Goal: Task Accomplishment & Management: Manage account settings

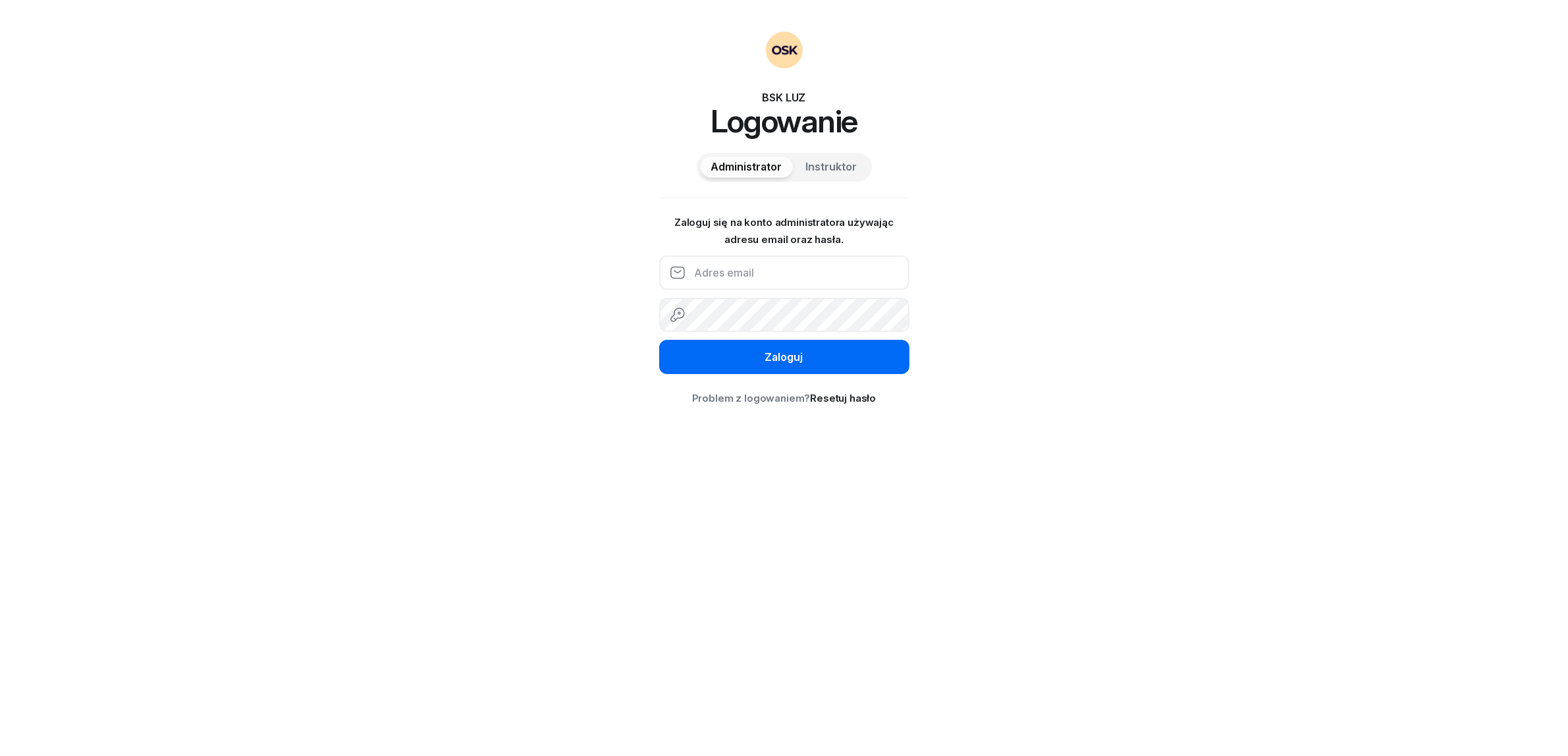
type input "pat.gawelczyk@gmail.com"
click at [712, 369] on button "Zaloguj" at bounding box center [784, 356] width 250 height 34
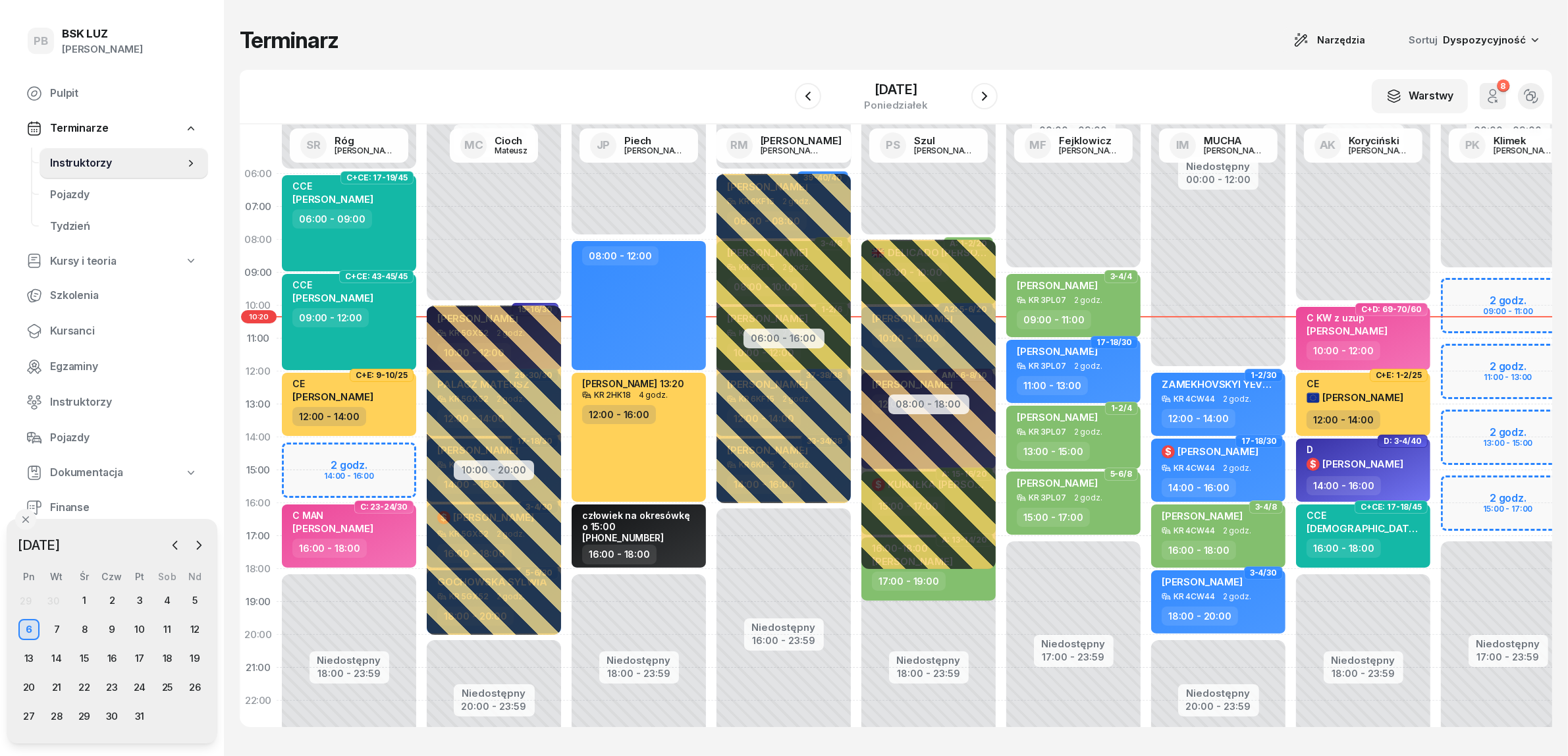
click at [1075, 33] on div "Terminarz Narzędzia Sortuj Dyspozycyjność" at bounding box center [896, 41] width 1312 height 28
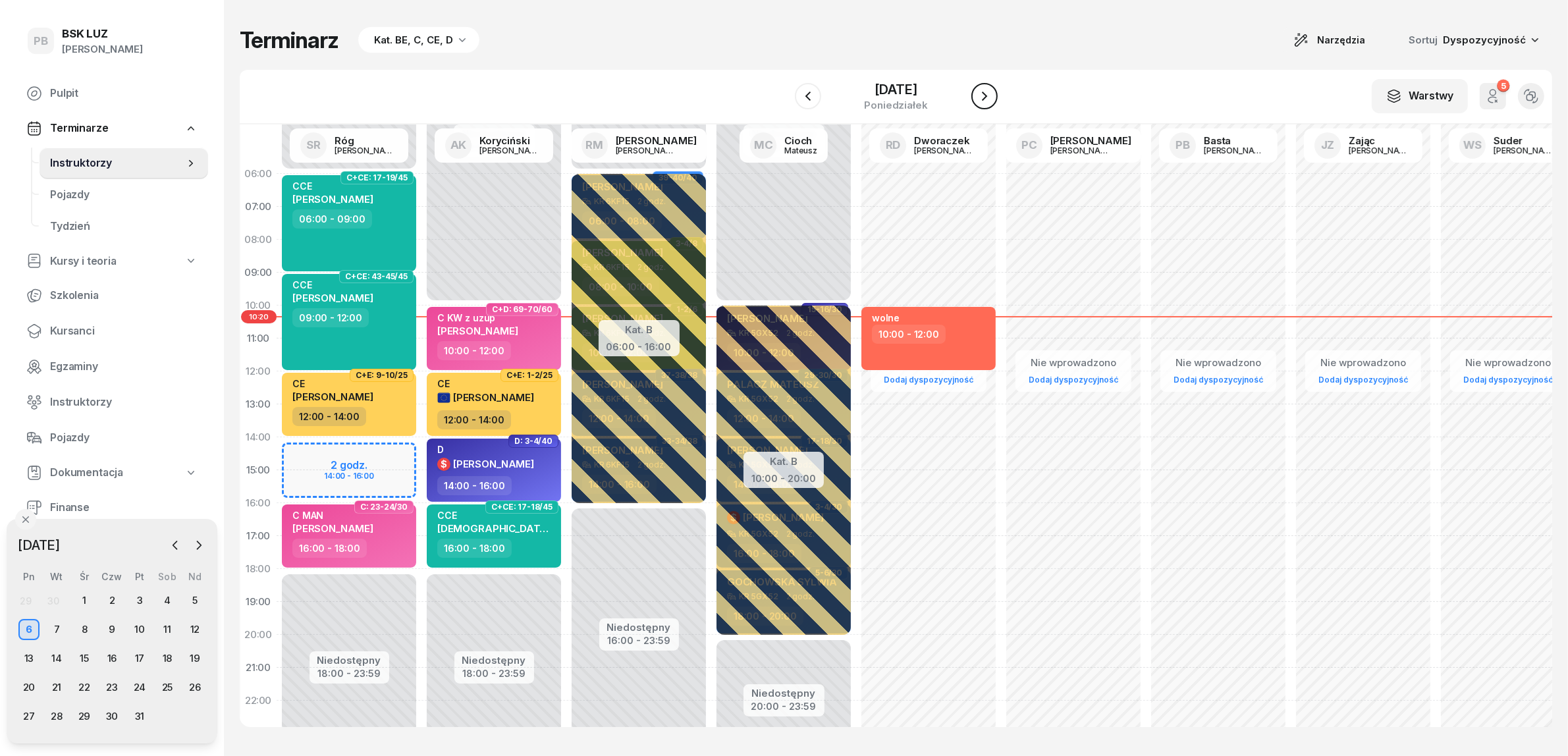
click at [992, 92] on icon "button" at bounding box center [985, 97] width 16 height 16
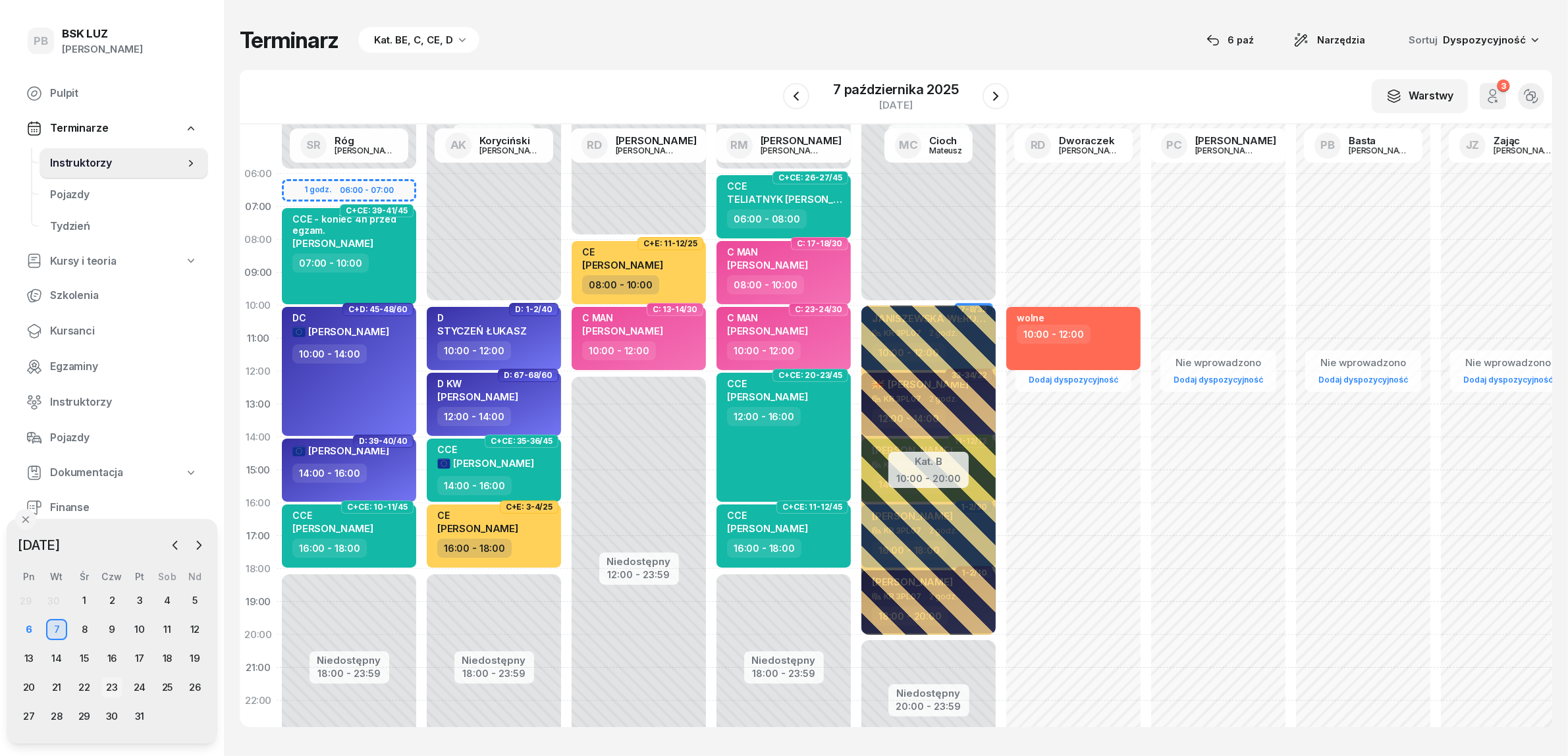
click at [117, 685] on div "23" at bounding box center [112, 688] width 21 height 21
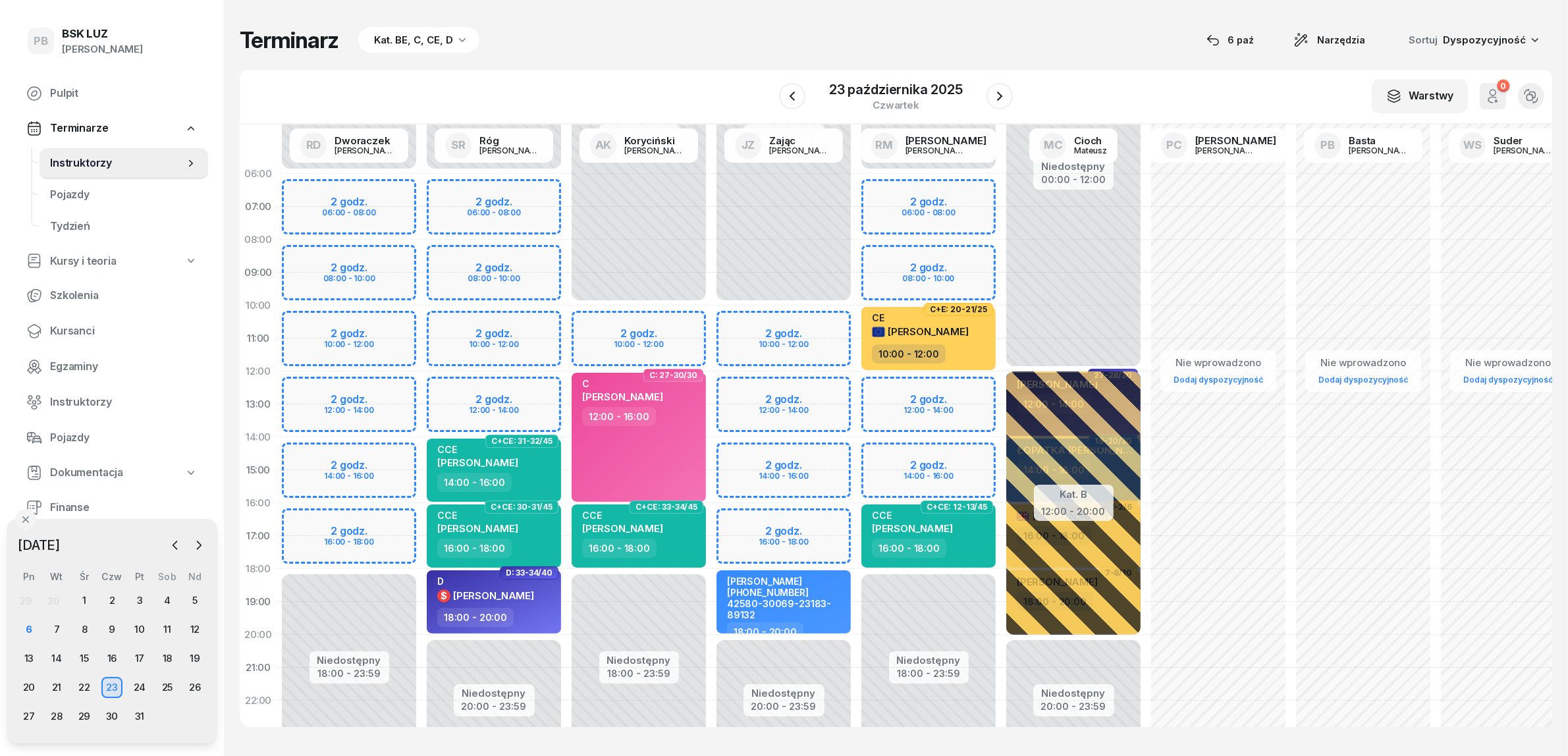
click at [84, 163] on span "Instruktorzy" at bounding box center [117, 163] width 134 height 17
click at [33, 630] on div "6" at bounding box center [29, 630] width 21 height 21
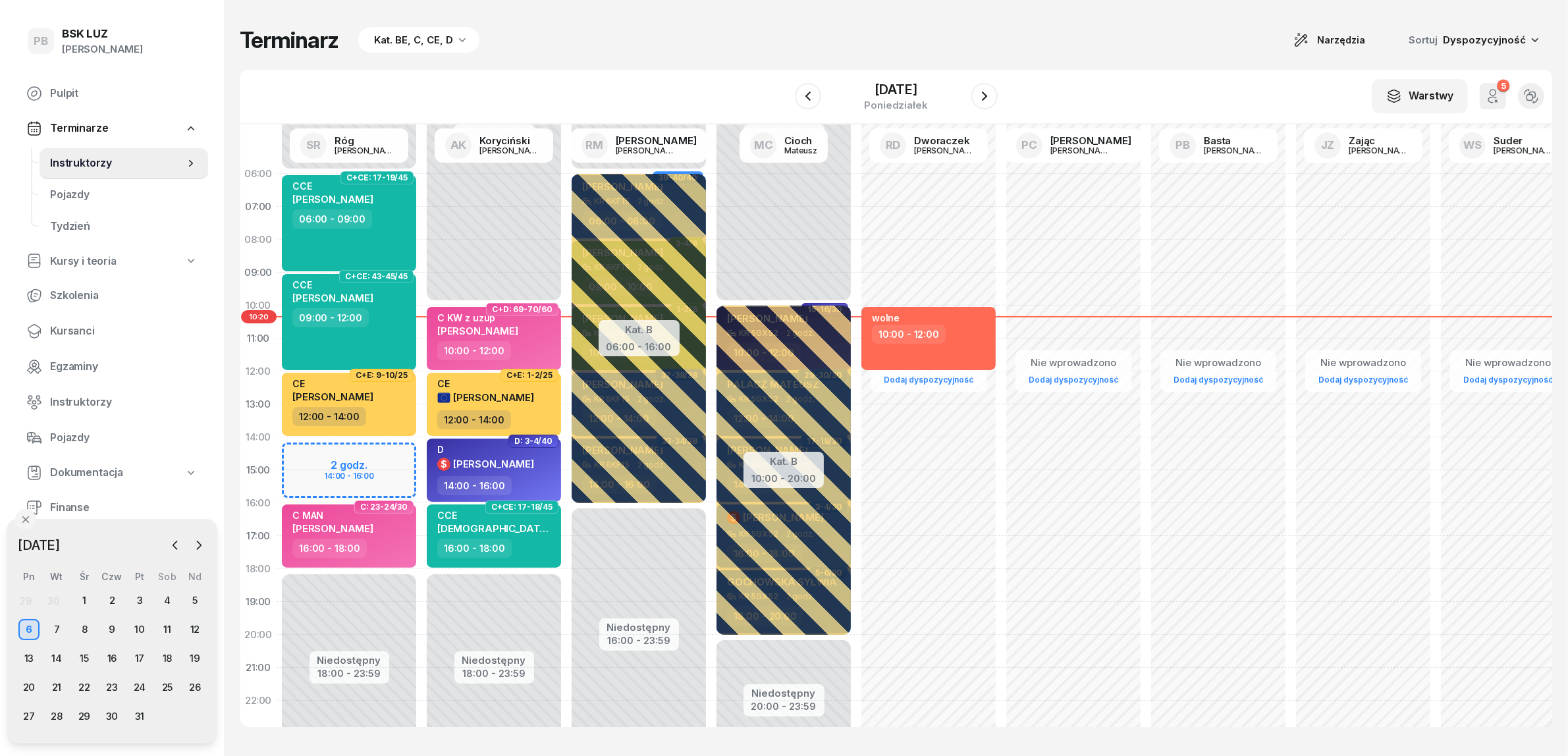
click at [892, 34] on div "Terminarz Kat. BE, C, CE, D Narzędzia Sortuj Dyspozycyjność" at bounding box center [896, 41] width 1312 height 28
click at [1133, 63] on div "Terminarz Kat. BE, C, CE, D Narzędzia Sortuj Dyspozycyjność W Wybierz AK [PERSO…" at bounding box center [896, 376] width 1312 height 753
click at [106, 627] on div "9" at bounding box center [112, 630] width 21 height 21
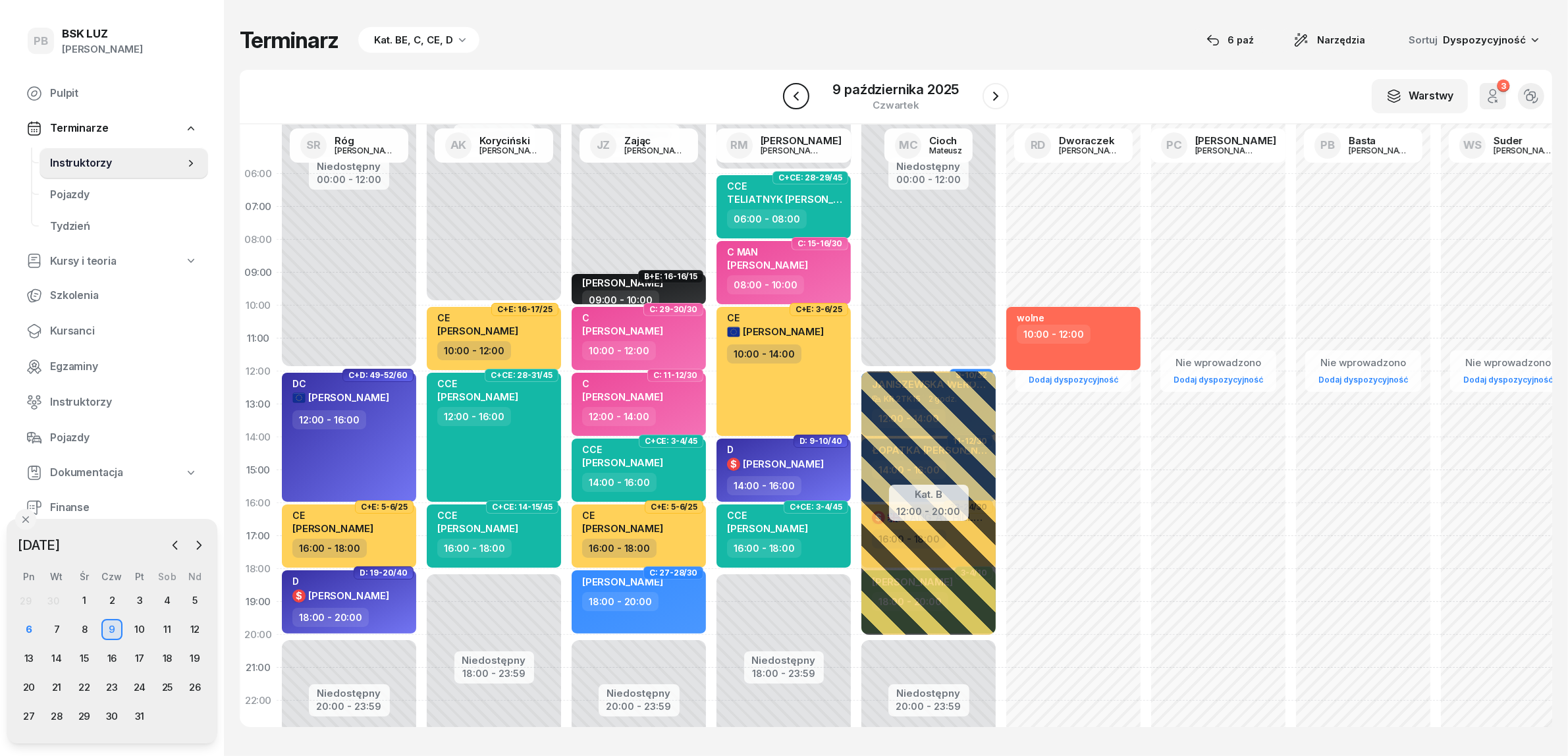
click at [804, 97] on icon "button" at bounding box center [796, 97] width 16 height 16
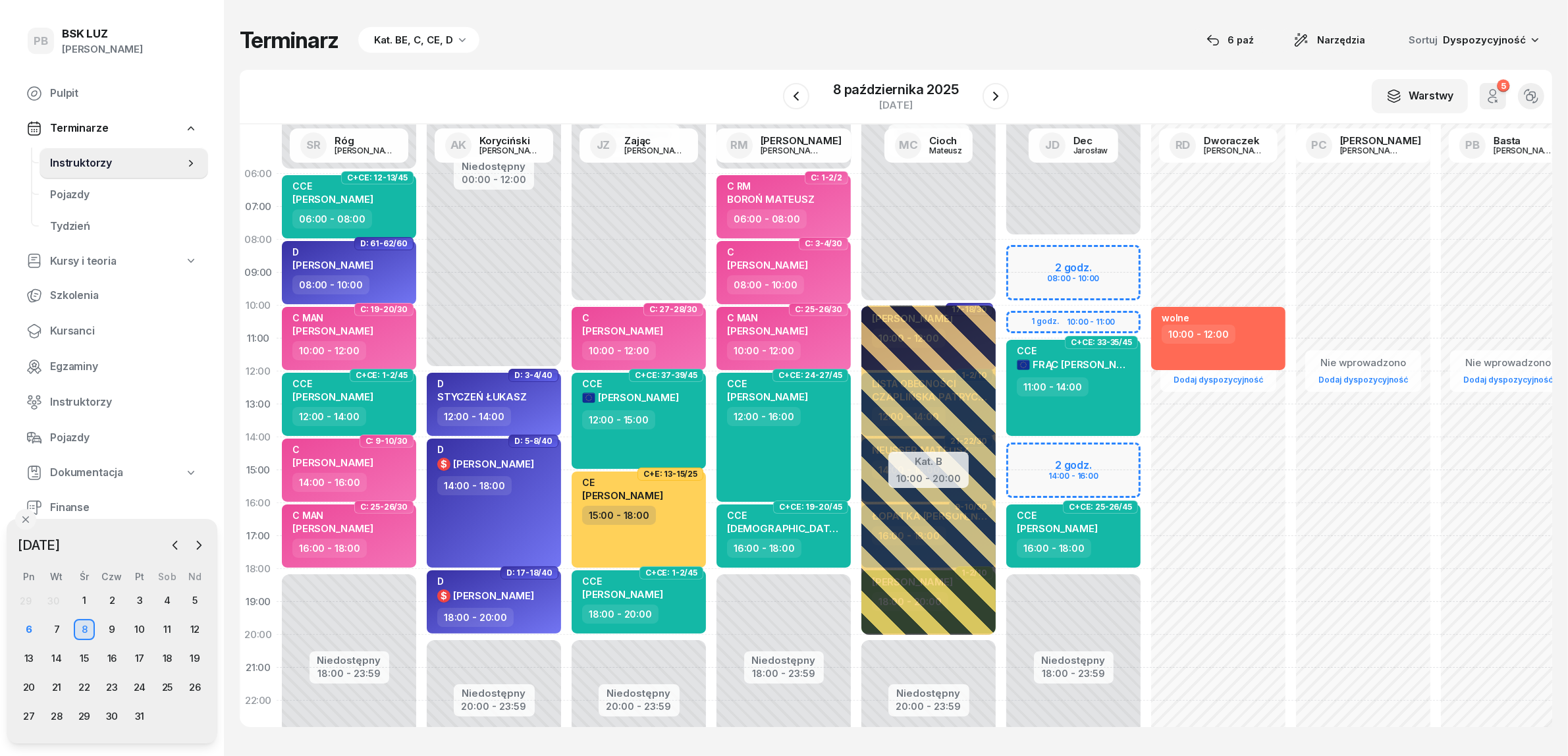
click at [627, 66] on div "Terminarz Kat. BE, C, CE, D [DATE] Narzędzia Sortuj Dyspozycyjność W Wybierz AK…" at bounding box center [896, 376] width 1312 height 753
click at [988, 90] on icon "button" at bounding box center [996, 97] width 16 height 16
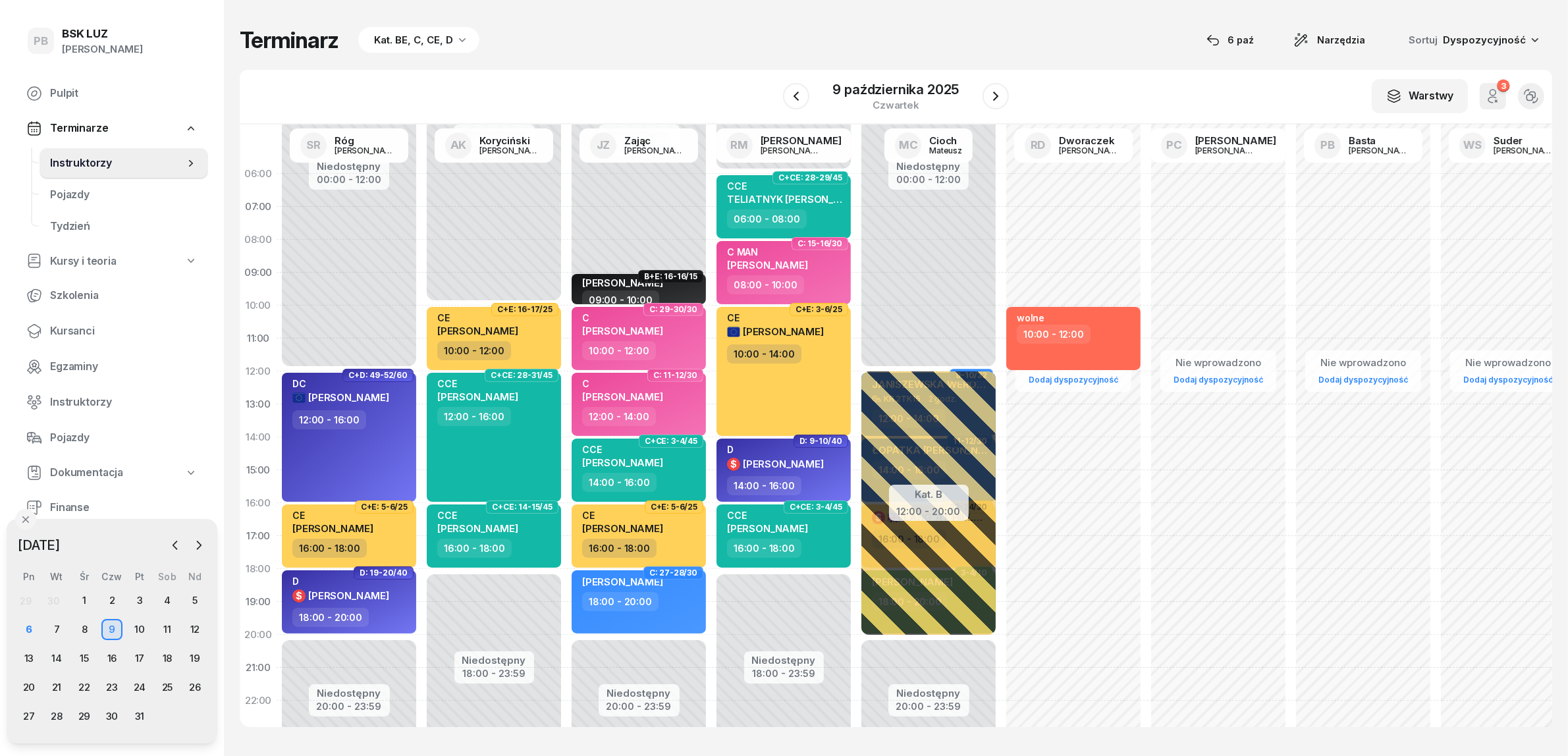
click at [625, 31] on div "Terminarz Kat. BE, C, CE, D [DATE] Narzędzia Sortuj Dyspozycyjność" at bounding box center [896, 41] width 1312 height 28
click at [703, 56] on div "Terminarz Kat. BE, C, CE, D [DATE] Narzędzia Sortuj Dyspozycyjność W Wybierz AK…" at bounding box center [896, 376] width 1312 height 753
click at [836, 33] on div "Terminarz Kat. BE, C, CE, D [DATE] Narzędzia Sortuj Dyspozycyjność" at bounding box center [896, 41] width 1312 height 28
click at [743, 83] on div "W Wybierz AK [PERSON_NAME] BP [PERSON_NAME] DP [PERSON_NAME] GS [PERSON_NAME] I…" at bounding box center [896, 97] width 1312 height 55
click at [818, 55] on div "Terminarz Kat. BE, C, CE, D [DATE] Narzędzia Sortuj Dyspozycyjność W Wybierz AK…" at bounding box center [896, 376] width 1312 height 753
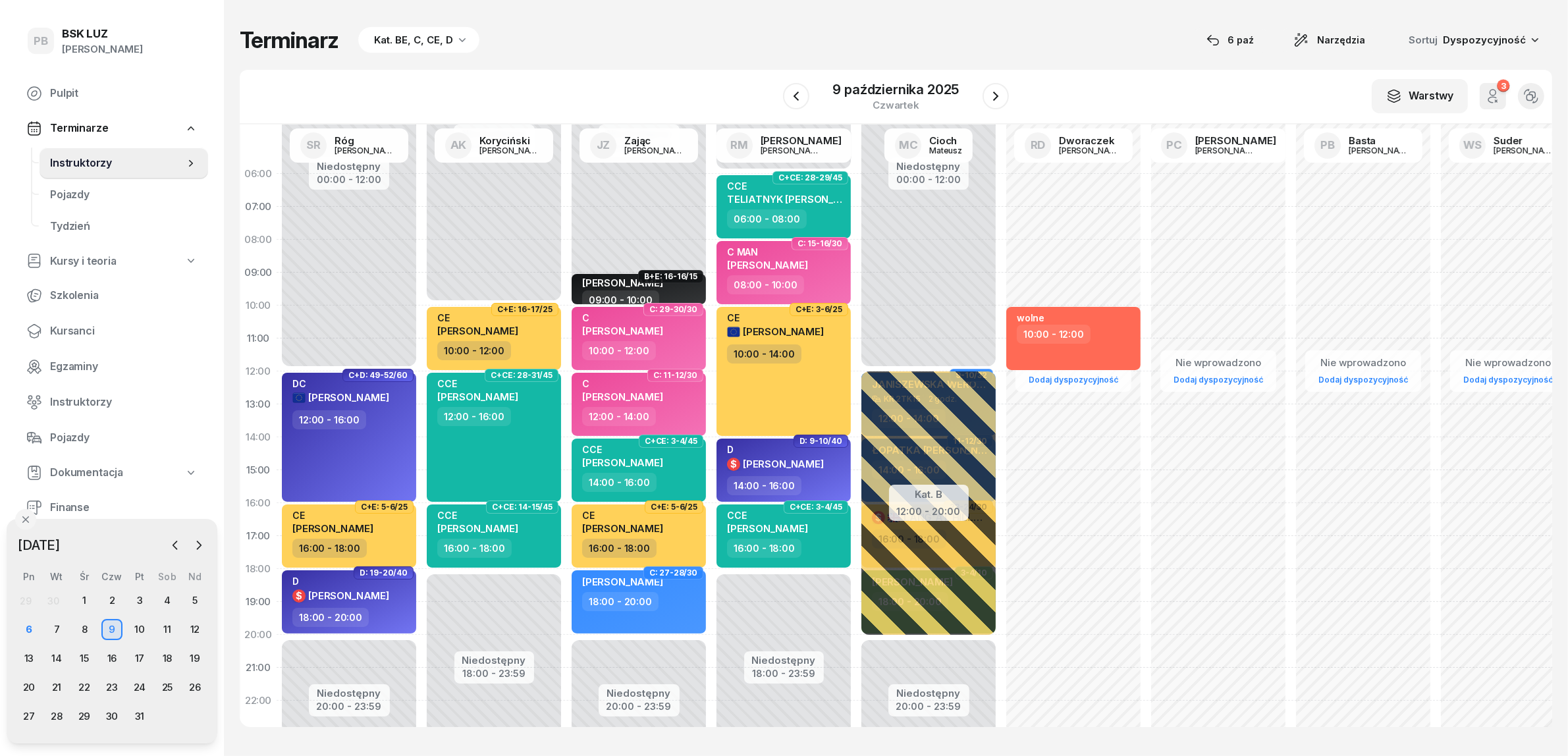
click at [669, 51] on div "Terminarz Kat. BE, C, CE, D [DATE] Narzędzia Sortuj Dyspozycyjność" at bounding box center [896, 41] width 1312 height 28
click at [1103, 77] on div "W Wybierz AK [PERSON_NAME] BP [PERSON_NAME] DP [PERSON_NAME] GS [PERSON_NAME] I…" at bounding box center [896, 97] width 1312 height 55
click at [1090, 57] on div "Terminarz Kat. BE, C, CE, D [DATE] Narzędzia Sortuj Dyspozycyjność W Wybierz AK…" at bounding box center [896, 376] width 1312 height 753
click at [111, 682] on div "23" at bounding box center [112, 688] width 21 height 21
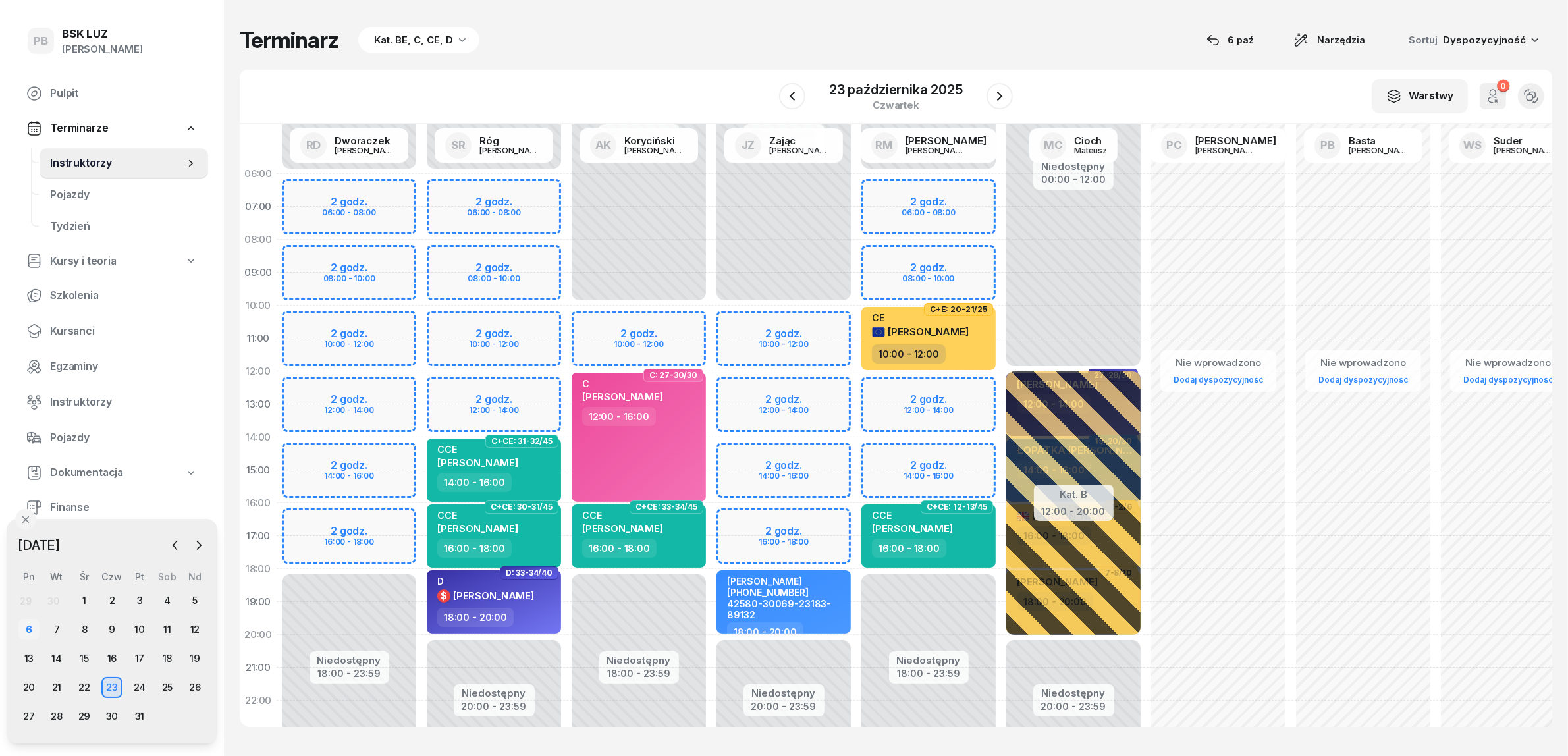
click at [25, 625] on div "6" at bounding box center [29, 630] width 21 height 21
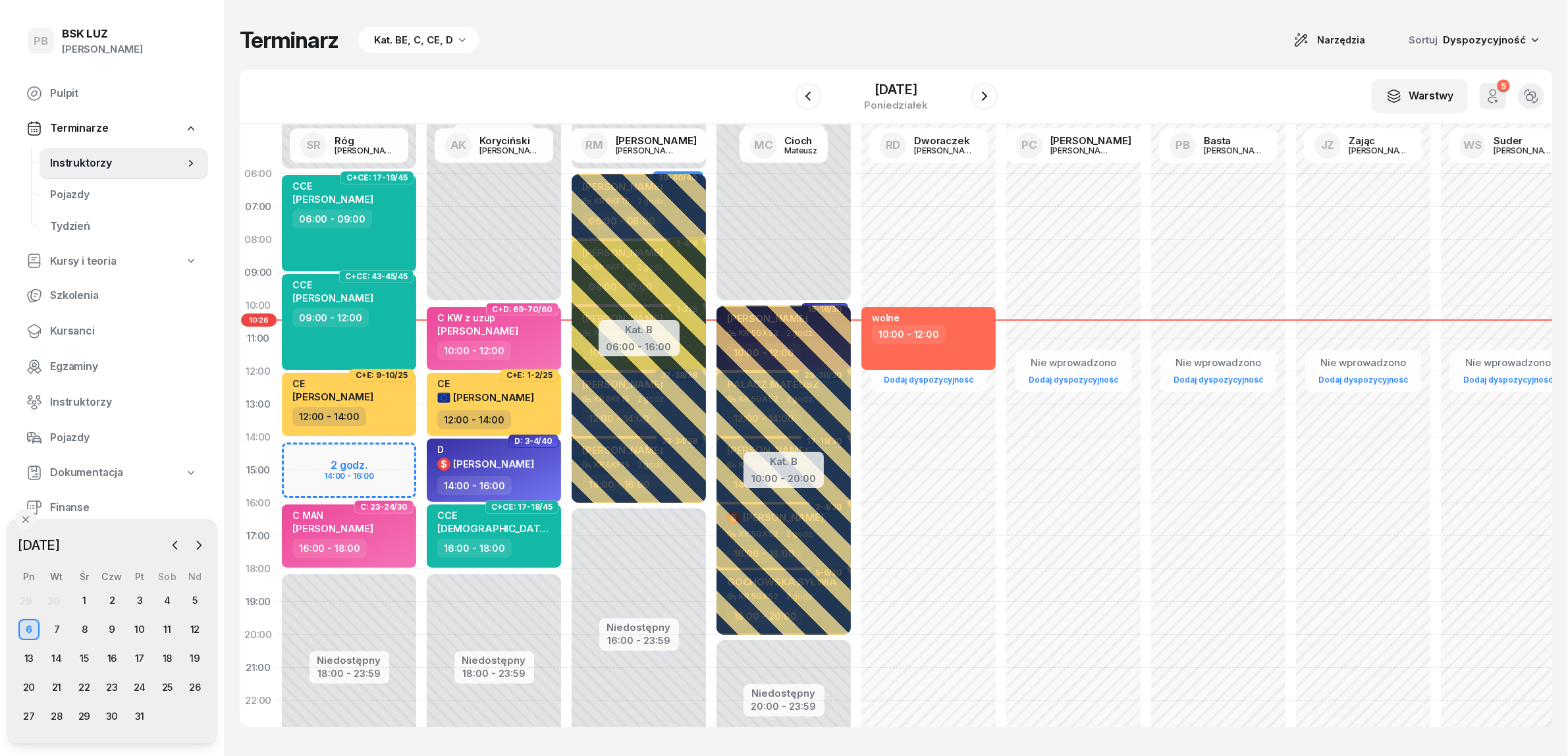
click at [678, 63] on div "Terminarz Kat. BE, C, CE, D Narzędzia Sortuj Dyspozycyjność W Wybierz AK [PERSO…" at bounding box center [896, 376] width 1312 height 753
click at [992, 94] on icon "button" at bounding box center [985, 97] width 16 height 16
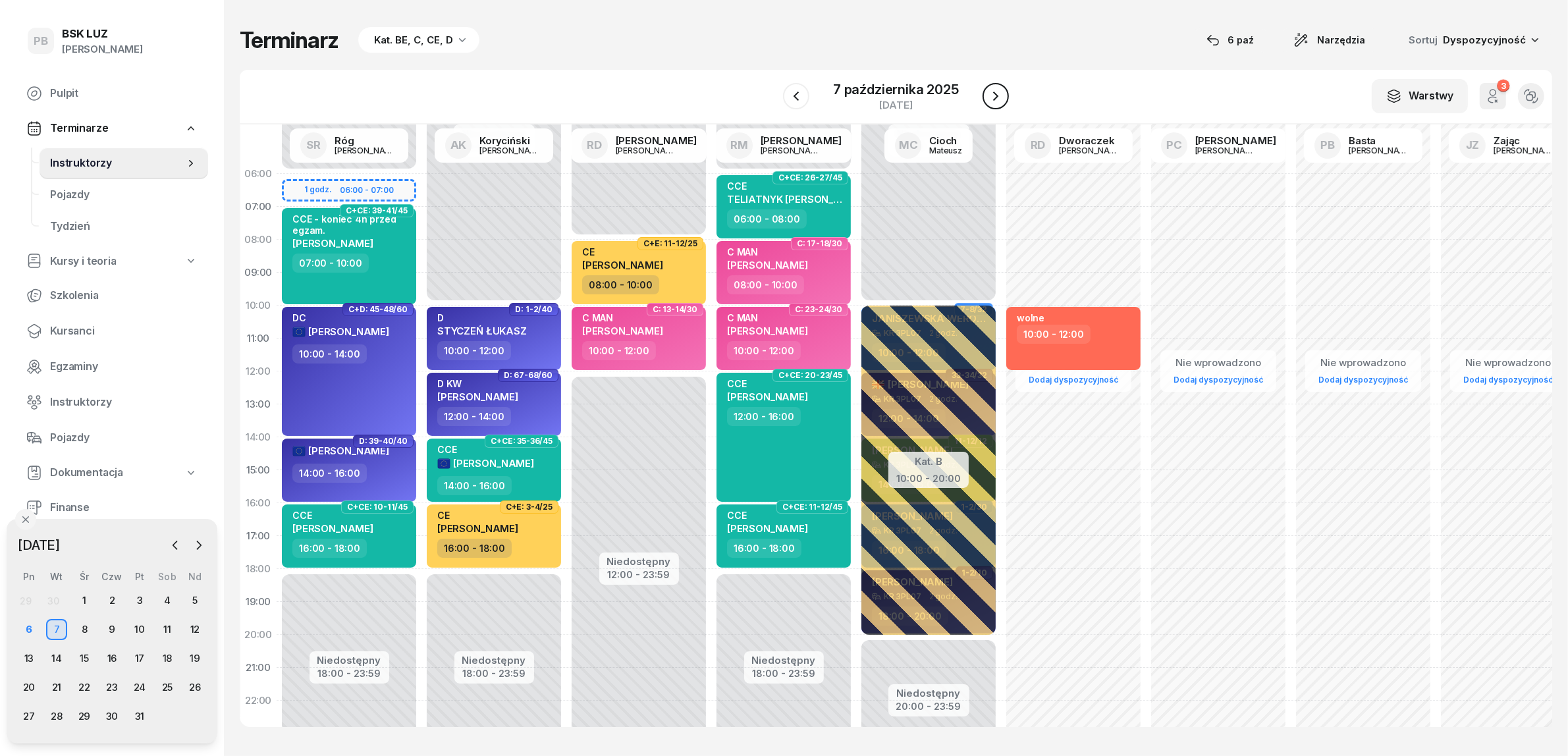
click at [996, 94] on icon "button" at bounding box center [996, 97] width 16 height 16
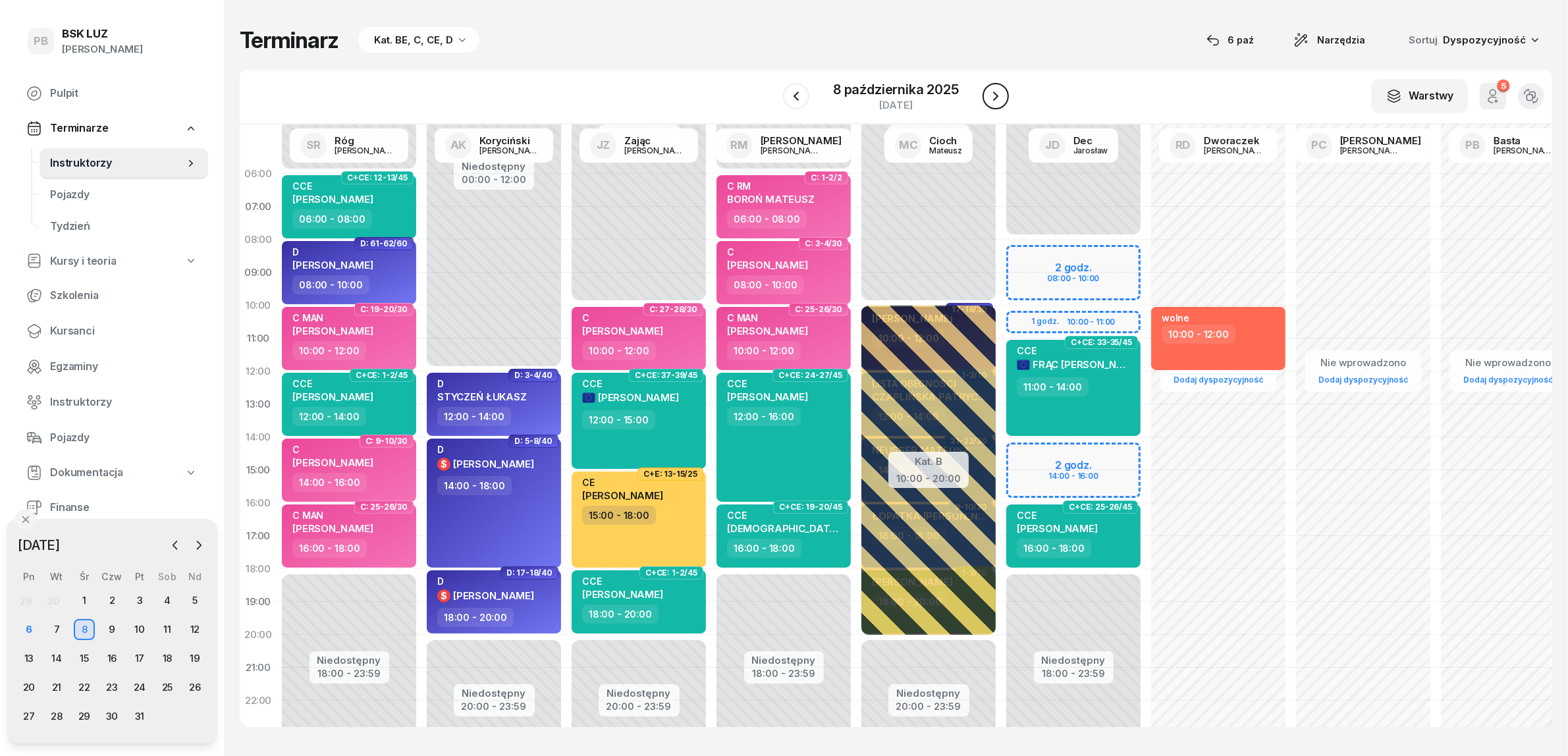
click at [996, 94] on icon "button" at bounding box center [996, 97] width 16 height 16
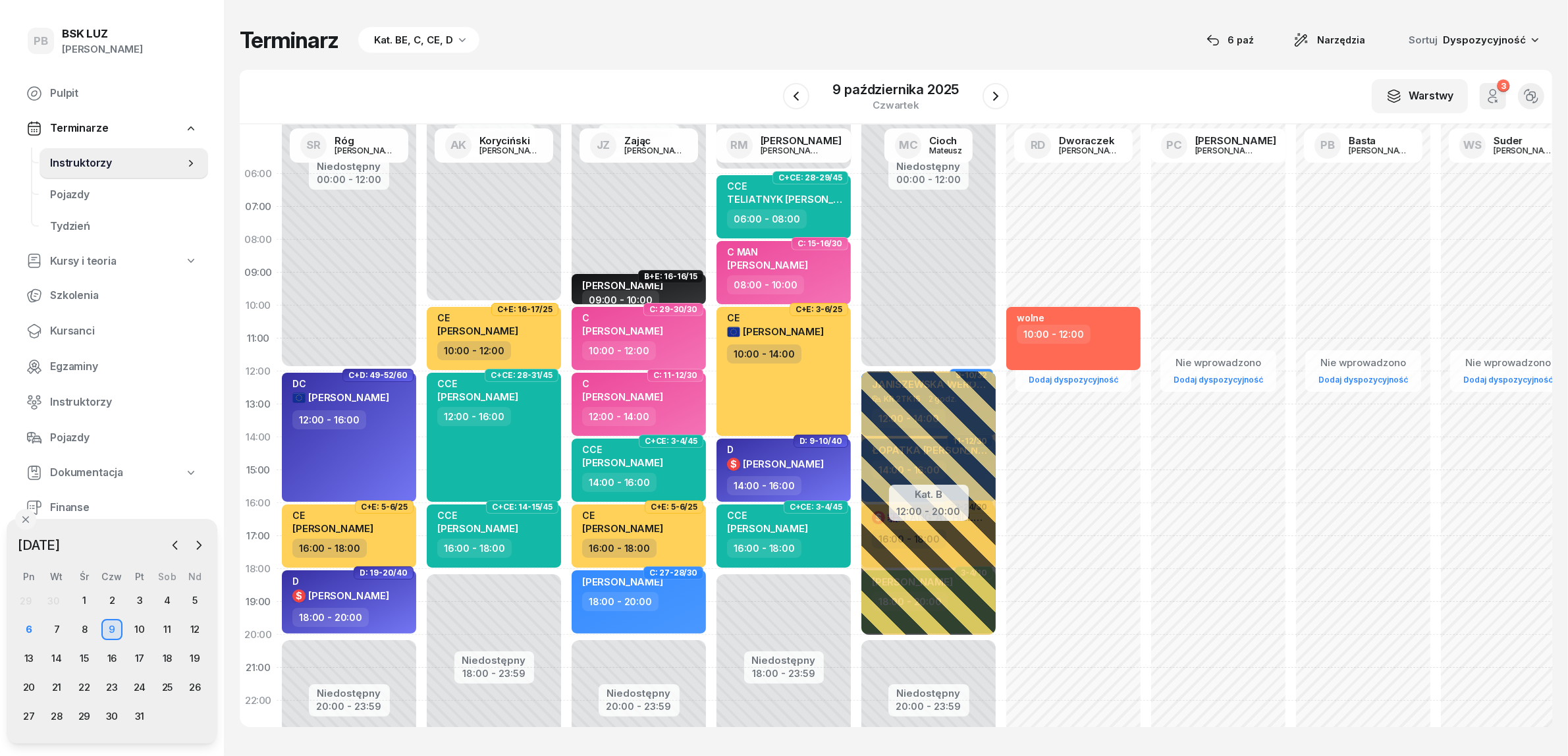
click at [656, 178] on div "Niedostępny 00:00 - 10:00 Niedostępny 20:00 - 23:59 B+E: 16-16/15 [PERSON_NAME]…" at bounding box center [639, 470] width 145 height 626
select select "06"
select select "08"
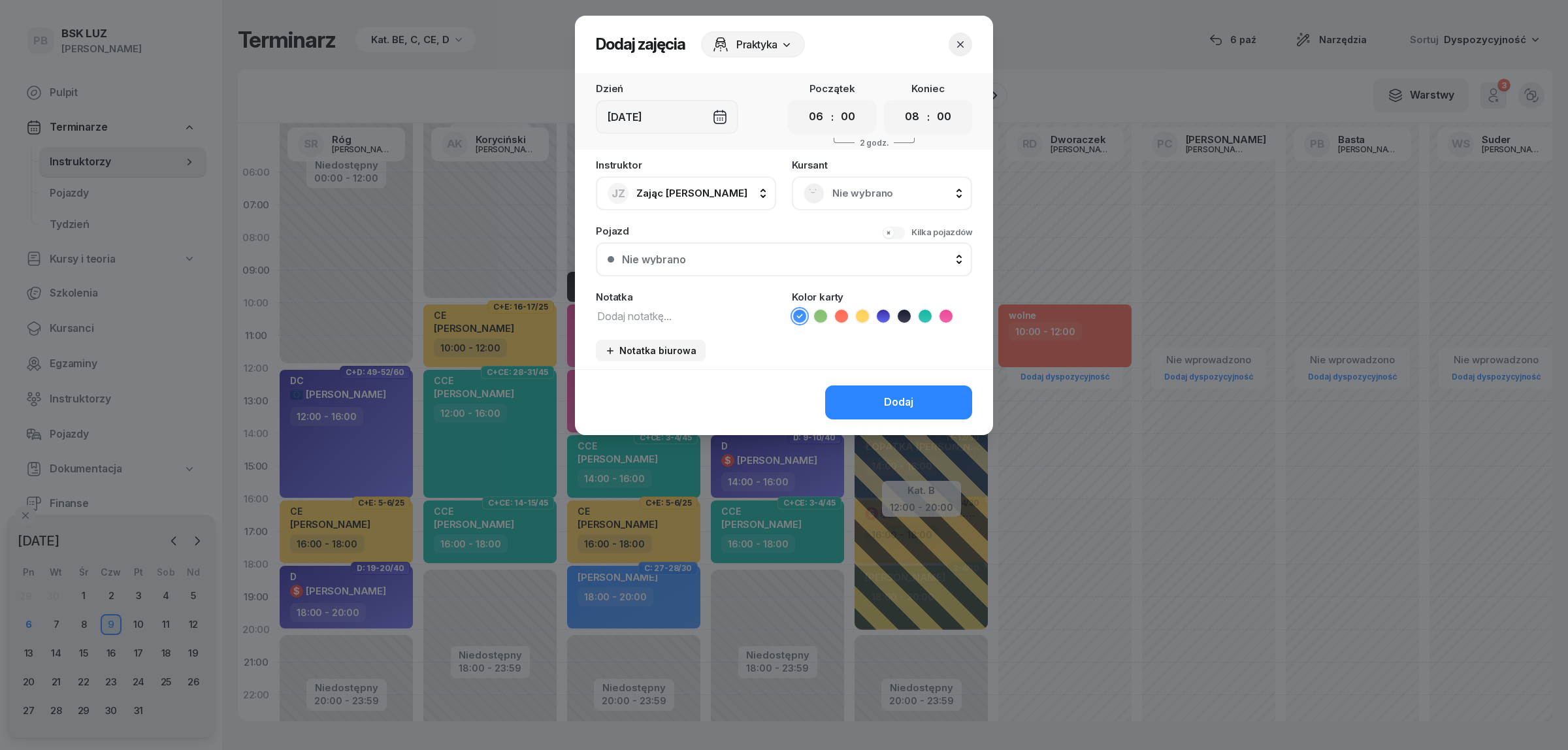
click at [664, 311] on textarea at bounding box center [686, 316] width 180 height 17
type textarea "praca do 14:00 !"
click at [840, 319] on icon at bounding box center [841, 317] width 13 height 13
click at [897, 386] on button "Dodaj" at bounding box center [898, 402] width 147 height 34
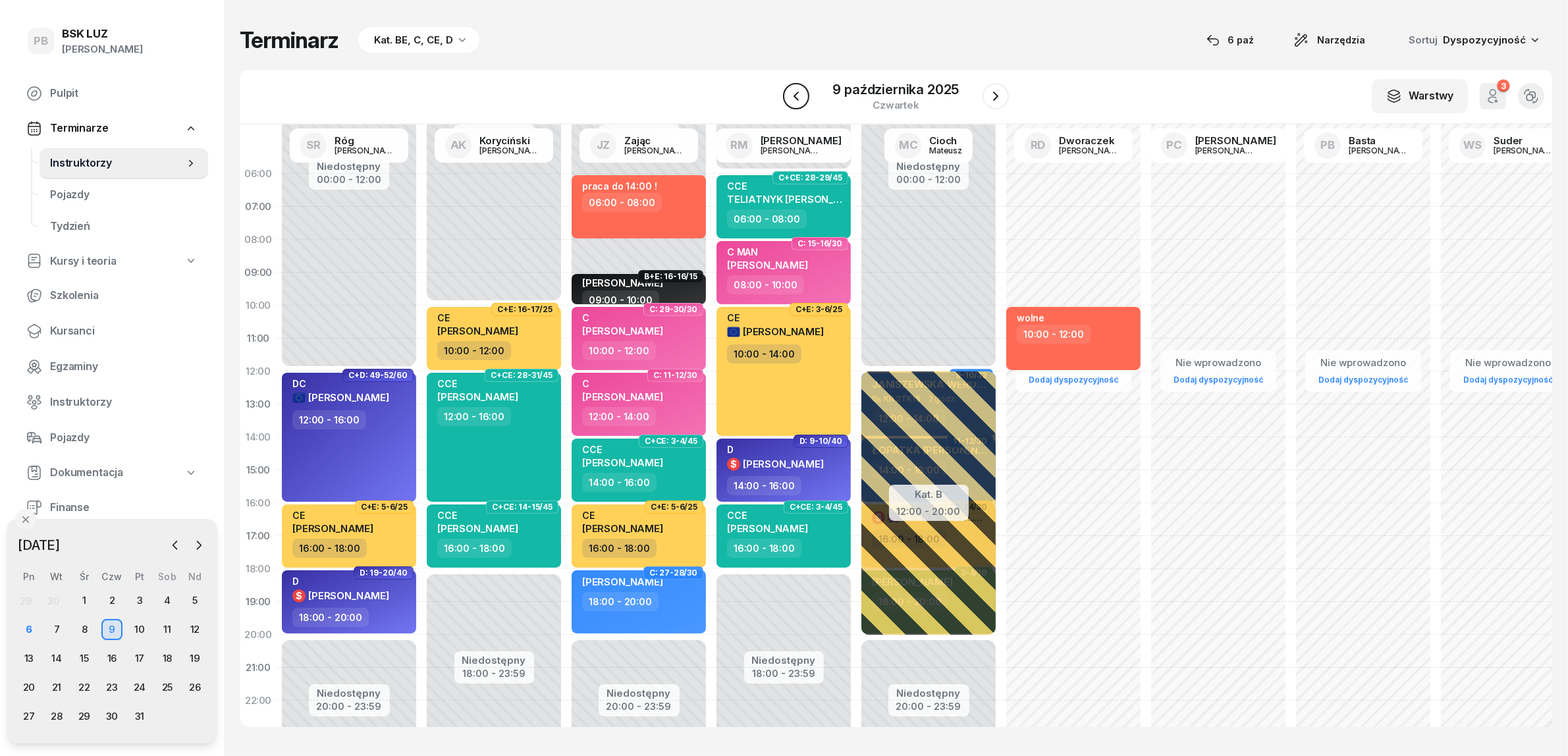
click at [804, 95] on icon "button" at bounding box center [796, 97] width 16 height 16
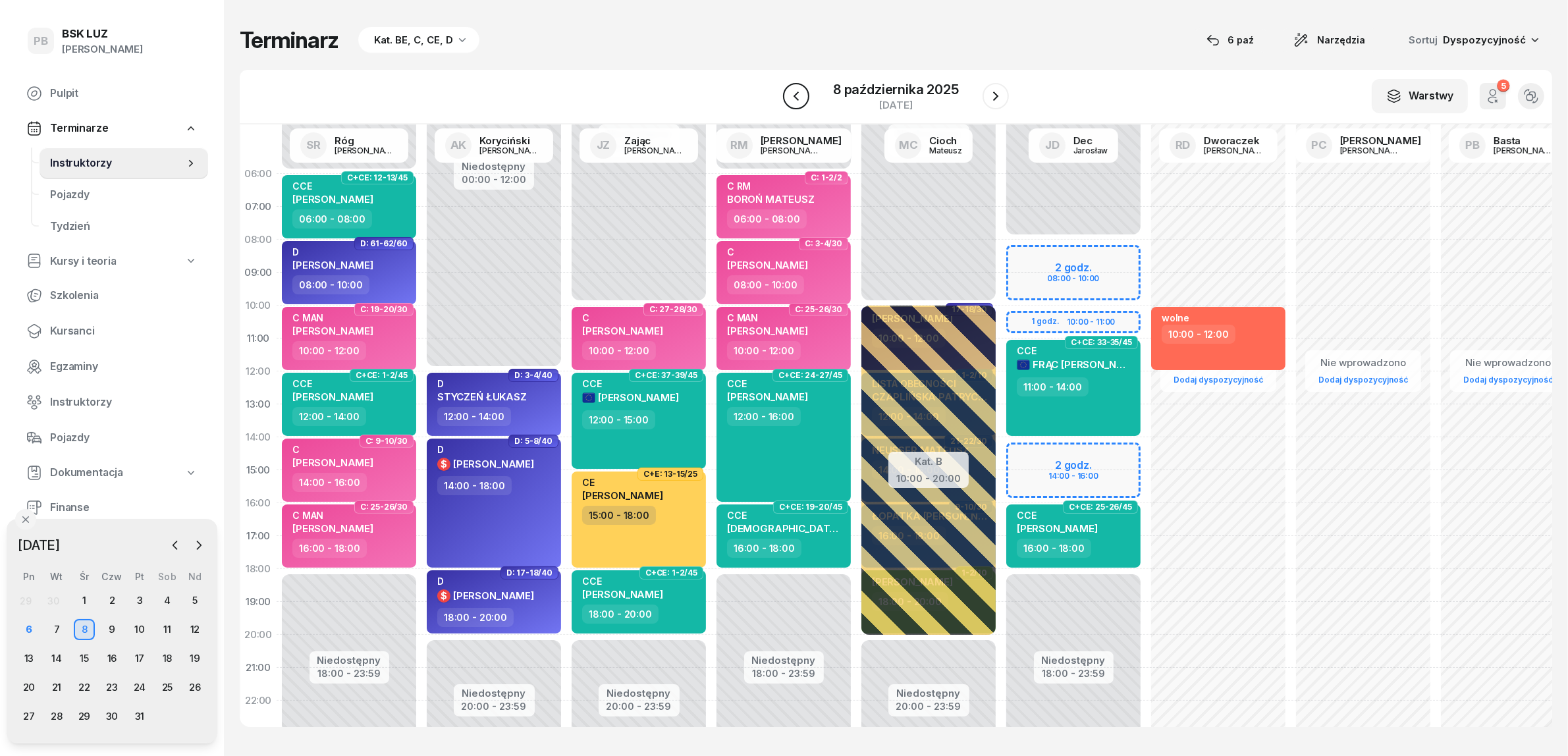
click at [804, 95] on icon "button" at bounding box center [796, 97] width 16 height 16
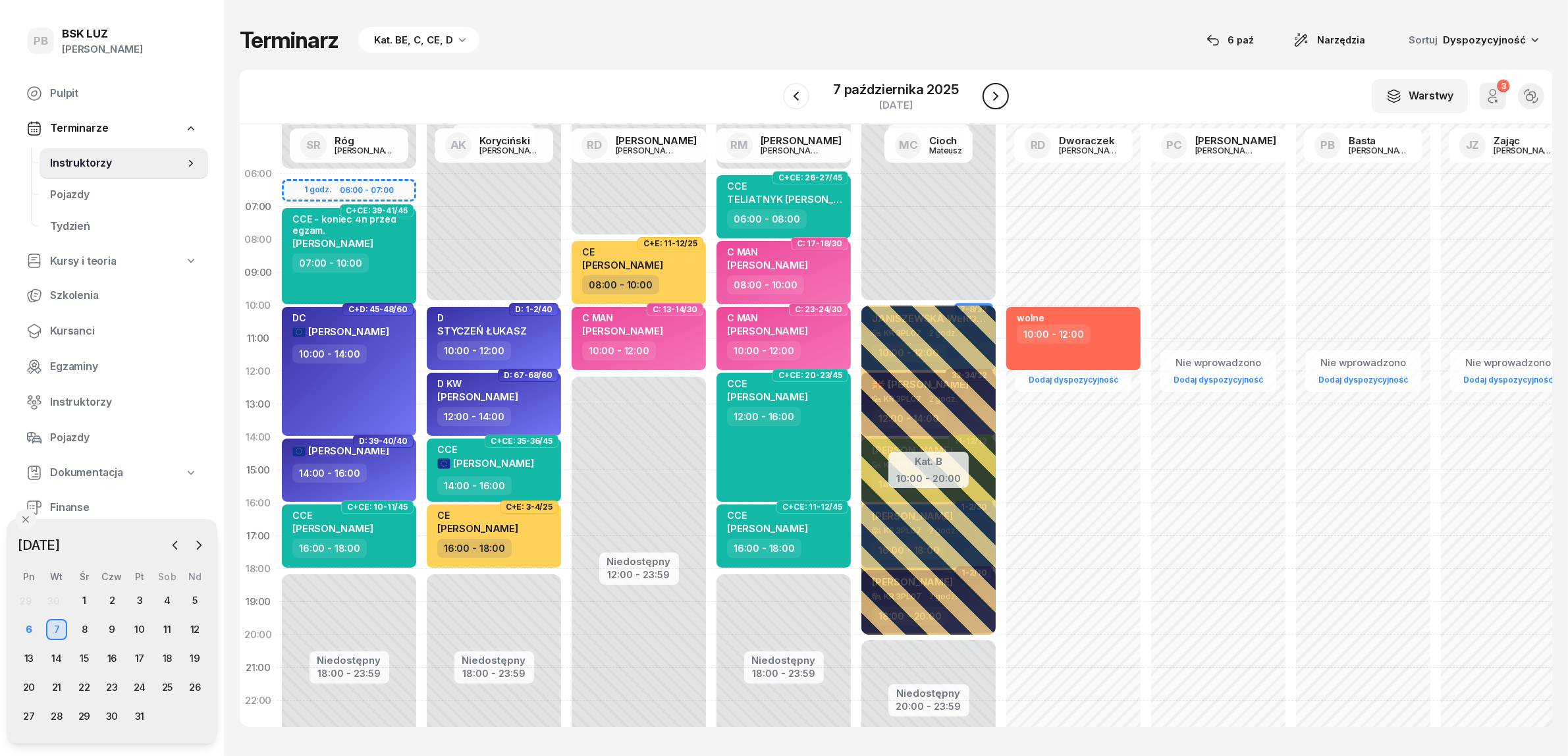
click at [989, 89] on icon "button" at bounding box center [996, 97] width 16 height 16
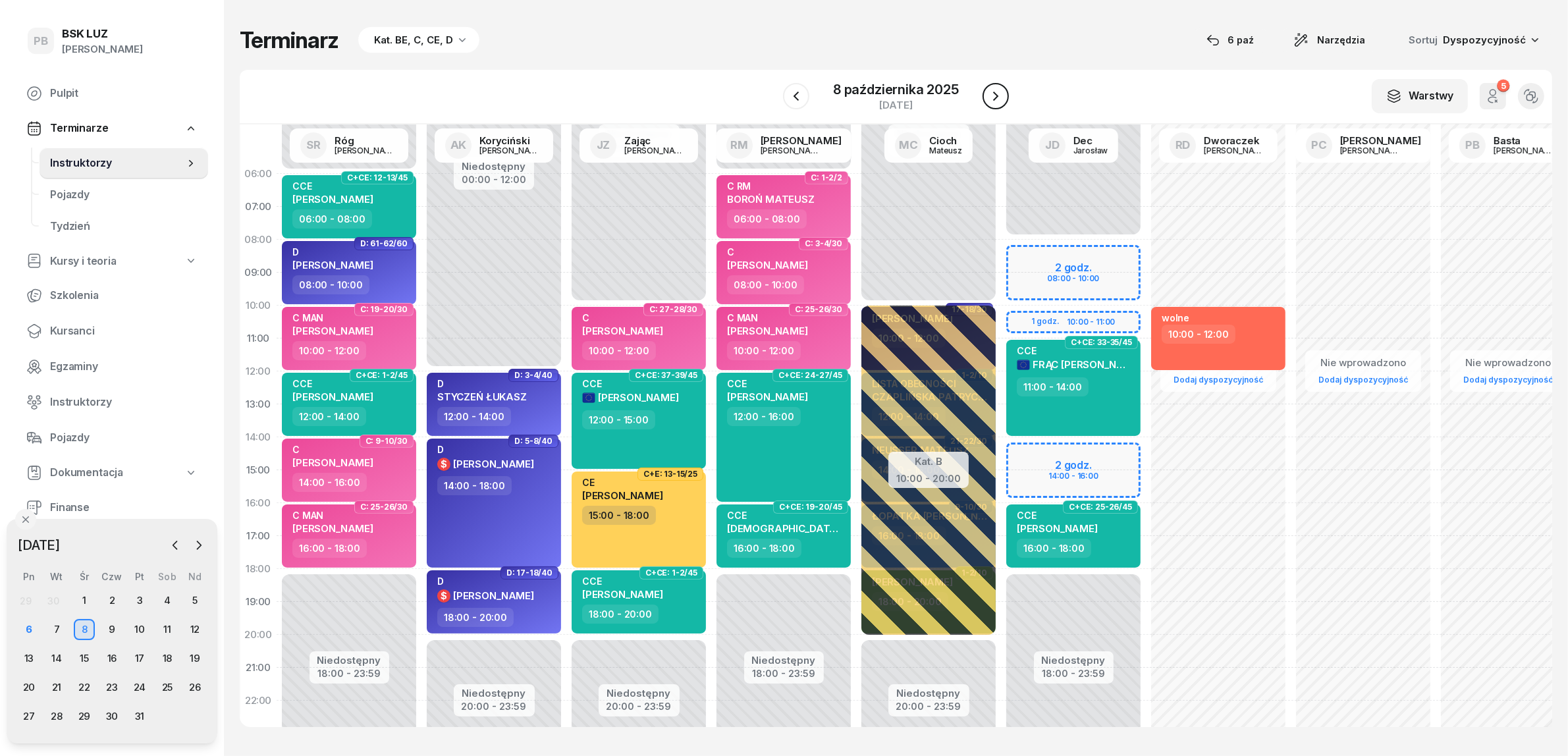
click at [989, 89] on icon "button" at bounding box center [996, 97] width 16 height 16
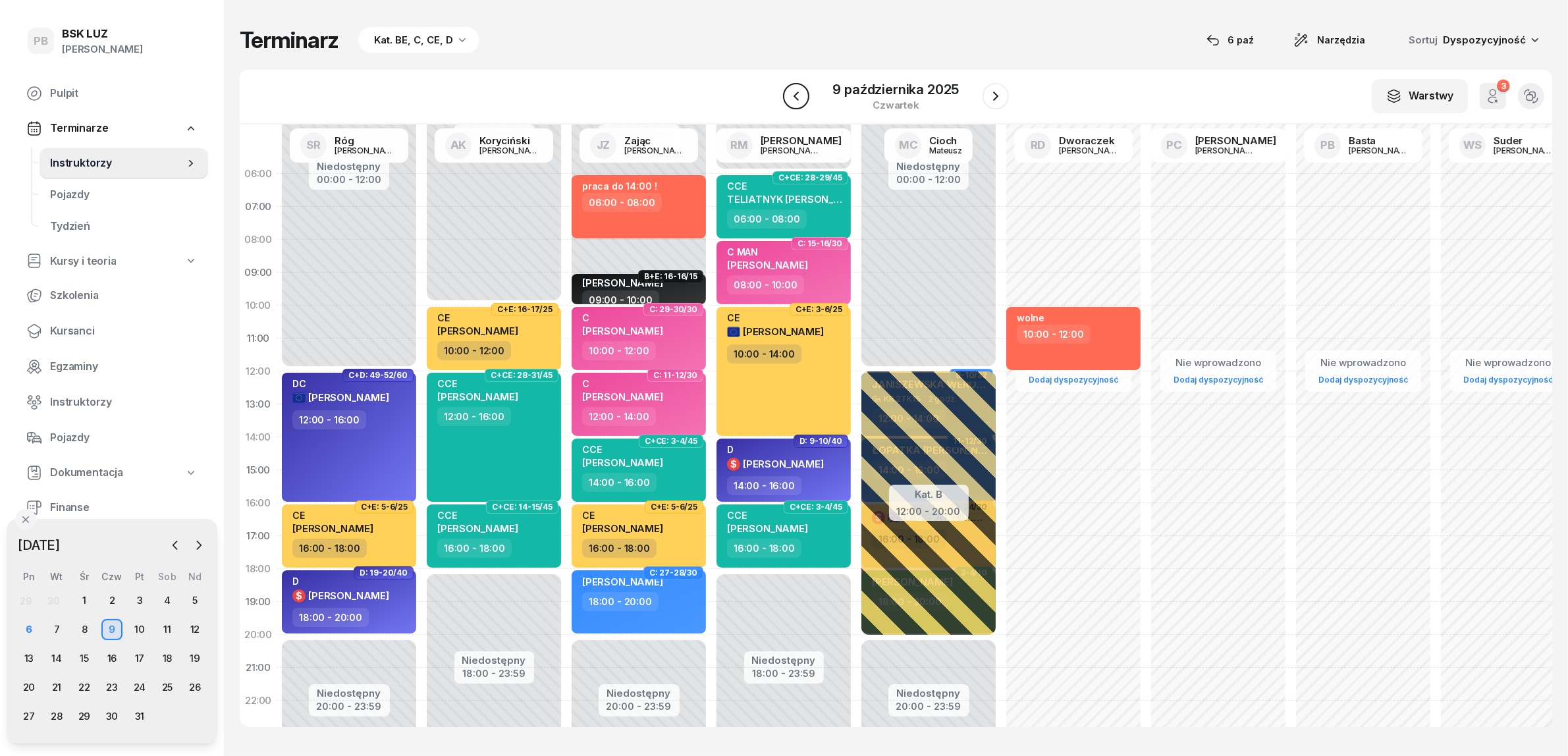
click at [796, 99] on icon "button" at bounding box center [796, 97] width 16 height 16
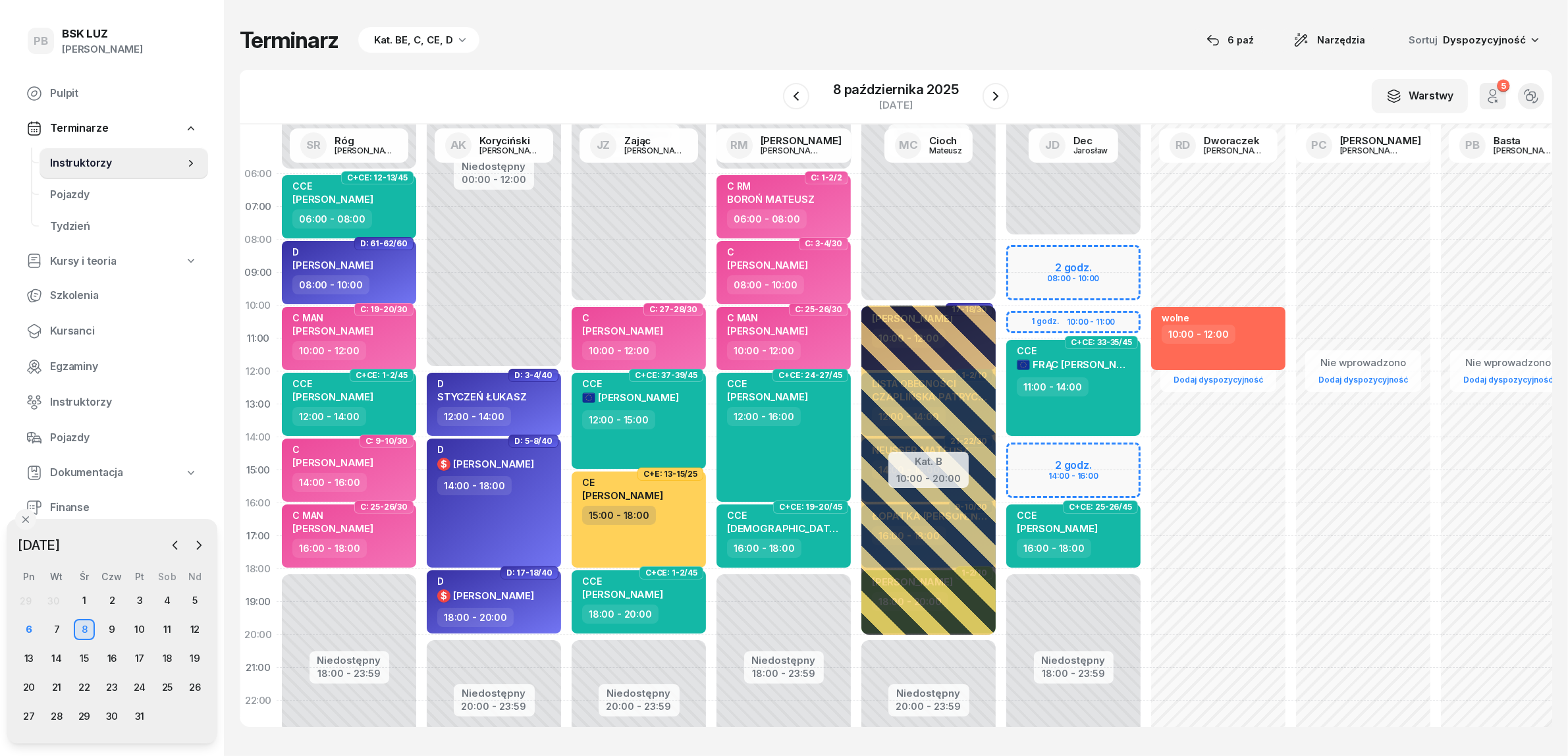
click at [655, 77] on div "W Wybierz AK [PERSON_NAME] BP [PERSON_NAME] DP [PERSON_NAME] GS [PERSON_NAME] I…" at bounding box center [896, 97] width 1312 height 55
click at [986, 92] on button "button" at bounding box center [996, 97] width 27 height 27
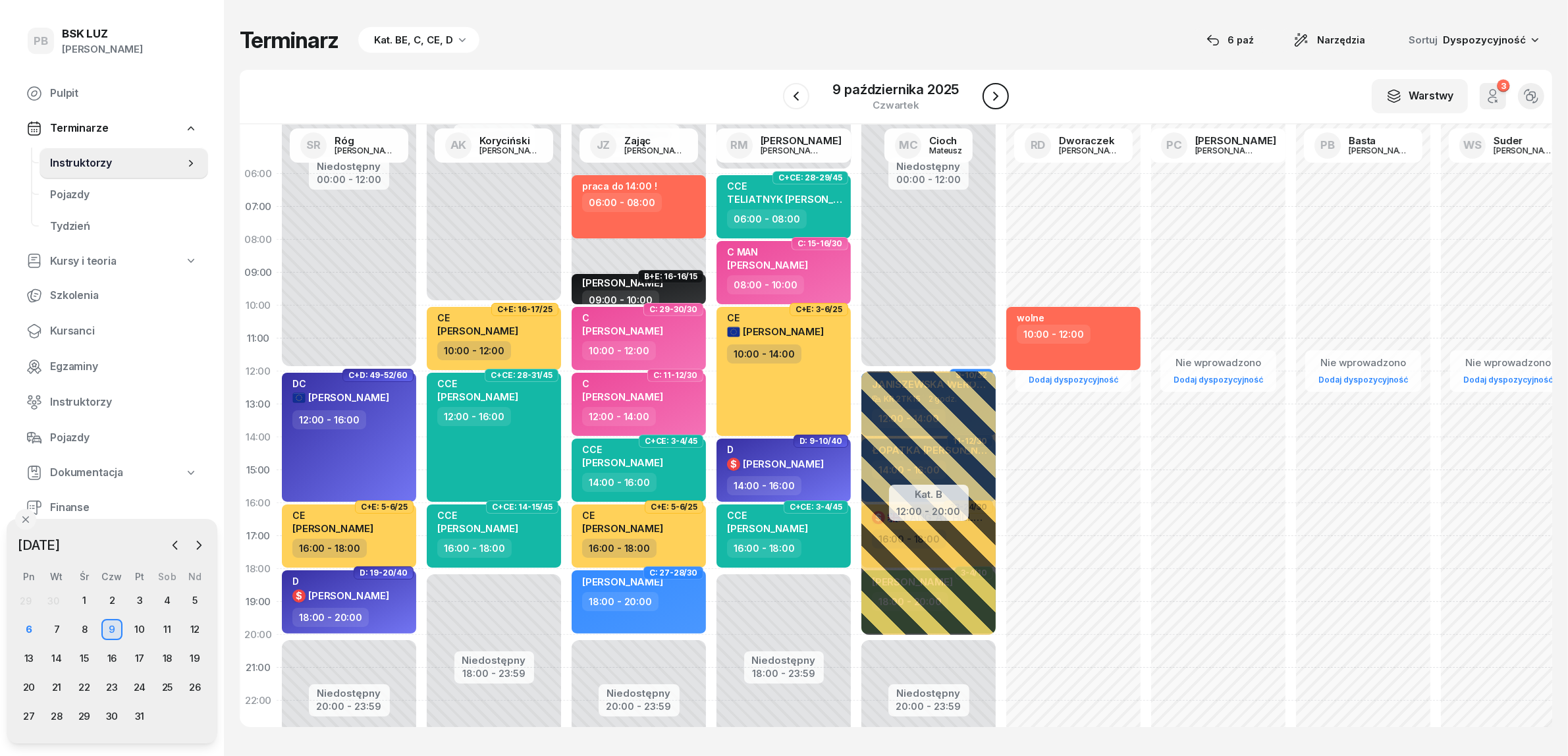
click at [985, 93] on button "button" at bounding box center [996, 97] width 27 height 27
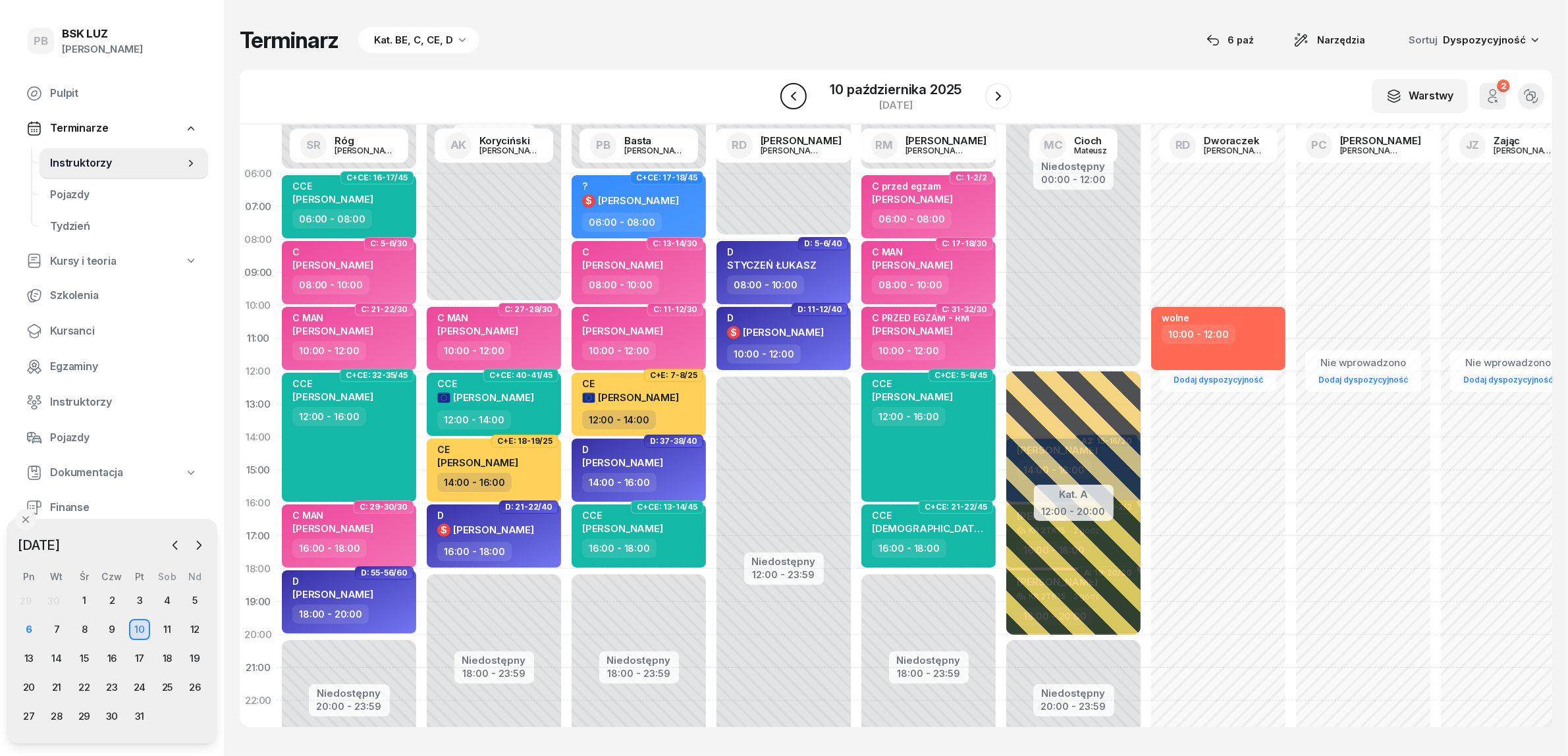
click at [790, 93] on icon "button" at bounding box center [794, 97] width 16 height 16
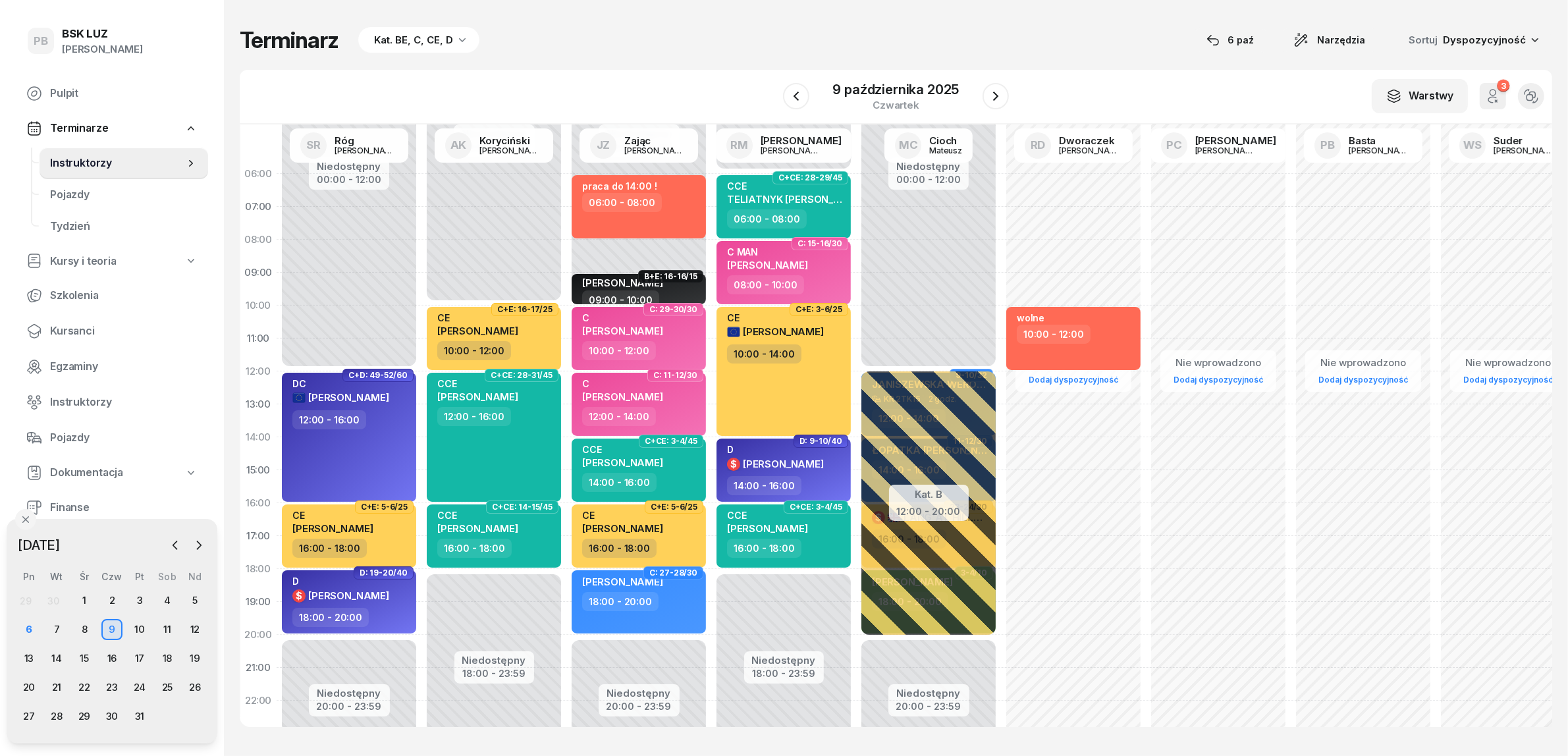
click at [714, 40] on div "Terminarz Kat. BE, C, CE, D [DATE] Narzędzia Sortuj Dyspozycyjność" at bounding box center [896, 41] width 1312 height 28
click at [742, 94] on div "W Wybierz AK [PERSON_NAME] BP [PERSON_NAME] DP [PERSON_NAME] GS [PERSON_NAME] I…" at bounding box center [896, 97] width 1312 height 55
click at [965, 49] on div "Terminarz Kat. BE, C, CE, D [DATE] Narzędzia Sortuj Dyspozycyjność" at bounding box center [896, 41] width 1312 height 28
click at [561, 39] on div "Terminarz Kat. BE, C, CE, D [DATE] Narzędzia Sortuj Dyspozycyjność" at bounding box center [896, 41] width 1312 height 28
click at [647, 41] on div "Terminarz Kat. BE, C, CE, D [DATE] Narzędzia Sortuj Dyspozycyjność" at bounding box center [896, 41] width 1312 height 28
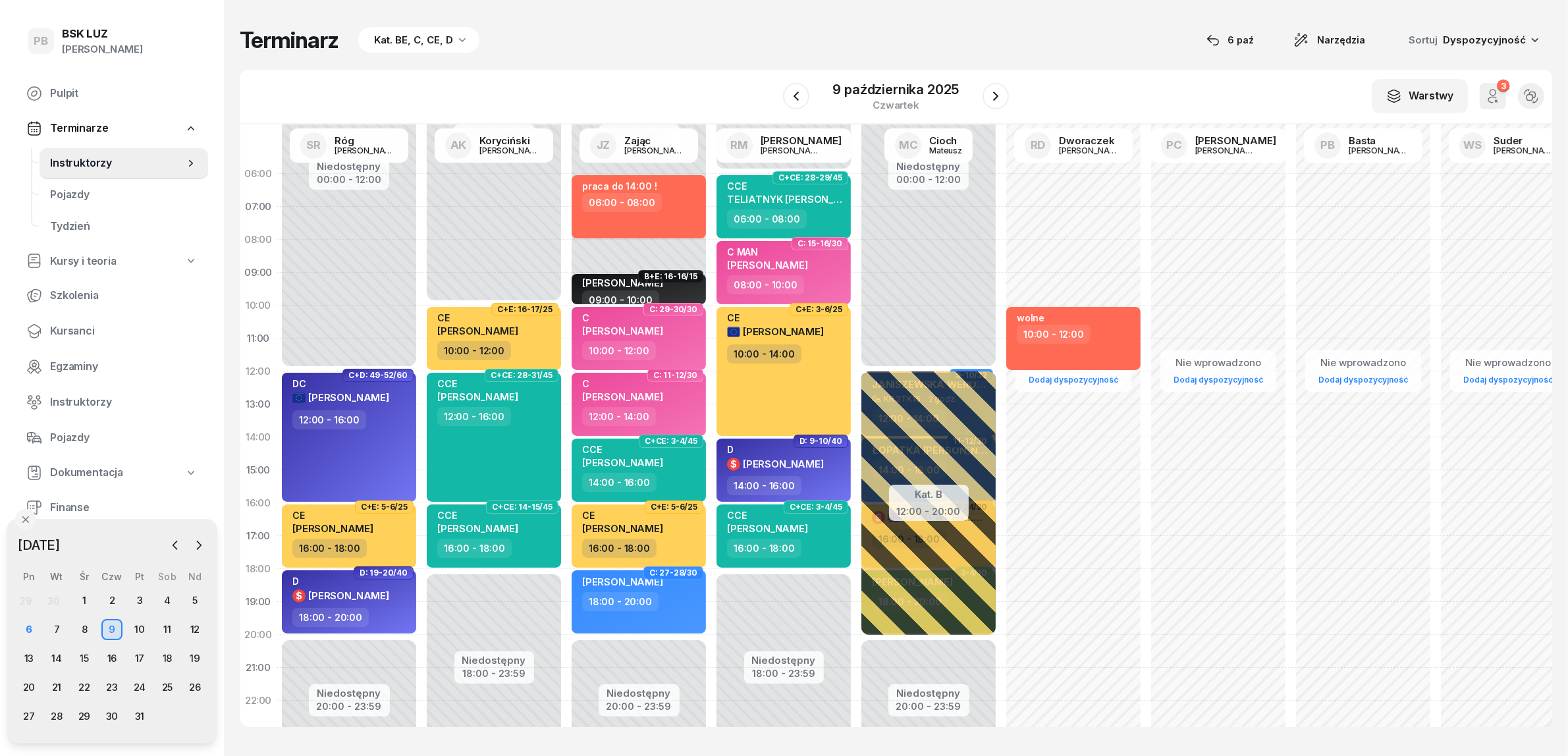
click at [601, 65] on div "Terminarz Kat. BE, C, CE, D [DATE] Narzędzia Sortuj Dyspozycyjność W Wybierz AK…" at bounding box center [896, 376] width 1312 height 753
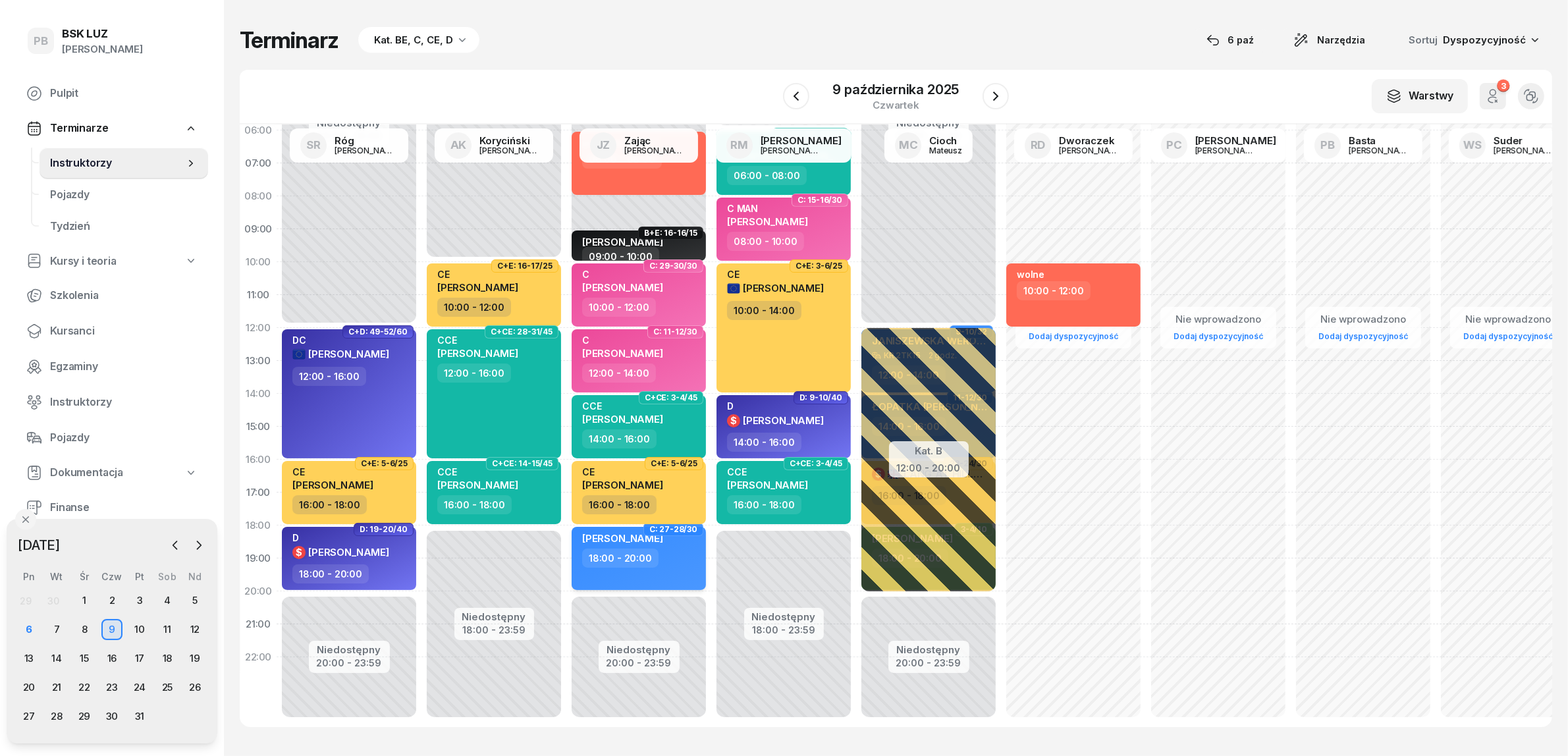
scroll to position [67, 0]
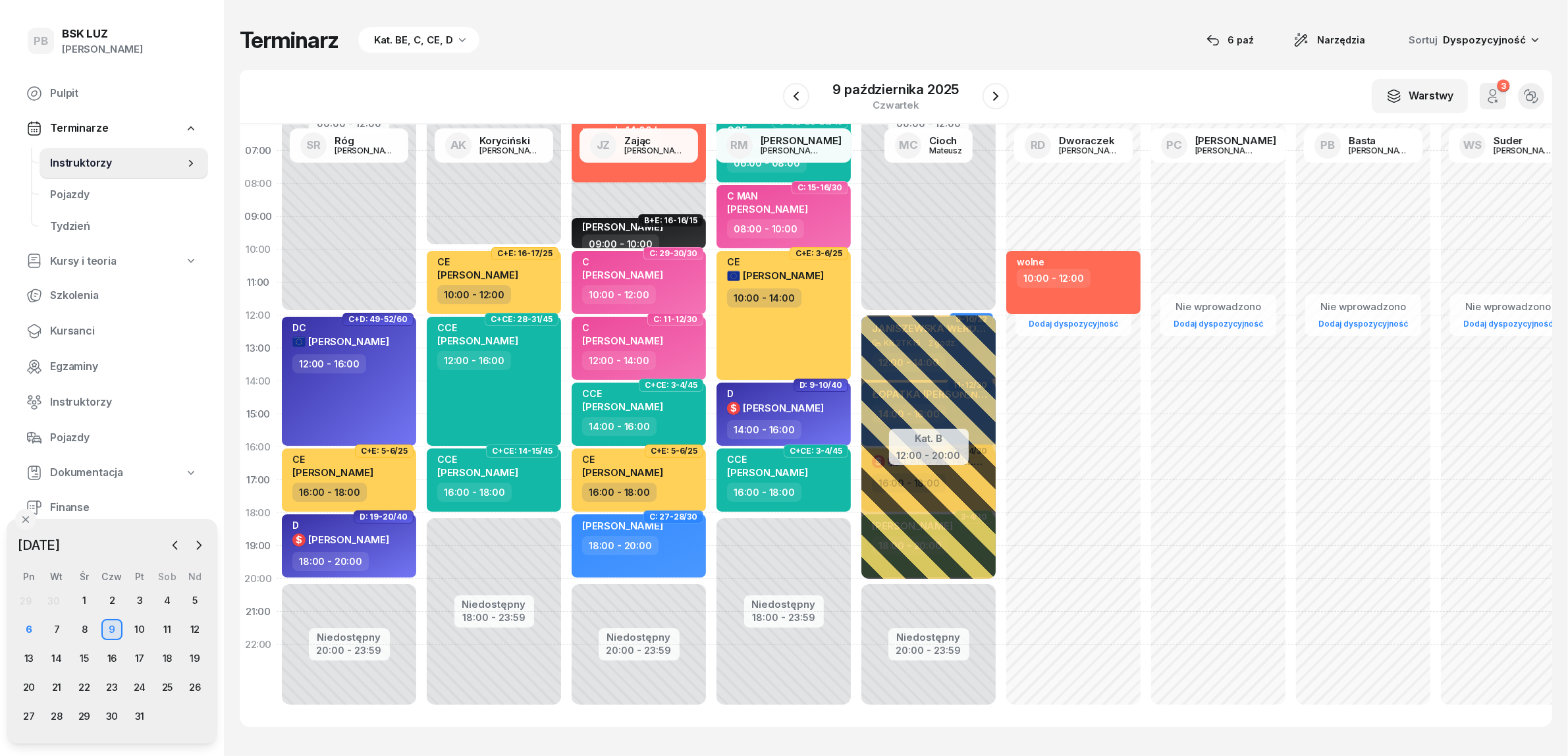
click at [675, 30] on div "Terminarz Kat. BE, C, CE, D [DATE] Narzędzia Sortuj Dyspozycyjność" at bounding box center [896, 41] width 1312 height 28
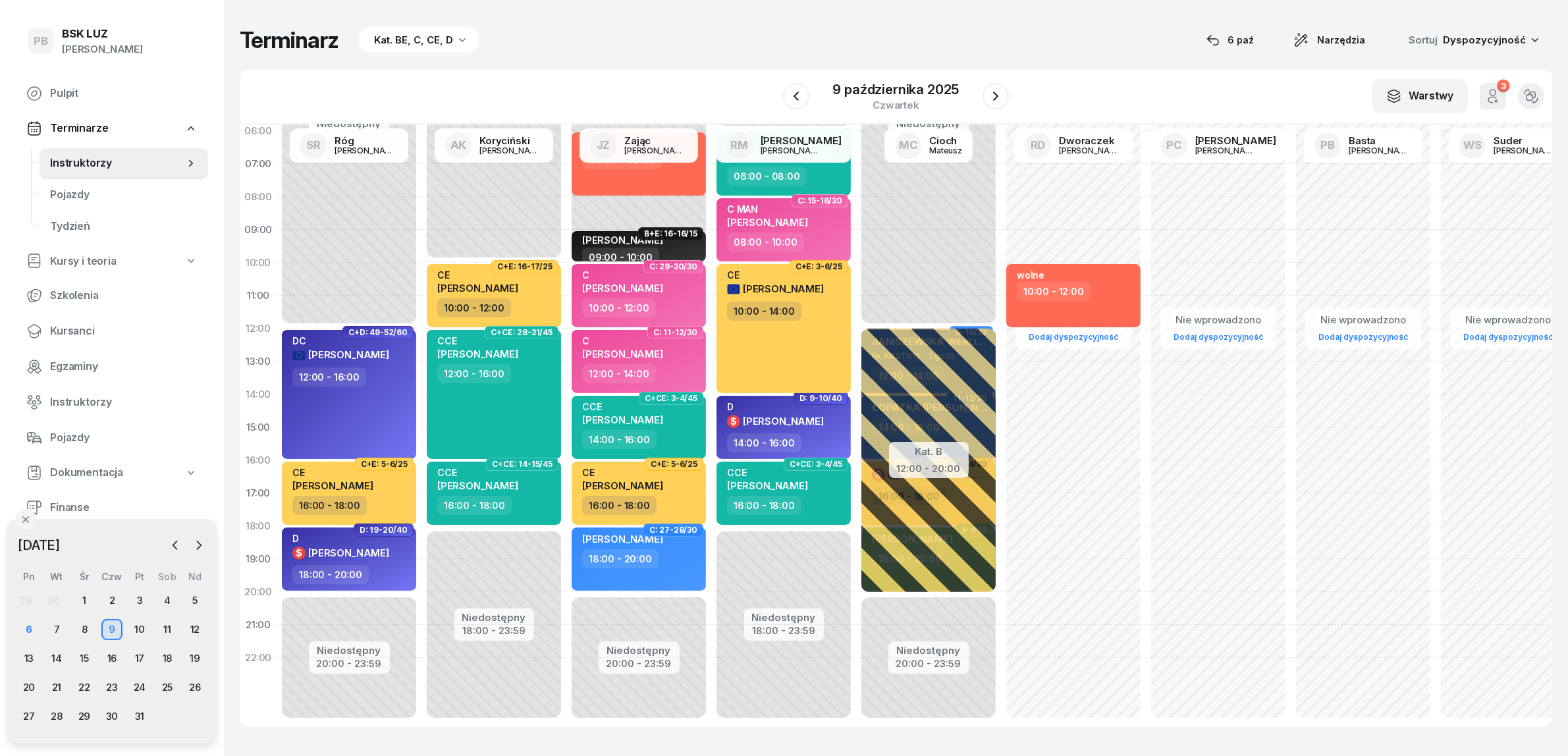
scroll to position [0, 0]
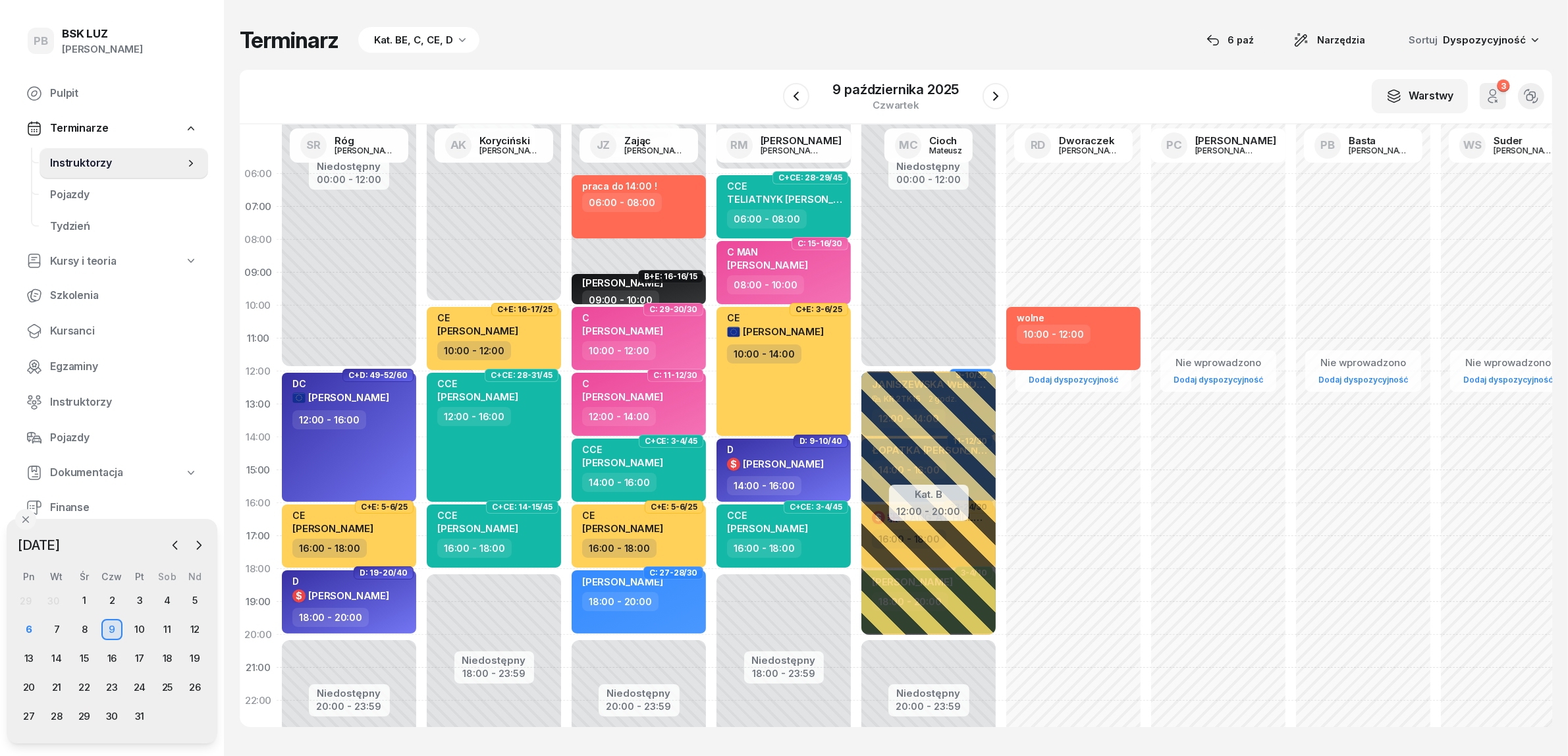
click at [730, 45] on div "Terminarz Kat. BE, C, CE, D [DATE] Narzędzia Sortuj Dyspozycyjność" at bounding box center [896, 41] width 1312 height 28
click at [1100, 89] on div "W Wybierz AK [PERSON_NAME] BP [PERSON_NAME] DP [PERSON_NAME] GS [PERSON_NAME] I…" at bounding box center [896, 97] width 1312 height 55
click at [639, 60] on div "Terminarz Kat. BE, C, CE, D [DATE] Narzędzia Sortuj Dyspozycyjność W Wybierz AK…" at bounding box center [896, 376] width 1312 height 753
click at [650, 46] on div "Terminarz Kat. BE, C, CE, D [DATE] Narzędzia Sortuj Dyspozycyjność" at bounding box center [896, 41] width 1312 height 28
click at [81, 331] on span "Kursanci" at bounding box center [124, 332] width 148 height 17
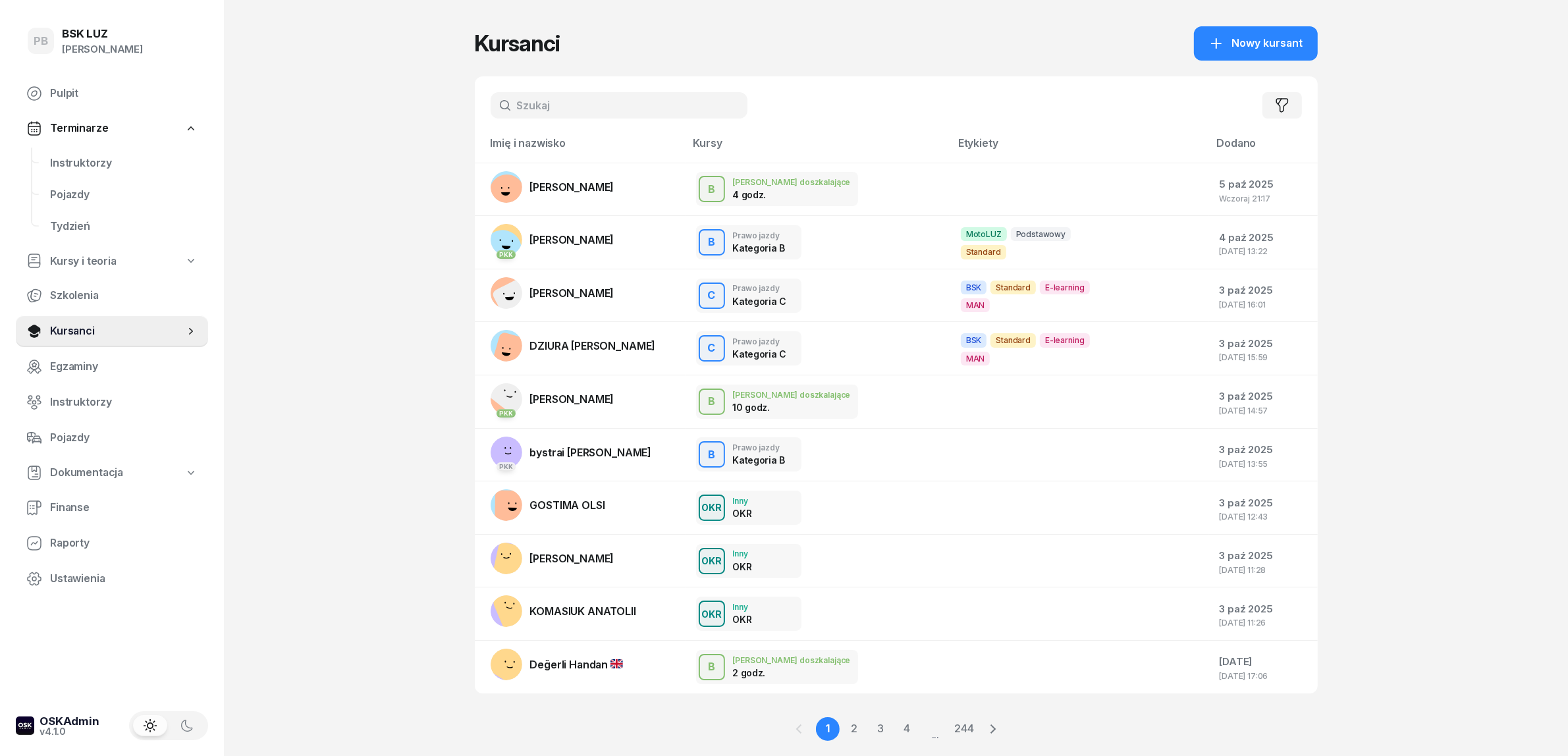
click at [551, 104] on input "text" at bounding box center [619, 105] width 257 height 27
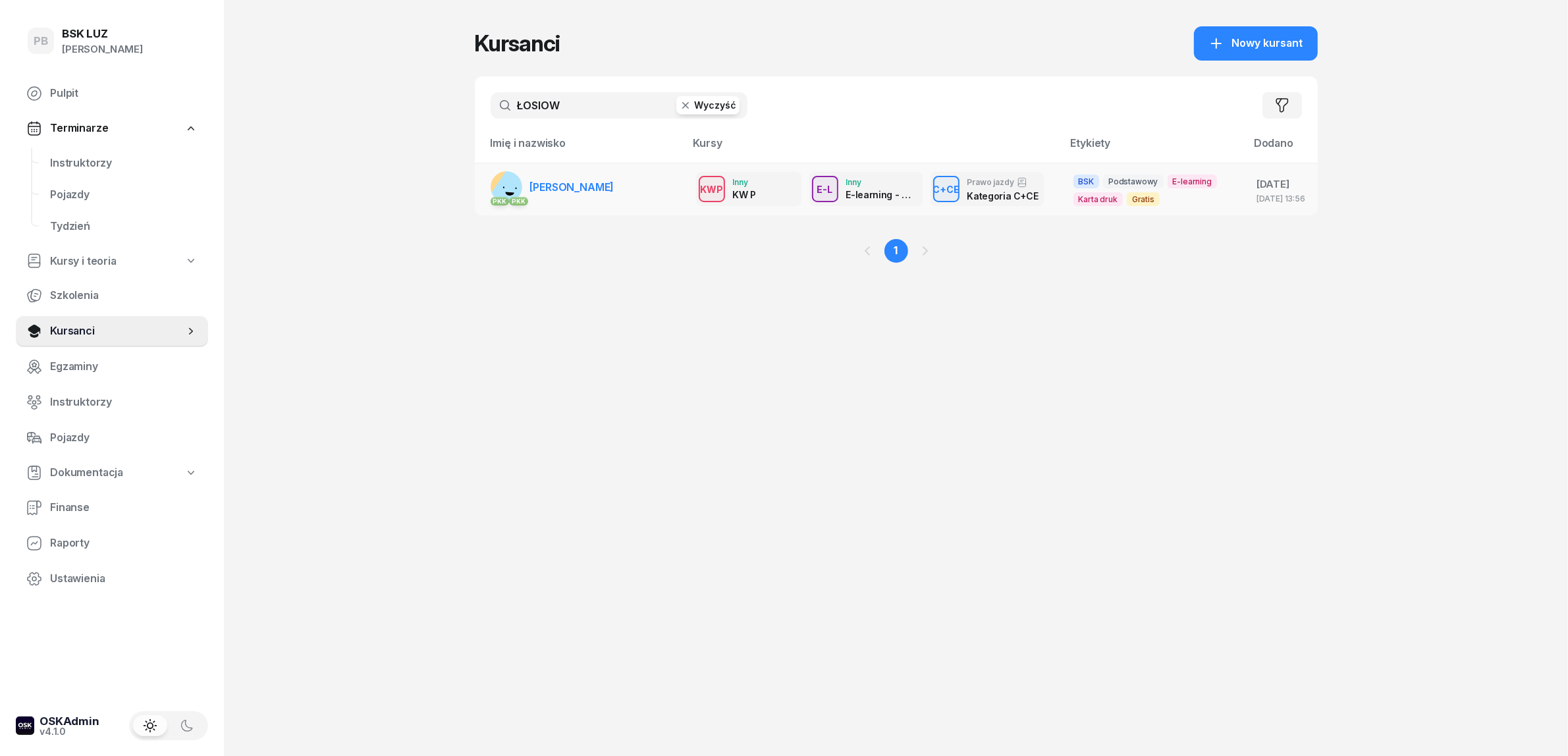
type input "ŁOSIOW"
click at [615, 194] on span "[PERSON_NAME]" at bounding box center [572, 187] width 85 height 13
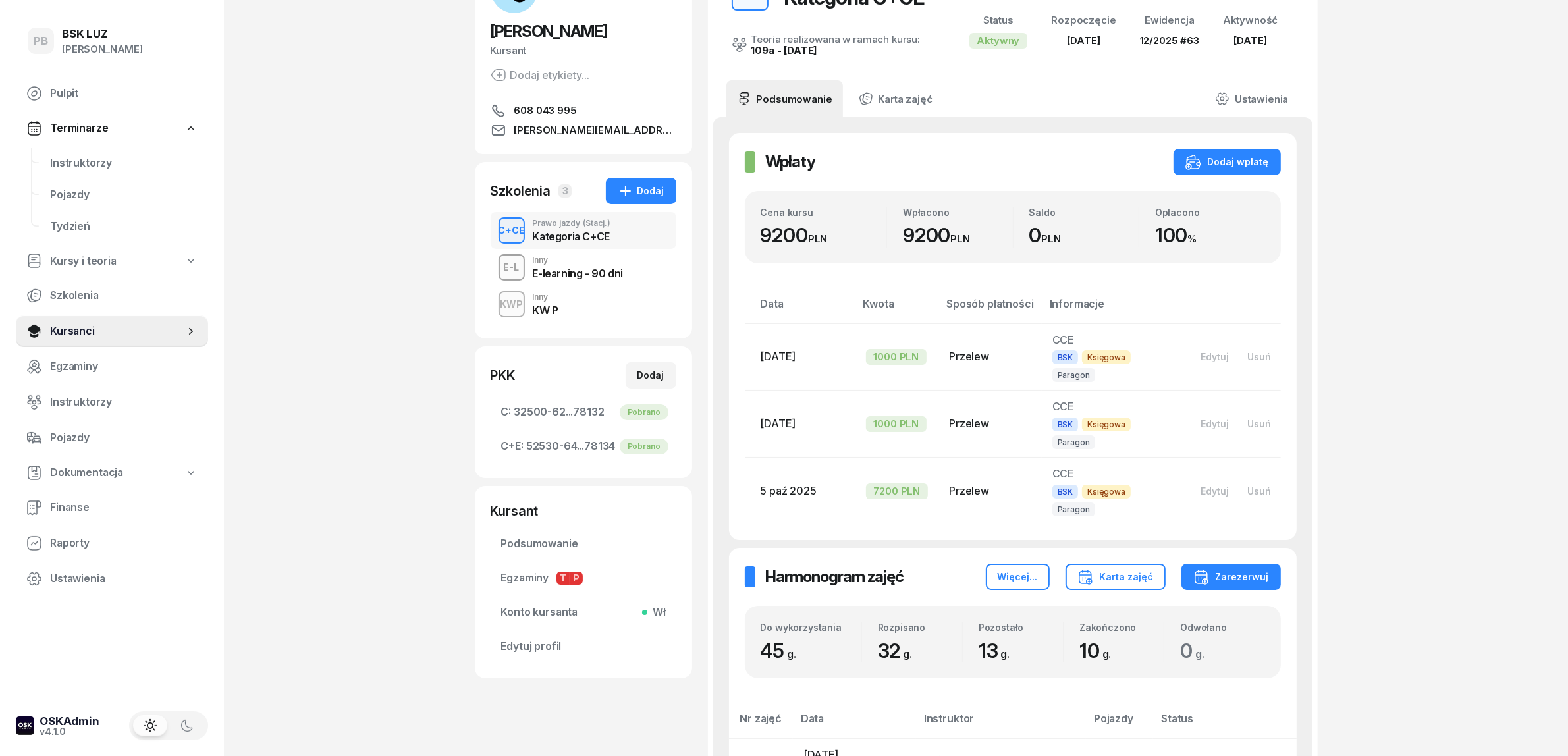
scroll to position [165, 0]
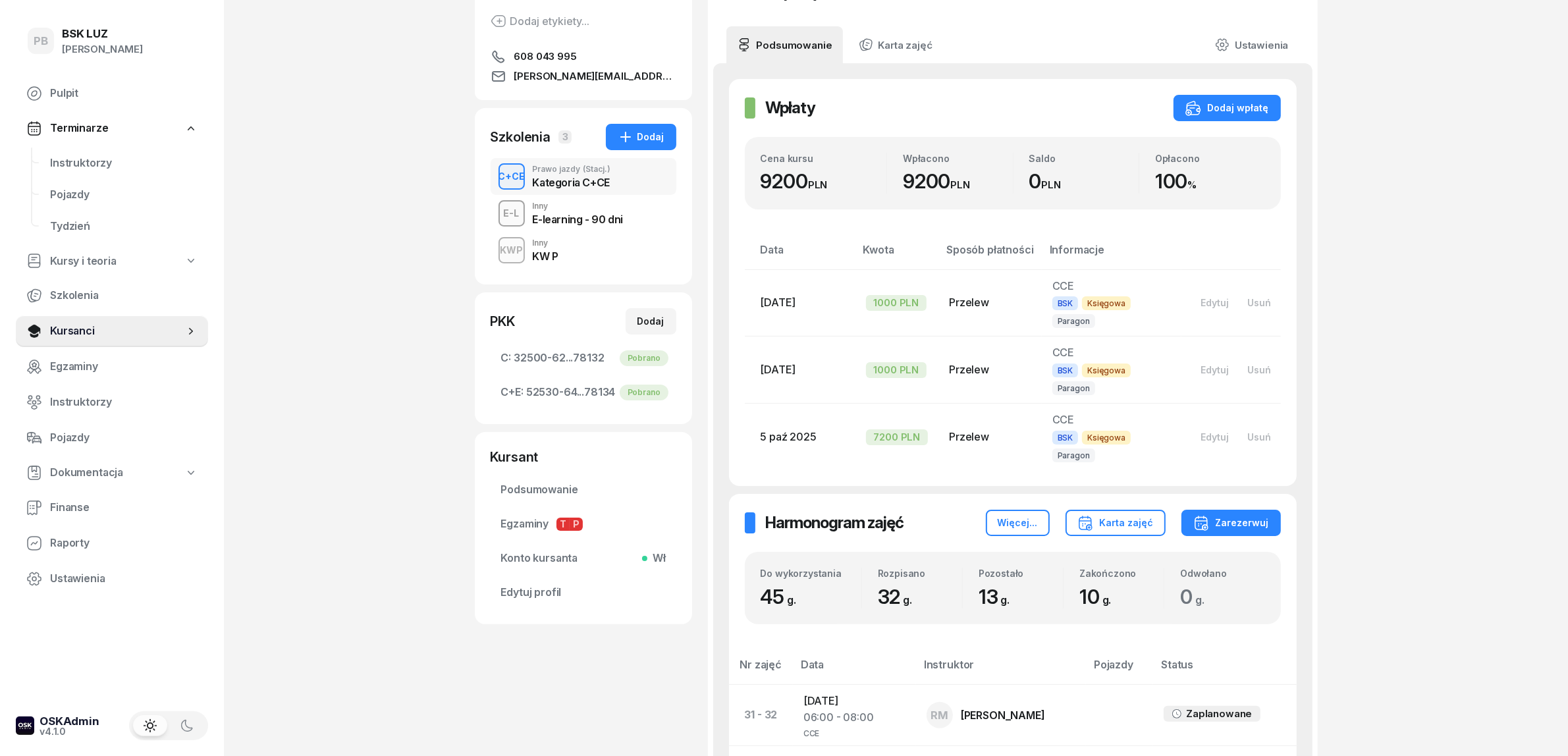
click at [553, 254] on div "KW P" at bounding box center [545, 256] width 26 height 11
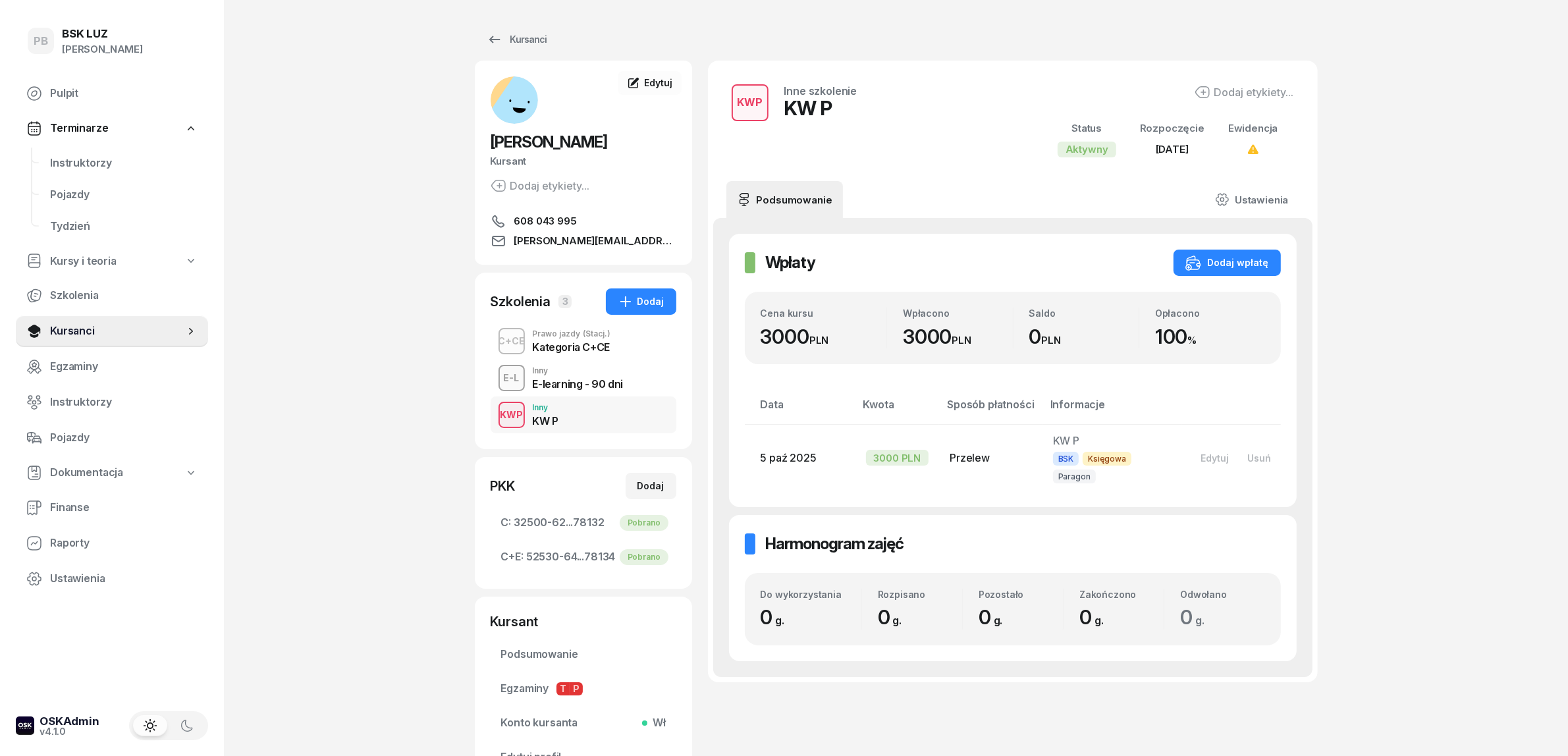
click at [608, 342] on div "Kategoria C+CE" at bounding box center [572, 347] width 79 height 11
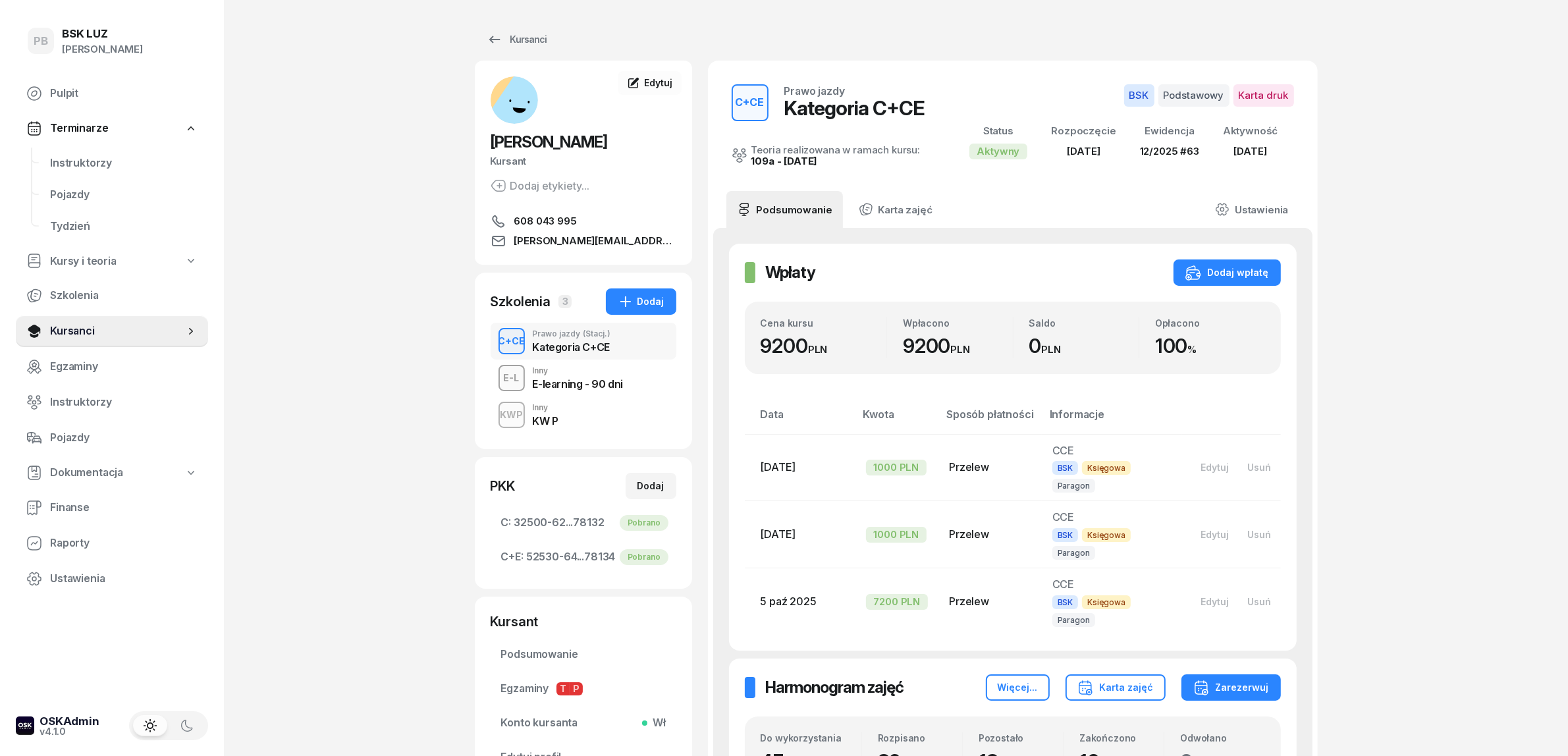
drag, startPoint x: 593, startPoint y: 416, endPoint x: 610, endPoint y: 412, distance: 17.5
click at [595, 415] on div "KWP Inny KW P" at bounding box center [583, 414] width 186 height 37
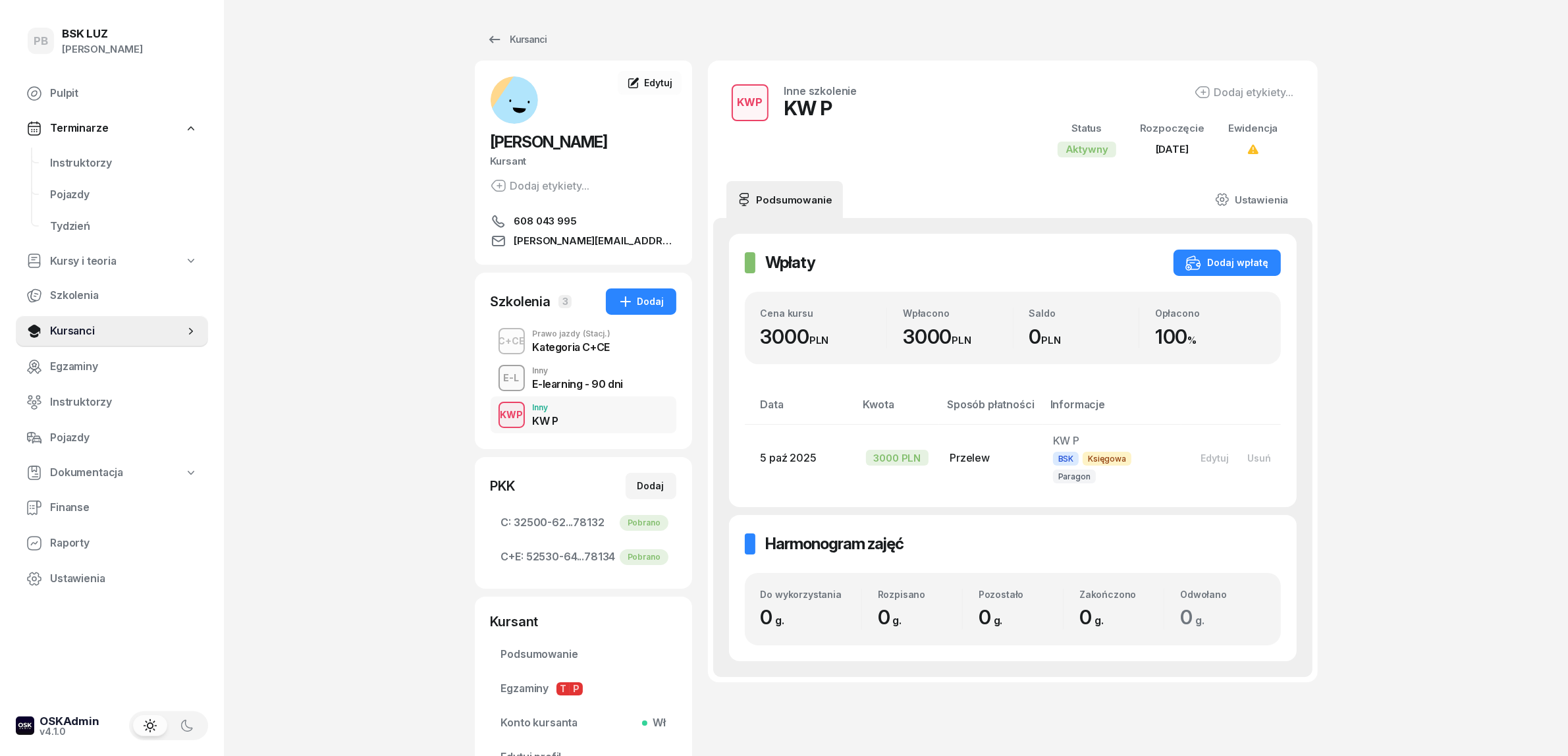
click at [609, 344] on div "Kategoria C+CE" at bounding box center [572, 347] width 79 height 11
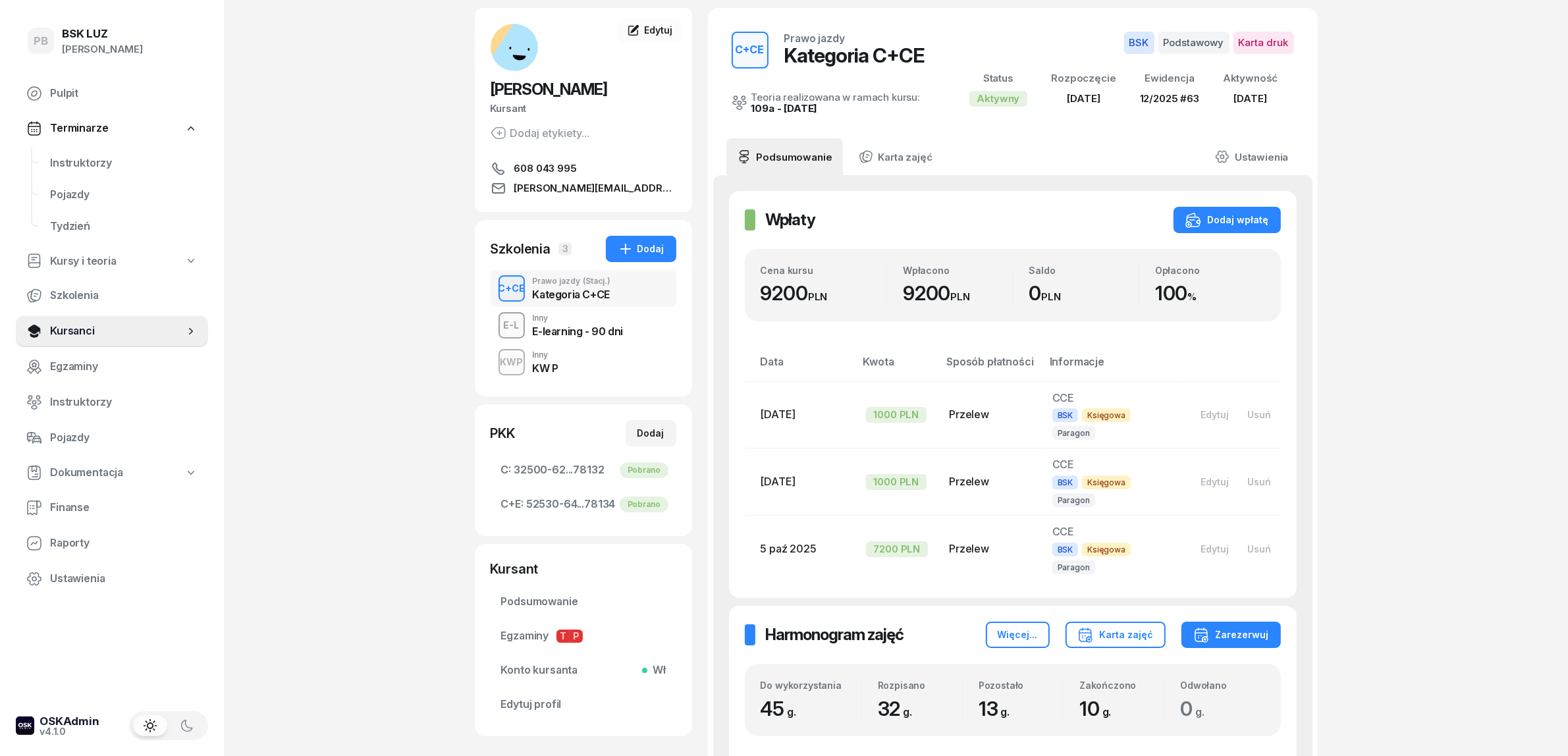
scroll to position [83, 0]
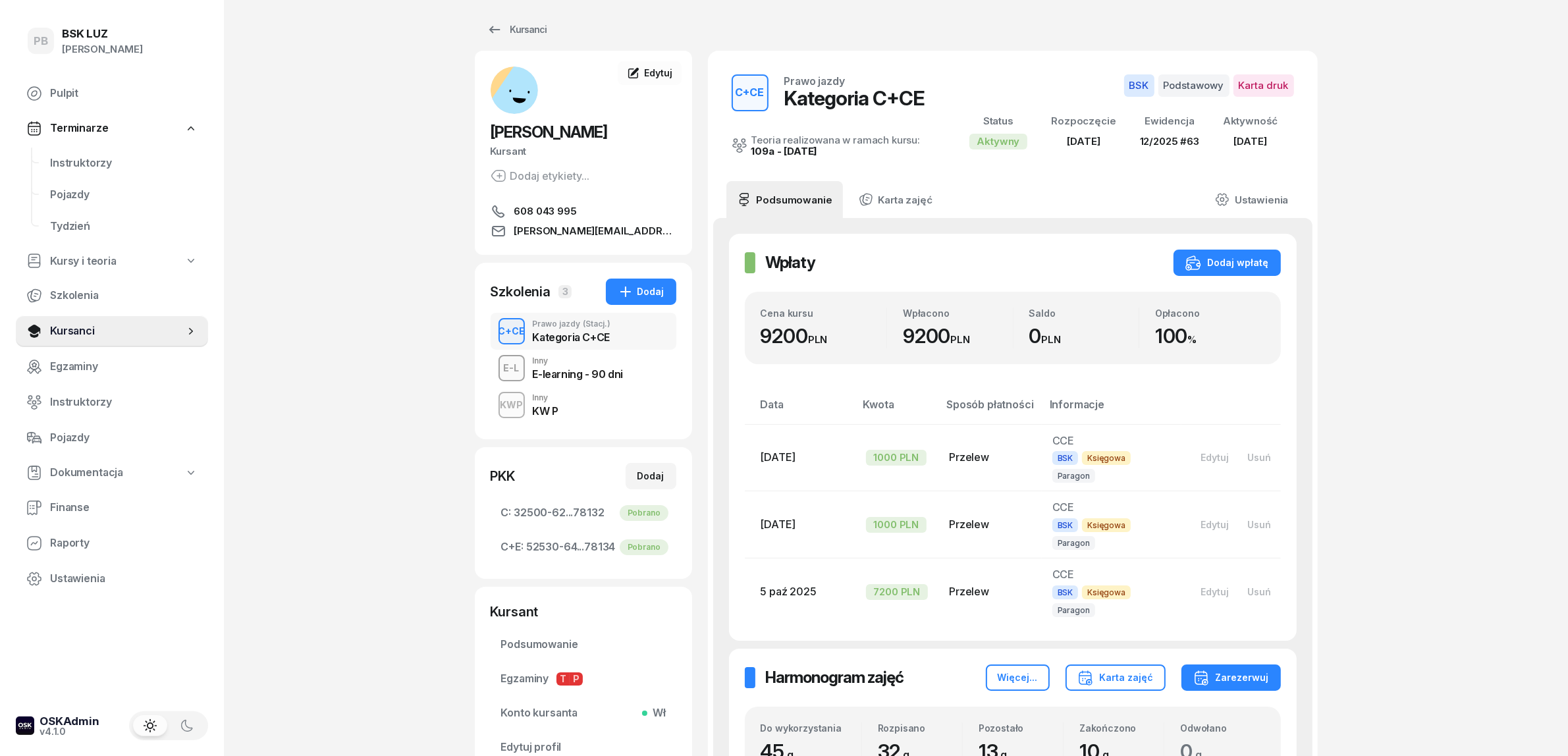
scroll to position [0, 0]
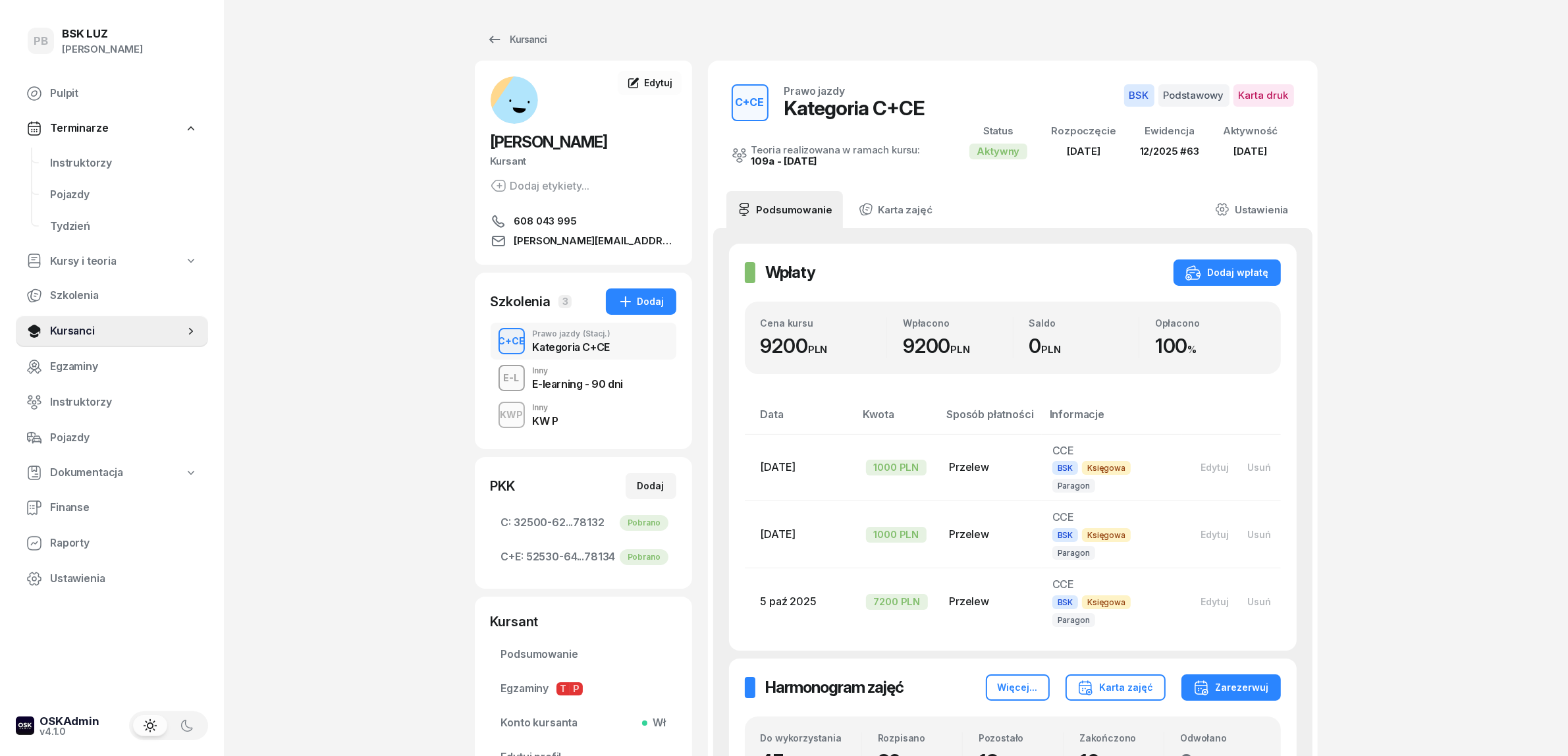
click at [547, 412] on div "KW P" at bounding box center [545, 419] width 26 height 15
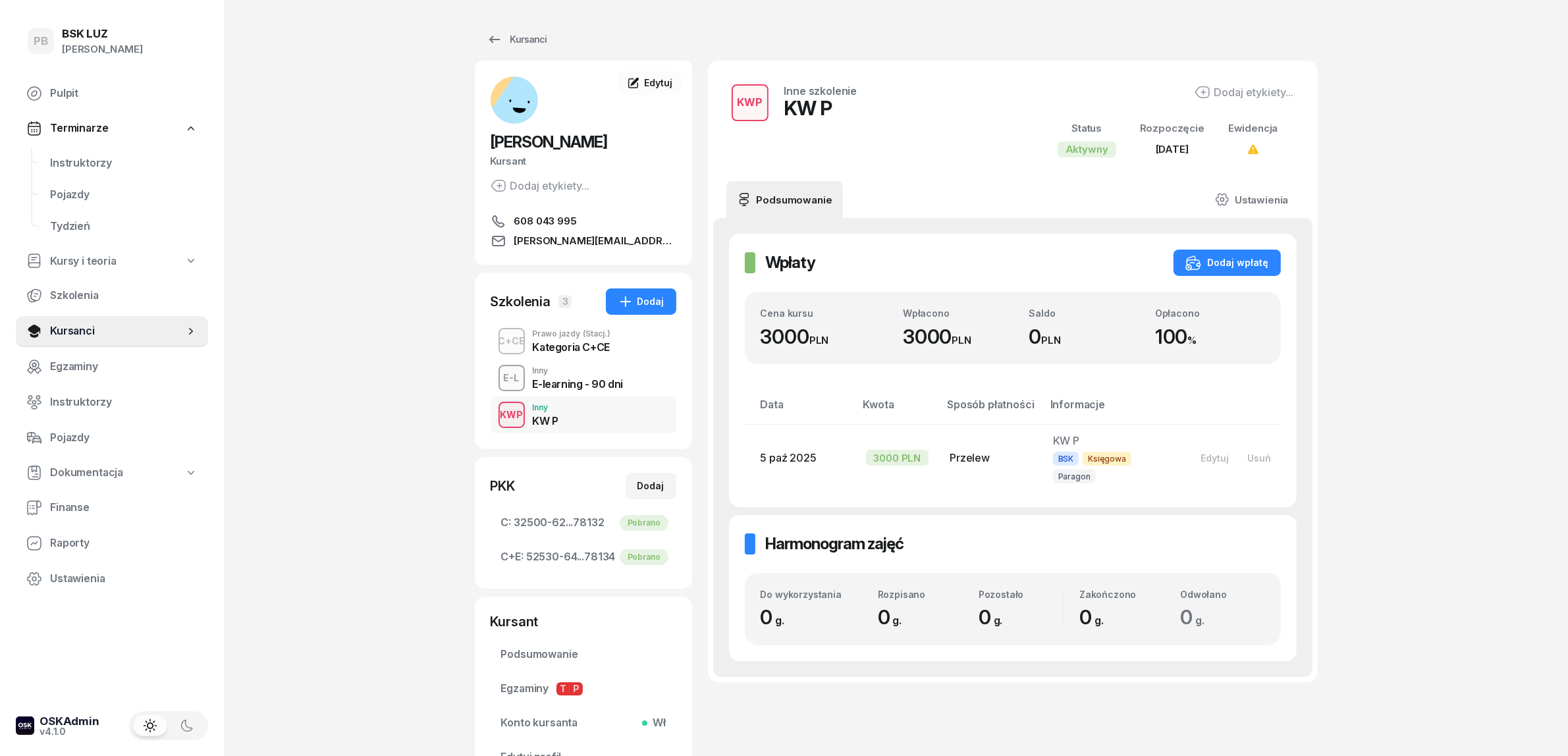
click at [577, 344] on div "Kategoria C+CE" at bounding box center [572, 347] width 79 height 11
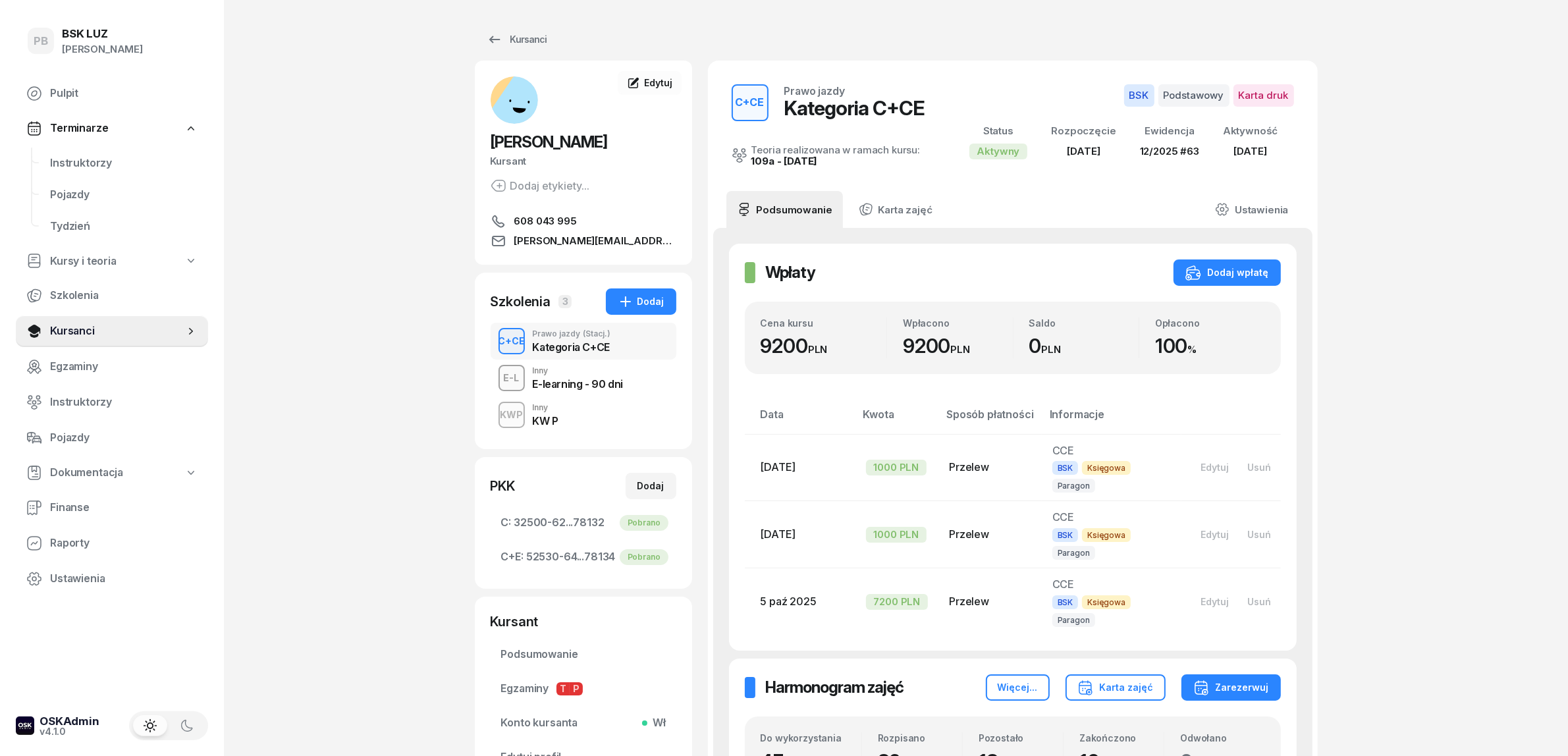
click at [589, 412] on div "KWP Inny KW P" at bounding box center [583, 414] width 186 height 37
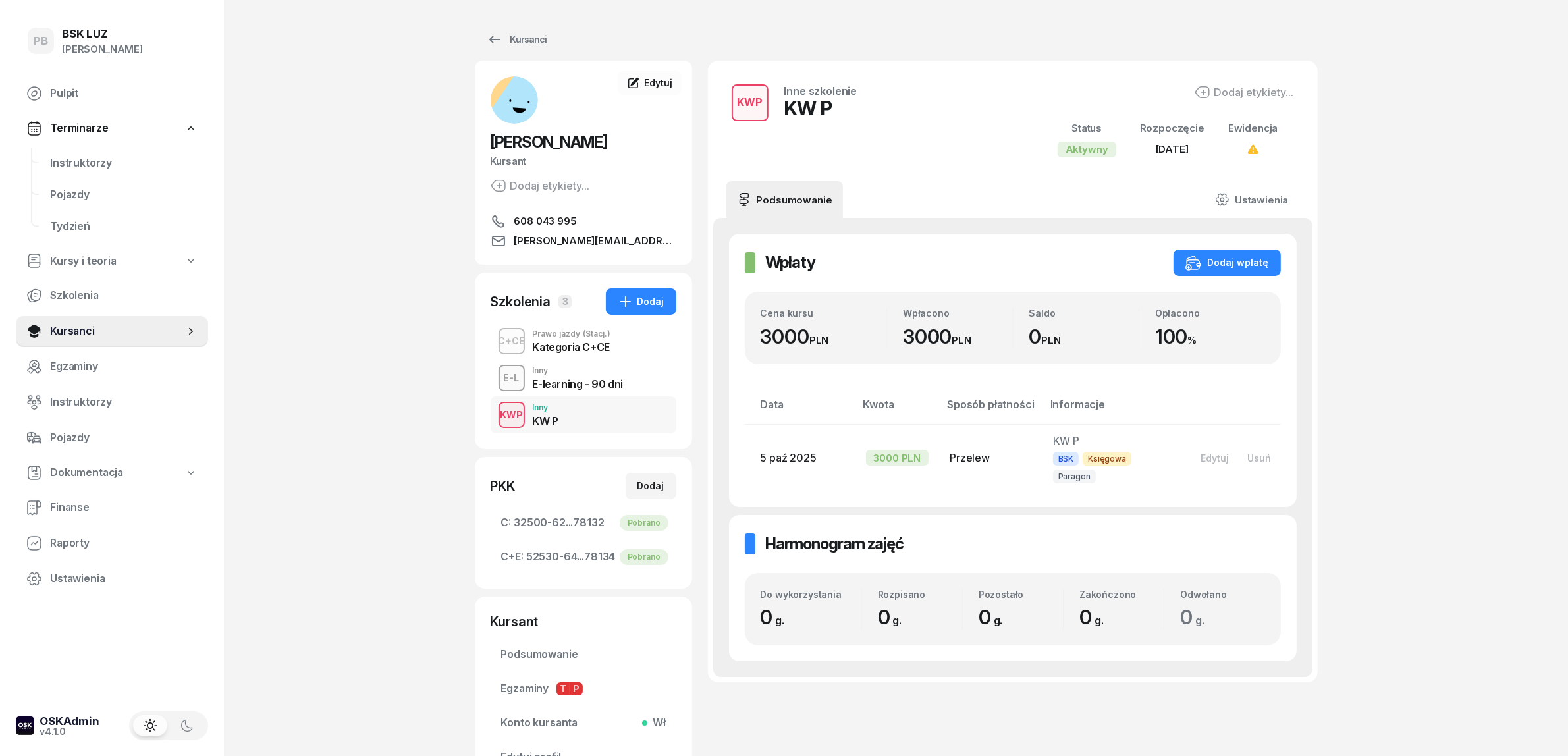
click at [601, 342] on div "Kategoria C+CE" at bounding box center [572, 347] width 79 height 11
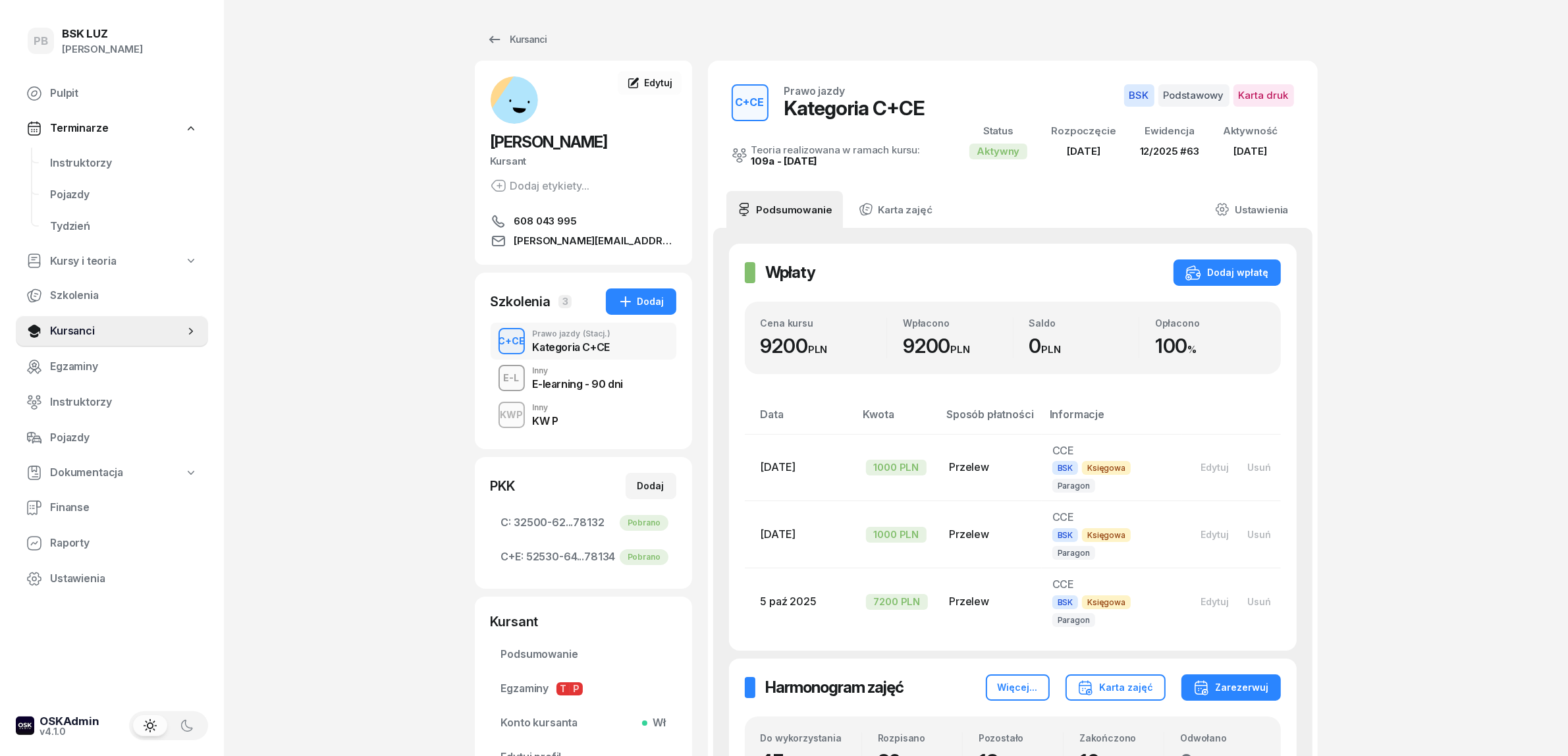
click at [107, 157] on span "Instruktorzy" at bounding box center [124, 163] width 148 height 17
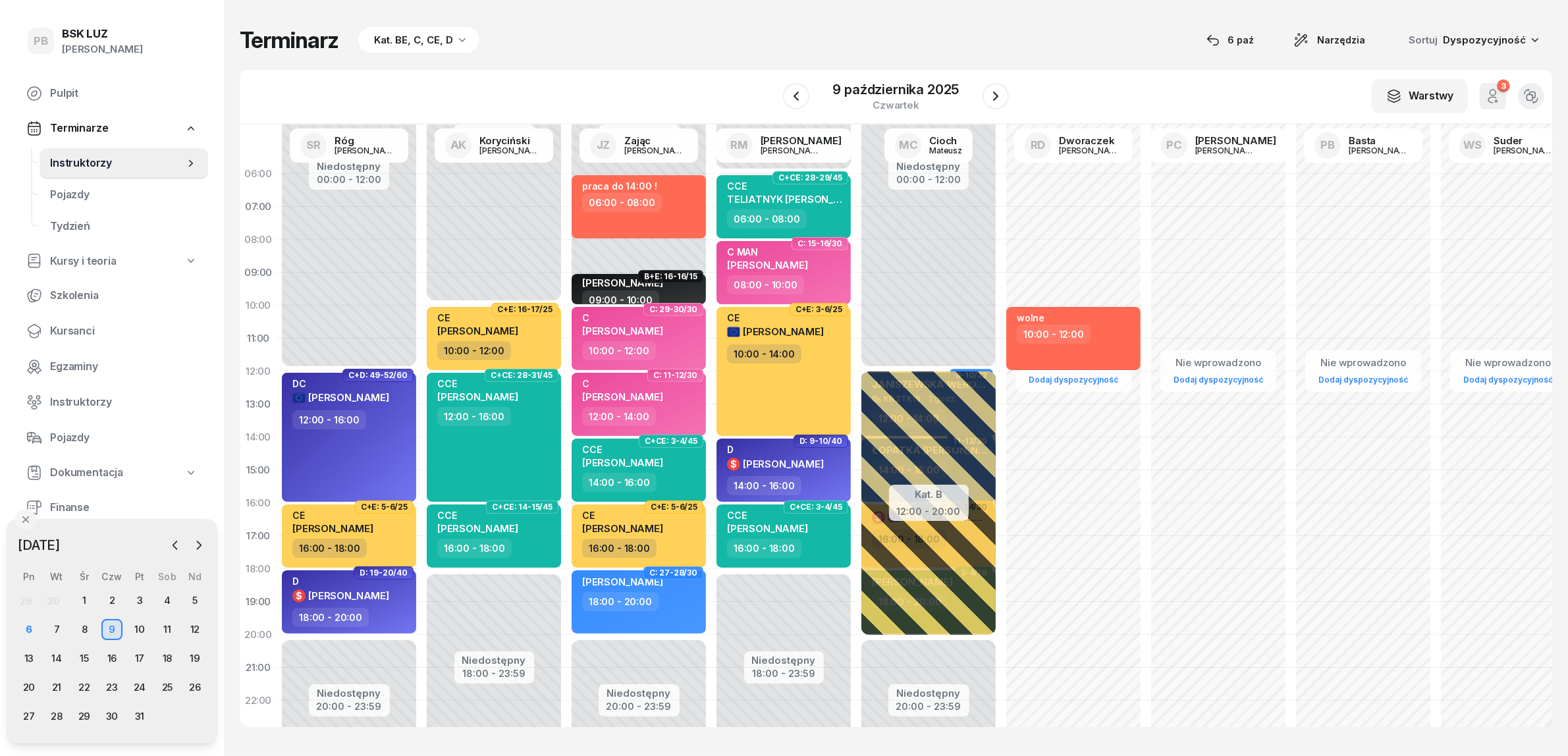
click at [702, 63] on div "Terminarz Kat. BE, C, CE, D [DATE] Narzędzia Sortuj Dyspozycyjność W Wybierz AK…" at bounding box center [896, 376] width 1312 height 753
click at [691, 25] on div "Terminarz Kat. BE, C, CE, D [DATE] Narzędzia Sortuj Dyspozycyjność W Wybierz AK…" at bounding box center [896, 376] width 1312 height 753
click at [54, 619] on div "7" at bounding box center [57, 630] width 21 height 21
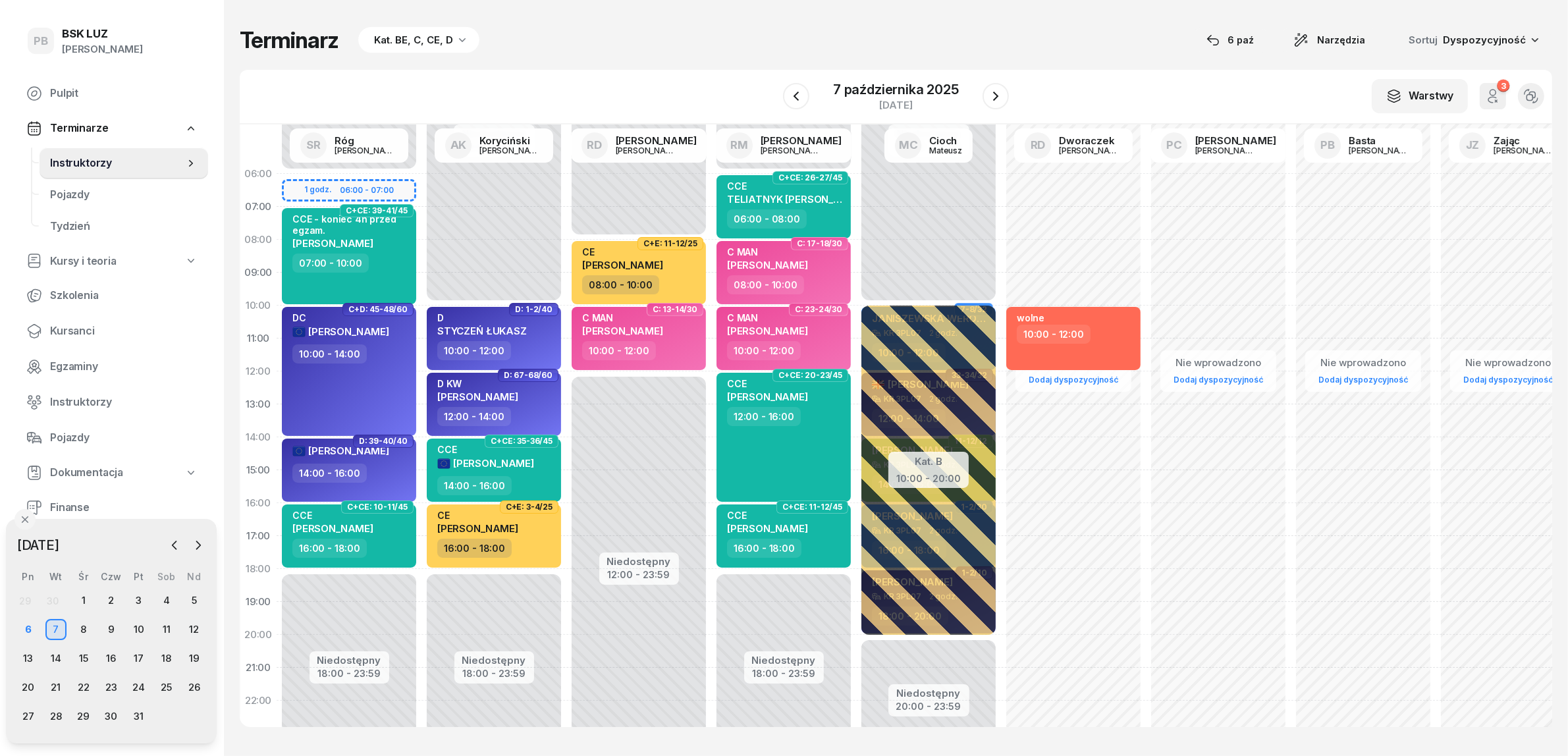
click at [712, 31] on div "Terminarz Kat. BE, C, CE, D [DATE] Narzędzia Sortuj Dyspozycyjność" at bounding box center [896, 41] width 1312 height 28
click at [639, 50] on div "Terminarz Kat. BE, C, CE, D [DATE] Narzędzia Sortuj Dyspozycyjność" at bounding box center [896, 41] width 1312 height 28
click at [618, 45] on div "Terminarz Kat. BE, C, CE, D [DATE] Narzędzia Sortuj Dyspozycyjność" at bounding box center [896, 41] width 1312 height 28
click at [606, 41] on div "Terminarz Kat. BE, C, CE, D [DATE] Narzędzia Sortuj Dyspozycyjność" at bounding box center [896, 41] width 1312 height 28
click at [995, 97] on icon "button" at bounding box center [995, 96] width 5 height 9
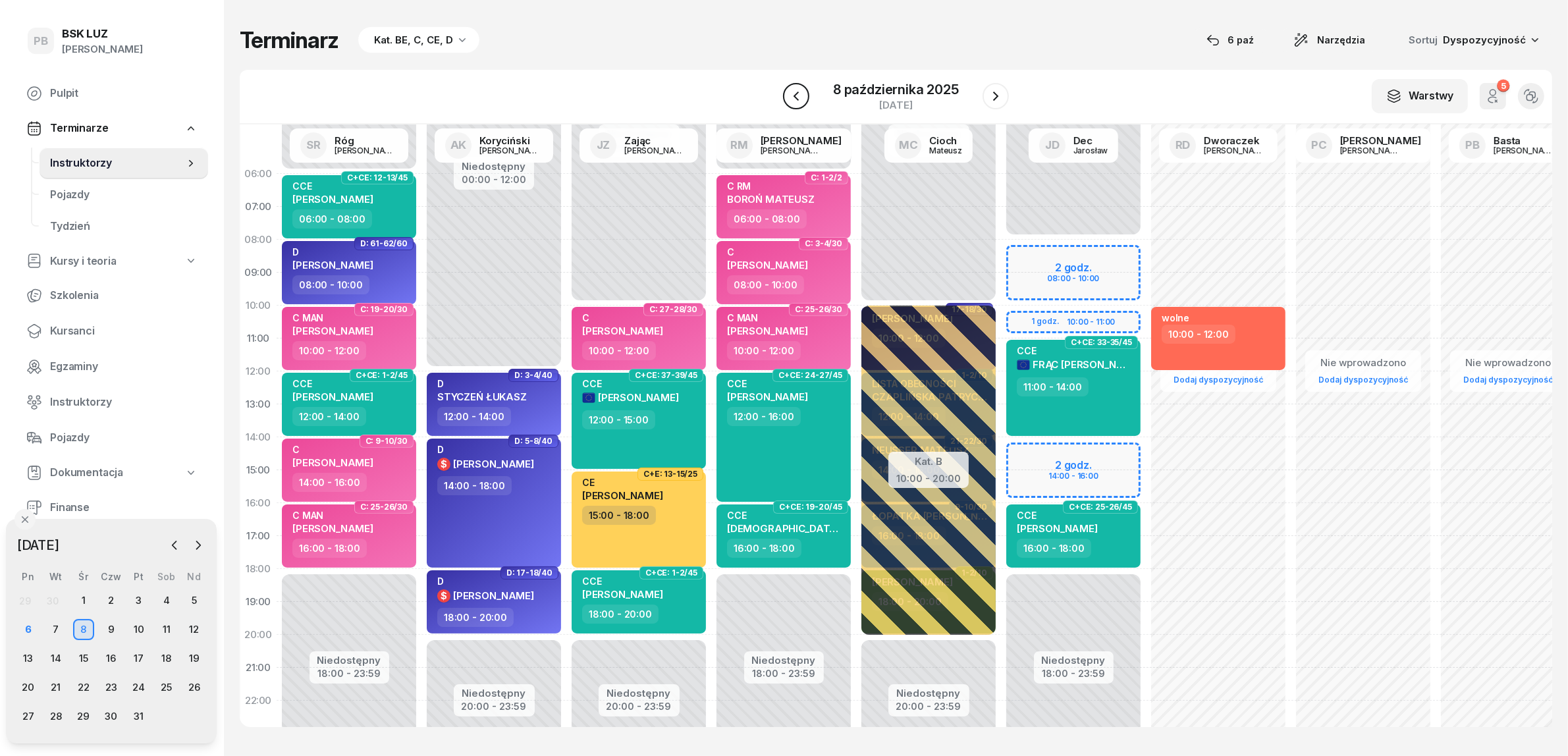
click at [801, 93] on icon "button" at bounding box center [796, 97] width 16 height 16
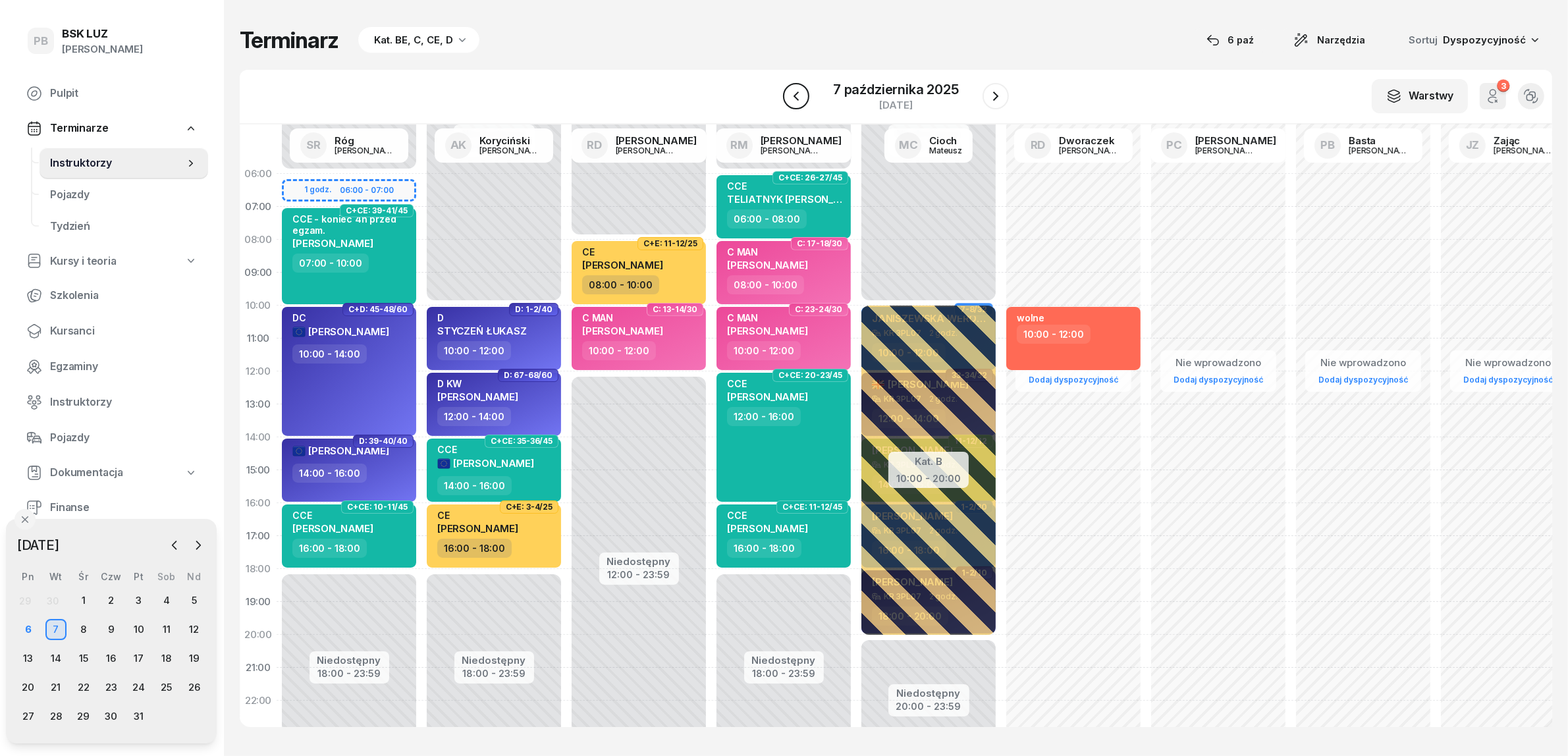
click at [801, 93] on icon "button" at bounding box center [796, 97] width 16 height 16
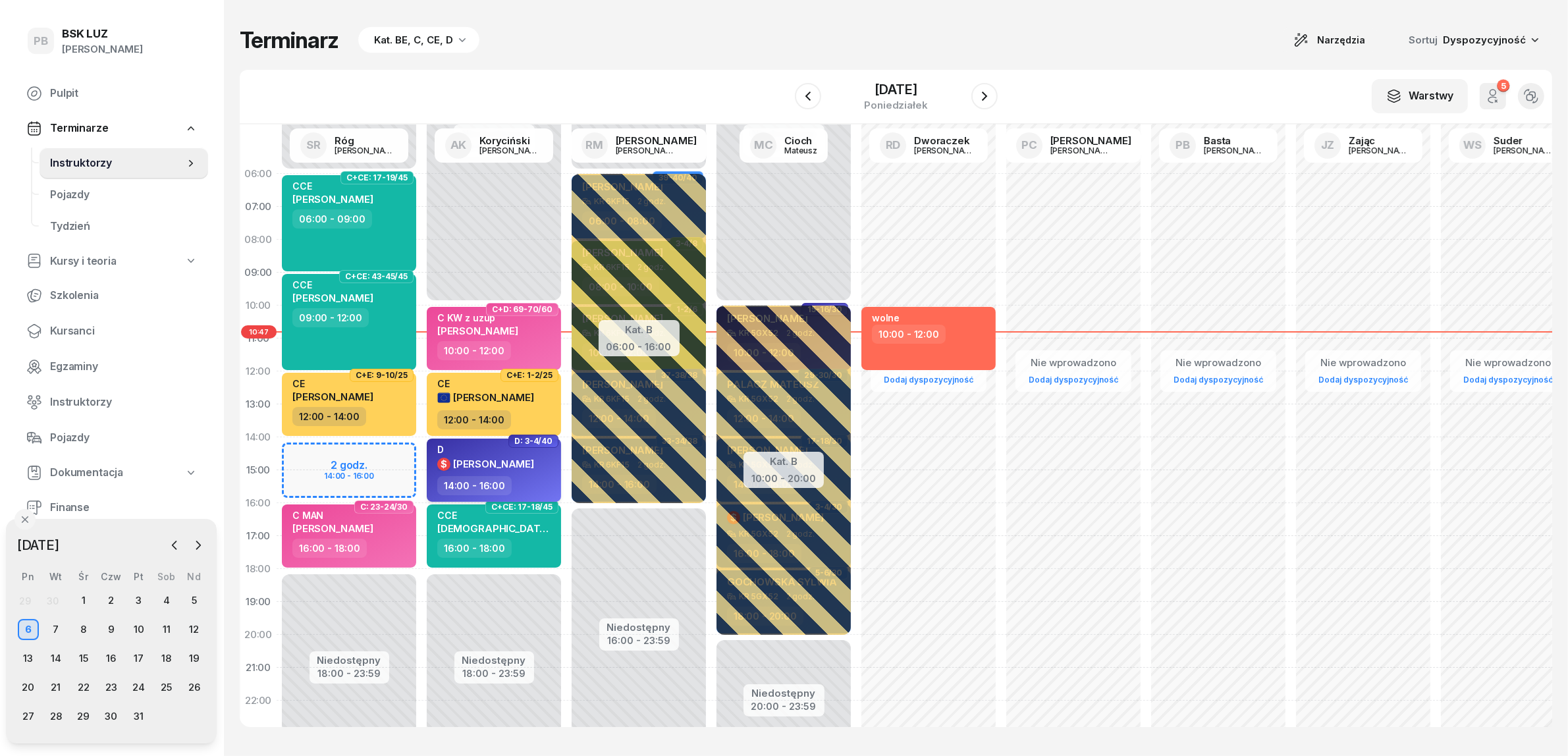
click at [534, 466] on span "[PERSON_NAME]" at bounding box center [493, 464] width 81 height 13
select select "14"
select select "16"
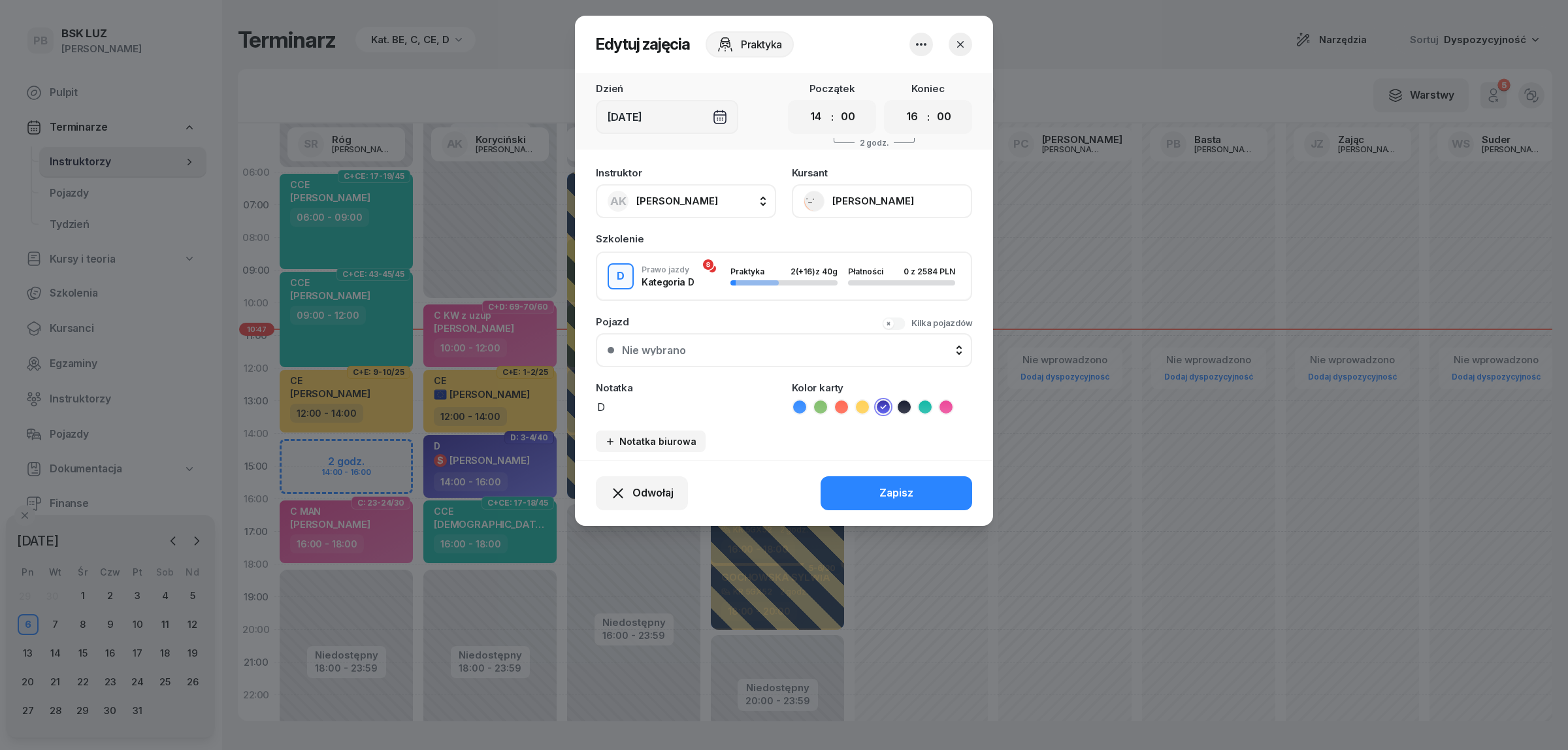
click at [965, 39] on icon "button" at bounding box center [960, 44] width 13 height 13
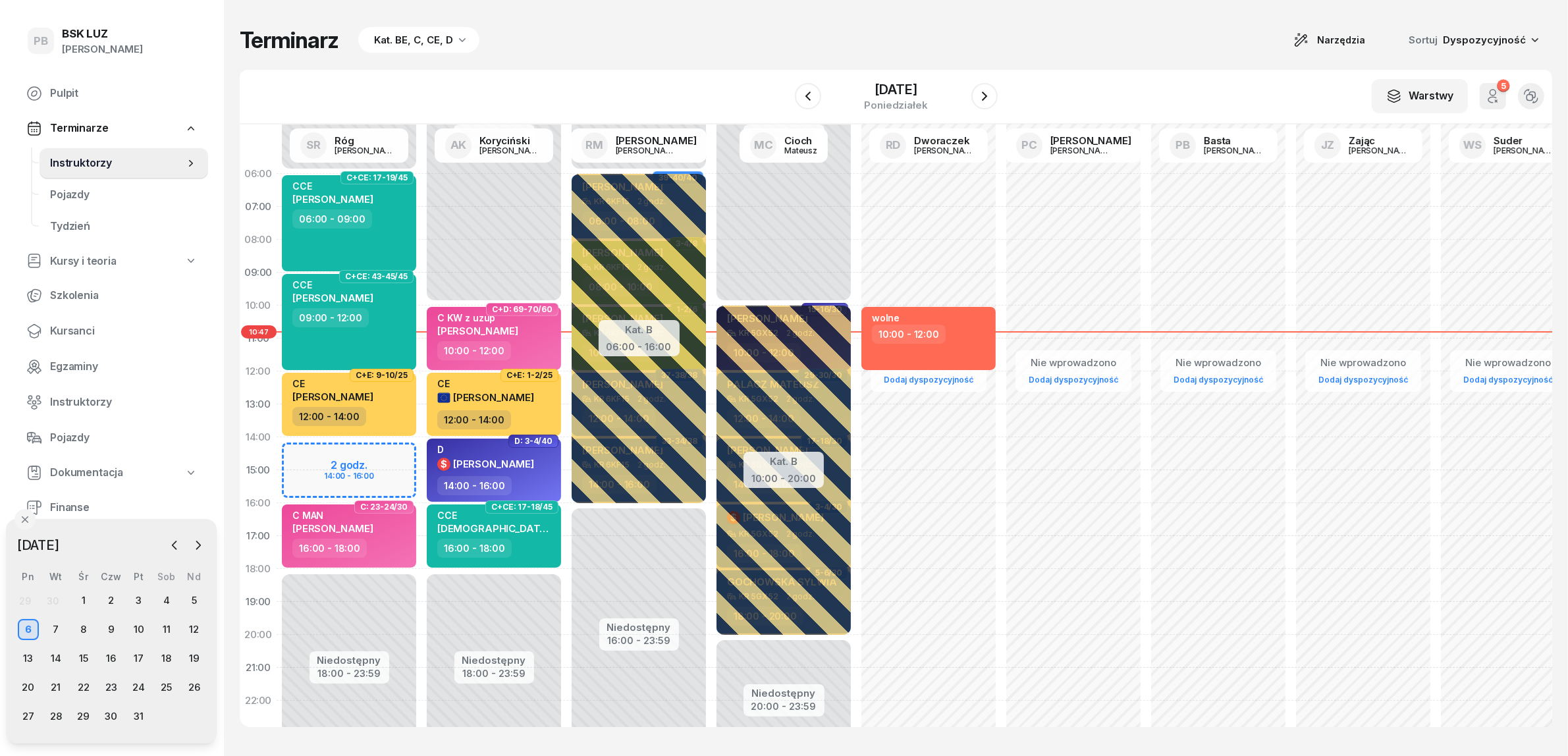
click at [973, 43] on div "Terminarz Kat. BE, C, CE, D Narzędzia Sortuj Dyspozycyjność" at bounding box center [896, 41] width 1312 height 28
click at [800, 95] on icon "button" at bounding box center [808, 97] width 16 height 16
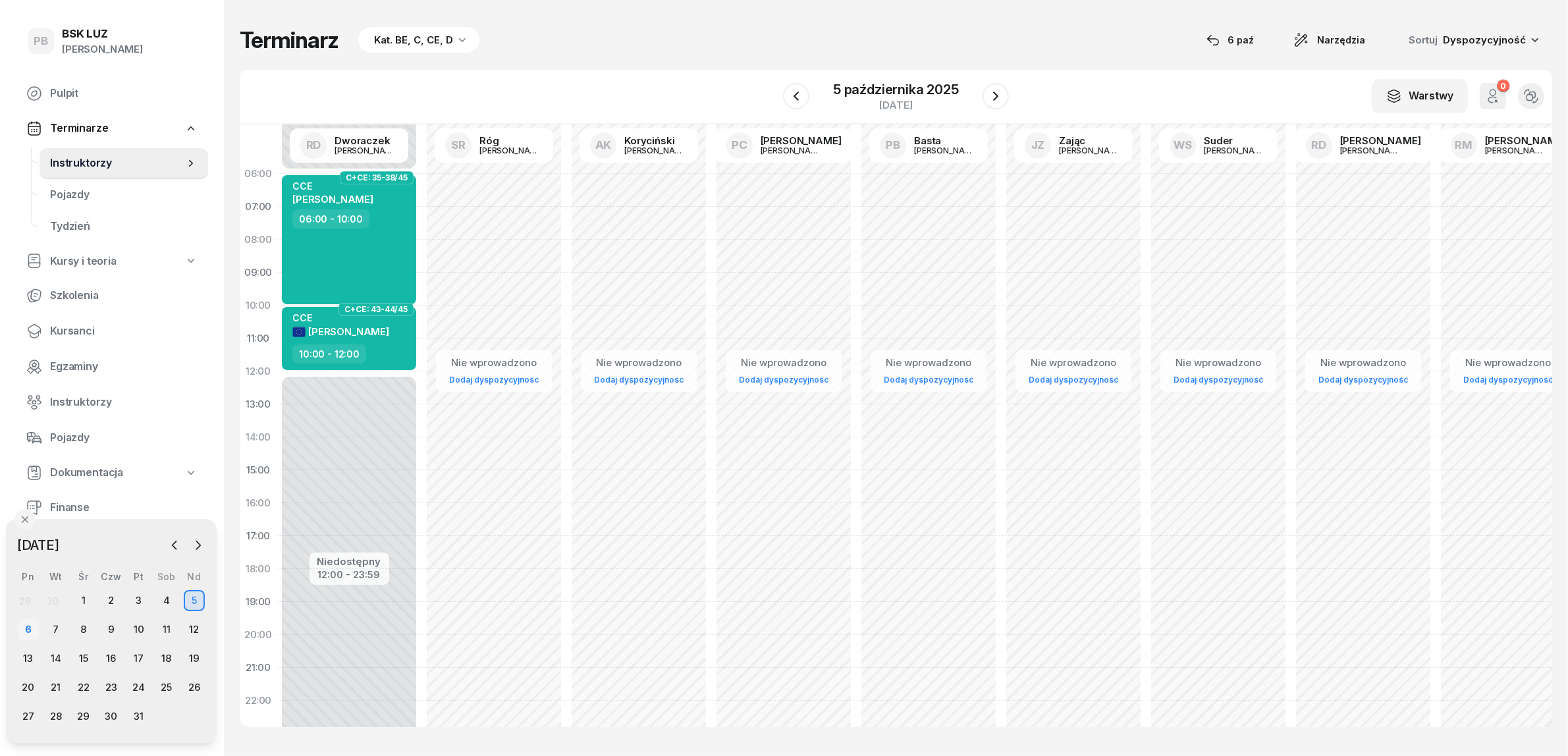
click at [24, 627] on div "6" at bounding box center [29, 630] width 21 height 21
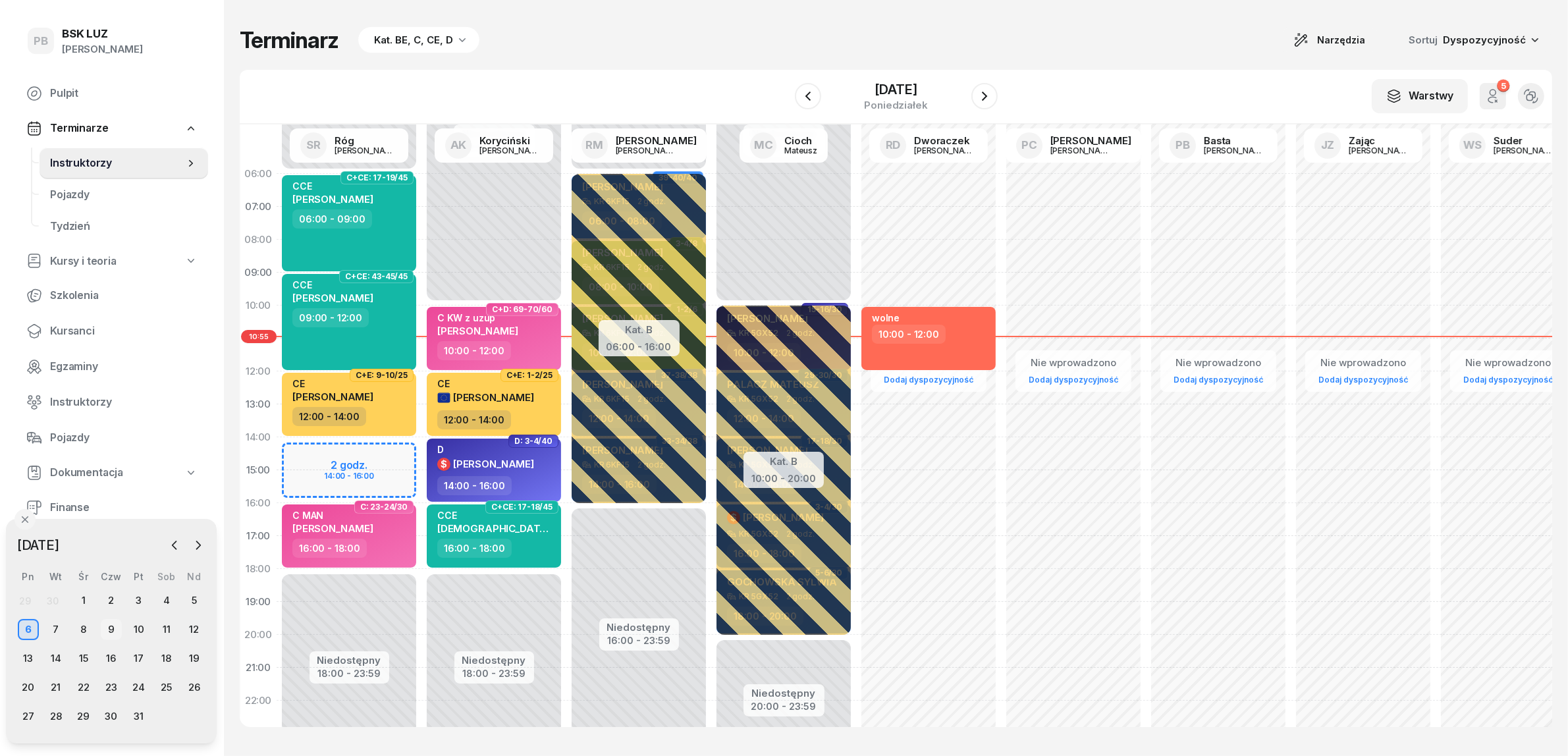
click at [109, 628] on div "9" at bounding box center [111, 630] width 21 height 21
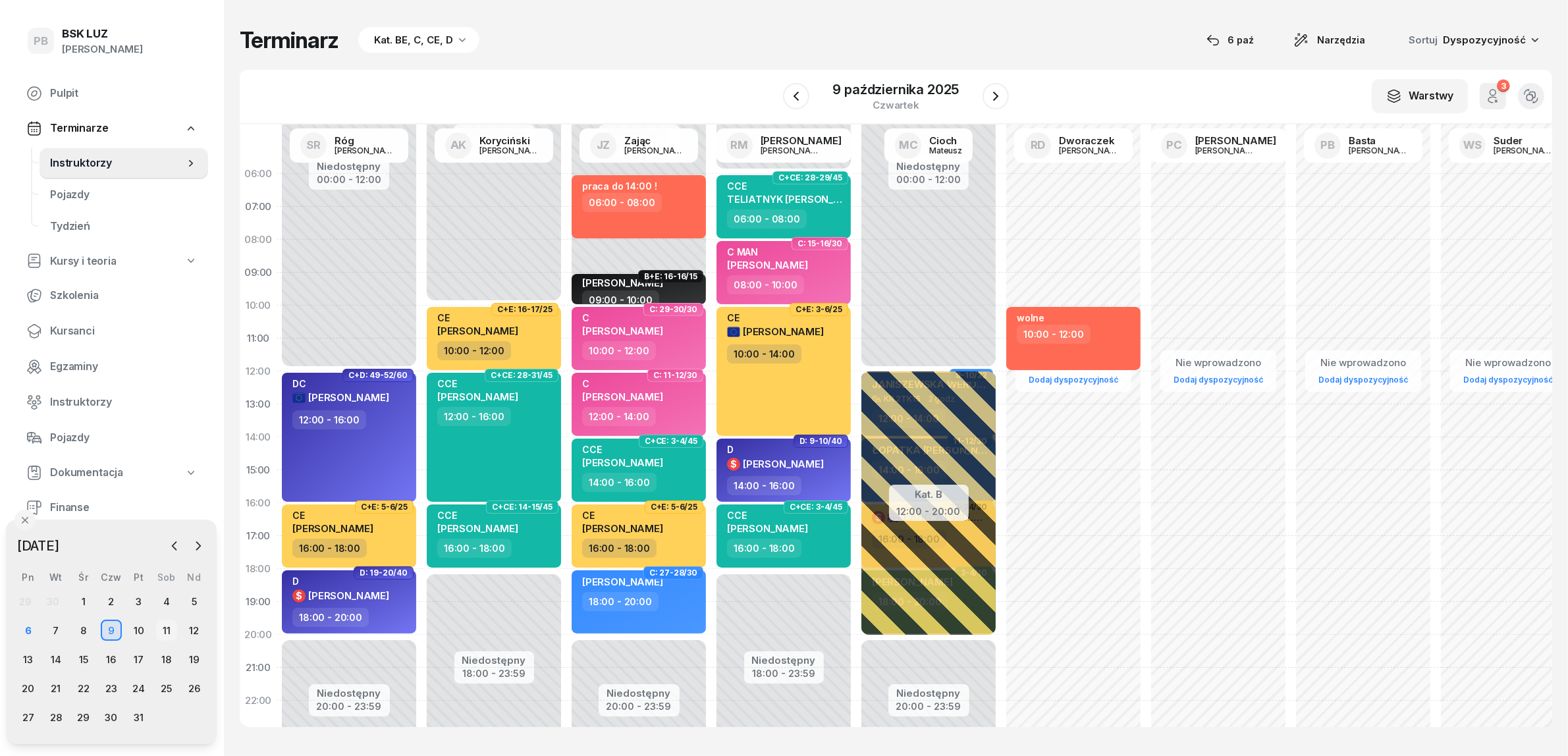
click at [174, 628] on div "11" at bounding box center [166, 631] width 21 height 21
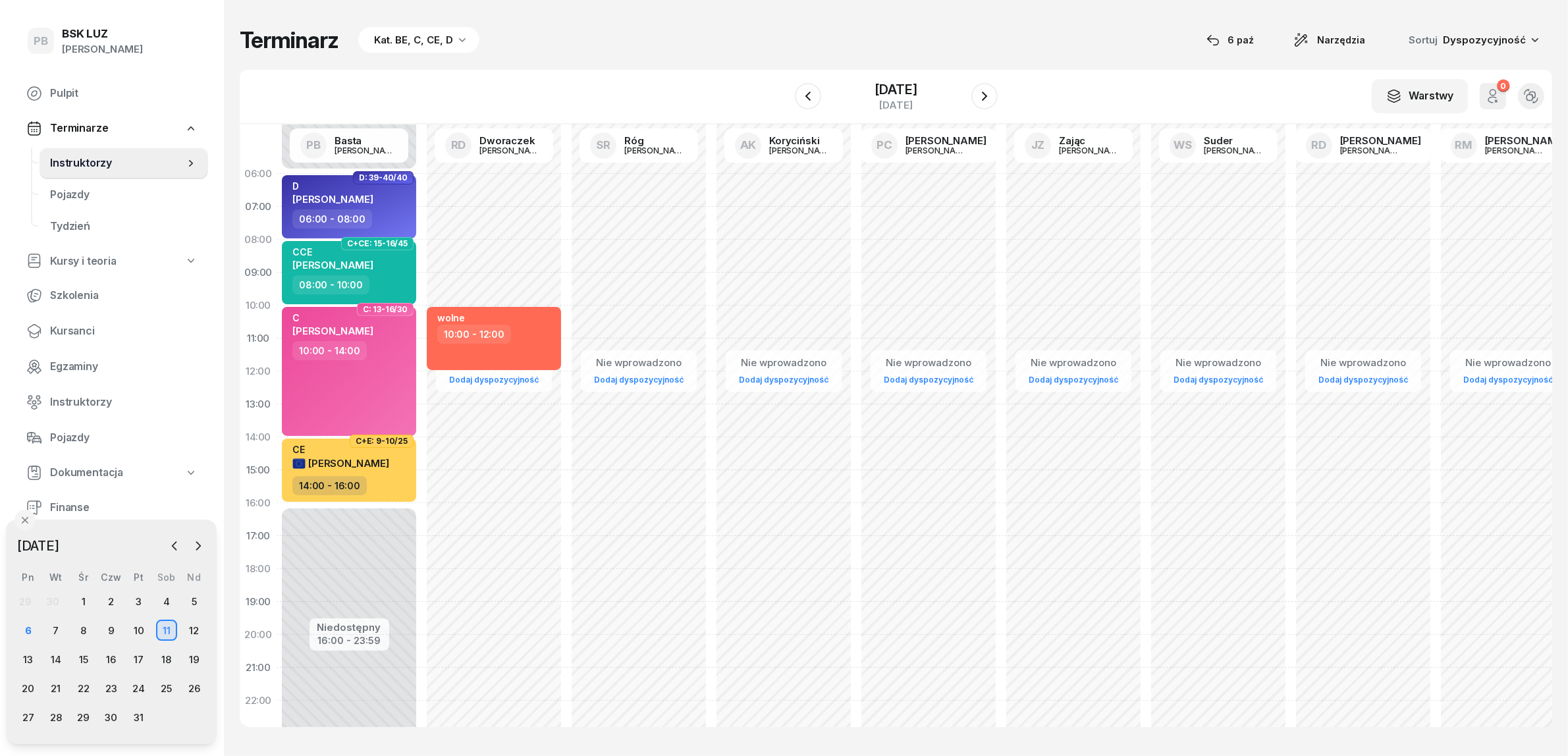
click at [716, 78] on div "W Wybierz AK [PERSON_NAME] BP [PERSON_NAME] DP [PERSON_NAME] GS [PERSON_NAME] I…" at bounding box center [896, 97] width 1312 height 55
drag, startPoint x: 742, startPoint y: 102, endPoint x: 726, endPoint y: 89, distance: 20.6
click at [738, 97] on div "W Wybierz AK [PERSON_NAME] BP [PERSON_NAME] DP [PERSON_NAME] GS [PERSON_NAME] I…" at bounding box center [896, 97] width 1312 height 55
click at [59, 631] on div "7" at bounding box center [56, 631] width 21 height 21
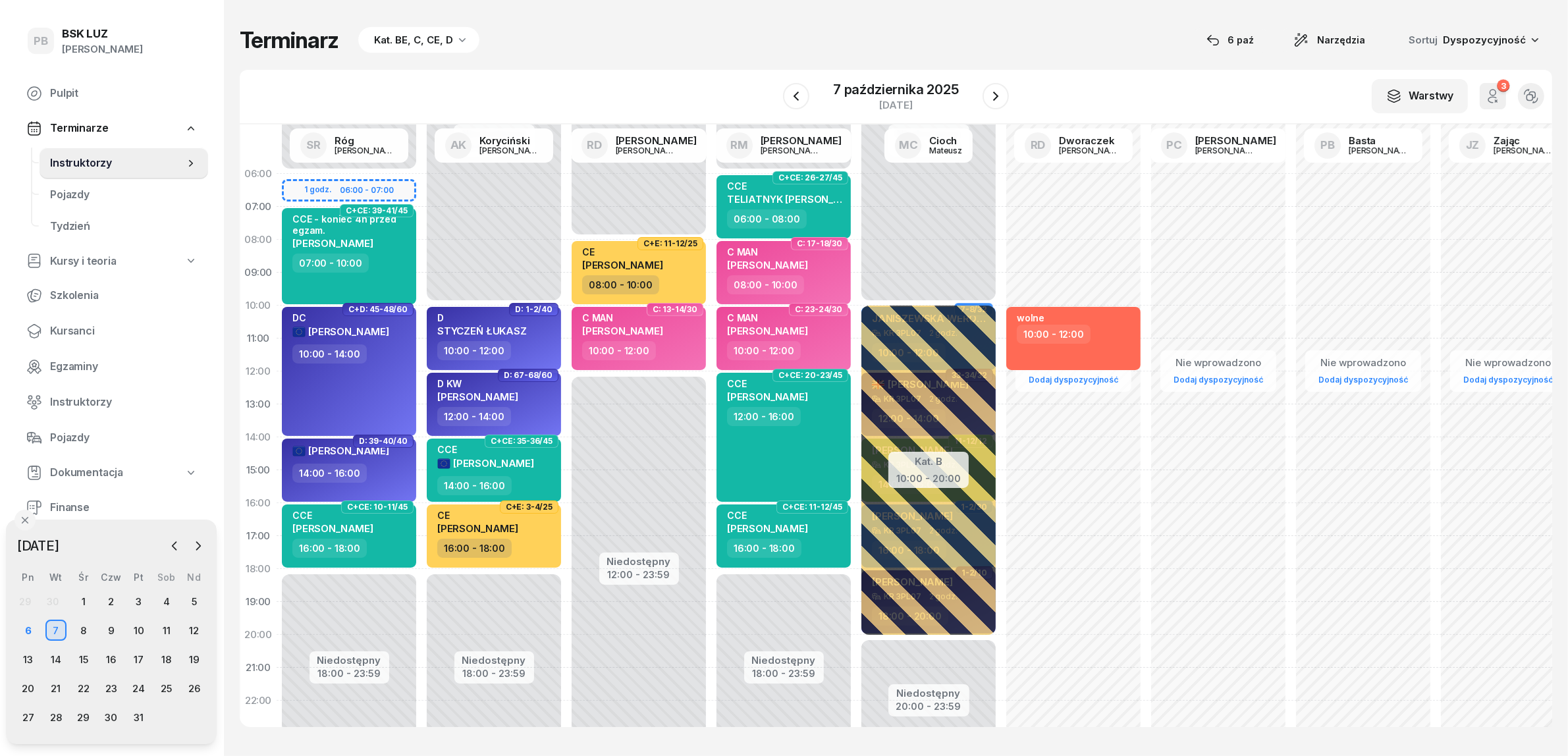
click at [570, 68] on div "Terminarz Kat. BE, C, CE, D [DATE] Narzędzia Sortuj Dyspozycyjność W Wybierz AK…" at bounding box center [896, 376] width 1312 height 753
click at [732, 61] on div "Terminarz Kat. BE, C, CE, D [DATE] Narzędzia Sortuj Dyspozycyjność W Wybierz AK…" at bounding box center [896, 376] width 1312 height 753
drag, startPoint x: 1092, startPoint y: 37, endPoint x: 1081, endPoint y: 101, distance: 64.9
click at [1091, 38] on div "Terminarz Kat. BE, C, CE, D [DATE] Narzędzia Sortuj Dyspozycyjność" at bounding box center [896, 41] width 1312 height 28
drag, startPoint x: 1099, startPoint y: 50, endPoint x: 1012, endPoint y: 130, distance: 118.2
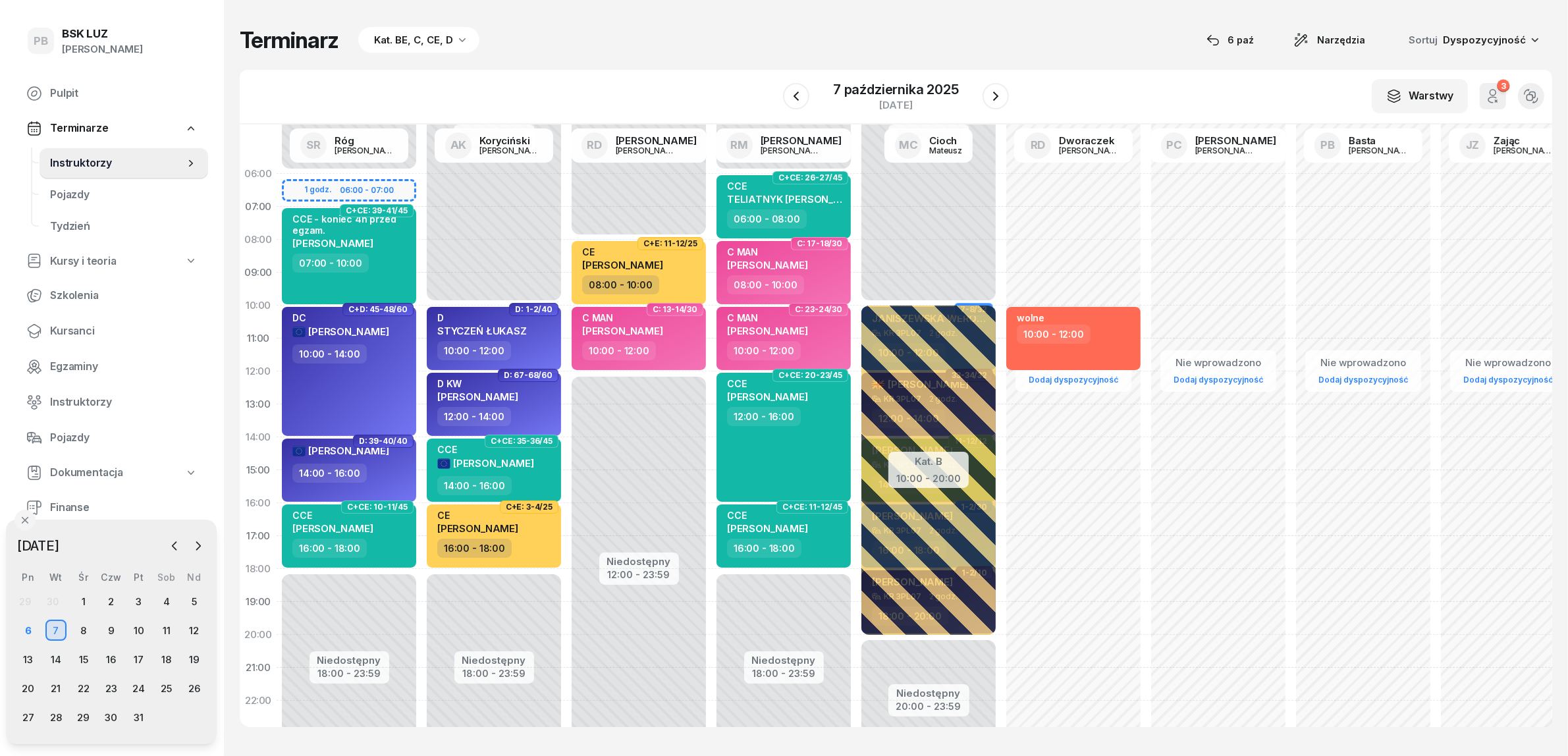
click at [1099, 51] on div "Terminarz Kat. BE, C, CE, D [DATE] Narzędzia Sortuj Dyspozycyjność" at bounding box center [896, 41] width 1312 height 28
click at [25, 631] on div "6" at bounding box center [29, 631] width 21 height 21
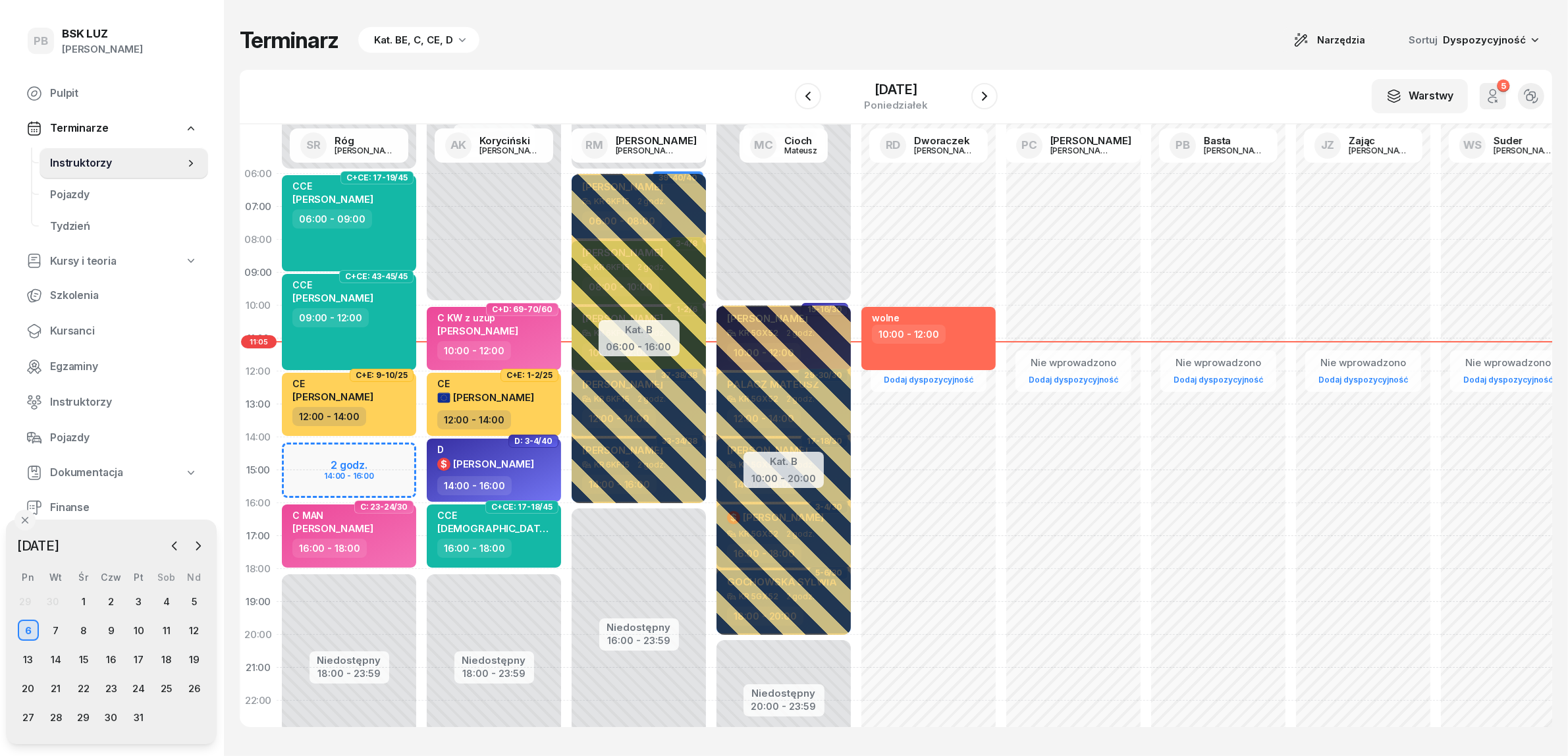
click at [898, 34] on div "Terminarz Kat. BE, C, CE, D Narzędzia Sortuj Dyspozycyjność" at bounding box center [896, 41] width 1312 height 28
click at [74, 328] on span "Kursanci" at bounding box center [124, 332] width 148 height 17
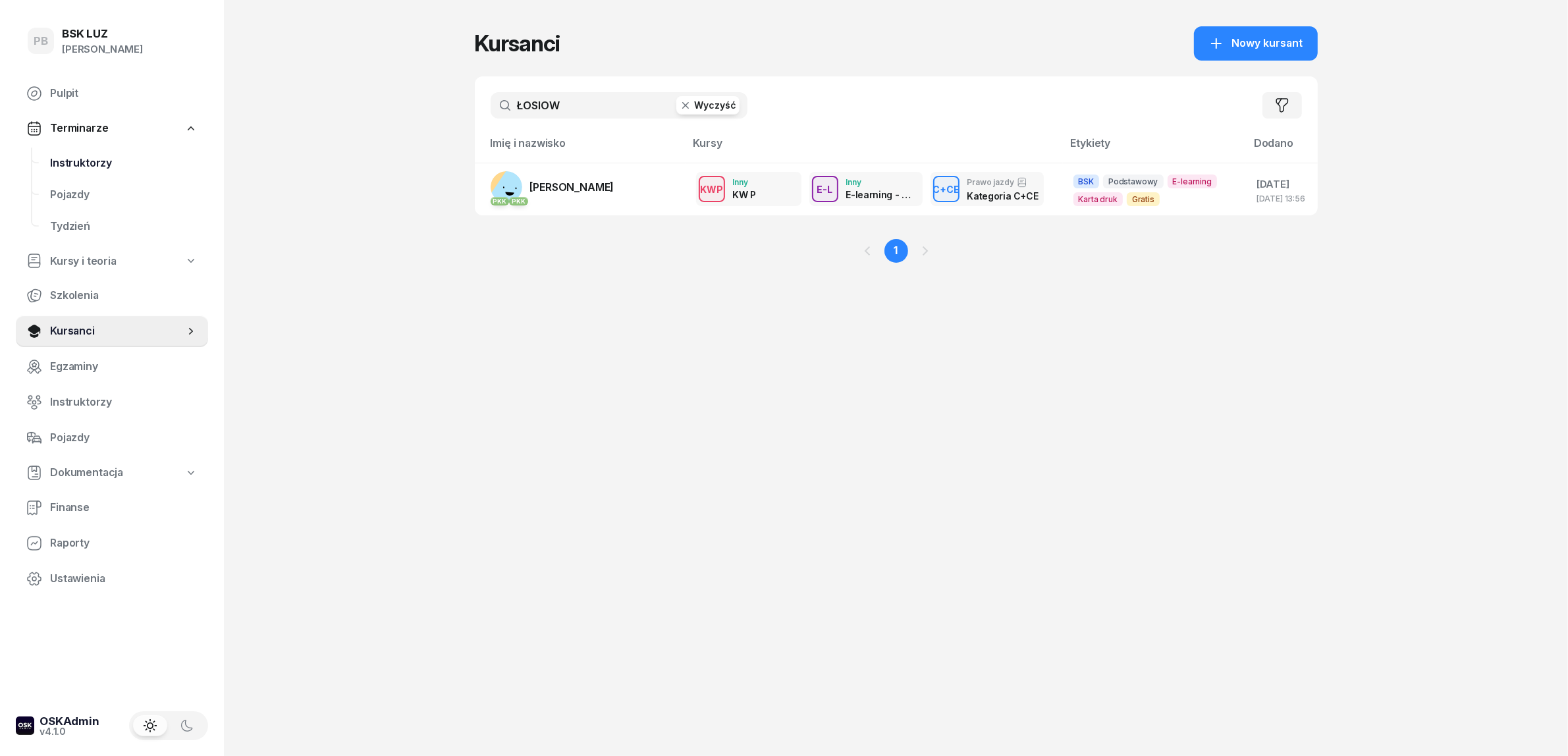
click at [77, 150] on link "Instruktorzy" at bounding box center [123, 163] width 168 height 31
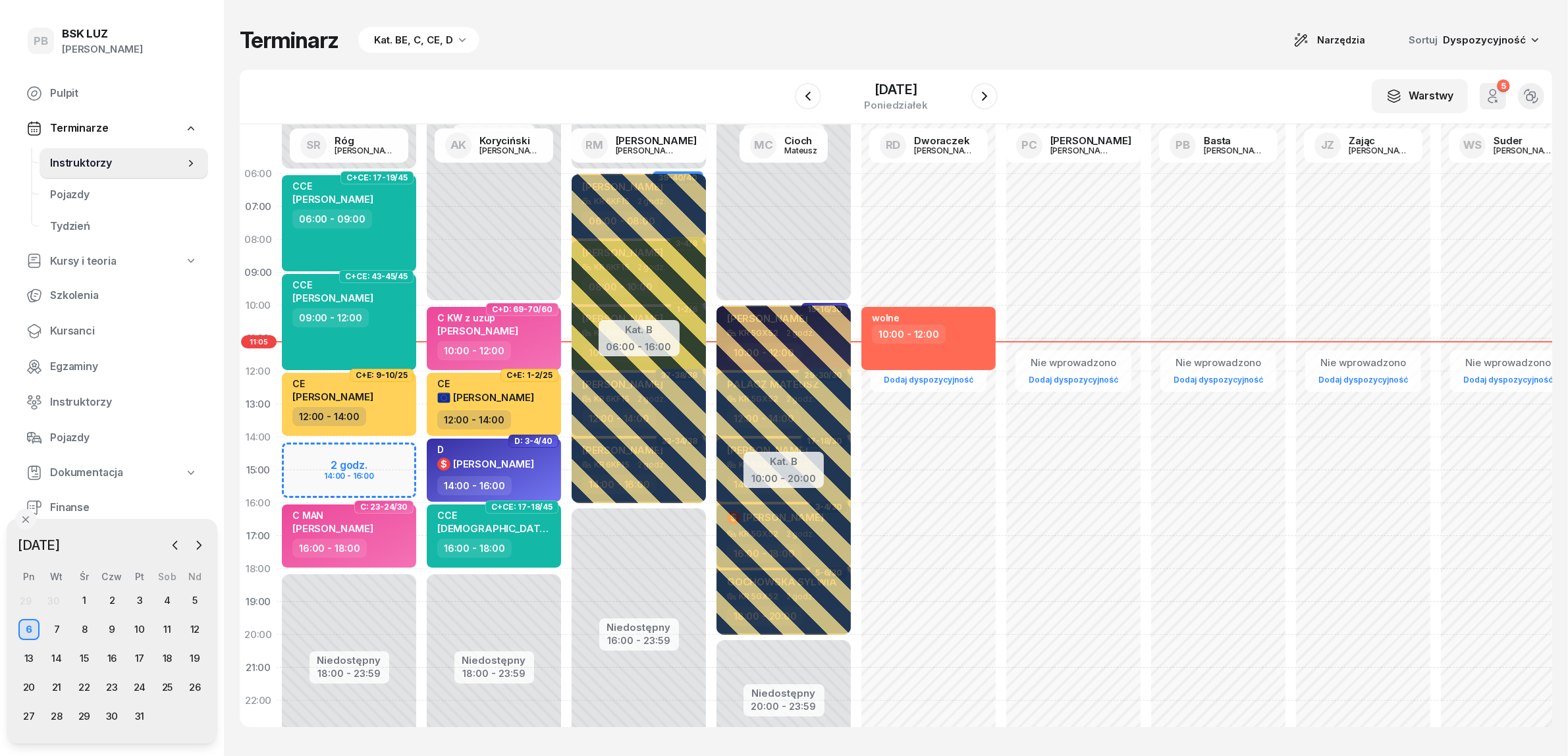
click at [595, 45] on div "Terminarz Kat. BE, C, CE, D Narzędzia Sortuj Dyspozycyjność" at bounding box center [896, 41] width 1312 height 28
click at [1099, 58] on div "Terminarz Kat. BE, C, CE, D Narzędzia Sortuj Dyspozycyjność W Wybierz AK [PERSO…" at bounding box center [896, 376] width 1312 height 753
click at [676, 77] on div "W Wybierz AK [PERSON_NAME] BP [PERSON_NAME] DP [PERSON_NAME] GS [PERSON_NAME] I…" at bounding box center [896, 97] width 1312 height 55
click at [1133, 30] on div "Terminarz Kat. BE, C, CE, D Narzędzia Sortuj Dyspozycyjność" at bounding box center [896, 41] width 1312 height 28
click at [1053, 50] on div "Terminarz Kat. BE, C, CE, D Narzędzia Sortuj Dyspozycyjność" at bounding box center [896, 41] width 1312 height 28
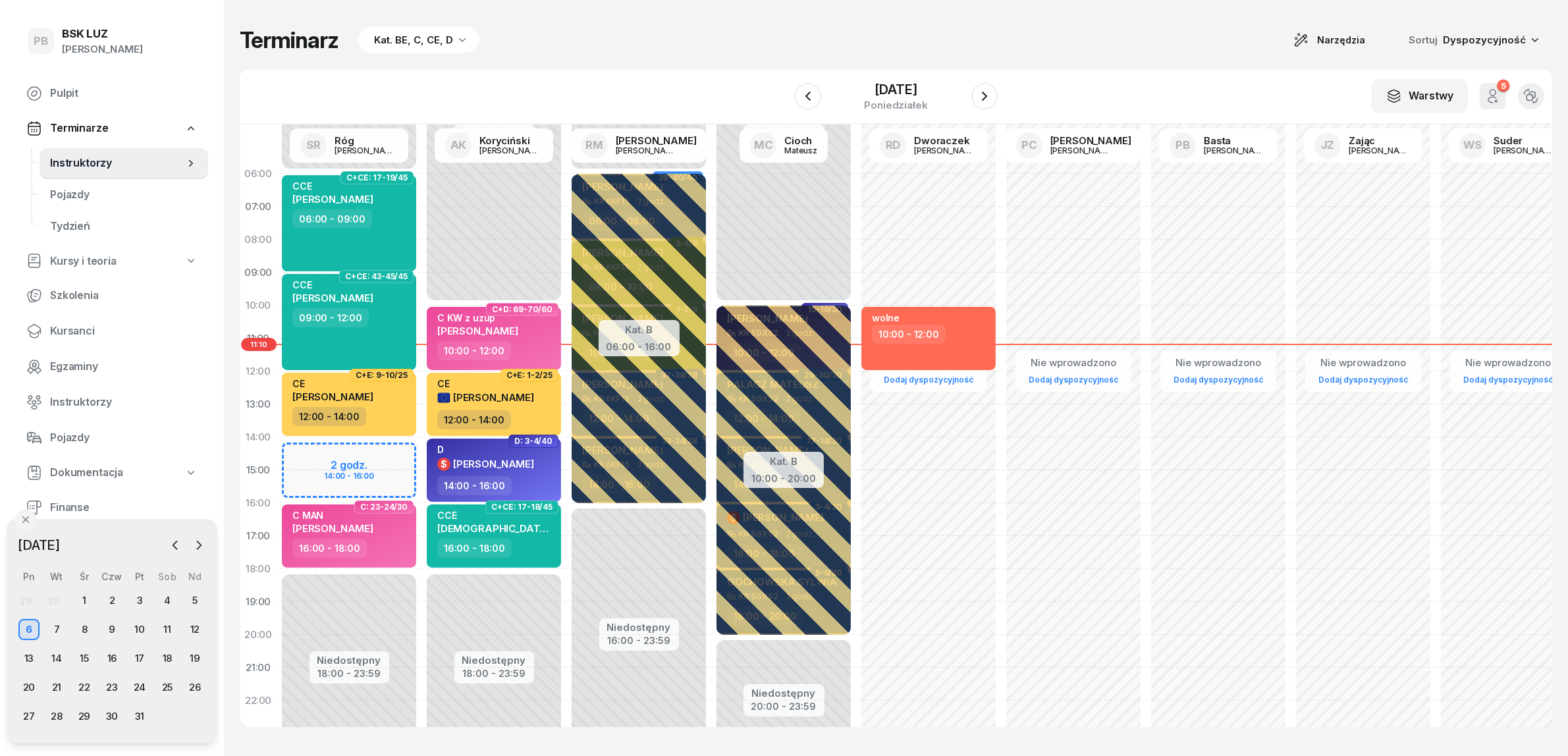
click at [669, 21] on div "Terminarz Kat. BE, C, CE, D Narzędzia Sortuj Dyspozycyjność W Wybierz AK [PERSO…" at bounding box center [896, 376] width 1312 height 753
click at [78, 325] on span "Kursanci" at bounding box center [124, 332] width 148 height 17
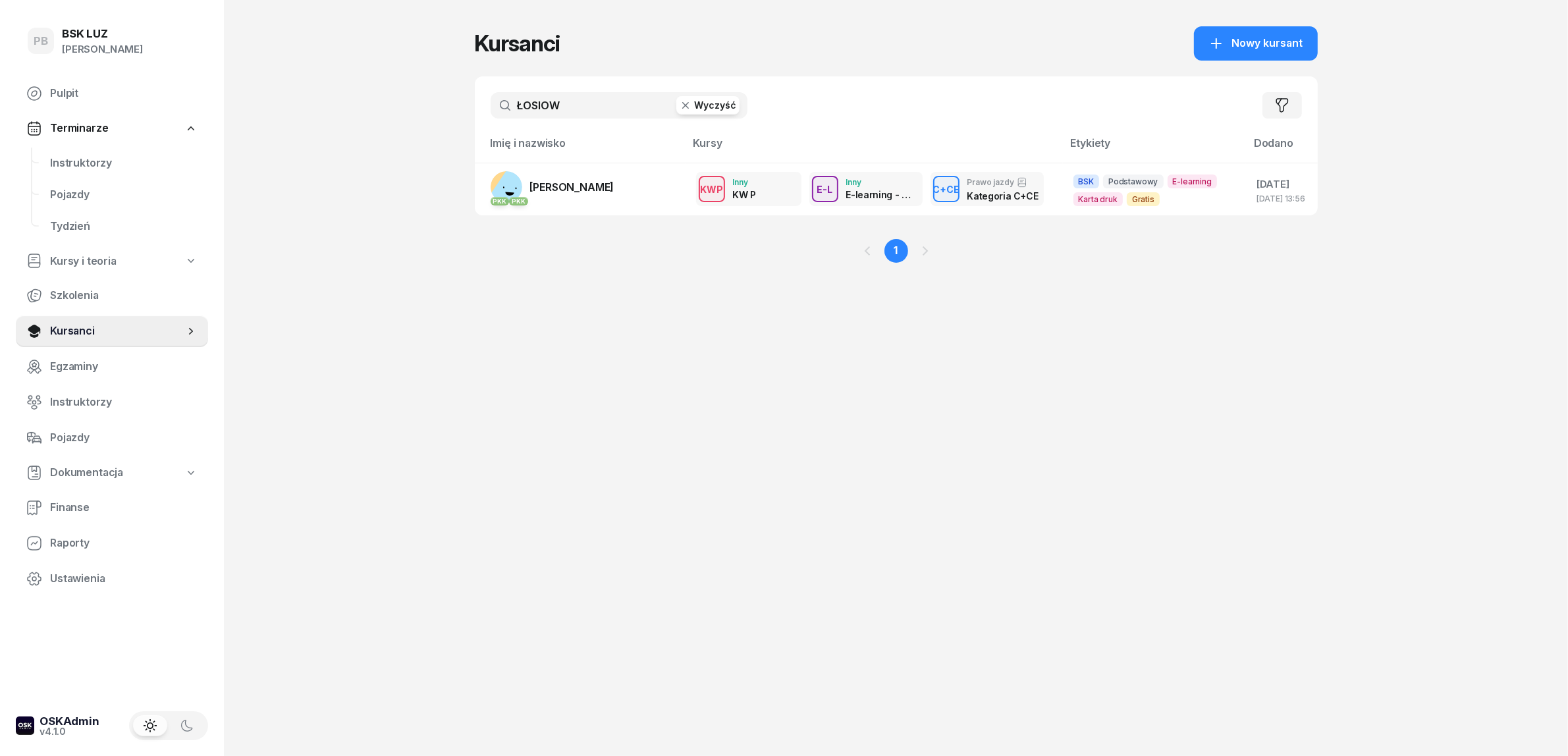
click at [561, 94] on input "ŁOSIOW" at bounding box center [619, 105] width 257 height 27
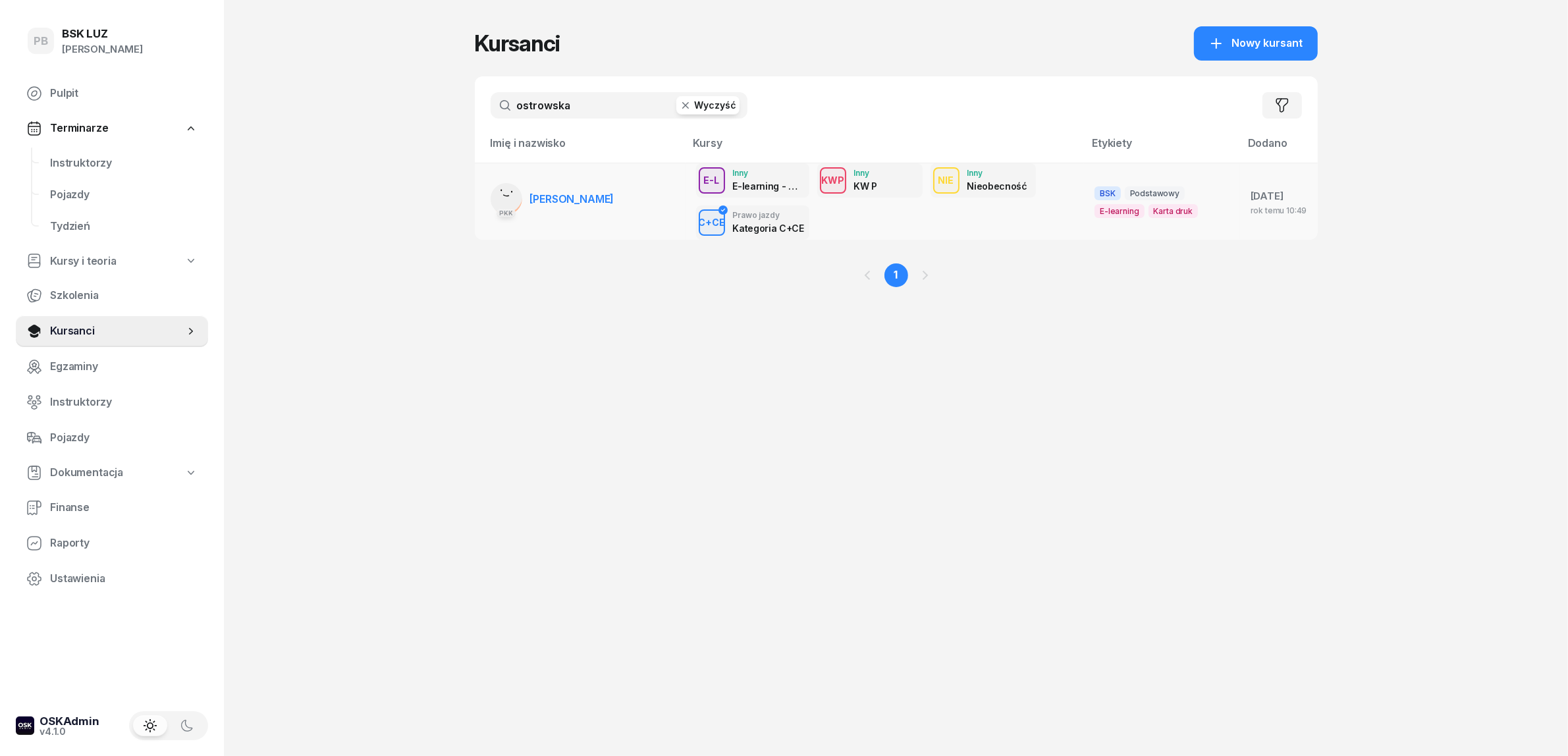
type input "ostrowska"
click at [544, 196] on span "[PERSON_NAME]" at bounding box center [572, 199] width 85 height 13
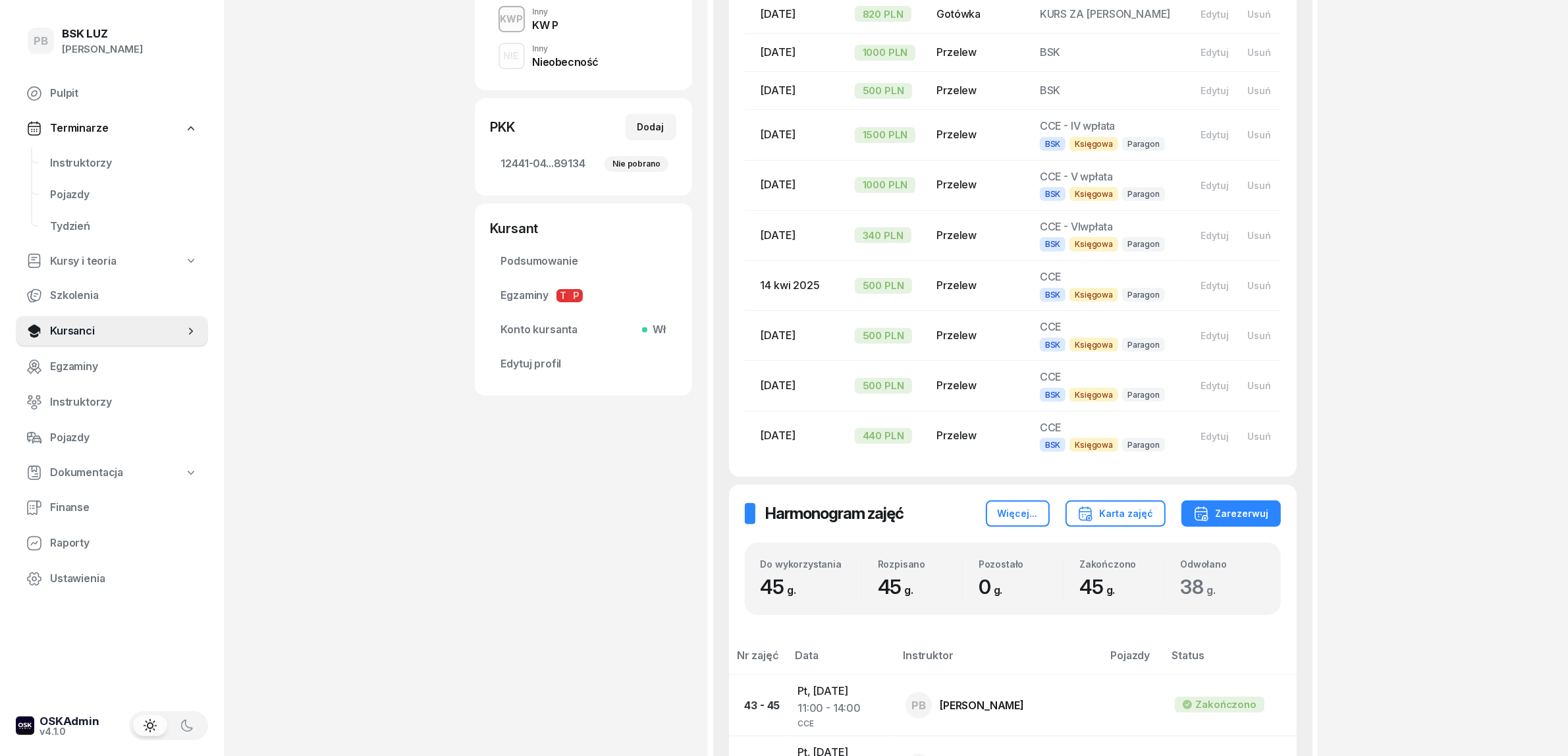
scroll to position [494, 0]
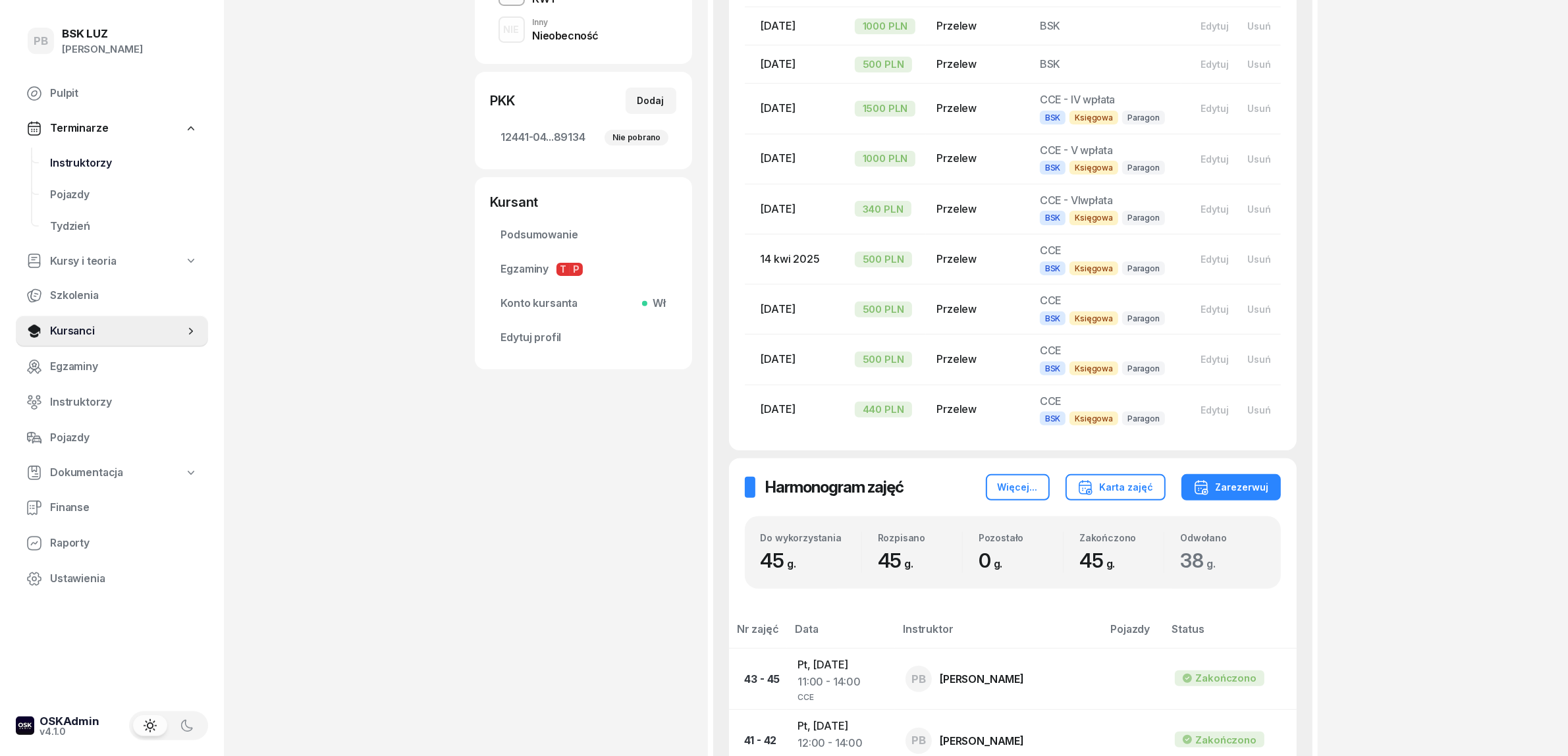
click at [67, 168] on span "Instruktorzy" at bounding box center [124, 163] width 148 height 17
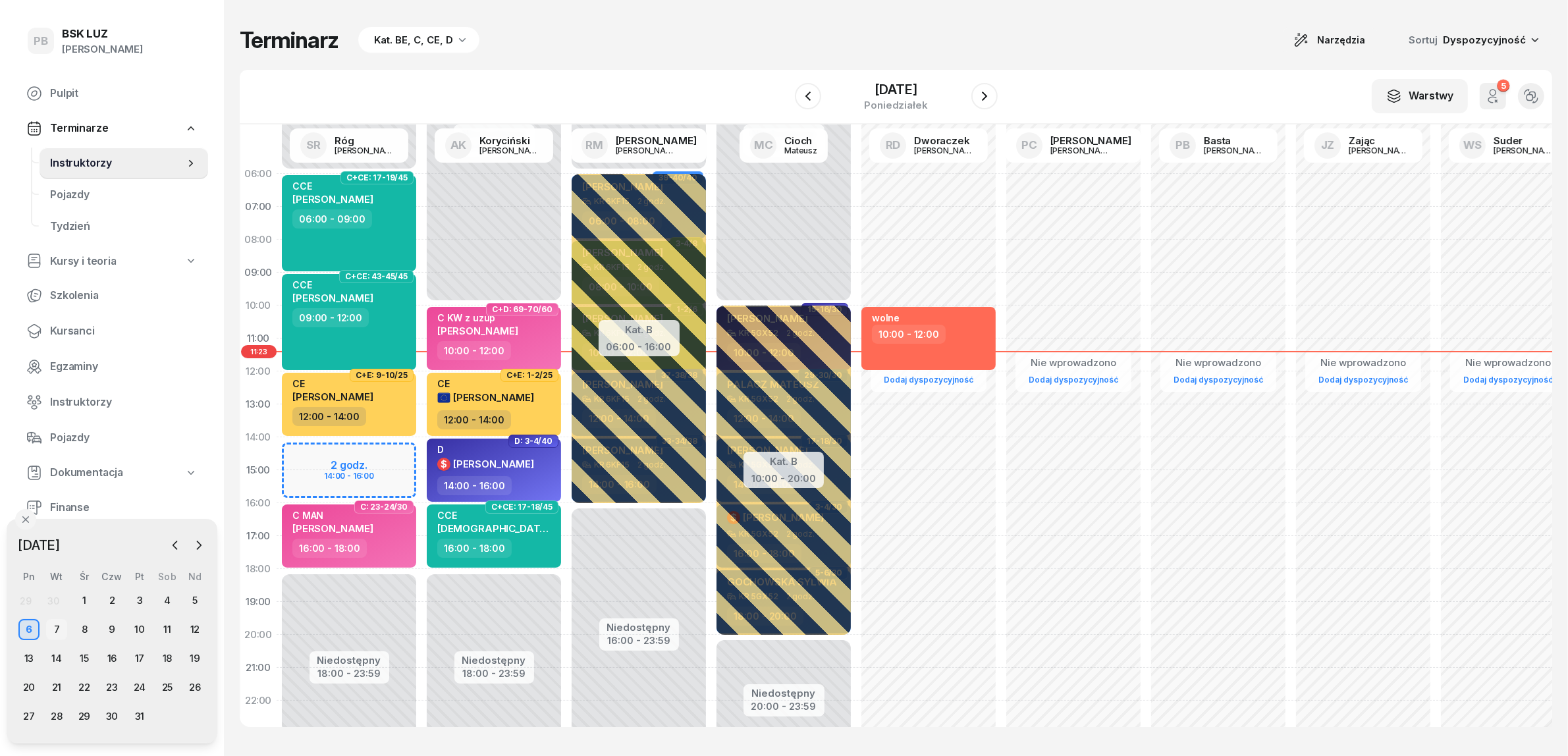
click at [53, 625] on div "7" at bounding box center [57, 630] width 21 height 21
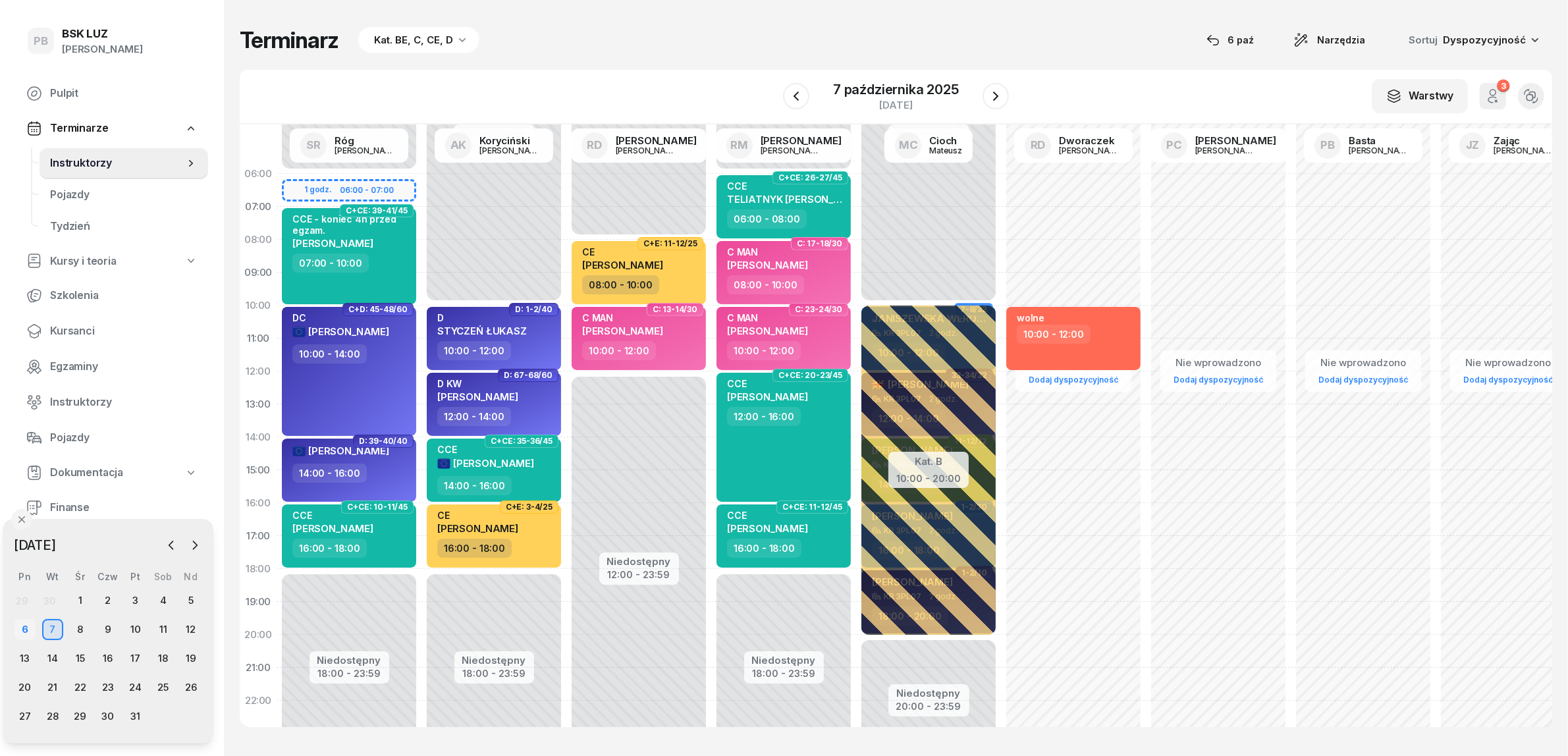
click at [18, 627] on div "6" at bounding box center [25, 630] width 21 height 21
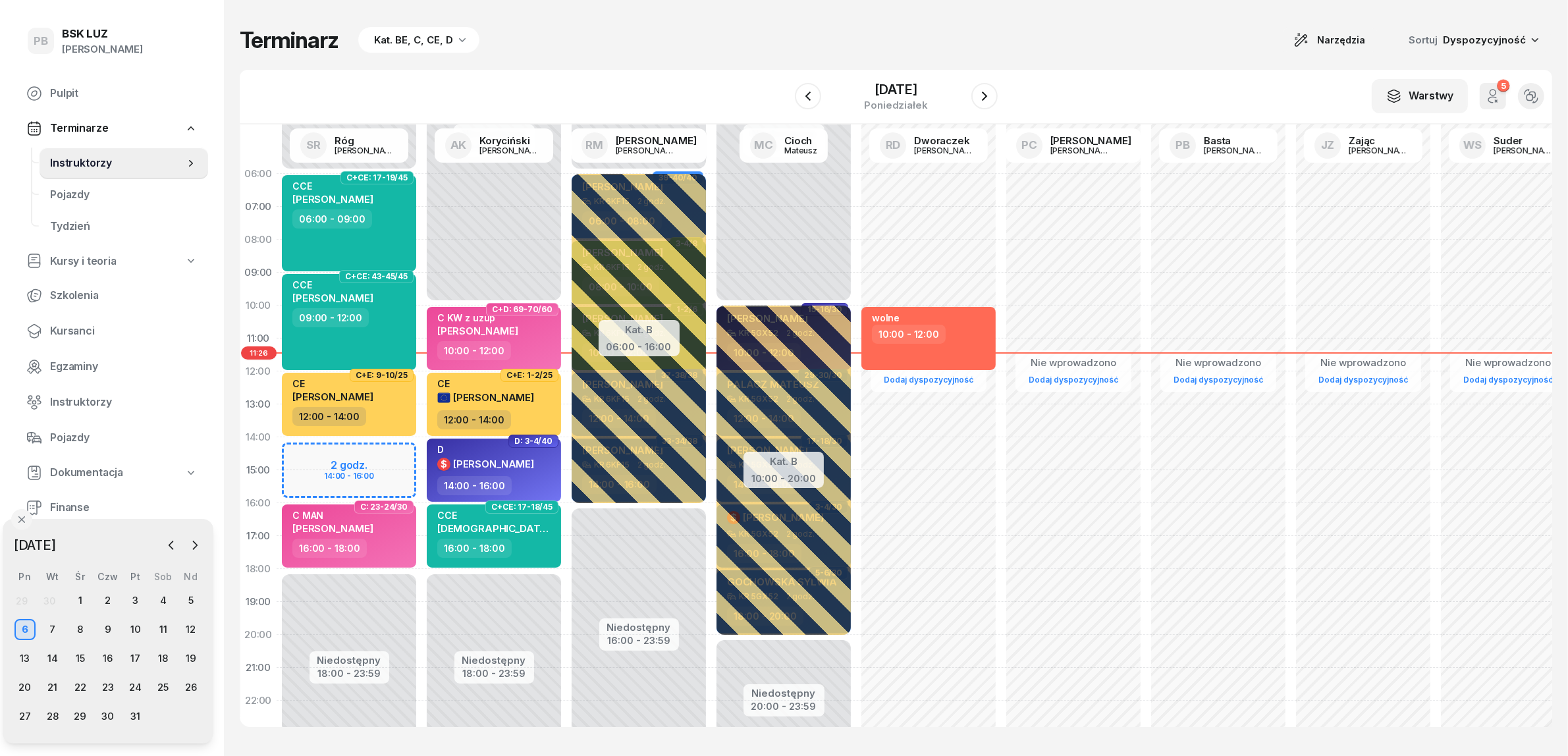
click at [596, 49] on div "Terminarz Kat. BE, C, CE, D Narzędzia Sortuj Dyspozycyjność" at bounding box center [896, 41] width 1312 height 28
click at [402, 37] on div "Kat. BE, C, CE, D" at bounding box center [413, 40] width 79 height 16
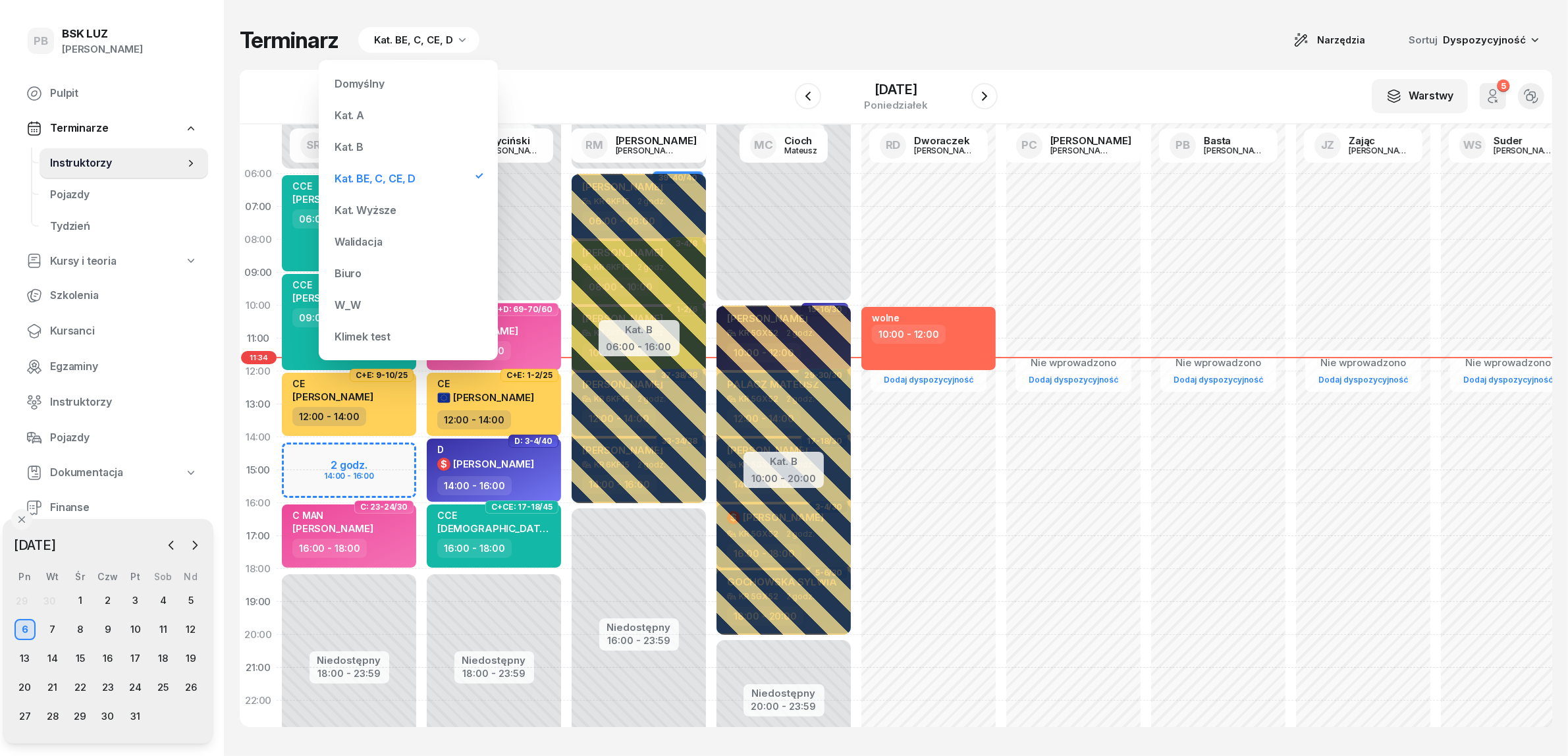
click at [435, 47] on div "Kat. BE, C, CE, D" at bounding box center [413, 40] width 79 height 16
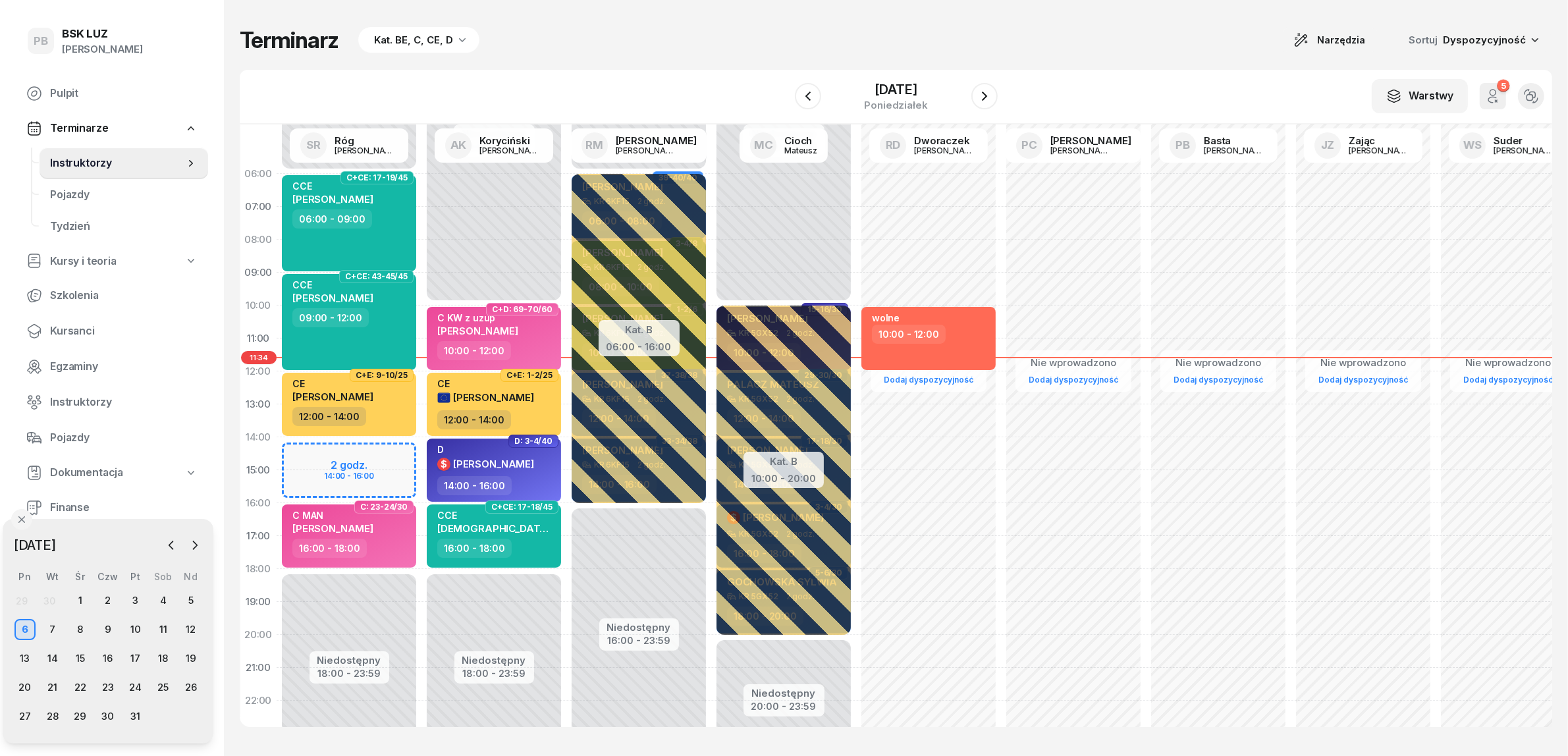
click at [426, 43] on div "Kat. BE, C, CE, D" at bounding box center [413, 40] width 79 height 16
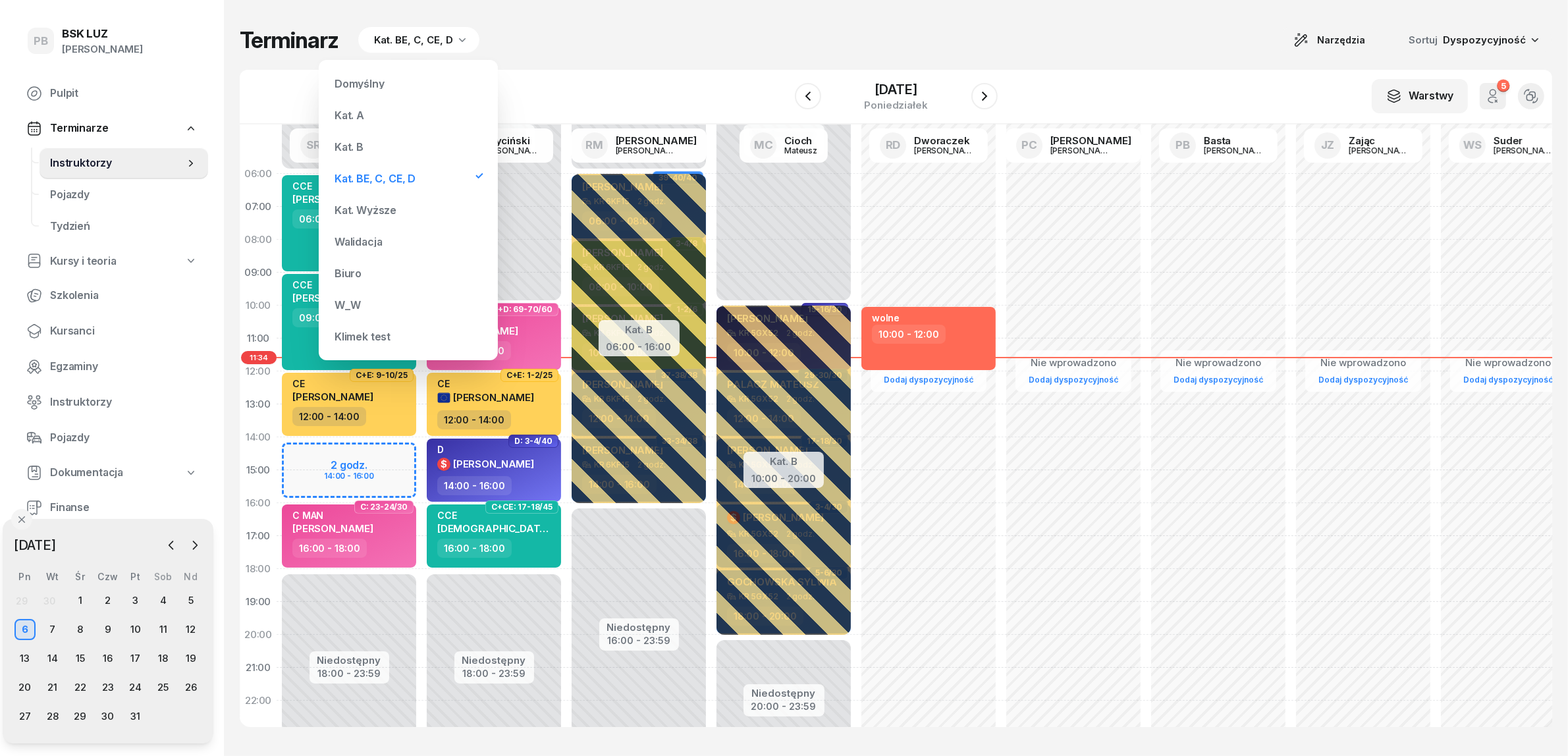
click at [353, 144] on div "Kat. B" at bounding box center [349, 147] width 29 height 11
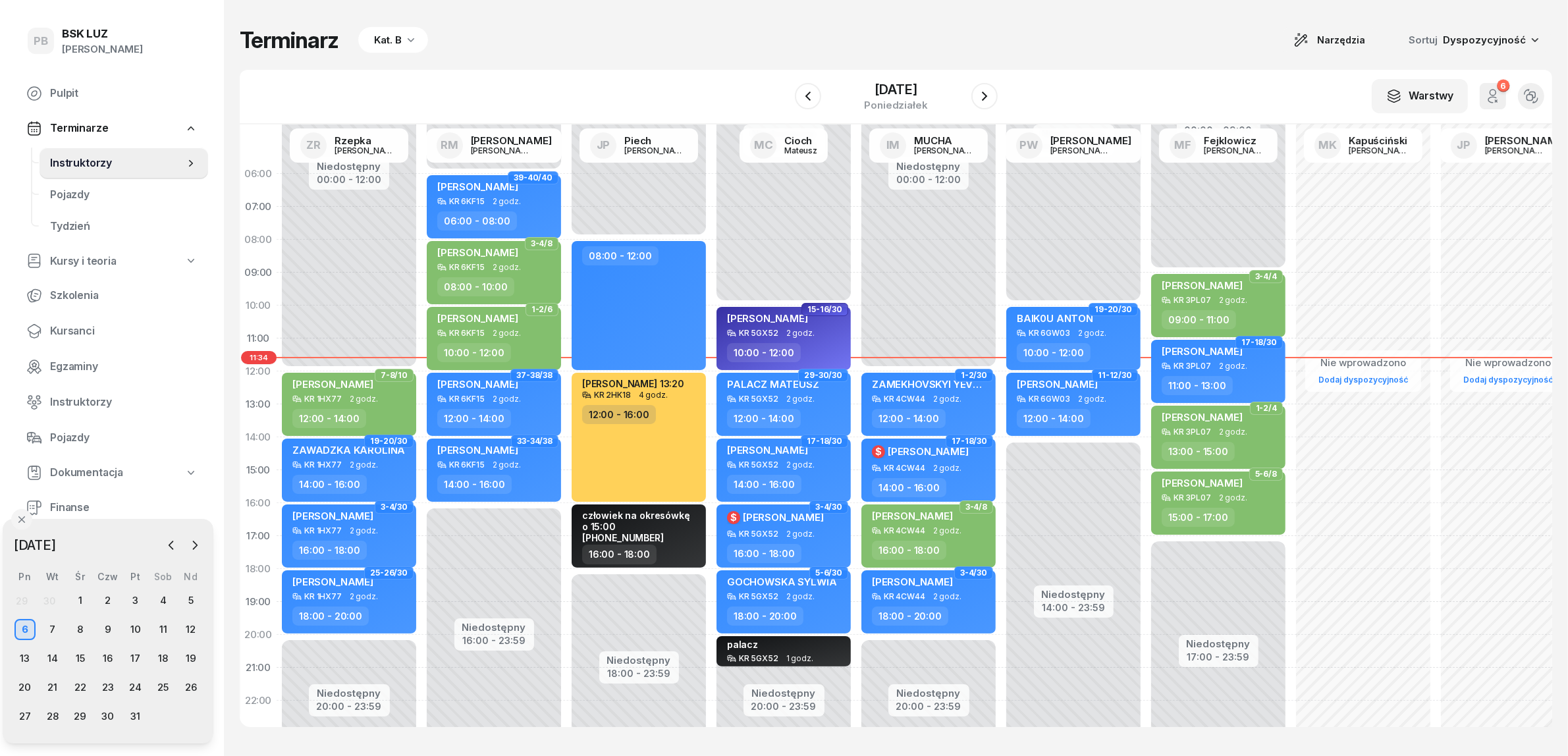
click at [400, 36] on div "Kat. B" at bounding box center [393, 41] width 70 height 27
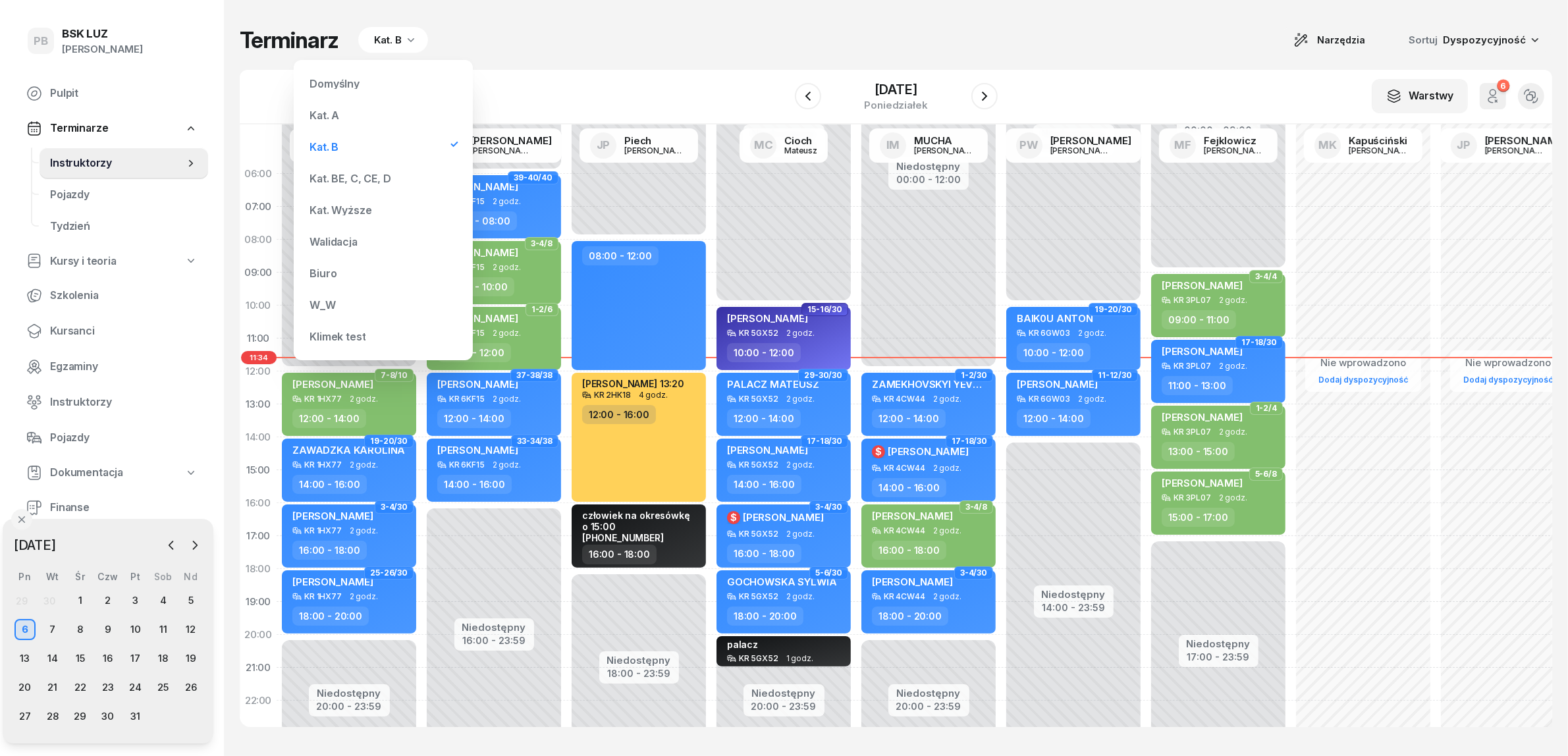
click at [353, 172] on div "Kat. BE, C, CE, D" at bounding box center [383, 179] width 158 height 27
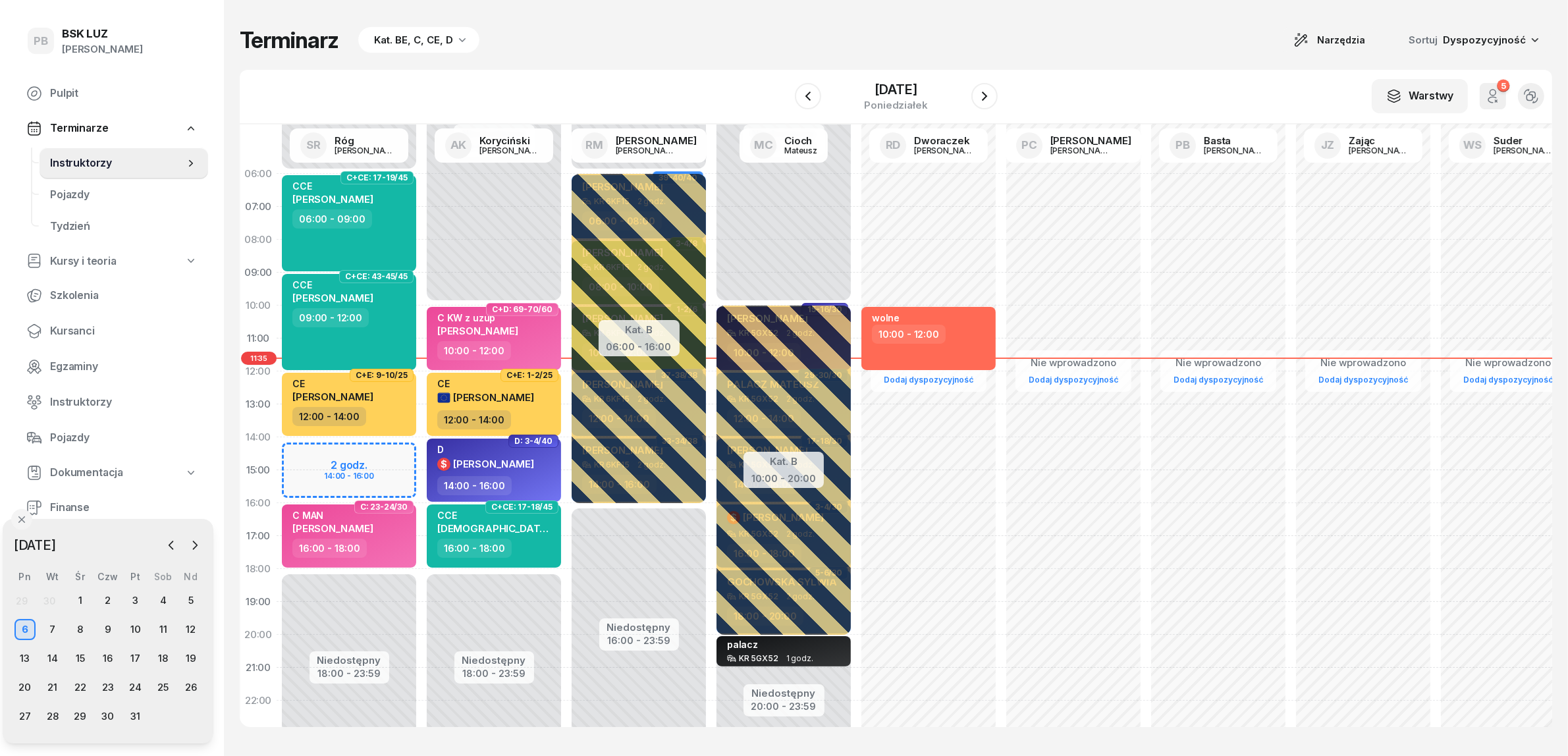
click at [565, 60] on div "Terminarz Kat. BE, C, CE, D Narzędzia Sortuj Dyspozycyjność W Wybierz AK [PERSO…" at bounding box center [896, 376] width 1312 height 753
click at [69, 331] on span "Kursanci" at bounding box center [124, 332] width 148 height 17
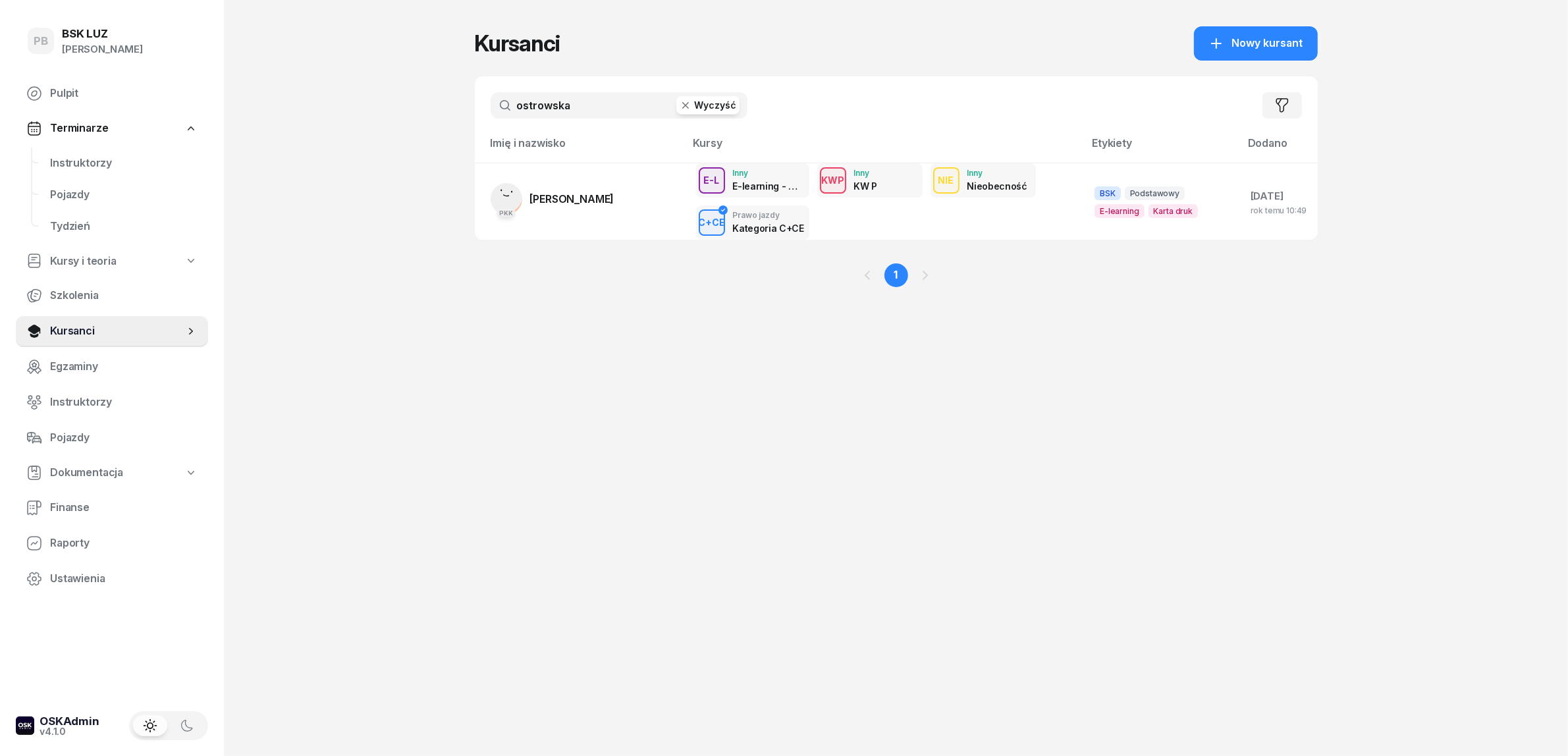
click at [561, 107] on input "ostrowska" at bounding box center [619, 105] width 257 height 27
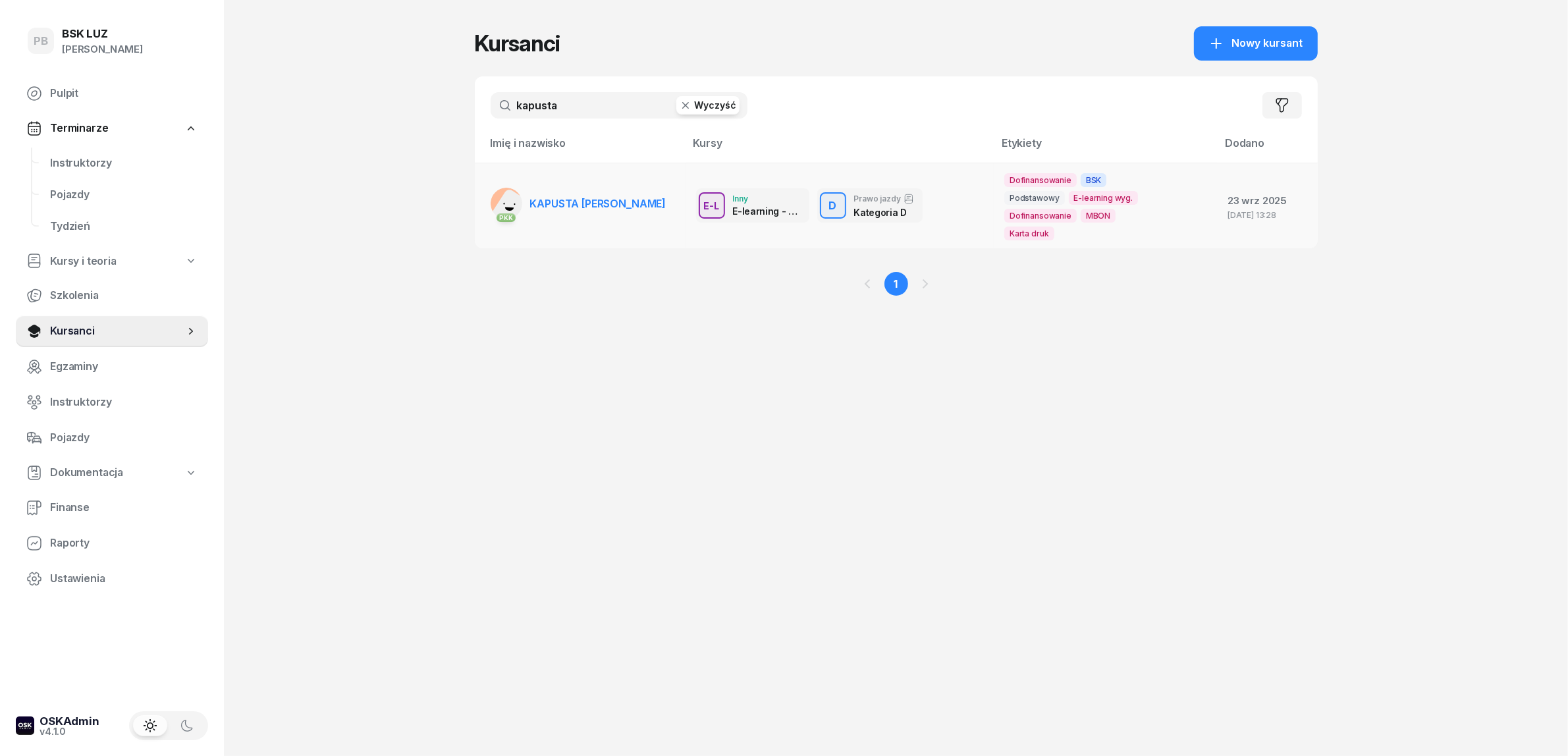
type input "kapusta"
click at [557, 205] on span "KAPUSTA [PERSON_NAME]" at bounding box center [598, 204] width 136 height 13
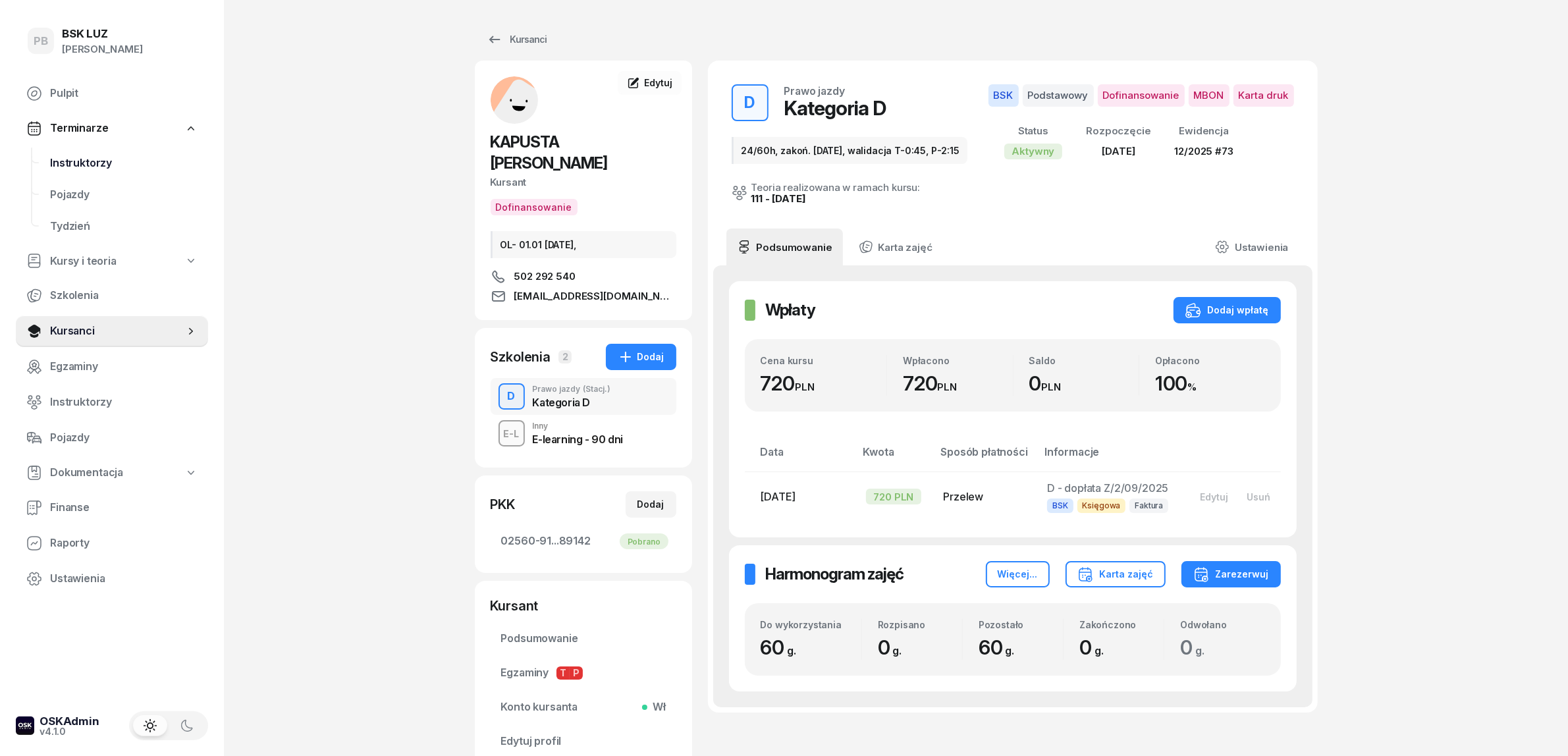
click at [88, 159] on span "Instruktorzy" at bounding box center [124, 163] width 148 height 17
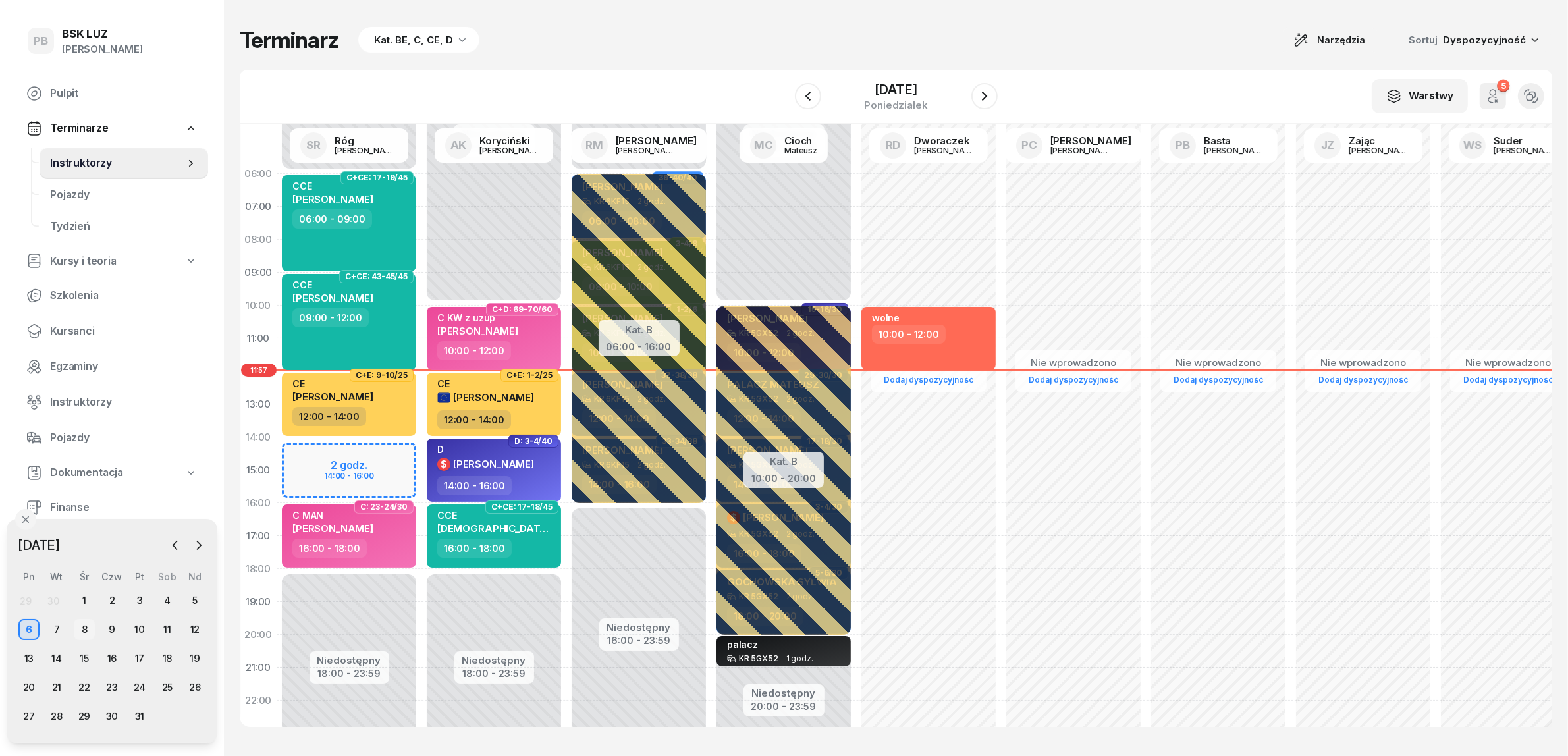
click at [81, 626] on div "8" at bounding box center [85, 630] width 21 height 21
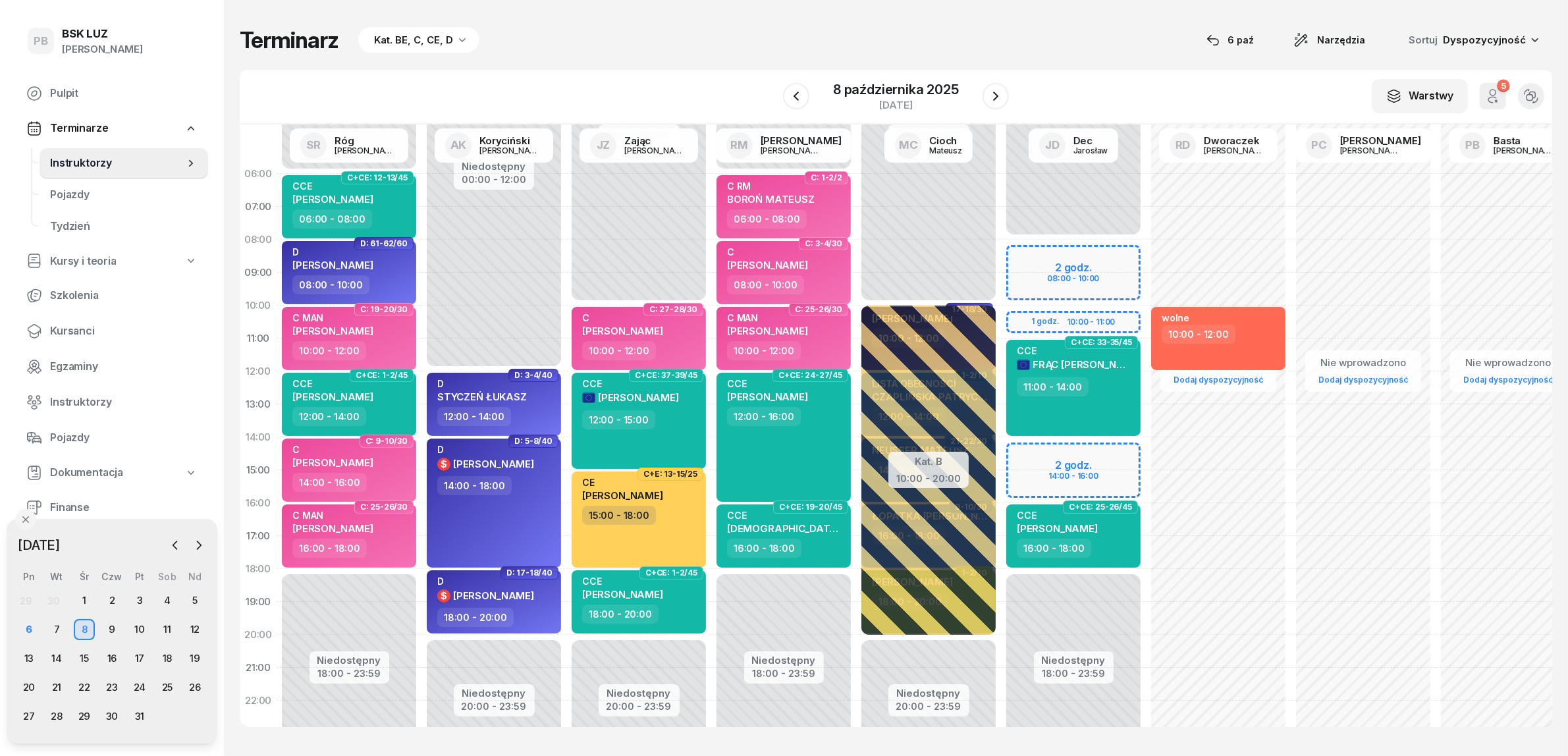
click at [426, 40] on div "Kat. BE, C, CE, D" at bounding box center [413, 40] width 79 height 16
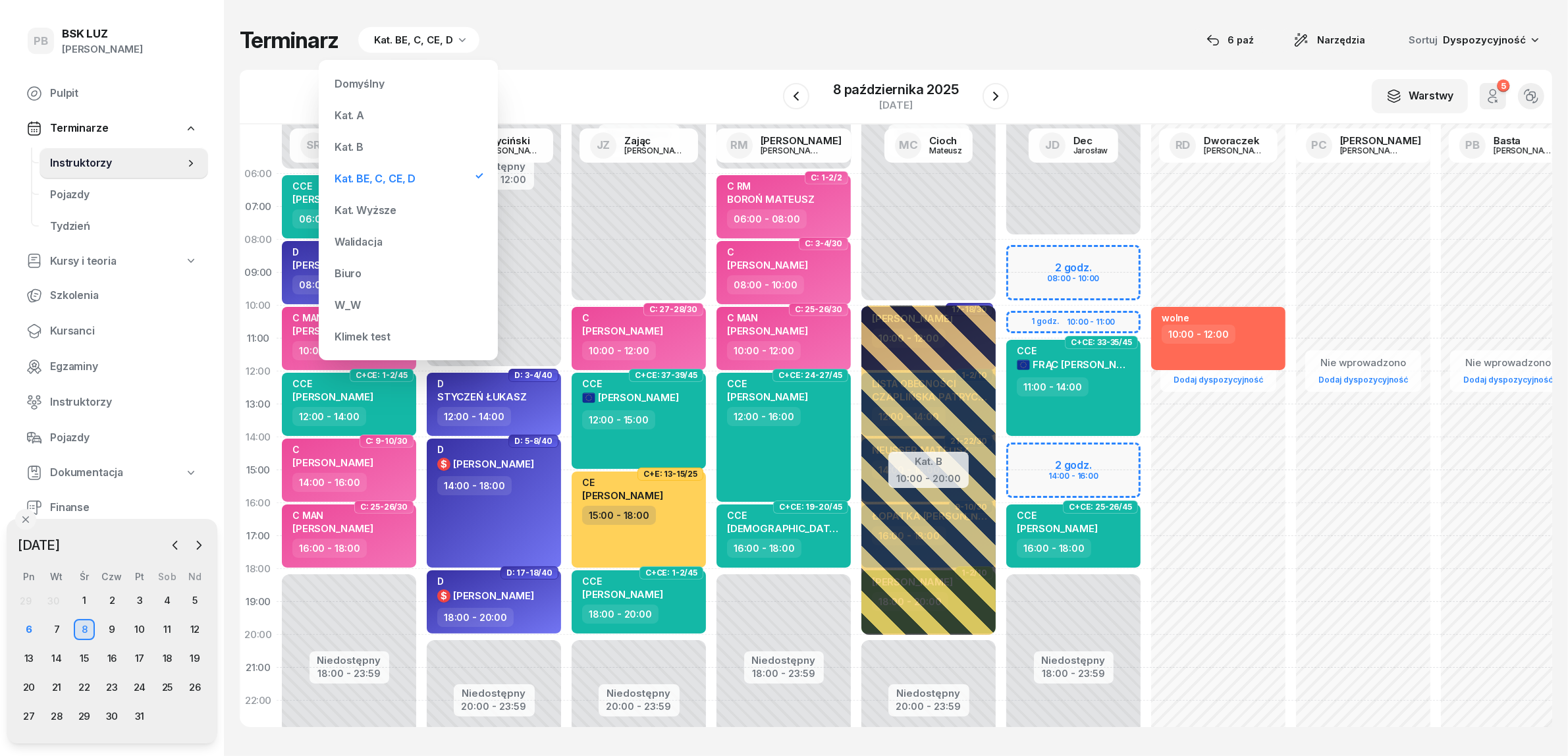
click at [374, 143] on div "Kat. B" at bounding box center [408, 147] width 158 height 27
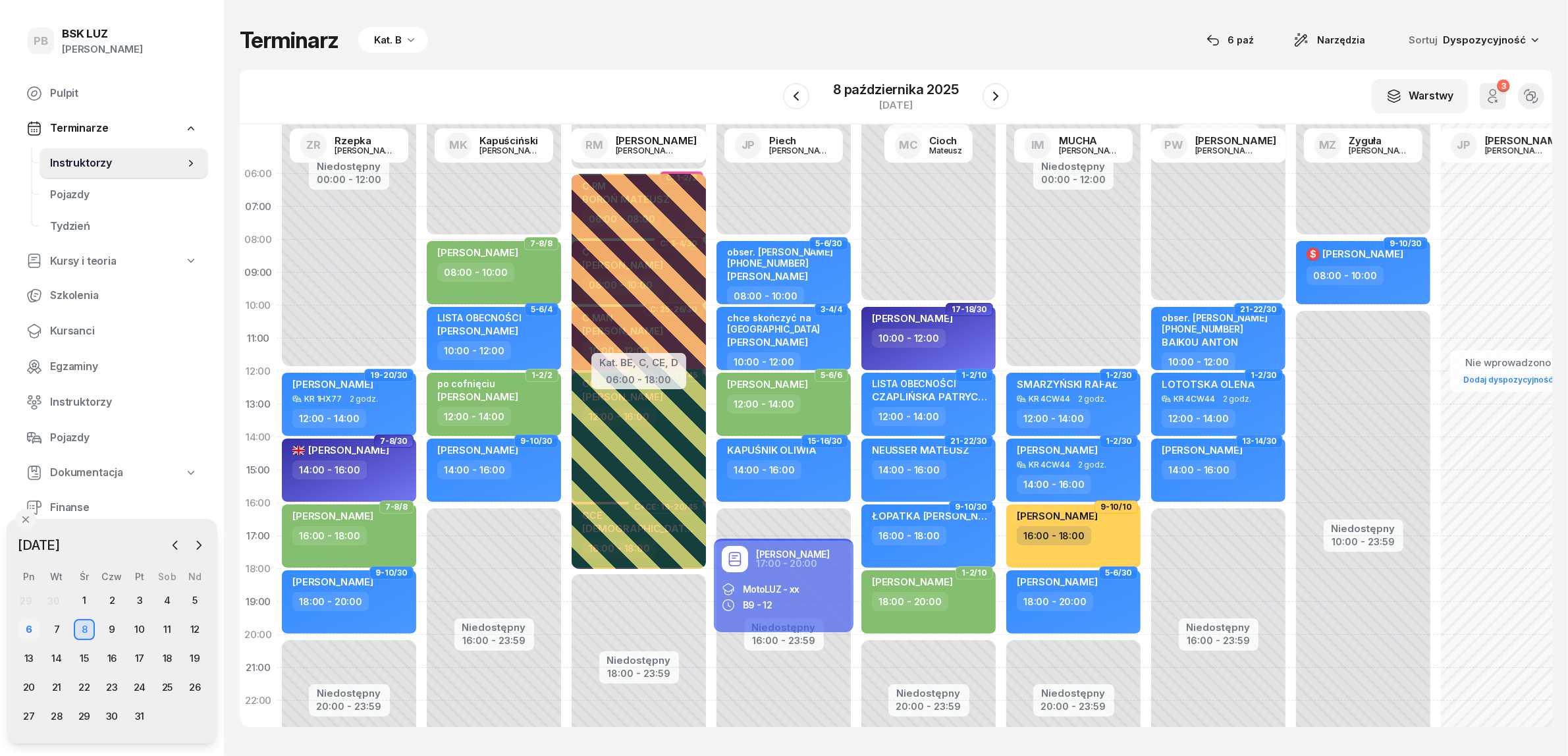
click at [31, 634] on div "6" at bounding box center [29, 630] width 21 height 21
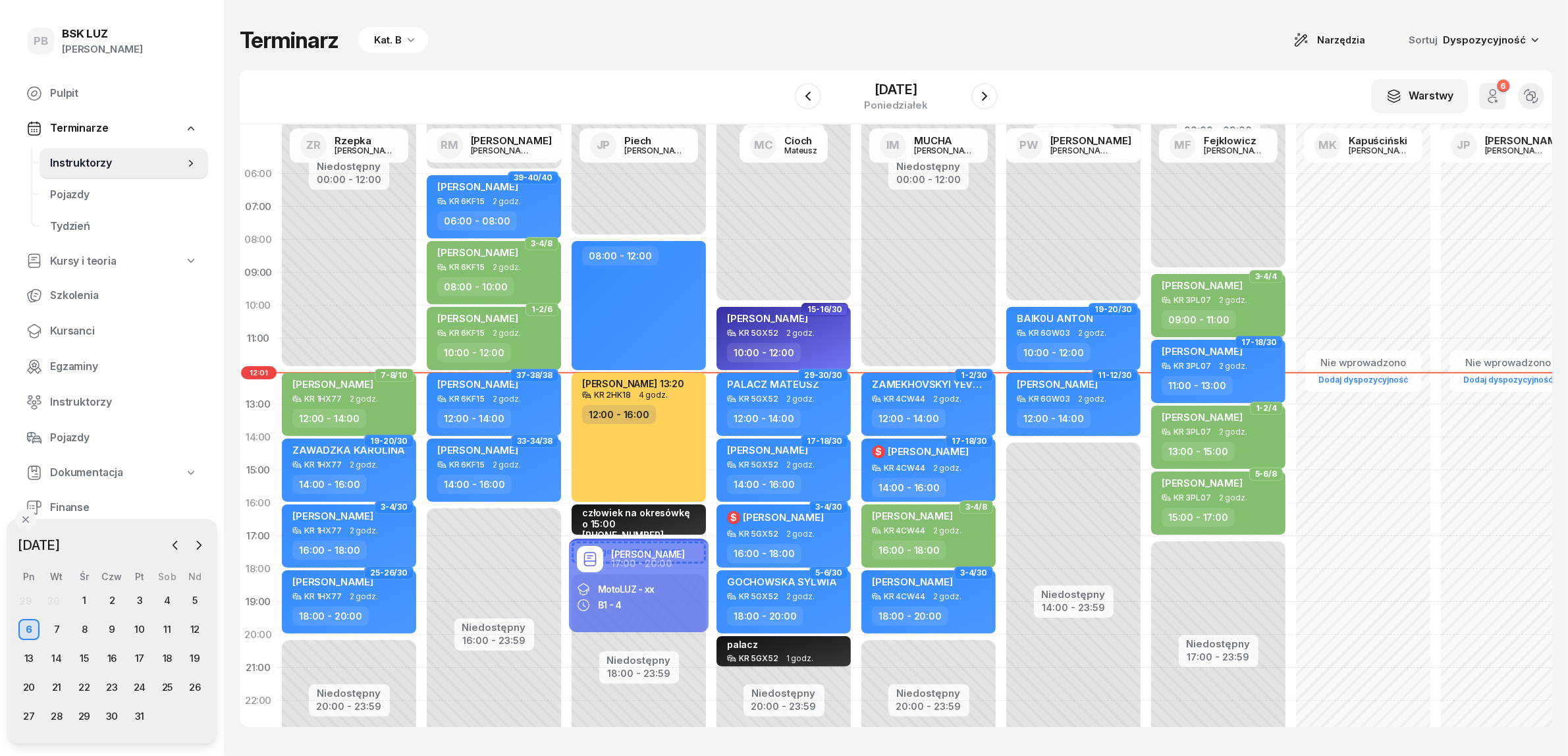
click at [377, 30] on div "Kat. B" at bounding box center [393, 41] width 70 height 27
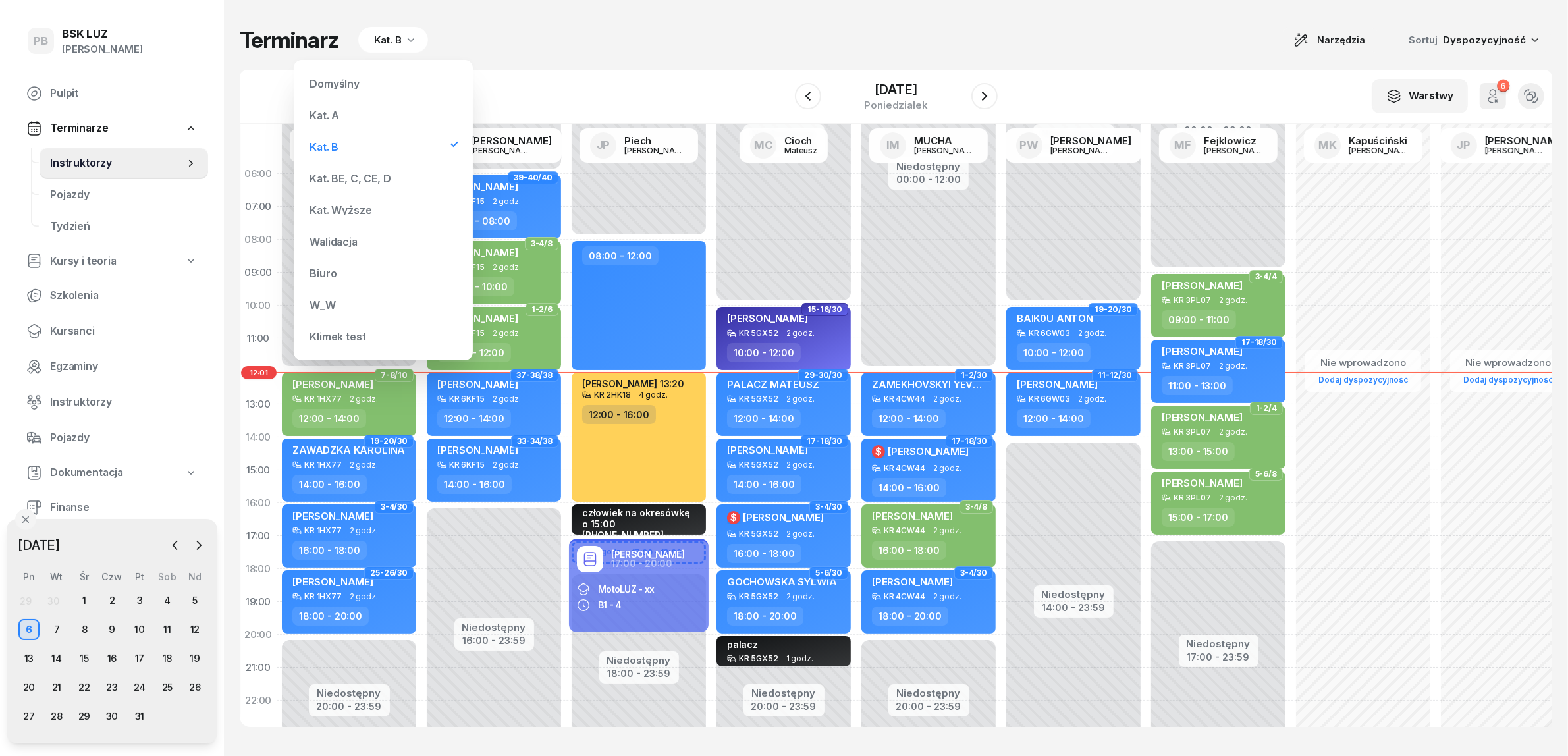
click at [341, 272] on div "Biuro" at bounding box center [383, 274] width 158 height 27
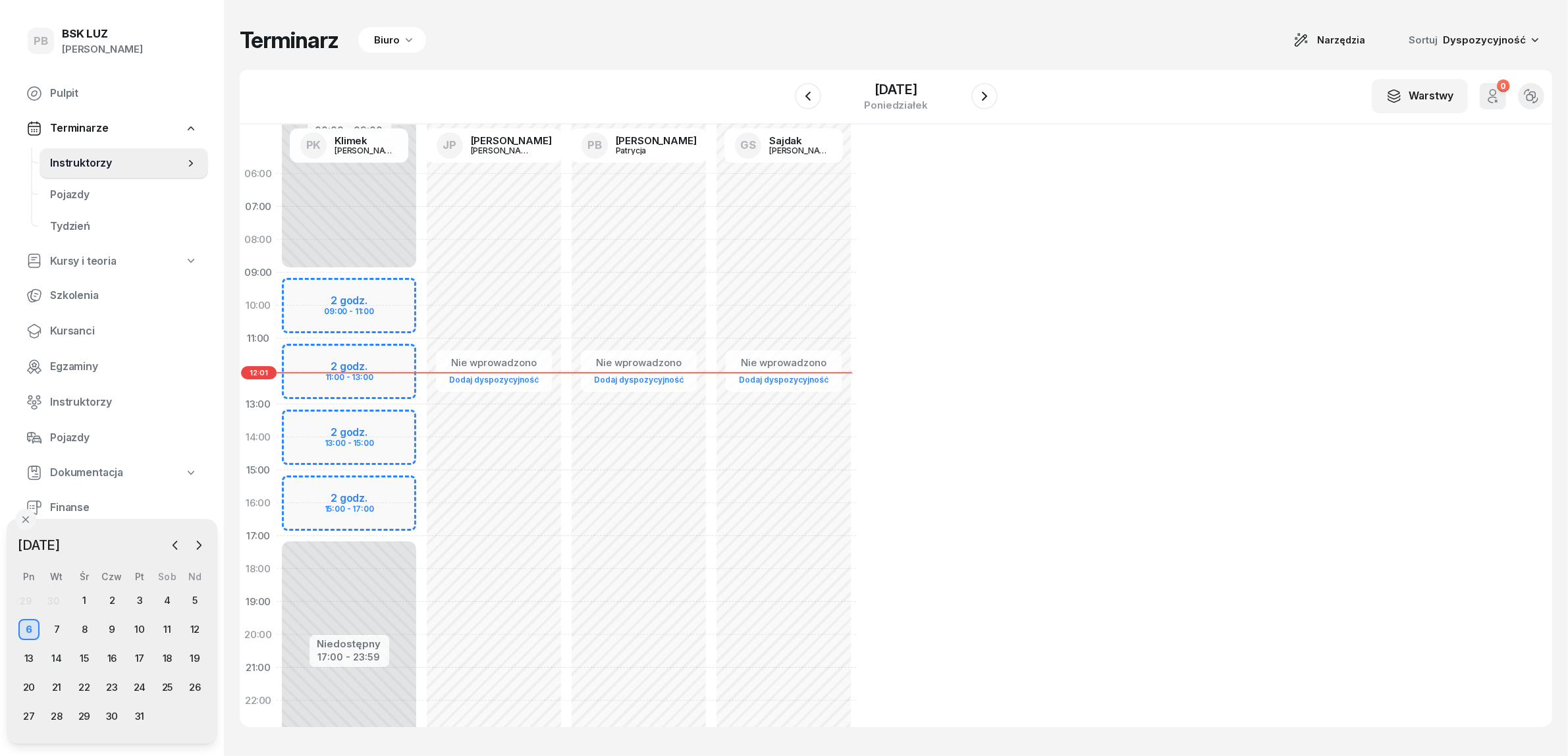
click at [591, 45] on div "Terminarz Biuro Narzędzia Sortuj Dyspozycyjność" at bounding box center [896, 41] width 1312 height 28
click at [617, 83] on div "W Wybierz AK [PERSON_NAME] BP [PERSON_NAME] DP [PERSON_NAME] GS [PERSON_NAME] I…" at bounding box center [896, 97] width 1312 height 55
click at [70, 167] on span "Instruktorzy" at bounding box center [117, 163] width 134 height 17
click at [402, 37] on icon "button" at bounding box center [409, 39] width 13 height 13
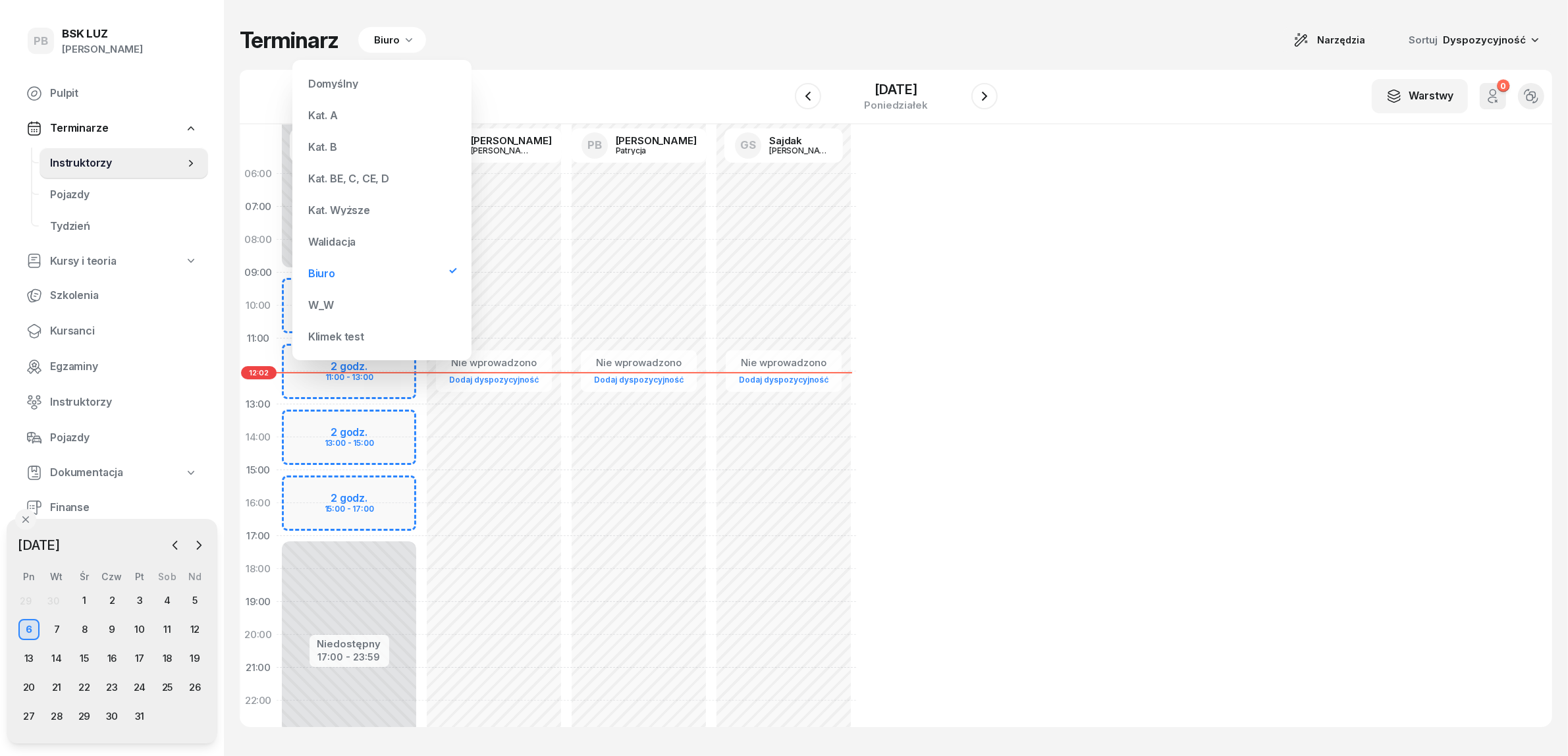
click at [336, 137] on div "Kat. B" at bounding box center [382, 147] width 158 height 27
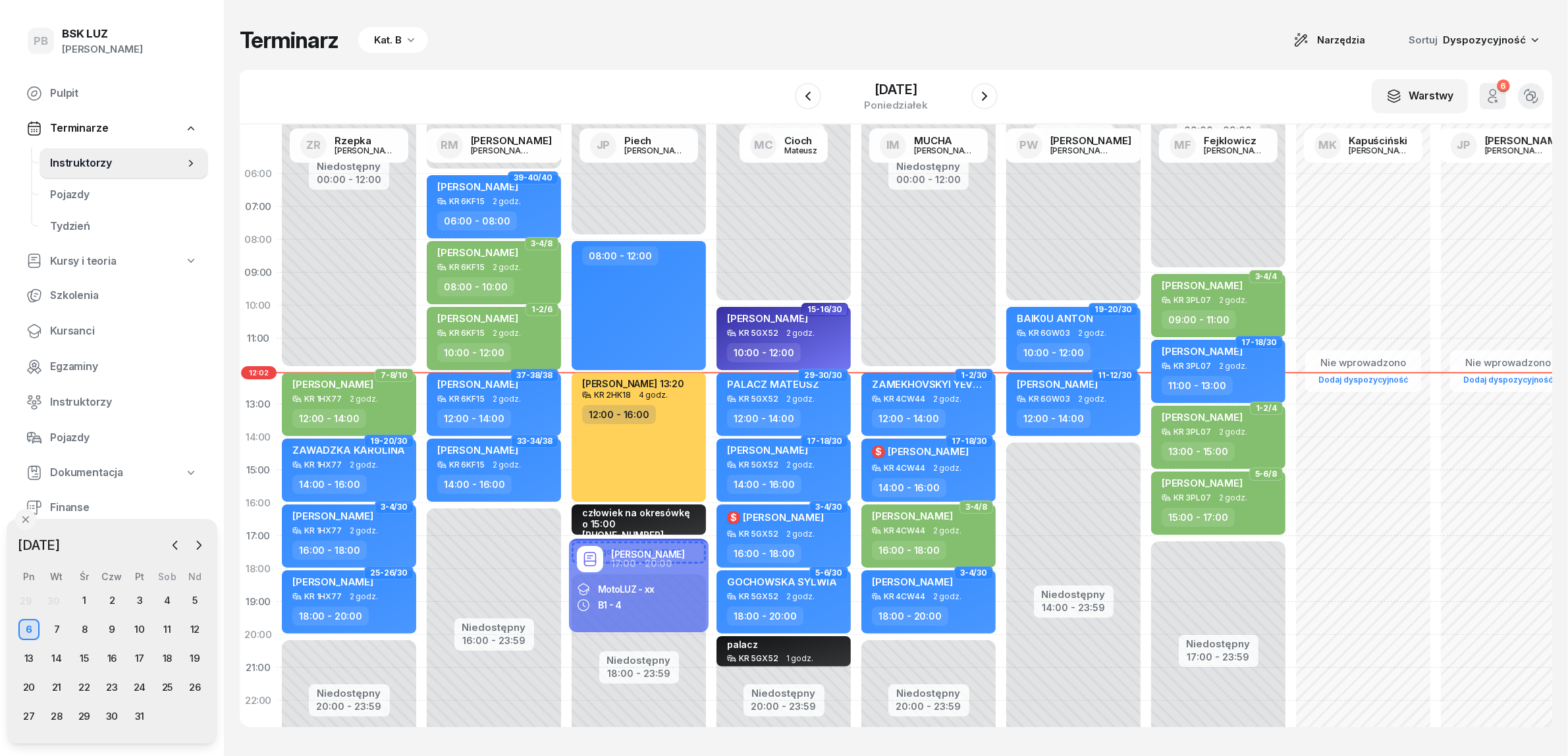
click at [405, 33] on icon "button" at bounding box center [411, 39] width 13 height 13
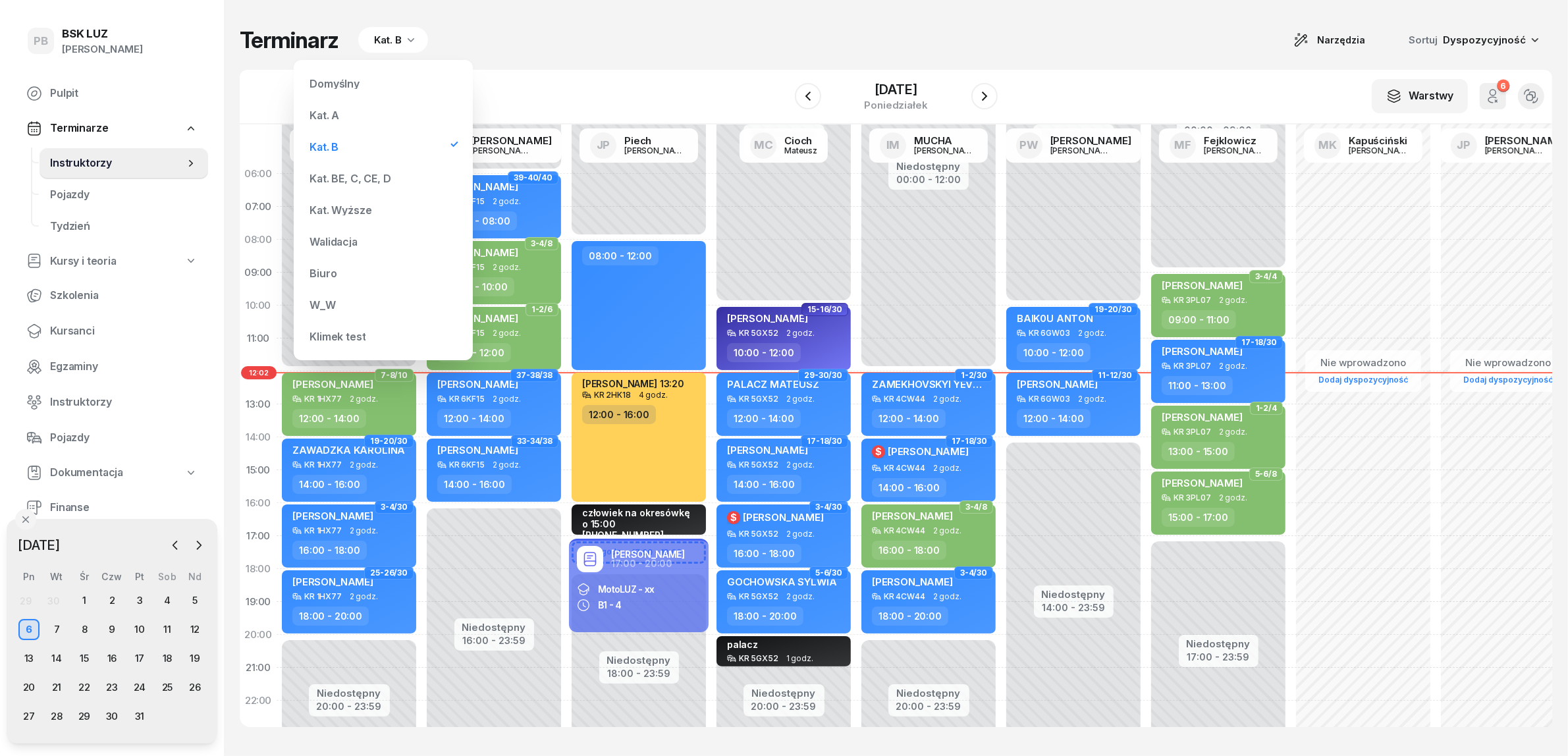
click at [334, 176] on div "Kat. BE, C, CE, D" at bounding box center [350, 179] width 81 height 11
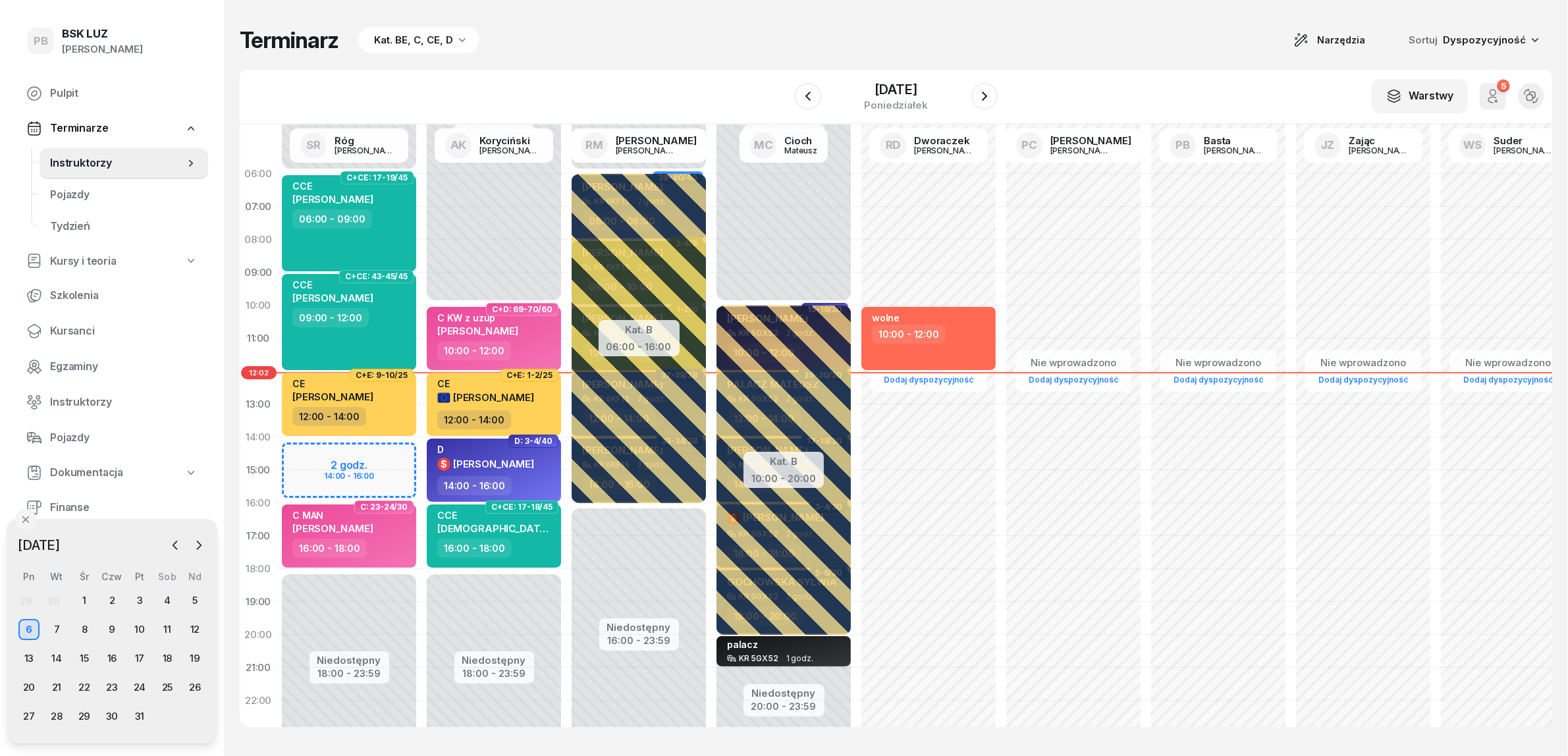
click at [610, 17] on div "Terminarz Kat. BE, C, CE, D Narzędzia Sortuj Dyspozycyjność W Wybierz AK [PERSO…" at bounding box center [896, 376] width 1312 height 753
click at [991, 87] on button "button" at bounding box center [985, 97] width 27 height 27
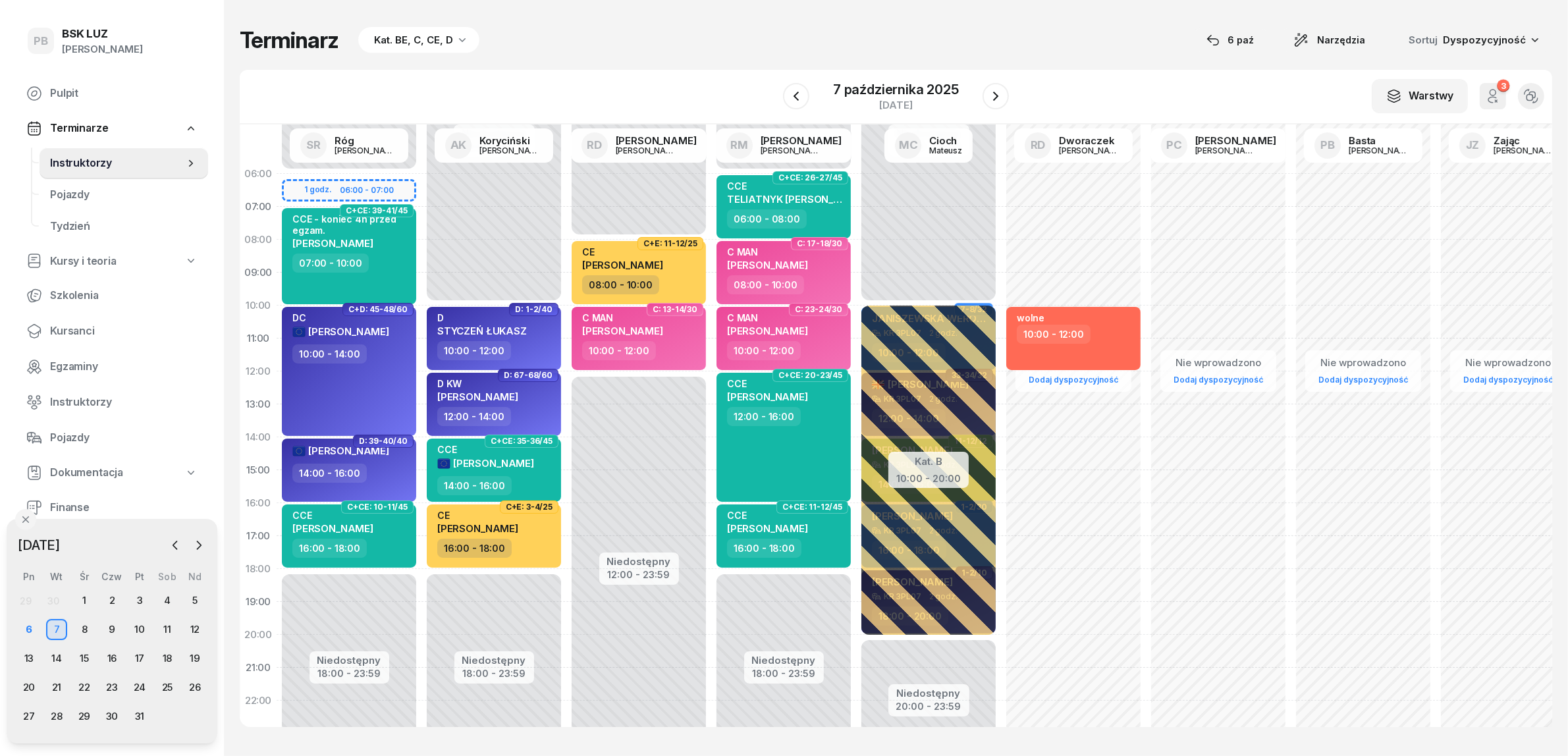
click at [639, 21] on div "Terminarz Kat. BE, C, CE, D [DATE] Narzędzia Sortuj Dyspozycyjność W Wybierz AK…" at bounding box center [896, 376] width 1312 height 753
click at [689, 54] on div "Terminarz Kat. BE, C, CE, D [DATE] Narzędzia Sortuj Dyspozycyjność W Wybierz AK…" at bounding box center [896, 376] width 1312 height 753
click at [740, 47] on div "Terminarz Kat. BE, C, CE, D [DATE] Narzędzia Sortuj Dyspozycyjność" at bounding box center [896, 41] width 1312 height 28
click at [1059, 33] on div "Terminarz Kat. BE, C, CE, D [DATE] Narzędzia Sortuj Dyspozycyjność" at bounding box center [896, 41] width 1312 height 28
click at [1015, 27] on div "Terminarz Kat. BE, C, CE, D [DATE] Narzędzia Sortuj Dyspozycyjność" at bounding box center [896, 41] width 1312 height 28
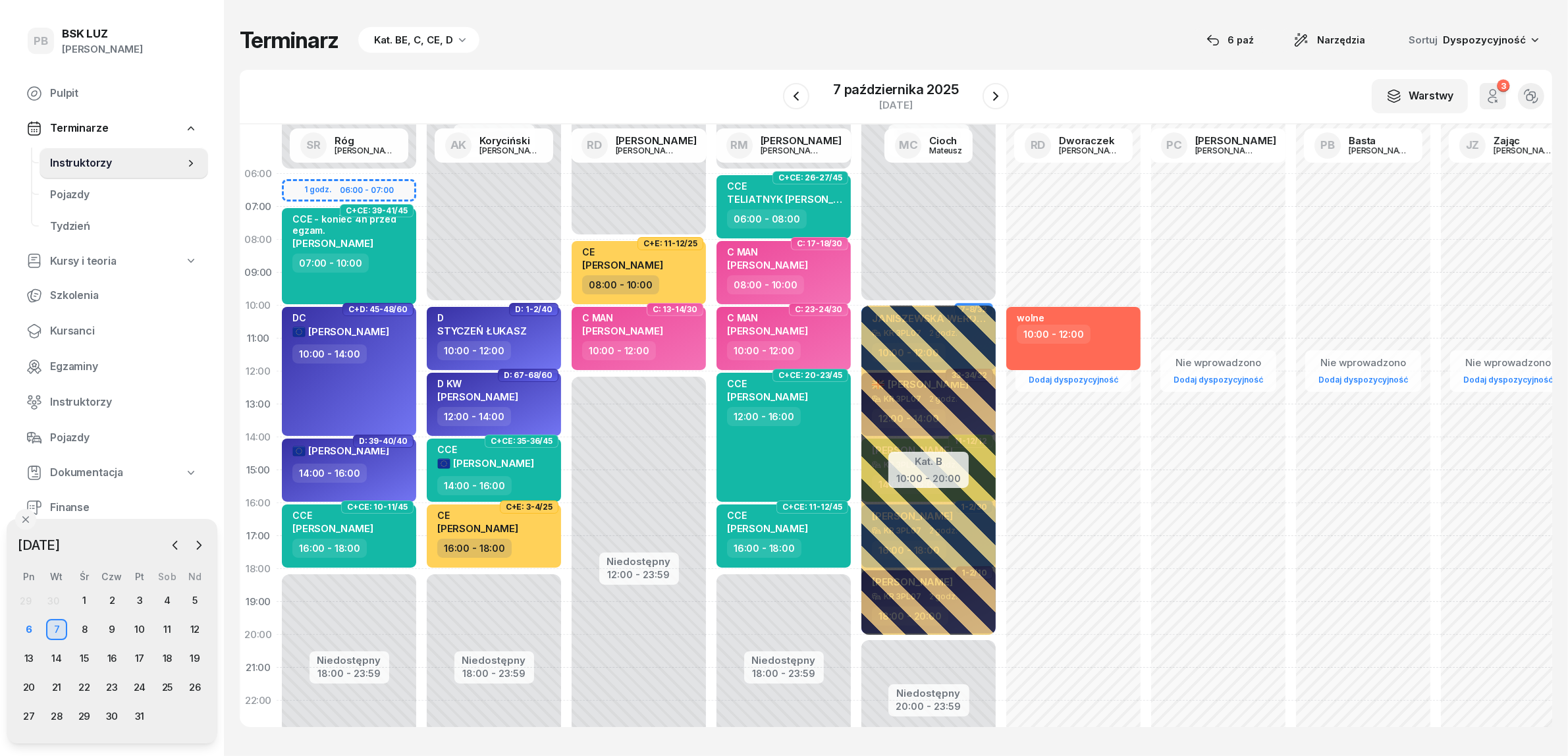
click at [627, 83] on div "W Wybierz AK [PERSON_NAME] BP [PERSON_NAME] DP [PERSON_NAME] GS [PERSON_NAME] I…" at bounding box center [896, 97] width 1312 height 55
click at [599, 44] on div "Terminarz Kat. BE, C, CE, D [DATE] Narzędzia Sortuj Dyspozycyjność" at bounding box center [896, 41] width 1312 height 28
click at [662, 65] on div "Terminarz Kat. BE, C, CE, D [DATE] Narzędzia Sortuj Dyspozycyjność W Wybierz AK…" at bounding box center [896, 376] width 1312 height 753
click at [1024, 38] on div "Terminarz Kat. BE, C, CE, D [DATE] Narzędzia Sortuj Dyspozycyjność" at bounding box center [896, 41] width 1312 height 28
click at [87, 627] on div "8" at bounding box center [85, 630] width 21 height 21
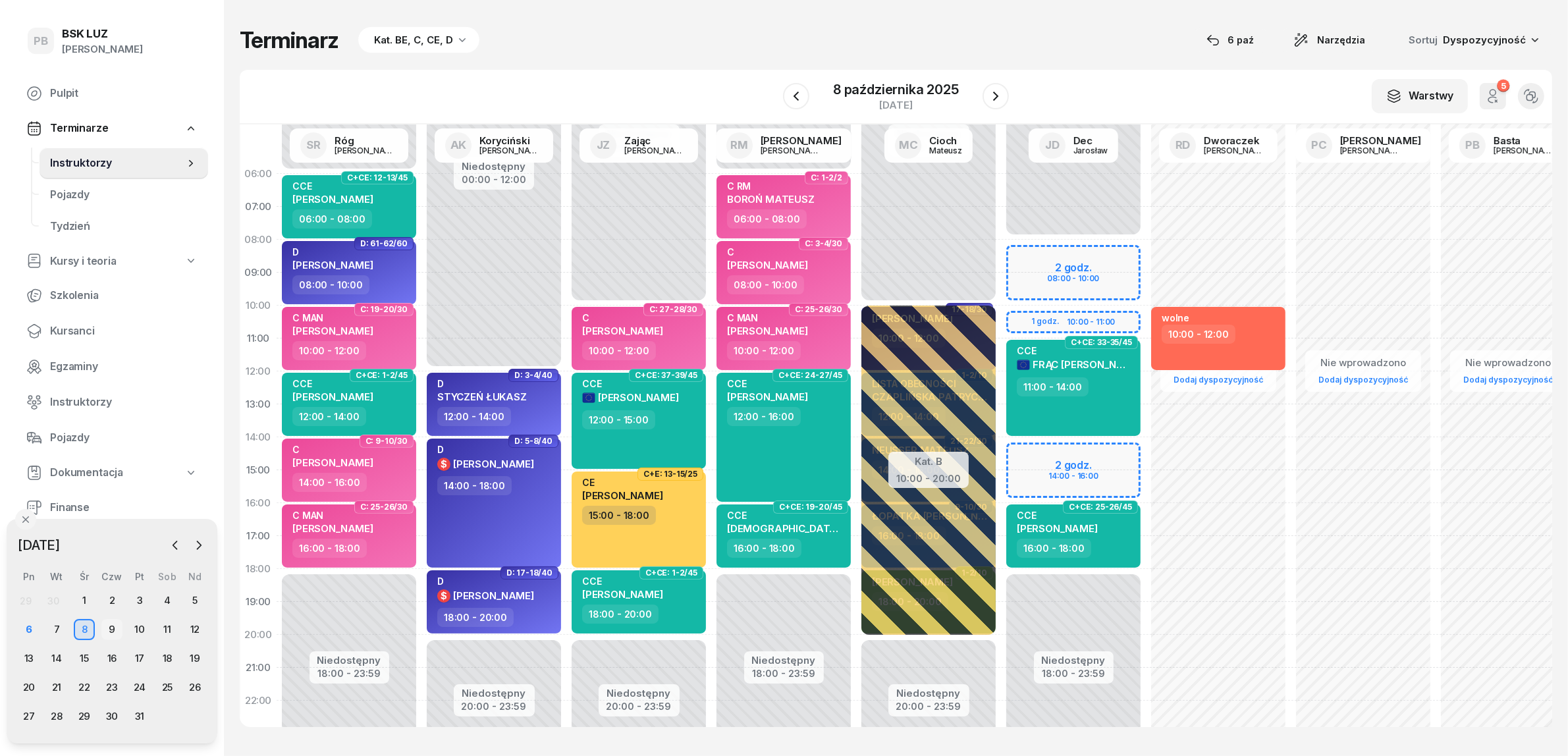
click at [114, 629] on div "9" at bounding box center [112, 630] width 21 height 21
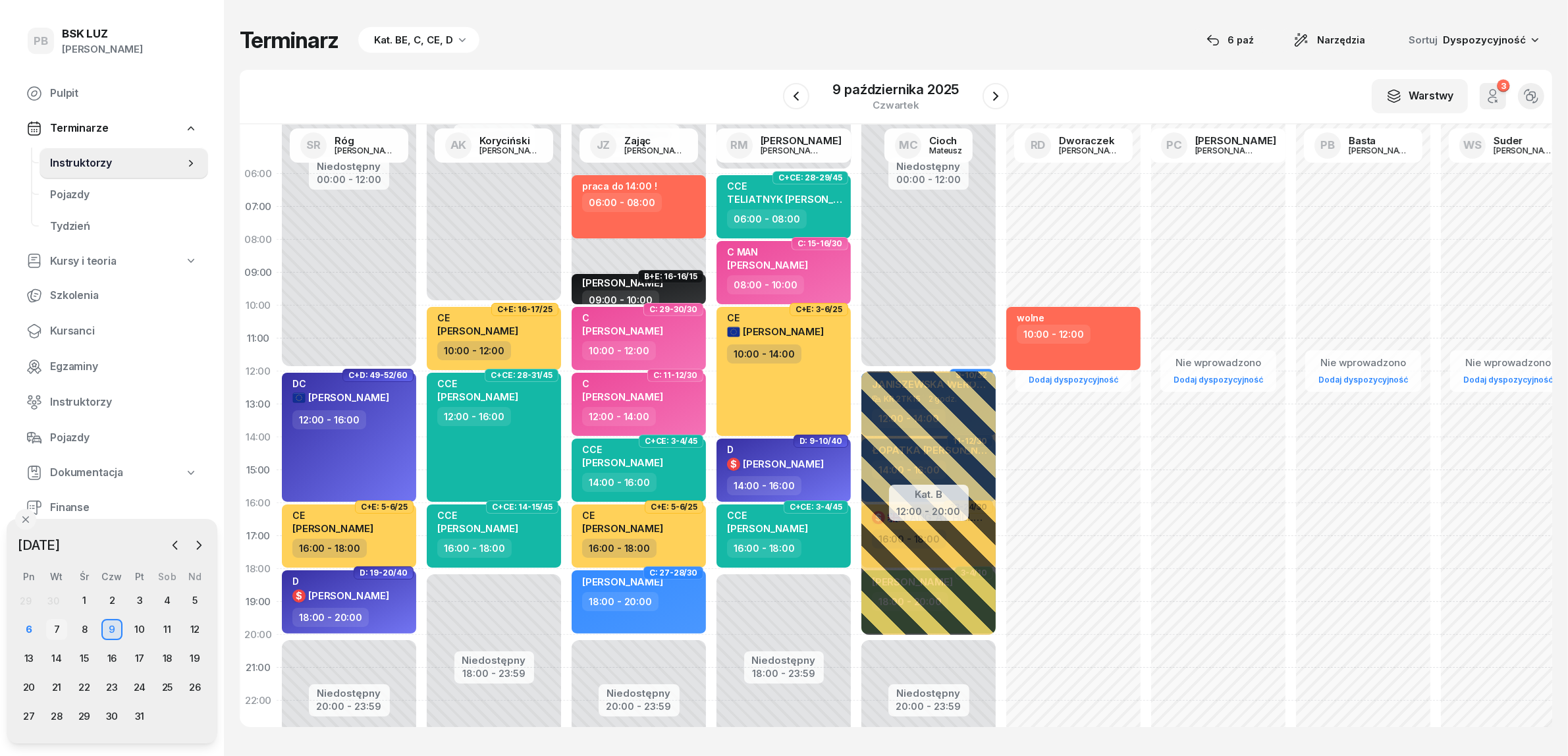
click at [53, 627] on div "7" at bounding box center [57, 630] width 21 height 21
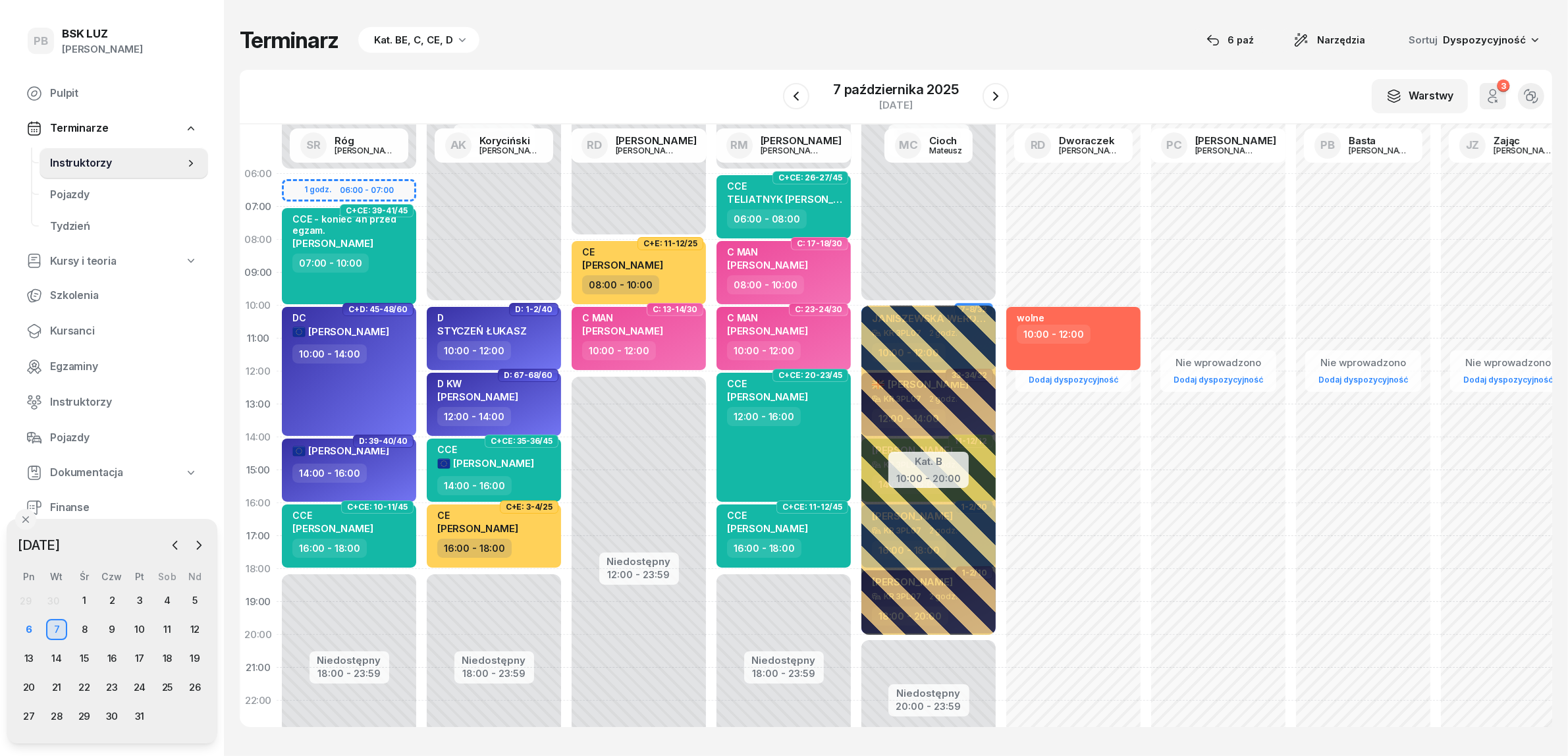
click at [419, 30] on div "Kat. BE, C, CE, D" at bounding box center [419, 41] width 121 height 27
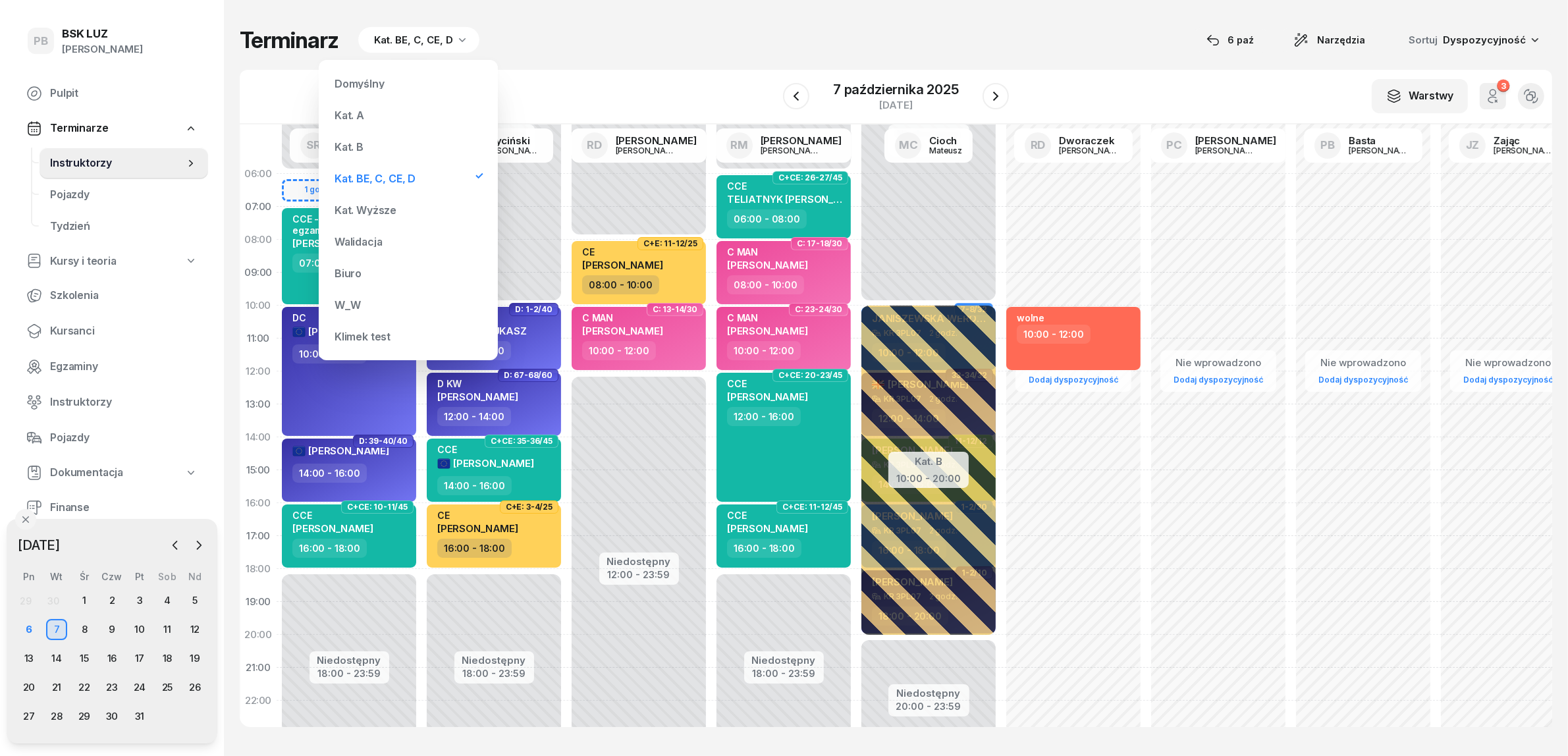
click at [363, 151] on div "Kat. B" at bounding box center [349, 147] width 29 height 11
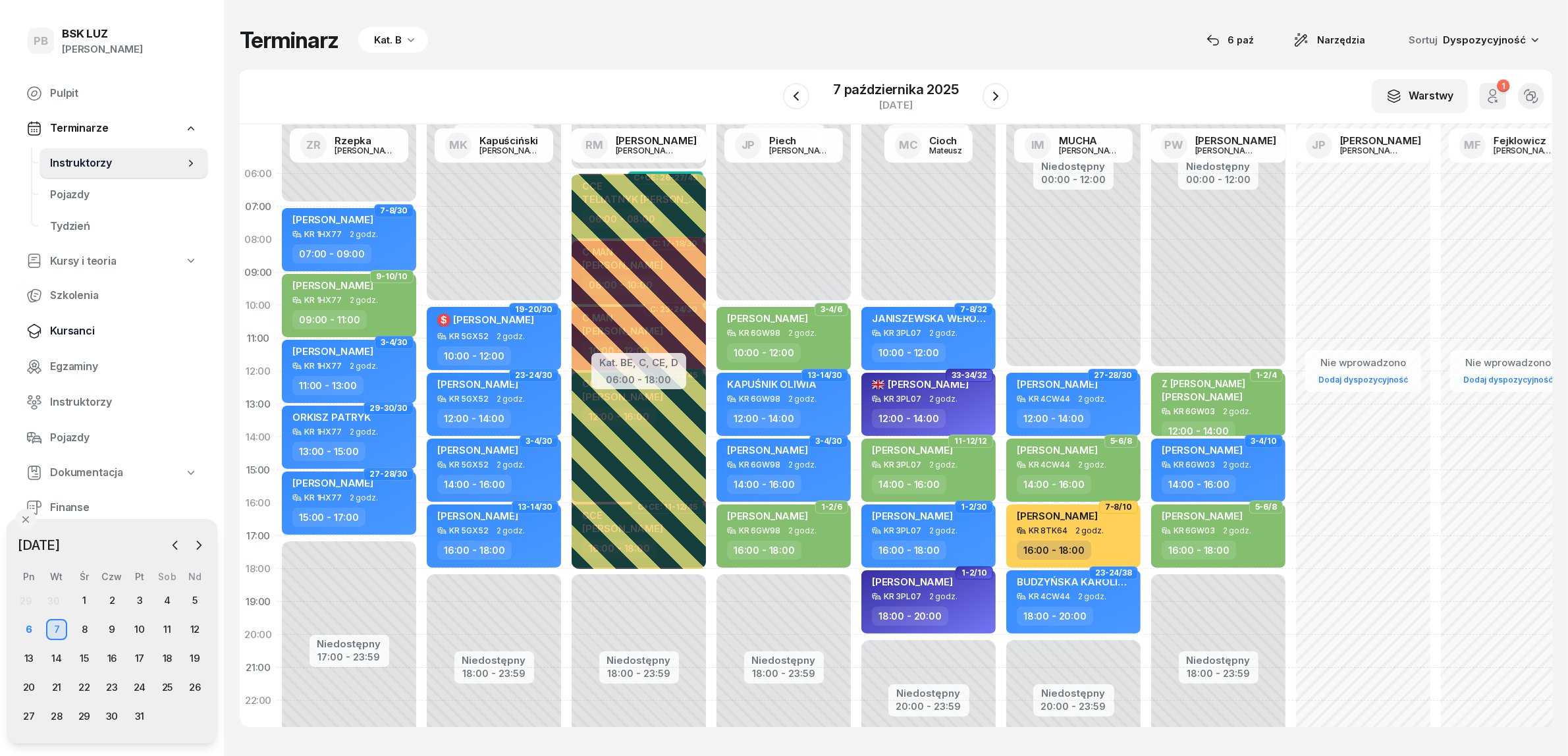
click at [76, 328] on span "Kursanci" at bounding box center [124, 332] width 148 height 17
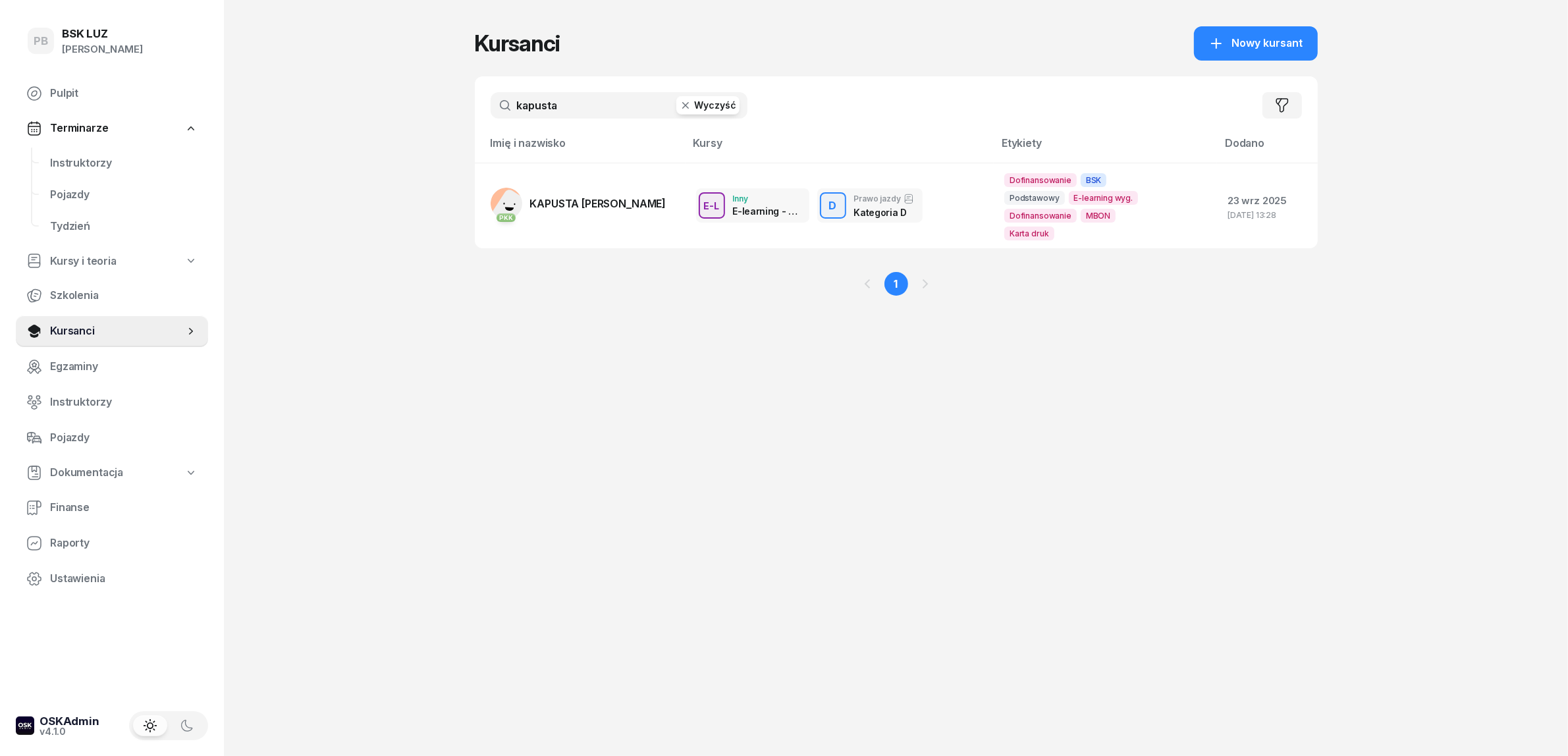
click at [580, 97] on input "kapusta" at bounding box center [619, 105] width 257 height 27
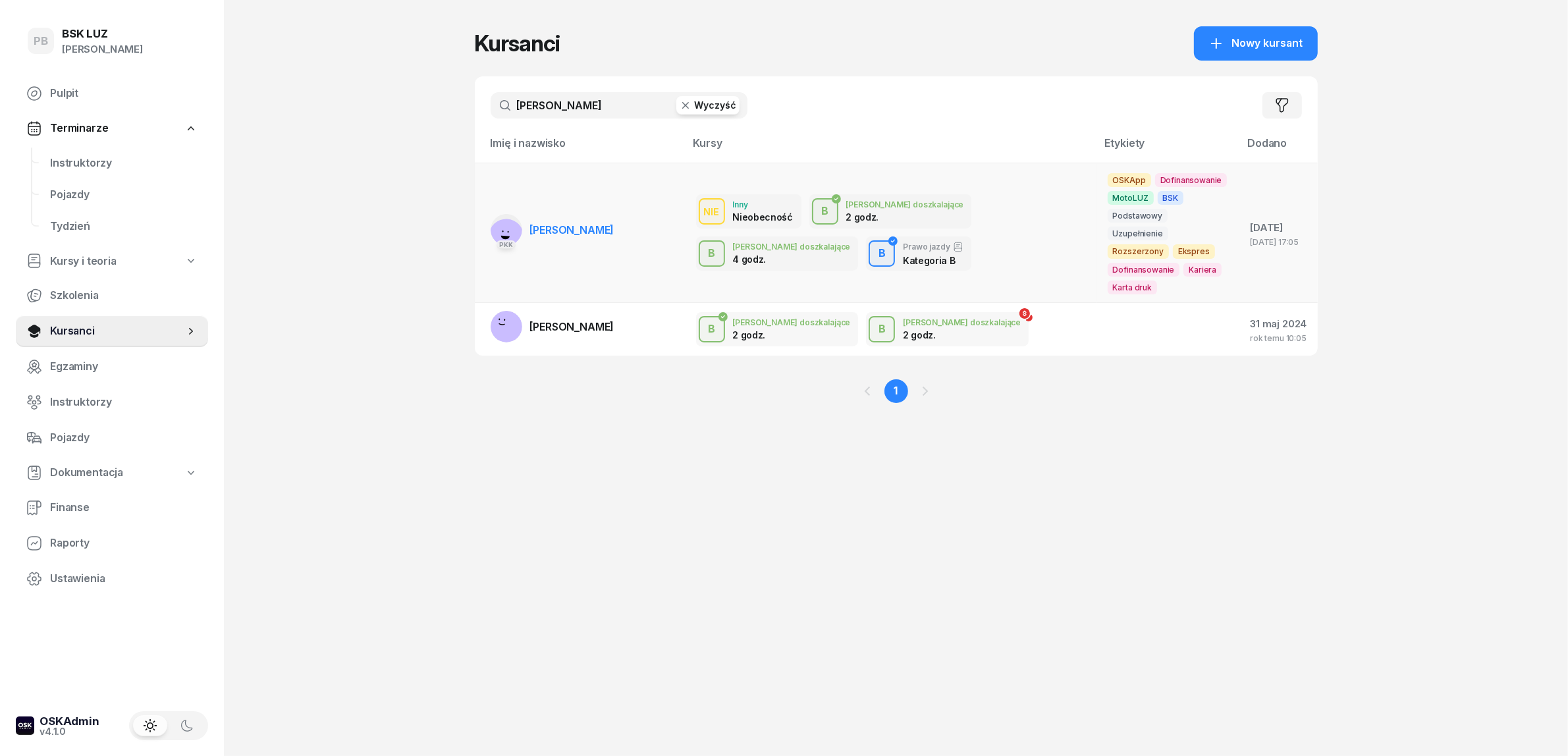
type input "[PERSON_NAME]"
click at [598, 223] on span "[PERSON_NAME]" at bounding box center [572, 230] width 85 height 13
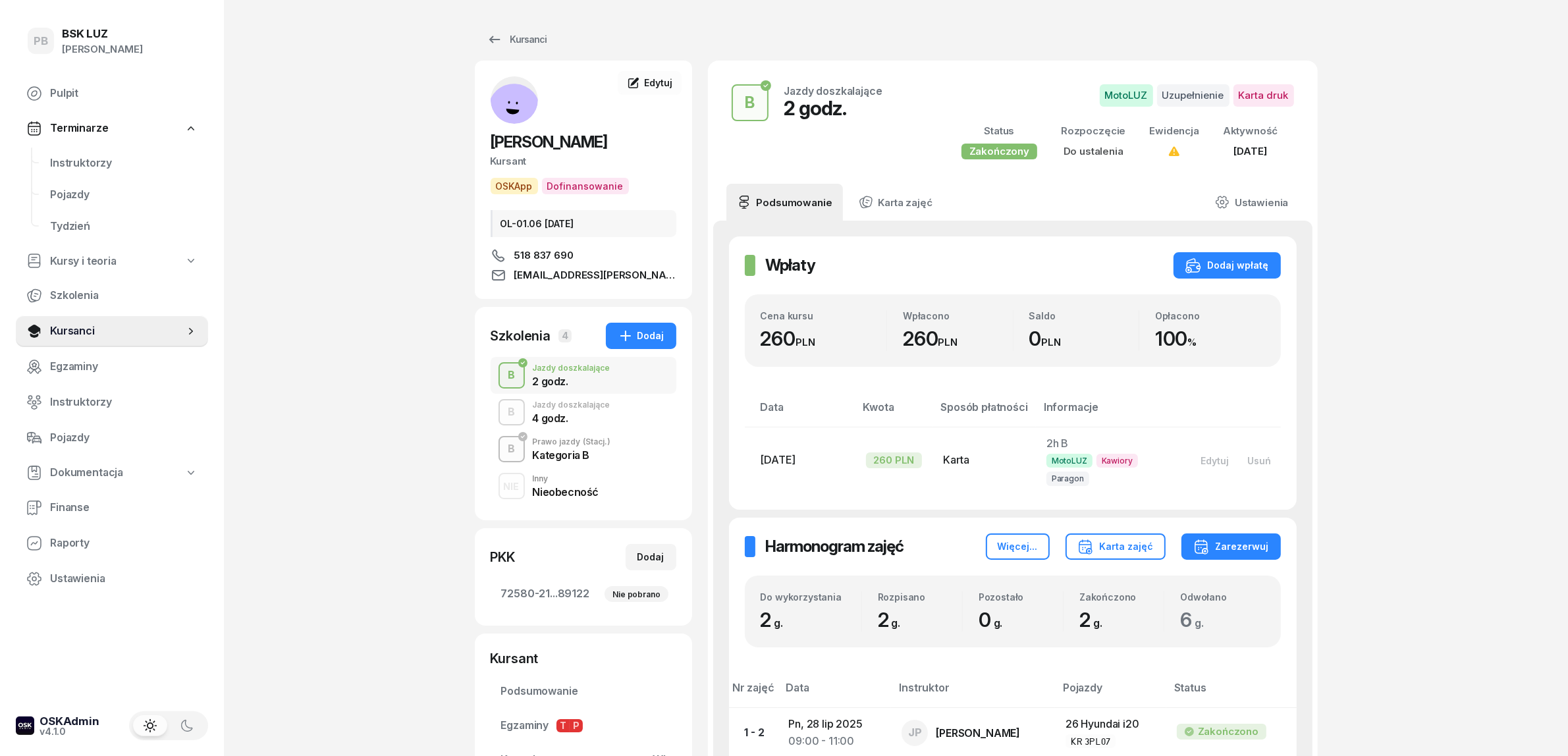
click at [589, 416] on div "4 godz." at bounding box center [571, 418] width 78 height 11
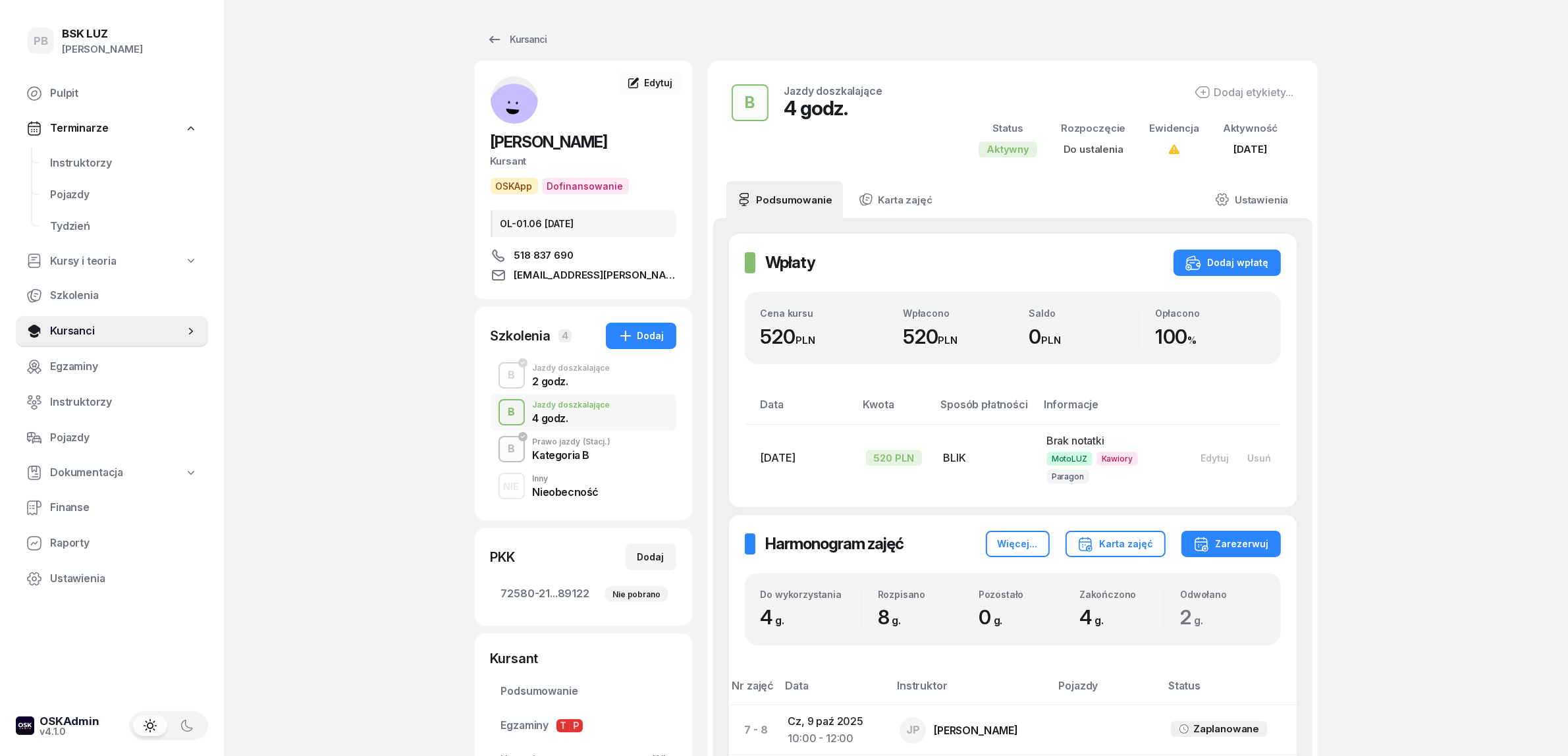
click at [565, 387] on div "2 godz." at bounding box center [571, 382] width 78 height 11
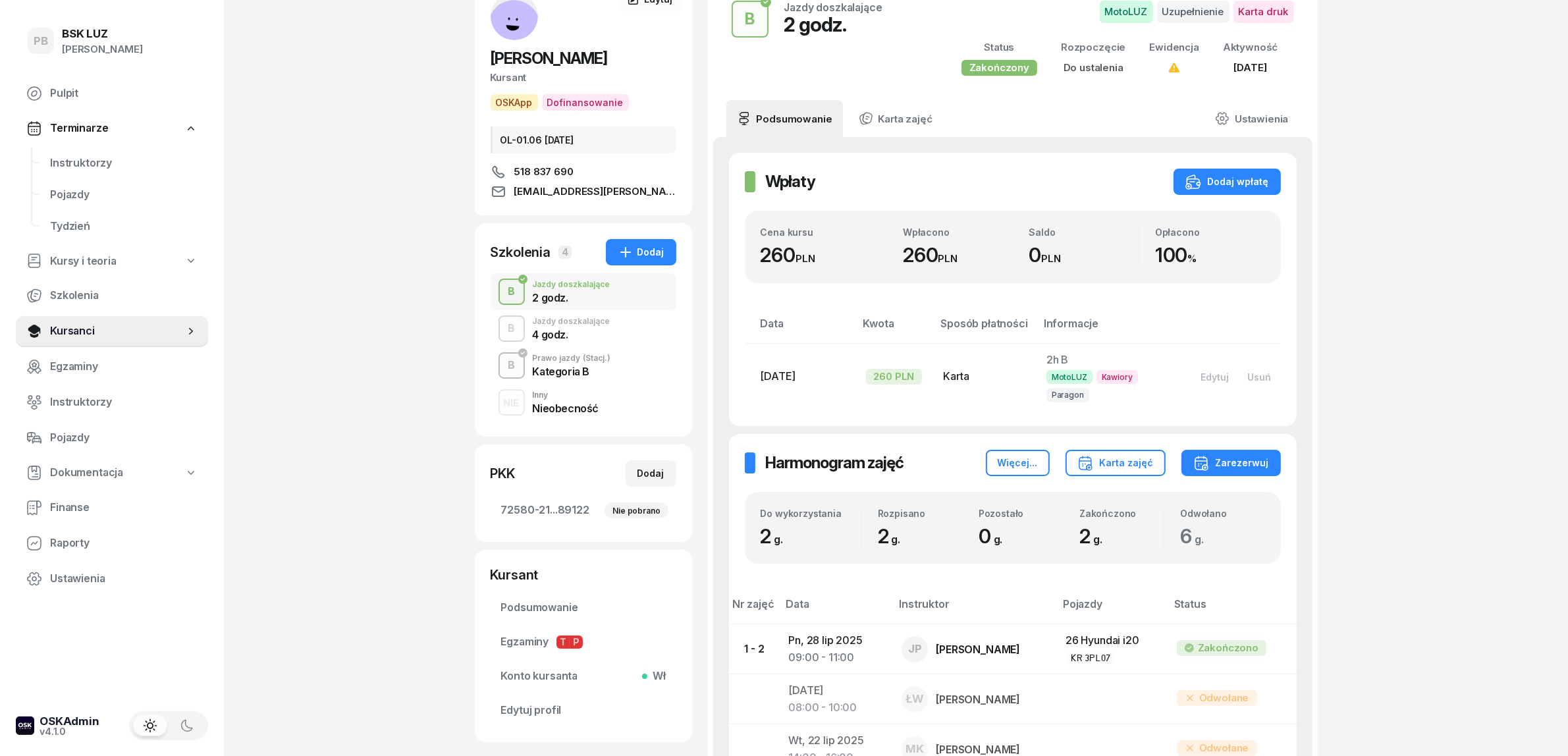
scroll to position [83, 0]
click at [597, 364] on div "Kategoria B" at bounding box center [572, 371] width 79 height 15
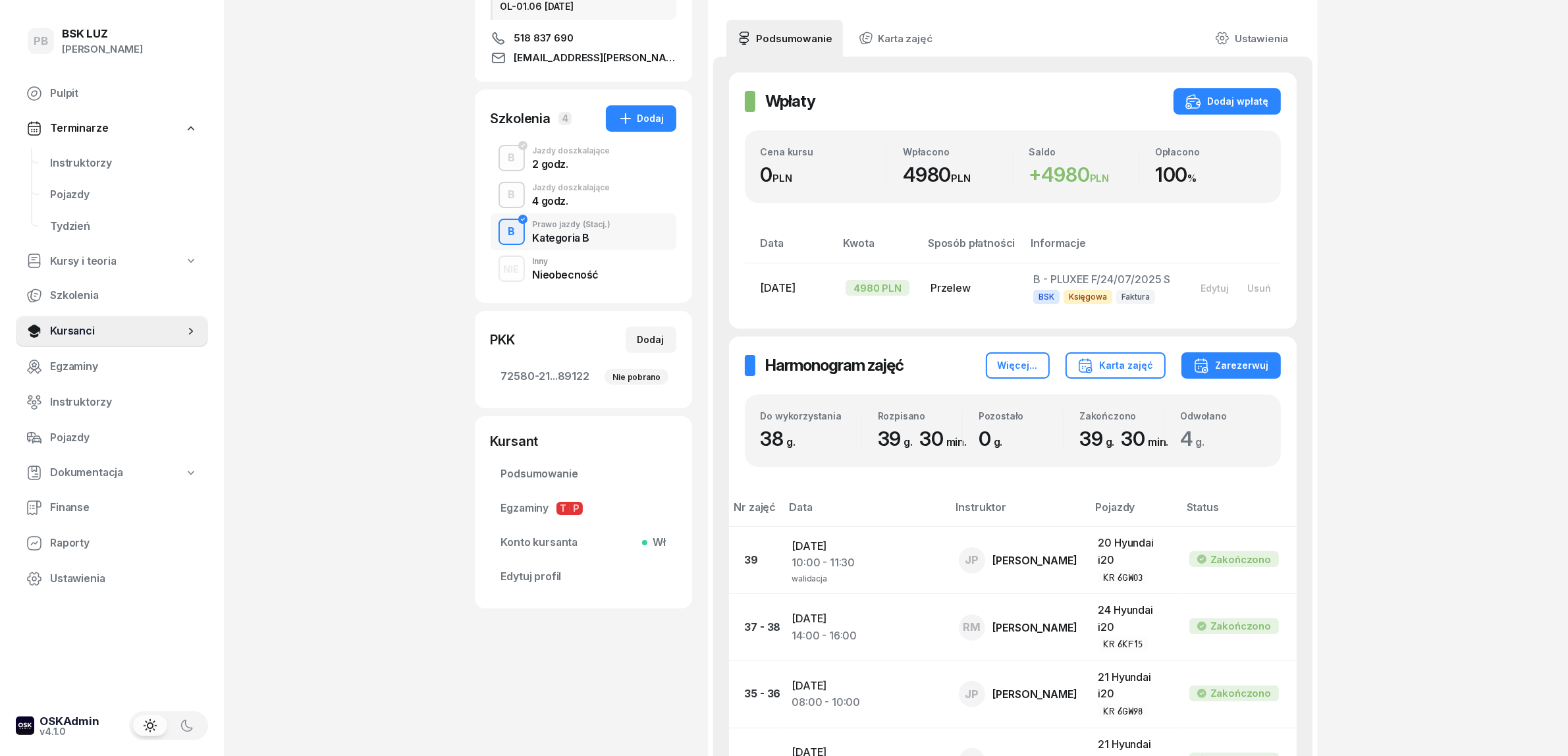
scroll to position [247, 0]
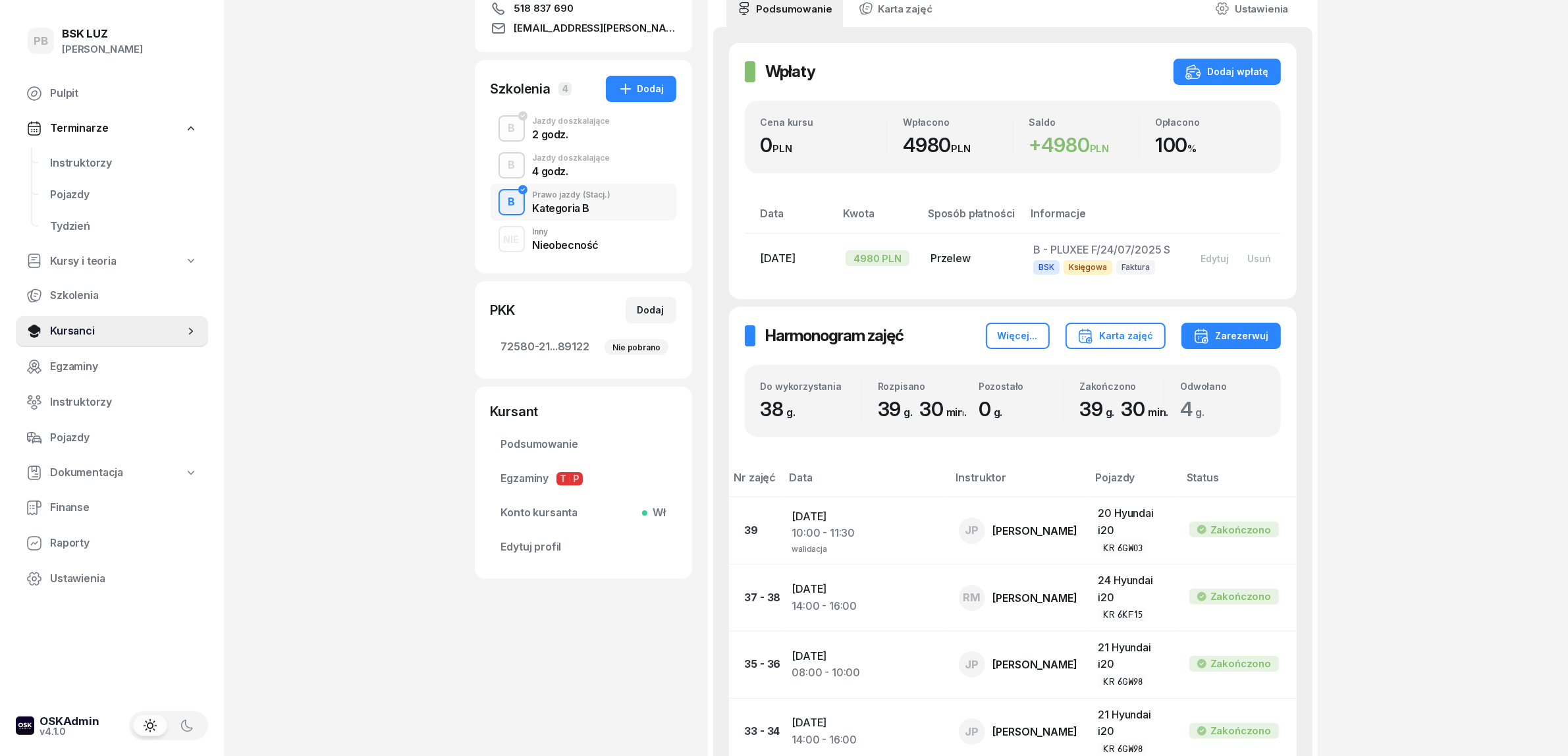
click at [604, 155] on div "Jazdy doszkalające" at bounding box center [571, 158] width 78 height 8
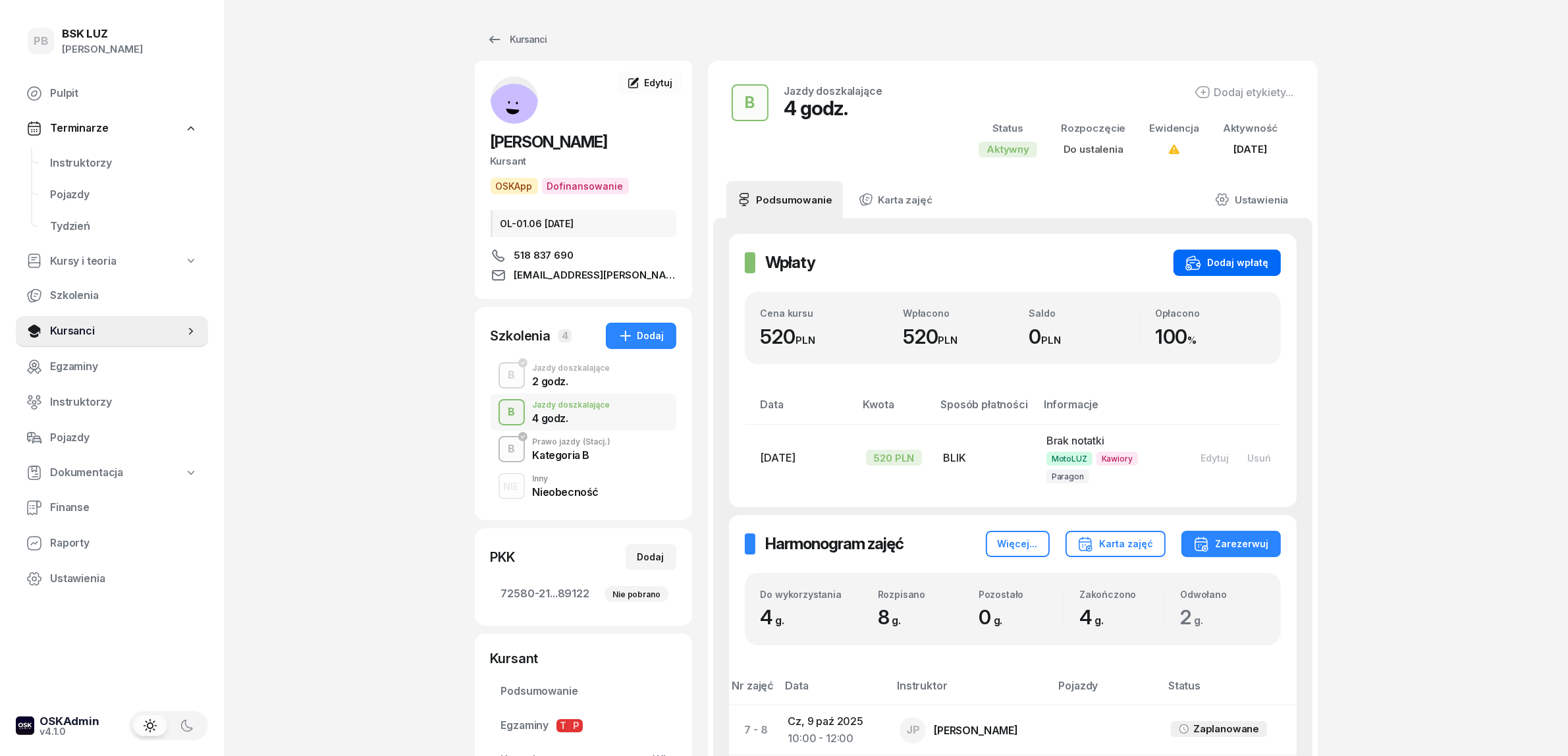
click at [1246, 262] on div "Dodaj wpłatę" at bounding box center [1227, 263] width 84 height 16
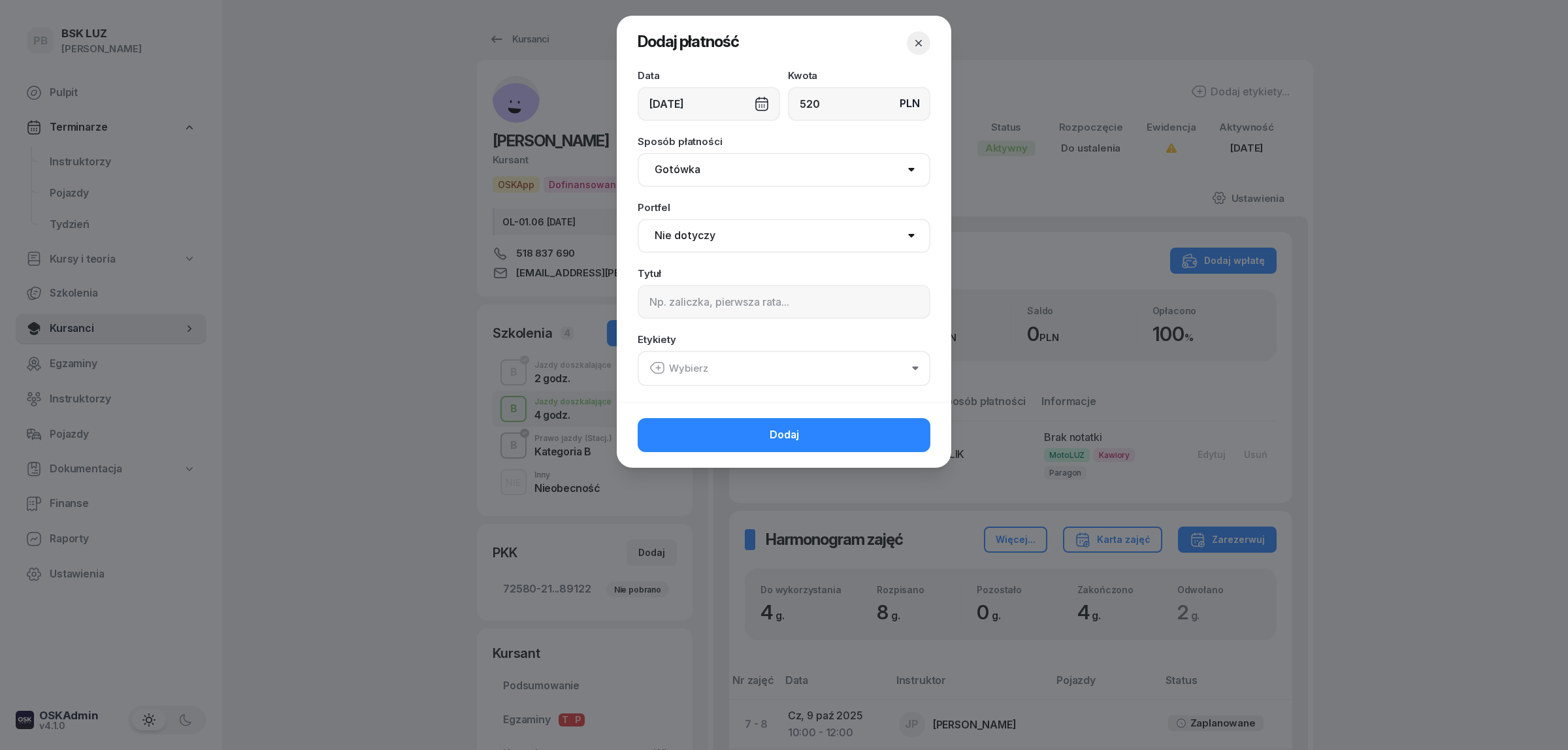
type input "520"
click at [726, 174] on select "Gotówka Karta Przelew Płatności online BLIK" at bounding box center [783, 169] width 293 height 34
select select "card"
click at [637, 153] on select "Gotówka Karta Przelew Płatności online BLIK" at bounding box center [783, 169] width 293 height 34
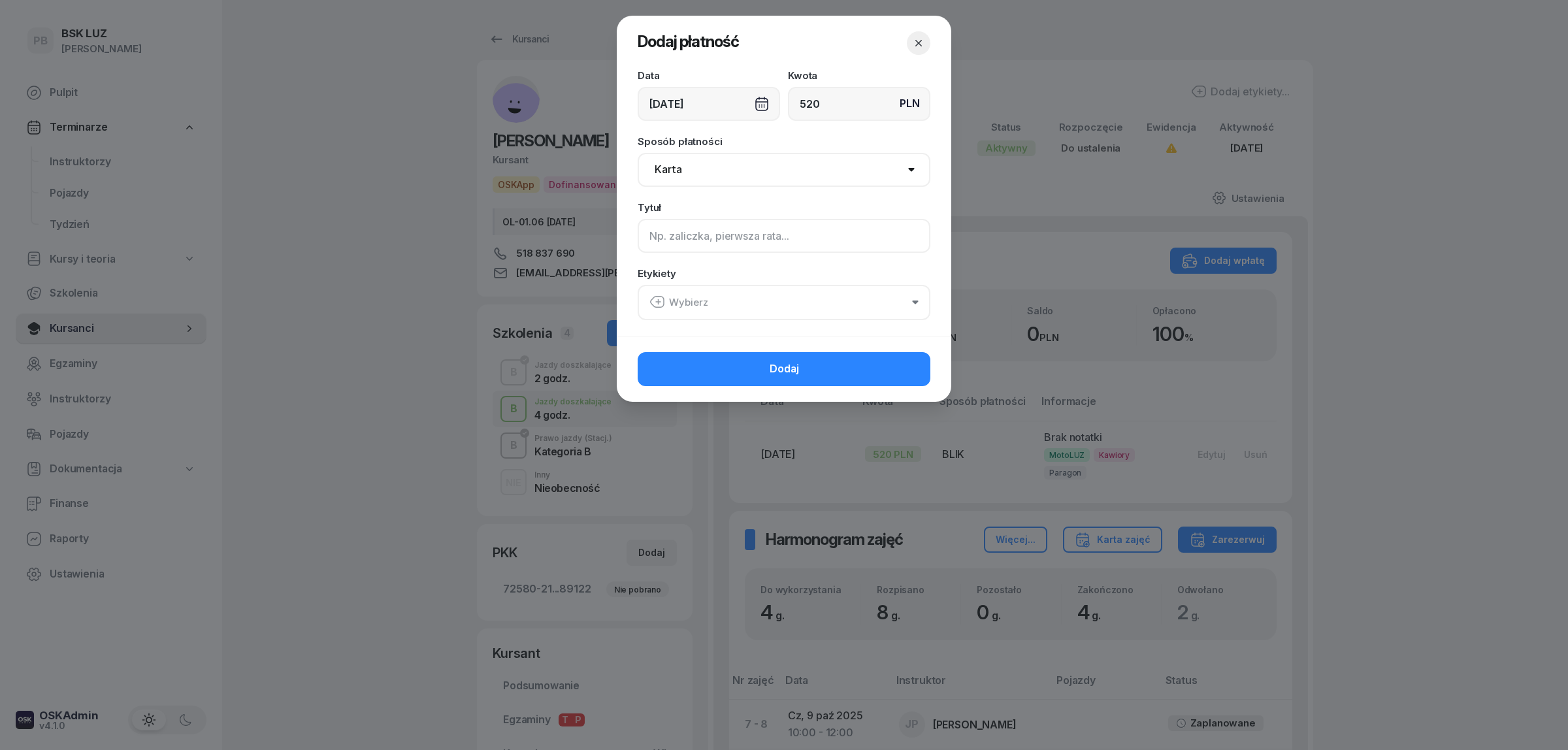
click at [712, 239] on input at bounding box center [783, 235] width 293 height 34
type input "4h B"
click at [737, 298] on button "Wybierz" at bounding box center [783, 302] width 293 height 35
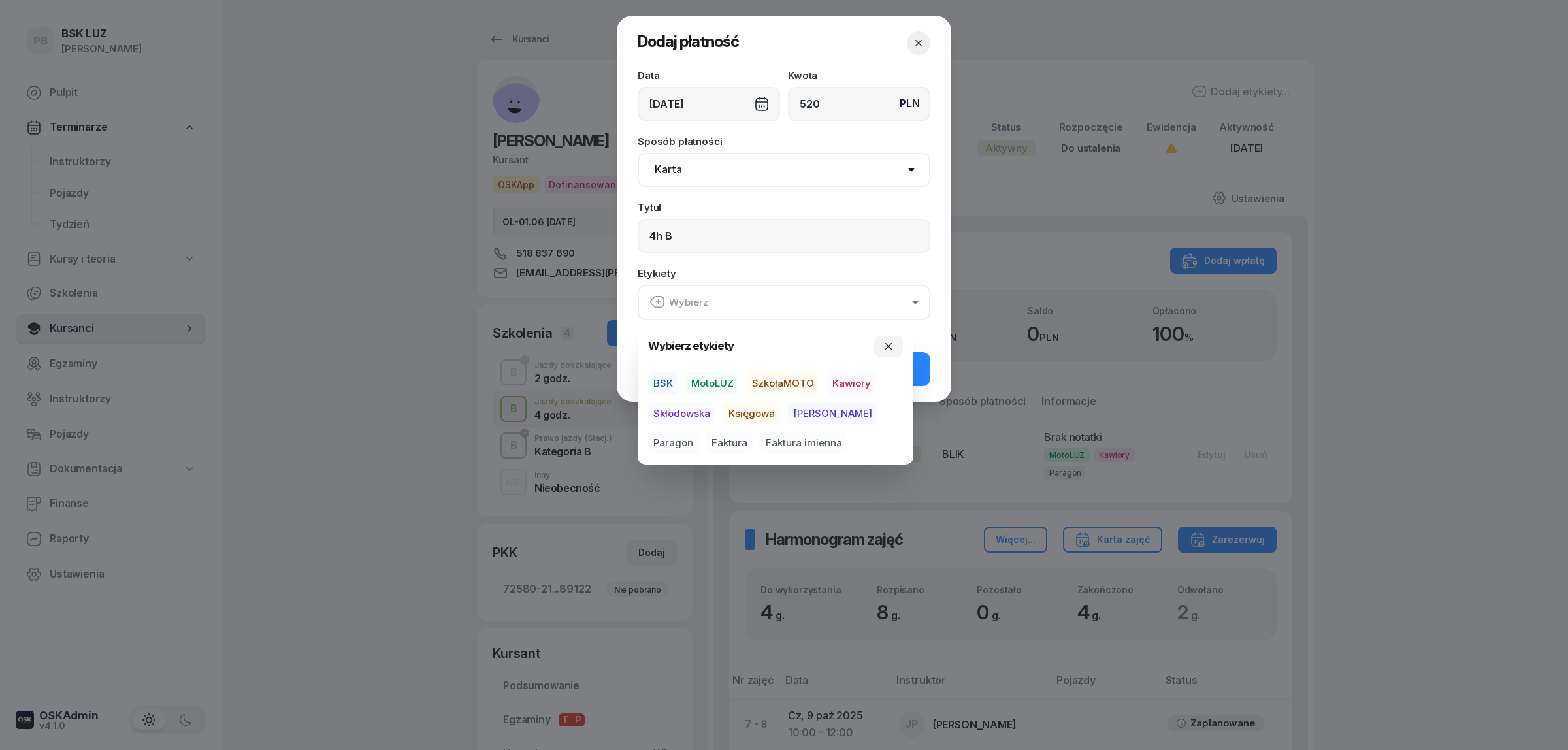
click at [699, 386] on span "MotoLUZ" at bounding box center [712, 384] width 53 height 22
click at [849, 383] on span "Kawiory" at bounding box center [851, 384] width 49 height 22
click at [698, 432] on span "Paragon" at bounding box center [673, 443] width 50 height 22
click at [921, 365] on button "Dodaj" at bounding box center [783, 368] width 293 height 34
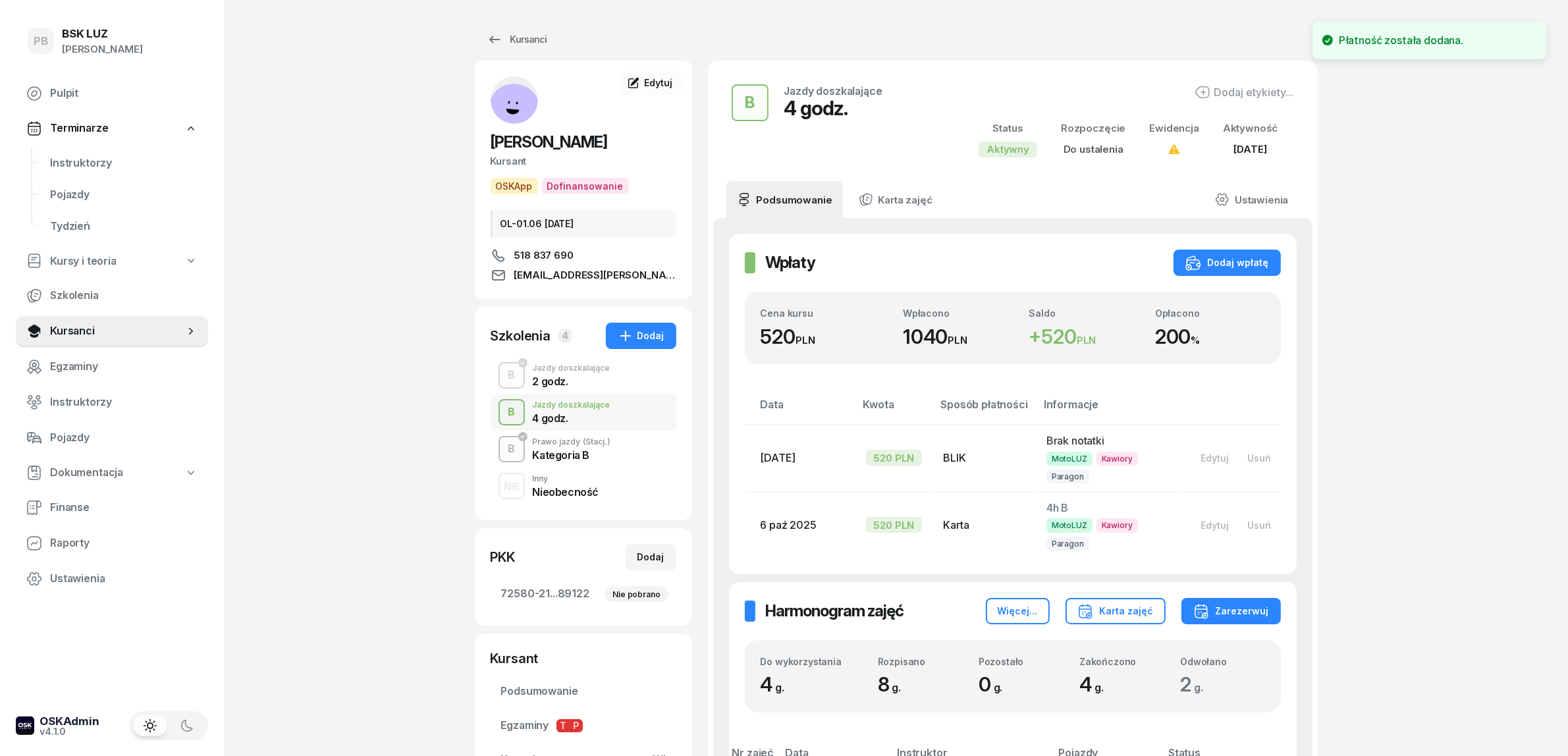
click at [1392, 390] on div "PB BSK [PERSON_NAME] Terminarze Instruktorzy Pojazdy Tydzień Kursy i teoria Szk…" at bounding box center [784, 600] width 1568 height 1200
click at [59, 163] on span "Instruktorzy" at bounding box center [124, 163] width 148 height 17
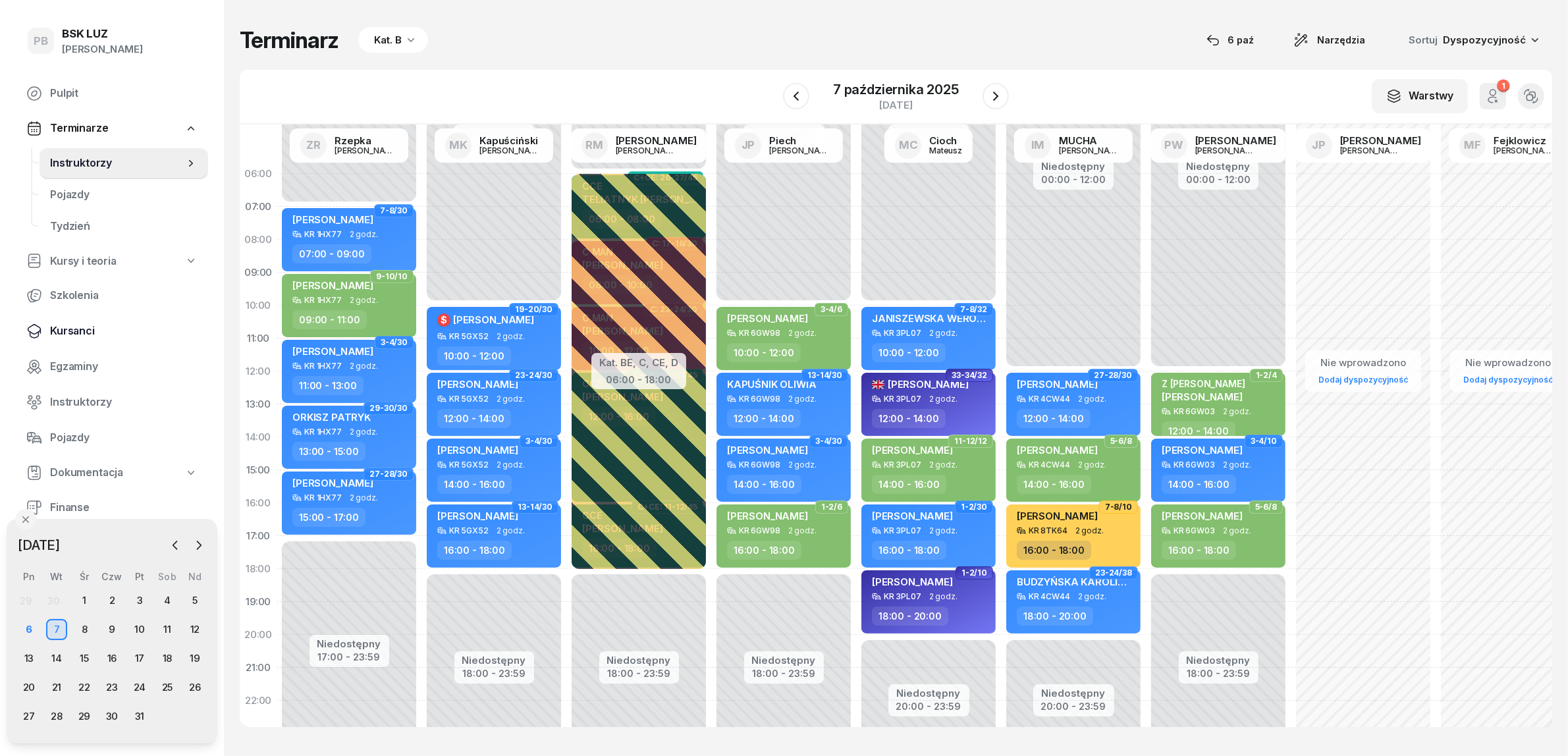
click at [70, 328] on span "Kursanci" at bounding box center [124, 332] width 148 height 17
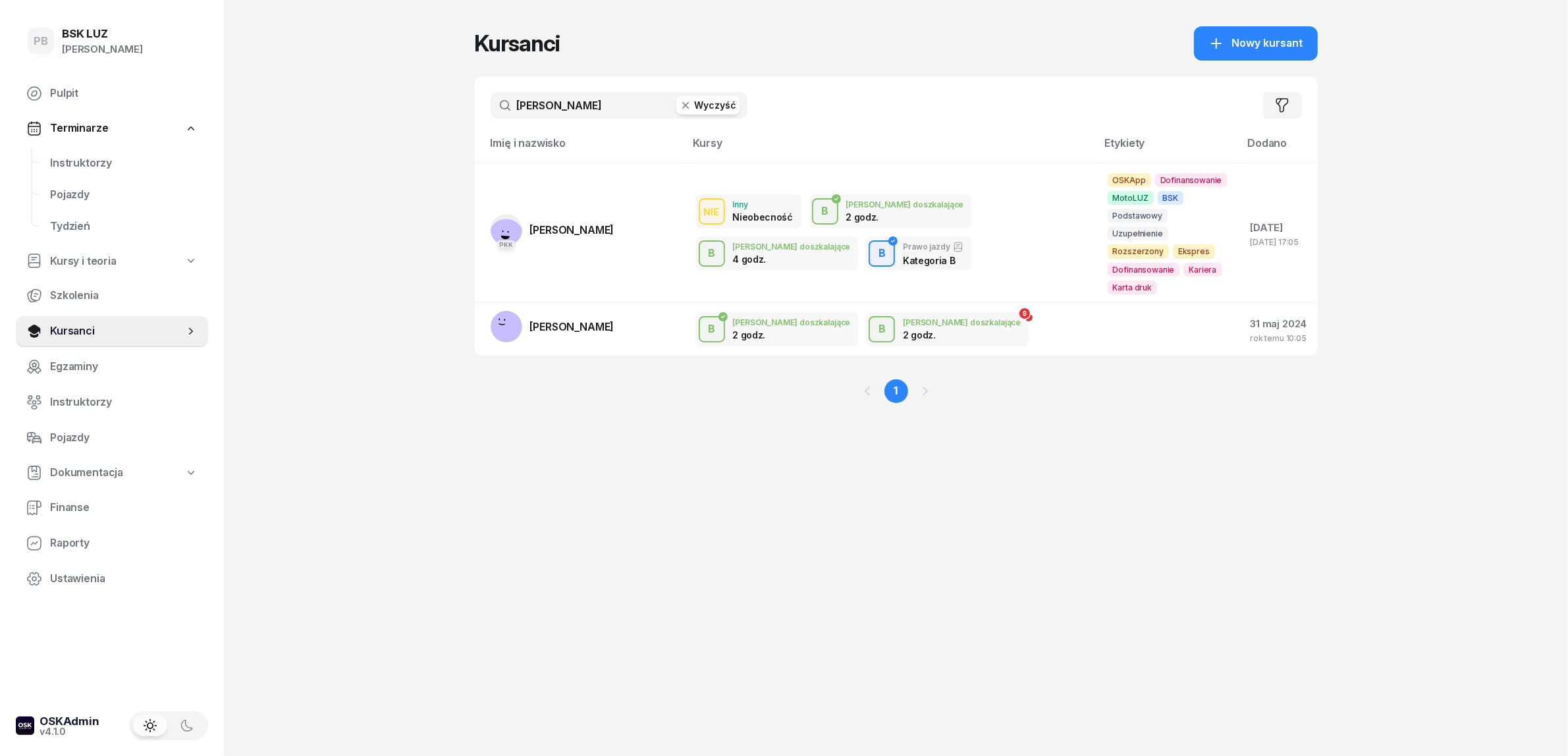
click at [552, 109] on input "[PERSON_NAME]" at bounding box center [619, 105] width 257 height 27
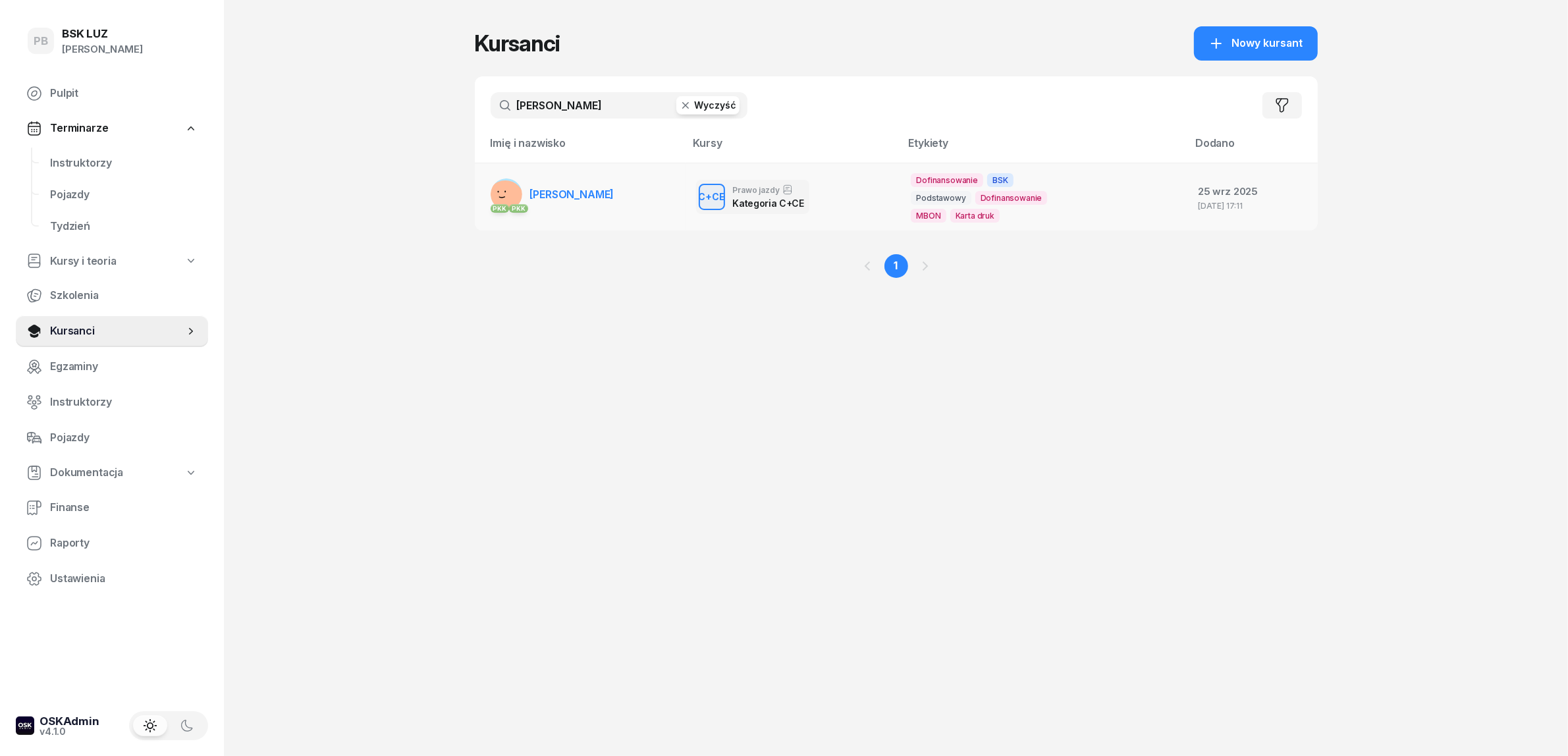
type input "[PERSON_NAME]"
click at [607, 202] on link "PKK PKK [PERSON_NAME]" at bounding box center [553, 194] width 124 height 31
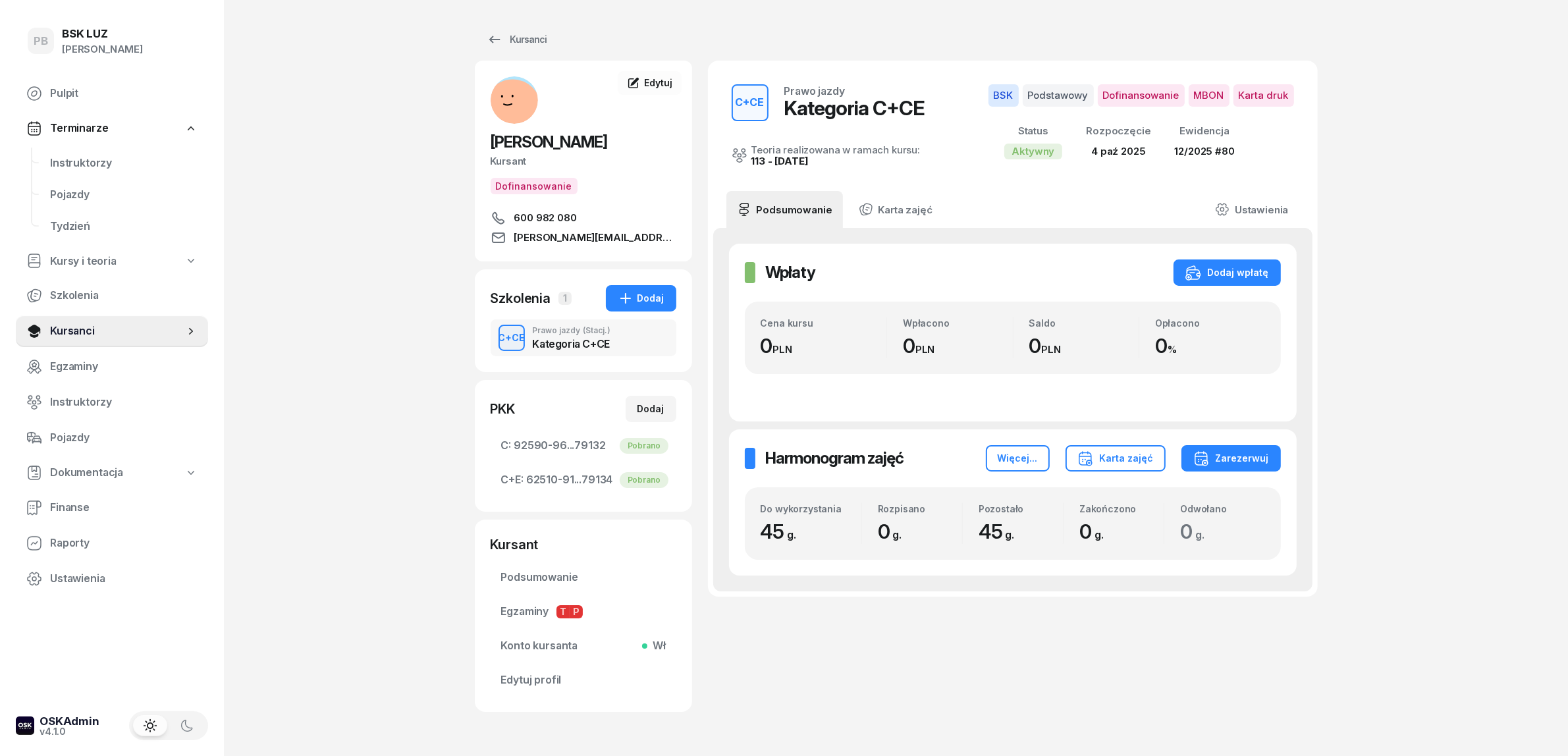
click at [349, 561] on div "PB BSK [PERSON_NAME] Terminarze Instruktorzy Pojazdy Tydzień Kursy i teoria Szk…" at bounding box center [784, 401] width 1568 height 802
click at [530, 31] on div "Kursanci" at bounding box center [517, 39] width 61 height 16
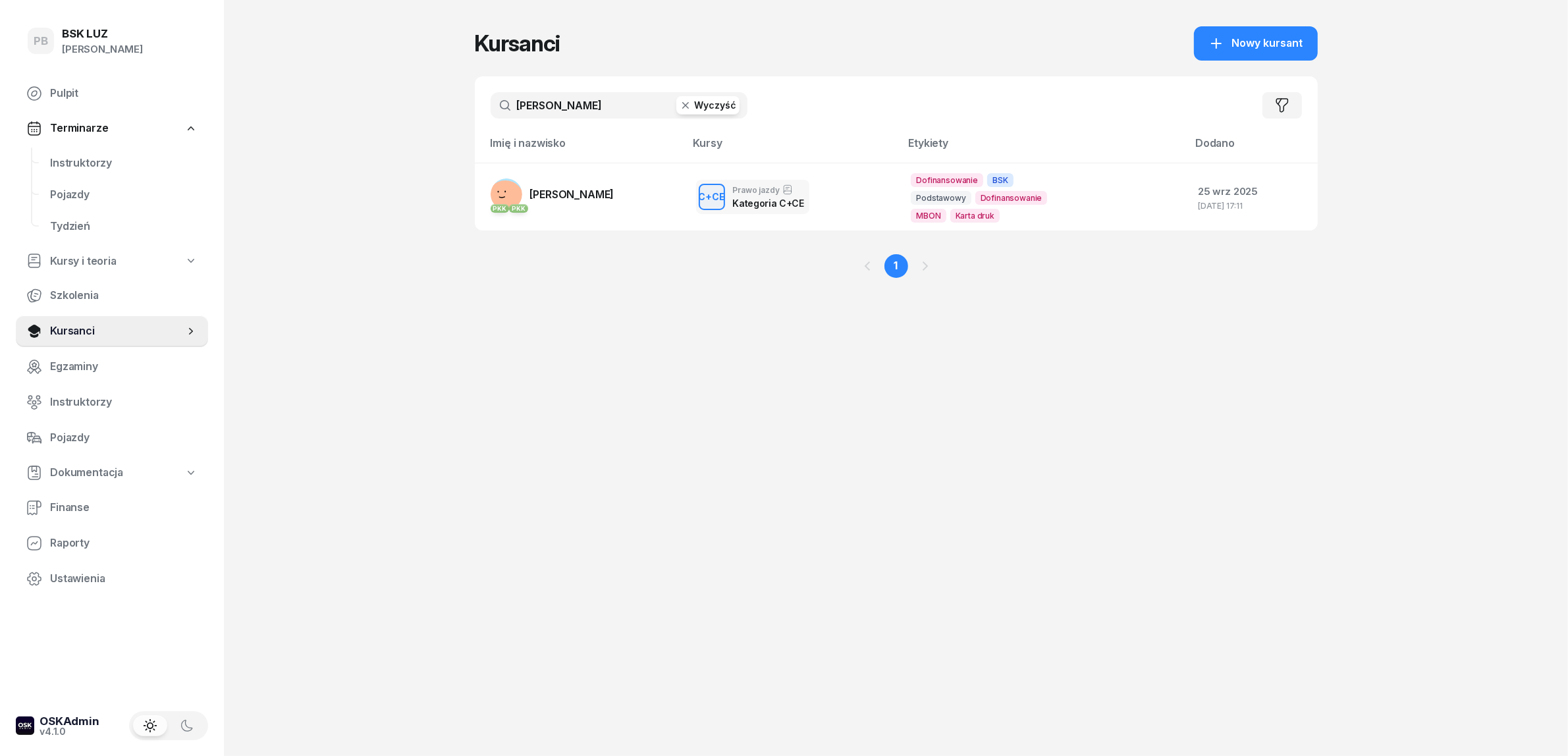
drag, startPoint x: 487, startPoint y: 97, endPoint x: 430, endPoint y: 107, distance: 57.9
click at [431, 106] on div "PB BSK [PERSON_NAME] Terminarze Instruktorzy Pojazdy Tydzień Kursy i teoria Szk…" at bounding box center [784, 378] width 1568 height 756
type input "stycze"
click at [565, 198] on span "STYCZEŃ ŁUKASZ" at bounding box center [577, 194] width 94 height 13
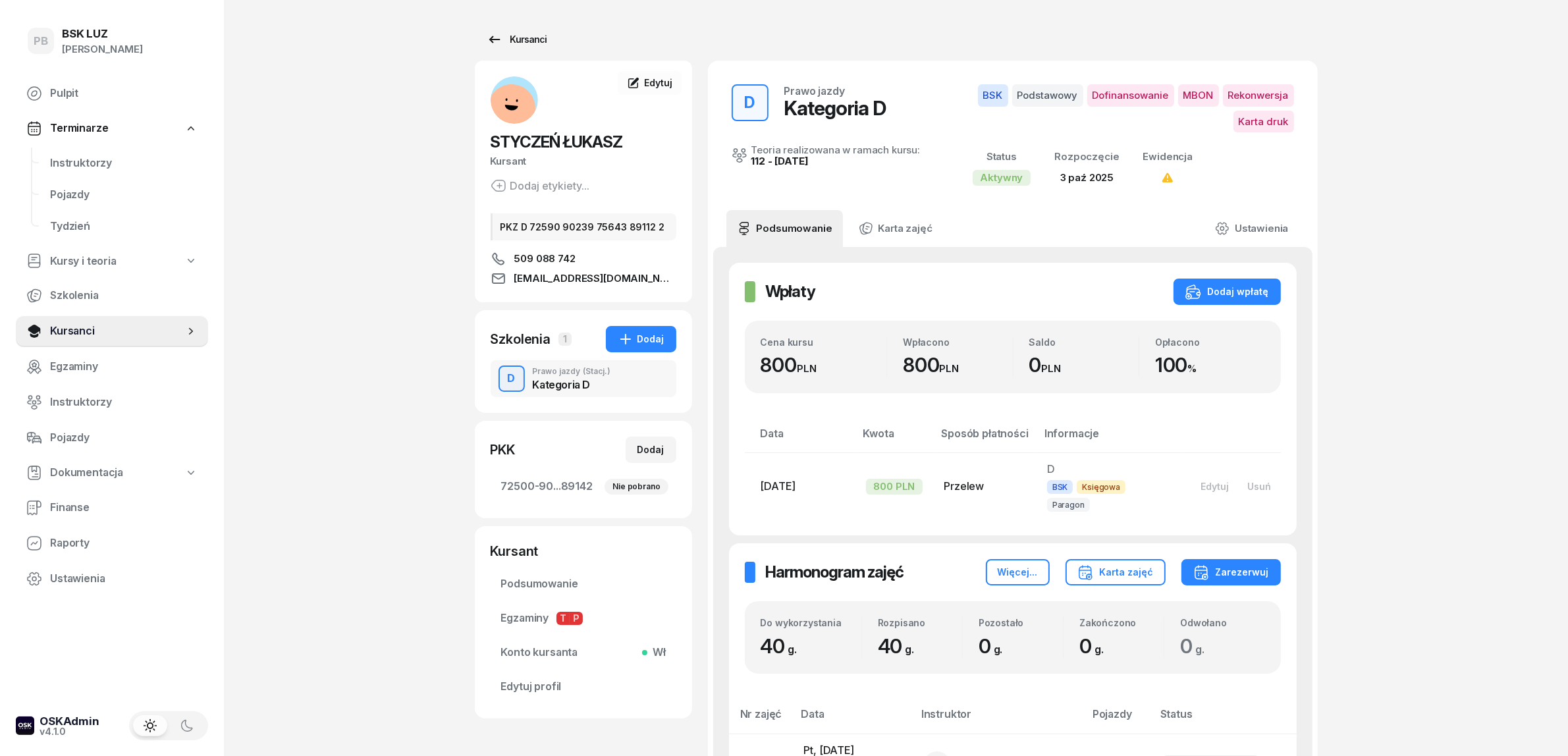
click at [535, 39] on div "Kursanci" at bounding box center [517, 39] width 61 height 16
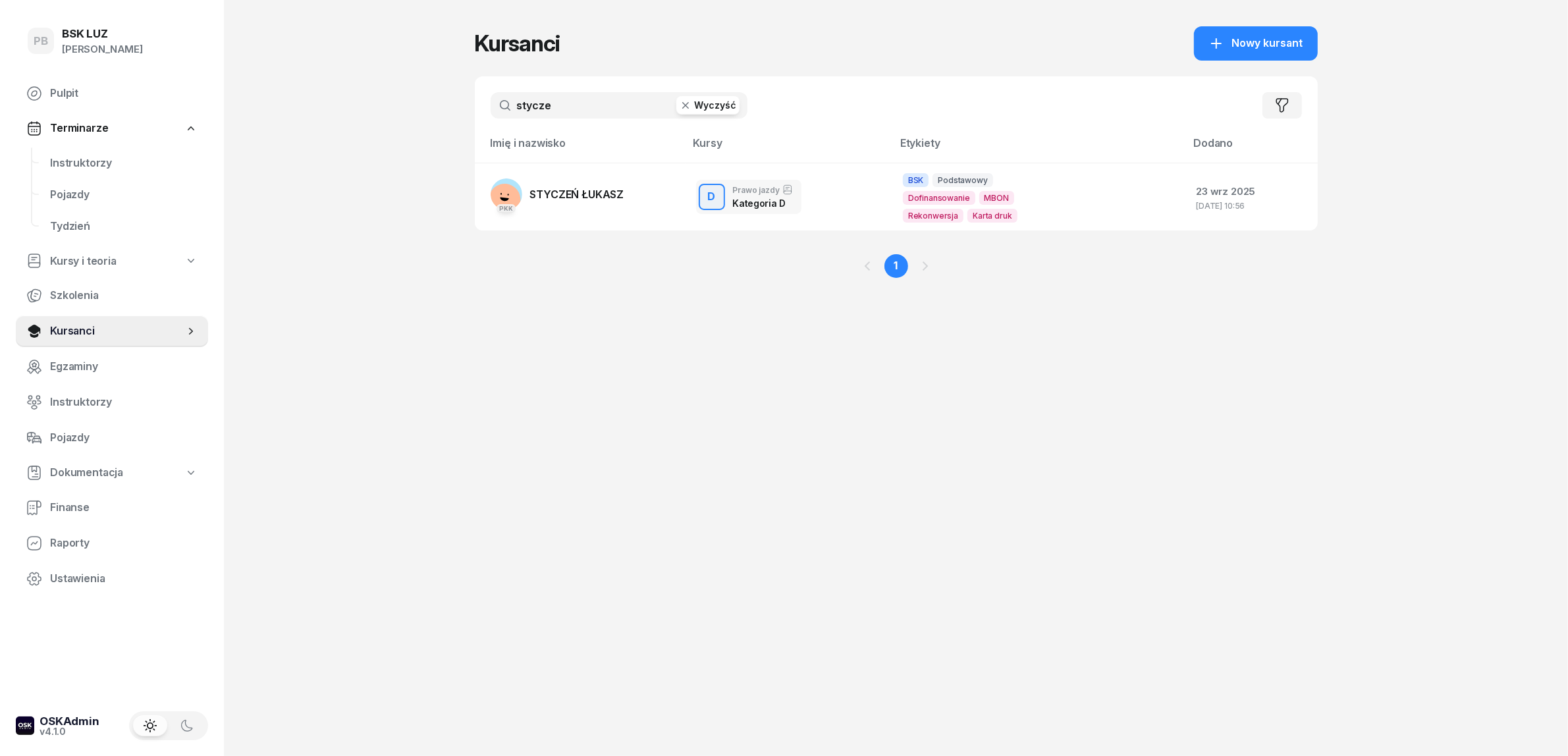
drag, startPoint x: 521, startPoint y: 109, endPoint x: 475, endPoint y: 111, distance: 46.0
click at [475, 111] on div "stycze Wyczyść Filtruj" at bounding box center [896, 105] width 843 height 58
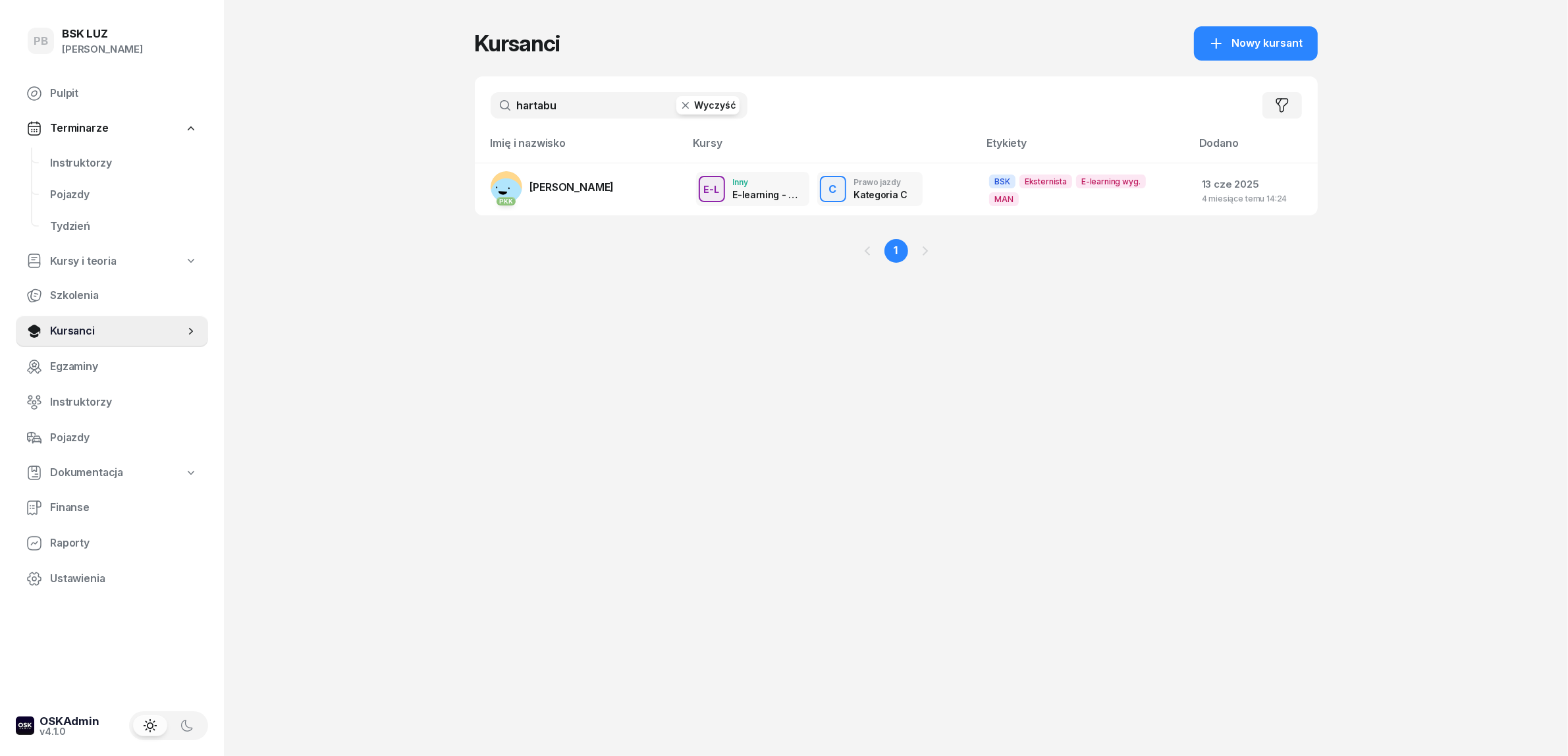
type input "hartabus"
click at [577, 185] on span "[PERSON_NAME]" at bounding box center [572, 187] width 85 height 13
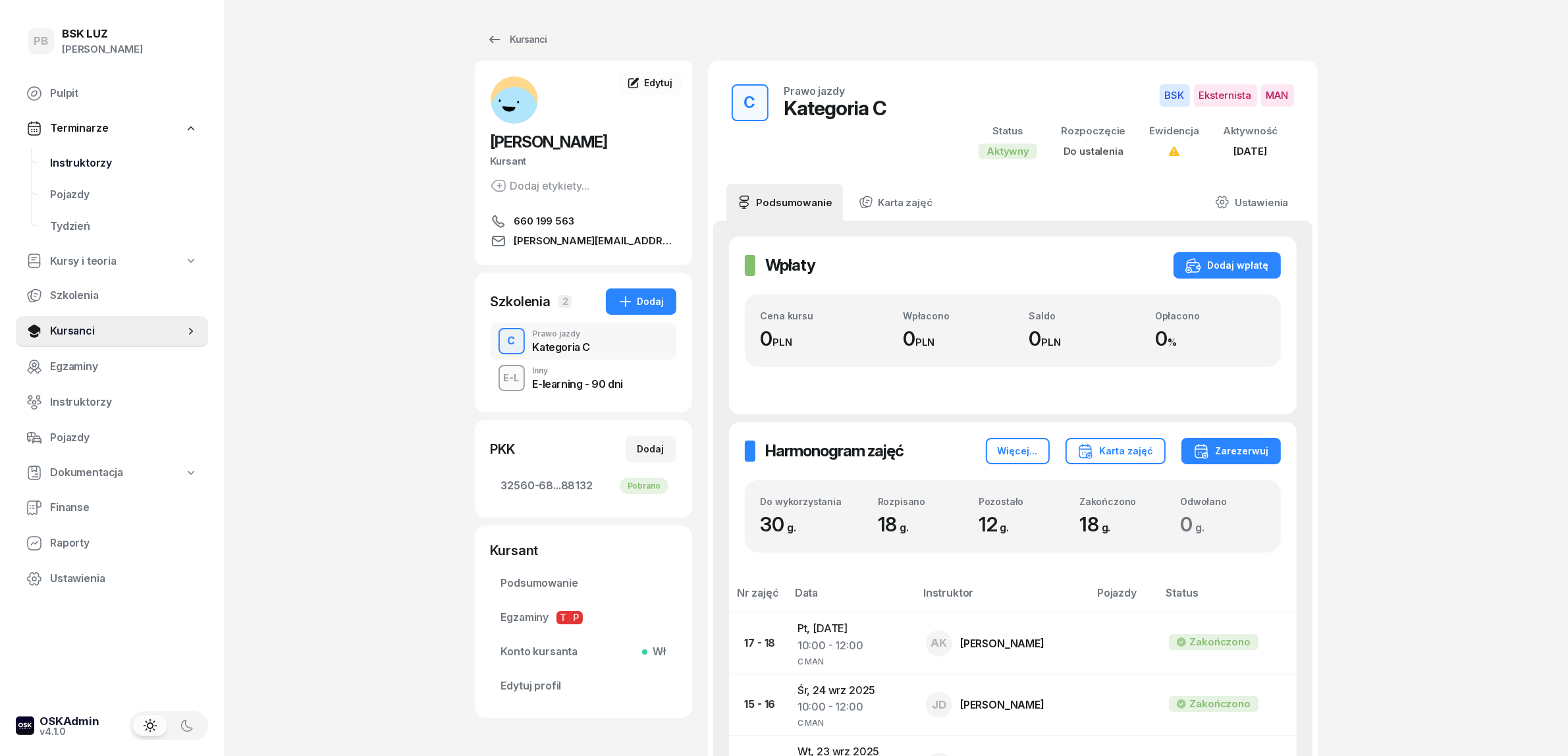
click at [77, 155] on span "Instruktorzy" at bounding box center [124, 163] width 148 height 17
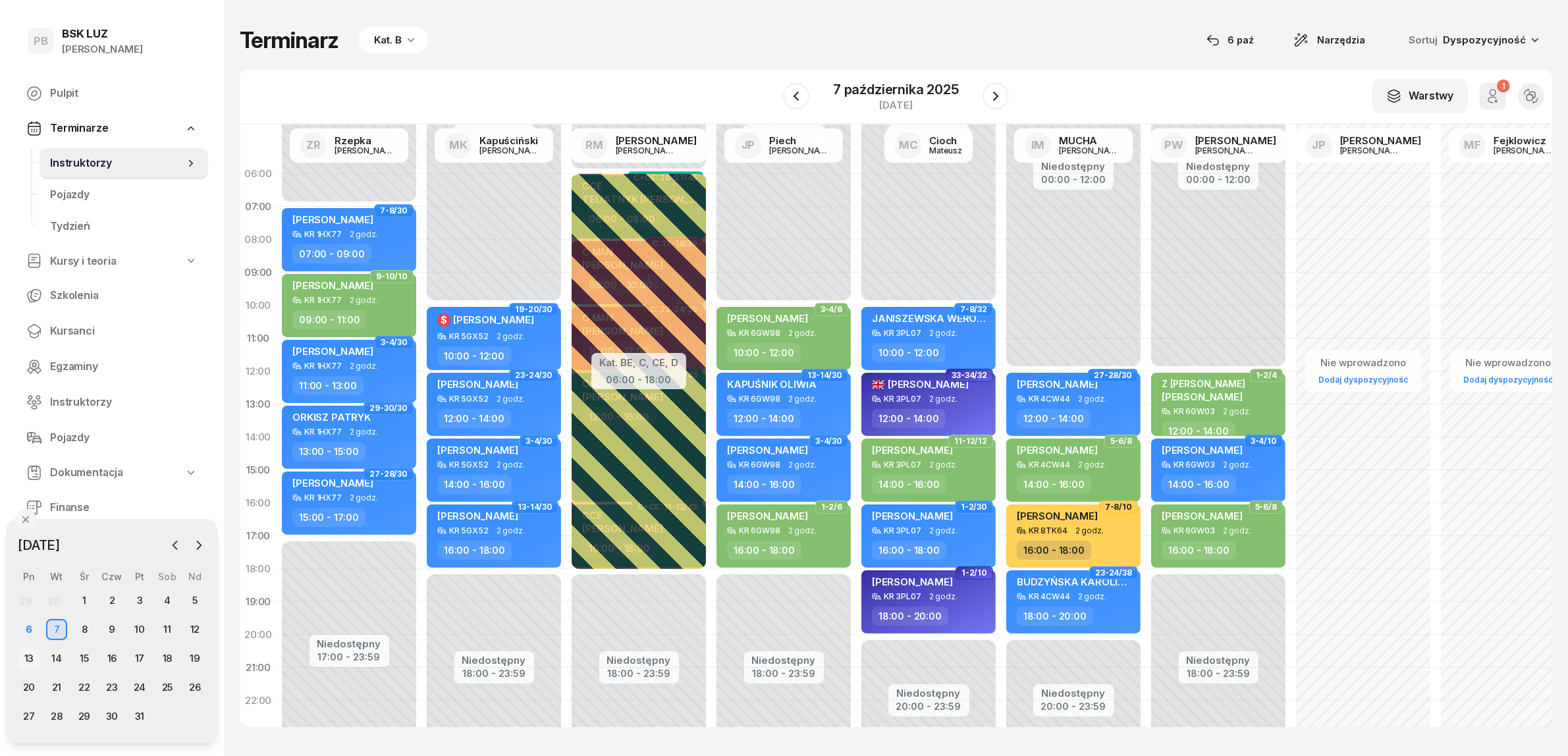
click at [27, 659] on div "13" at bounding box center [29, 659] width 21 height 21
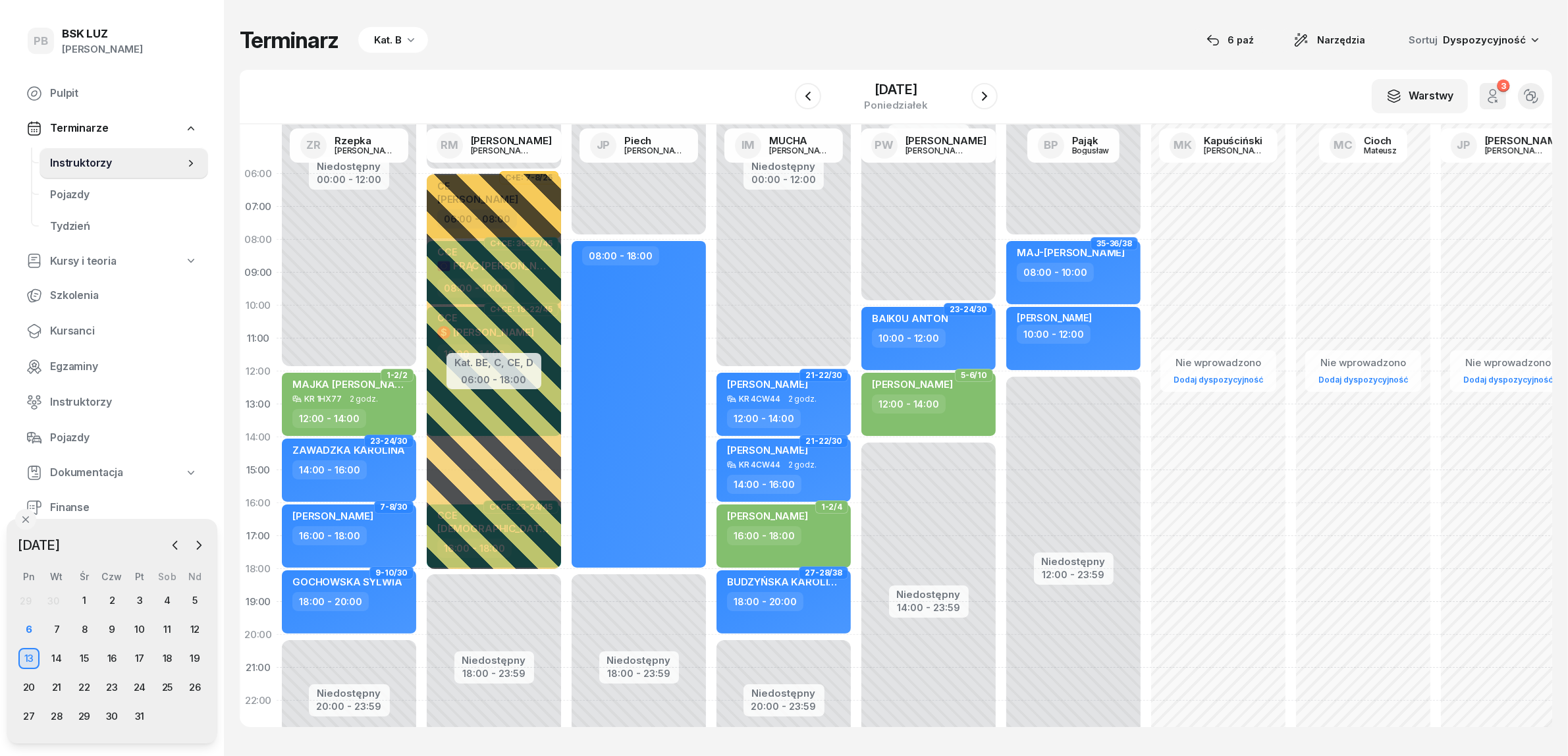
click at [395, 38] on div "Kat. B" at bounding box center [388, 40] width 28 height 16
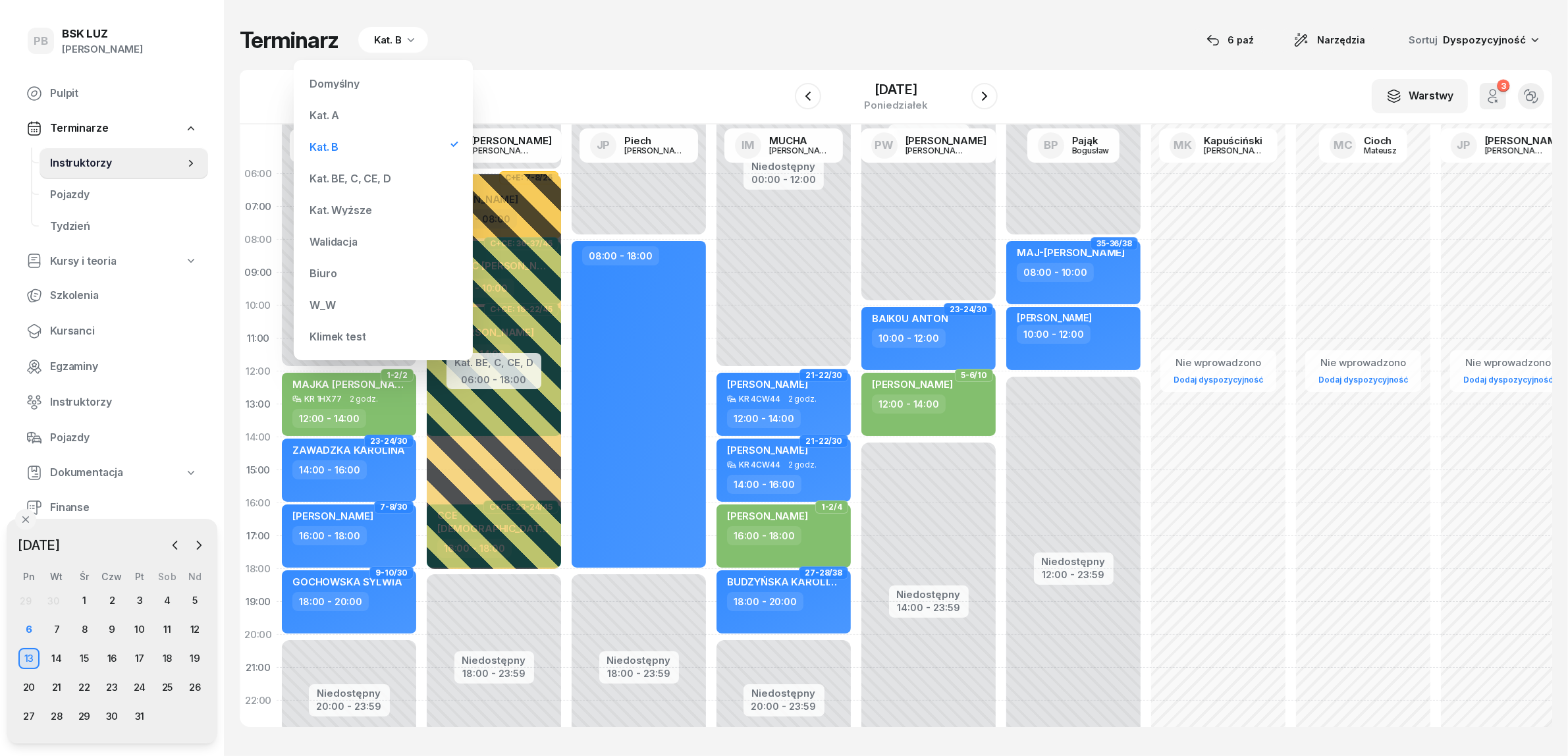
click at [340, 185] on div "Kat. BE, C, CE, D" at bounding box center [383, 179] width 158 height 27
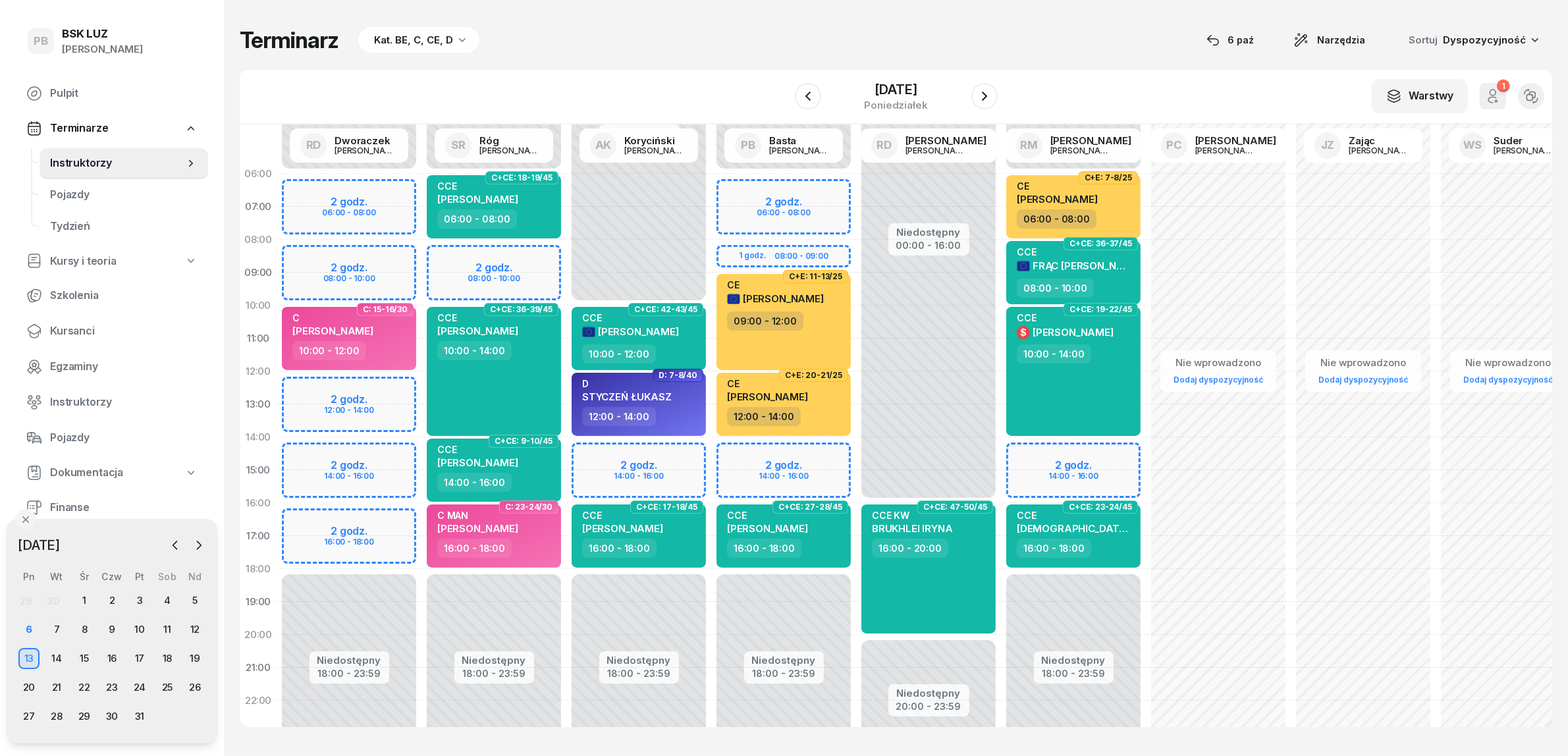
click at [521, 252] on div "Niedostępny 00:00 - 06:00 Niedostępny 18:00 - 23:59 2 godz. 08:00 - 10:00 C+CE:…" at bounding box center [494, 470] width 145 height 626
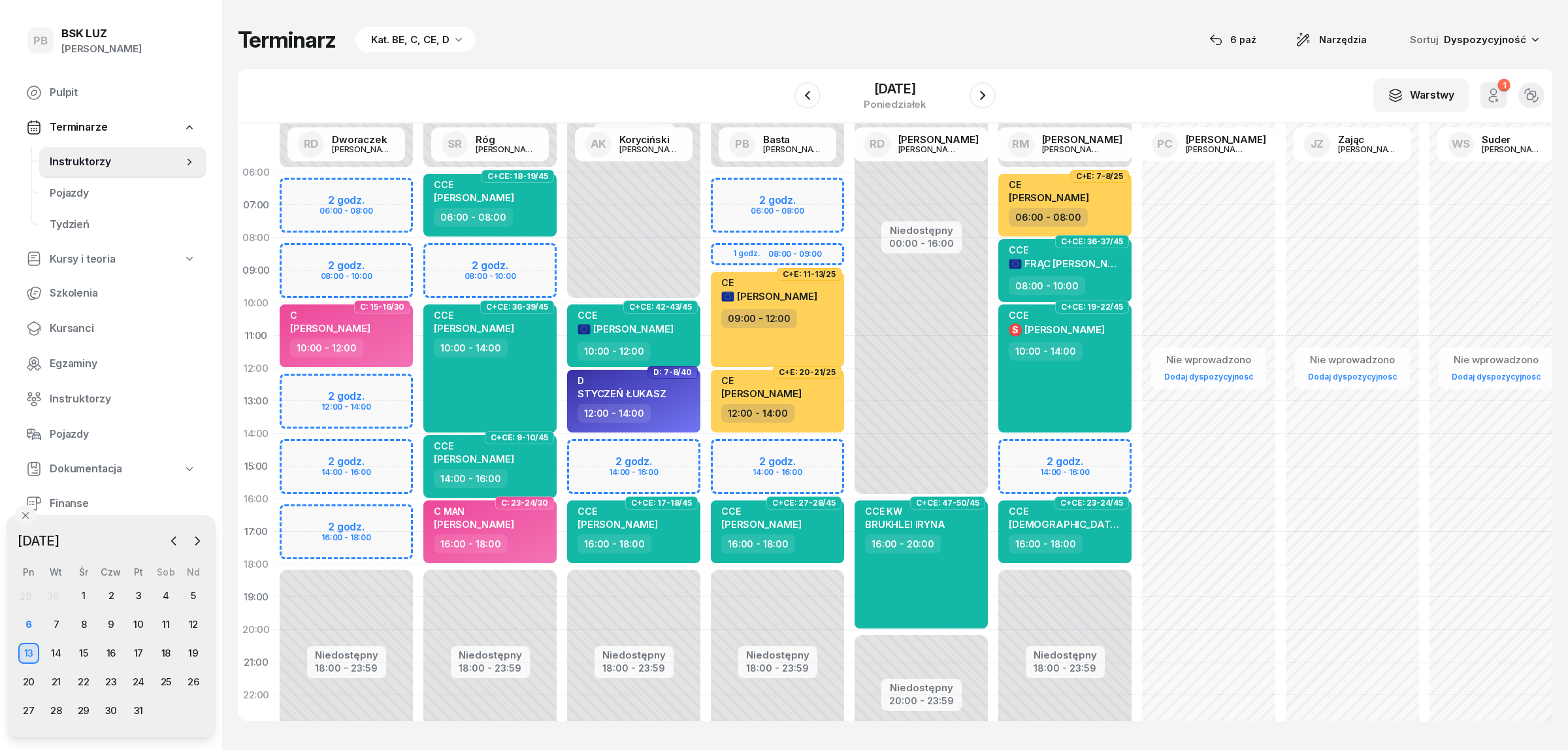
select select "08"
select select "10"
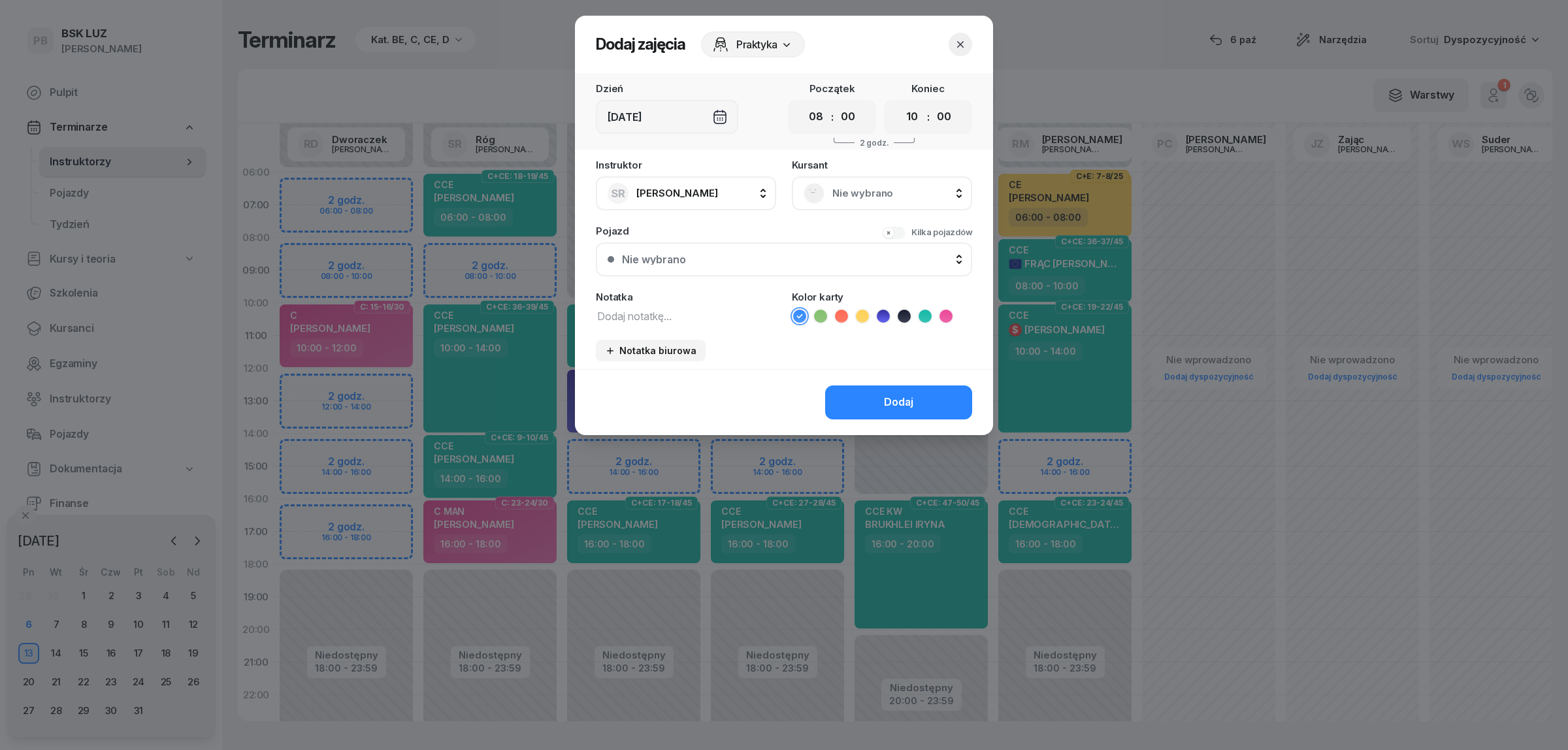
click at [850, 198] on span "Nie wybrano" at bounding box center [896, 194] width 128 height 17
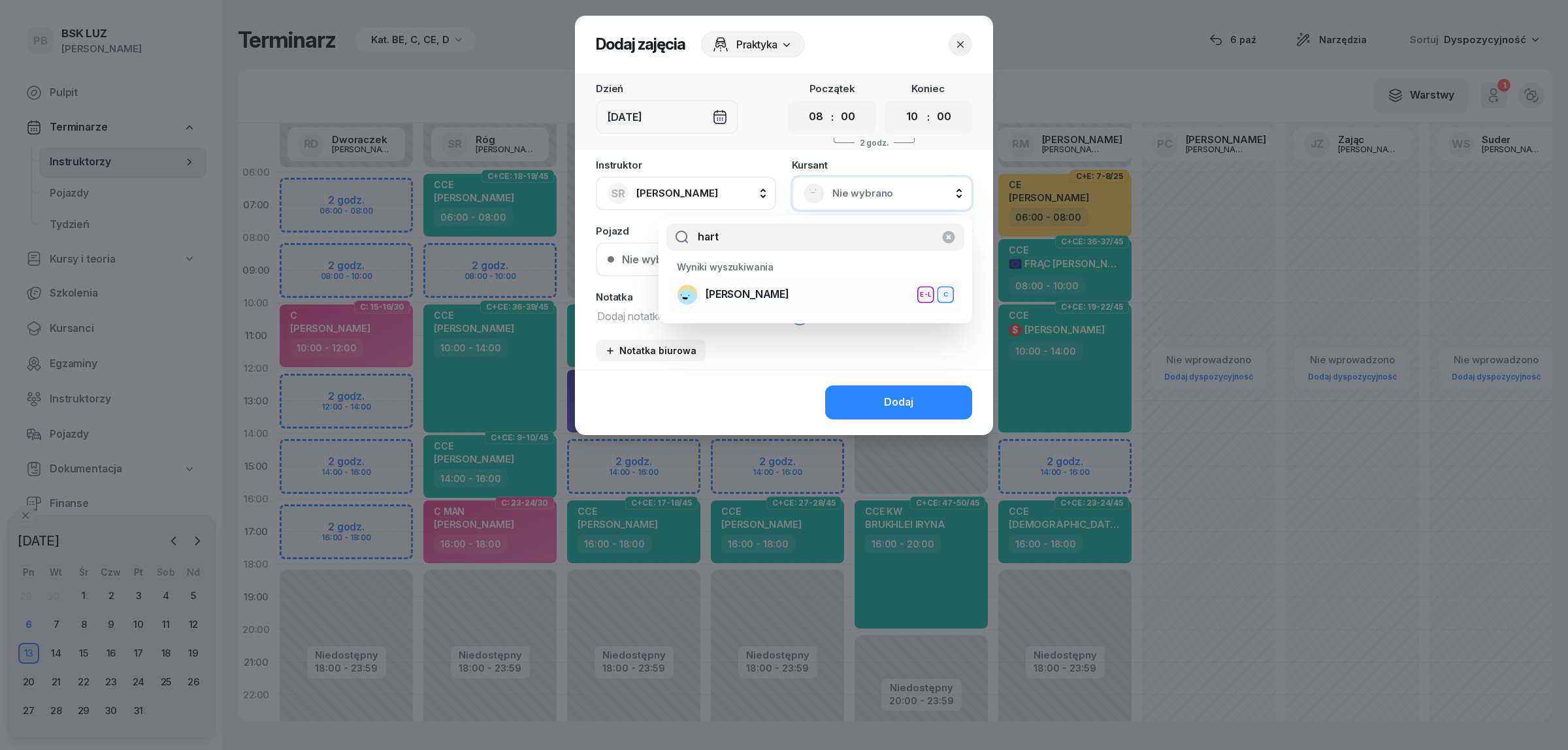
type input "hart"
click at [781, 305] on div "[PERSON_NAME] E-L C" at bounding box center [815, 295] width 277 height 21
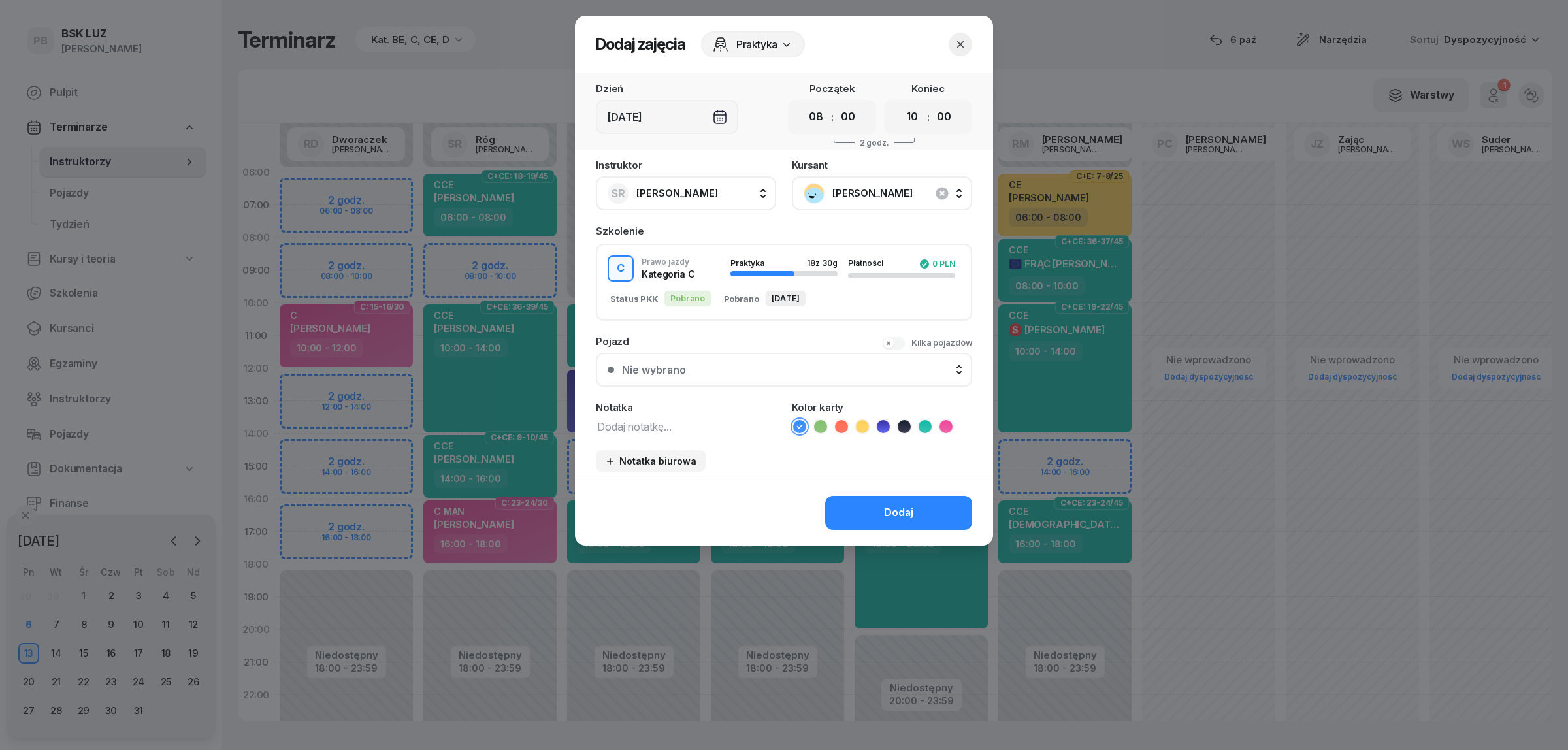
click at [674, 423] on textarea at bounding box center [686, 426] width 180 height 17
type textarea "C"
click at [946, 426] on icon at bounding box center [946, 427] width 13 height 13
click at [888, 505] on div "Dodaj" at bounding box center [898, 513] width 30 height 17
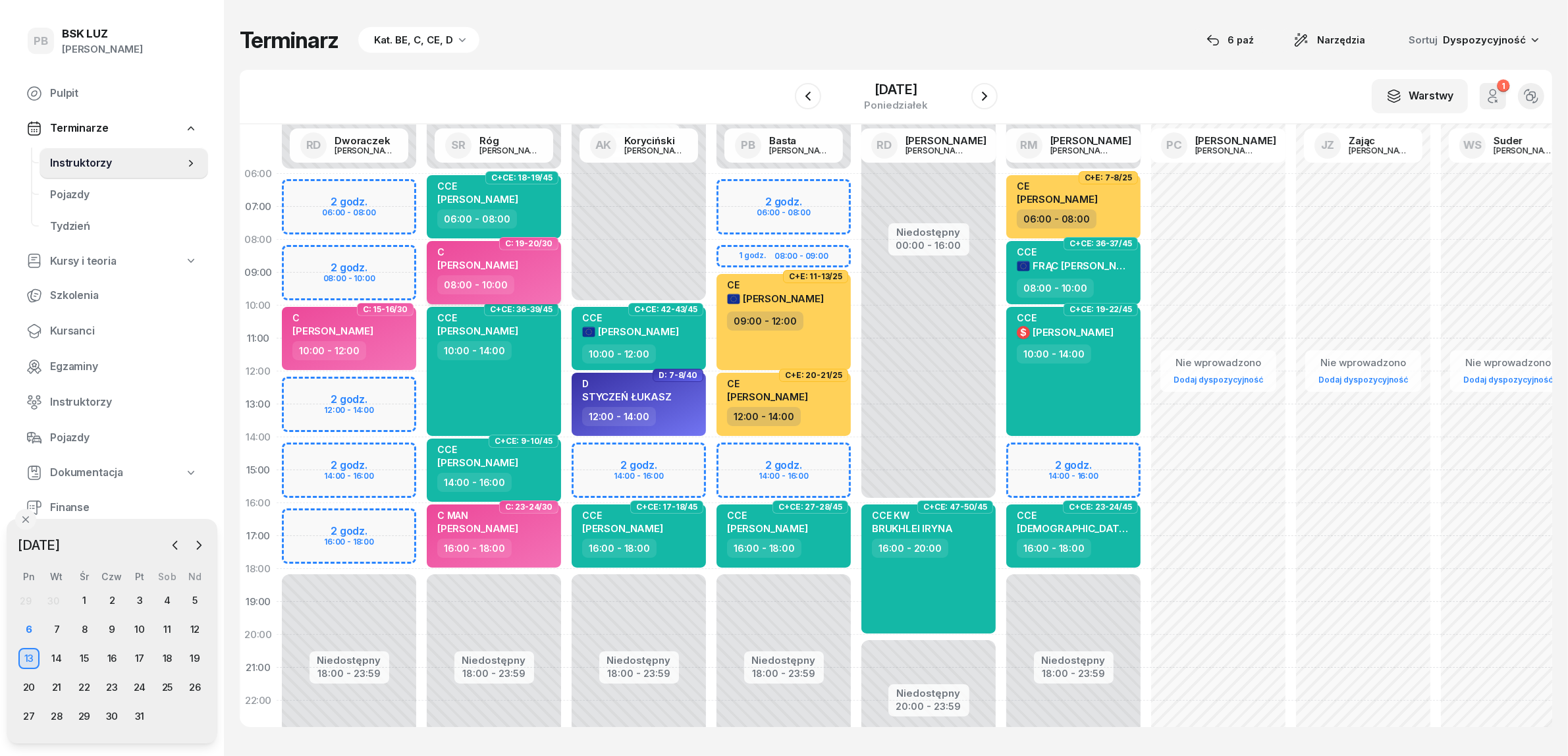
click at [518, 269] on span "[PERSON_NAME]" at bounding box center [478, 265] width 81 height 13
select select "08"
select select "10"
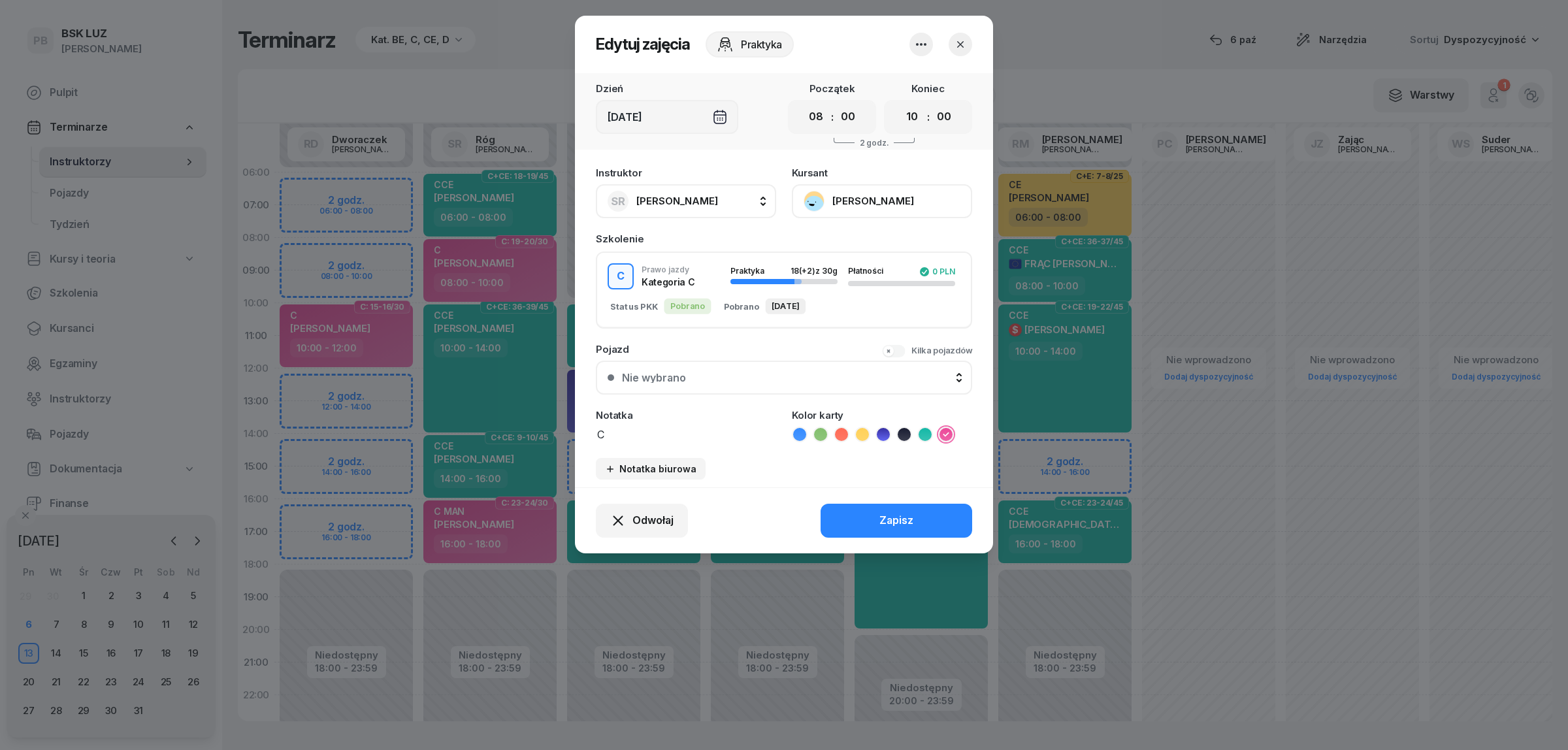
click at [635, 426] on textarea "C" at bounding box center [686, 434] width 180 height 17
type textarea "C MAN"
click at [929, 516] on button "Zapisz" at bounding box center [896, 521] width 151 height 34
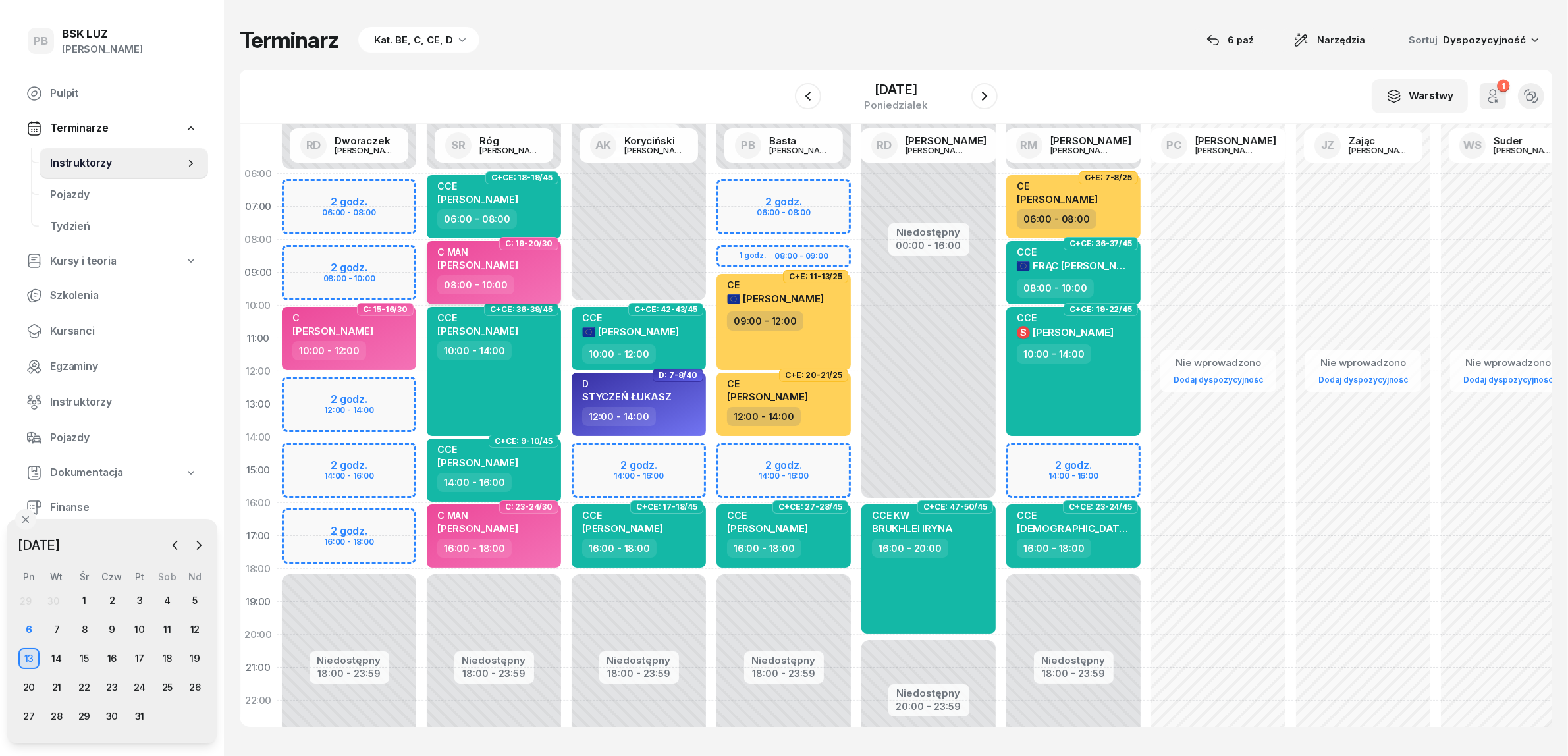
click at [497, 264] on span "[PERSON_NAME]" at bounding box center [478, 265] width 81 height 13
select select "08"
select select "10"
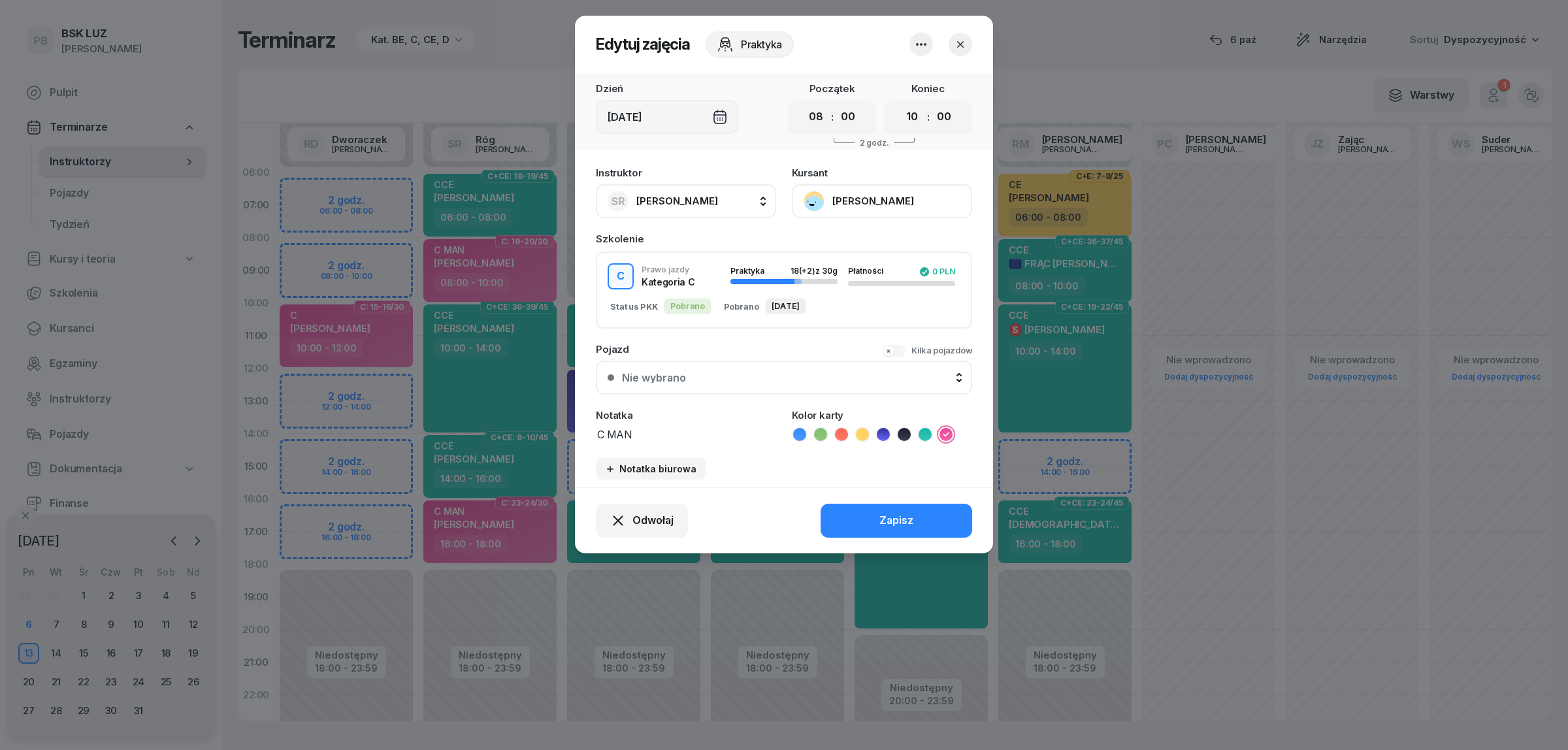
drag, startPoint x: 620, startPoint y: 433, endPoint x: 552, endPoint y: 439, distance: 68.3
click at [552, 439] on div "Edytuj zajęcia Praktyka Dzień [DATE] Początek 00 01 02 03 04 05 06 07 08 09 10 …" at bounding box center [784, 375] width 1568 height 750
click at [867, 515] on button "Zapisz" at bounding box center [896, 521] width 151 height 34
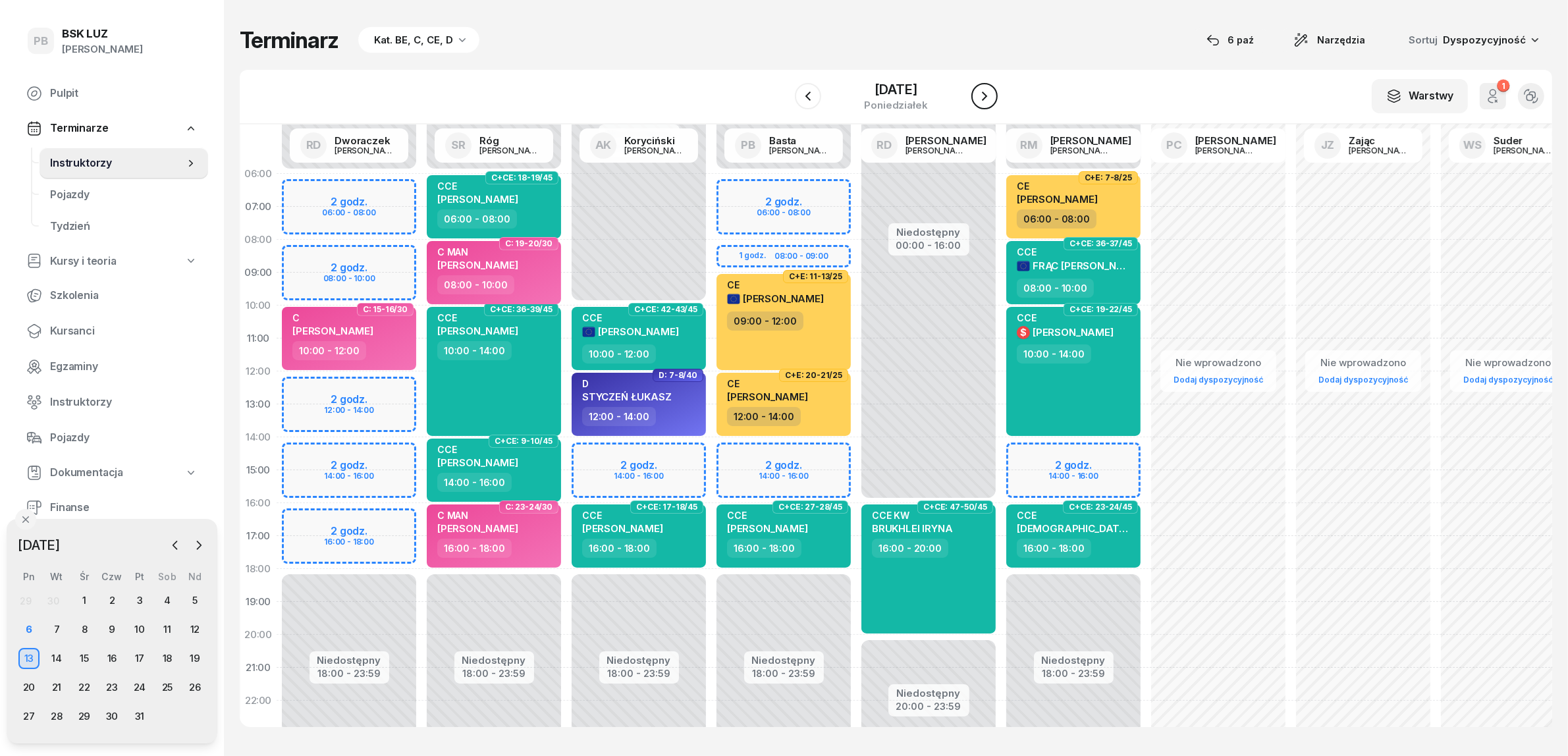
click at [992, 97] on icon "button" at bounding box center [985, 97] width 16 height 16
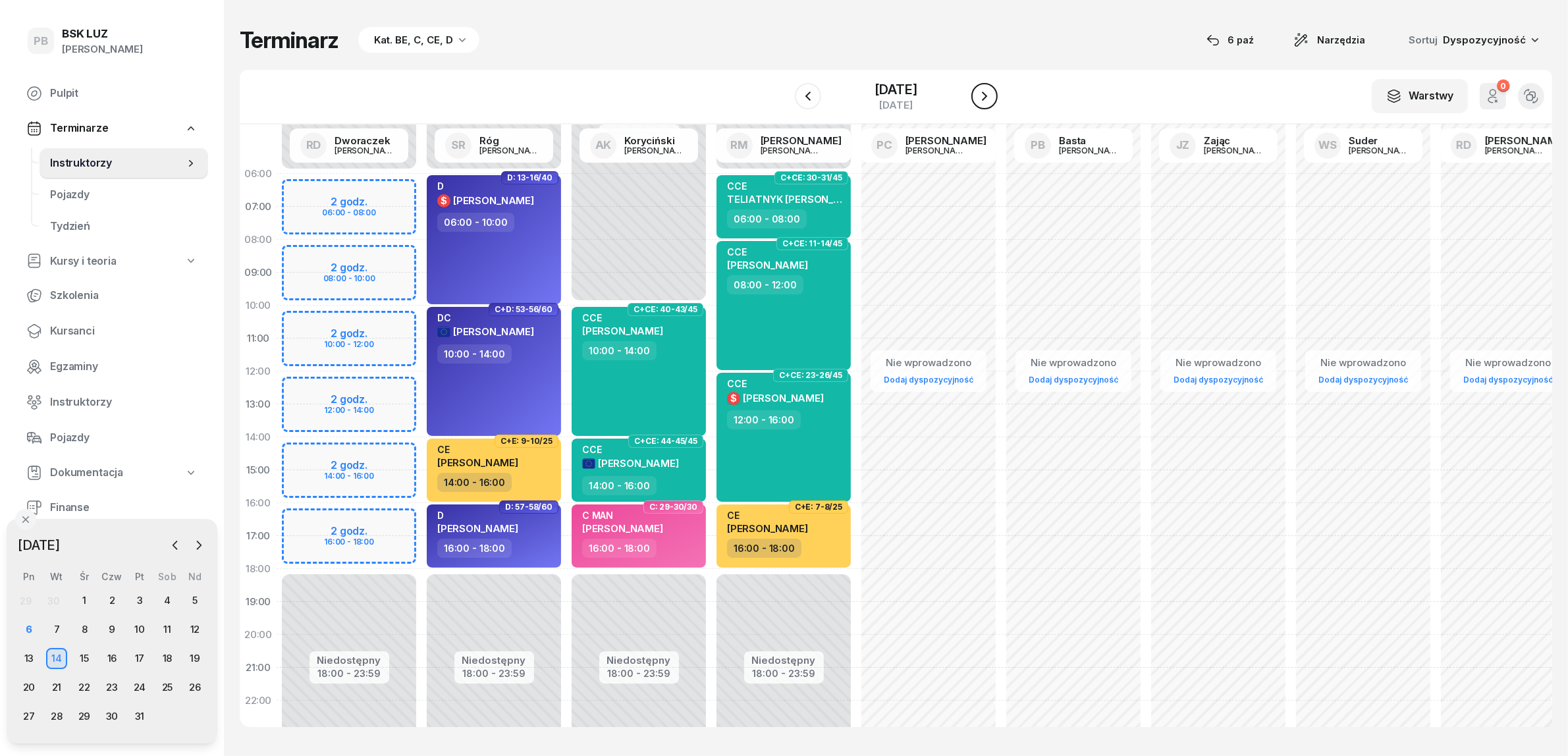
click at [992, 97] on icon "button" at bounding box center [985, 97] width 16 height 16
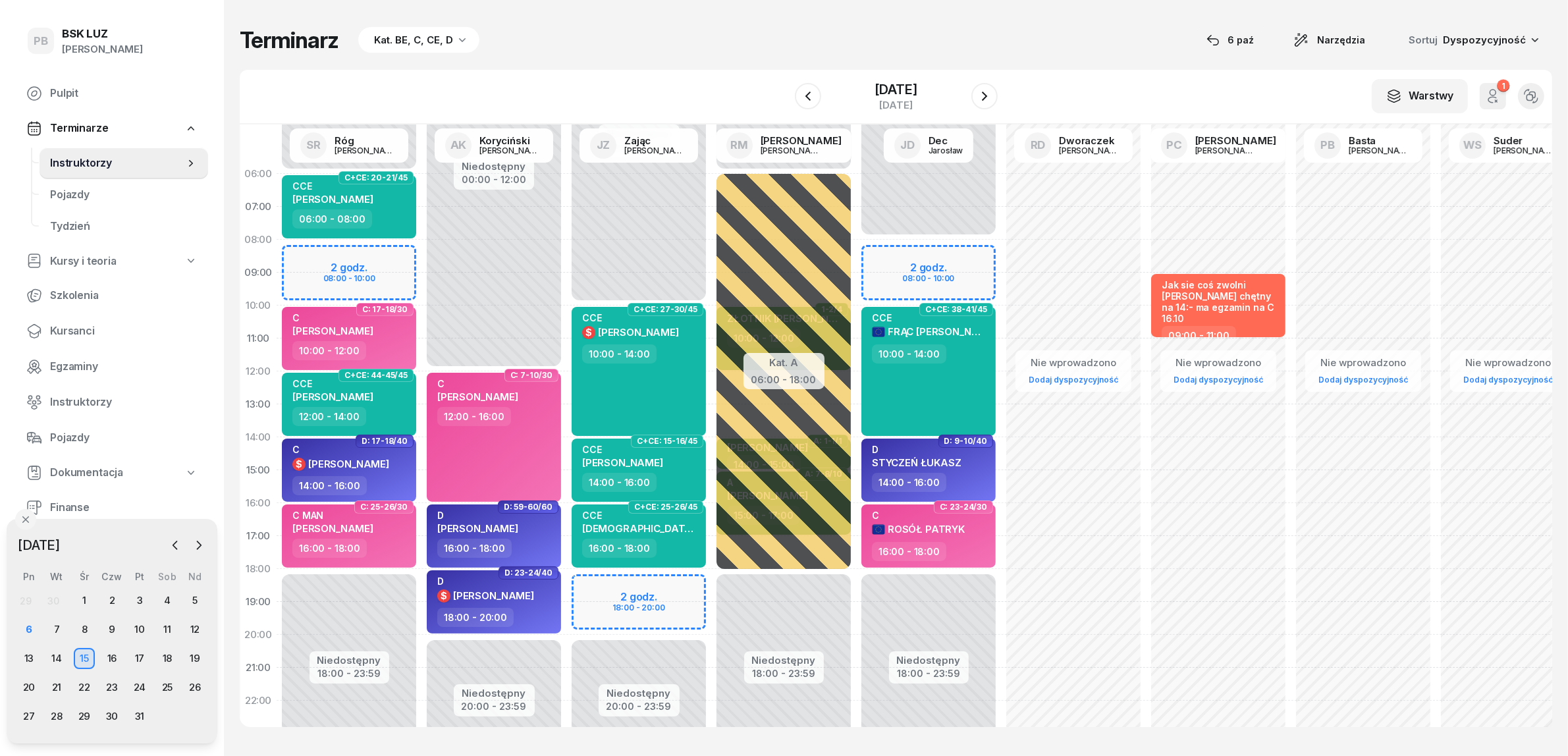
click at [386, 254] on div "Niedostępny 00:00 - 06:00 Niedostępny 18:00 - 23:59 2 godz. 08:00 - 10:00 C+CE:…" at bounding box center [349, 470] width 145 height 626
select select "08"
select select "10"
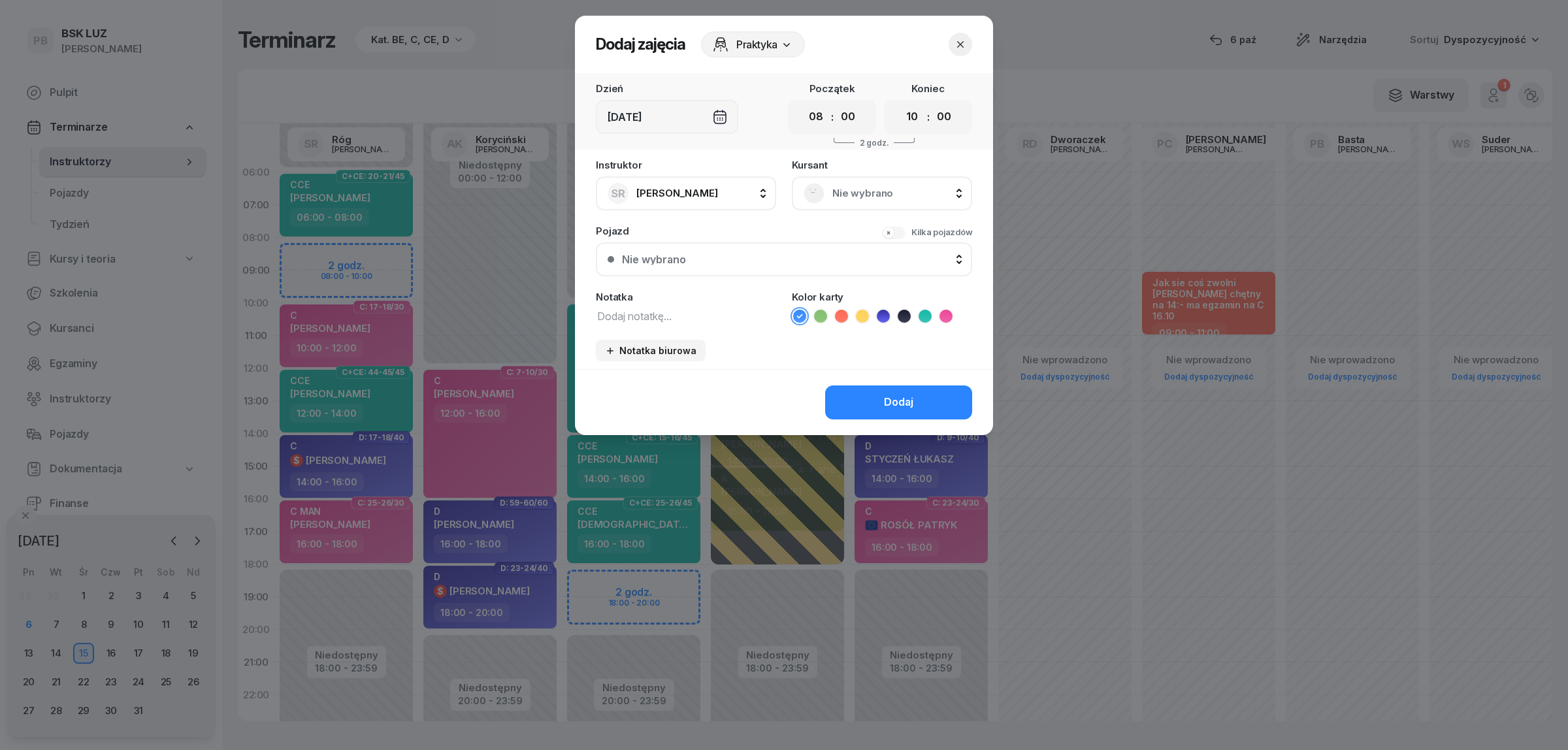
click at [846, 187] on span "Nie wybrano" at bounding box center [896, 194] width 128 height 17
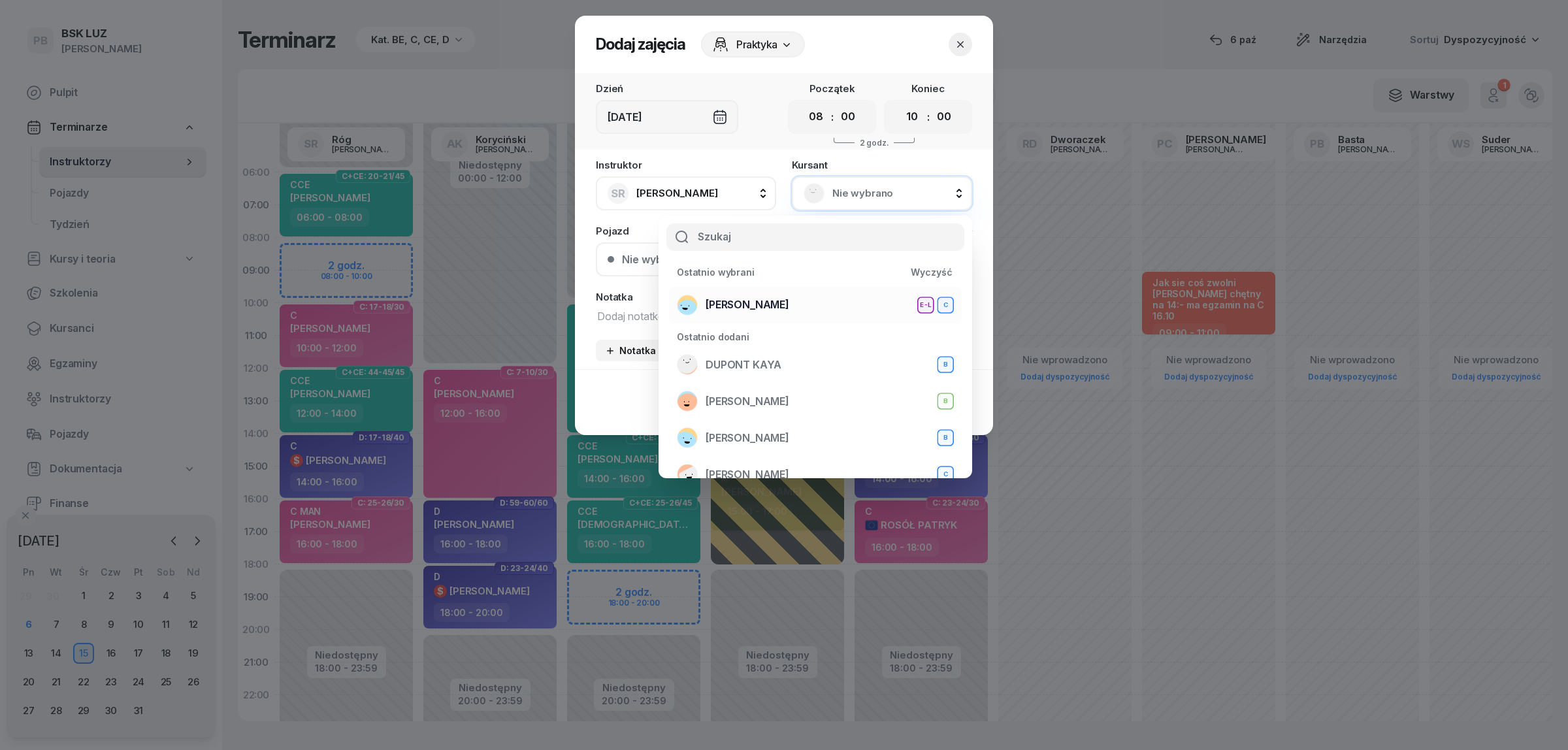
click at [781, 301] on span "[PERSON_NAME]" at bounding box center [747, 305] width 84 height 17
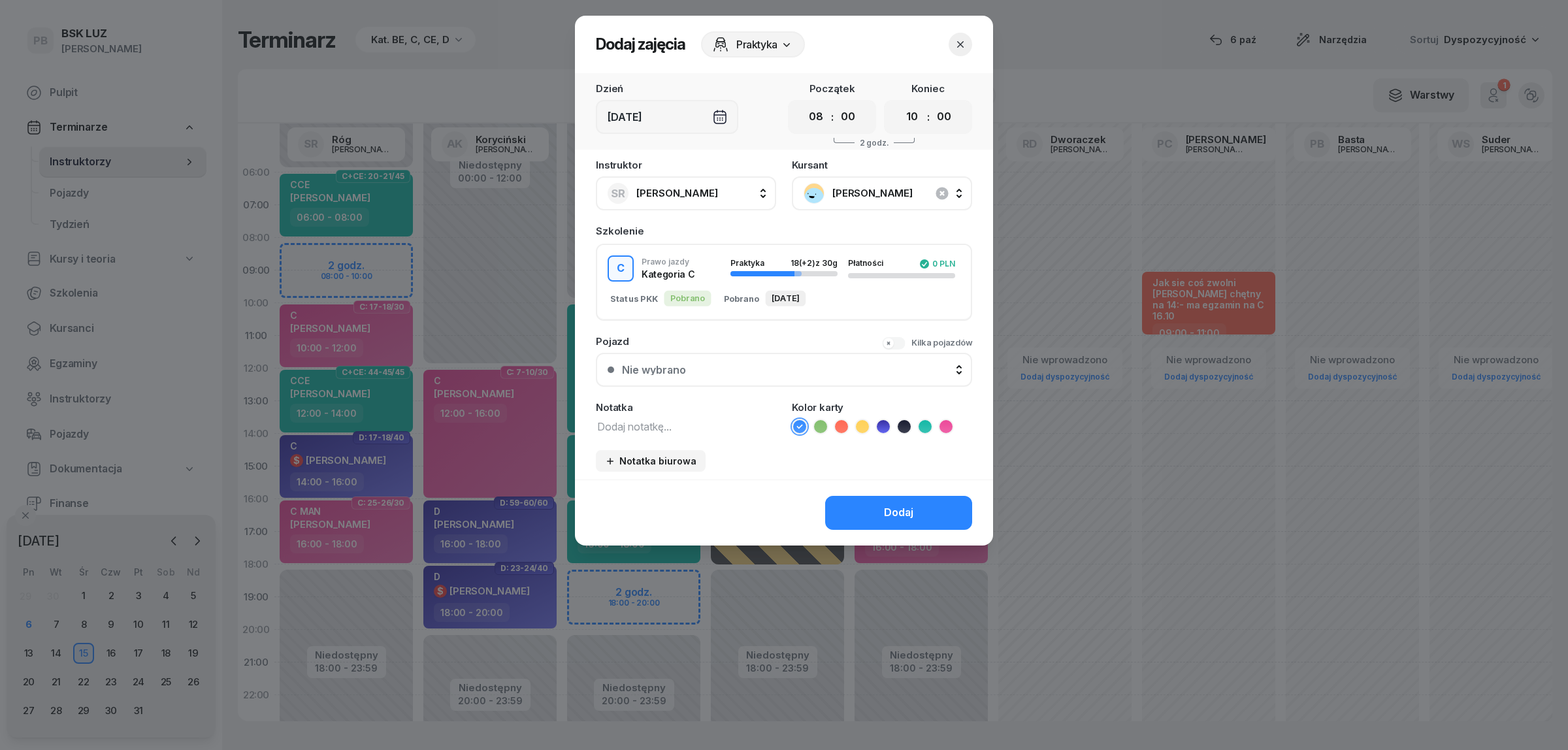
click at [608, 431] on textarea at bounding box center [686, 426] width 180 height 17
drag, startPoint x: 513, startPoint y: 422, endPoint x: 478, endPoint y: 419, distance: 35.1
click at [479, 419] on div "Dodaj zajęcia Praktyka Dzień [DATE] Początek 00 01 02 03 04 05 06 07 08 09 10 1…" at bounding box center [784, 375] width 1568 height 750
paste textarea "C MAN"
type textarea "C MAN"
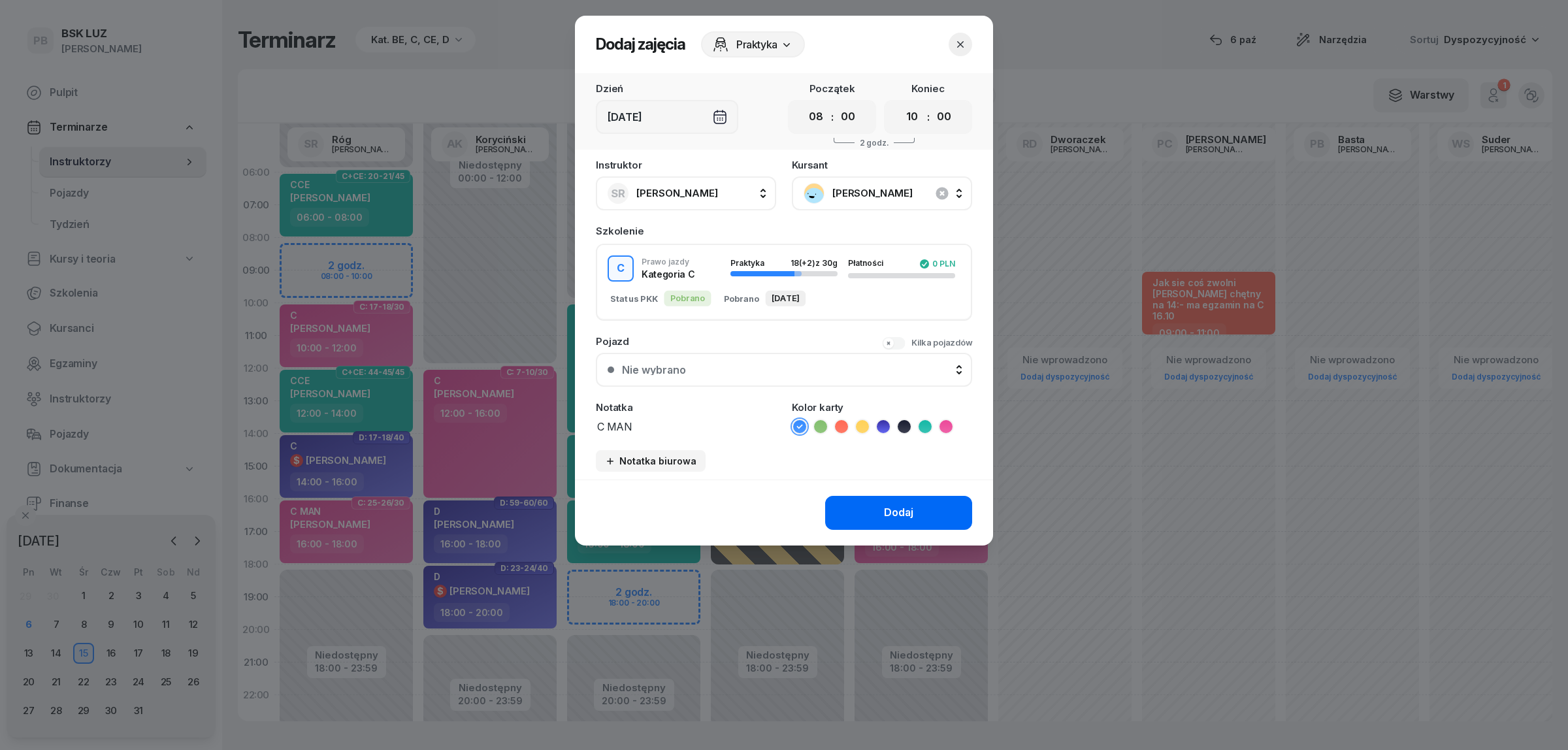
click at [924, 517] on button "Dodaj" at bounding box center [898, 513] width 147 height 34
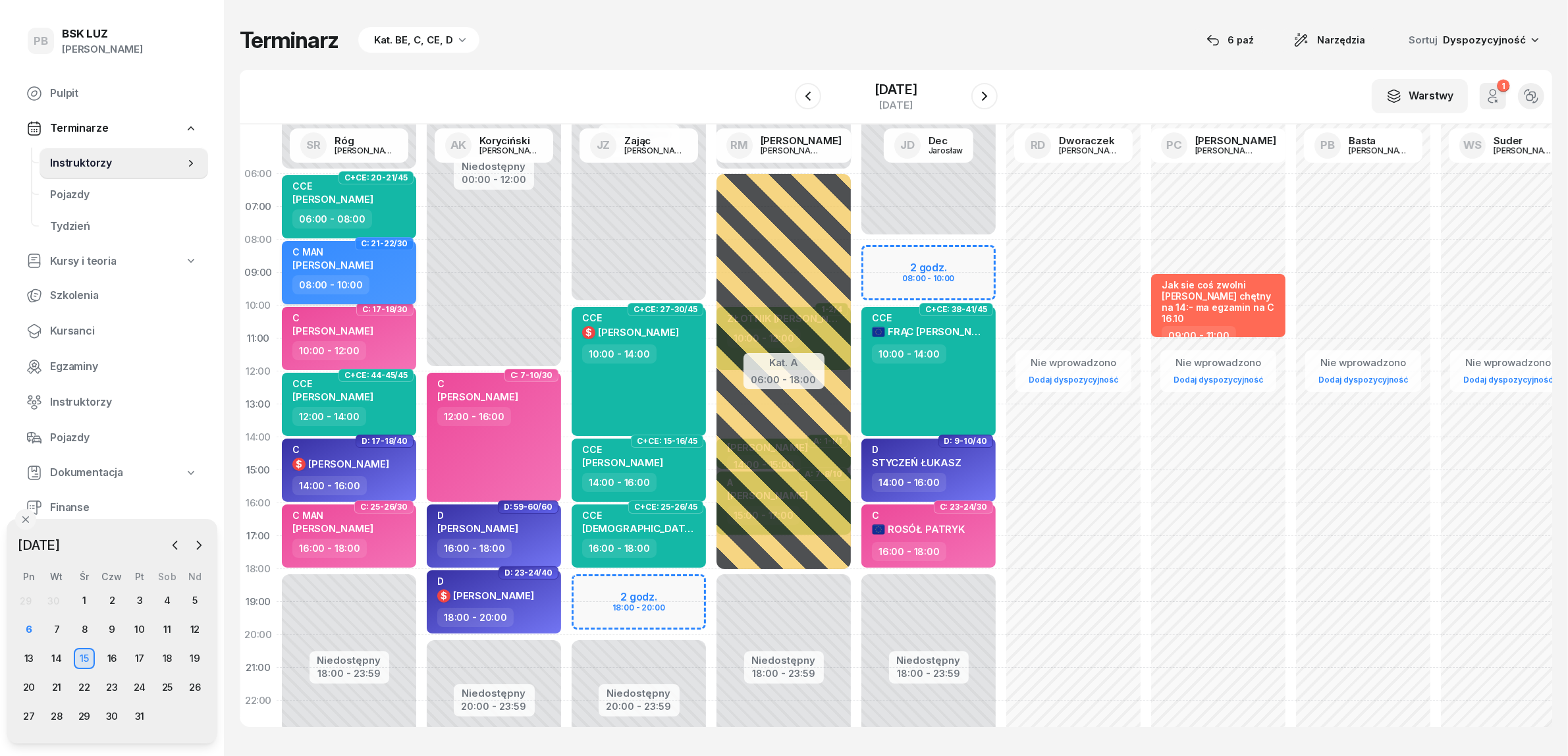
click at [393, 270] on div "C MAN [PERSON_NAME]" at bounding box center [350, 261] width 116 height 29
select select "08"
select select "10"
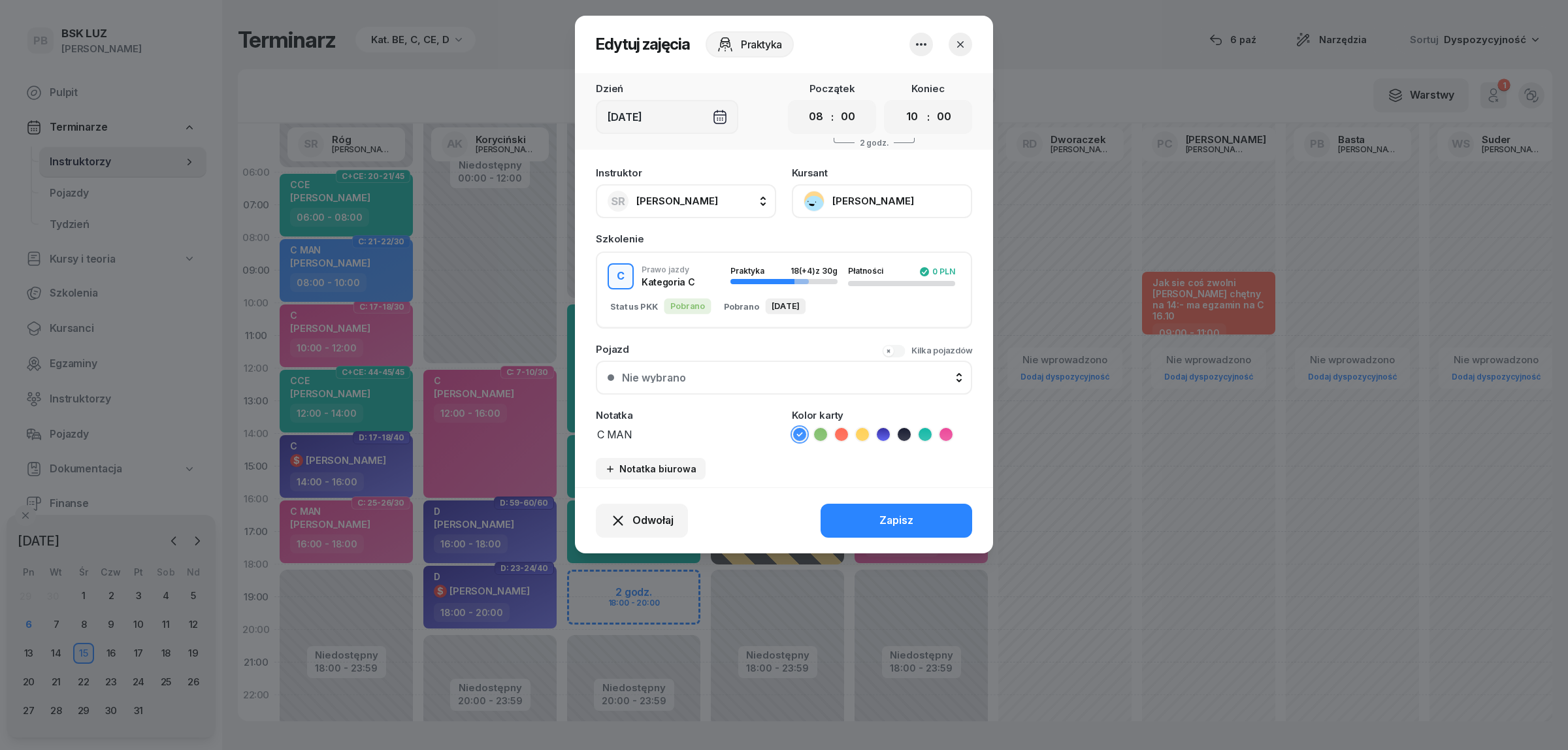
click at [948, 431] on icon at bounding box center [946, 435] width 13 height 13
click at [920, 528] on button "Zapisz" at bounding box center [896, 521] width 151 height 34
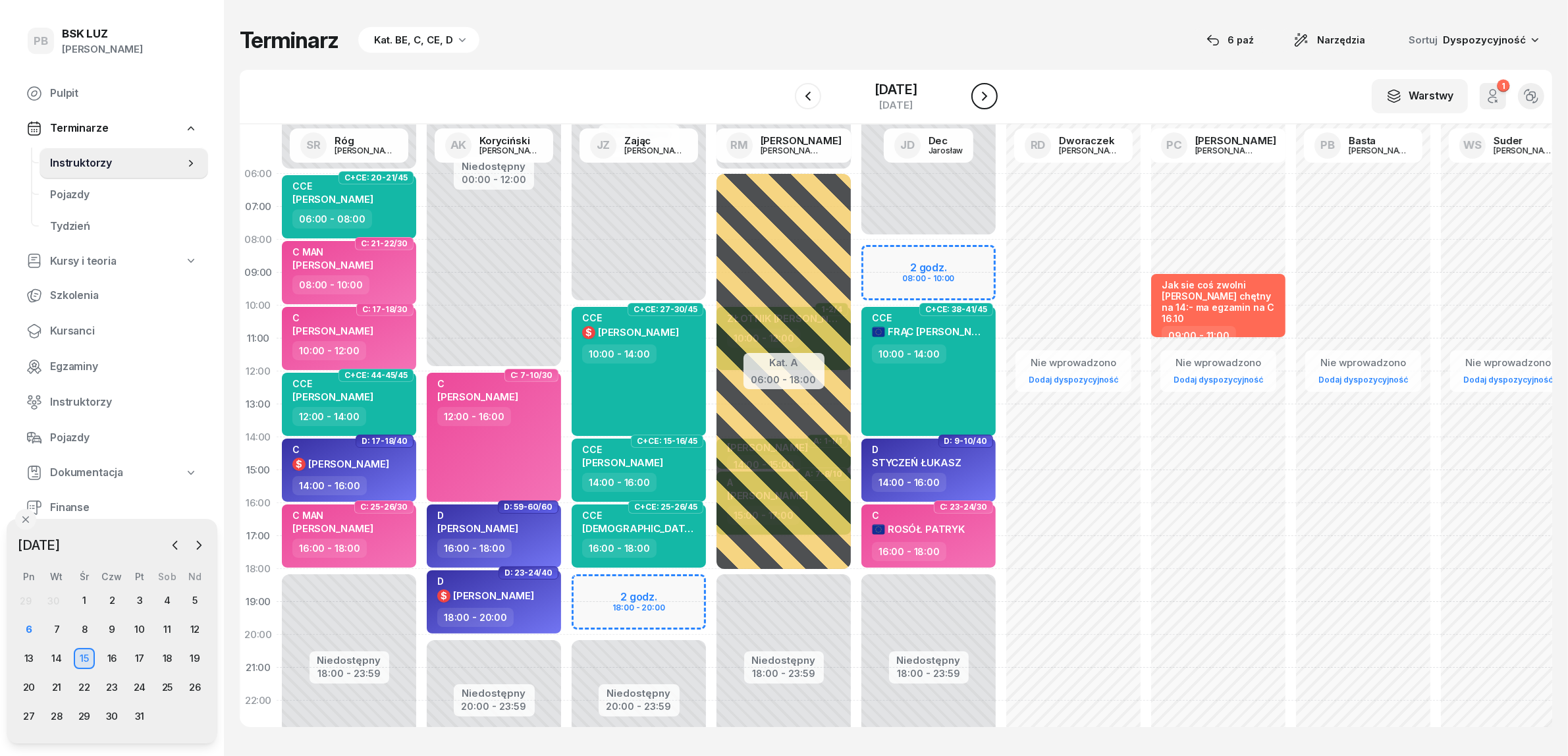
click at [992, 96] on icon "button" at bounding box center [985, 97] width 16 height 16
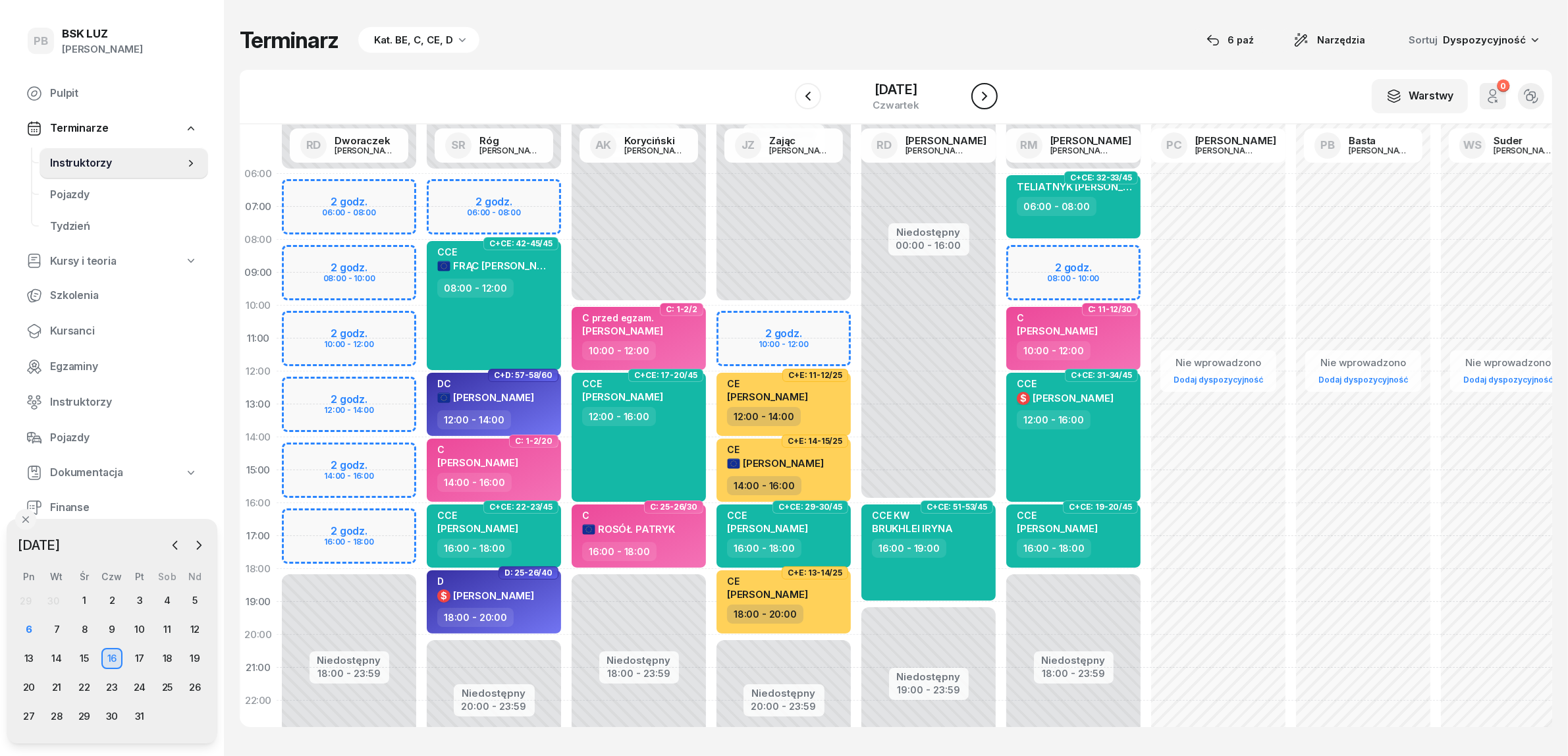
click at [987, 96] on icon "button" at bounding box center [985, 96] width 5 height 9
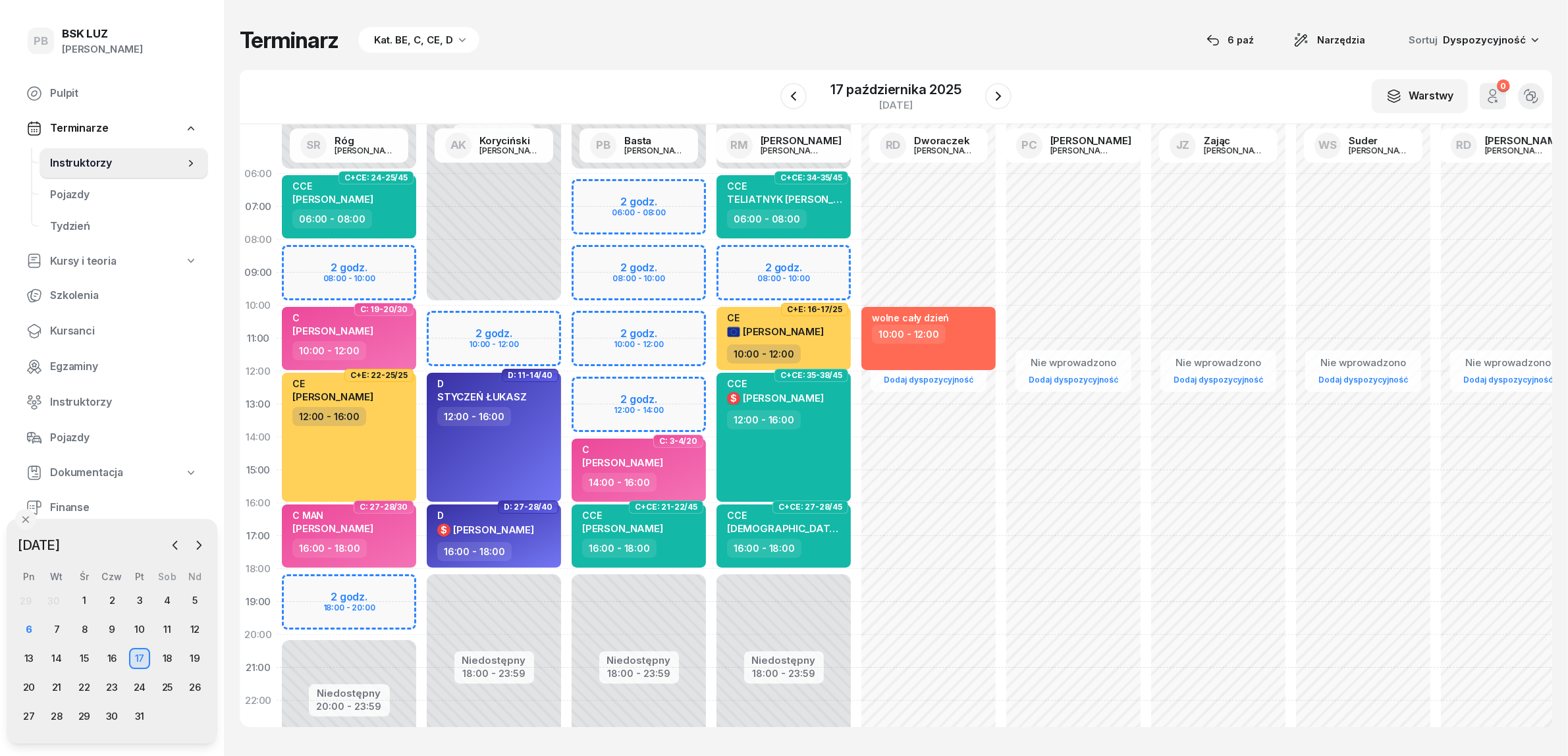
click at [388, 255] on div "Niedostępny 00:00 - 06:00 Niedostępny 20:00 - 23:59 2 godz. 08:00 - 10:00 2 god…" at bounding box center [349, 470] width 145 height 626
select select "08"
select select "10"
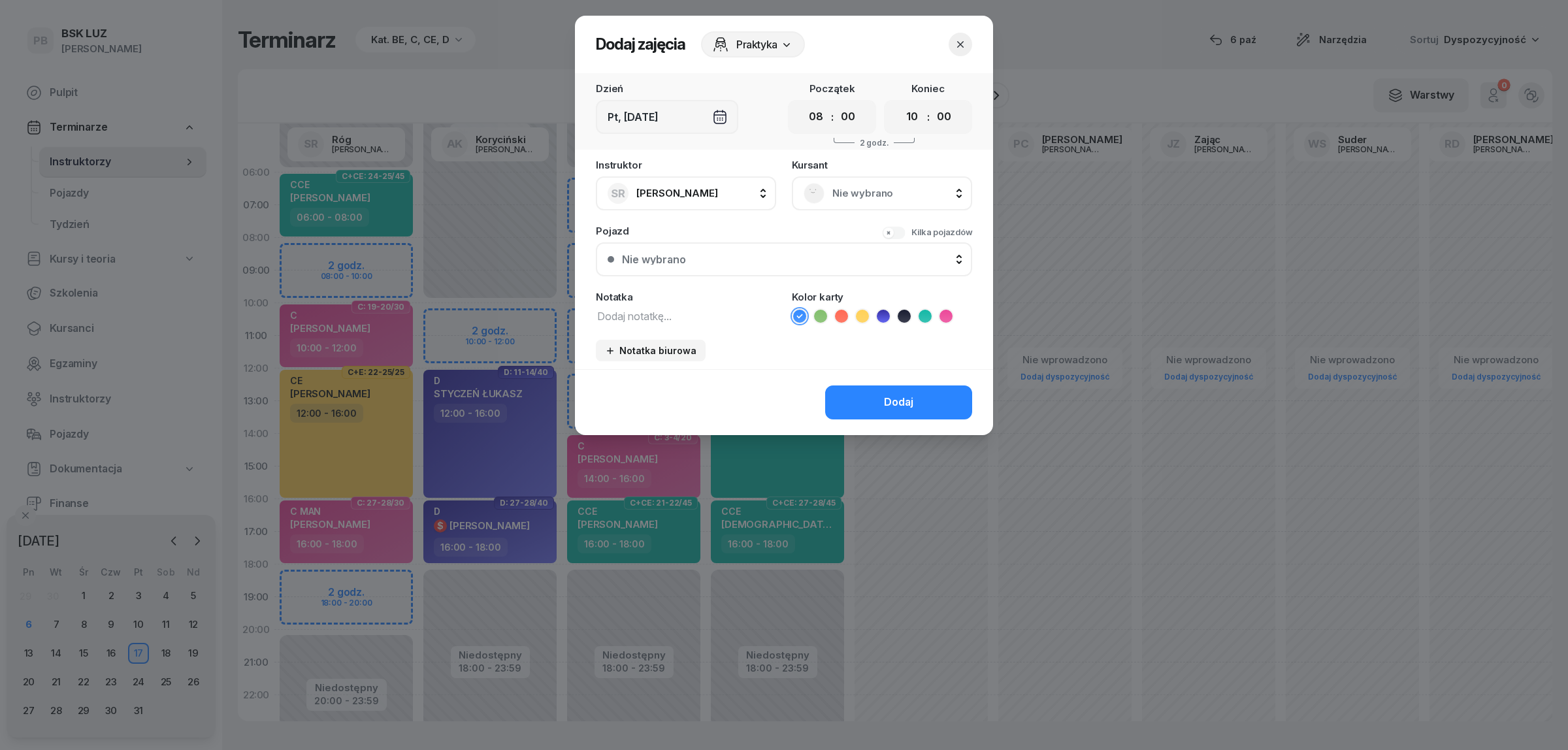
click at [886, 192] on span "Nie wybrano" at bounding box center [896, 194] width 128 height 17
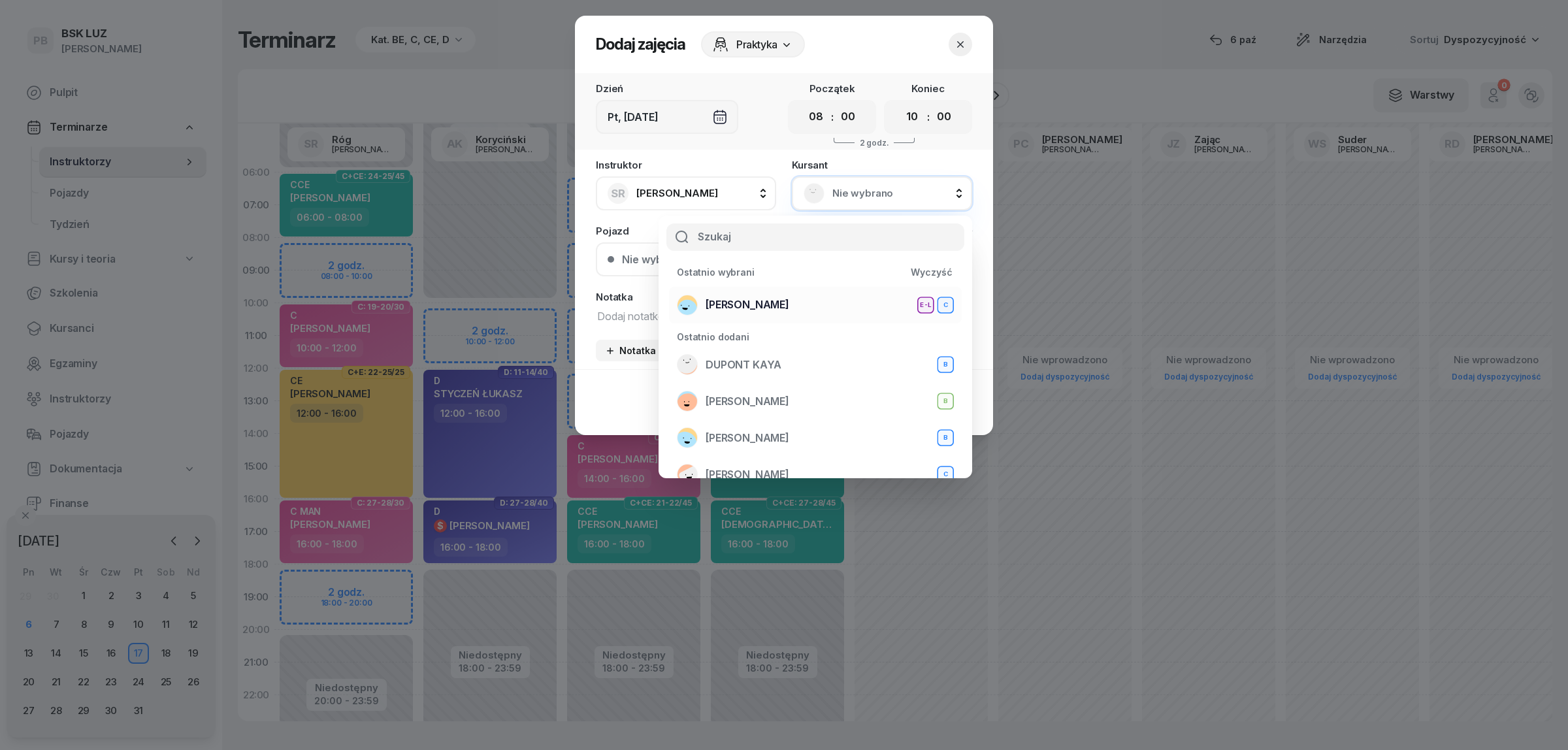
click at [789, 304] on span "[PERSON_NAME]" at bounding box center [747, 305] width 84 height 17
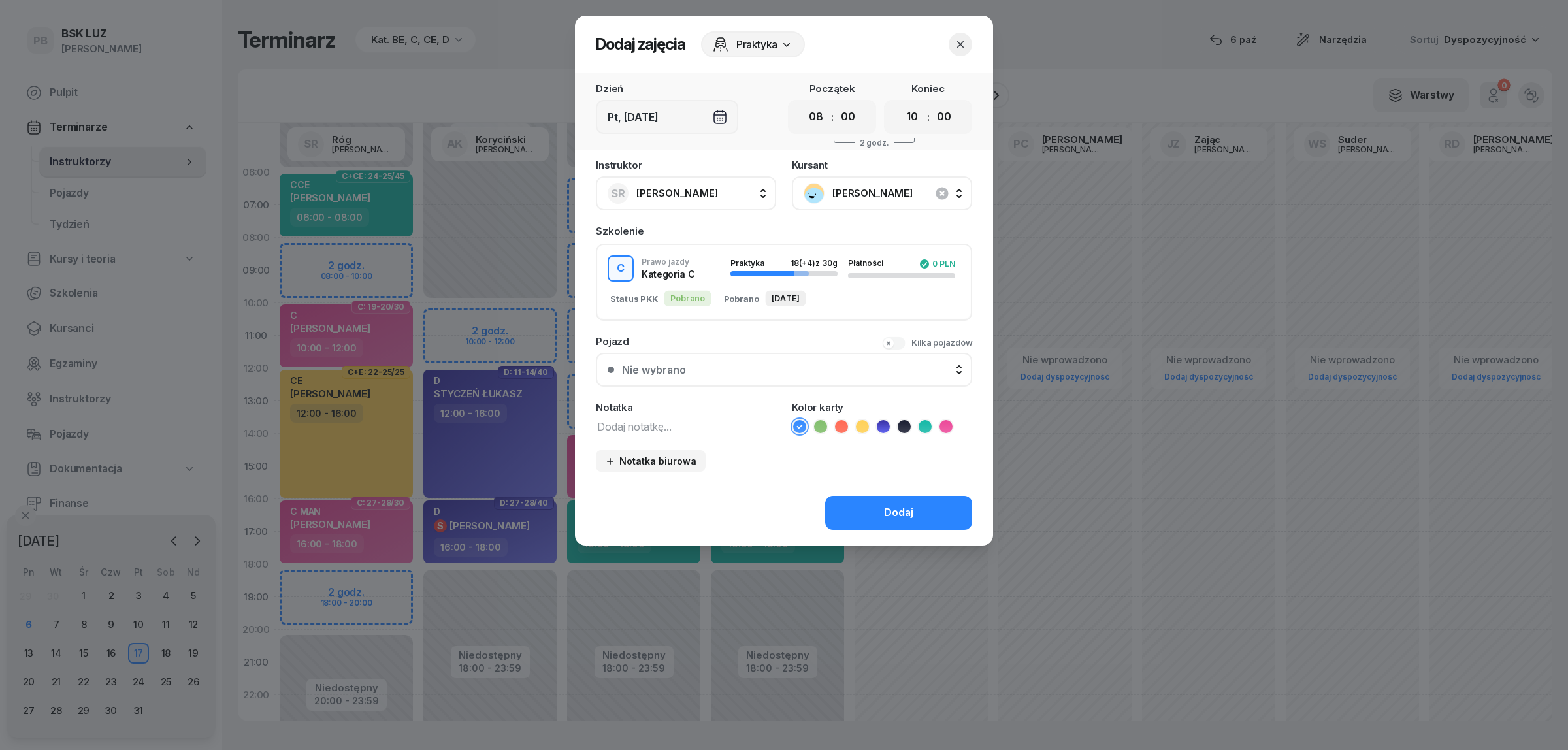
click at [686, 424] on textarea at bounding box center [686, 426] width 180 height 17
paste textarea "C MAN"
type textarea "C MAN"
click at [942, 419] on li at bounding box center [946, 427] width 16 height 16
click at [929, 516] on button "Dodaj" at bounding box center [898, 513] width 147 height 34
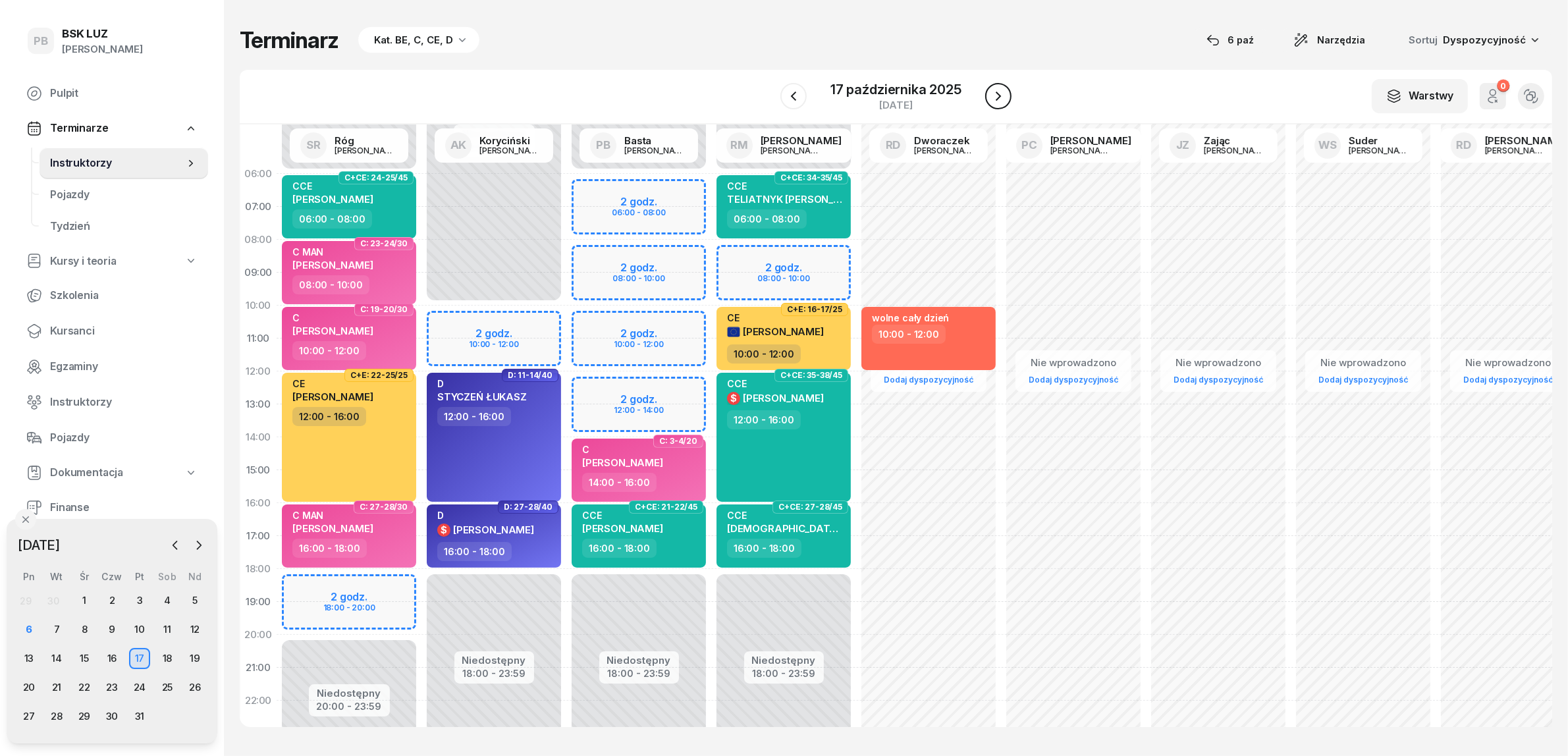
click at [999, 93] on icon "button" at bounding box center [998, 97] width 16 height 16
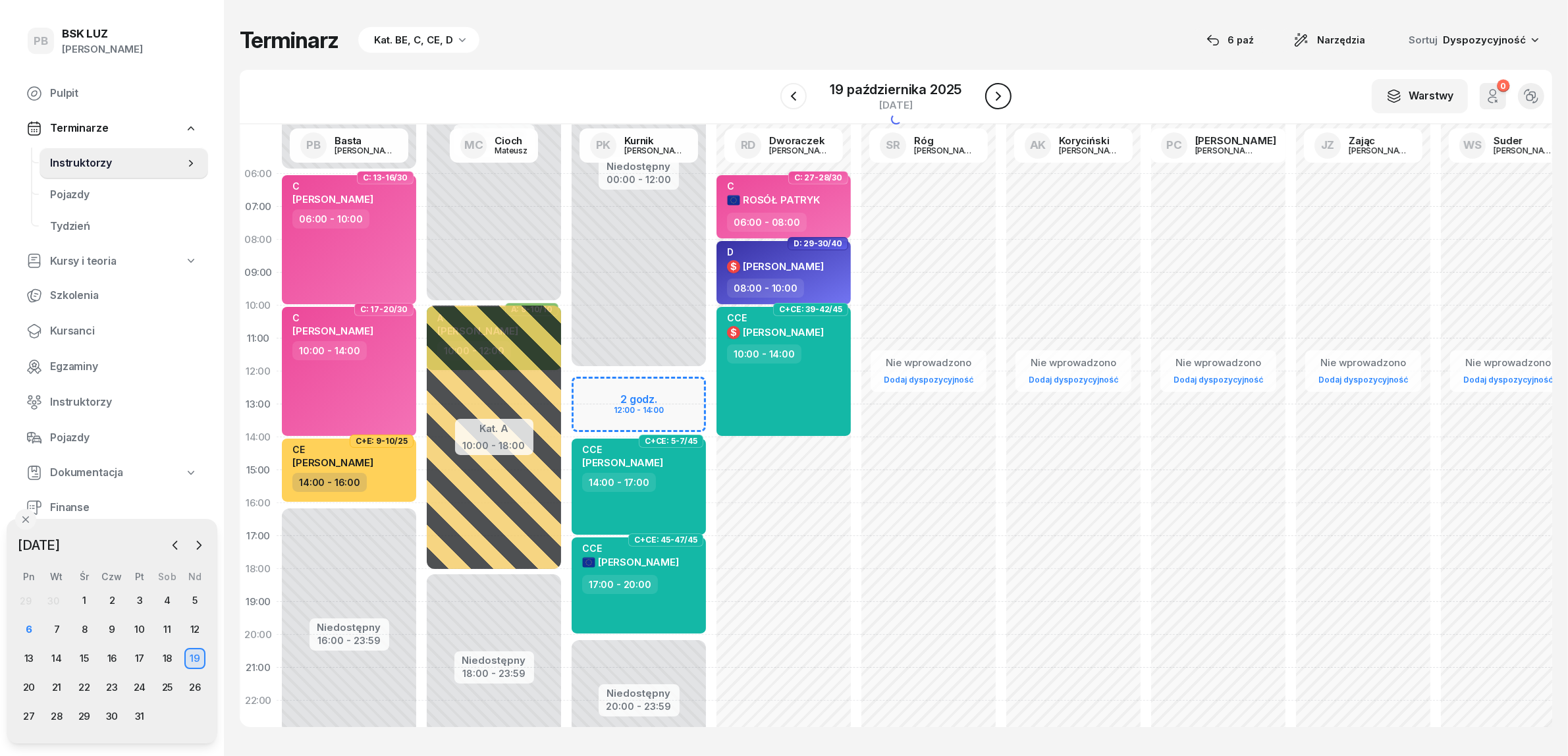
click at [999, 93] on icon "button" at bounding box center [998, 97] width 16 height 16
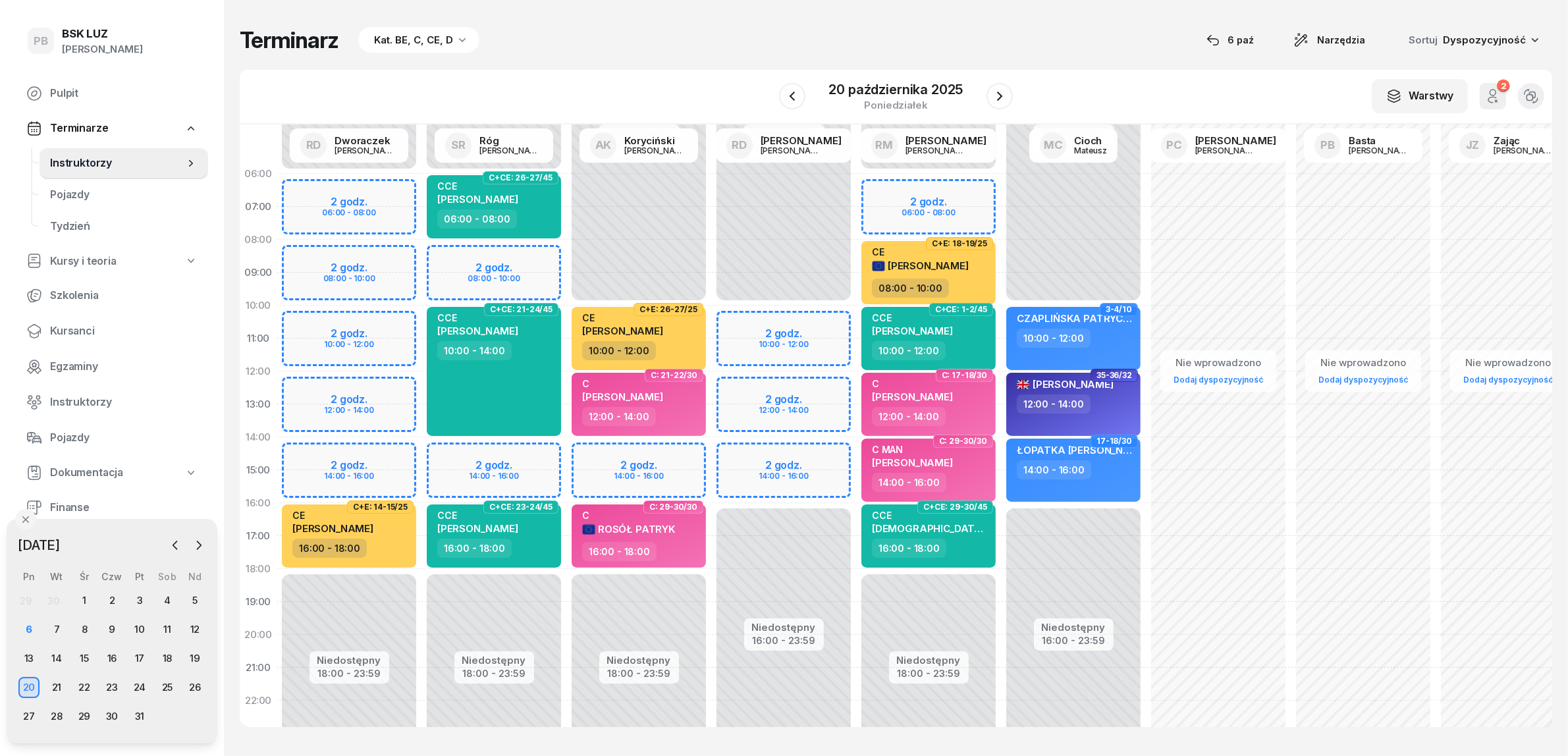
click at [705, 21] on div "Terminarz Kat. BE, C, CE, D [DATE] Narzędzia Sortuj Dyspozycyjność W Wybierz AK…" at bounding box center [896, 376] width 1312 height 753
click at [995, 99] on icon "button" at bounding box center [999, 97] width 16 height 16
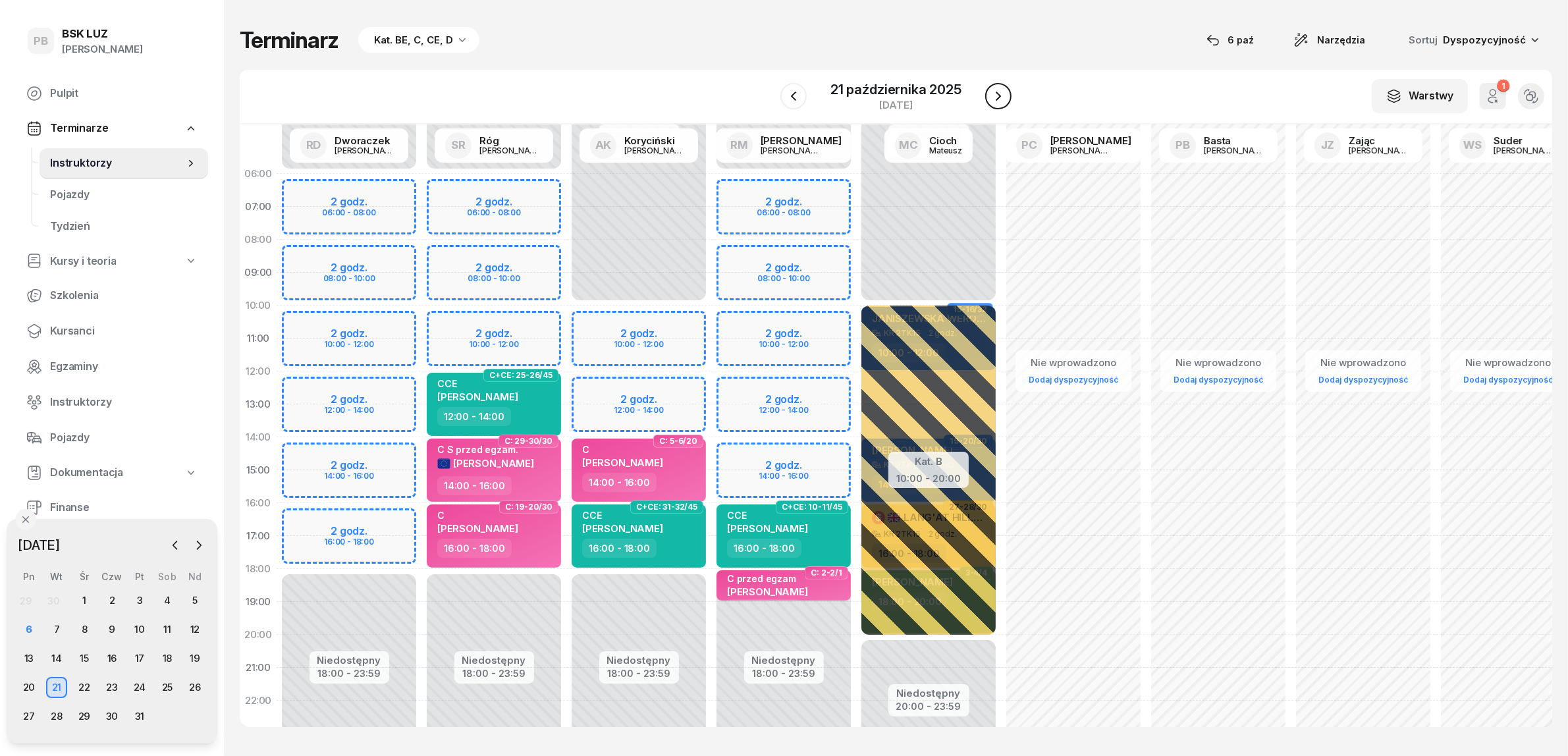
click at [995, 99] on icon "button" at bounding box center [998, 97] width 16 height 16
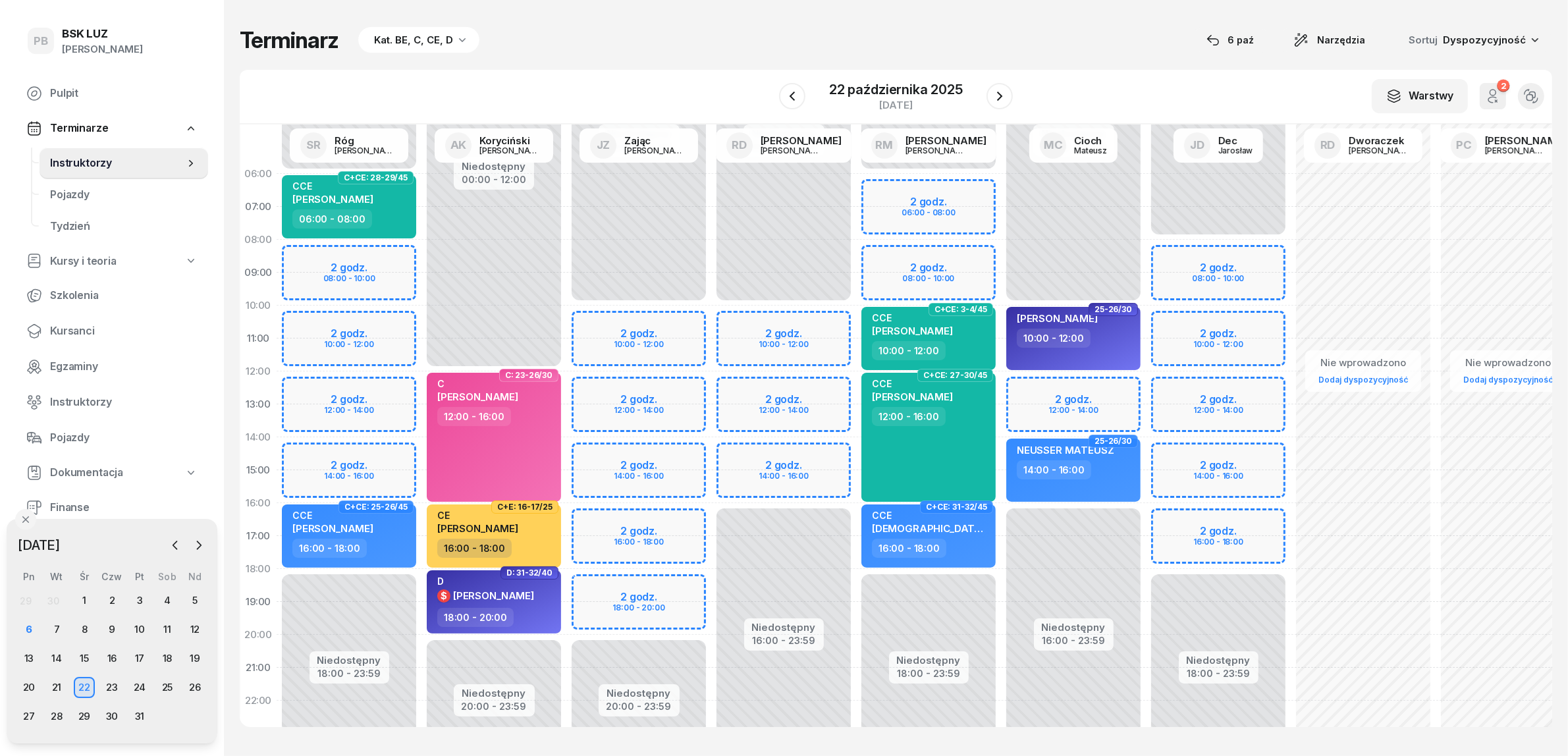
click at [692, 524] on div "Niedostępny 00:00 - 10:00 Niedostępny 20:00 - 23:59 2 godz. 10:00 - 12:00 2 god…" at bounding box center [639, 470] width 145 height 626
select select "16"
select select "18"
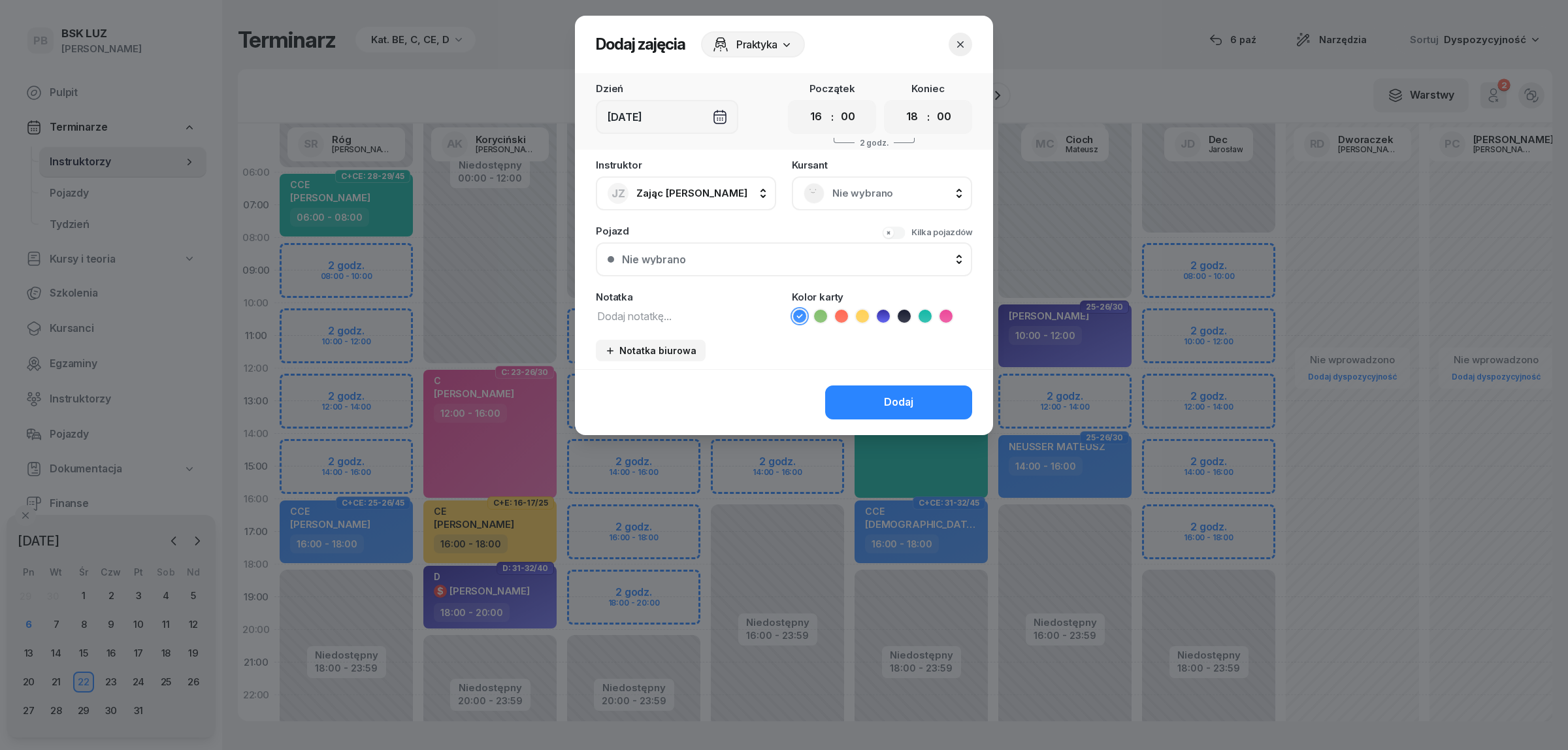
click at [867, 196] on span "Nie wybrano" at bounding box center [896, 194] width 128 height 17
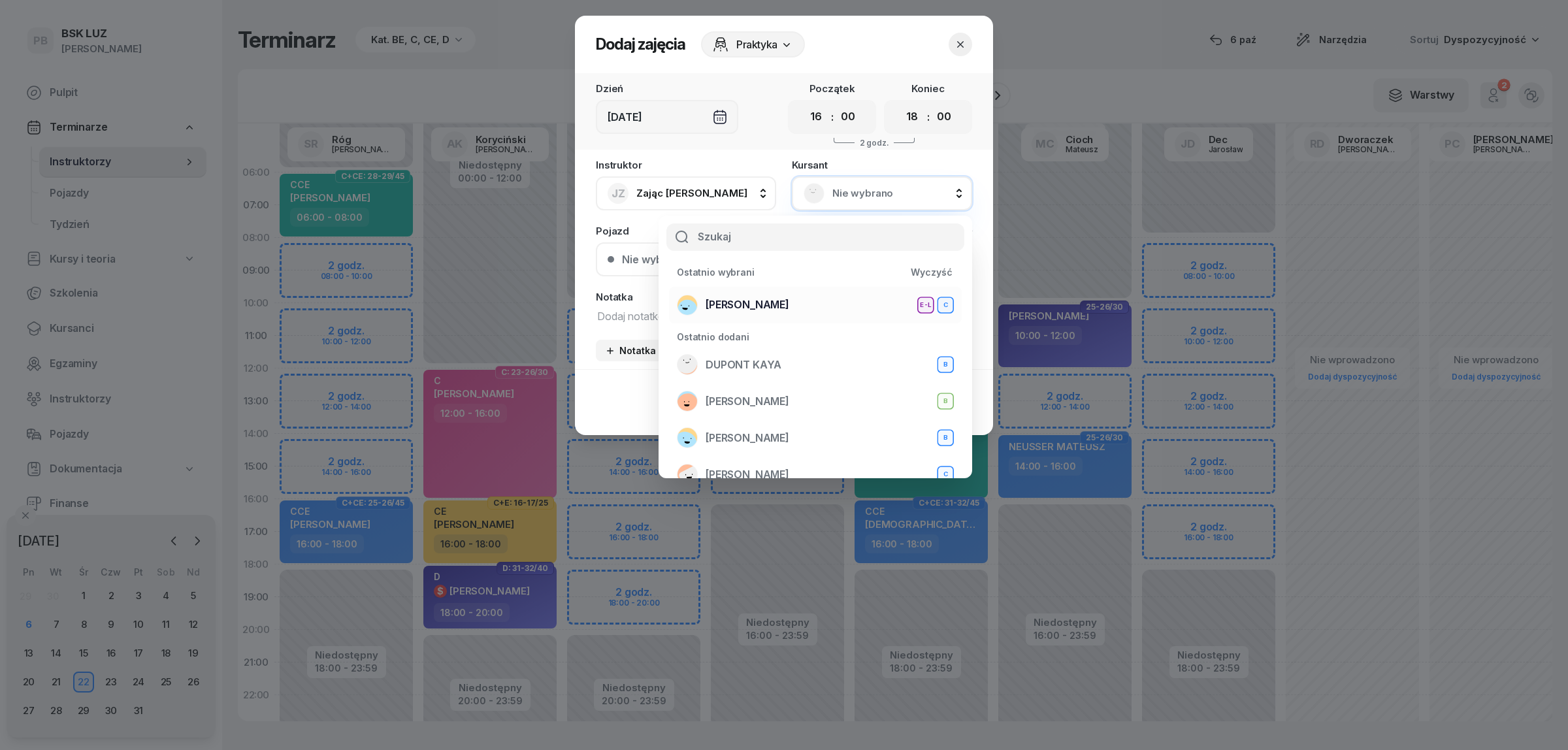
click at [820, 297] on div "[PERSON_NAME] E-L C" at bounding box center [815, 305] width 277 height 21
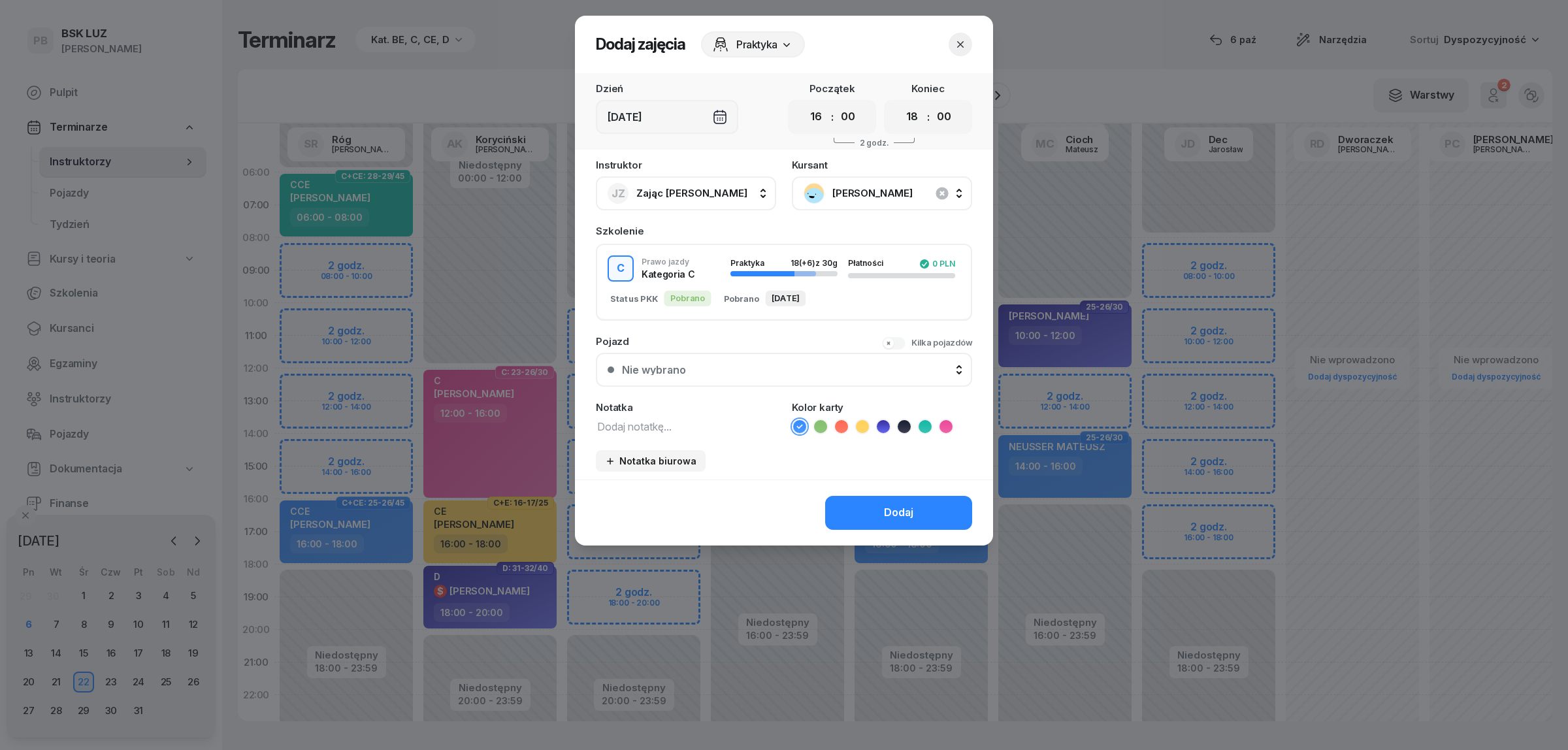
click at [709, 428] on textarea at bounding box center [686, 426] width 180 height 17
paste textarea "C MAN"
type textarea "C MAN"
click at [945, 426] on icon at bounding box center [946, 427] width 13 height 13
click at [898, 505] on div "Dodaj" at bounding box center [898, 513] width 30 height 17
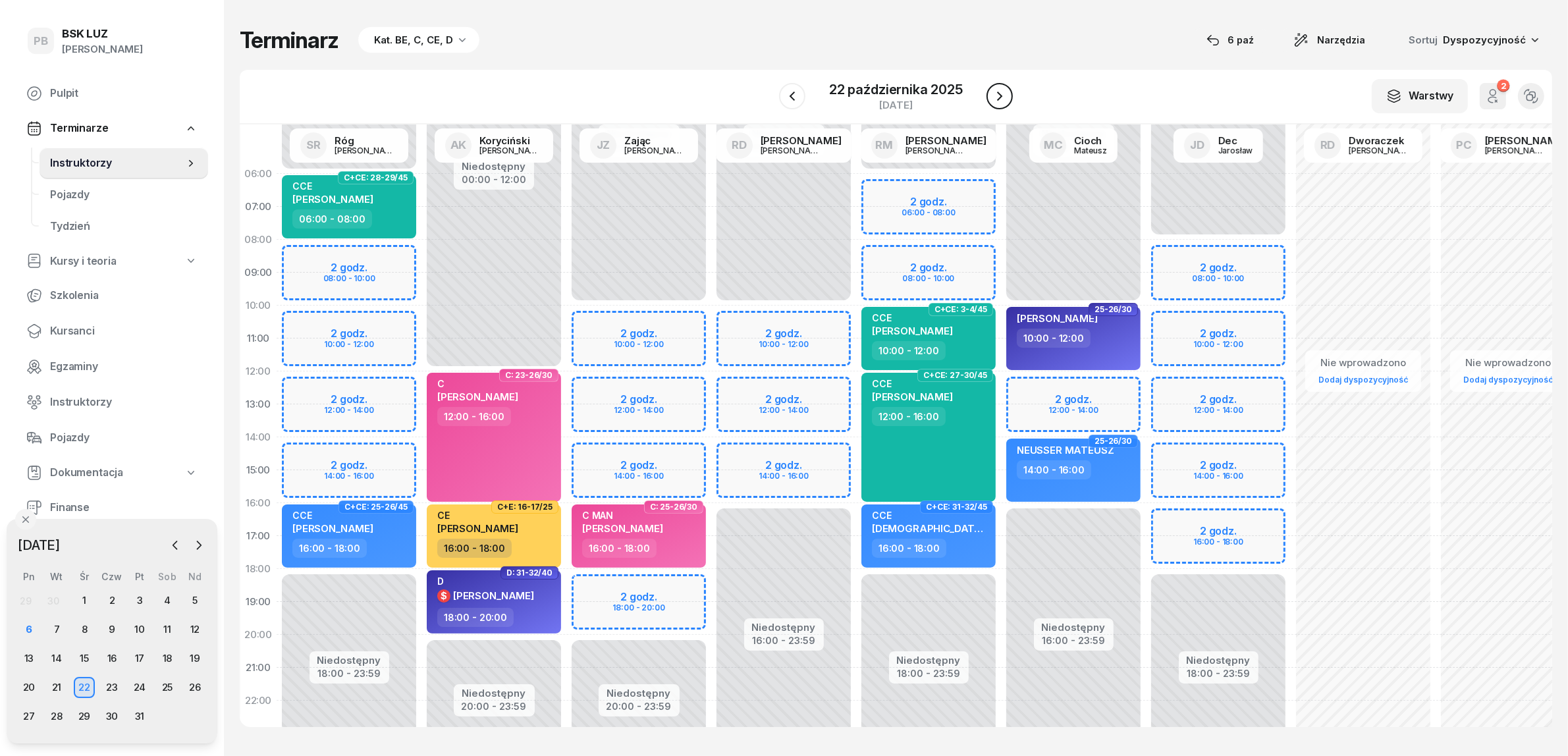
click at [991, 95] on icon "button" at bounding box center [999, 97] width 16 height 16
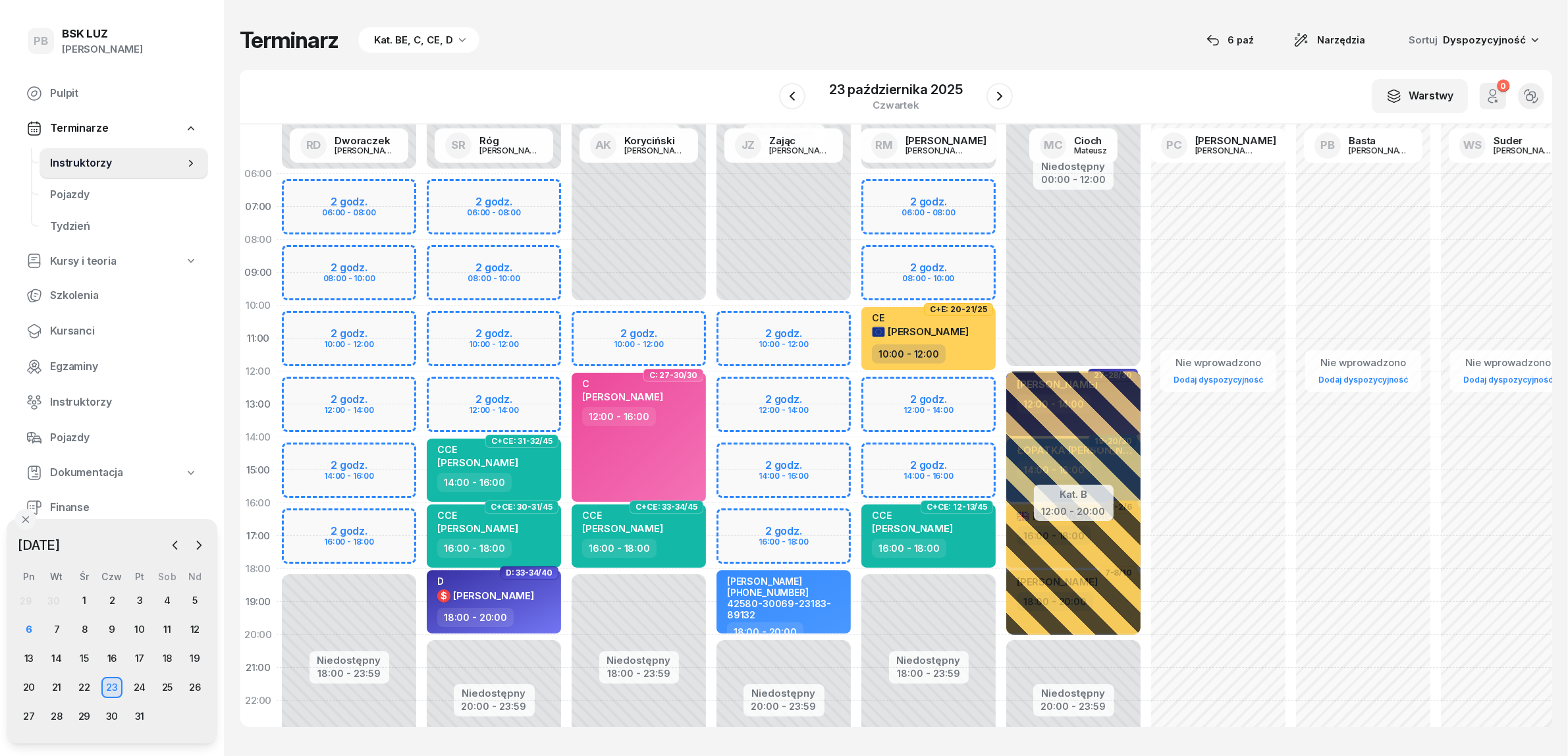
click at [818, 527] on div "Niedostępny 00:00 - 10:00 Niedostępny 20:00 - 23:59 2 godz. 10:00 - 12:00 2 god…" at bounding box center [784, 470] width 145 height 626
select select "16"
select select "18"
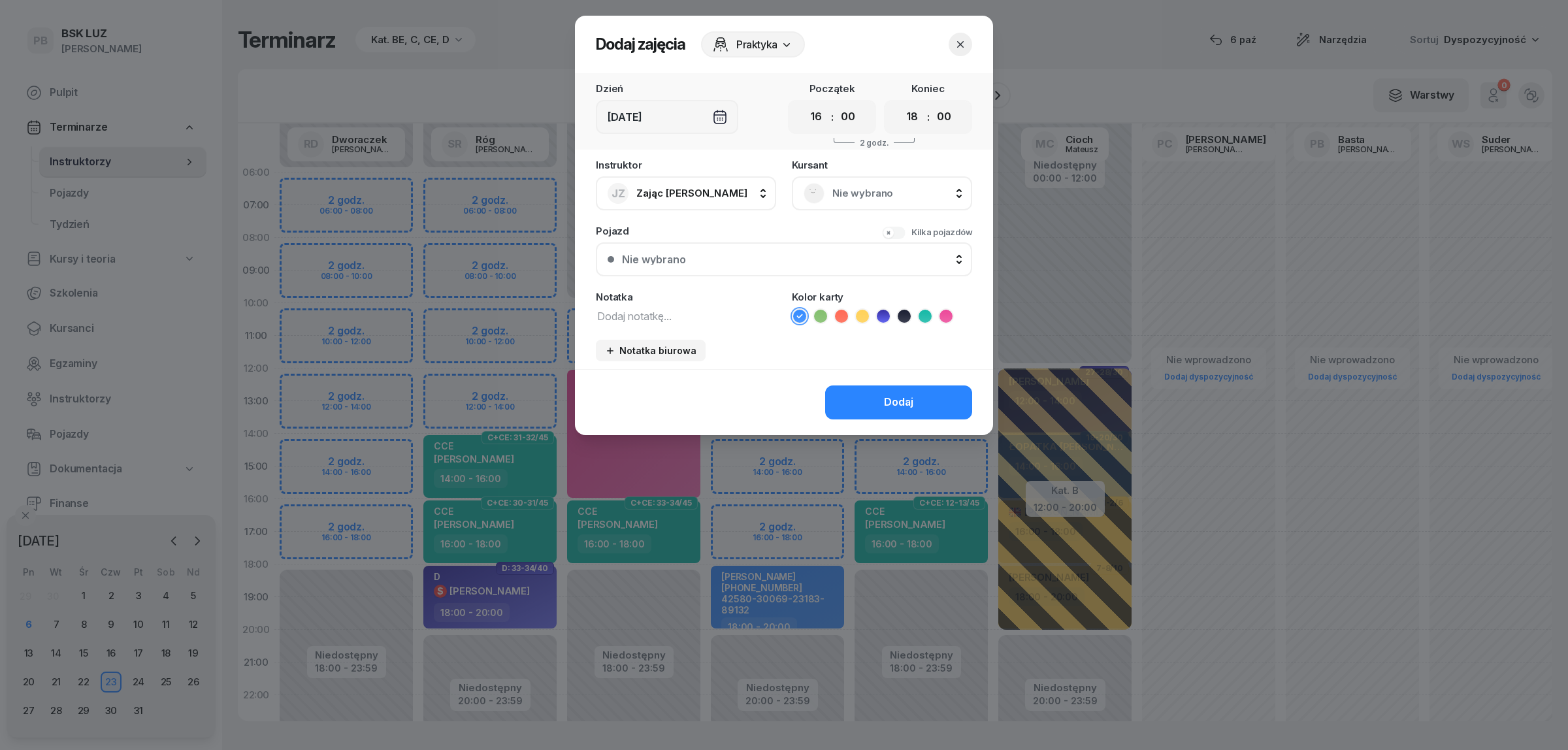
click at [902, 185] on span "Nie wybrano" at bounding box center [896, 194] width 128 height 17
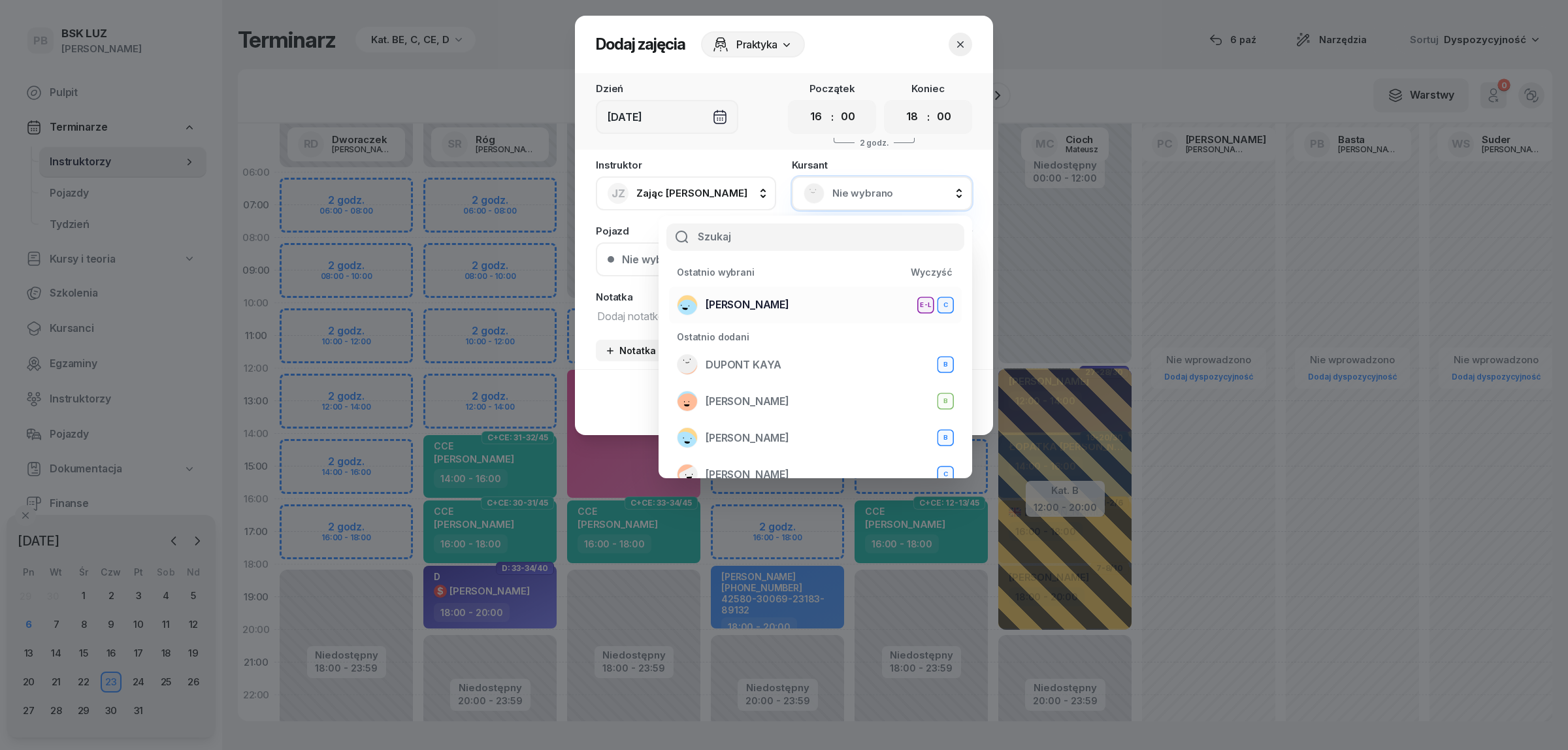
click at [725, 299] on span "[PERSON_NAME]" at bounding box center [747, 305] width 84 height 17
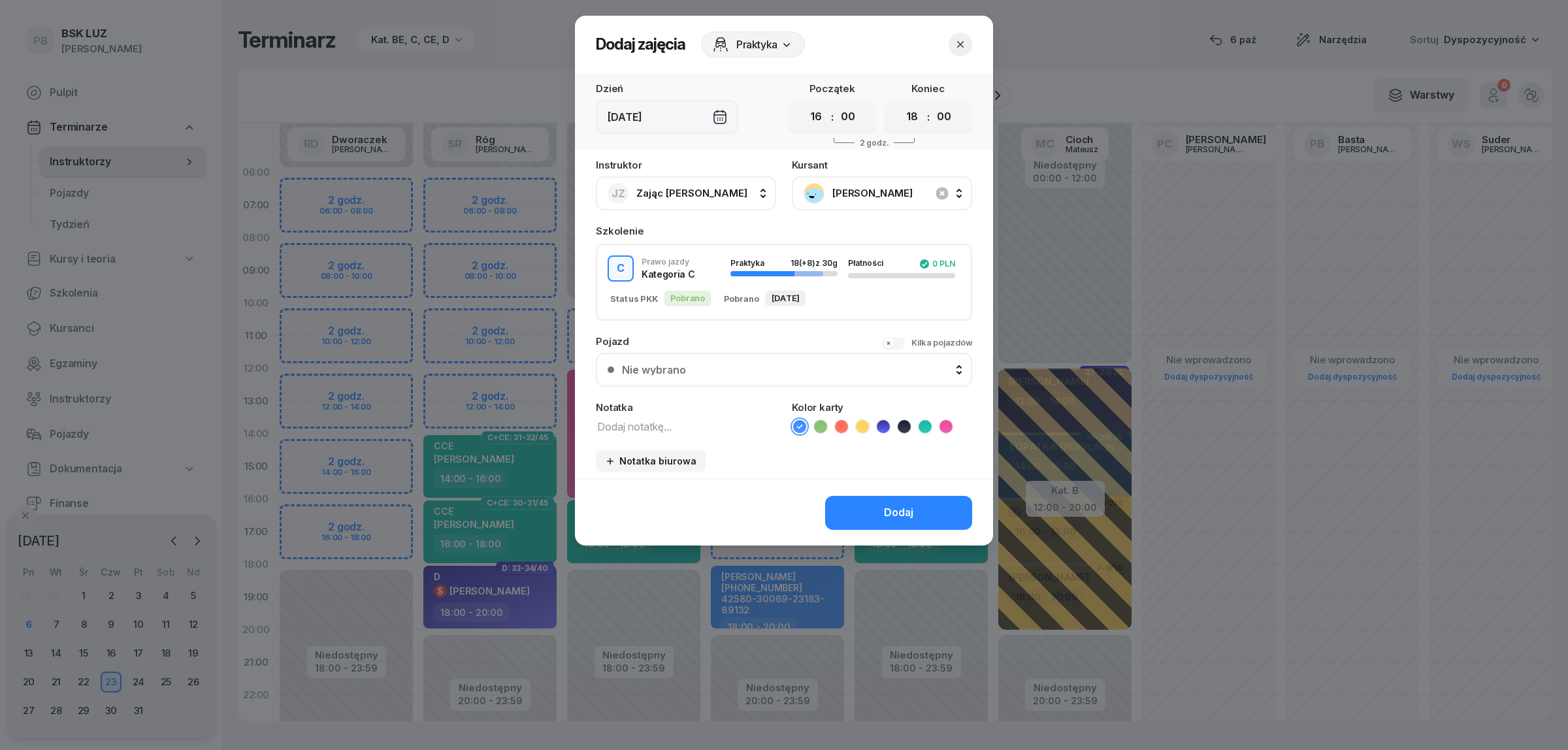
click at [660, 430] on textarea at bounding box center [686, 426] width 180 height 17
paste textarea "C MAN"
type textarea "C MAN"
click at [889, 496] on button "Dodaj" at bounding box center [898, 513] width 147 height 34
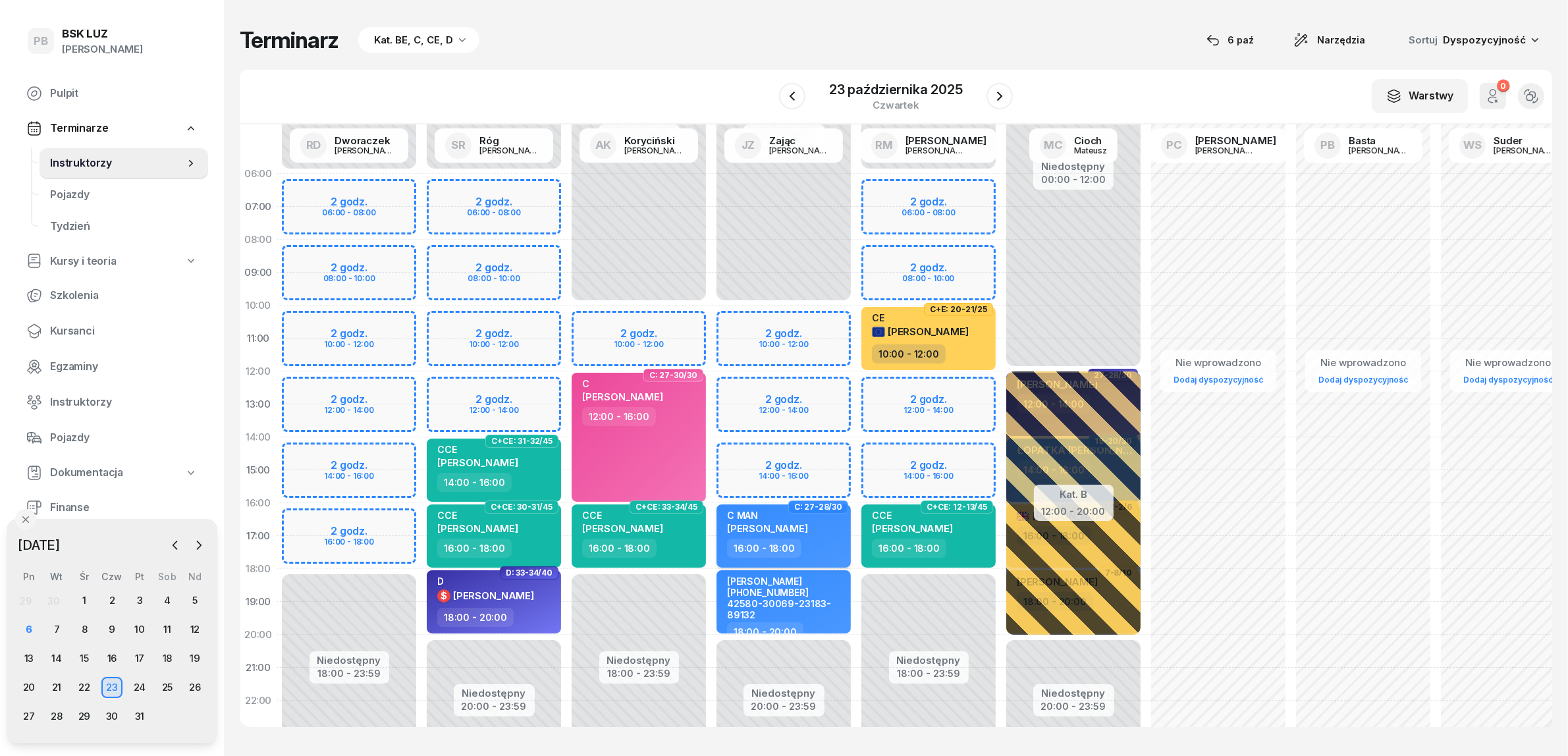
click at [825, 550] on div "16:00 - 18:00" at bounding box center [785, 548] width 116 height 19
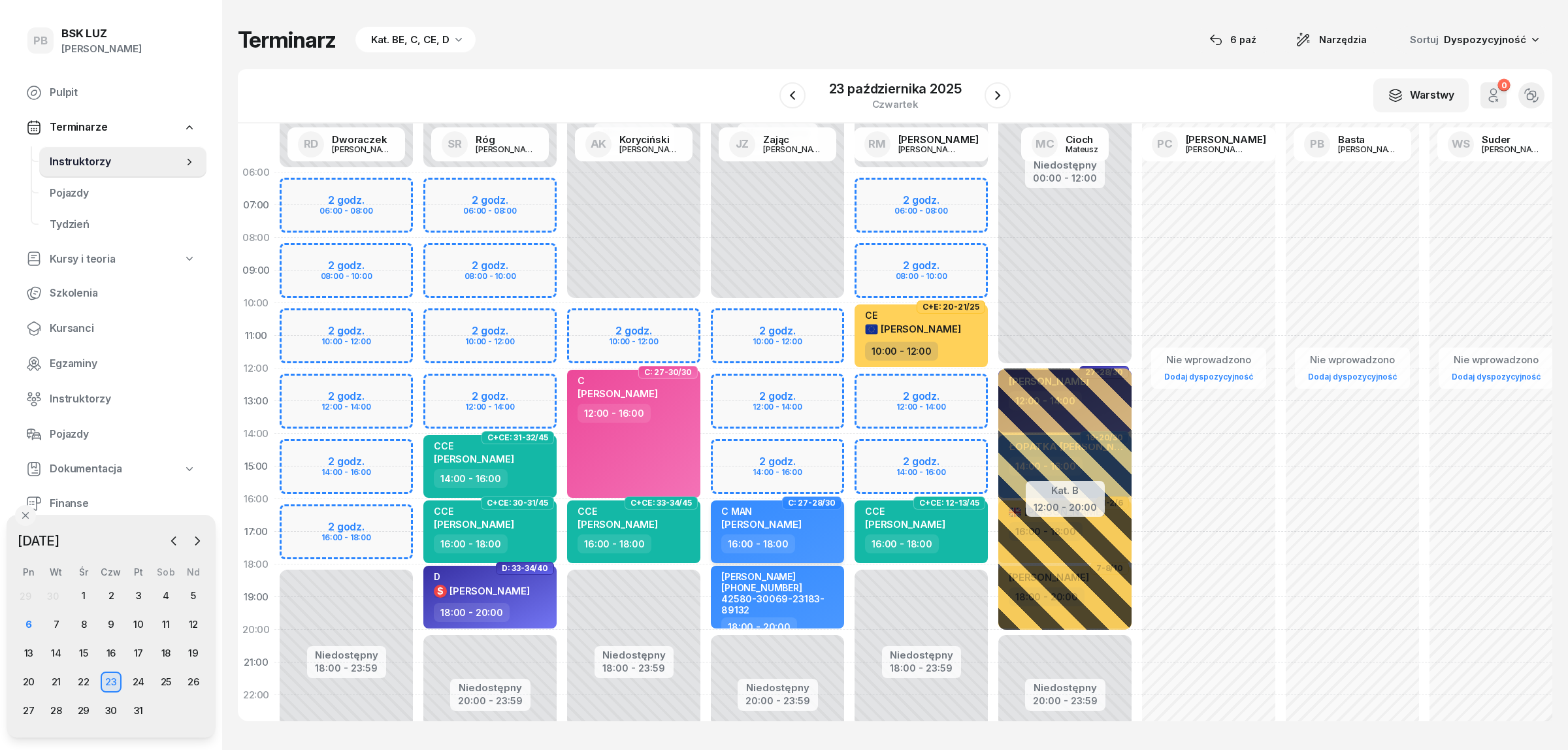
select select "16"
select select "18"
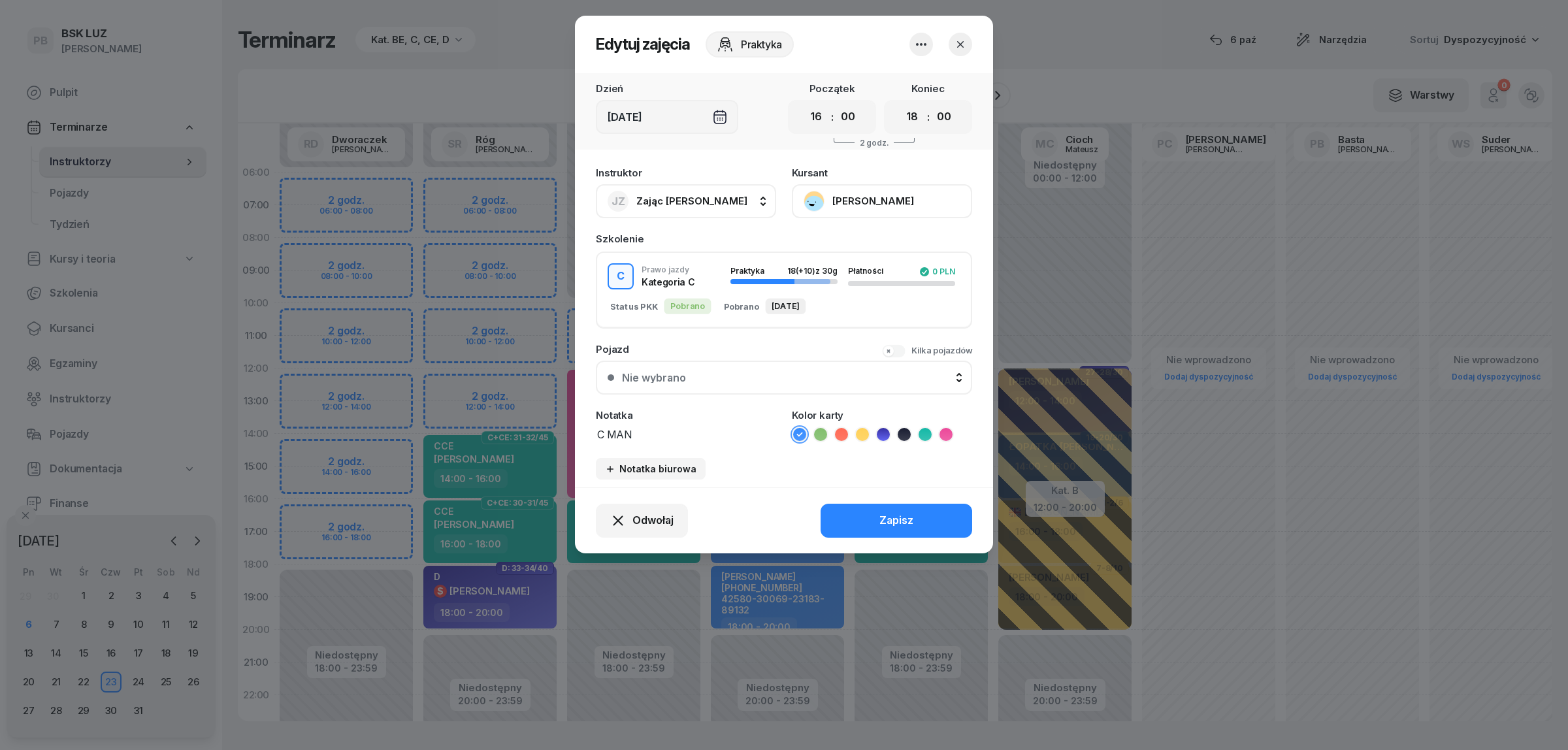
drag, startPoint x: 946, startPoint y: 432, endPoint x: 931, endPoint y: 502, distance: 71.6
click at [947, 432] on icon at bounding box center [946, 435] width 13 height 13
click at [926, 527] on button "Zapisz" at bounding box center [896, 521] width 151 height 34
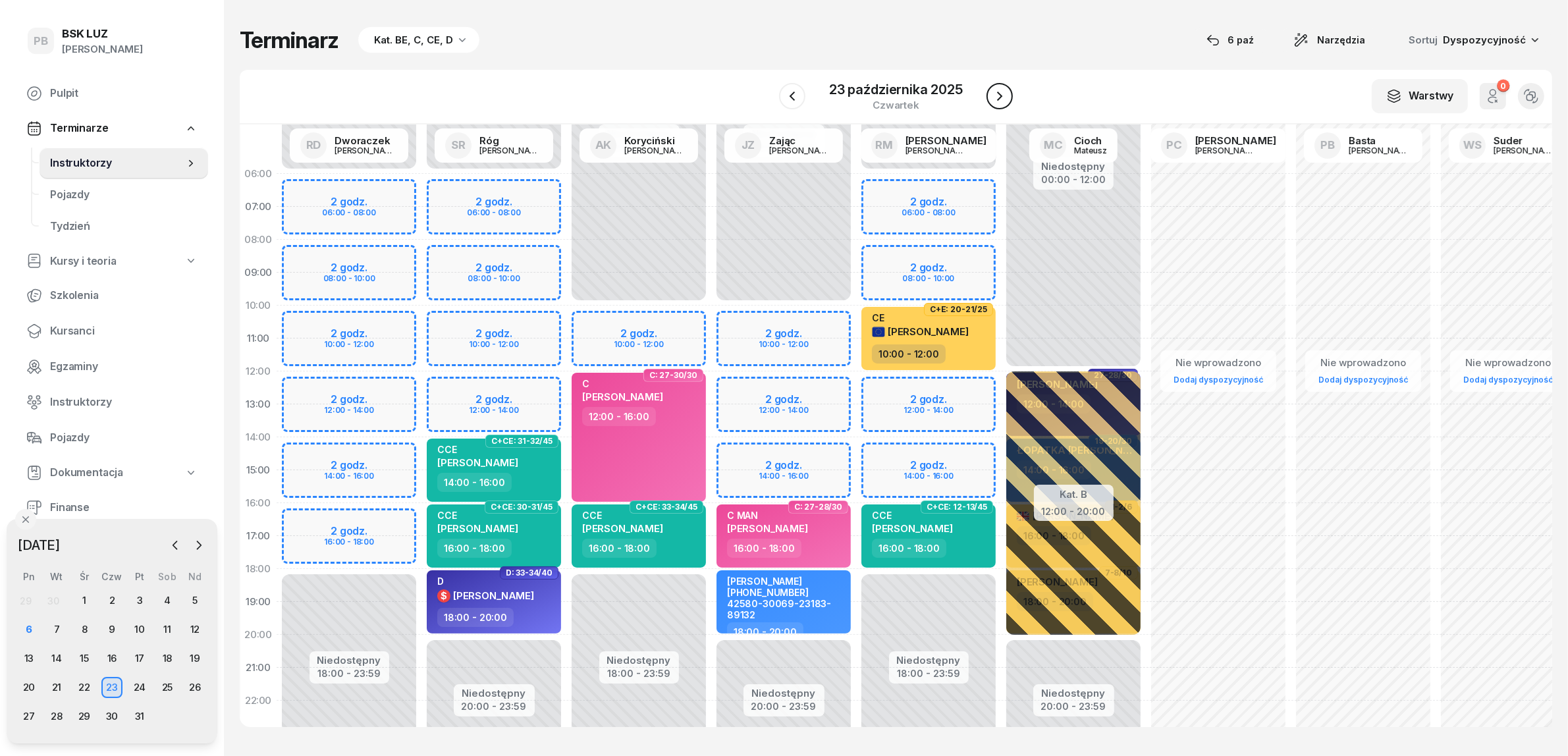
click at [1003, 87] on button "button" at bounding box center [1000, 97] width 27 height 27
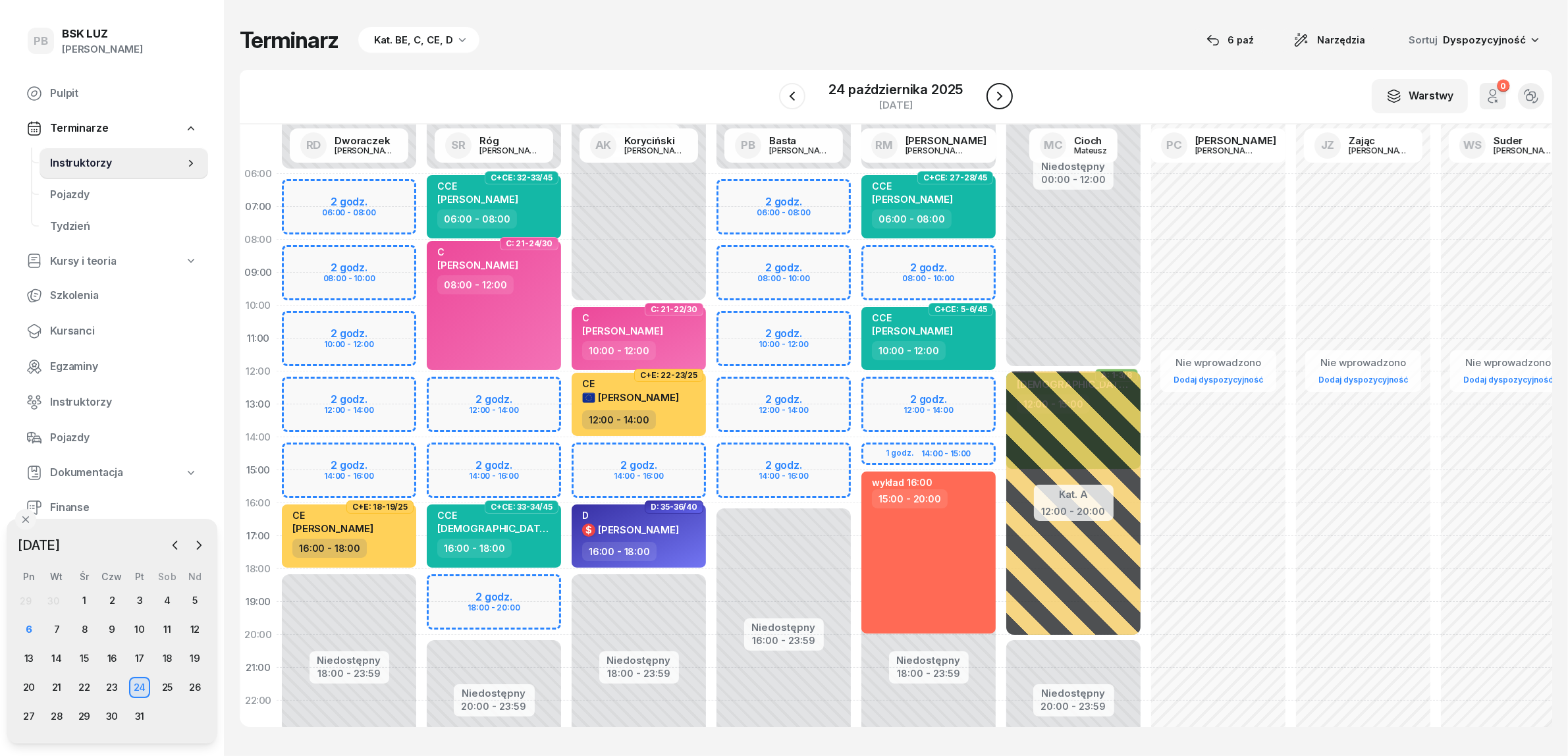
click at [1003, 87] on button "button" at bounding box center [1000, 97] width 27 height 27
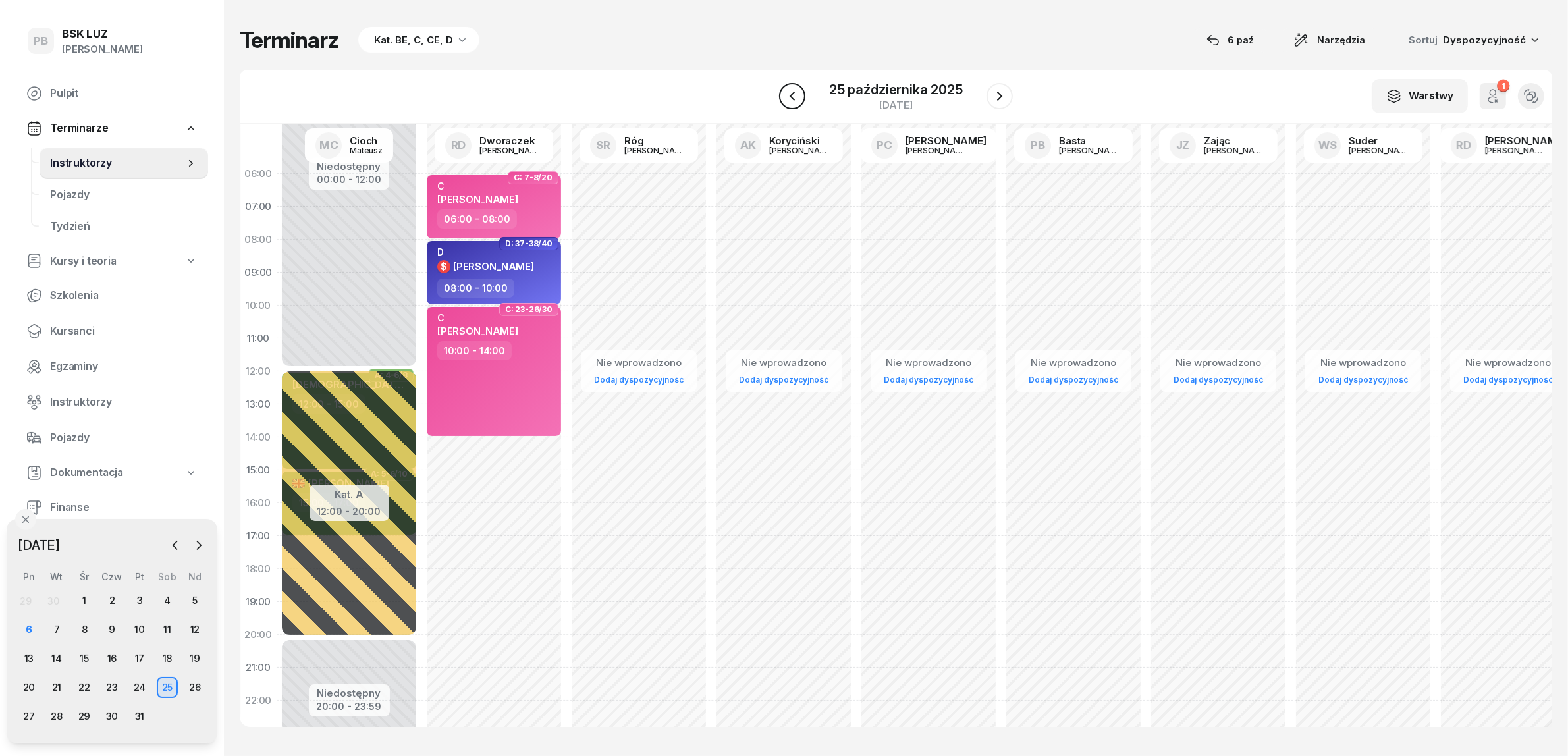
click at [802, 99] on button "button" at bounding box center [792, 97] width 27 height 27
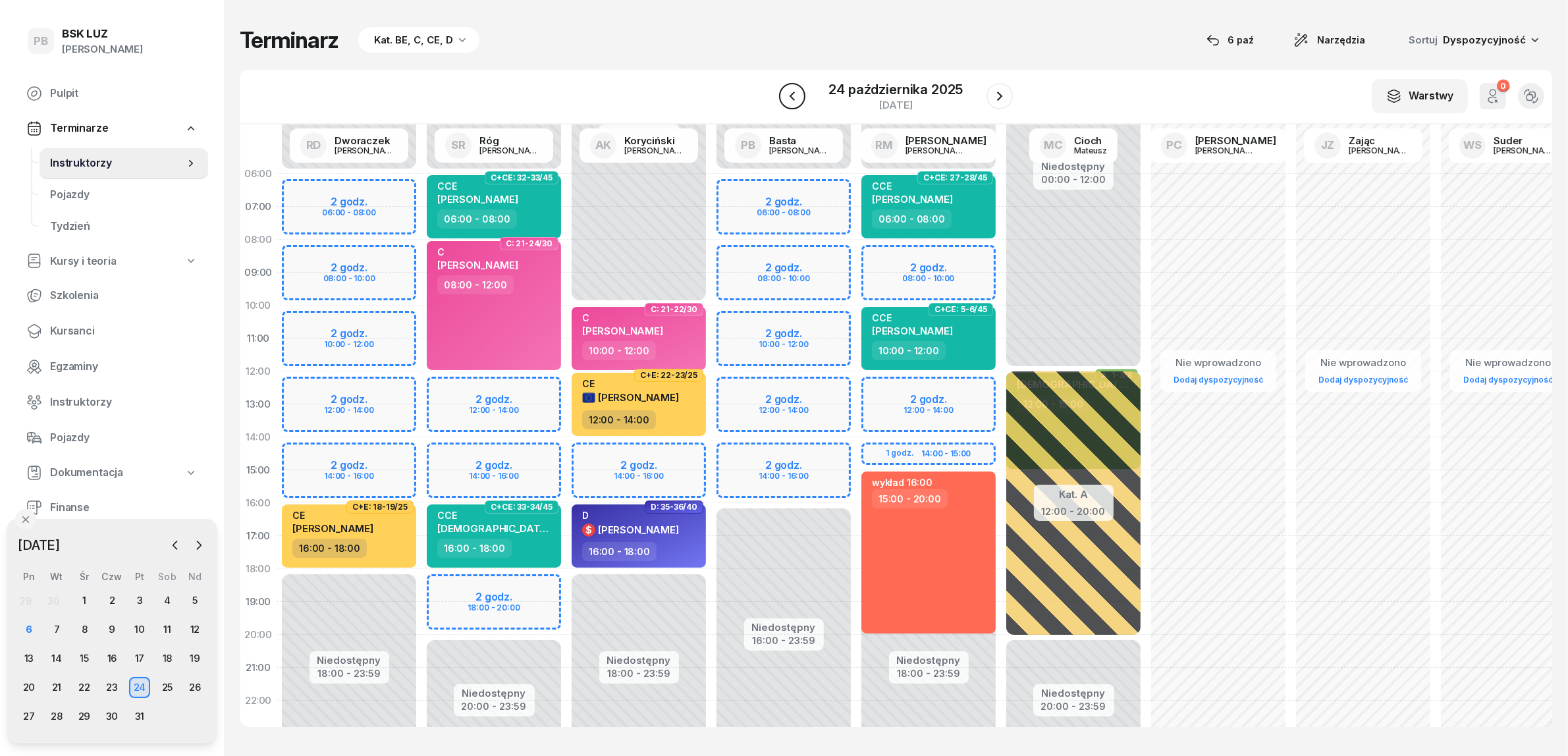
click at [802, 99] on button "button" at bounding box center [792, 97] width 27 height 27
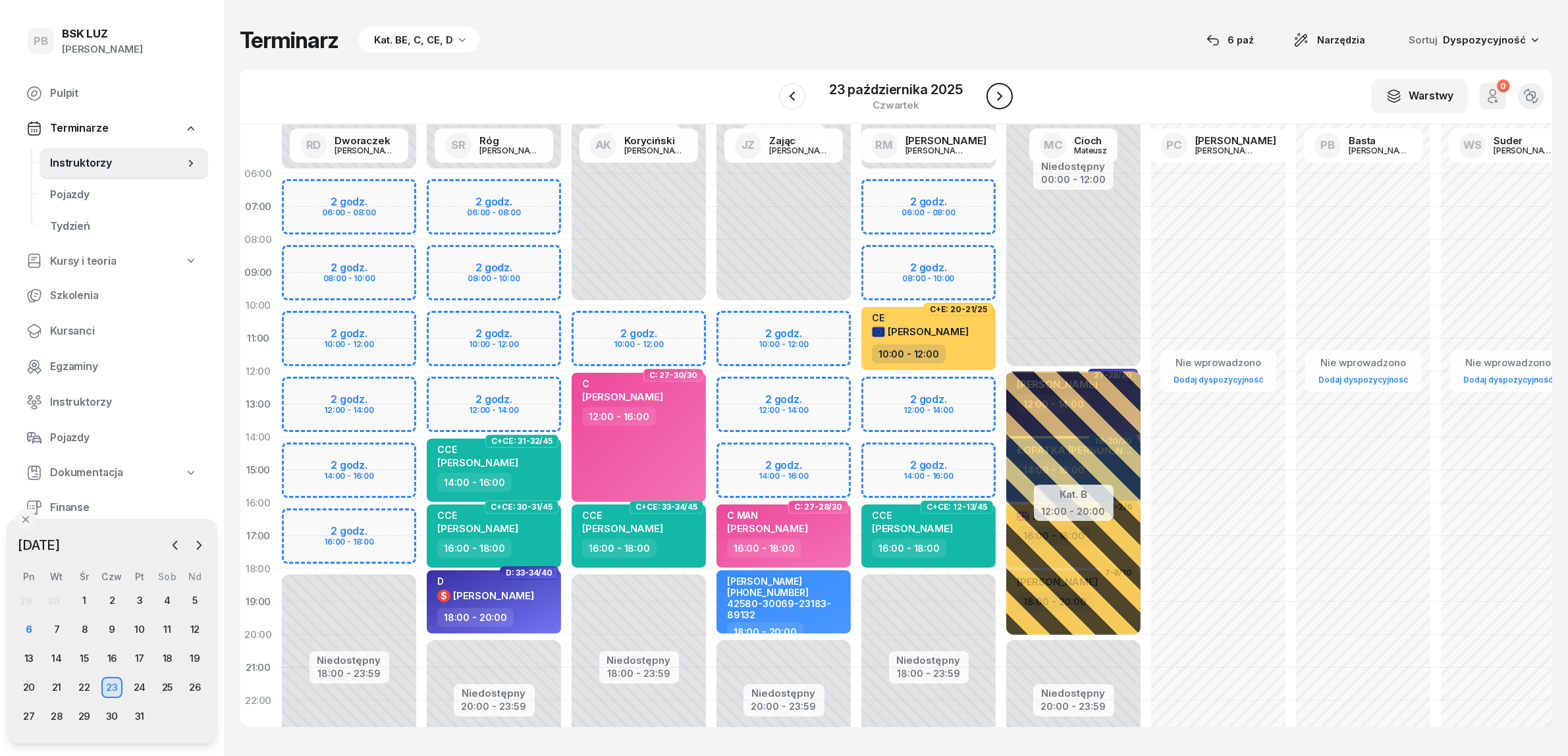
click at [997, 99] on icon "button" at bounding box center [999, 97] width 16 height 16
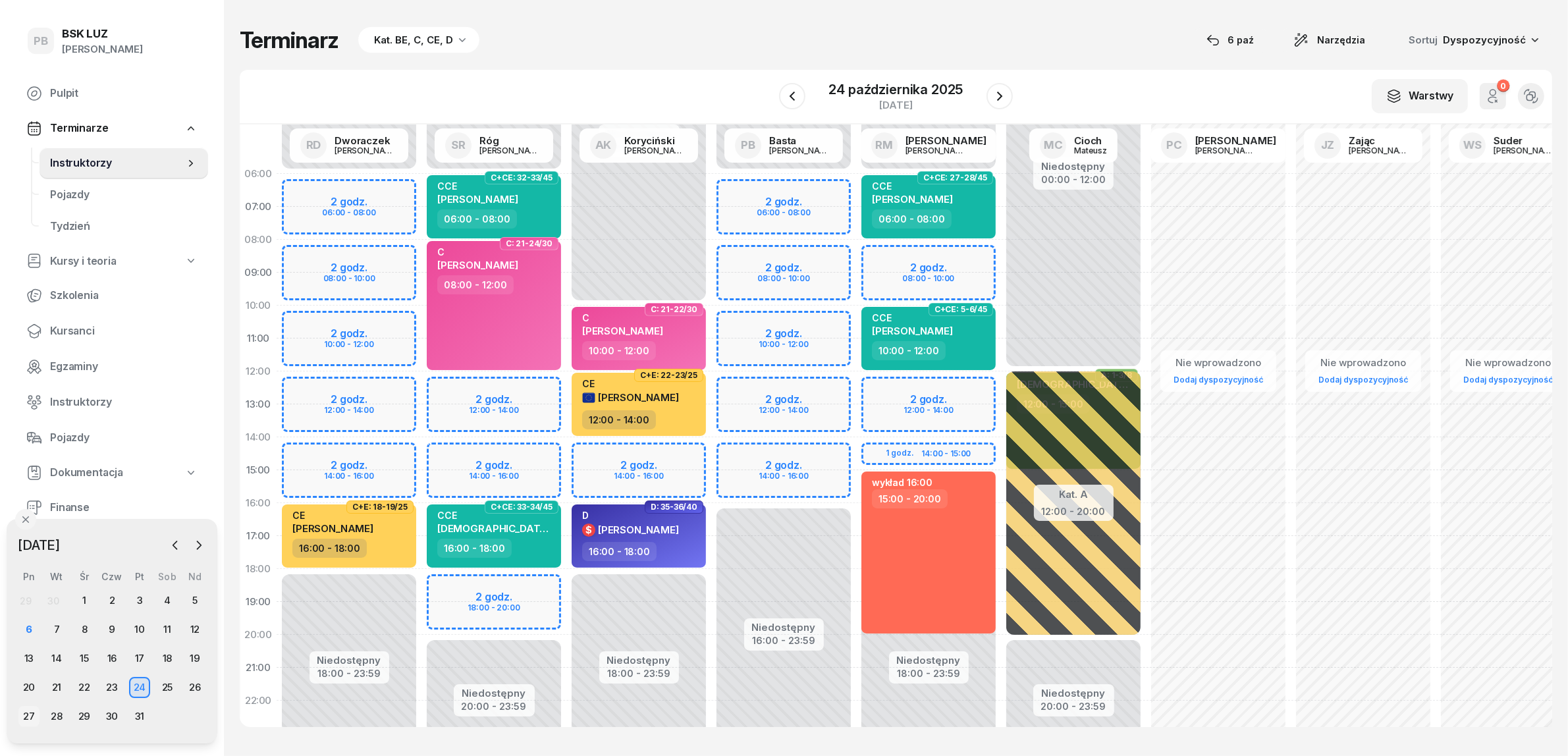
click at [30, 715] on div "27" at bounding box center [29, 717] width 21 height 21
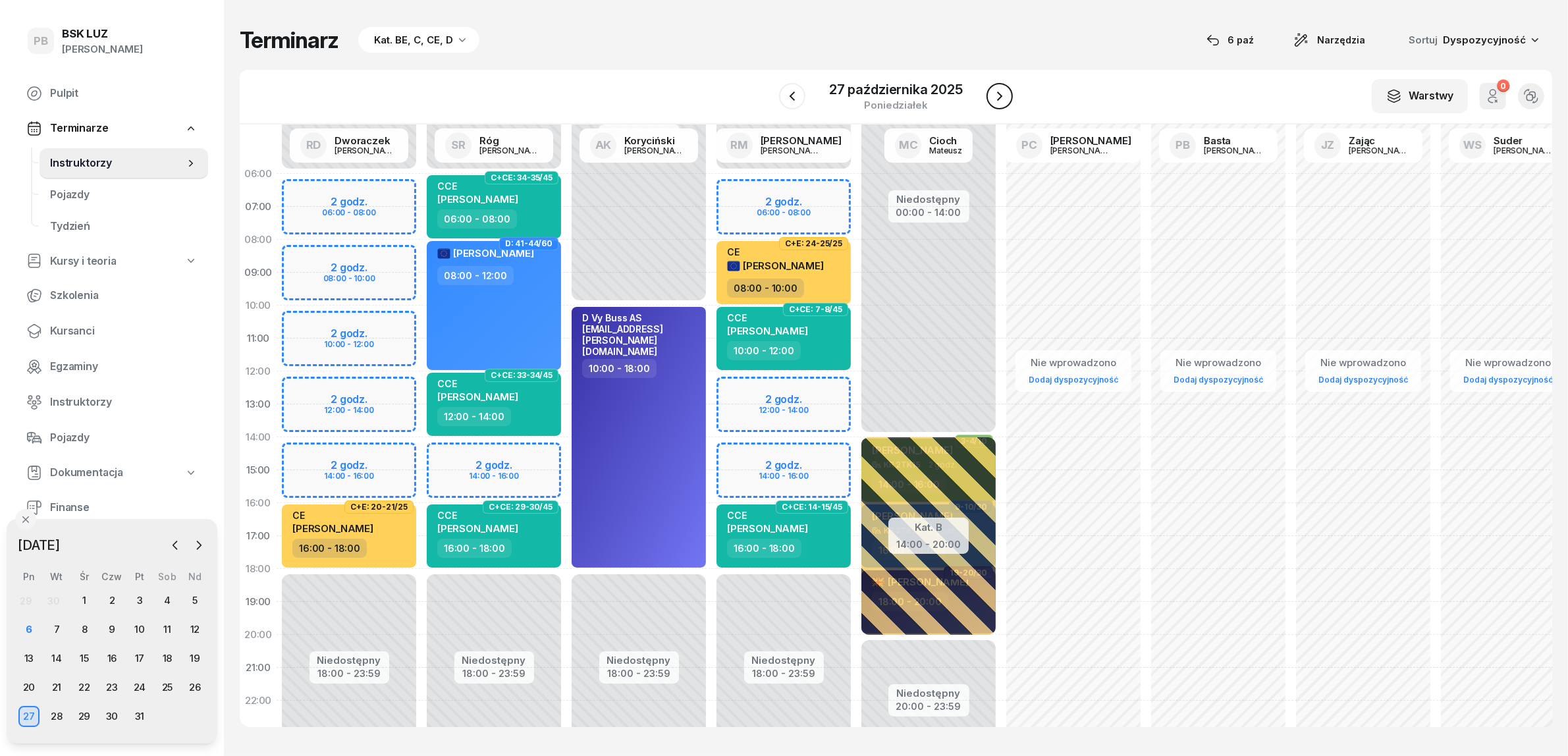
click at [997, 92] on icon "button" at bounding box center [999, 96] width 5 height 9
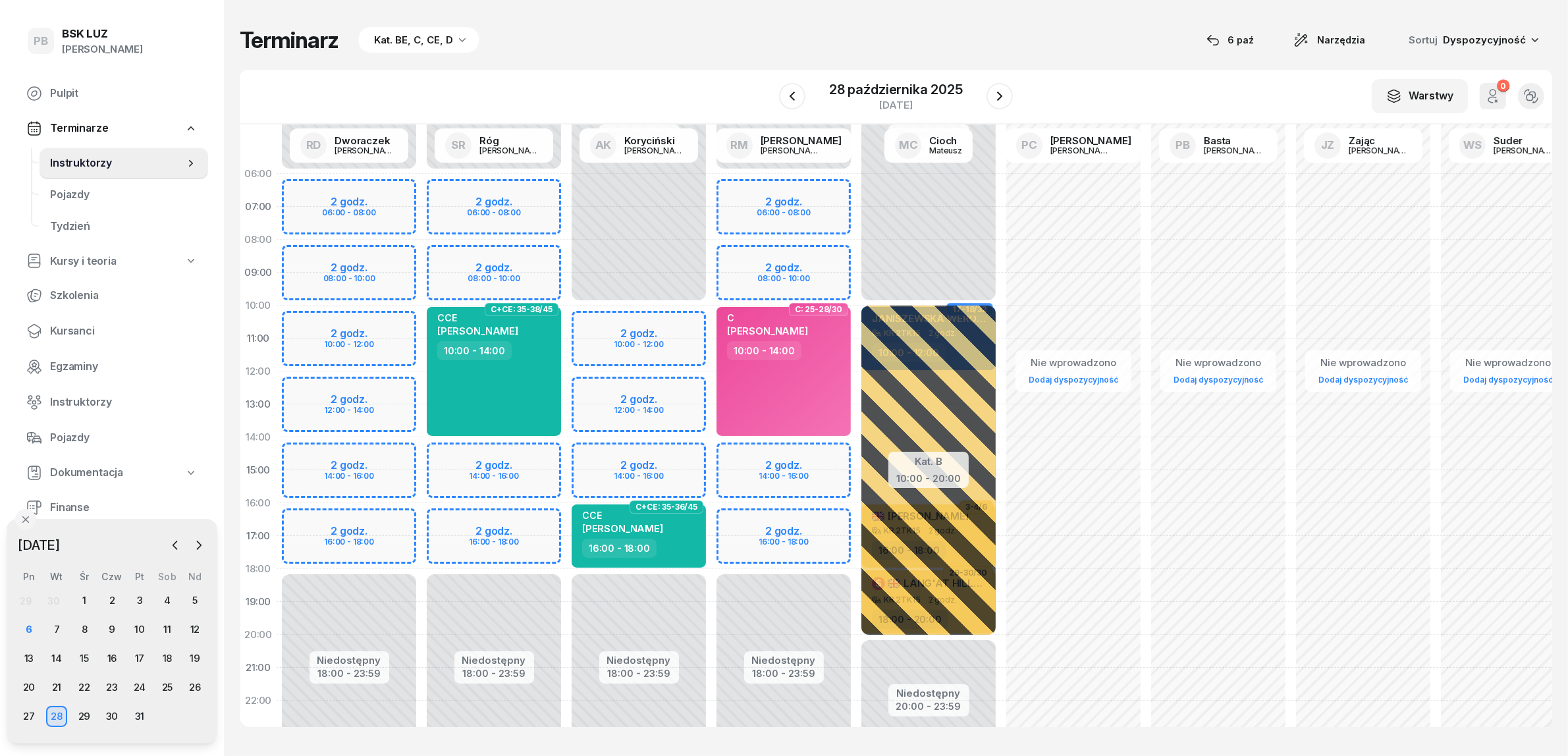
click at [530, 524] on div "Niedostępny 00:00 - 06:00 Niedostępny 18:00 - 23:59 2 godz. 06:00 - 08:00 2 god…" at bounding box center [494, 470] width 145 height 626
select select "16"
select select "18"
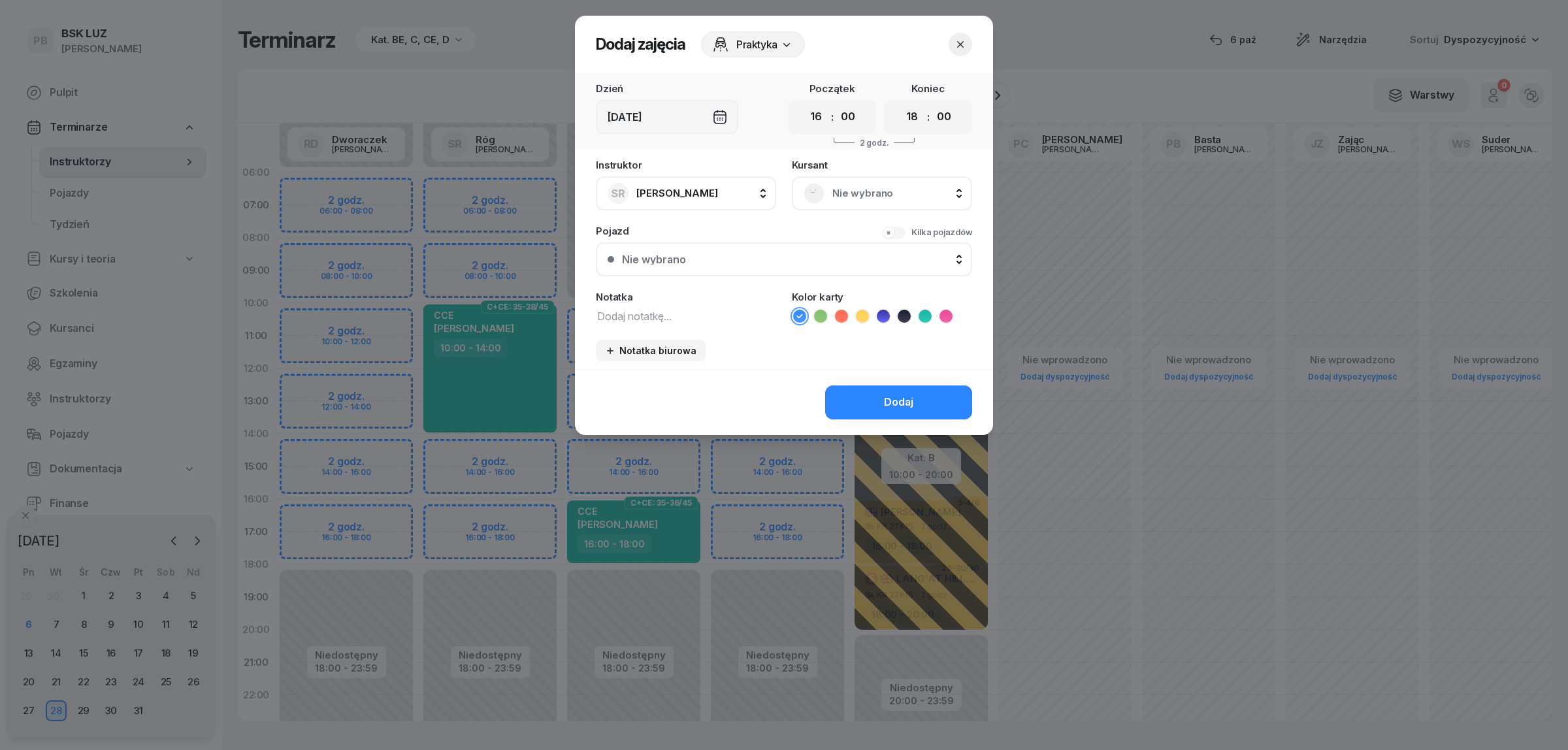
click at [907, 188] on span "Nie wybrano" at bounding box center [896, 194] width 128 height 17
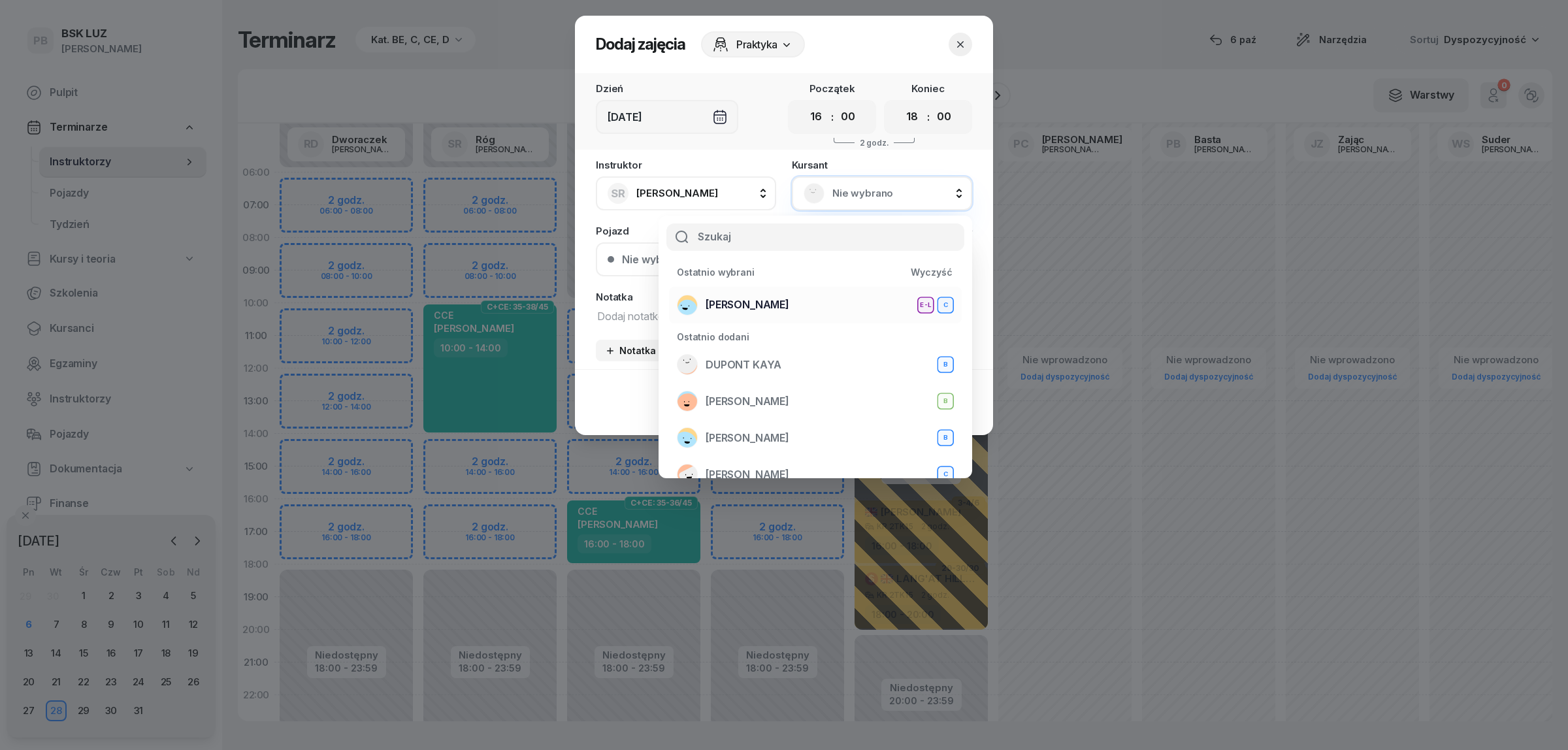
click at [810, 291] on li "[PERSON_NAME] E-L C" at bounding box center [815, 305] width 293 height 36
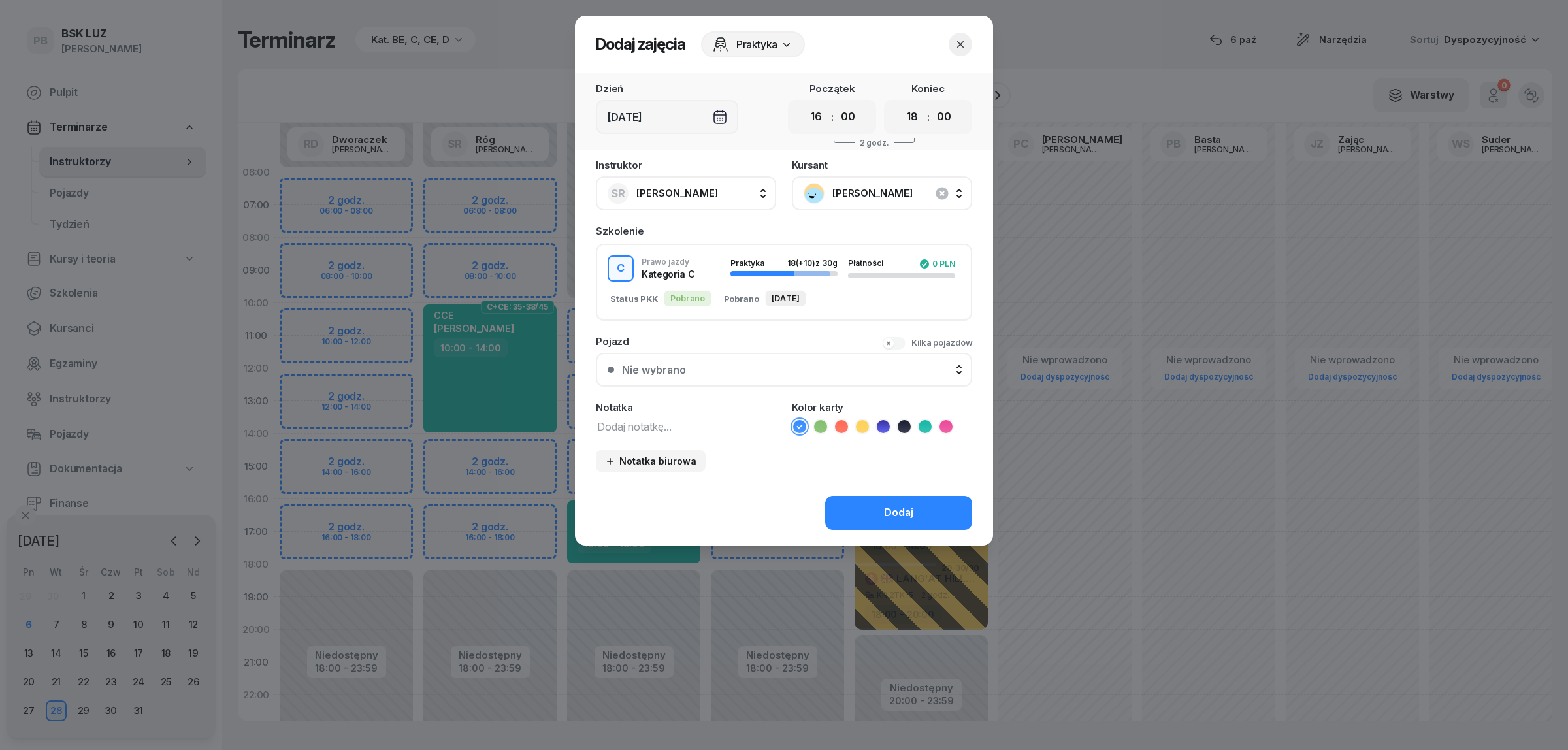
click at [729, 429] on textarea at bounding box center [686, 426] width 180 height 17
paste textarea "C MAN"
type textarea "C MAN"
click at [943, 422] on icon at bounding box center [946, 427] width 13 height 13
click at [920, 517] on button "Dodaj" at bounding box center [898, 513] width 147 height 34
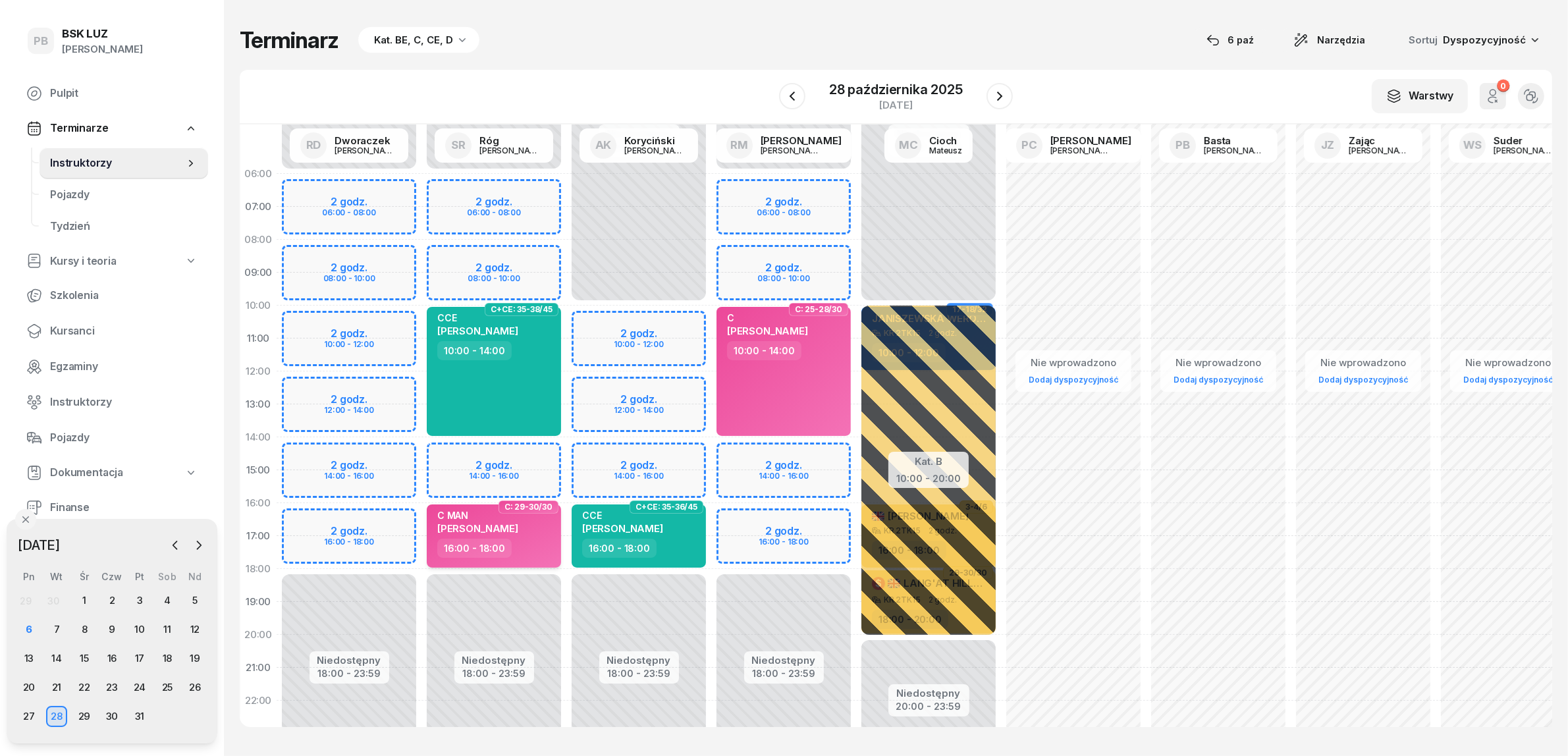
click at [518, 534] on div "C MAN [PERSON_NAME]" at bounding box center [478, 524] width 81 height 29
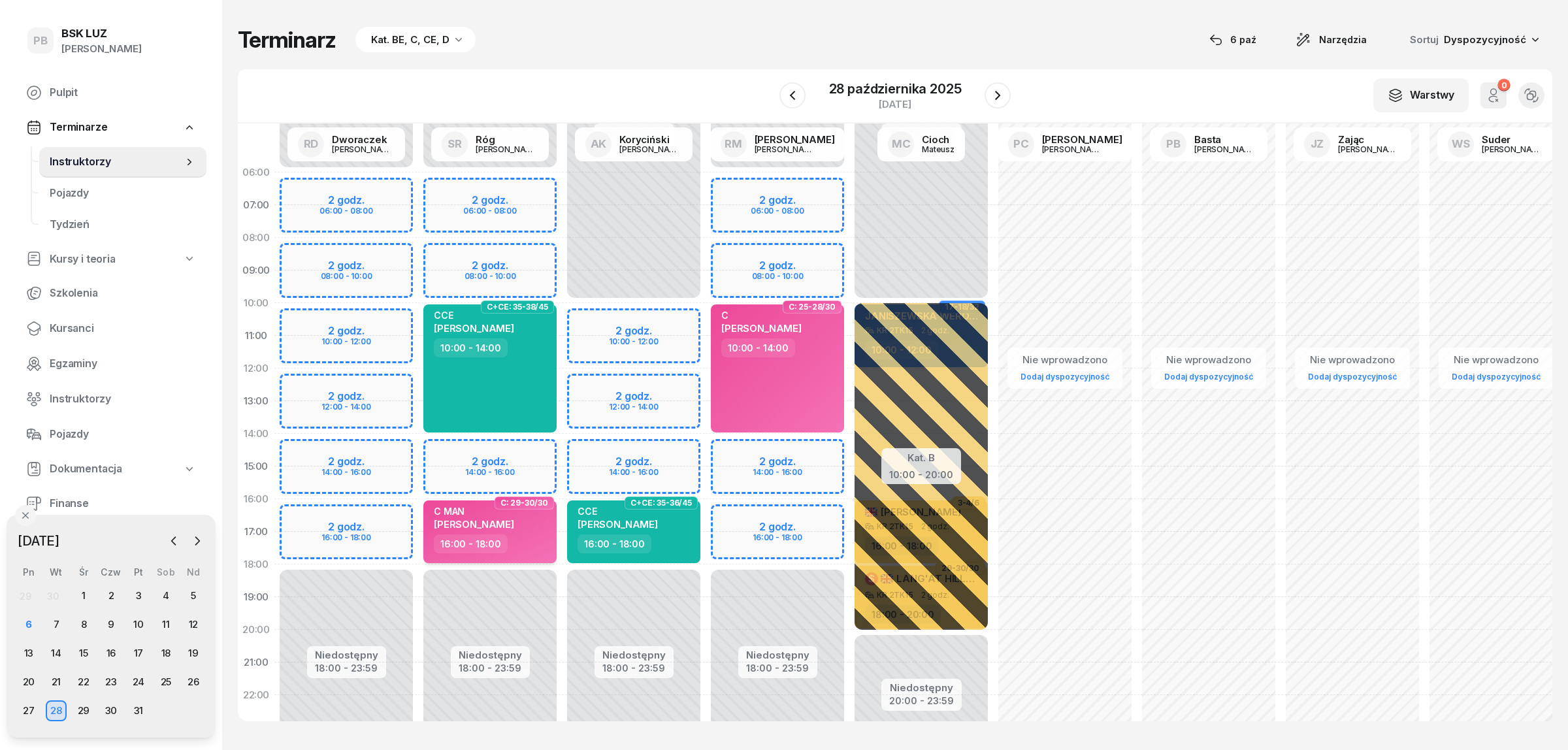
select select "16"
select select "18"
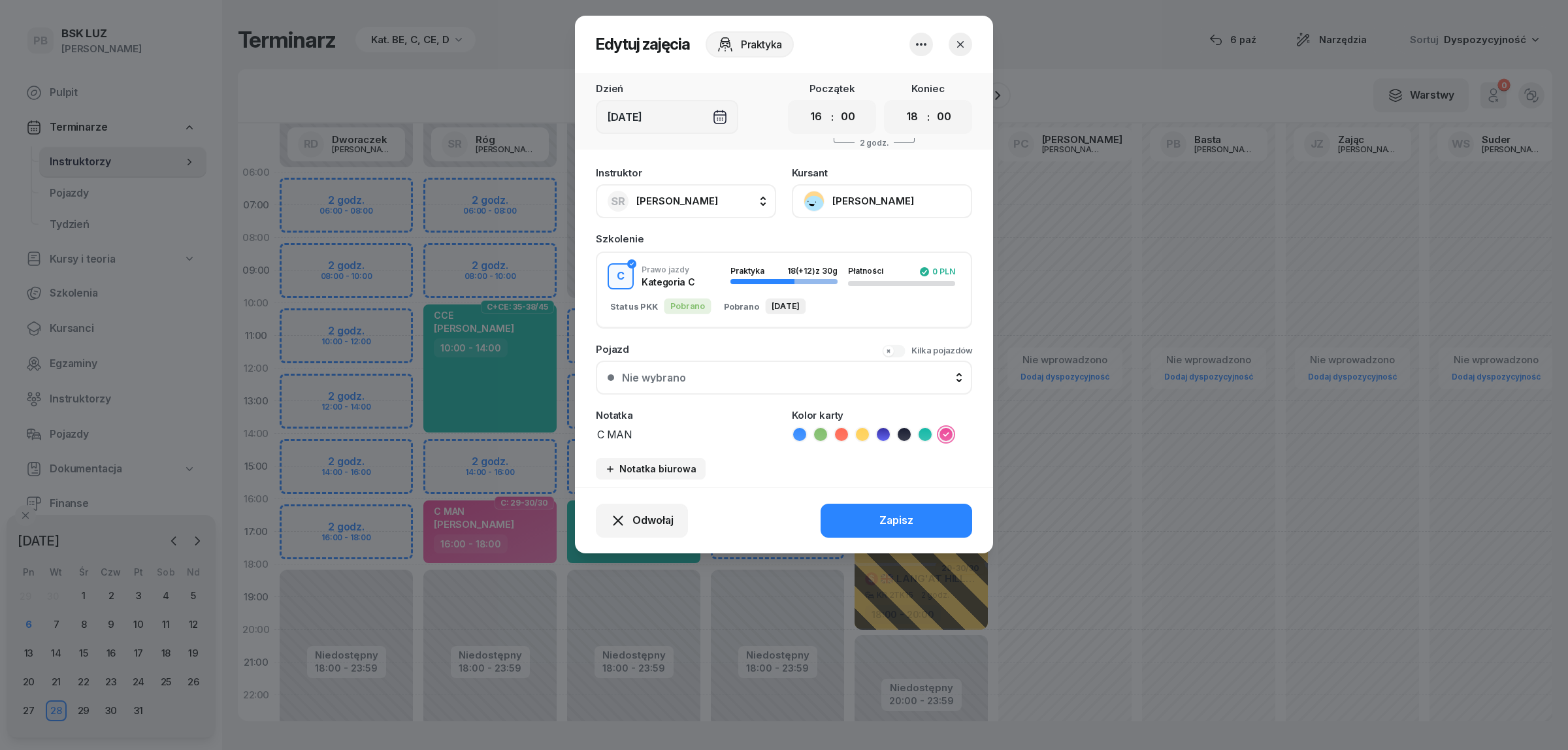
click at [907, 194] on button "[PERSON_NAME]" at bounding box center [882, 201] width 180 height 34
click at [897, 245] on link "Otwórz profil" at bounding box center [880, 244] width 172 height 32
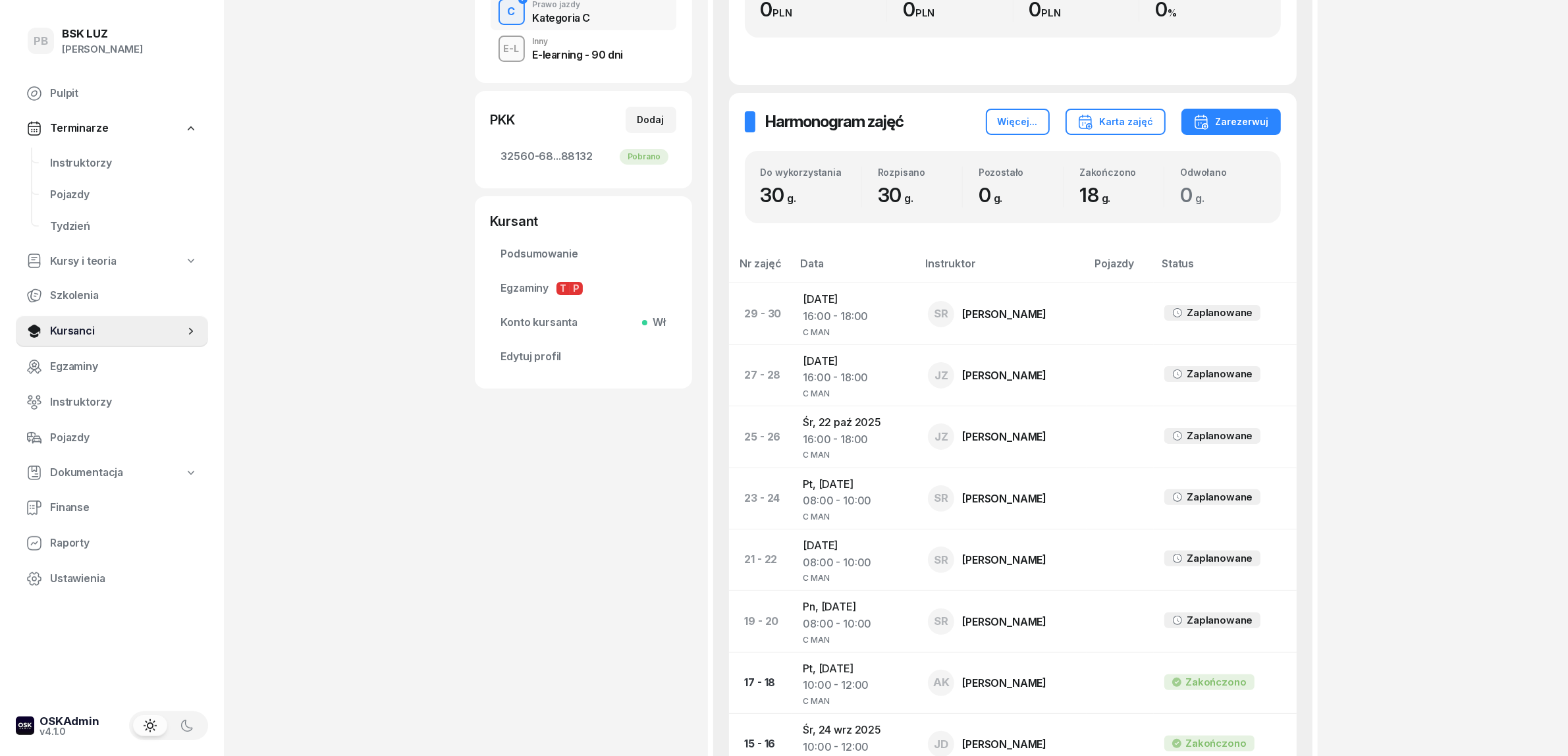
scroll to position [412, 0]
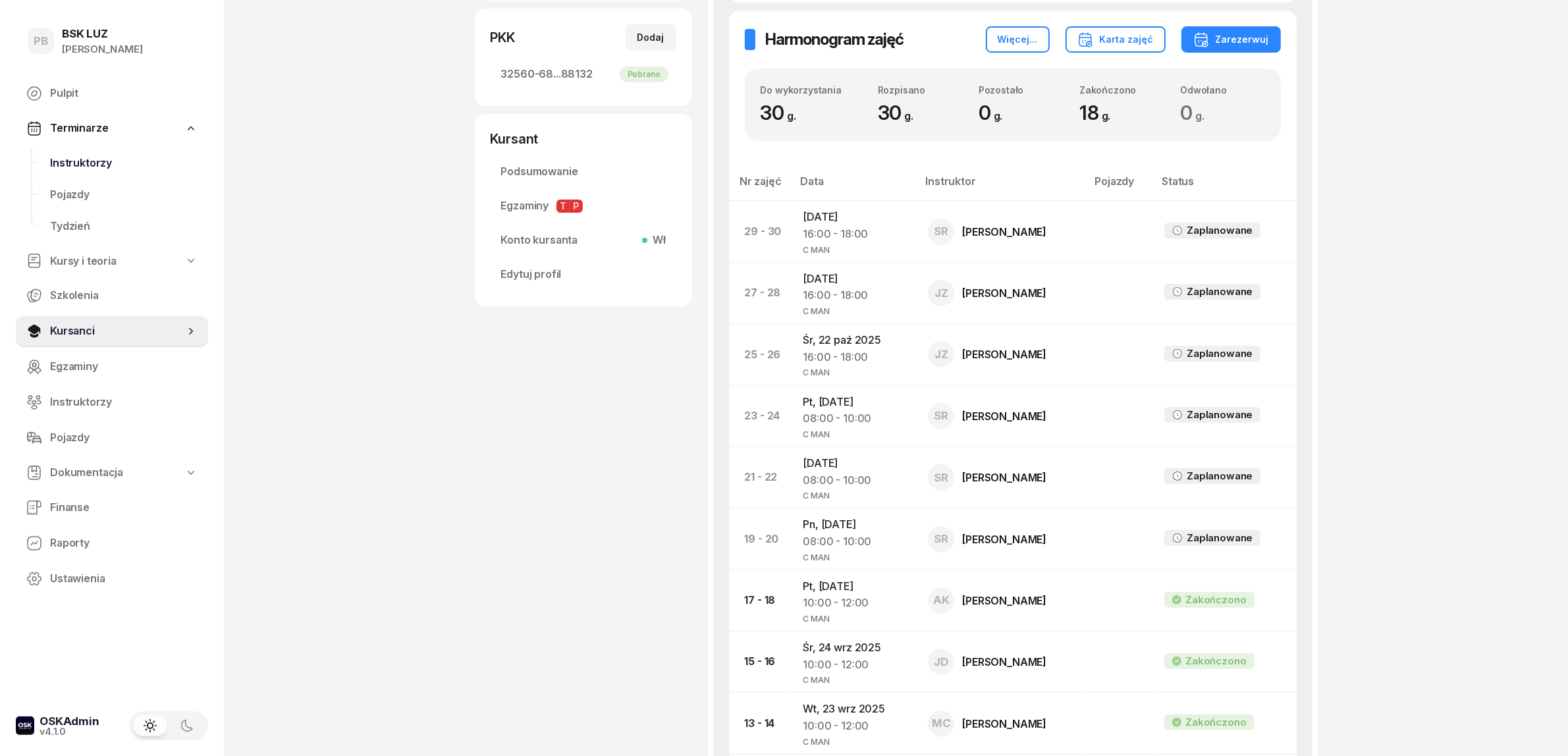
click at [74, 152] on link "Instruktorzy" at bounding box center [123, 163] width 168 height 31
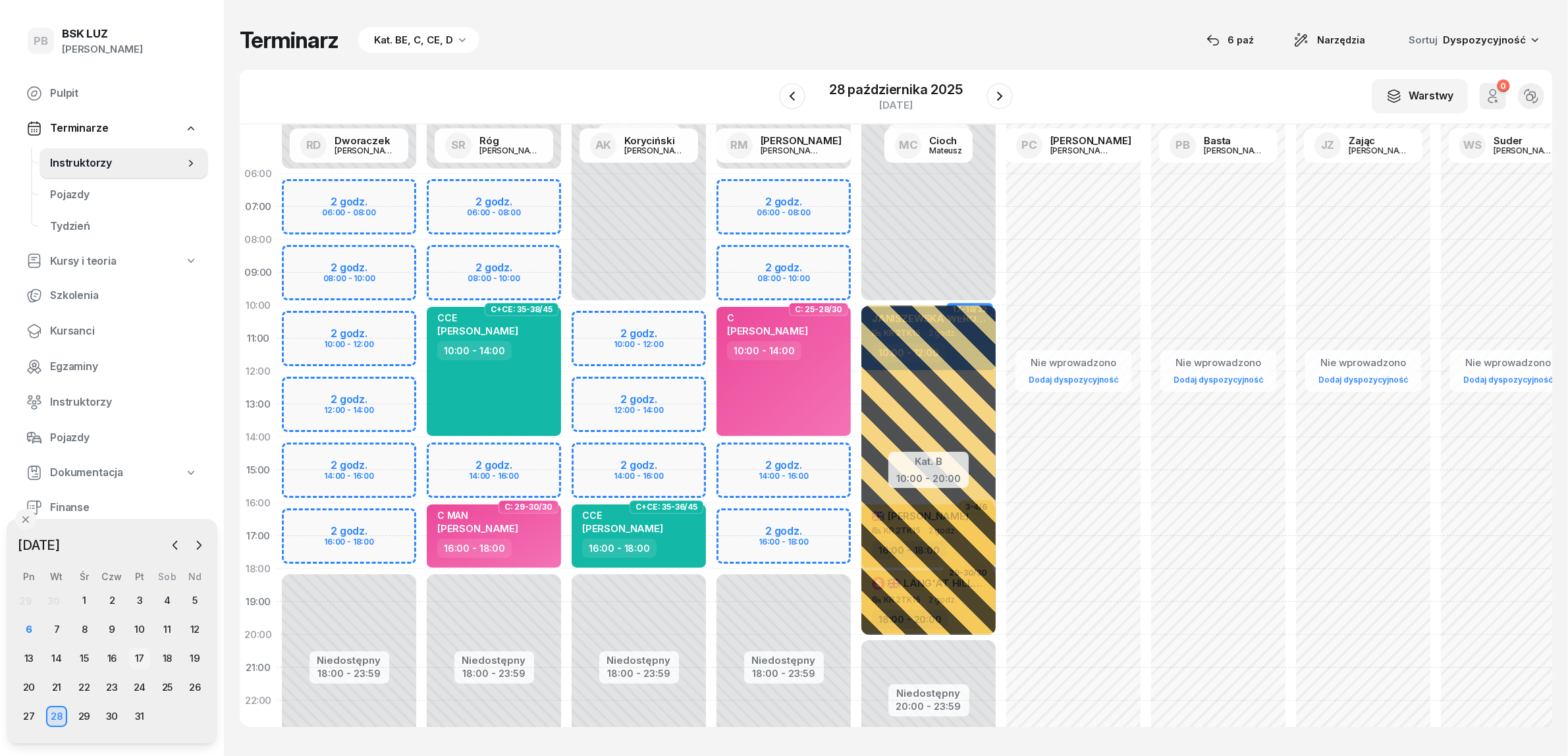
click at [136, 655] on div "17" at bounding box center [140, 659] width 21 height 21
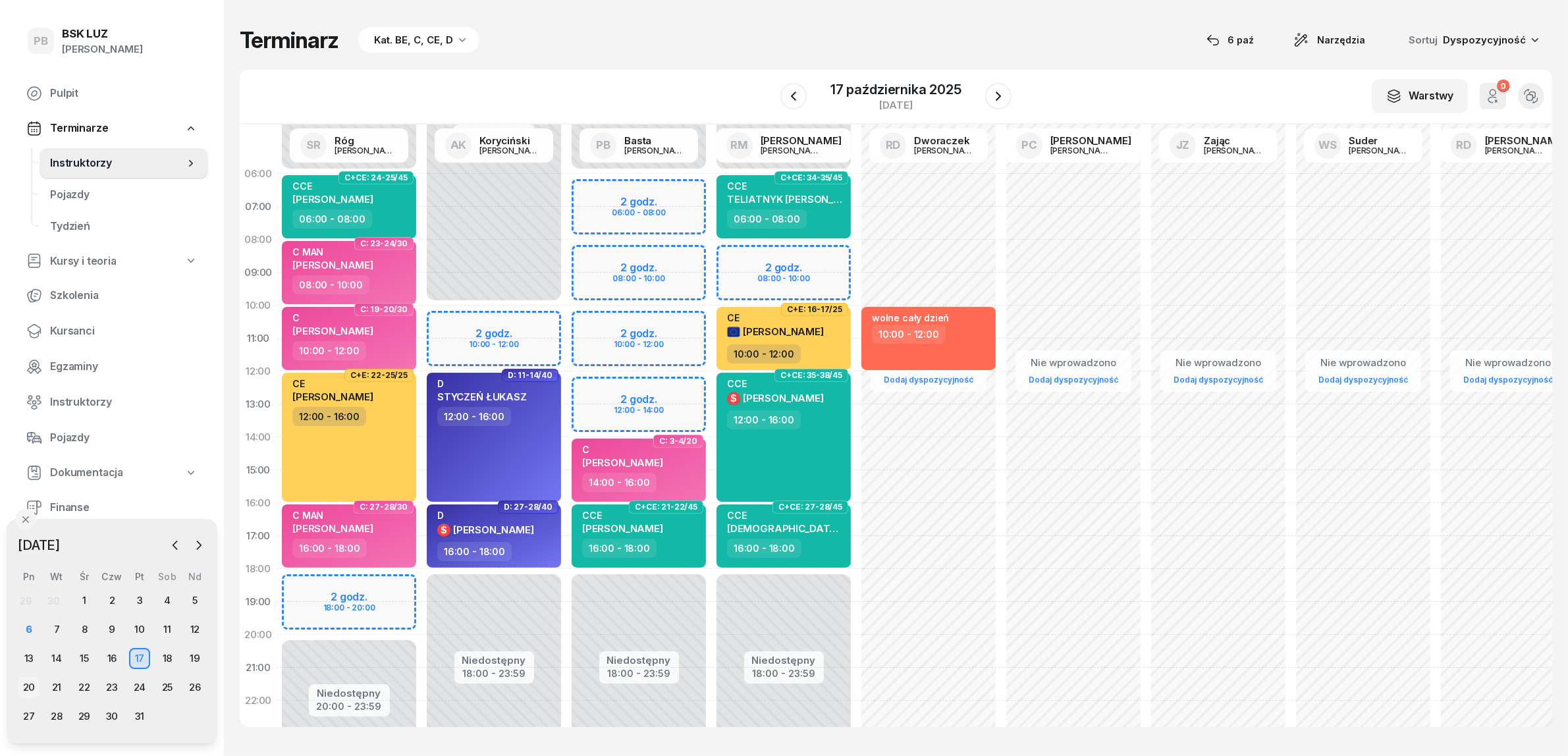
click at [23, 682] on div "20" at bounding box center [29, 688] width 21 height 21
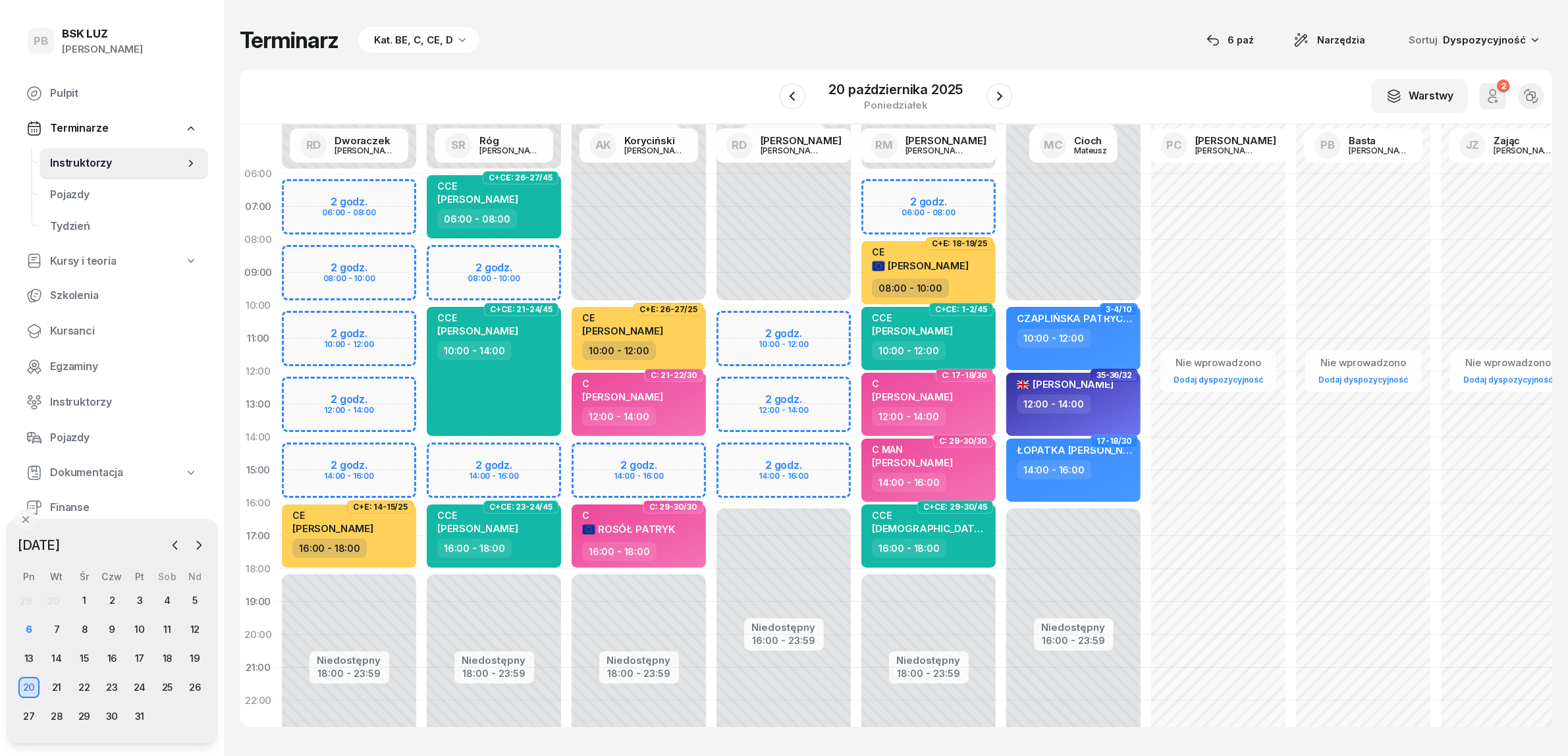
click at [449, 456] on div "Niedostępny 00:00 - 06:00 Niedostępny 18:00 - 23:59 2 godz. 08:00 - 10:00 2 god…" at bounding box center [494, 470] width 145 height 626
select select "14"
select select "16"
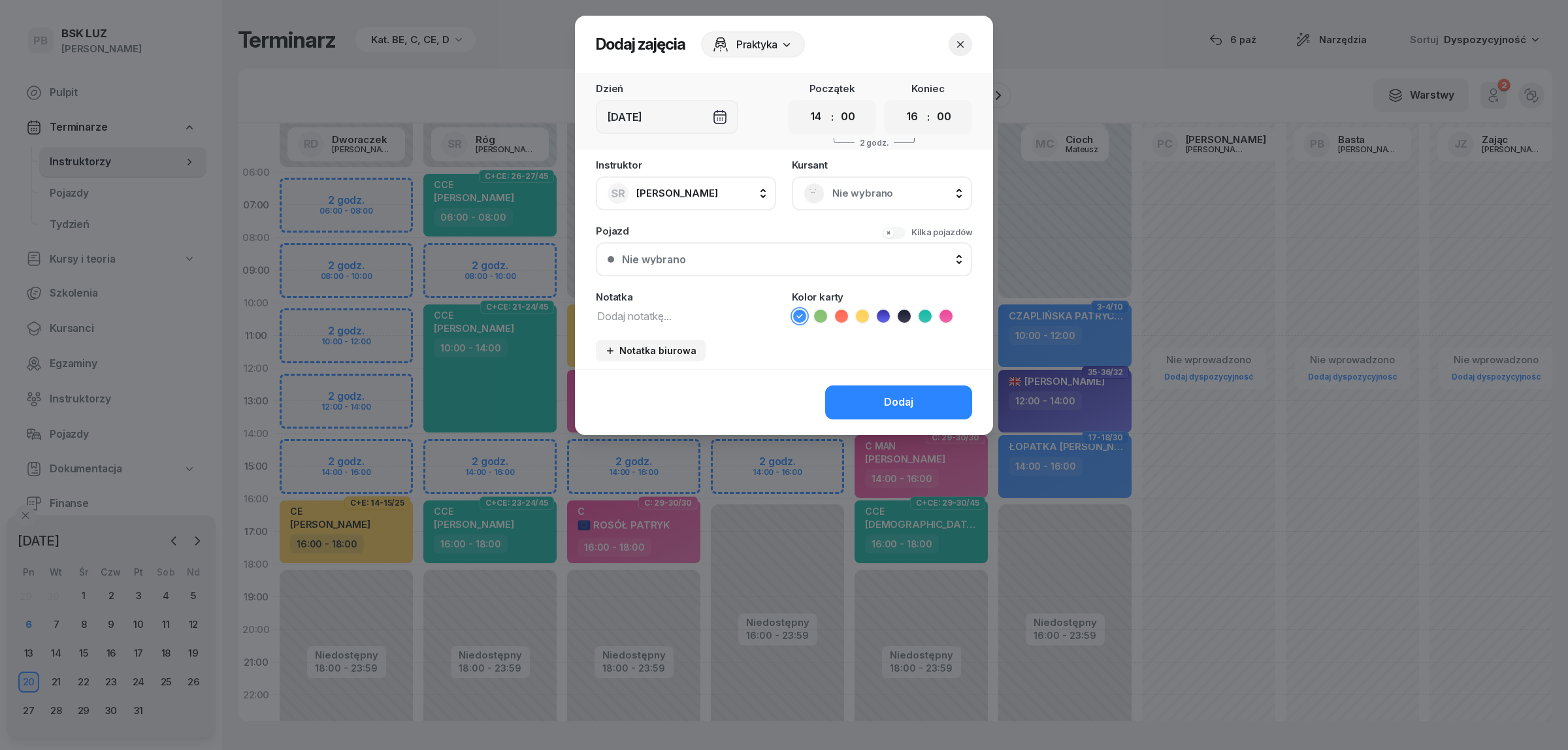
click at [900, 187] on span "Nie wybrano" at bounding box center [896, 194] width 128 height 17
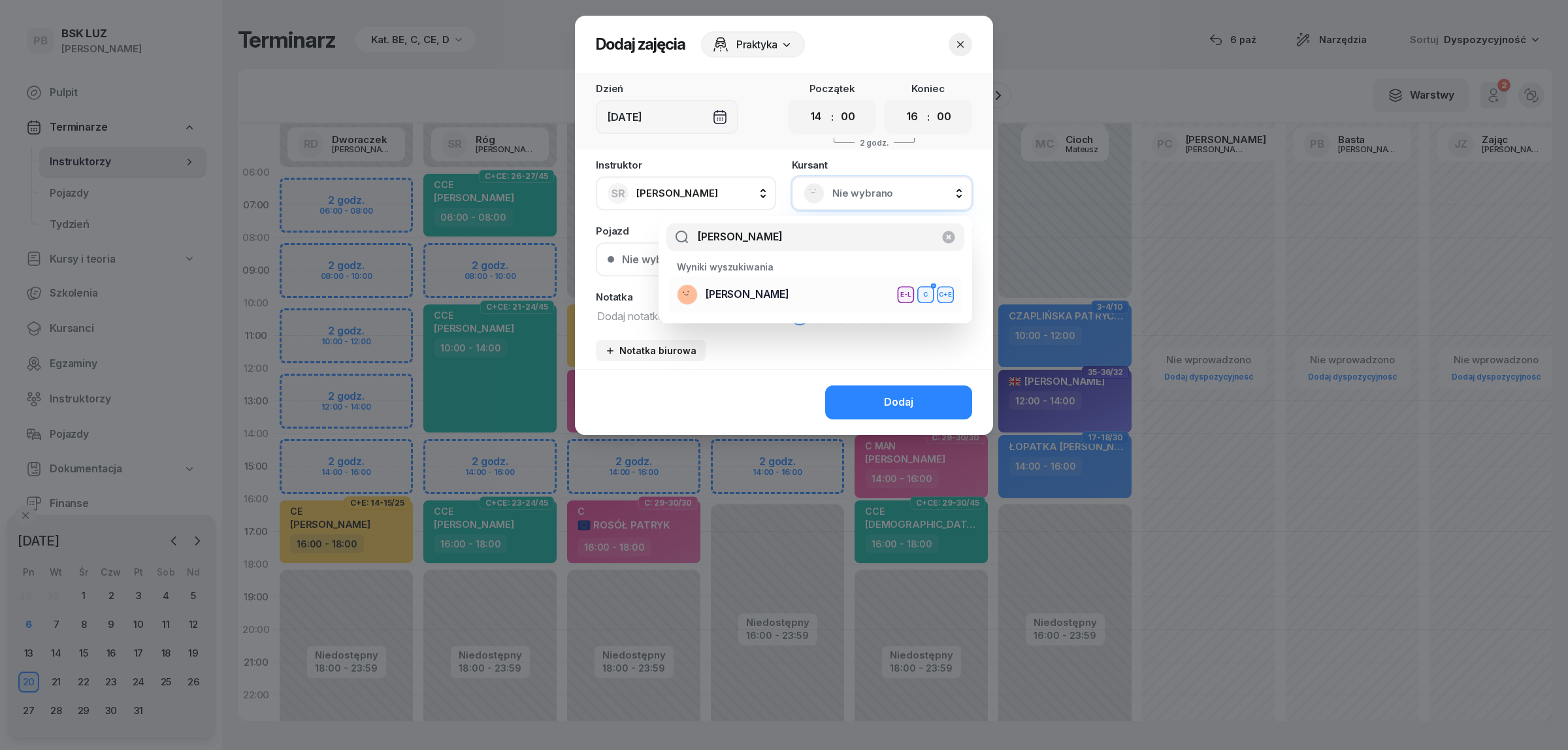
type input "[PERSON_NAME]"
click at [789, 295] on span "[PERSON_NAME]" at bounding box center [747, 295] width 84 height 17
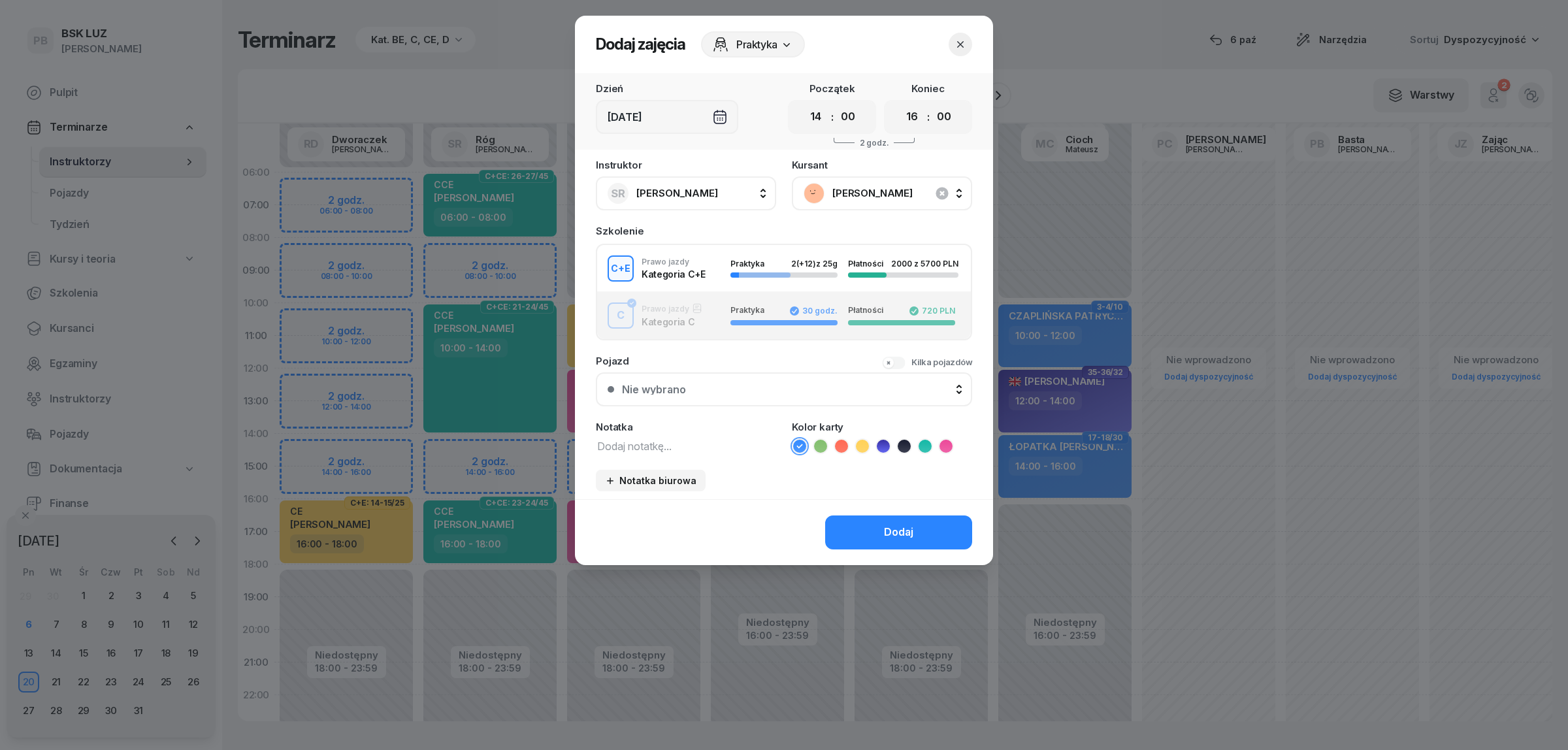
click at [627, 439] on textarea at bounding box center [686, 446] width 180 height 17
type textarea "CE"
click at [862, 445] on icon at bounding box center [863, 447] width 13 height 13
click at [866, 521] on button "Dodaj" at bounding box center [898, 532] width 147 height 34
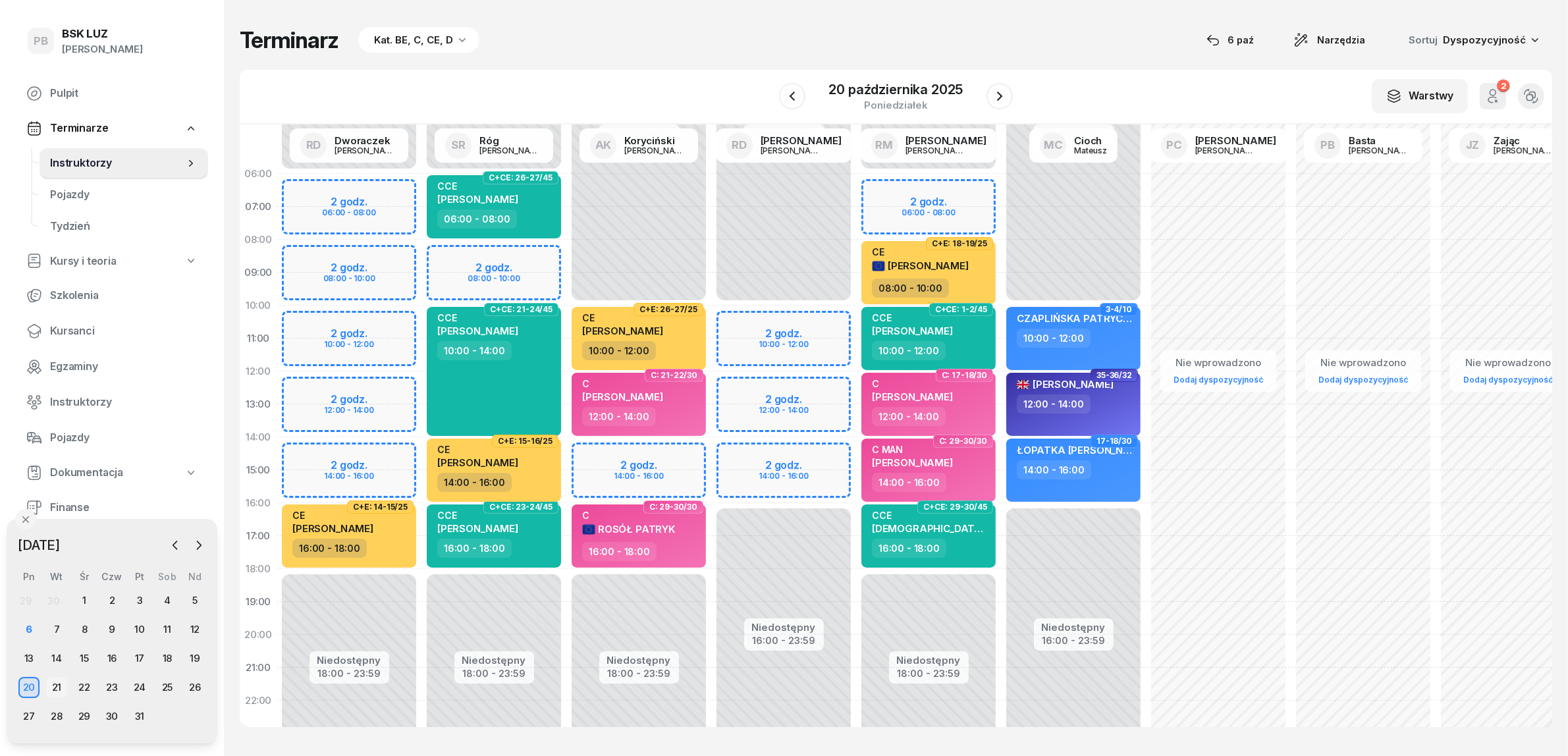
click at [55, 683] on div "21" at bounding box center [57, 688] width 21 height 21
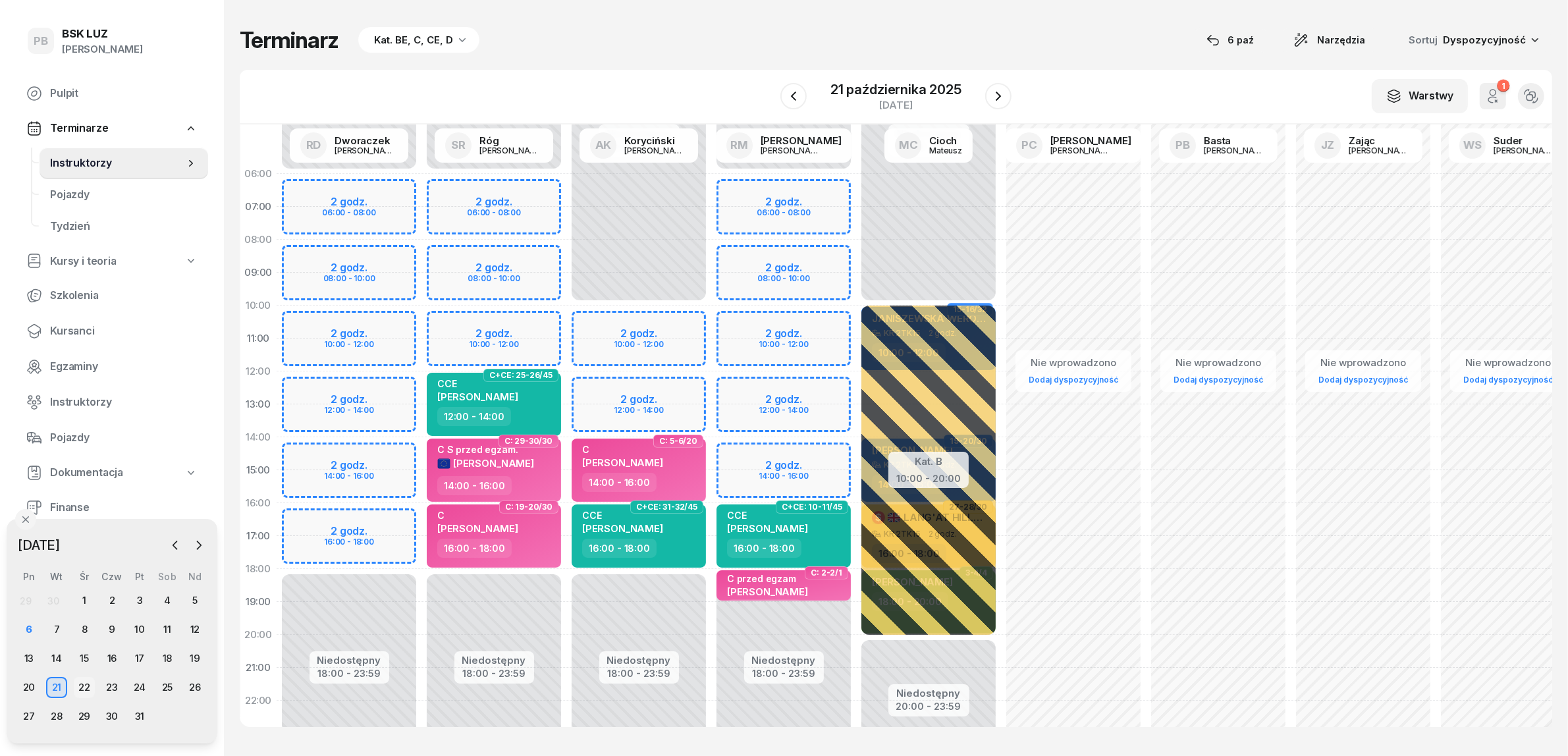
click at [83, 684] on div "22" at bounding box center [85, 688] width 21 height 21
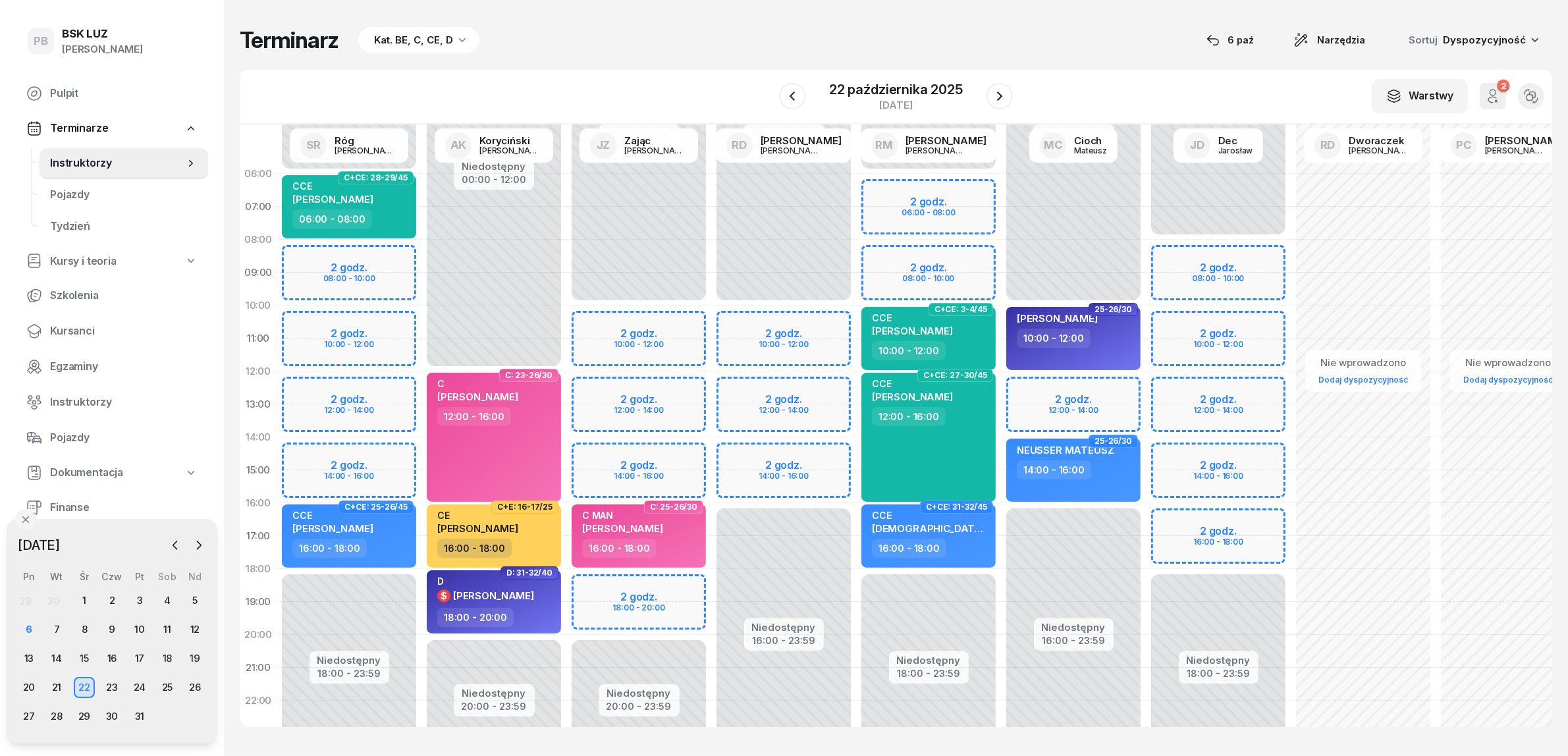
click at [595, 581] on div "Niedostępny 00:00 - 10:00 Niedostępny 20:00 - 23:59 2 godz. 10:00 - 12:00 2 god…" at bounding box center [639, 470] width 145 height 626
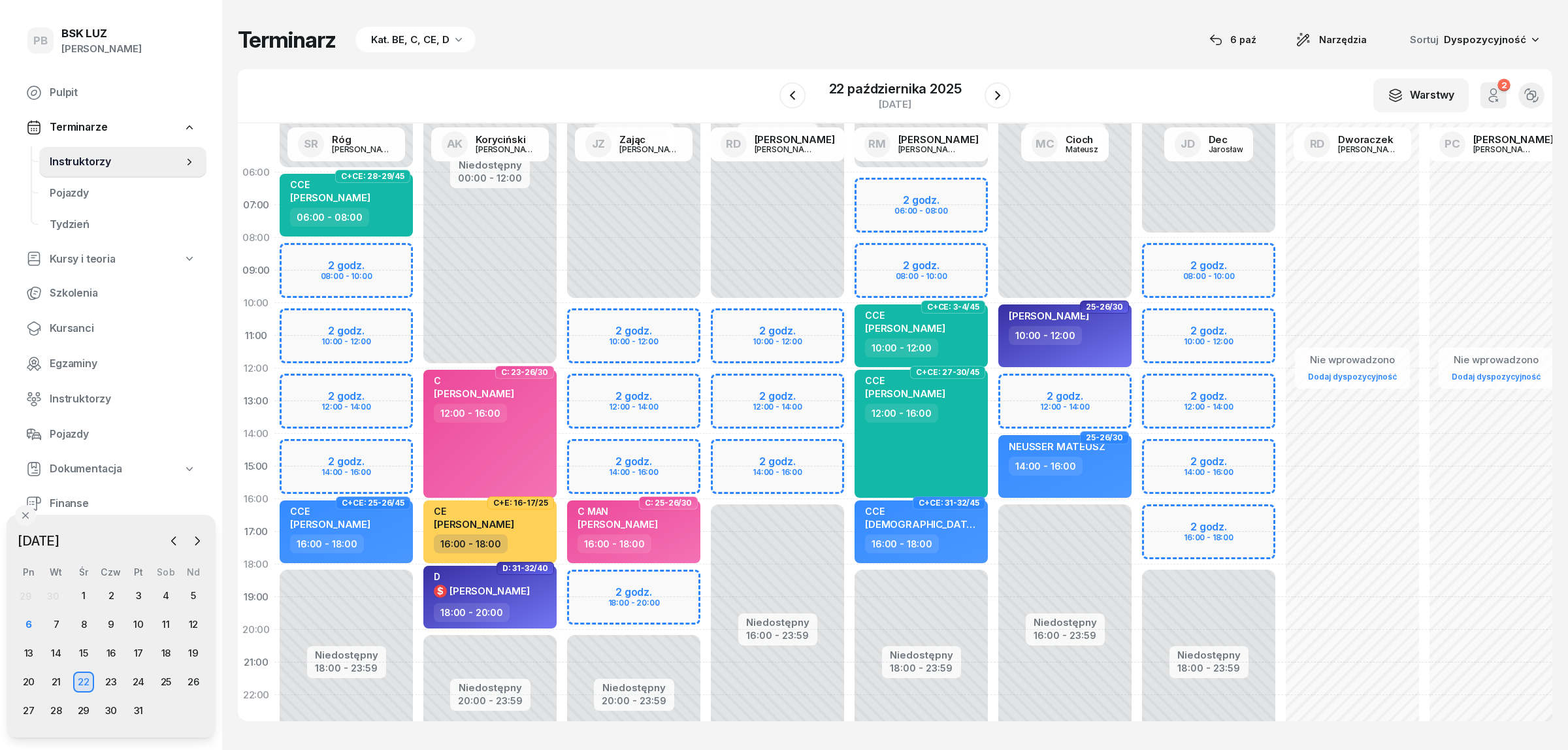
select select "18"
select select "20"
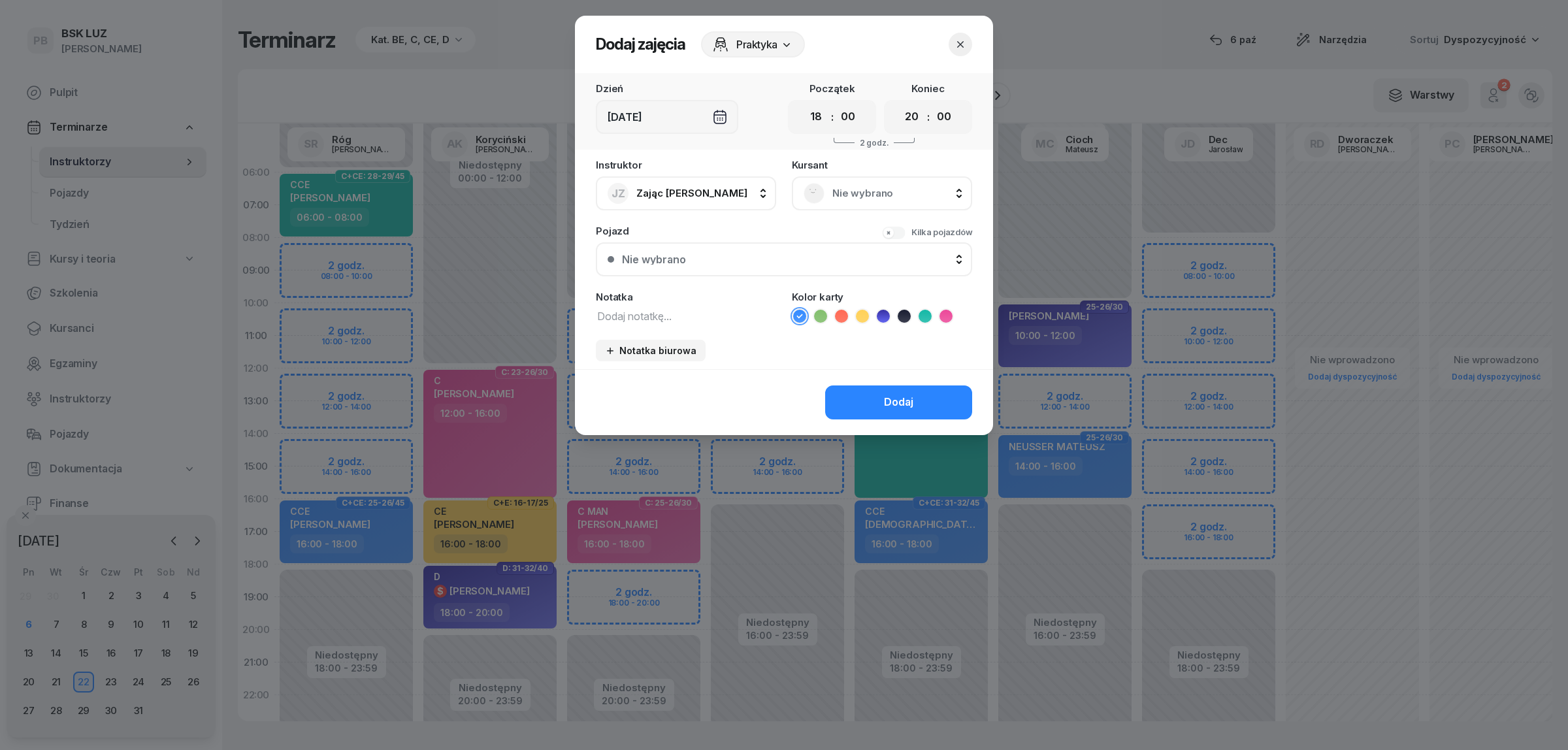
click at [861, 185] on span "Nie wybrano" at bounding box center [896, 194] width 128 height 17
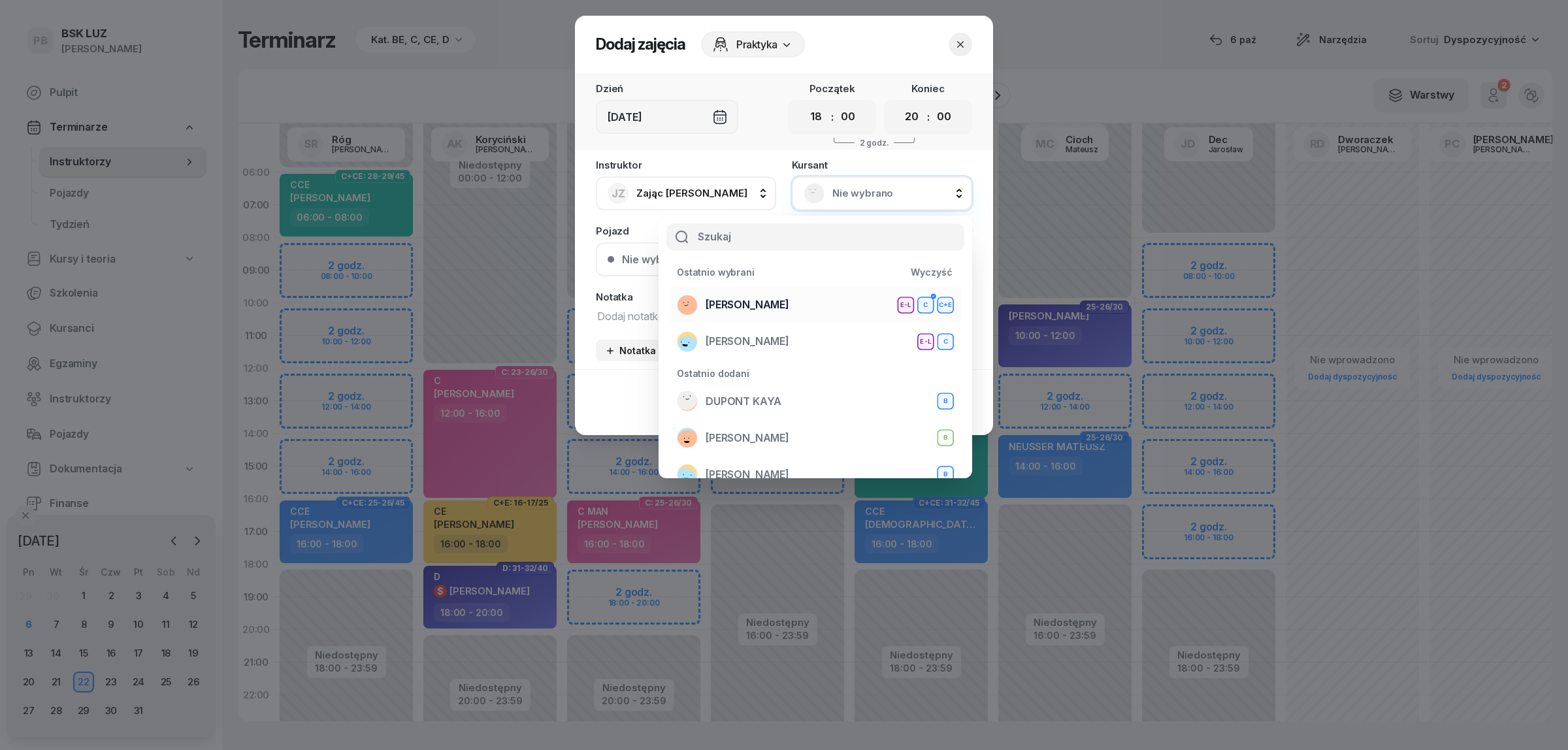
click at [847, 295] on div "[PERSON_NAME] E-L C C+E" at bounding box center [815, 305] width 277 height 21
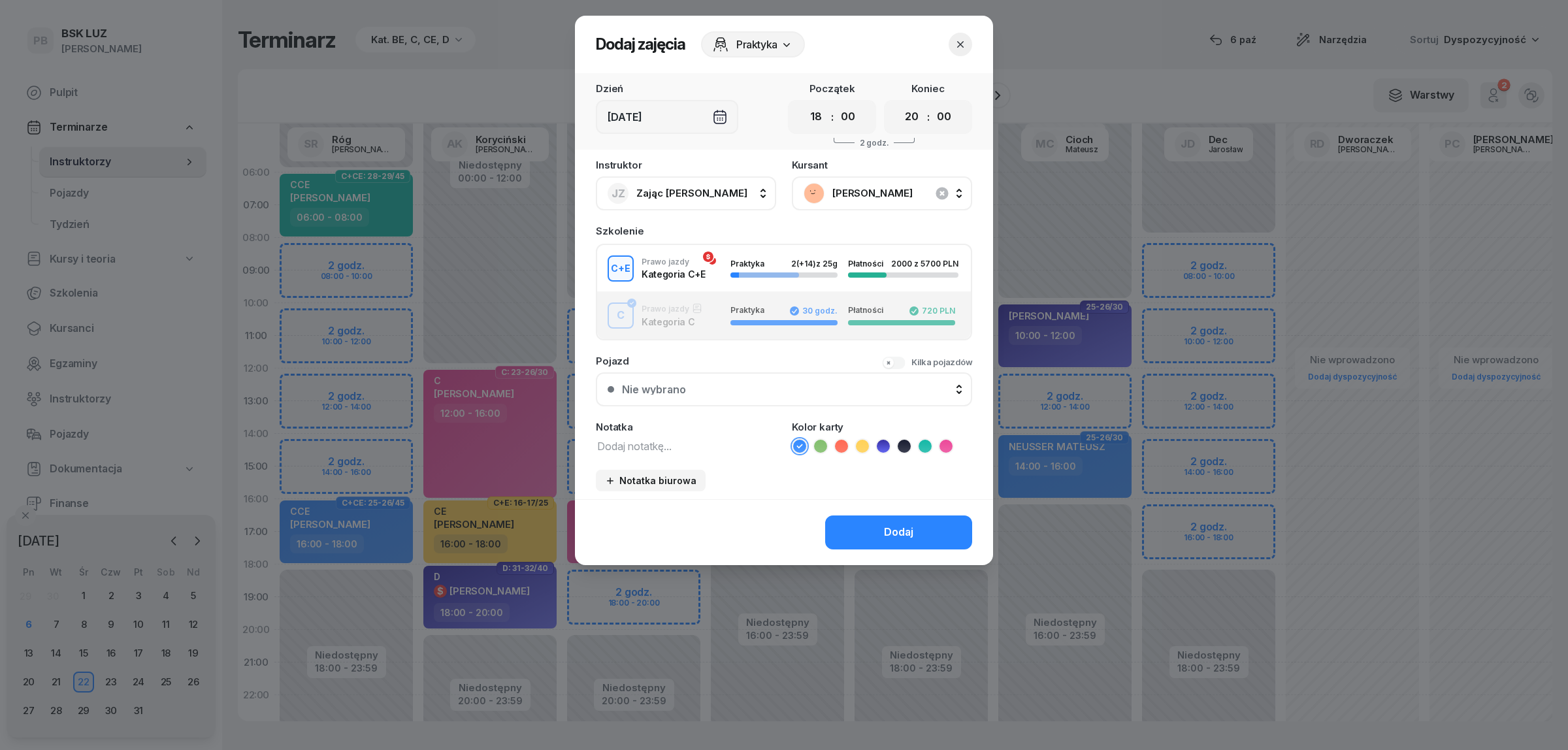
click at [678, 443] on textarea at bounding box center [686, 446] width 180 height 17
type textarea "CE"
click at [861, 444] on icon at bounding box center [862, 446] width 6 height 5
click at [848, 531] on button "Dodaj" at bounding box center [898, 532] width 147 height 34
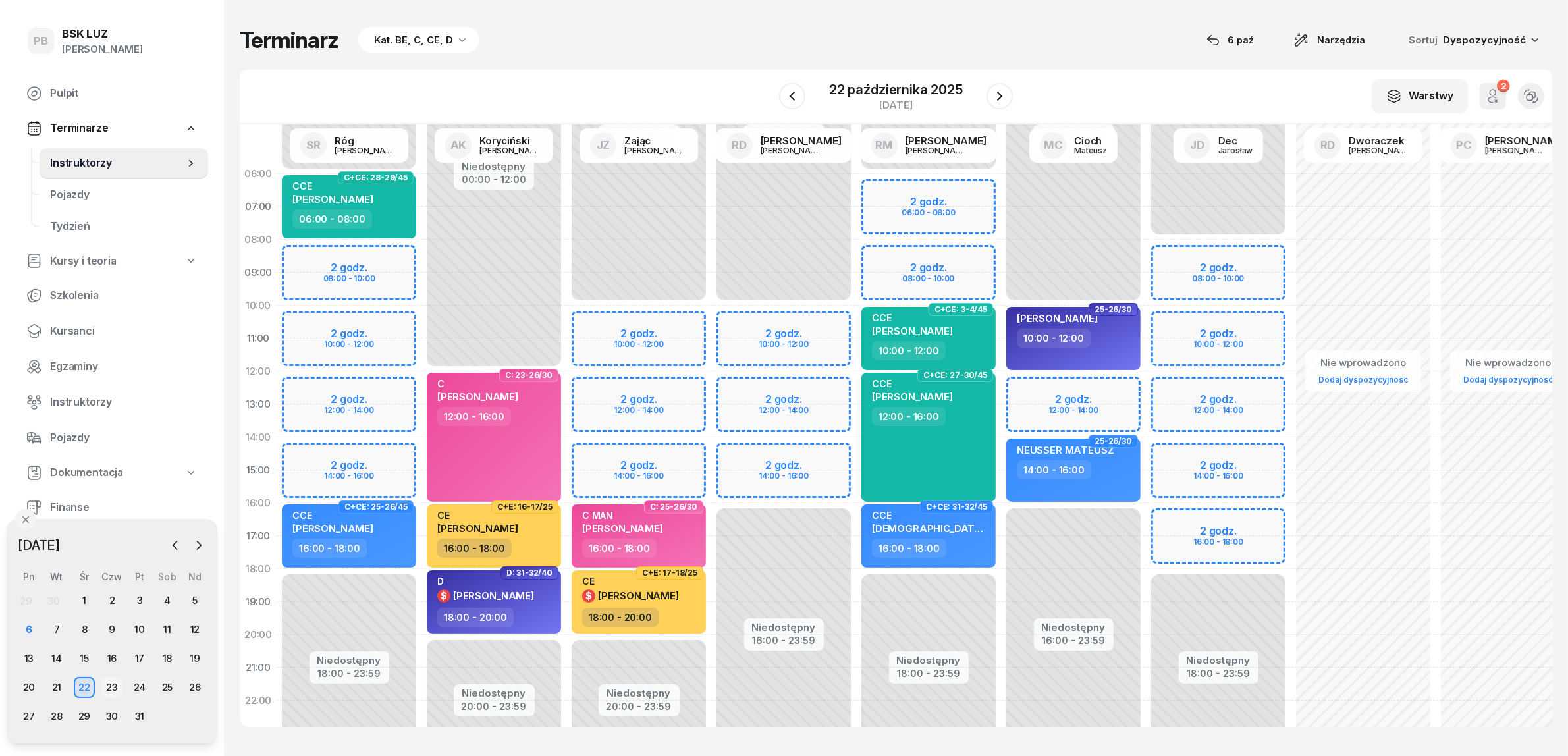
click at [116, 689] on div "23" at bounding box center [112, 688] width 21 height 21
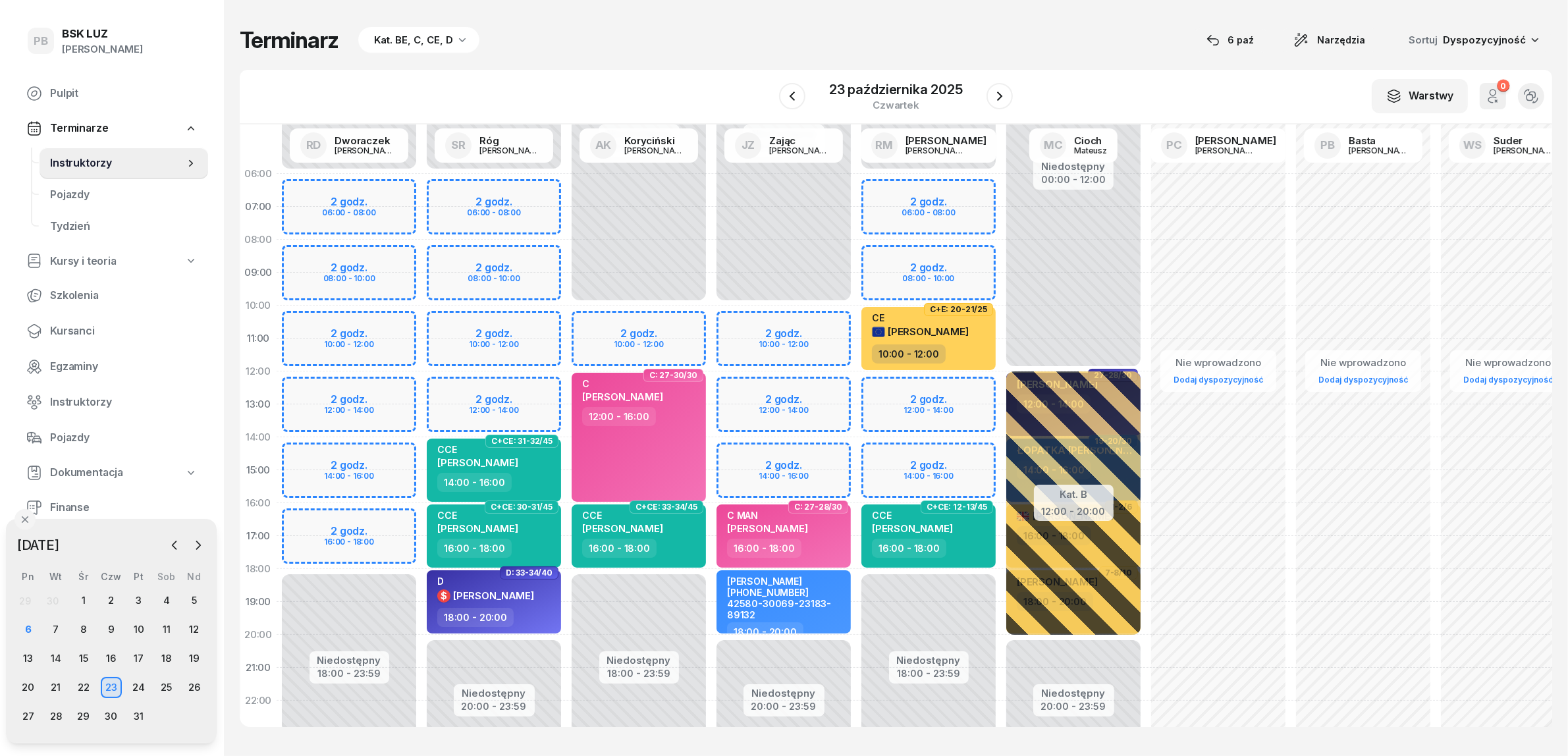
click at [736, 456] on div "Niedostępny 00:00 - 10:00 Niedostępny 20:00 - 23:59 2 godz. 10:00 - 12:00 2 god…" at bounding box center [784, 470] width 145 height 626
click at [873, 452] on div "Niedostępny 00:00 - 06:00 Niedostępny 18:00 - 23:59 2 godz. 06:00 - 08:00 2 god…" at bounding box center [929, 470] width 145 height 626
select select "14"
select select "16"
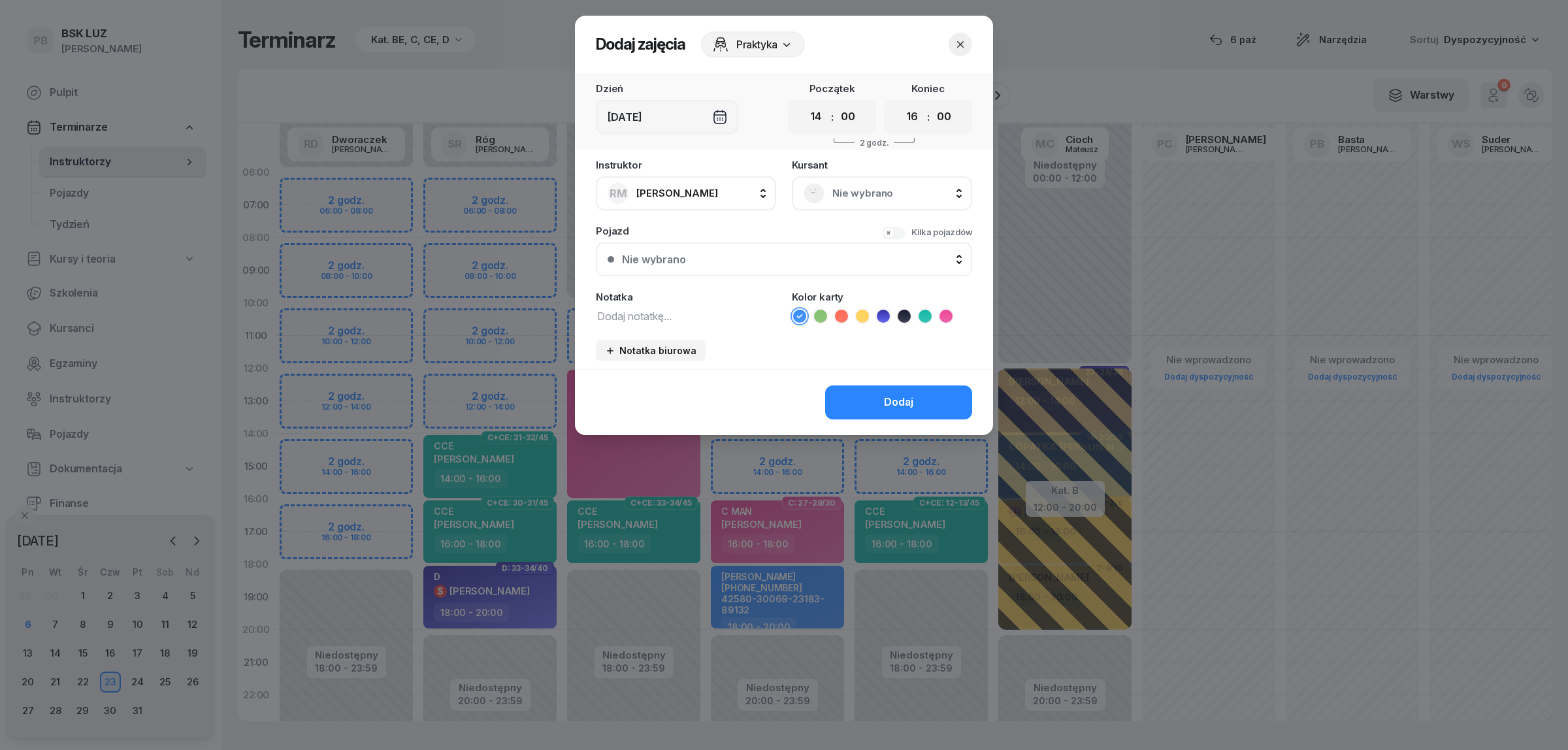
click at [845, 187] on span "Nie wybrano" at bounding box center [896, 194] width 128 height 17
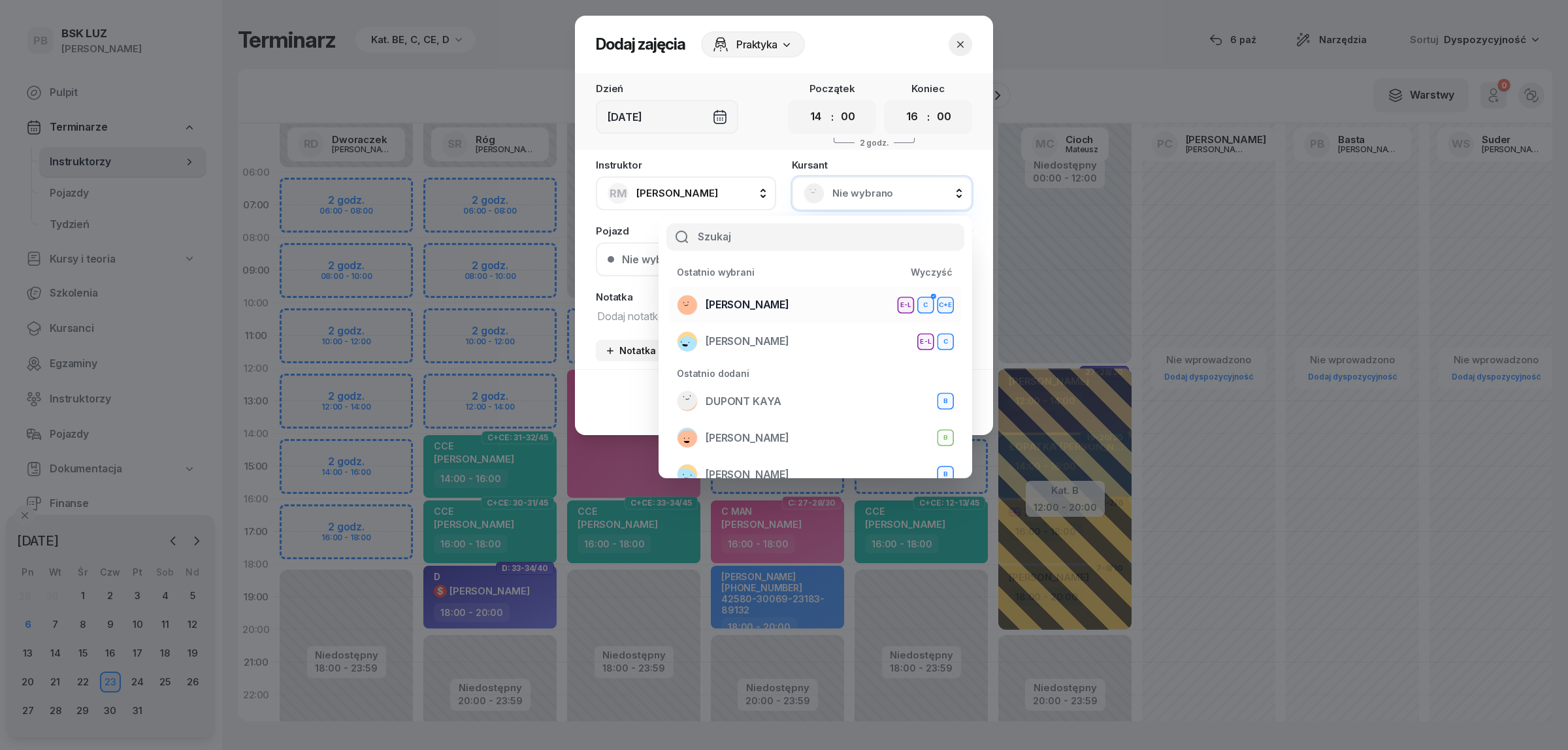
click at [789, 297] on span "[PERSON_NAME]" at bounding box center [747, 305] width 84 height 17
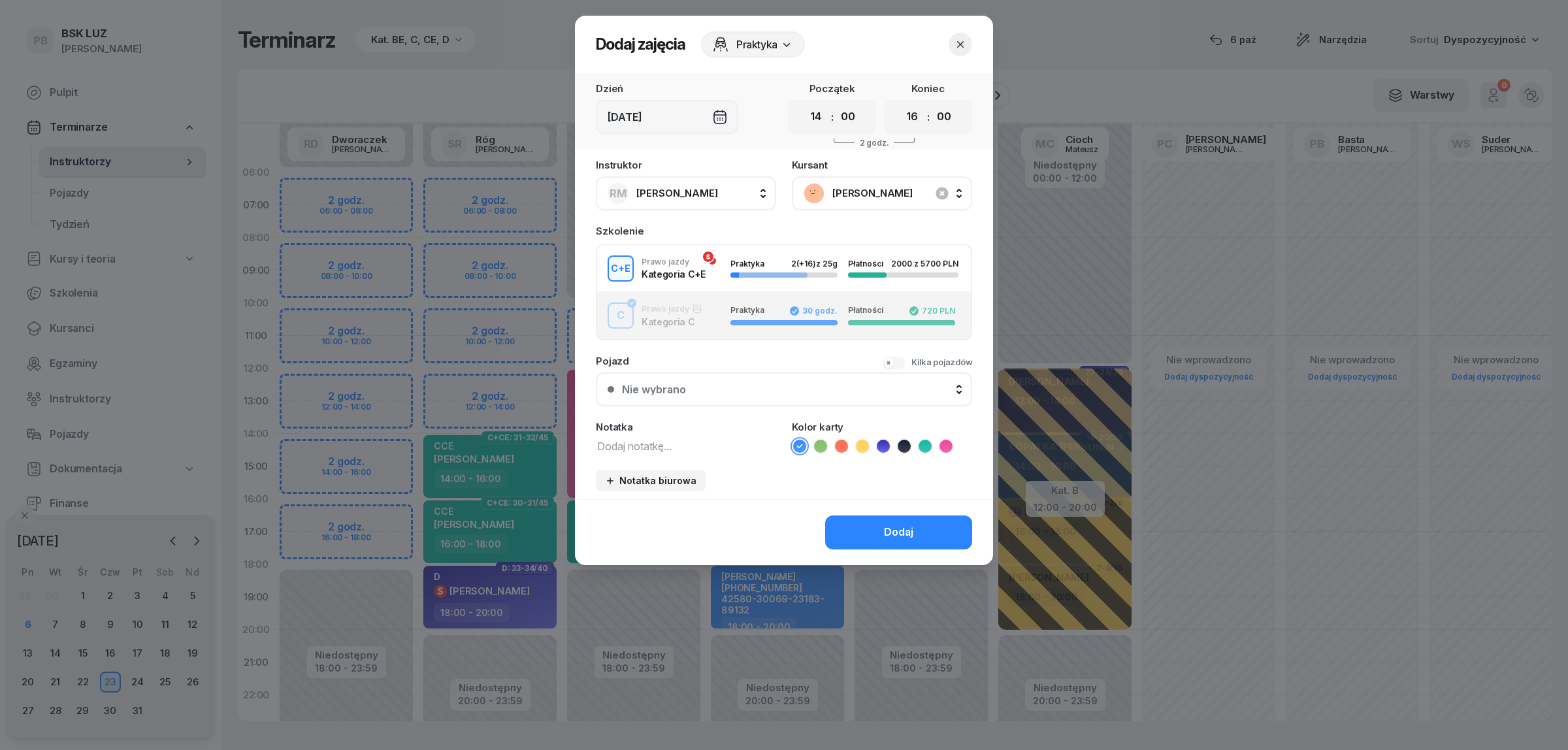
click at [670, 443] on textarea at bounding box center [686, 446] width 180 height 17
type textarea "CE"
click at [859, 440] on icon at bounding box center [863, 447] width 13 height 13
click at [865, 521] on button "Dodaj" at bounding box center [898, 532] width 147 height 34
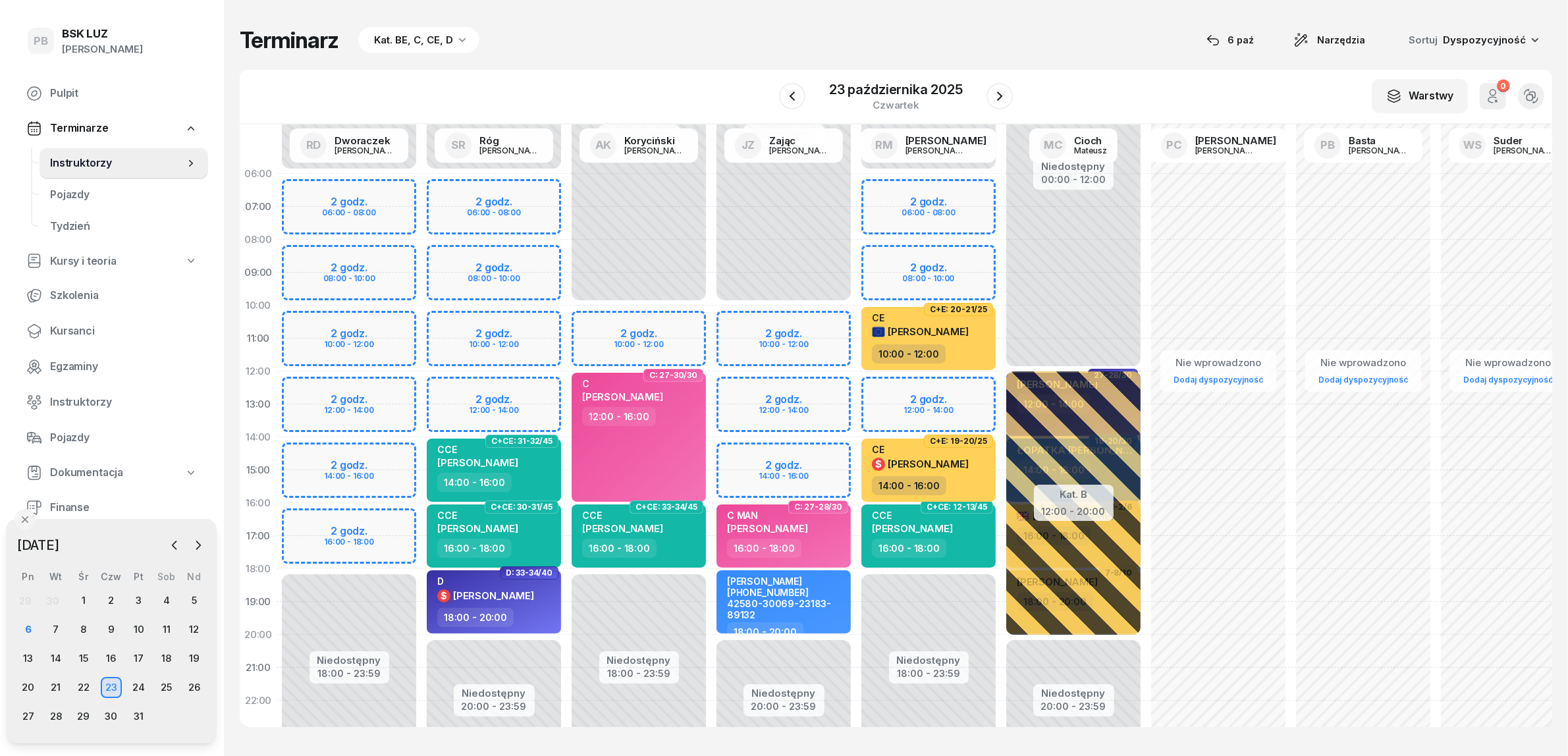
click at [853, 435] on div "Niedostępny 00:00 - 10:00 Niedostępny 20:00 - 23:59 2 godz. 10:00 - 12:00 2 god…" at bounding box center [784, 470] width 145 height 626
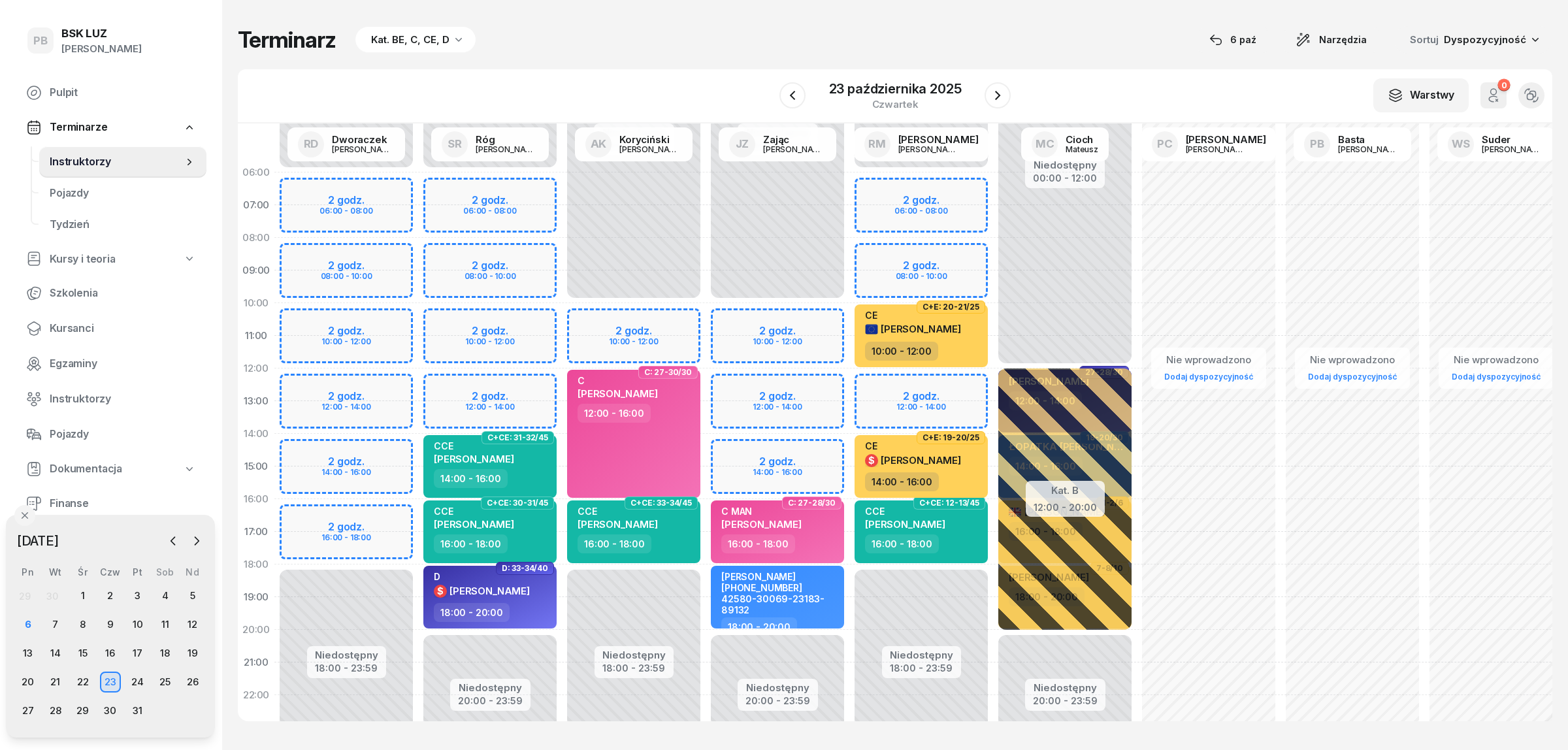
select select "13"
select select "15"
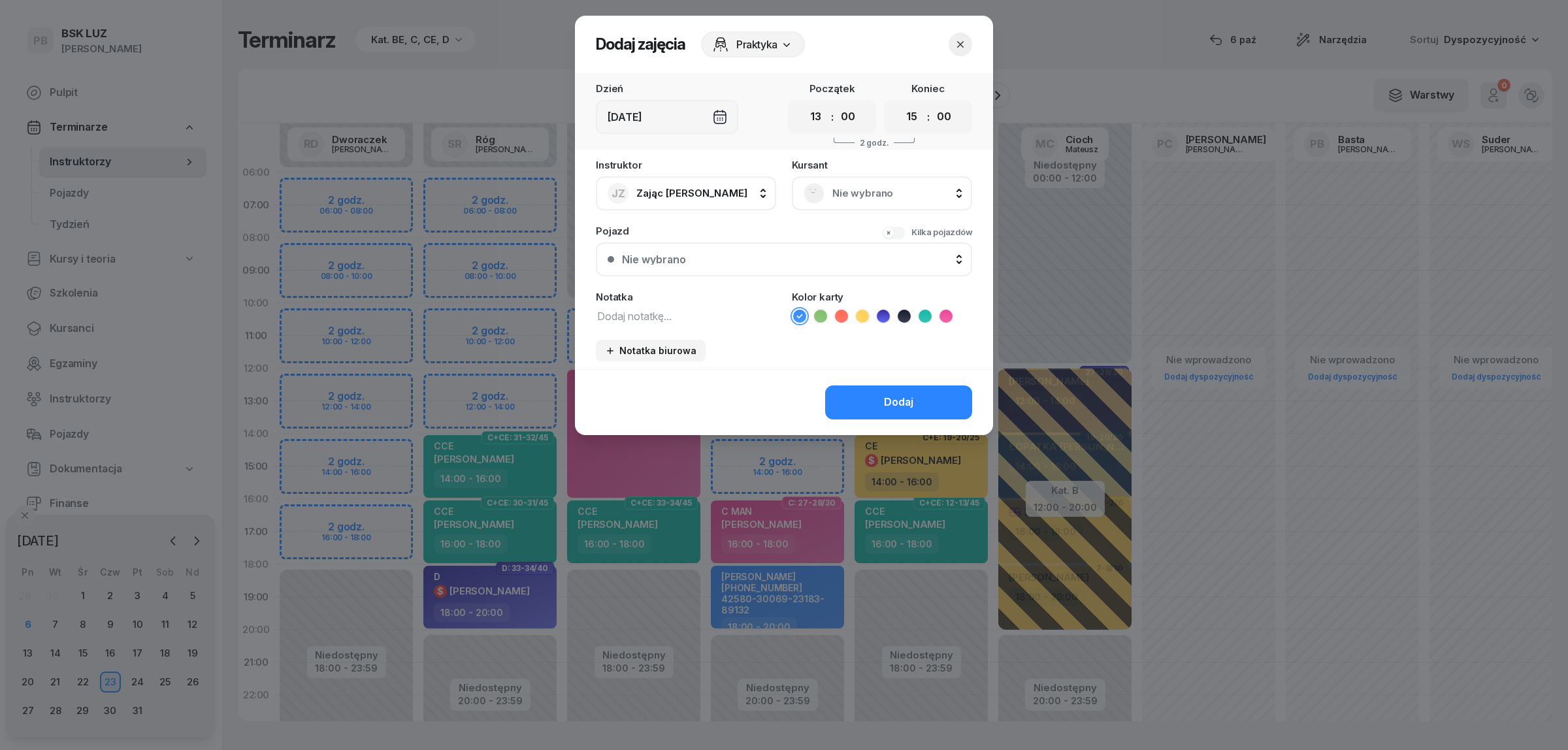
click at [964, 39] on icon "button" at bounding box center [960, 44] width 13 height 13
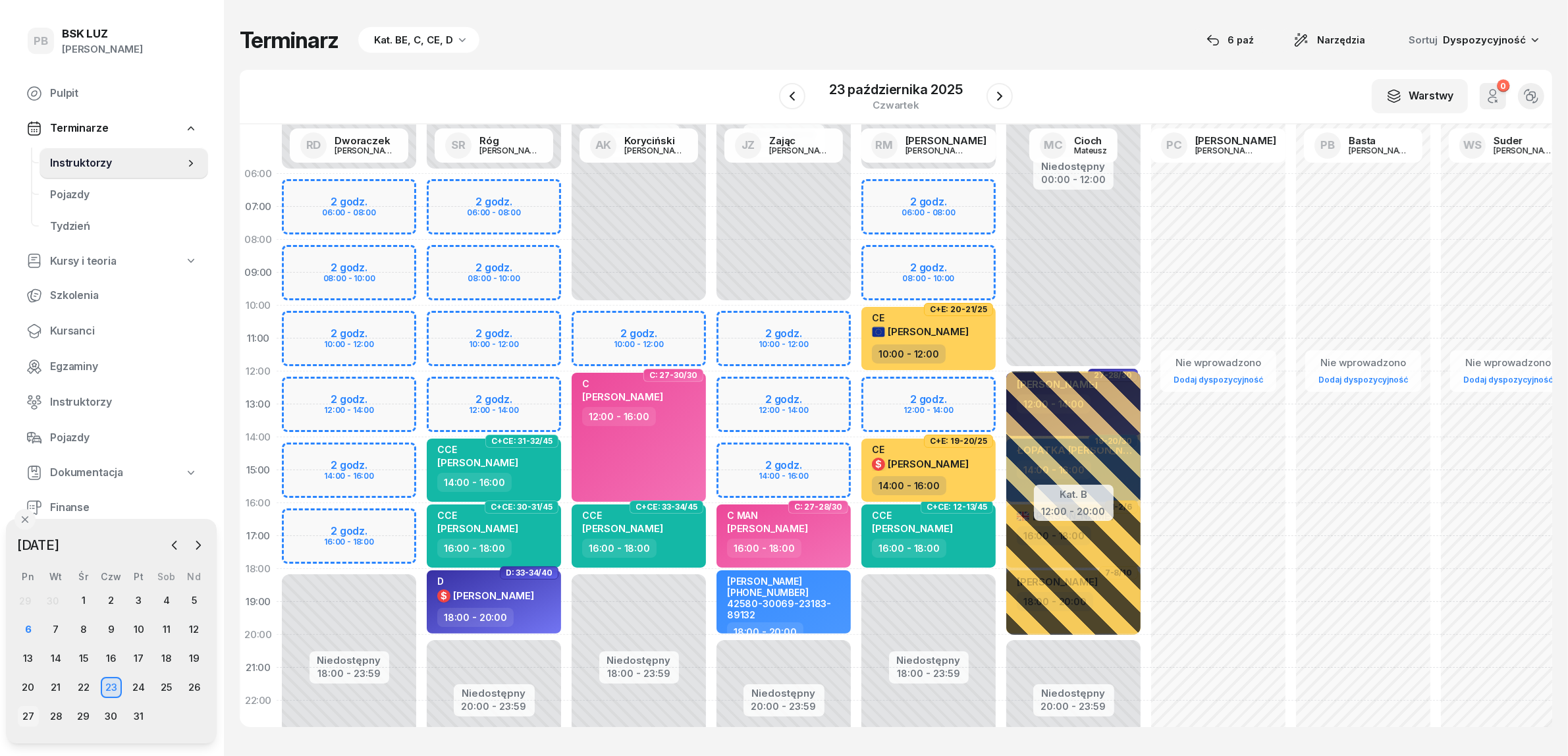
click at [25, 716] on div "27" at bounding box center [29, 717] width 21 height 21
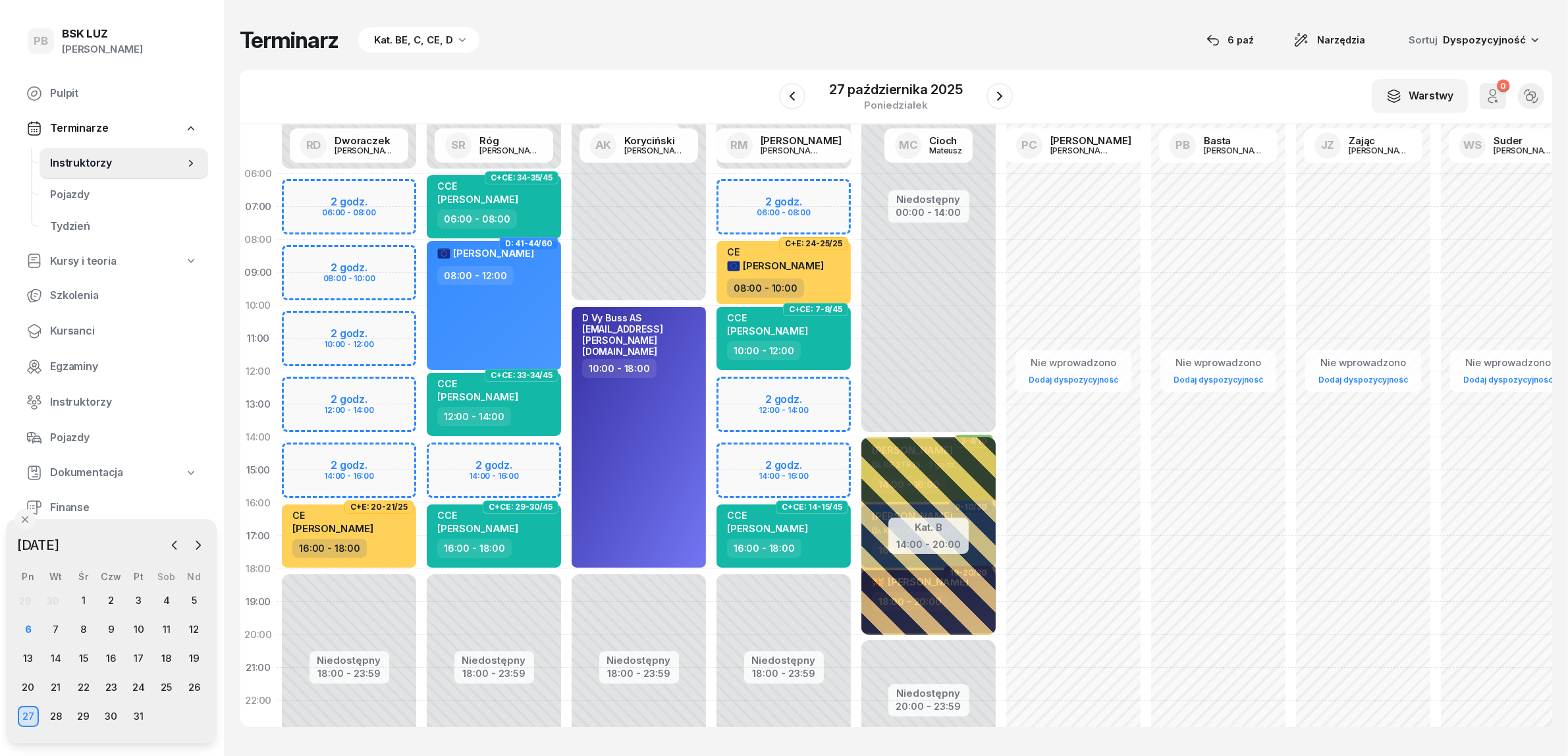
click at [744, 189] on div "Niedostępny 00:00 - 06:00 Niedostępny 18:00 - 23:59 2 godz. 06:00 - 08:00 2 god…" at bounding box center [784, 470] width 145 height 626
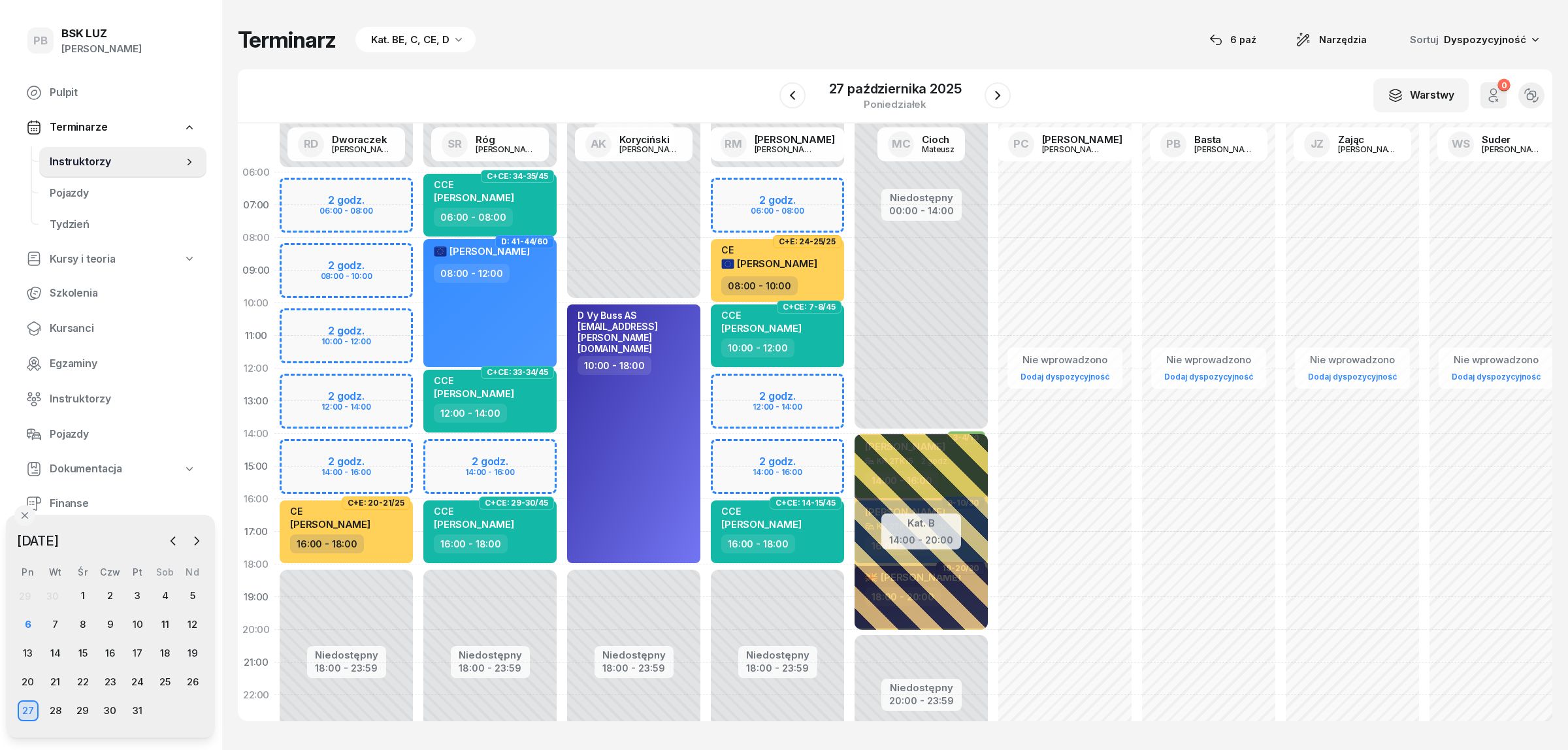
select select "06"
select select "08"
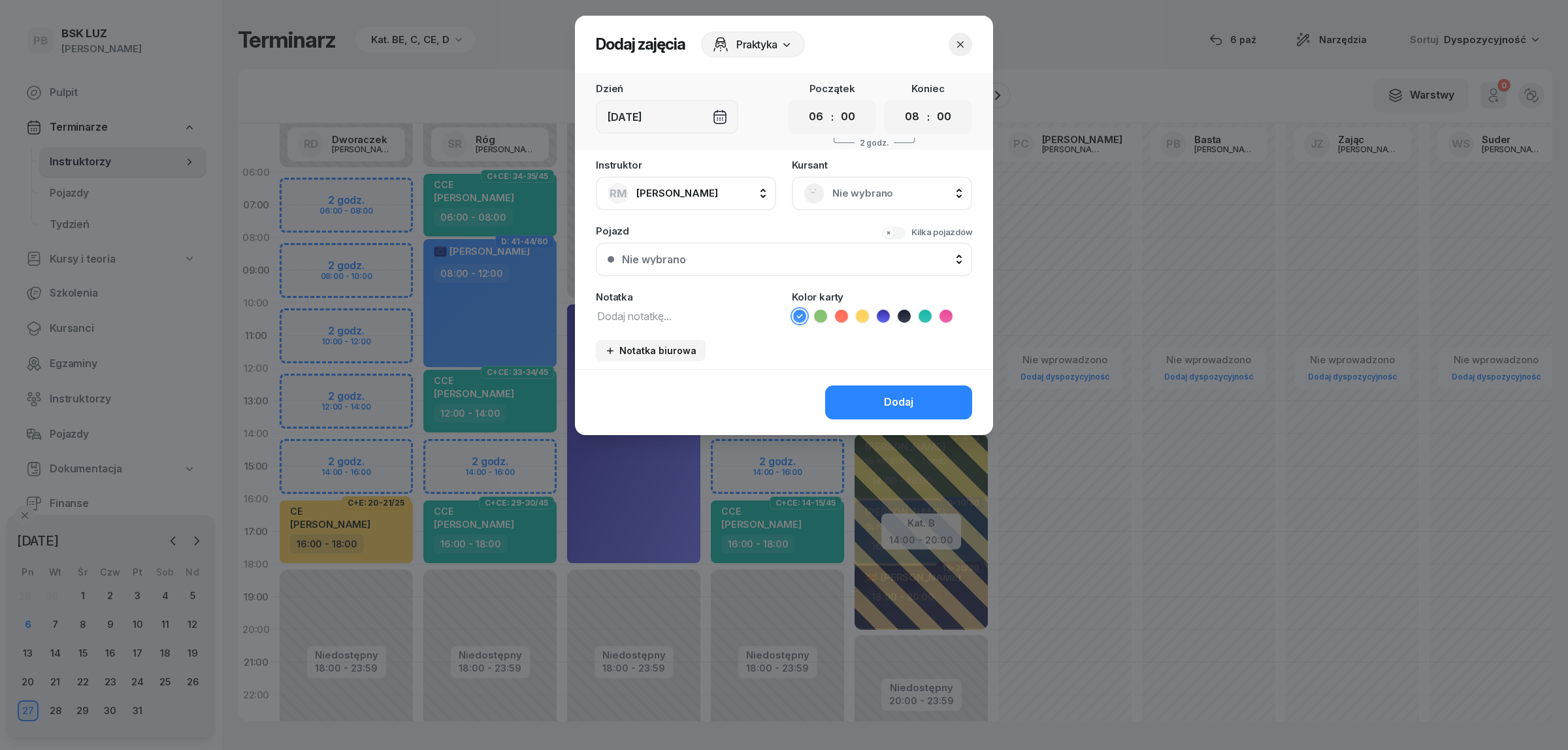
click at [893, 194] on span "Nie wybrano" at bounding box center [896, 194] width 128 height 17
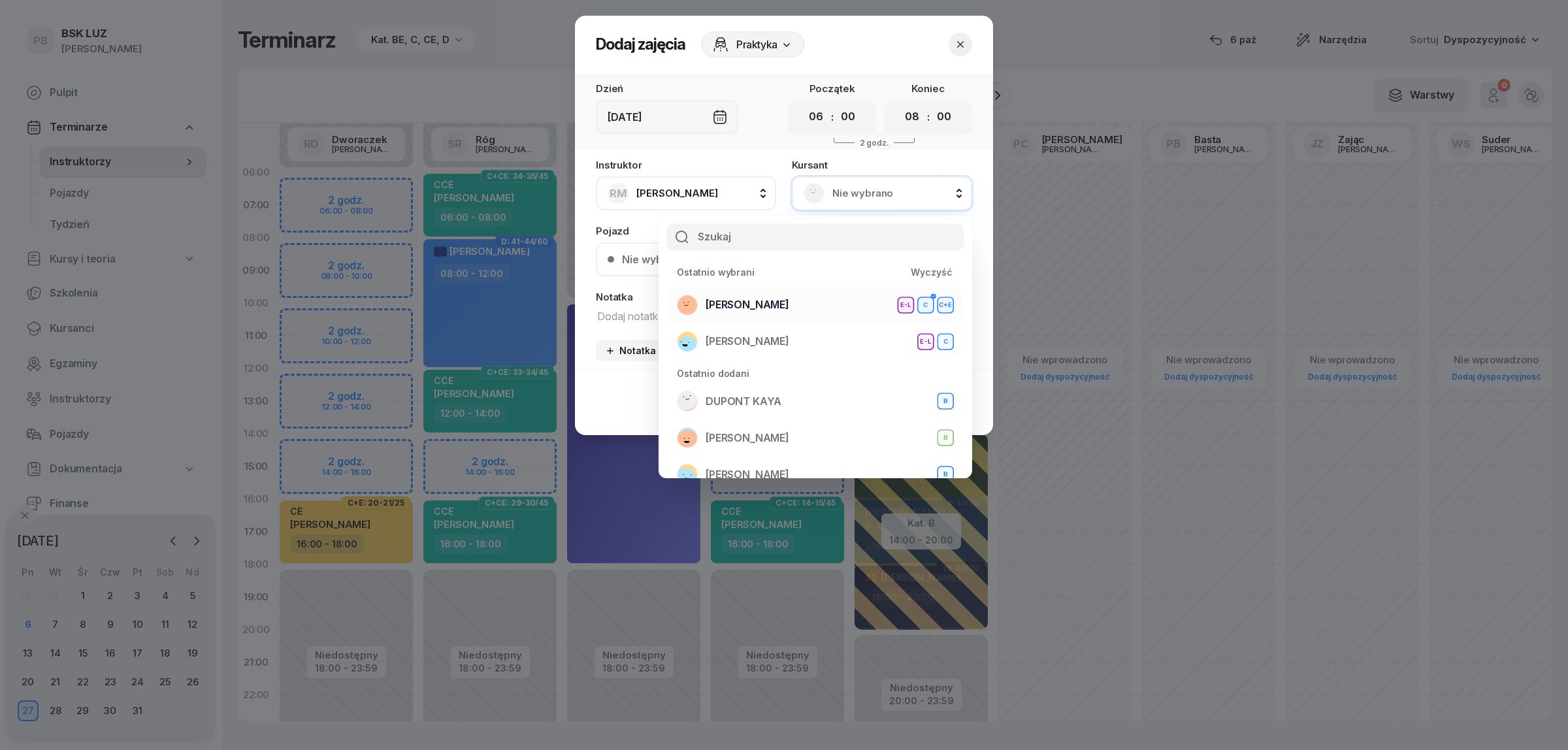
click at [831, 297] on div "[PERSON_NAME] E-L C C+E" at bounding box center [815, 305] width 277 height 21
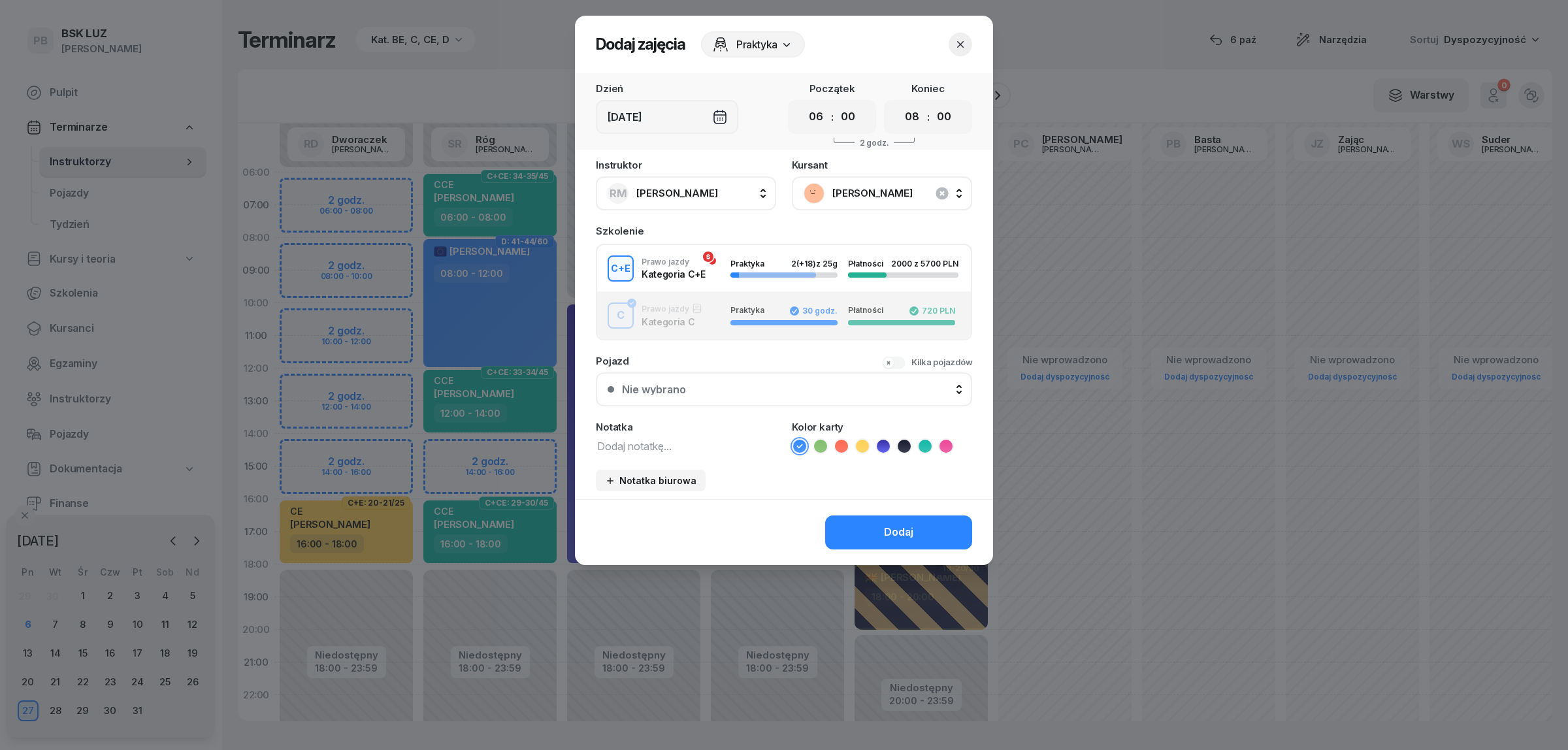
click at [670, 442] on textarea at bounding box center [686, 446] width 180 height 17
type textarea "CE"
click at [866, 441] on icon at bounding box center [863, 447] width 13 height 13
click at [862, 520] on button "Dodaj" at bounding box center [898, 532] width 147 height 34
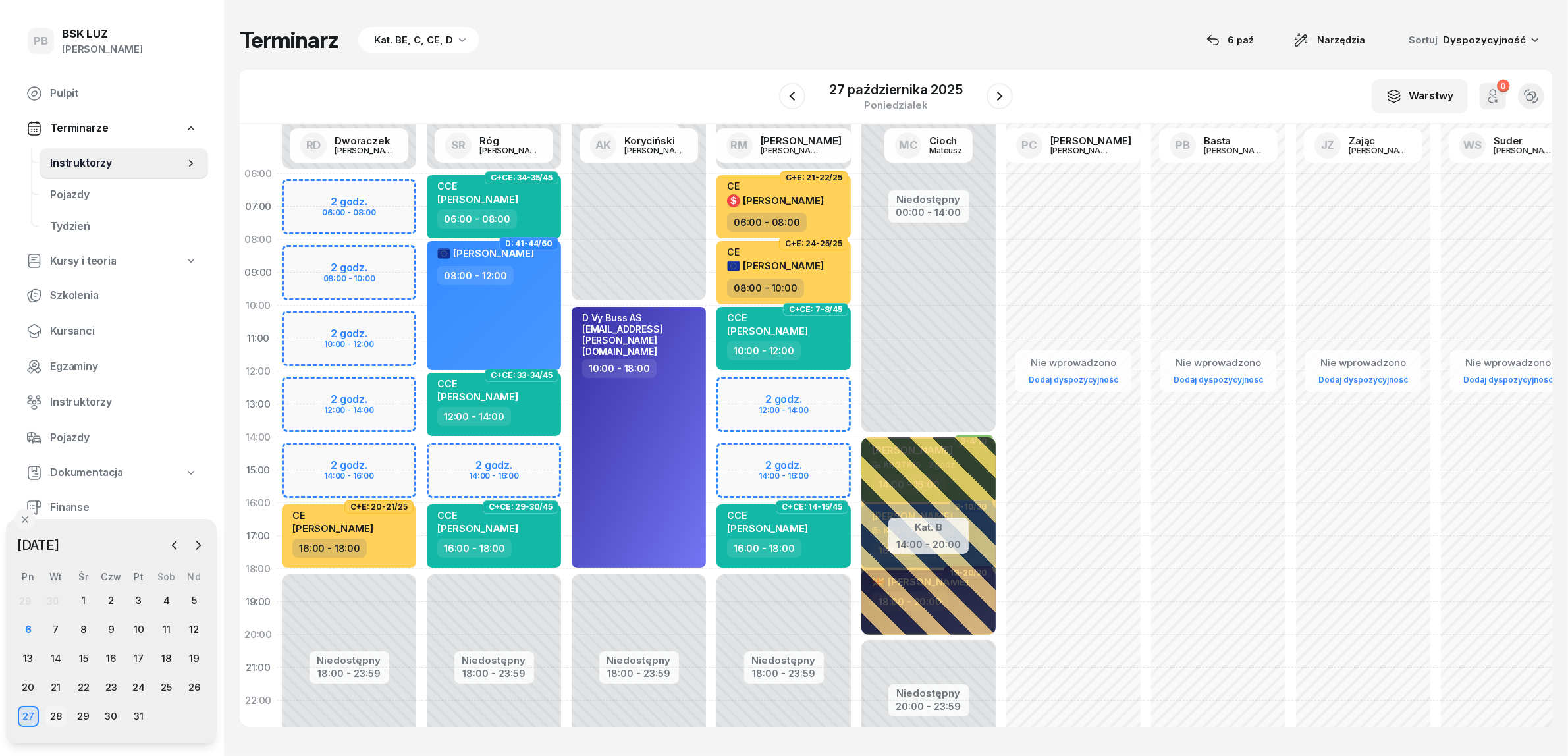
click at [59, 713] on div "28" at bounding box center [56, 717] width 21 height 21
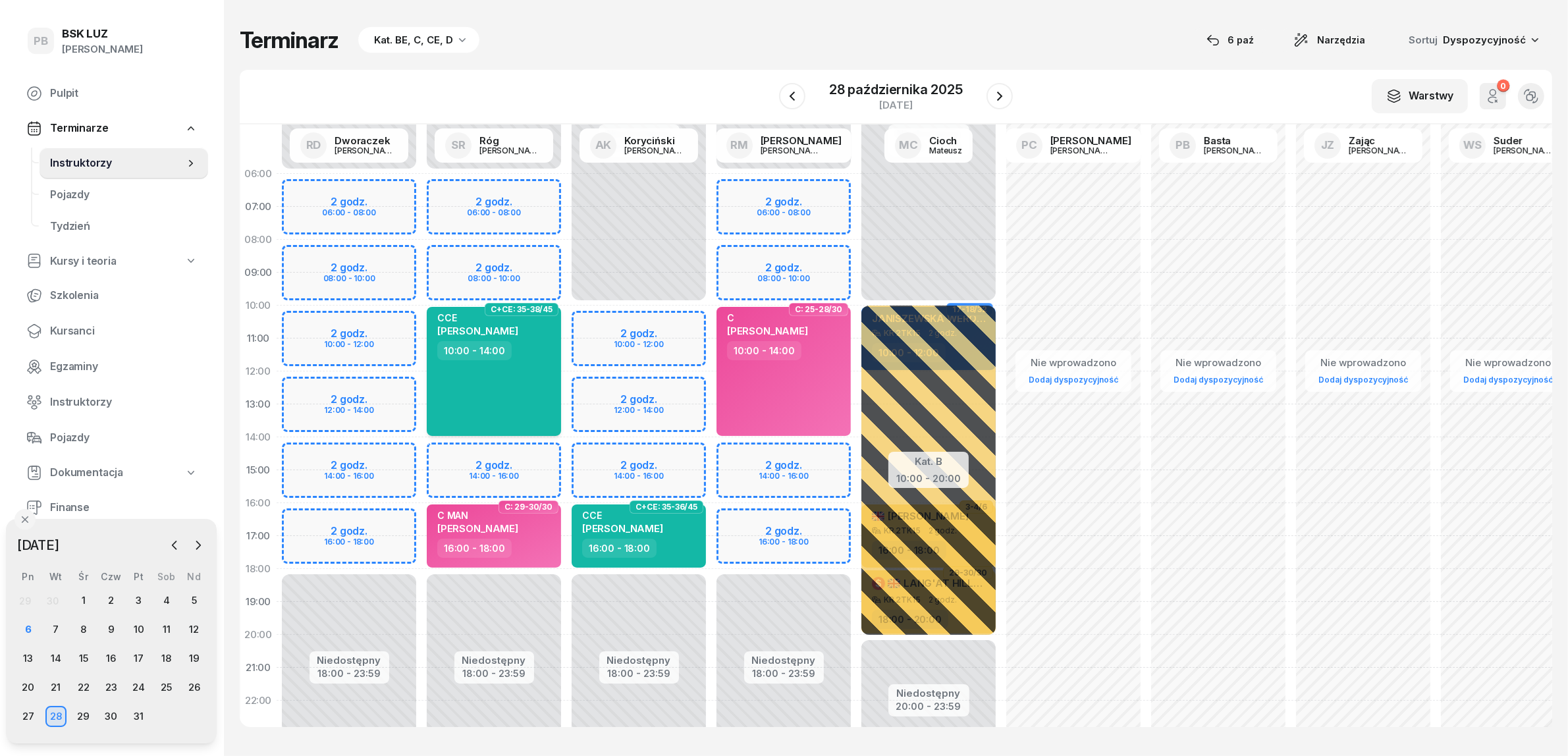
click at [525, 396] on div "CCE [PERSON_NAME] 10:00 - 14:00" at bounding box center [494, 372] width 134 height 129
select select "10"
select select "14"
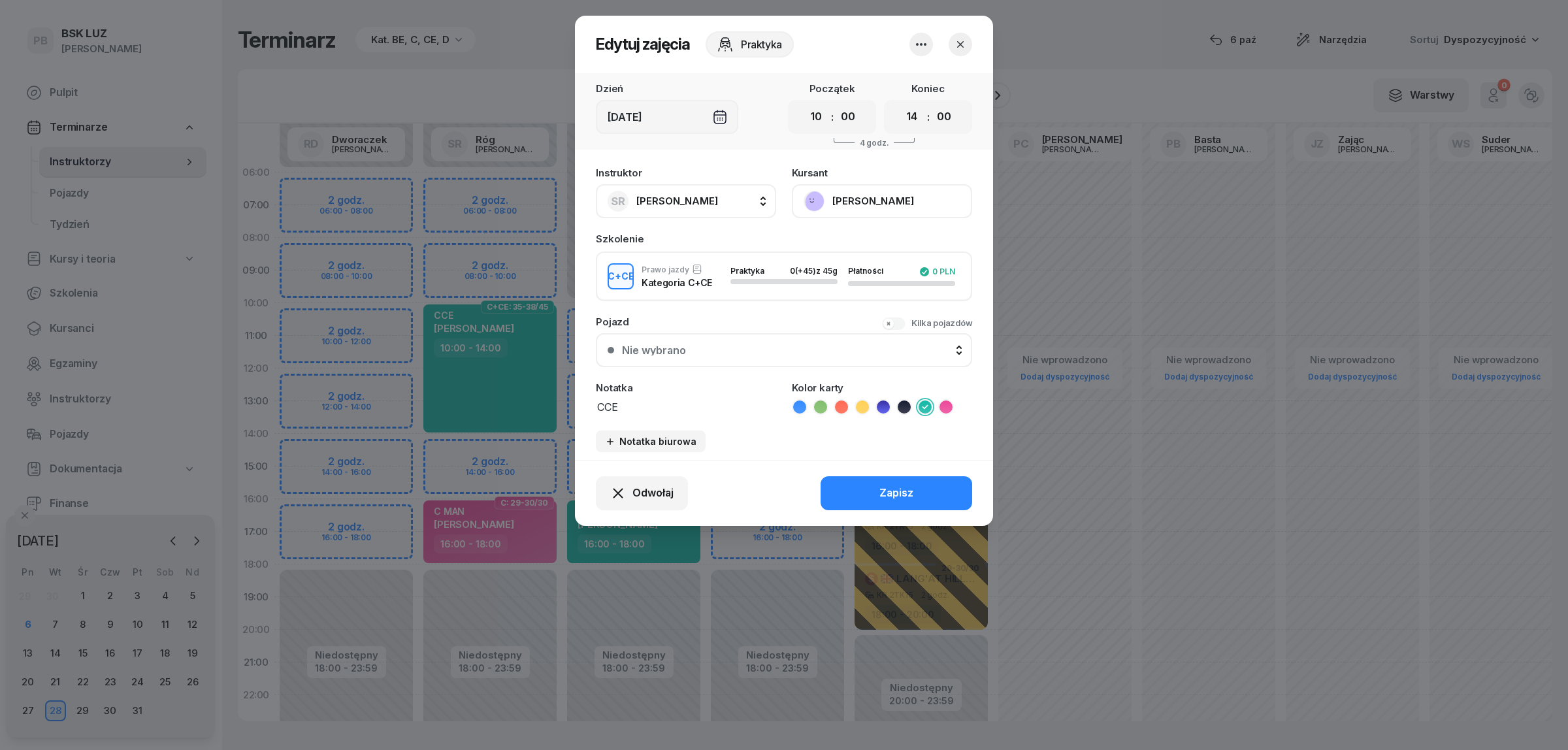
click at [954, 46] on icon "button" at bounding box center [960, 44] width 13 height 13
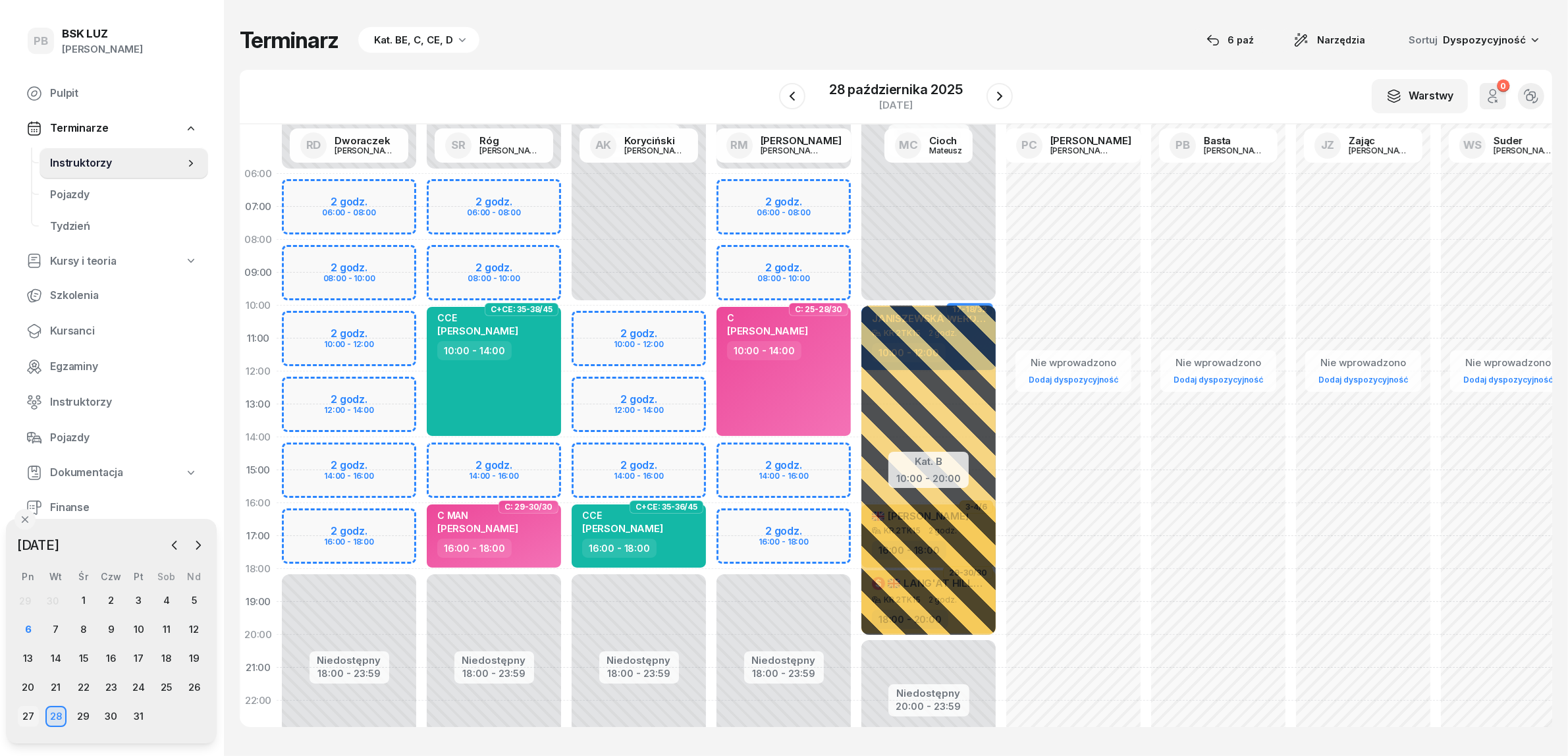
click at [27, 711] on div "27" at bounding box center [29, 717] width 21 height 21
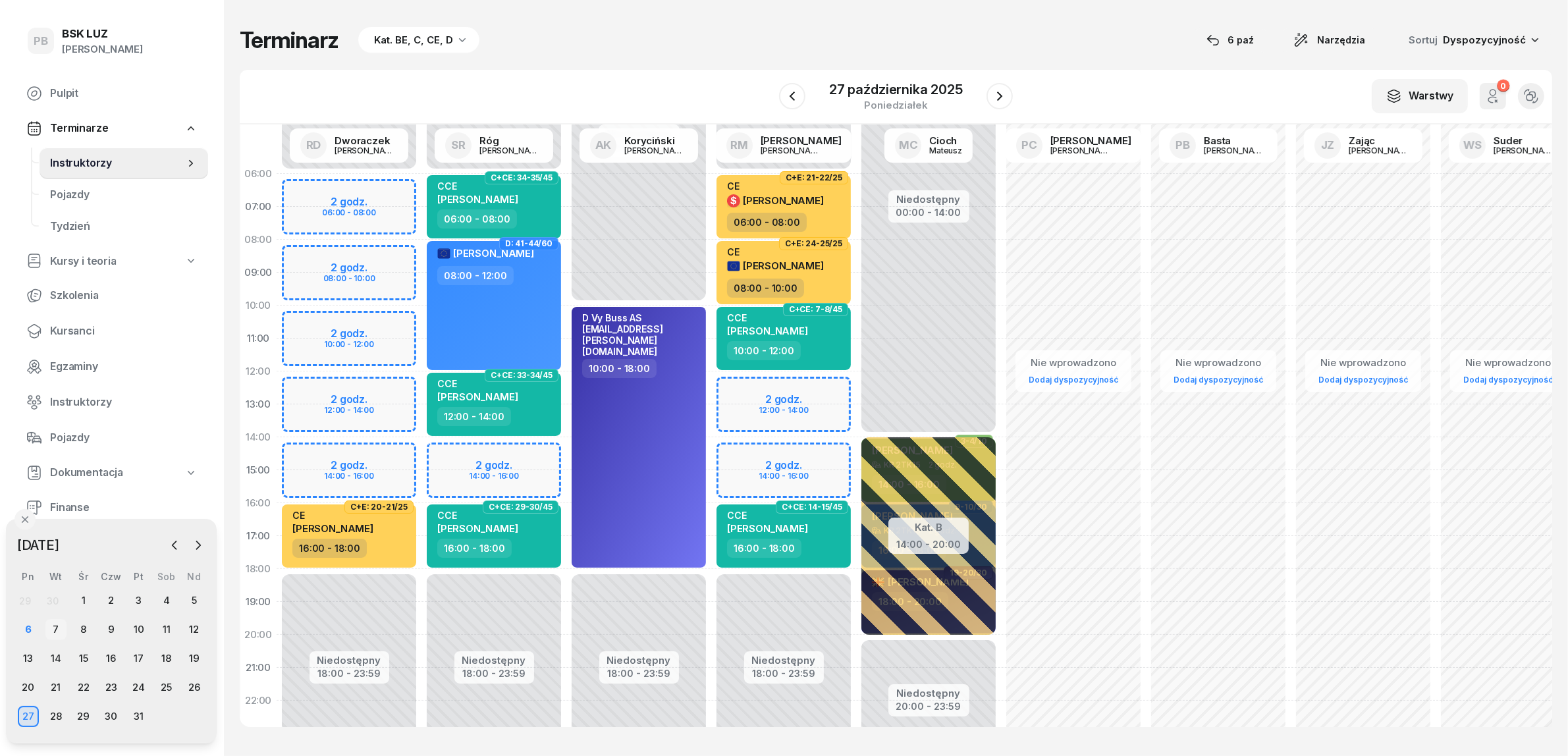
click at [59, 625] on div "7" at bounding box center [56, 630] width 21 height 21
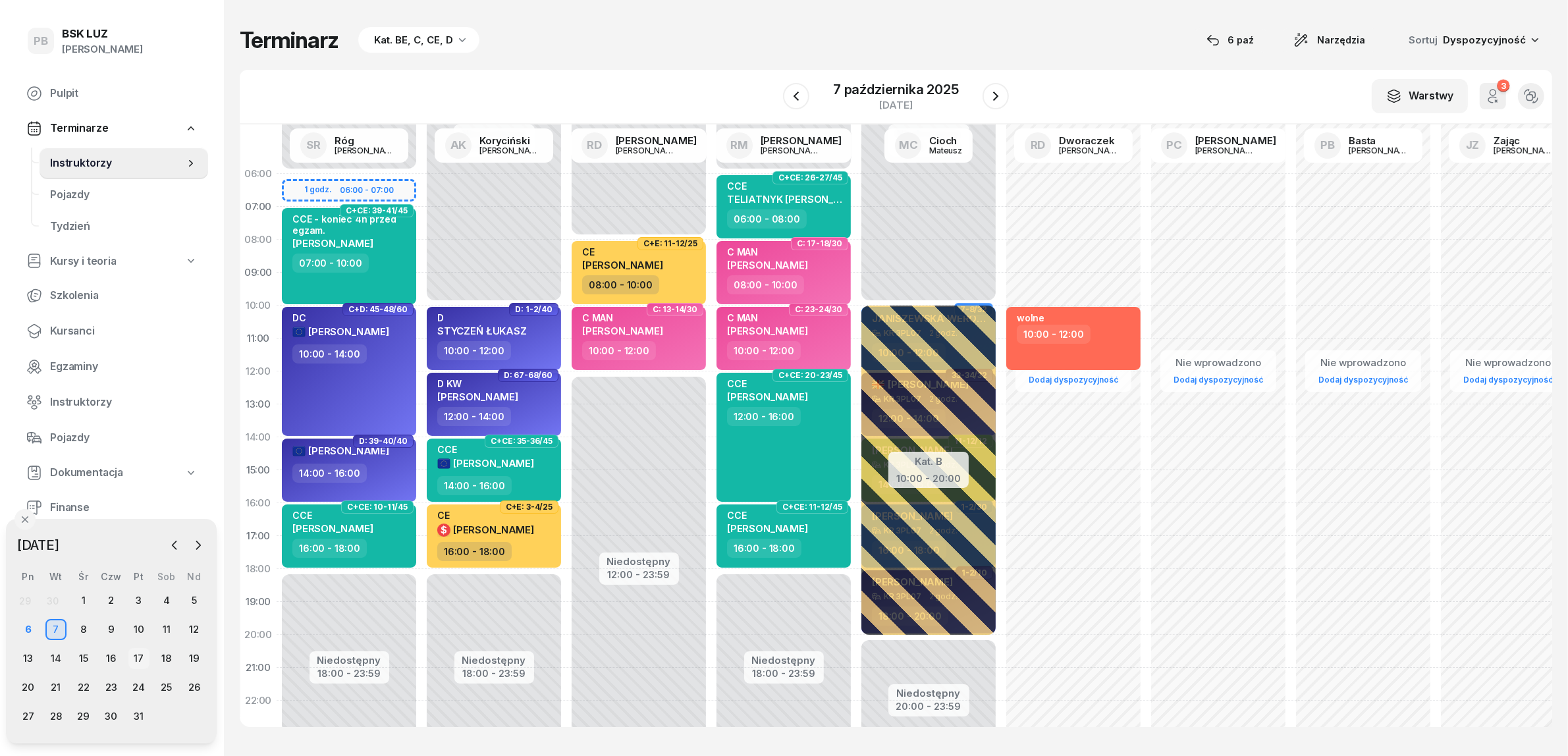
click at [135, 659] on div "17" at bounding box center [139, 659] width 21 height 21
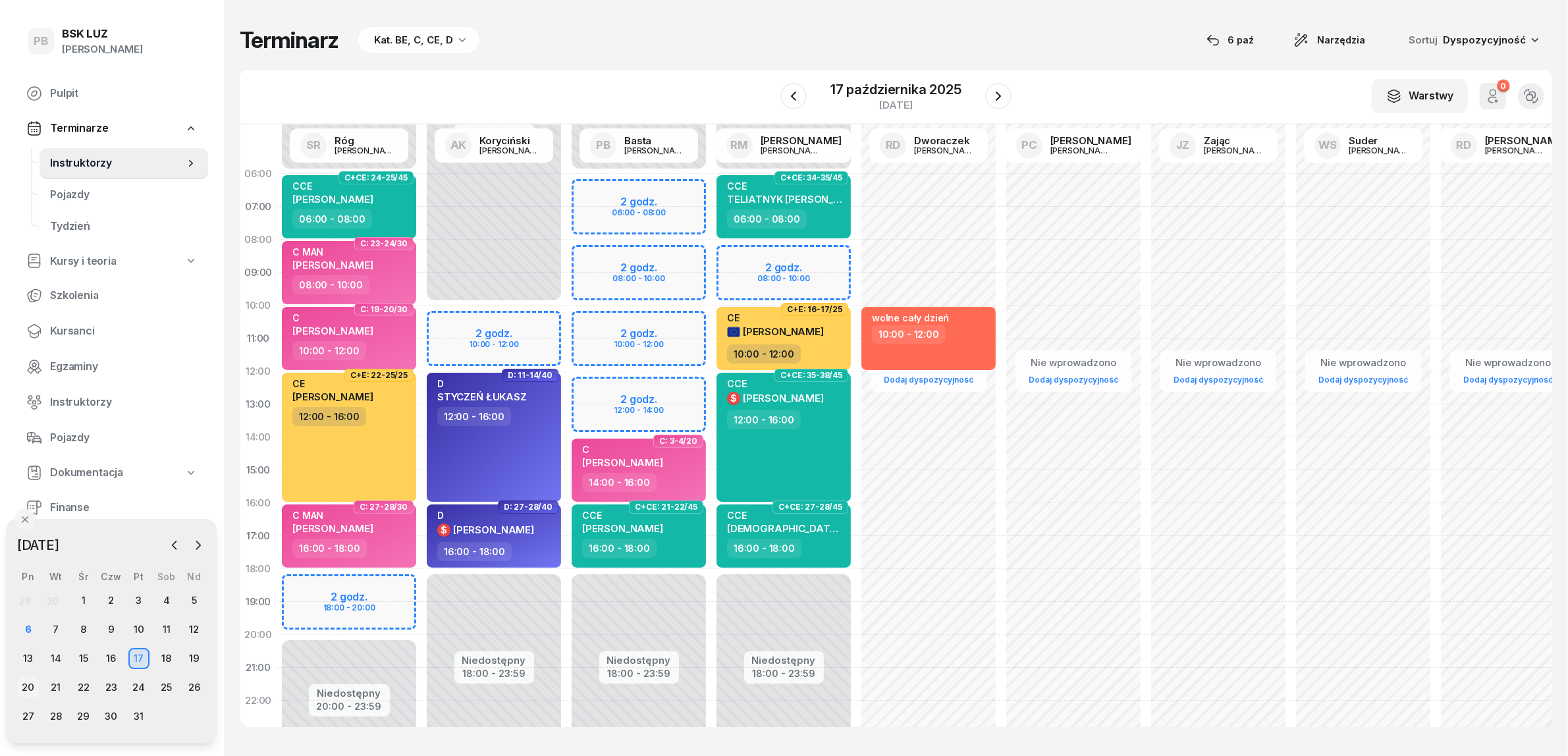
click at [30, 683] on div "20" at bounding box center [29, 688] width 21 height 21
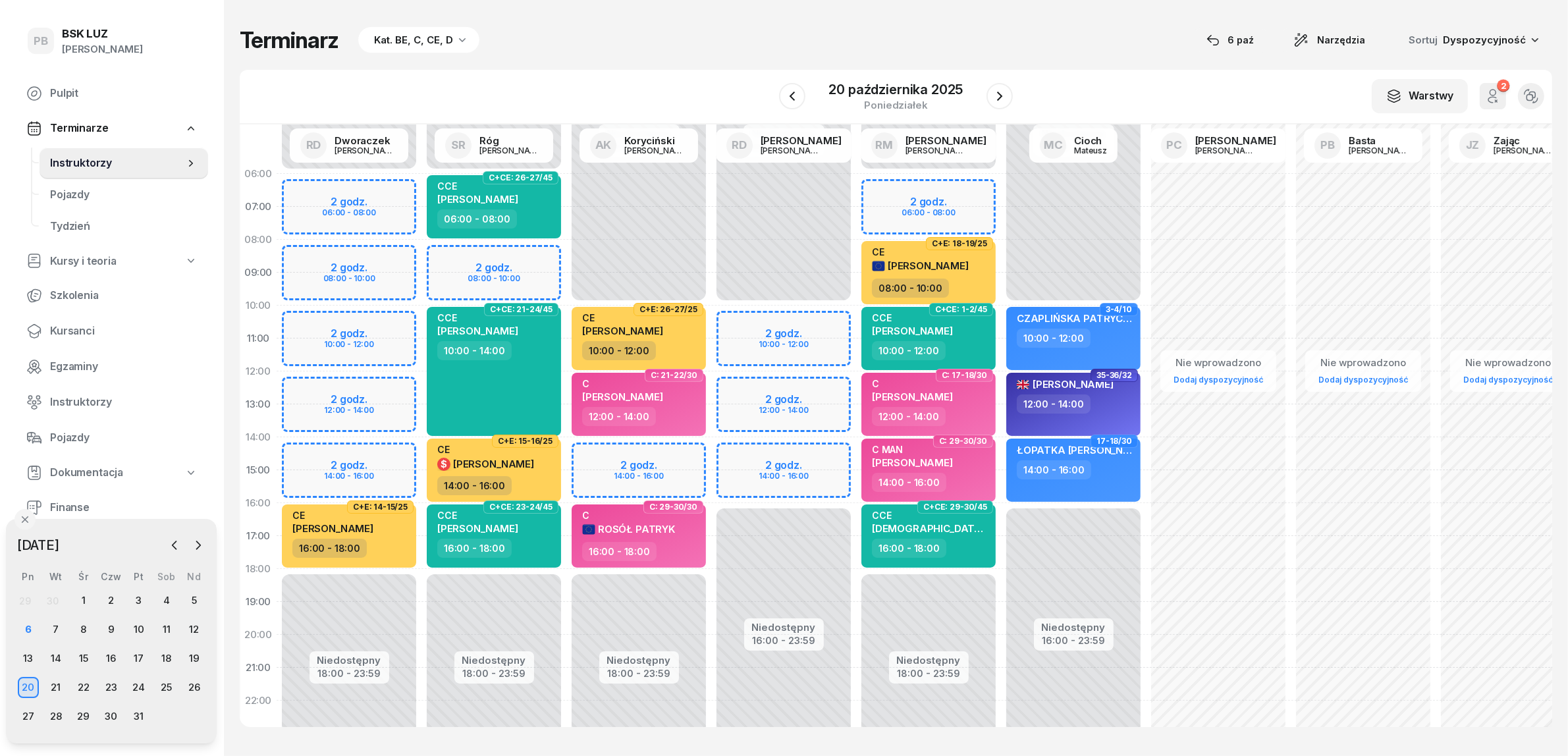
click at [722, 406] on div "Niedostępny 00:00 - 10:00 Niedostępny 16:00 - 23:59 2 godz. 10:00 - 12:00 2 god…" at bounding box center [784, 470] width 145 height 626
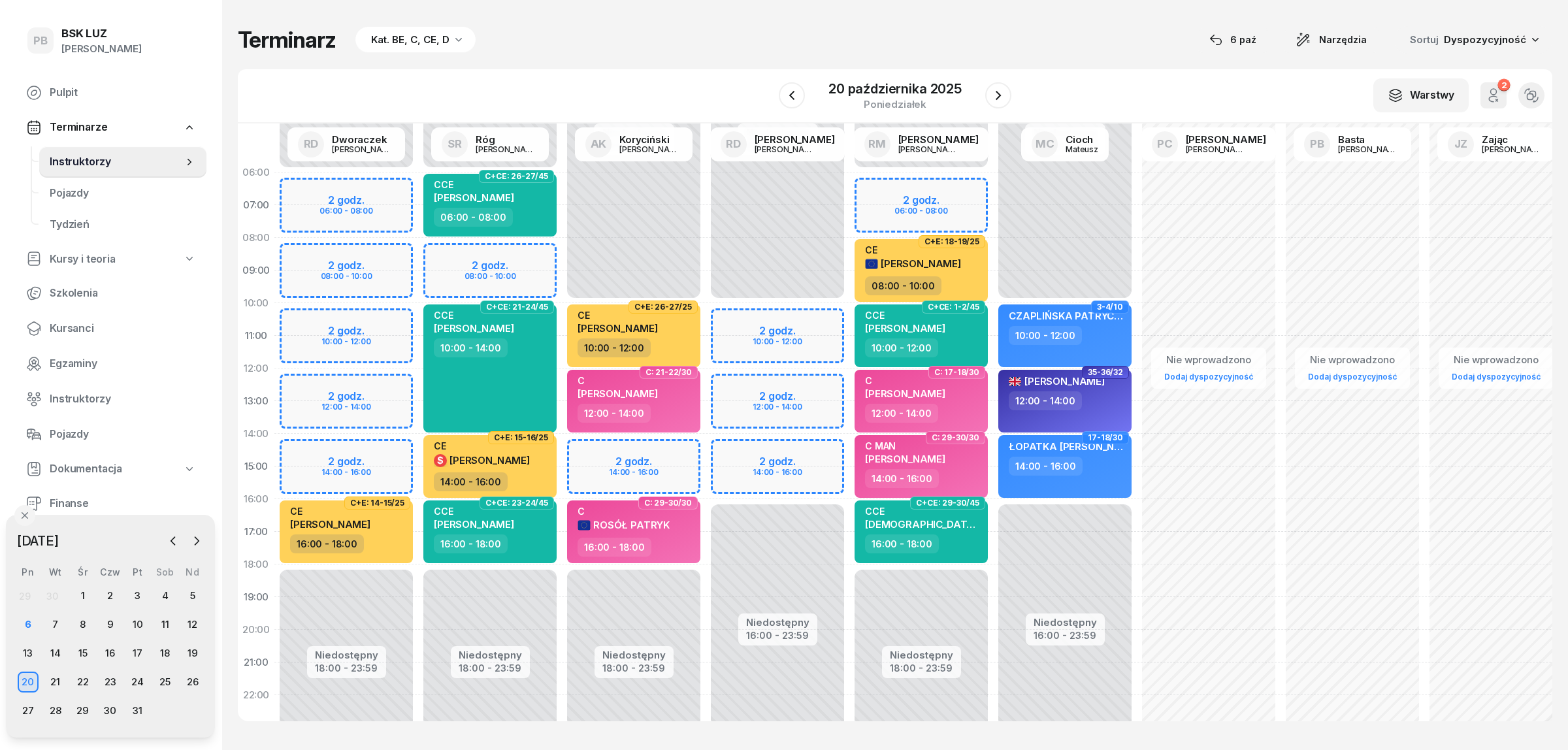
select select "13"
select select "15"
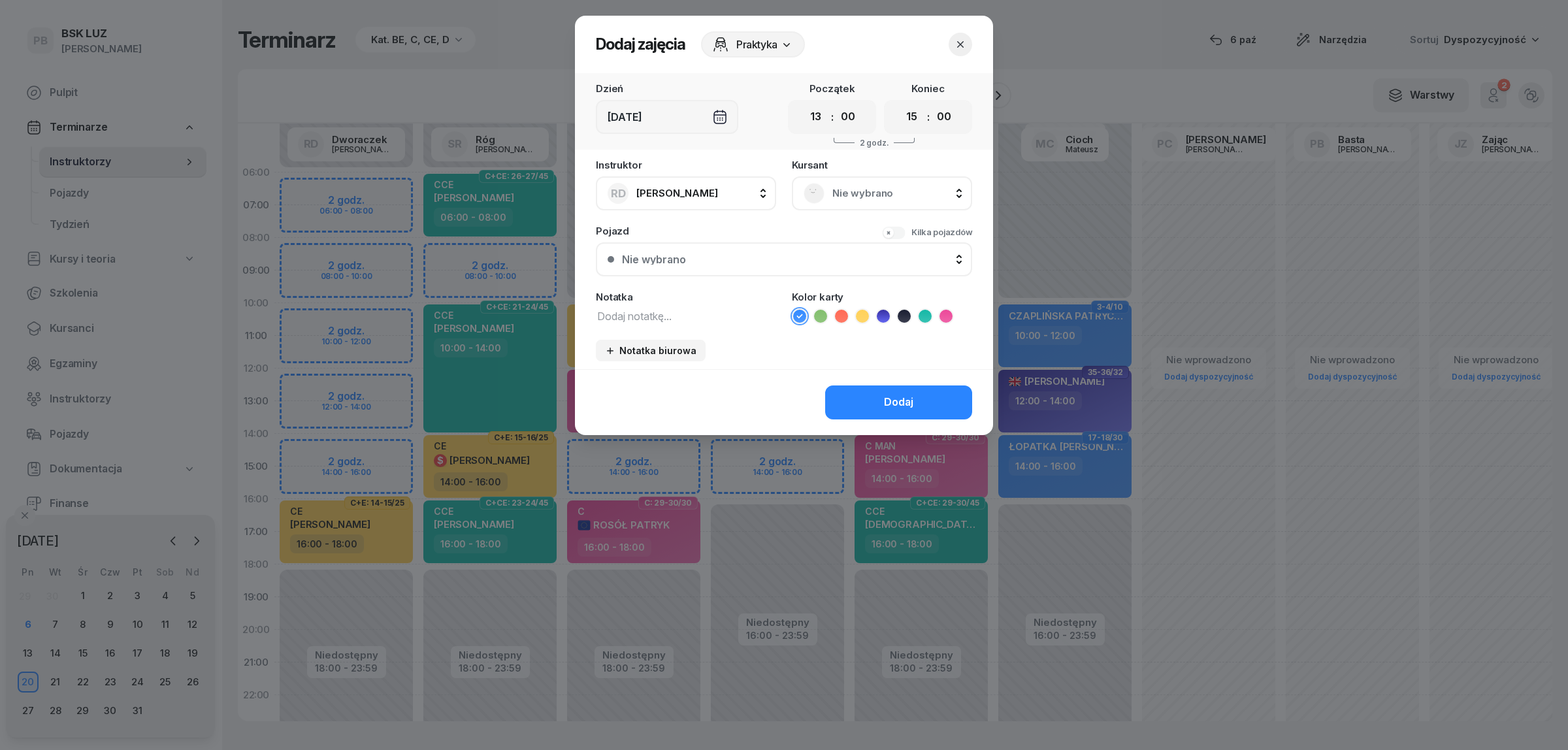
click at [878, 186] on span "Nie wybrano" at bounding box center [896, 194] width 128 height 17
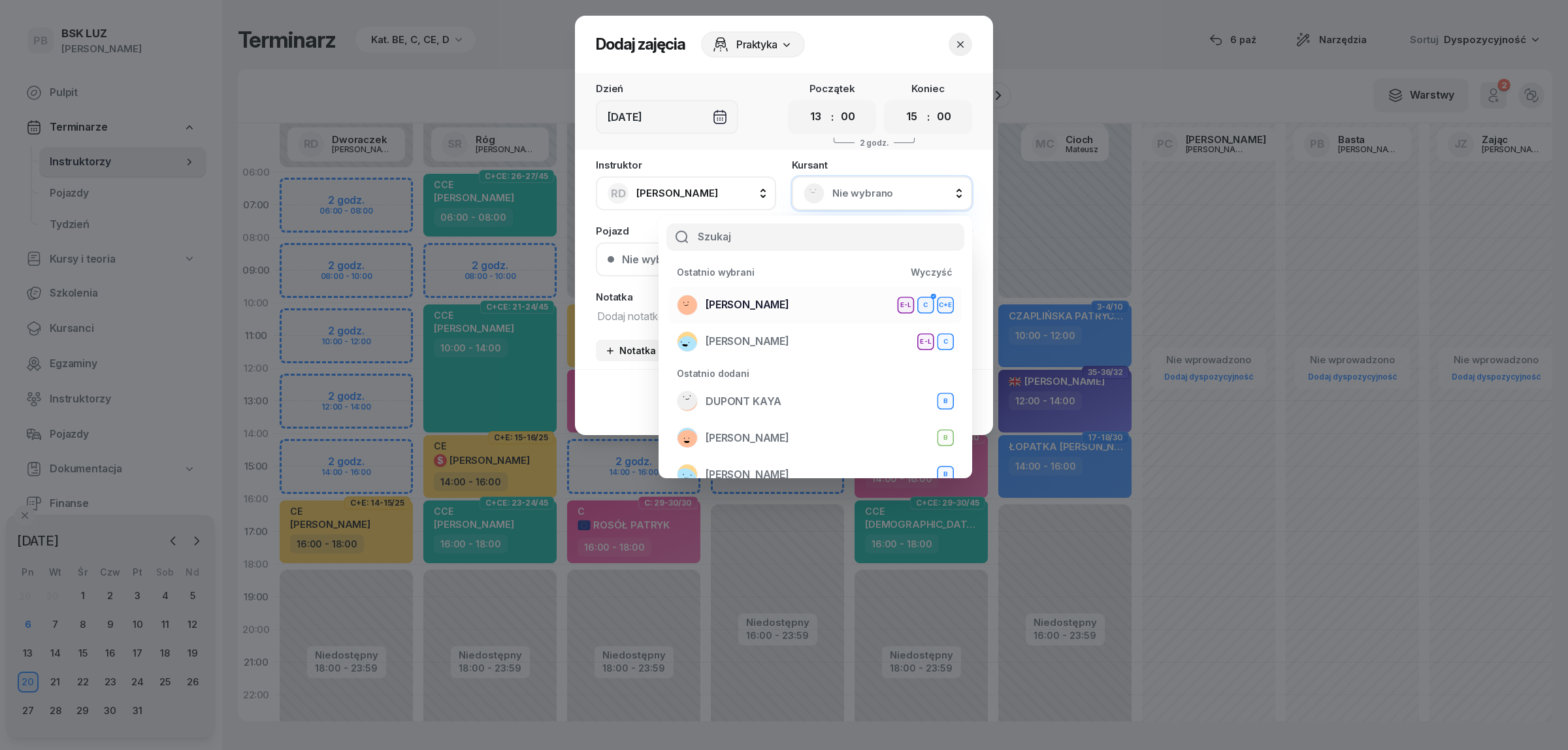
click at [789, 301] on span "[PERSON_NAME]" at bounding box center [747, 305] width 84 height 17
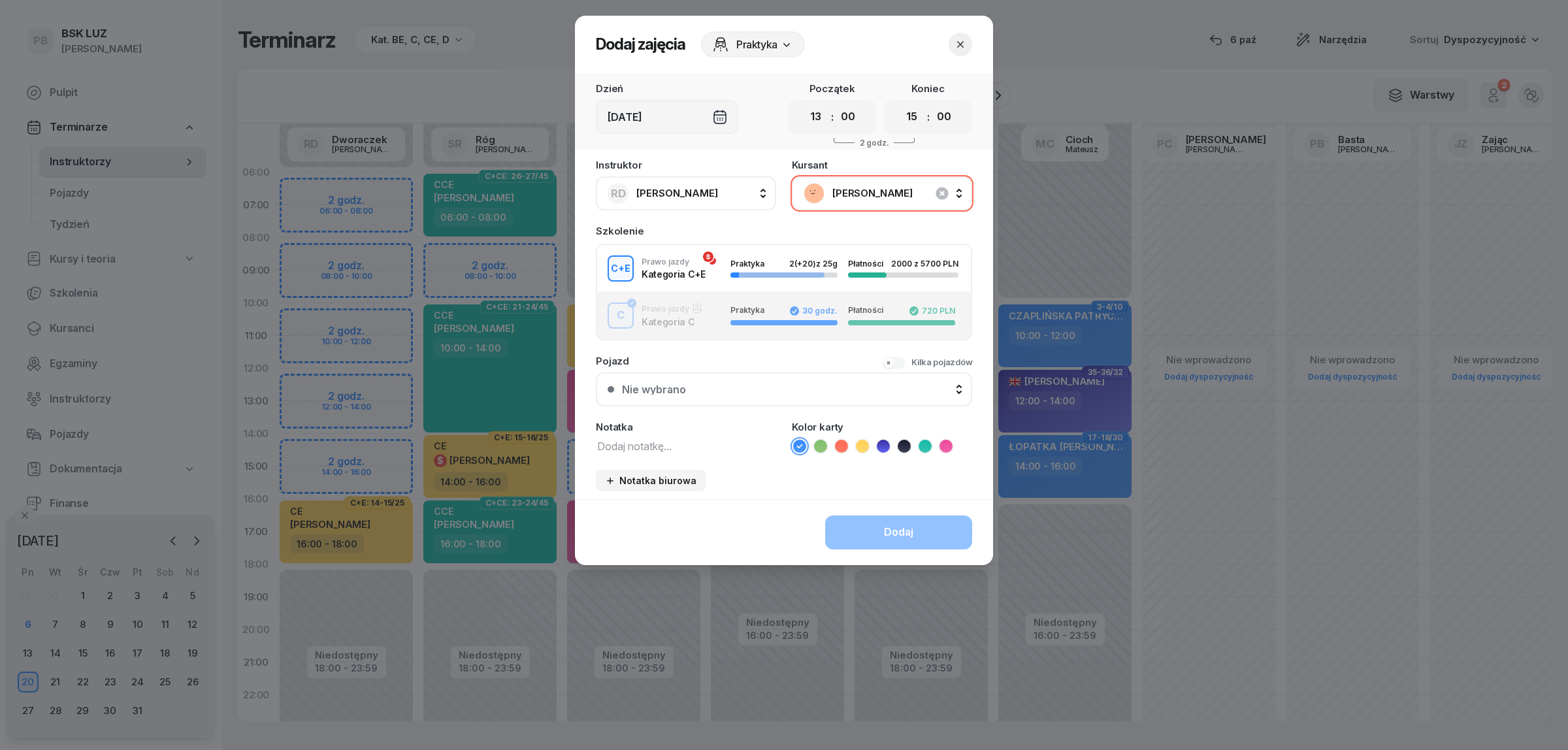
drag, startPoint x: 866, startPoint y: 442, endPoint x: 749, endPoint y: 448, distance: 117.2
click at [865, 443] on icon at bounding box center [863, 447] width 13 height 13
click at [732, 446] on textarea at bounding box center [686, 446] width 180 height 17
type textarea "CE"
click at [964, 38] on icon "button" at bounding box center [960, 44] width 13 height 13
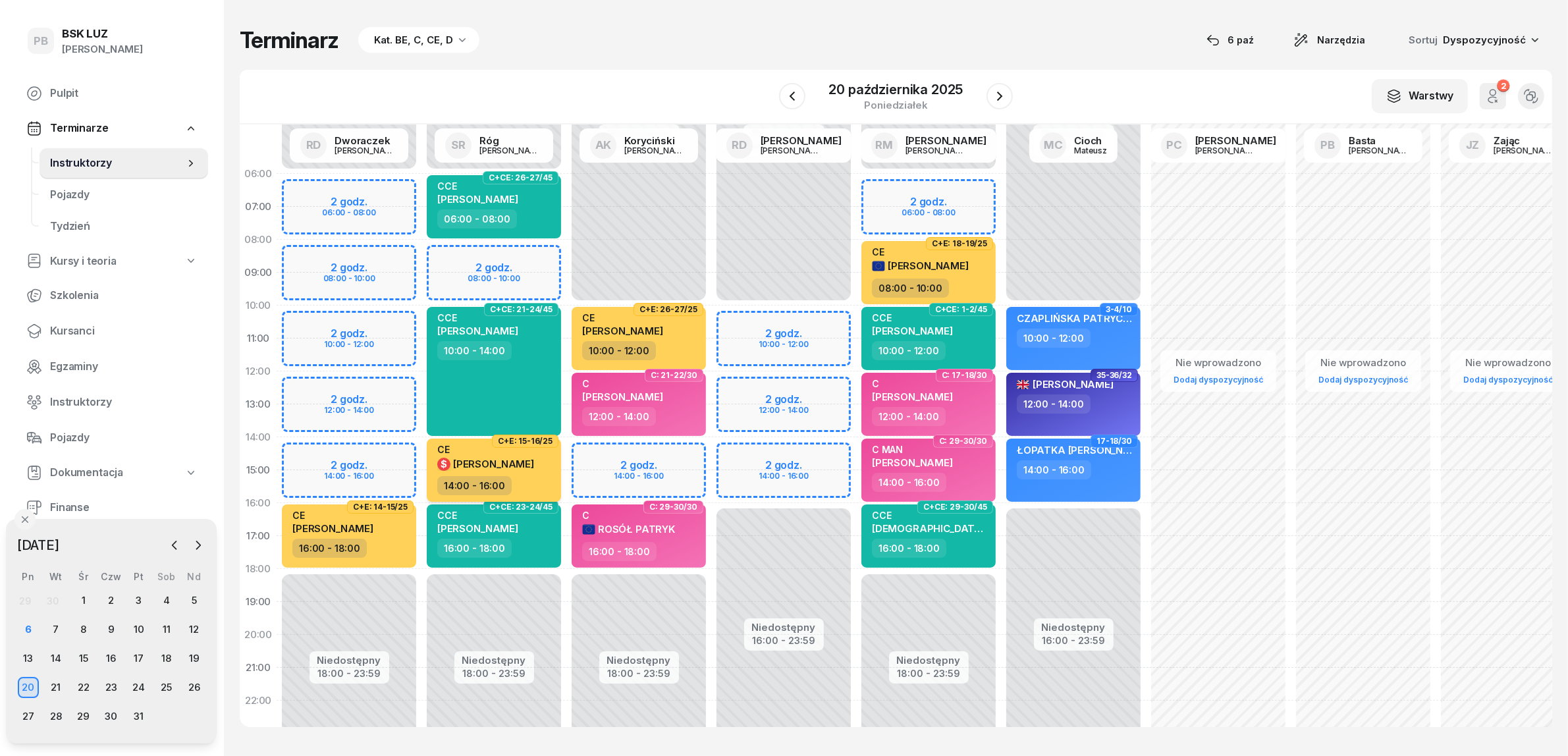
click at [517, 465] on span "[PERSON_NAME]" at bounding box center [493, 464] width 81 height 13
select select "14"
select select "16"
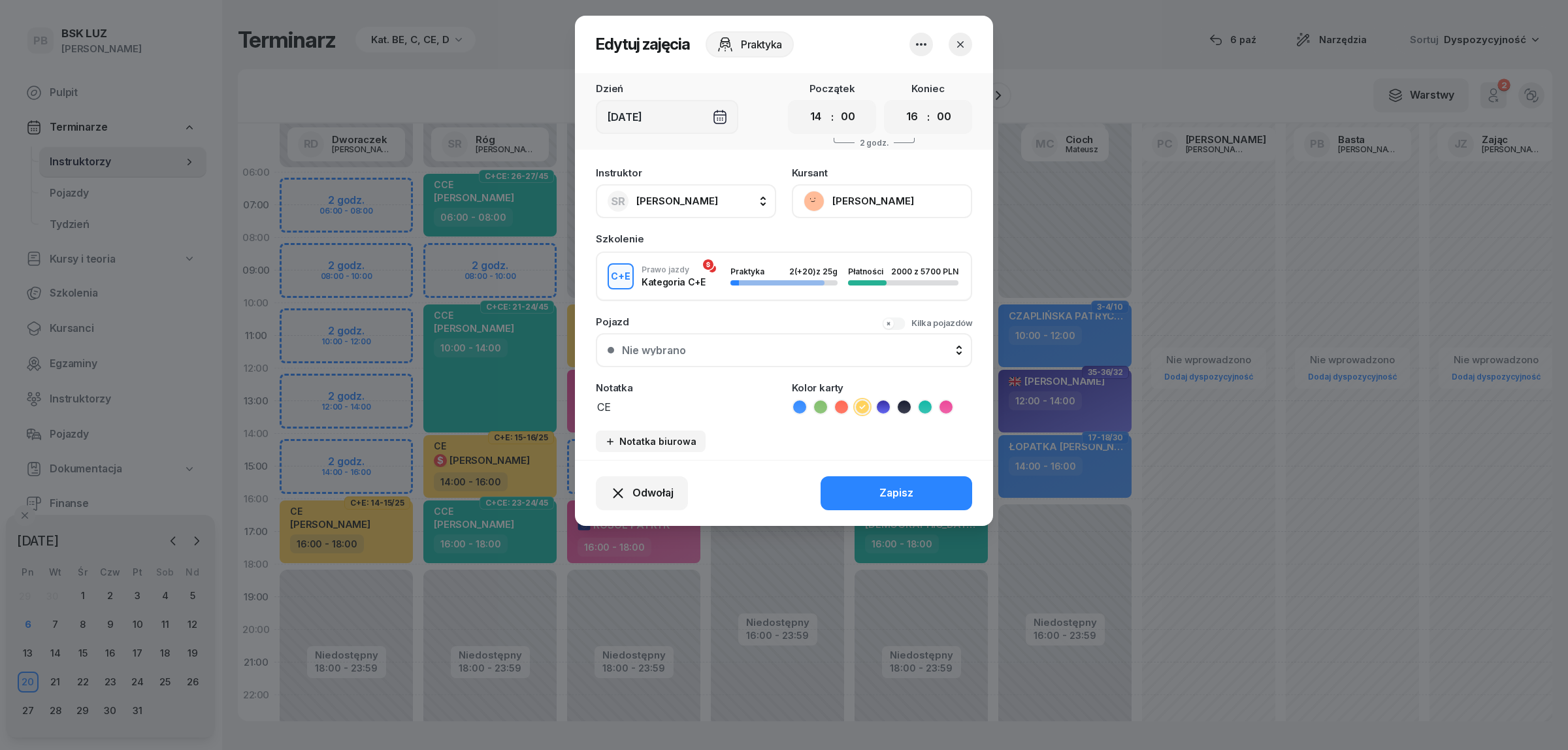
click at [686, 200] on span "[PERSON_NAME]" at bounding box center [677, 201] width 82 height 13
drag, startPoint x: 678, startPoint y: 237, endPoint x: 602, endPoint y: 243, distance: 76.2
click at [602, 243] on div "cioch" at bounding box center [700, 245] width 208 height 43
type input "darm"
click at [681, 280] on span "[PERSON_NAME]" at bounding box center [684, 288] width 81 height 17
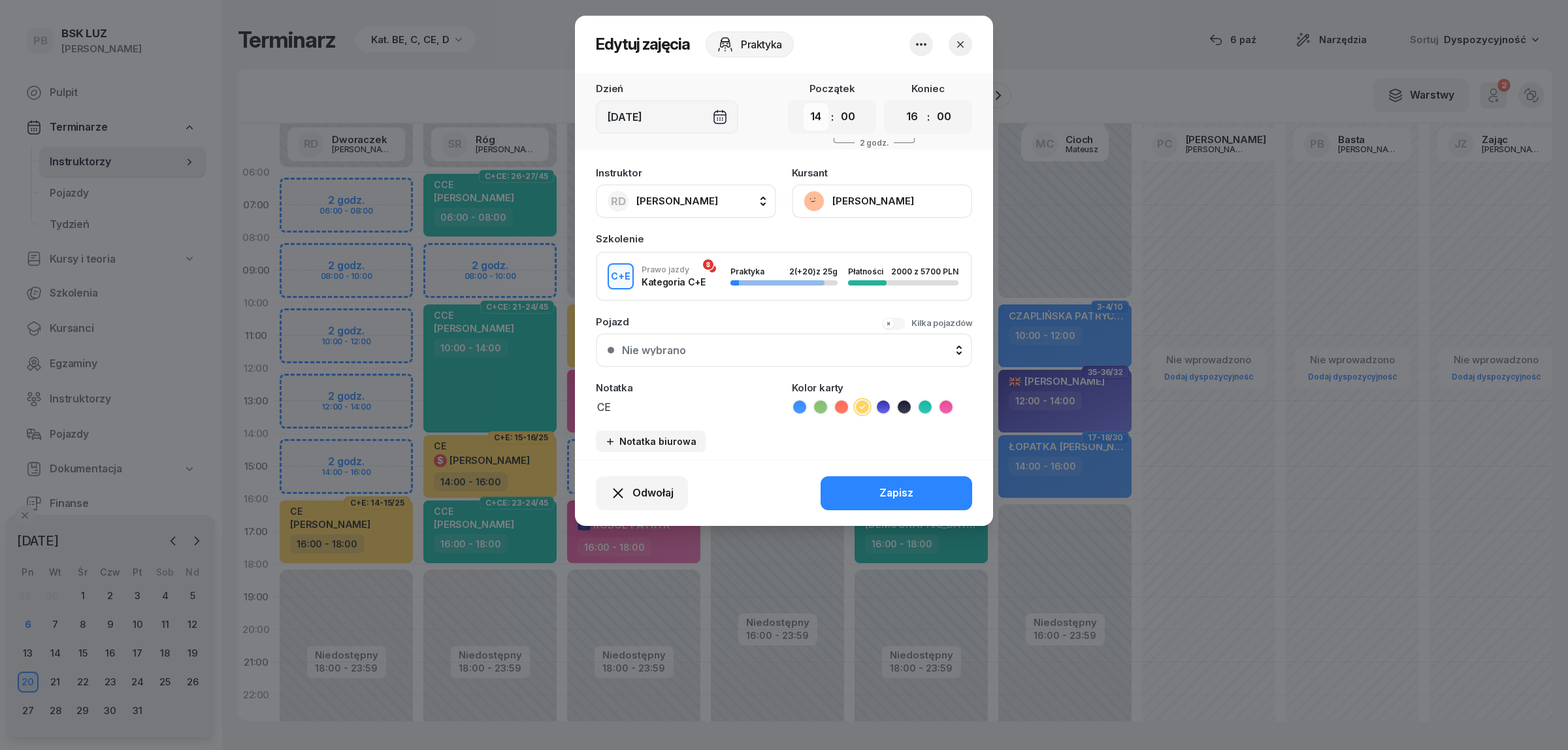
click at [824, 112] on select "00 01 02 03 04 05 06 07 08 09 10 11 12 13 14 15 16 17 18 19 20 21 22 23" at bounding box center [816, 117] width 25 height 28
select select "13"
click at [803, 103] on select "00 01 02 03 04 05 06 07 08 09 10 11 12 13 14 15 16 17 18 19 20 21 22 23" at bounding box center [816, 117] width 25 height 28
click at [869, 488] on button "Zapisz" at bounding box center [896, 493] width 151 height 34
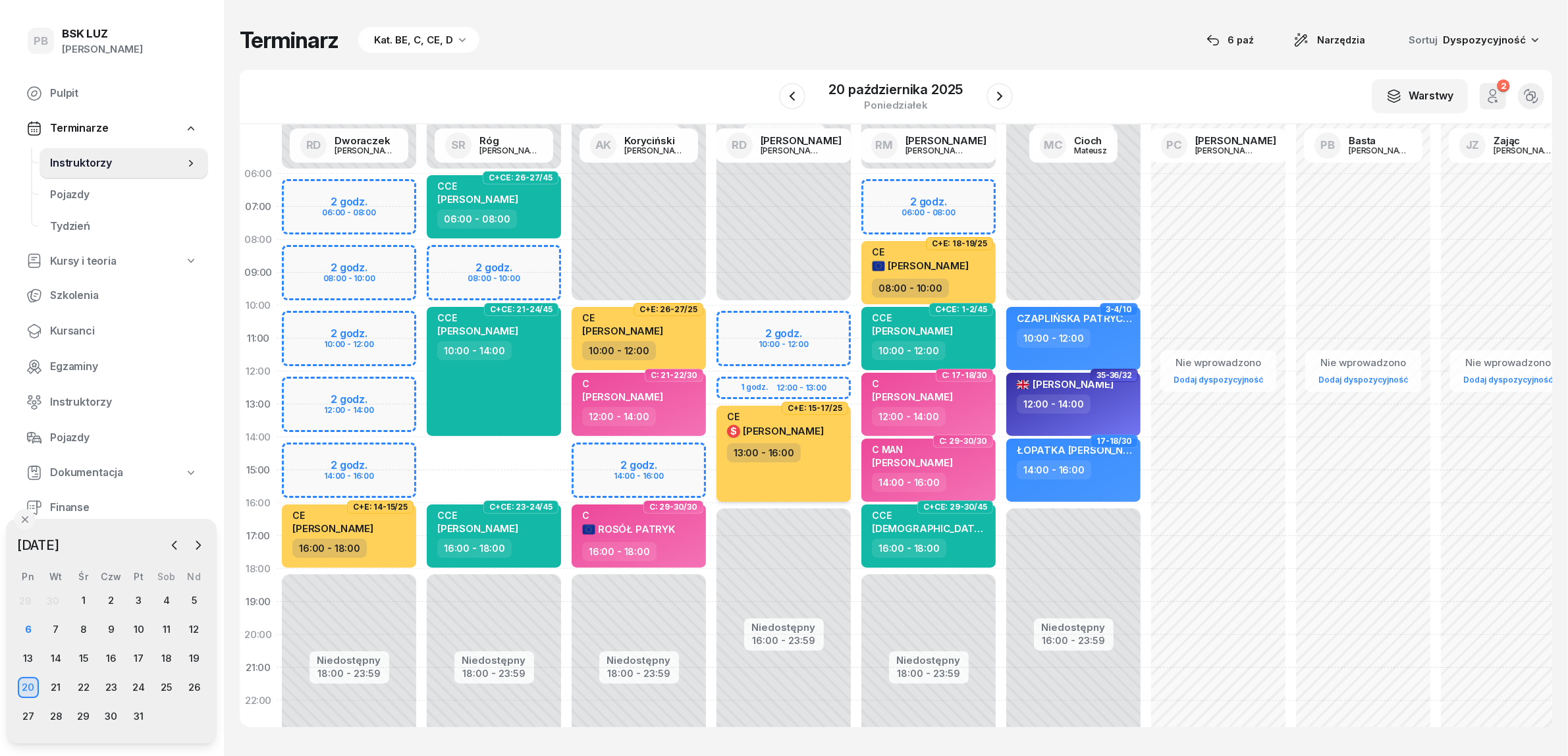
click at [817, 436] on span "[PERSON_NAME]" at bounding box center [784, 431] width 81 height 13
select select "13"
select select "16"
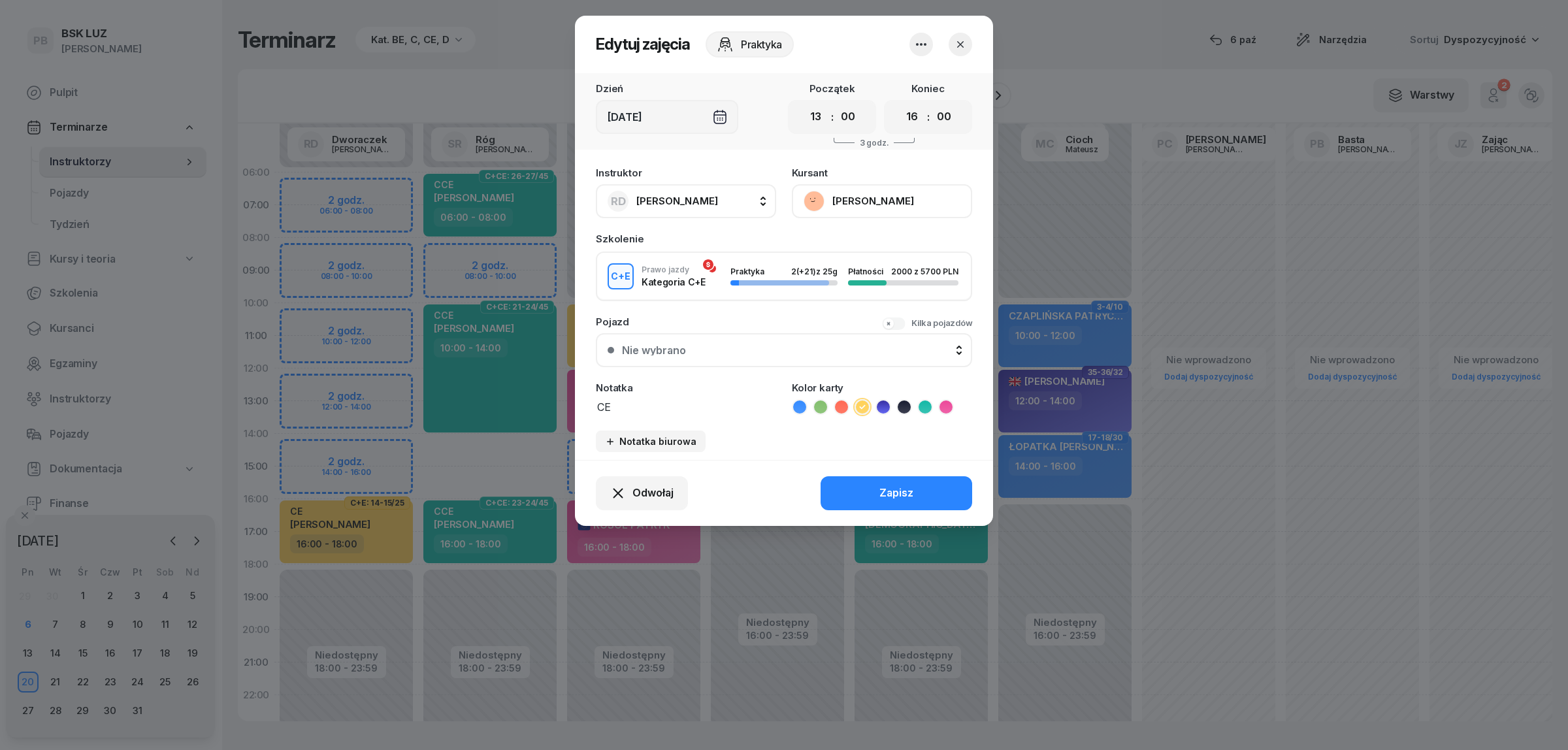
click at [909, 196] on button "[PERSON_NAME]" at bounding box center [882, 201] width 180 height 34
click at [887, 237] on link "Otwórz profil" at bounding box center [880, 244] width 172 height 32
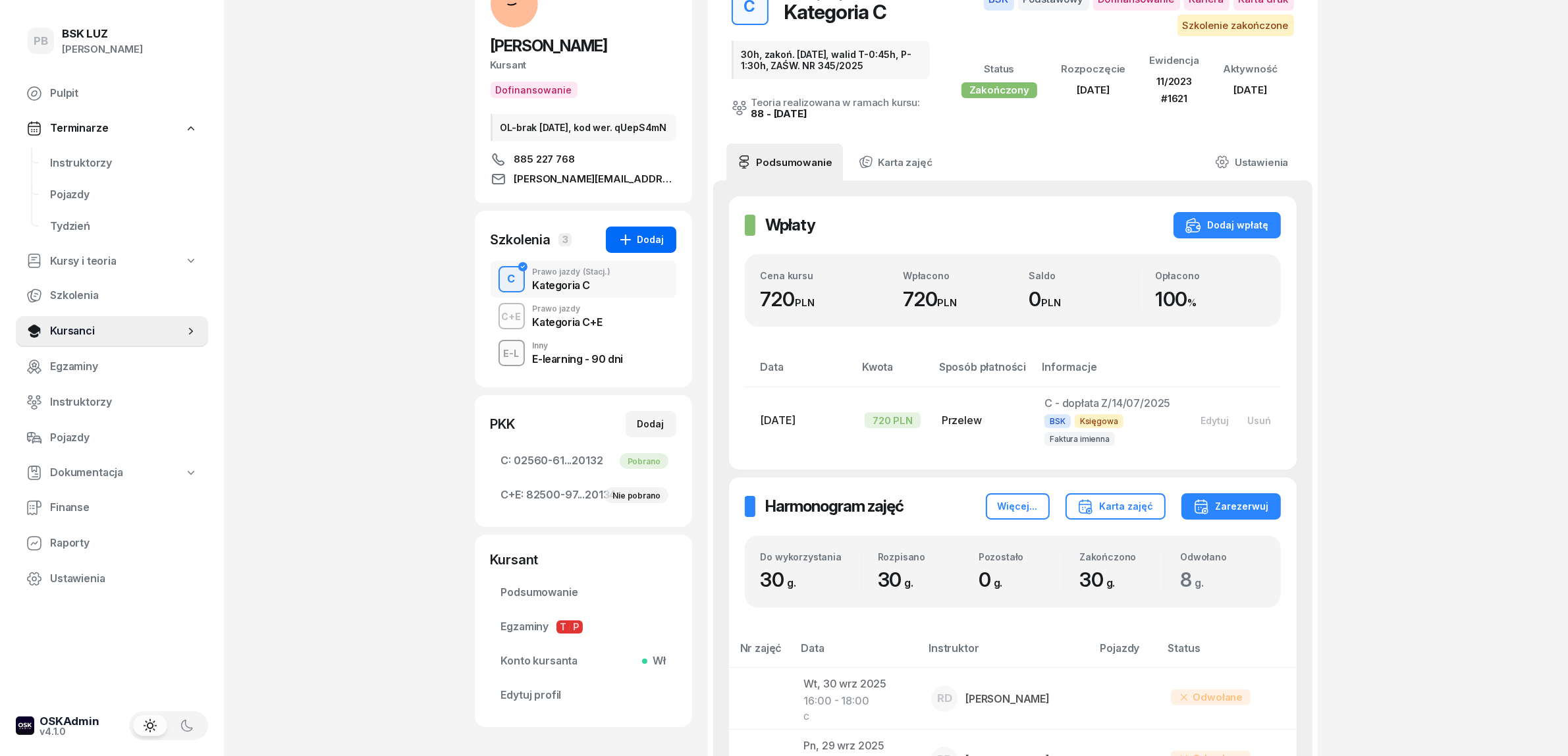
scroll to position [83, 0]
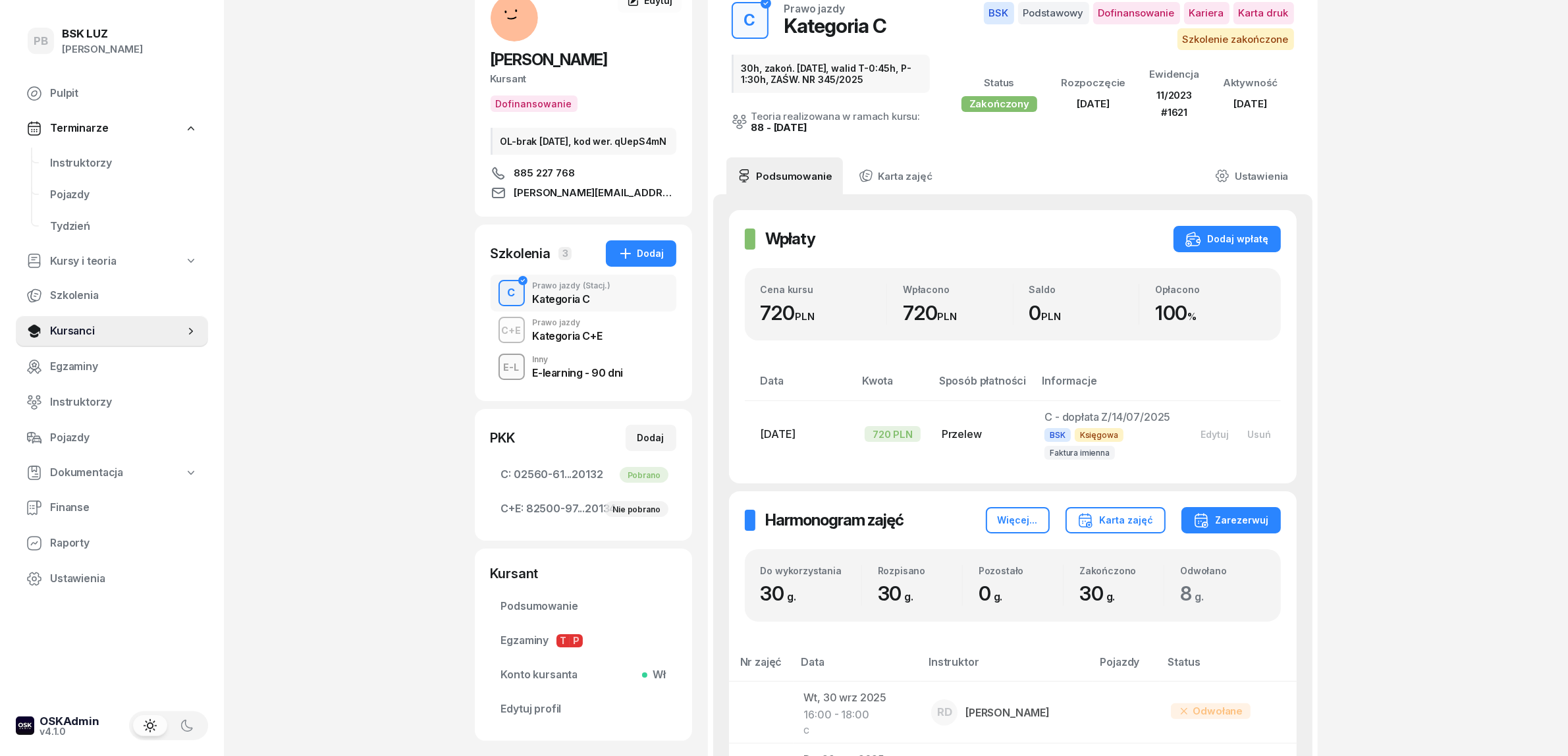
click at [545, 327] on div "Prawo jazdy" at bounding box center [567, 323] width 70 height 8
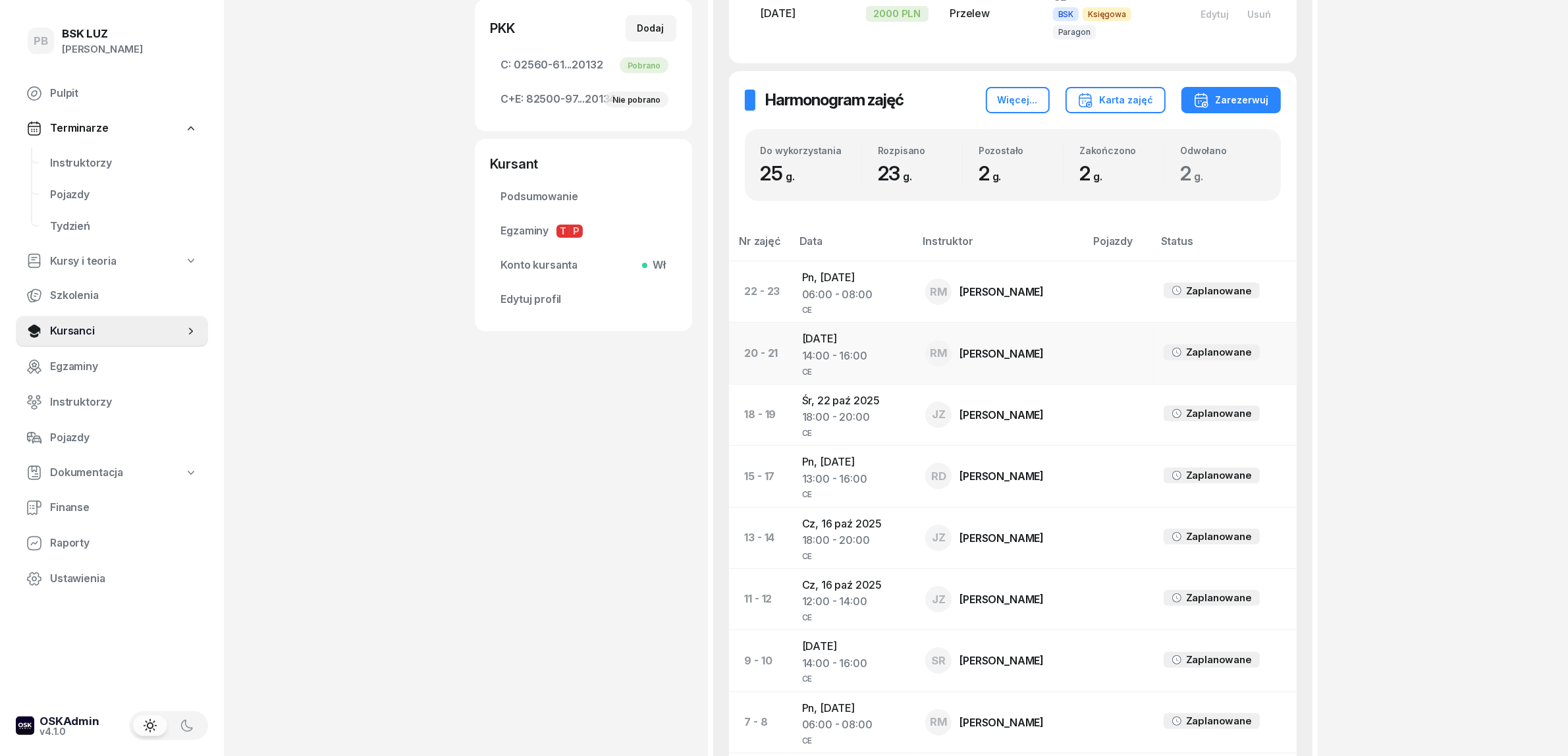
scroll to position [494, 0]
click at [860, 260] on td "Pn, [DATE] 06:00 - 08:00 CE" at bounding box center [854, 290] width 124 height 61
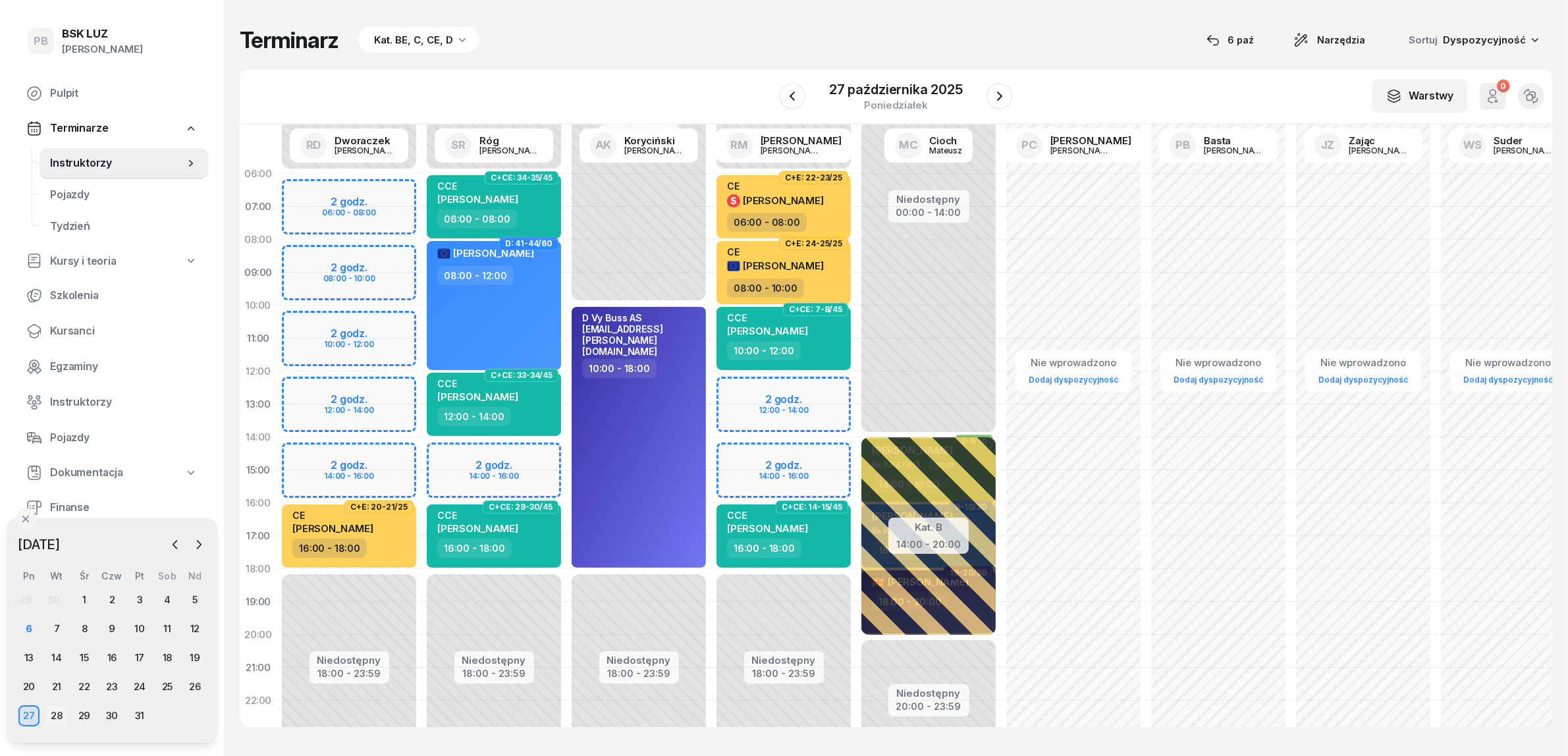
click at [57, 715] on div "28" at bounding box center [57, 716] width 21 height 21
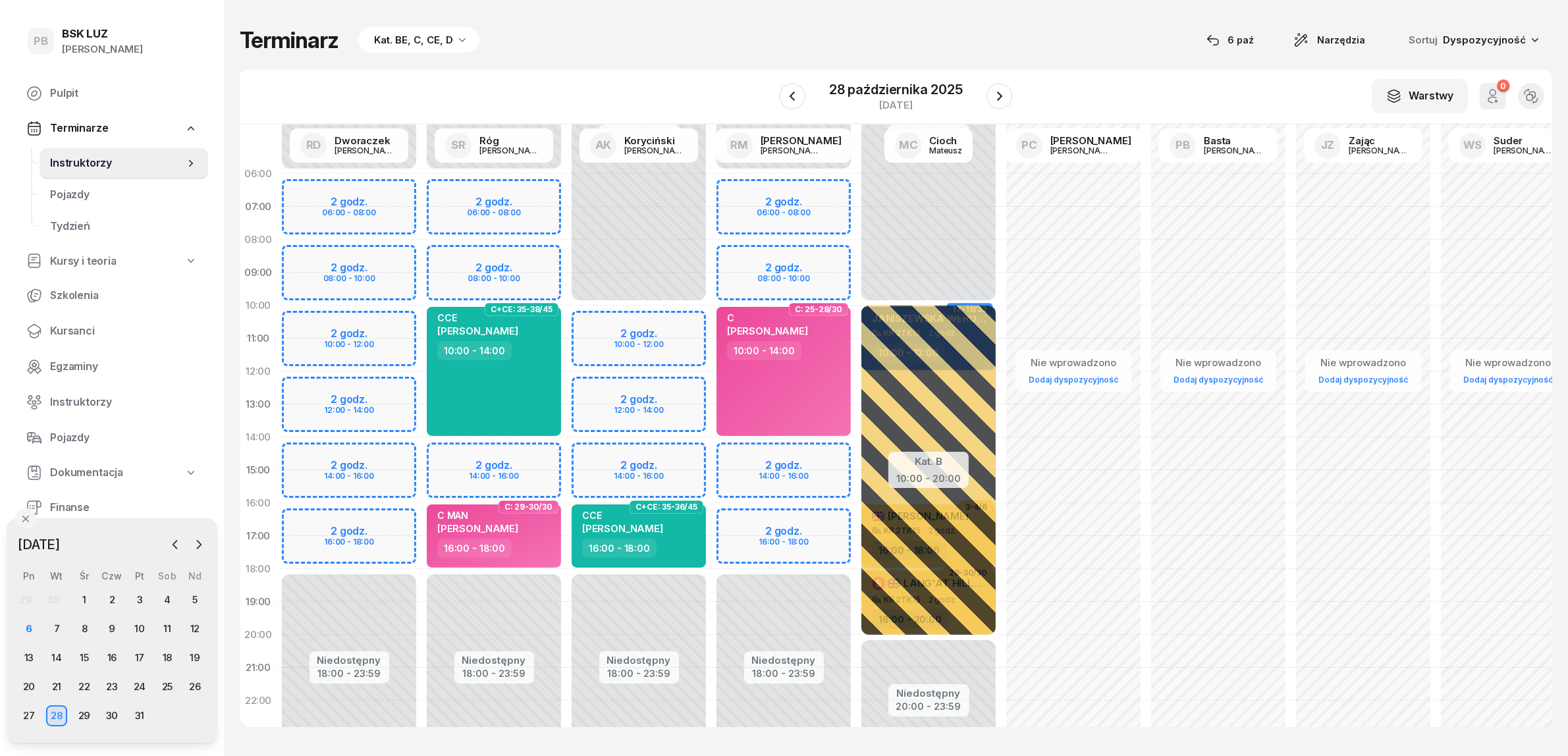
click at [524, 451] on div "Niedostępny 00:00 - 06:00 Niedostępny 18:00 - 23:59 2 godz. 06:00 - 08:00 2 god…" at bounding box center [494, 470] width 145 height 626
select select "14"
select select "16"
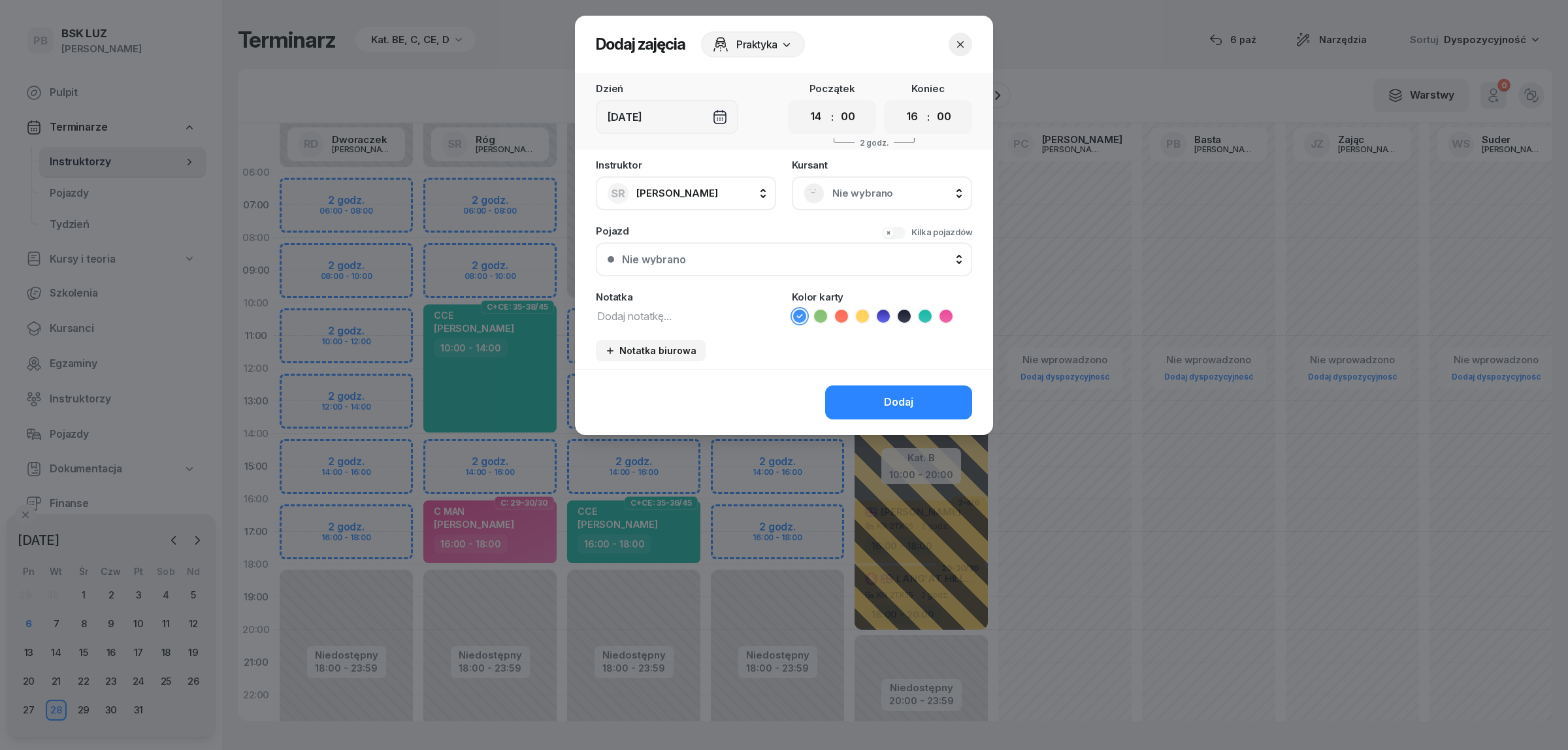
click at [875, 183] on div "Nie wybrano" at bounding box center [881, 194] width 157 height 21
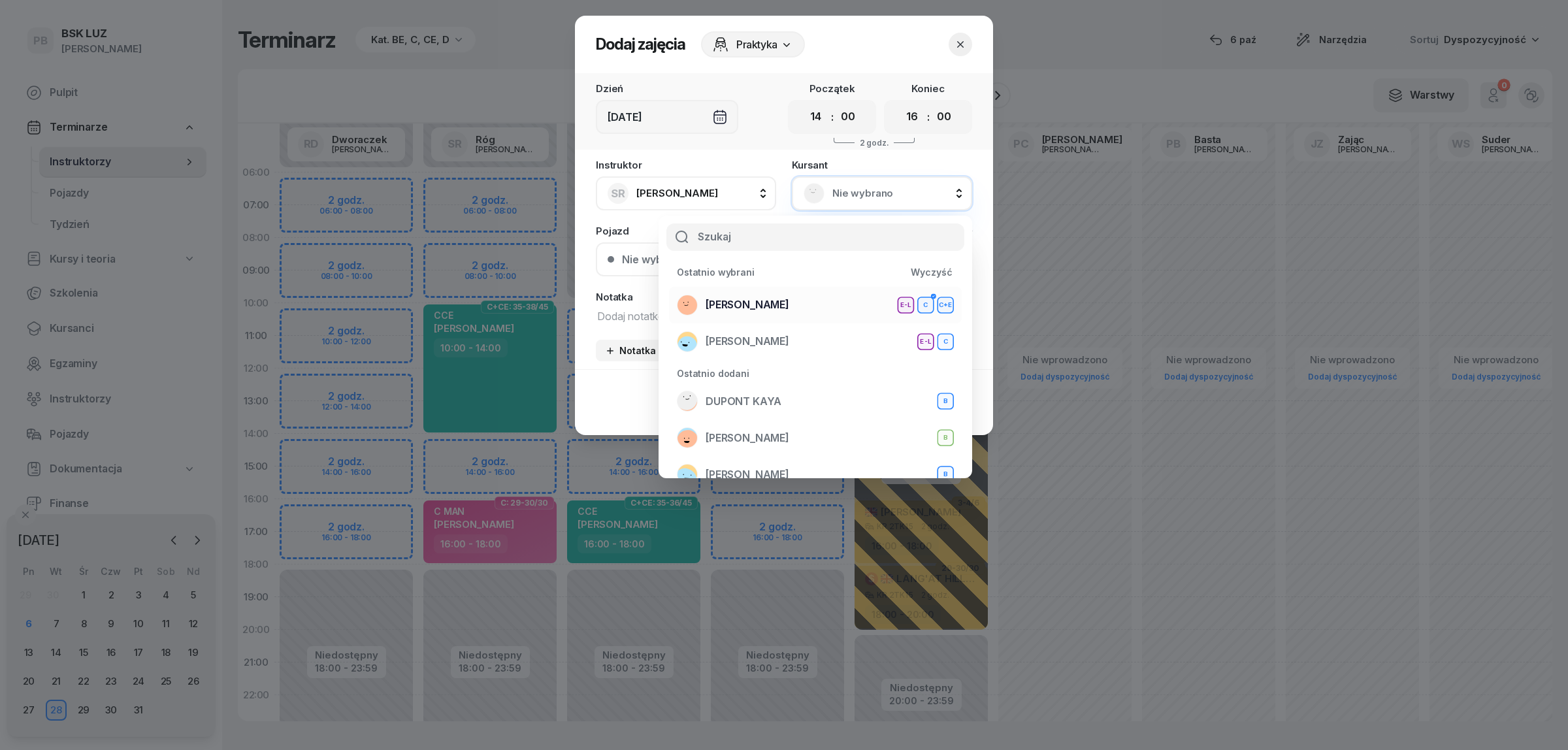
click at [834, 302] on div "[PERSON_NAME] E-L C C+E" at bounding box center [815, 305] width 277 height 21
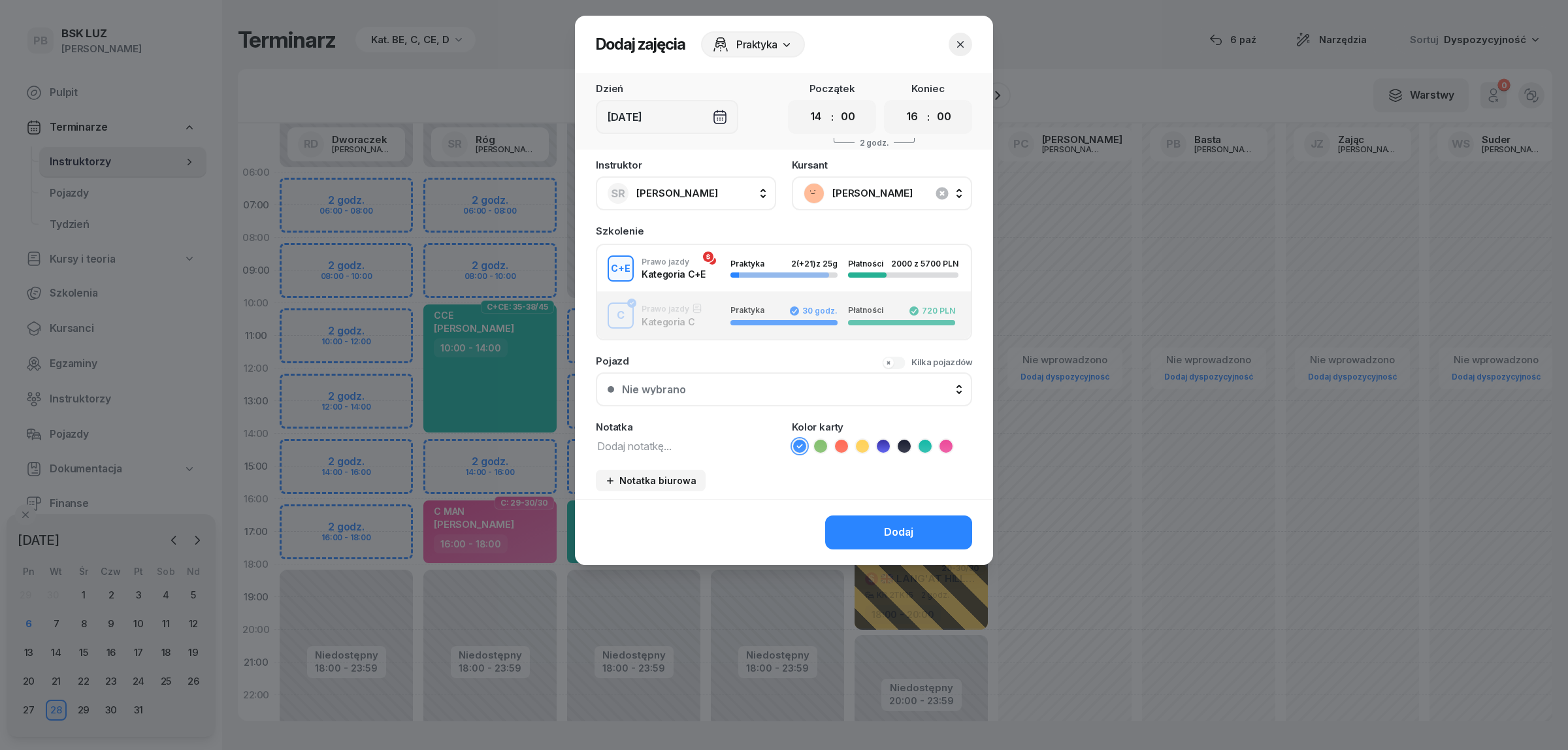
click at [696, 443] on textarea at bounding box center [686, 446] width 180 height 17
type textarea "CE"
click at [858, 440] on icon at bounding box center [863, 447] width 13 height 13
click at [859, 530] on button "Dodaj" at bounding box center [898, 532] width 147 height 34
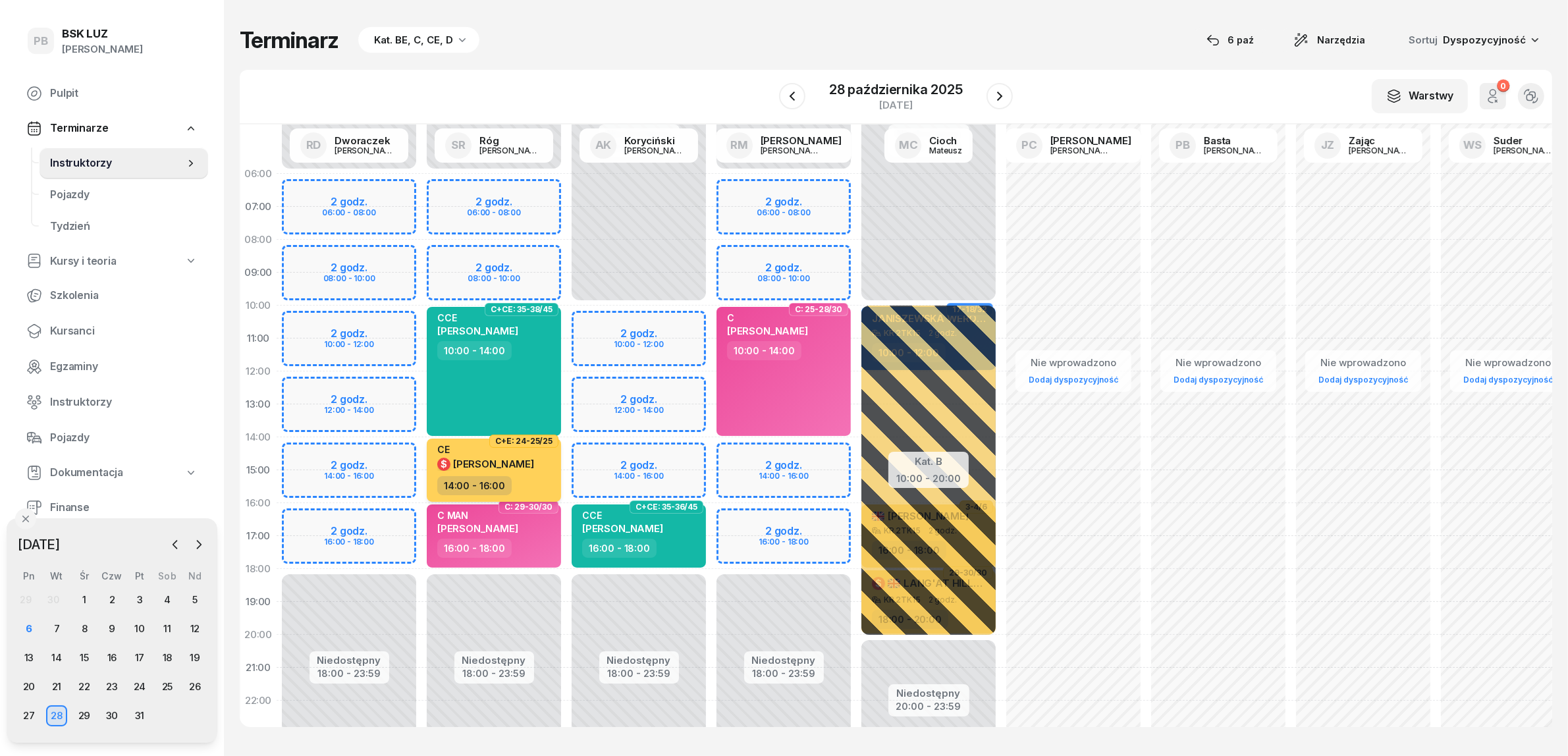
click at [531, 460] on span "[PERSON_NAME]" at bounding box center [493, 464] width 81 height 13
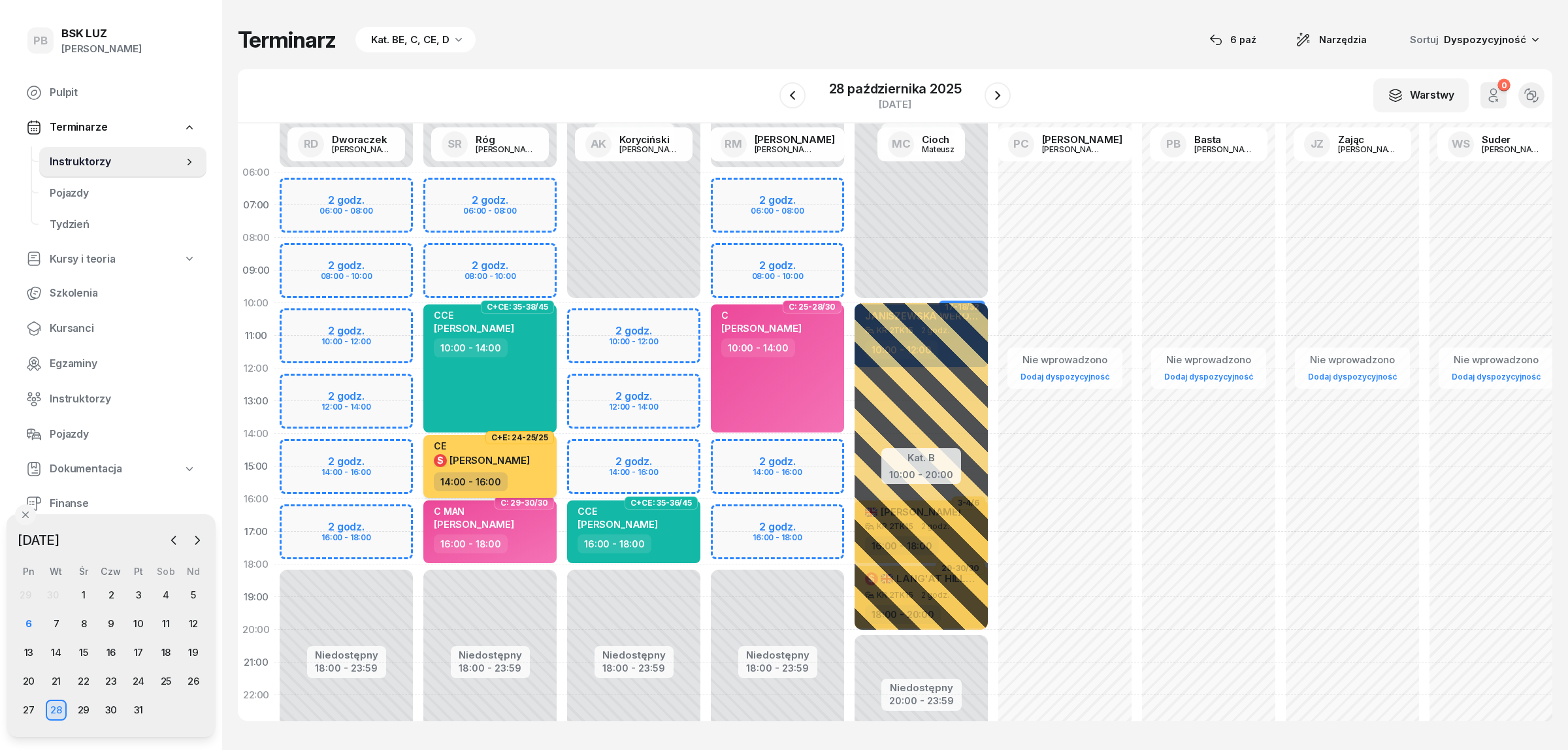
select select "14"
select select "16"
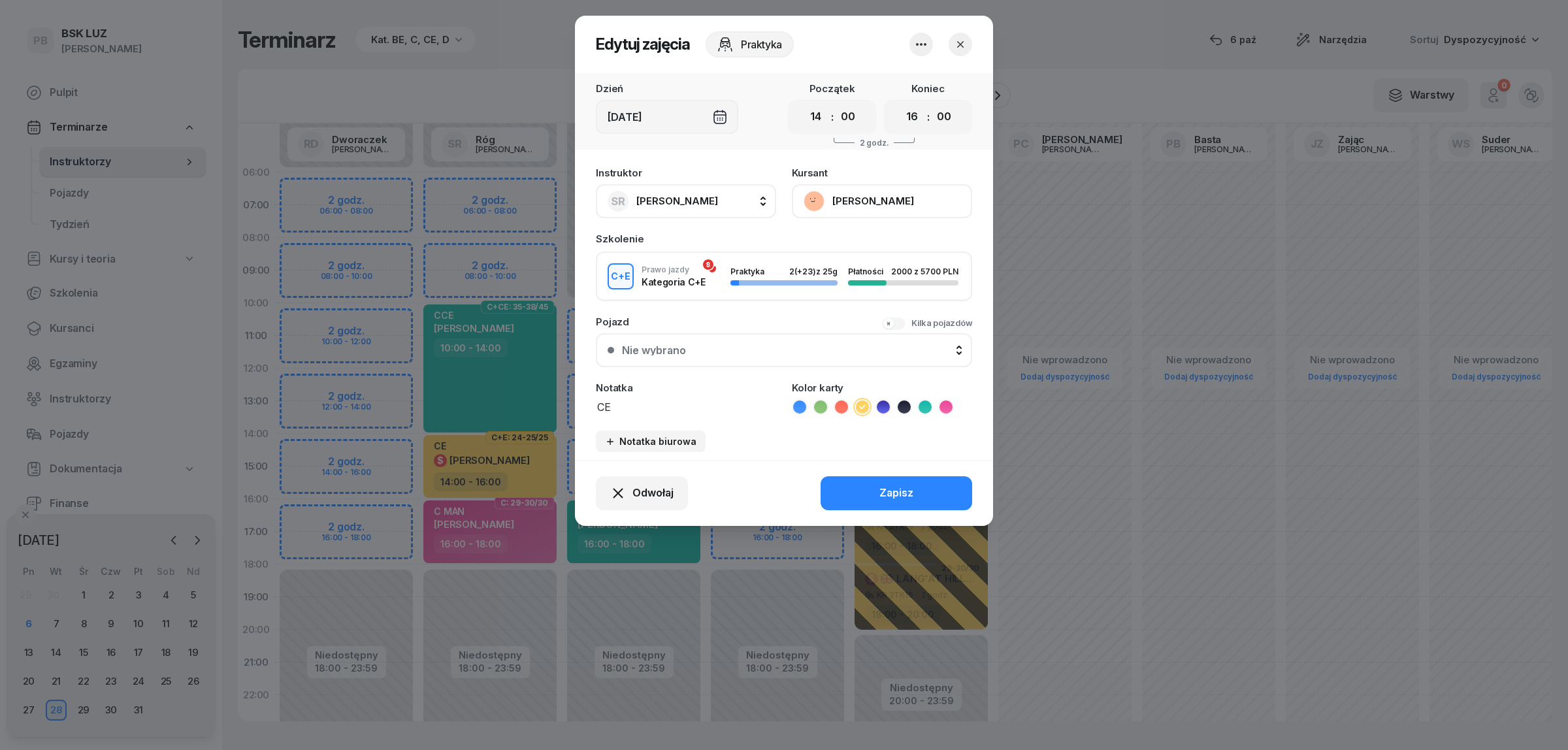
click at [841, 185] on button "[PERSON_NAME]" at bounding box center [882, 201] width 180 height 34
click at [843, 252] on div "Otwórz profil" at bounding box center [834, 245] width 63 height 17
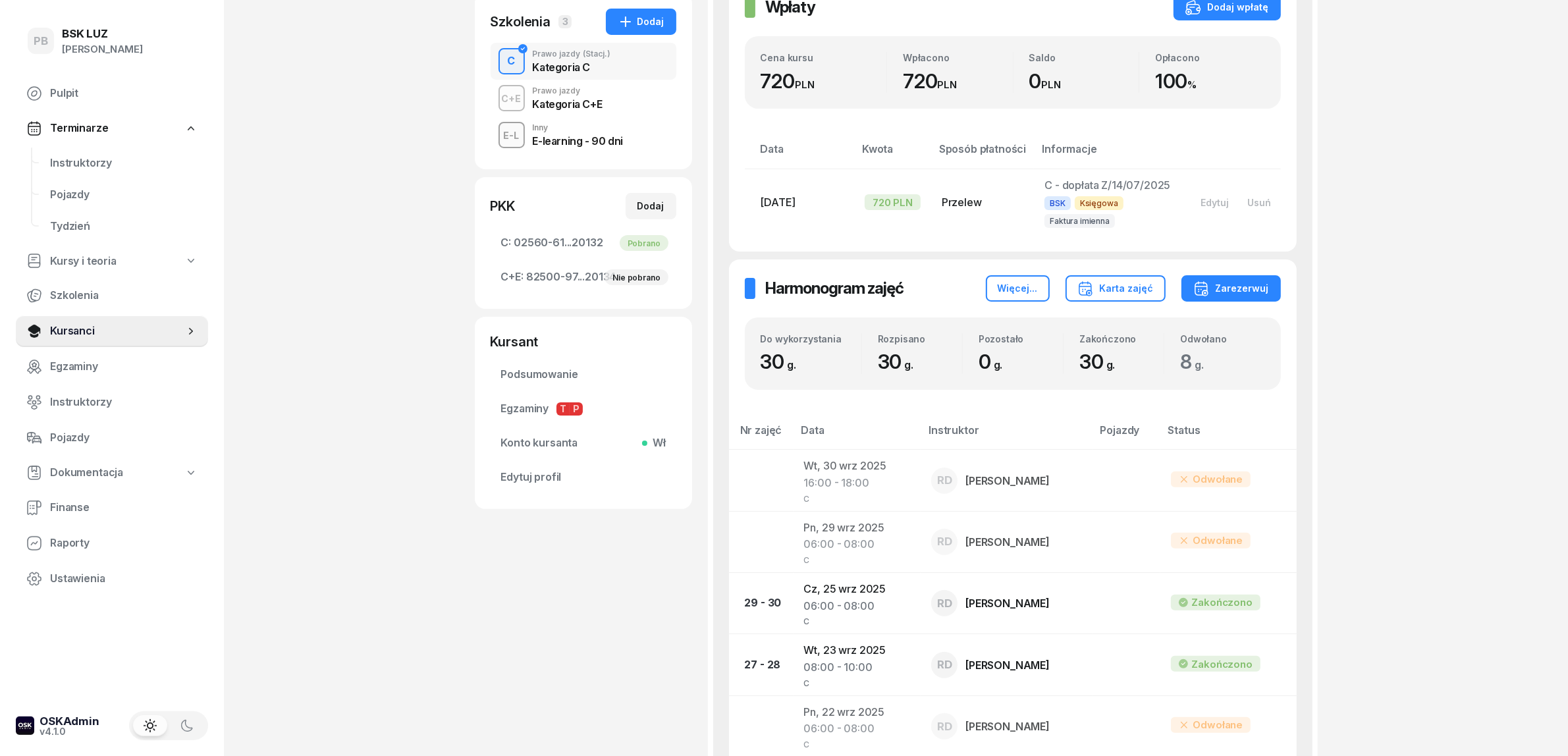
scroll to position [83, 0]
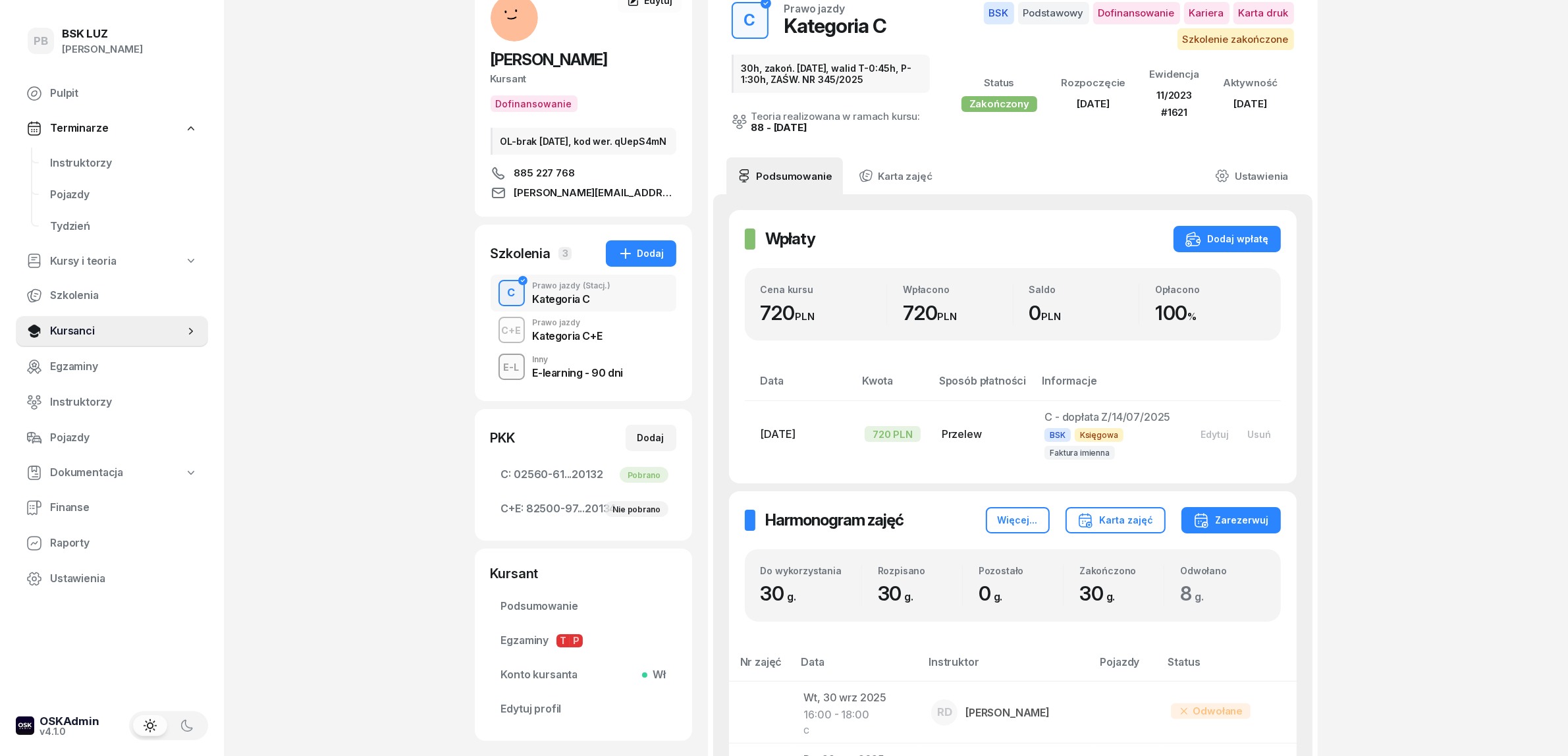
click at [568, 327] on div "Prawo jazdy" at bounding box center [567, 323] width 70 height 8
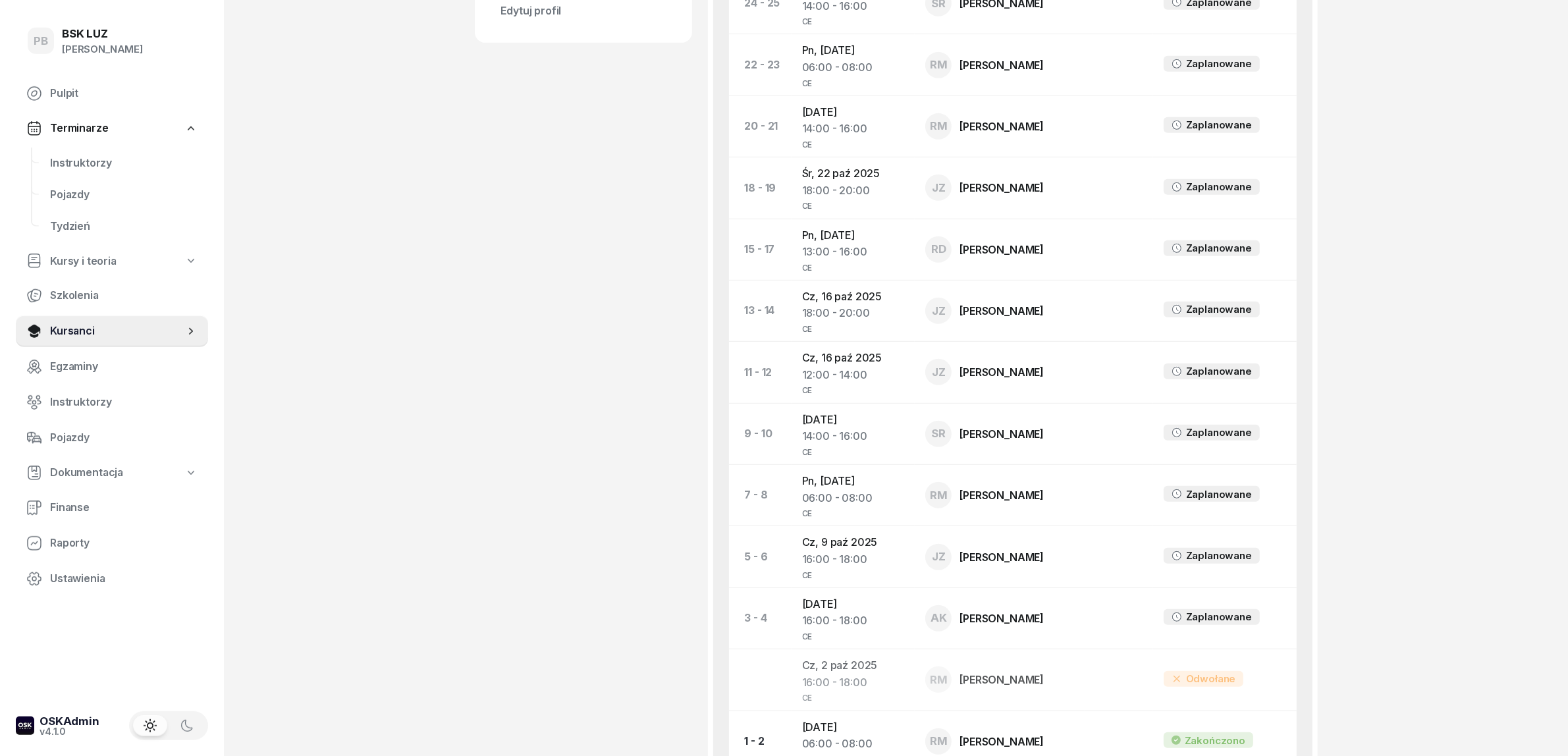
scroll to position [698, 0]
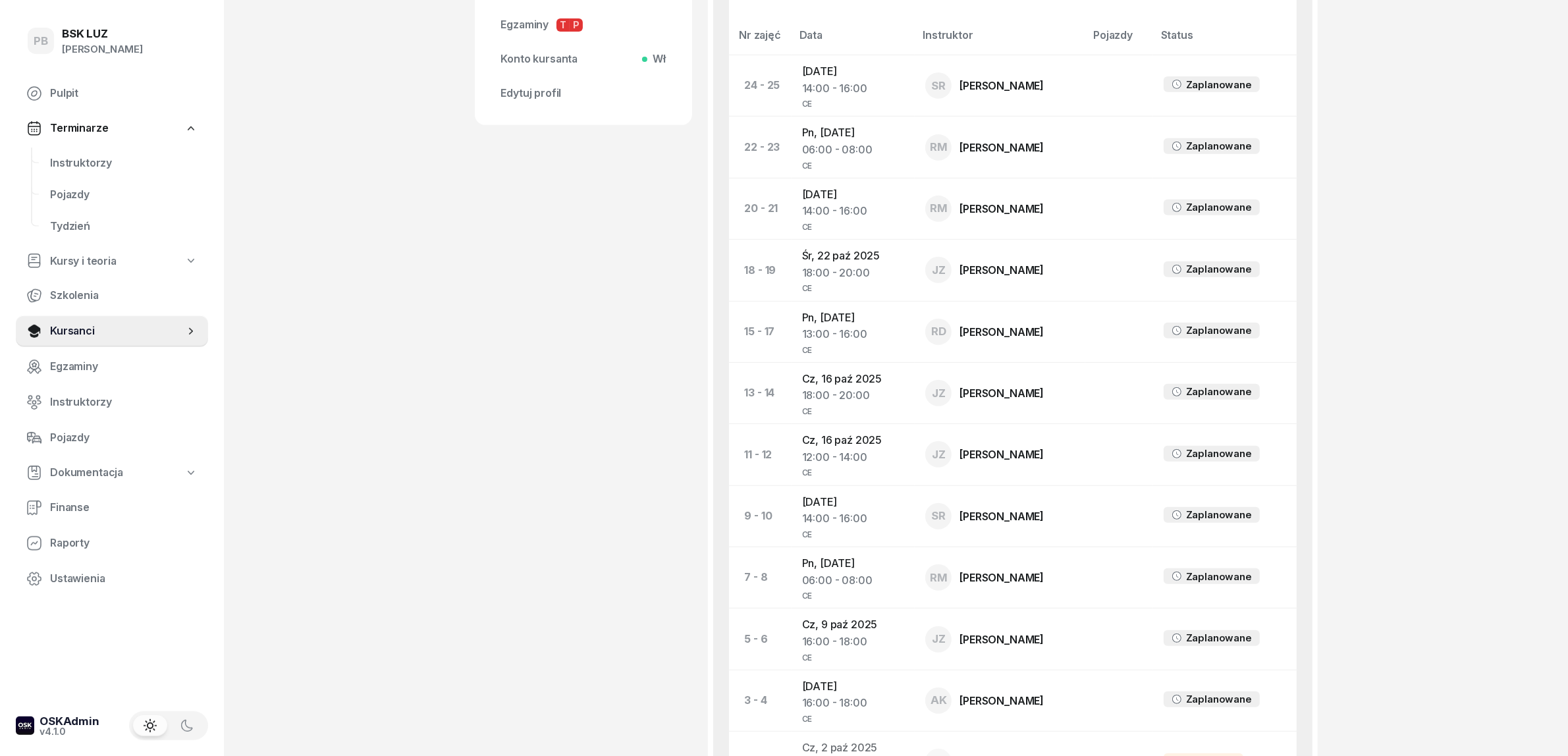
drag, startPoint x: 523, startPoint y: 660, endPoint x: 322, endPoint y: 448, distance: 292.1
click at [523, 659] on div "[PERSON_NAME] Dofinansowanie OL-brak [DATE], kod wer. qUepS4mN 885 227 768 [PER…" at bounding box center [583, 147] width 217 height 1569
click at [93, 155] on span "Instruktorzy" at bounding box center [124, 163] width 148 height 17
click at [93, 157] on span "Instruktorzy" at bounding box center [124, 163] width 148 height 17
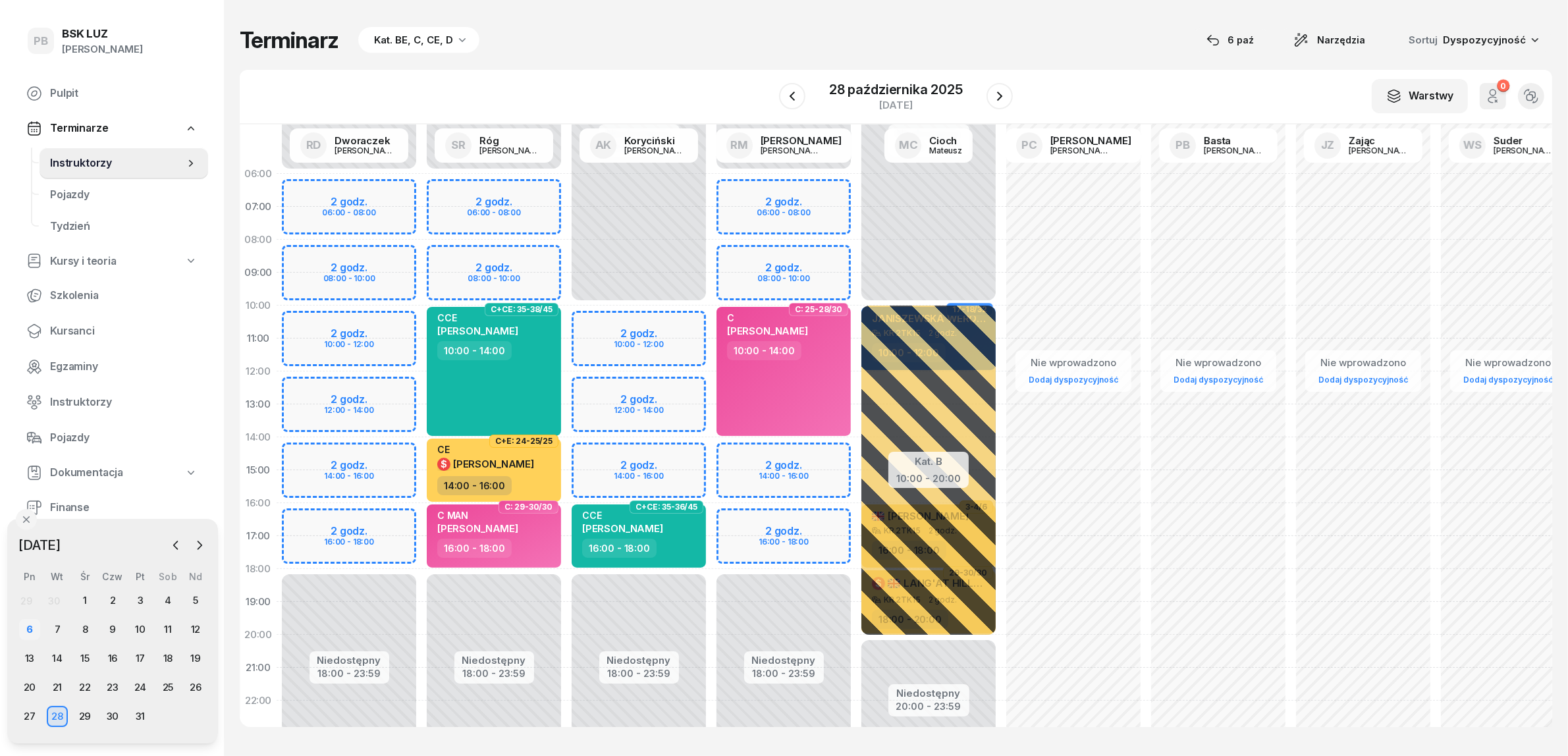
click at [29, 629] on div "6" at bounding box center [30, 630] width 21 height 21
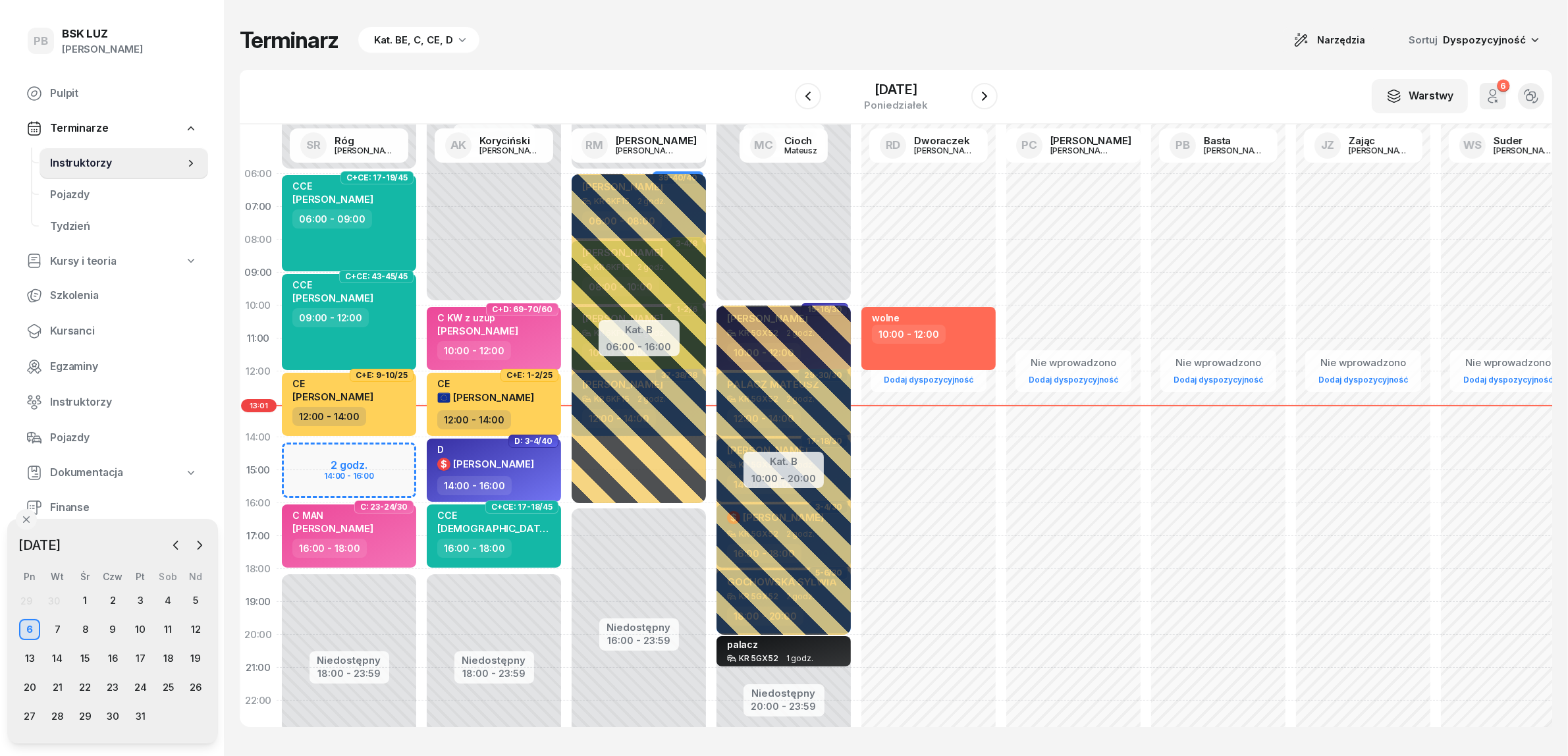
click at [676, 74] on div "W Wybierz AK [PERSON_NAME] BP [PERSON_NAME] DP [PERSON_NAME] GS [PERSON_NAME] I…" at bounding box center [896, 97] width 1312 height 55
click at [991, 91] on icon "button" at bounding box center [985, 97] width 16 height 16
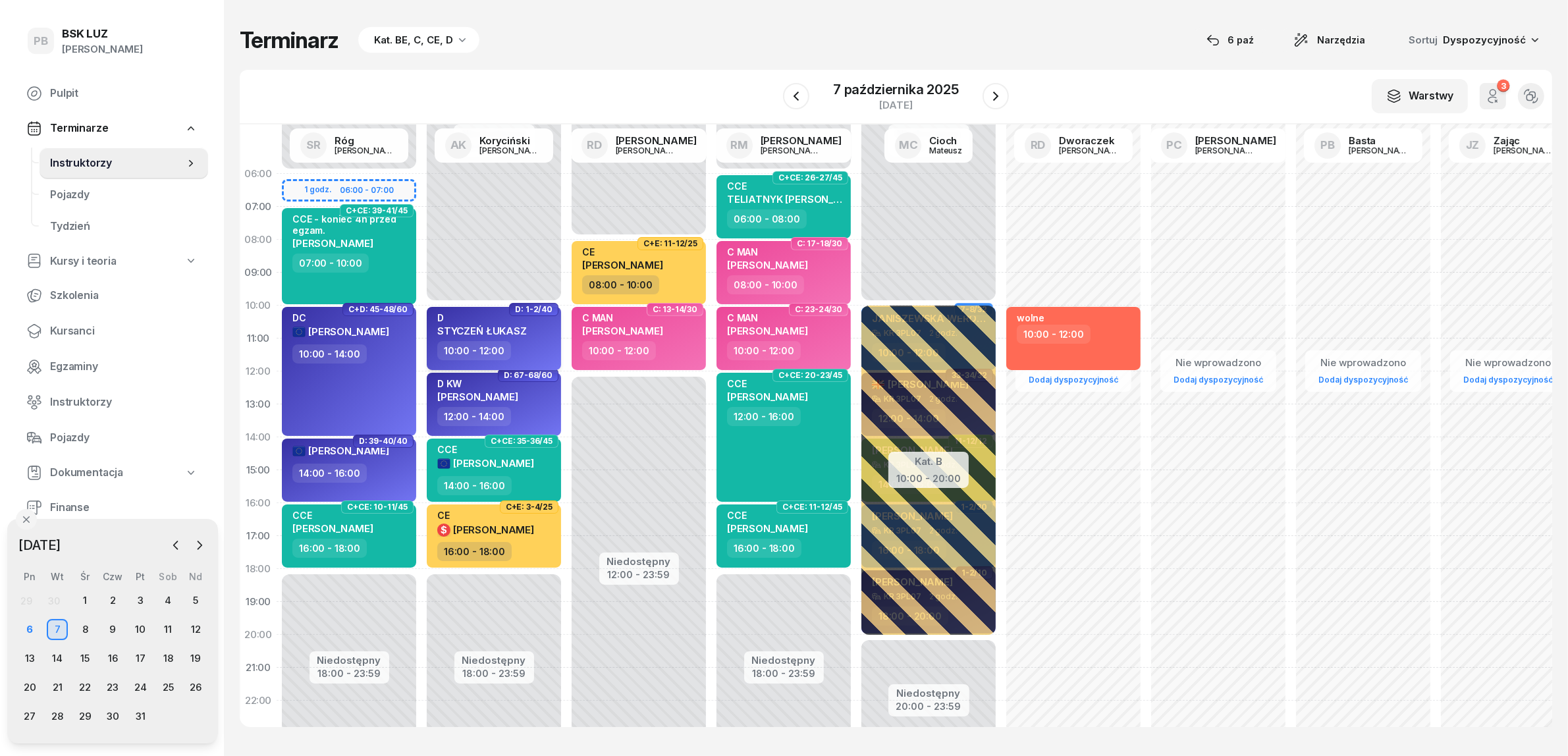
click at [557, 341] on div "D STYCZEŃ ŁUKASZ 10:00 - 12:00" at bounding box center [494, 338] width 134 height 63
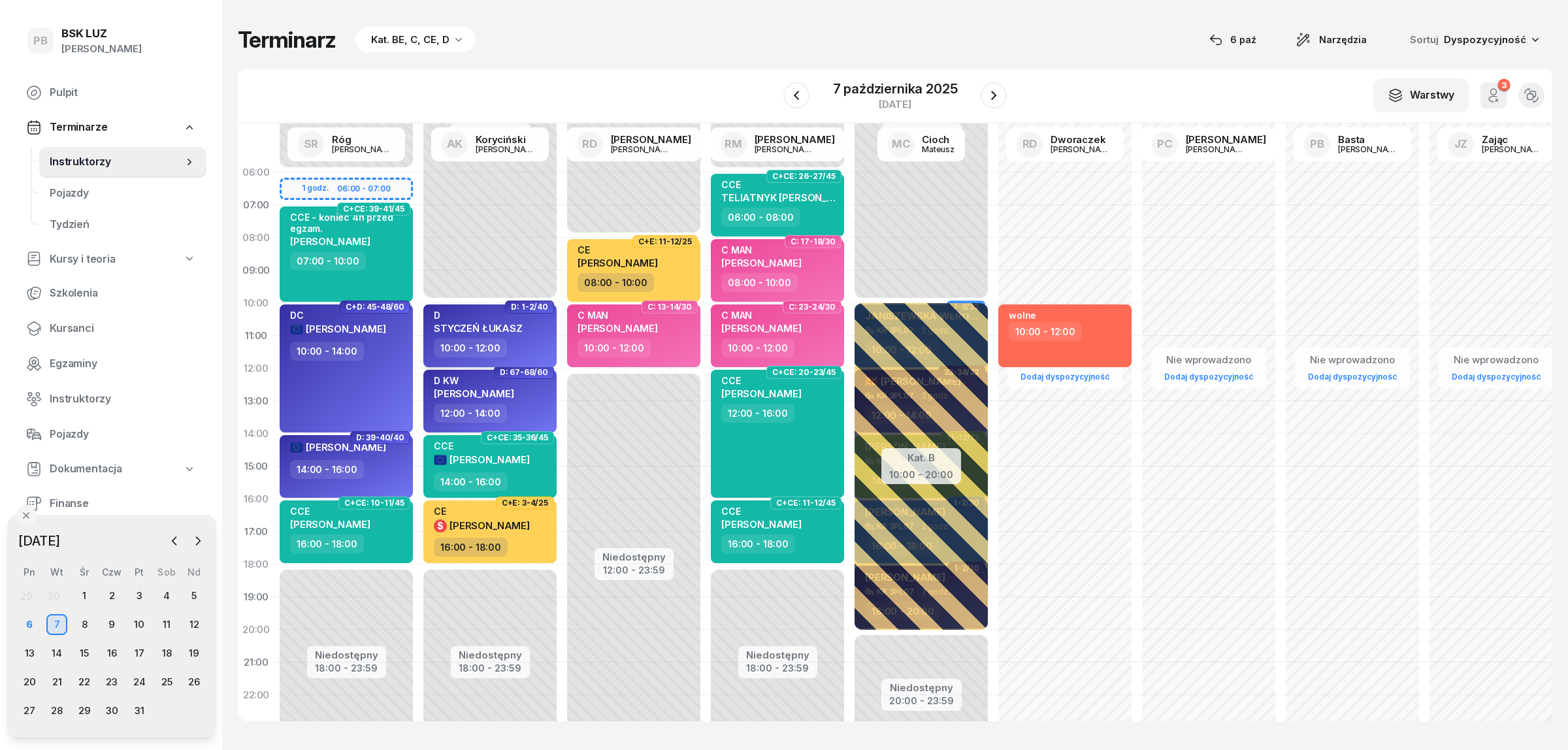
select select "10"
select select "12"
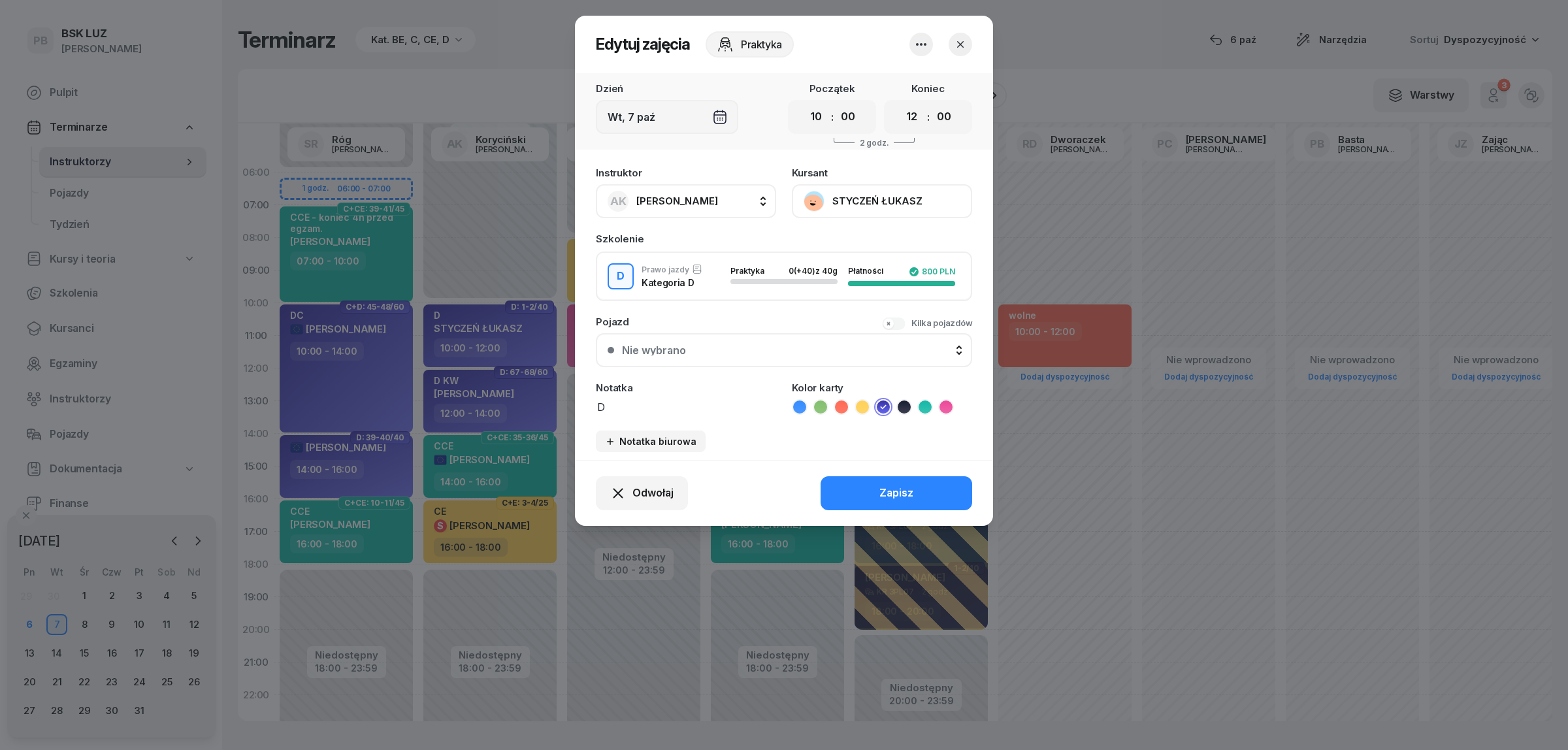
click at [884, 197] on button "STYCZEŃ ŁUKASZ" at bounding box center [882, 201] width 180 height 34
click at [962, 44] on icon "button" at bounding box center [960, 44] width 13 height 13
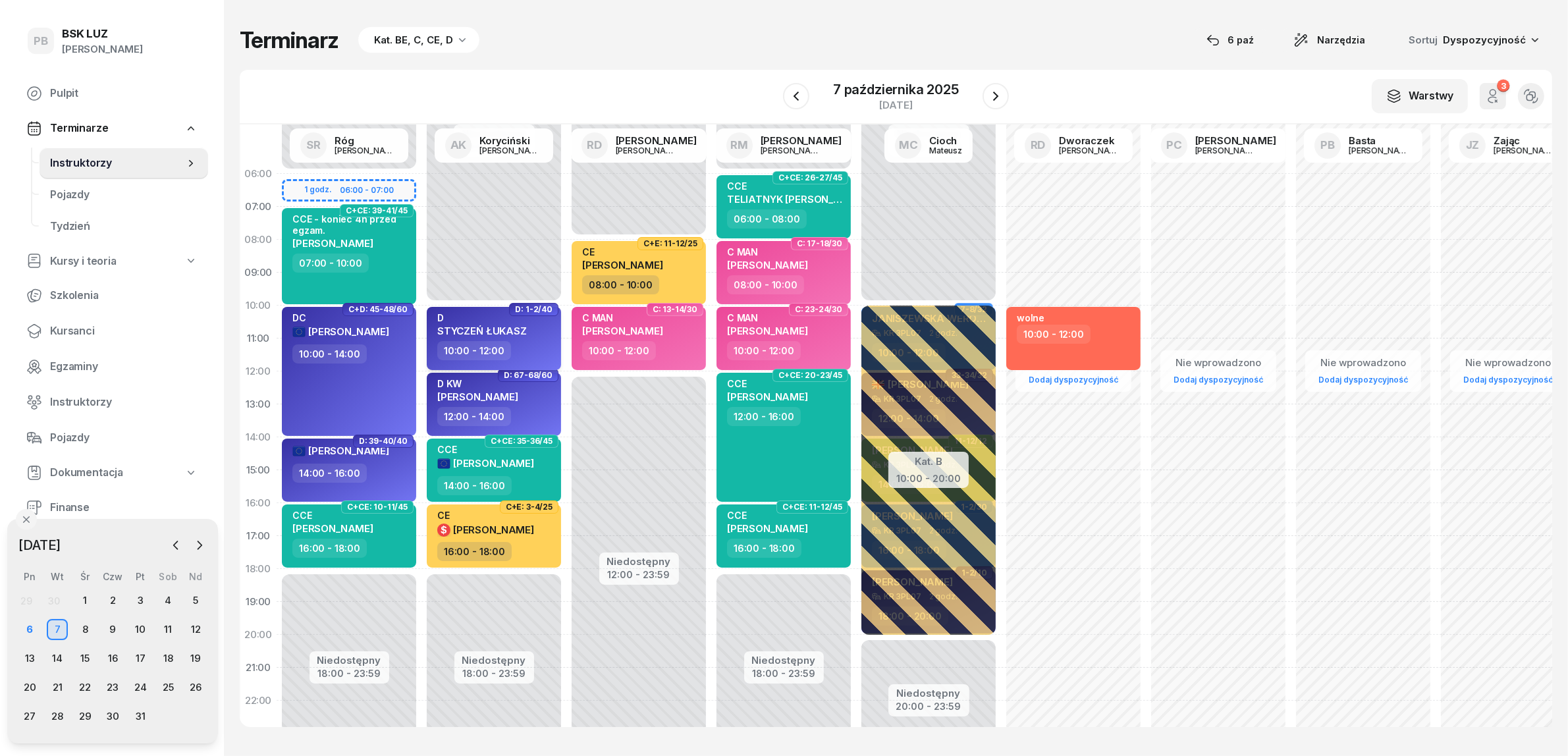
click at [544, 334] on div "D STYCZEŃ ŁUKASZ" at bounding box center [495, 327] width 116 height 29
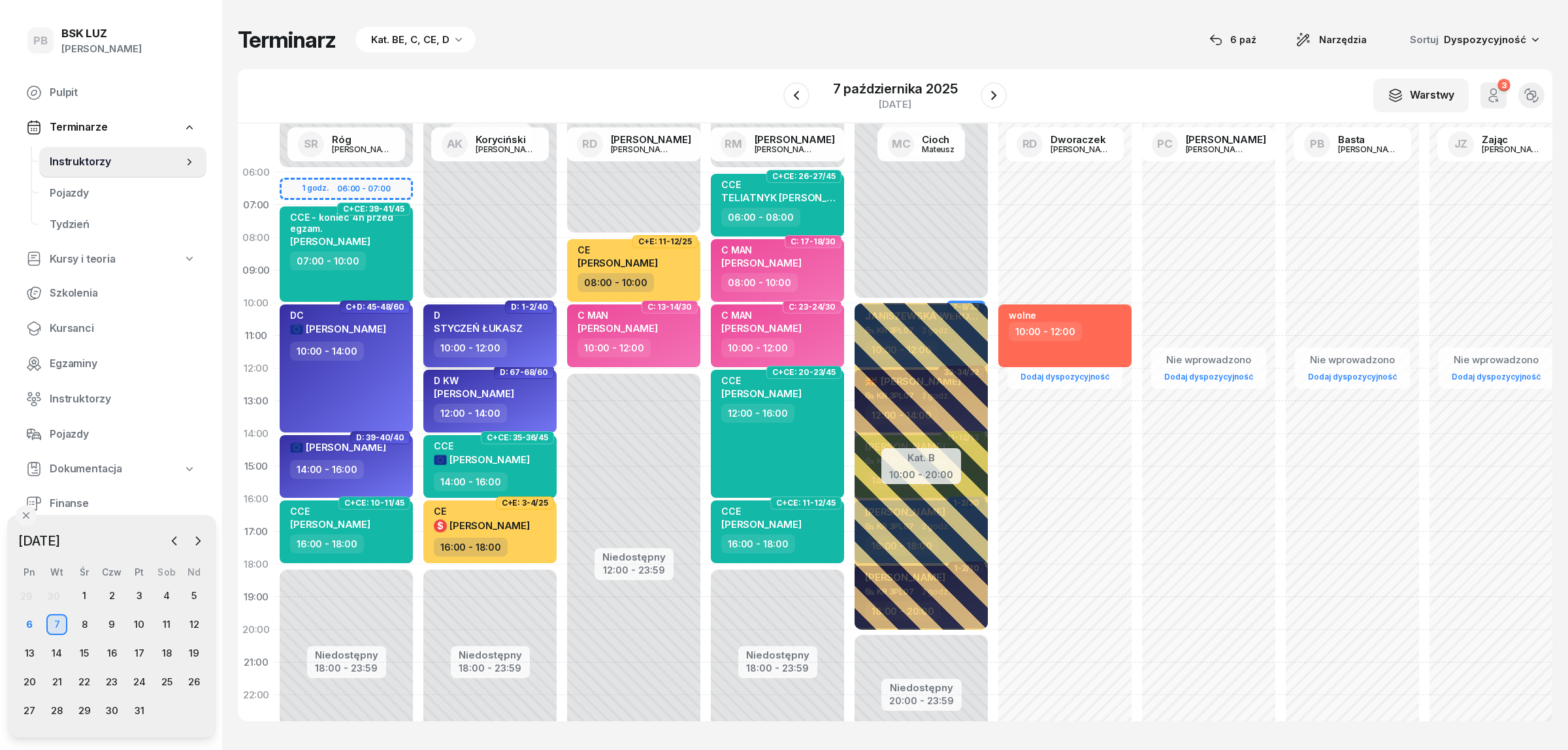
select select "10"
select select "12"
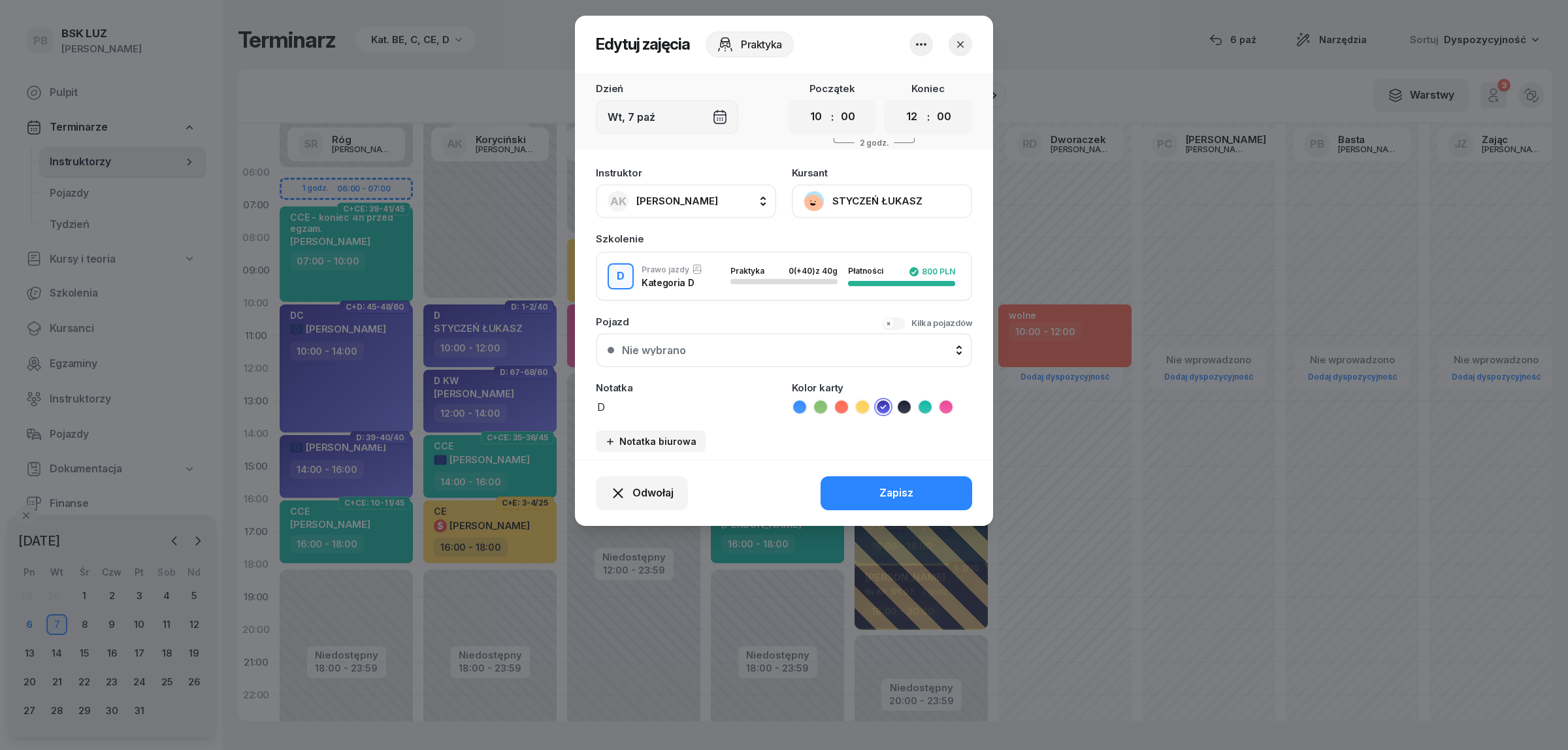
click at [947, 44] on div at bounding box center [941, 44] width 63 height 24
click at [968, 44] on button "button" at bounding box center [960, 44] width 24 height 24
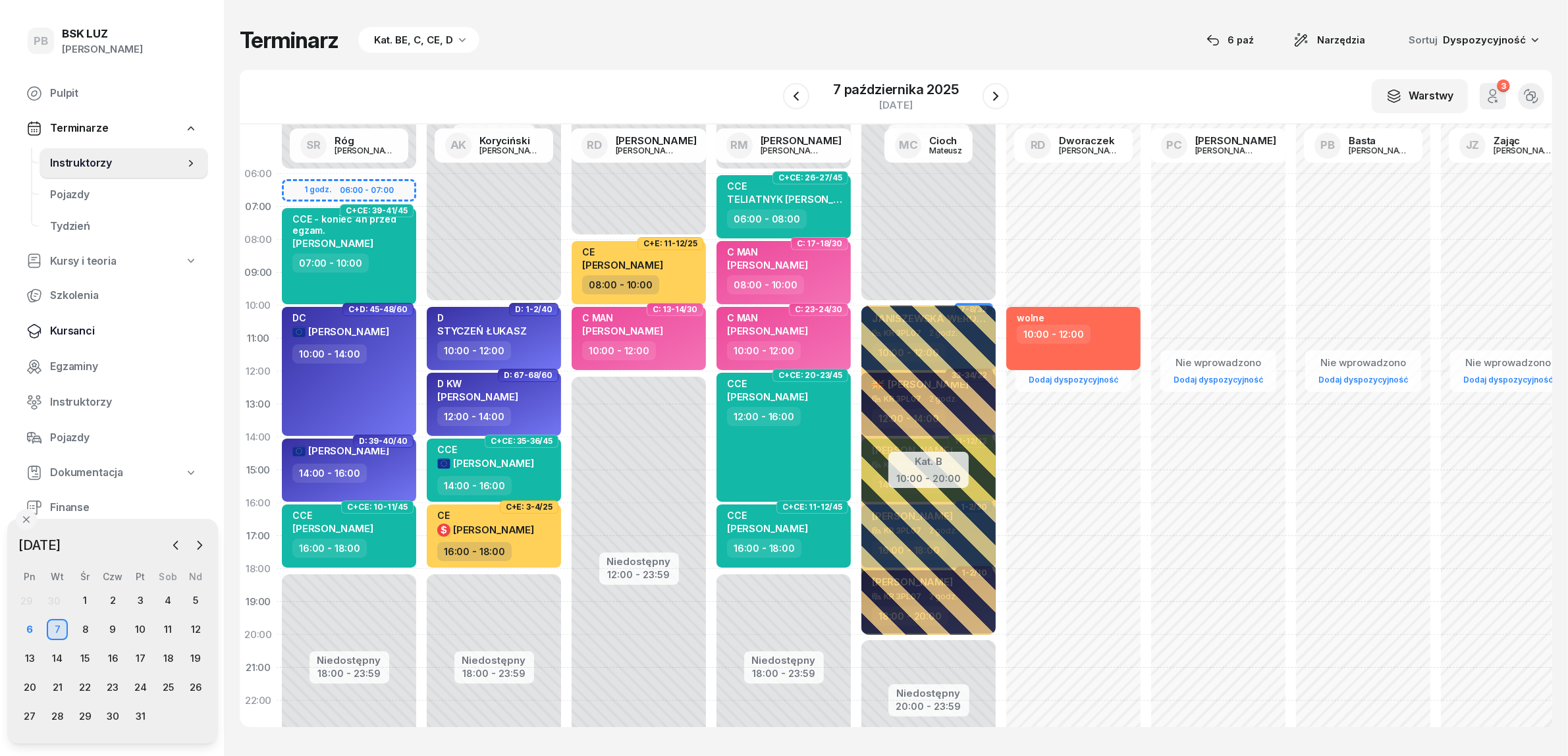
click at [68, 325] on span "Kursanci" at bounding box center [124, 332] width 148 height 17
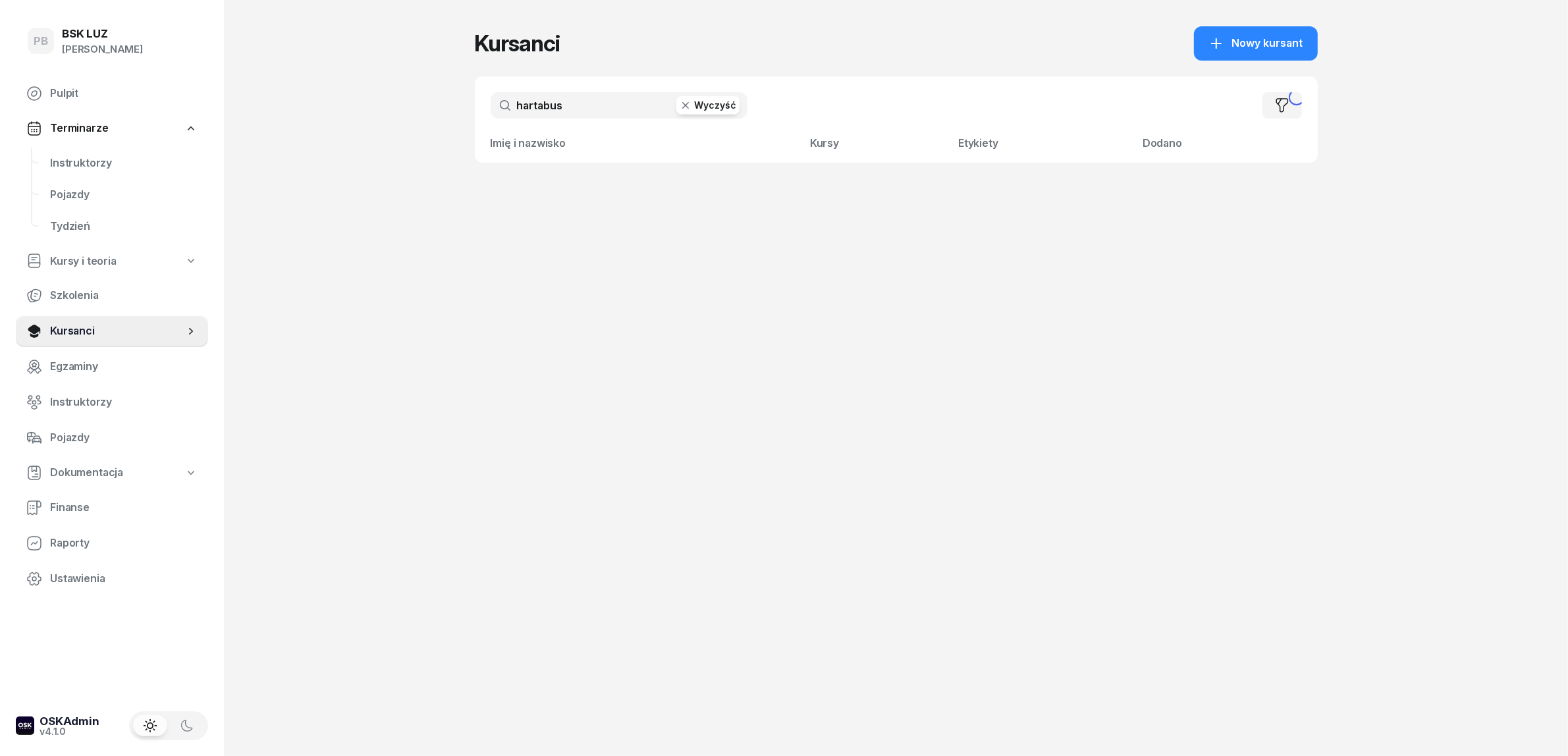
click at [535, 103] on input "hartabus" at bounding box center [619, 105] width 257 height 27
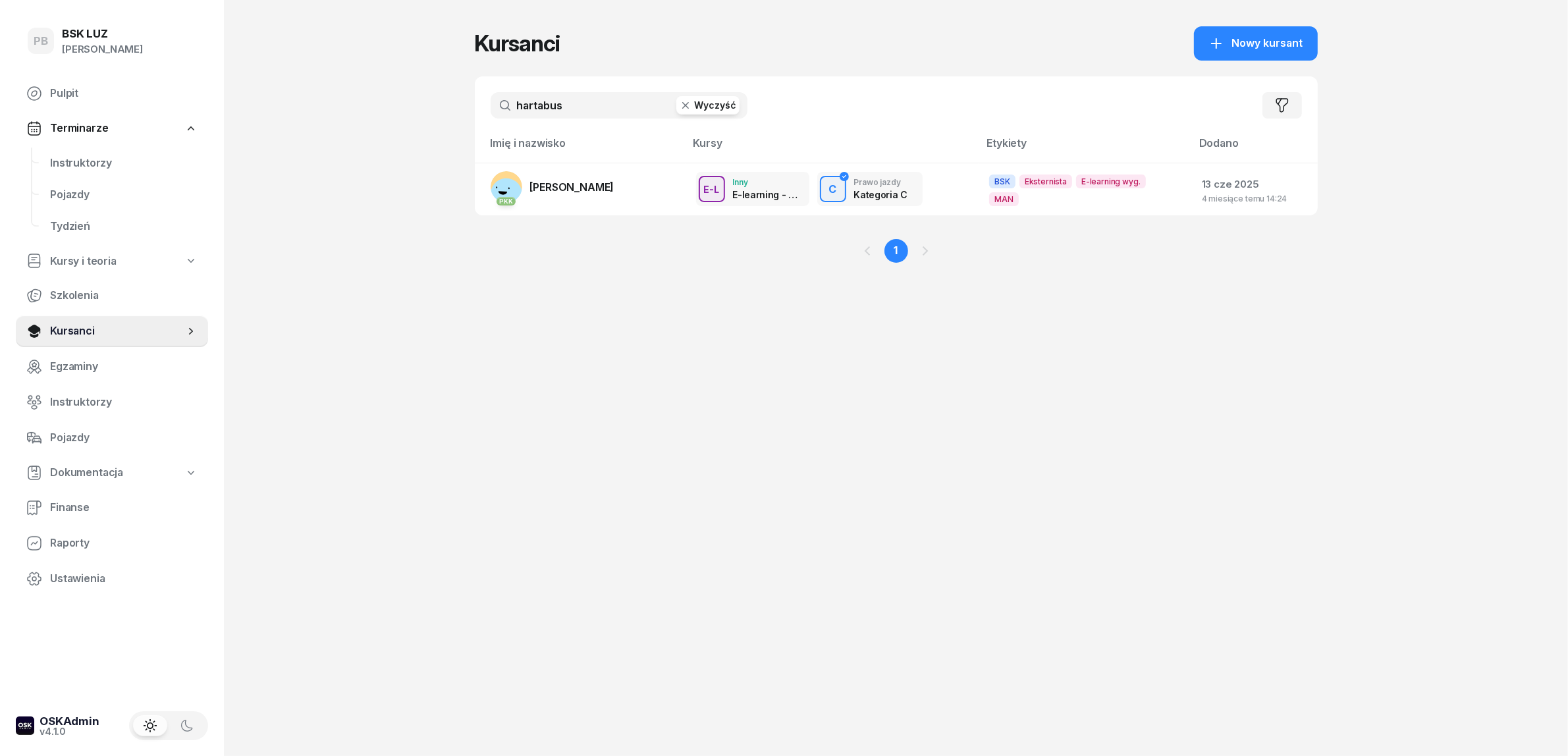
click at [535, 103] on input "hartabus" at bounding box center [619, 105] width 257 height 27
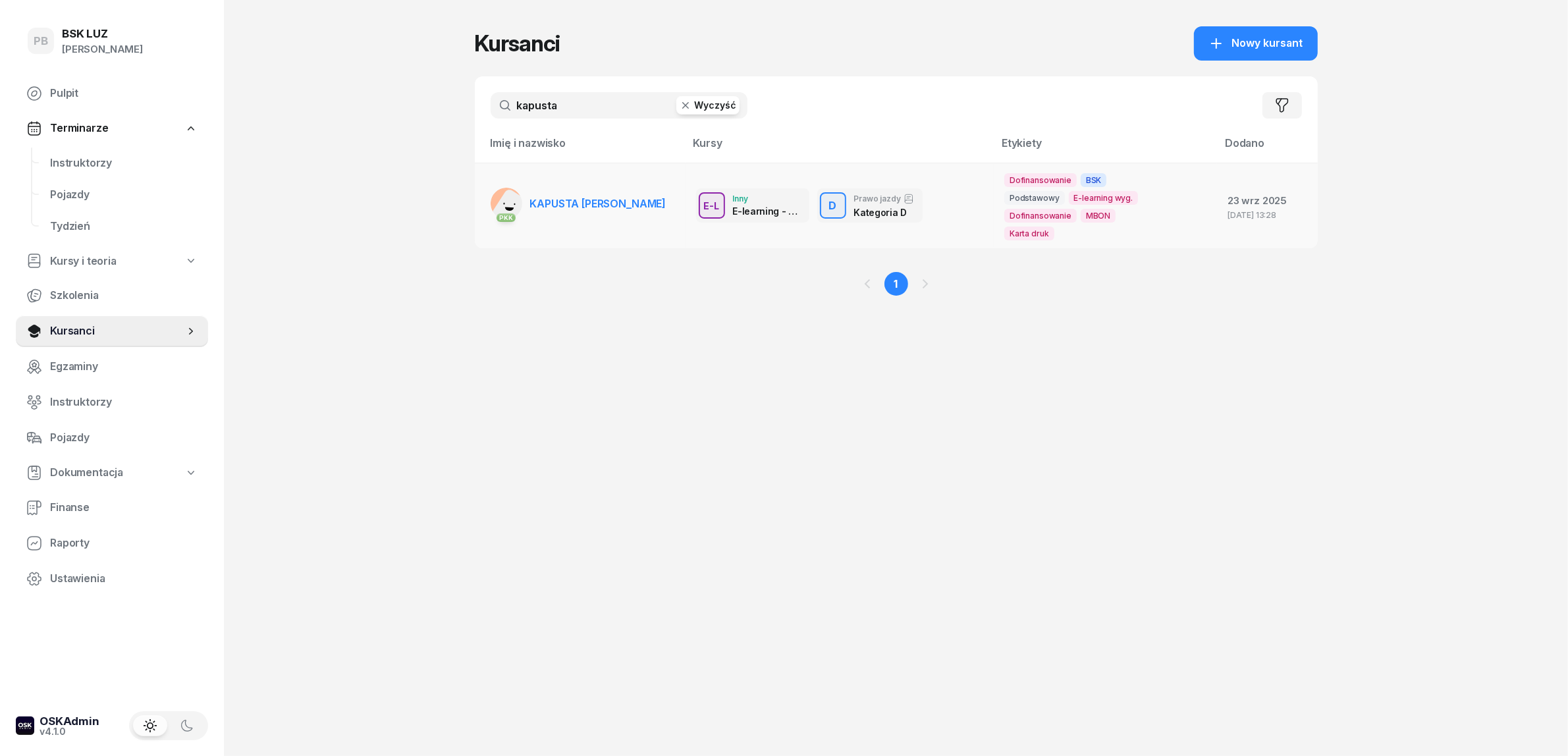
type input "kapusta"
click at [580, 202] on span "KAPUSTA [PERSON_NAME]" at bounding box center [598, 204] width 136 height 13
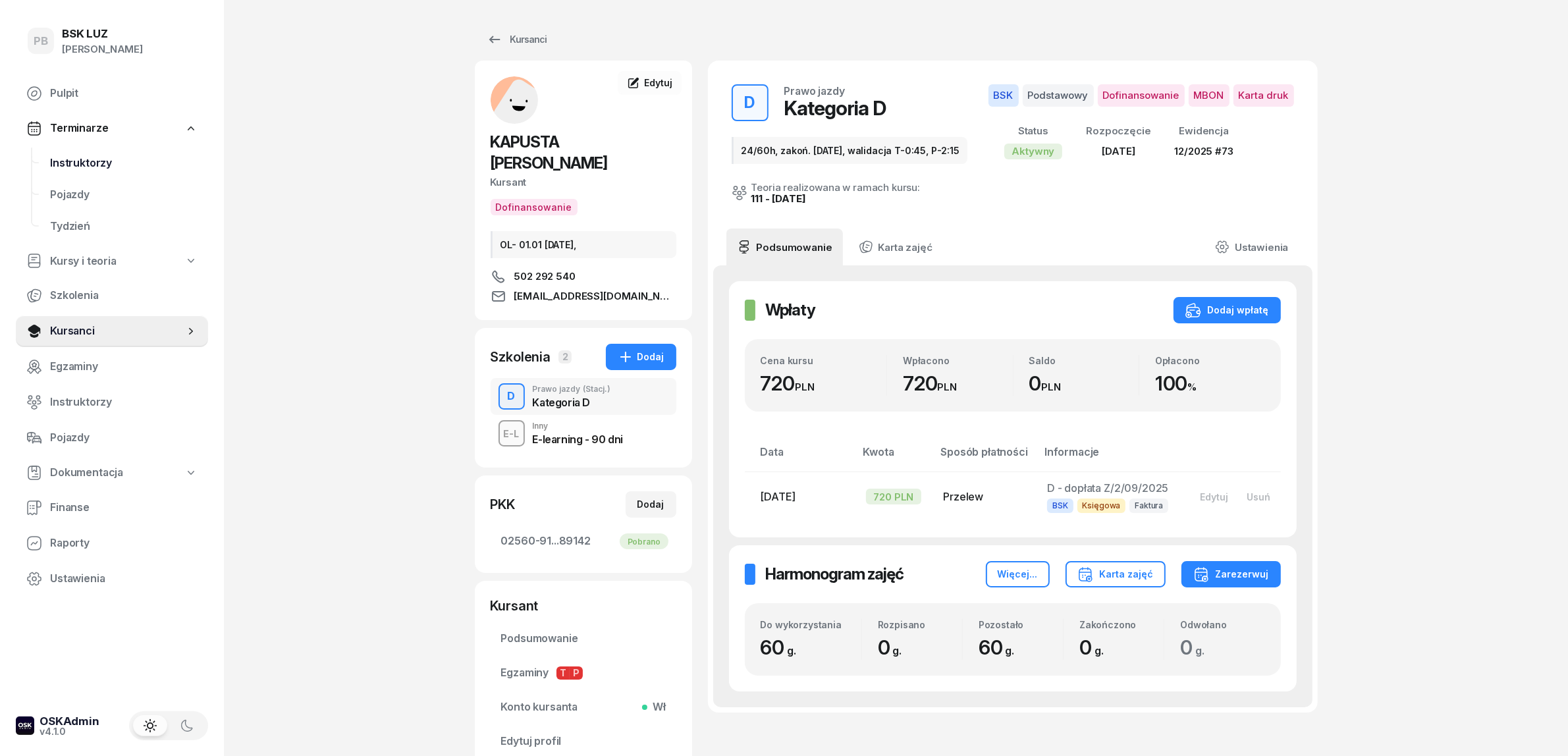
click at [77, 150] on link "Instruktorzy" at bounding box center [123, 163] width 168 height 31
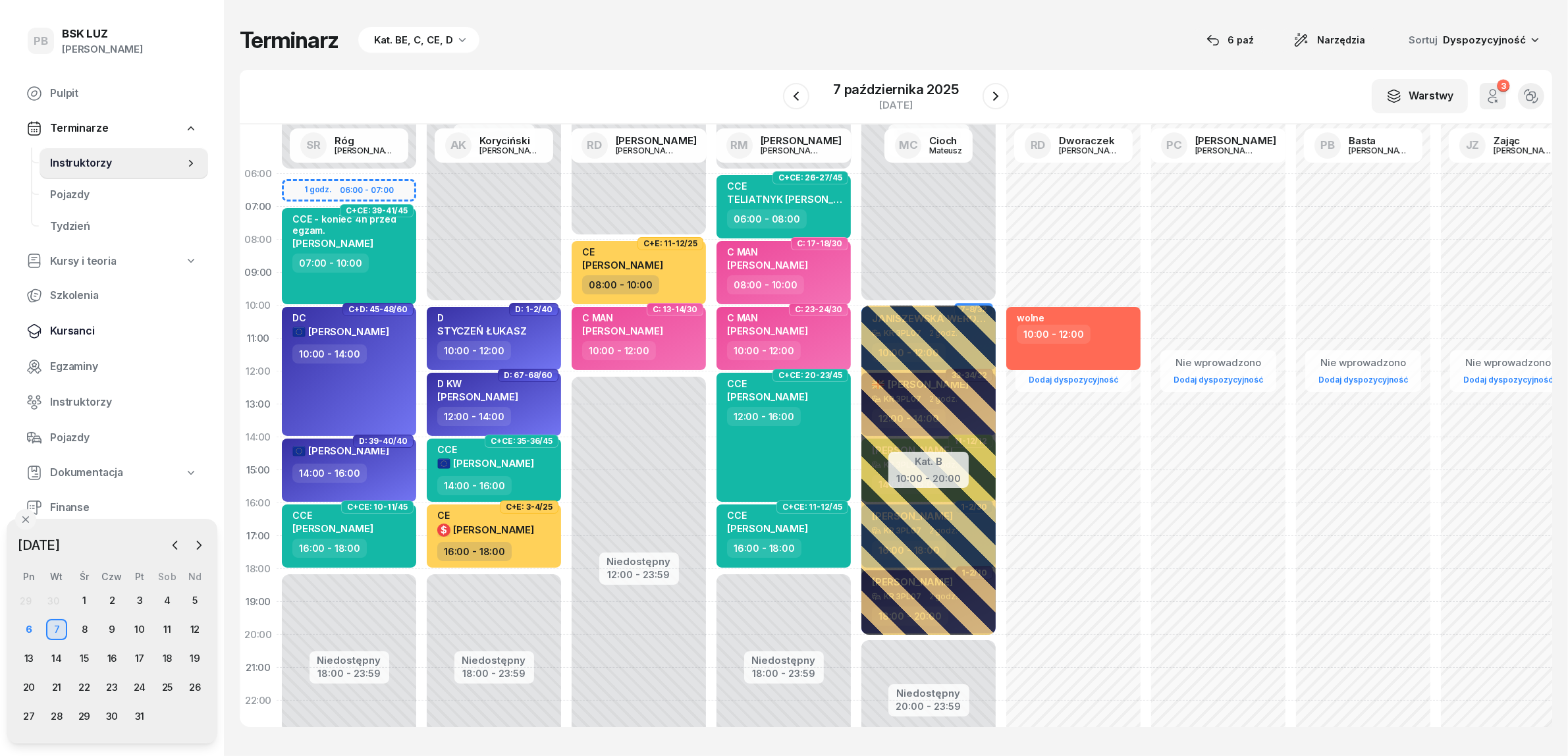
click at [61, 328] on span "Kursanci" at bounding box center [124, 332] width 148 height 17
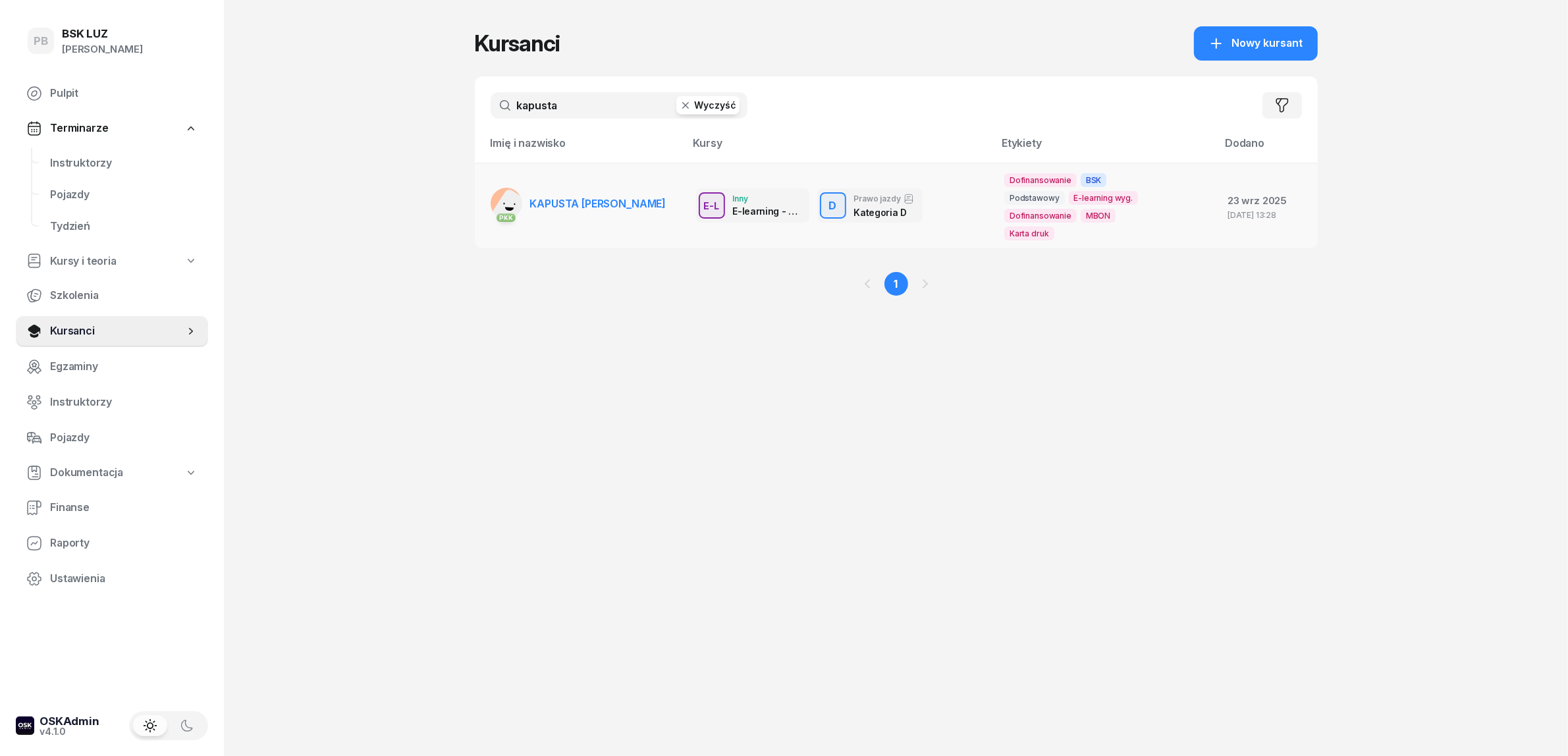
click at [575, 195] on link "PKK KAPUSTA [PERSON_NAME]" at bounding box center [579, 203] width 176 height 31
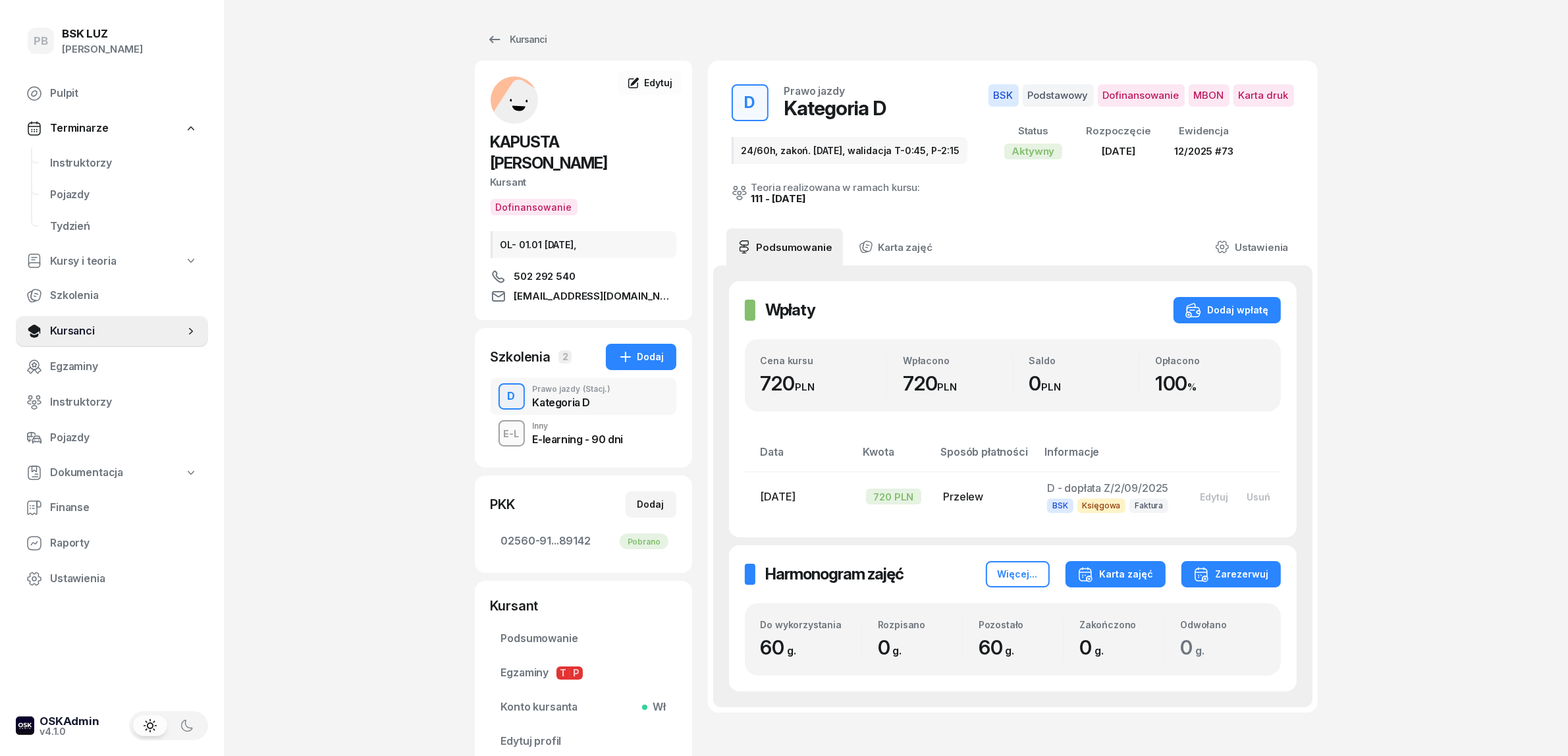
click at [1150, 573] on div "Karta zajęć" at bounding box center [1115, 575] width 77 height 16
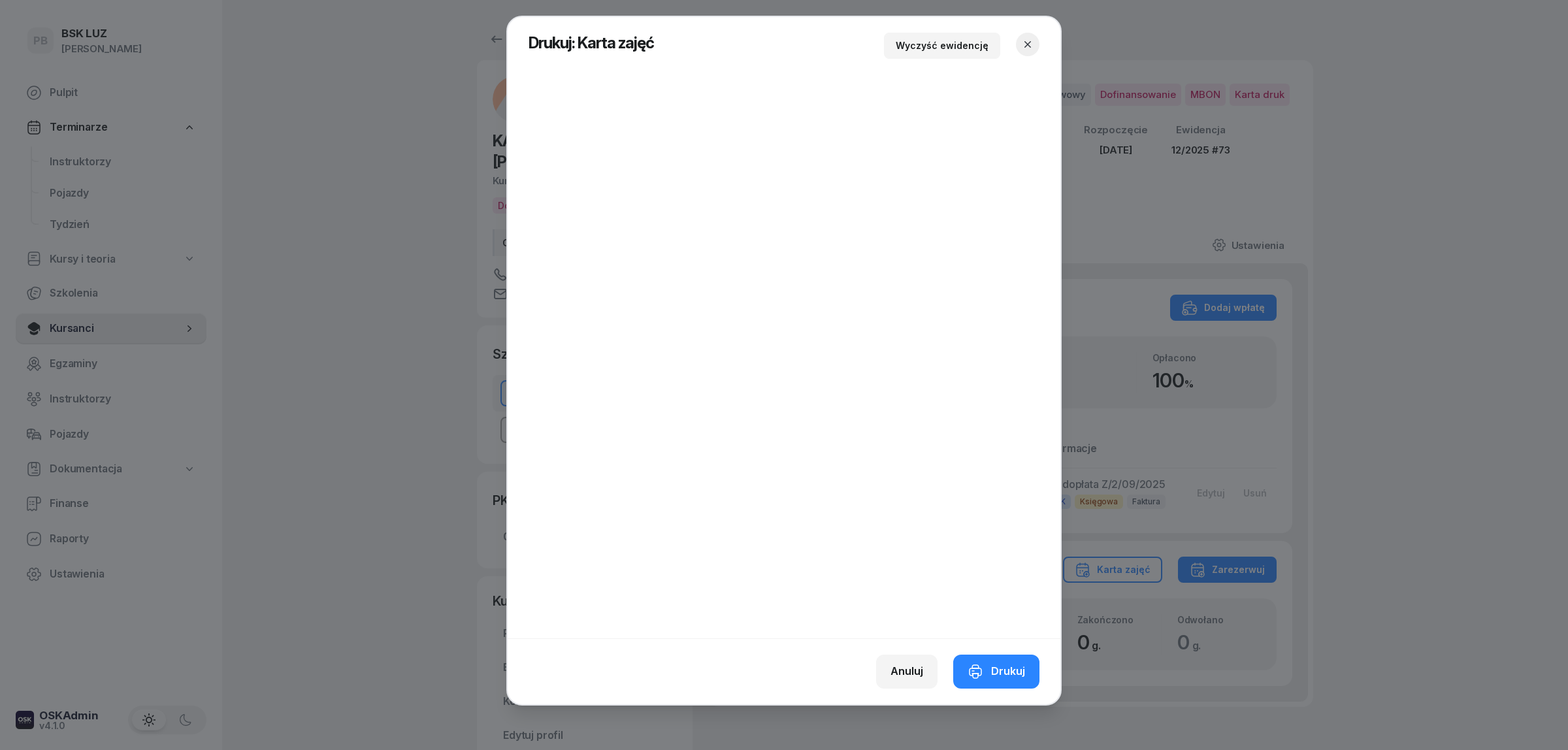
click at [1026, 46] on icon "button" at bounding box center [1028, 44] width 7 height 7
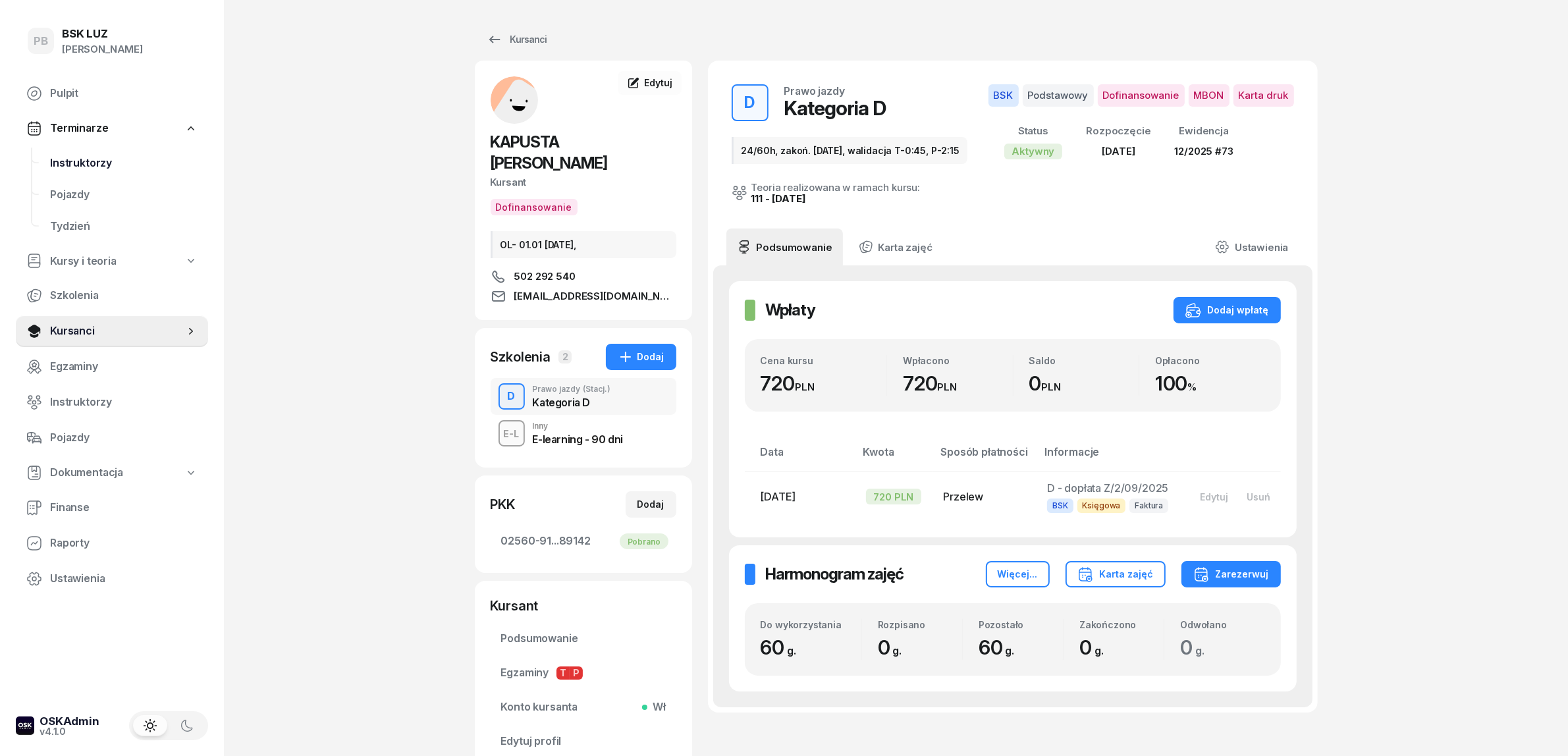
click at [75, 159] on span "Instruktorzy" at bounding box center [124, 163] width 148 height 17
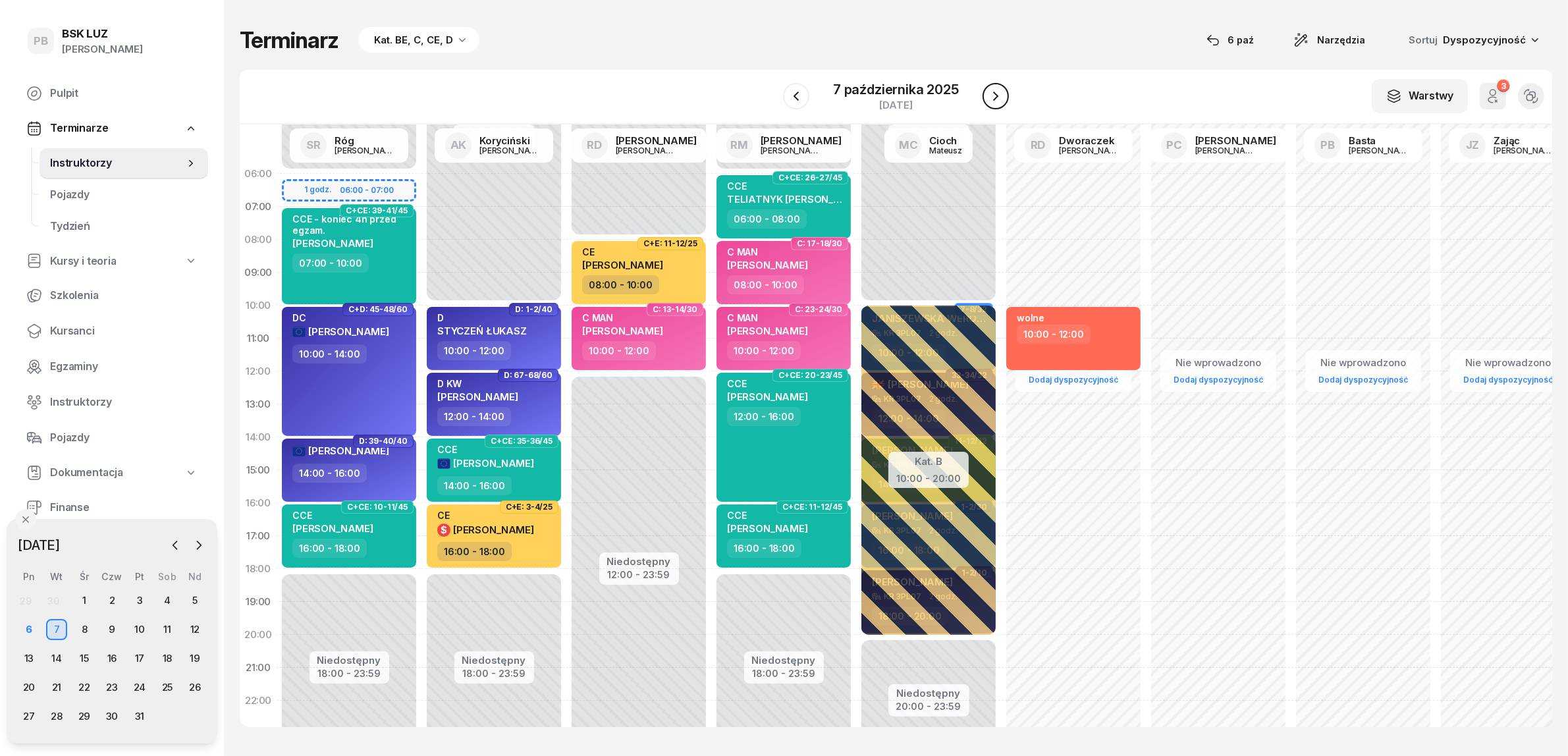
click at [988, 97] on icon "button" at bounding box center [996, 97] width 16 height 16
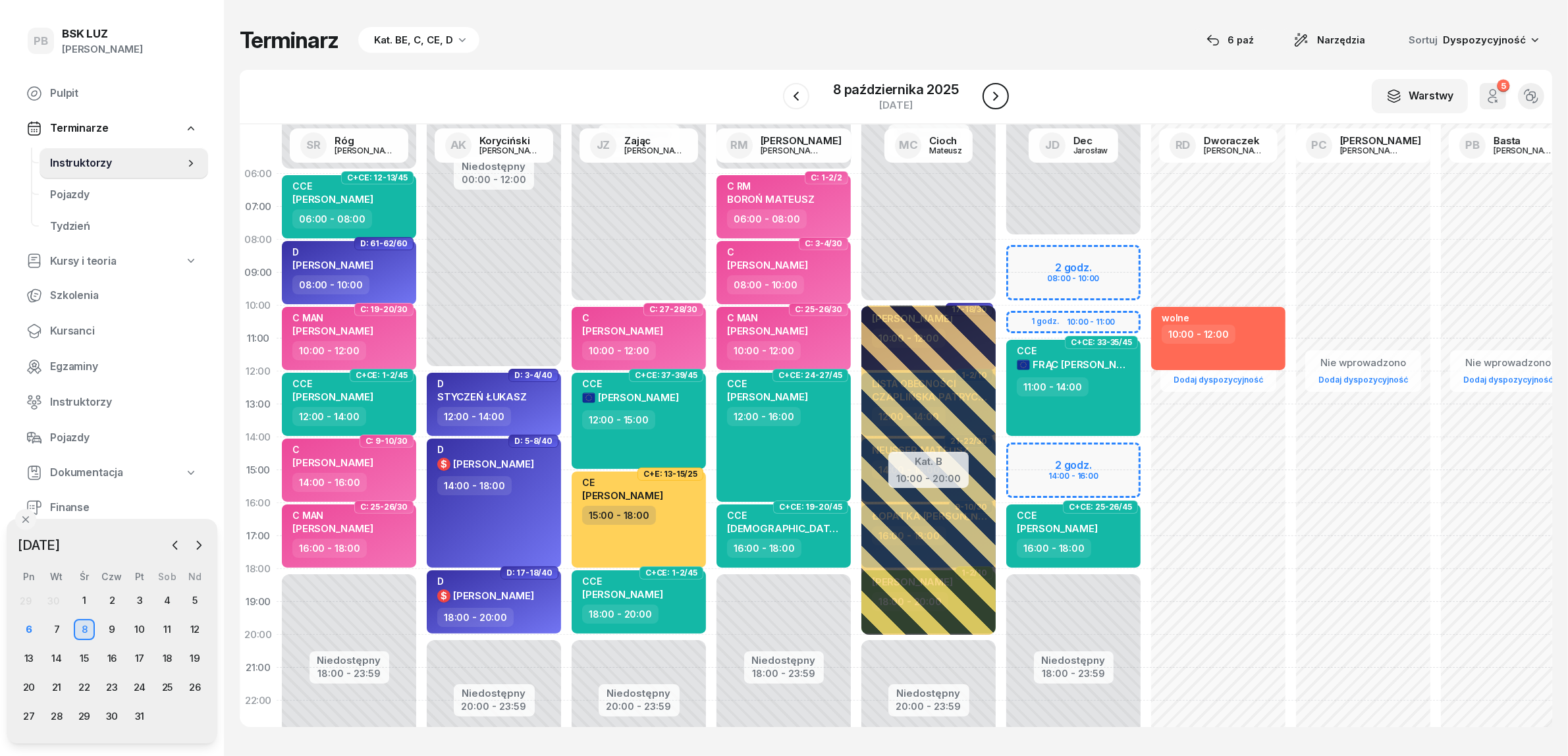
click at [988, 97] on icon "button" at bounding box center [996, 97] width 16 height 16
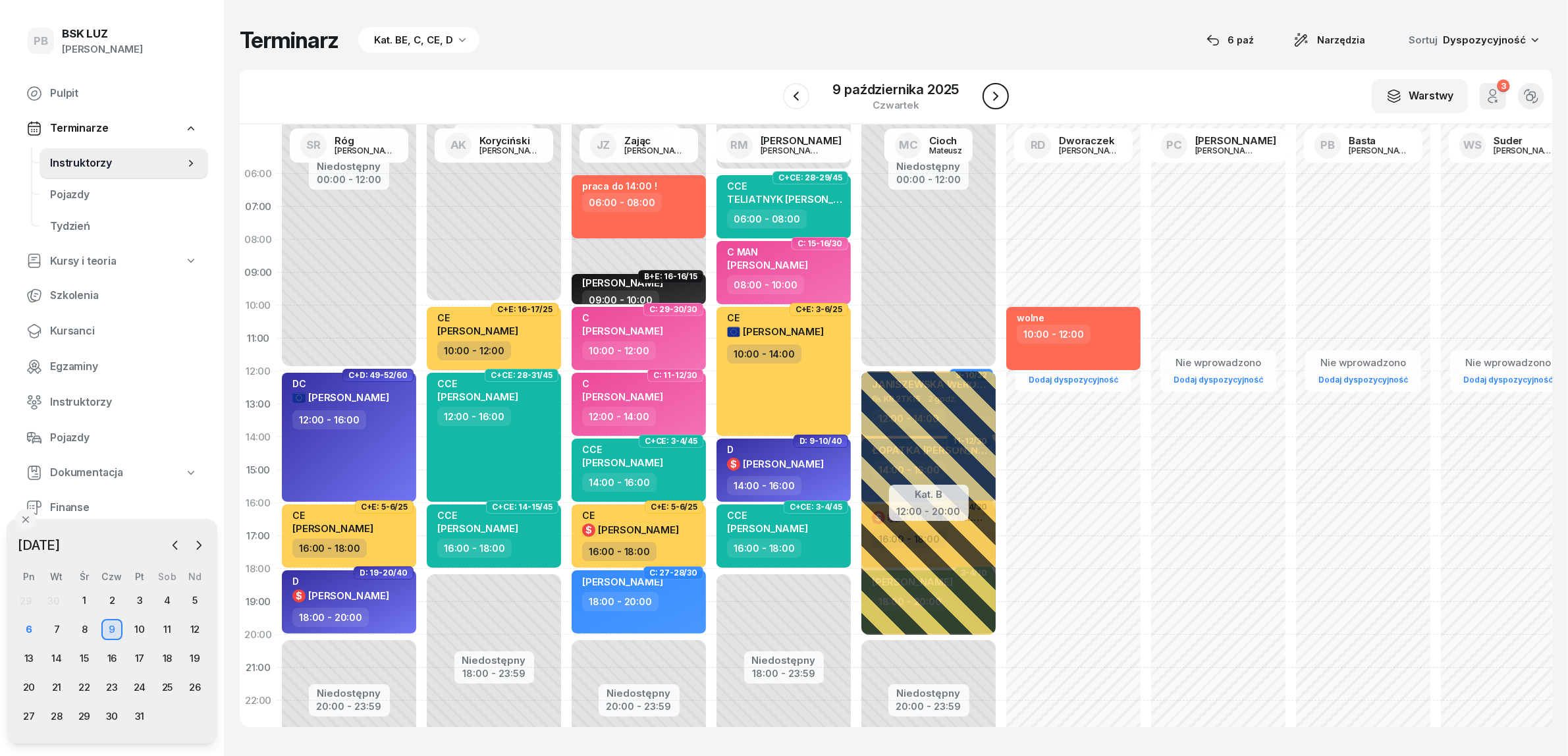
click at [991, 97] on icon "button" at bounding box center [996, 97] width 16 height 16
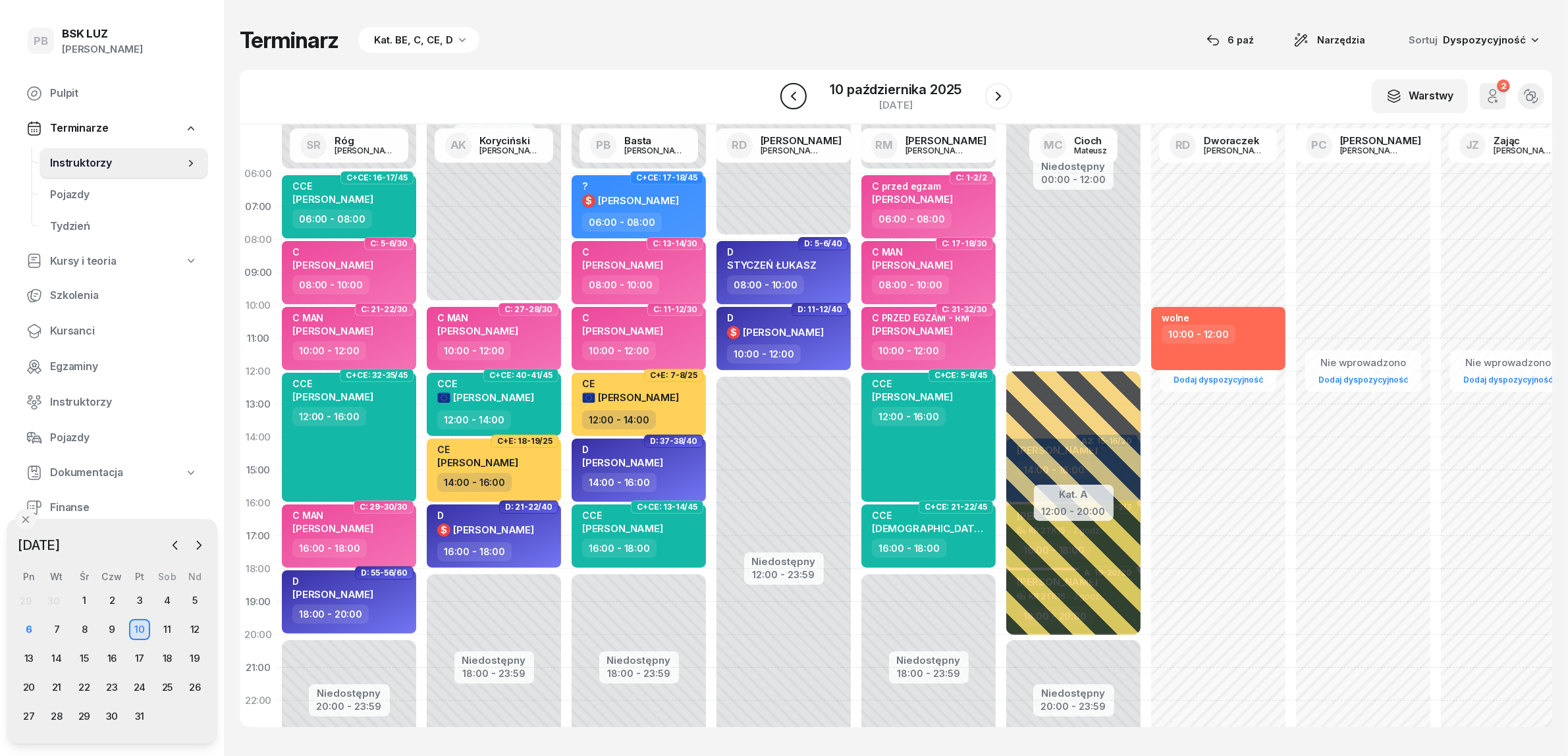
click at [798, 90] on icon "button" at bounding box center [794, 97] width 16 height 16
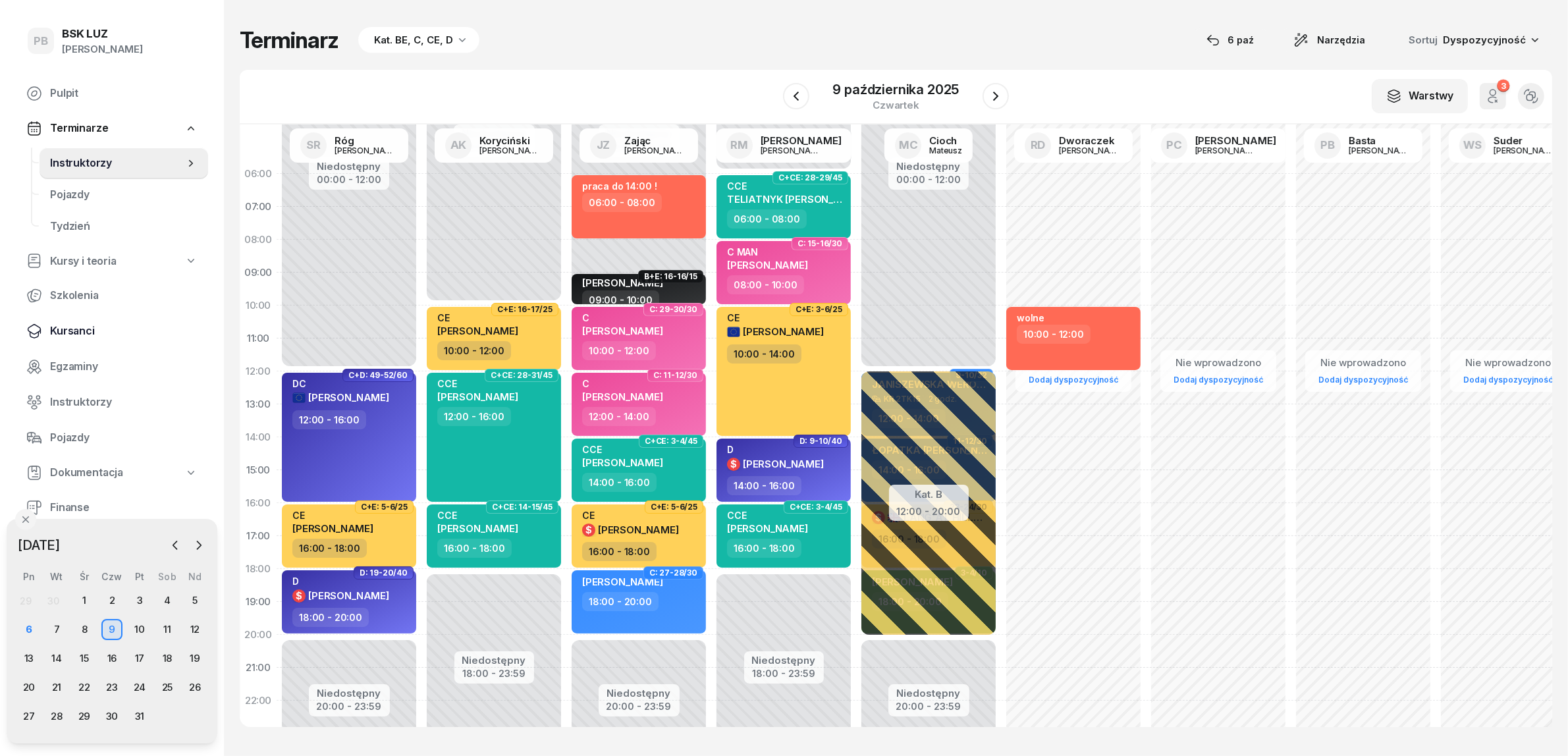
click at [75, 323] on span "Kursanci" at bounding box center [124, 332] width 148 height 17
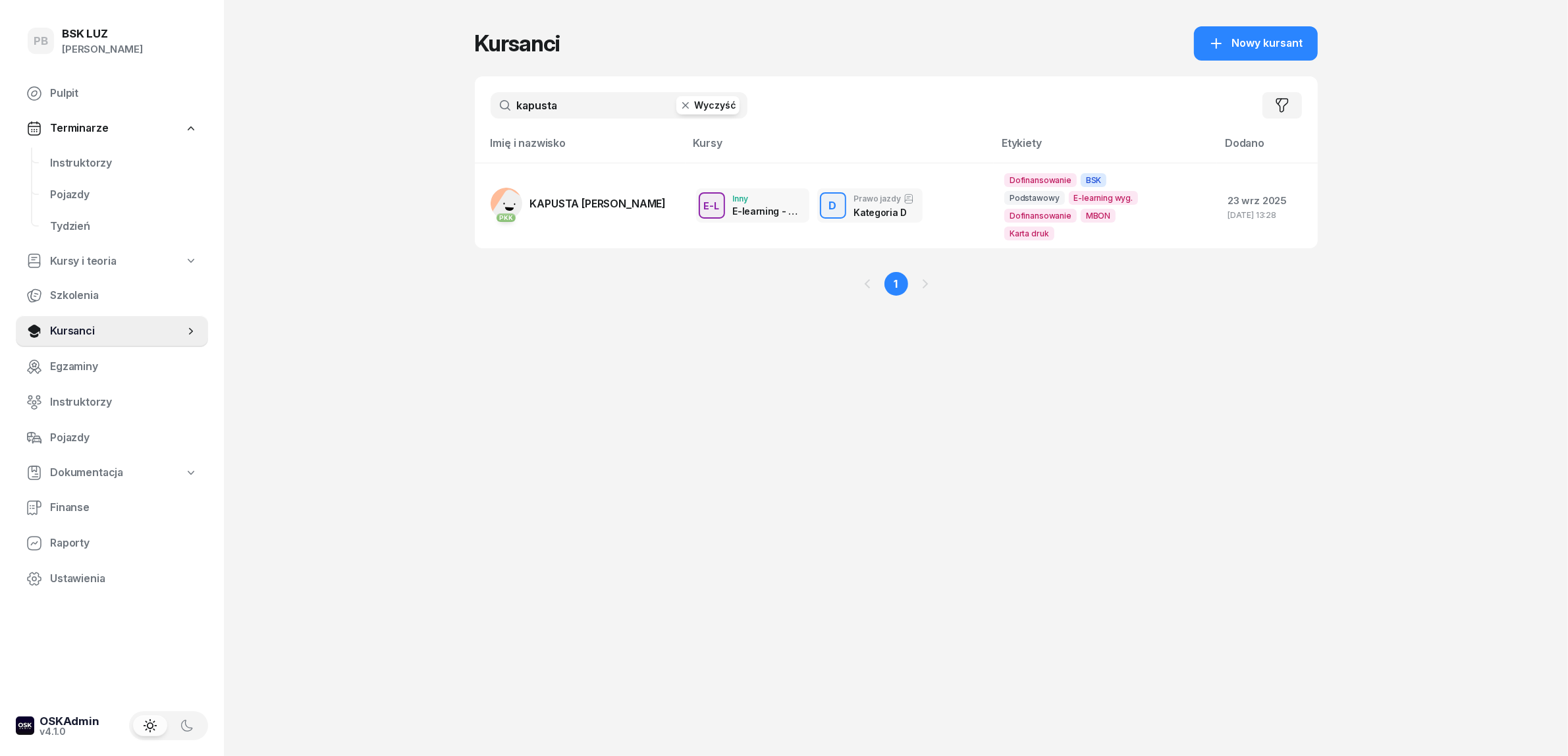
click at [535, 105] on input "kapusta" at bounding box center [619, 105] width 257 height 27
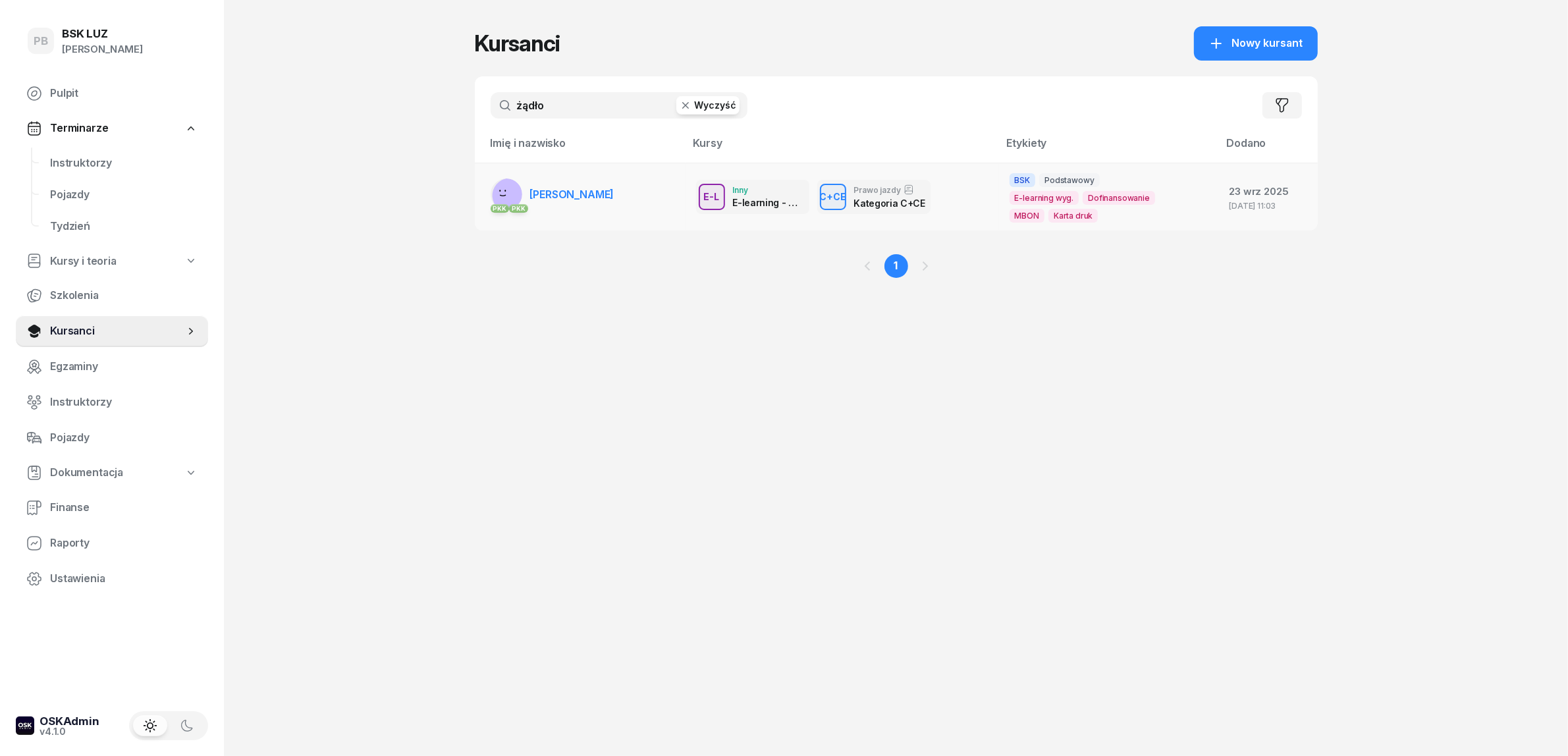
type input "żądło"
click at [615, 192] on span "[PERSON_NAME]" at bounding box center [572, 194] width 85 height 13
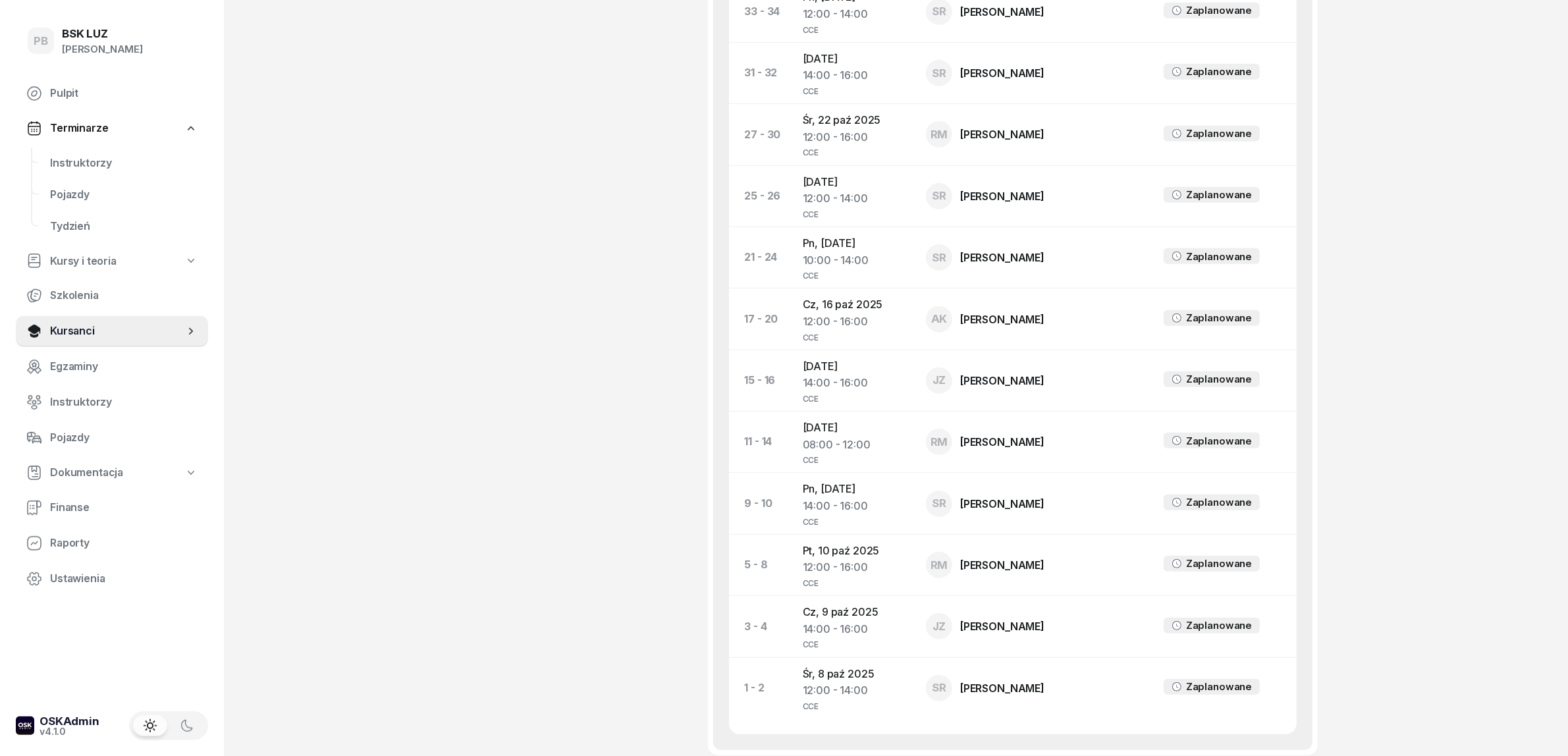
scroll to position [952, 0]
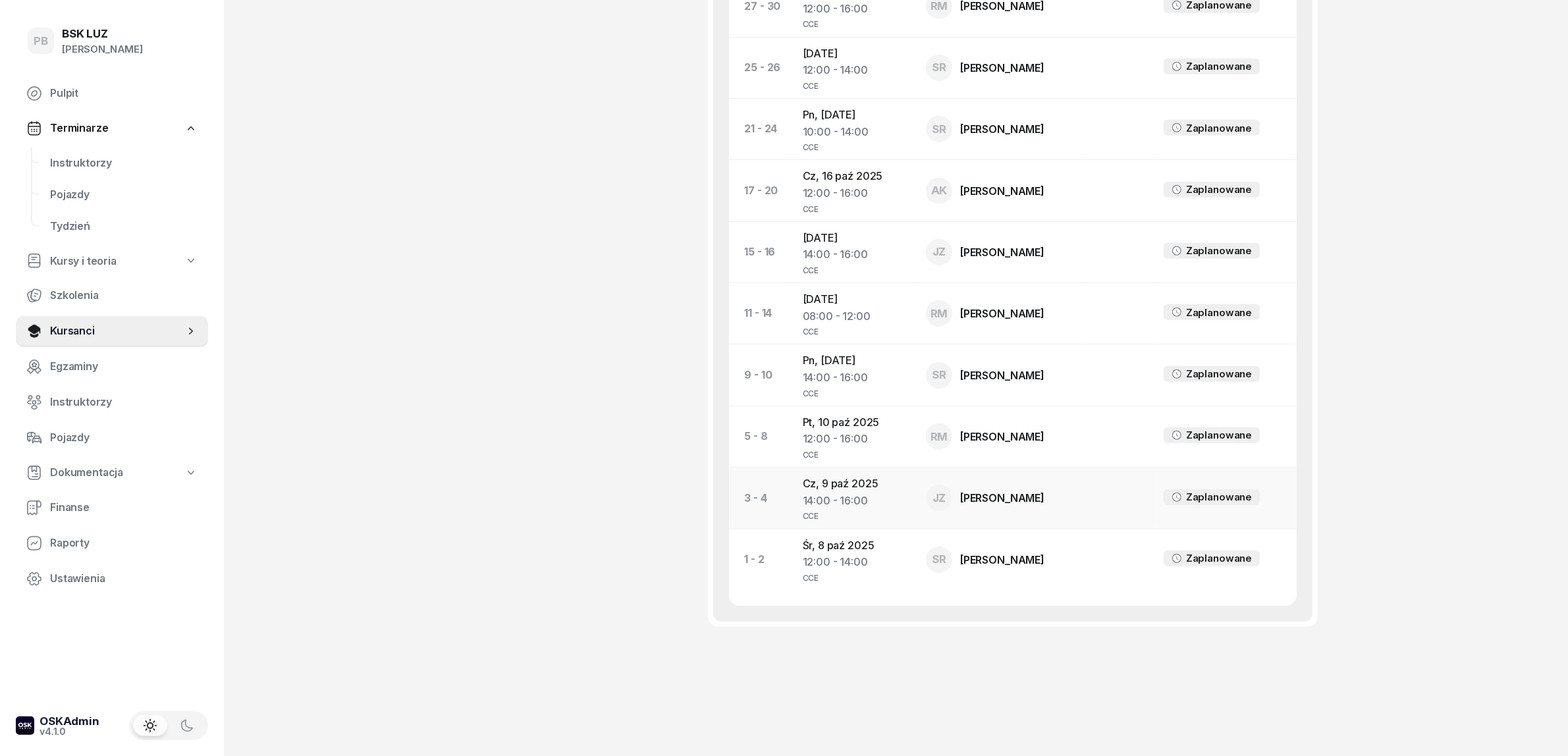
click at [830, 492] on td "[DATE] 14:00 - 16:00 CCE" at bounding box center [854, 498] width 123 height 61
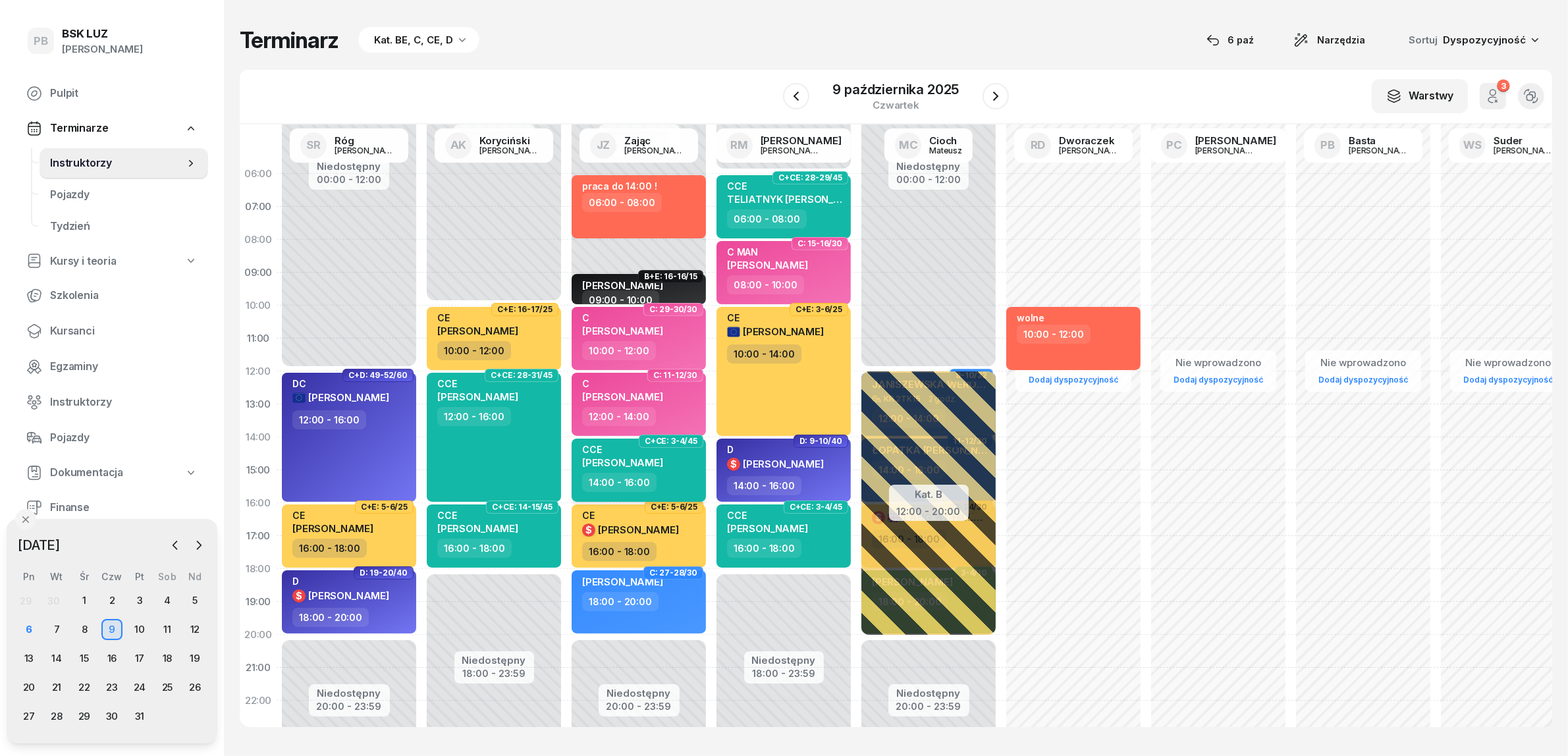
click at [663, 462] on span "[PERSON_NAME]" at bounding box center [623, 462] width 81 height 13
select select "14"
select select "16"
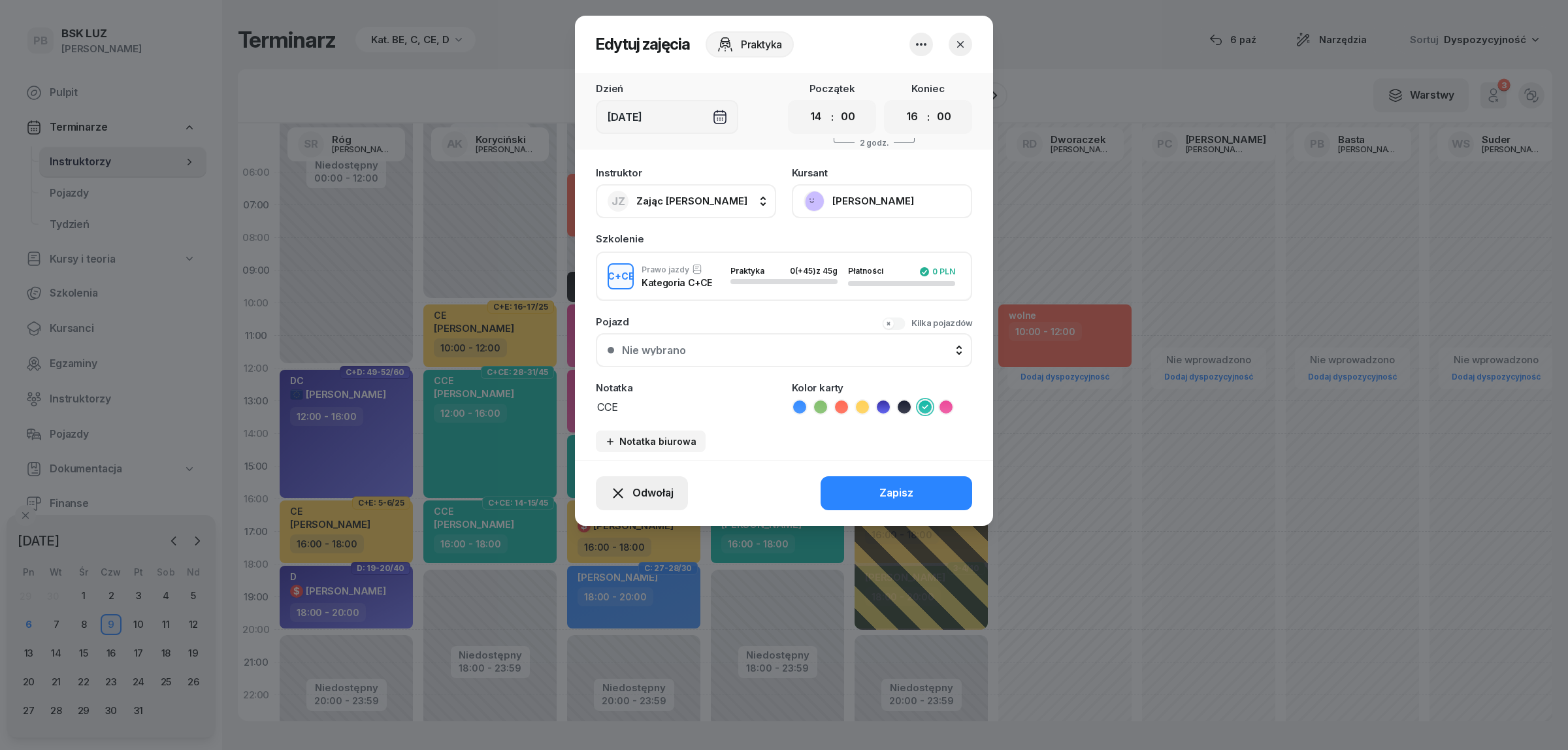
click at [632, 489] on span "Odwołaj" at bounding box center [653, 494] width 41 height 17
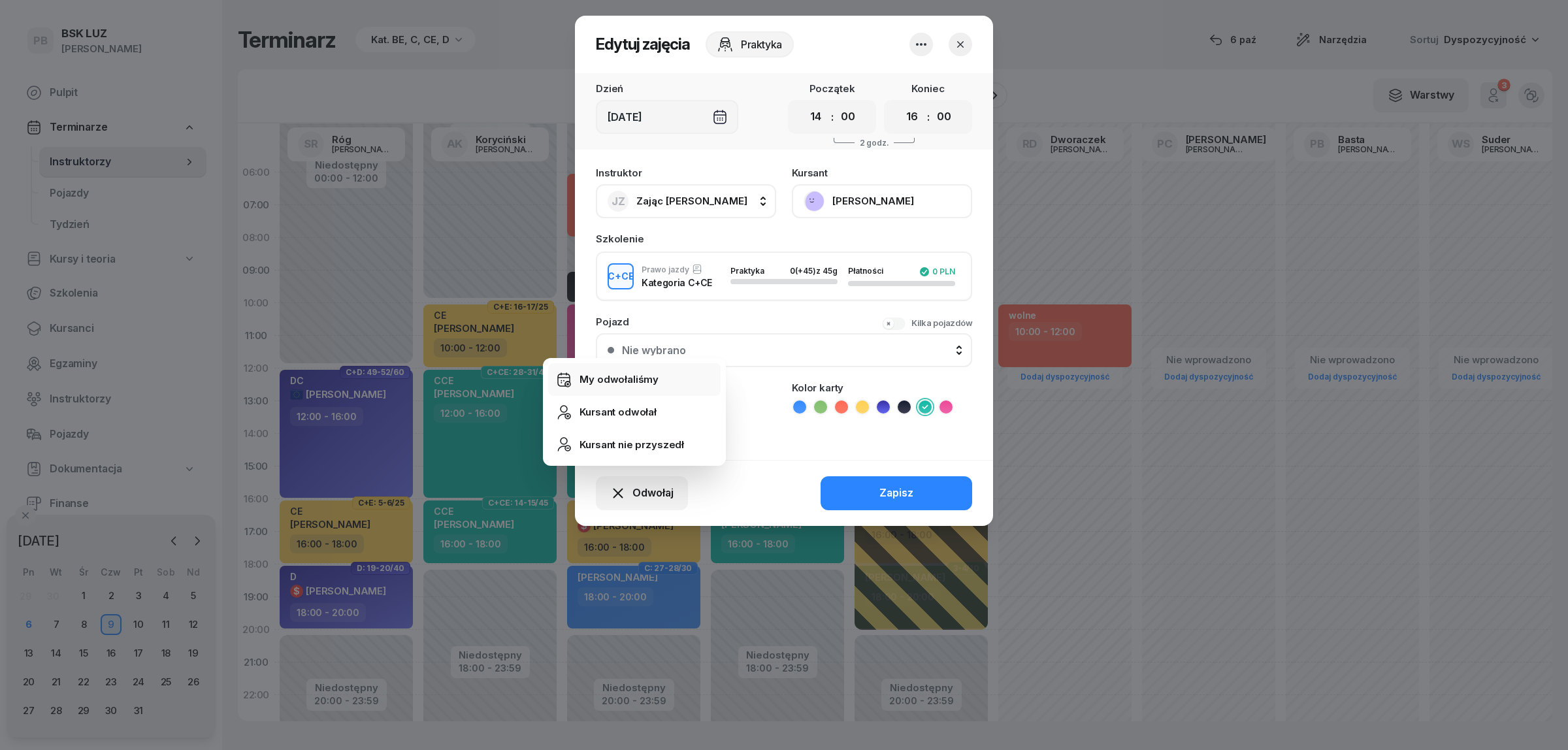
click at [632, 374] on div "My odwołaliśmy" at bounding box center [619, 380] width 79 height 17
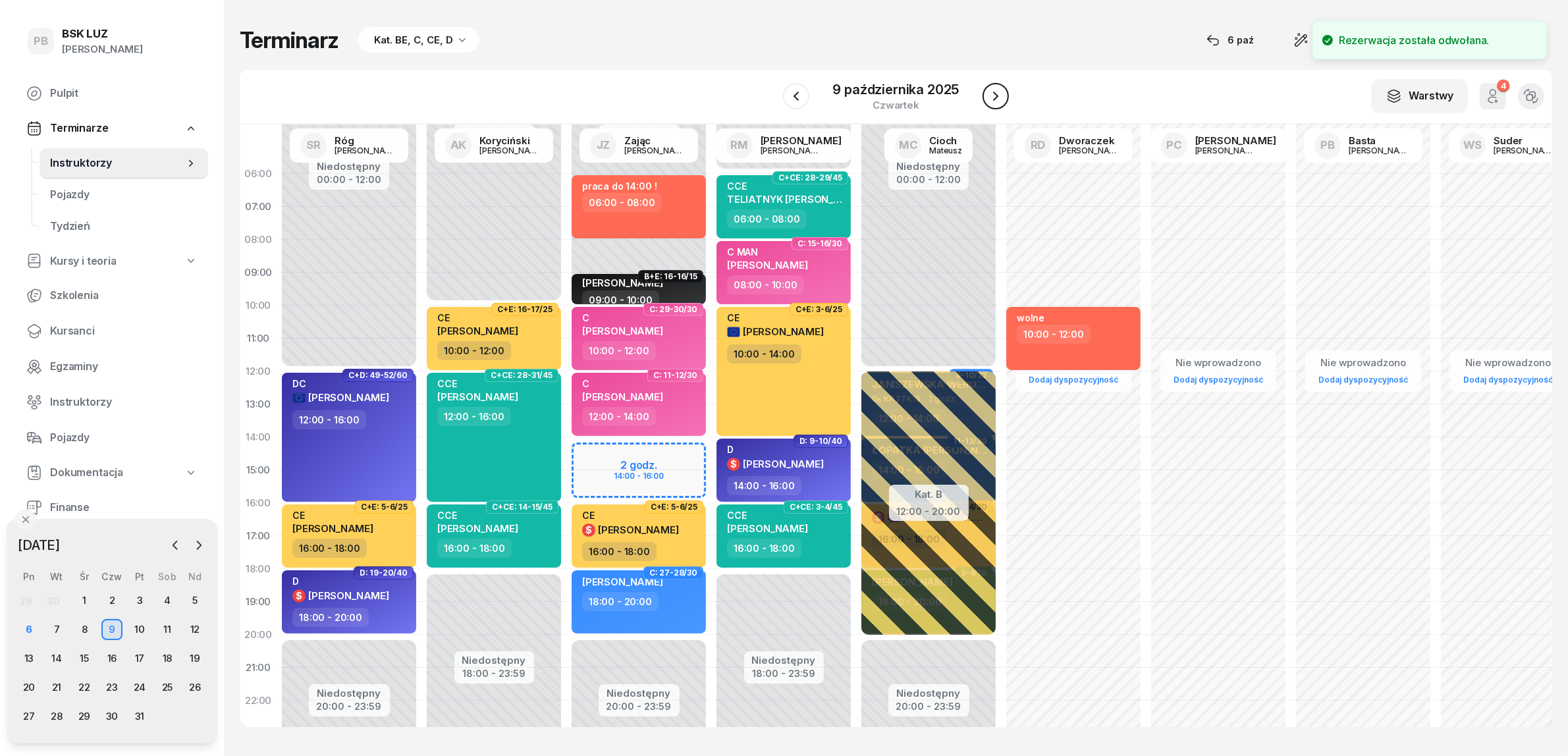
click at [989, 100] on icon "button" at bounding box center [996, 97] width 16 height 16
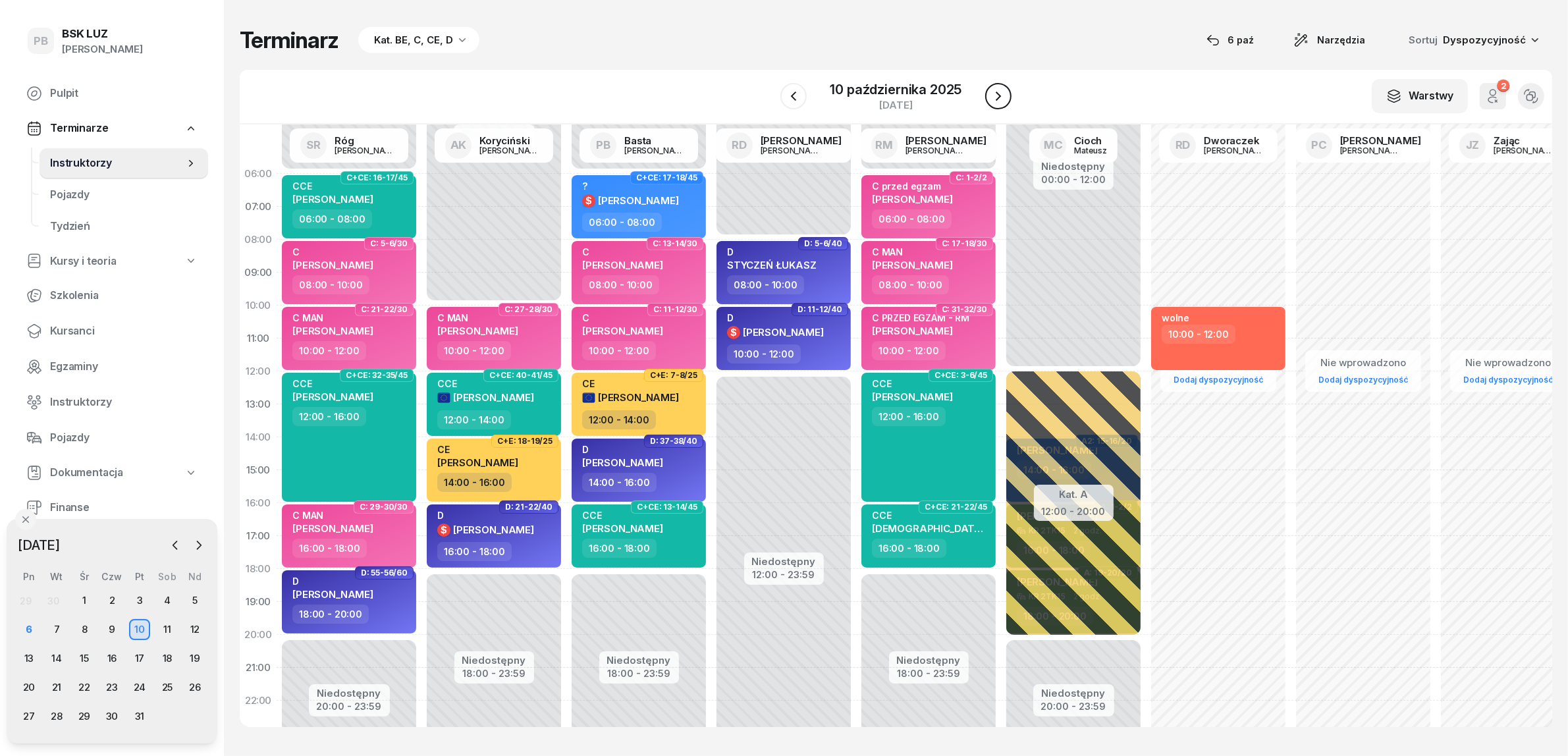
click at [990, 100] on icon "button" at bounding box center [998, 97] width 16 height 16
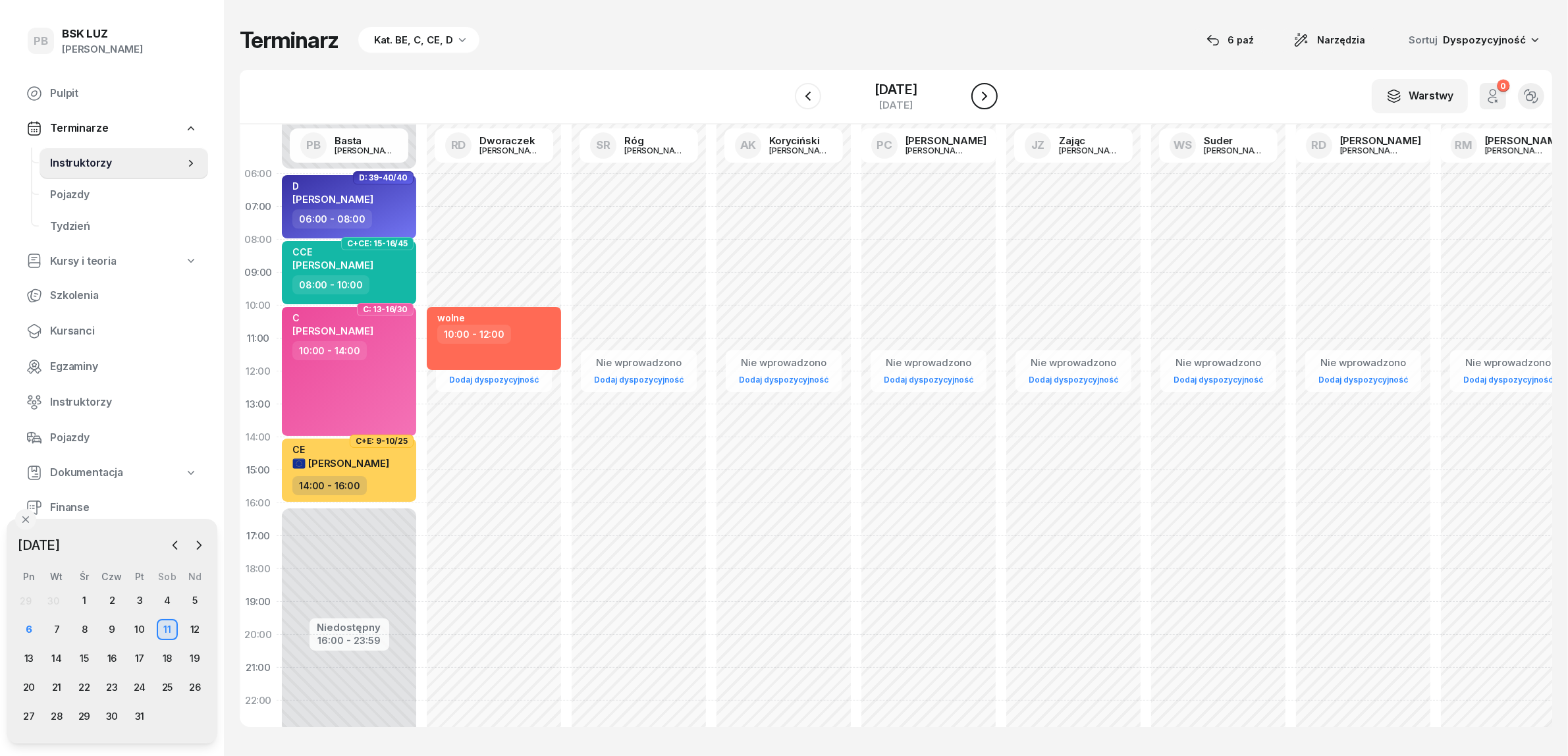
click at [989, 100] on icon "button" at bounding box center [985, 97] width 16 height 16
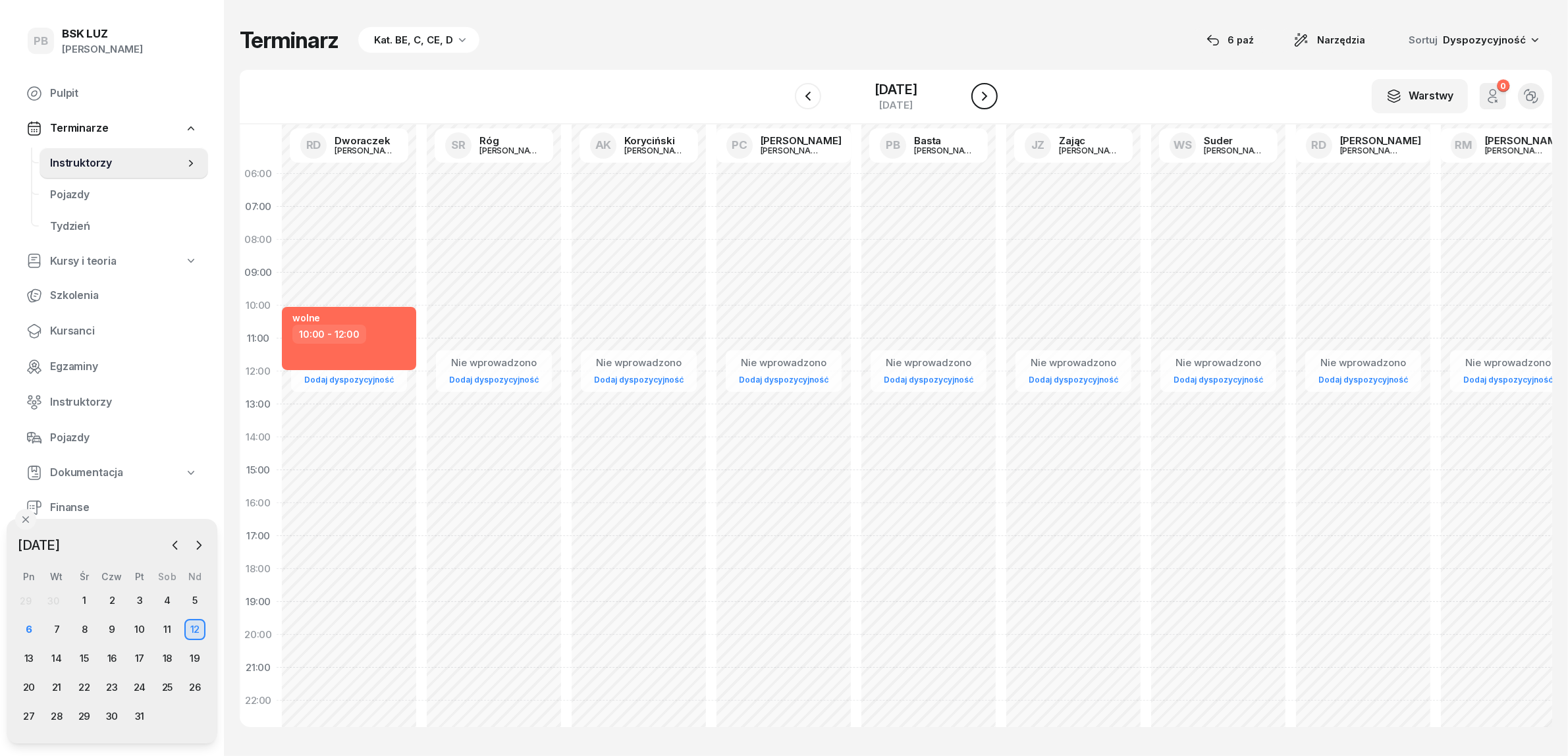
click at [989, 100] on icon "button" at bounding box center [985, 97] width 16 height 16
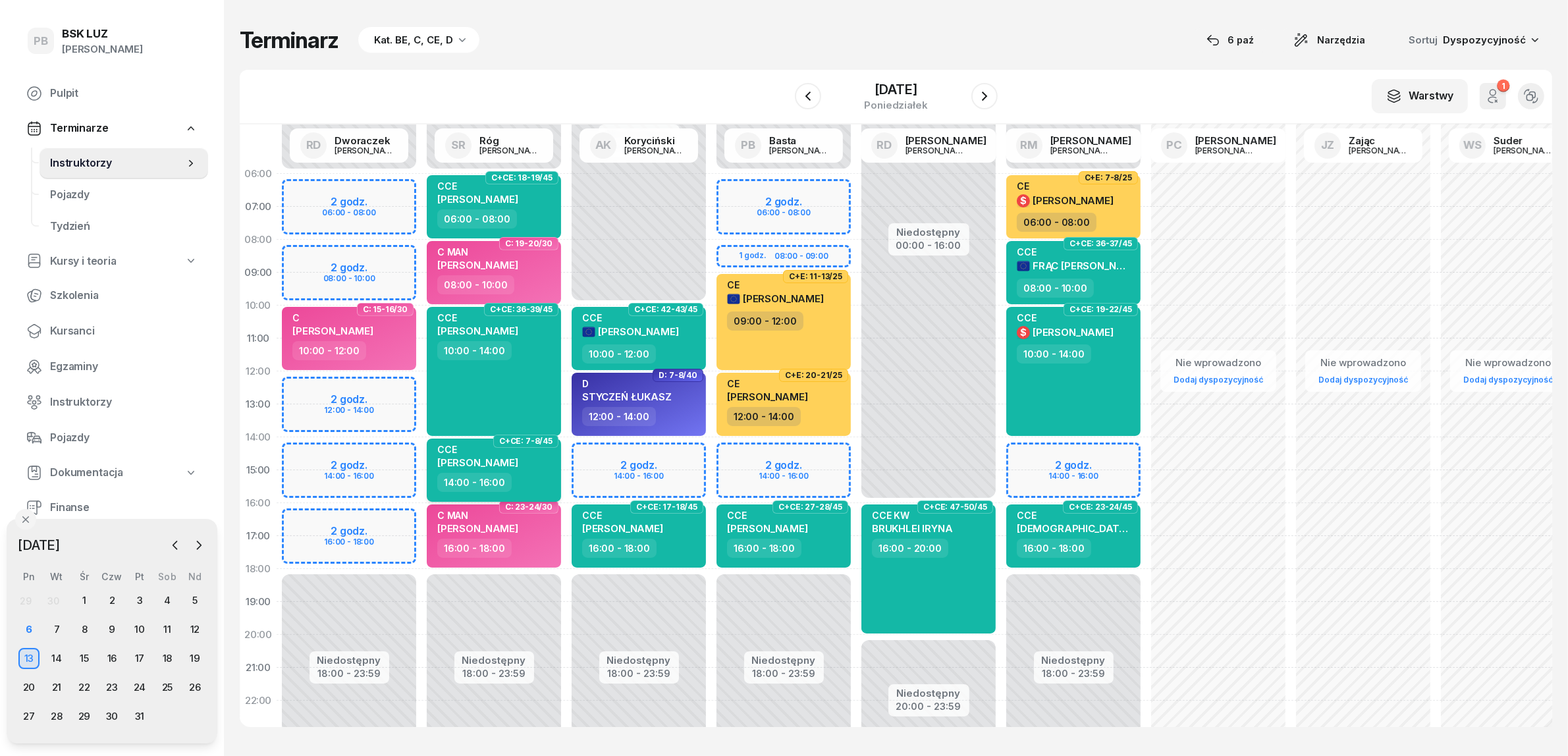
click at [537, 473] on div "14:00 - 16:00" at bounding box center [495, 482] width 116 height 19
select select "14"
select select "16"
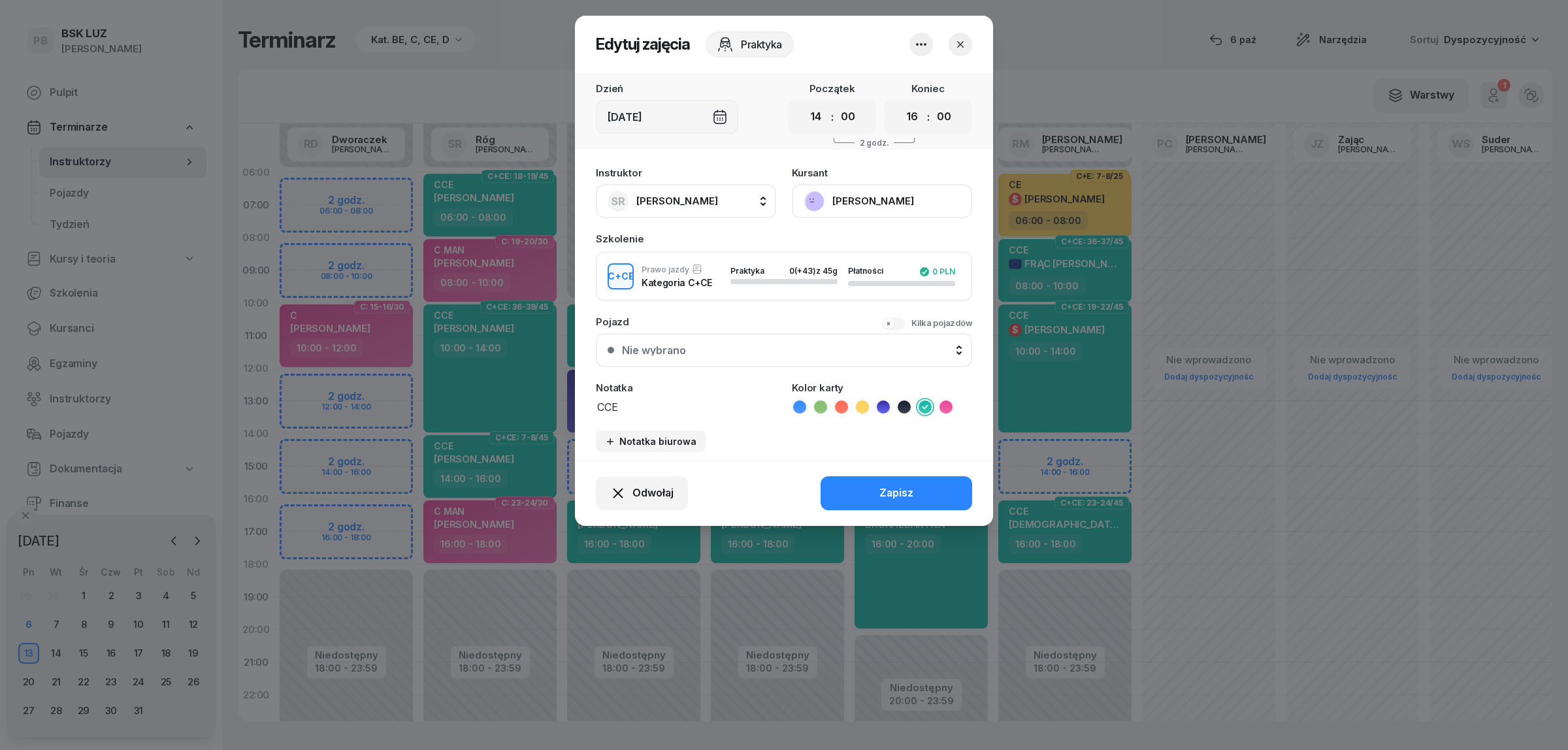
click at [739, 197] on button "SR Róg [PERSON_NAME]" at bounding box center [686, 201] width 180 height 34
type input "dw"
click at [713, 285] on span "[PERSON_NAME]" at bounding box center [684, 288] width 81 height 17
click at [855, 487] on button "Zapisz" at bounding box center [896, 493] width 151 height 34
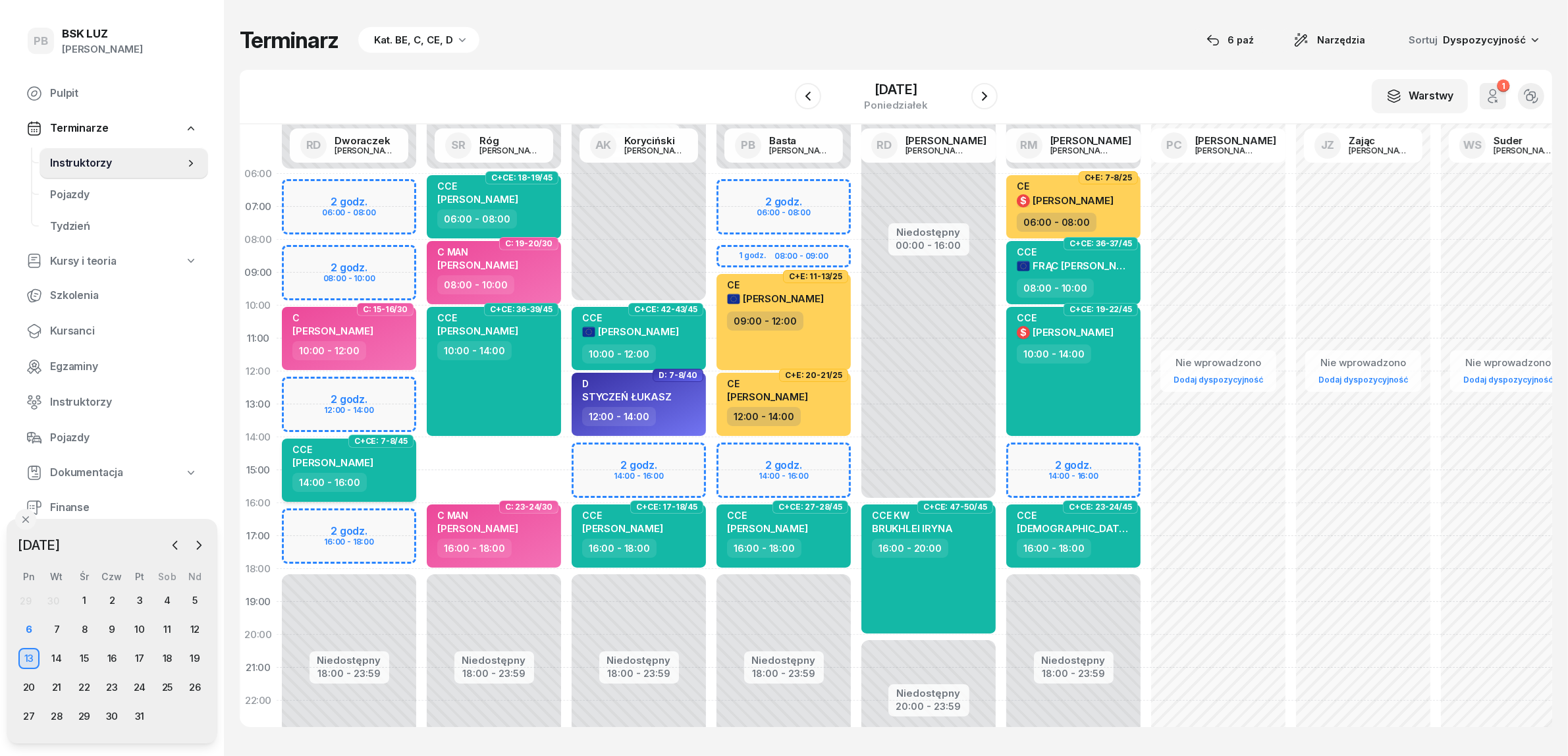
click at [398, 478] on div "14:00 - 16:00" at bounding box center [350, 482] width 116 height 19
select select "14"
select select "16"
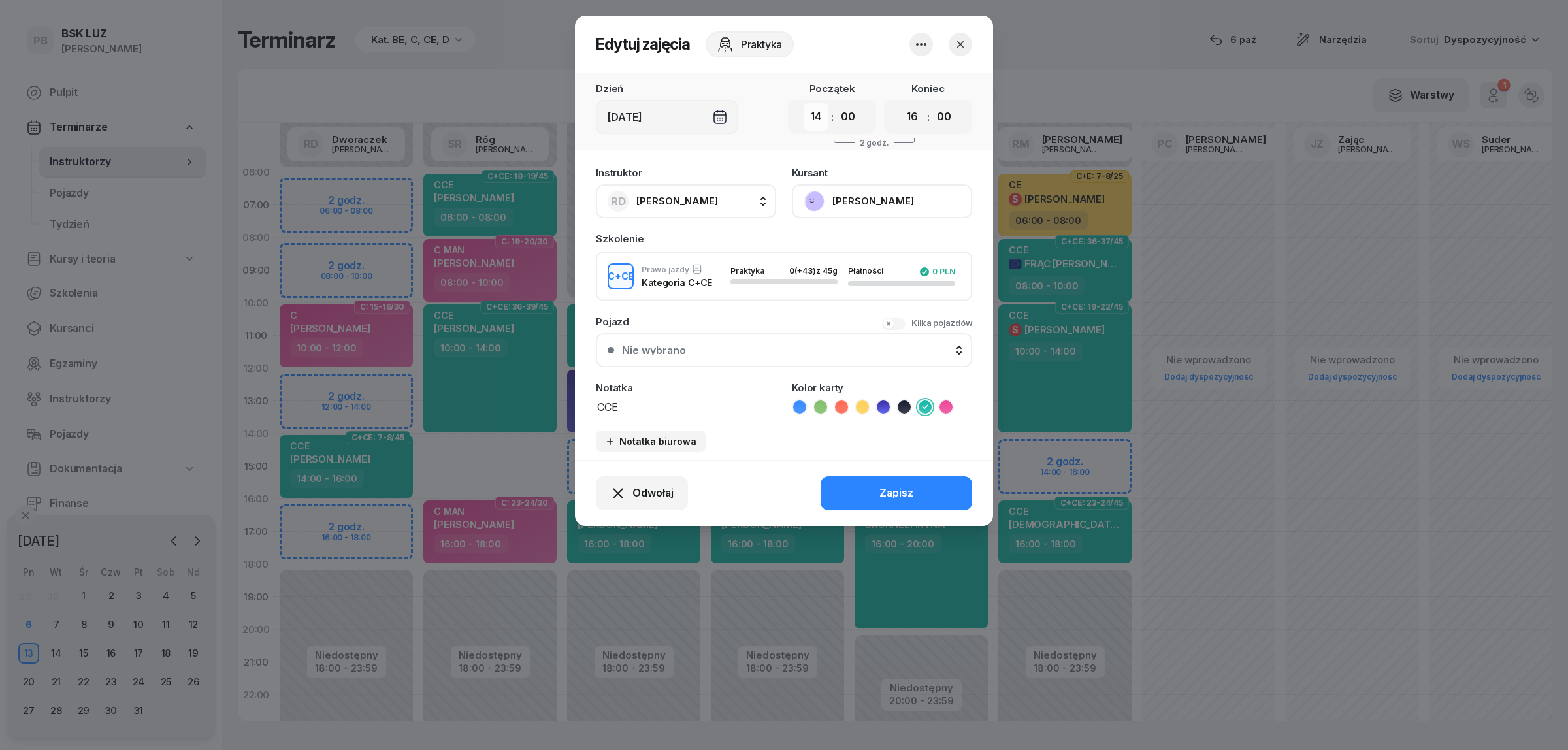
click at [812, 106] on select "00 01 02 03 04 05 06 07 08 09 10 11 12 13 14 15 16 17 18 19 20 21 22 23" at bounding box center [816, 117] width 25 height 28
select select "12"
click at [803, 103] on select "00 01 02 03 04 05 06 07 08 09 10 11 12 13 14 15 16 17 18 19 20 21 22 23" at bounding box center [816, 117] width 25 height 28
click at [863, 496] on button "Zapisz" at bounding box center [896, 493] width 151 height 34
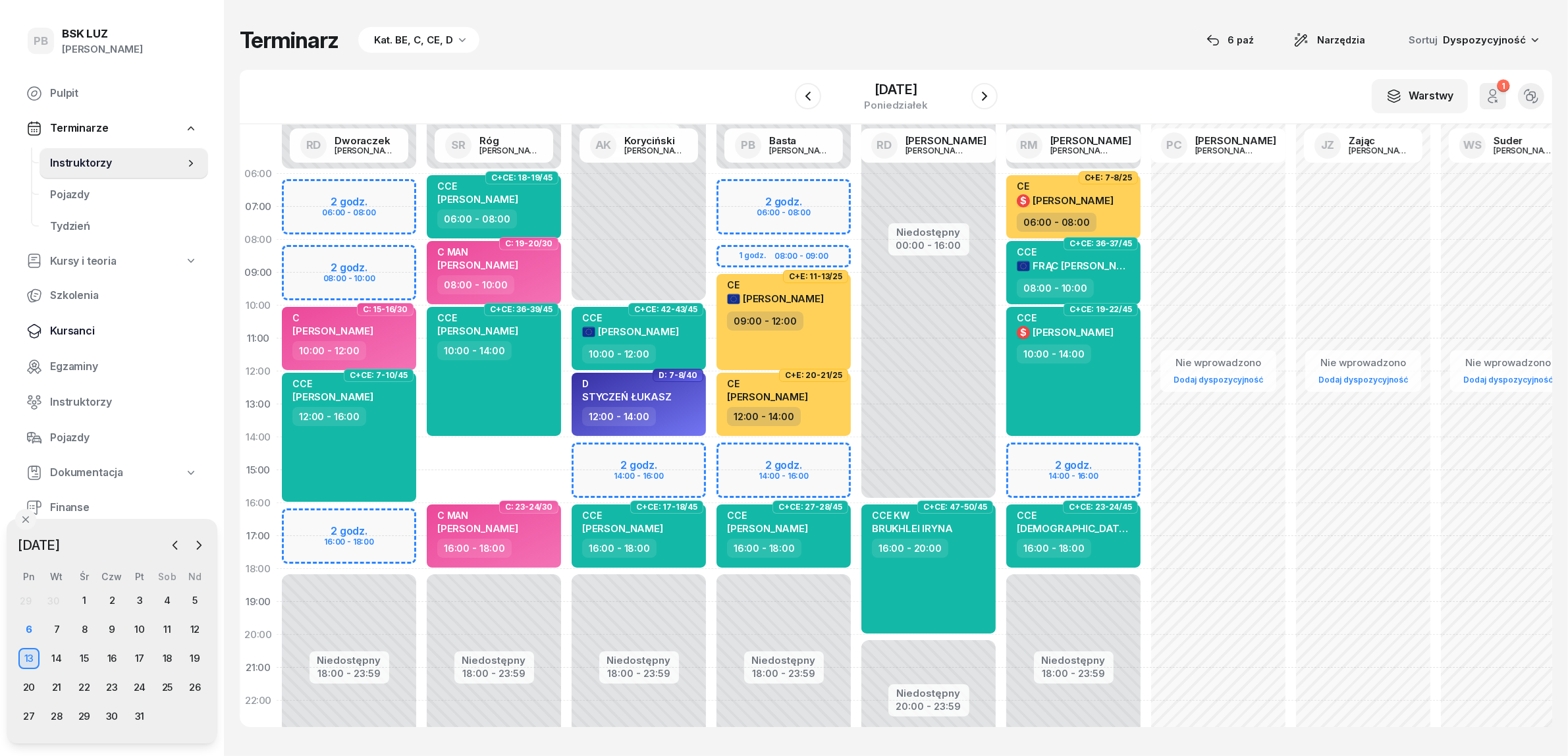
click at [71, 325] on span "Kursanci" at bounding box center [124, 332] width 148 height 17
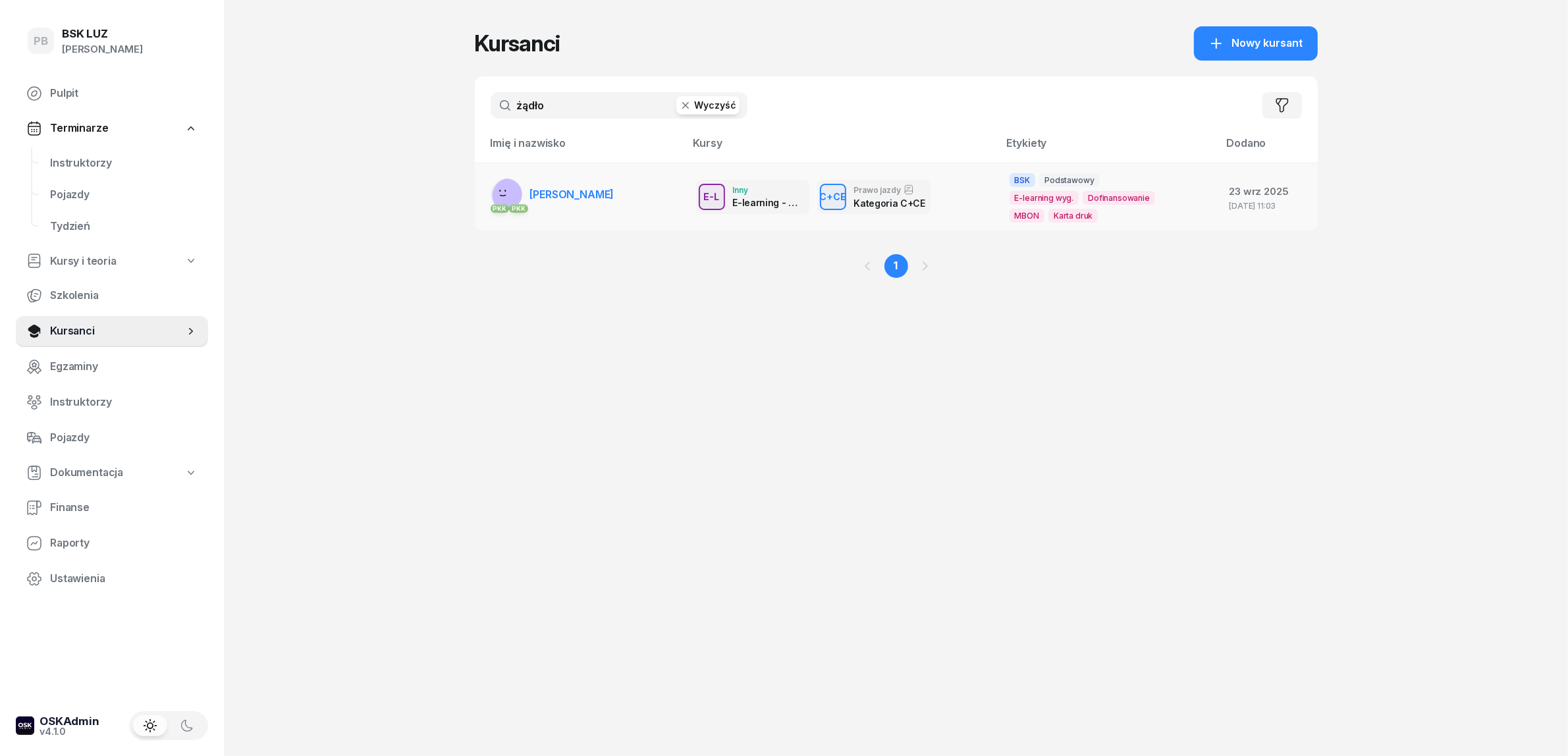
click at [559, 192] on span "[PERSON_NAME]" at bounding box center [572, 194] width 85 height 13
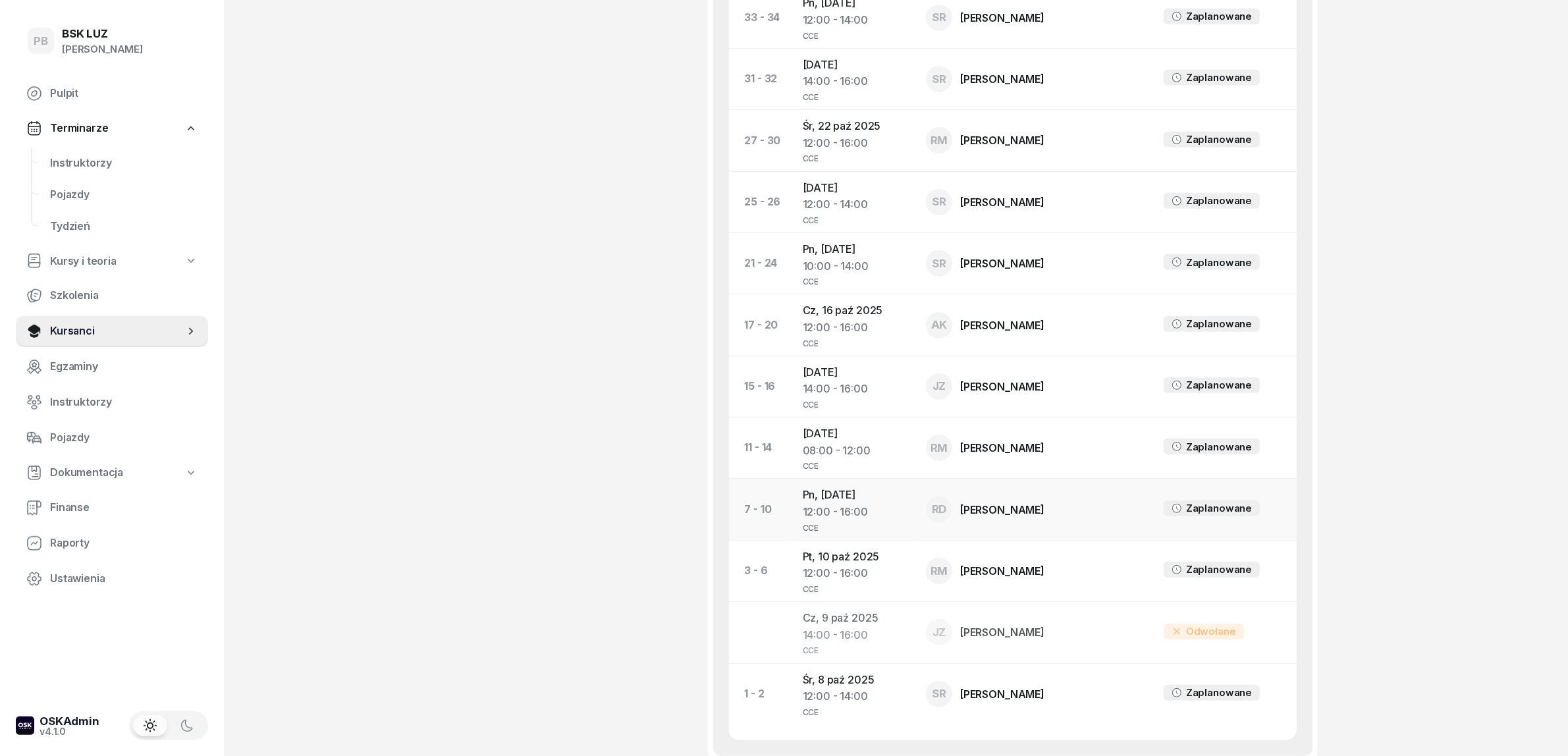
scroll to position [788, 0]
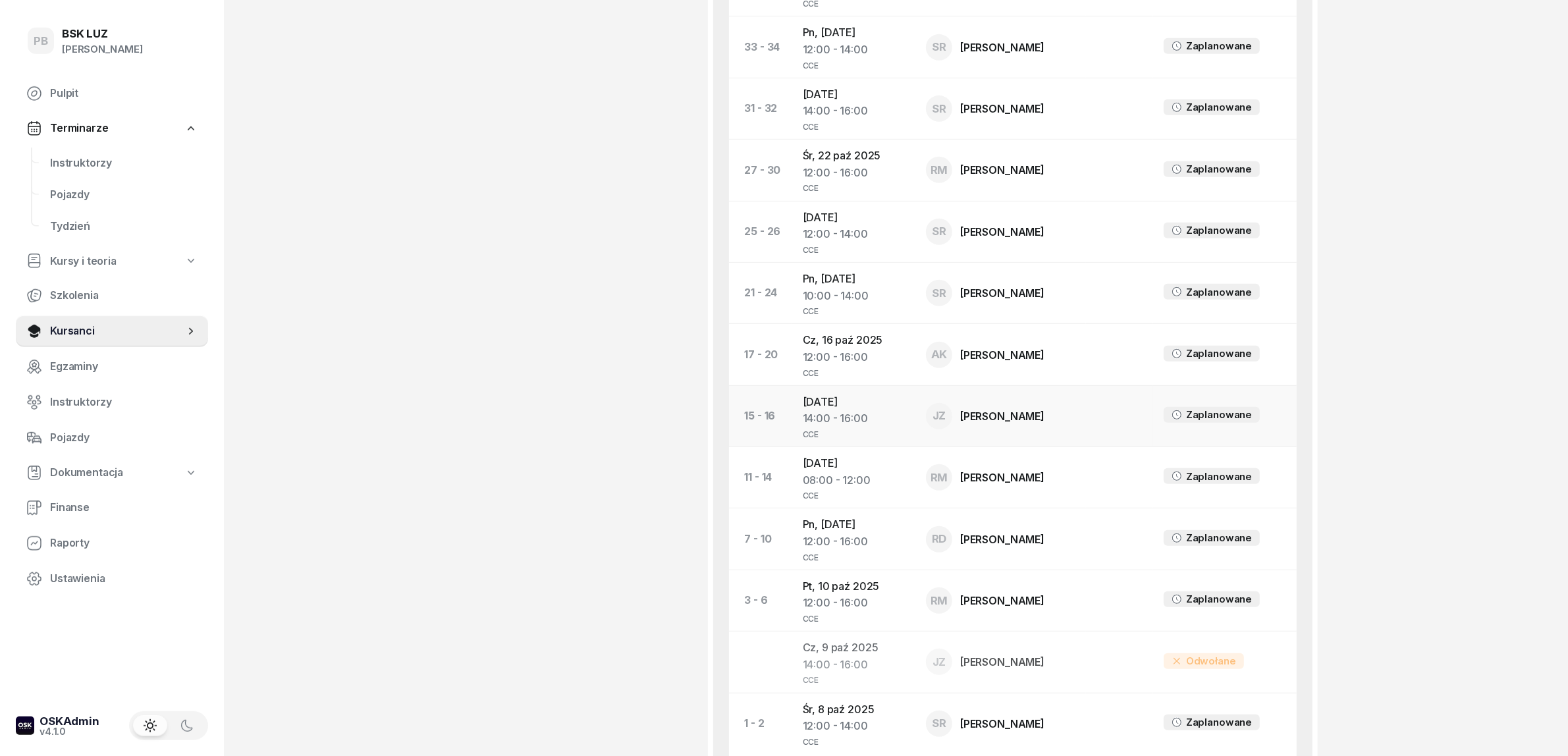
click at [824, 416] on div "14:00 - 16:00" at bounding box center [854, 419] width 102 height 17
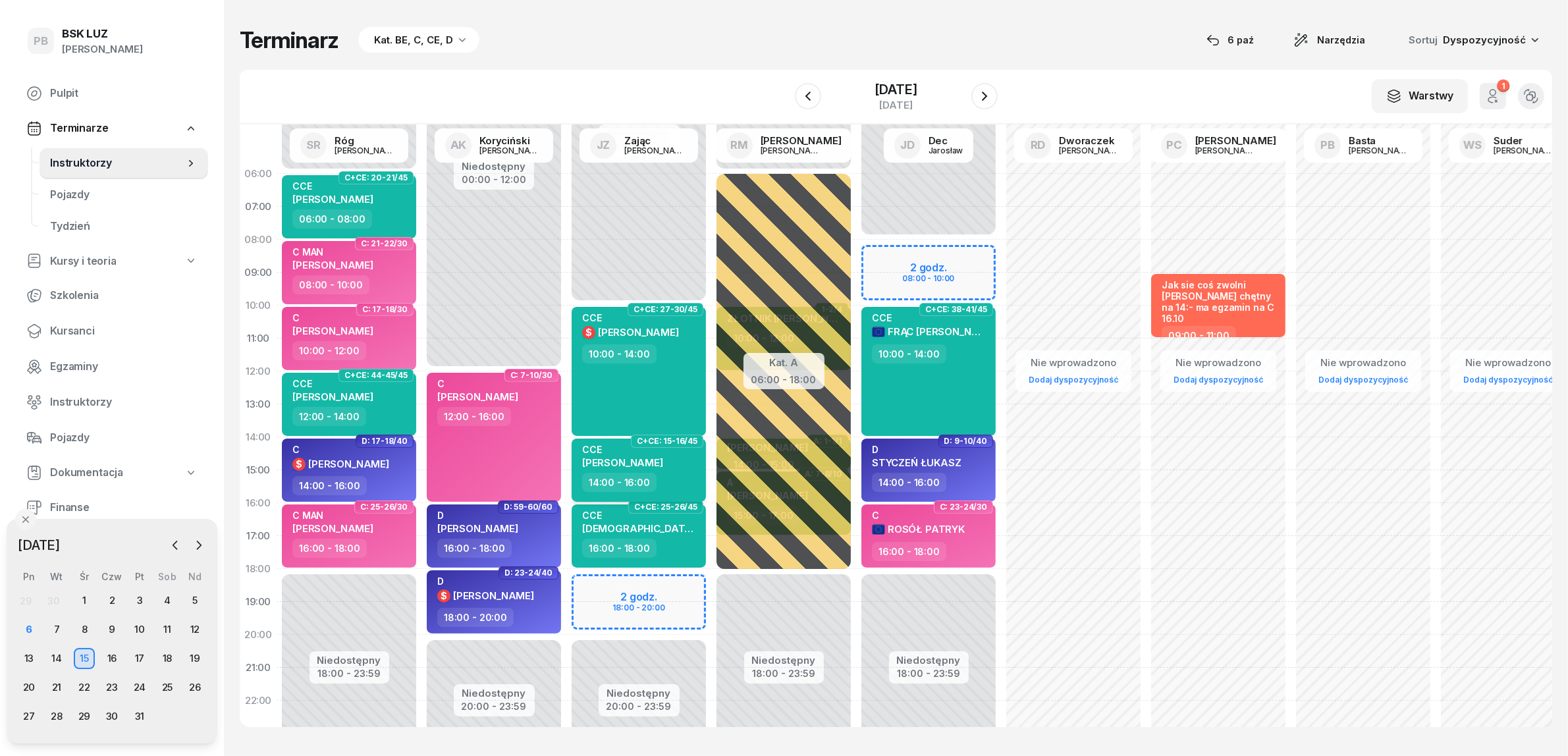
click at [674, 473] on div "14:00 - 16:00" at bounding box center [640, 482] width 116 height 19
select select "14"
select select "16"
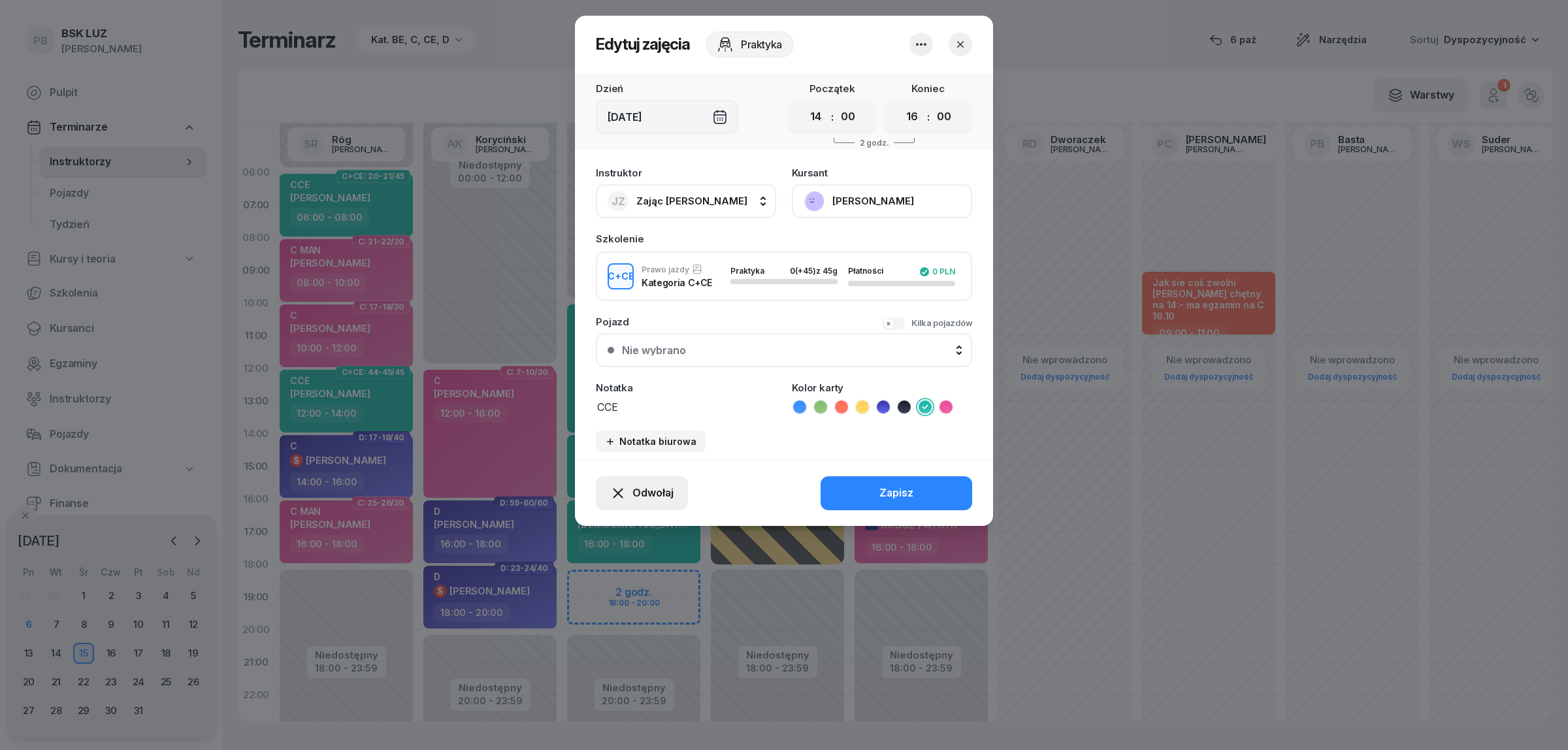
click at [640, 488] on span "Odwołaj" at bounding box center [653, 494] width 41 height 17
click at [615, 410] on div "Kursant odwołał" at bounding box center [618, 412] width 77 height 17
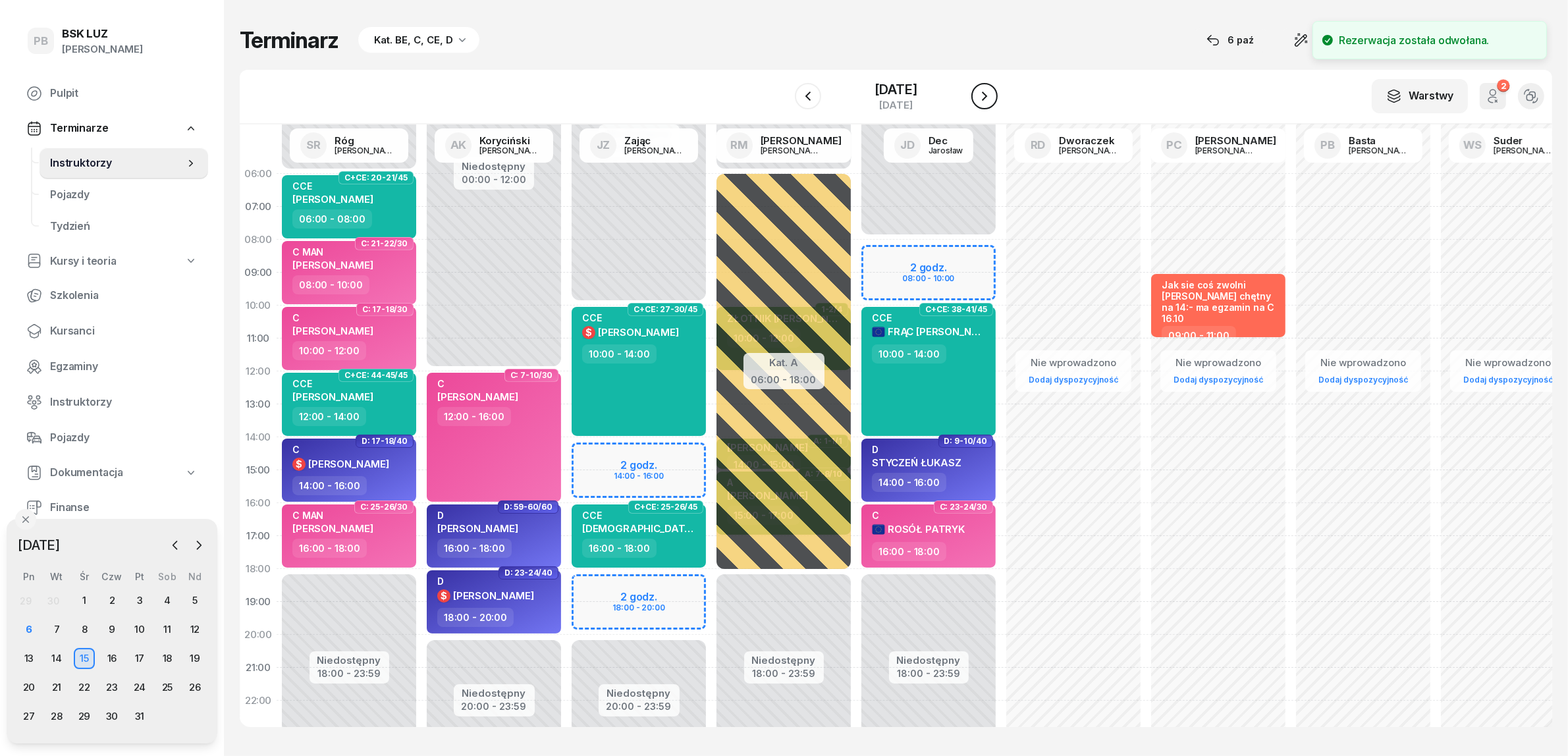
click at [991, 90] on icon "button" at bounding box center [985, 97] width 16 height 16
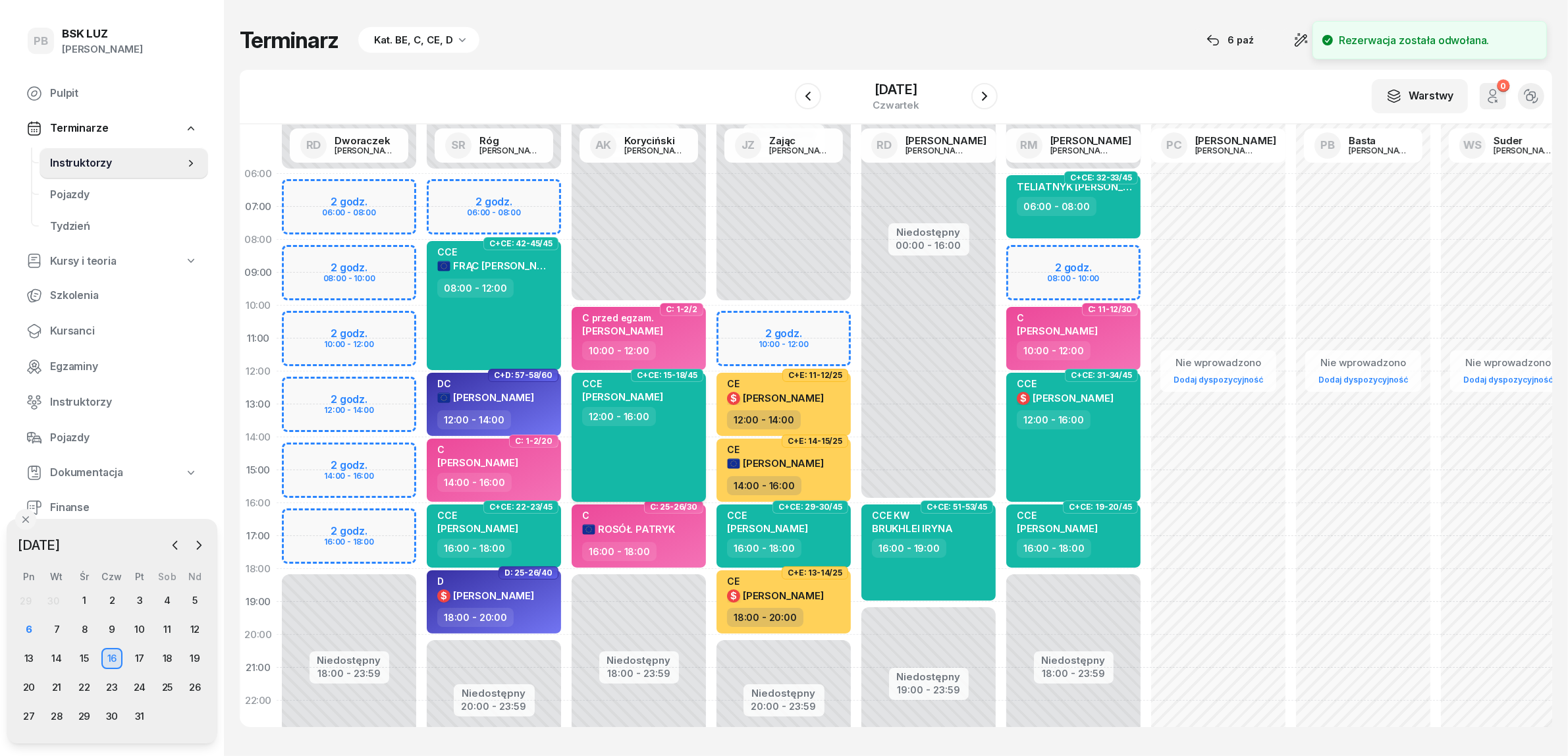
click at [673, 427] on div "CCE [PERSON_NAME] 12:00 - 16:00" at bounding box center [639, 438] width 134 height 129
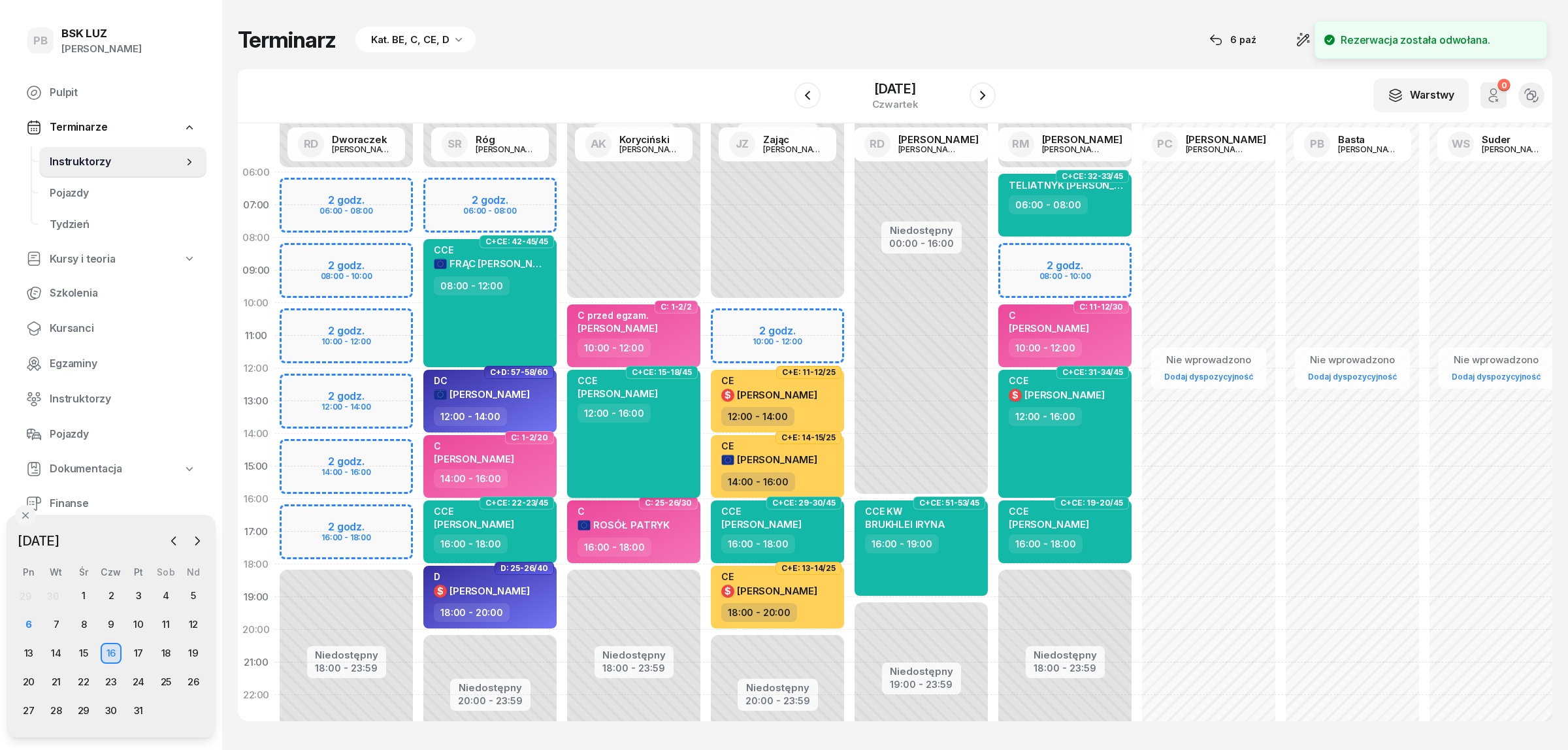
select select "12"
select select "16"
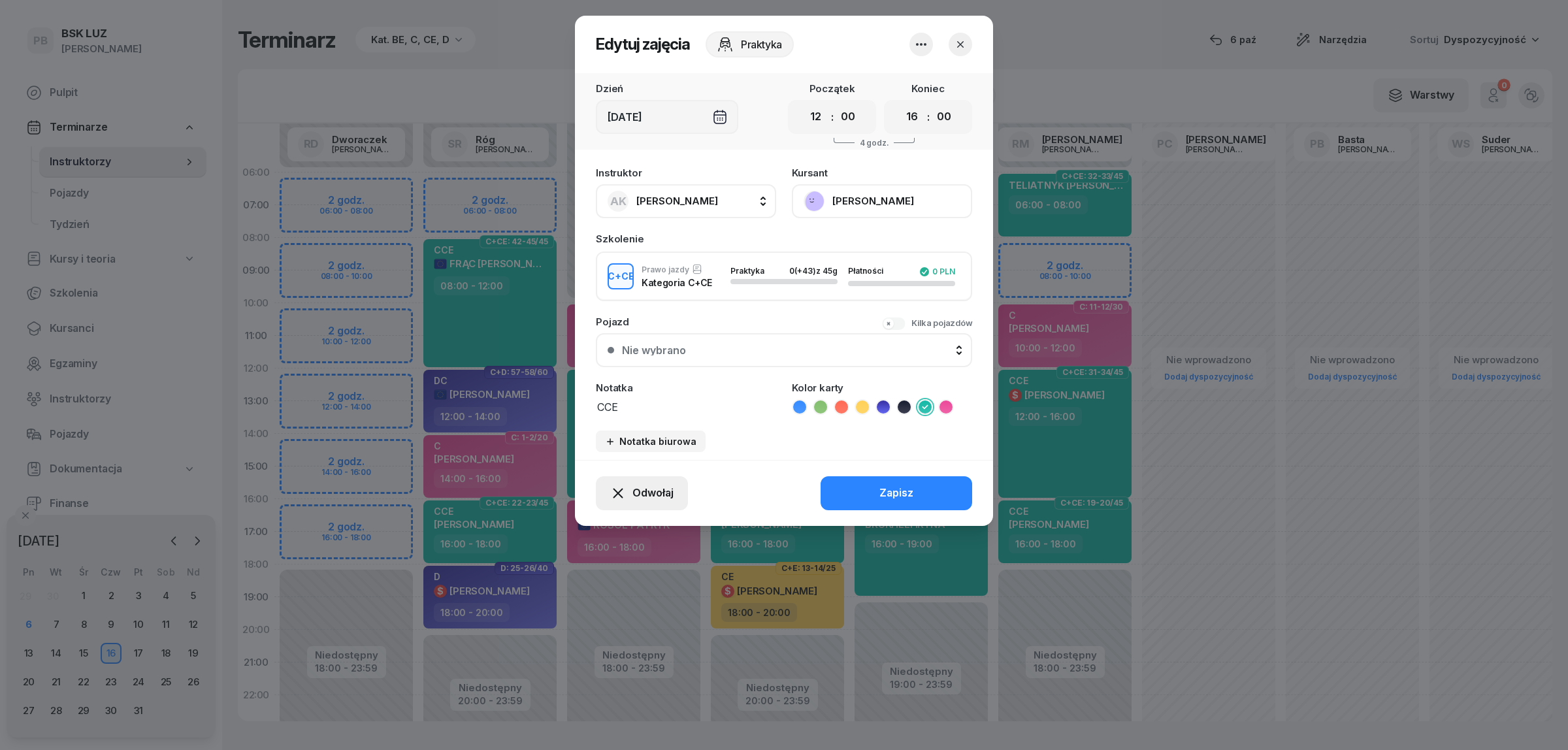
click at [657, 479] on button "Odwołaj" at bounding box center [641, 493] width 92 height 34
click at [666, 407] on link "Kursant odwołał" at bounding box center [634, 412] width 172 height 32
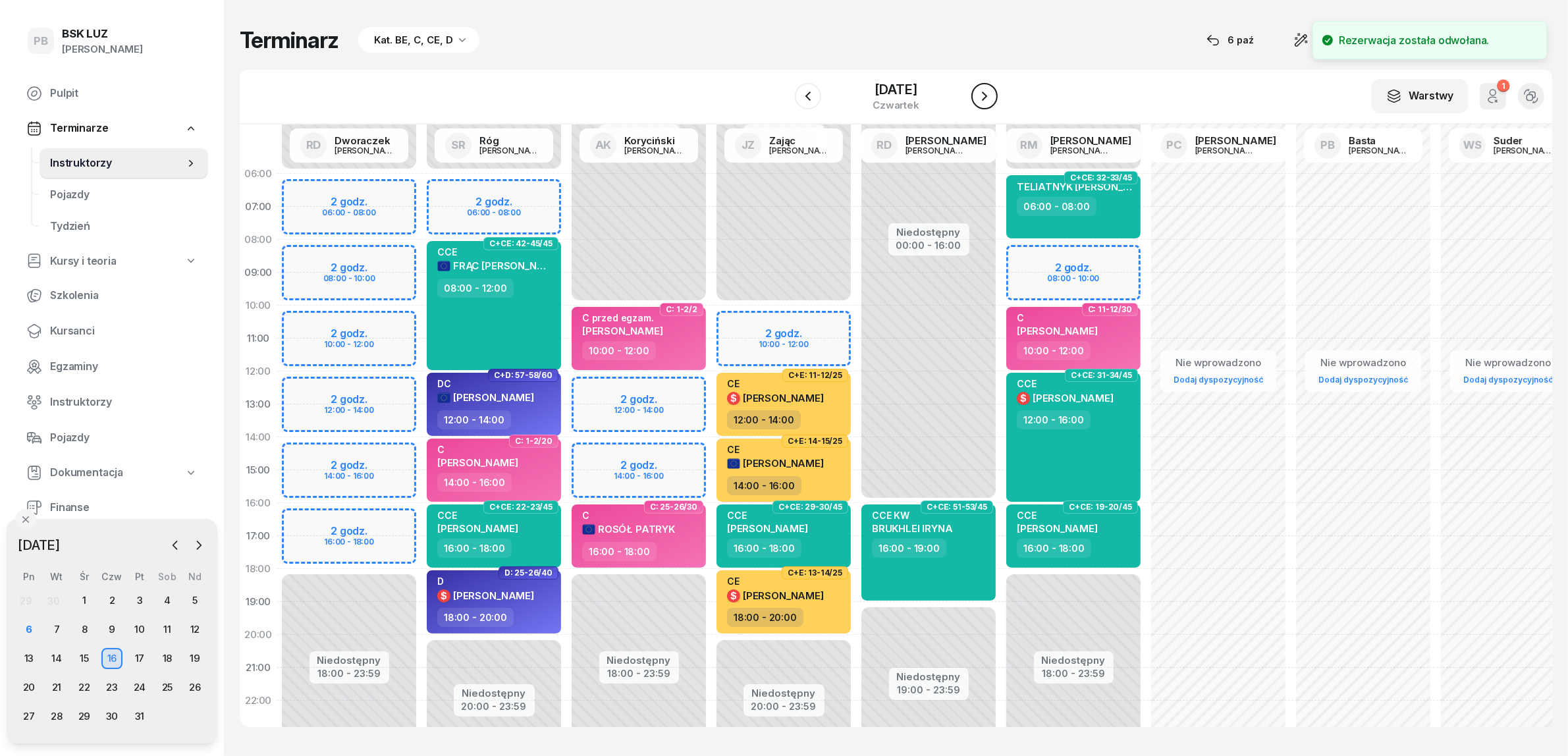
click at [992, 90] on icon "button" at bounding box center [985, 97] width 16 height 16
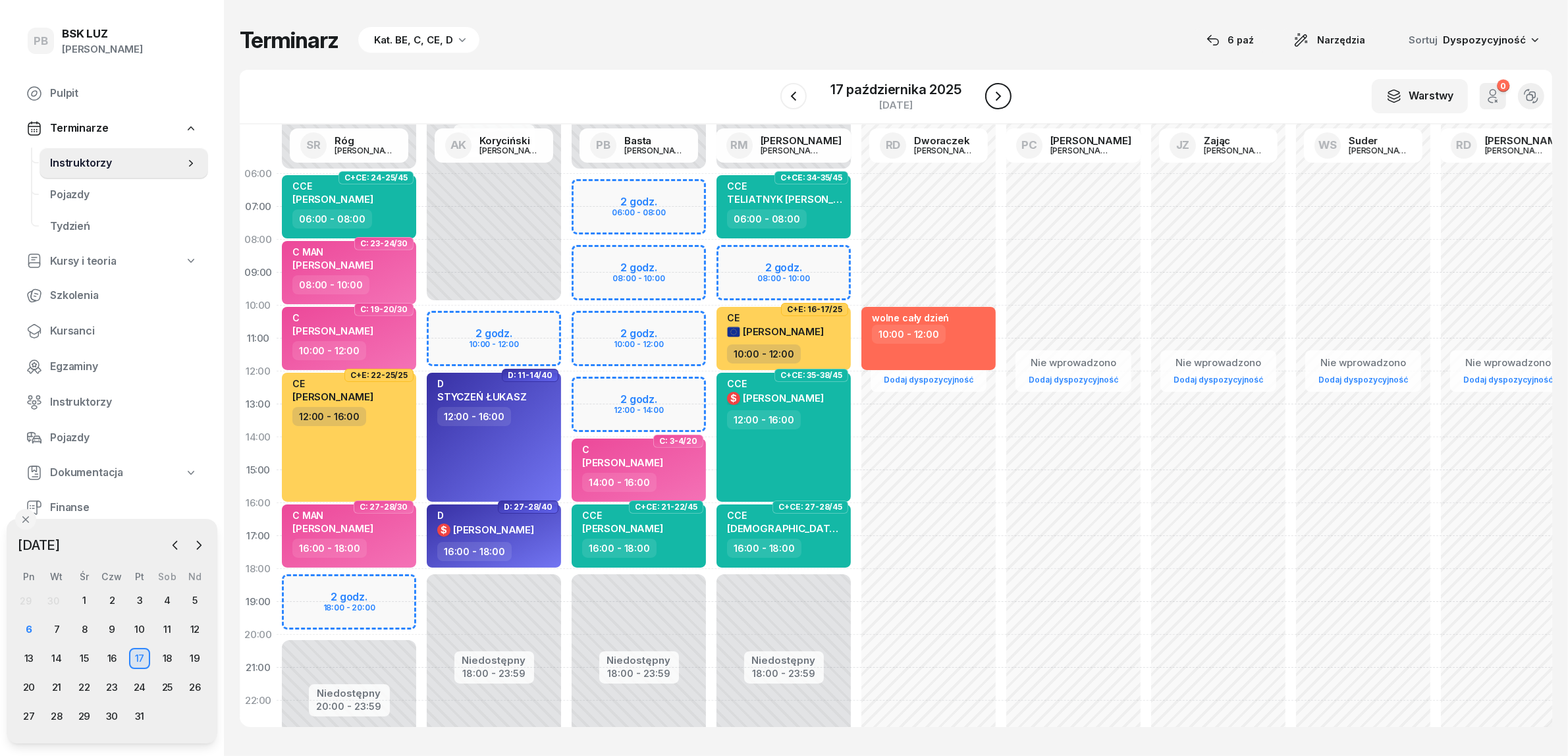
click at [1001, 90] on icon "button" at bounding box center [998, 97] width 16 height 16
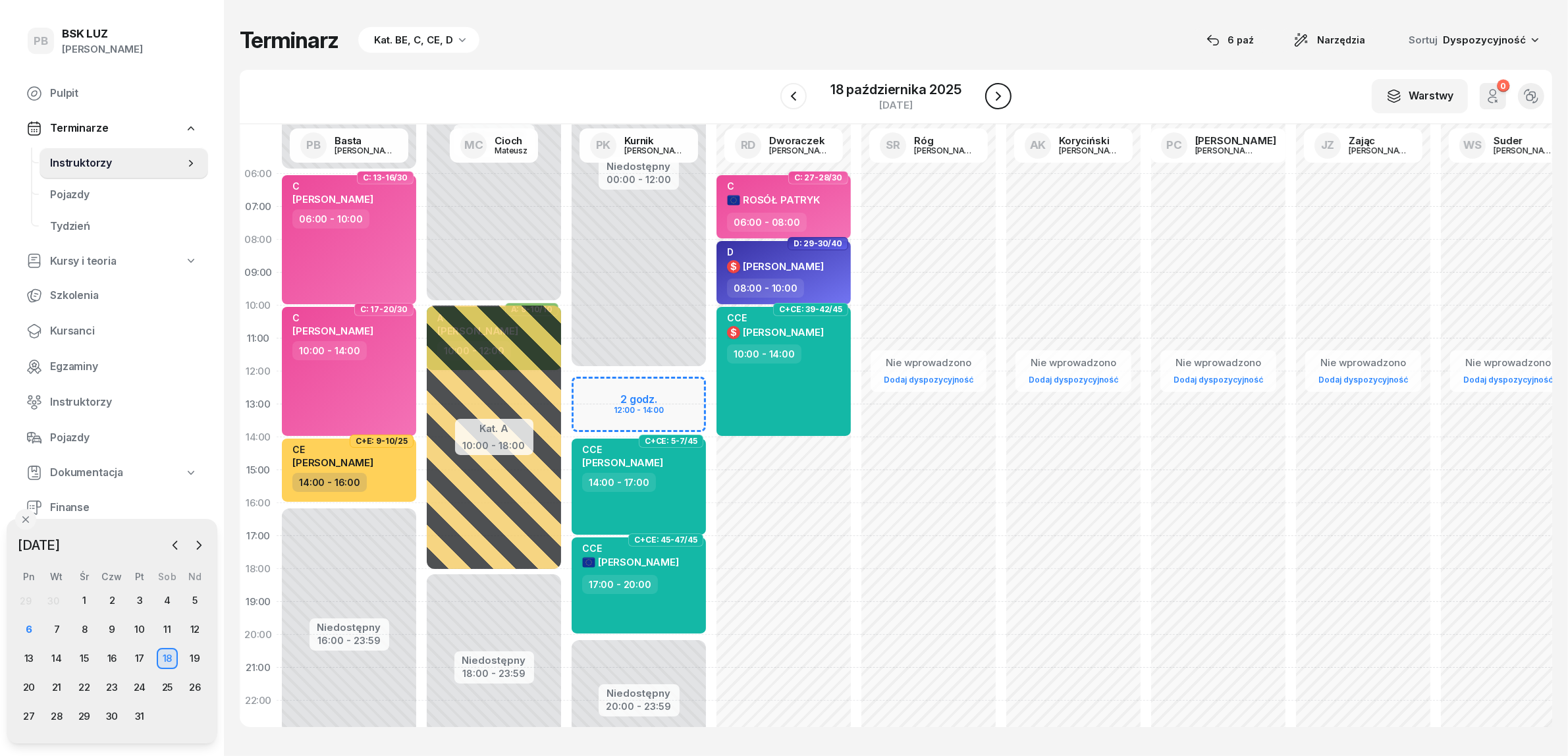
click at [1001, 90] on icon "button" at bounding box center [998, 97] width 16 height 16
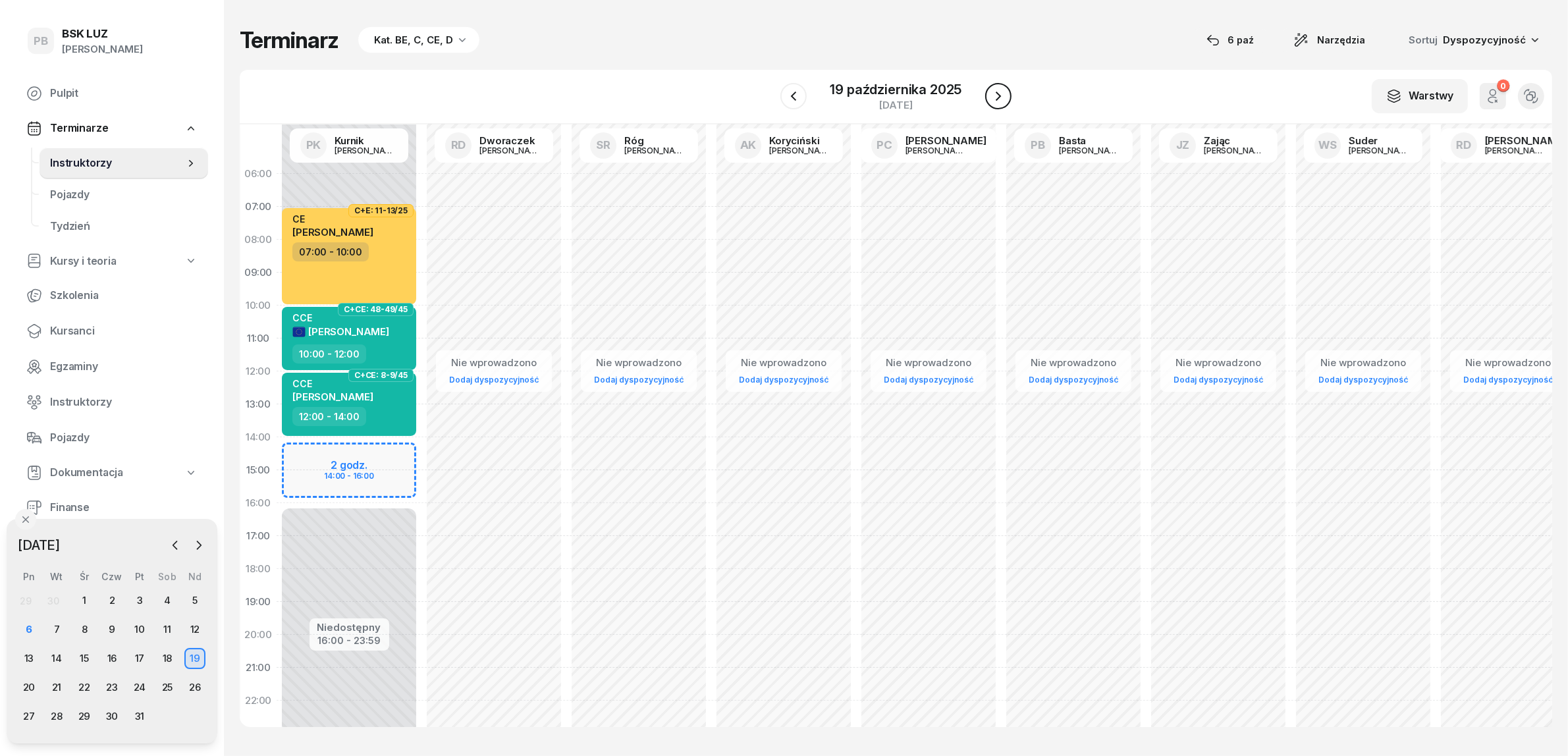
click at [1001, 90] on icon "button" at bounding box center [998, 97] width 16 height 16
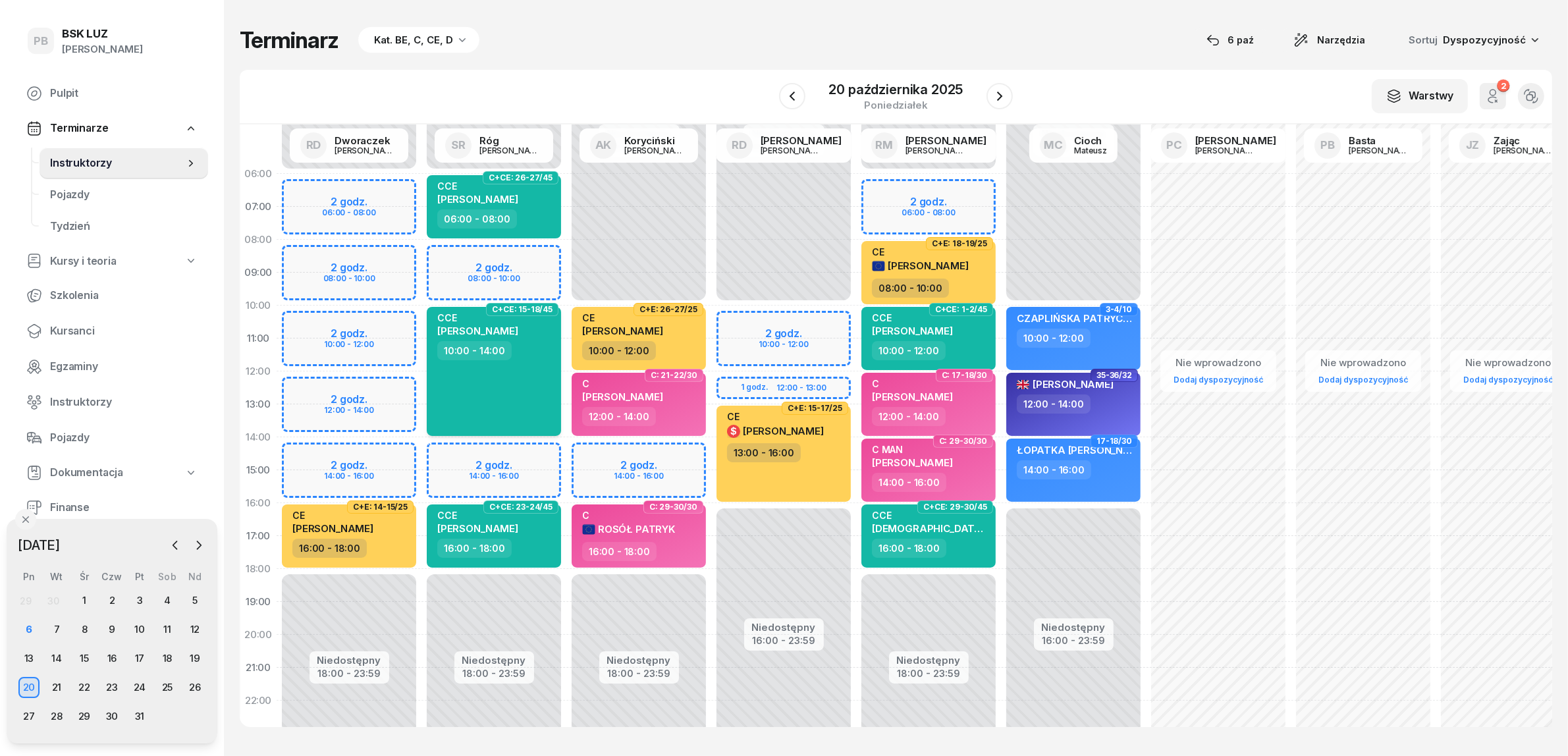
click at [505, 392] on div "CCE [PERSON_NAME] 10:00 - 14:00" at bounding box center [494, 372] width 134 height 129
select select "10"
select select "14"
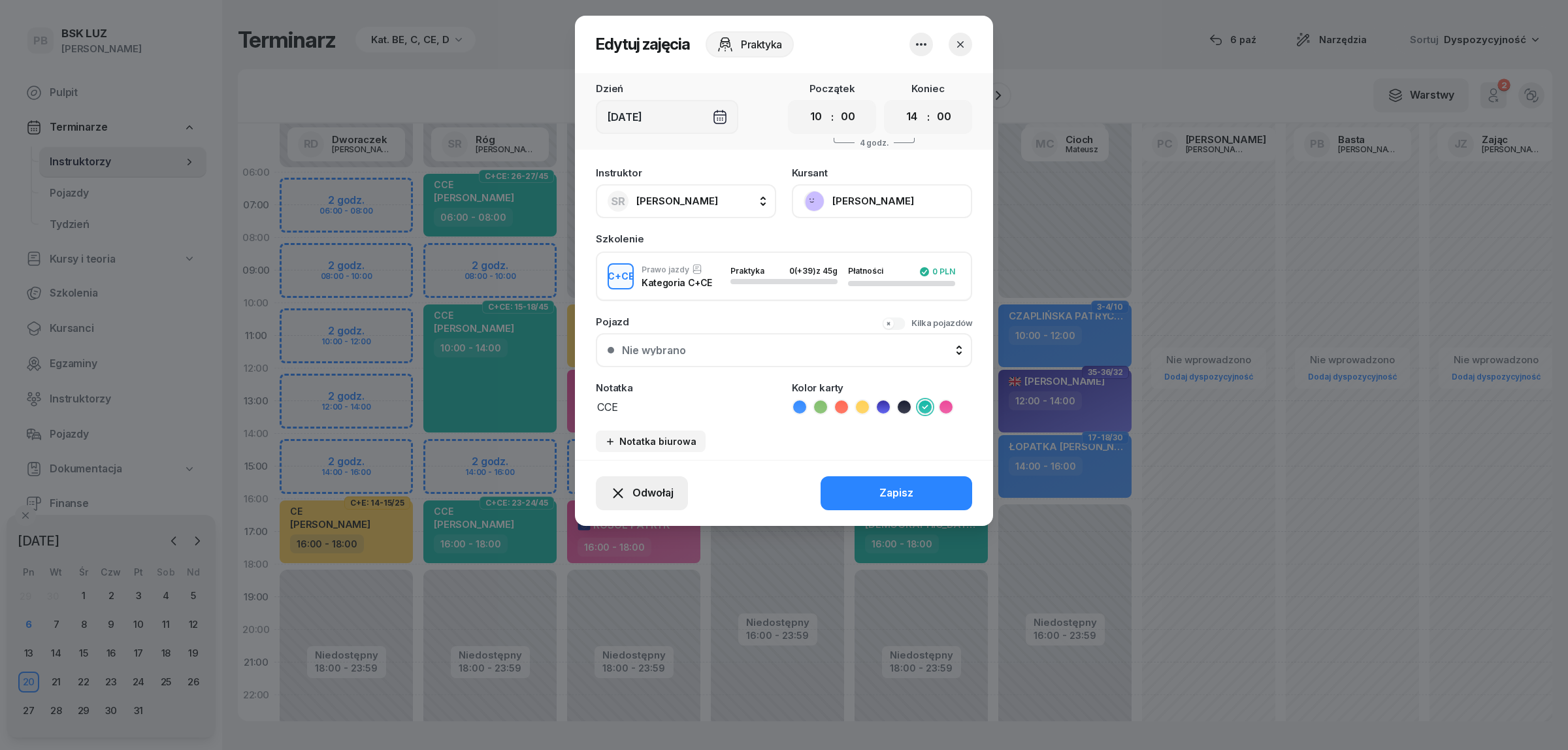
click at [616, 488] on icon "button" at bounding box center [618, 494] width 16 height 16
click at [651, 415] on div "Kursant odwołał" at bounding box center [618, 412] width 77 height 17
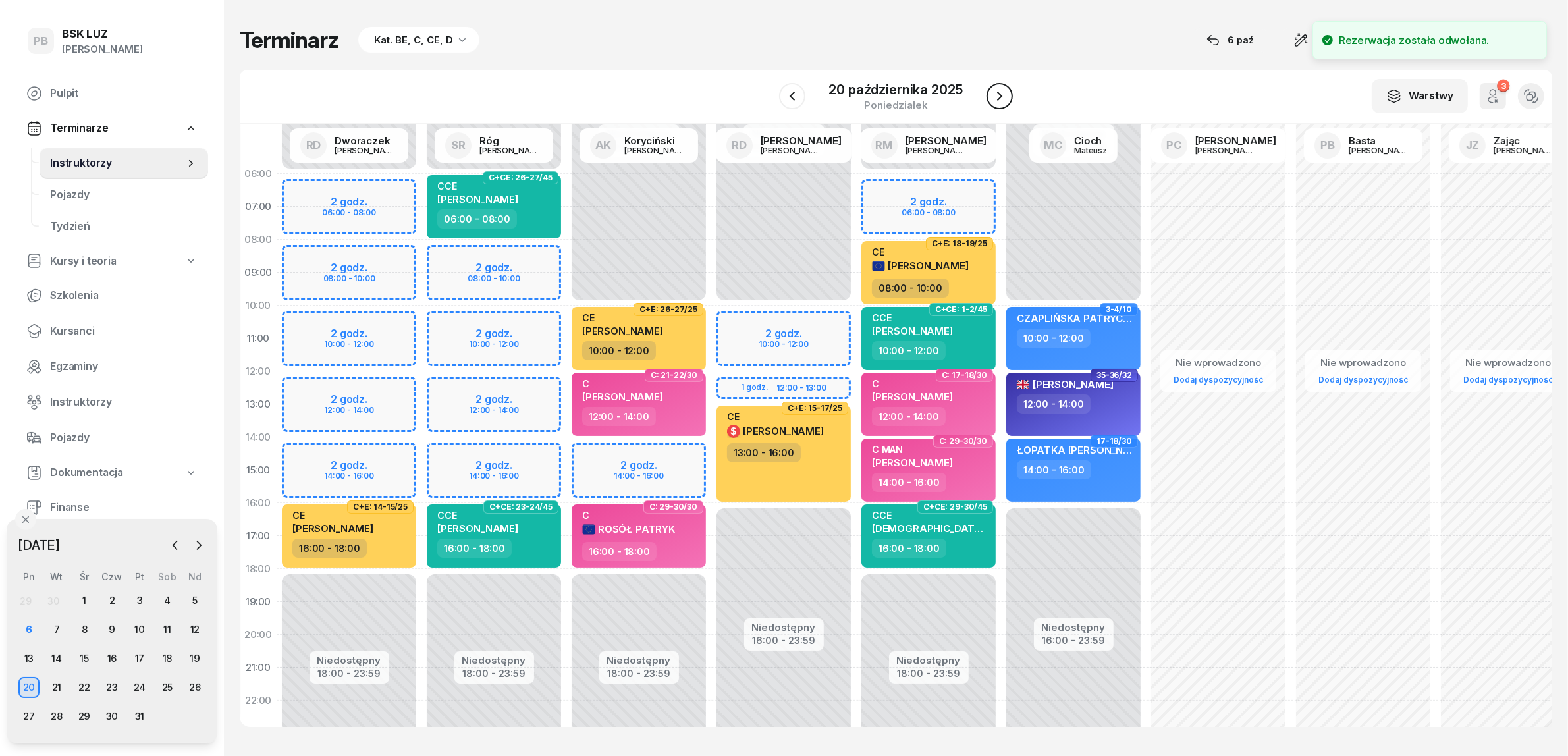
click at [991, 99] on icon "button" at bounding box center [999, 97] width 16 height 16
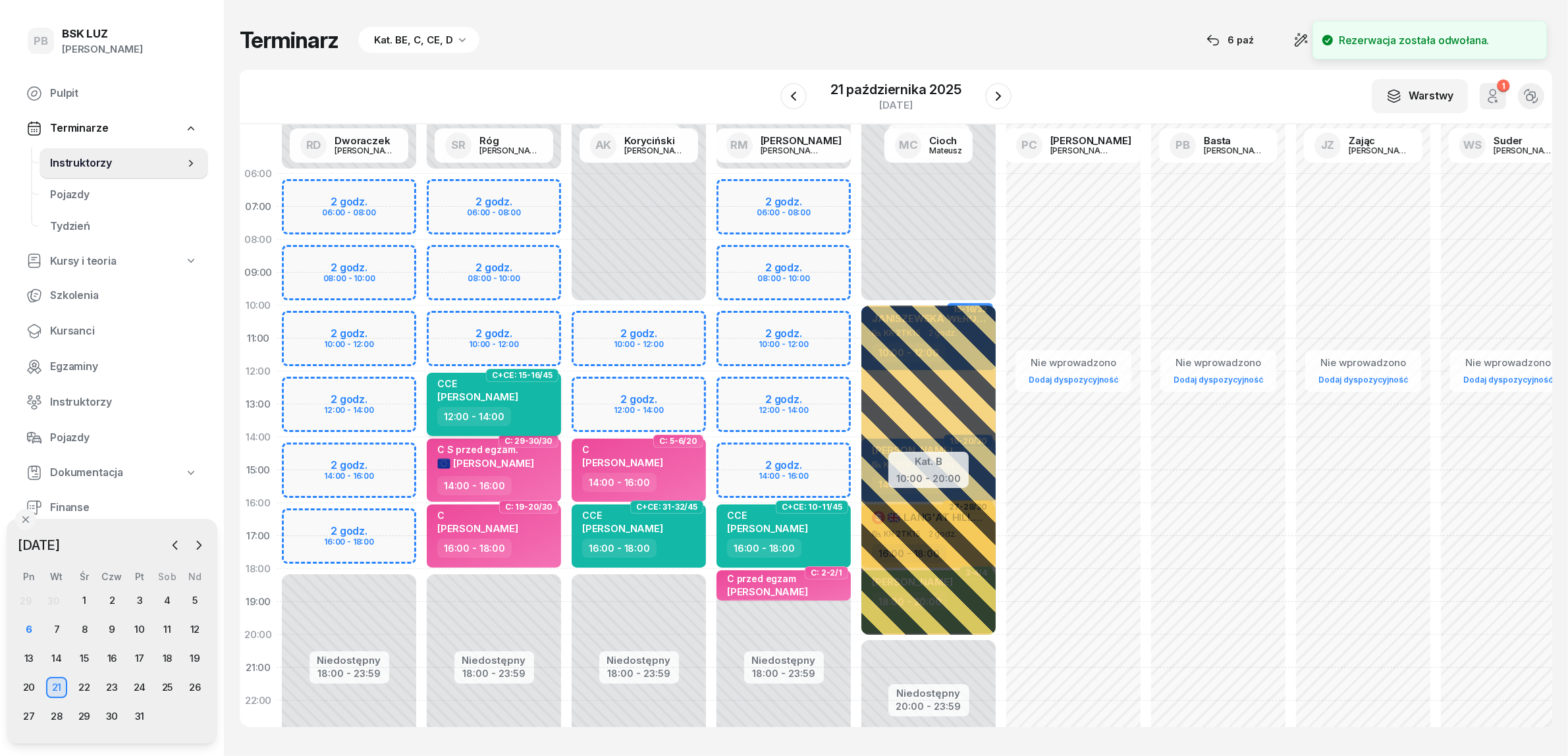
click at [522, 422] on div "12:00 - 14:00" at bounding box center [495, 416] width 116 height 19
select select "12"
select select "14"
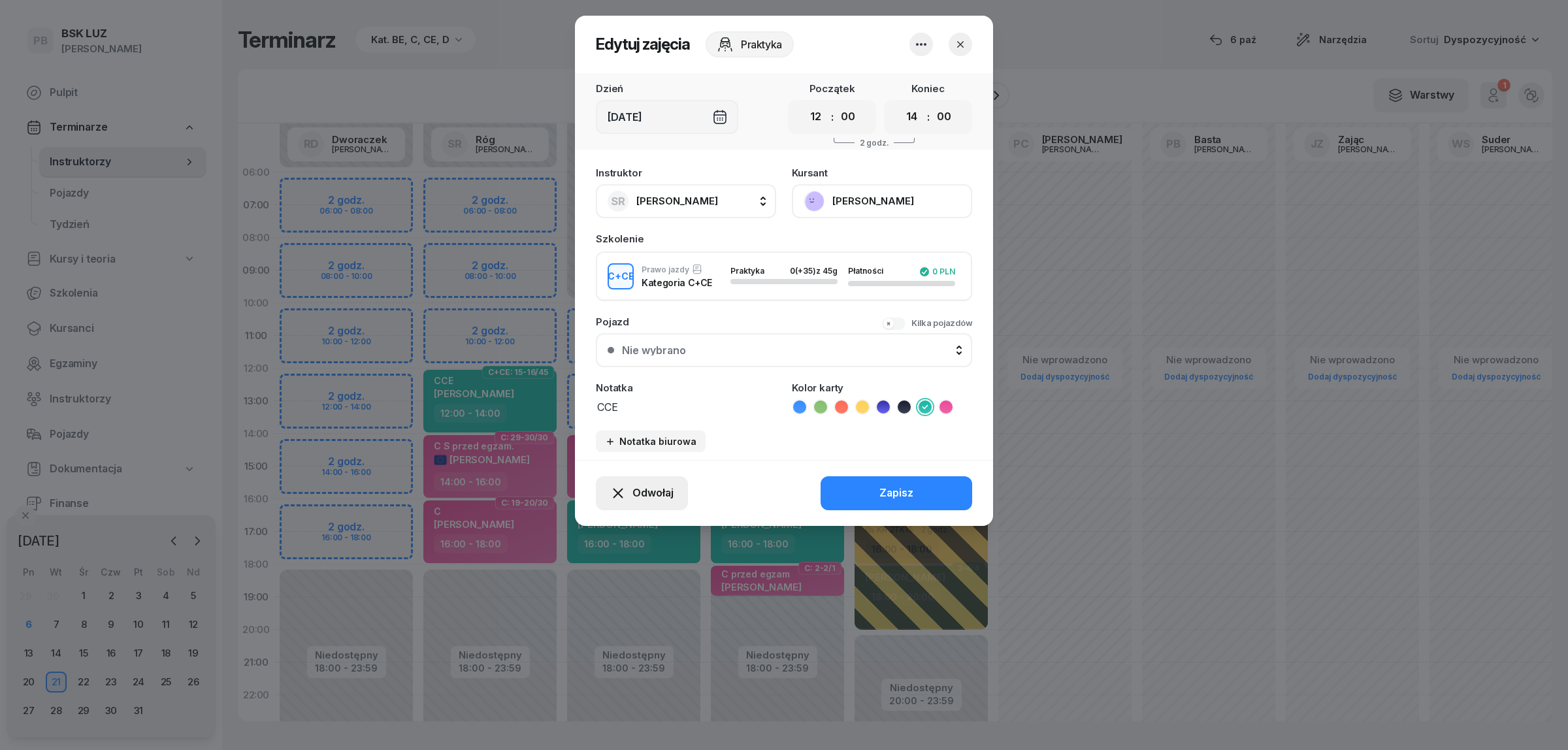
click at [651, 485] on span "Odwołaj" at bounding box center [653, 494] width 41 height 17
click at [660, 412] on link "Kursant odwołał" at bounding box center [634, 412] width 172 height 32
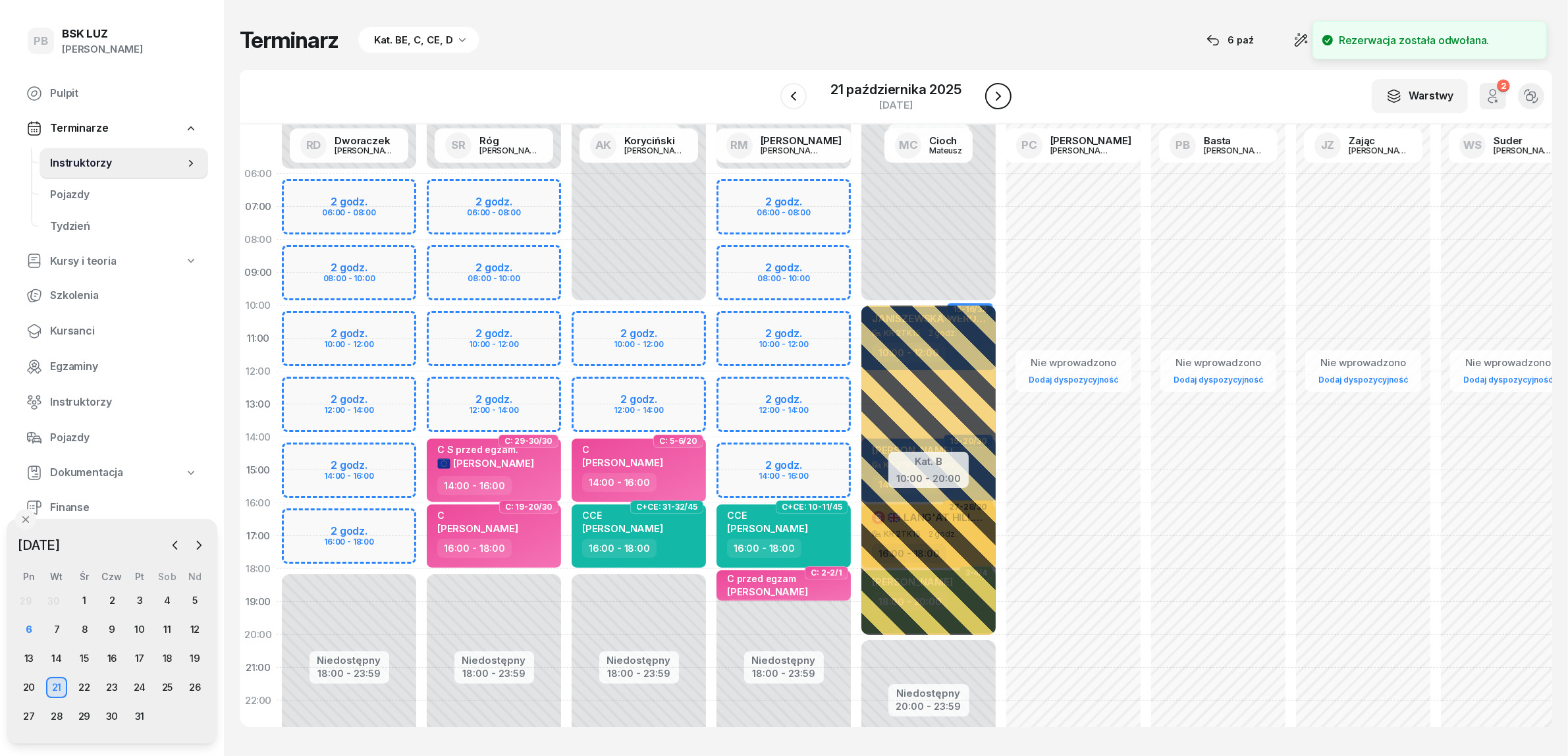
click at [1006, 97] on button "button" at bounding box center [999, 97] width 27 height 27
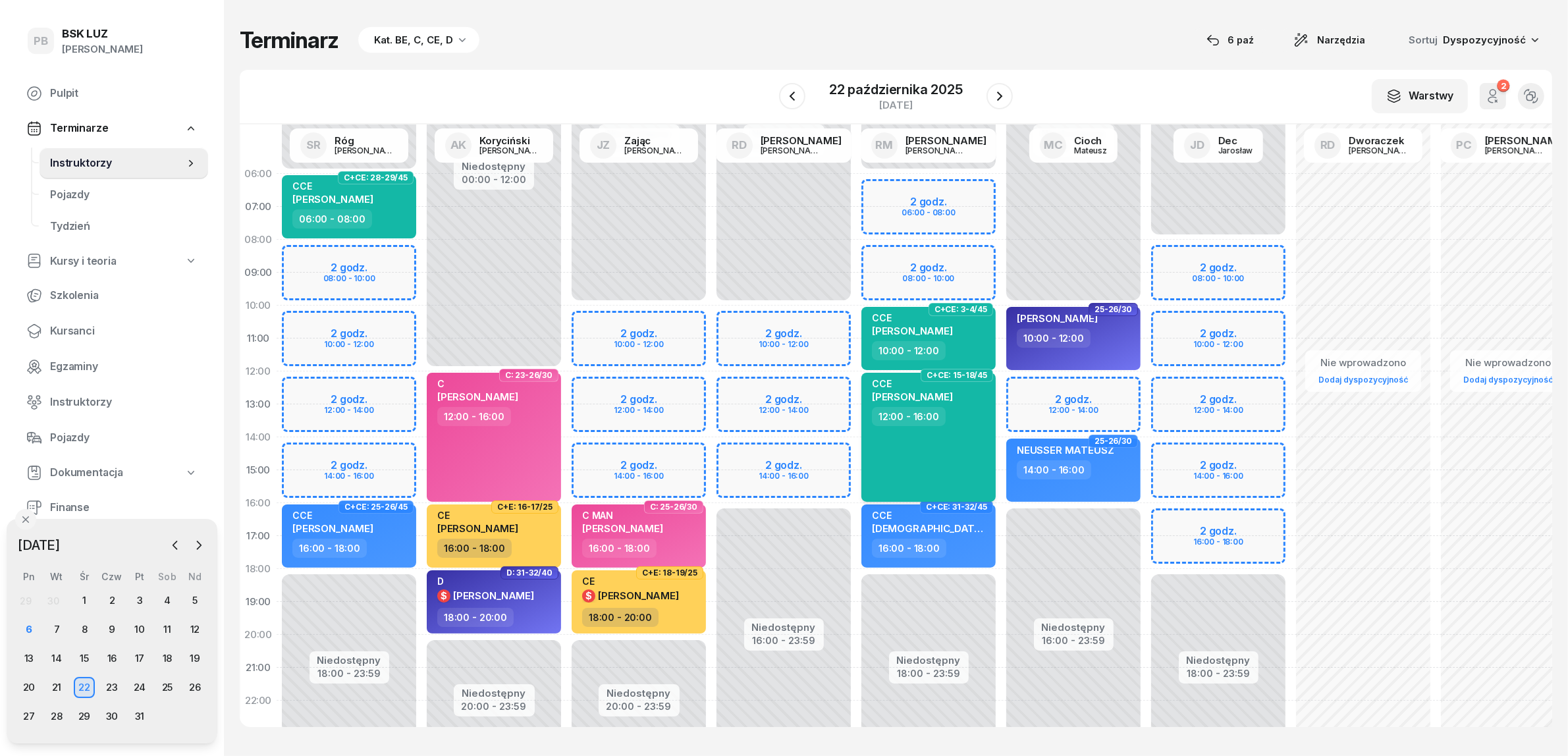
click at [931, 440] on div "CCE [PERSON_NAME] 12:00 - 16:00" at bounding box center [929, 438] width 134 height 129
select select "12"
select select "16"
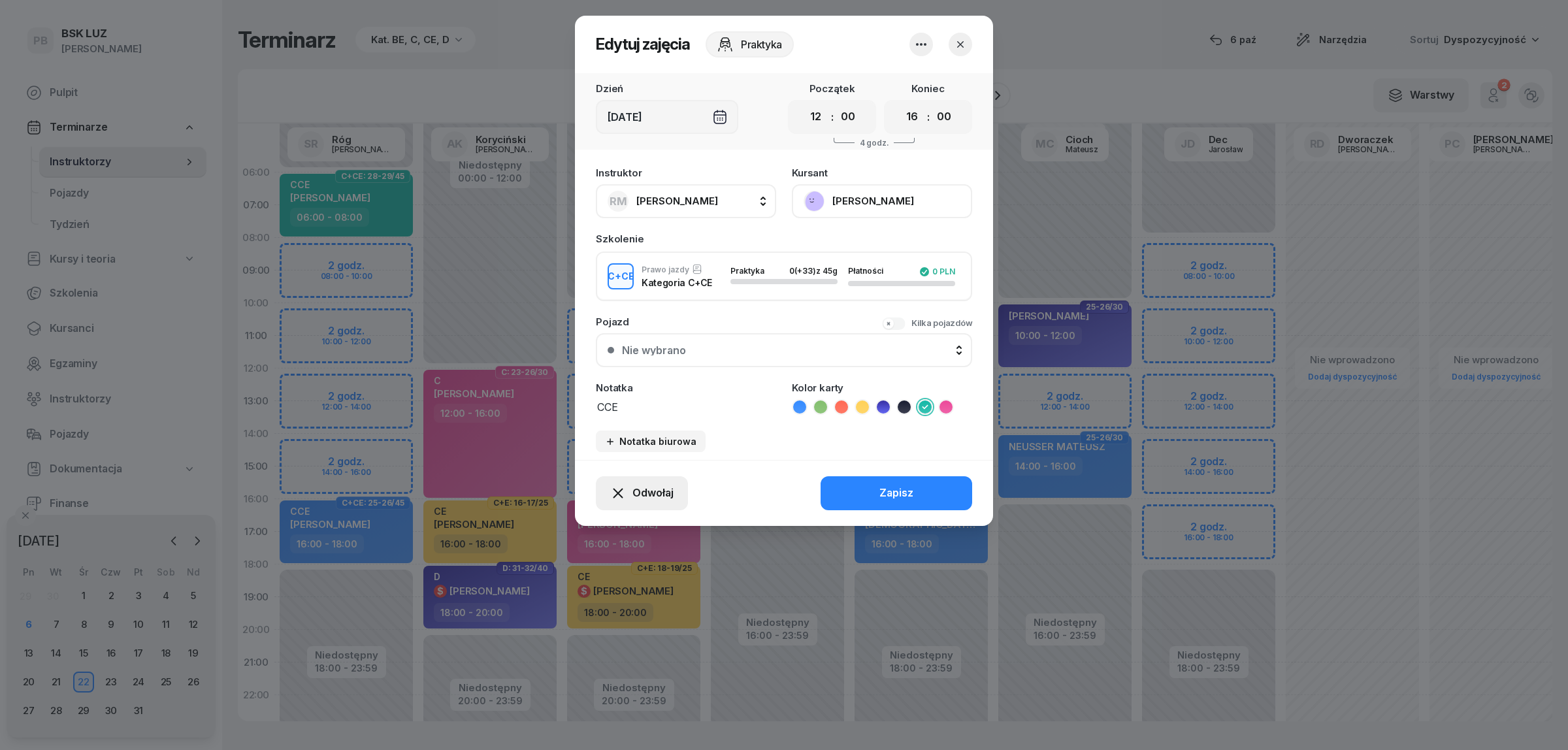
click at [652, 479] on button "Odwołaj" at bounding box center [641, 493] width 92 height 34
click at [659, 409] on link "Kursant odwołał" at bounding box center [634, 412] width 172 height 32
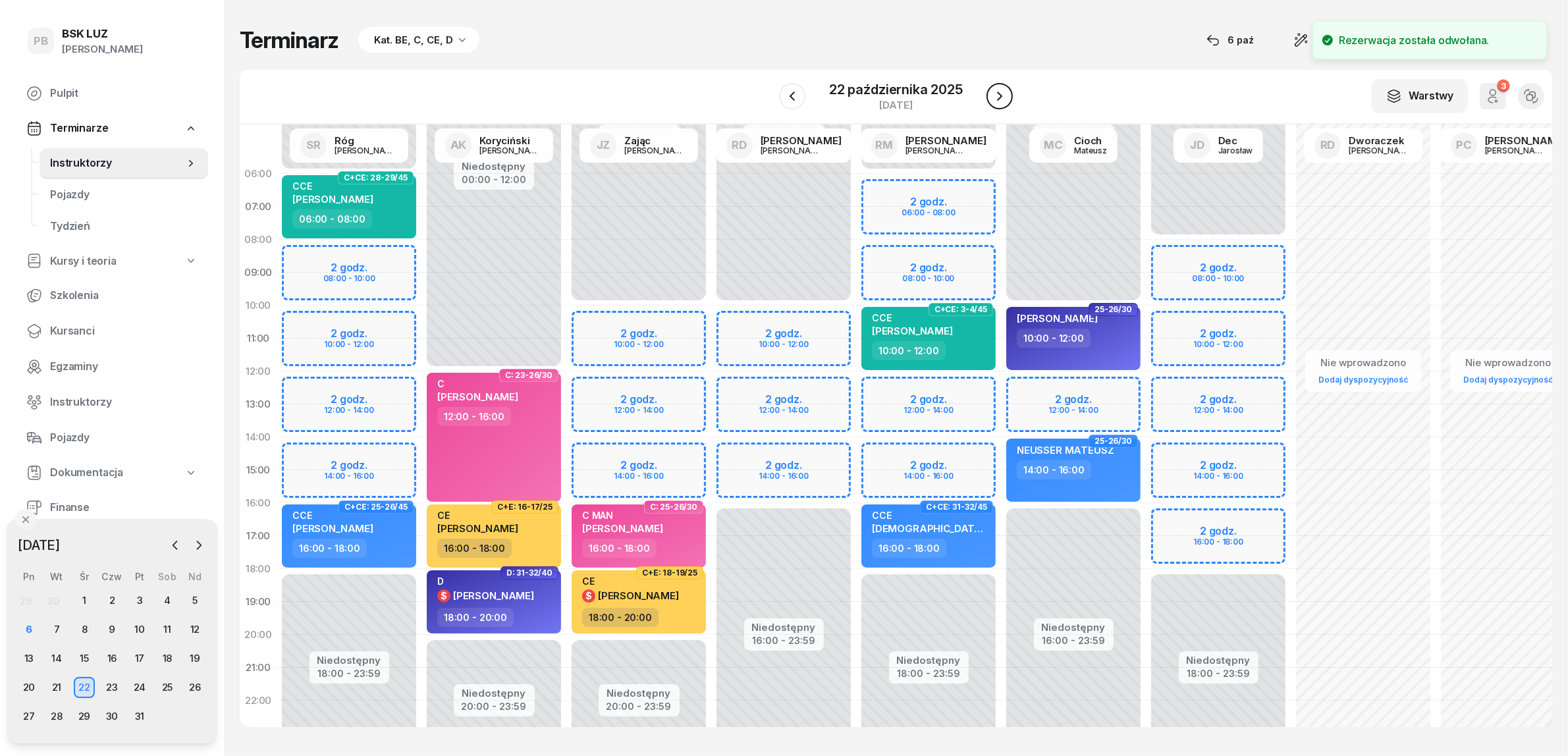
click at [998, 97] on icon "button" at bounding box center [999, 97] width 16 height 16
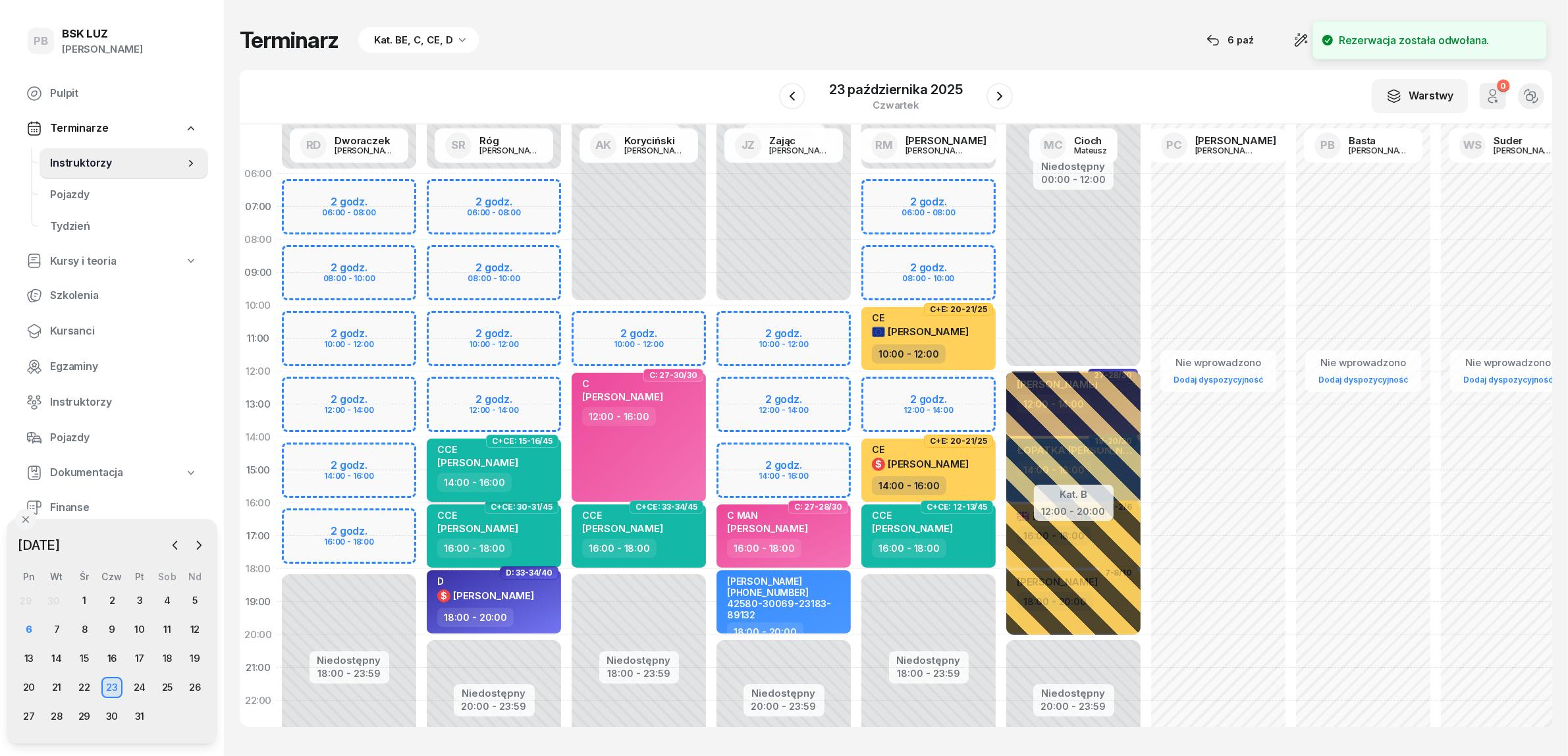
click at [554, 472] on div "CCE [PERSON_NAME] 14:00 - 16:00" at bounding box center [494, 470] width 134 height 63
select select "14"
select select "16"
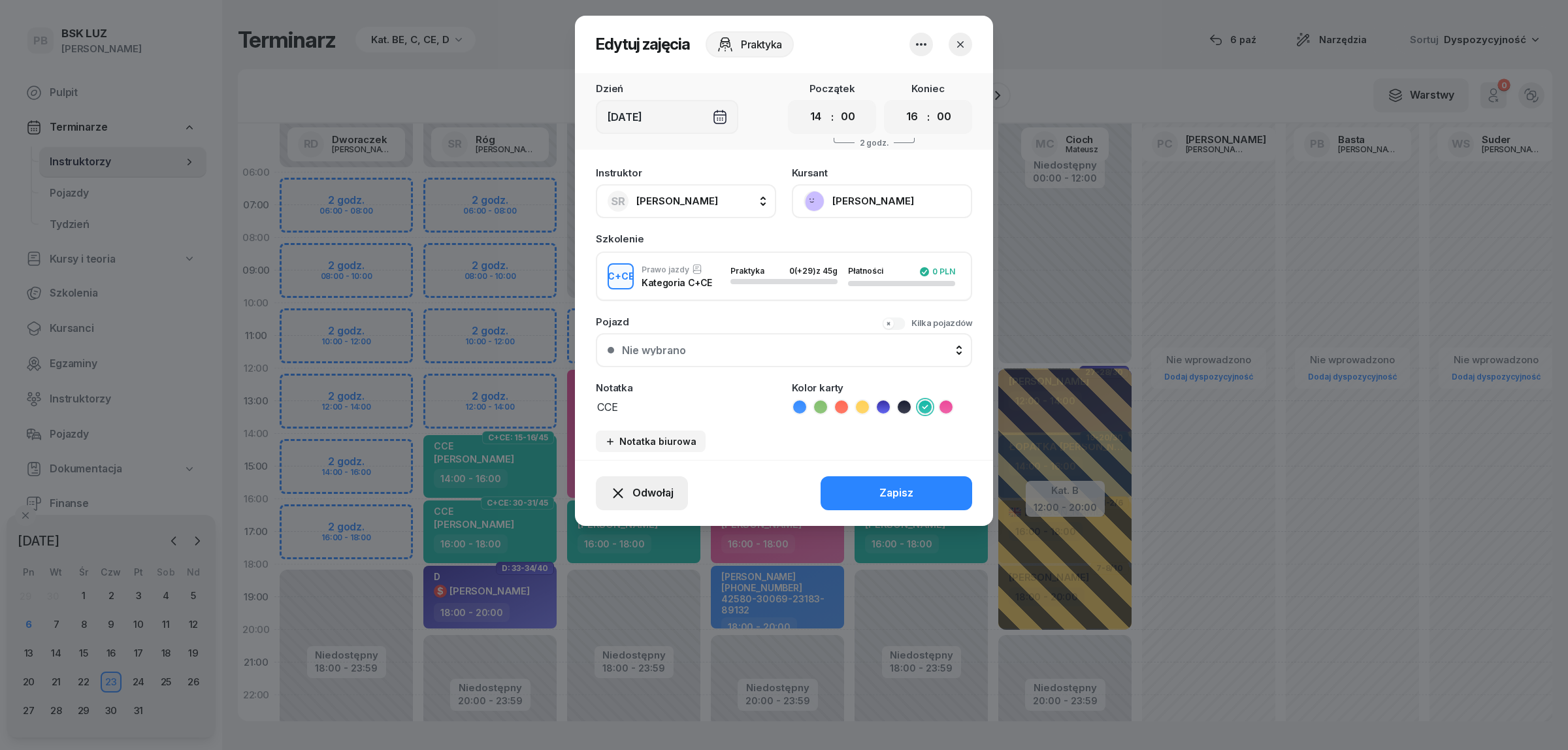
click at [647, 491] on span "Odwołaj" at bounding box center [653, 494] width 41 height 17
click at [651, 415] on div "Kursant odwołał" at bounding box center [618, 412] width 77 height 17
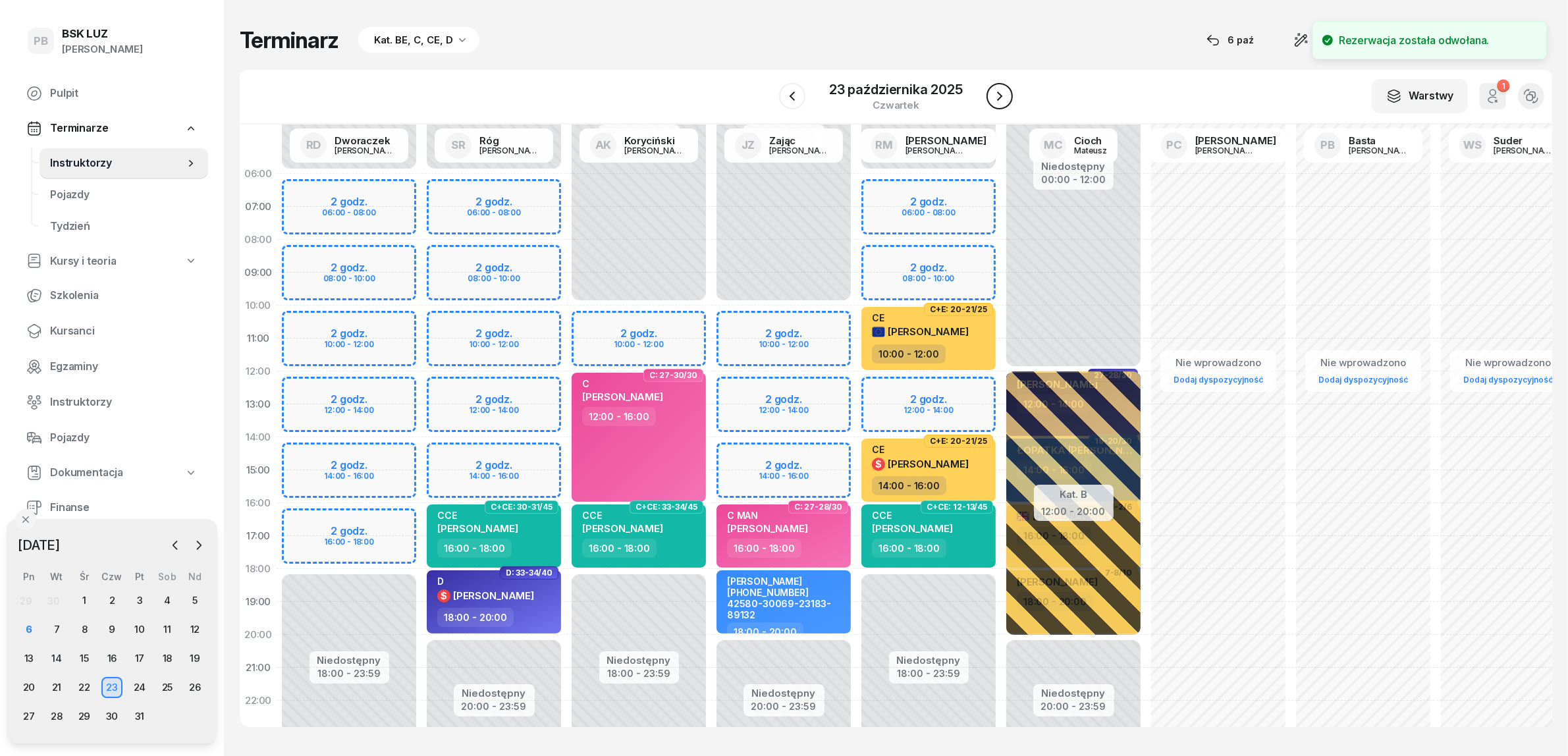
click at [993, 96] on icon "button" at bounding box center [999, 97] width 16 height 16
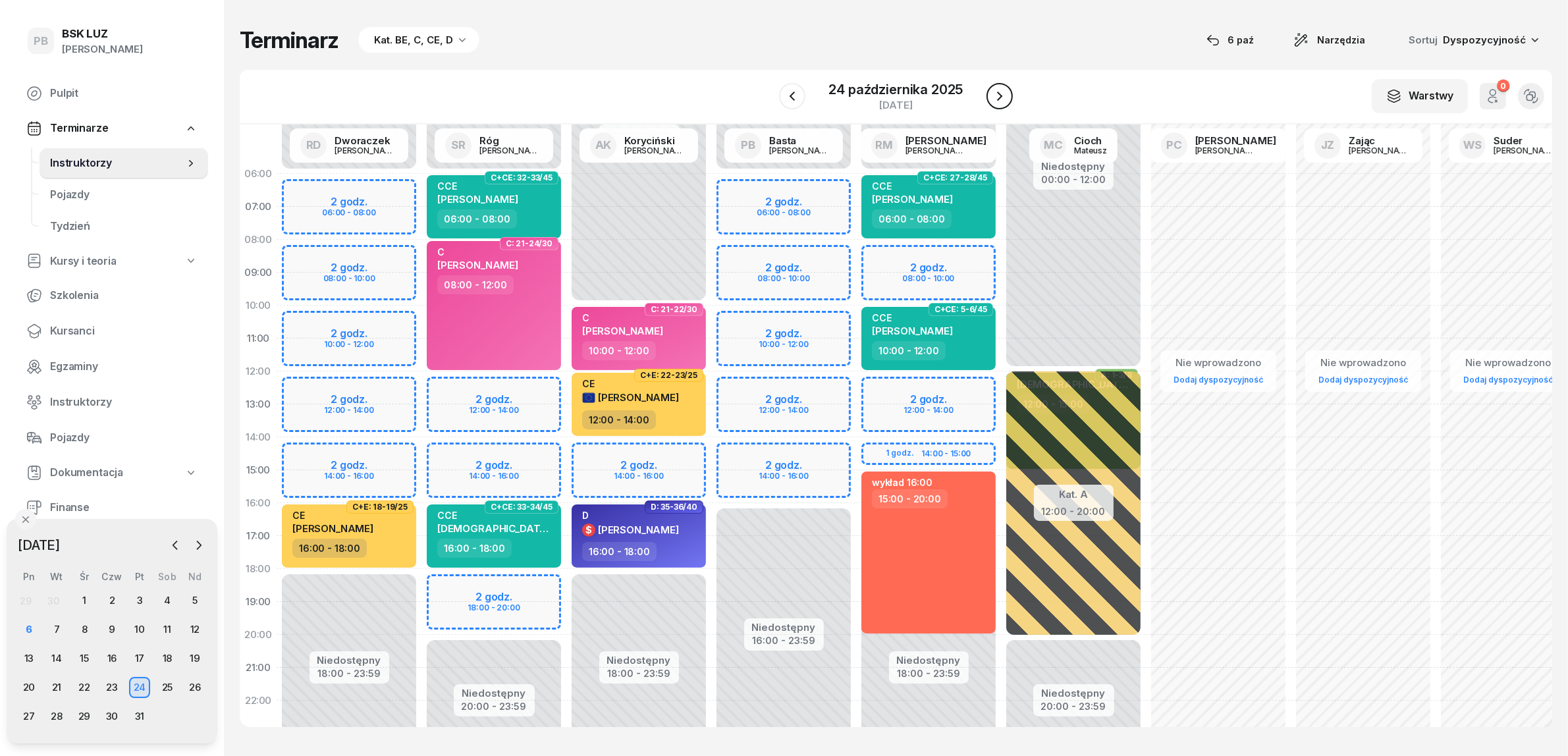
click at [993, 96] on icon "button" at bounding box center [999, 97] width 16 height 16
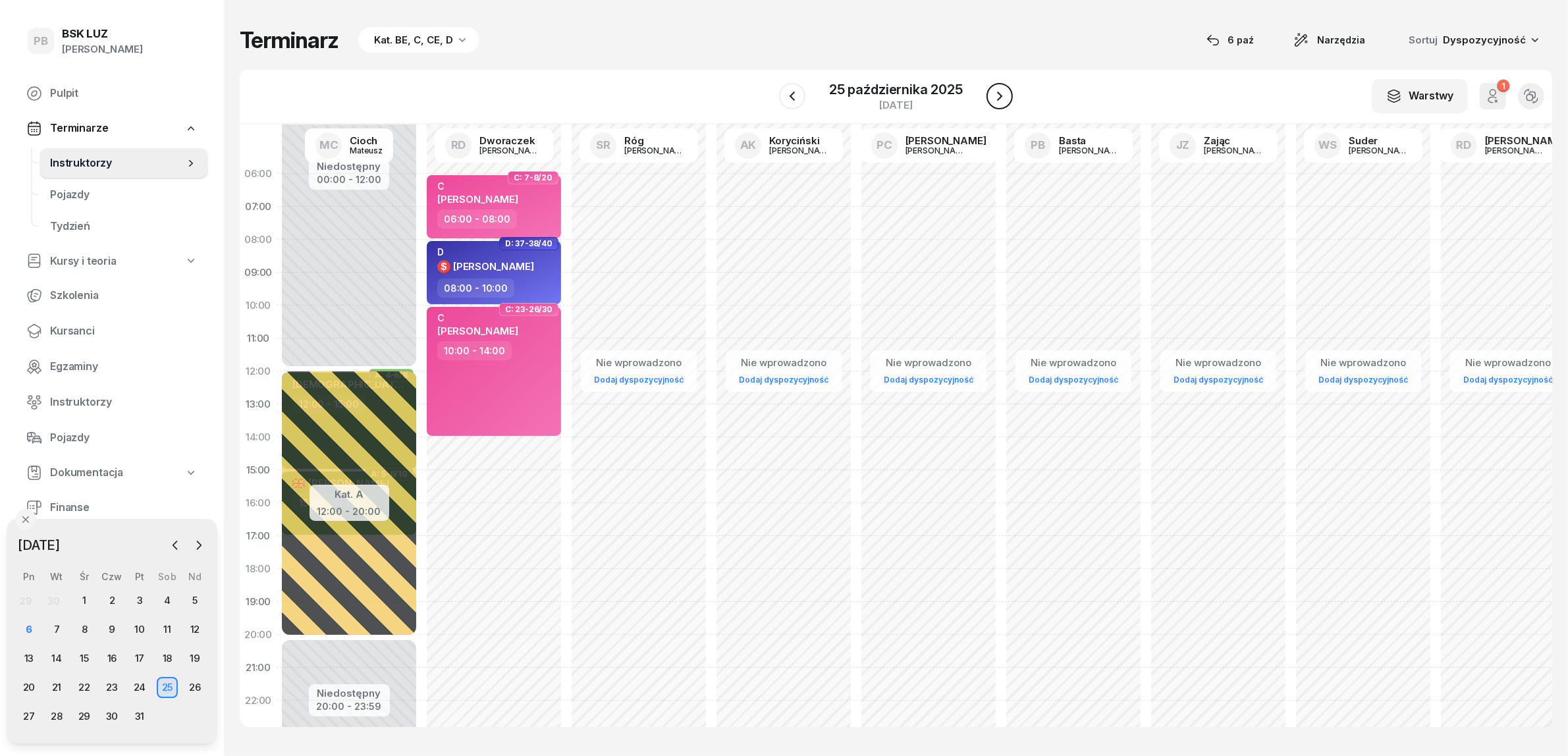
click at [993, 96] on icon "button" at bounding box center [999, 97] width 16 height 16
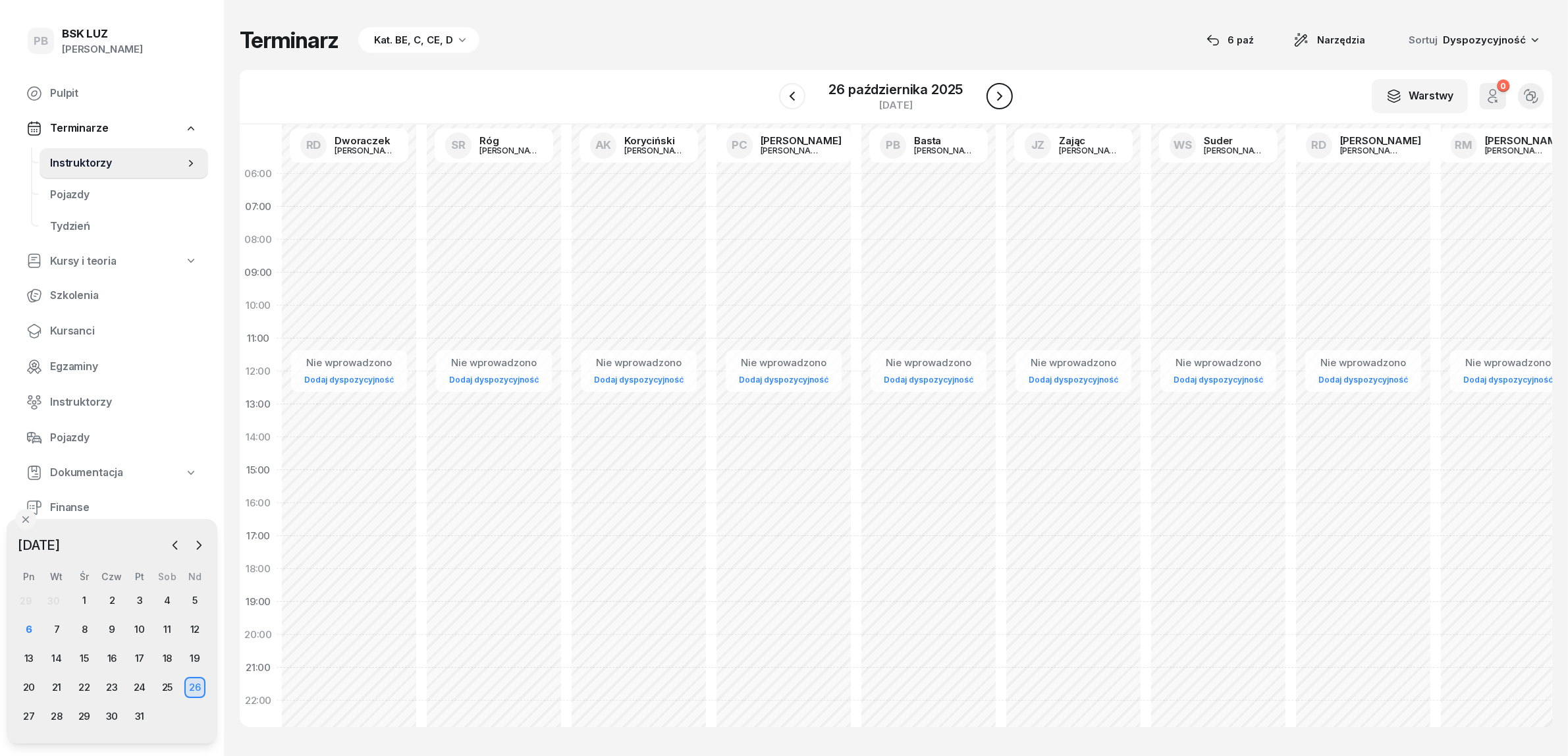
click at [993, 96] on icon "button" at bounding box center [999, 97] width 16 height 16
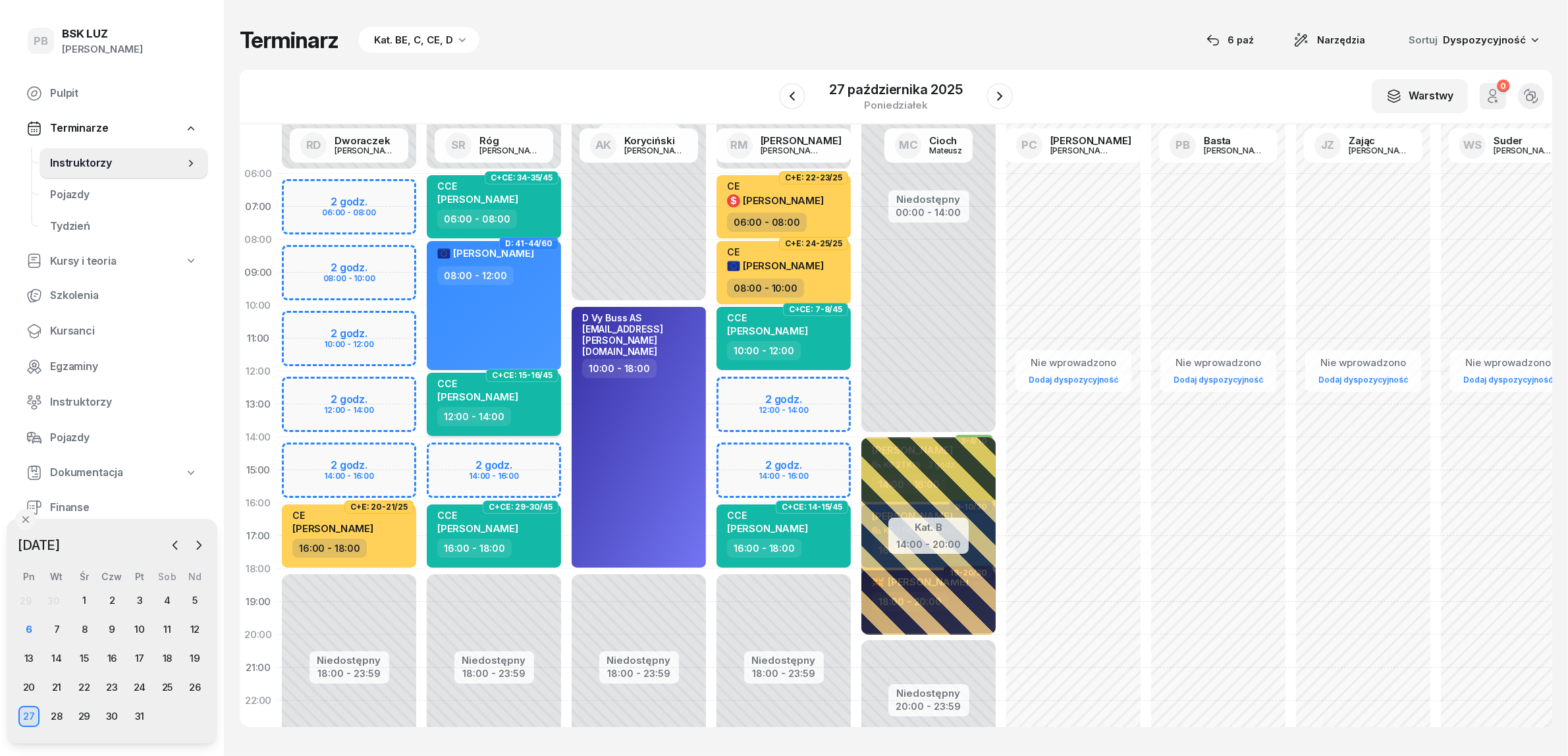
click at [530, 409] on div "12:00 - 14:00" at bounding box center [495, 416] width 116 height 19
select select "12"
select select "14"
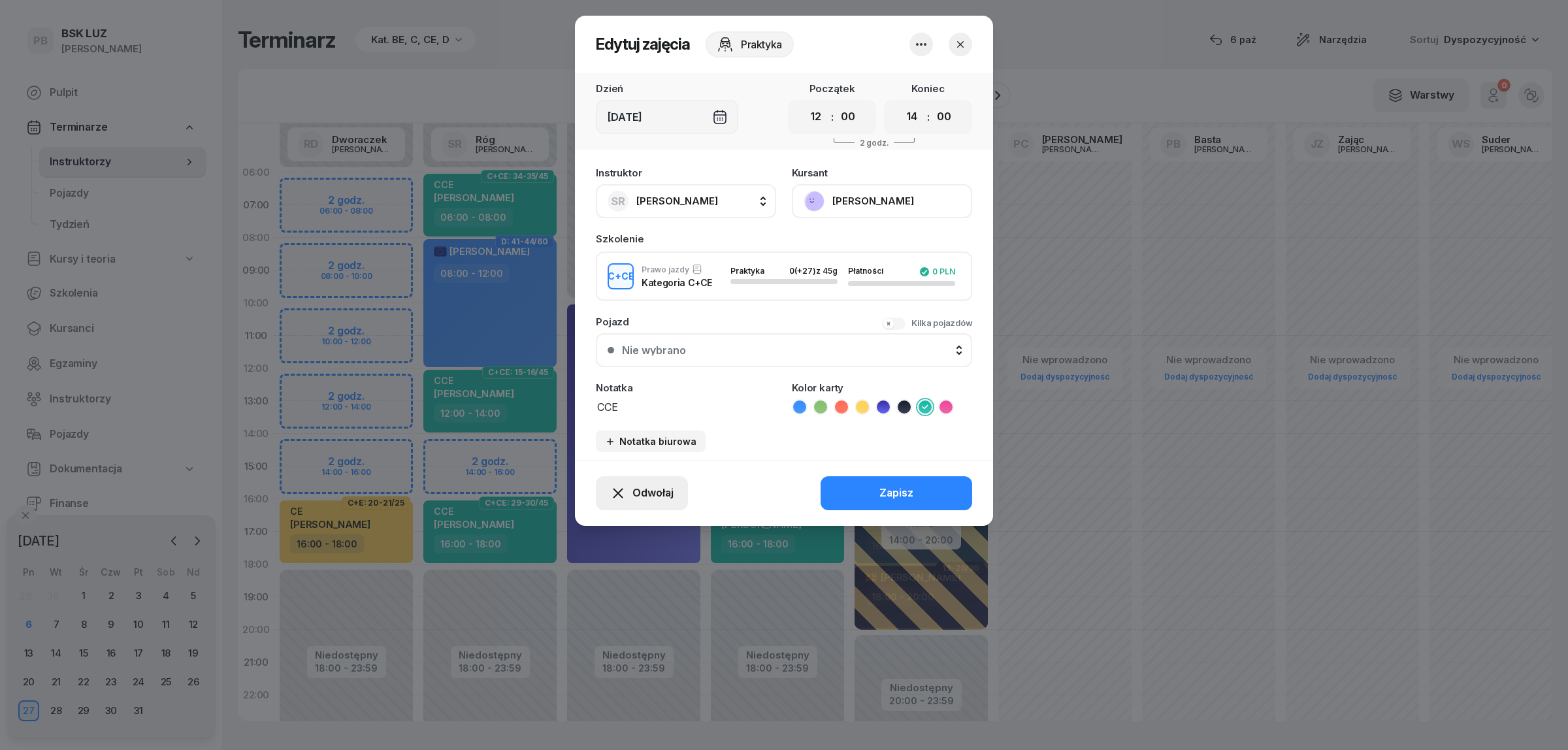
click at [624, 492] on icon "button" at bounding box center [618, 494] width 16 height 16
click at [644, 409] on div "Kursant odwołał" at bounding box center [618, 412] width 77 height 17
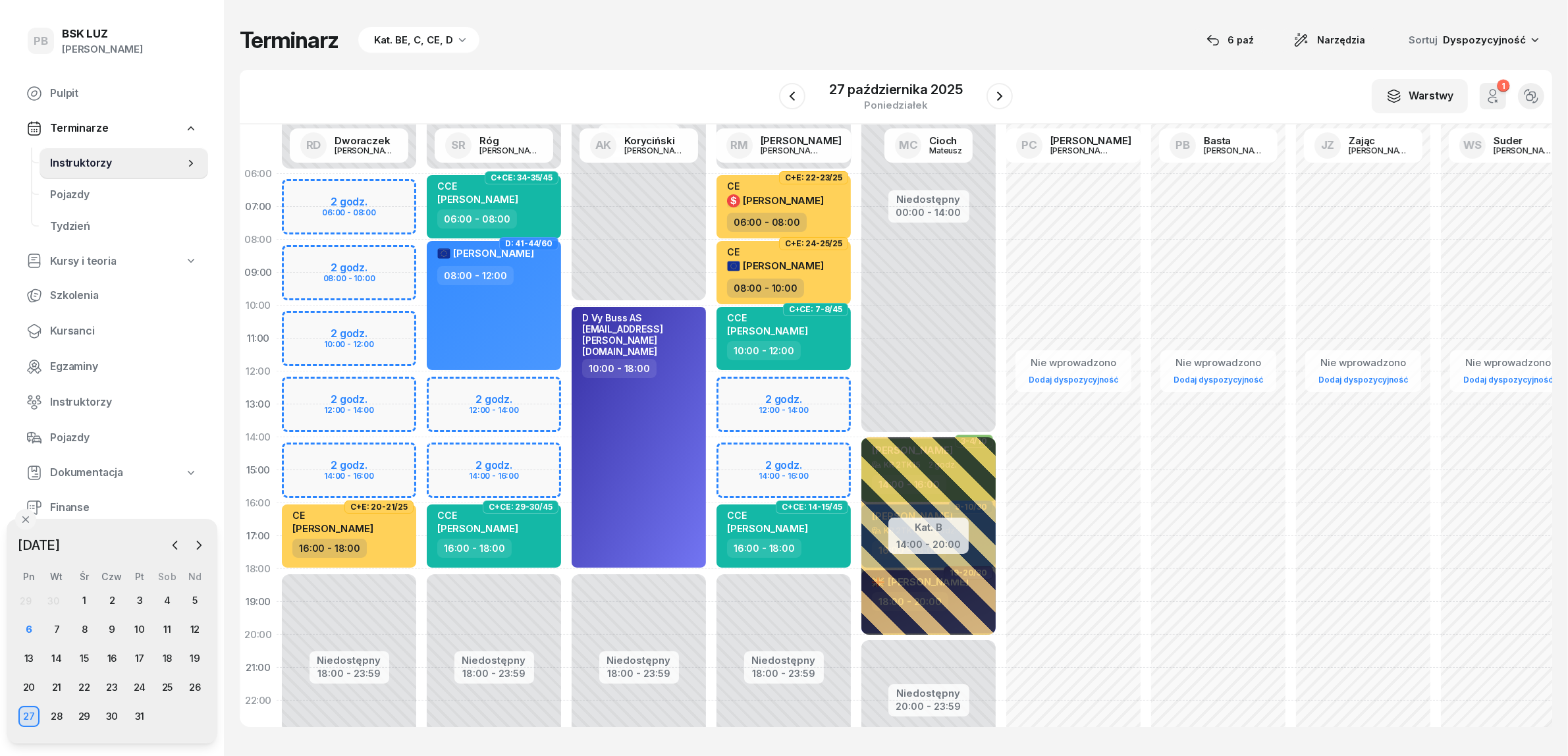
drag, startPoint x: 846, startPoint y: 61, endPoint x: 864, endPoint y: 66, distance: 18.7
click at [846, 61] on div "Terminarz Kat. BE, C, CE, D [DATE] Narzędzia Sortuj Dyspozycyjność W Wybierz AK…" at bounding box center [896, 376] width 1312 height 753
click at [995, 93] on icon "button" at bounding box center [999, 97] width 16 height 16
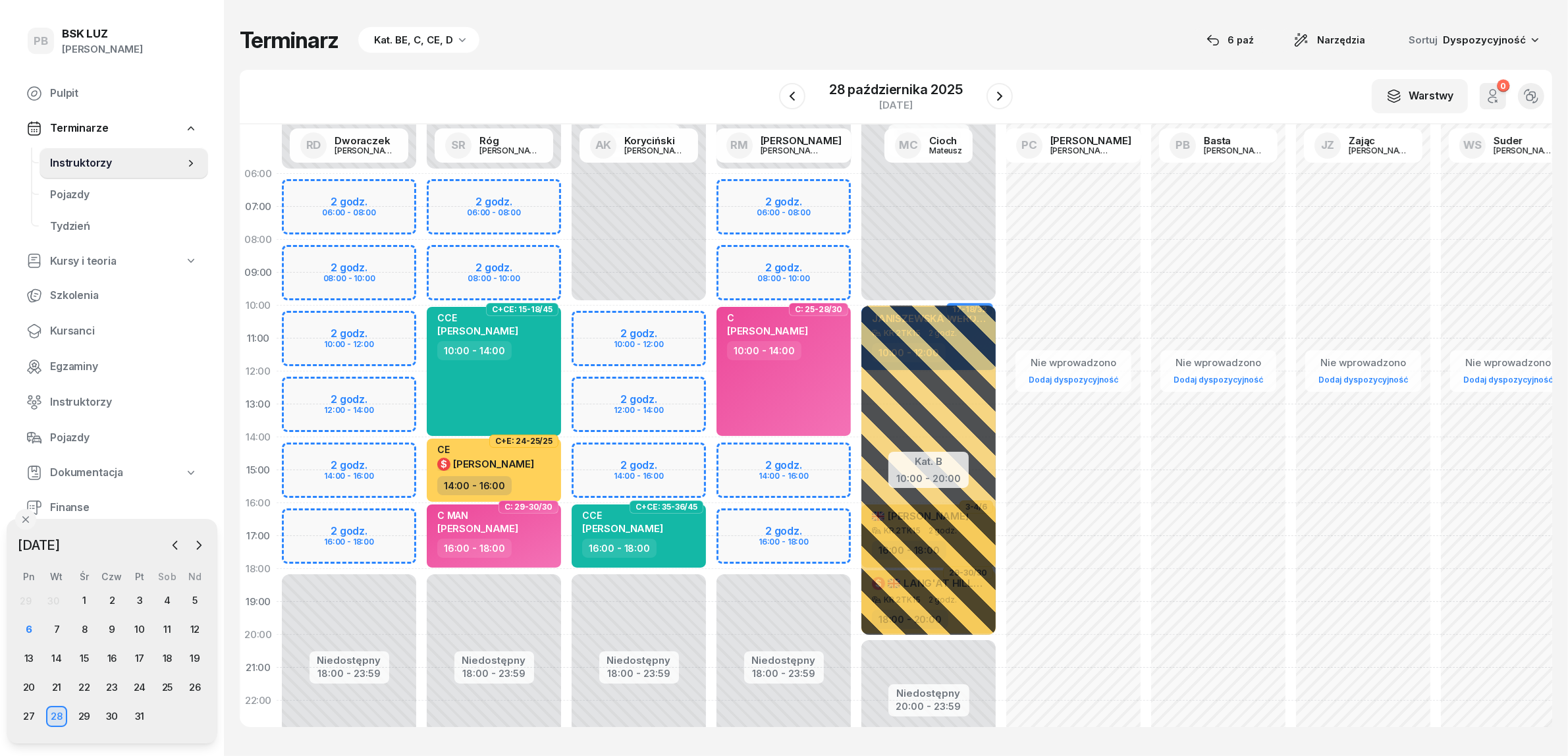
click at [792, 27] on div "Terminarz Kat. BE, C, CE, D [DATE] Narzędzia Sortuj Dyspozycyjność" at bounding box center [896, 41] width 1312 height 28
click at [1001, 101] on icon "button" at bounding box center [999, 97] width 16 height 16
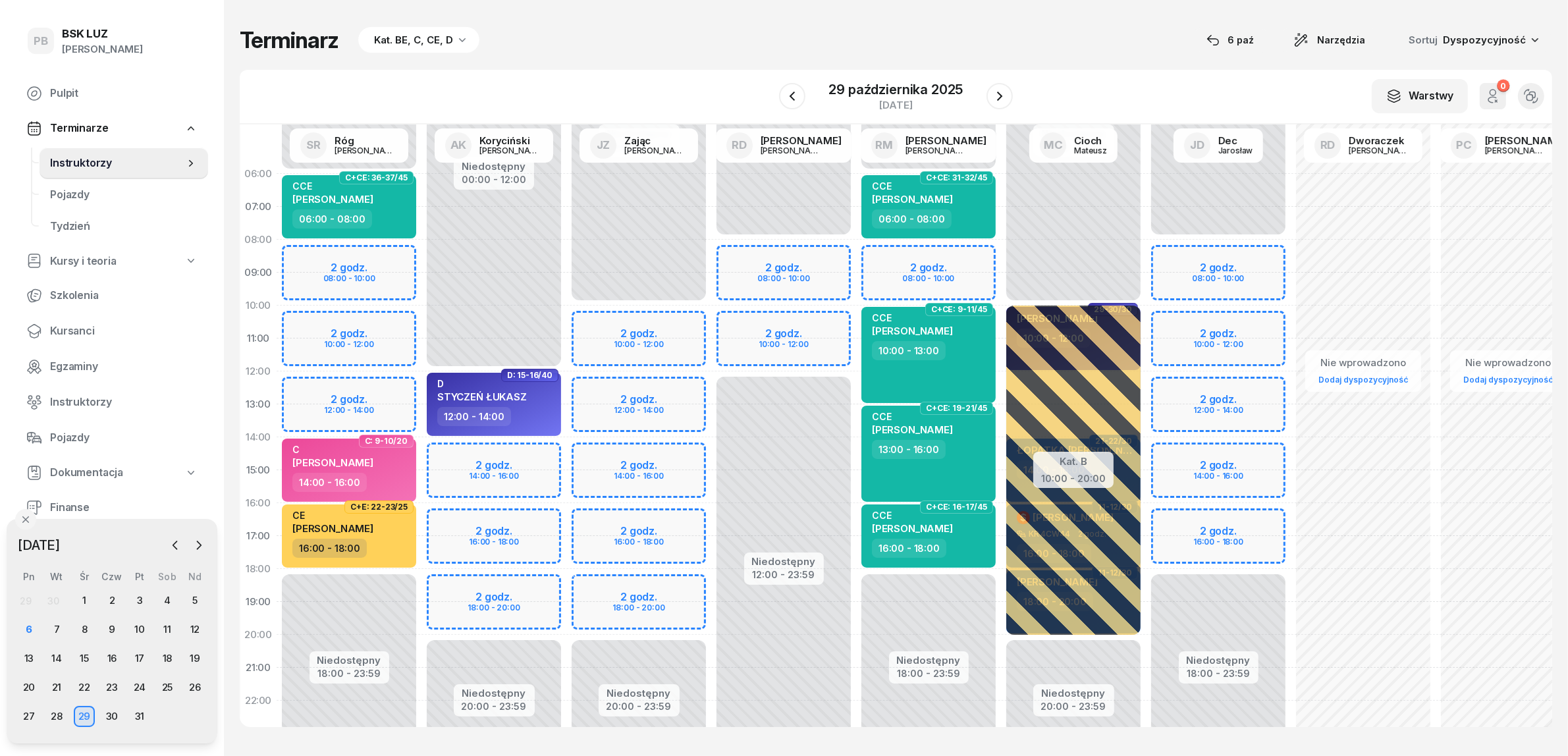
click at [748, 21] on div "Terminarz Kat. BE, C, CE, D [DATE] Narzędzia Sortuj Dyspozycyjność W Wybierz AK…" at bounding box center [896, 376] width 1312 height 753
click at [991, 89] on icon "button" at bounding box center [999, 97] width 16 height 16
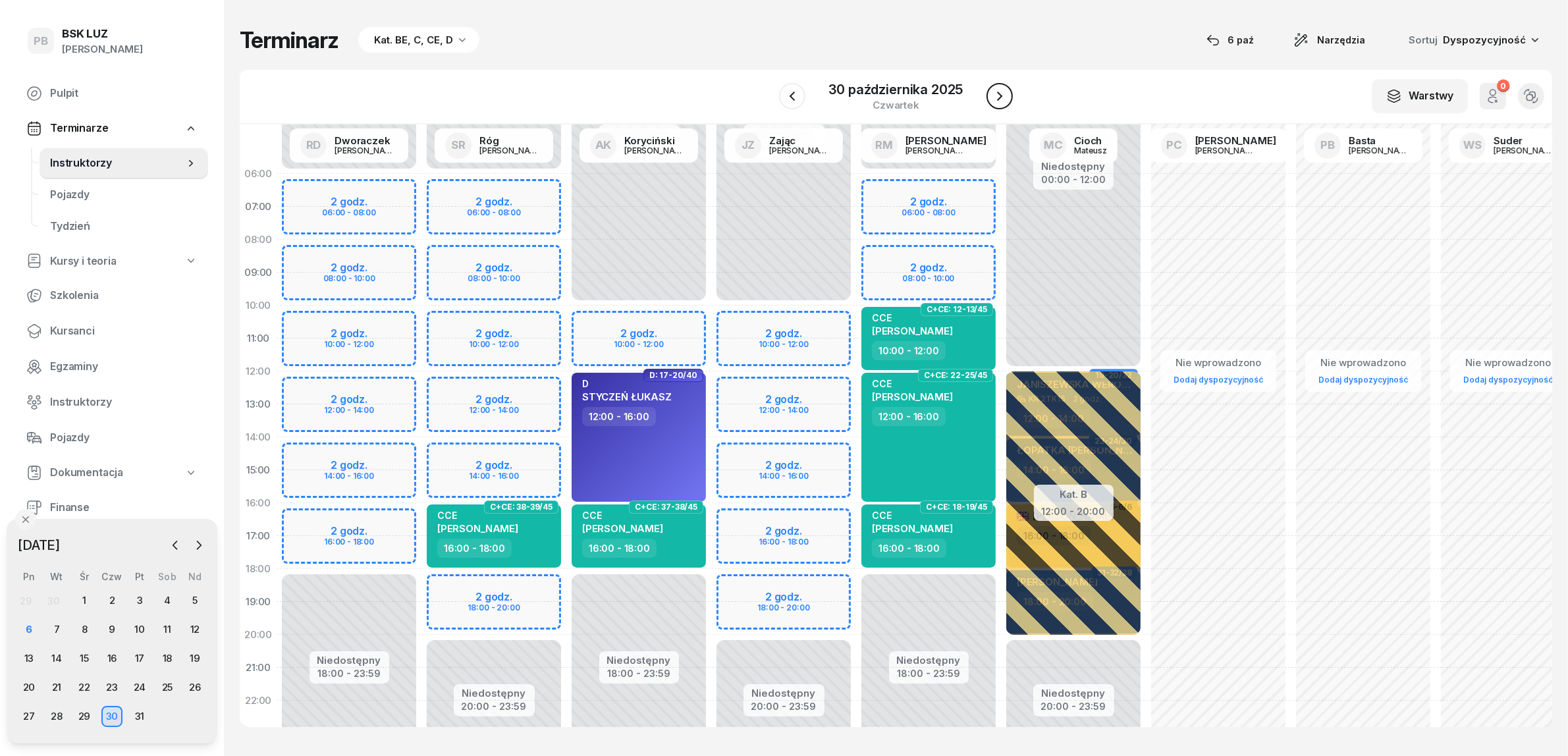
click at [991, 89] on icon "button" at bounding box center [999, 97] width 16 height 16
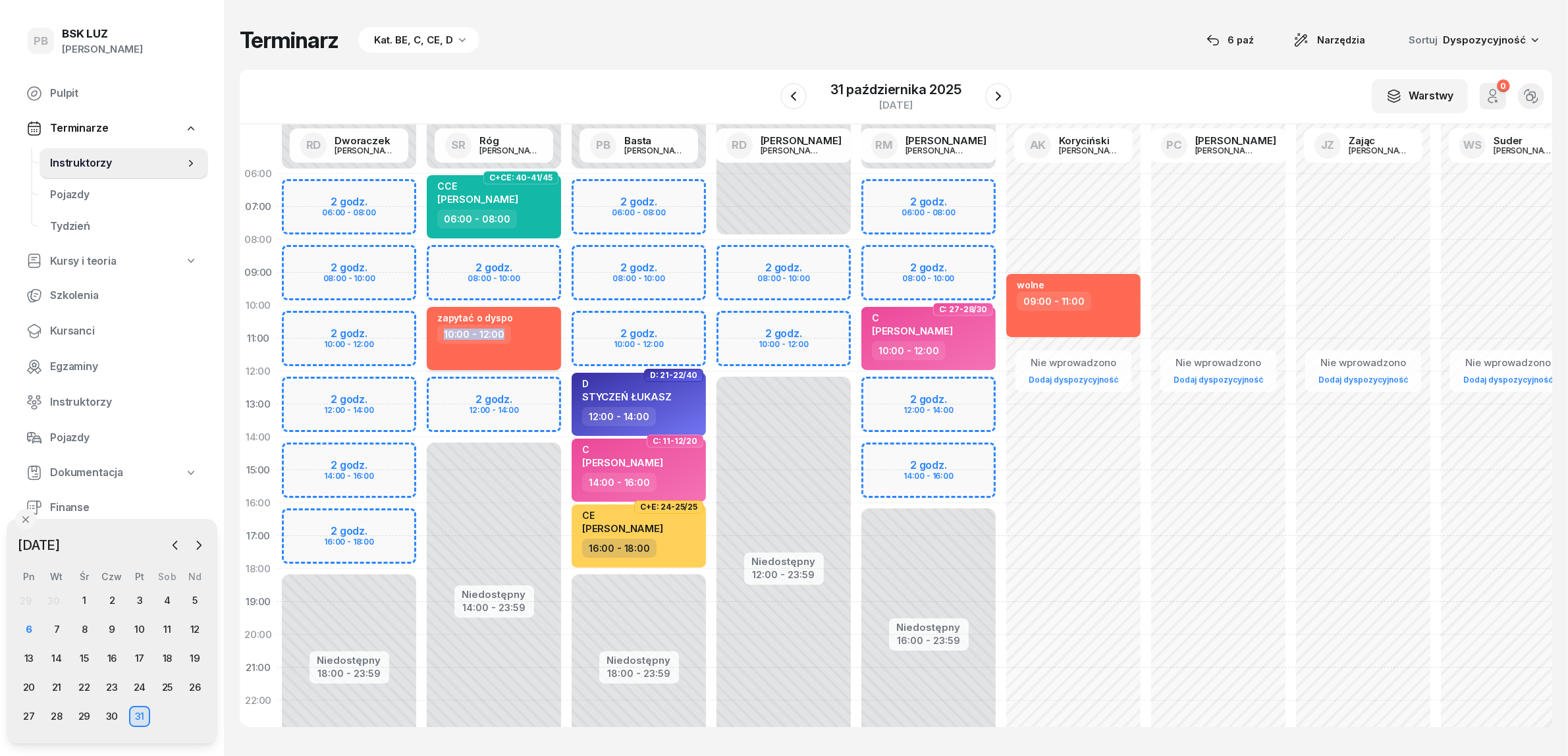
click at [537, 324] on div "zapytać o dyspo 10:00 - 12:00" at bounding box center [494, 338] width 134 height 63
select select "10"
select select "12"
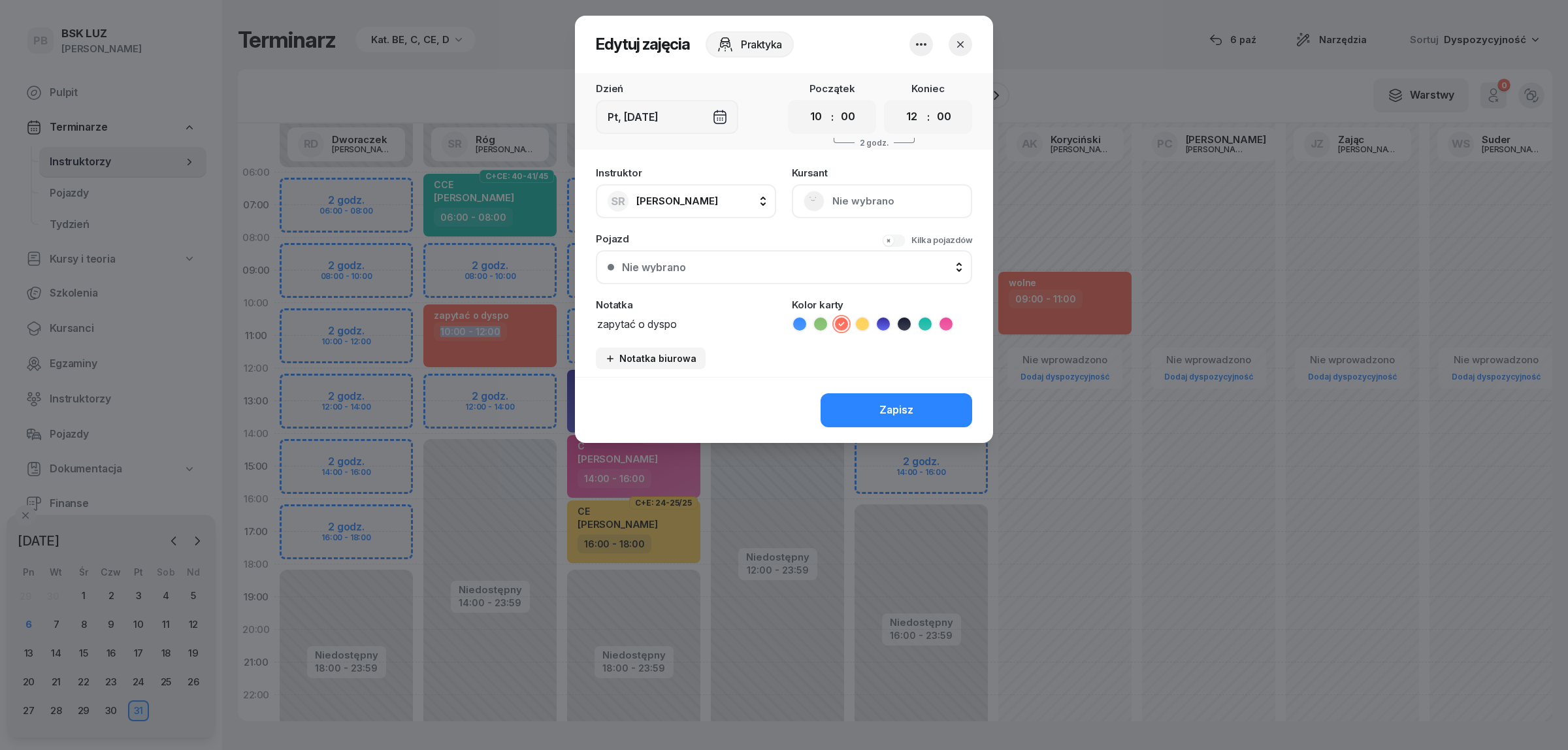
click at [922, 43] on icon "button" at bounding box center [921, 44] width 16 height 16
click at [903, 83] on link "Usuń" at bounding box center [914, 83] width 172 height 32
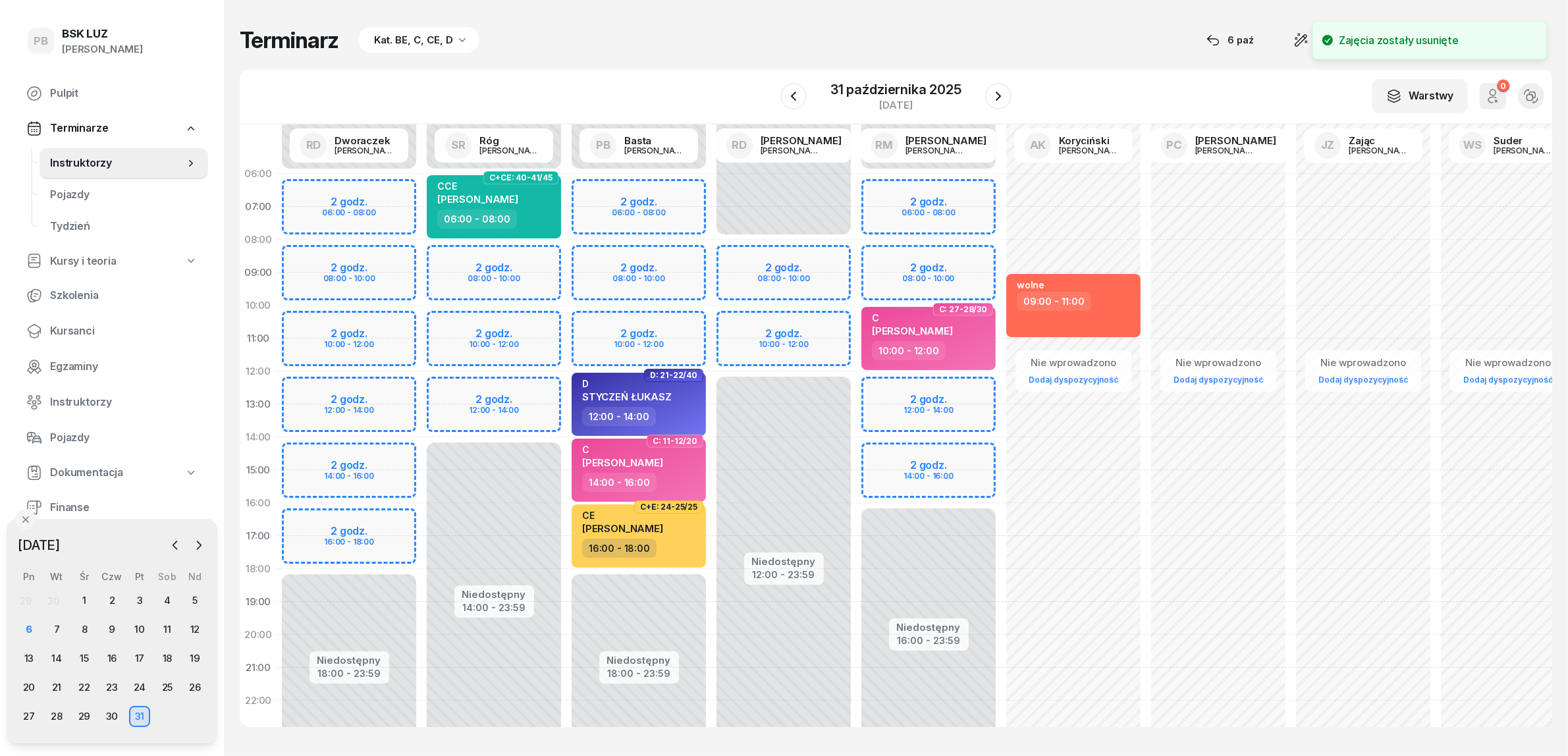
click at [525, 255] on div "Niedostępny 00:00 - 06:00 Niedostępny 14:00 - 23:59 C+CE: 40-41/45 CCE [PERSON_…" at bounding box center [494, 470] width 145 height 626
select select "08"
select select "10"
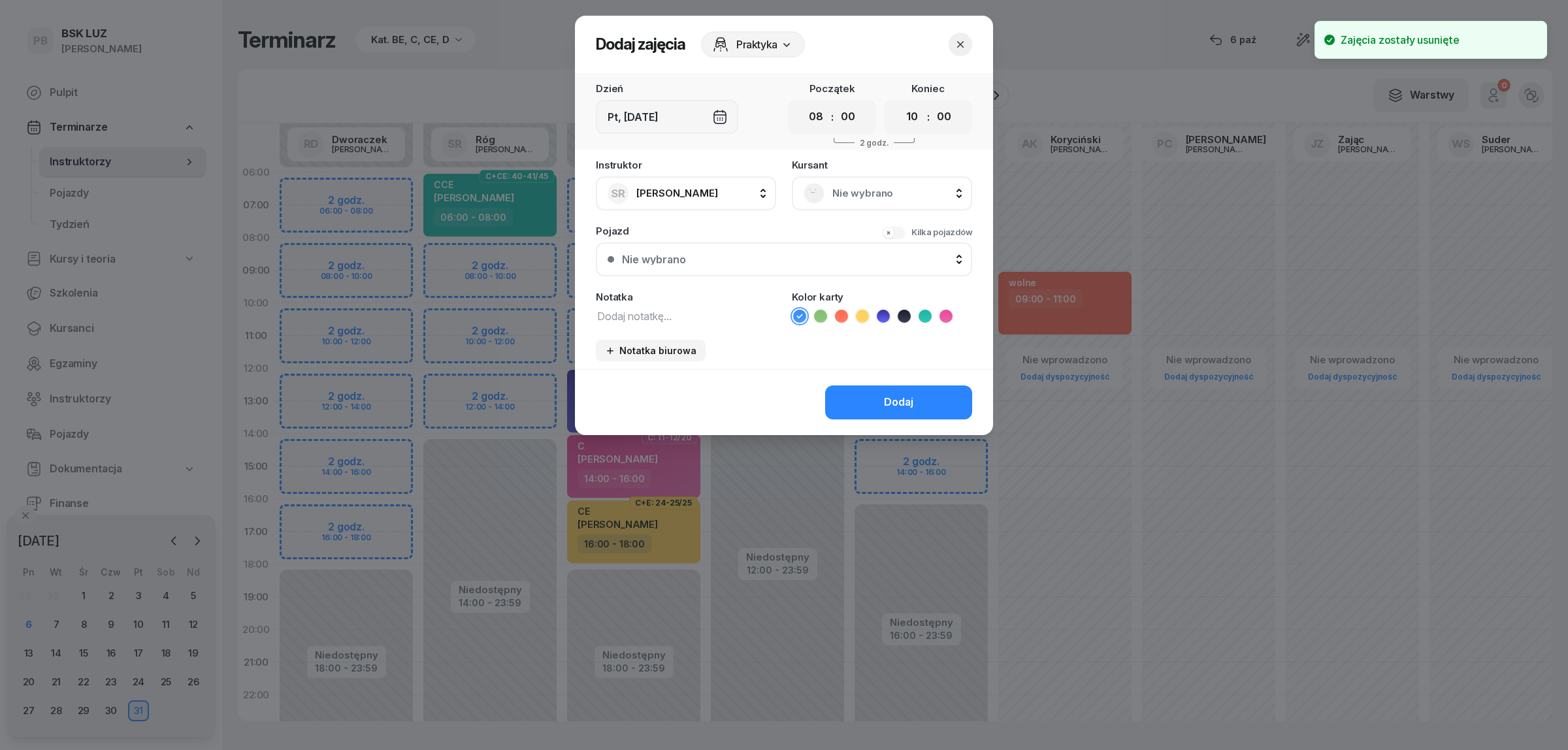
click at [835, 183] on div "Nie wybrano" at bounding box center [881, 194] width 157 height 21
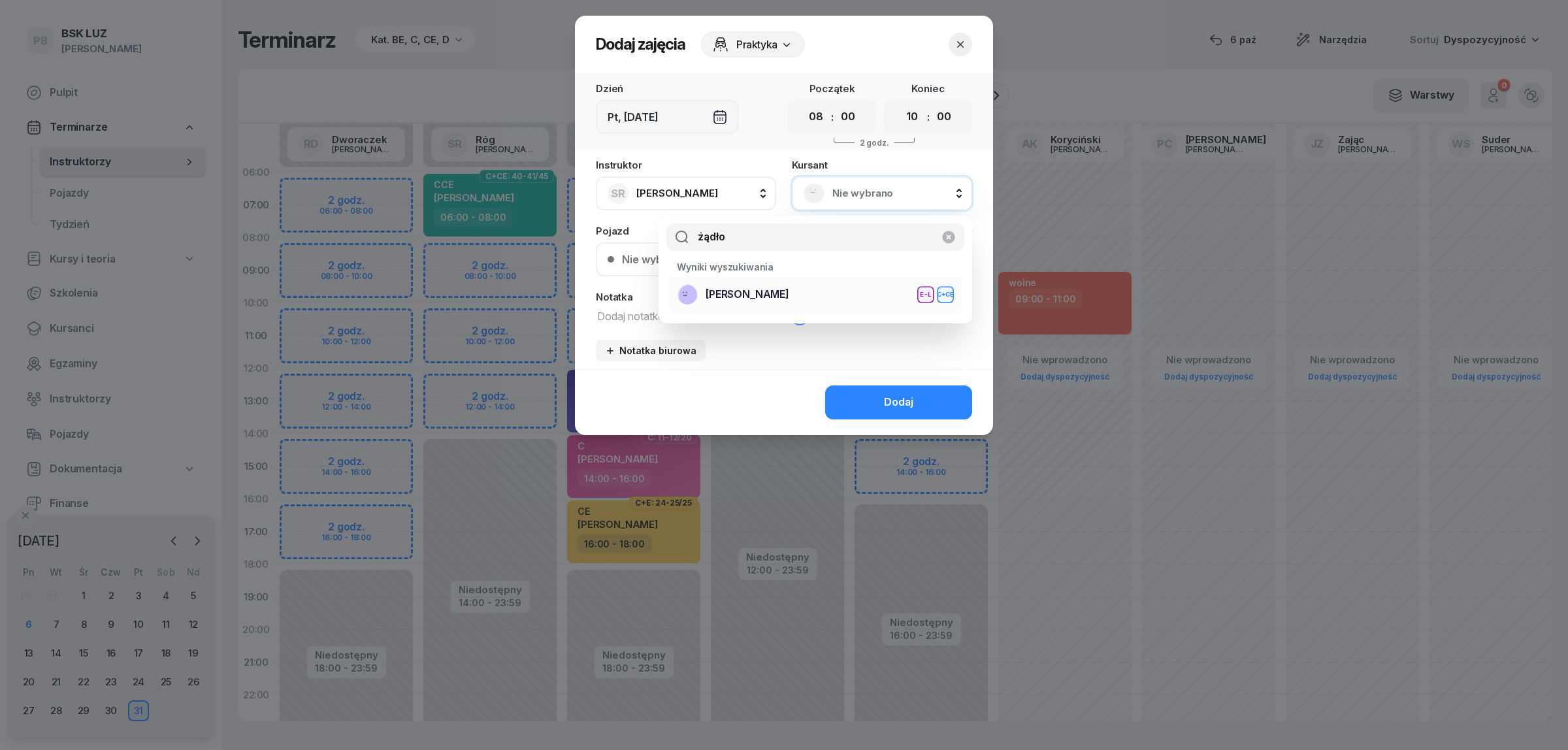
type input "żądło"
click at [804, 298] on div "[PERSON_NAME] E-L C+CE" at bounding box center [815, 295] width 277 height 21
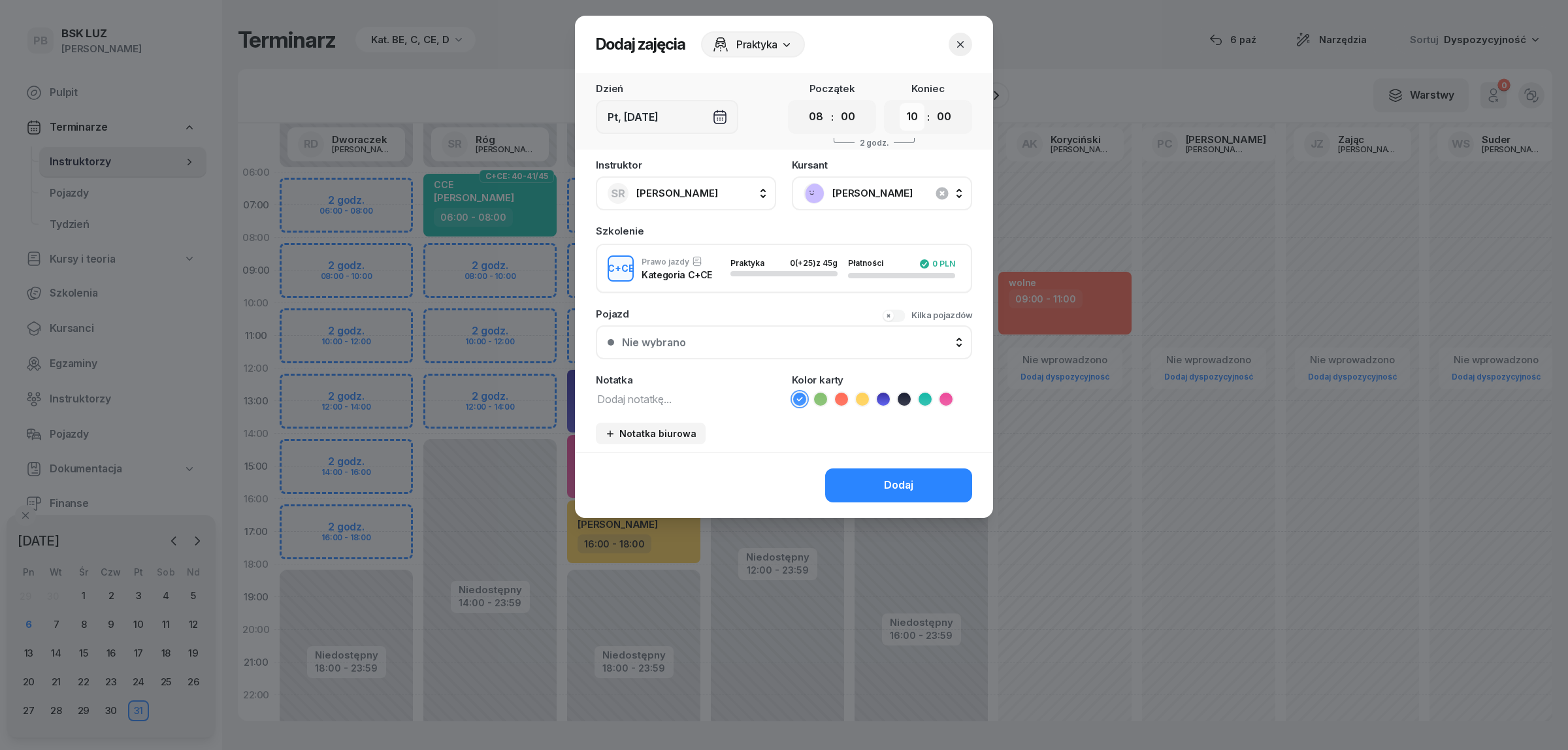
drag, startPoint x: 919, startPoint y: 121, endPoint x: 917, endPoint y: 128, distance: 7.3
click at [919, 121] on select "00 01 02 03 04 05 06 07 08 09 10 11 12 13 14 15 16 17 18 19 20 21 22 23" at bounding box center [912, 117] width 25 height 28
select select "12"
click at [900, 103] on select "00 01 02 03 04 05 06 07 08 09 10 11 12 13 14 15 16 17 18 19 20 21 22 23" at bounding box center [912, 117] width 25 height 28
click at [929, 394] on icon at bounding box center [925, 399] width 13 height 13
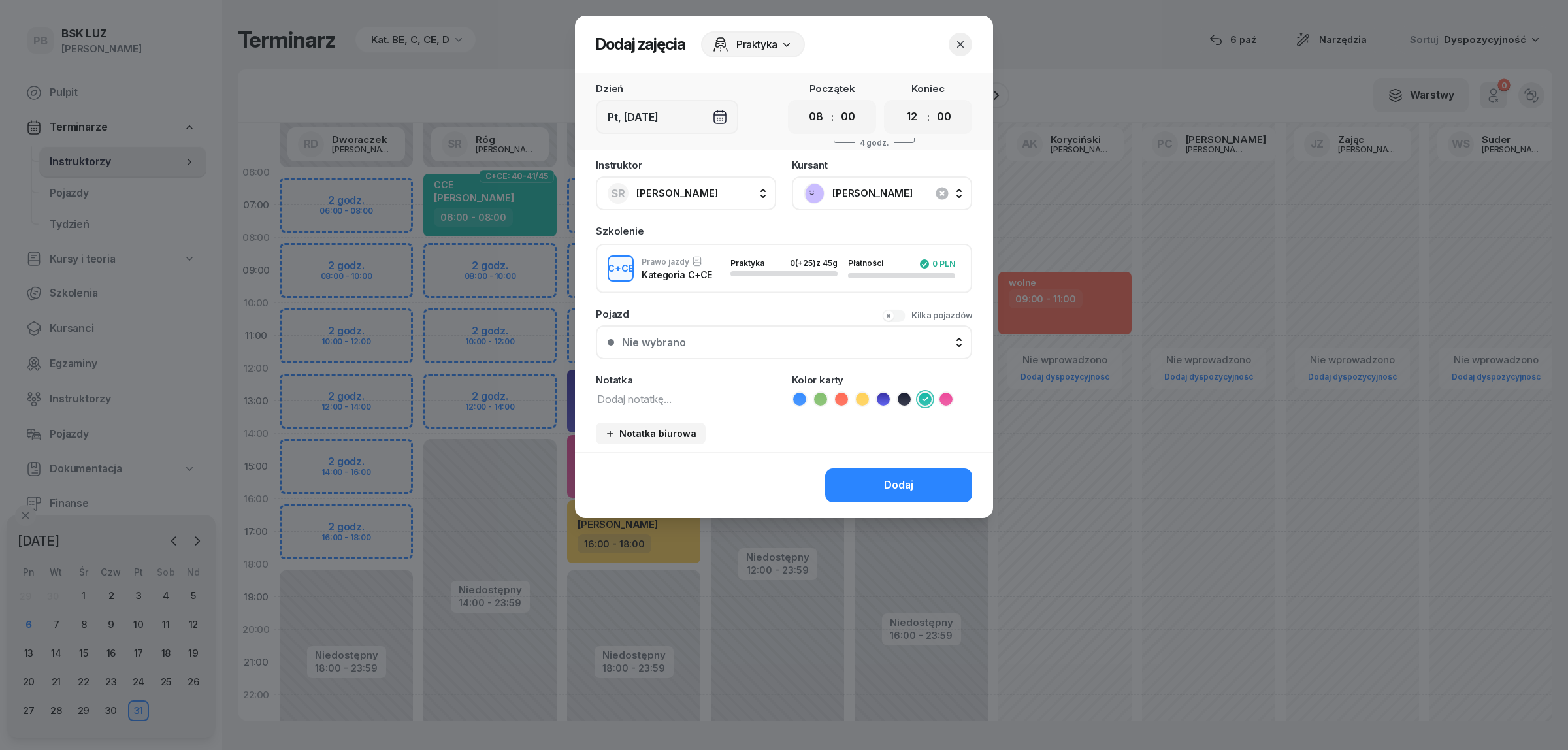
click at [675, 390] on textarea at bounding box center [686, 398] width 180 height 17
type textarea "CCE"
click at [911, 484] on div "Dodaj" at bounding box center [898, 486] width 30 height 17
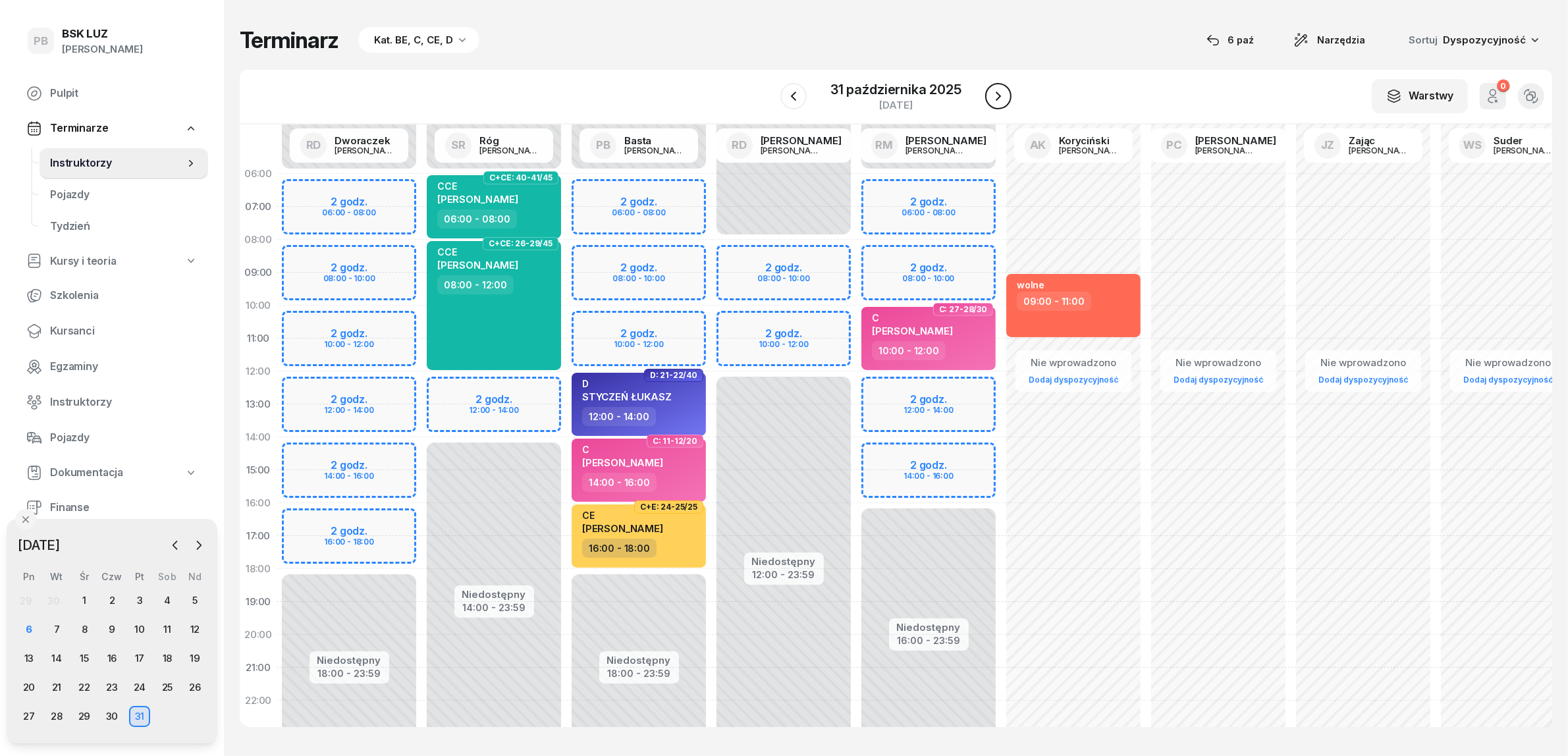
click at [994, 95] on icon "button" at bounding box center [998, 97] width 16 height 16
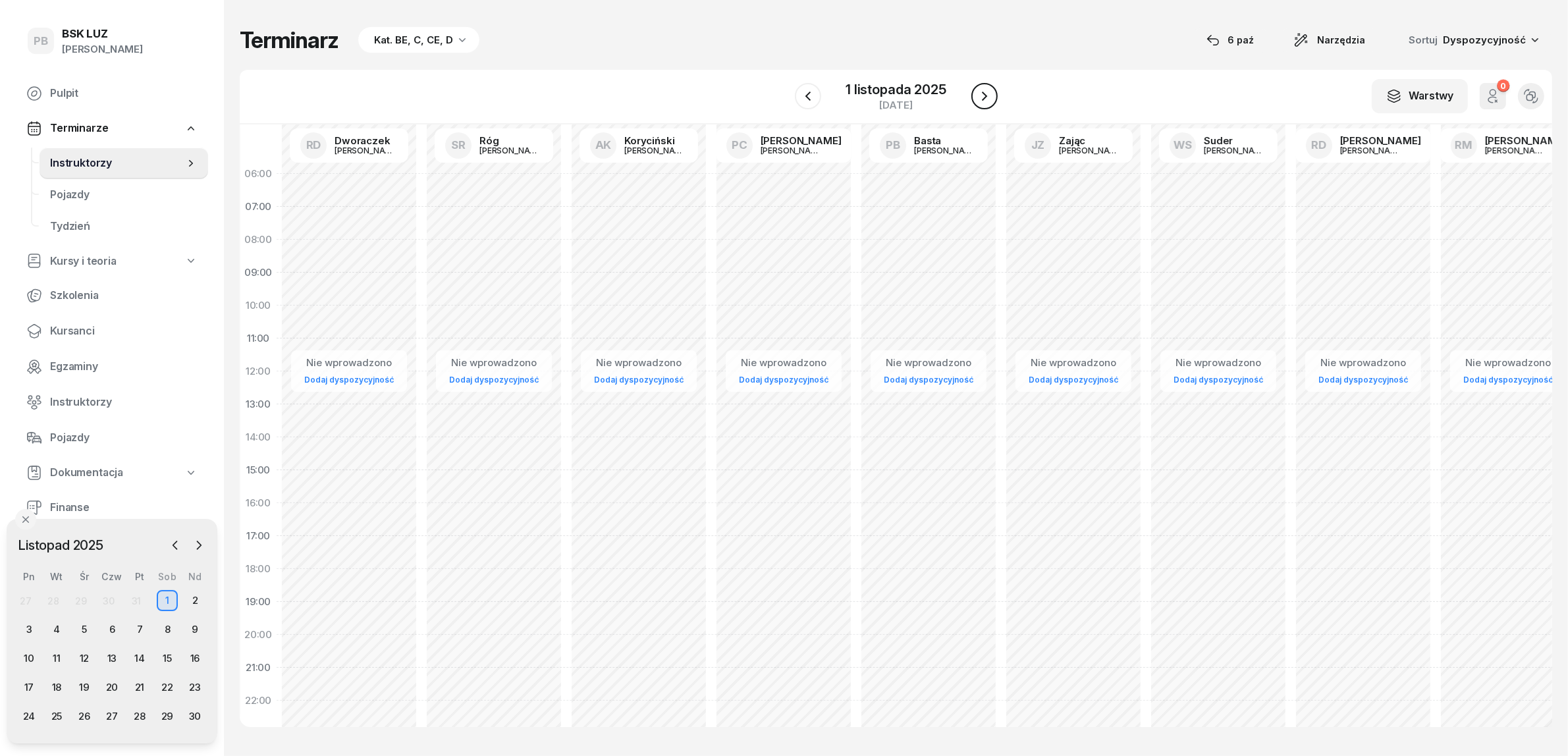
click at [994, 95] on button "button" at bounding box center [985, 97] width 27 height 27
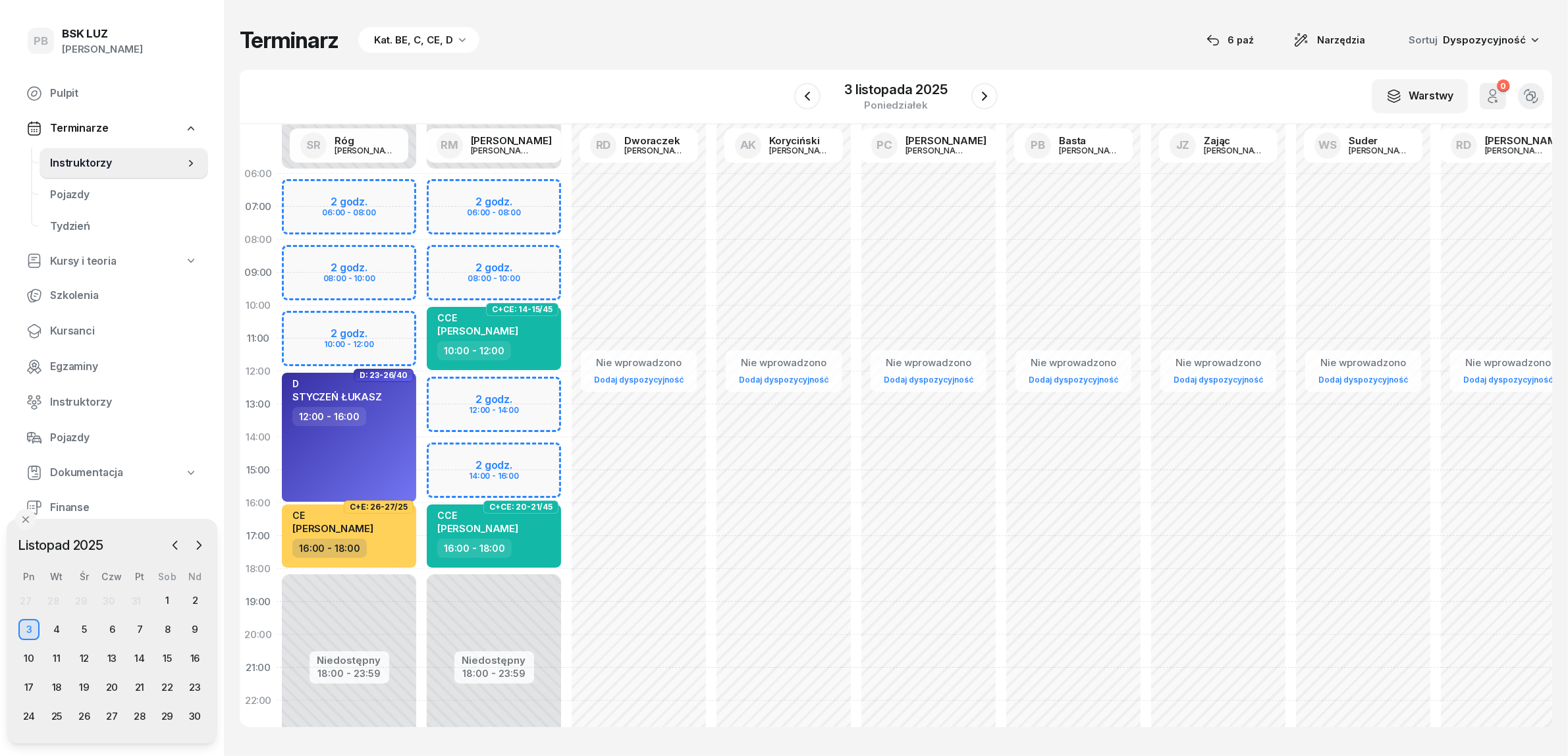
click at [535, 388] on div "Niedostępny 00:00 - 06:00 Niedostępny 18:00 - 23:59 2 godz. 06:00 - 08:00 2 god…" at bounding box center [494, 470] width 145 height 626
select select "12"
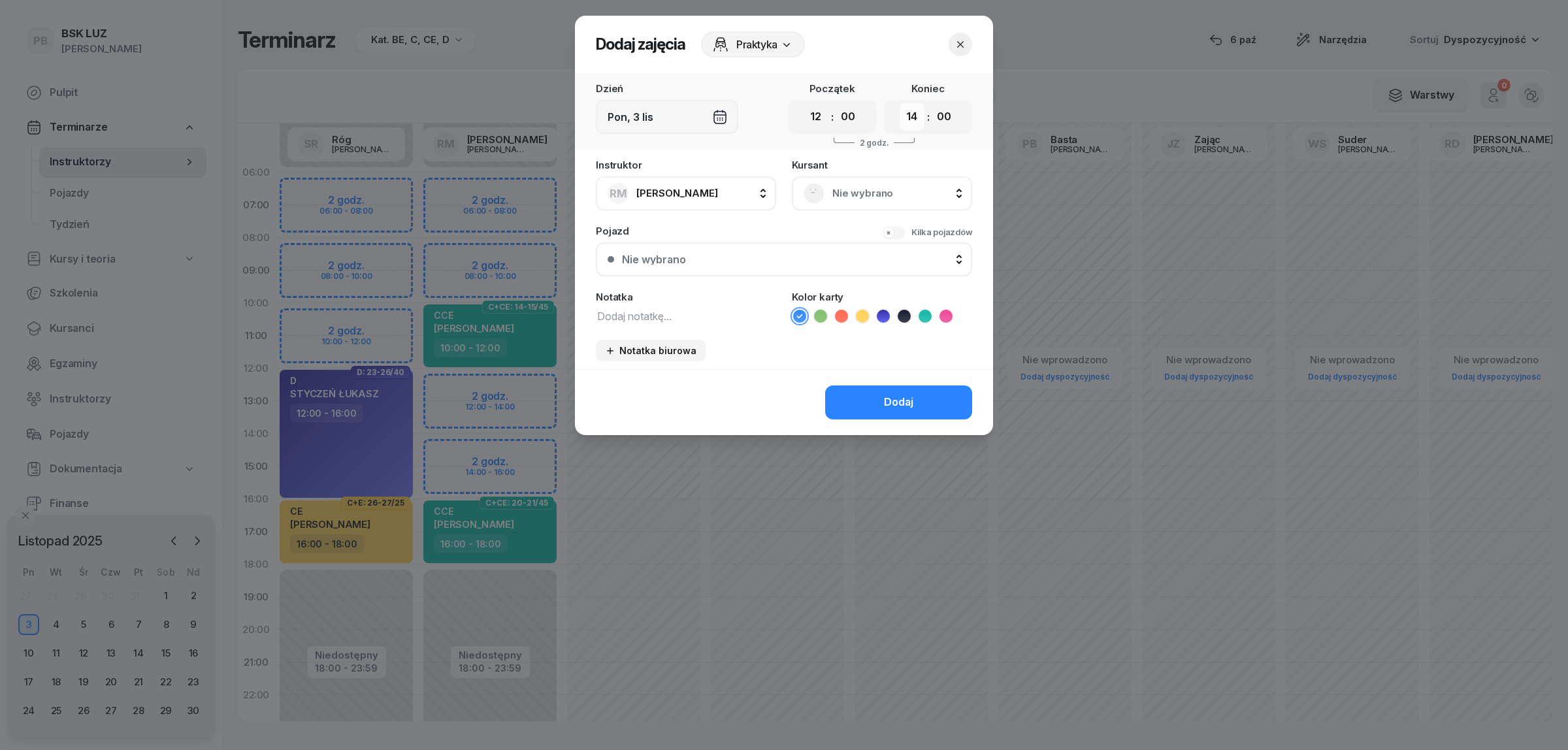
click at [906, 116] on select "00 01 02 03 04 05 06 07 08 09 10 11 12 13 14 15 16 17 18 19 20 21 22 23" at bounding box center [912, 117] width 25 height 28
select select "16"
click at [900, 103] on select "00 01 02 03 04 05 06 07 08 09 10 11 12 13 14 15 16 17 18 19 20 21 22 23" at bounding box center [912, 117] width 25 height 28
click at [882, 185] on span "Nie wybrano" at bounding box center [896, 194] width 128 height 17
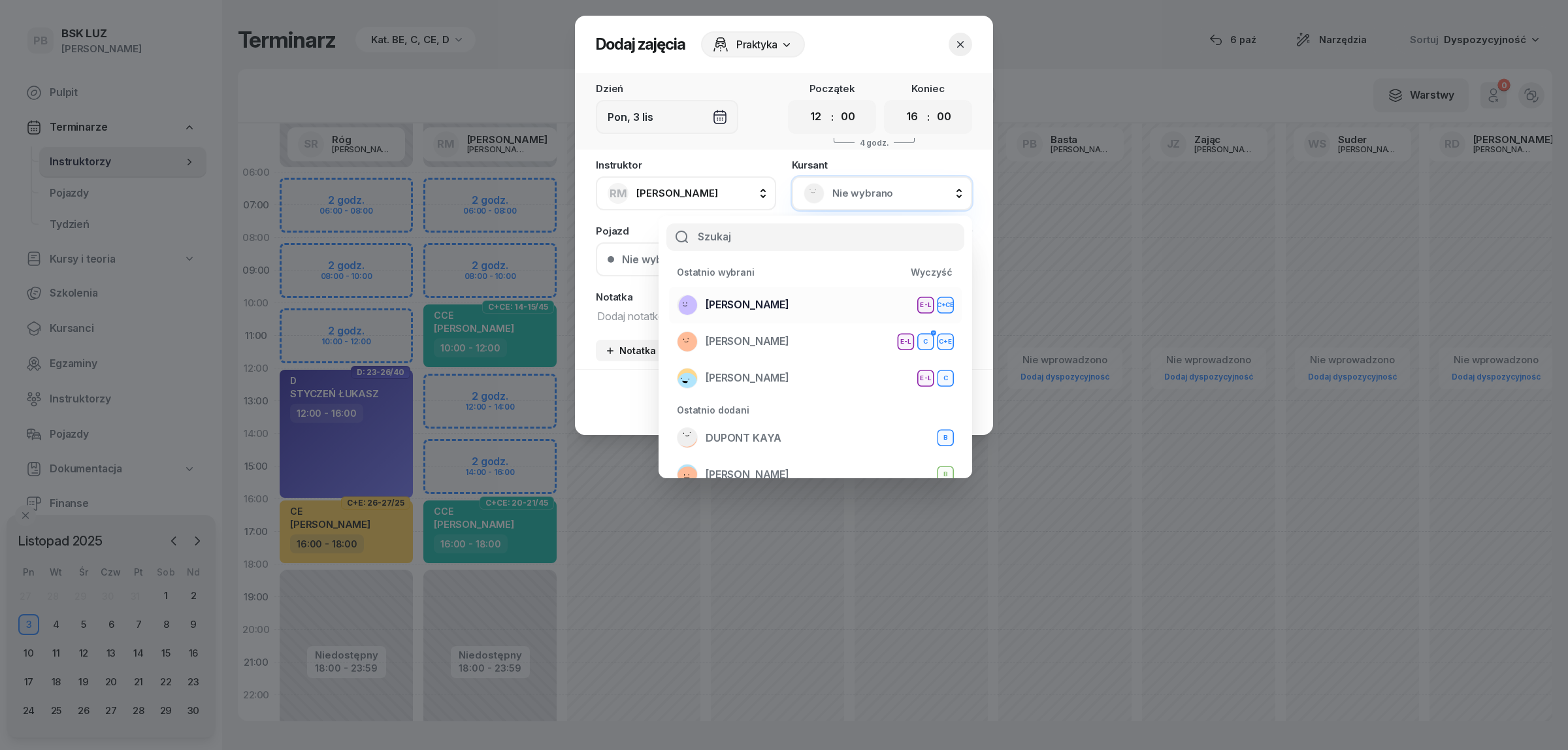
click at [816, 299] on div "[PERSON_NAME] E-L C+CE" at bounding box center [815, 305] width 277 height 21
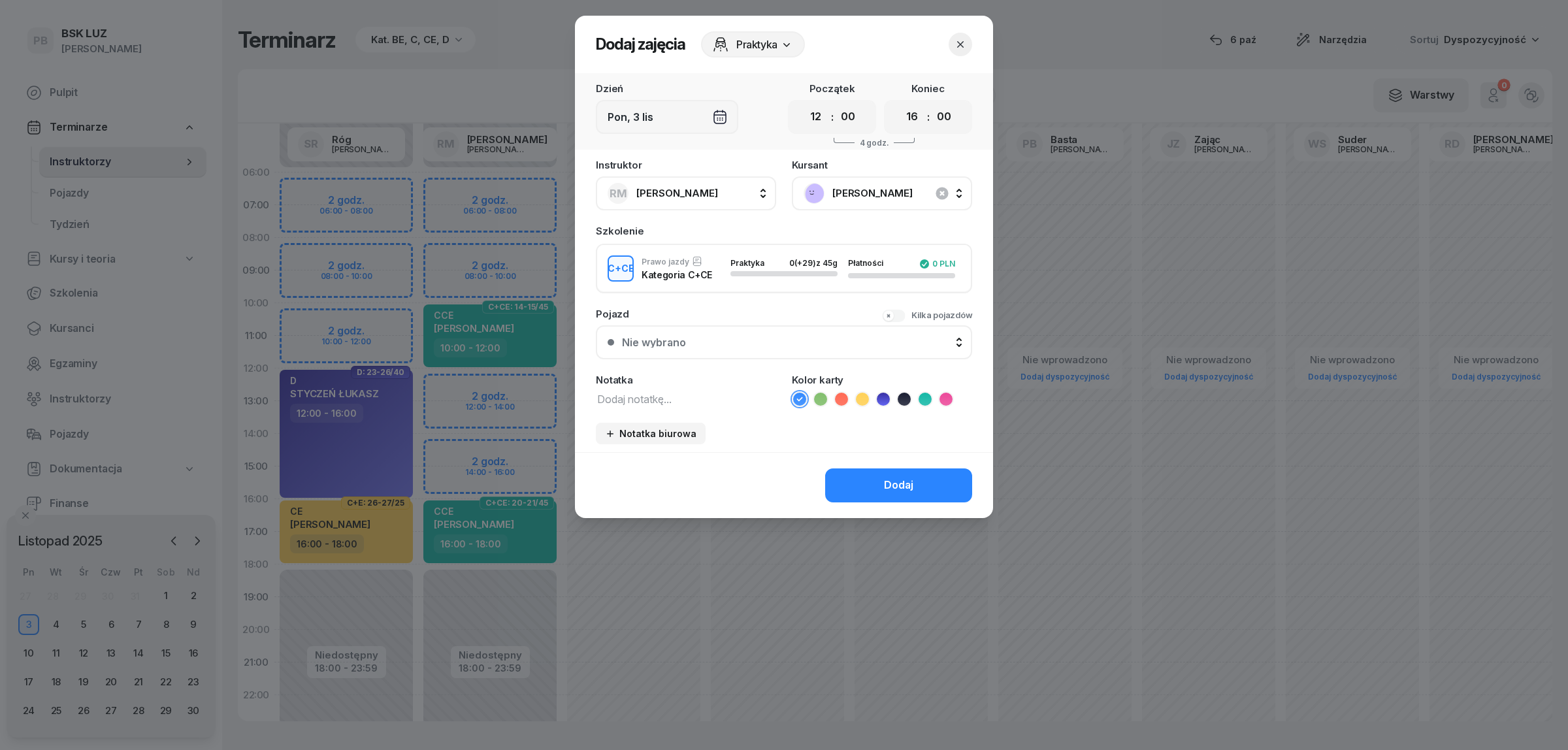
click at [683, 393] on textarea at bounding box center [686, 398] width 180 height 17
type textarea "CCE"
click at [926, 400] on icon at bounding box center [925, 399] width 13 height 13
click at [873, 488] on button "Dodaj" at bounding box center [898, 485] width 147 height 34
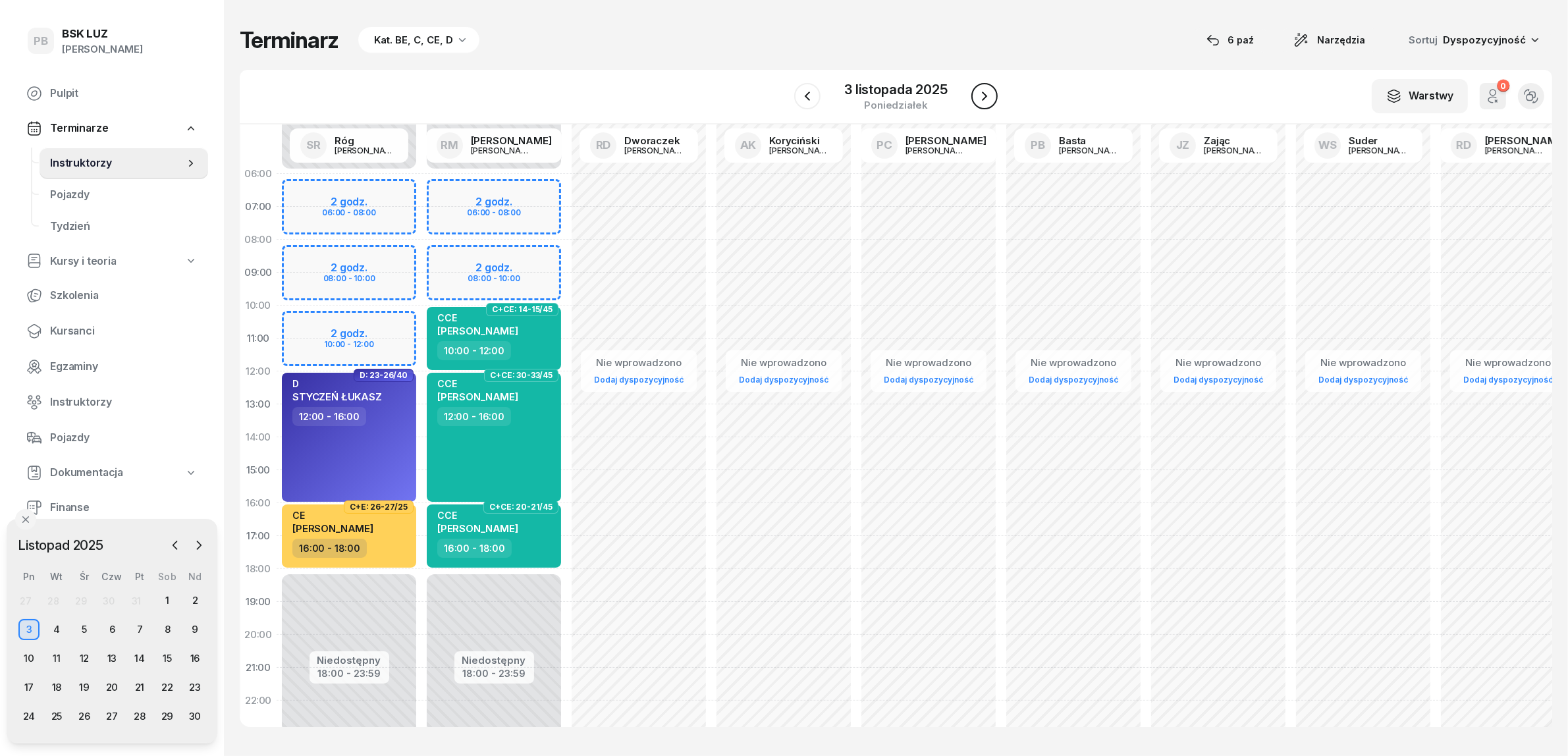
click at [983, 93] on icon "button" at bounding box center [985, 97] width 16 height 16
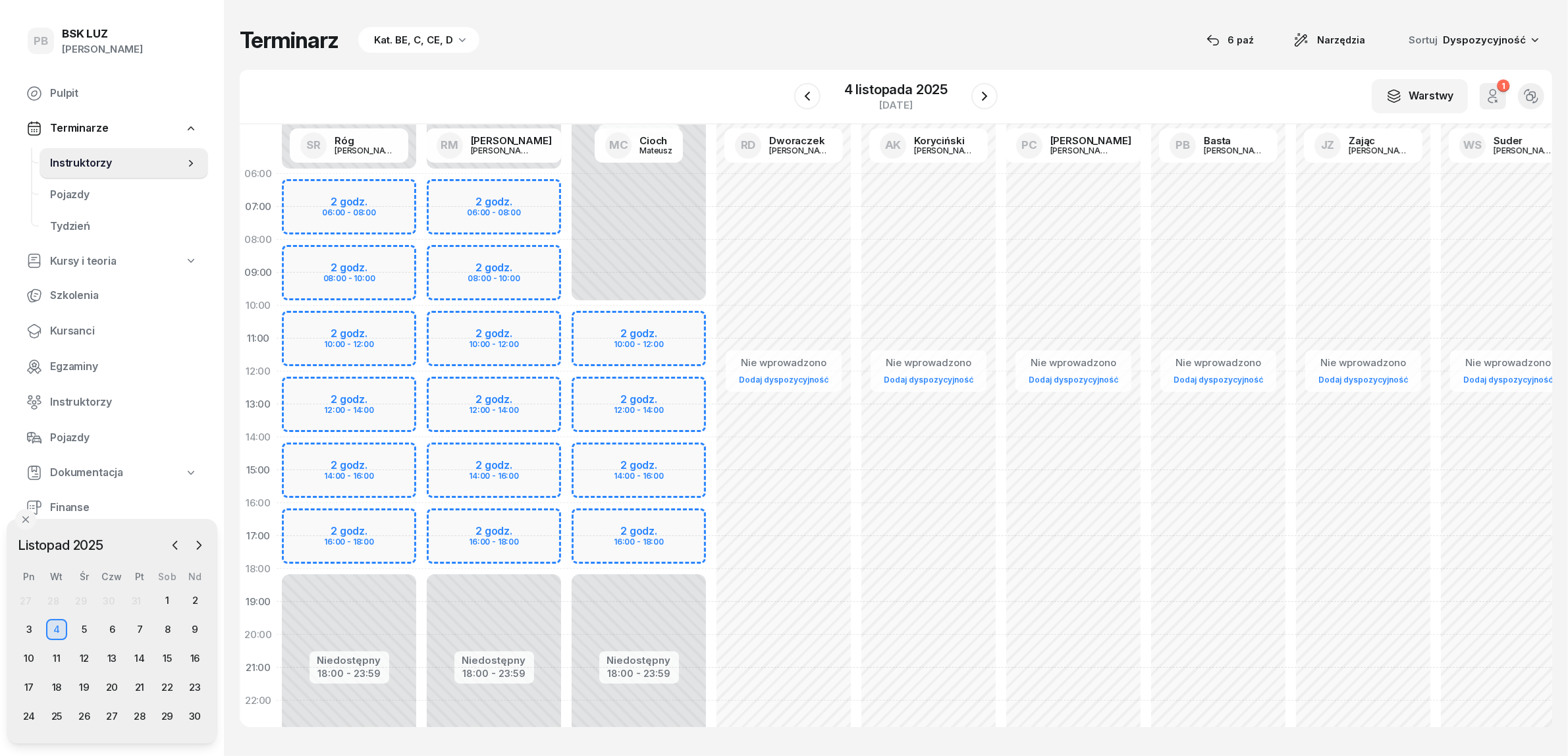
click at [398, 321] on div "Niedostępny 00:00 - 06:00 Niedostępny 18:00 - 23:59 2 godz. 06:00 - 08:00 2 god…" at bounding box center [349, 470] width 145 height 626
select select "10"
select select "12"
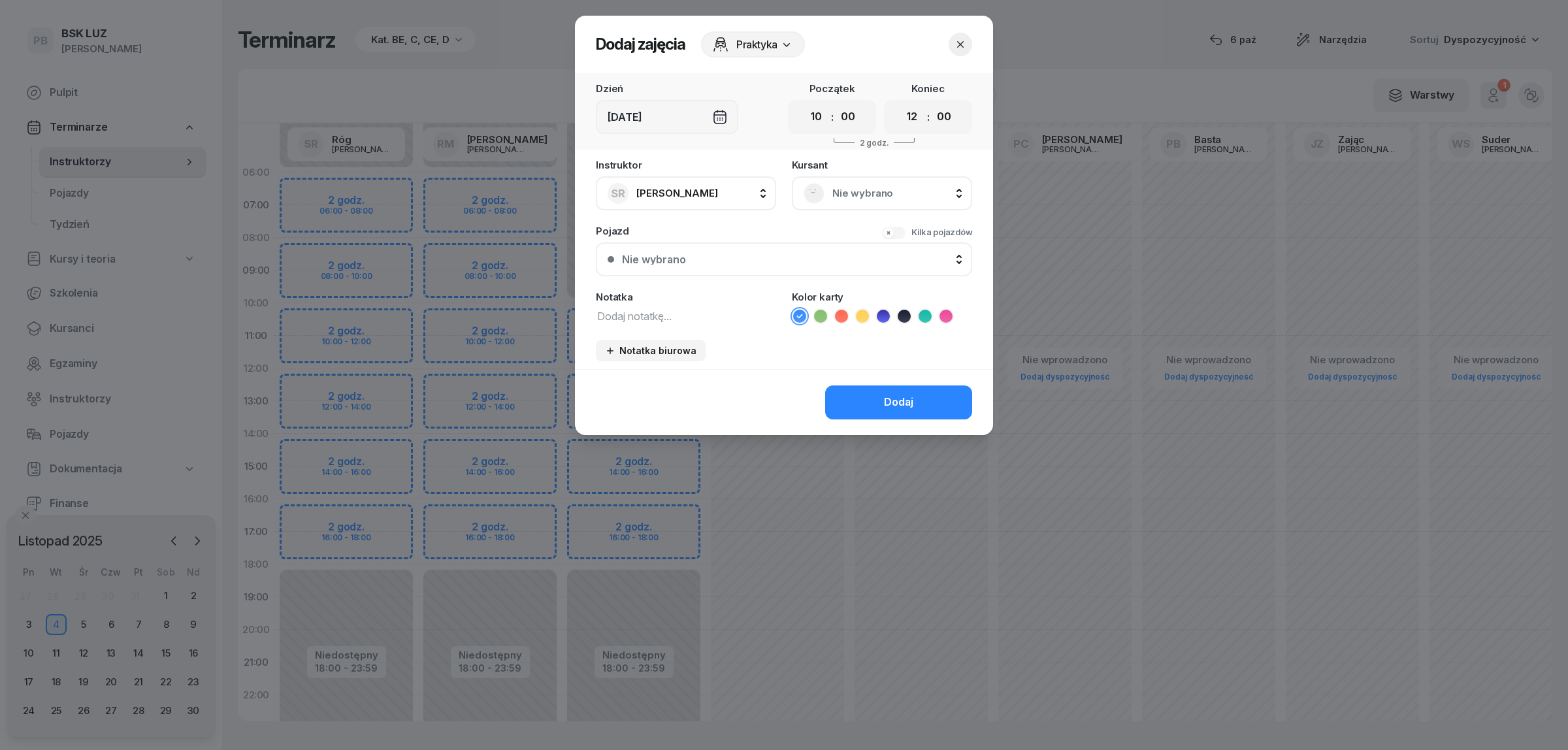
click at [874, 187] on span "Nie wybrano" at bounding box center [896, 194] width 128 height 17
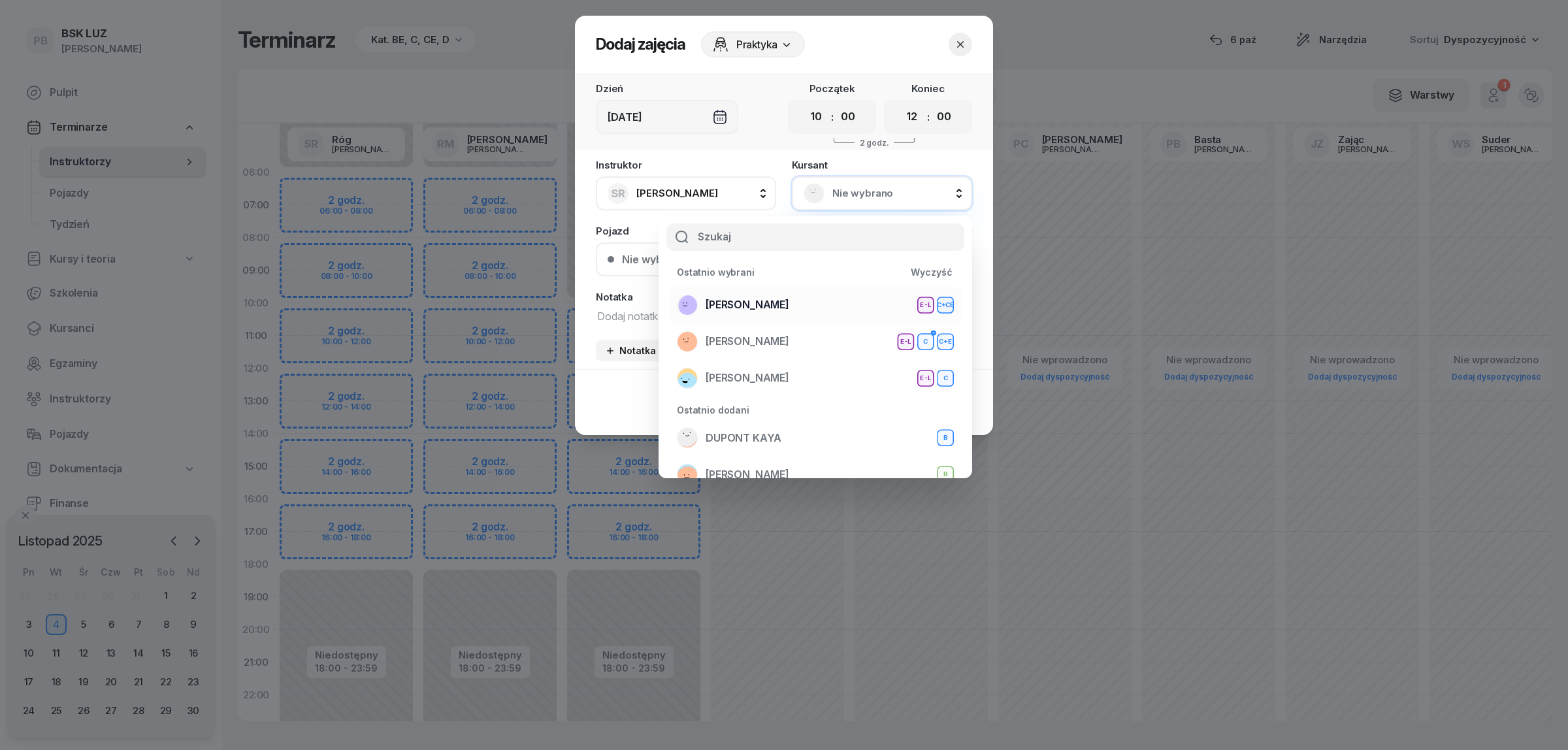
click at [811, 302] on div "[PERSON_NAME] E-L C+CE" at bounding box center [815, 305] width 277 height 21
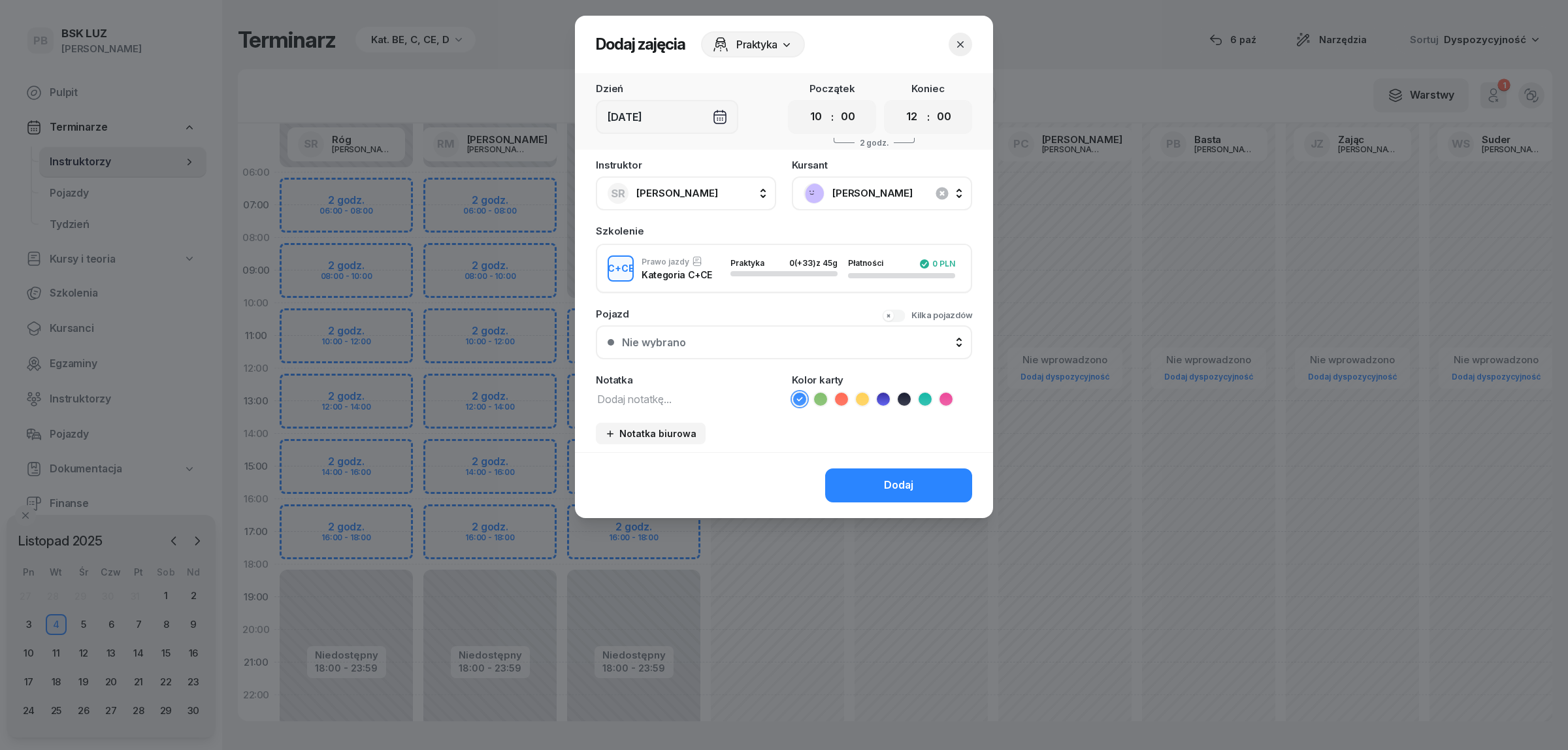
click at [676, 402] on textarea at bounding box center [686, 398] width 180 height 17
type textarea "CCE"
click at [903, 111] on select "00 01 02 03 04 05 06 07 08 09 10 11 12 13 14 15 16 17 18 19 20 21 22 23" at bounding box center [912, 117] width 25 height 28
select select "14"
click at [900, 103] on select "00 01 02 03 04 05 06 07 08 09 10 11 12 13 14 15 16 17 18 19 20 21 22 23" at bounding box center [912, 117] width 25 height 28
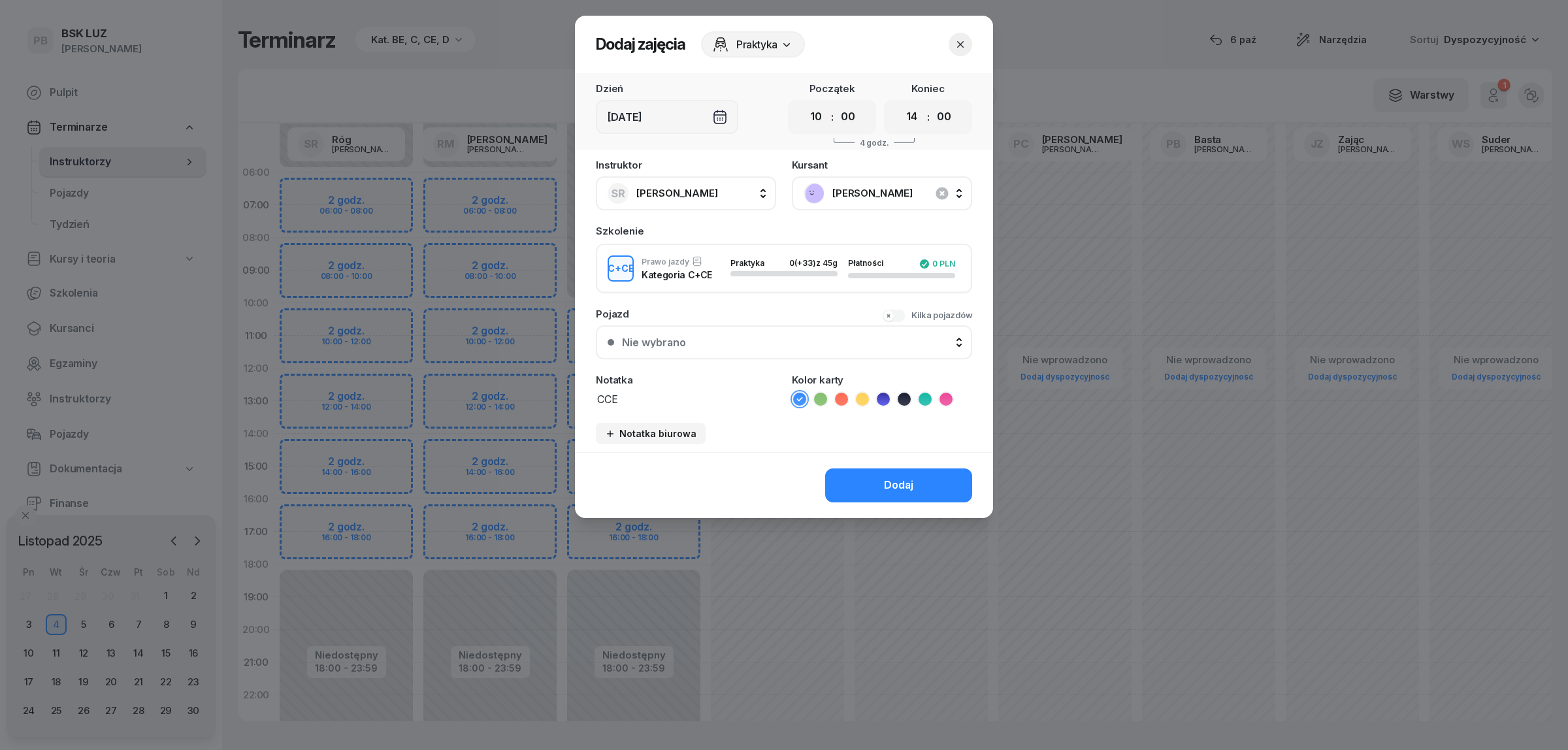
click at [917, 393] on li at bounding box center [925, 399] width 16 height 16
click at [890, 464] on div "Dodaj" at bounding box center [783, 485] width 418 height 66
click at [892, 469] on button "Dodaj" at bounding box center [898, 485] width 147 height 34
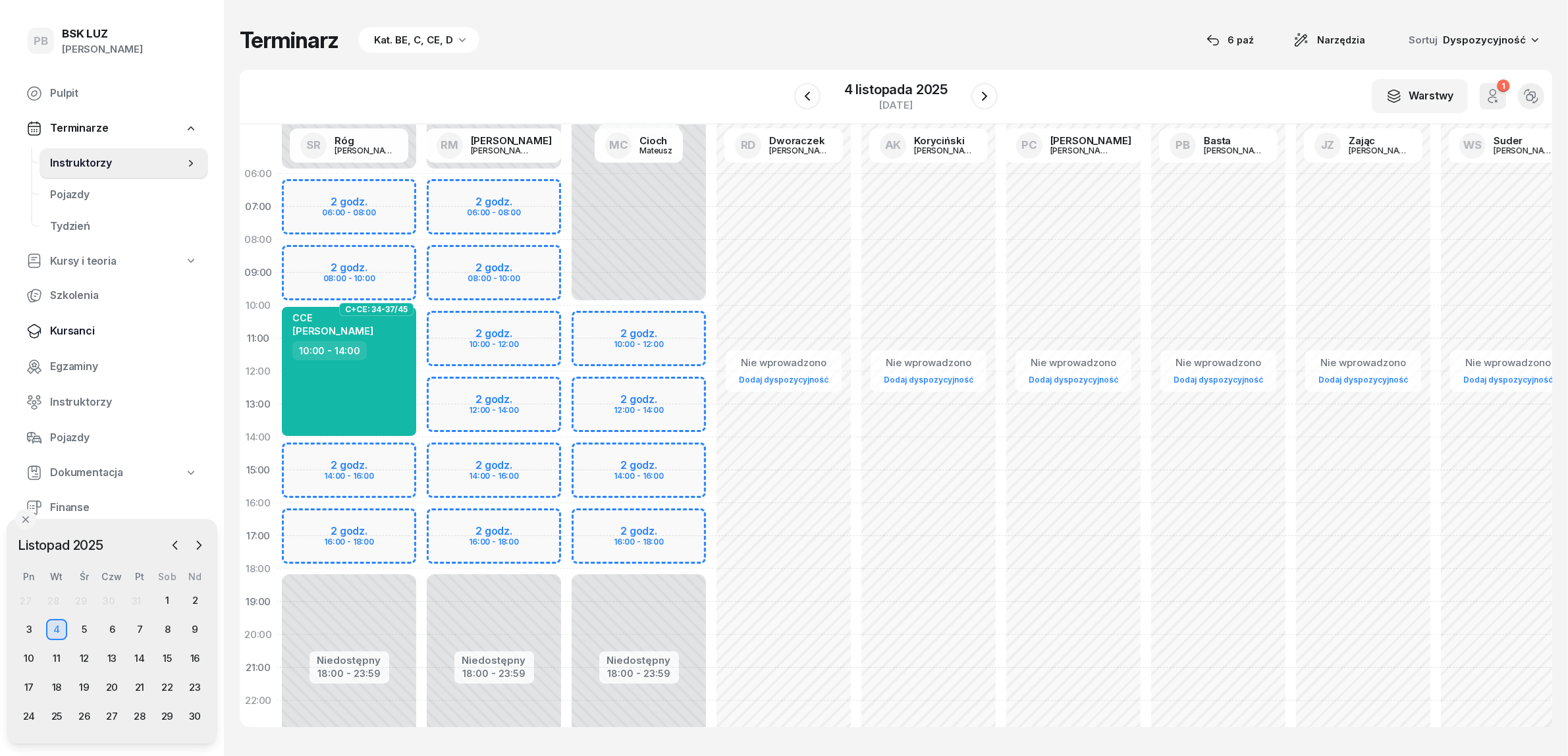
click at [71, 333] on span "Kursanci" at bounding box center [124, 332] width 148 height 17
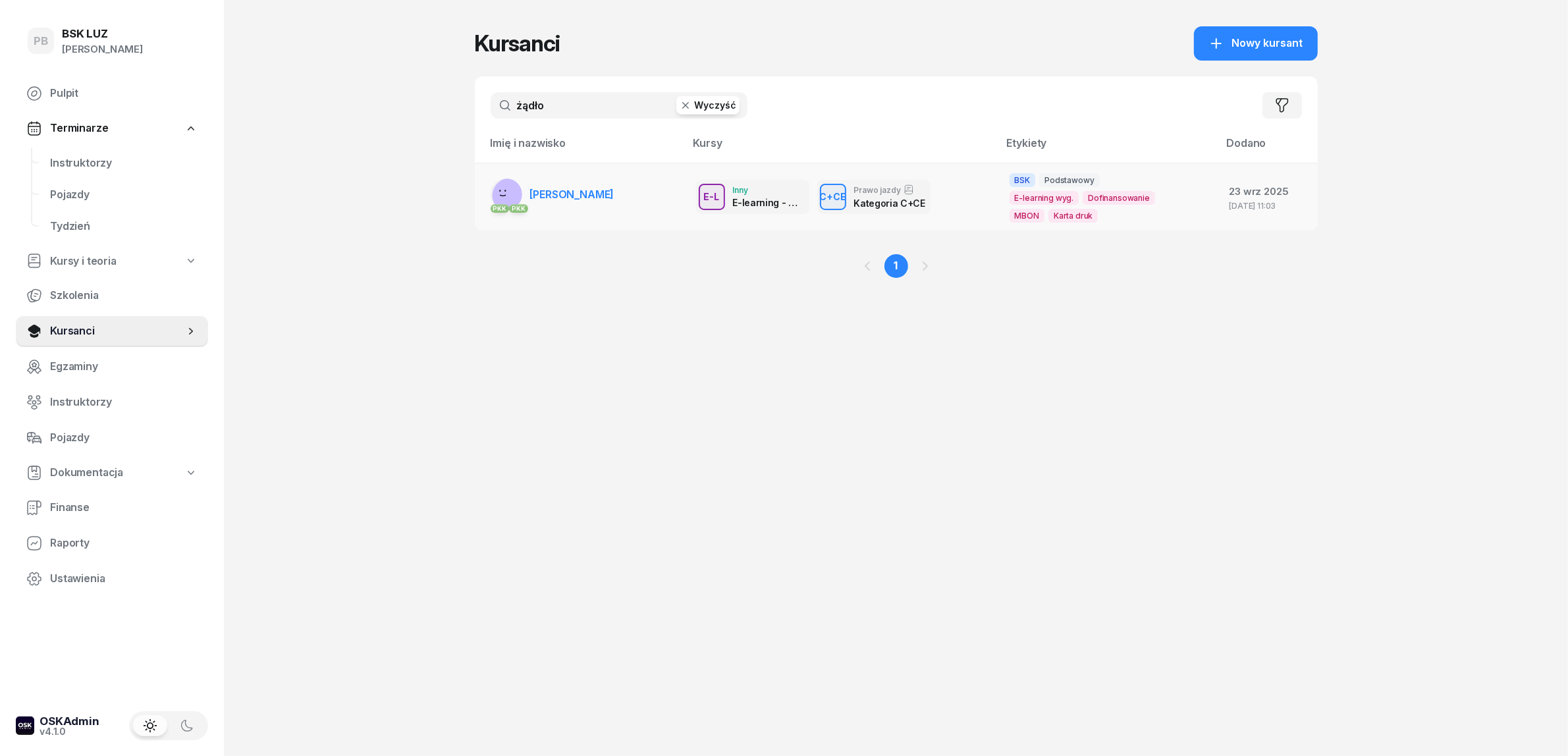
click at [600, 198] on span "[PERSON_NAME]" at bounding box center [572, 194] width 85 height 13
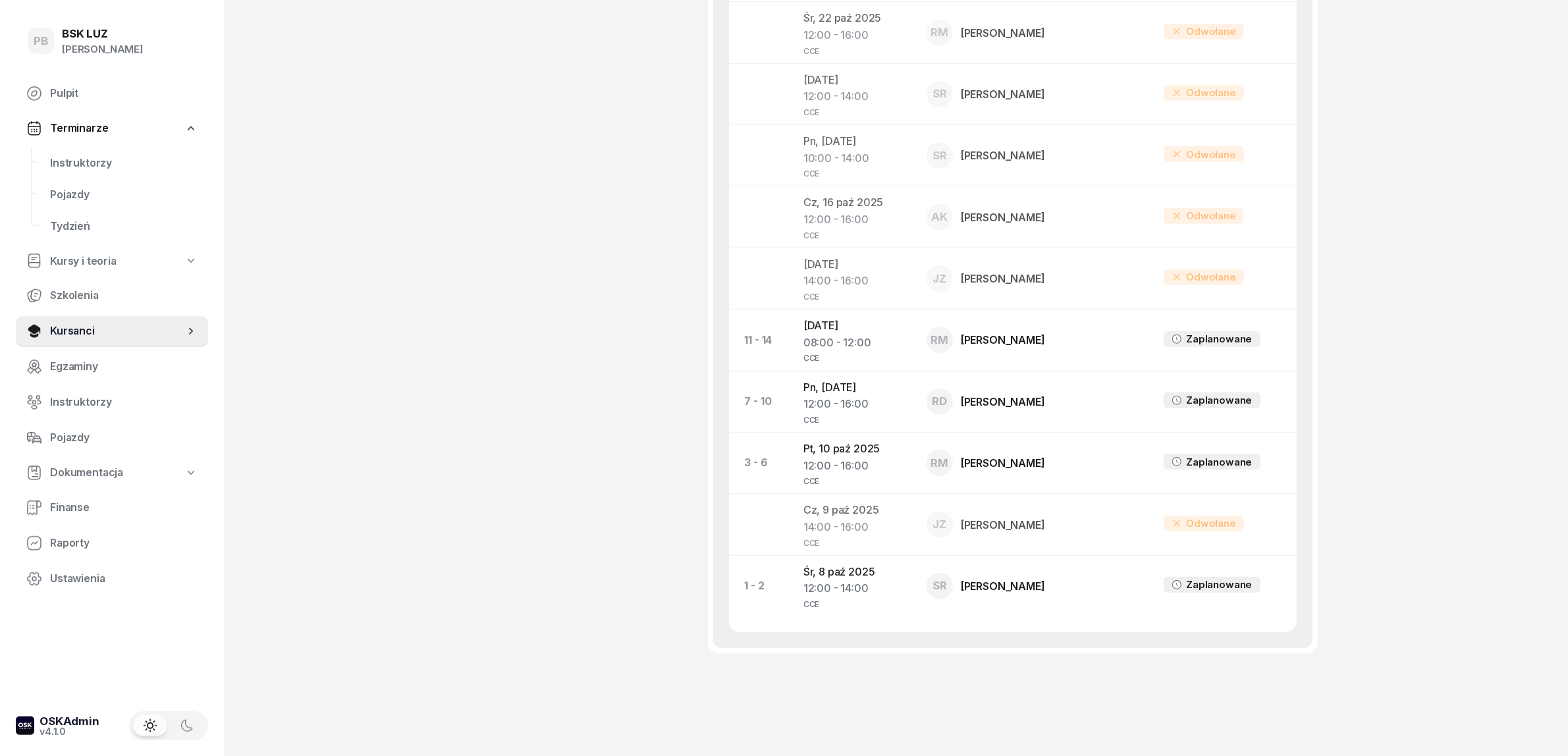
scroll to position [1137, 0]
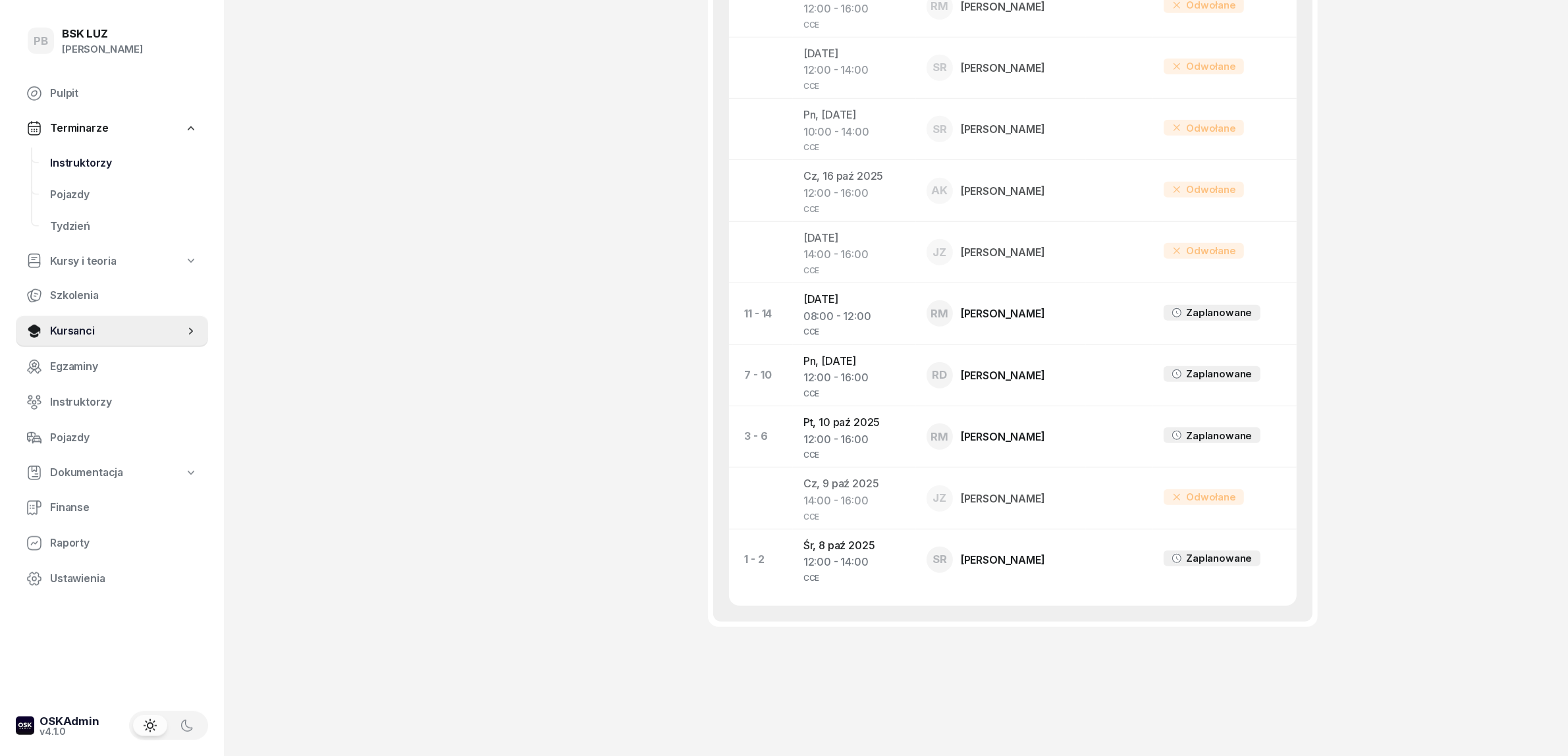
click at [59, 159] on span "Instruktorzy" at bounding box center [124, 163] width 148 height 17
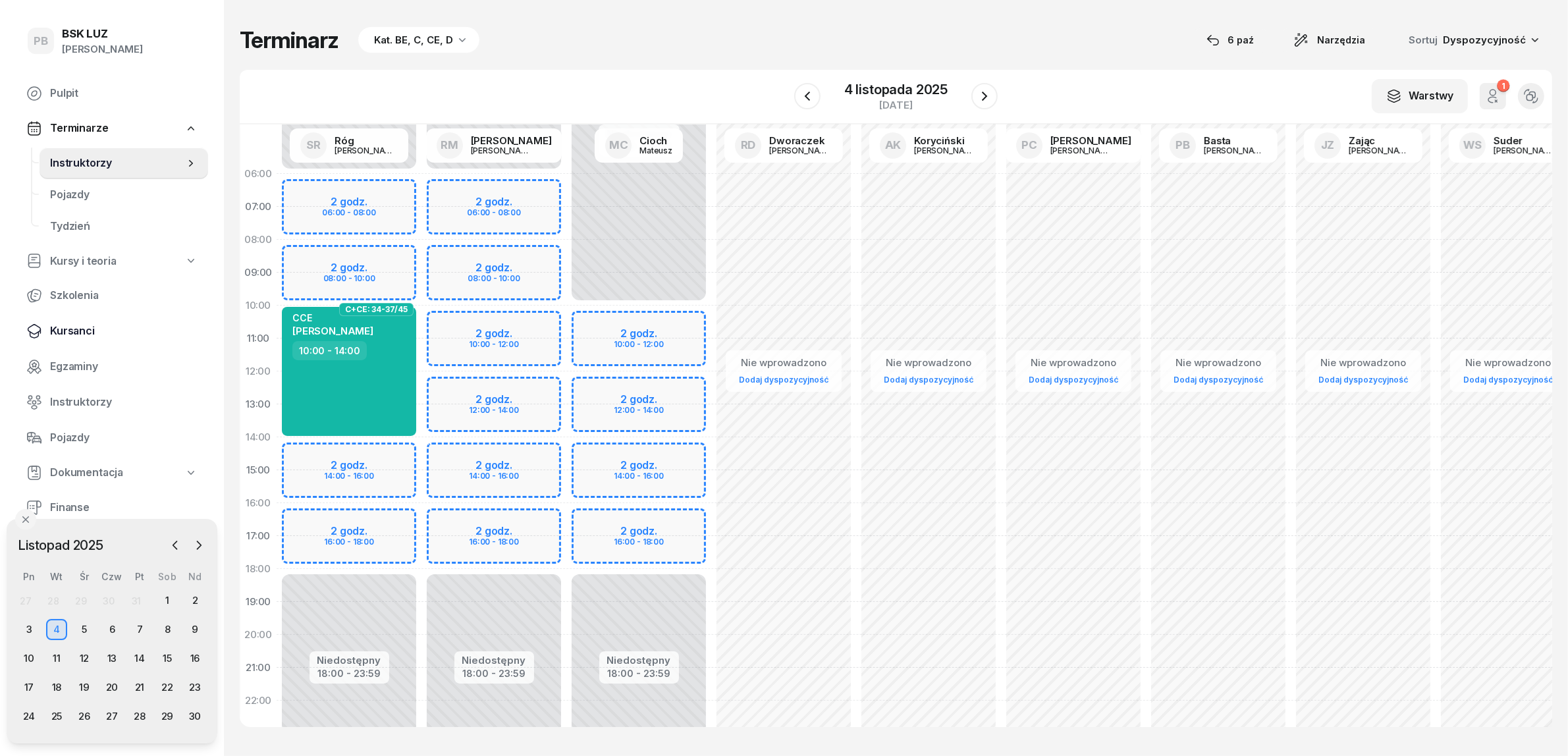
click at [63, 330] on span "Kursanci" at bounding box center [124, 332] width 148 height 17
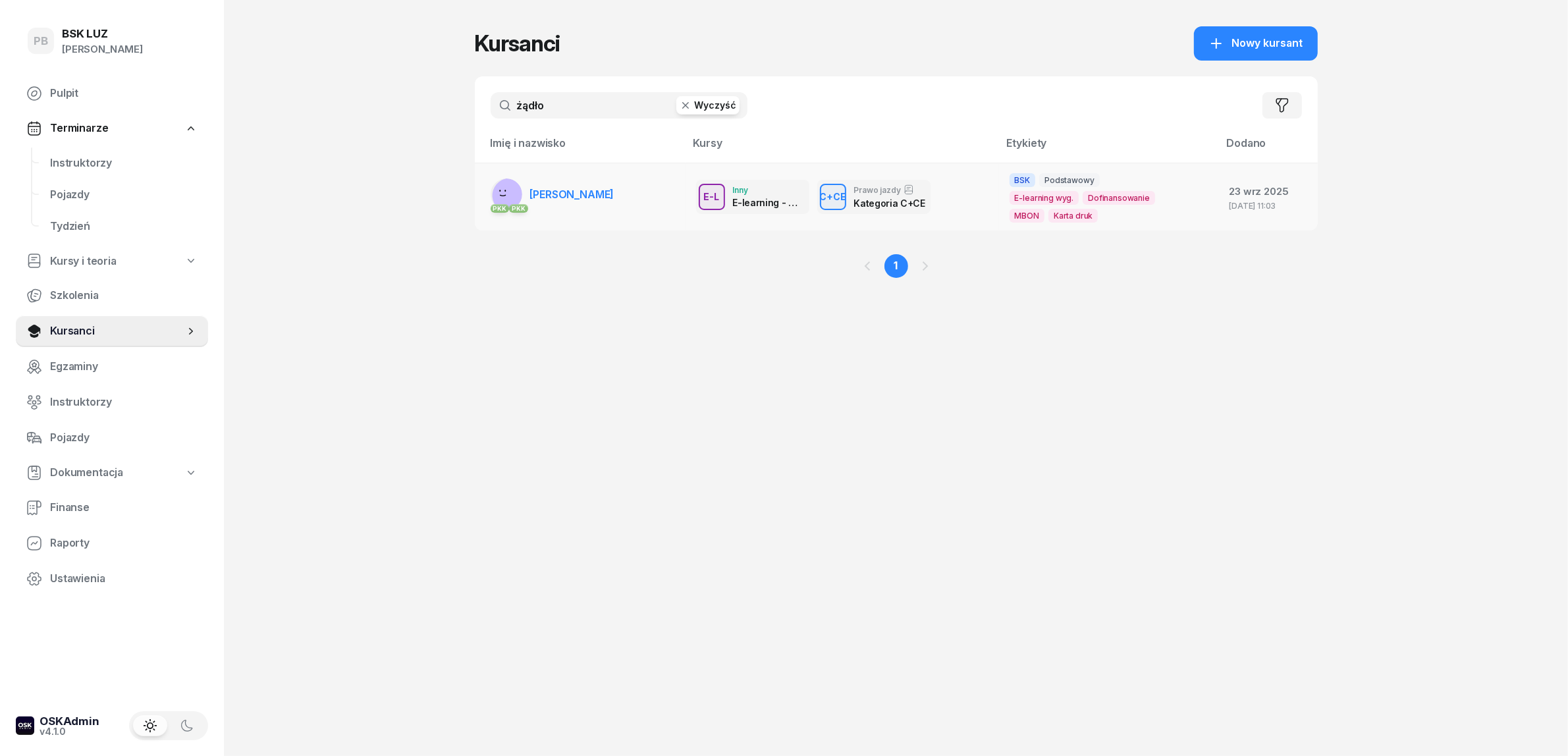
click at [569, 195] on span "[PERSON_NAME]" at bounding box center [572, 194] width 85 height 13
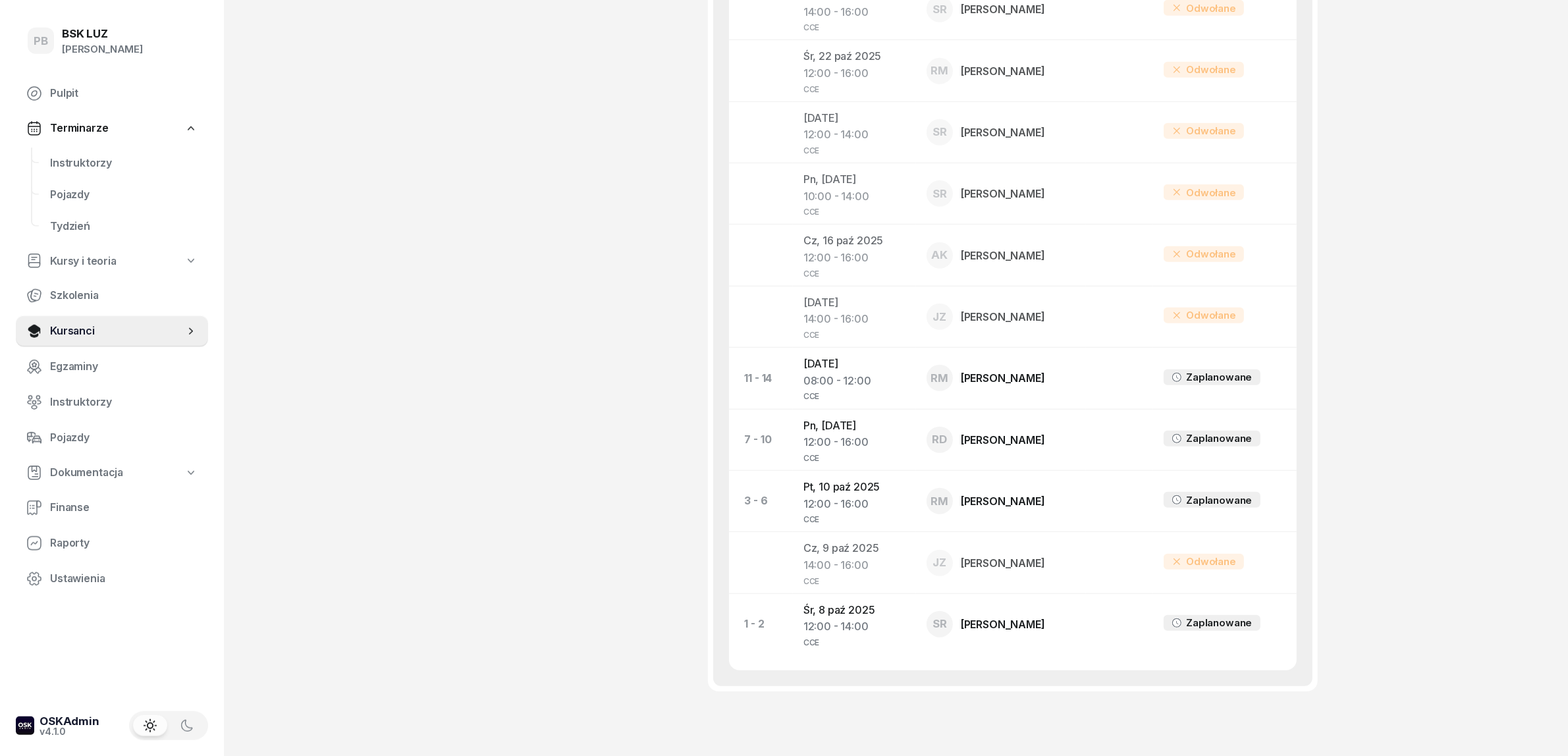
scroll to position [1137, 0]
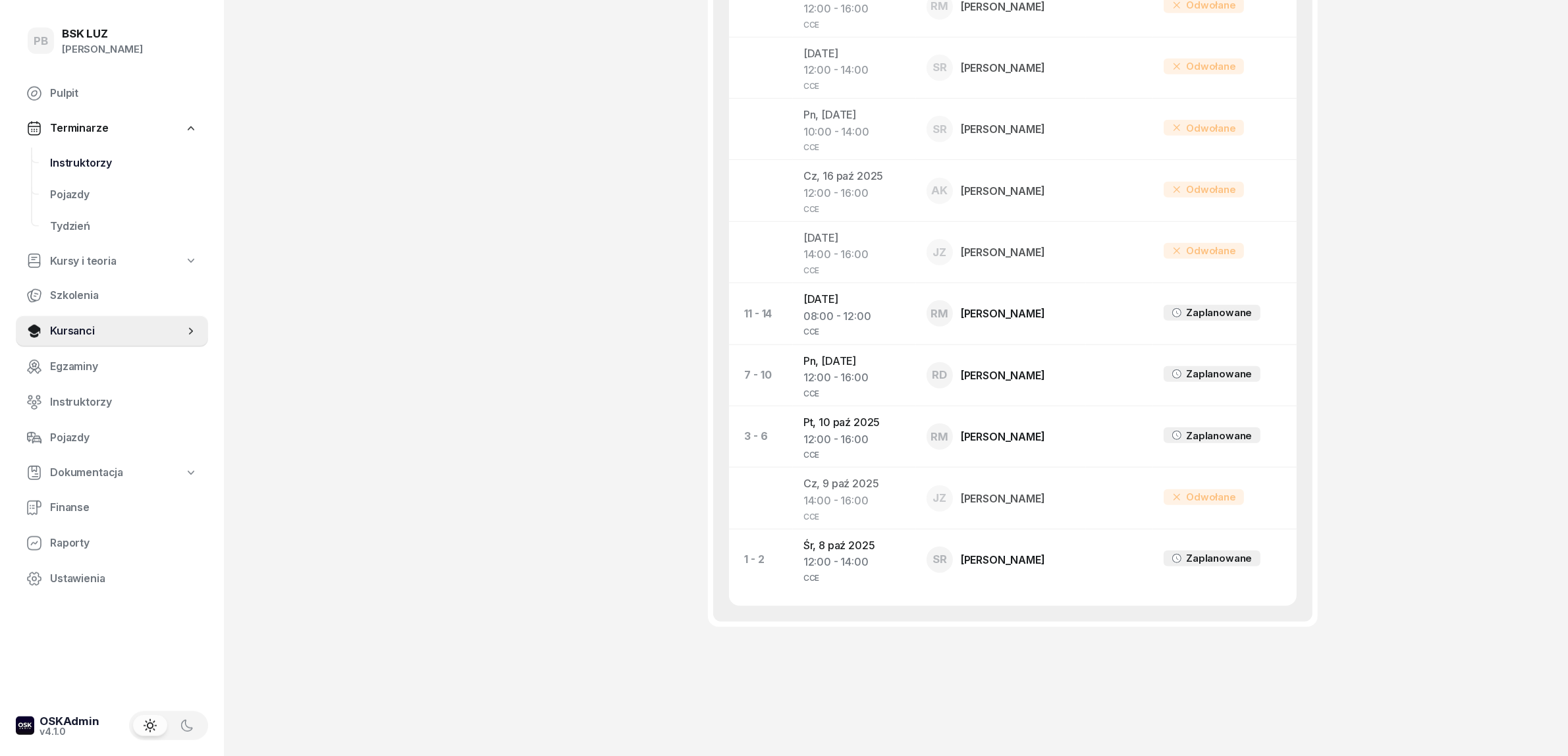
click at [91, 155] on span "Instruktorzy" at bounding box center [124, 163] width 148 height 17
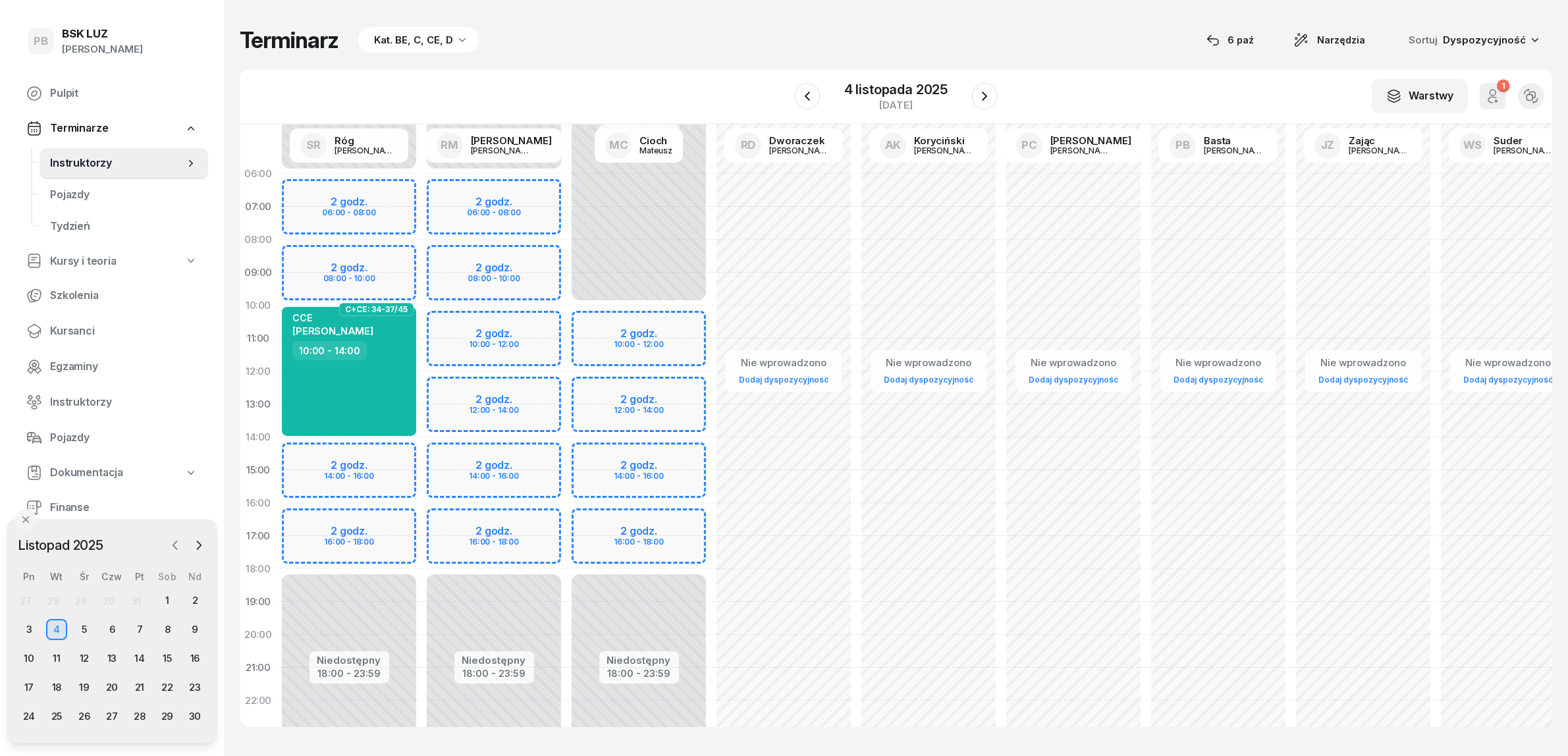
click at [176, 542] on icon "button" at bounding box center [175, 546] width 4 height 8
click at [112, 618] on div "29 30 1 2 3 4 5 6 7 8 9 10 11 12 13 14 15 16 17 18 19 20 21 22 23 24 25 26 27 2…" at bounding box center [112, 659] width 194 height 137
click at [113, 629] on div "9" at bounding box center [112, 631] width 21 height 21
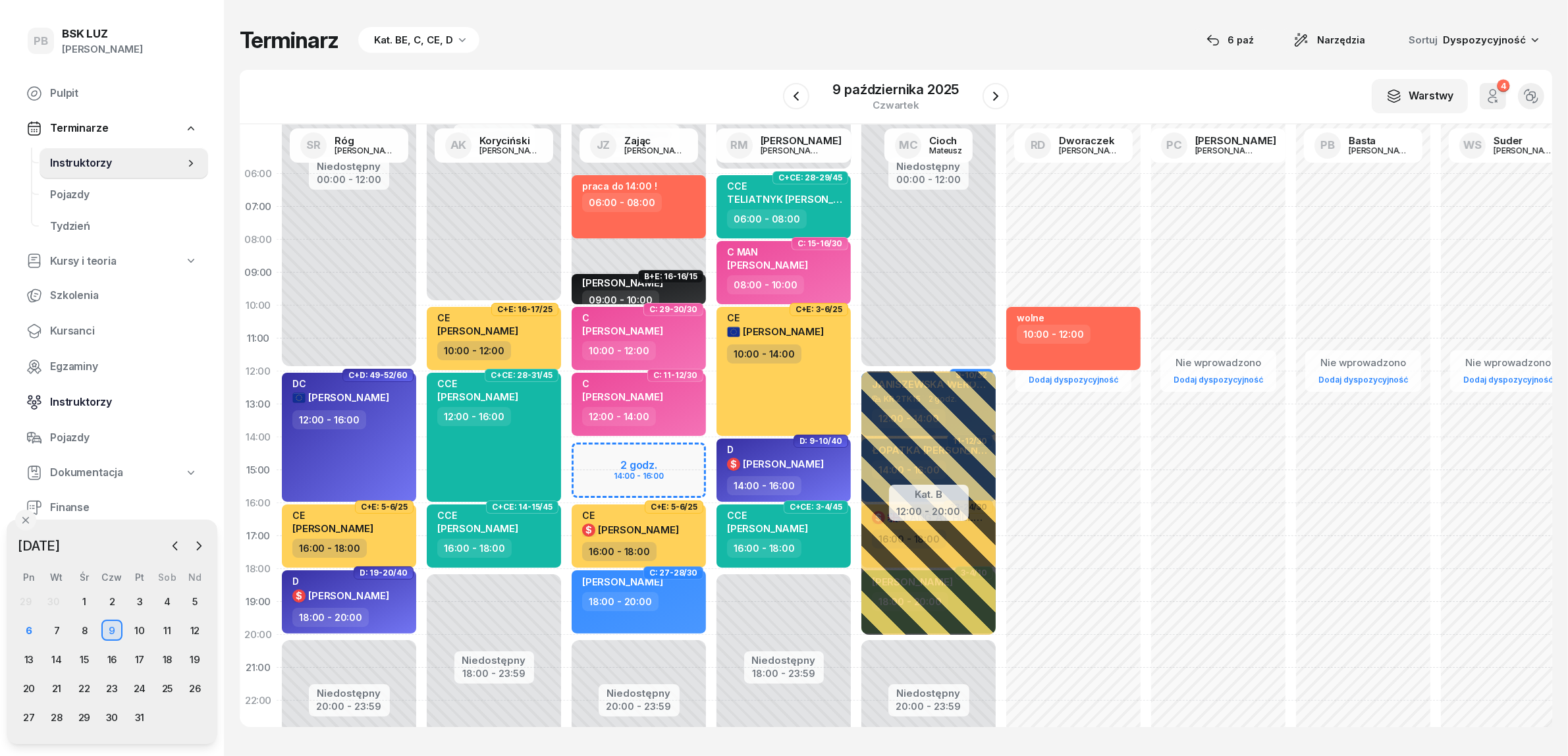
click at [66, 400] on span "Instruktorzy" at bounding box center [124, 402] width 148 height 17
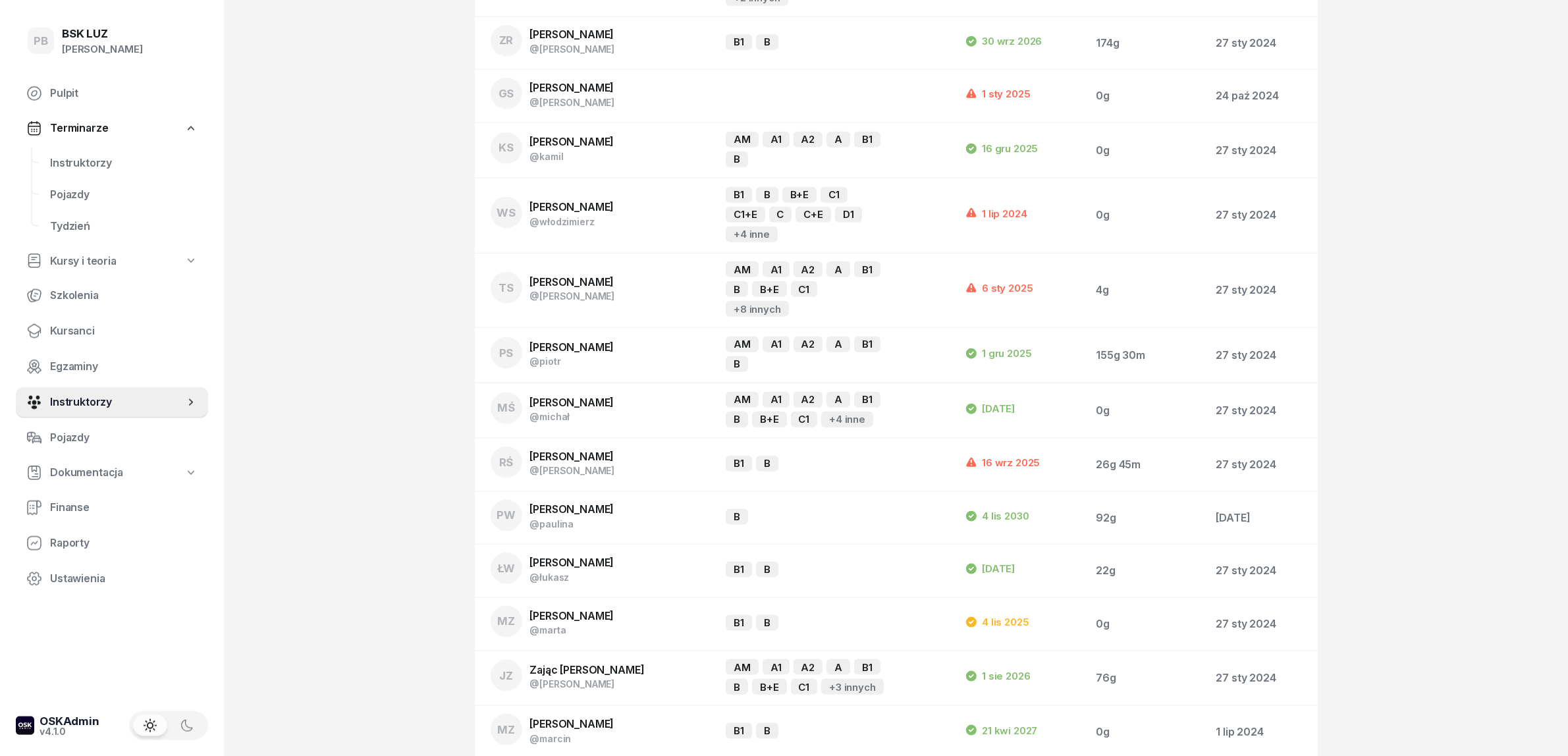
scroll to position [1852, 0]
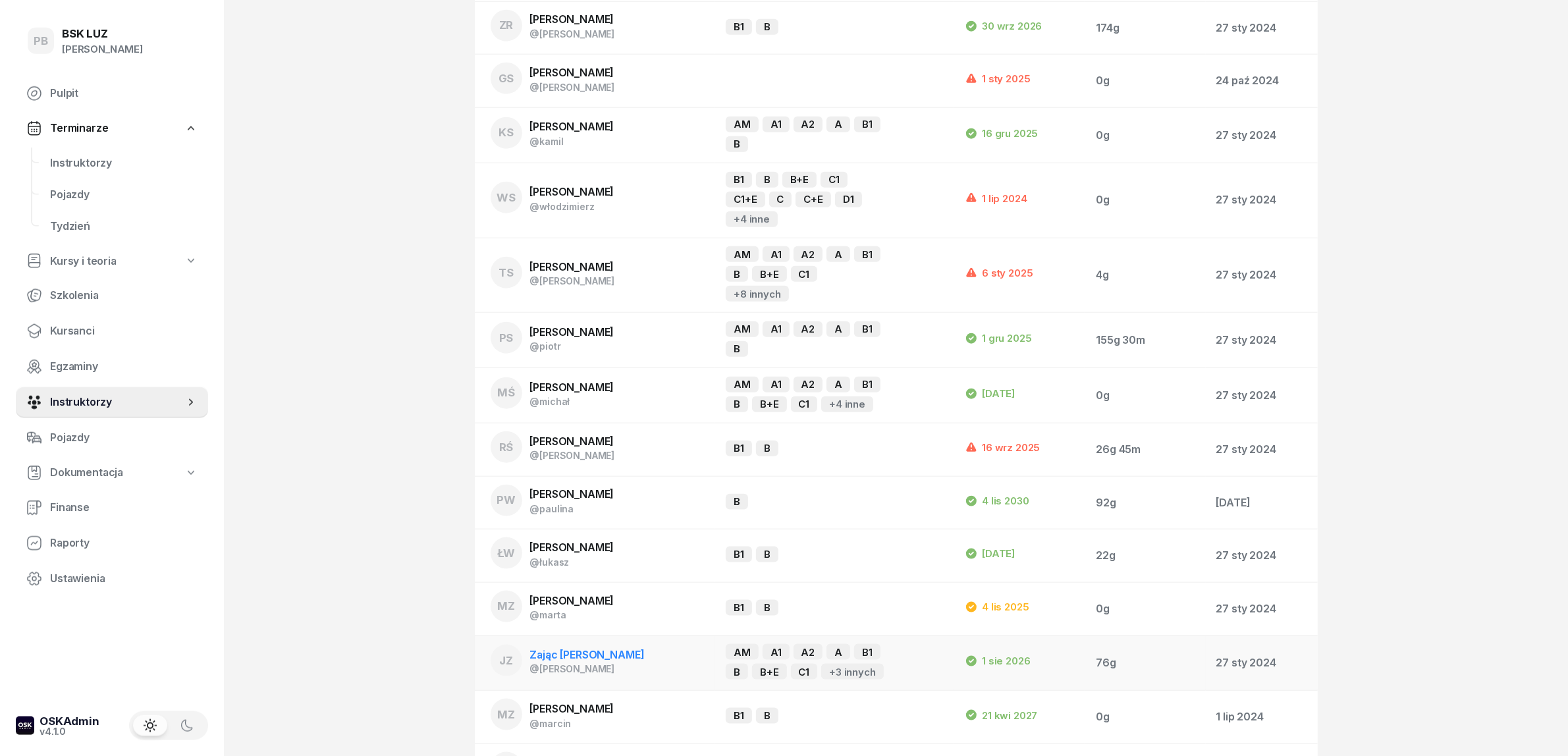
click at [568, 648] on span "Zając [PERSON_NAME]" at bounding box center [587, 655] width 115 height 13
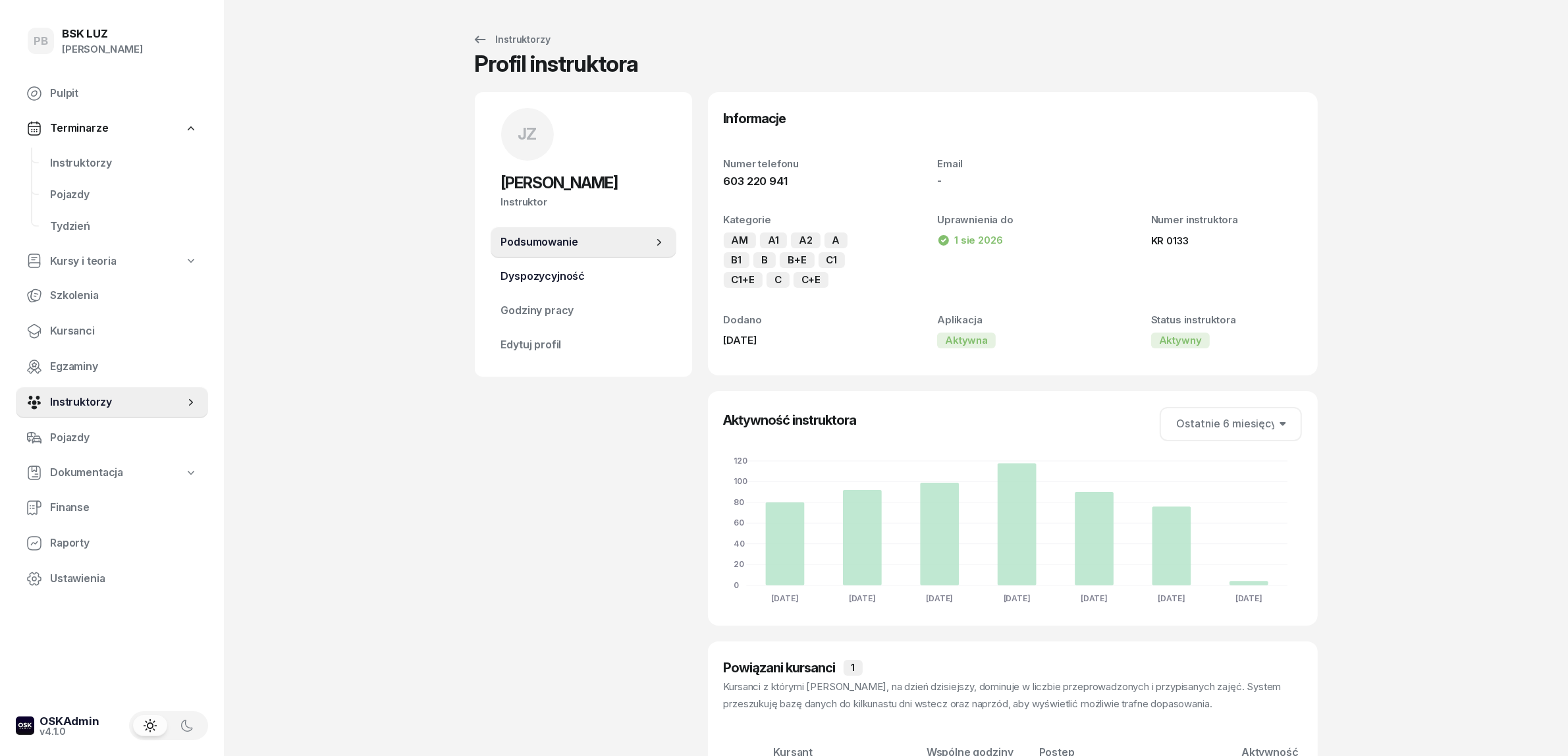
click at [573, 272] on span "Dyspozycyjność" at bounding box center [583, 277] width 164 height 17
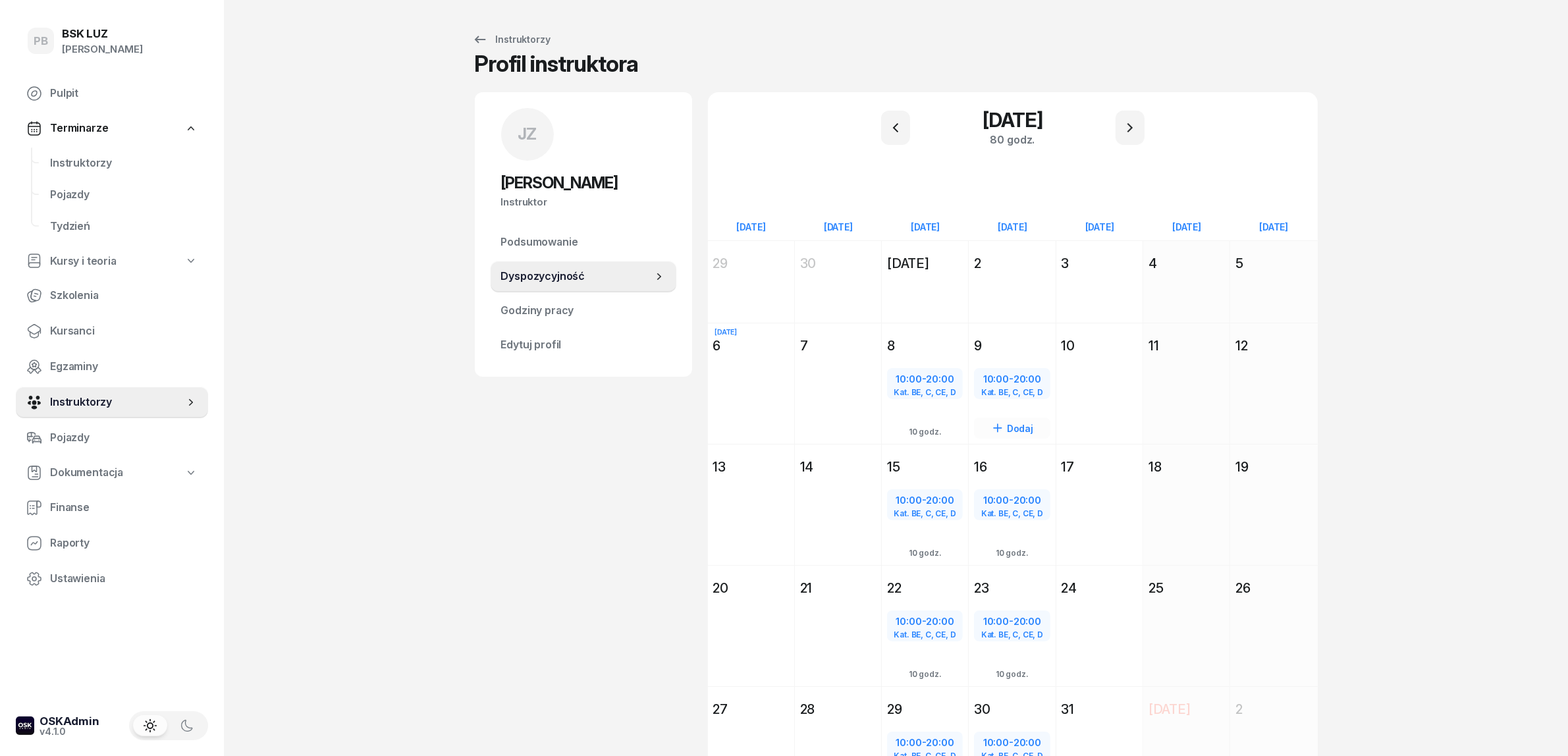
click at [1005, 380] on span "10:00" at bounding box center [996, 379] width 26 height 13
select select "10"
select select "20"
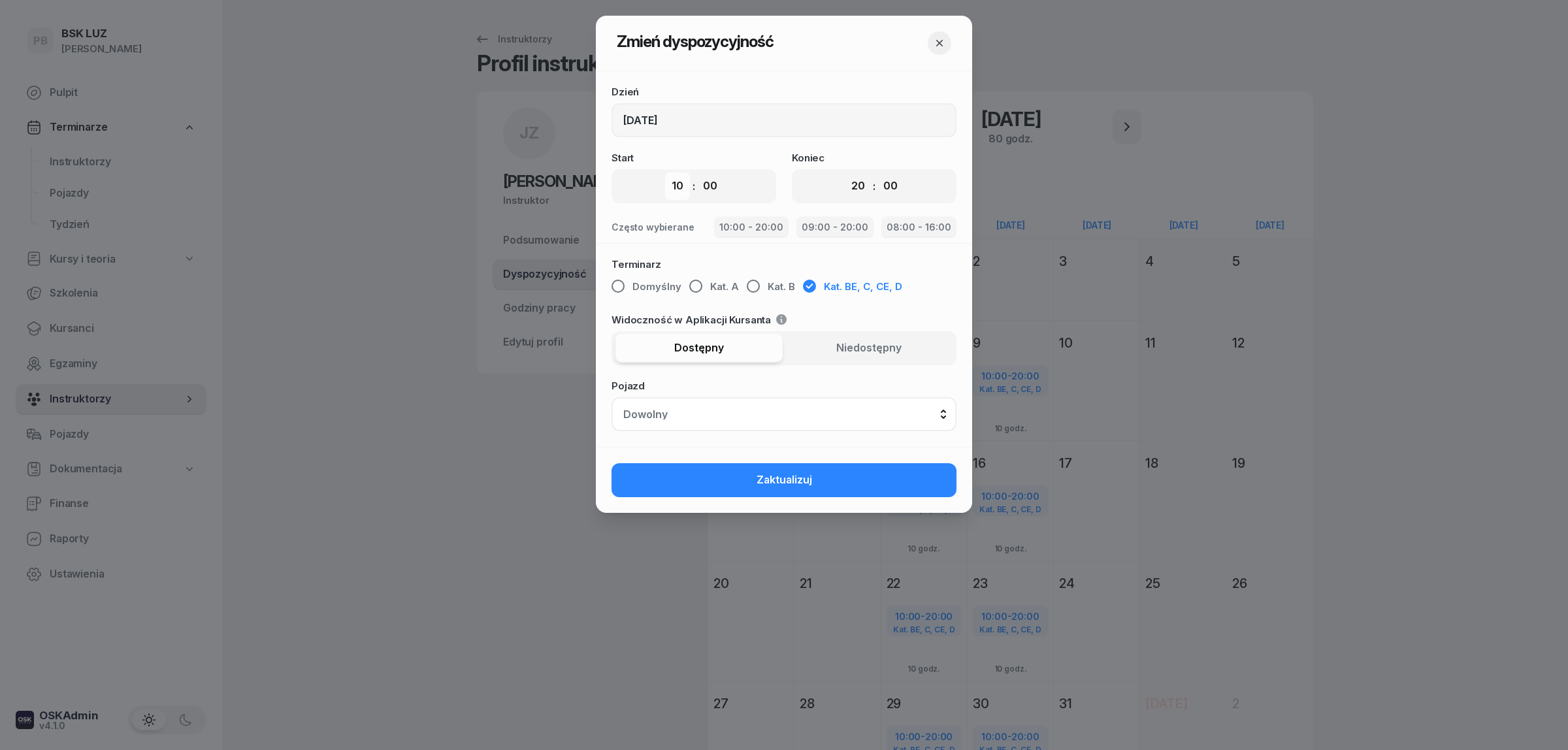
click at [680, 184] on select "00 01 02 03 04 05 06 07 08 09 10 11 12 13 14 15 16 17 18 19 20 21 22 23" at bounding box center [678, 186] width 25 height 28
select select "09"
click at [665, 172] on select "00 01 02 03 04 05 06 07 08 09 10 11 12 13 14 15 16 17 18 19 20 21 22 23" at bounding box center [678, 186] width 25 height 28
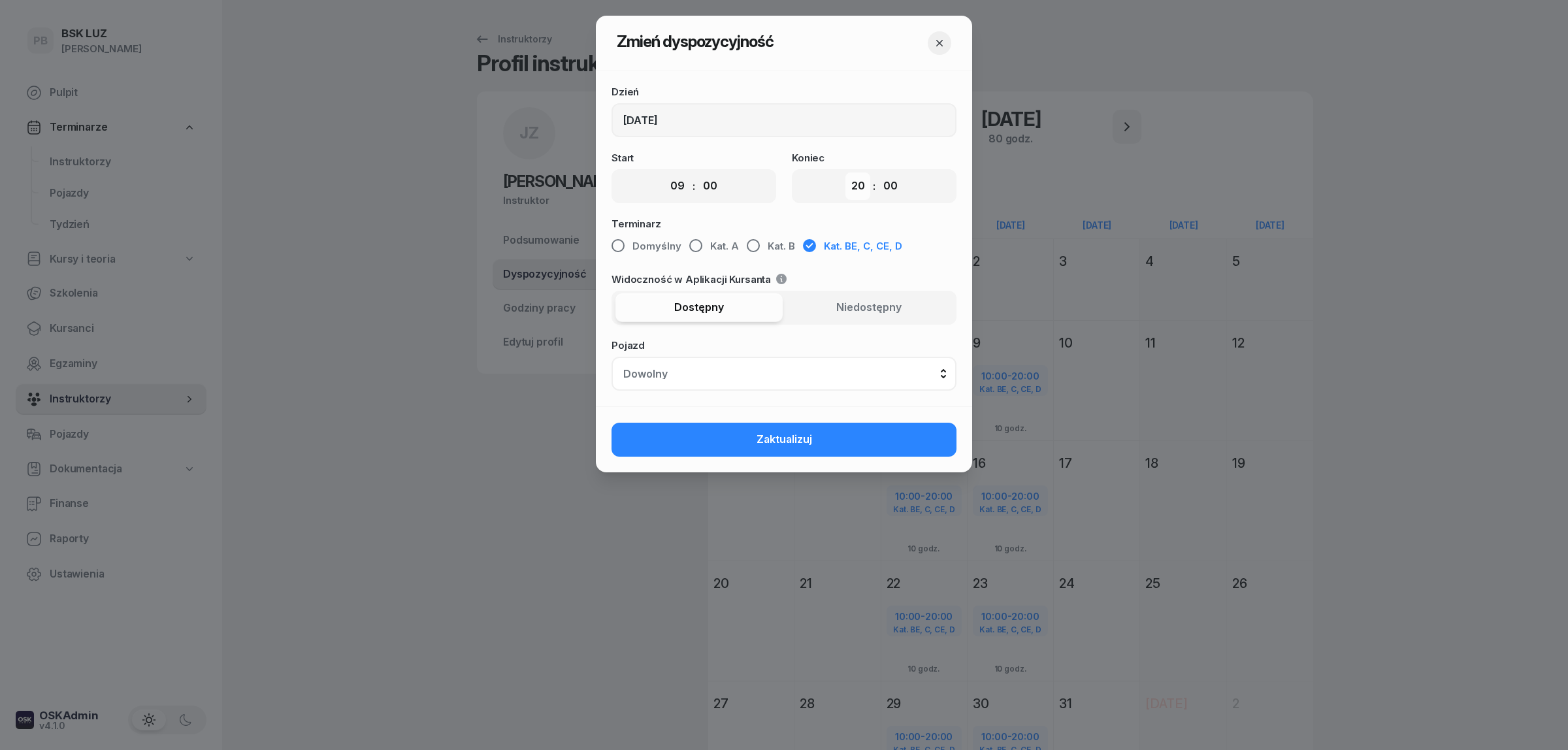
click at [850, 190] on select "00 01 02 03 04 05 06 07 08 09 10 11 12 13 14 15 16 17 18 19 20 21 22 23" at bounding box center [858, 186] width 25 height 28
select select "14"
click at [845, 172] on select "00 01 02 03 04 05 06 07 08 09 10 11 12 13 14 15 16 17 18 19 20 21 22 23" at bounding box center [858, 186] width 25 height 28
click at [851, 430] on button "Zaktualizuj" at bounding box center [784, 439] width 345 height 34
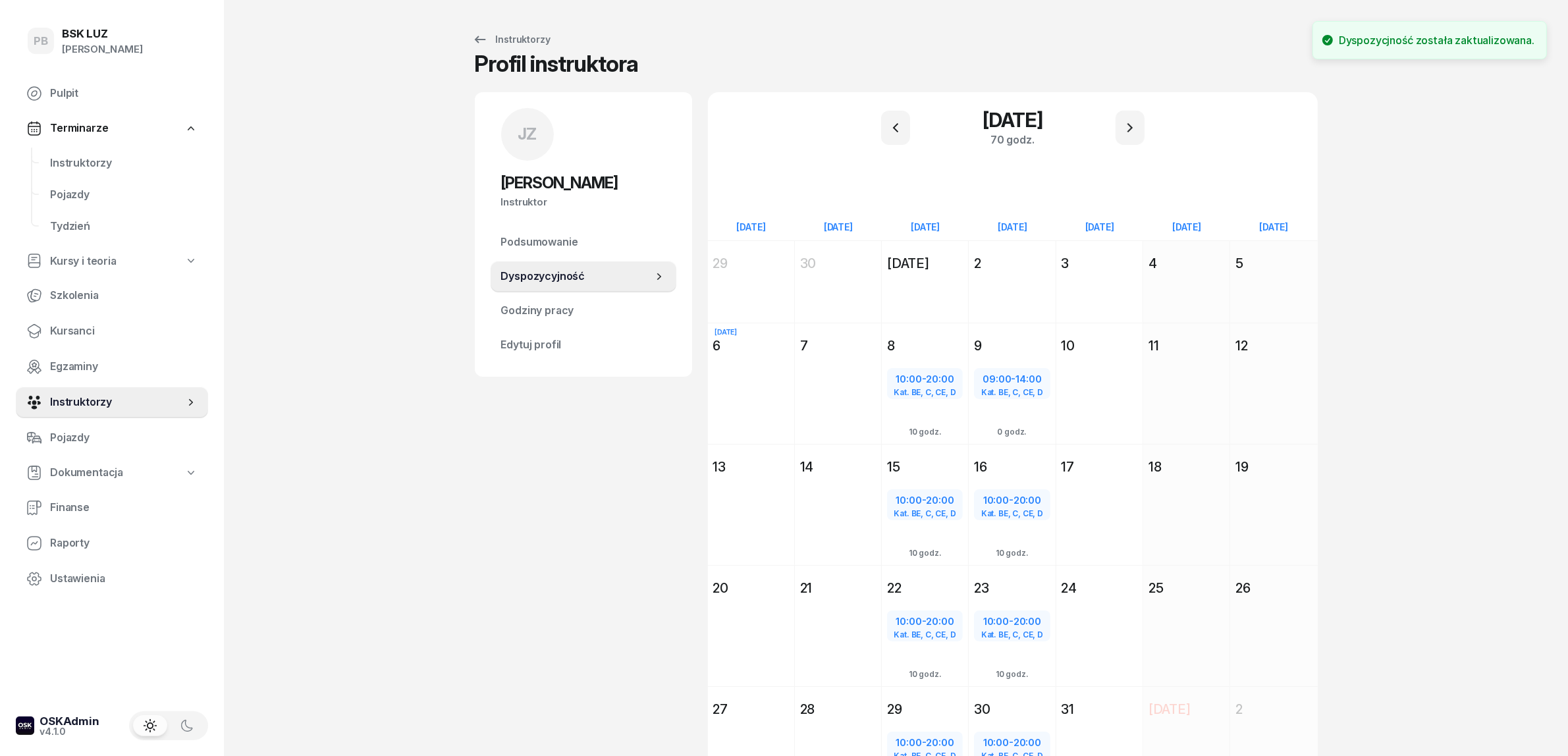
click at [567, 486] on div "JZ [PERSON_NAME] Instruktor JZ [PERSON_NAME] @[PERSON_NAME] wiadomość JZ [PERSO…" at bounding box center [583, 466] width 217 height 747
click at [77, 326] on span "Kursanci" at bounding box center [124, 332] width 148 height 17
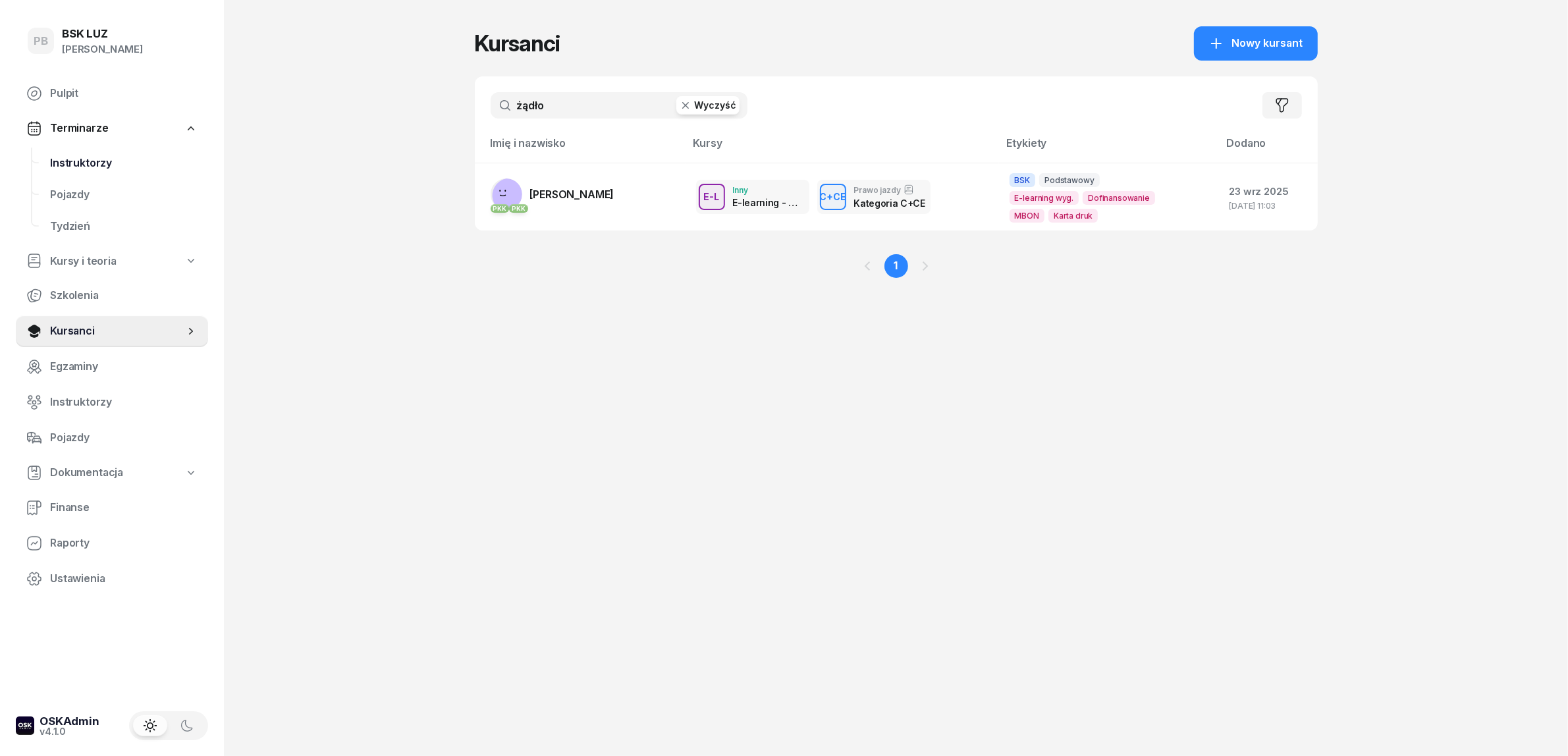
click at [78, 165] on span "Instruktorzy" at bounding box center [124, 163] width 148 height 17
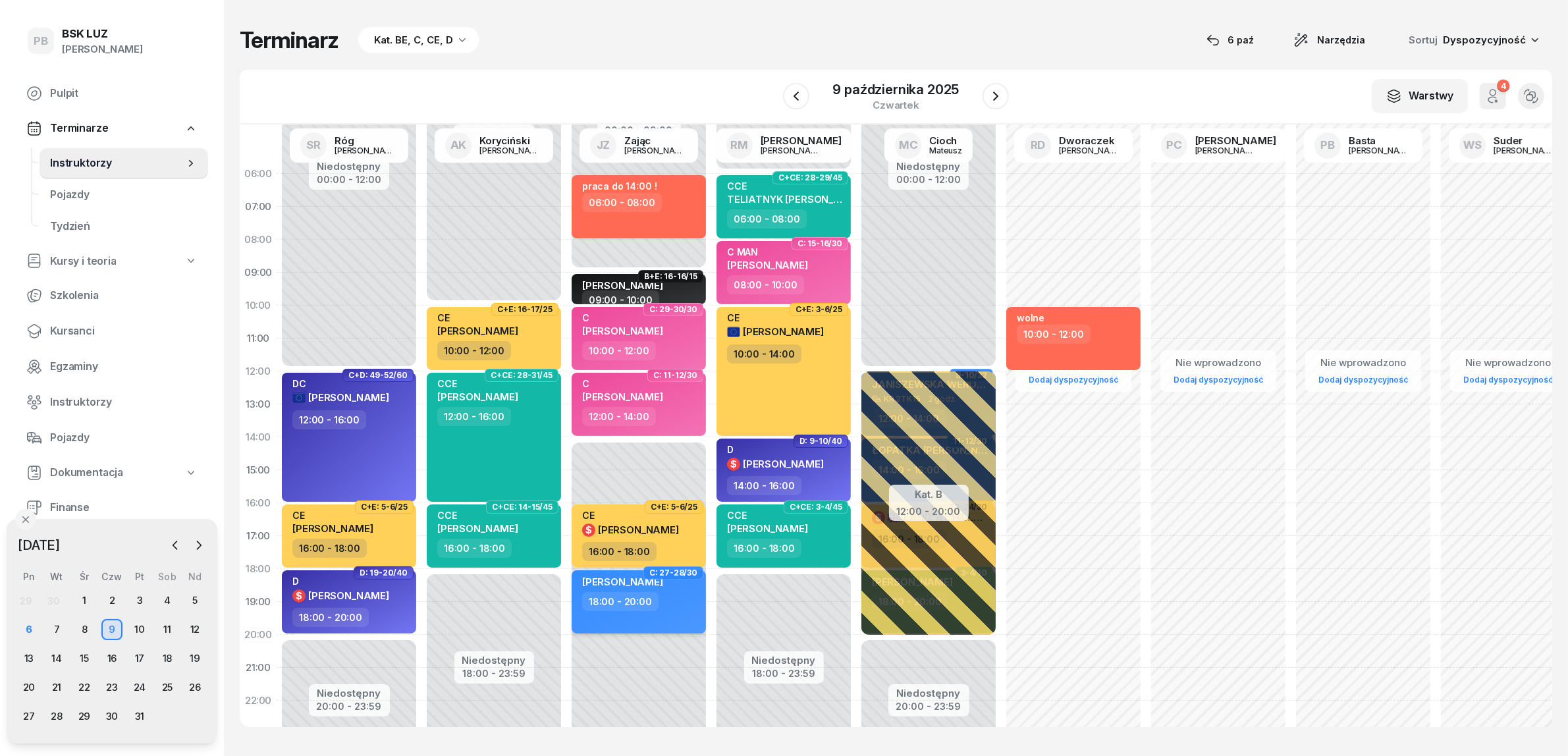
click at [680, 613] on div "[PERSON_NAME] 18:00 - 20:00" at bounding box center [639, 601] width 134 height 63
select select "18"
select select "20"
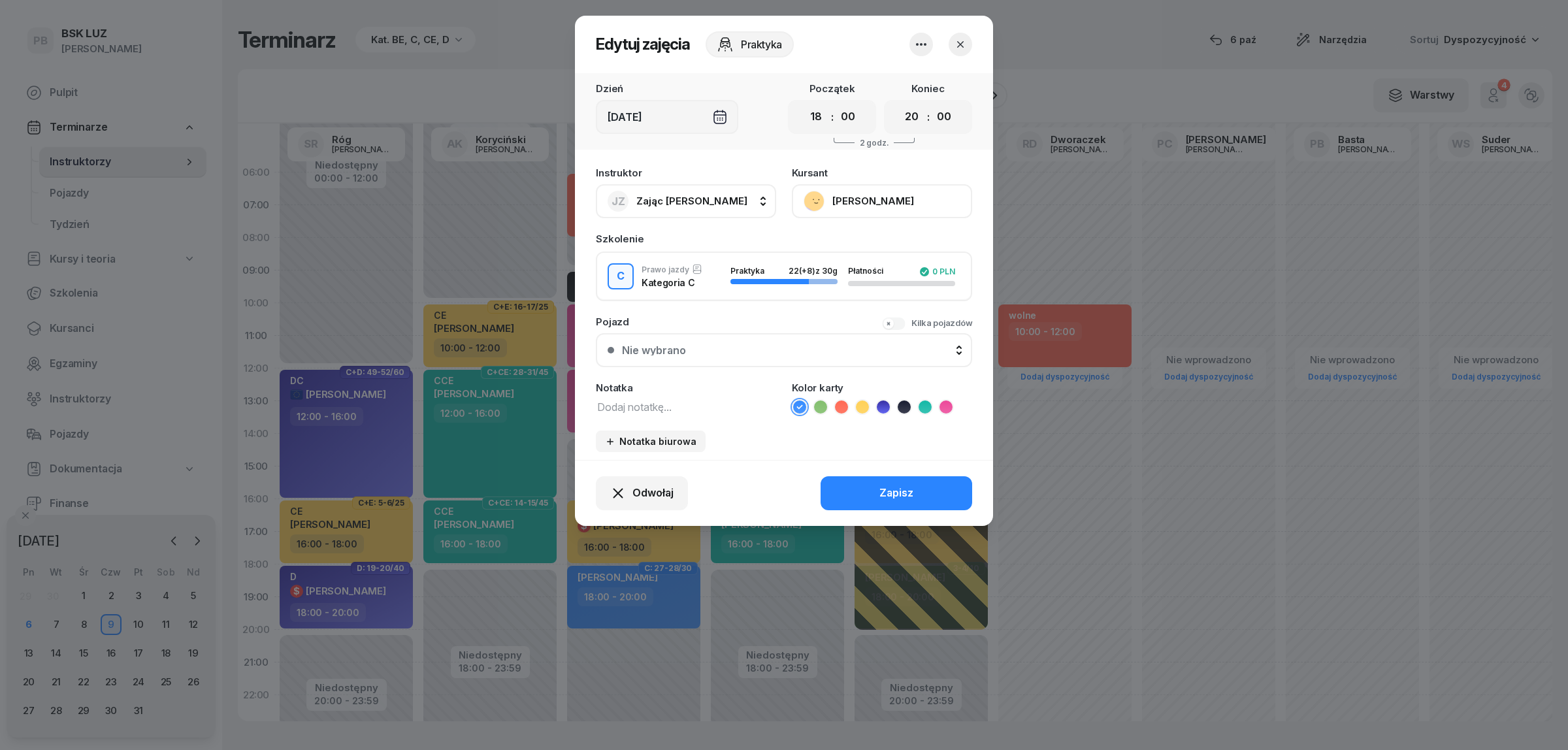
click at [946, 400] on icon at bounding box center [946, 407] width 13 height 13
click at [714, 404] on textarea at bounding box center [686, 406] width 180 height 17
type textarea "C MAN"
click at [919, 482] on button "Zapisz" at bounding box center [896, 493] width 151 height 34
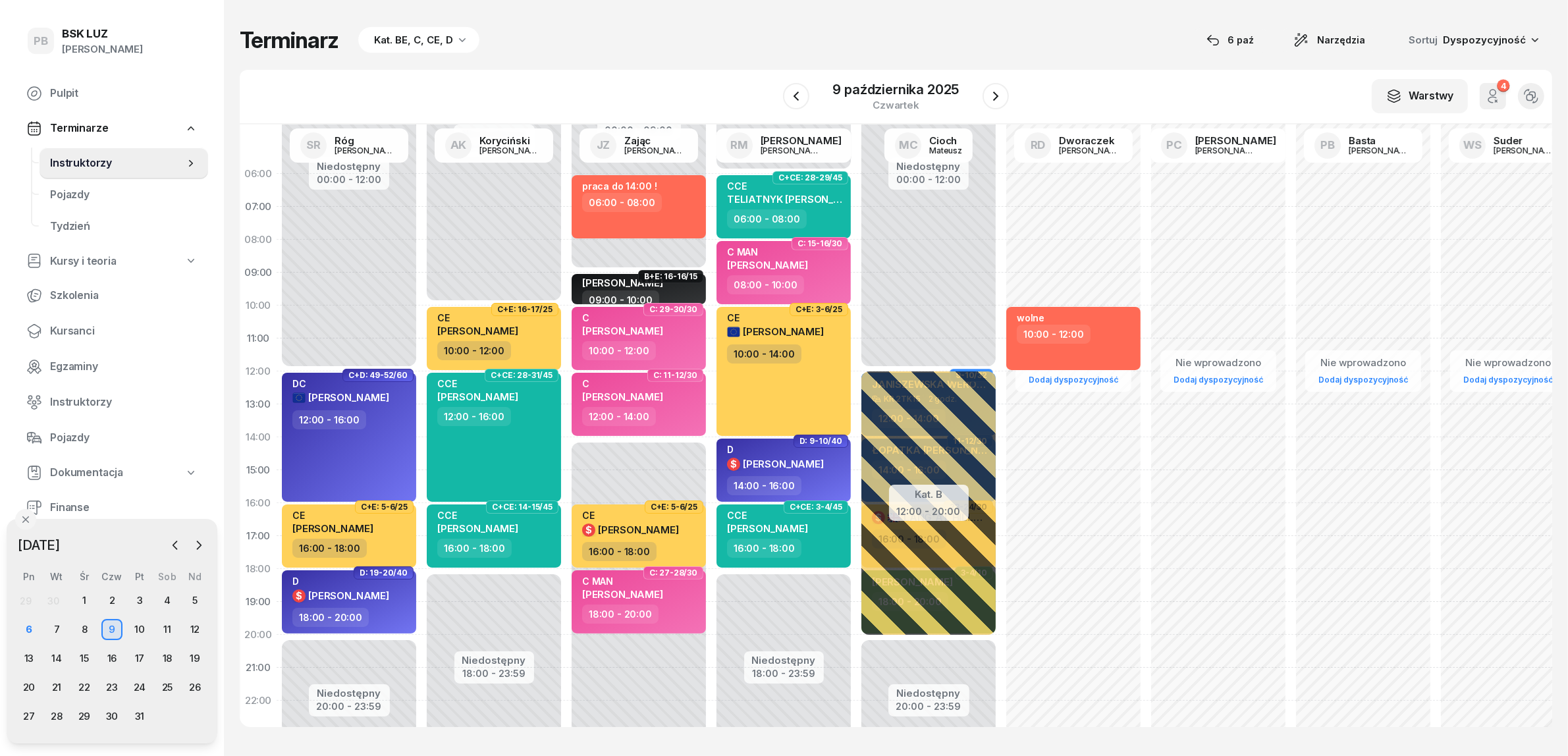
click at [749, 23] on div "Terminarz Kat. BE, C, CE, D [DATE] Narzędzia Sortuj Dyspozycyjność W Wybierz AK…" at bounding box center [896, 376] width 1312 height 753
click at [680, 220] on div "praca do 14:00 ! 06:00 - 08:00" at bounding box center [639, 206] width 134 height 63
select select "06"
select select "08"
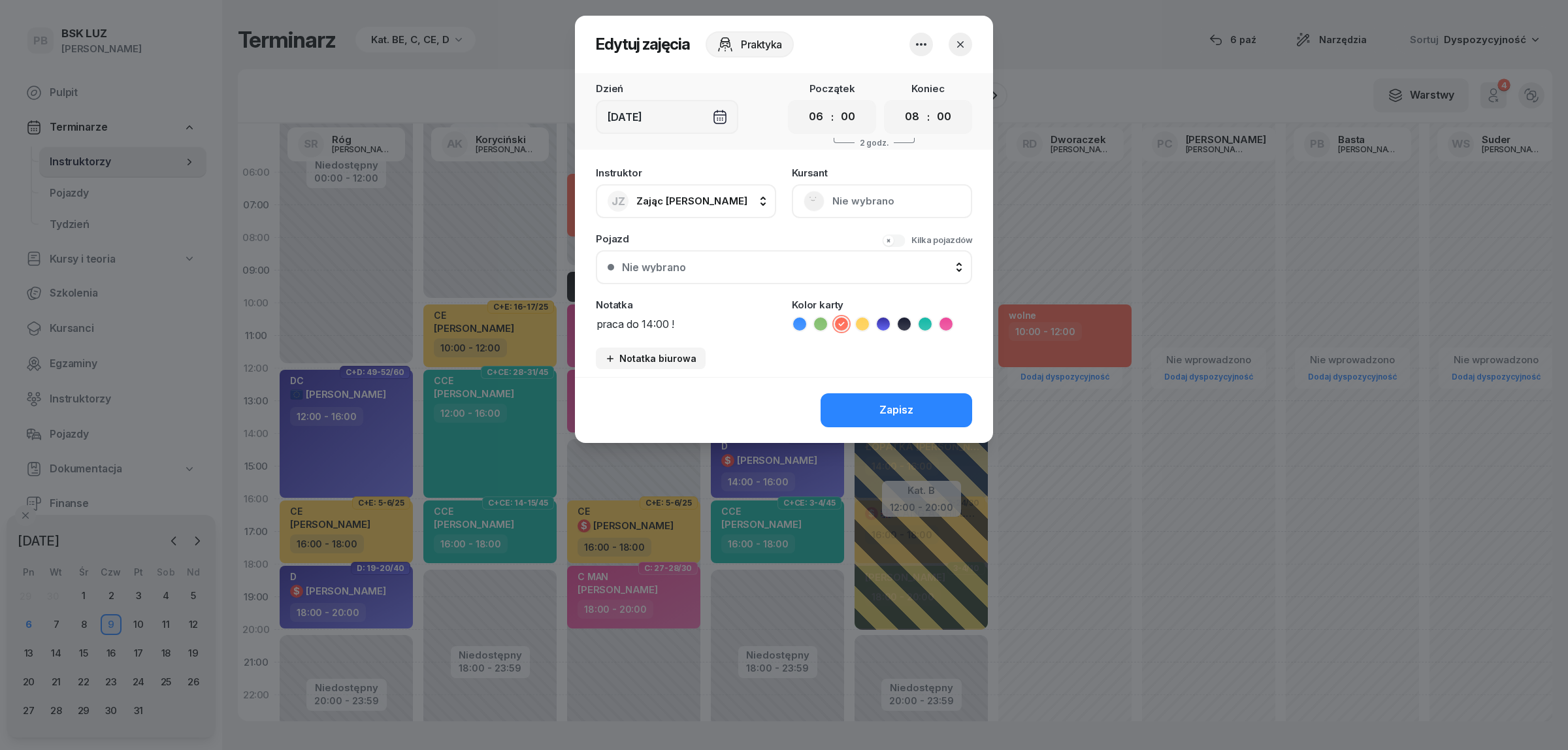
click at [921, 44] on icon "button" at bounding box center [921, 44] width 11 height 3
click at [1046, 26] on div at bounding box center [784, 375] width 1568 height 750
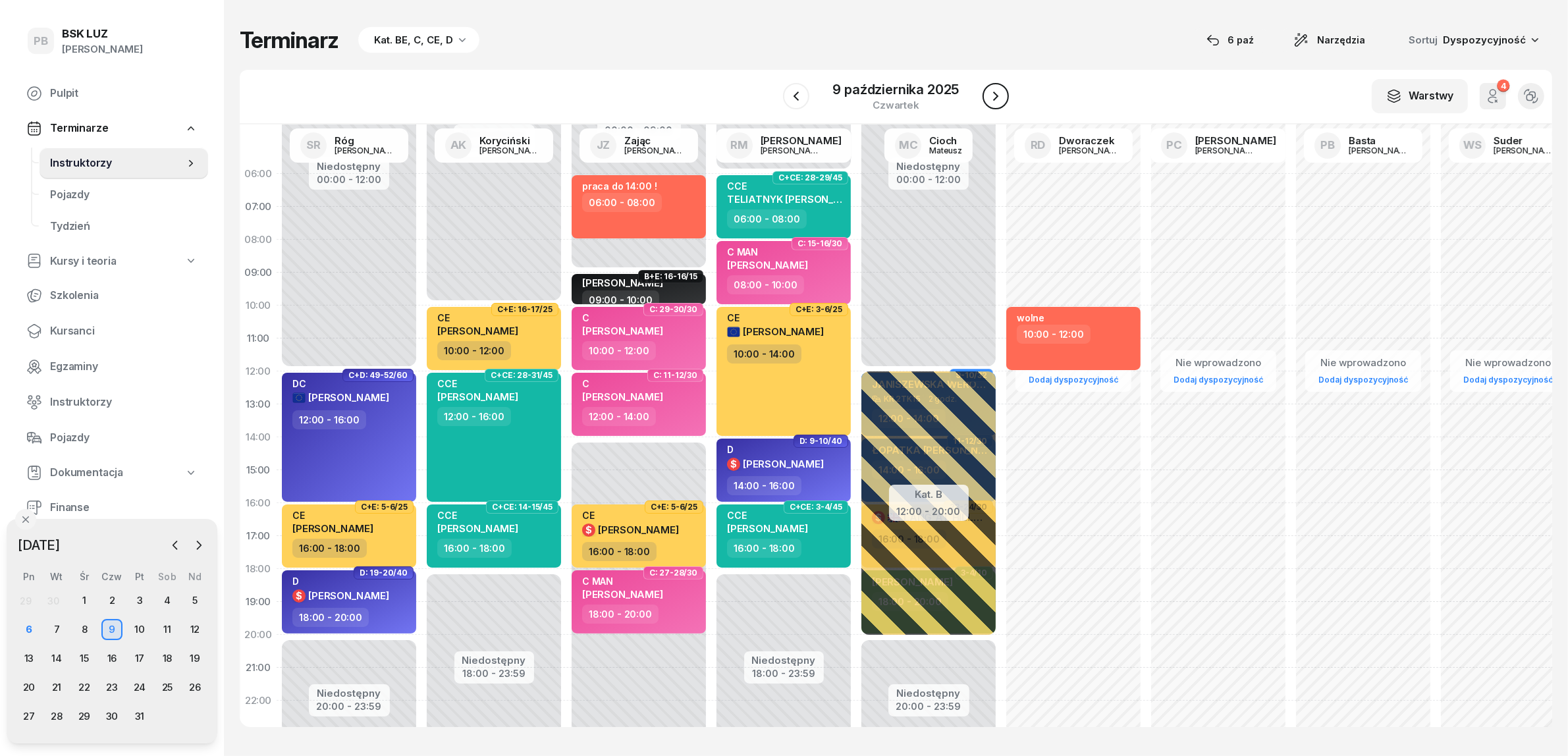
click at [1001, 93] on icon "button" at bounding box center [996, 97] width 16 height 16
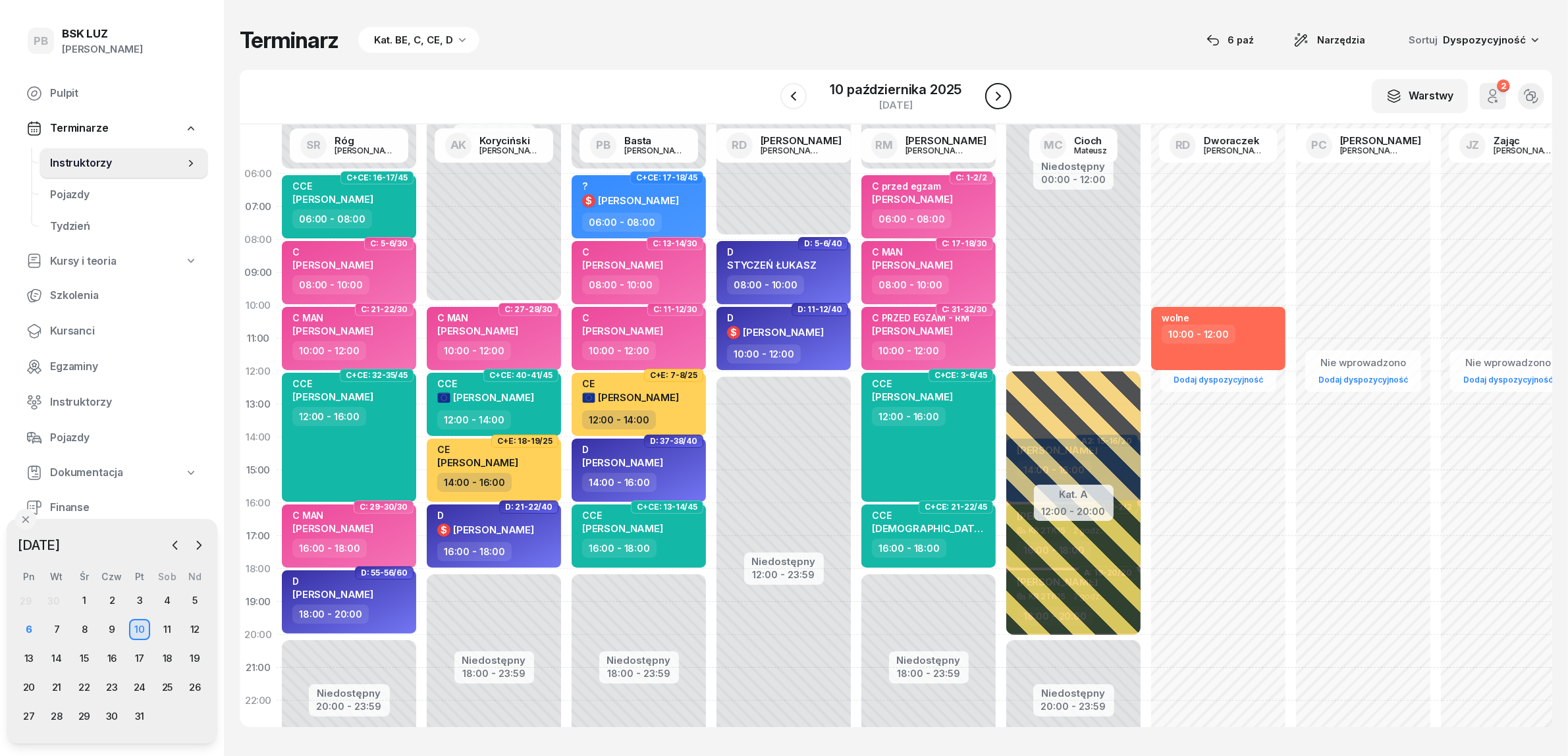
click at [1001, 93] on icon "button" at bounding box center [998, 97] width 16 height 16
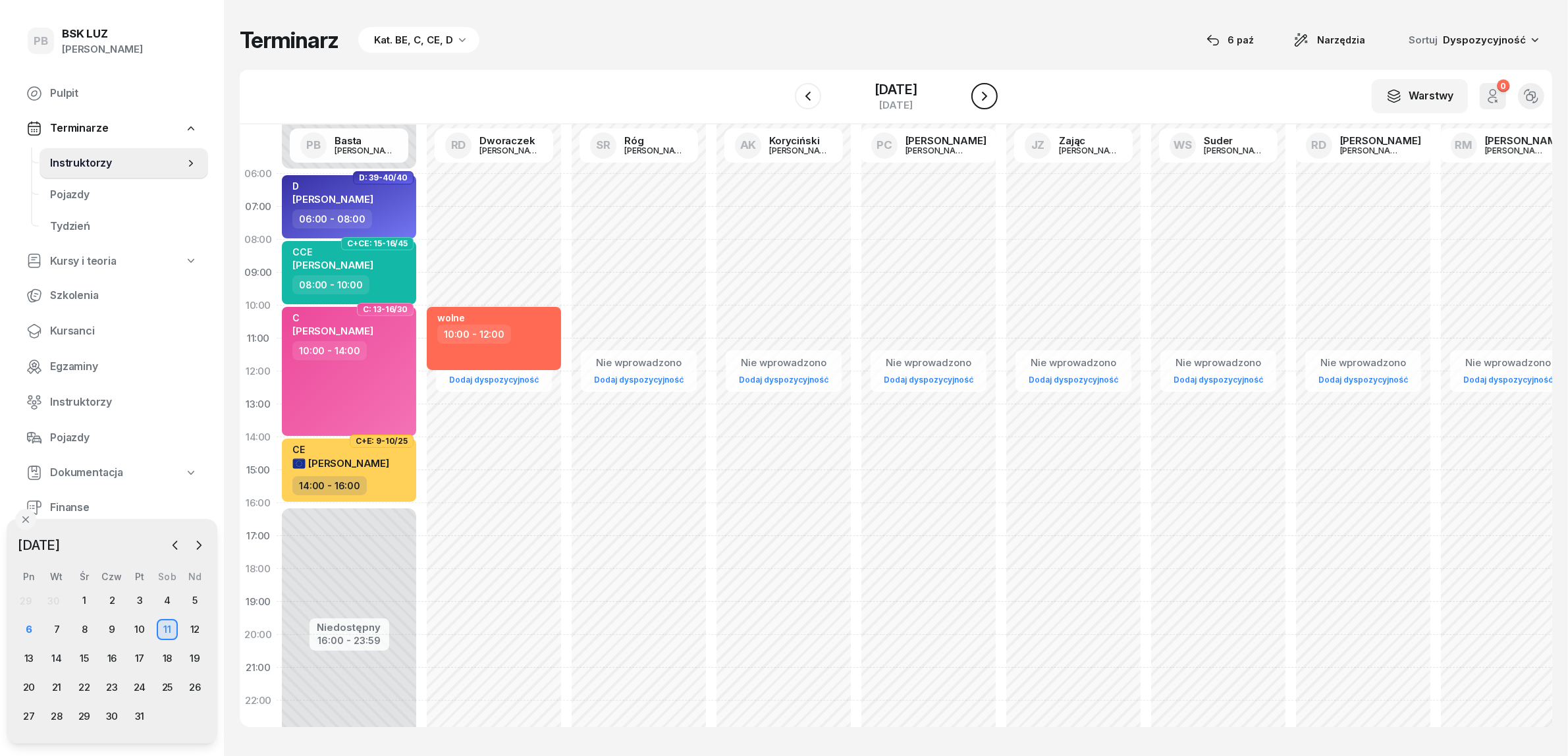
click at [992, 93] on icon "button" at bounding box center [985, 97] width 16 height 16
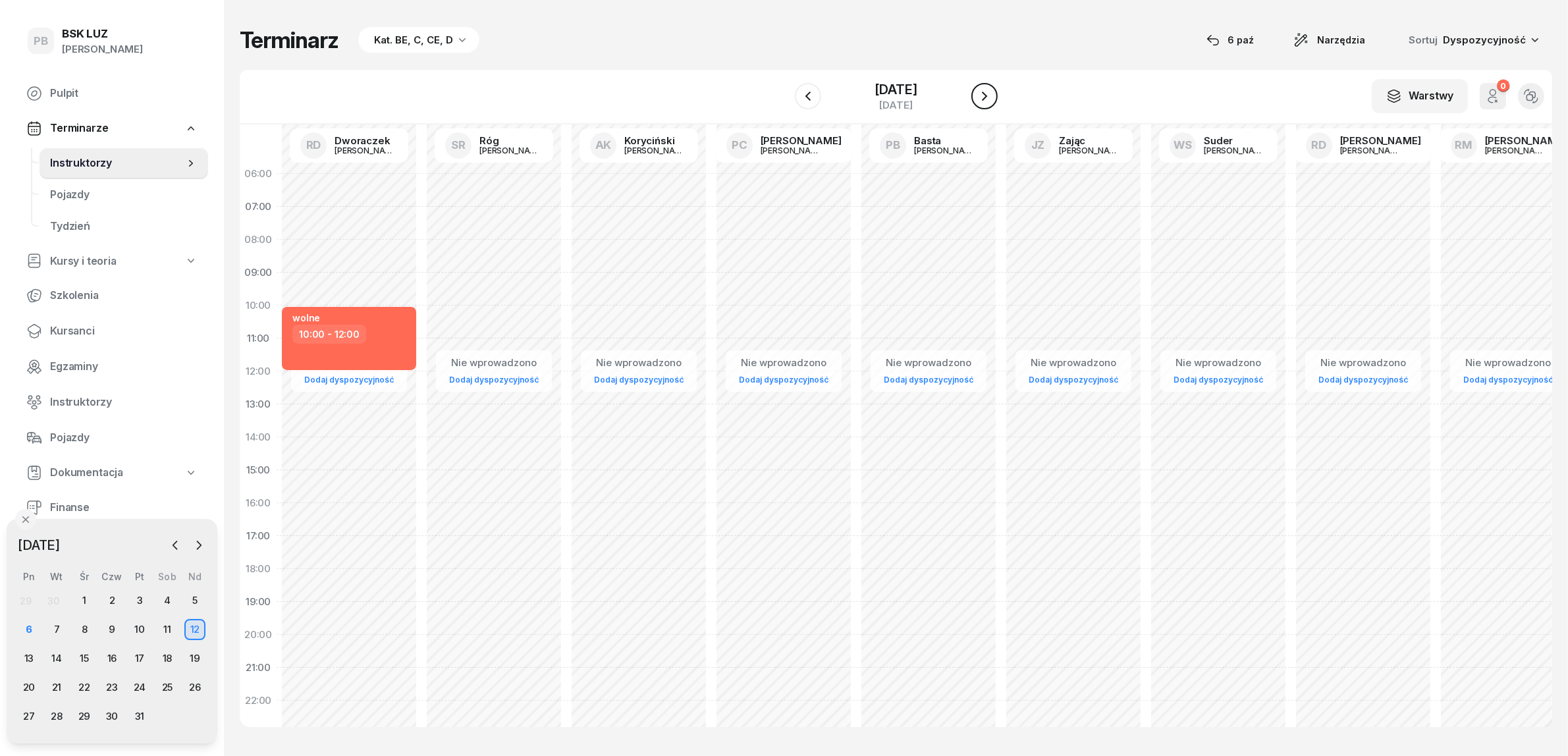
click at [992, 93] on icon "button" at bounding box center [985, 97] width 16 height 16
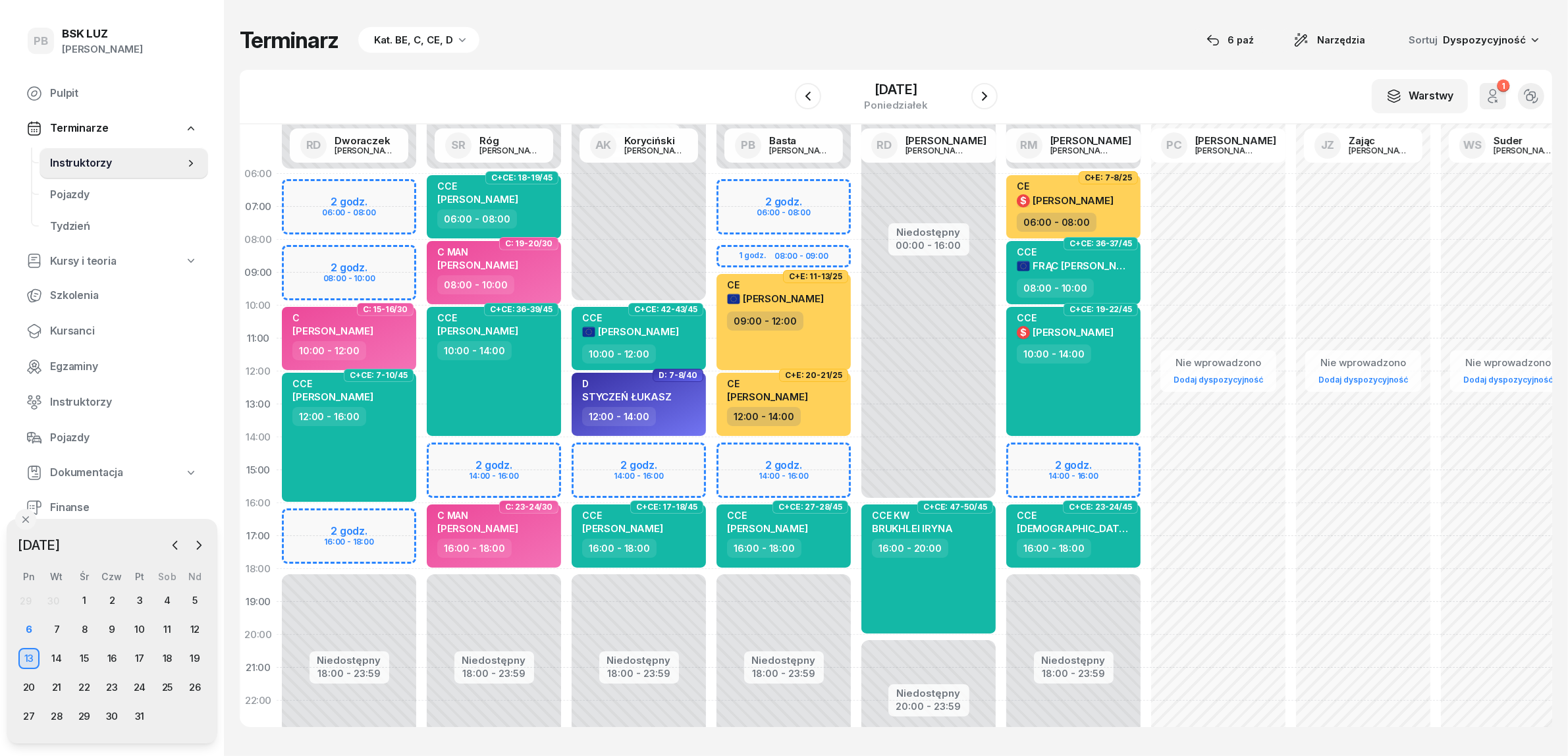
click at [742, 55] on div "Terminarz Kat. BE, C, CE, D [DATE] Narzędzia Sortuj Dyspozycyjność W Wybierz AK…" at bounding box center [896, 376] width 1312 height 753
click at [992, 91] on icon "button" at bounding box center [985, 97] width 16 height 16
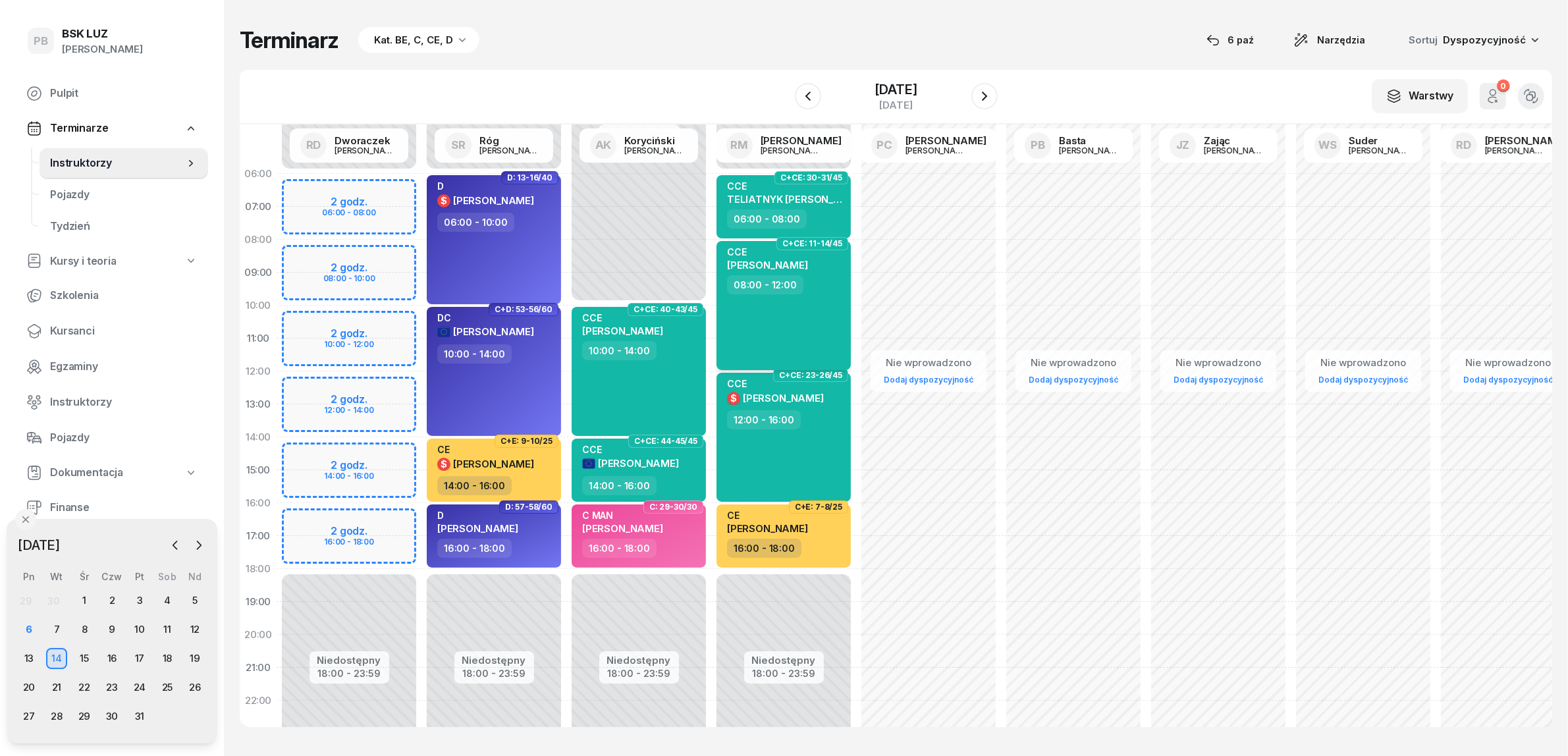
click at [808, 264] on span "[PERSON_NAME]" at bounding box center [768, 265] width 81 height 13
select select "08"
select select "12"
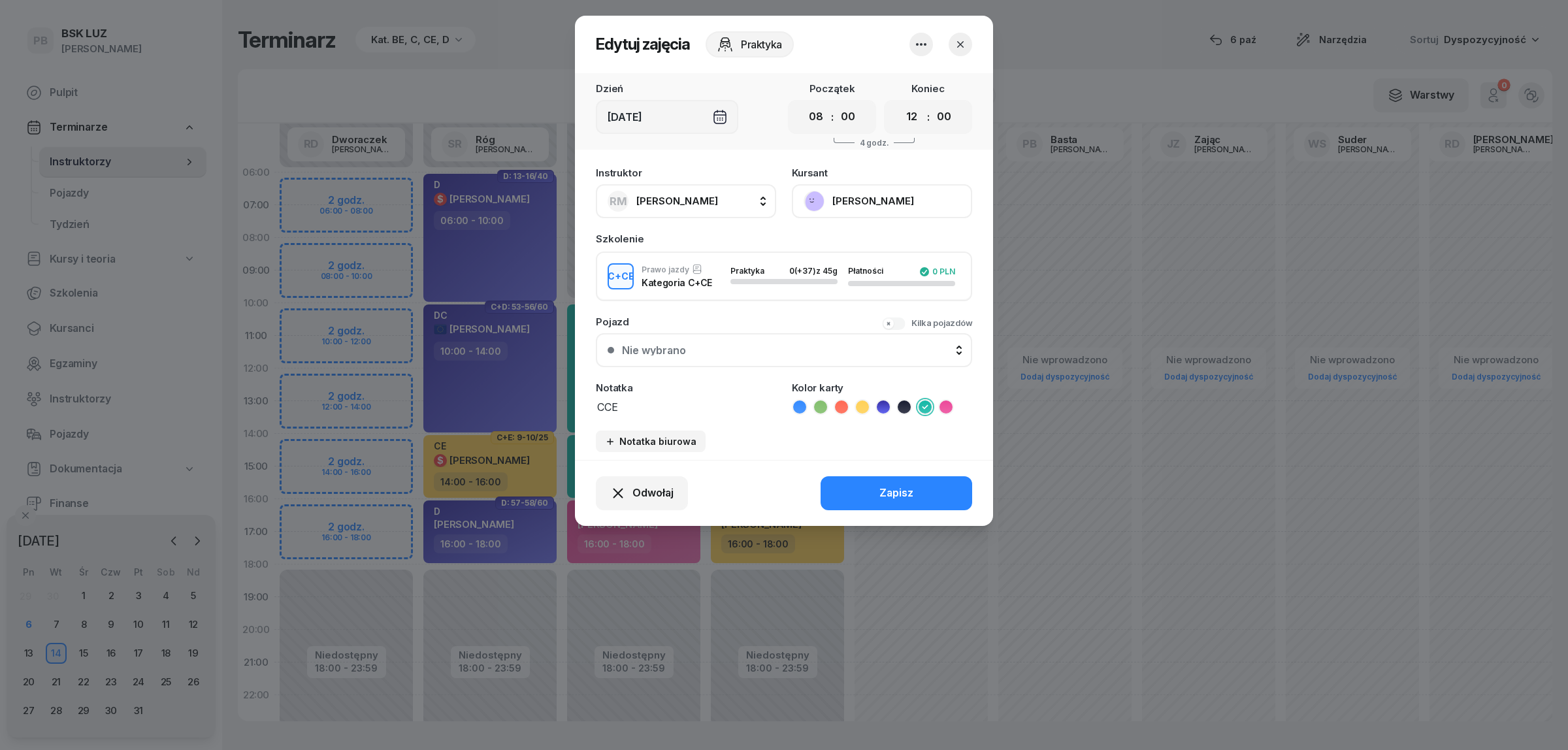
click at [895, 202] on button "[PERSON_NAME]" at bounding box center [882, 201] width 180 height 34
click at [867, 247] on link "Otwórz profil" at bounding box center [880, 244] width 172 height 32
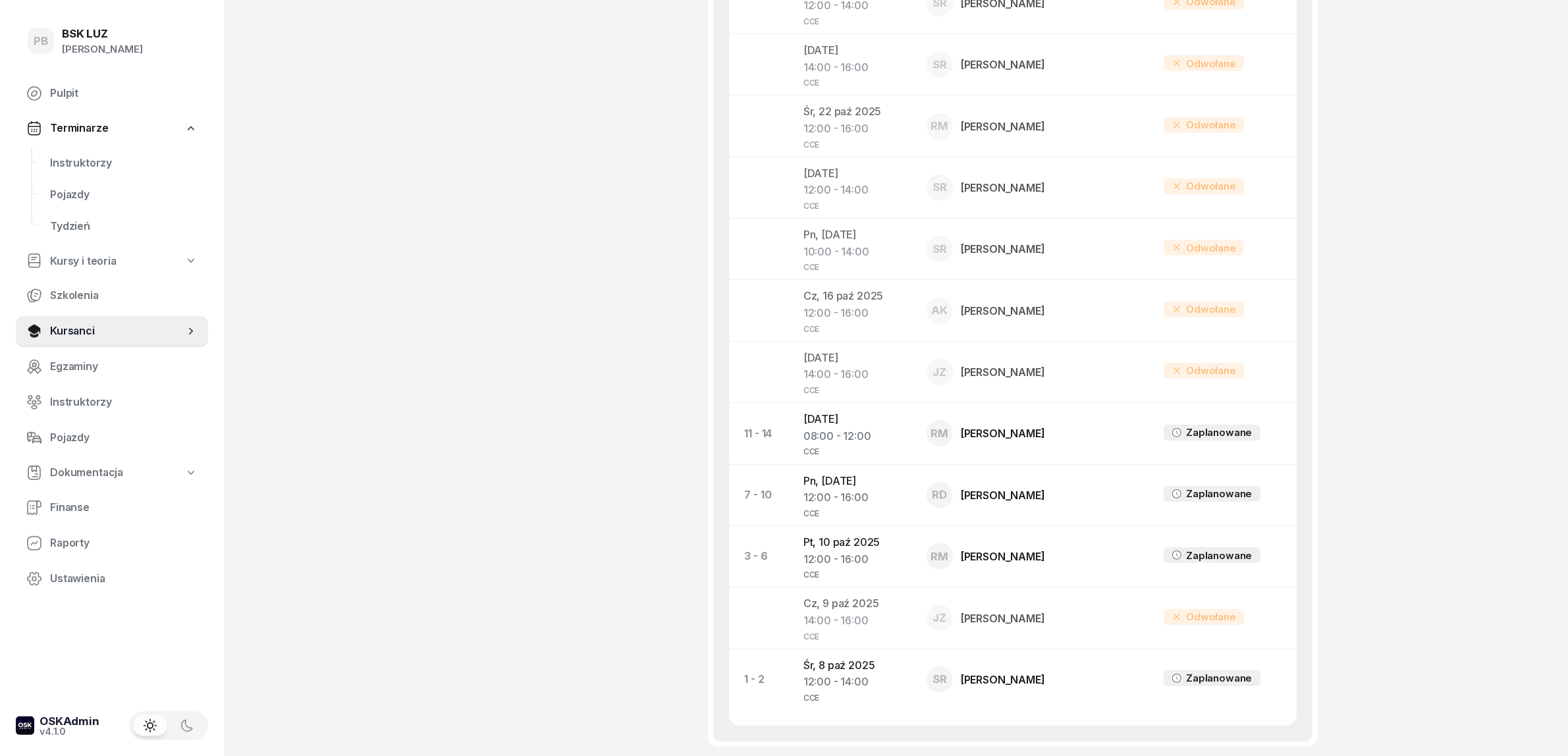
scroll to position [1054, 0]
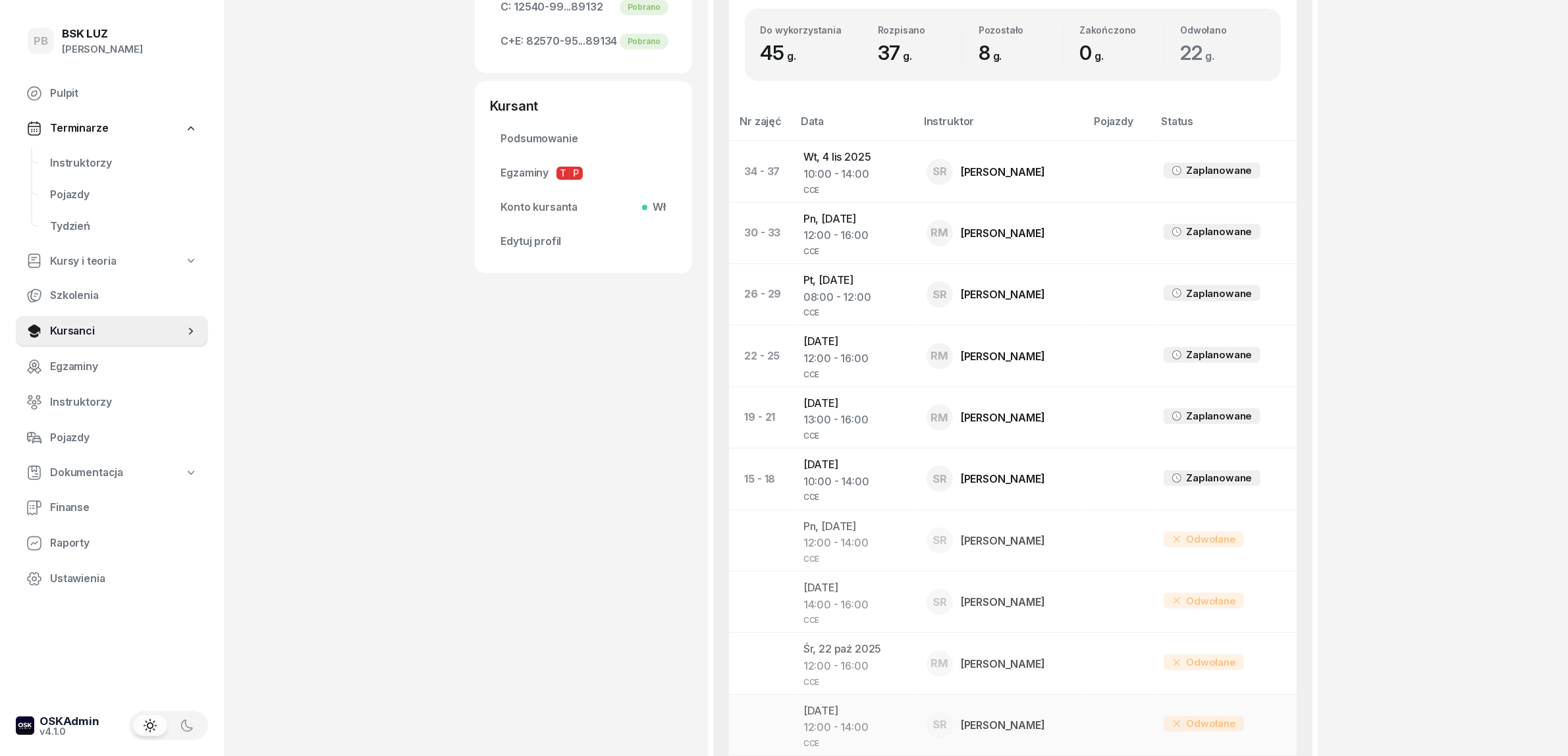
scroll to position [478, 0]
drag, startPoint x: 93, startPoint y: 157, endPoint x: 77, endPoint y: 470, distance: 313.4
click at [93, 159] on span "Instruktorzy" at bounding box center [124, 163] width 148 height 17
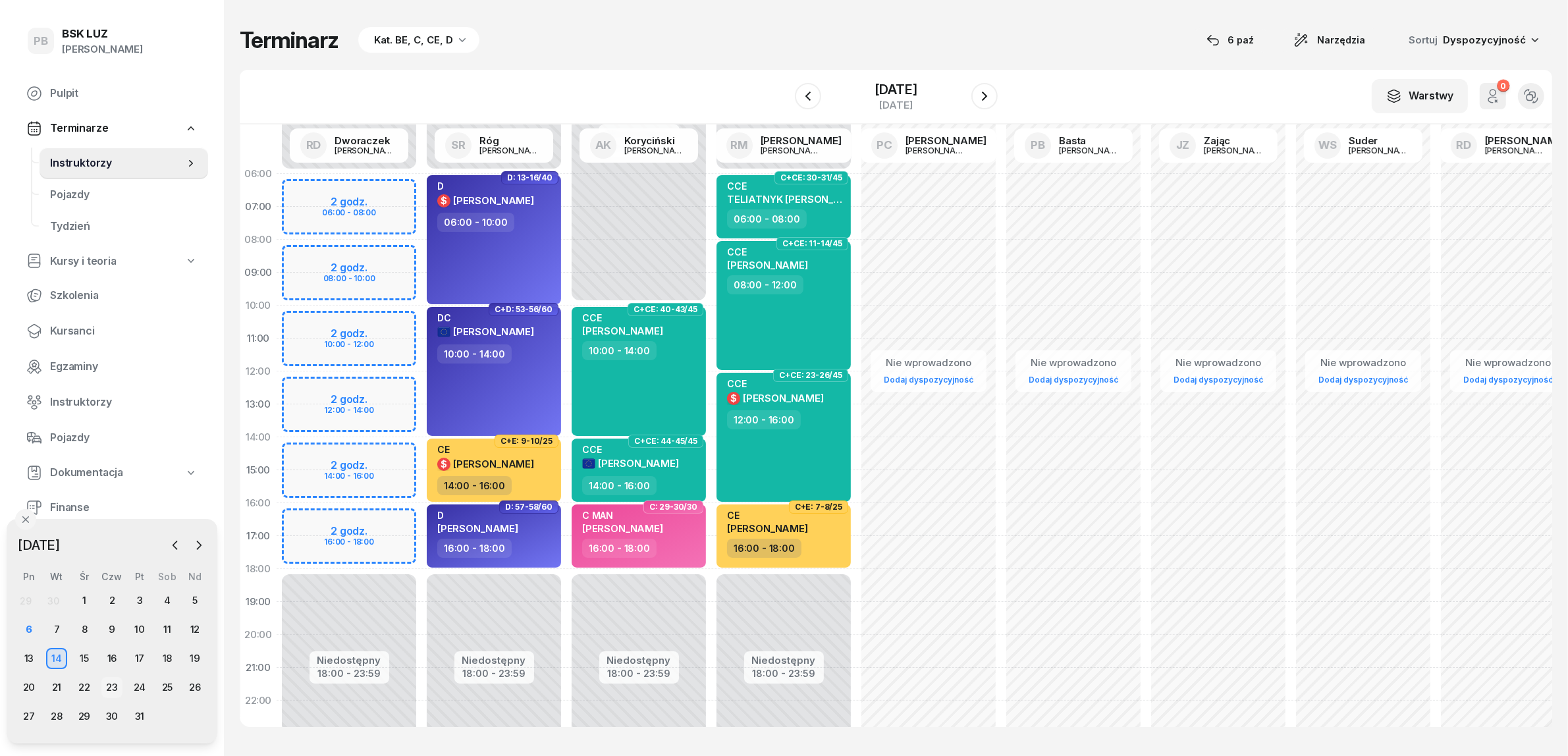
click at [106, 687] on div "23" at bounding box center [112, 688] width 21 height 21
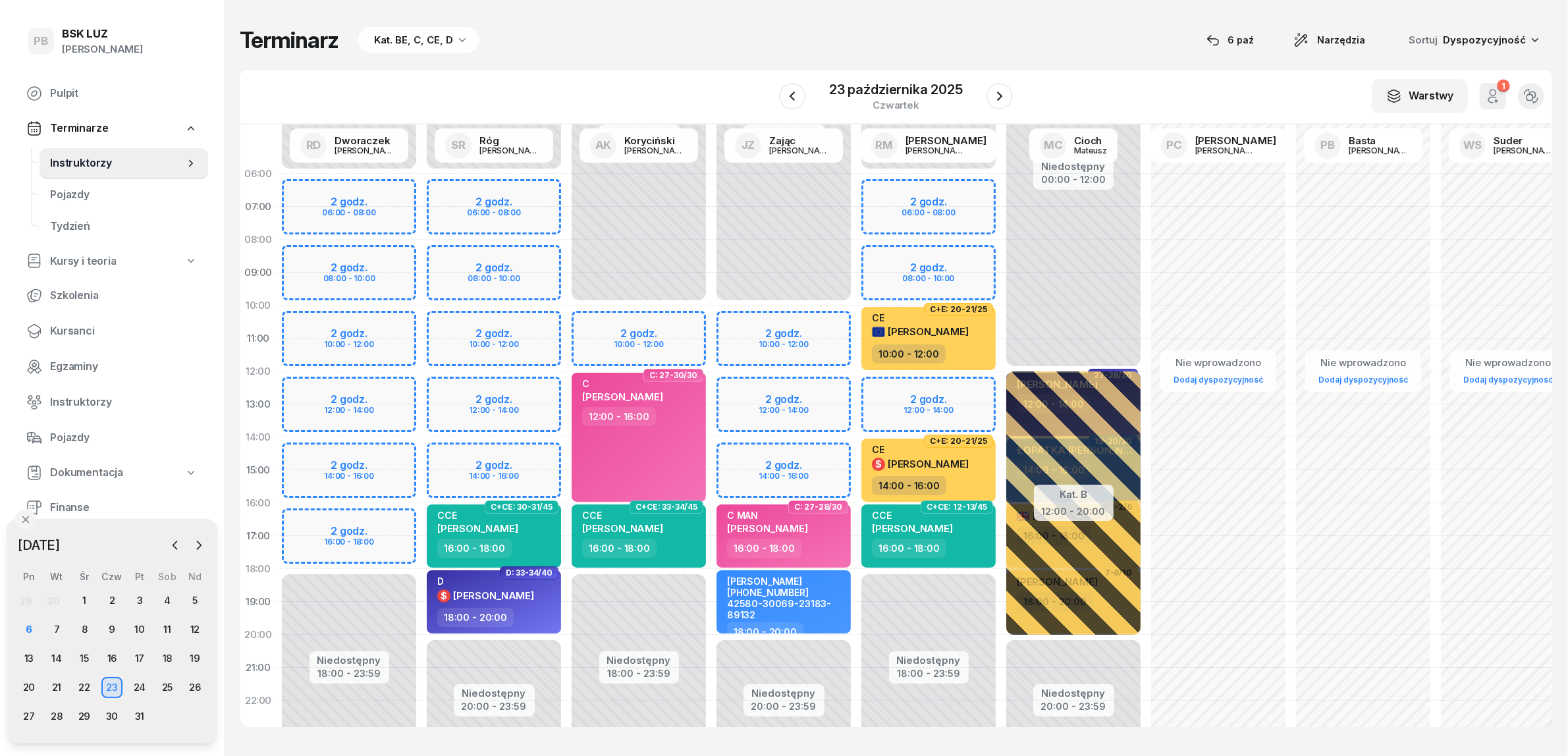
click at [738, 456] on div "Niedostępny 00:00 - 10:00 Niedostępny 20:00 - 23:59 2 godz. 10:00 - 12:00 2 god…" at bounding box center [784, 470] width 145 height 626
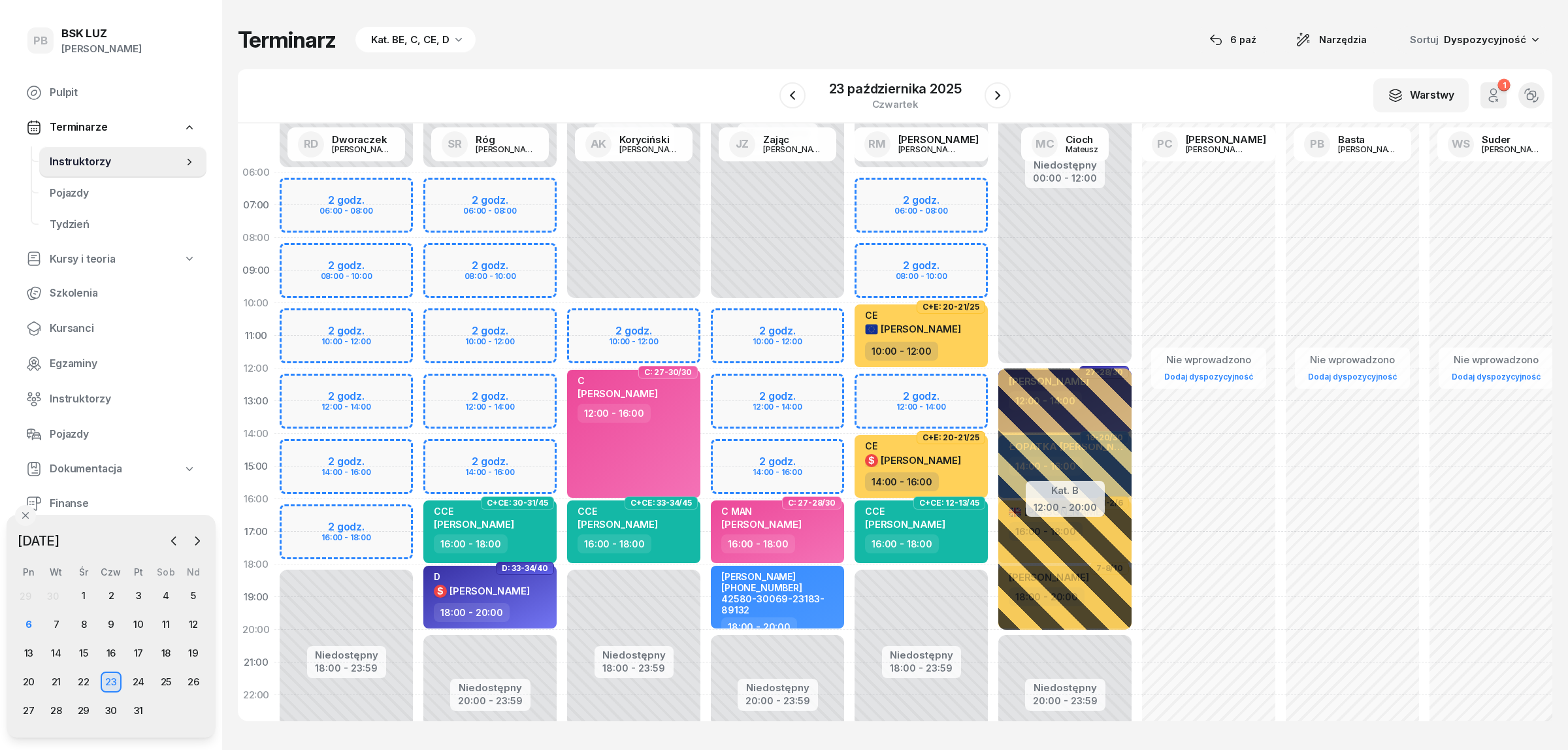
select select "14"
select select "16"
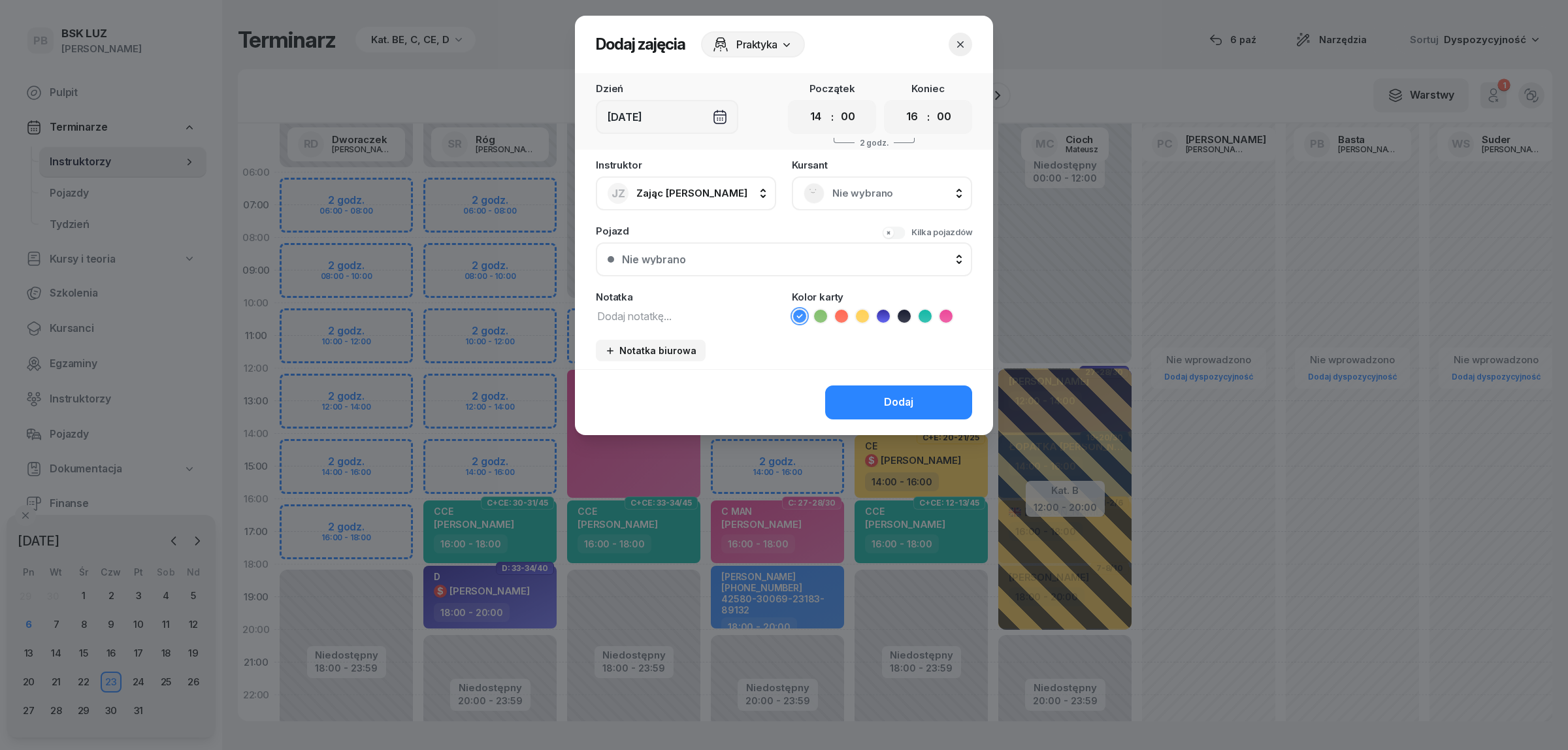
click at [867, 187] on span "Nie wybrano" at bounding box center [896, 194] width 128 height 17
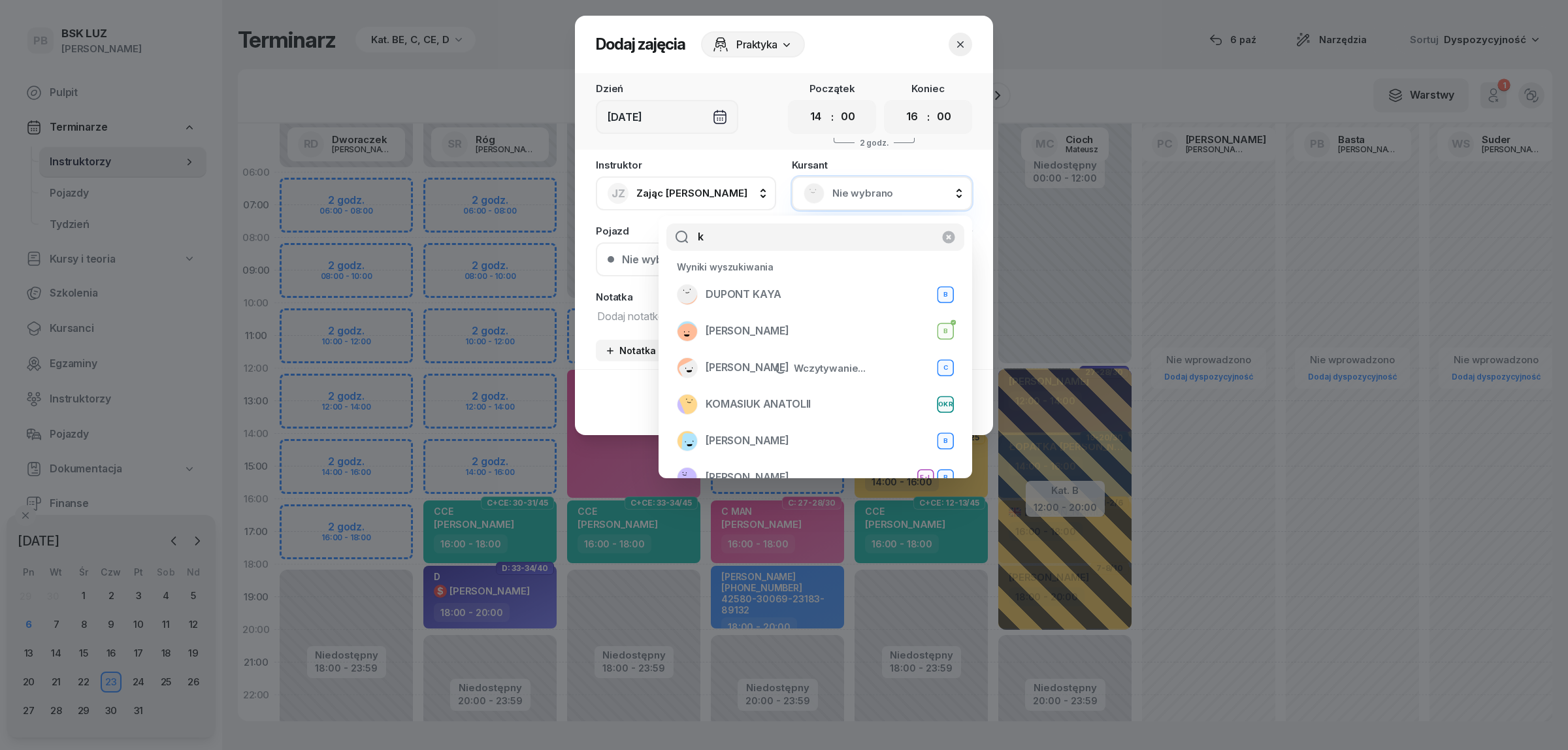
type input "ku"
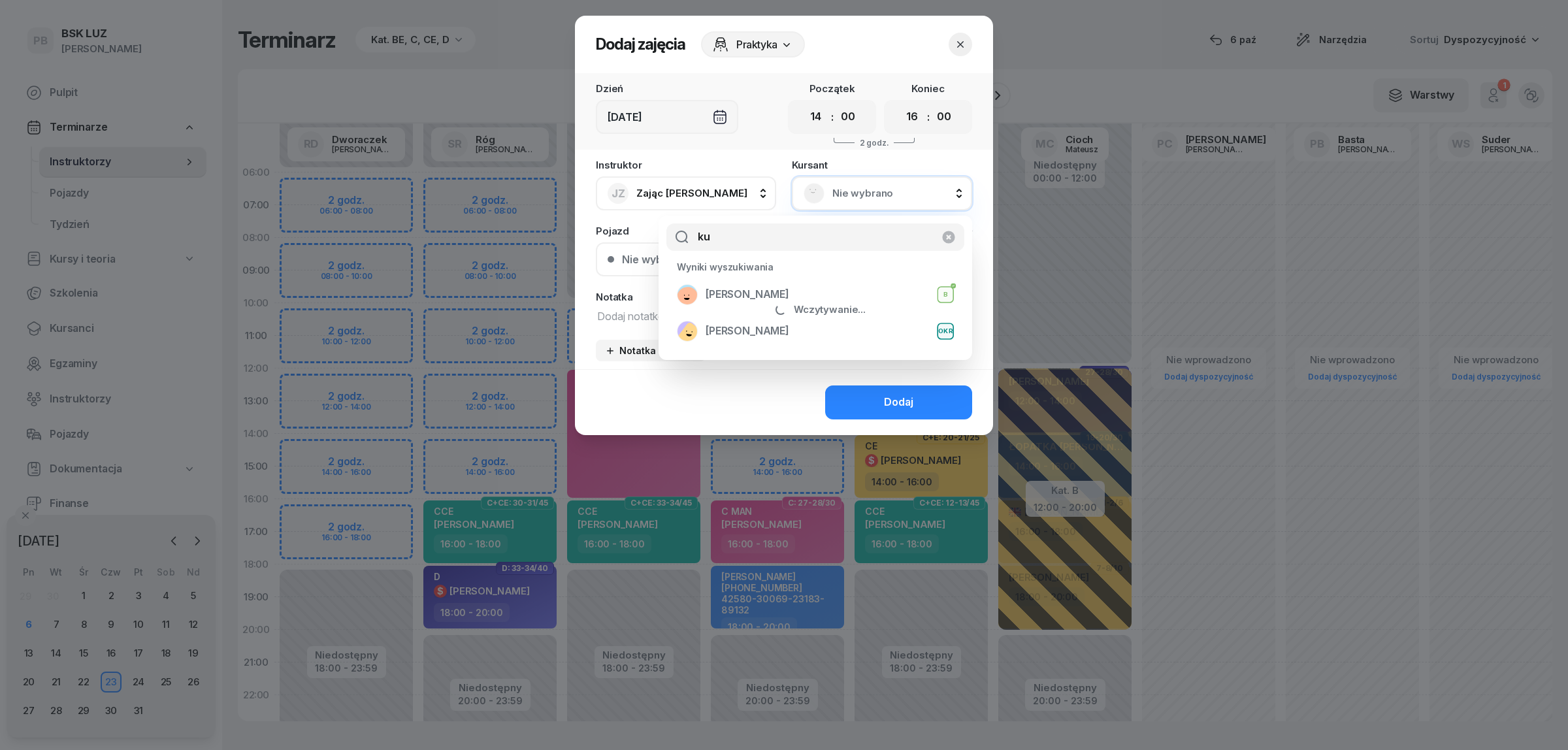
select select "14"
select select "16"
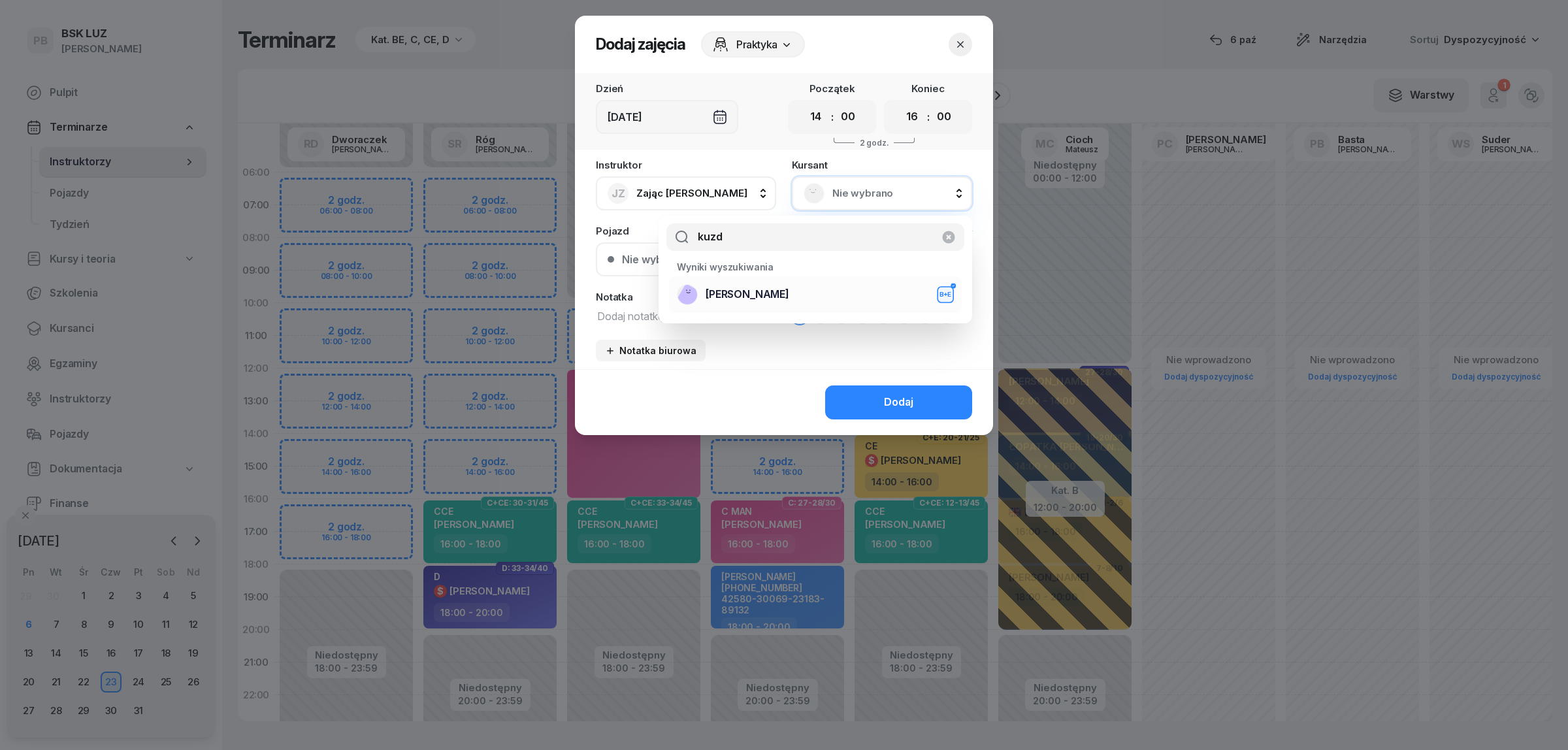
type input "kuzd"
click at [820, 297] on div "KUZDRA DAWID B+E" at bounding box center [815, 295] width 277 height 21
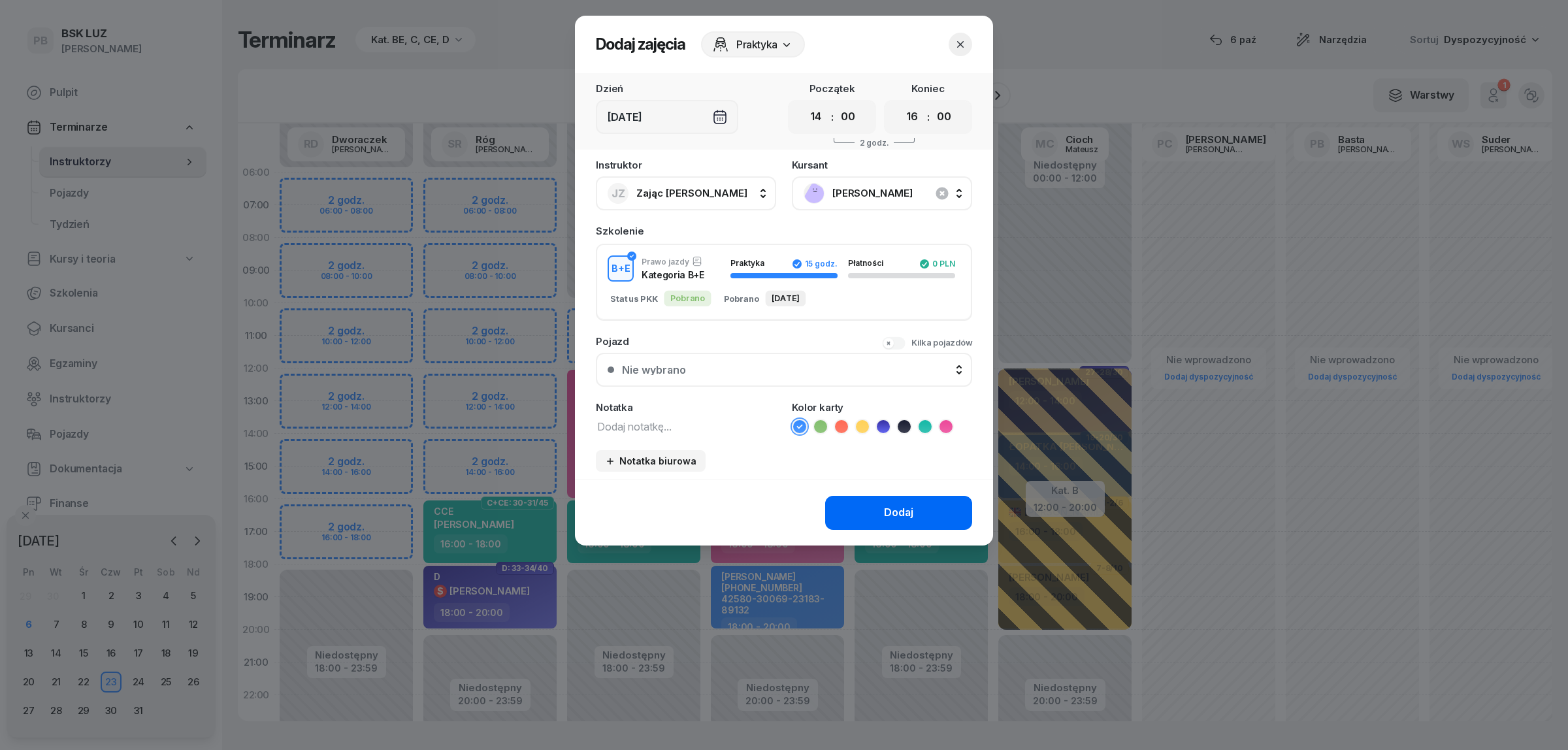
click at [861, 510] on button "Dodaj" at bounding box center [898, 513] width 147 height 34
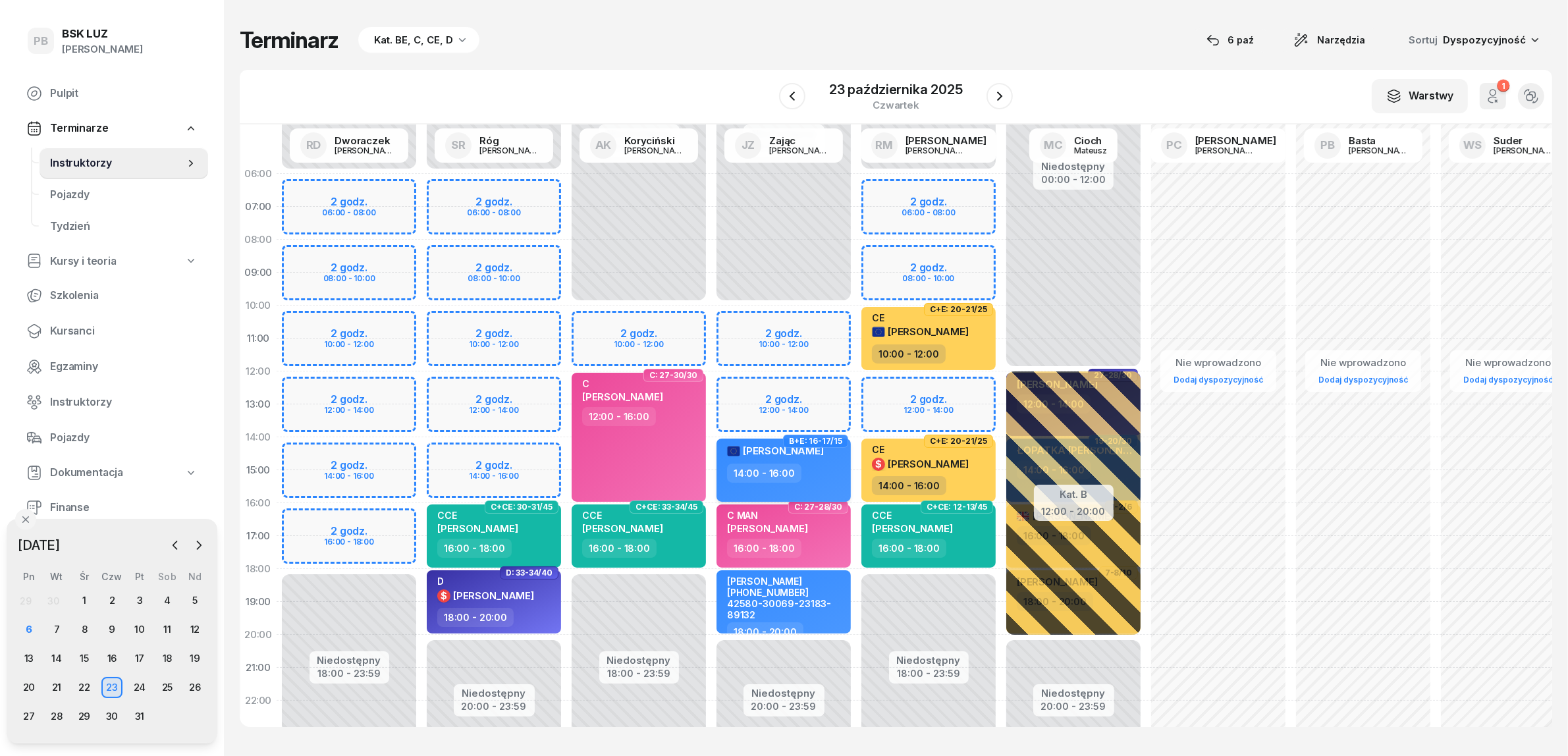
click at [824, 469] on div "14:00 - 16:00" at bounding box center [785, 473] width 116 height 19
select select "14"
select select "16"
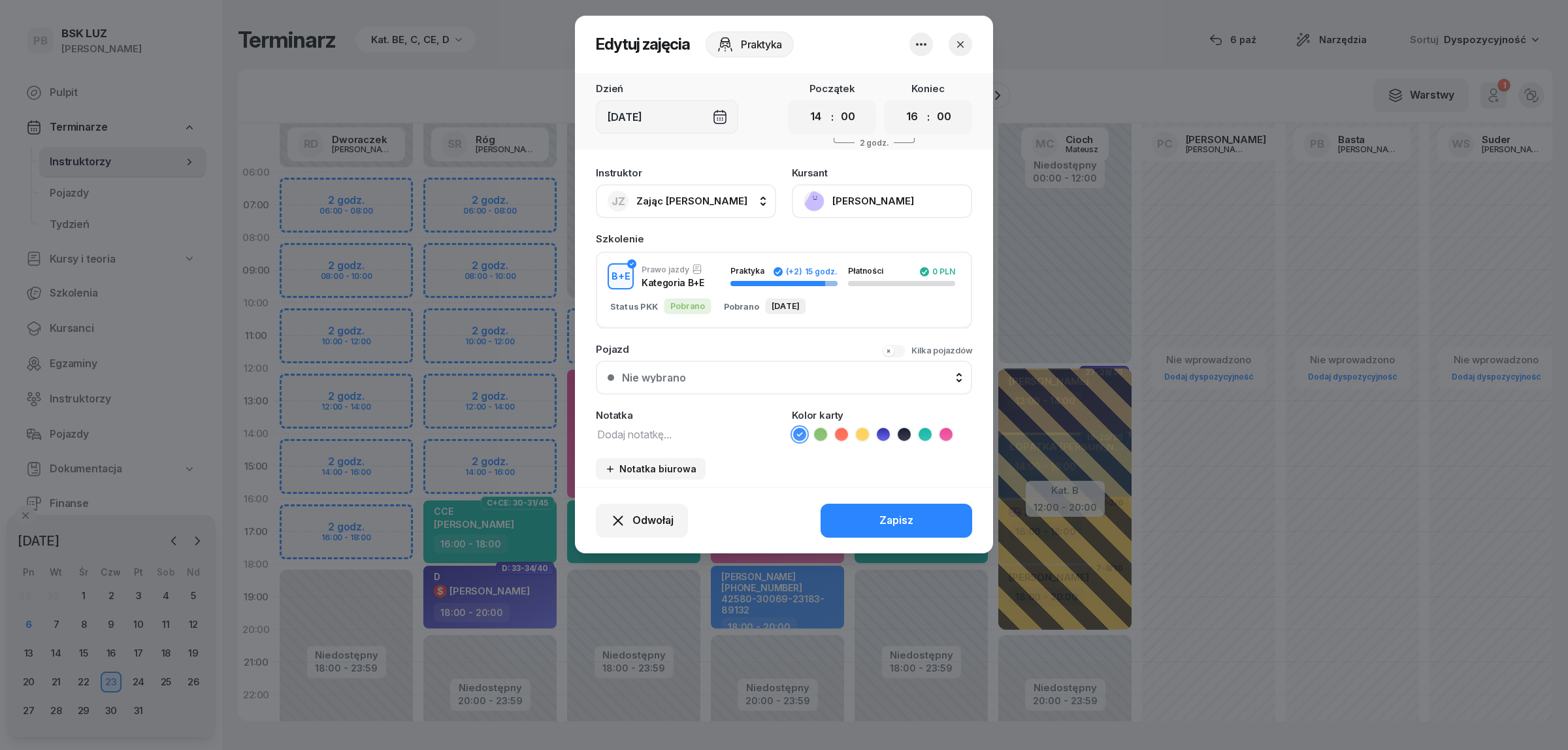
click at [884, 202] on button "KUZDRA DAWID" at bounding box center [882, 201] width 180 height 34
click at [847, 248] on div "Otwórz profil" at bounding box center [834, 245] width 63 height 17
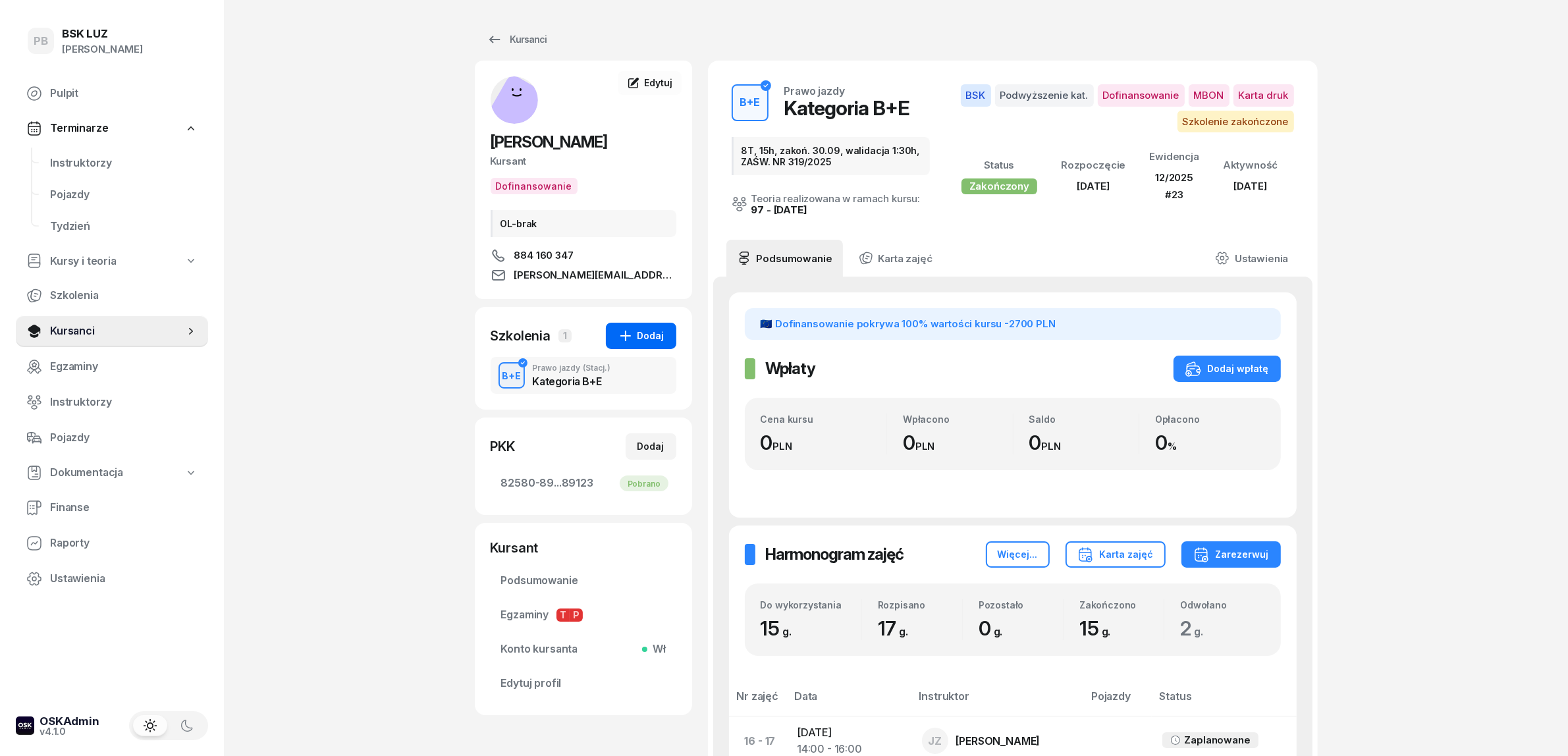
click at [649, 341] on div "Dodaj" at bounding box center [641, 336] width 47 height 16
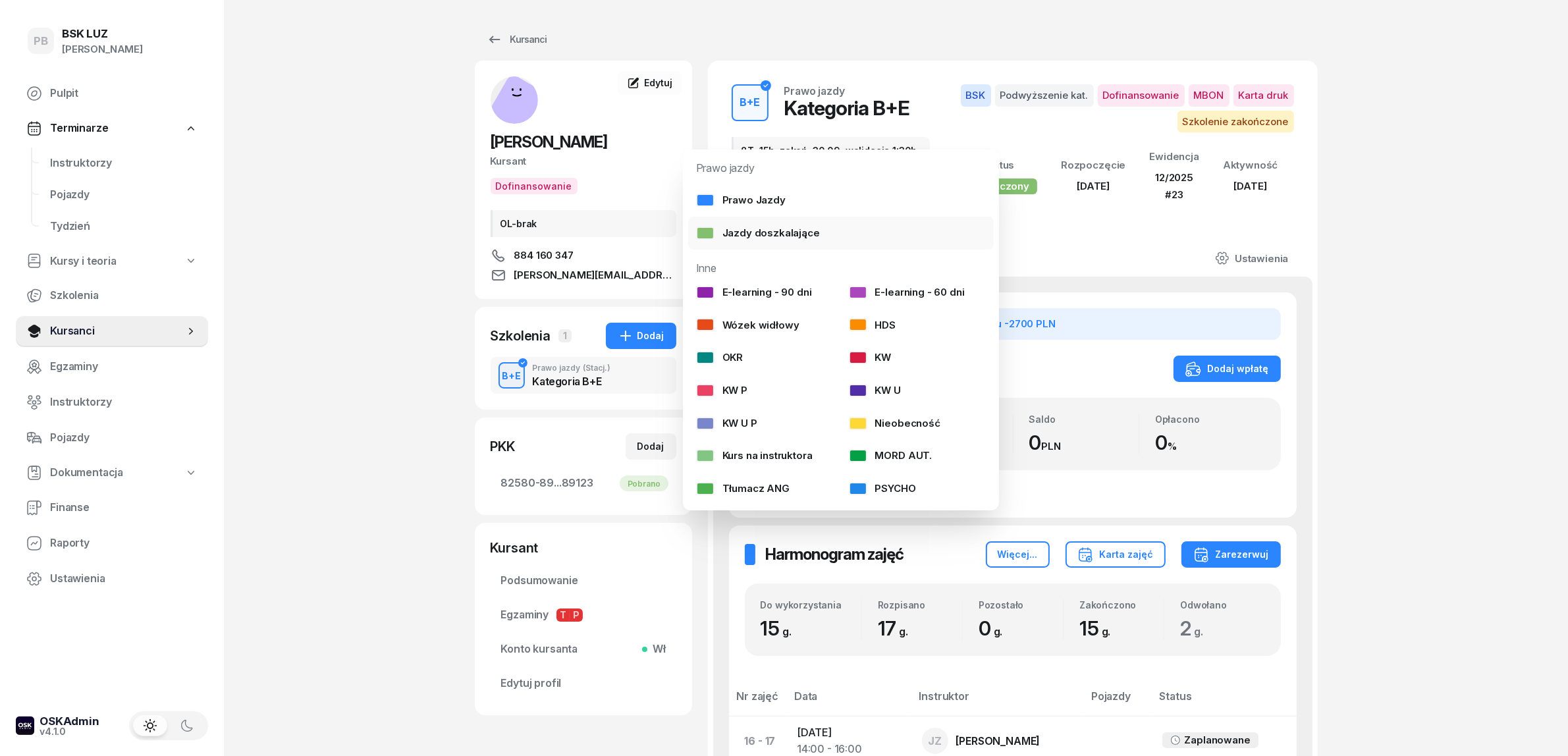
click at [769, 238] on div "Jazdy doszkalające" at bounding box center [758, 233] width 124 height 17
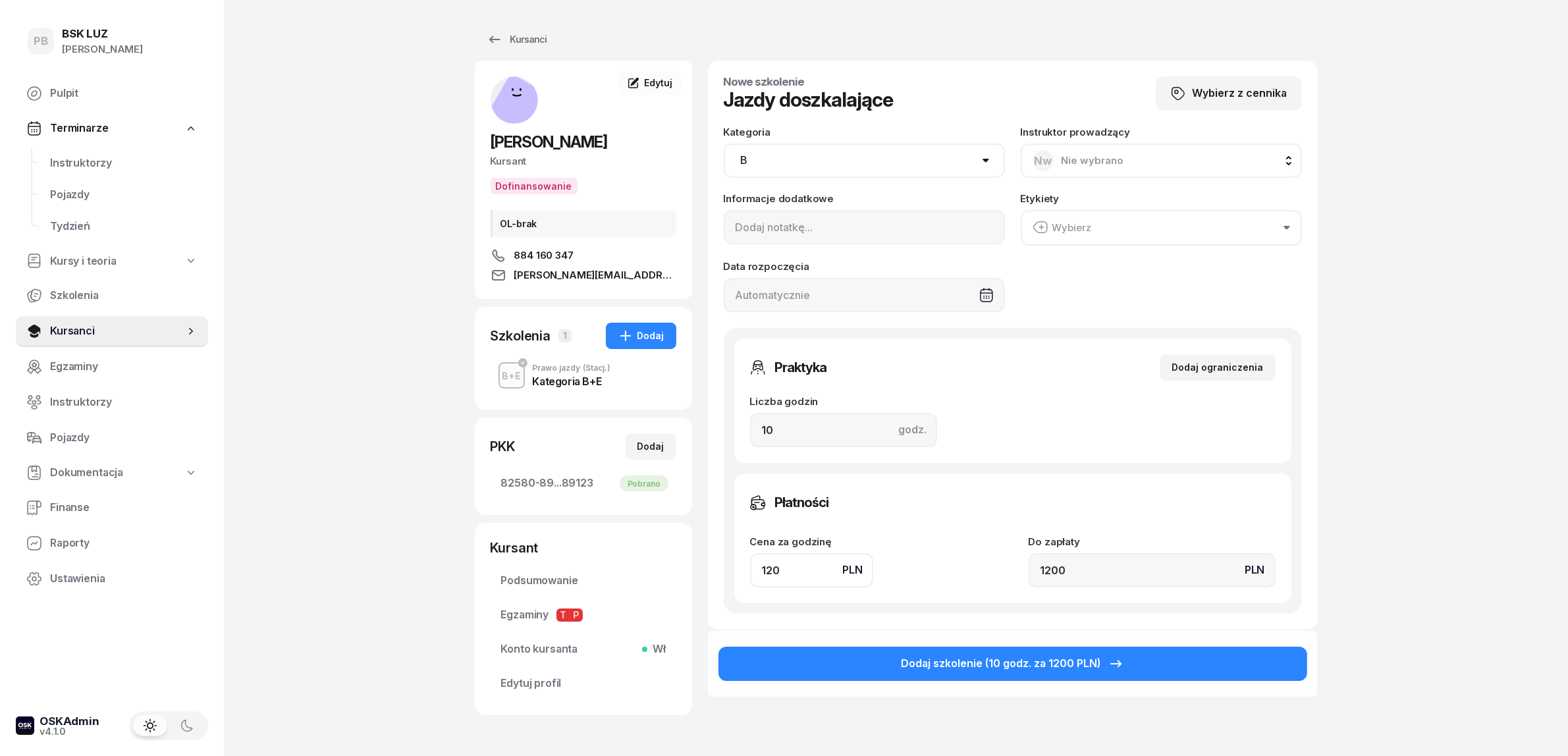
click at [870, 157] on select "AM A1 A2 A B1 B B+E C1 C1+E C C+E D1 D1+E D D+E T Tram C+CE C+D" at bounding box center [864, 161] width 281 height 34
select select "B+E"
click at [724, 144] on select "AM A1 A2 A B1 B B+E C1 C1+E C C+E D1 D1+E D D+E T Tram C+CE C+D" at bounding box center [864, 161] width 281 height 34
drag, startPoint x: 784, startPoint y: 419, endPoint x: 720, endPoint y: 425, distance: 64.3
click at [720, 425] on div "Nowe szkolenie Jazdy doszkalające Wybierz z cennika Kategoria AM A1 A2 A B1 B B…" at bounding box center [1013, 345] width 610 height 569
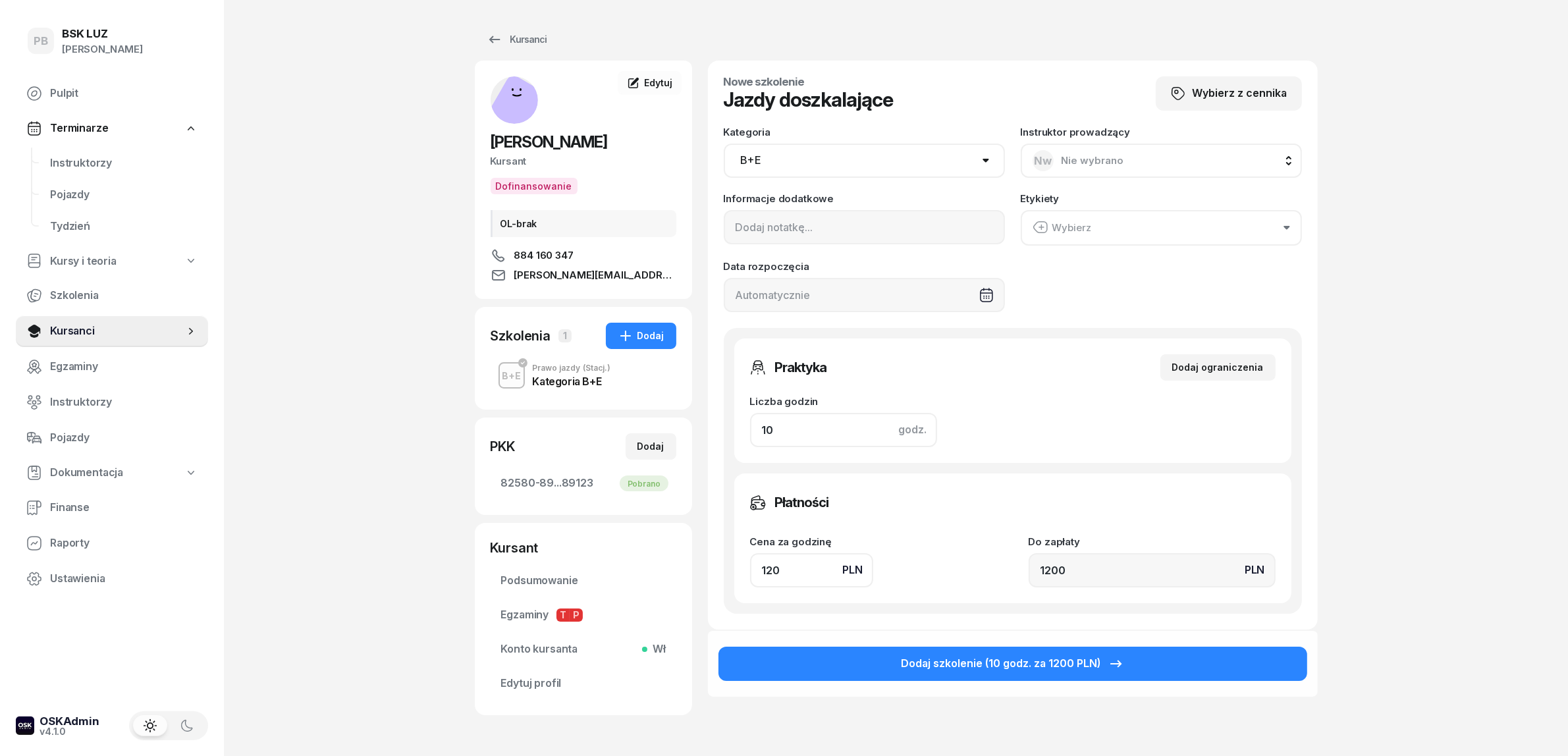
type input "2"
type input "240"
type input "2"
drag, startPoint x: 794, startPoint y: 575, endPoint x: 662, endPoint y: 554, distance: 133.7
click at [662, 554] on div "KUZDRA DAWID Kursant Dofinansowanie OL-brak 884 160 347 DAWID.KUZDRA1@ONET.PL D…" at bounding box center [896, 414] width 843 height 707
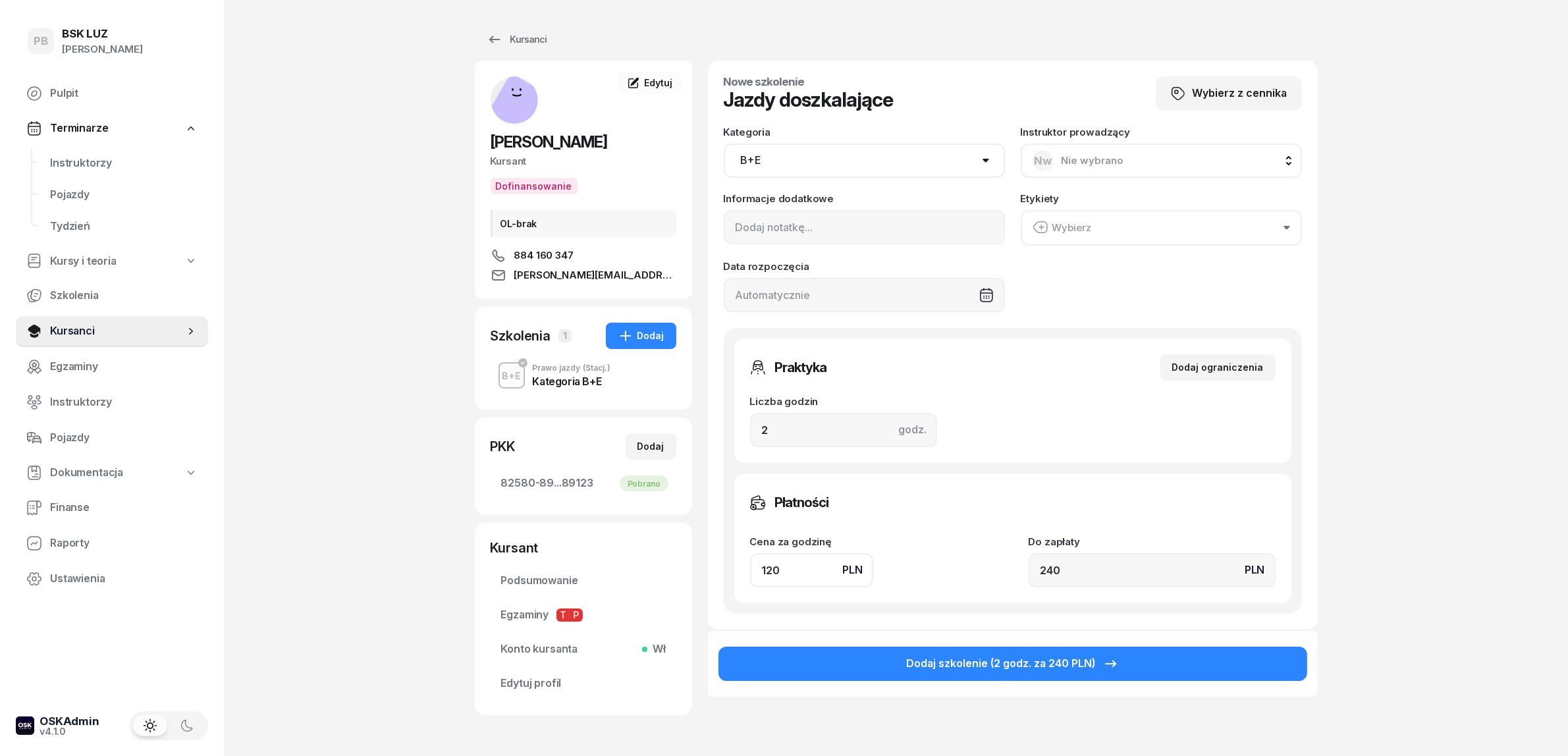
type input "1"
type input "2"
type input "18"
type input "36"
type input "180"
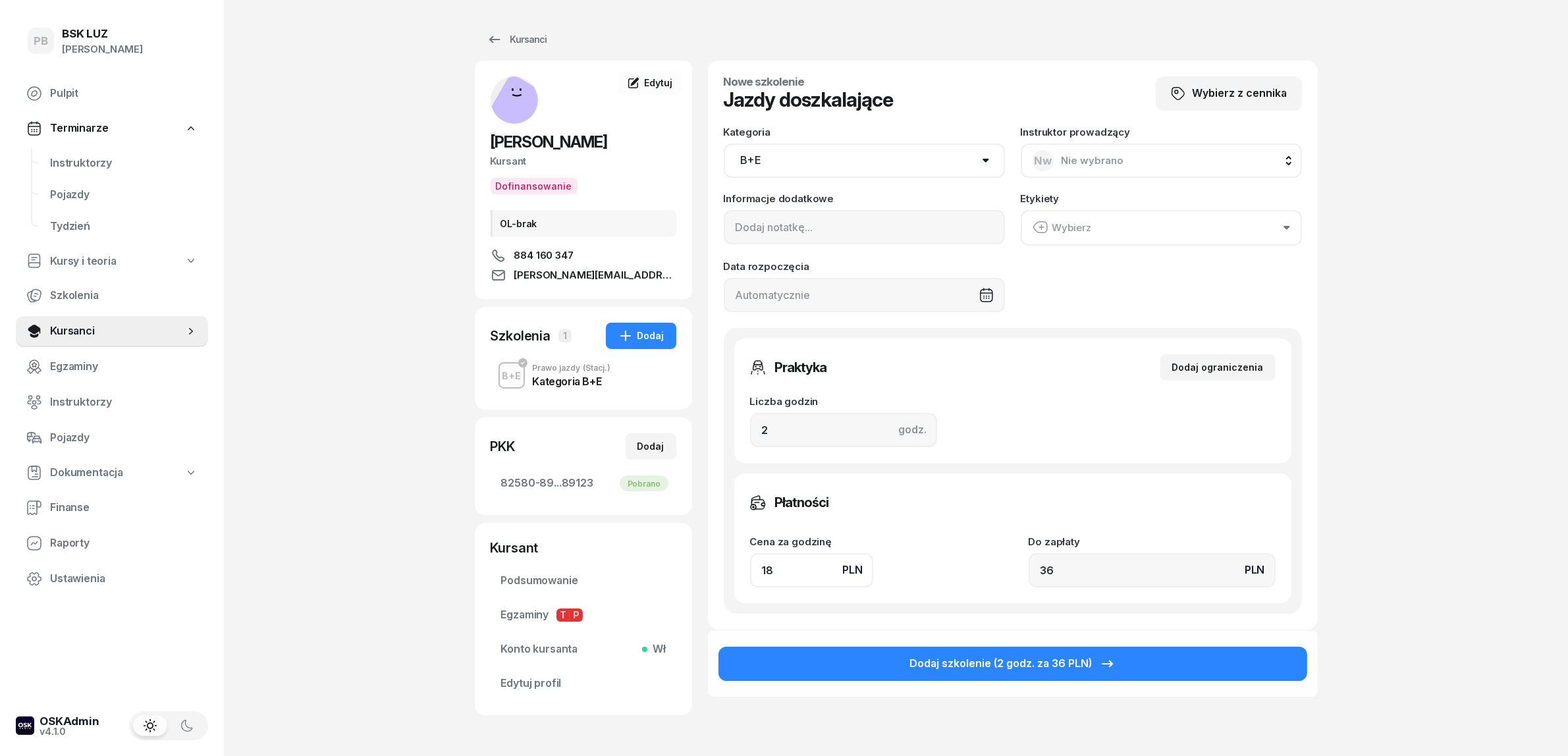
type input "360"
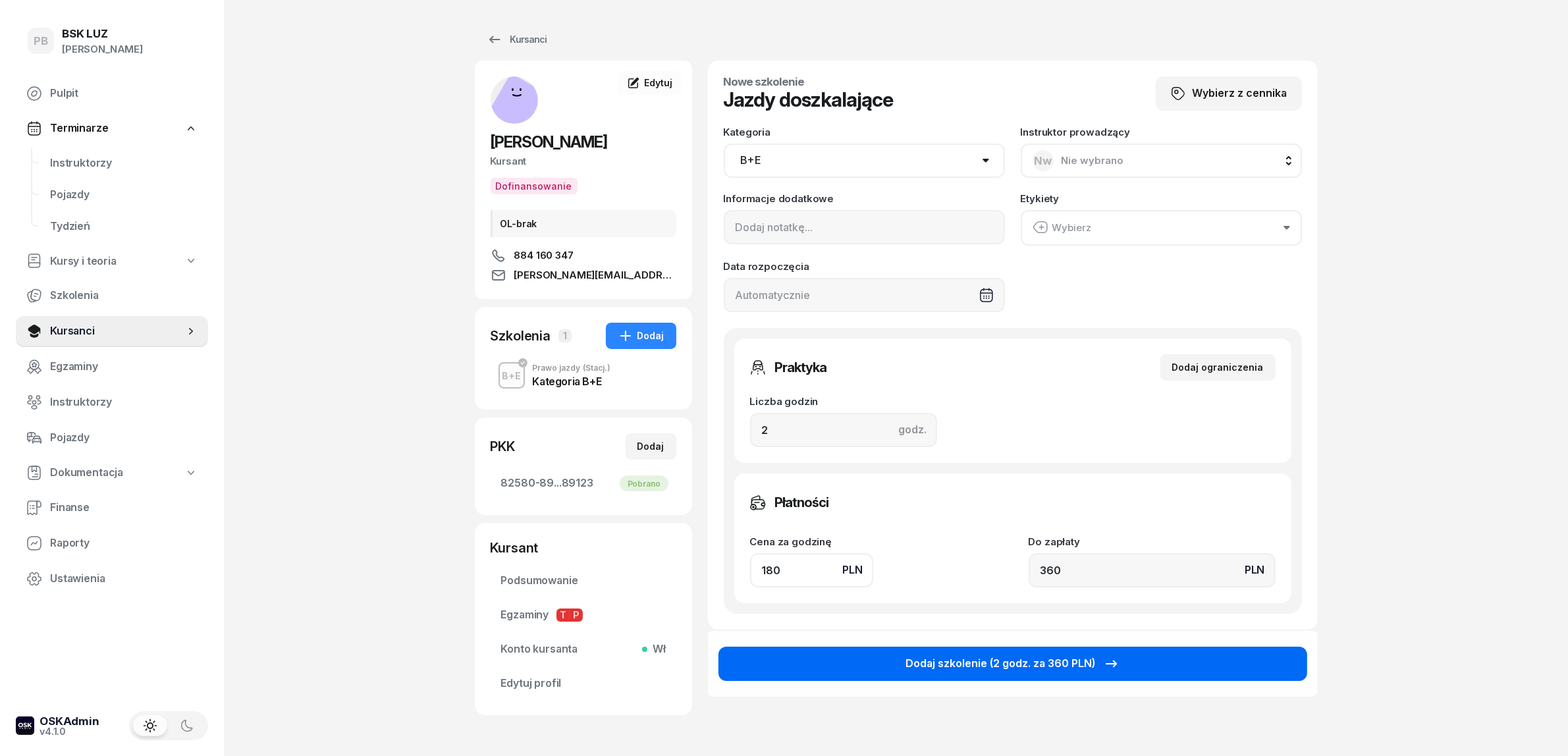
type input "180"
click at [942, 661] on div "Dodaj szkolenie (2 godz. za 360 PLN)" at bounding box center [1013, 664] width 213 height 17
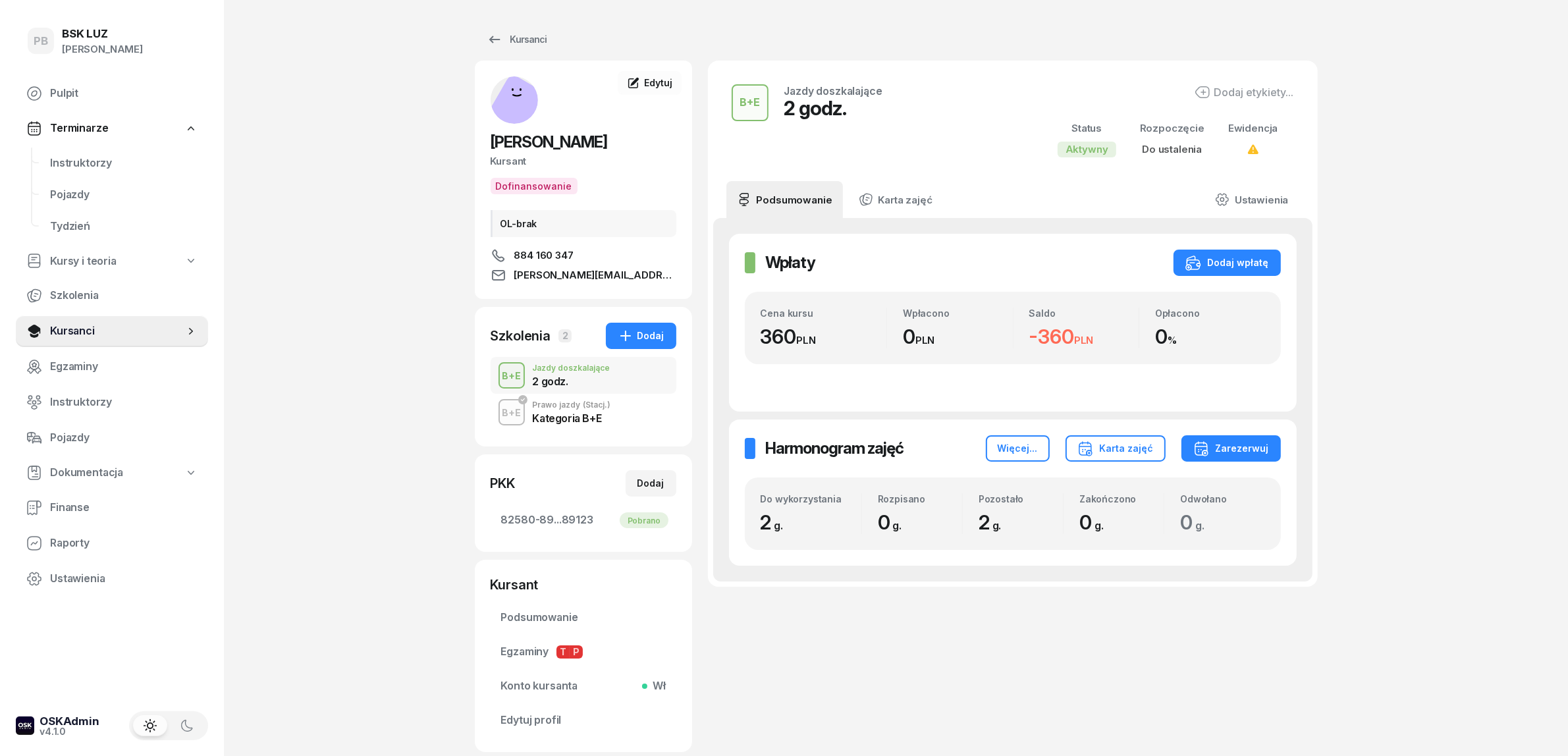
click at [576, 413] on div "Kategoria B+E" at bounding box center [572, 418] width 79 height 11
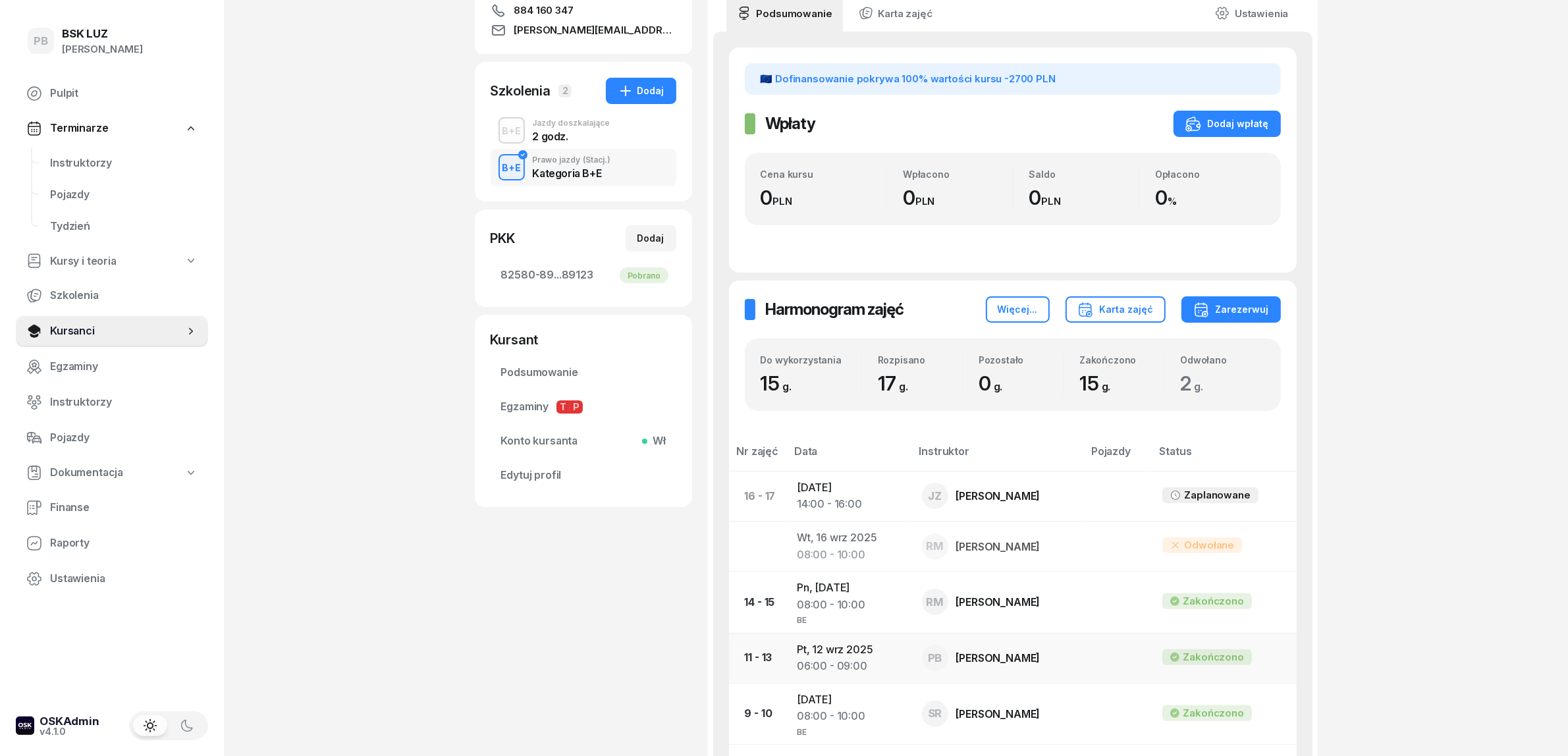
scroll to position [247, 0]
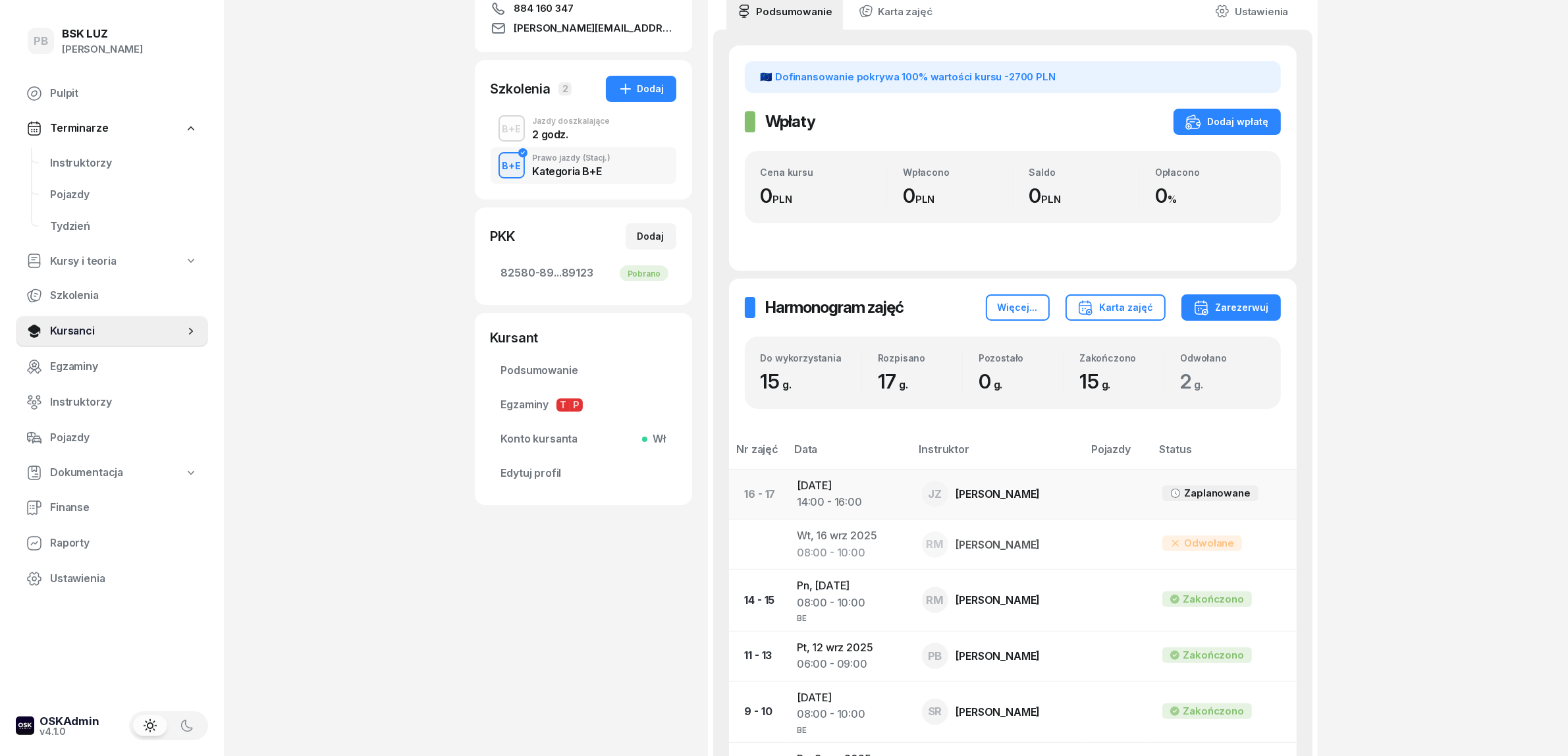
click at [838, 485] on td "Cz, 23 paź 2025 14:00 - 16:00" at bounding box center [849, 494] width 125 height 50
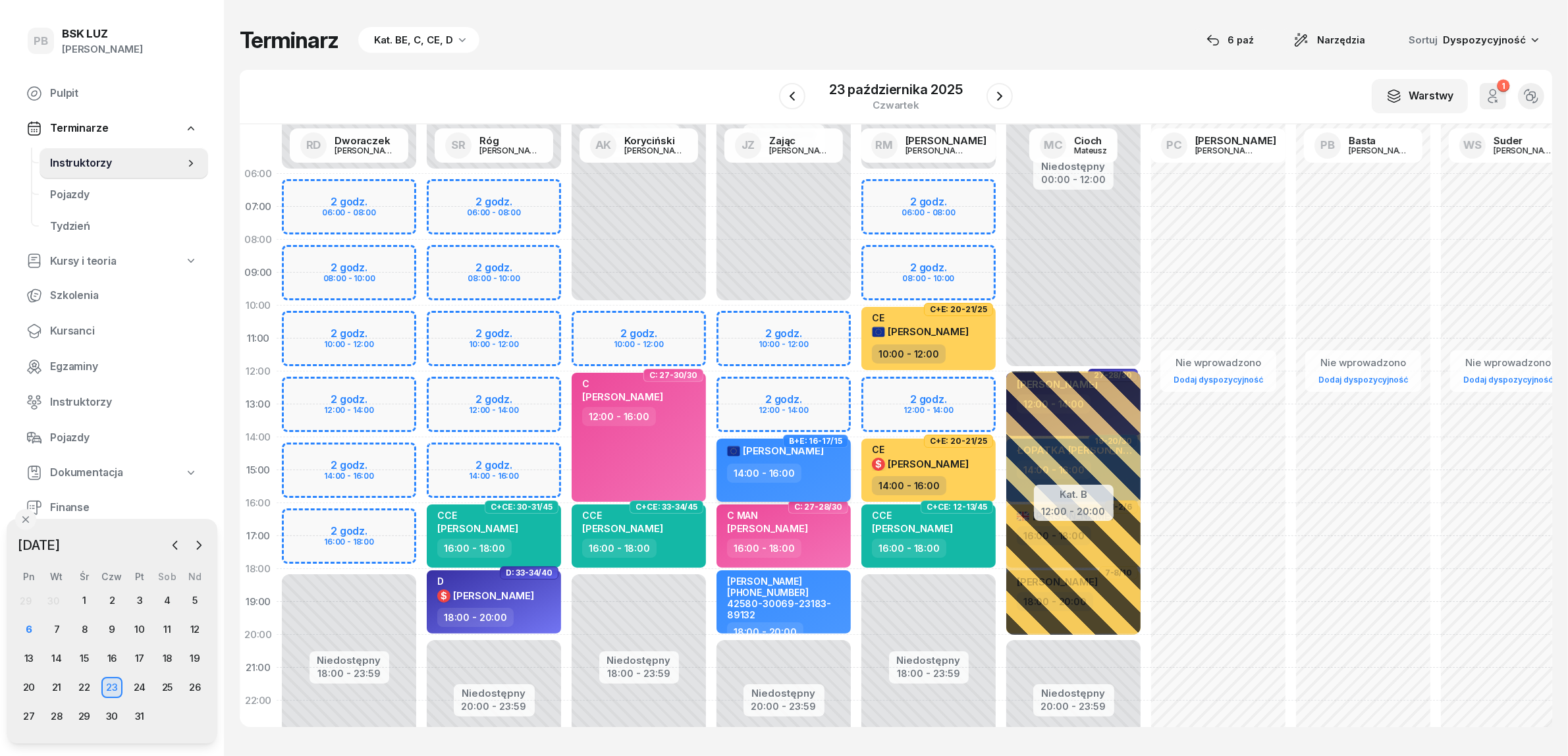
click at [833, 479] on div "14:00 - 16:00" at bounding box center [785, 473] width 116 height 19
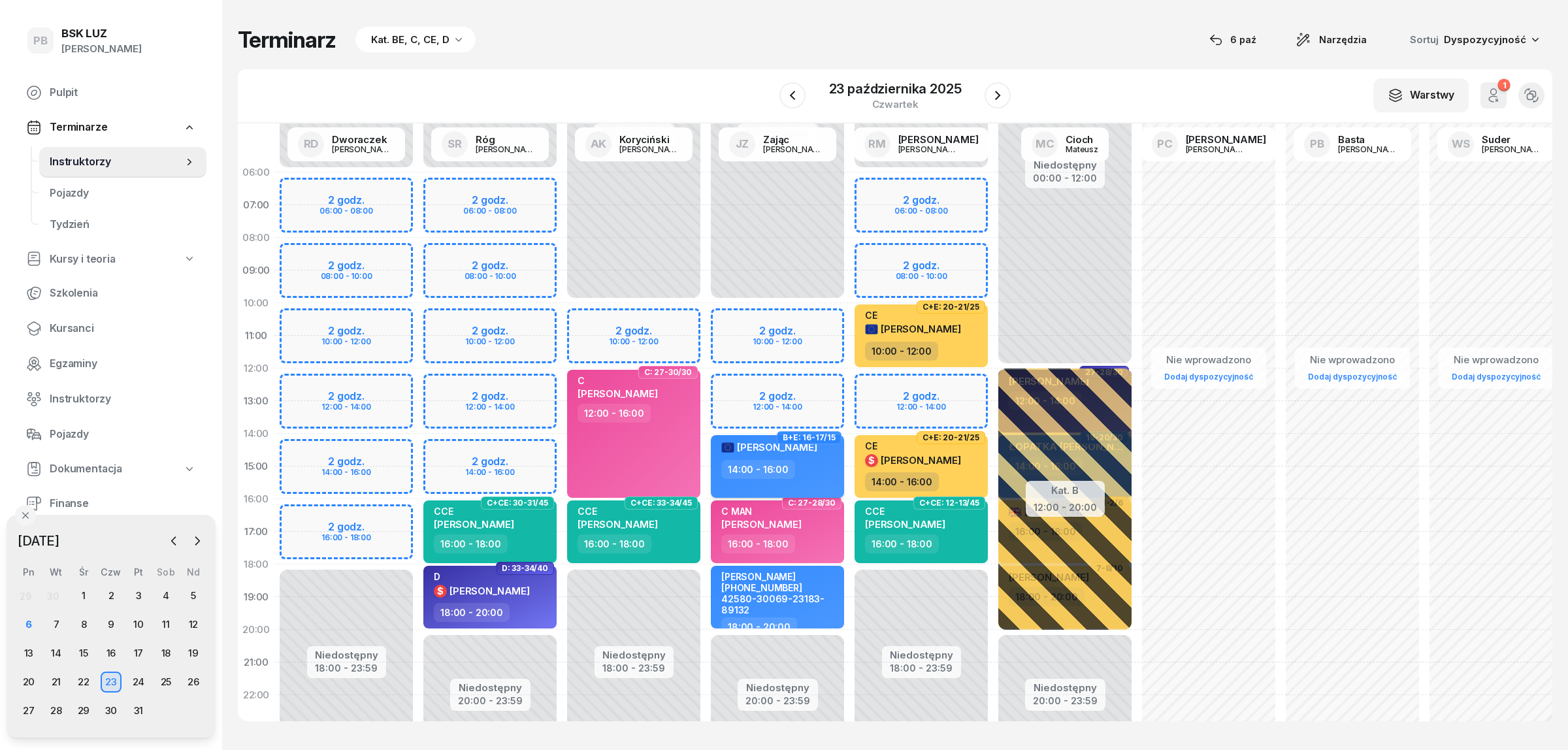
select select "14"
select select "16"
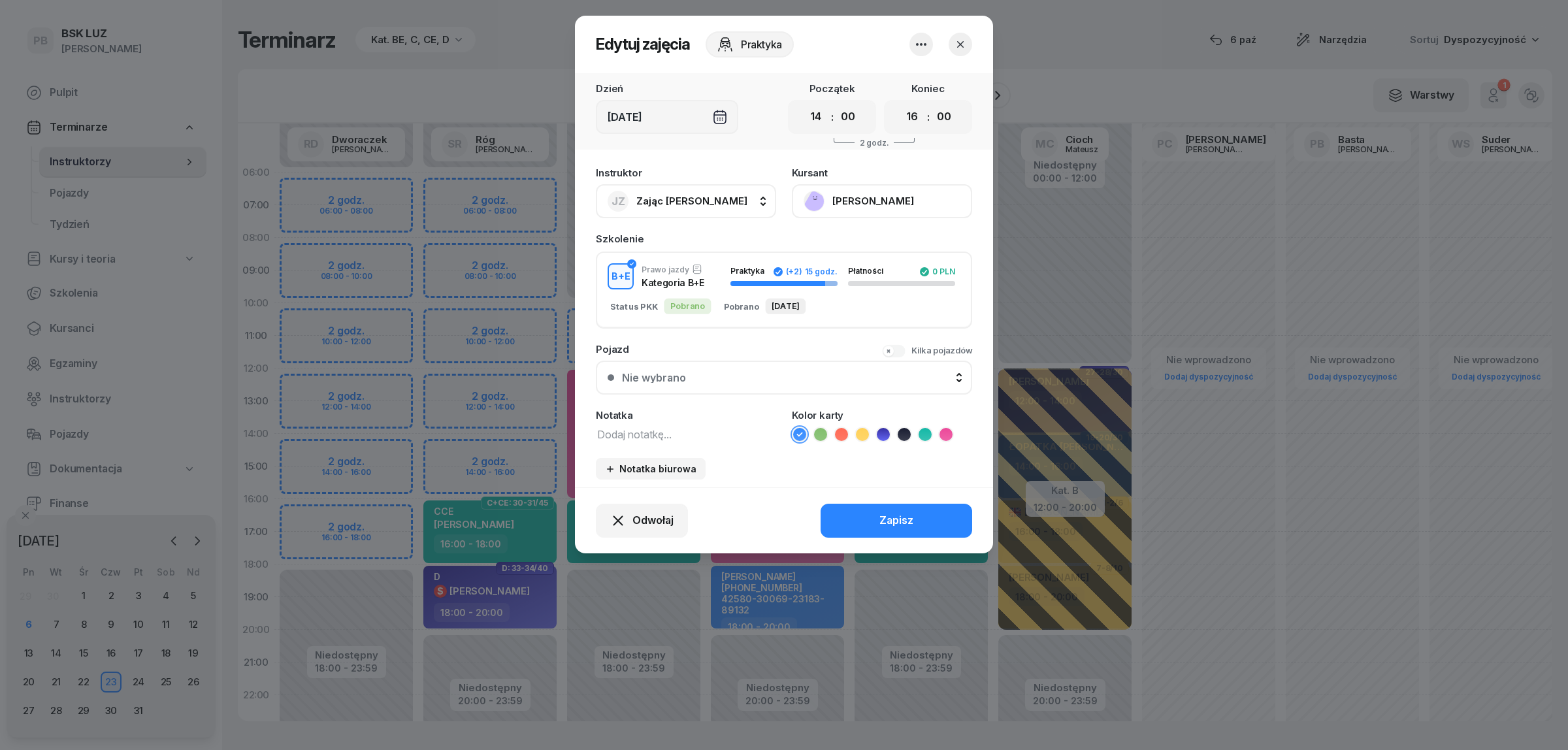
click at [922, 46] on icon "button" at bounding box center [921, 44] width 16 height 16
click at [915, 80] on link "Usuń" at bounding box center [914, 83] width 172 height 32
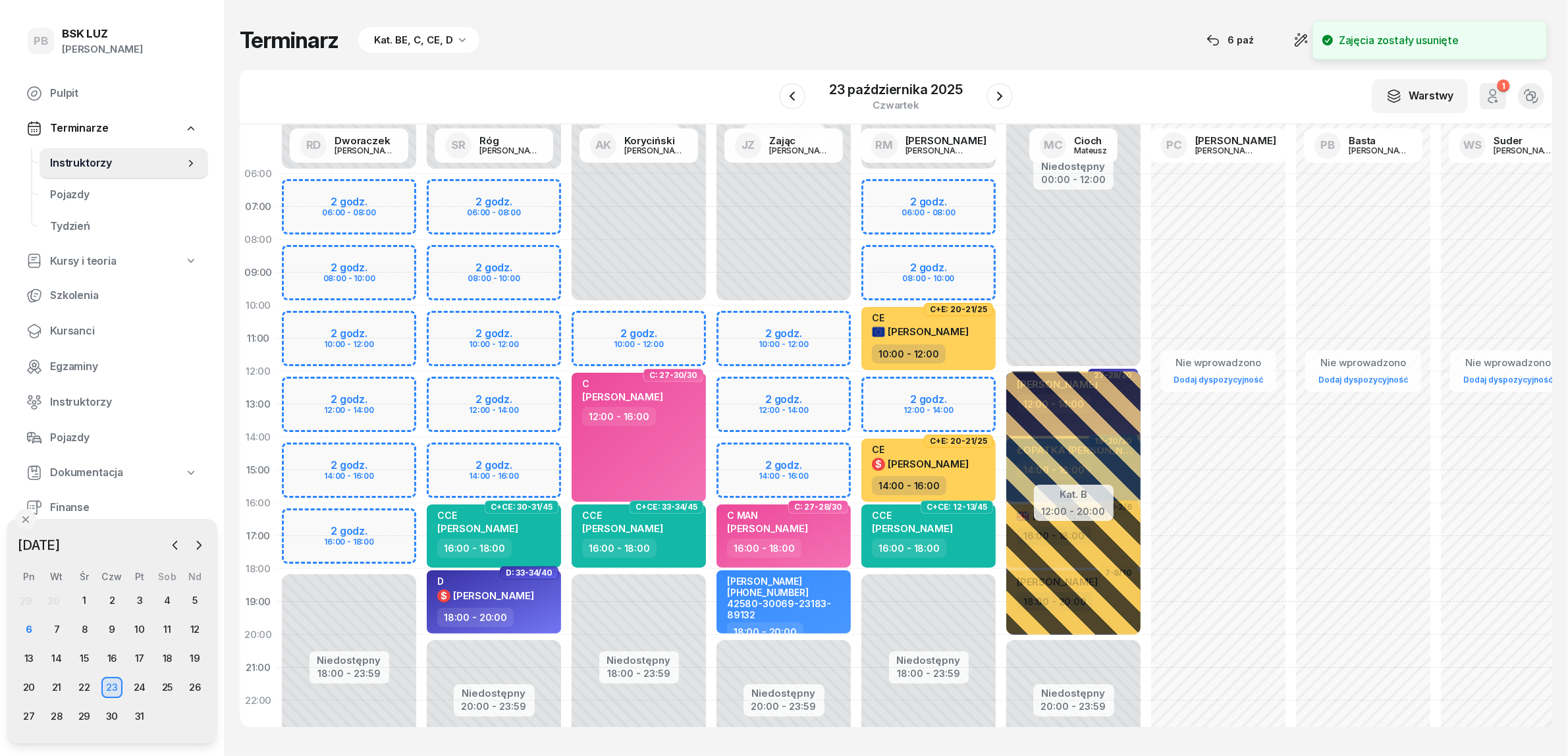
click at [757, 446] on div "Niedostępny 00:00 - 10:00 Niedostępny 20:00 - 23:59 C: 27-28/30 C MAN HARTABUS …" at bounding box center [784, 470] width 145 height 626
select select "14"
select select "16"
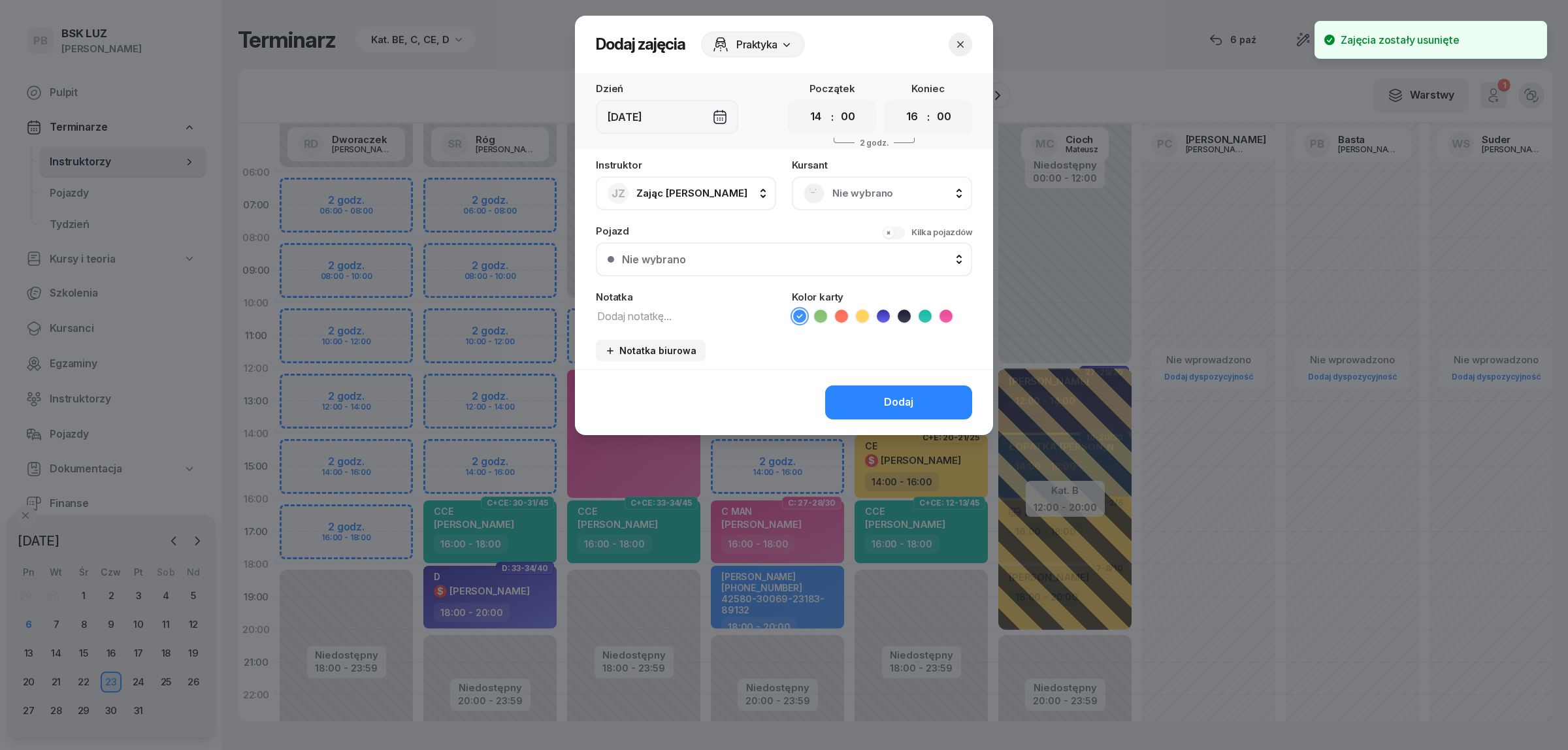
click at [888, 190] on span "Nie wybrano" at bounding box center [896, 194] width 128 height 17
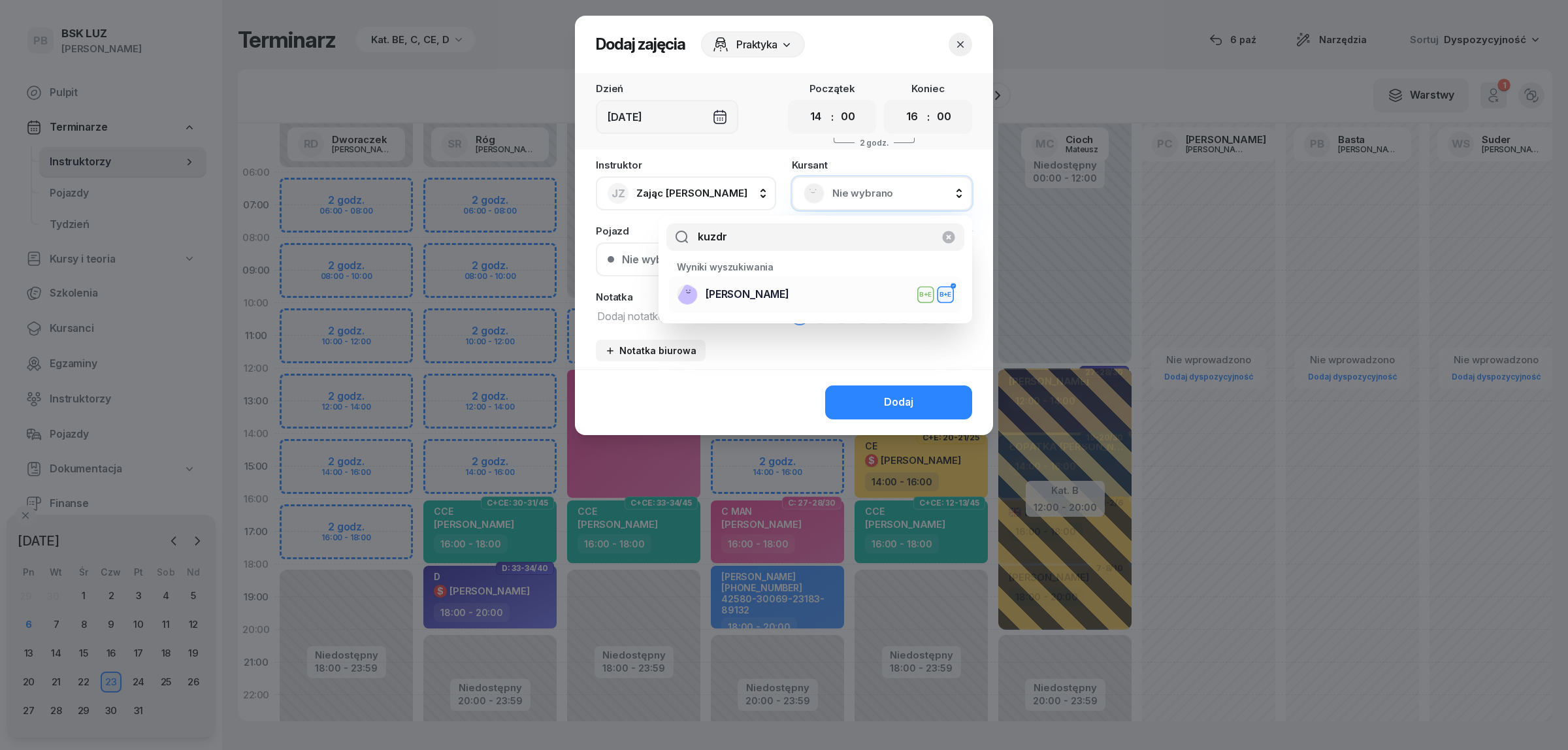
type input "kuzdr"
click at [804, 291] on div "KUZDRA DAWID B+E B+E" at bounding box center [815, 295] width 277 height 21
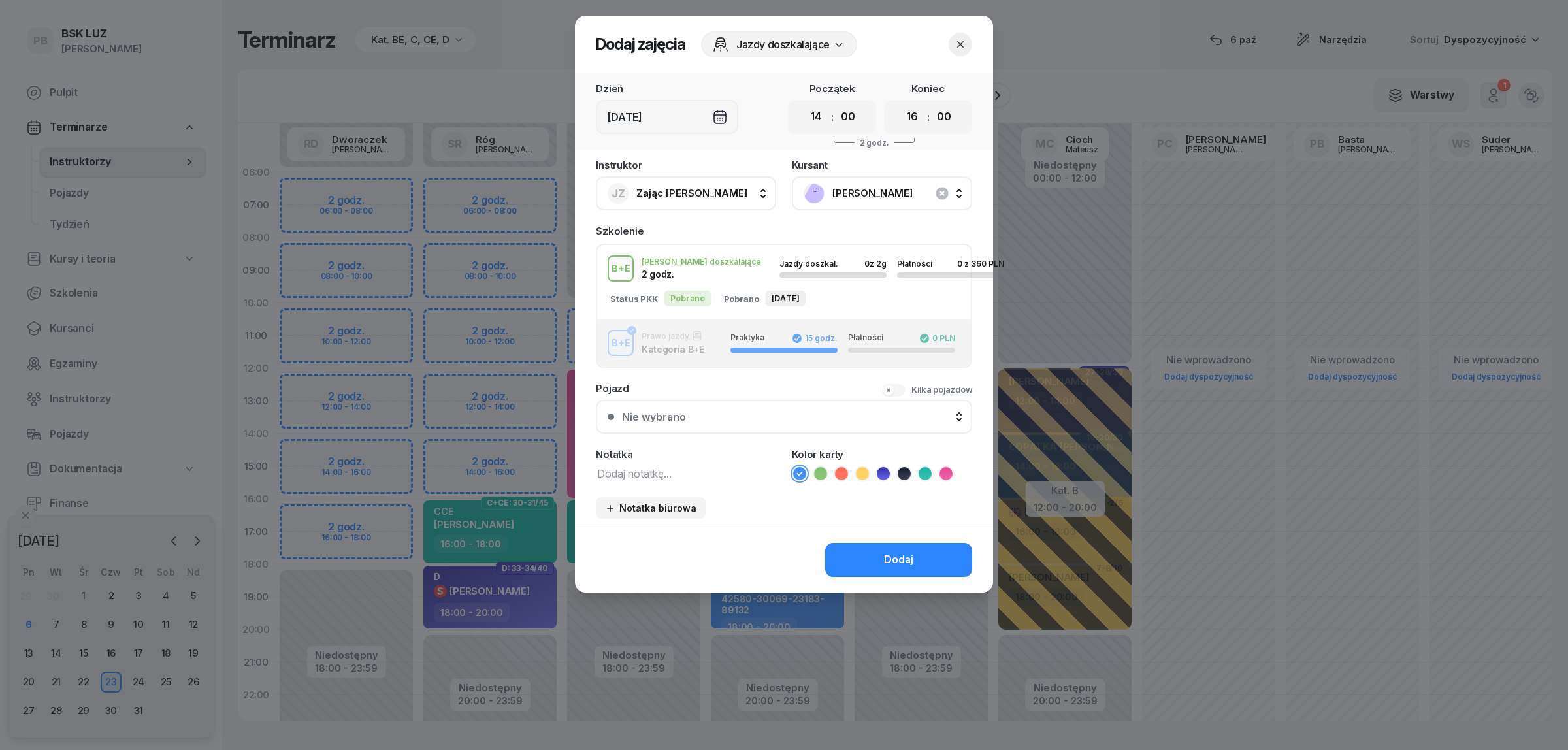
click at [740, 287] on div "Status PKK Pobrano Pobrano 01.08.2025" at bounding box center [749, 295] width 278 height 22
click at [678, 474] on textarea at bounding box center [686, 473] width 180 height 17
type textarea "BE"
click at [900, 469] on icon at bounding box center [904, 474] width 13 height 13
click at [886, 553] on div "Dodaj" at bounding box center [898, 560] width 30 height 17
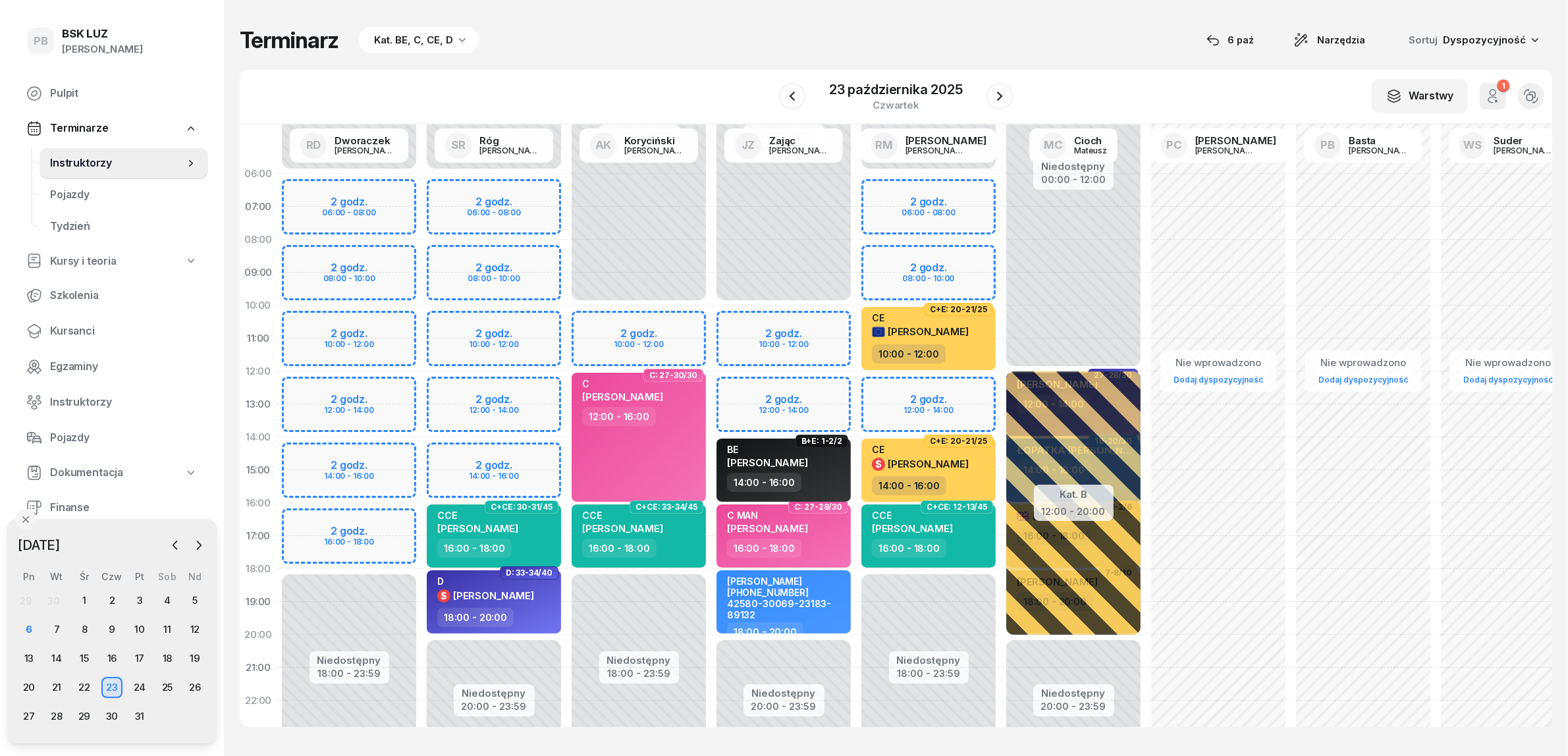
click at [712, 46] on div "Terminarz Kat. BE, C, CE, D [DATE] Narzędzia Sortuj Dyspozycyjność" at bounding box center [896, 41] width 1312 height 28
click at [827, 466] on div "BE DAWID KUZDRA" at bounding box center [785, 459] width 116 height 29
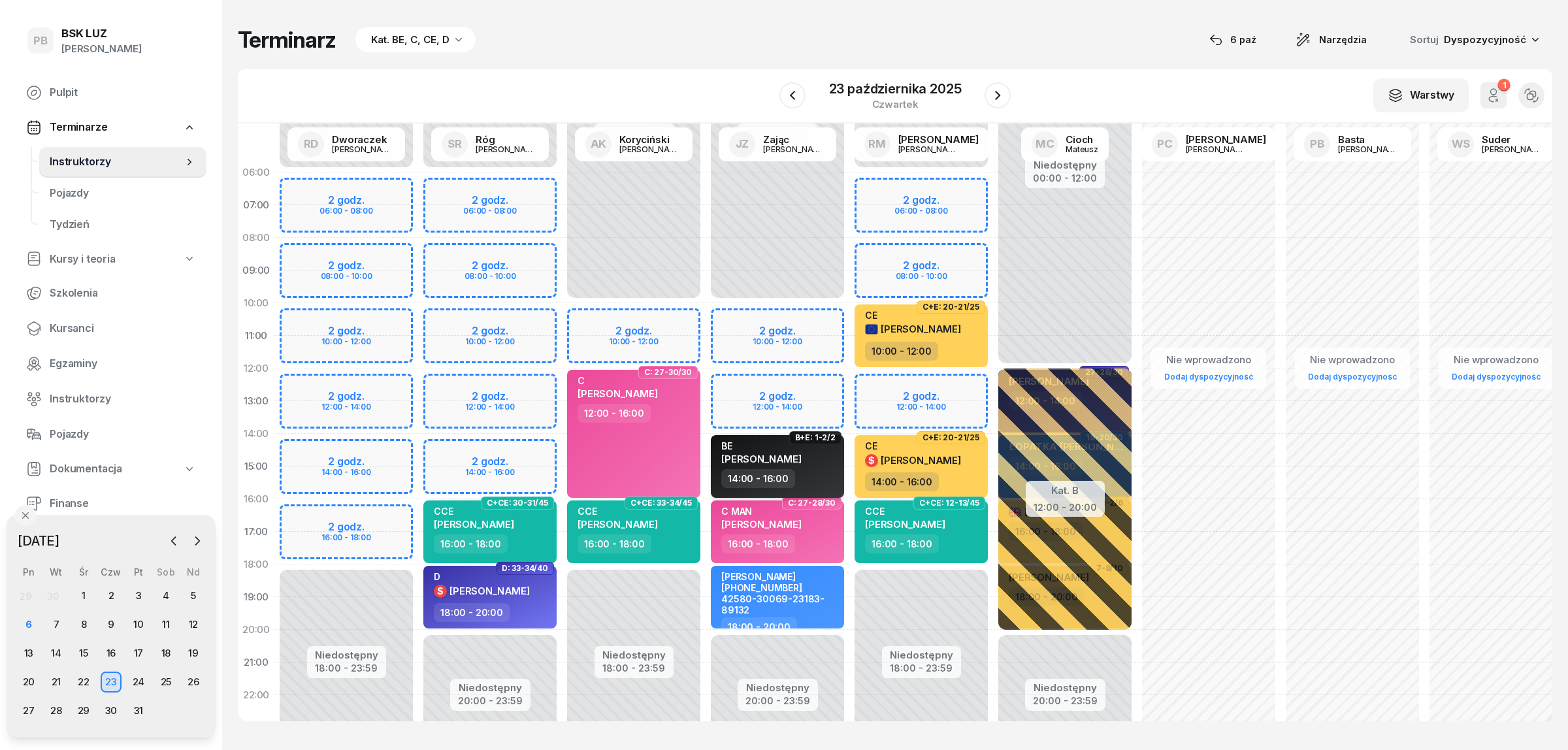
select select "14"
select select "16"
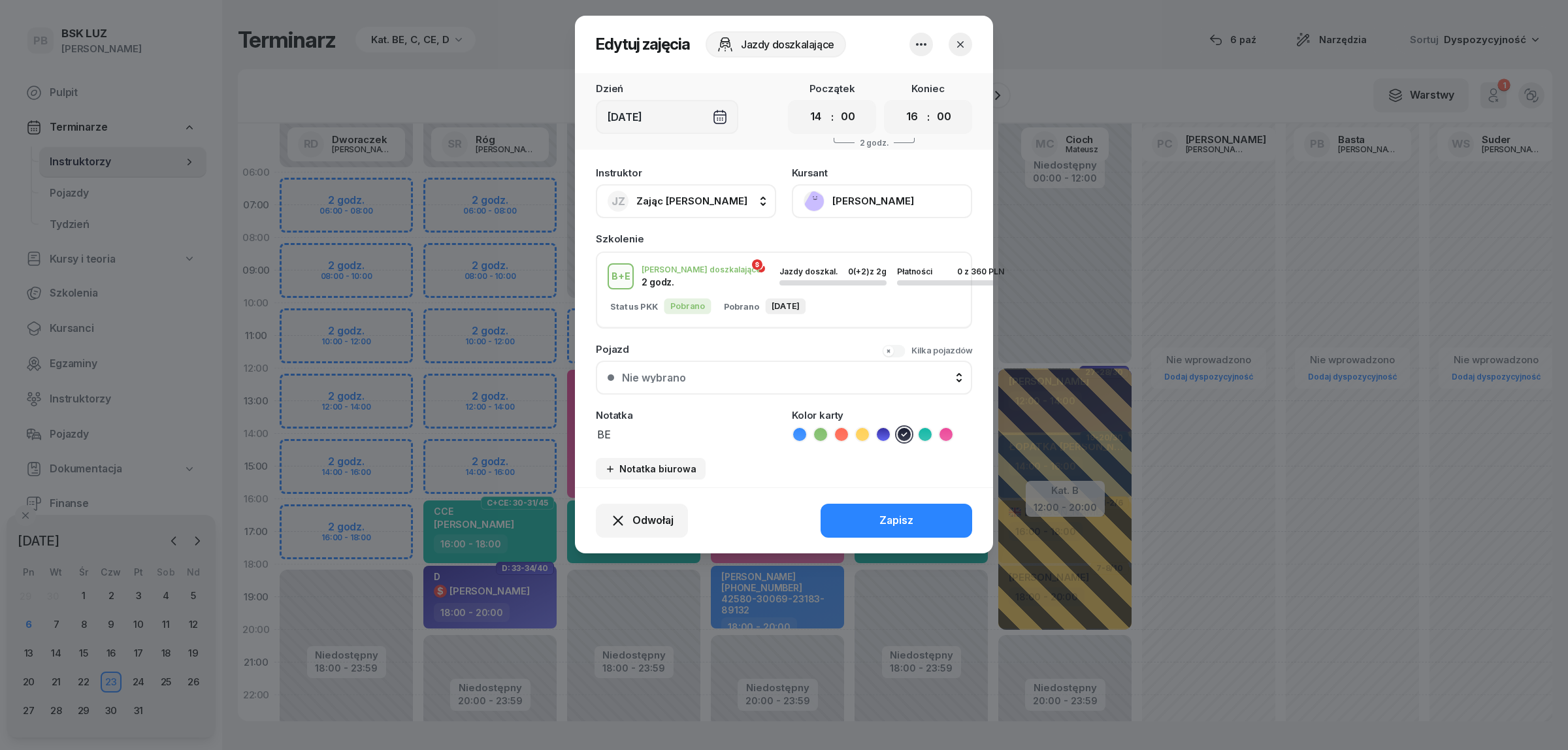
click at [684, 184] on button "JZ Zając Jacek" at bounding box center [686, 201] width 180 height 34
type input "róg"
click at [691, 297] on div "SR Róg [PERSON_NAME]" at bounding box center [692, 288] width 155 height 21
click at [867, 521] on button "Zapisz" at bounding box center [896, 521] width 151 height 34
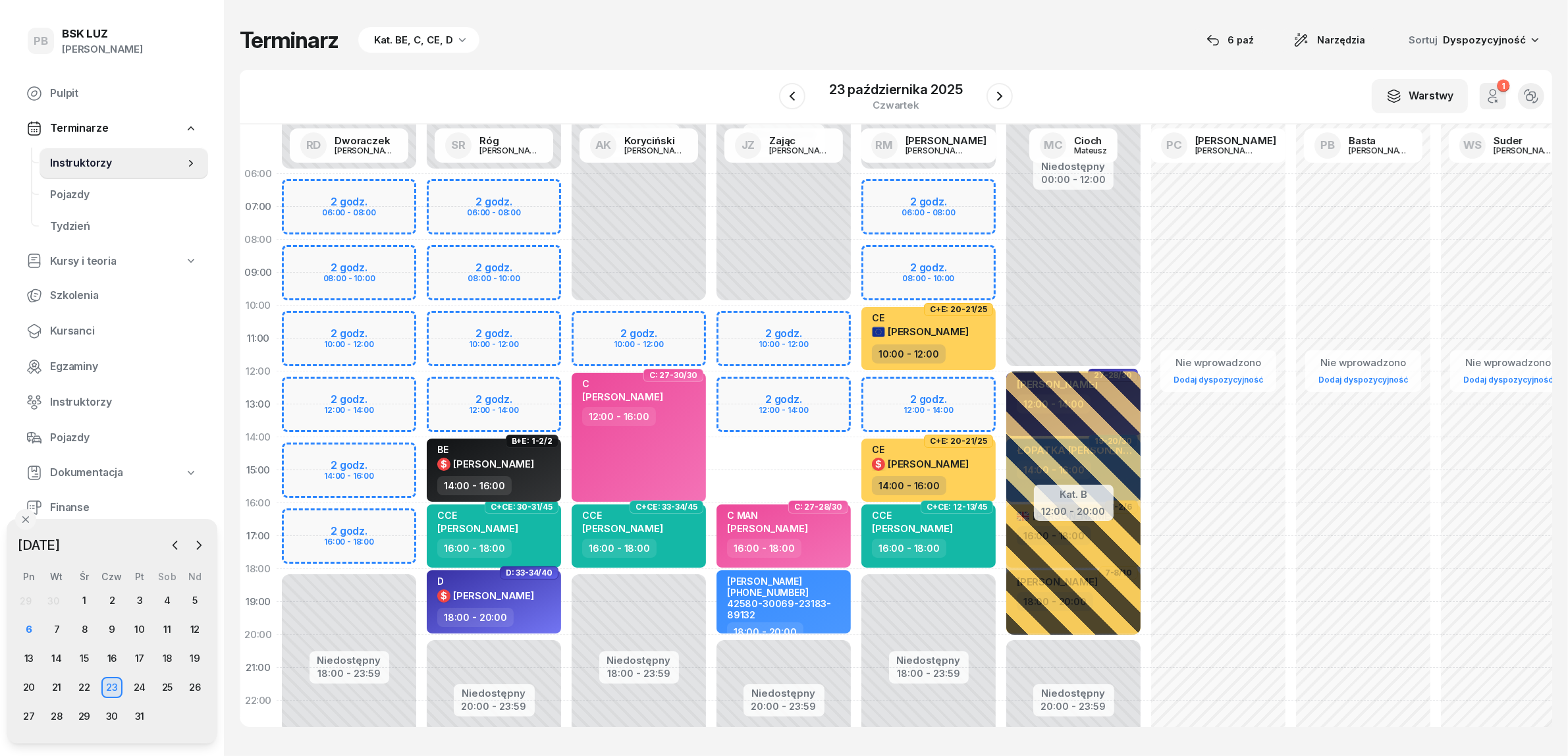
click at [709, 73] on div "W Wybierz AK Koryciński Artur BP Pająk Bogusław DA Arendarczyk Damian DP Pawłow…" at bounding box center [896, 97] width 1312 height 55
click at [540, 463] on div "BE $ DAWID KUZDRA" at bounding box center [495, 460] width 116 height 32
select select "14"
select select "16"
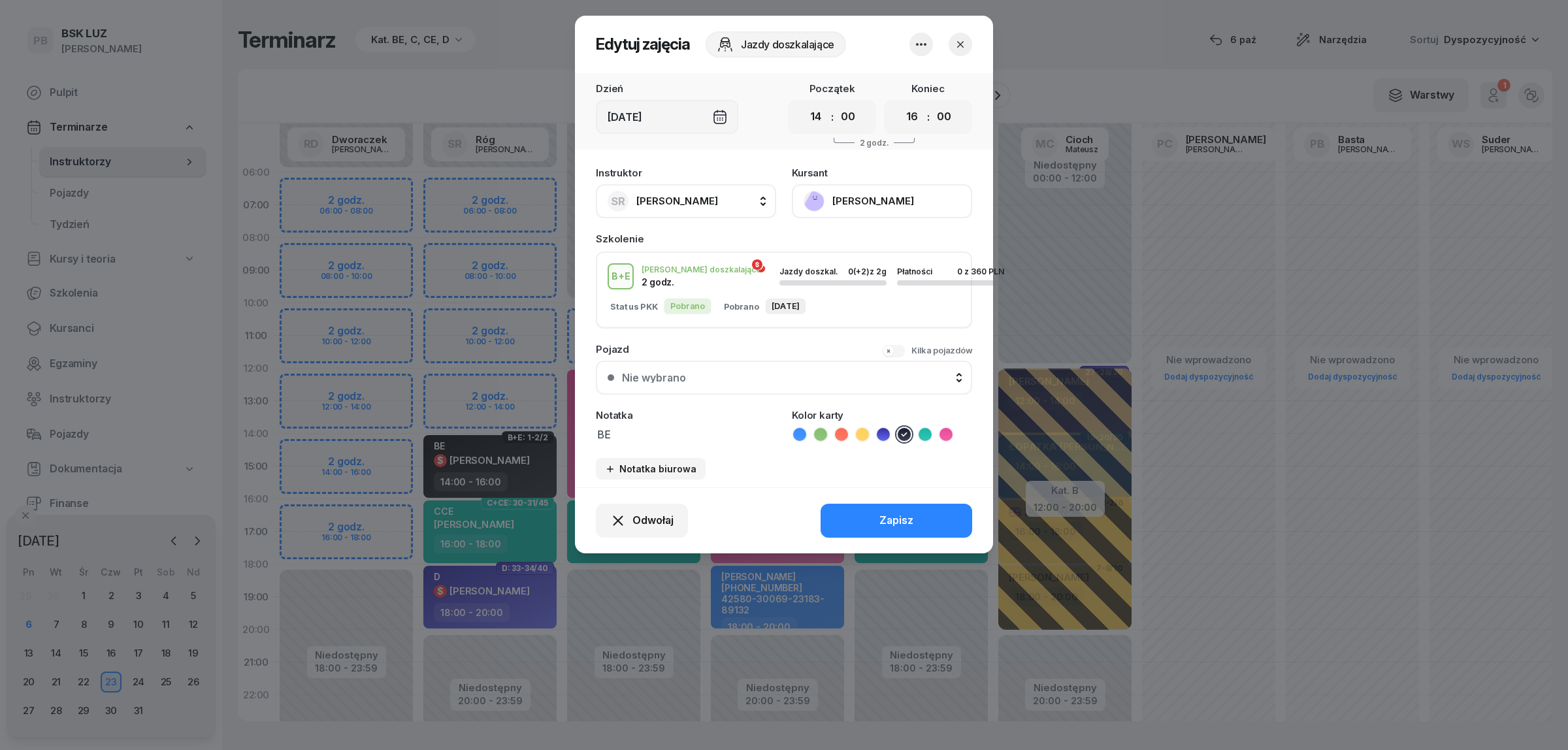
click at [641, 439] on textarea "BE" at bounding box center [686, 434] width 180 height 17
type textarea "BE przed egzam."
click at [858, 504] on button "Zapisz" at bounding box center [896, 521] width 151 height 34
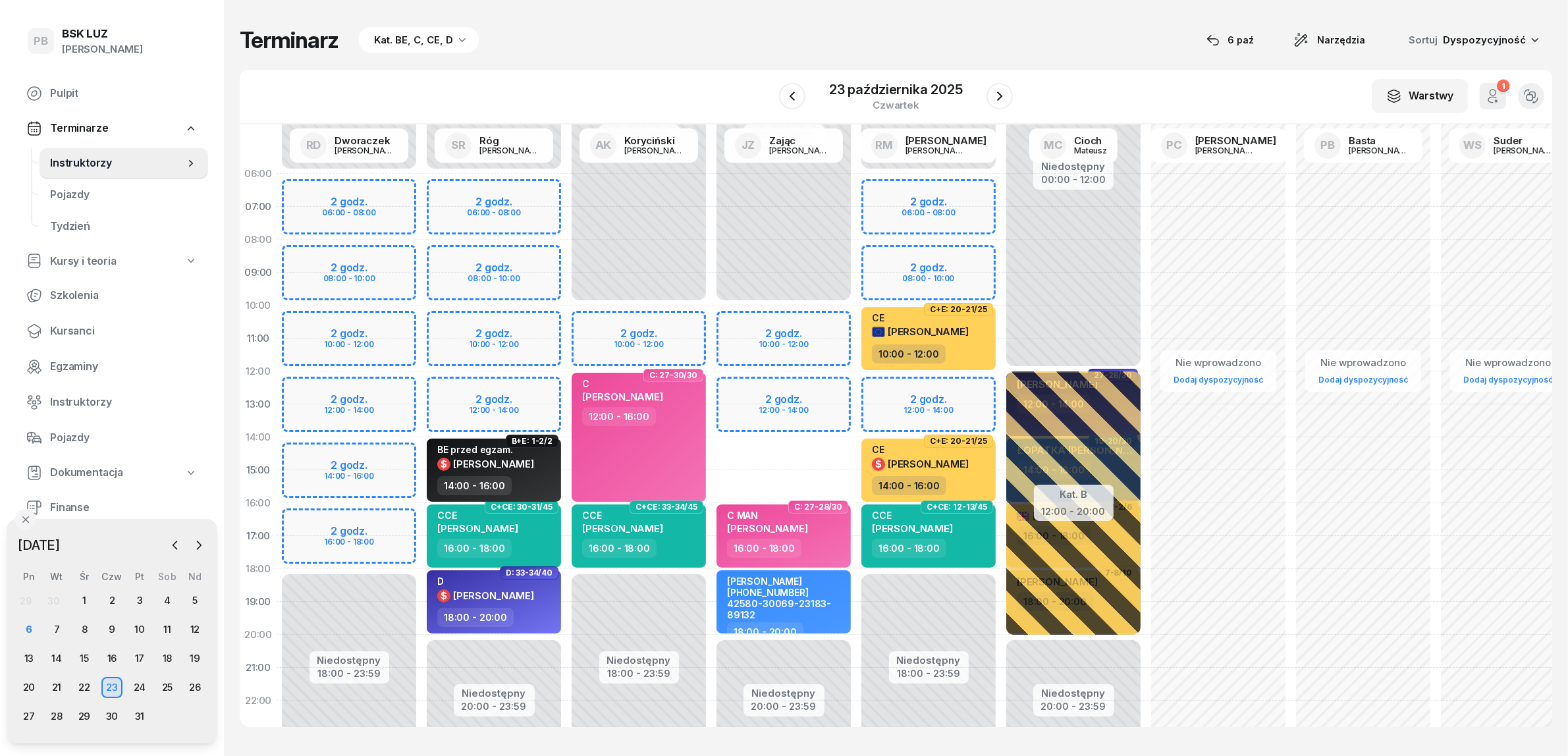
click at [706, 61] on div "Terminarz Kat. BE, C, CE, D 6 paź Narzędzia Sortuj Dyspozycyjność W Wybierz AK …" at bounding box center [896, 376] width 1312 height 753
click at [28, 625] on div "6" at bounding box center [29, 630] width 21 height 21
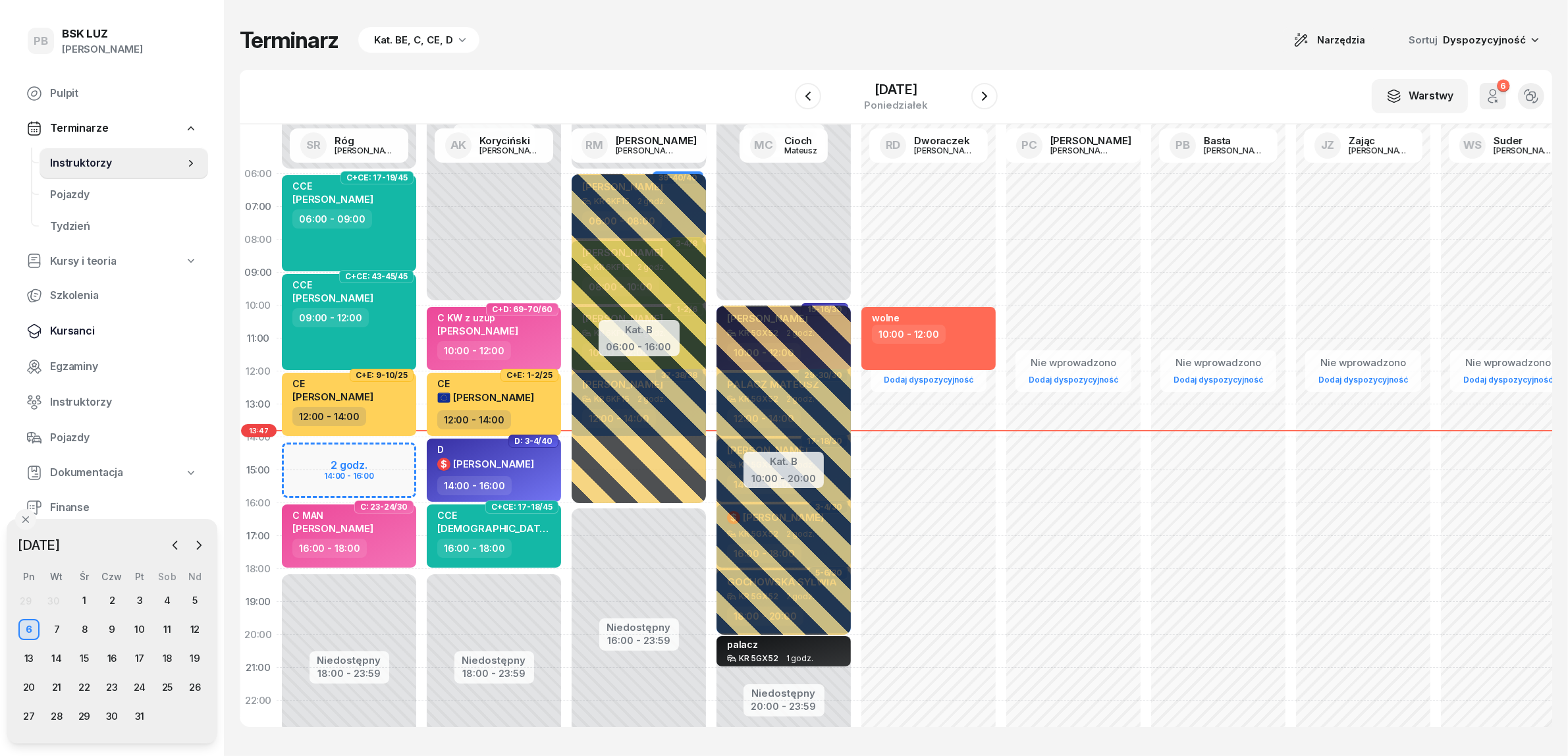
click at [46, 324] on link "Kursanci" at bounding box center [112, 331] width 192 height 31
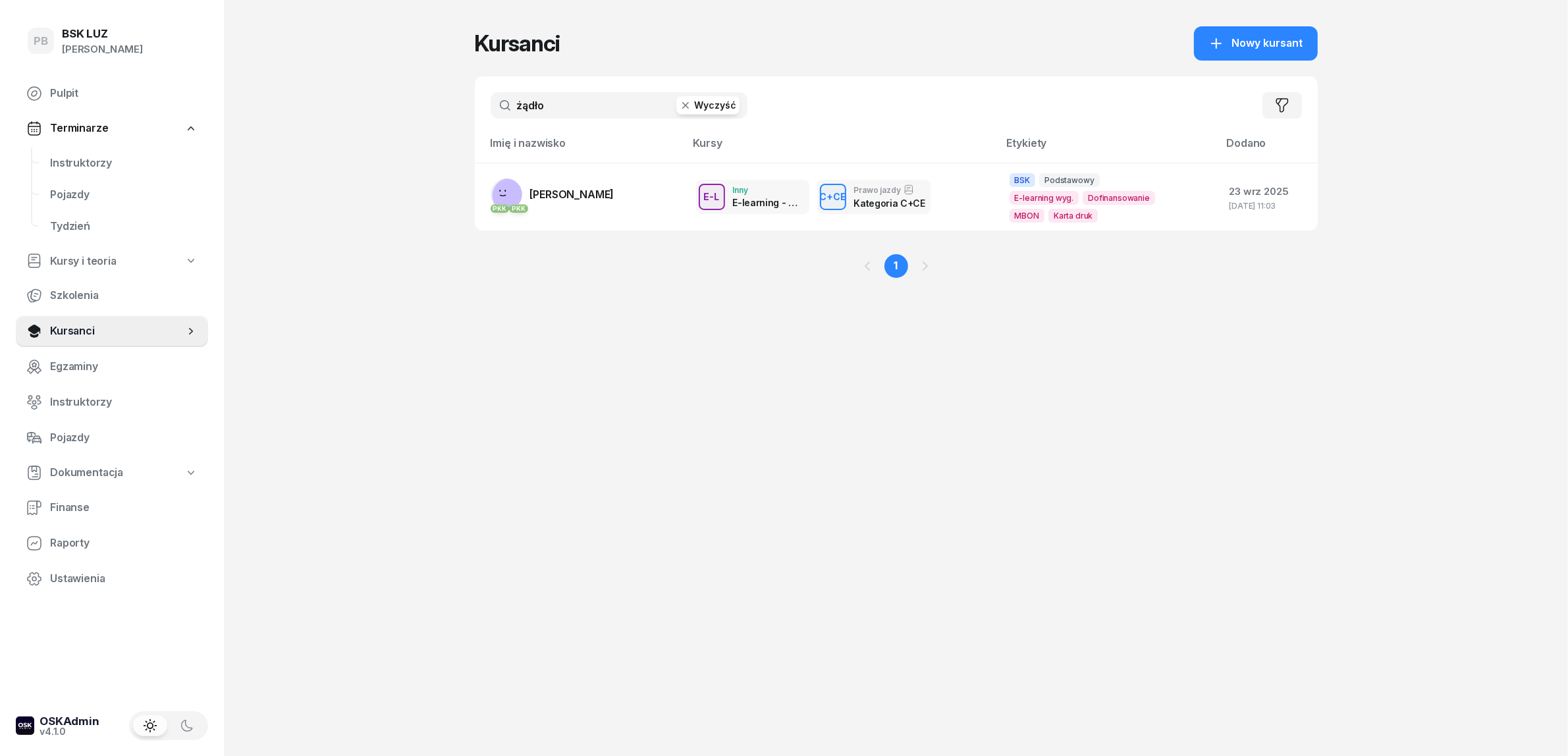
drag, startPoint x: 555, startPoint y: 109, endPoint x: 479, endPoint y: 113, distance: 76.1
click at [479, 112] on div "żądło Wyczyść Filtruj" at bounding box center [896, 105] width 843 height 58
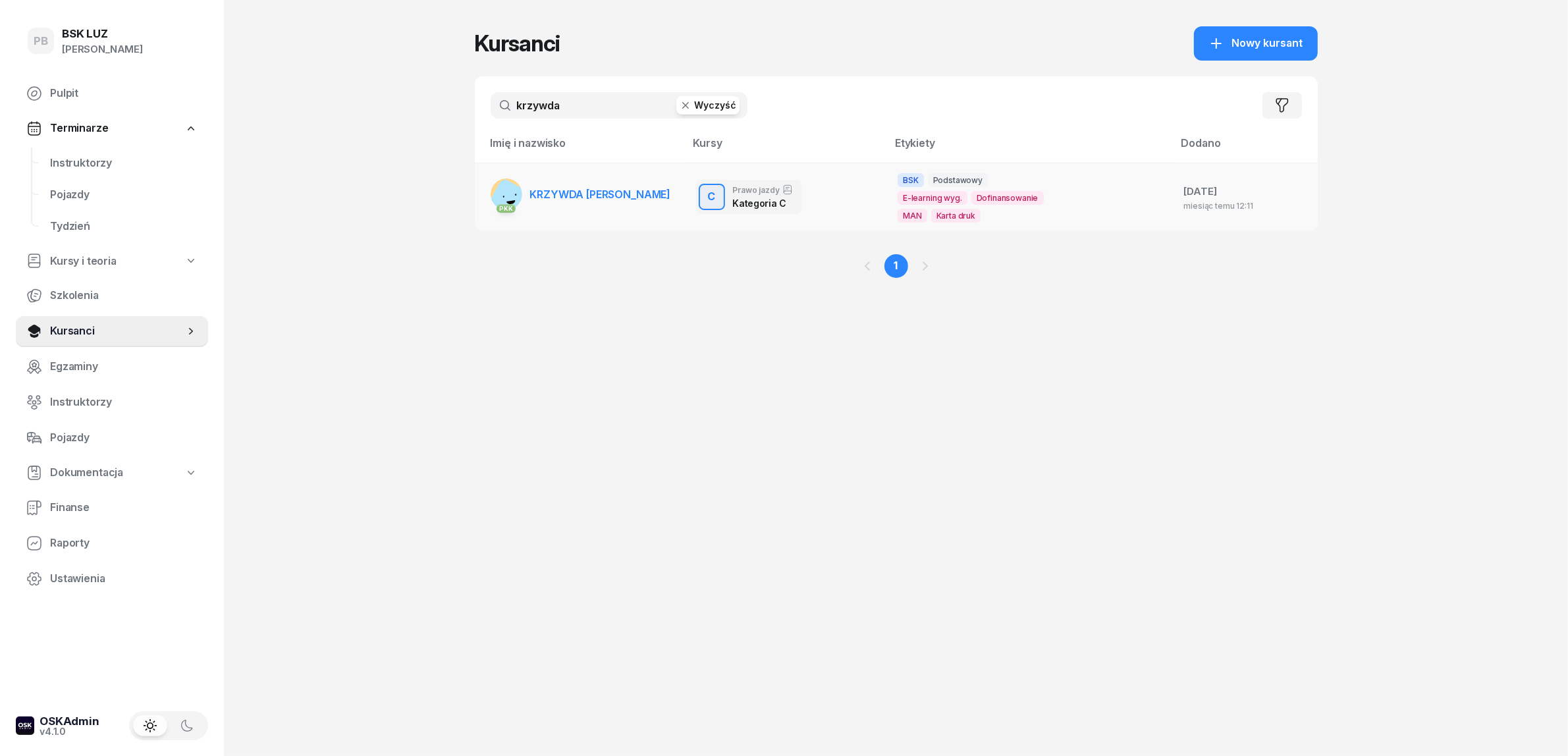
type input "krzywda"
click at [632, 192] on span "KRZYWDA SŁAWOMIR" at bounding box center [601, 194] width 141 height 13
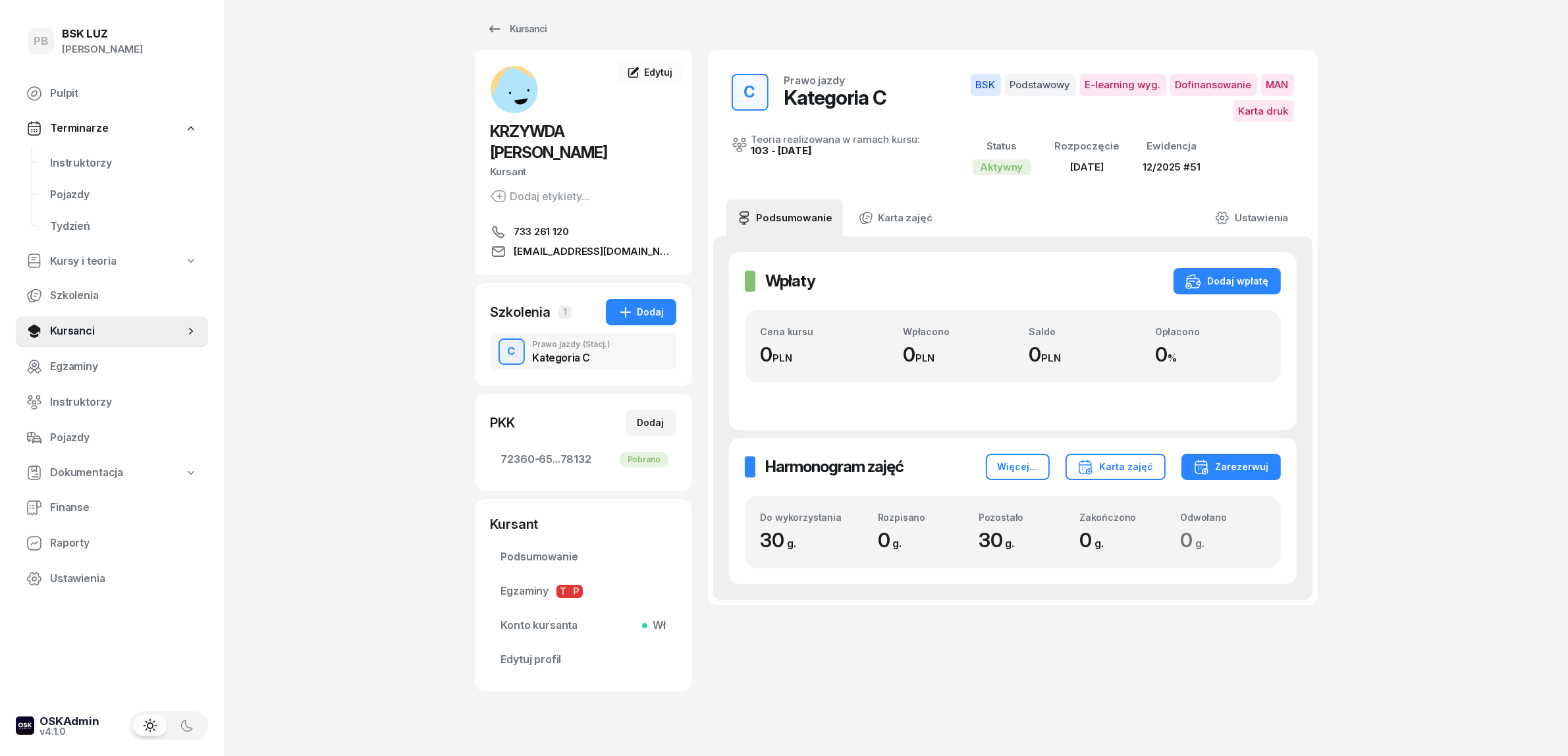
scroll to position [14, 0]
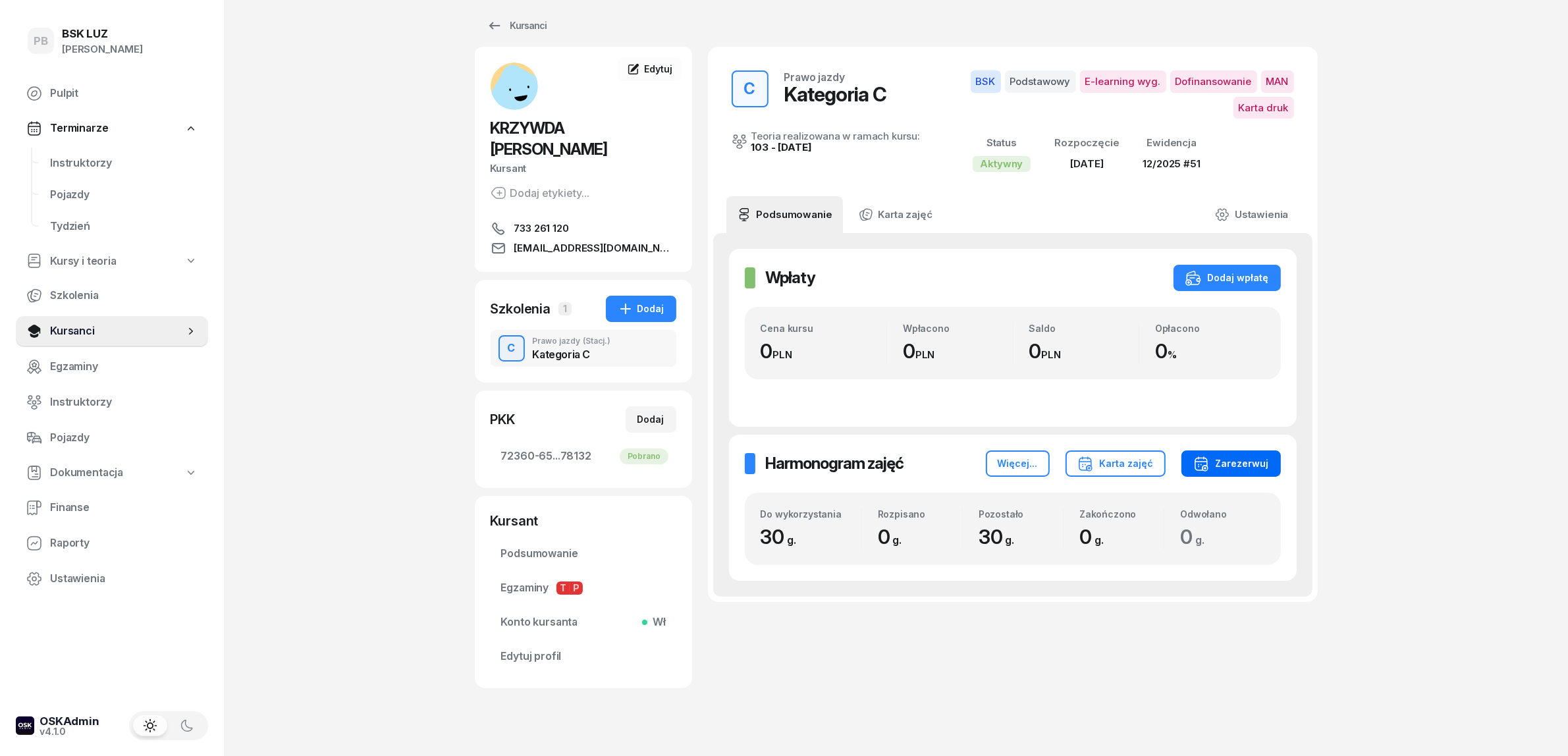
click at [1232, 468] on div "Zarezerwuj" at bounding box center [1231, 464] width 76 height 16
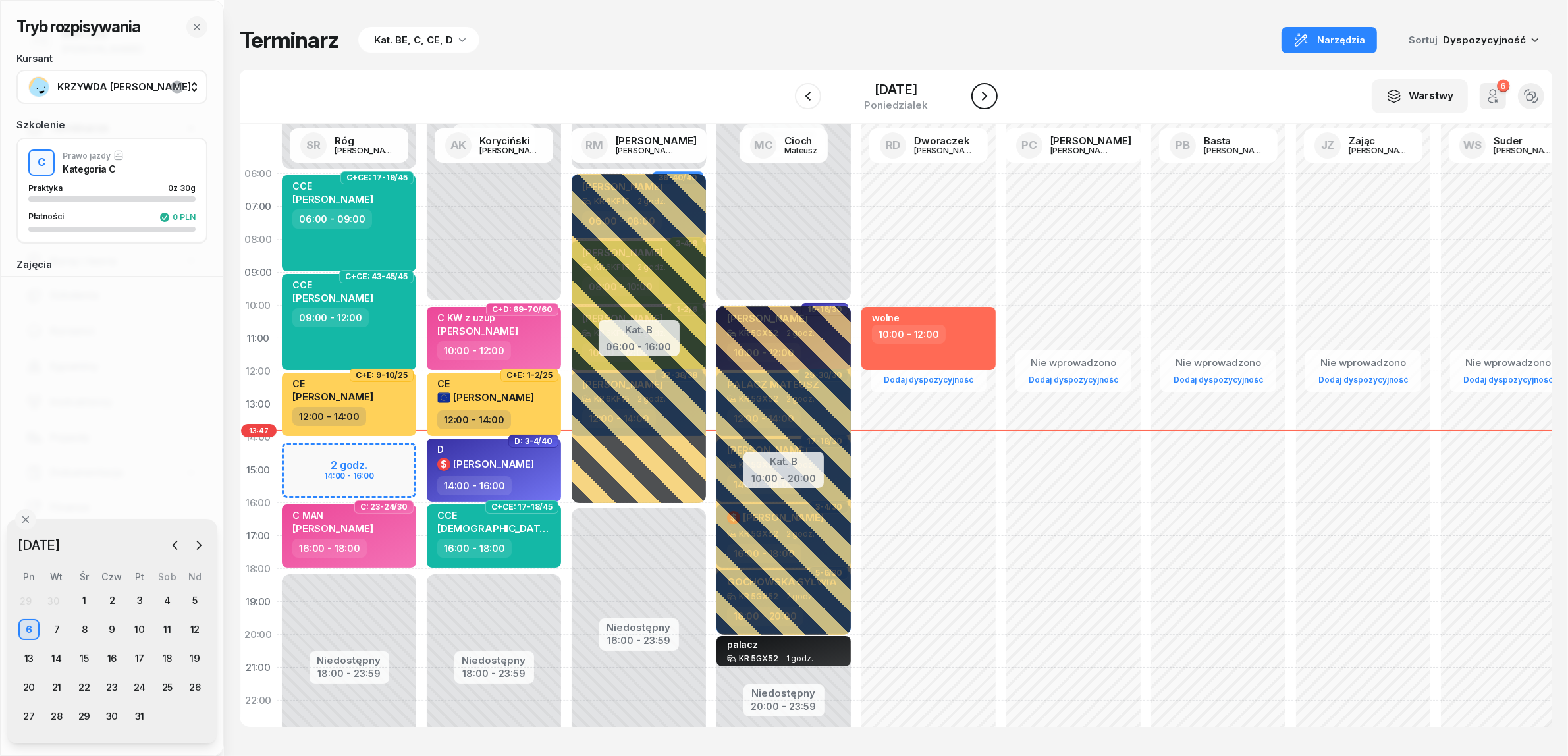
click at [992, 103] on icon "button" at bounding box center [985, 97] width 16 height 16
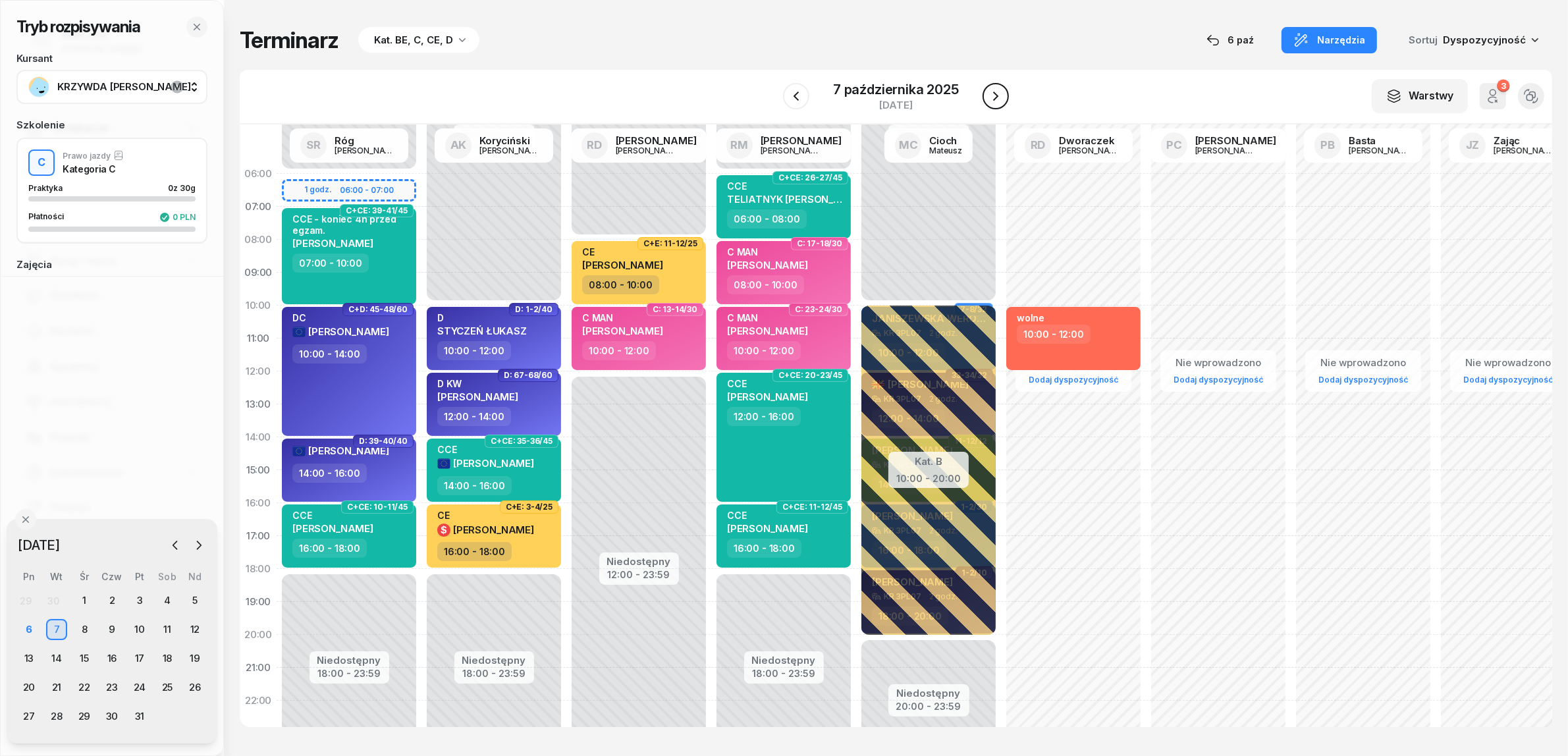
click at [993, 103] on icon "button" at bounding box center [996, 97] width 16 height 16
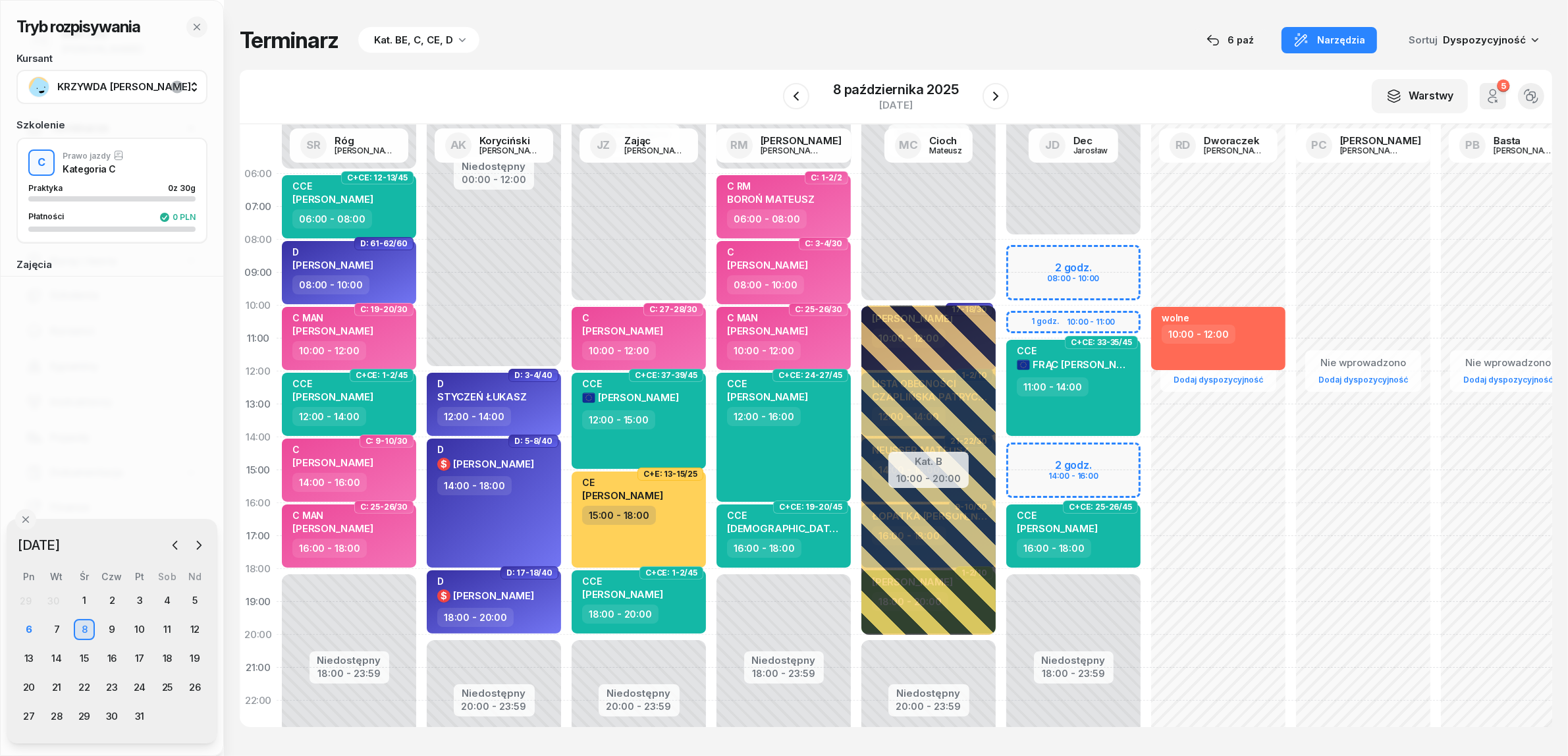
click at [1013, 274] on div "Niedostępny 00:00 - 08:00 Niedostępny 18:00 - 23:59 2 godz. 08:00 - 10:00 1 god…" at bounding box center [1073, 470] width 145 height 626
select select "09"
select select "11"
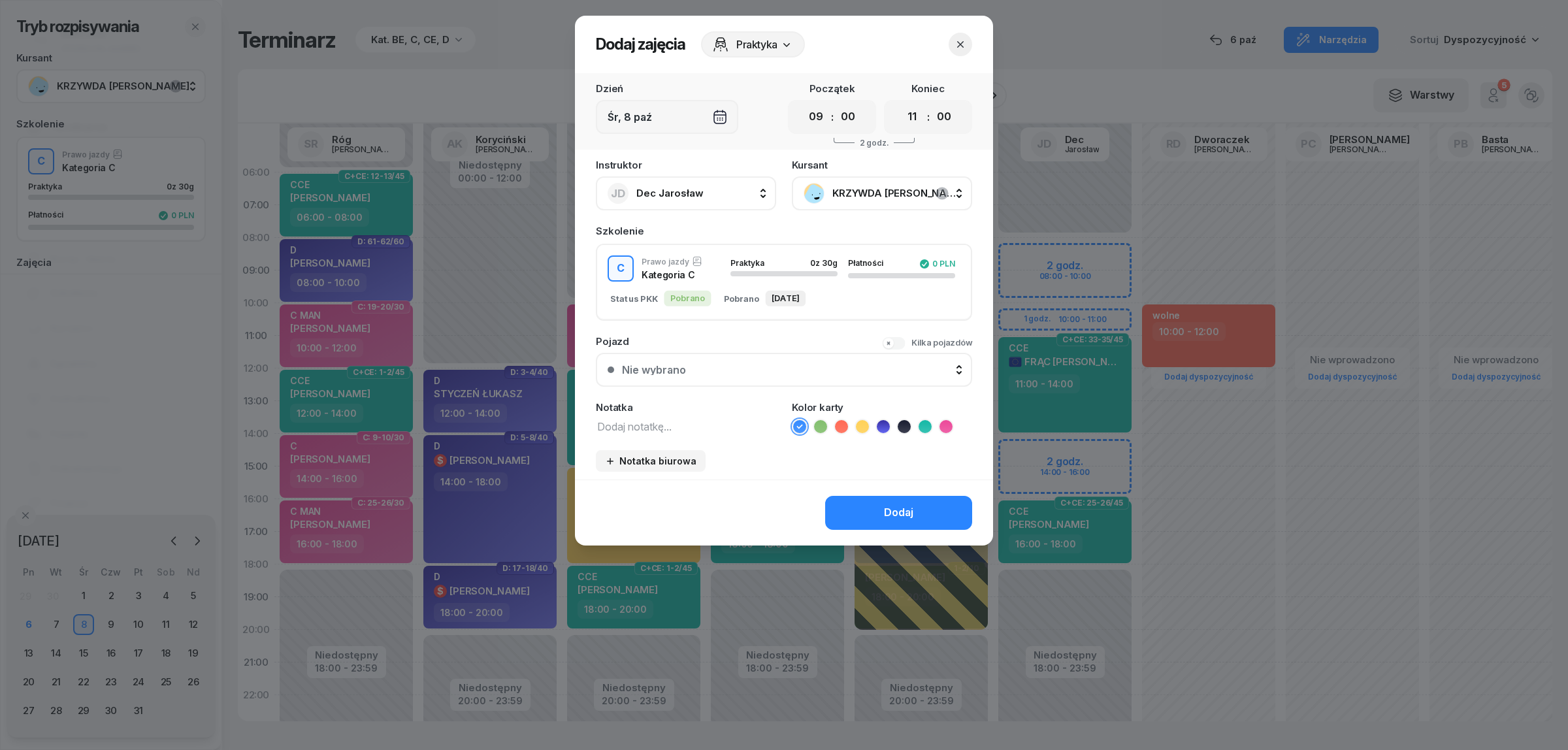
drag, startPoint x: 661, startPoint y: 426, endPoint x: 668, endPoint y: 426, distance: 7.0
click at [664, 426] on textarea at bounding box center [686, 426] width 180 height 17
drag, startPoint x: 673, startPoint y: 430, endPoint x: 520, endPoint y: 405, distance: 155.0
click at [520, 405] on div "Dodaj zajęcia Praktyka Dzień Śr, 8 paź Początek 00 01 02 03 04 05 06 07 08 09 1…" at bounding box center [784, 375] width 1568 height 750
type textarea "C MAN"
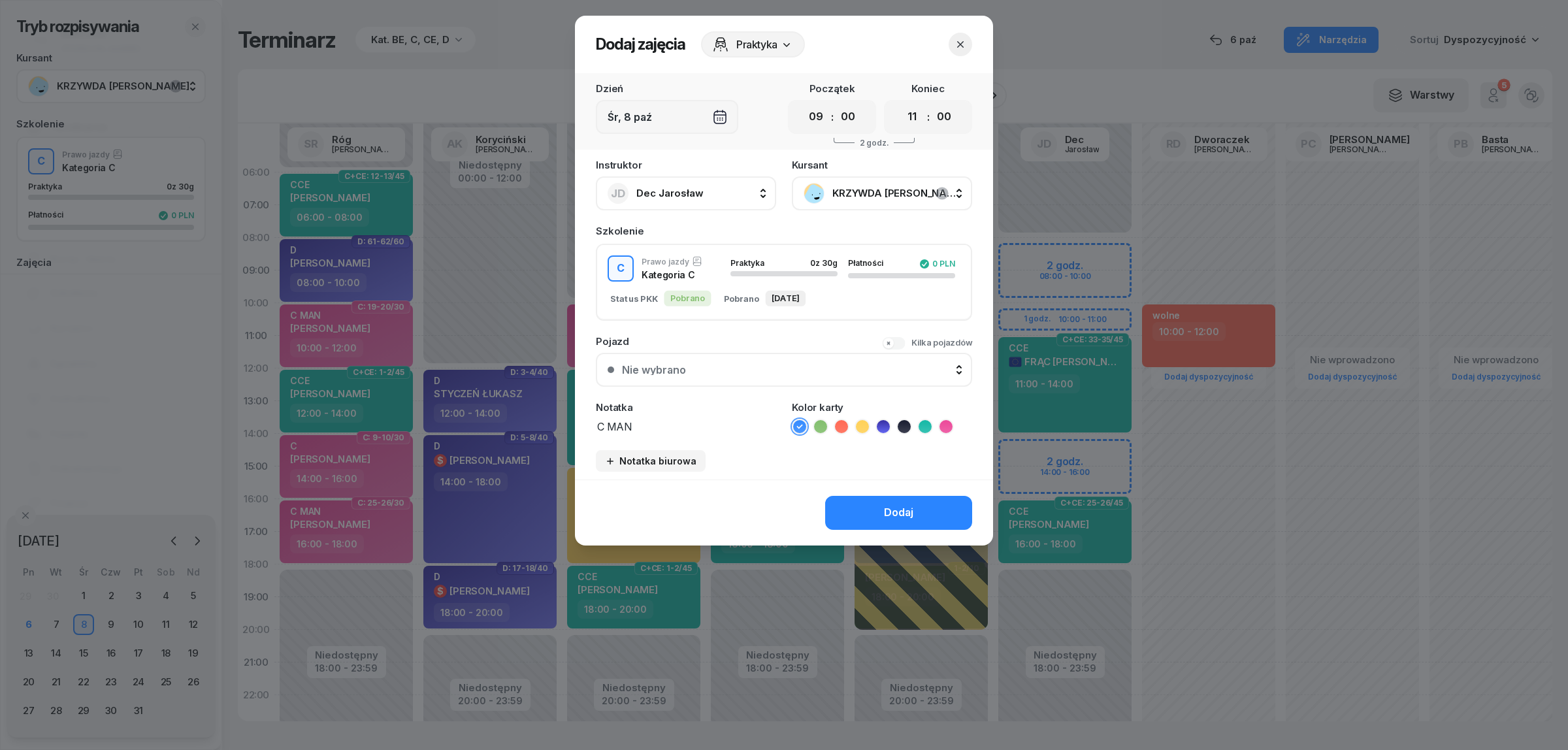
click at [947, 423] on icon at bounding box center [946, 427] width 13 height 13
click at [917, 507] on button "Dodaj" at bounding box center [898, 513] width 147 height 34
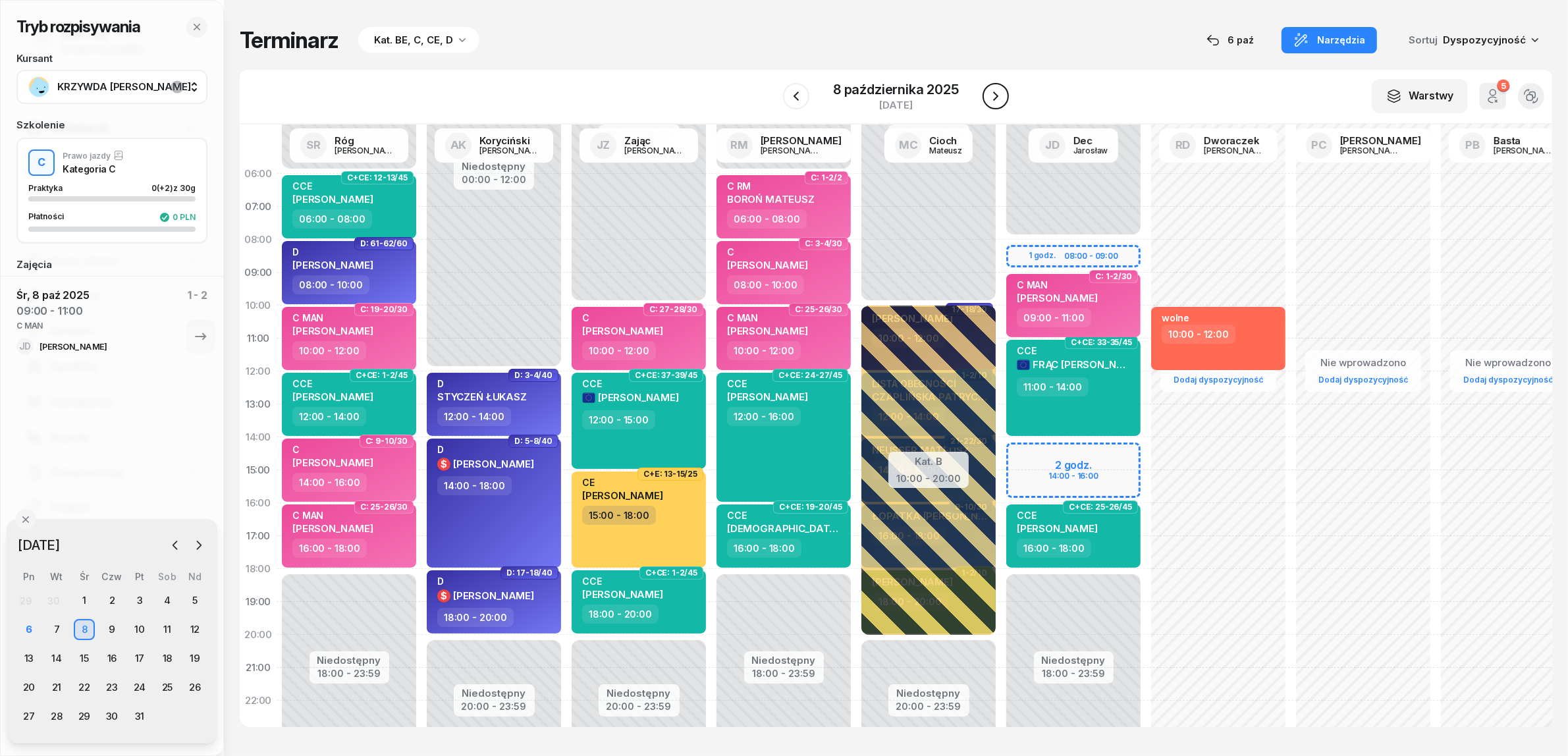
click at [1001, 97] on icon "button" at bounding box center [996, 97] width 16 height 16
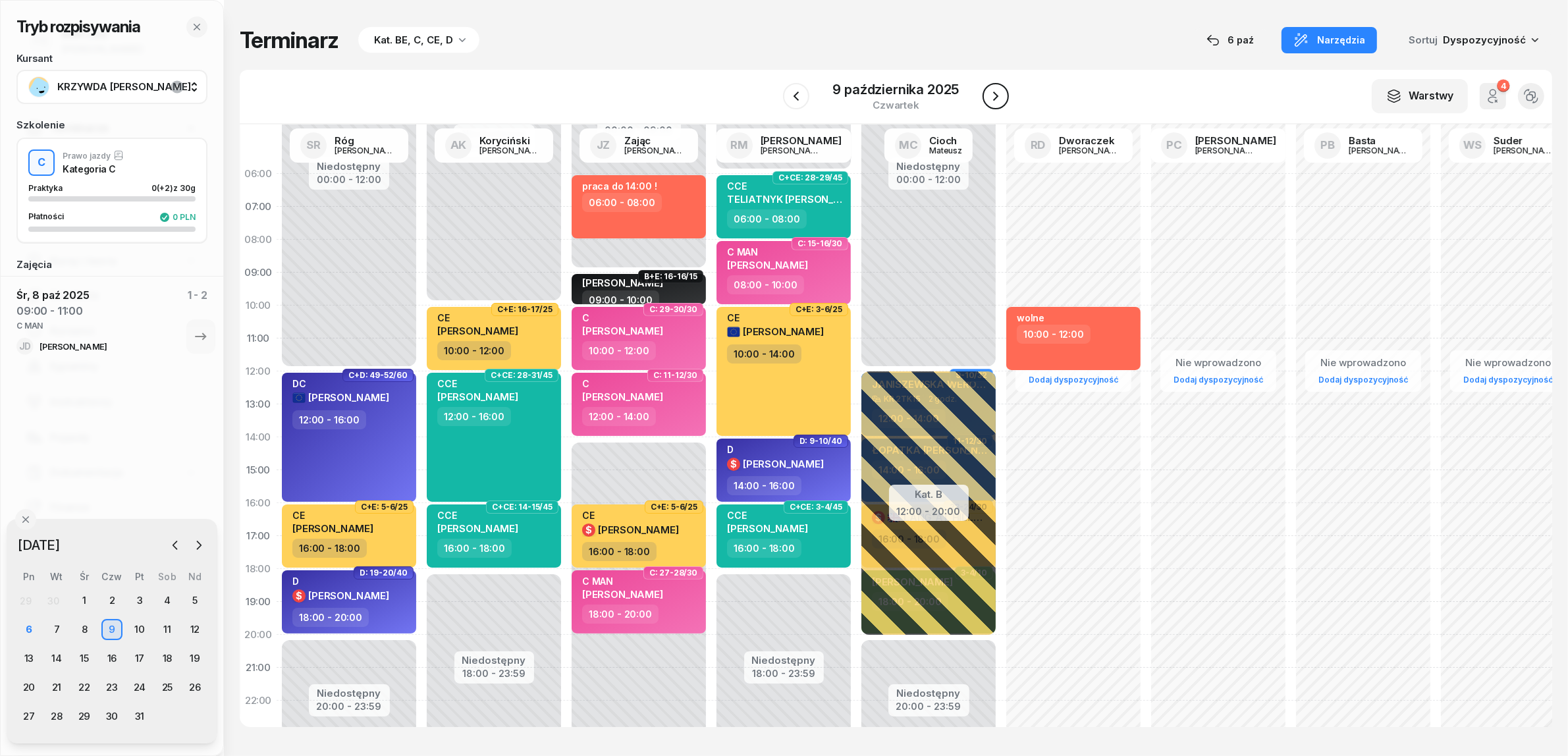
click at [1001, 97] on icon "button" at bounding box center [996, 97] width 16 height 16
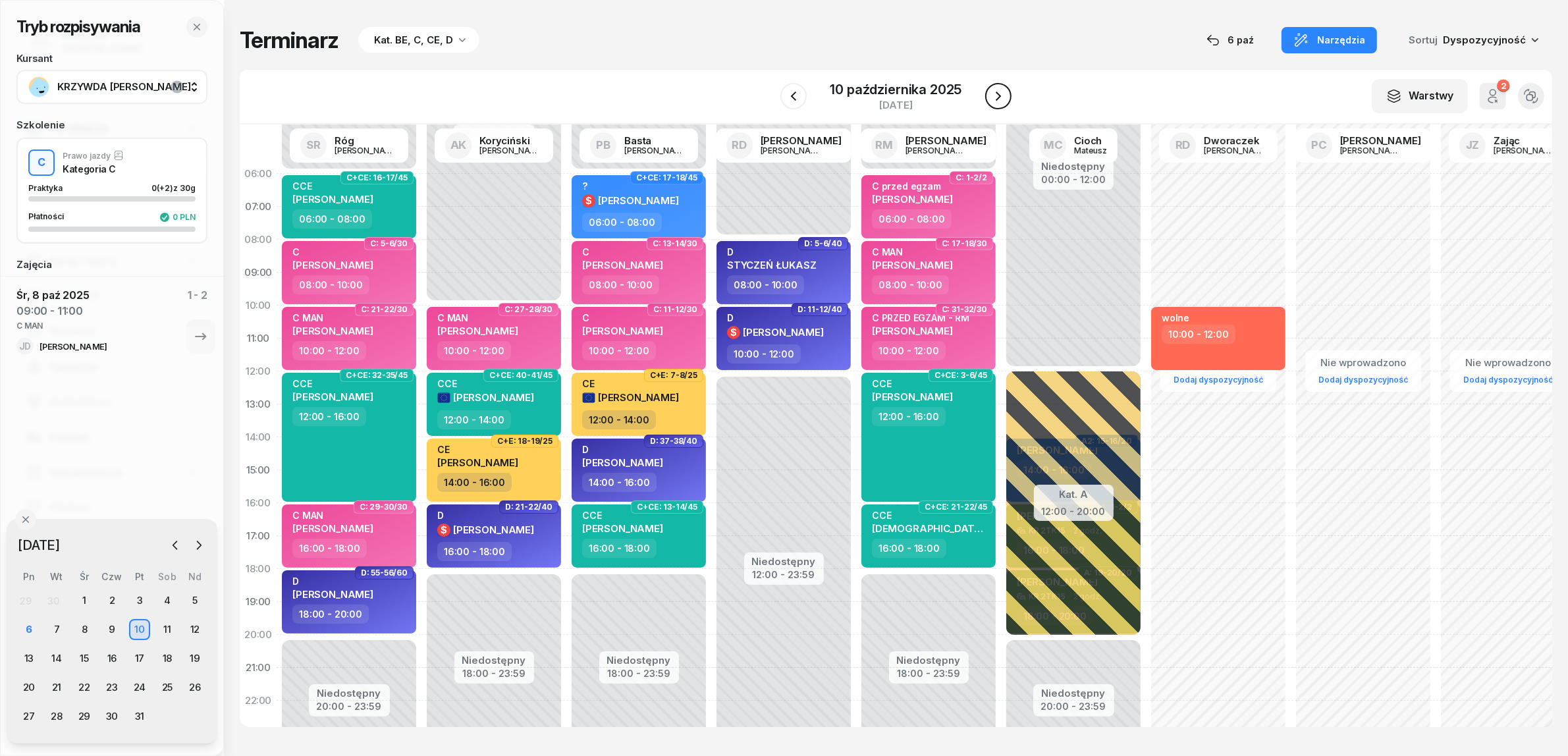
click at [1001, 97] on icon "button" at bounding box center [998, 97] width 16 height 16
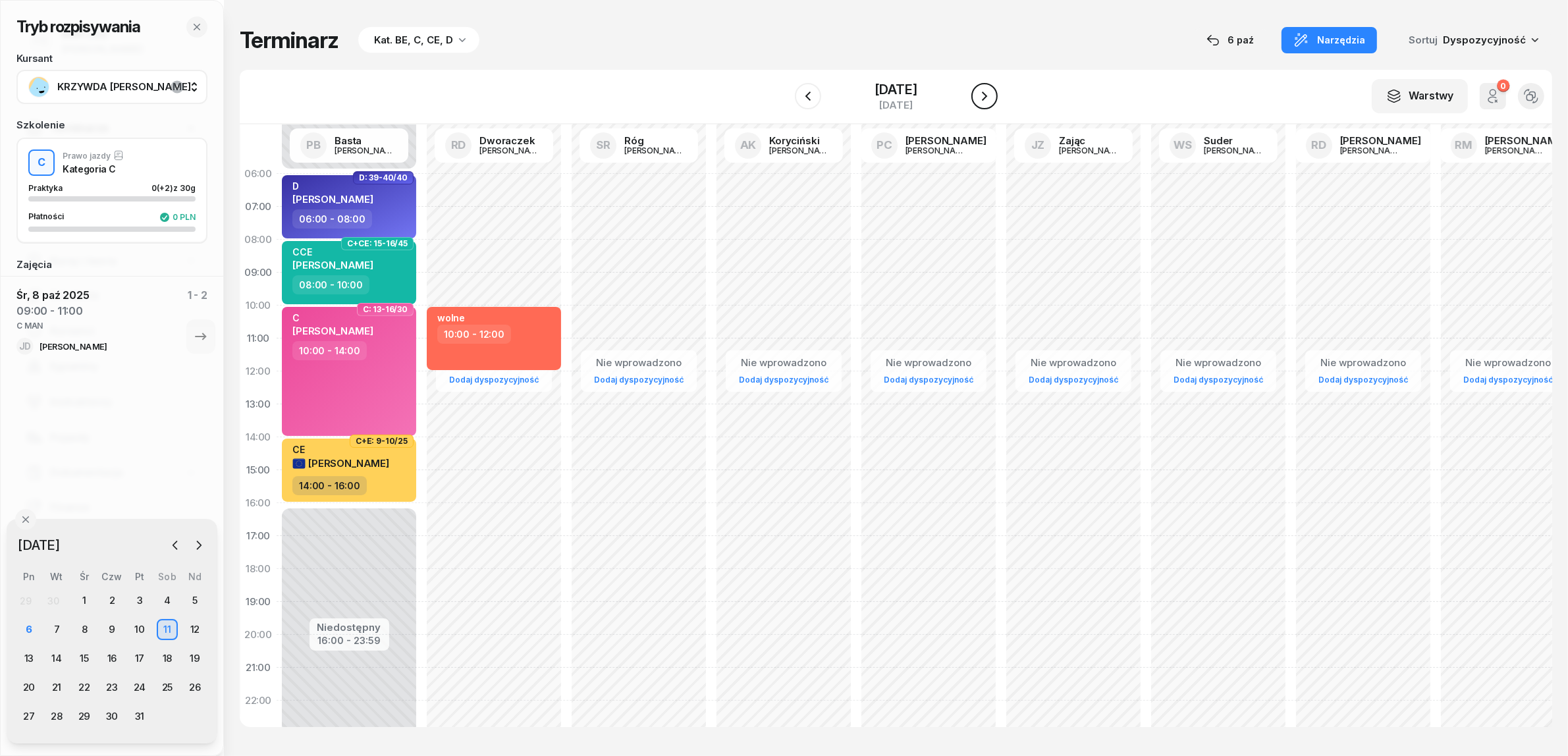
click at [992, 97] on icon "button" at bounding box center [985, 97] width 16 height 16
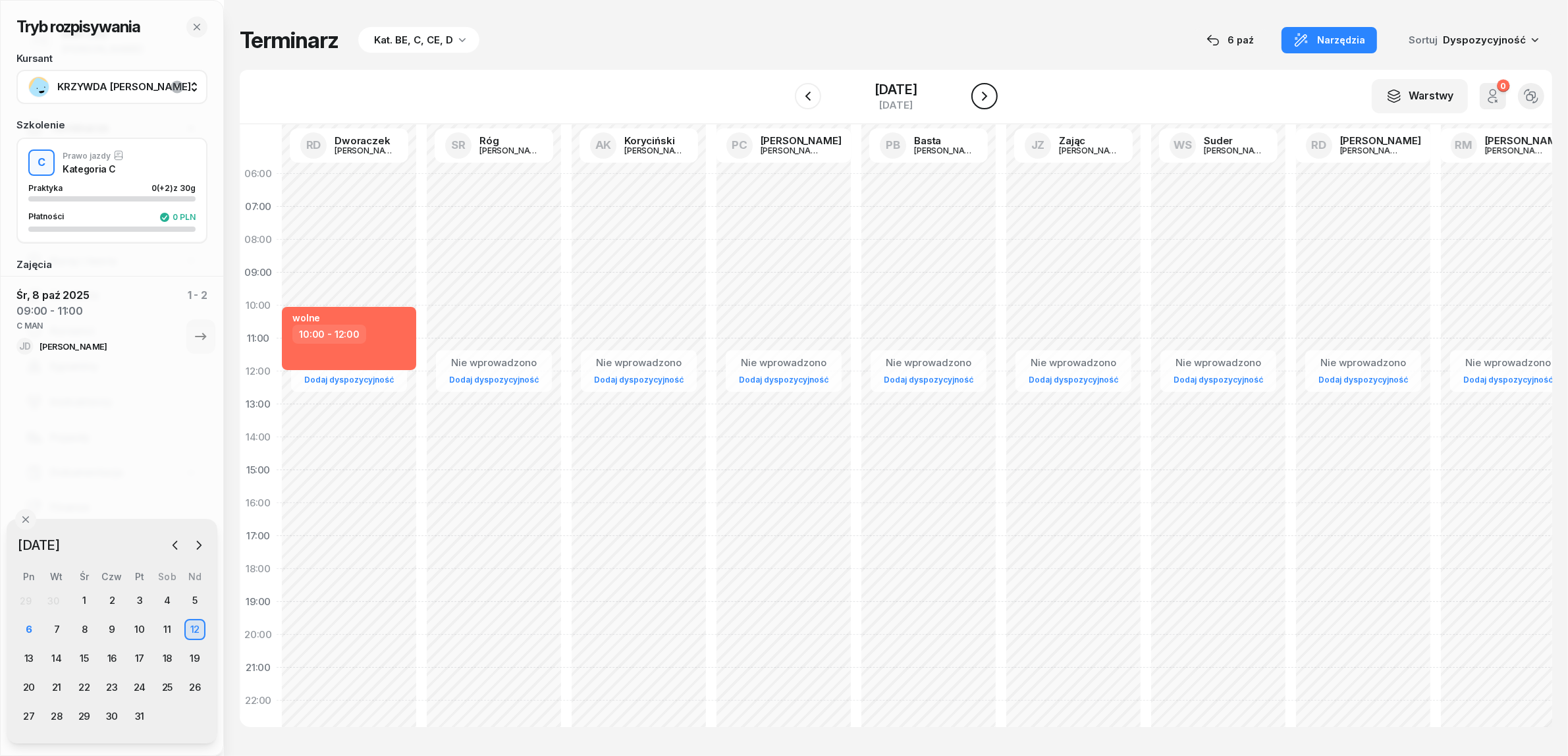
click at [992, 97] on icon "button" at bounding box center [985, 97] width 16 height 16
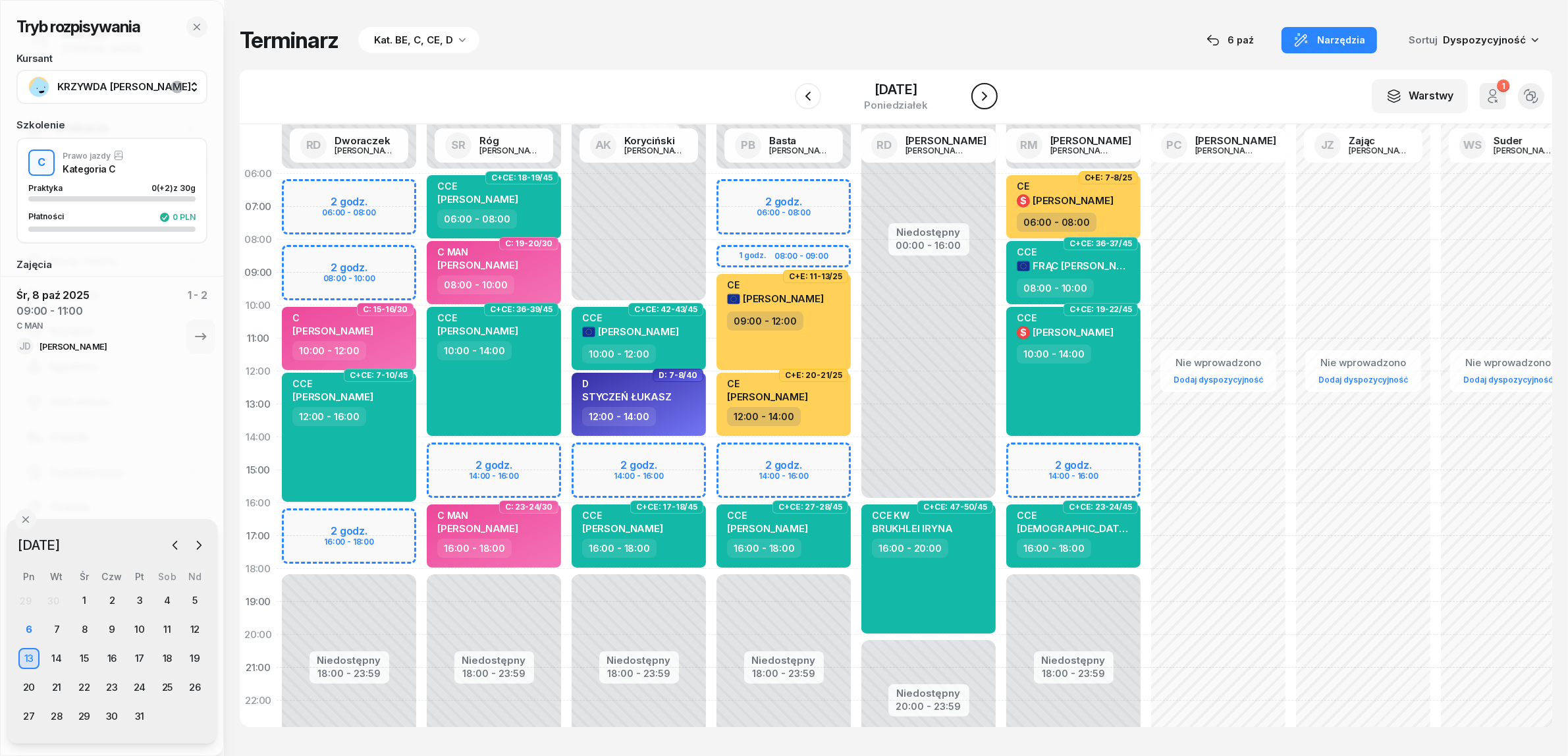
click at [992, 94] on icon "button" at bounding box center [985, 97] width 16 height 16
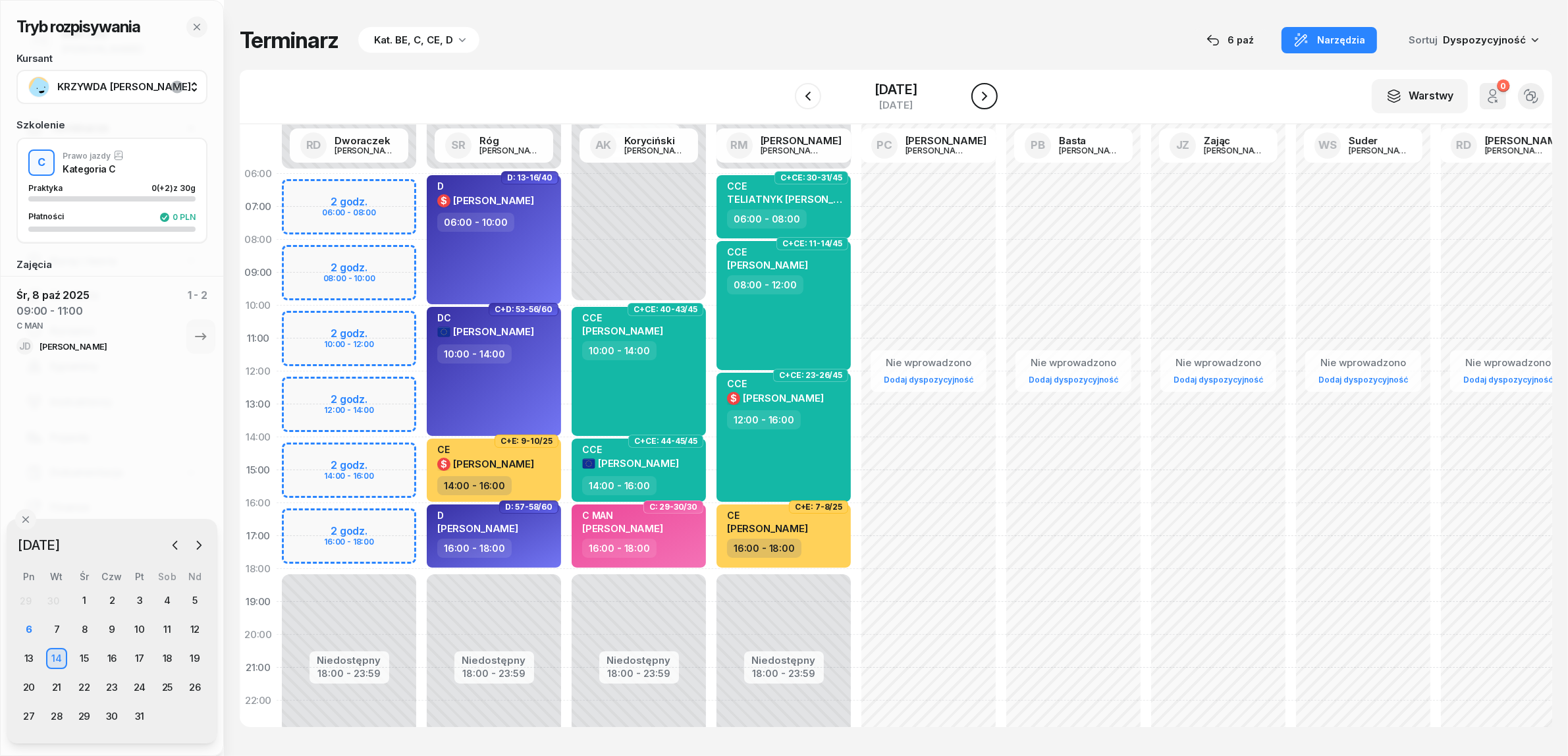
click at [992, 94] on icon "button" at bounding box center [985, 97] width 16 height 16
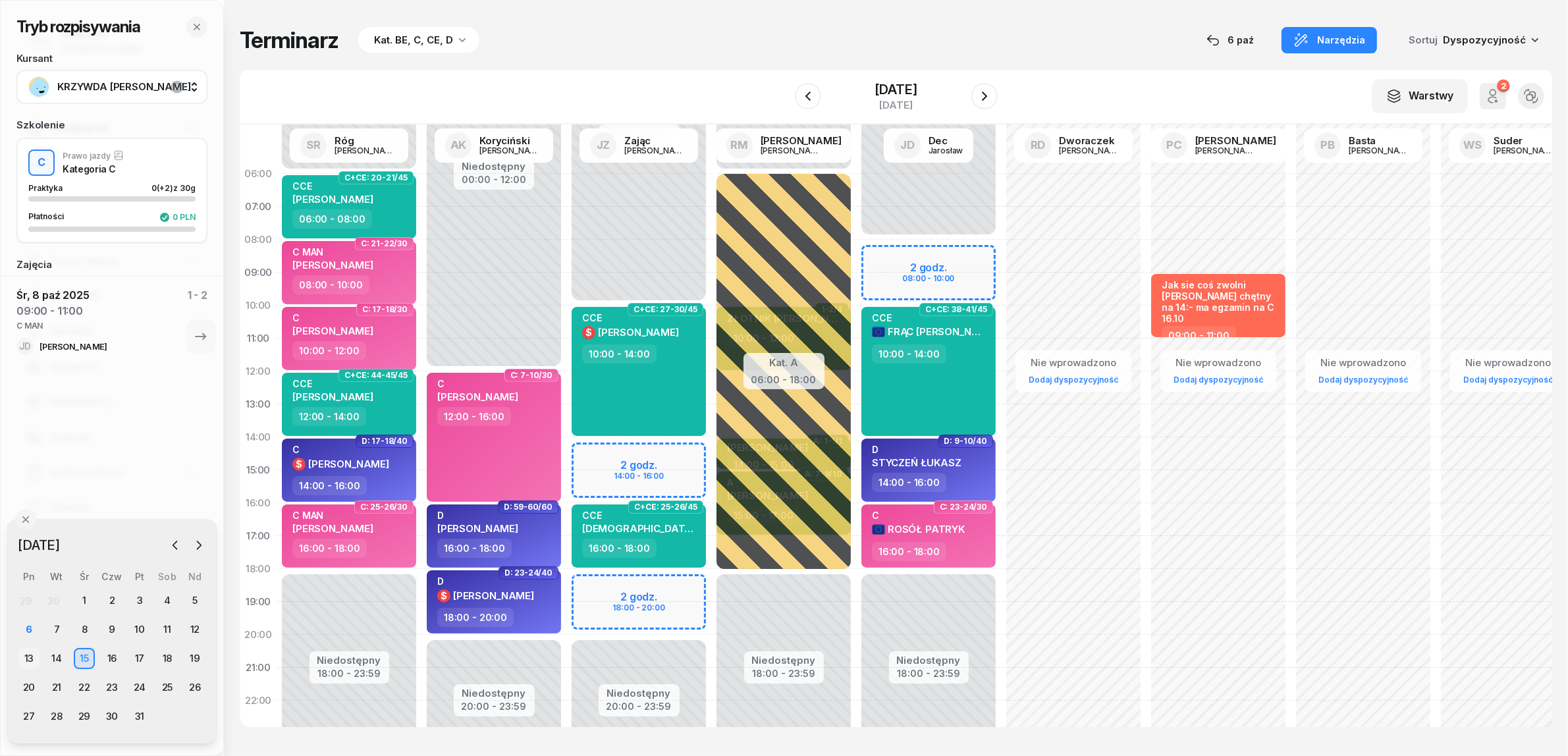
click at [30, 653] on div "13" at bounding box center [29, 659] width 21 height 21
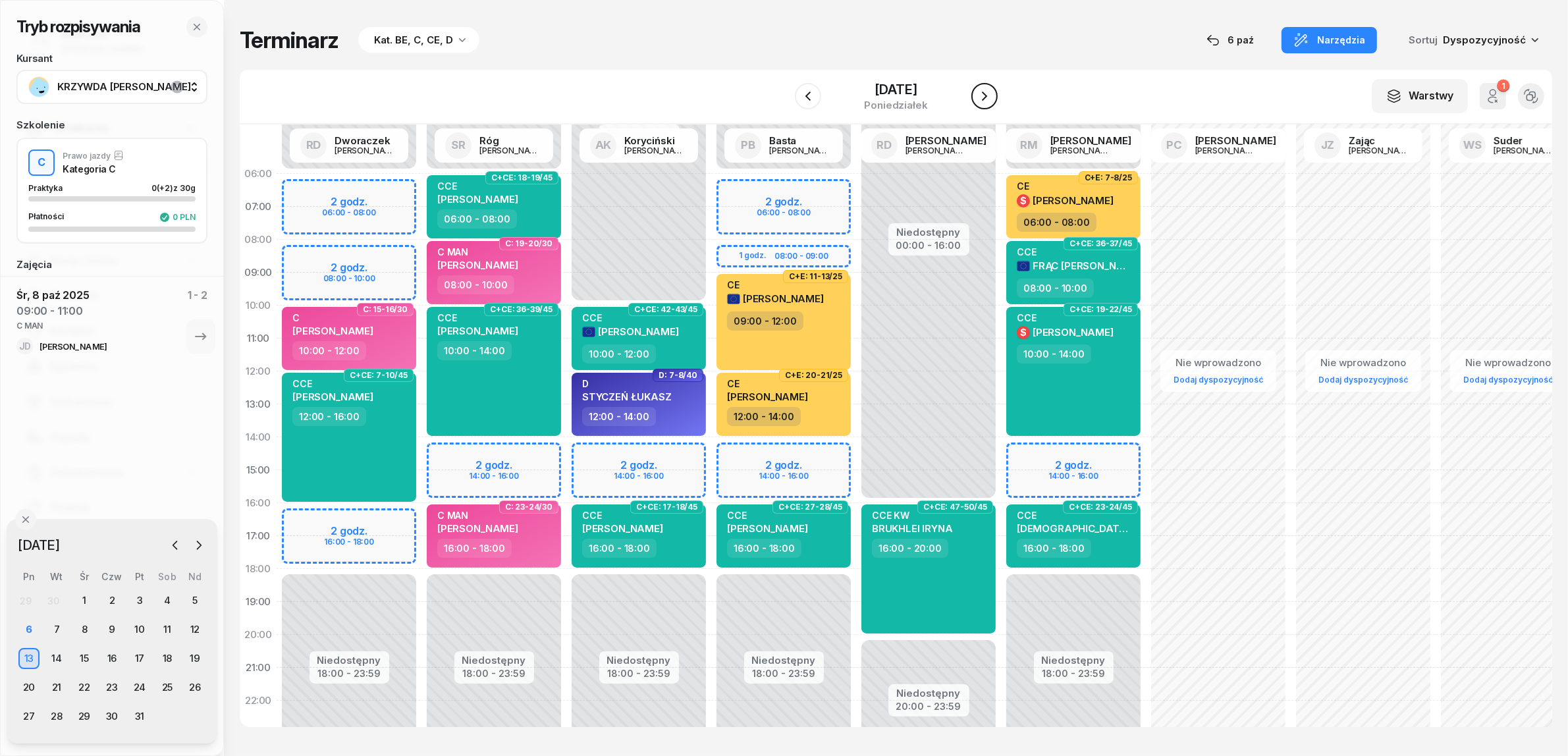
click at [992, 94] on icon "button" at bounding box center [985, 97] width 16 height 16
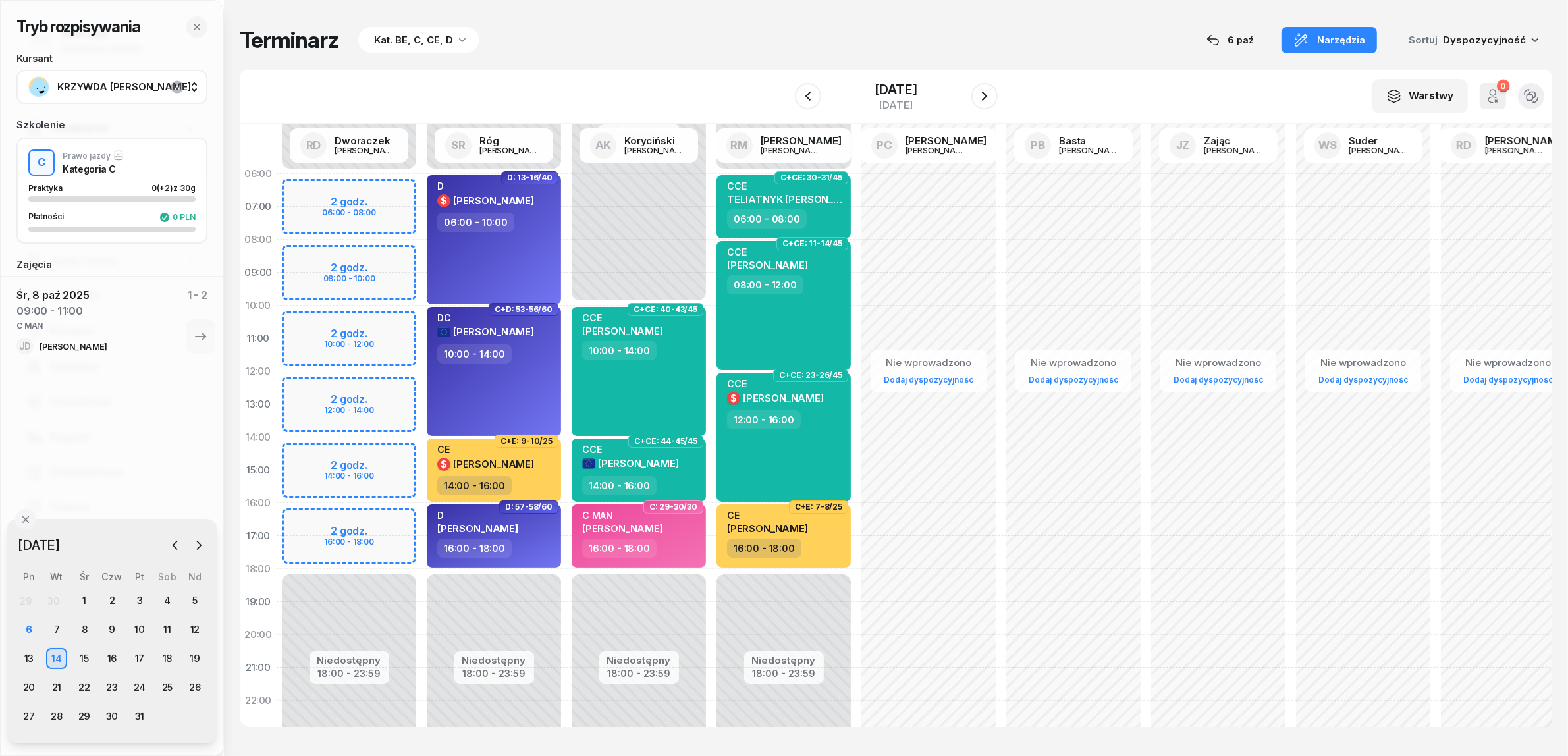
click at [392, 521] on div "Niedostępny 00:00 - 06:00 Niedostępny 18:00 - 23:59 2 godz. 06:00 - 08:00 2 god…" at bounding box center [349, 470] width 145 height 626
select select "16"
select select "18"
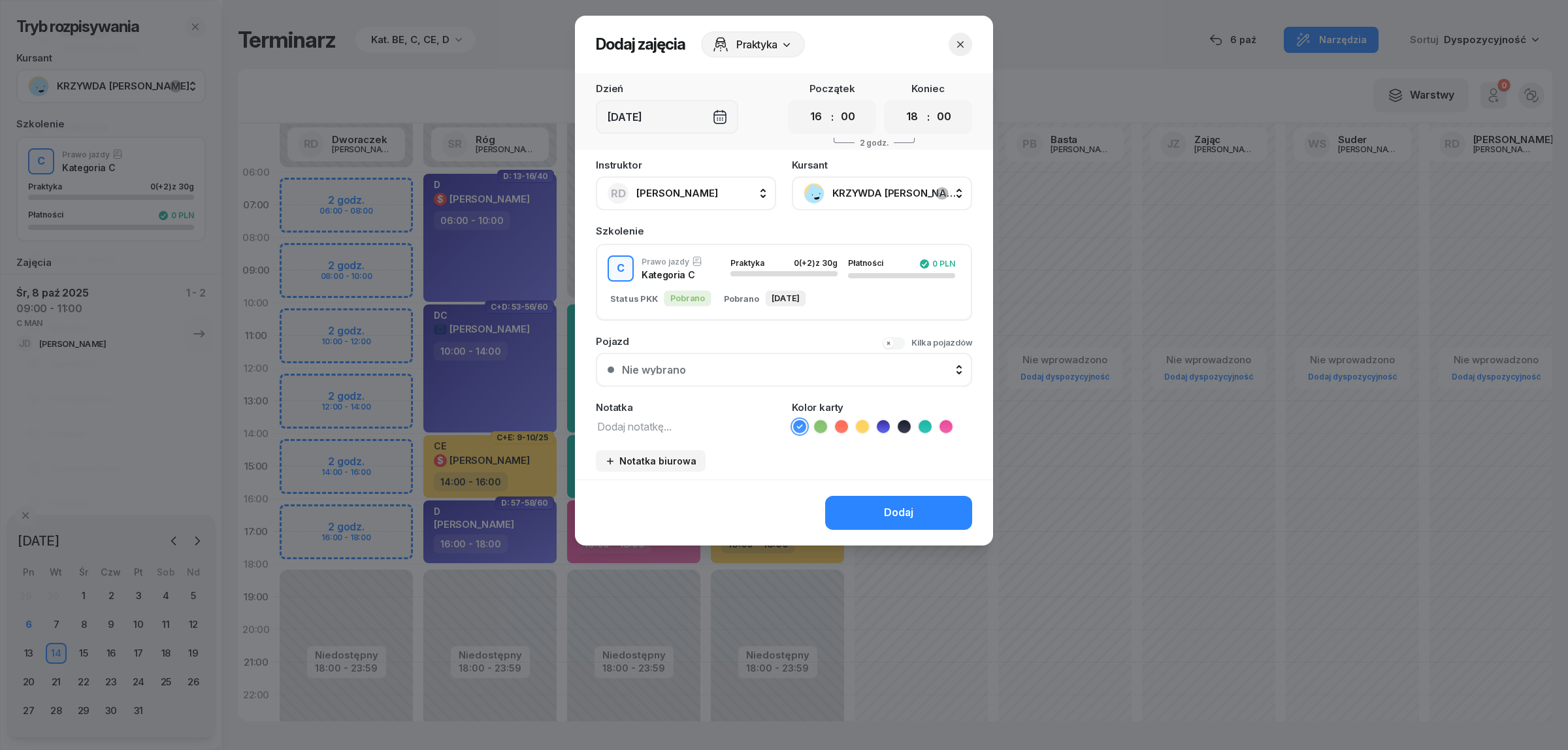
click at [654, 427] on textarea at bounding box center [686, 426] width 180 height 17
drag, startPoint x: 602, startPoint y: 414, endPoint x: 515, endPoint y: 406, distance: 87.4
click at [515, 406] on div "Dodaj zajęcia Praktyka Dzień Wt, 14 paź Początek 00 01 02 03 04 05 06 07 08 09 …" at bounding box center [784, 375] width 1568 height 750
paste textarea "MAN"
type textarea "C MAN"
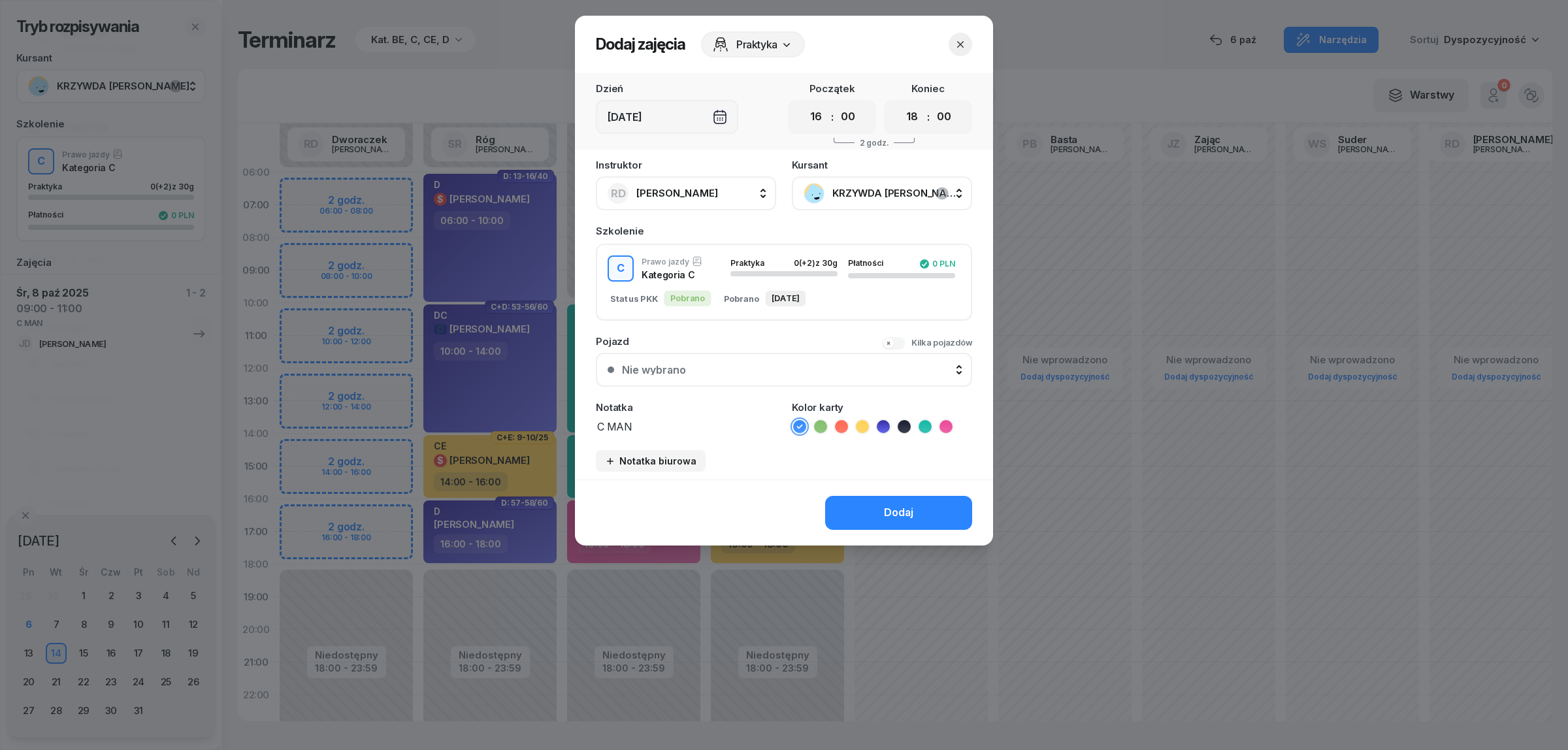
click at [941, 423] on icon at bounding box center [946, 427] width 13 height 13
click at [892, 513] on div "Dodaj" at bounding box center [898, 513] width 30 height 17
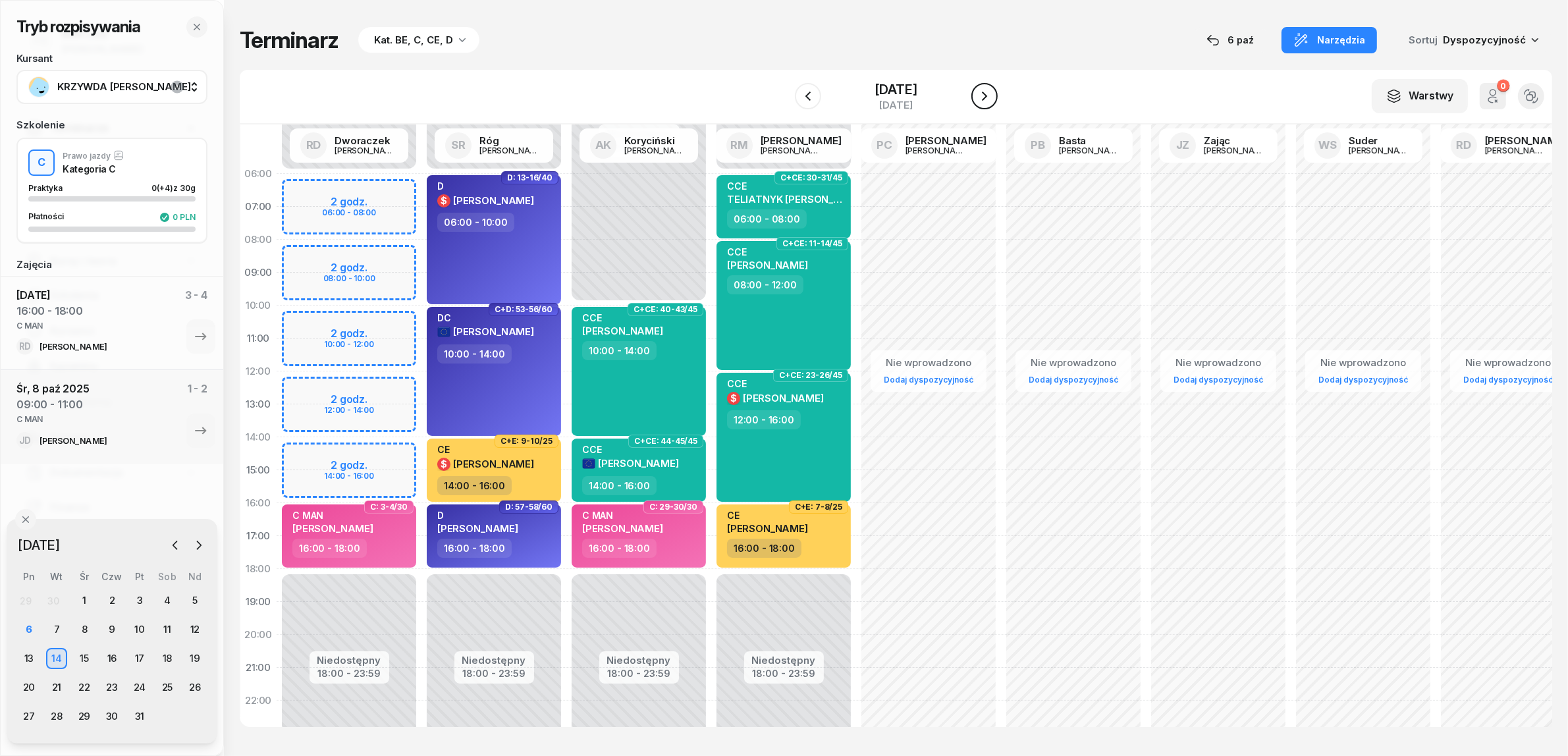
click at [992, 97] on icon "button" at bounding box center [985, 97] width 16 height 16
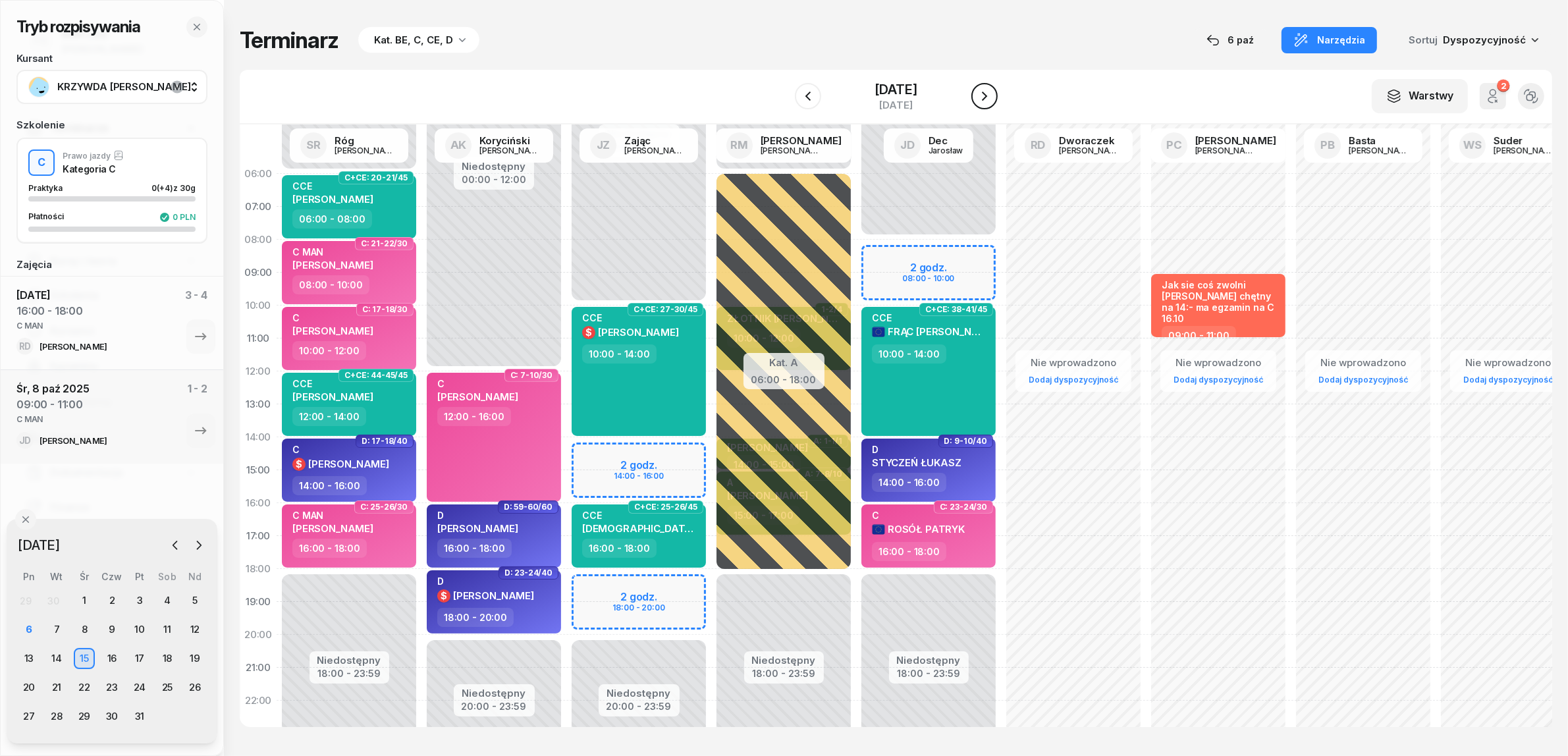
click at [992, 97] on icon "button" at bounding box center [985, 97] width 16 height 16
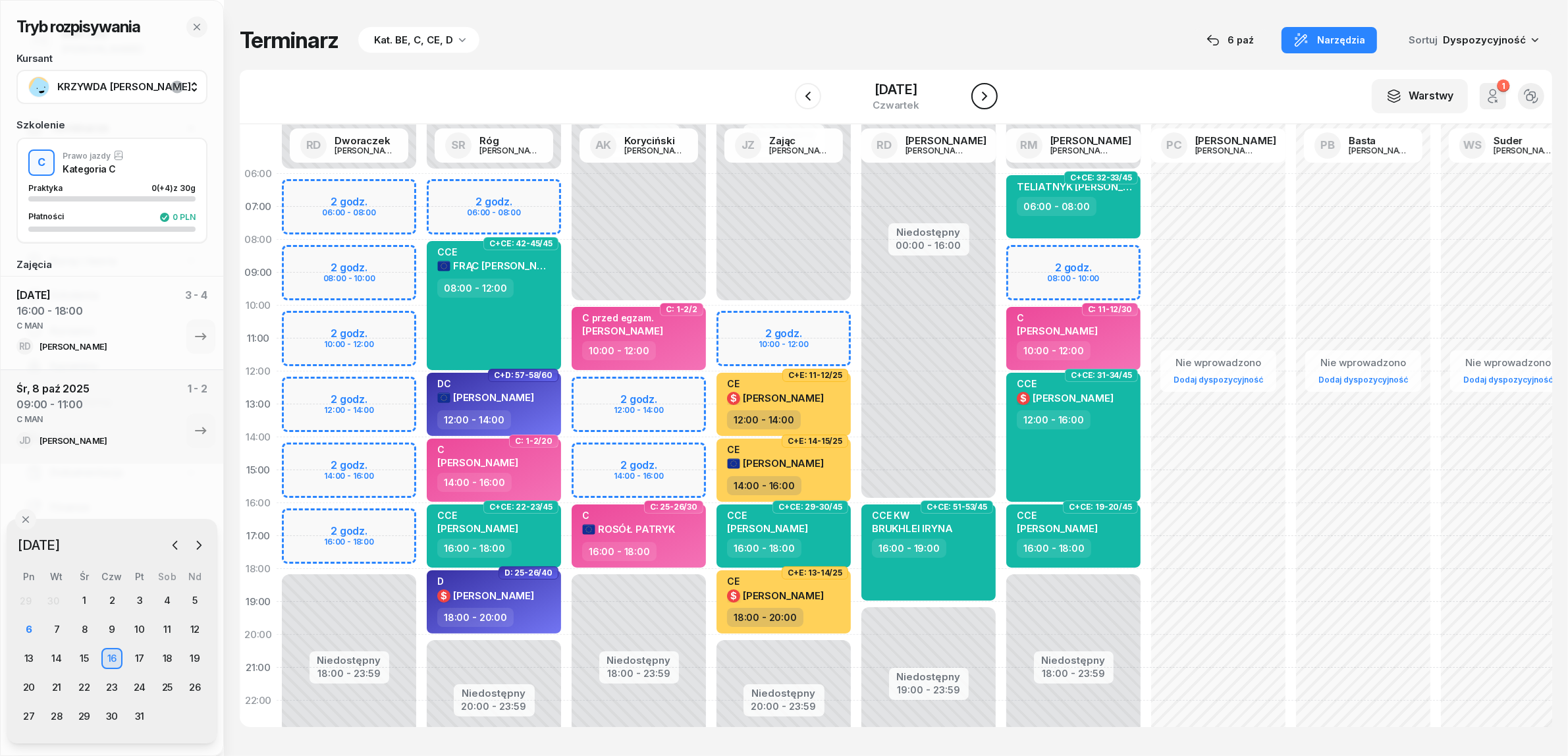
click at [992, 97] on icon "button" at bounding box center [985, 97] width 16 height 16
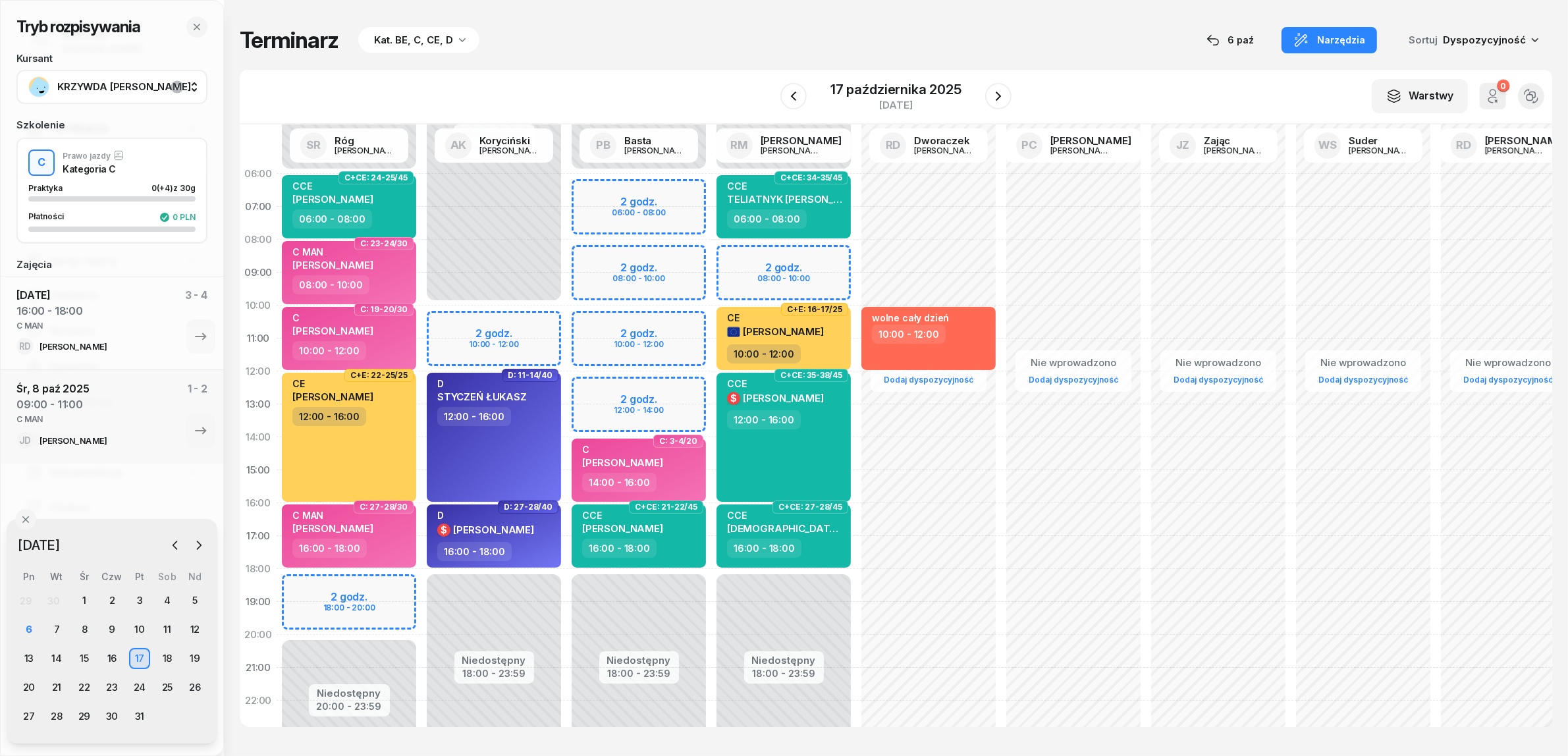
click at [401, 591] on div "Niedostępny 00:00 - 06:00 Niedostępny 20:00 - 23:59 2 godz. 18:00 - 20:00 C+CE:…" at bounding box center [349, 470] width 145 height 626
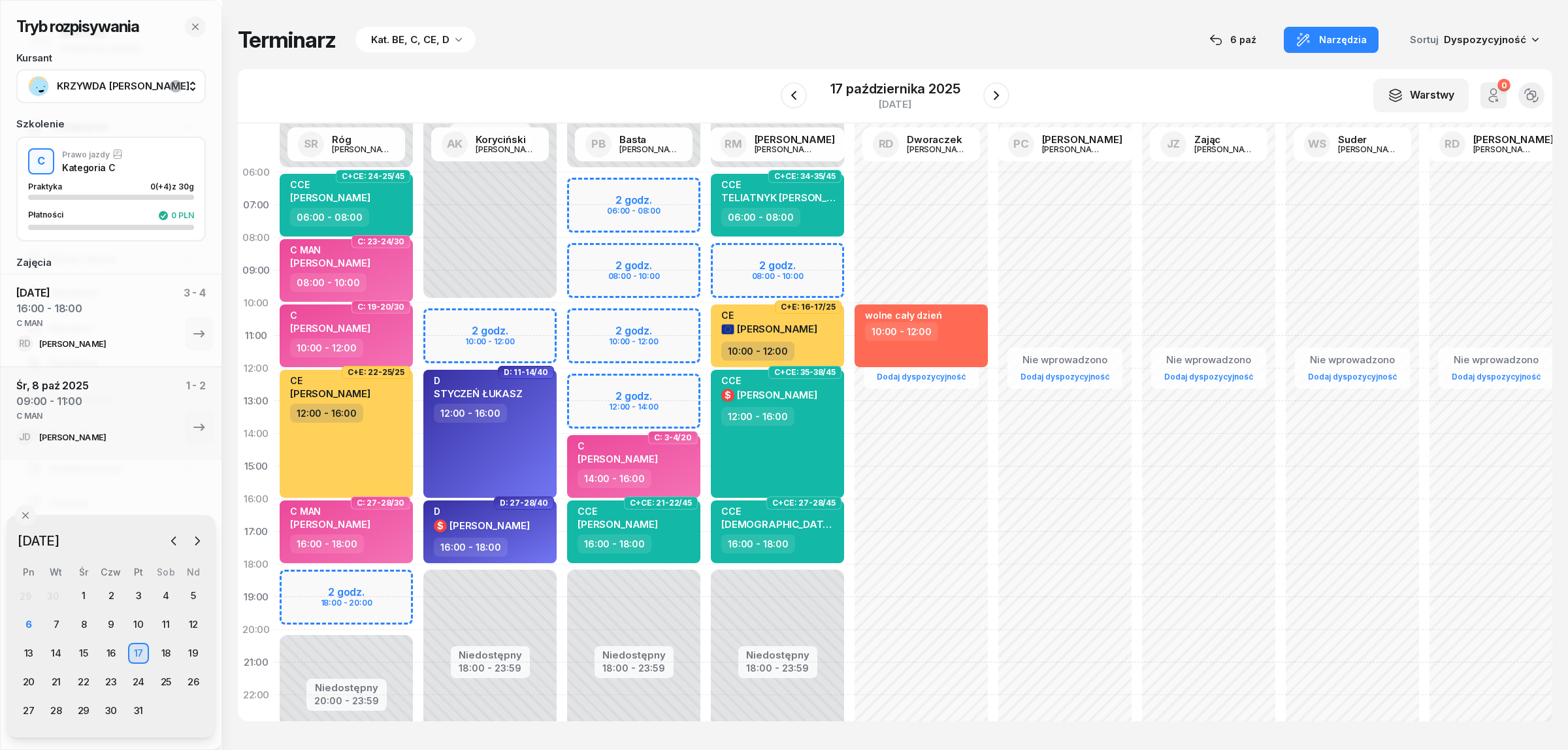
select select "18"
select select "20"
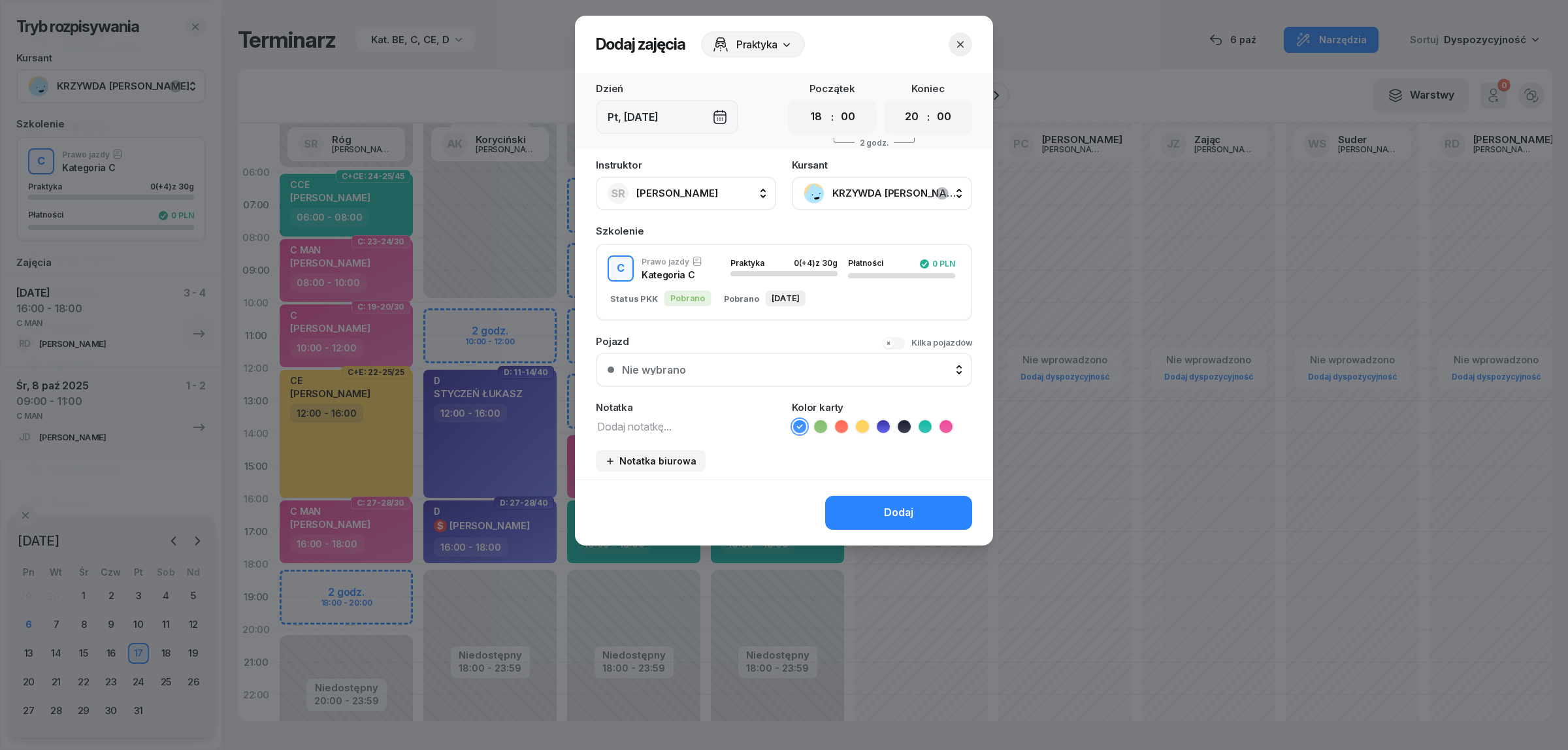
click at [954, 42] on icon "button" at bounding box center [960, 44] width 13 height 13
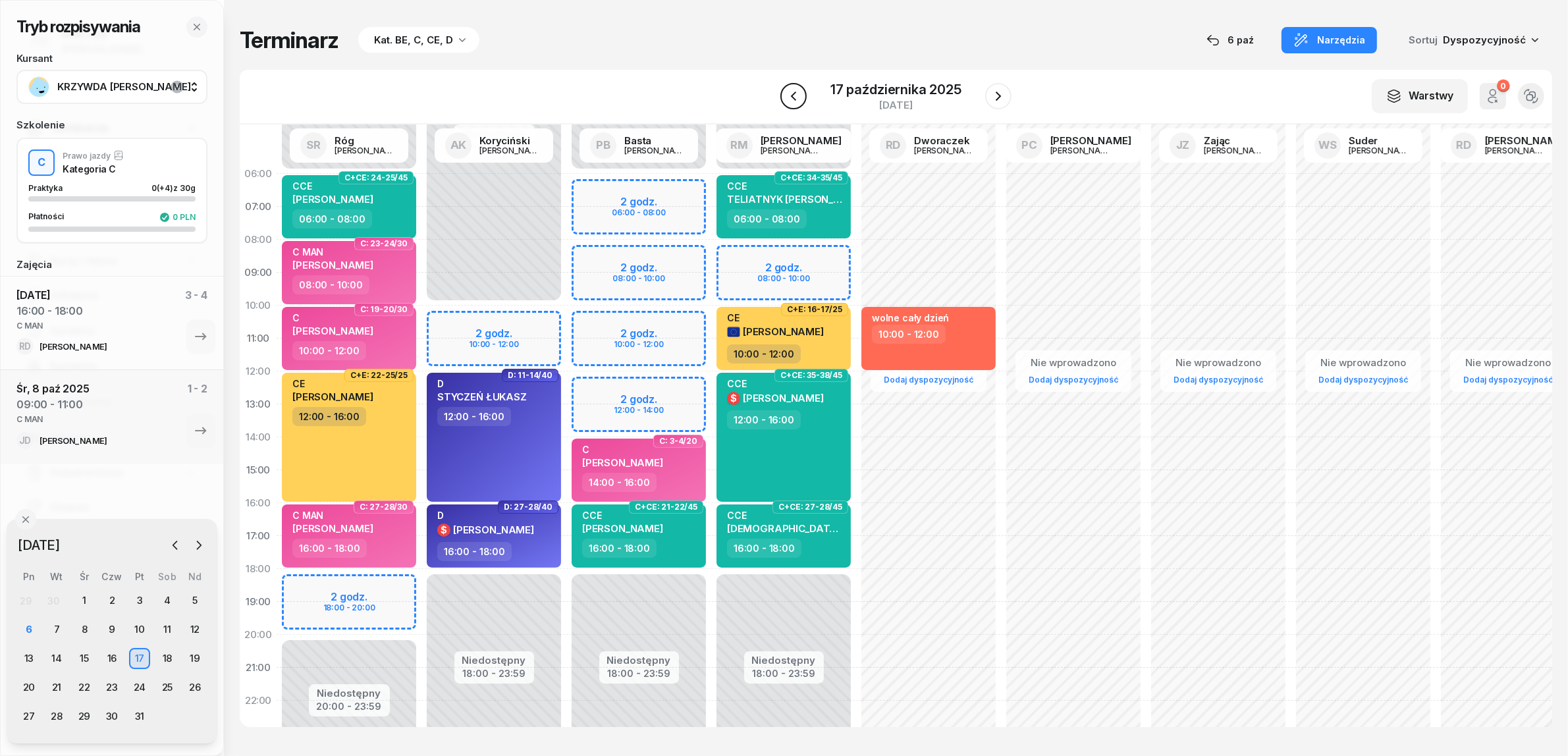
click at [799, 102] on icon "button" at bounding box center [794, 97] width 16 height 16
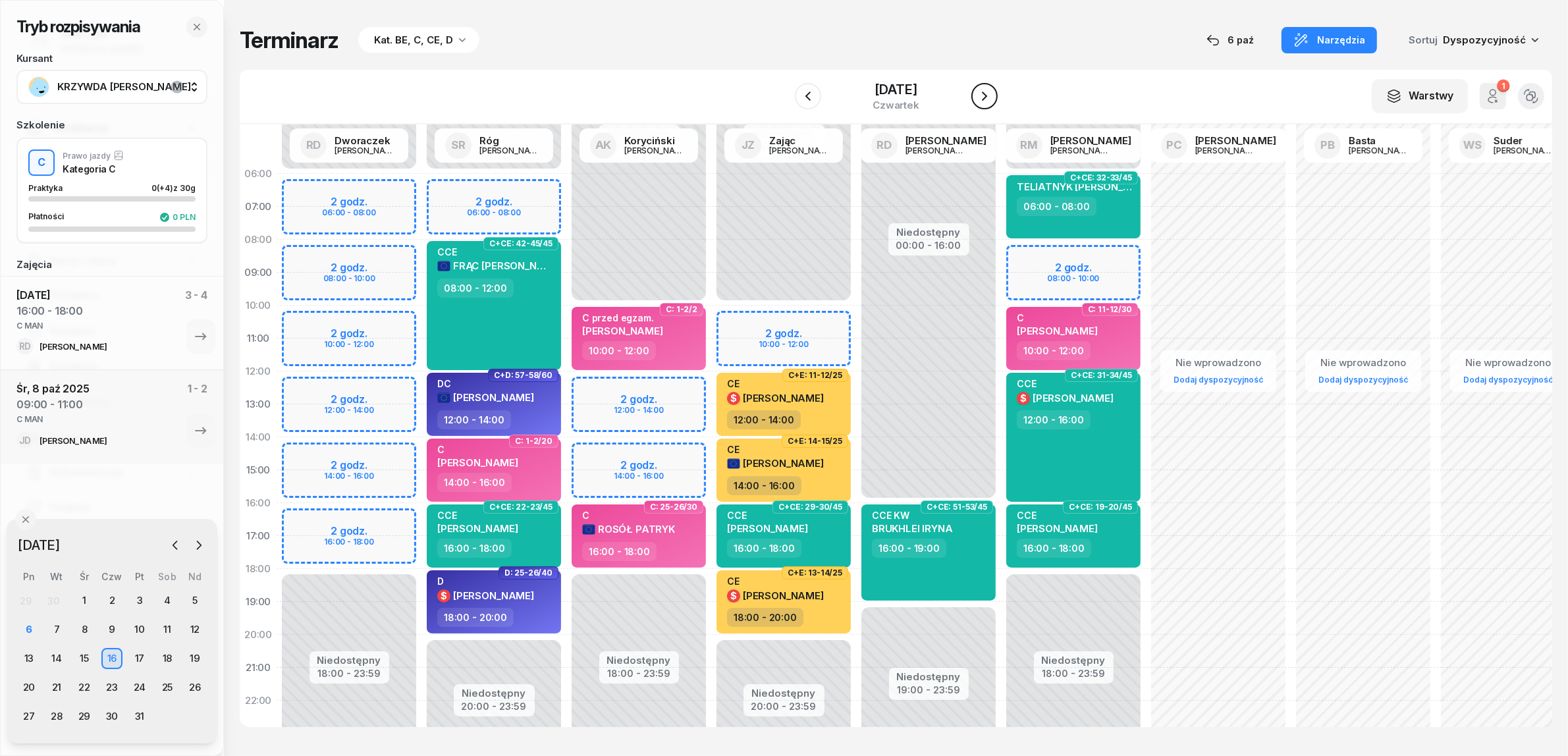
click at [991, 89] on icon "button" at bounding box center [985, 97] width 16 height 16
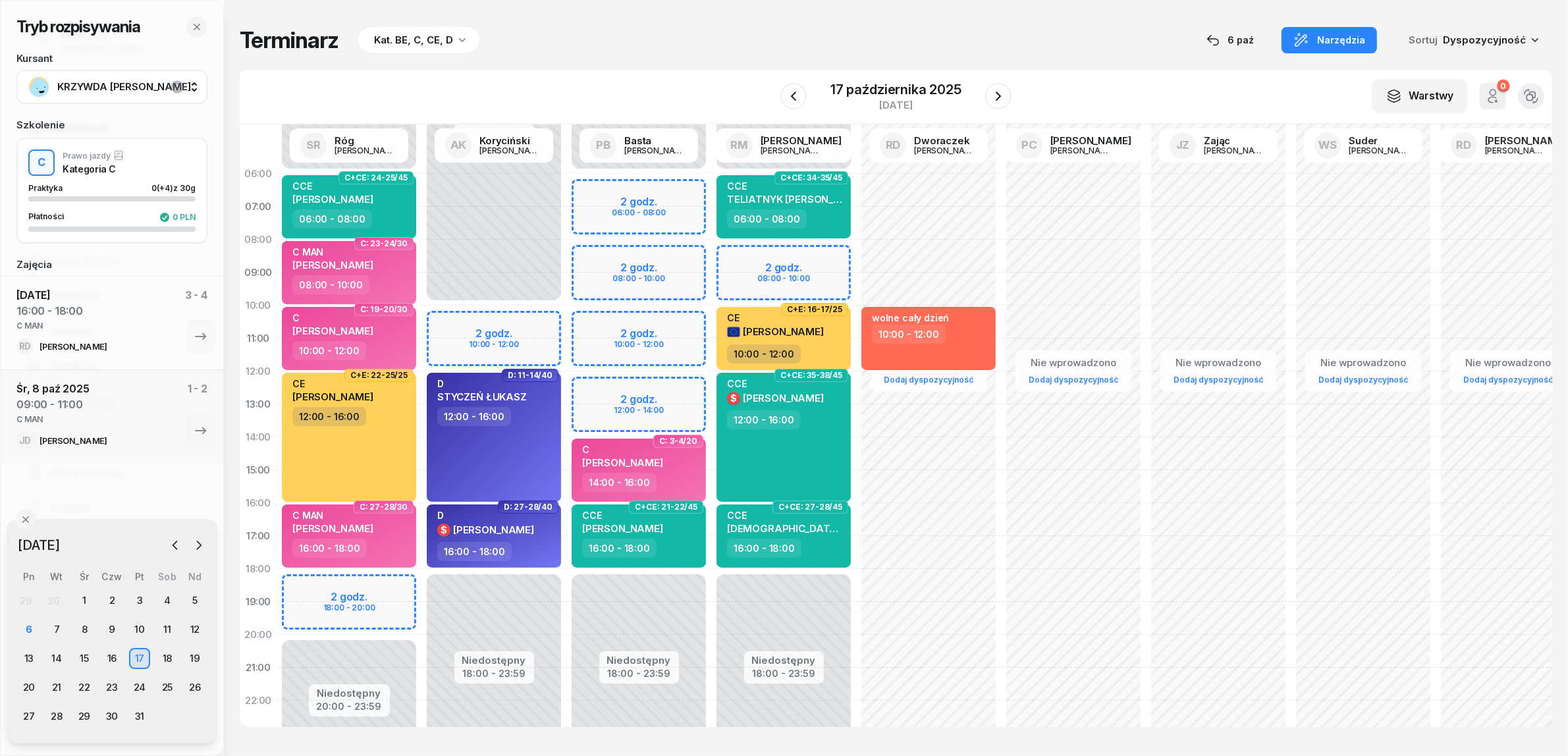
click at [392, 587] on div "Niedostępny 00:00 - 06:00 Niedostępny 20:00 - 23:59 2 godz. 18:00 - 20:00 C+CE:…" at bounding box center [349, 470] width 145 height 626
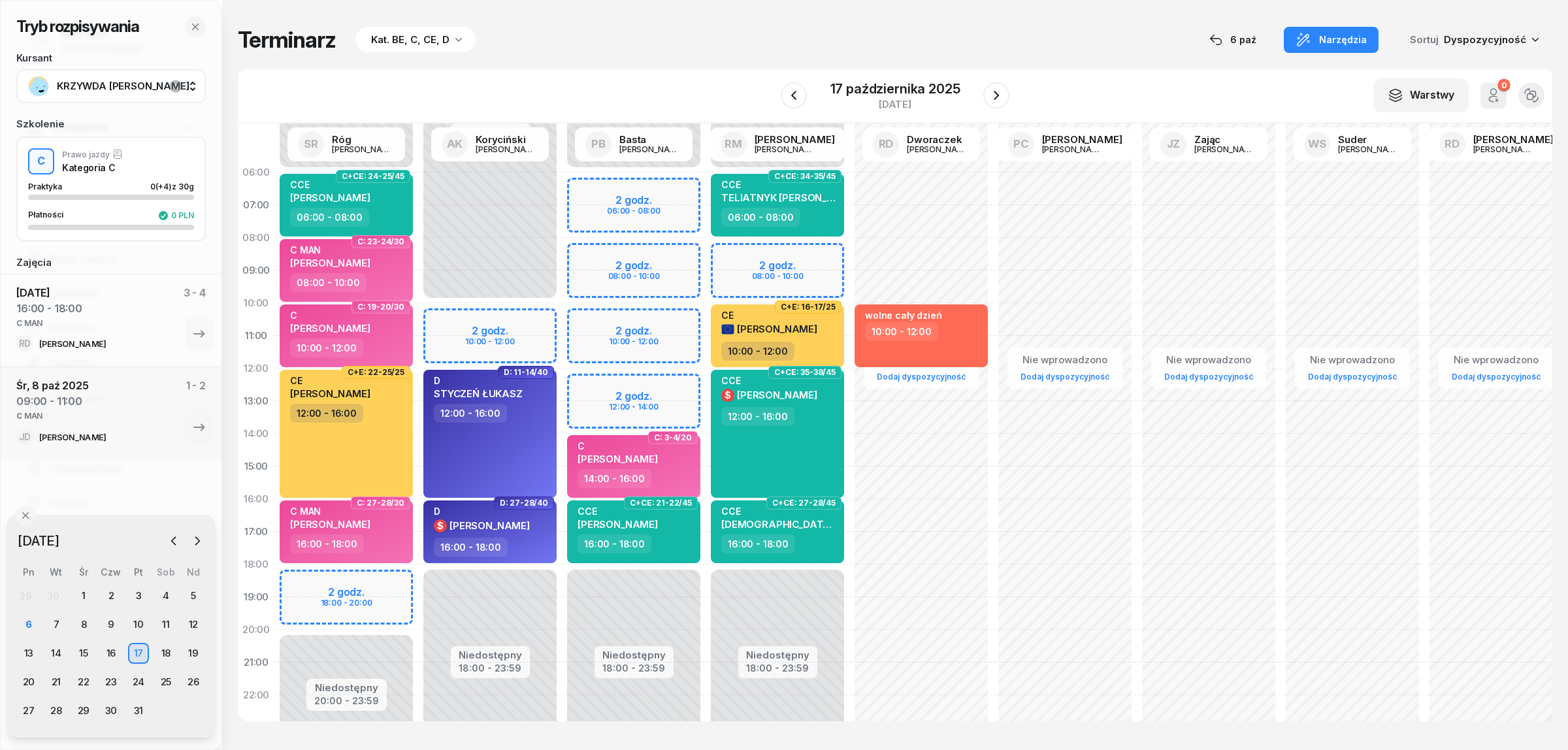
select select "18"
select select "20"
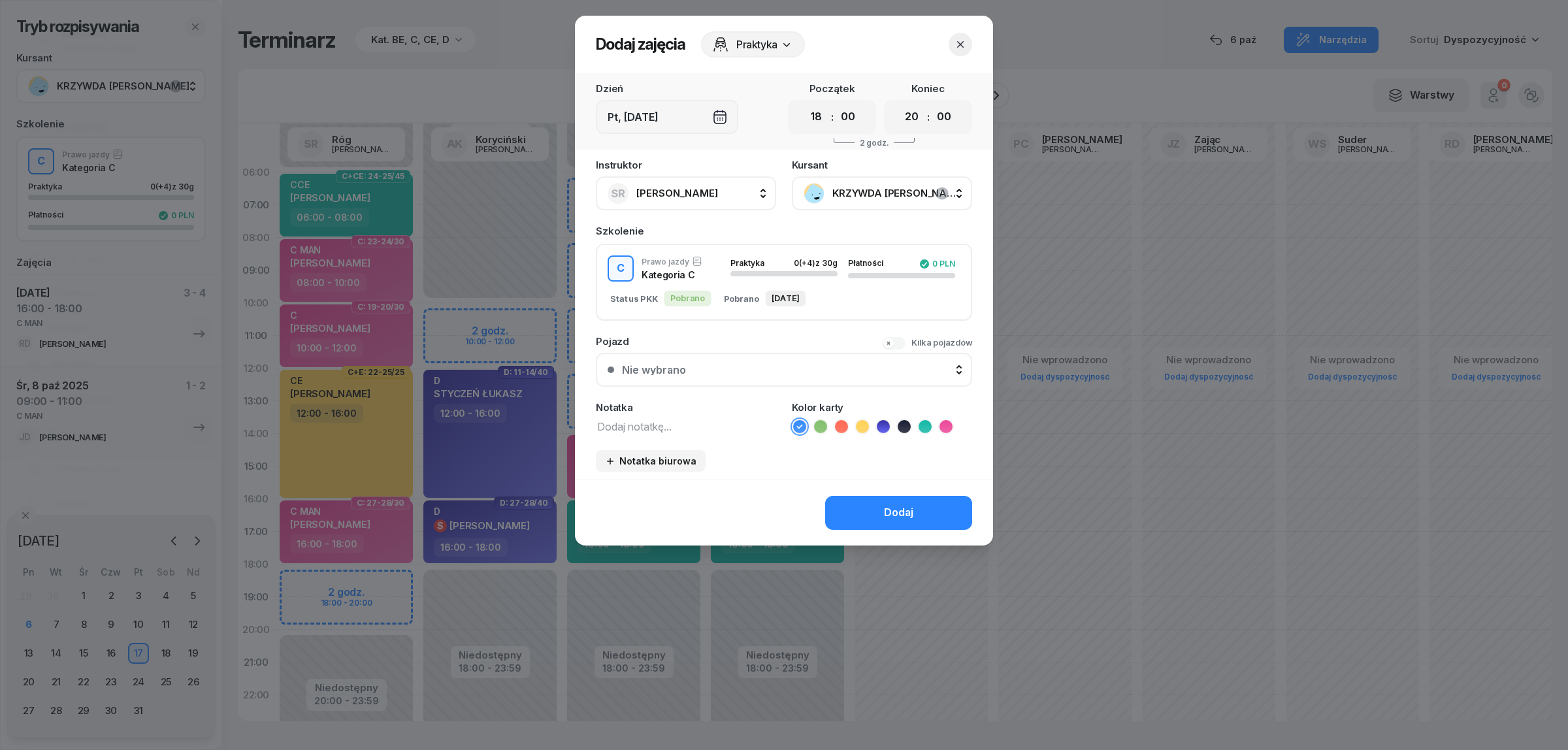
click at [631, 423] on textarea at bounding box center [686, 426] width 180 height 17
paste textarea "C MAN"
type textarea "C MAN"
click at [945, 424] on icon at bounding box center [945, 426] width 6 height 5
click at [892, 508] on div "Dodaj" at bounding box center [898, 513] width 30 height 17
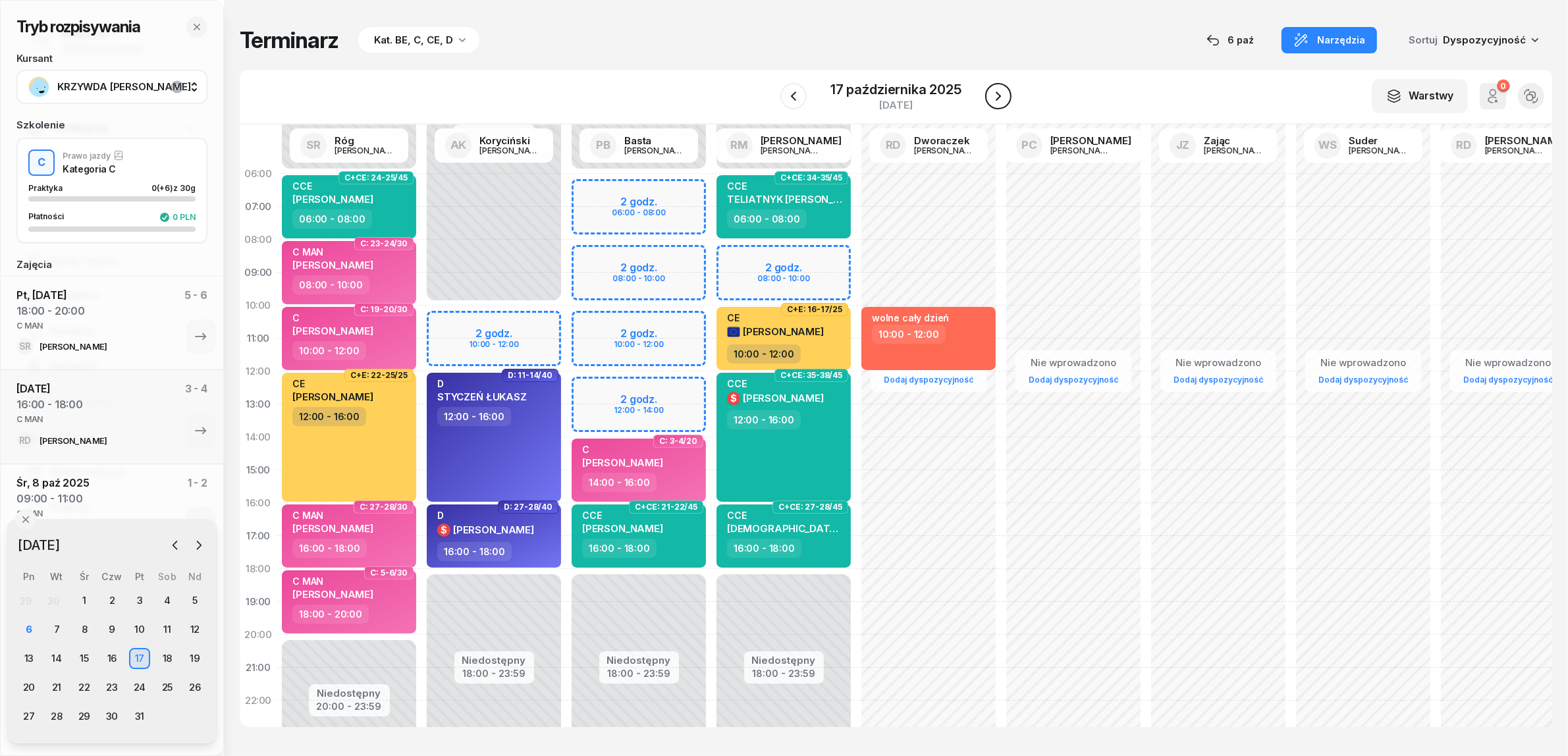
click at [998, 97] on icon "button" at bounding box center [998, 96] width 5 height 9
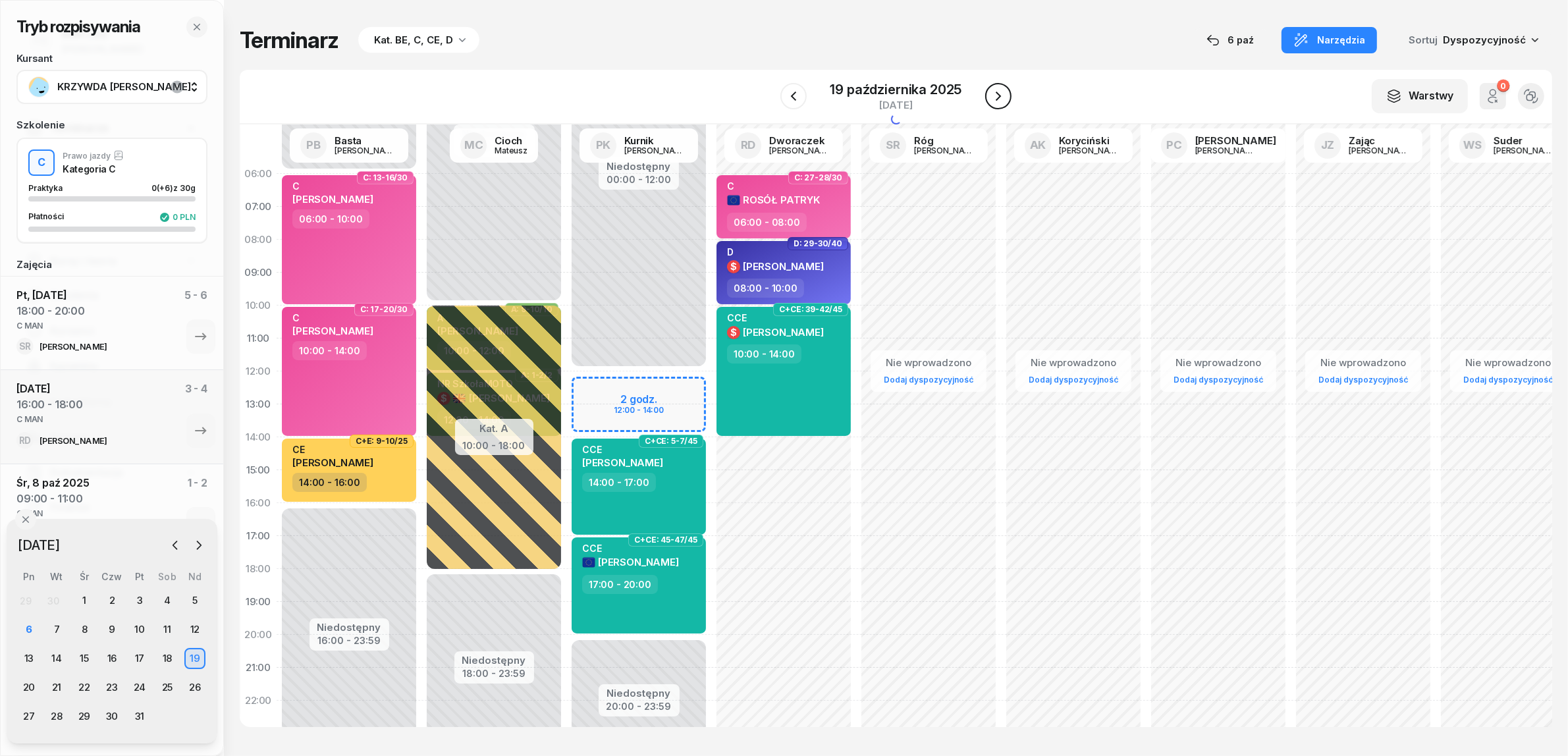
click at [998, 97] on icon "button" at bounding box center [998, 96] width 5 height 9
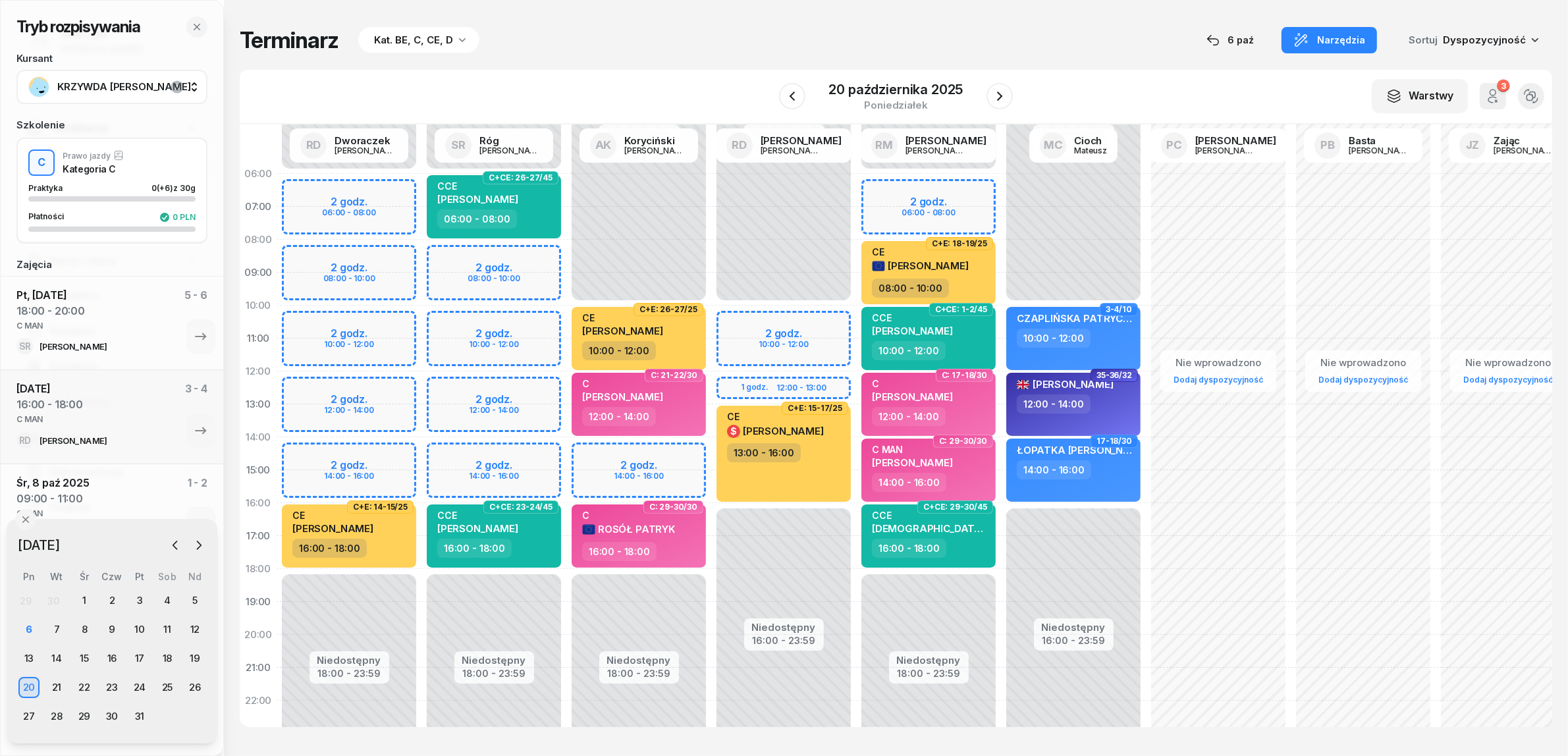
click at [651, 458] on div "Niedostępny 00:00 - 10:00 Niedostępny 18:00 - 23:59 2 godz. 14:00 - 16:00 C+E: …" at bounding box center [639, 470] width 145 height 626
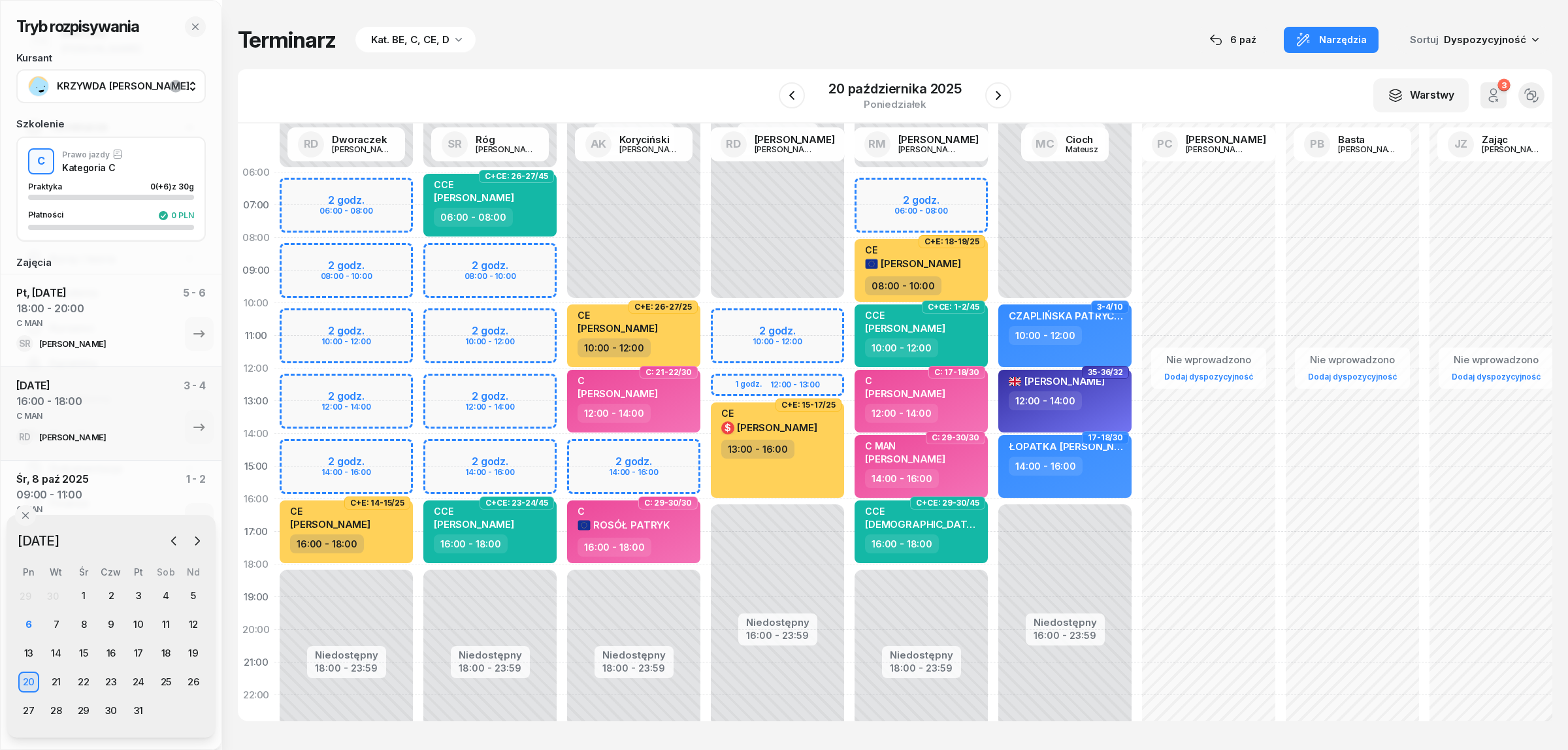
select select "14"
select select "16"
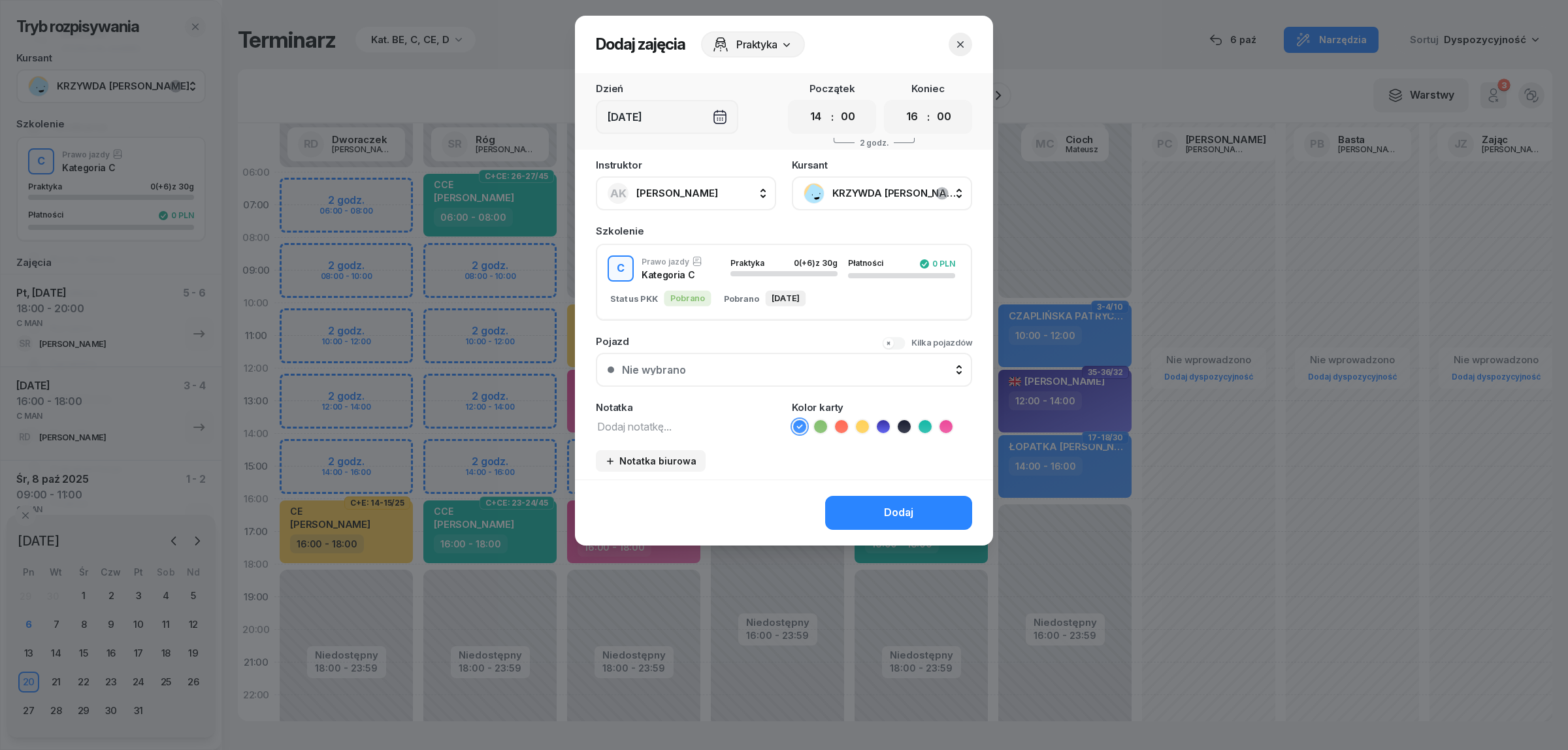
click at [686, 427] on textarea at bounding box center [686, 426] width 180 height 17
paste textarea "C MAN"
type textarea "C MAN"
click at [949, 420] on icon at bounding box center [946, 427] width 13 height 13
click at [905, 511] on div "Dodaj" at bounding box center [898, 513] width 30 height 17
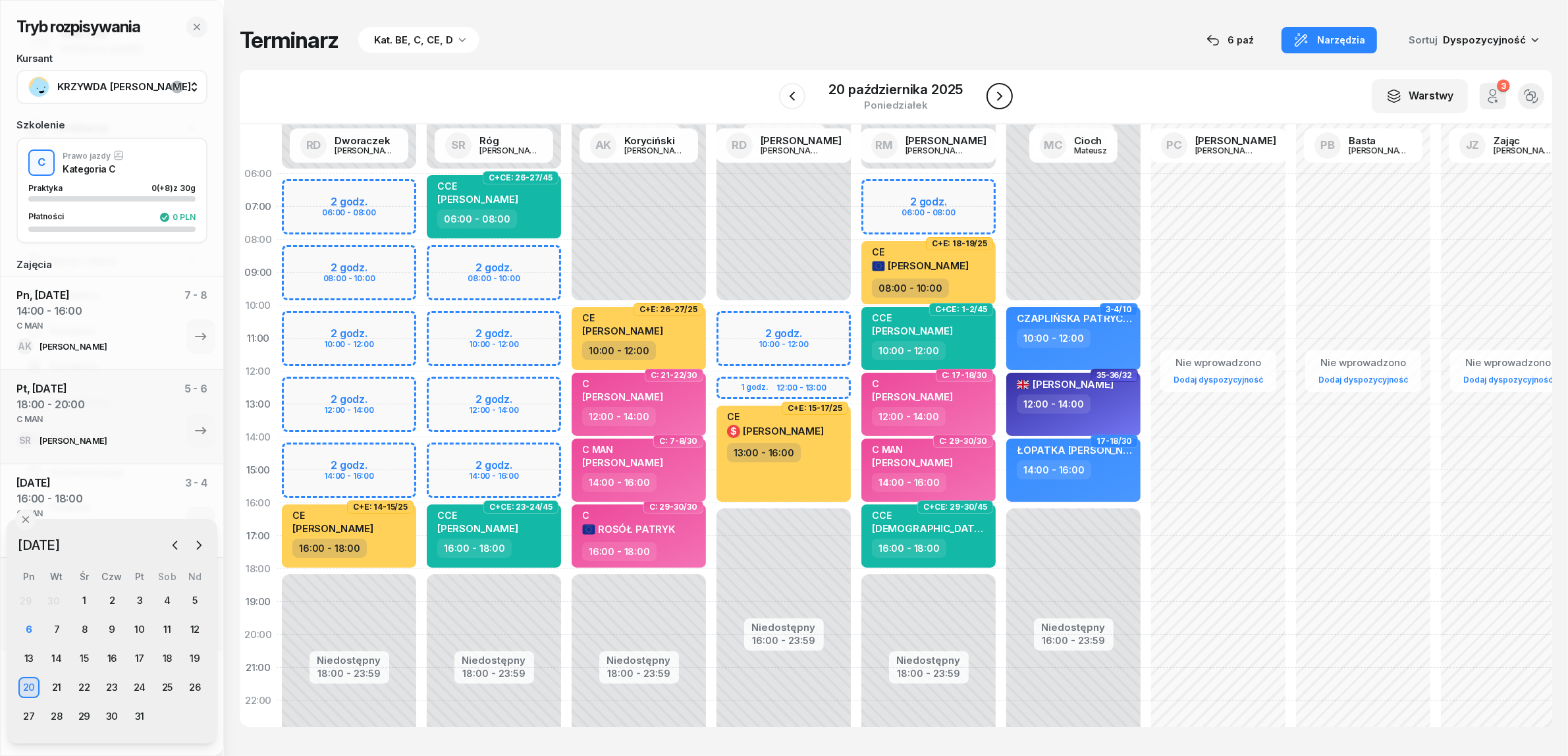
click at [999, 92] on icon "button" at bounding box center [999, 97] width 16 height 16
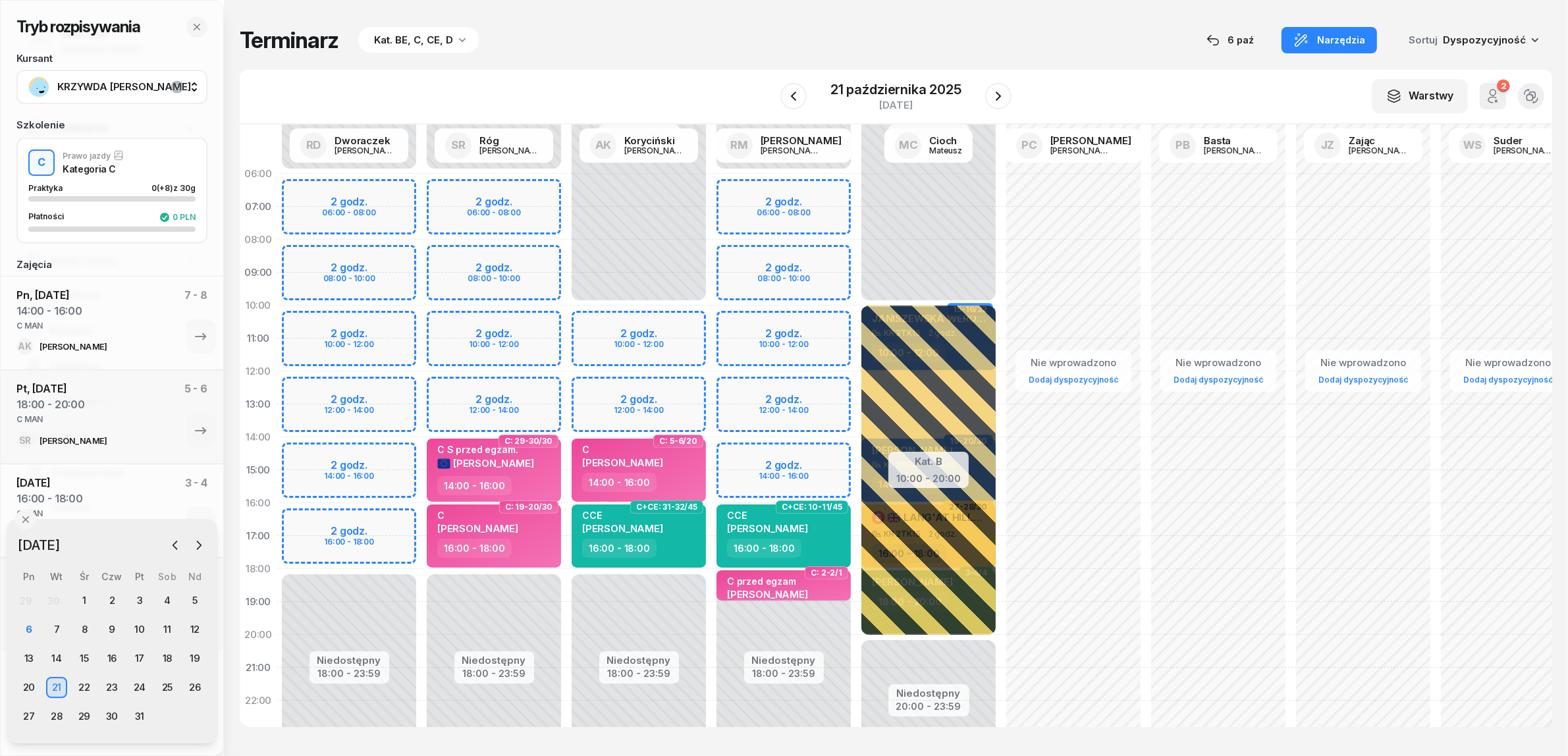
click at [756, 456] on div "Niedostępny 00:00 - 06:00 Niedostępny 18:00 - 23:59 2 godz. 06:00 - 08:00 2 god…" at bounding box center [784, 470] width 145 height 626
select select "14"
select select "16"
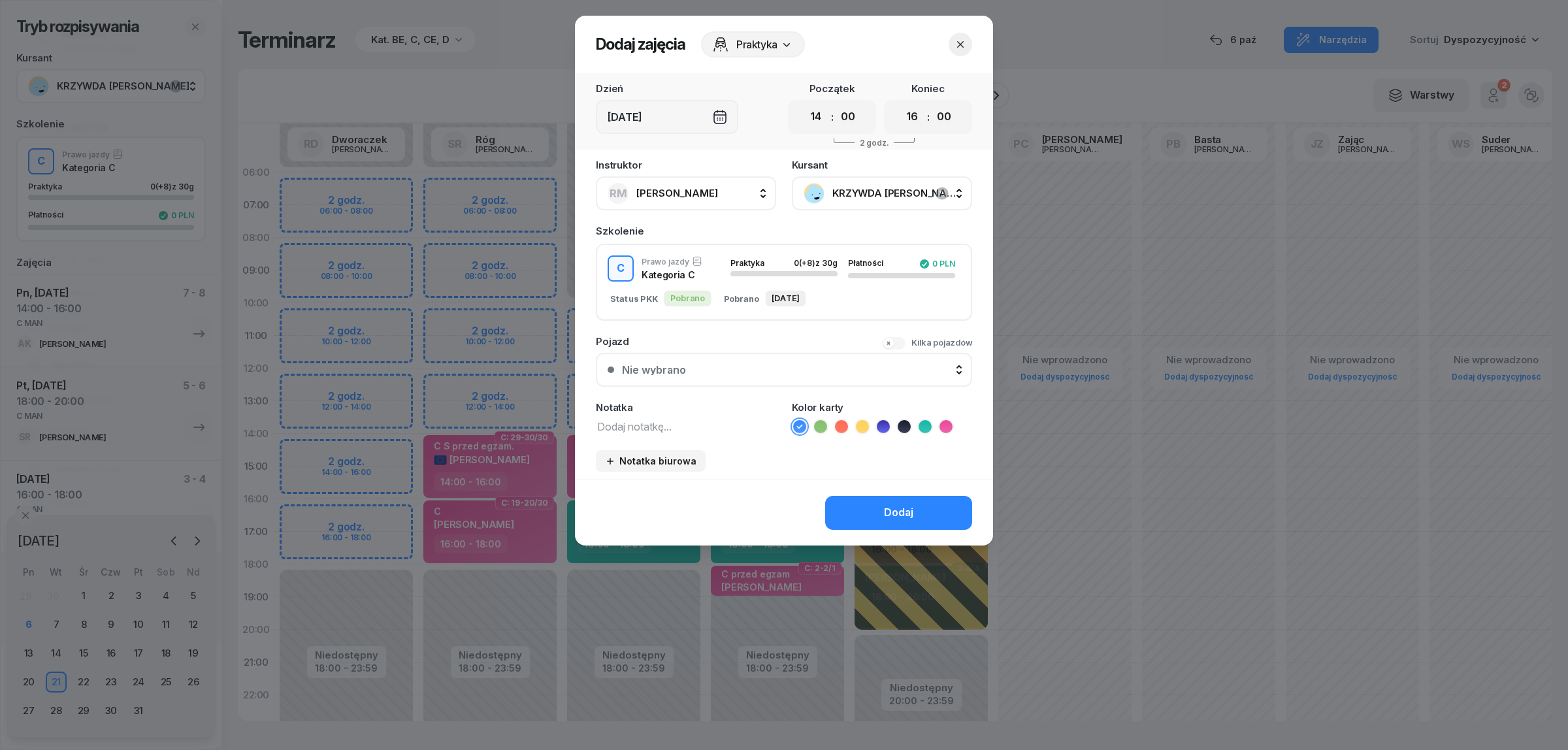
click at [671, 424] on textarea at bounding box center [686, 426] width 180 height 17
paste textarea "C MAN"
type textarea "C MAN"
click at [944, 422] on icon at bounding box center [946, 427] width 13 height 13
click at [905, 509] on div "Dodaj" at bounding box center [898, 513] width 30 height 17
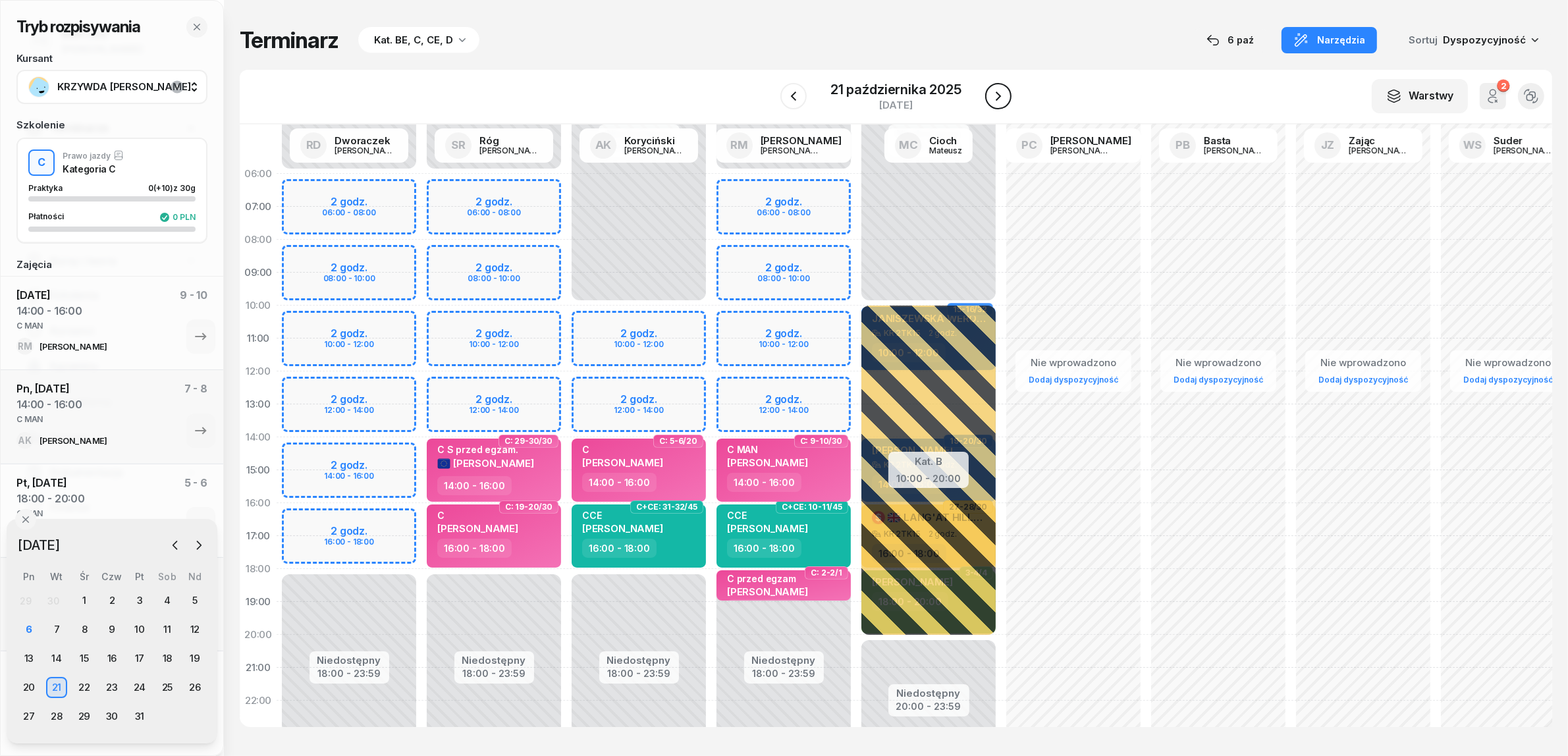
click at [997, 99] on icon "button" at bounding box center [998, 96] width 5 height 9
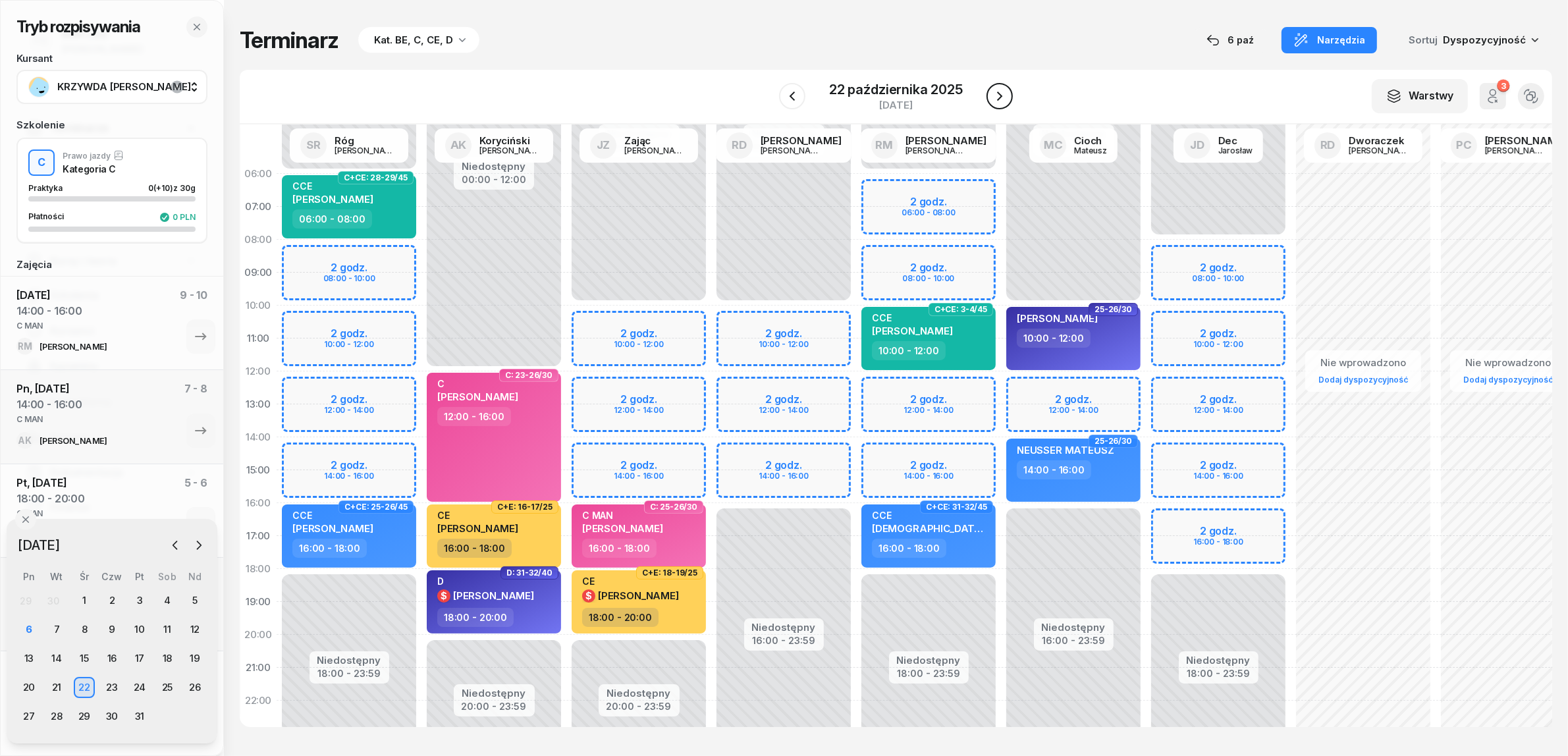
click at [997, 99] on icon "button" at bounding box center [999, 97] width 16 height 16
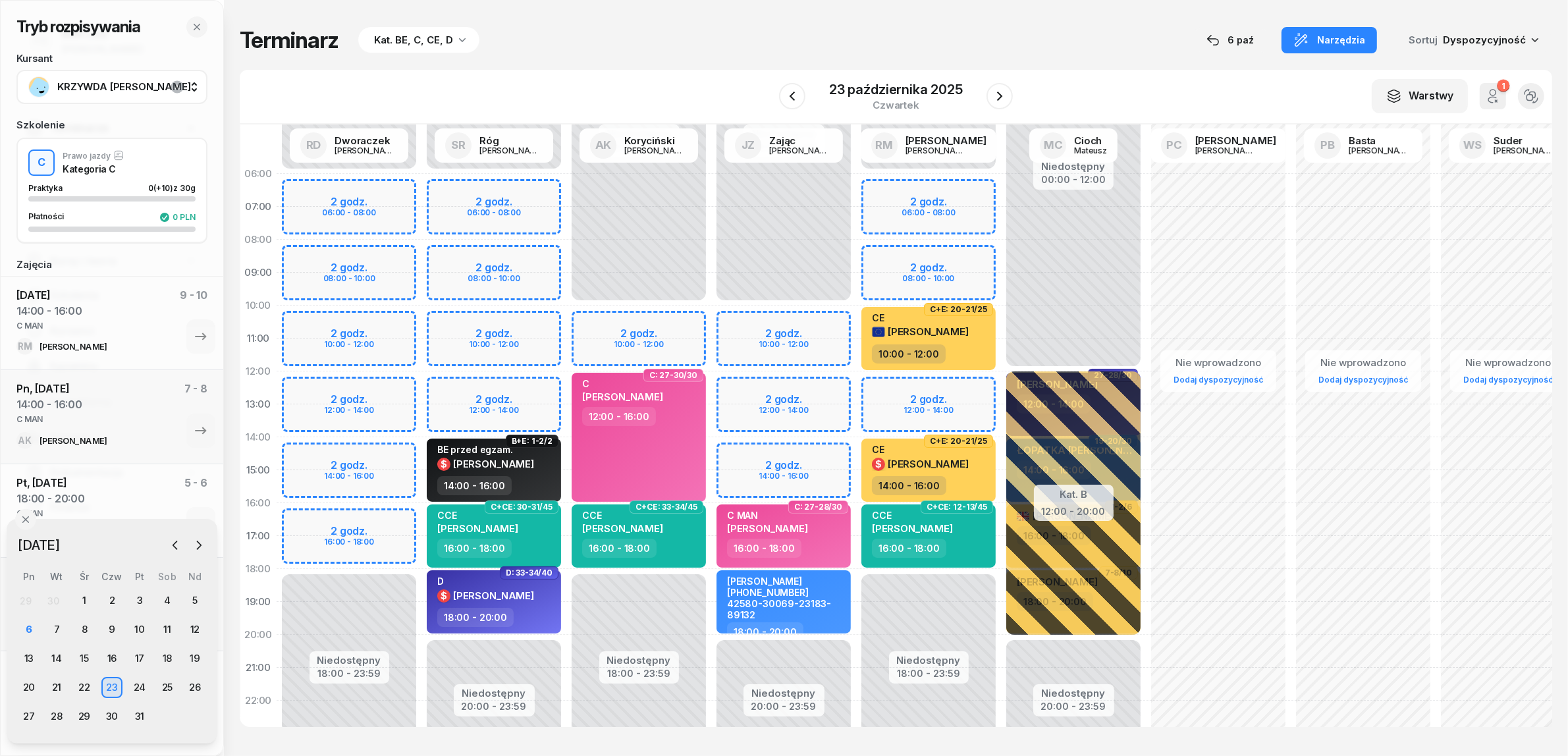
click at [822, 451] on div "Niedostępny 00:00 - 10:00 Niedostępny 20:00 - 23:59 2 godz. 10:00 - 12:00 2 god…" at bounding box center [784, 470] width 145 height 626
select select "14"
select select "16"
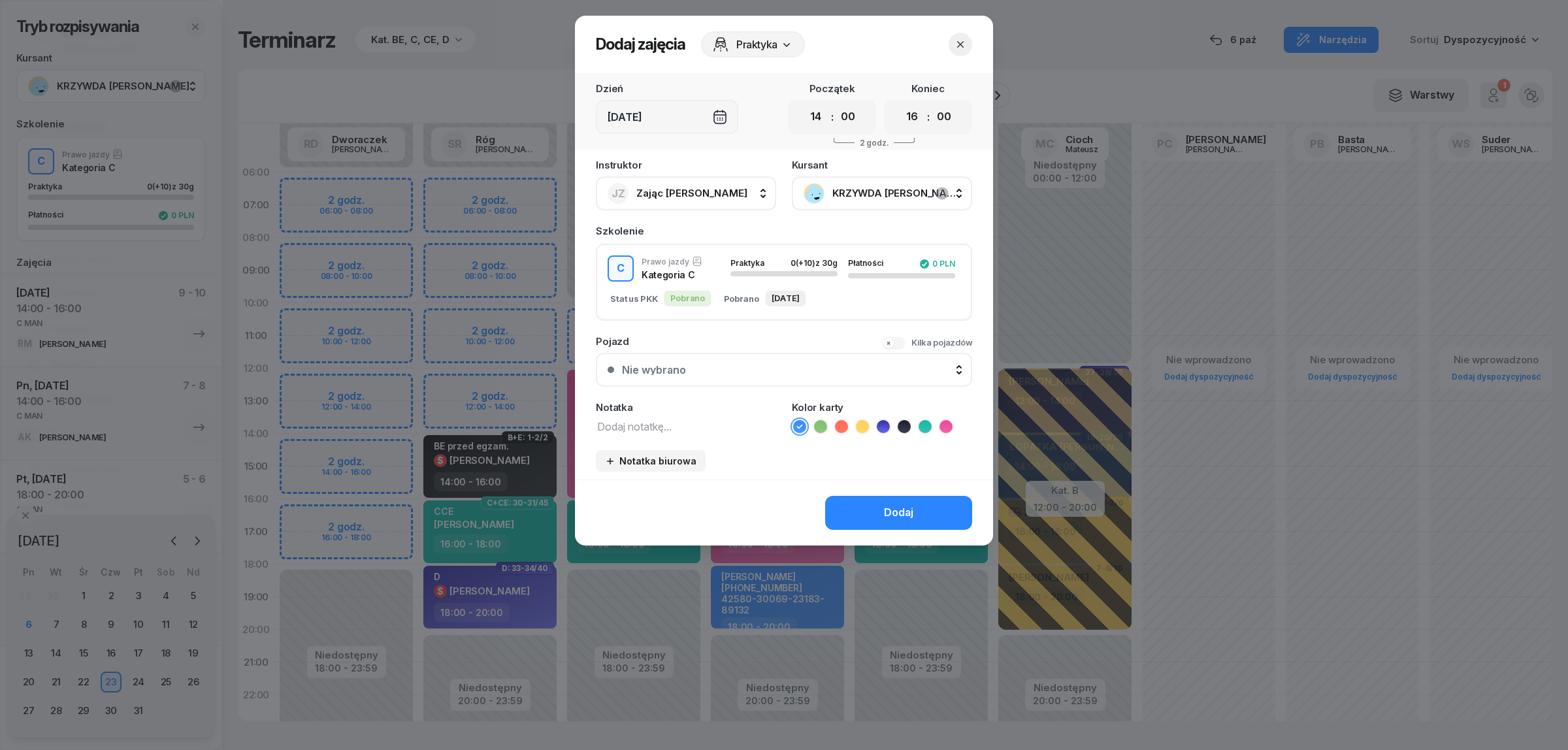
click at [709, 422] on textarea at bounding box center [686, 426] width 180 height 17
paste textarea "C MAN"
type textarea "C MAN"
click at [941, 424] on icon at bounding box center [946, 427] width 13 height 13
click at [907, 511] on div "Dodaj" at bounding box center [898, 513] width 30 height 17
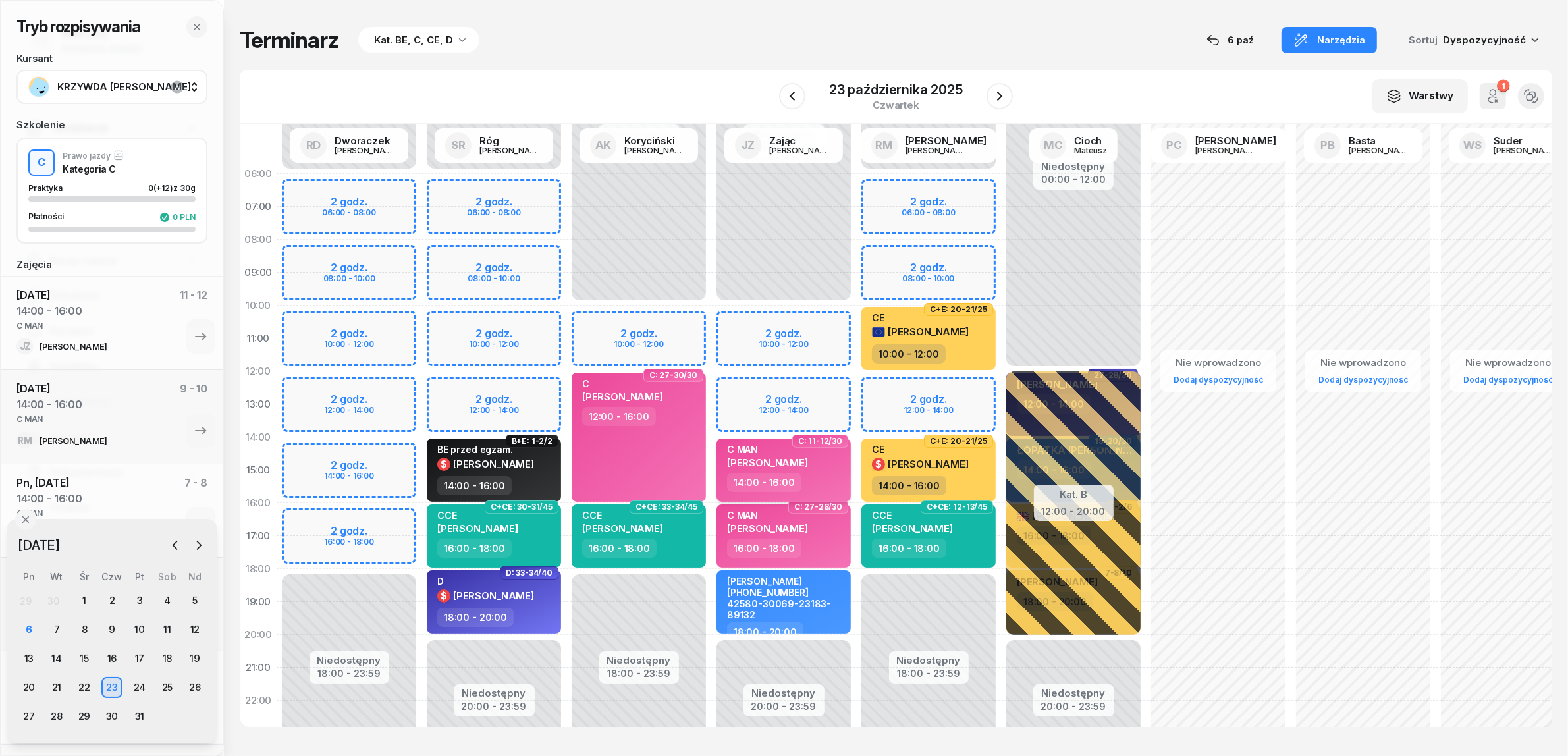
click at [804, 478] on div "14:00 - 16:00" at bounding box center [785, 482] width 116 height 19
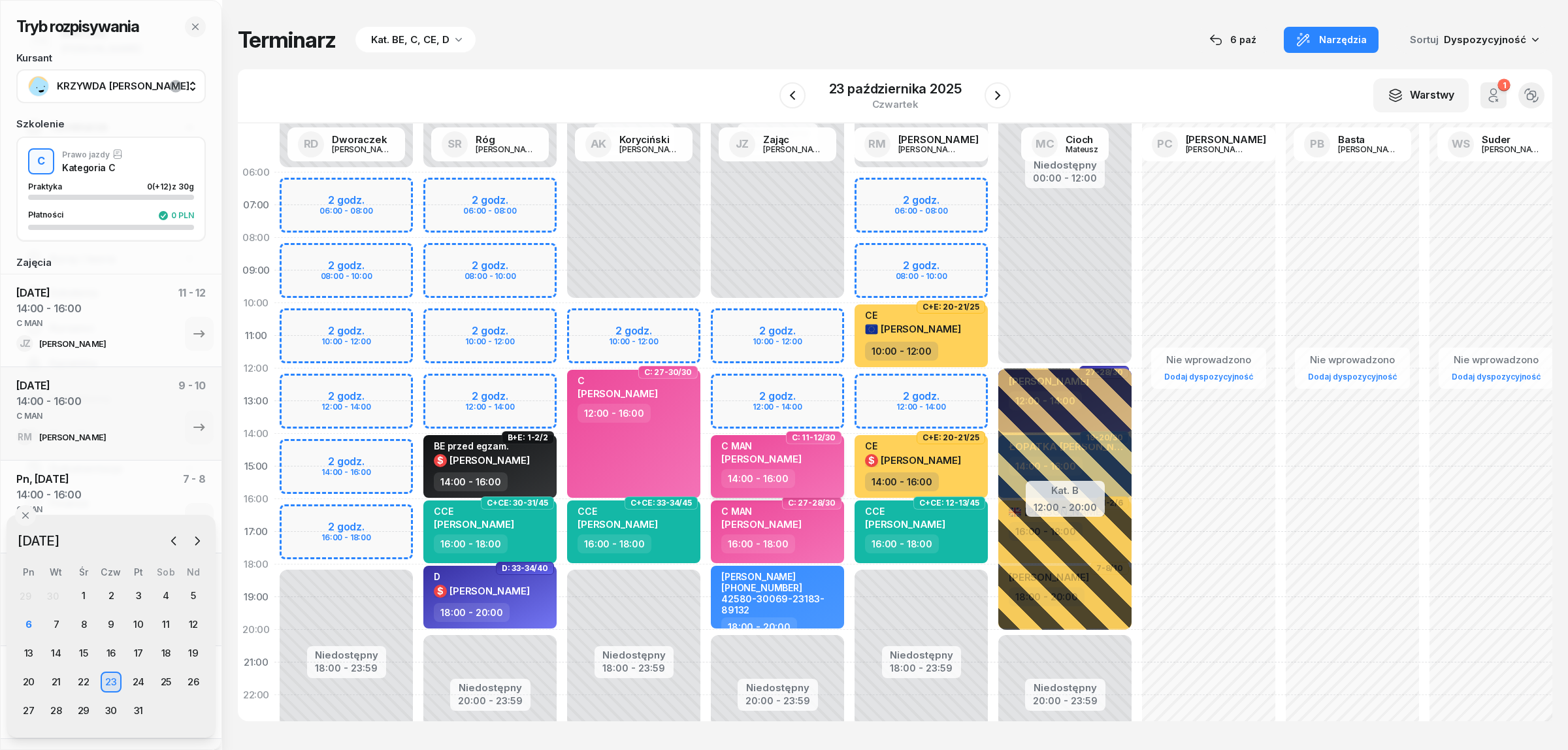
select select "14"
select select "16"
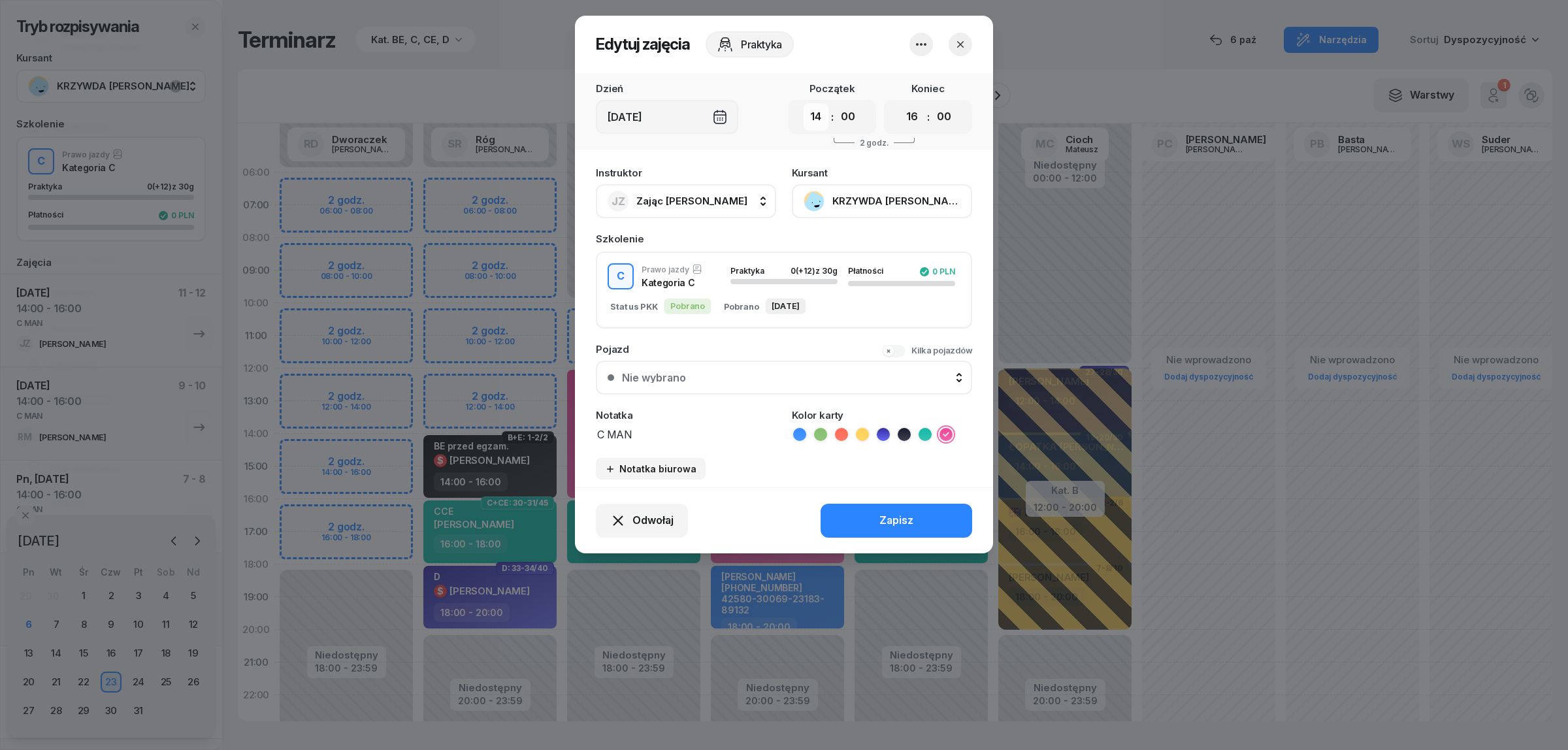
click at [818, 119] on select "00 01 02 03 04 05 06 07 08 09 10 11 12 13 14 15 16 17 18 19 20 21 22 23" at bounding box center [816, 117] width 25 height 28
select select "12"
click at [803, 103] on select "00 01 02 03 04 05 06 07 08 09 10 11 12 13 14 15 16 17 18 19 20 21 22 23" at bounding box center [816, 117] width 25 height 28
click at [911, 118] on select "00 01 02 03 04 05 06 07 08 09 10 11 12 13 14 15 16 17 18 19 20 21 22 23" at bounding box center [912, 117] width 25 height 28
select select "14"
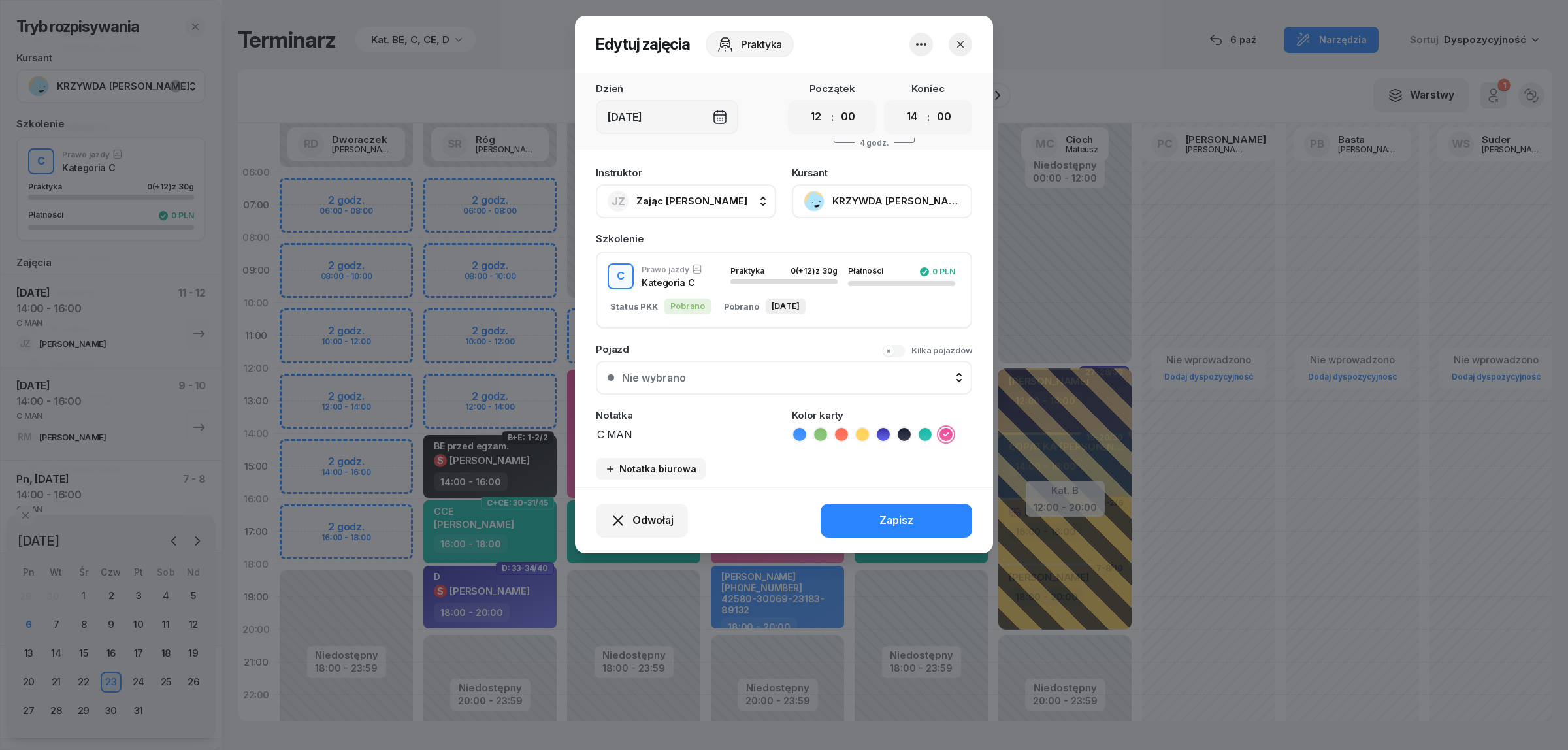
click at [900, 103] on select "00 01 02 03 04 05 06 07 08 09 10 11 12 13 14 15 16 17 18 19 20 21 22 23" at bounding box center [912, 117] width 25 height 28
click at [716, 198] on button "JZ Zając Jacek" at bounding box center [686, 201] width 180 height 34
type input "marko"
click at [684, 275] on li "RM Markowicz Robert" at bounding box center [700, 287] width 187 height 36
click at [886, 506] on button "Zapisz" at bounding box center [896, 521] width 151 height 34
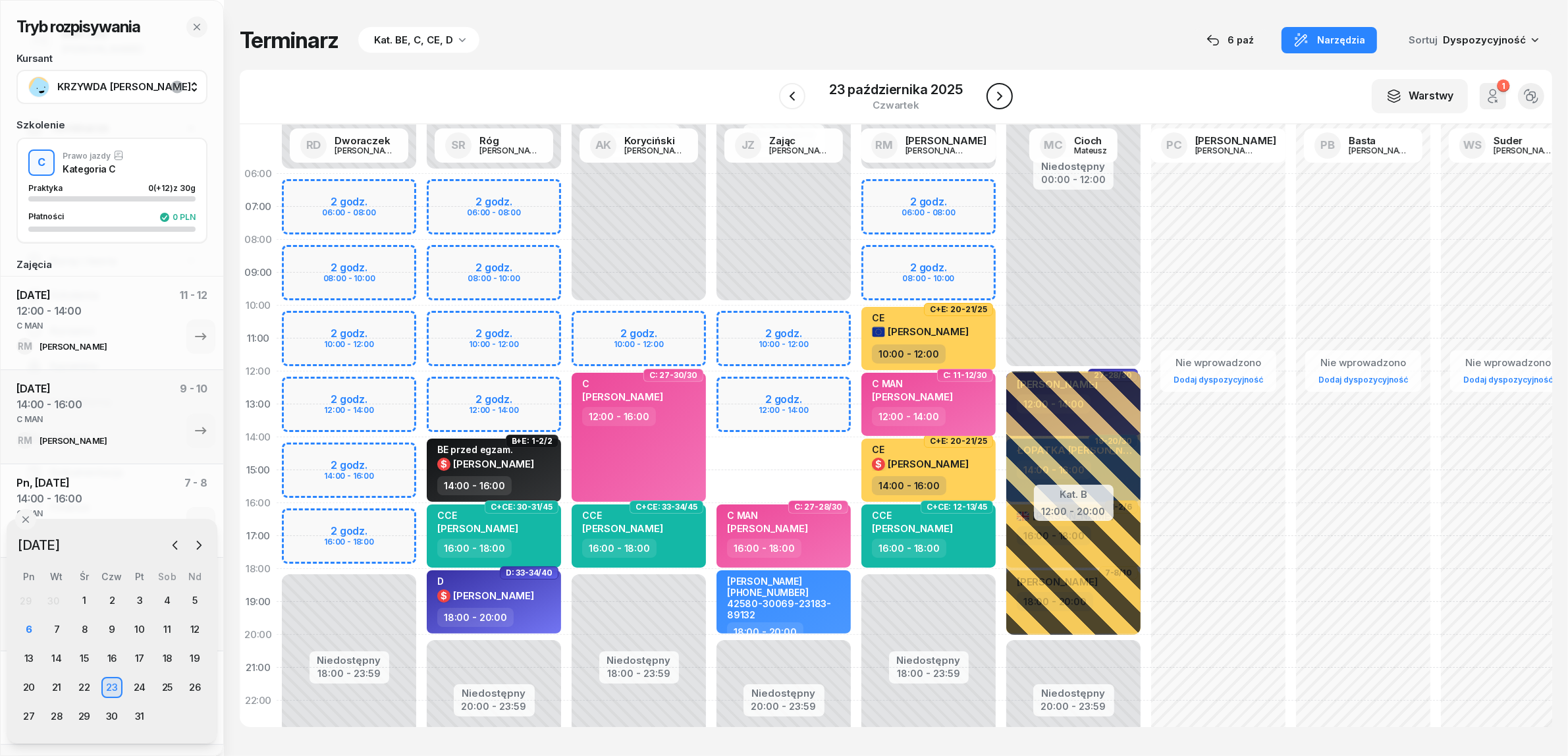
click at [993, 90] on icon "button" at bounding box center [999, 97] width 16 height 16
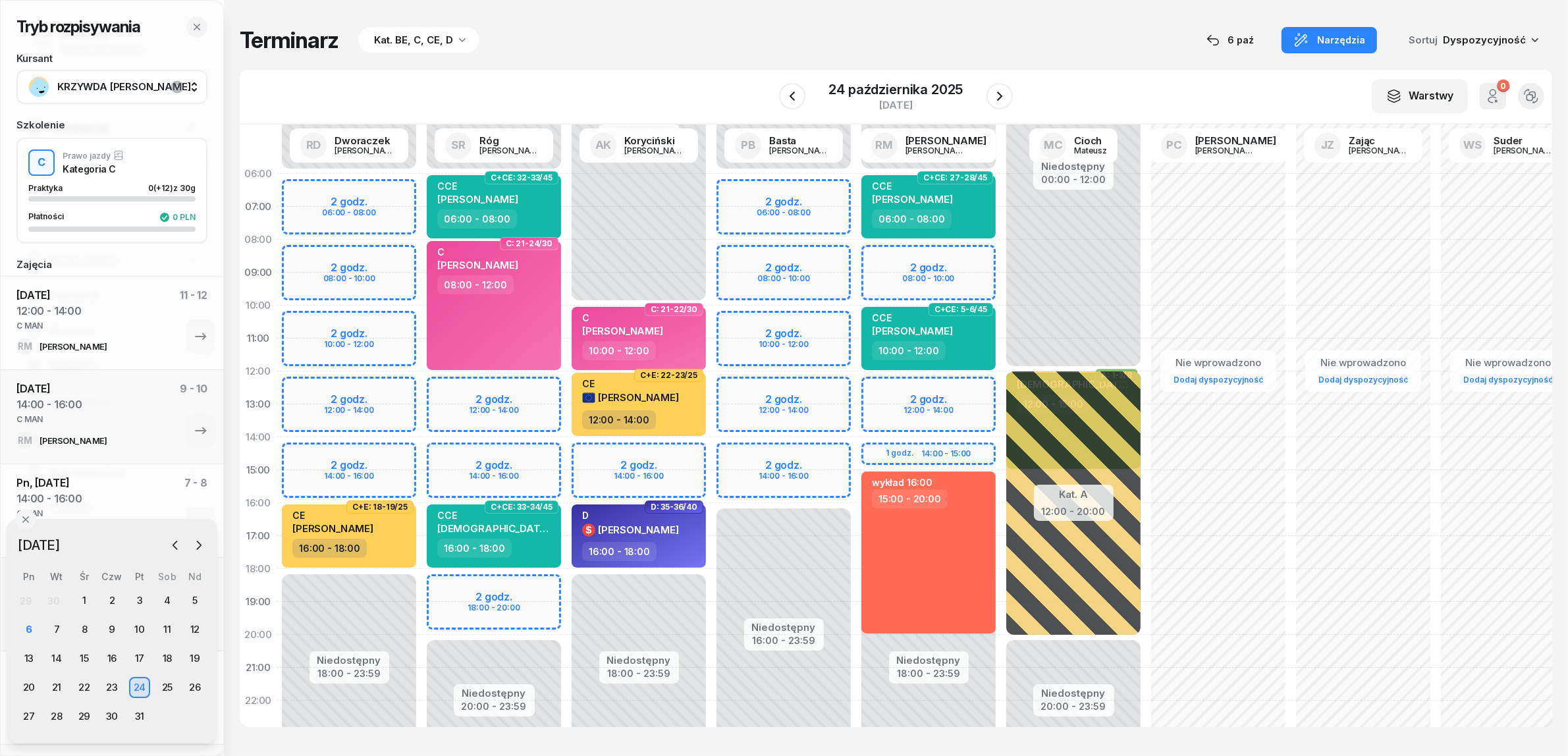
click at [593, 449] on div "Niedostępny 00:00 - 10:00 Niedostępny 18:00 - 23:59 2 godz. 14:00 - 16:00 C: 21…" at bounding box center [639, 470] width 145 height 626
select select "14"
select select "16"
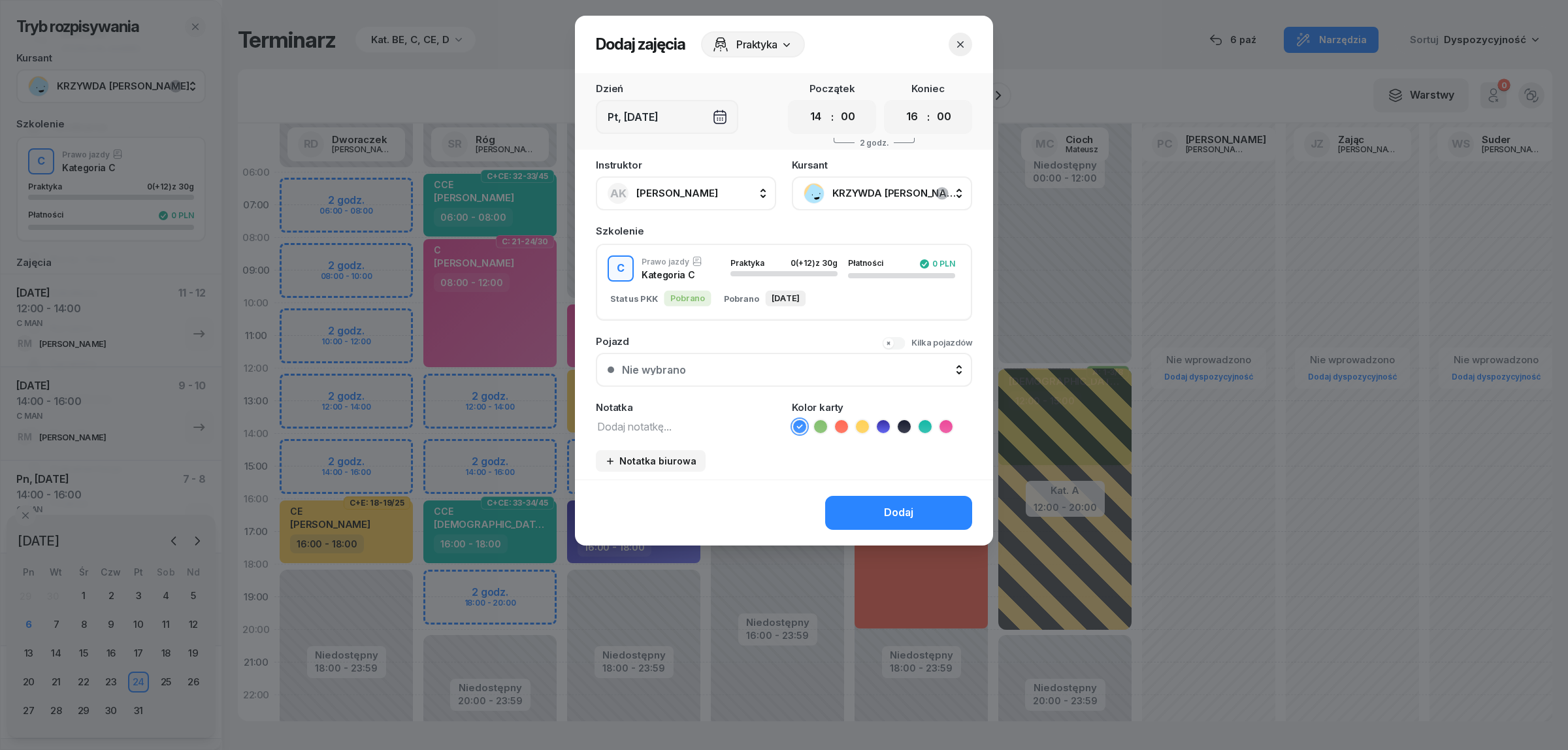
click at [641, 429] on textarea at bounding box center [686, 426] width 180 height 17
paste textarea "C MAN"
type textarea "C MAN"
drag, startPoint x: 939, startPoint y: 418, endPoint x: 931, endPoint y: 461, distance: 43.7
click at [941, 422] on icon at bounding box center [946, 427] width 13 height 13
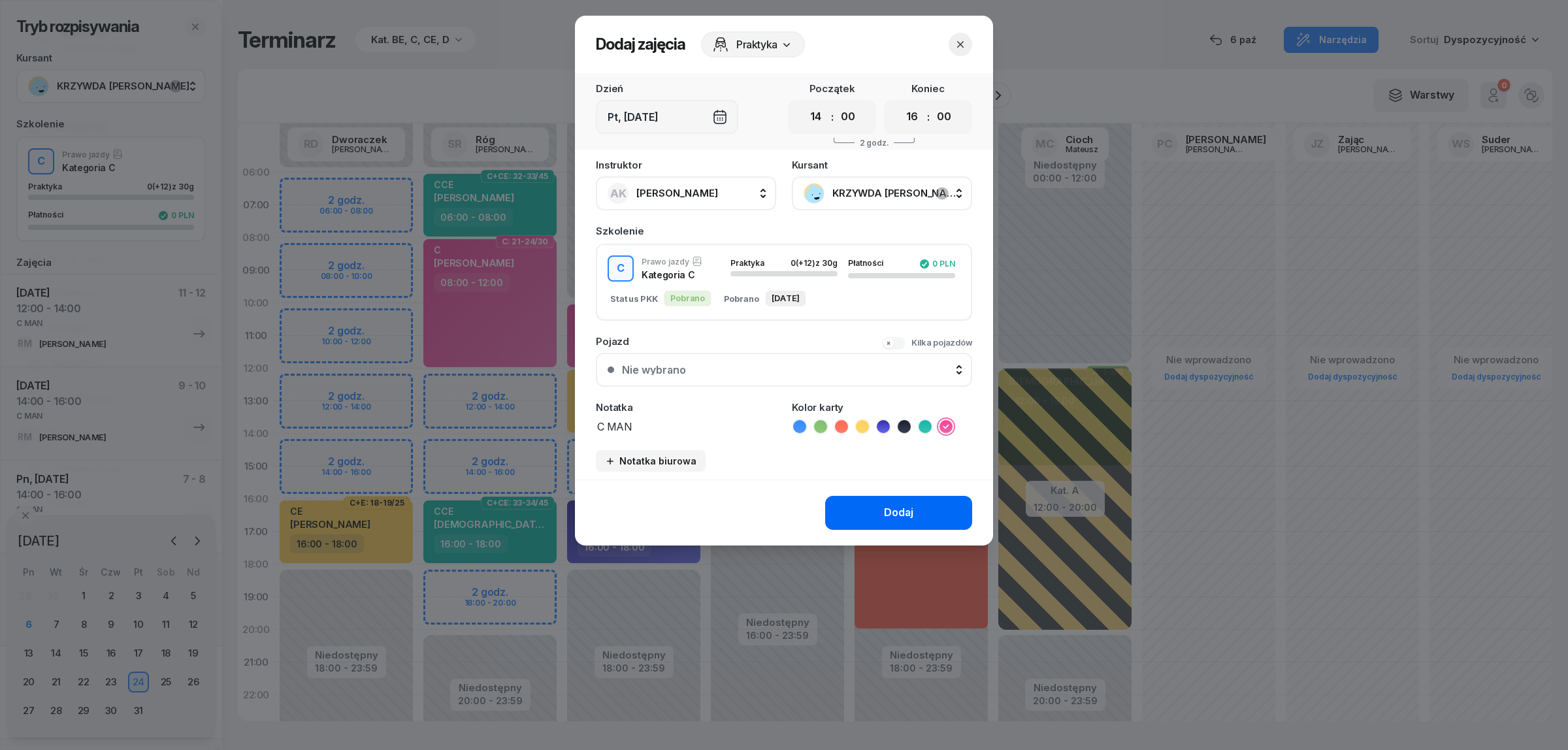
click at [913, 513] on div "Dodaj" at bounding box center [898, 513] width 30 height 17
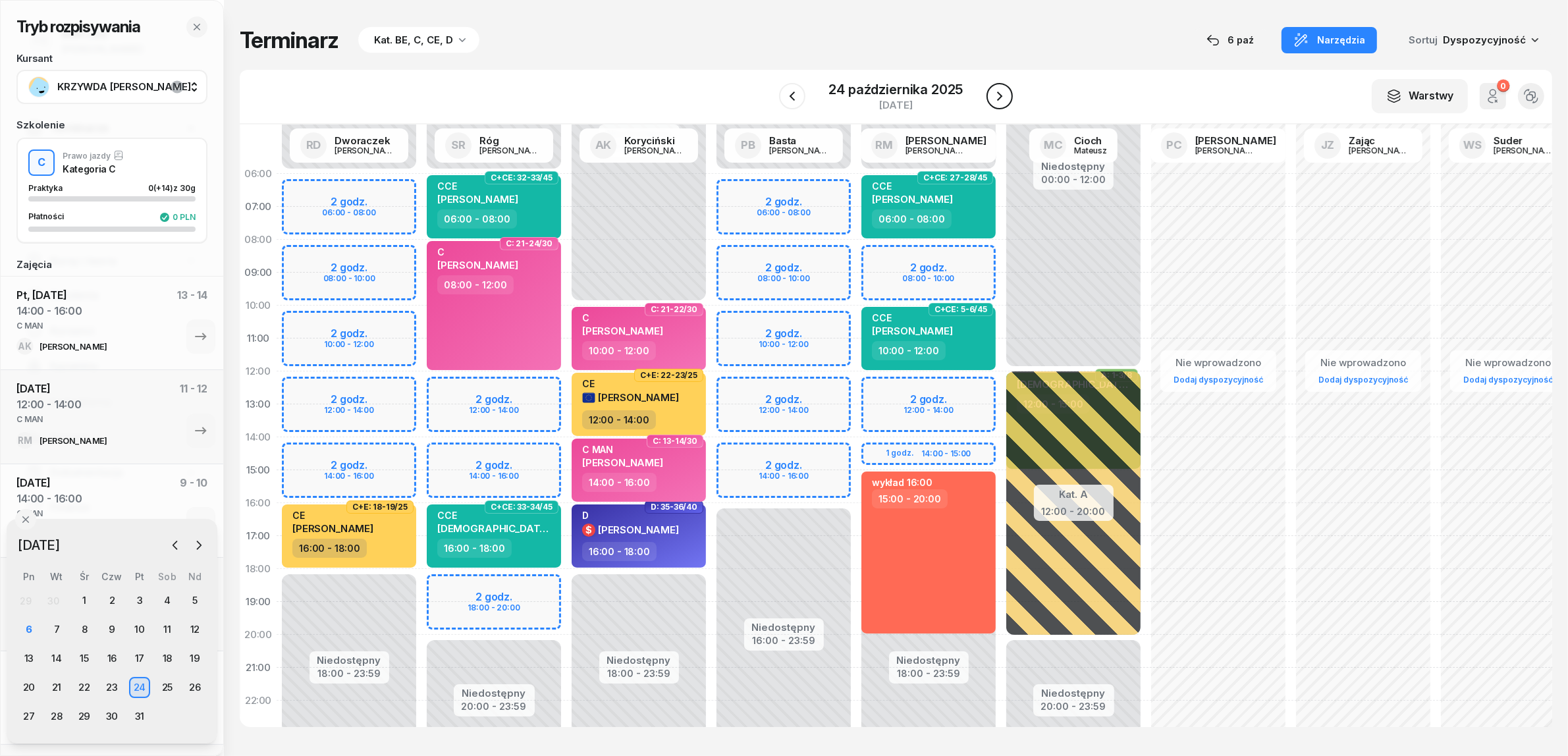
click at [1002, 99] on icon "button" at bounding box center [999, 97] width 16 height 16
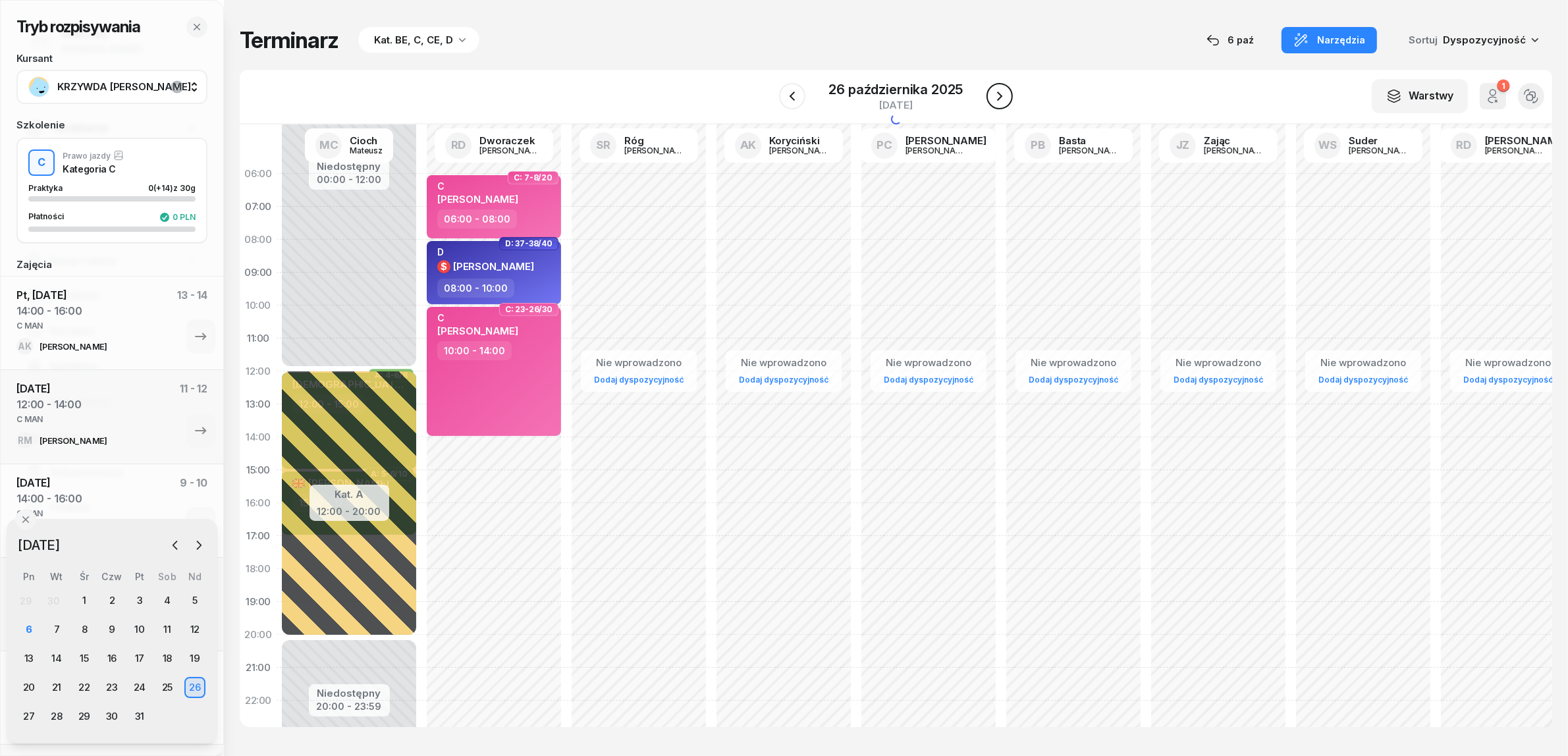
click at [1002, 99] on icon "button" at bounding box center [999, 97] width 16 height 16
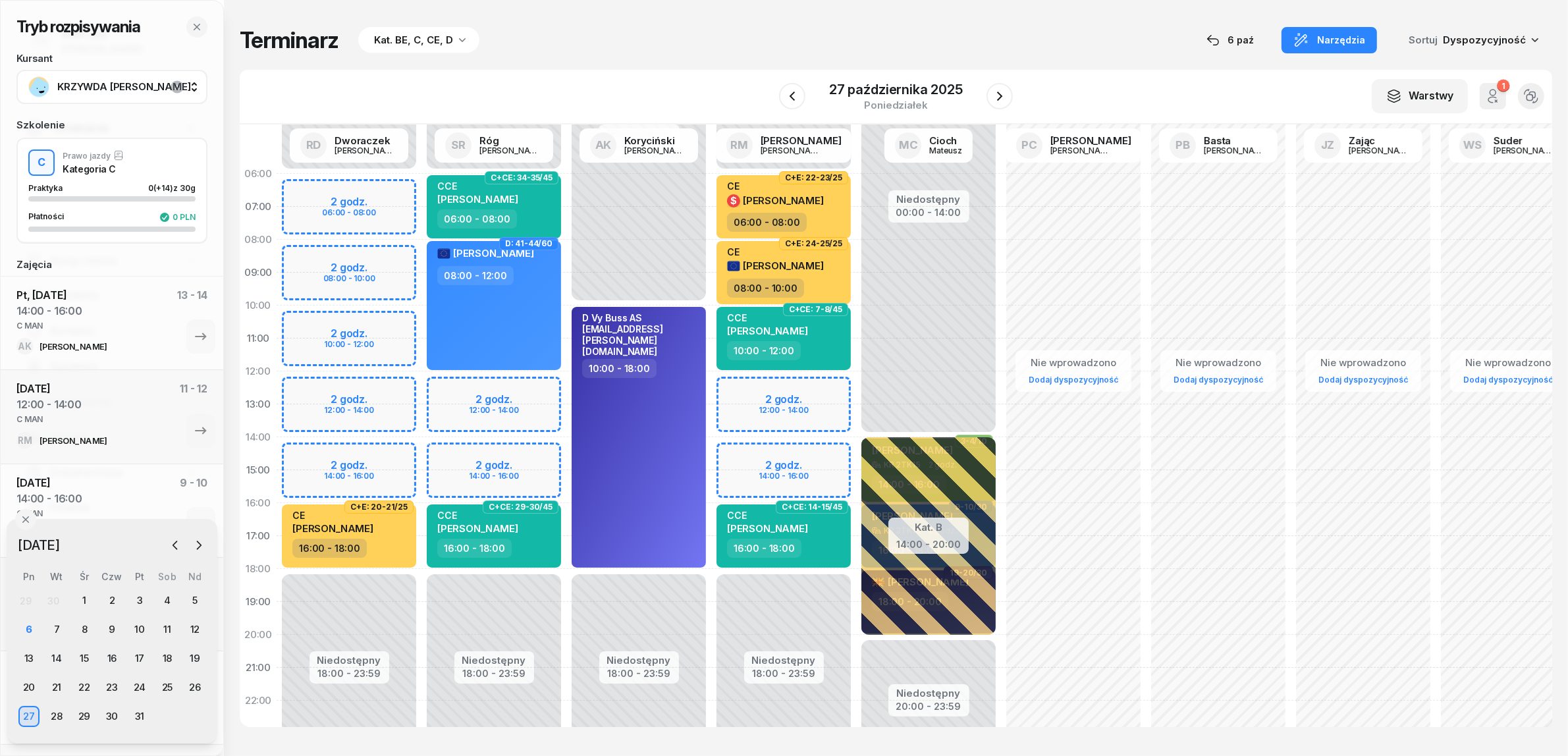
click at [387, 323] on div "Niedostępny 00:00 - 06:00 Niedostępny 18:00 - 23:59 2 godz. 06:00 - 08:00 2 god…" at bounding box center [349, 470] width 145 height 626
select select "10"
select select "12"
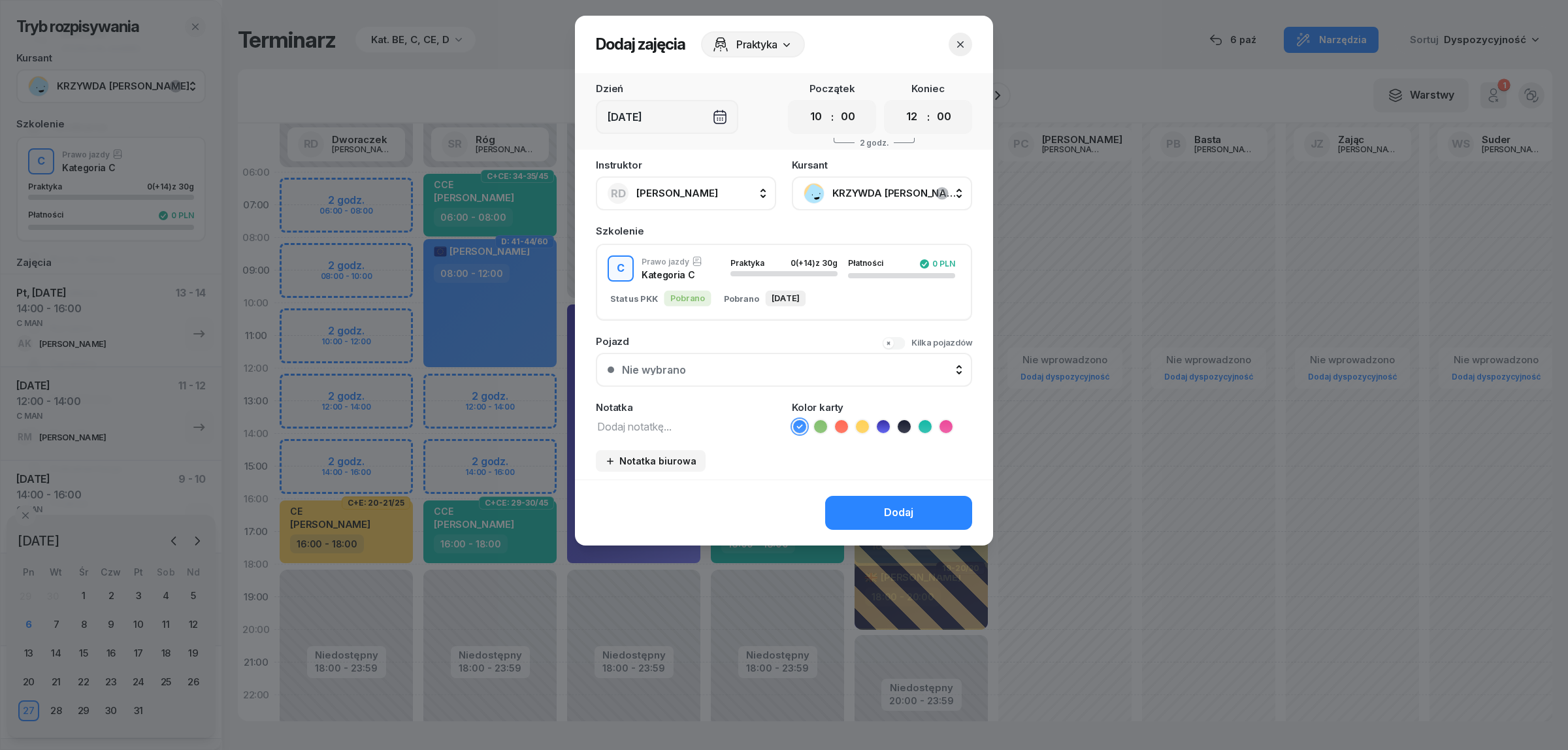
click at [684, 430] on textarea at bounding box center [686, 426] width 180 height 17
paste textarea "C MAN"
type textarea "C MAN"
click at [944, 422] on icon at bounding box center [946, 427] width 13 height 13
click at [900, 508] on div "Dodaj" at bounding box center [898, 513] width 30 height 17
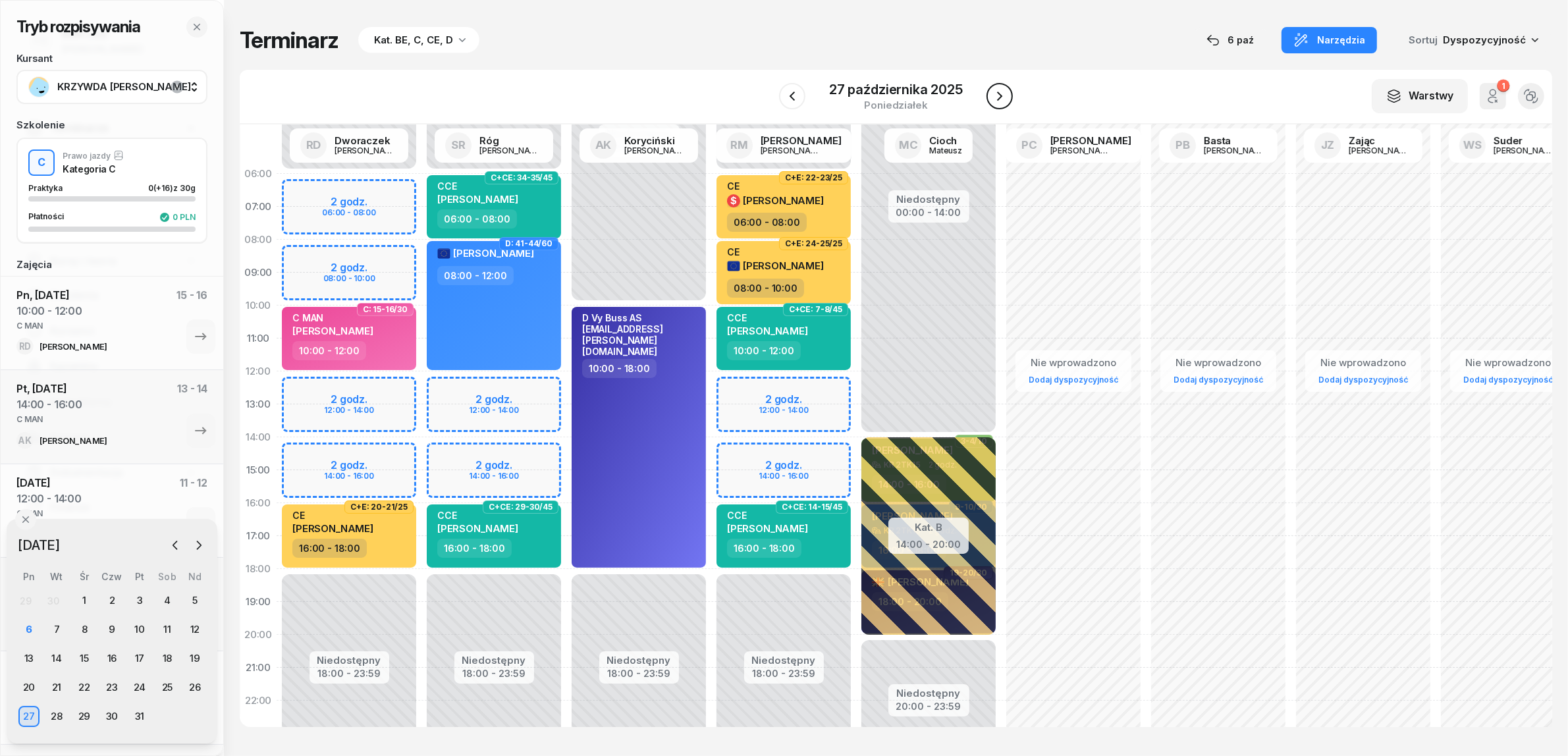
click at [999, 96] on icon "button" at bounding box center [999, 96] width 5 height 9
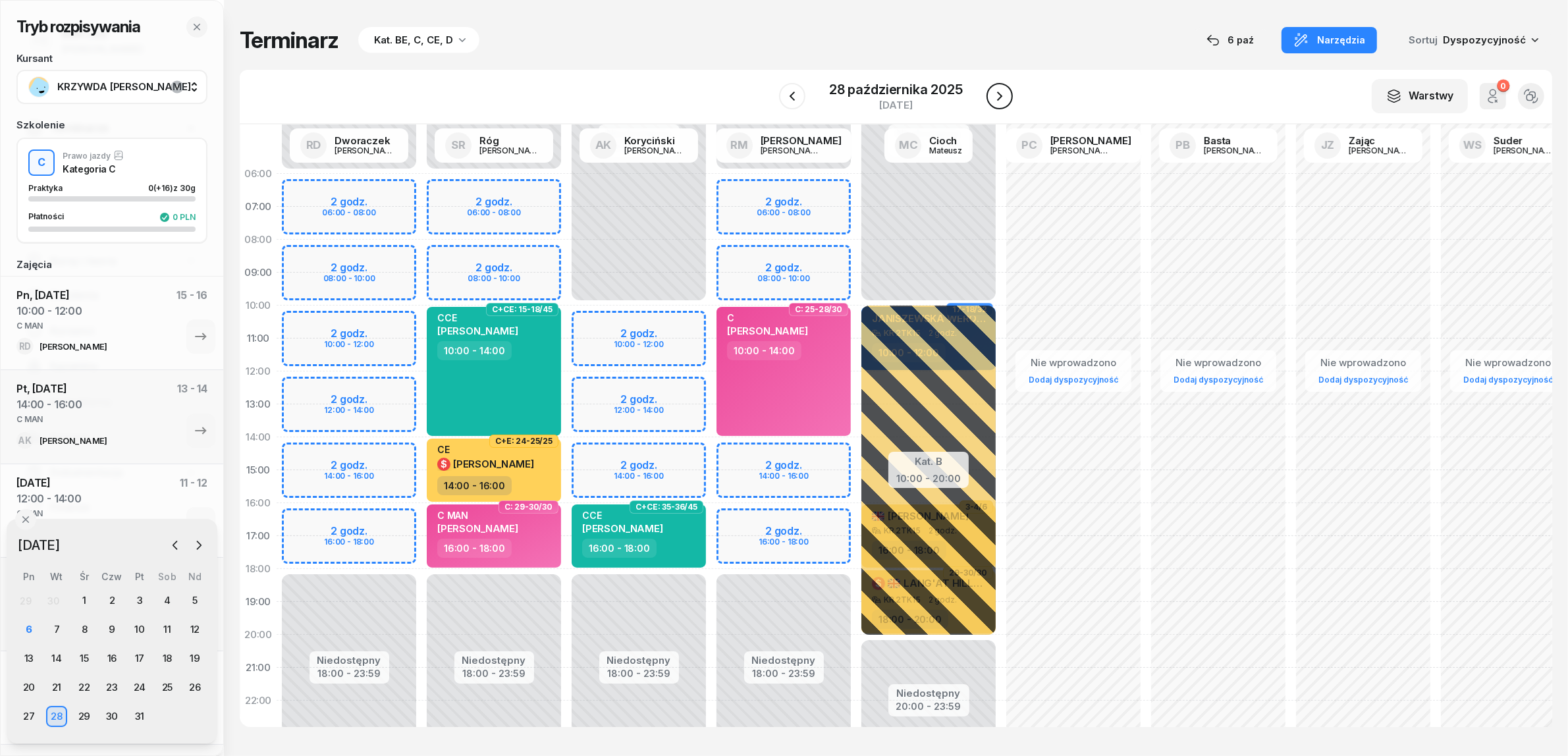
click at [999, 96] on icon "button" at bounding box center [999, 97] width 16 height 16
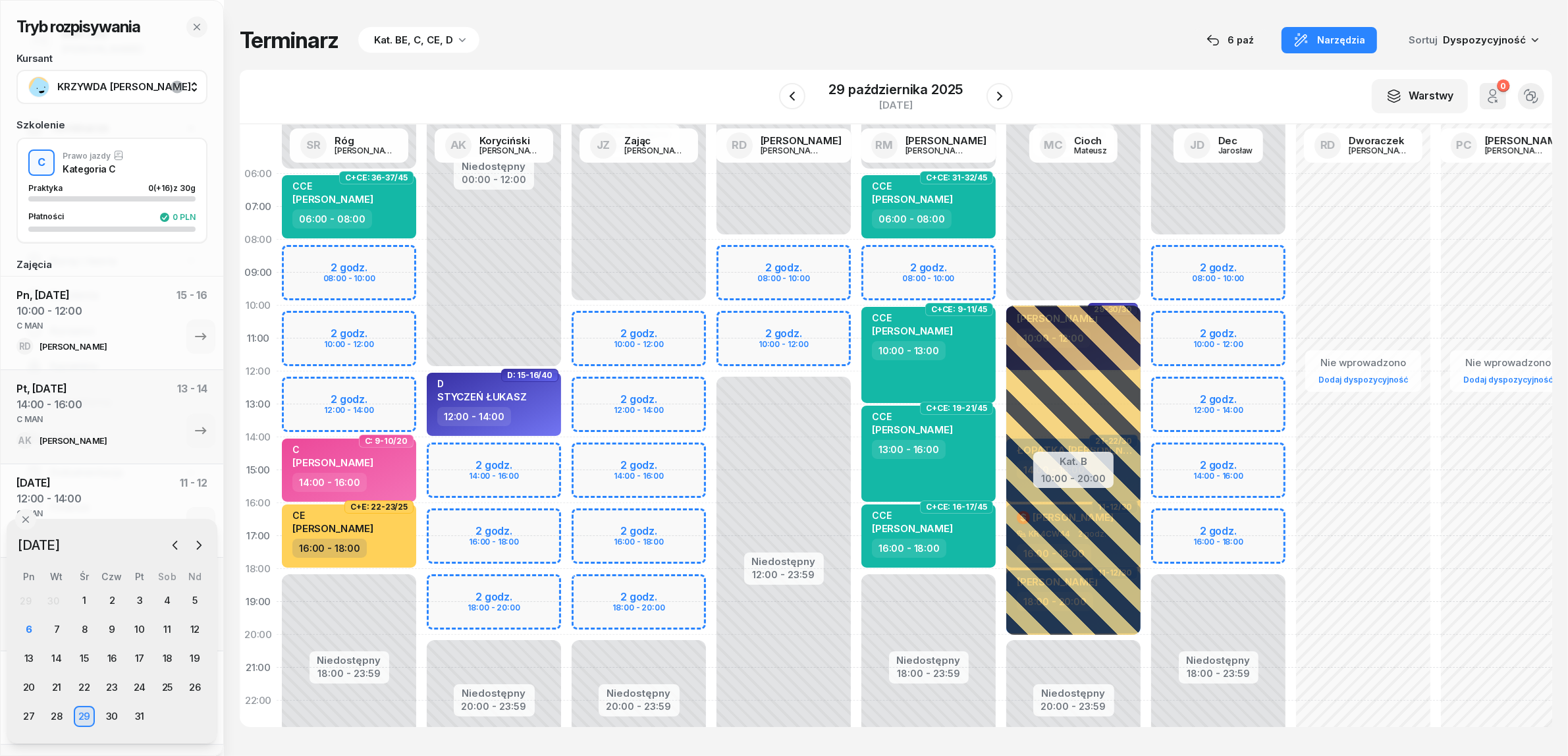
click at [392, 324] on div "Niedostępny 00:00 - 06:00 Niedostępny 18:00 - 23:59 2 godz. 08:00 - 10:00 2 god…" at bounding box center [349, 470] width 145 height 626
select select "10"
select select "12"
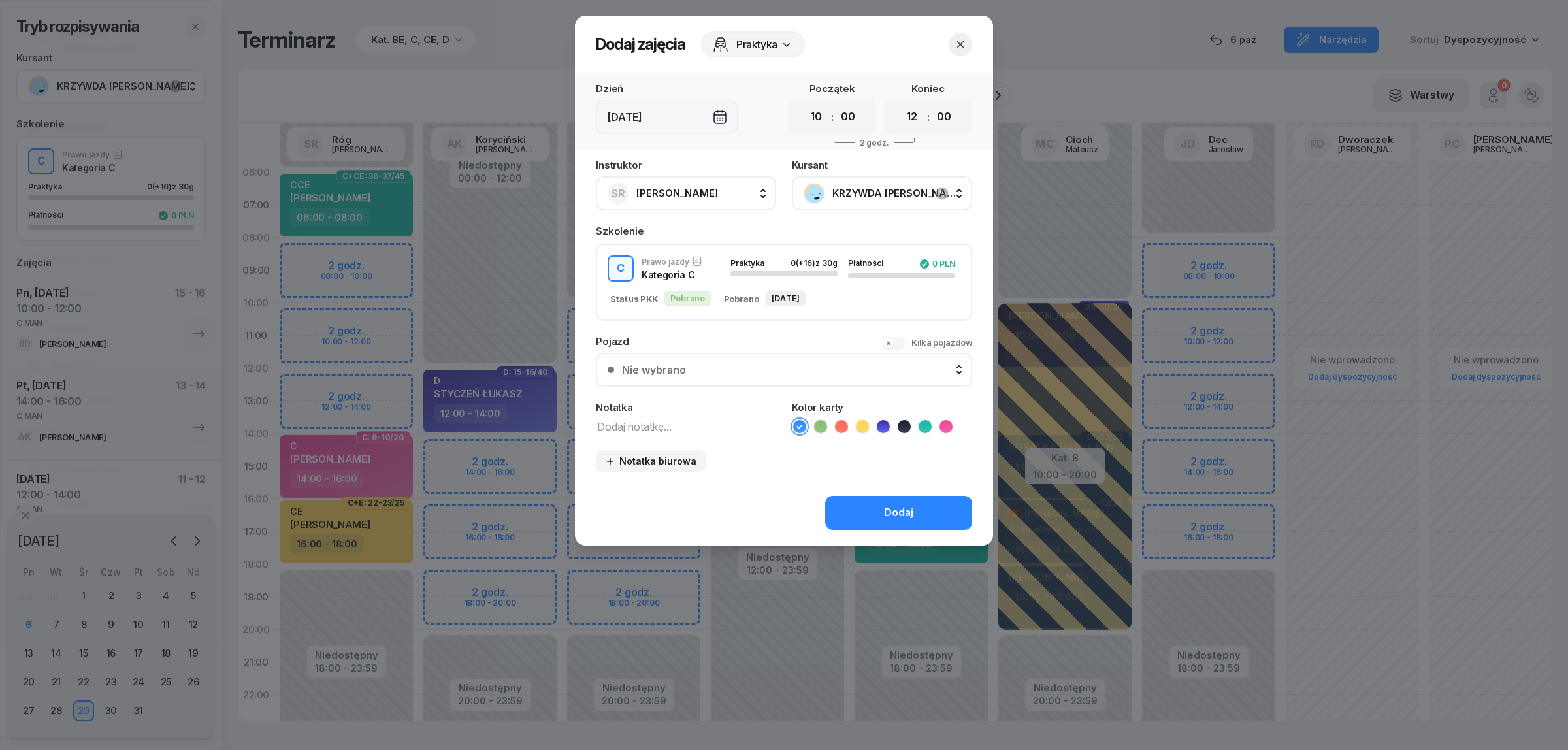
click at [647, 420] on textarea at bounding box center [686, 426] width 180 height 17
paste textarea "C MAN"
type textarea "C MAN"
click at [946, 424] on icon at bounding box center [945, 426] width 6 height 5
click at [907, 509] on div "Dodaj" at bounding box center [898, 513] width 30 height 17
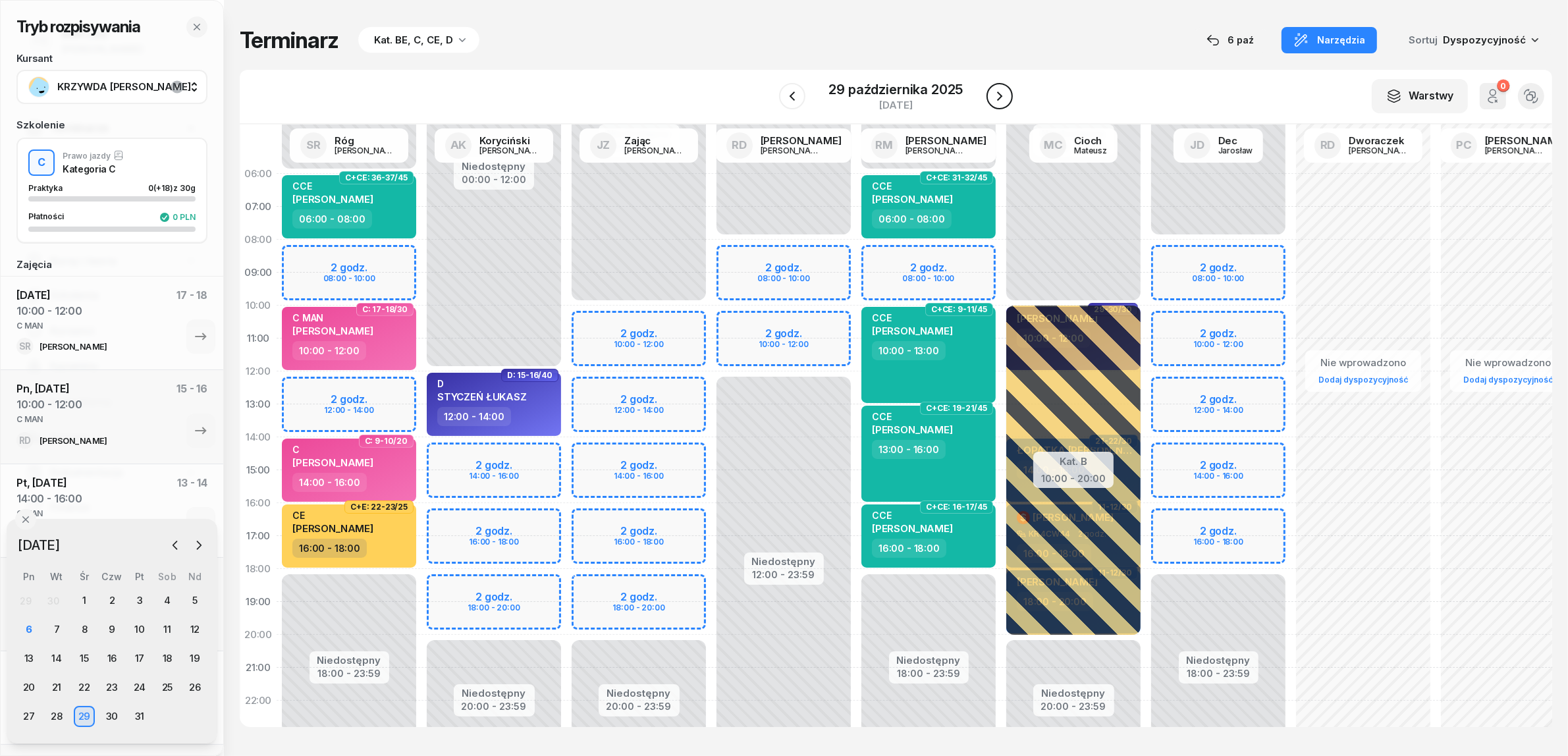
click at [997, 92] on icon "button" at bounding box center [999, 96] width 5 height 9
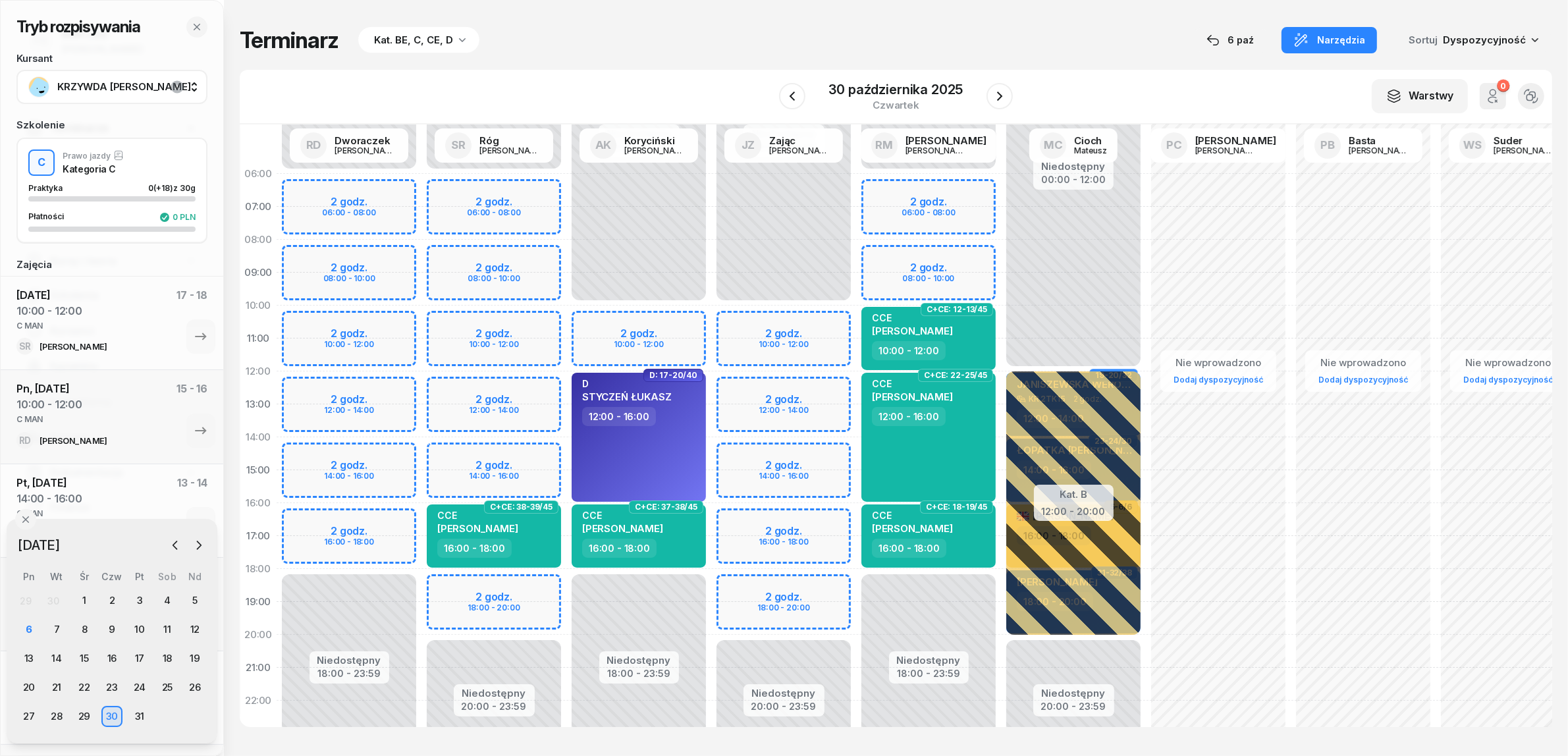
click at [981, 262] on div "Niedostępny 00:00 - 06:00 Niedostępny 18:00 - 23:59 2 godz. 06:00 - 08:00 2 god…" at bounding box center [929, 470] width 145 height 626
select select "08"
select select "10"
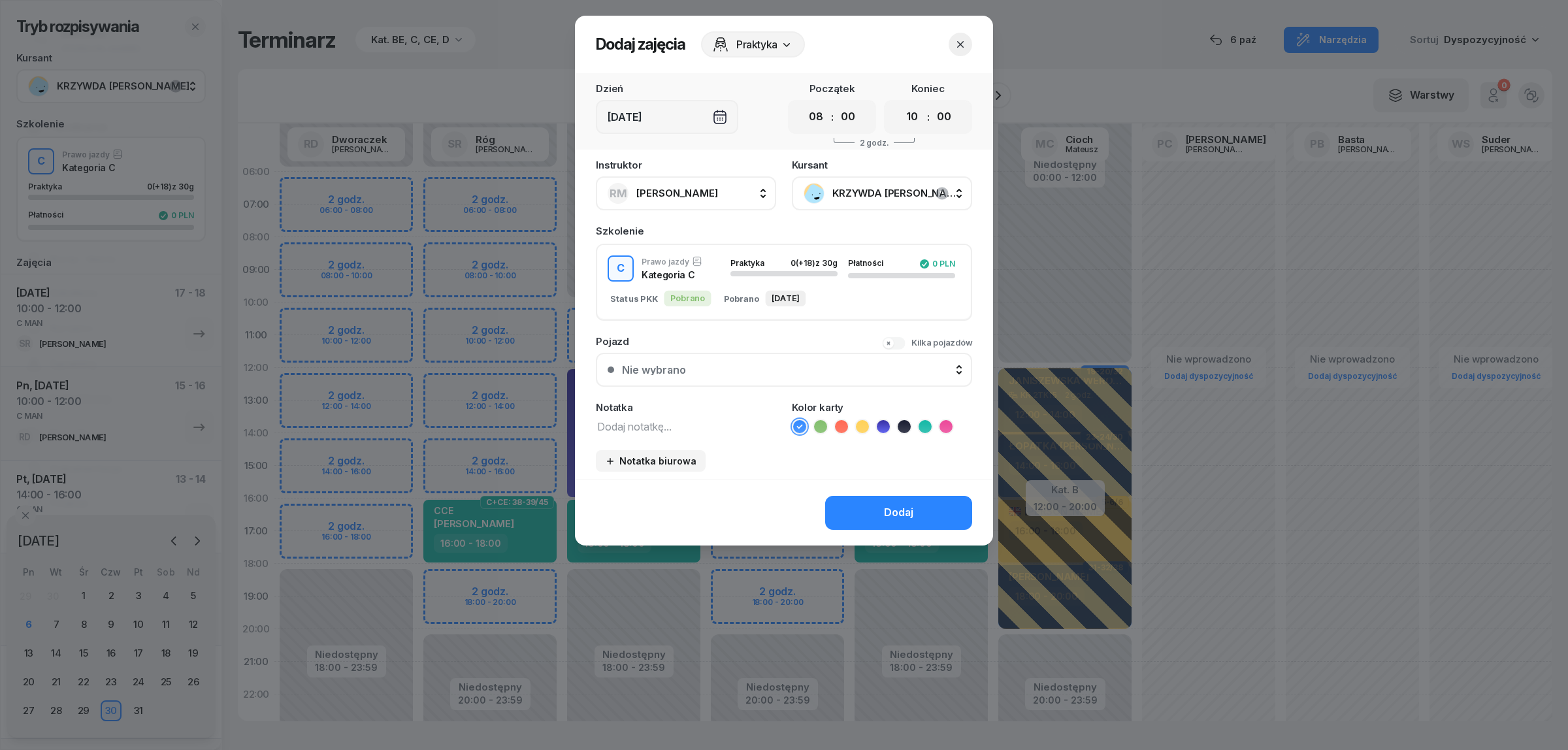
click at [520, 258] on div at bounding box center [784, 375] width 1568 height 750
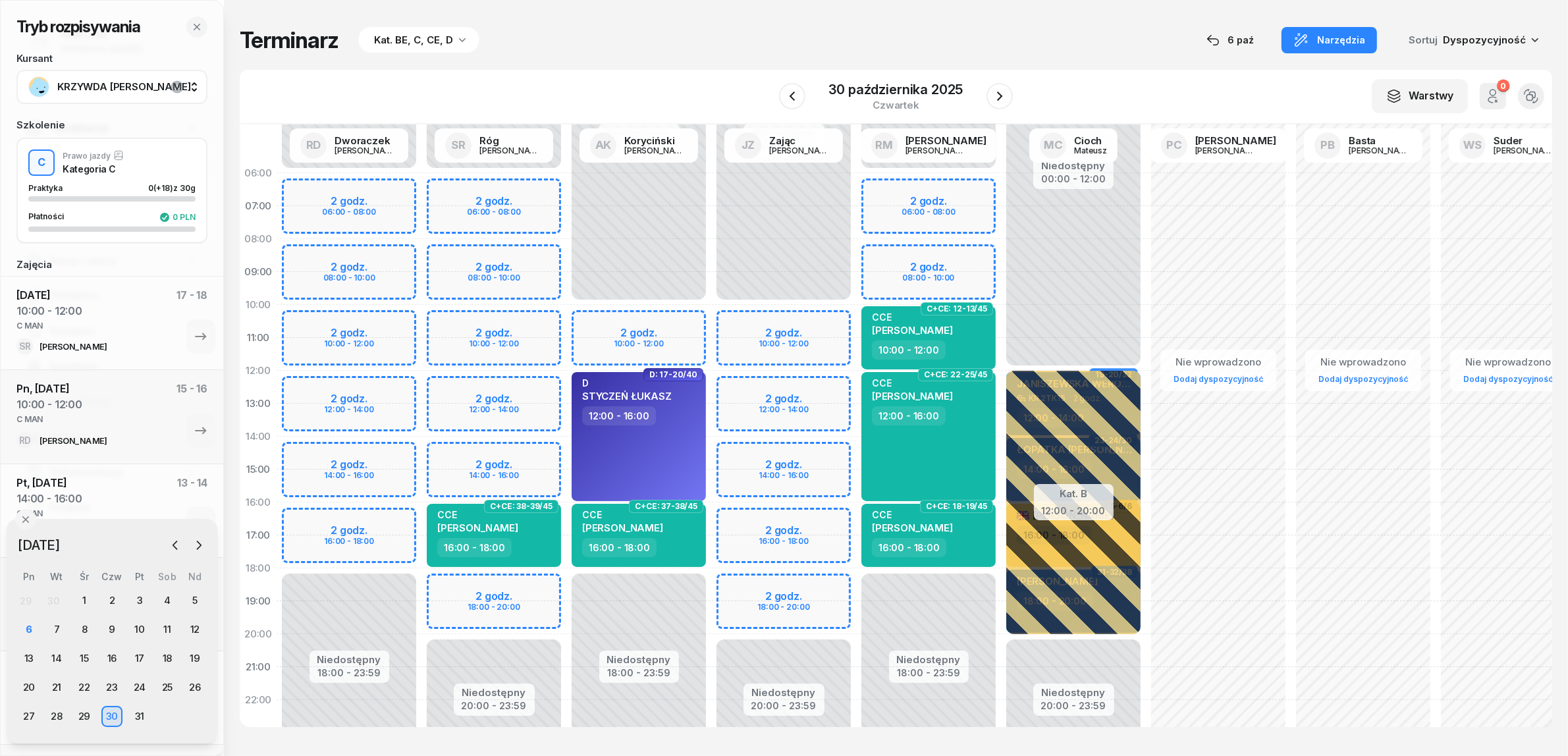
click at [528, 258] on div "Niedostępny 00:00 - 06:00 Niedostępny 20:00 - 23:59 2 godz. 06:00 - 08:00 2 god…" at bounding box center [494, 470] width 145 height 626
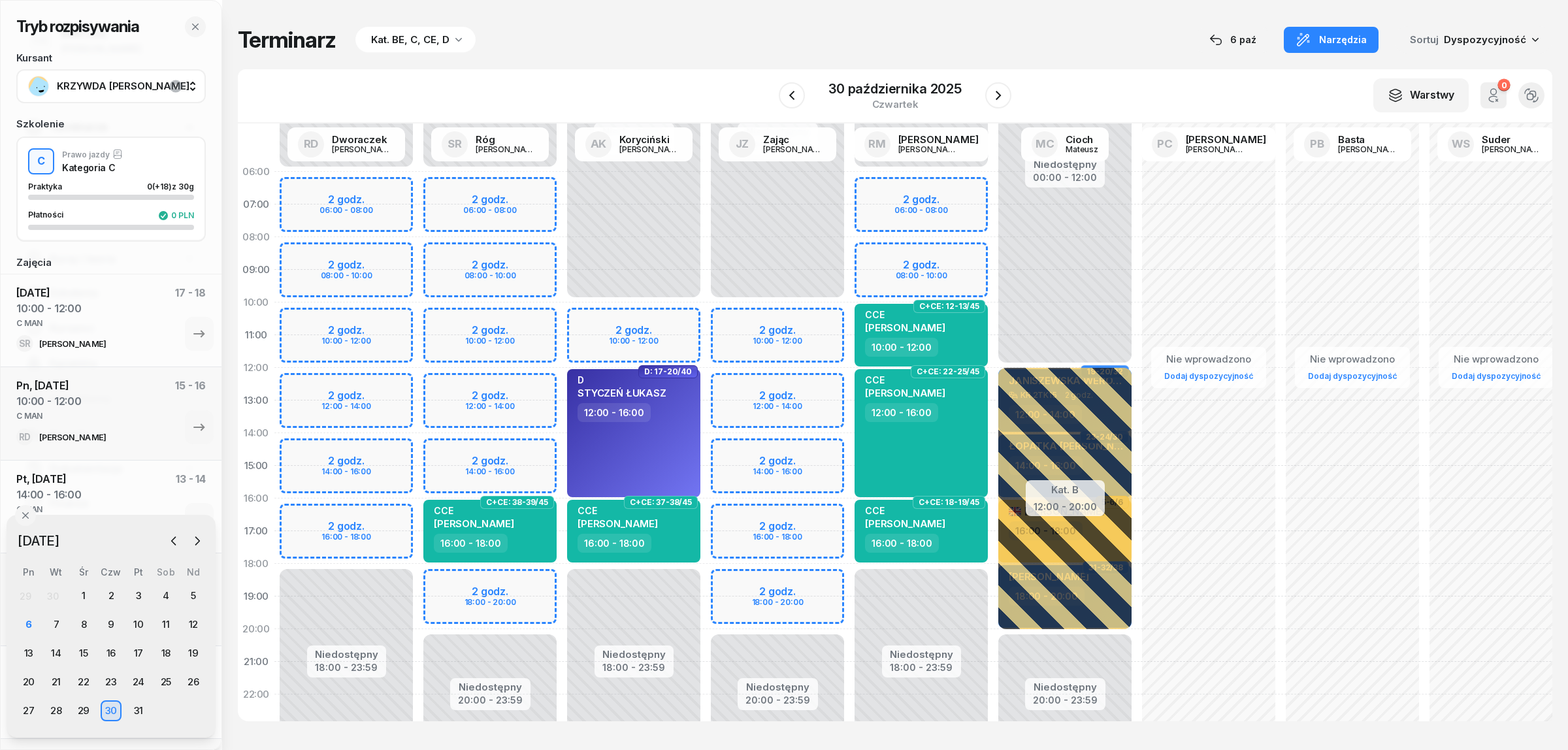
select select "08"
select select "10"
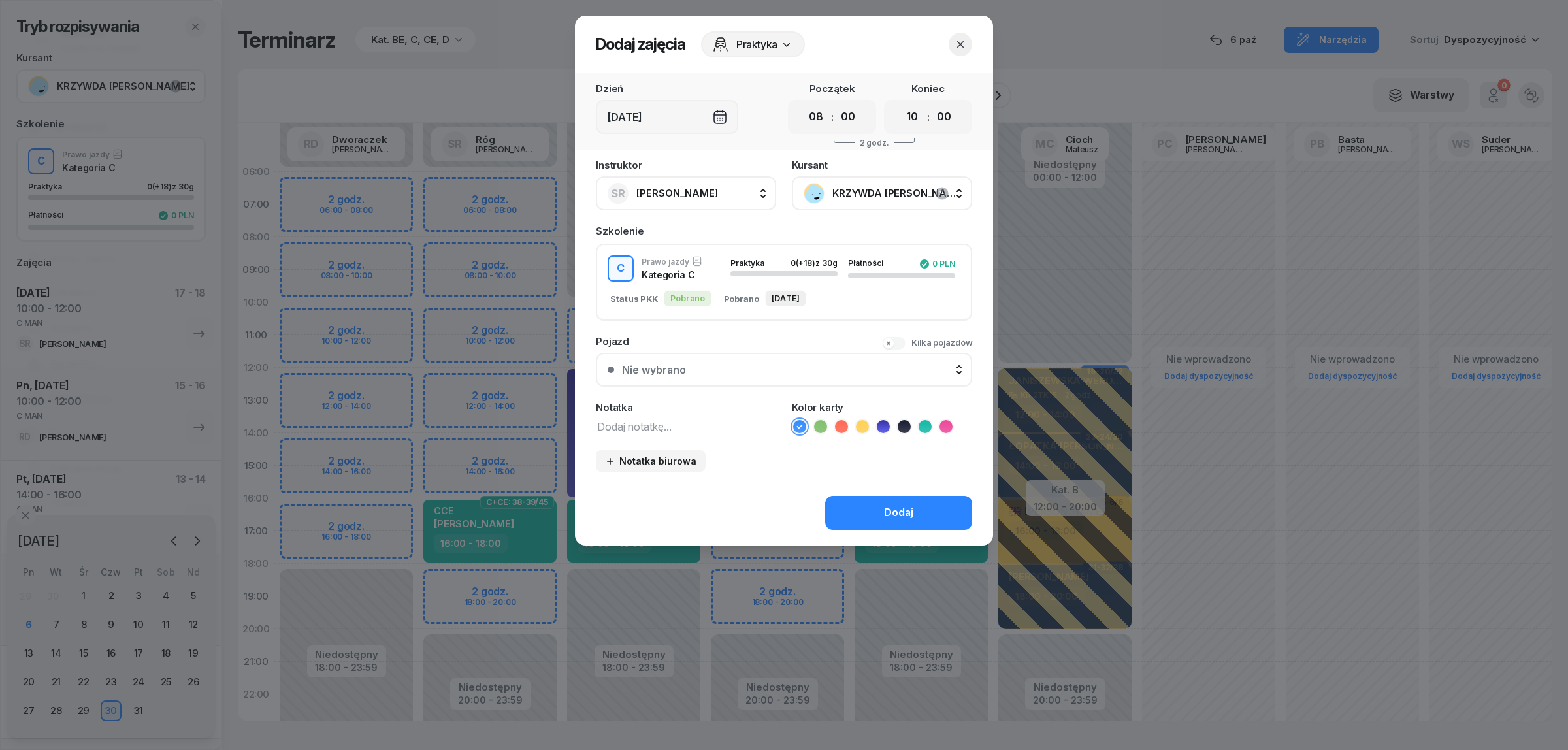
click at [644, 419] on textarea at bounding box center [686, 426] width 180 height 17
paste textarea "C MAN"
type textarea "C MAN"
click at [949, 420] on icon at bounding box center [946, 427] width 13 height 13
click at [915, 506] on button "Dodaj" at bounding box center [898, 513] width 147 height 34
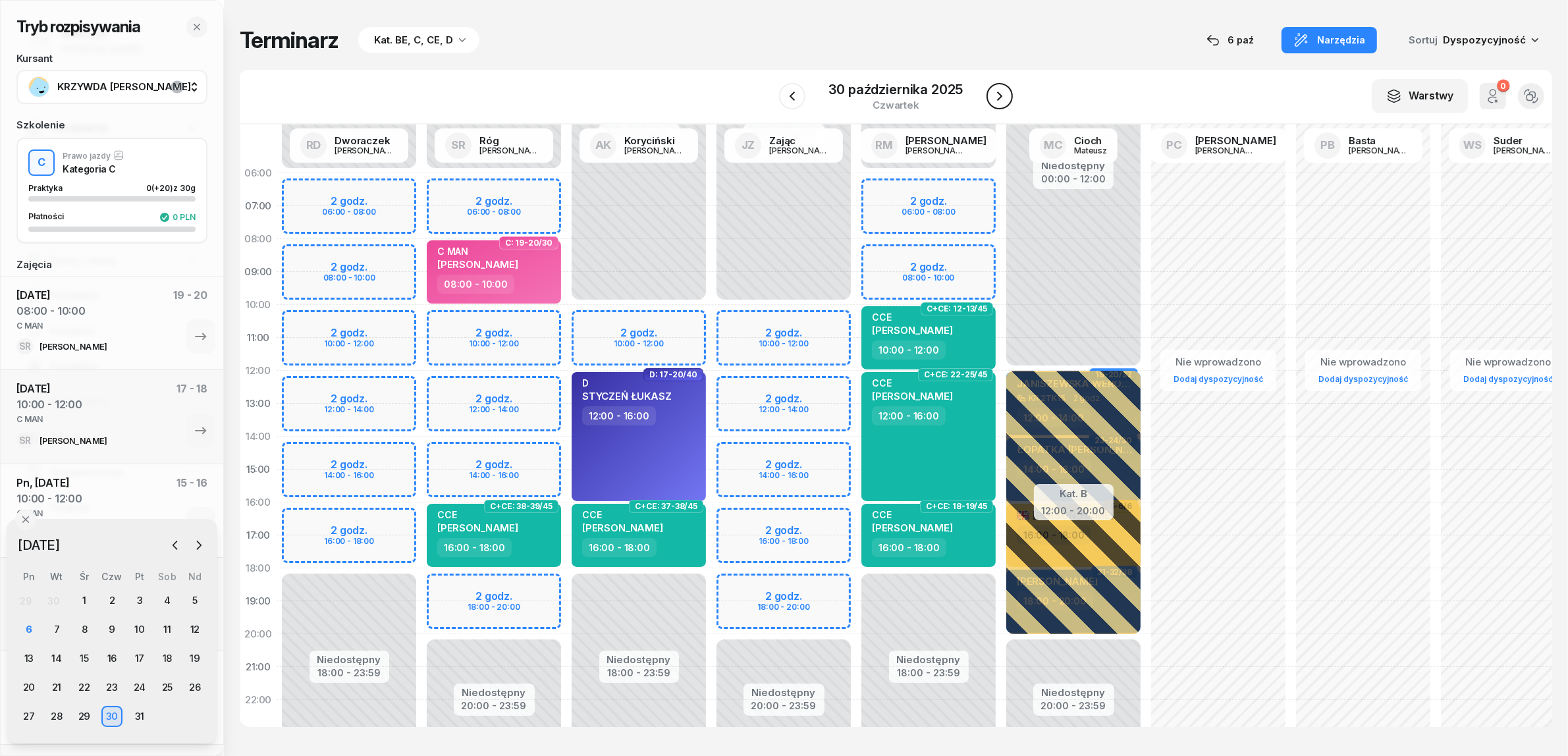
click at [997, 96] on icon "button" at bounding box center [999, 97] width 16 height 16
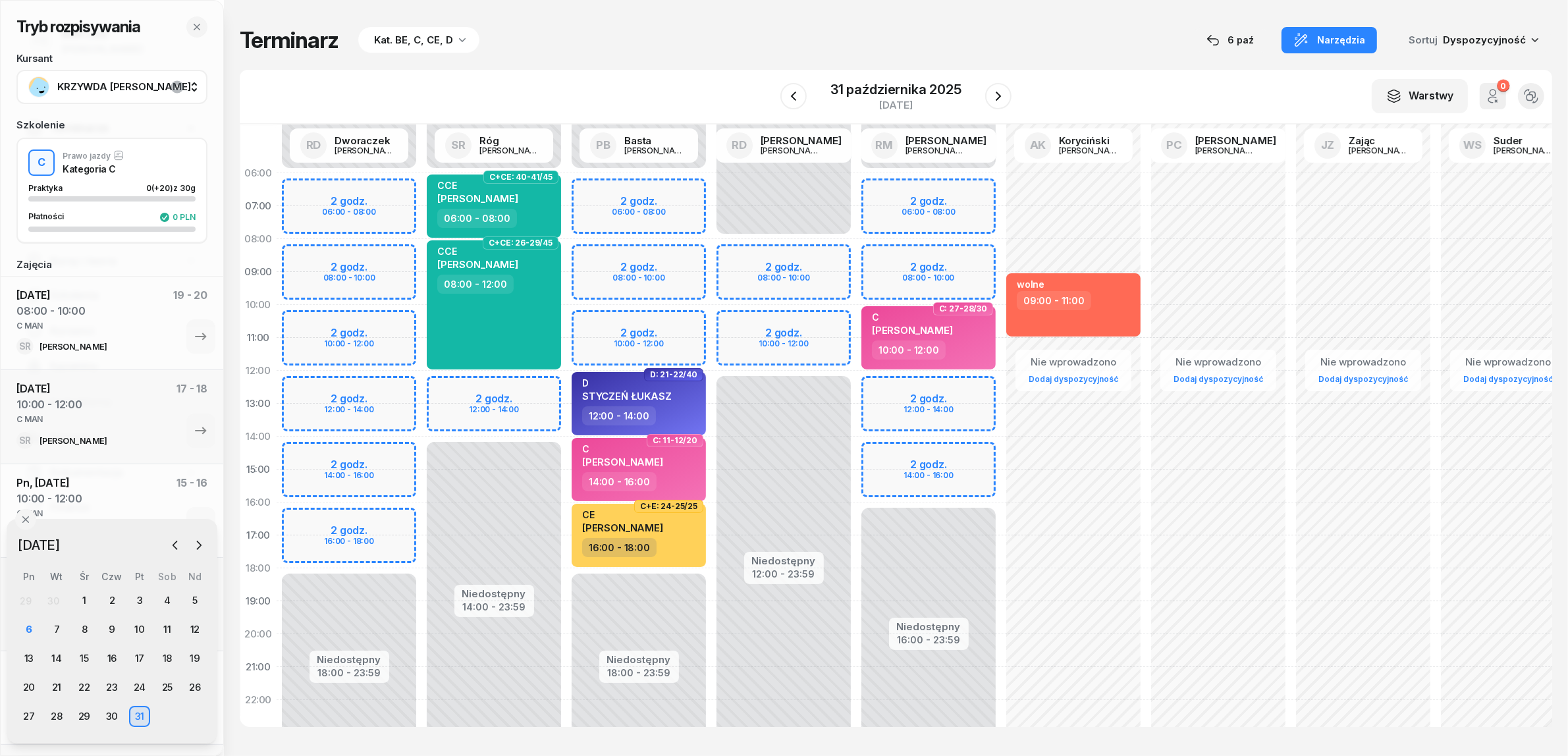
click at [933, 258] on div "Niedostępny 00:00 - 06:00 Niedostępny 16:00 - 23:59 2 godz. 06:00 - 08:00 2 god…" at bounding box center [929, 470] width 145 height 626
select select "08"
select select "10"
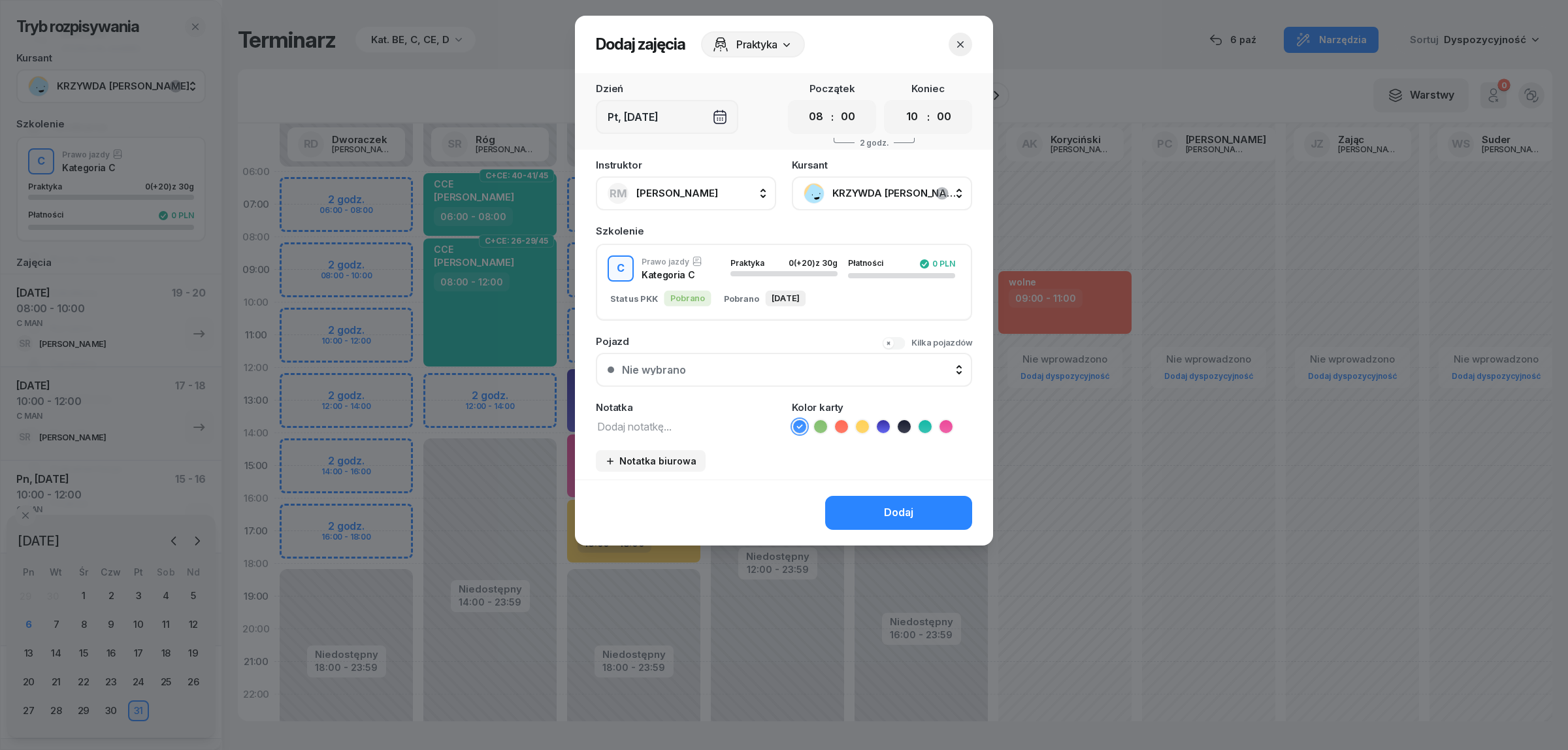
click at [658, 425] on textarea at bounding box center [686, 426] width 180 height 17
paste textarea "C MAN"
type textarea "C MAN"
click at [950, 429] on icon at bounding box center [946, 427] width 13 height 13
click at [898, 499] on button "Dodaj" at bounding box center [898, 513] width 147 height 34
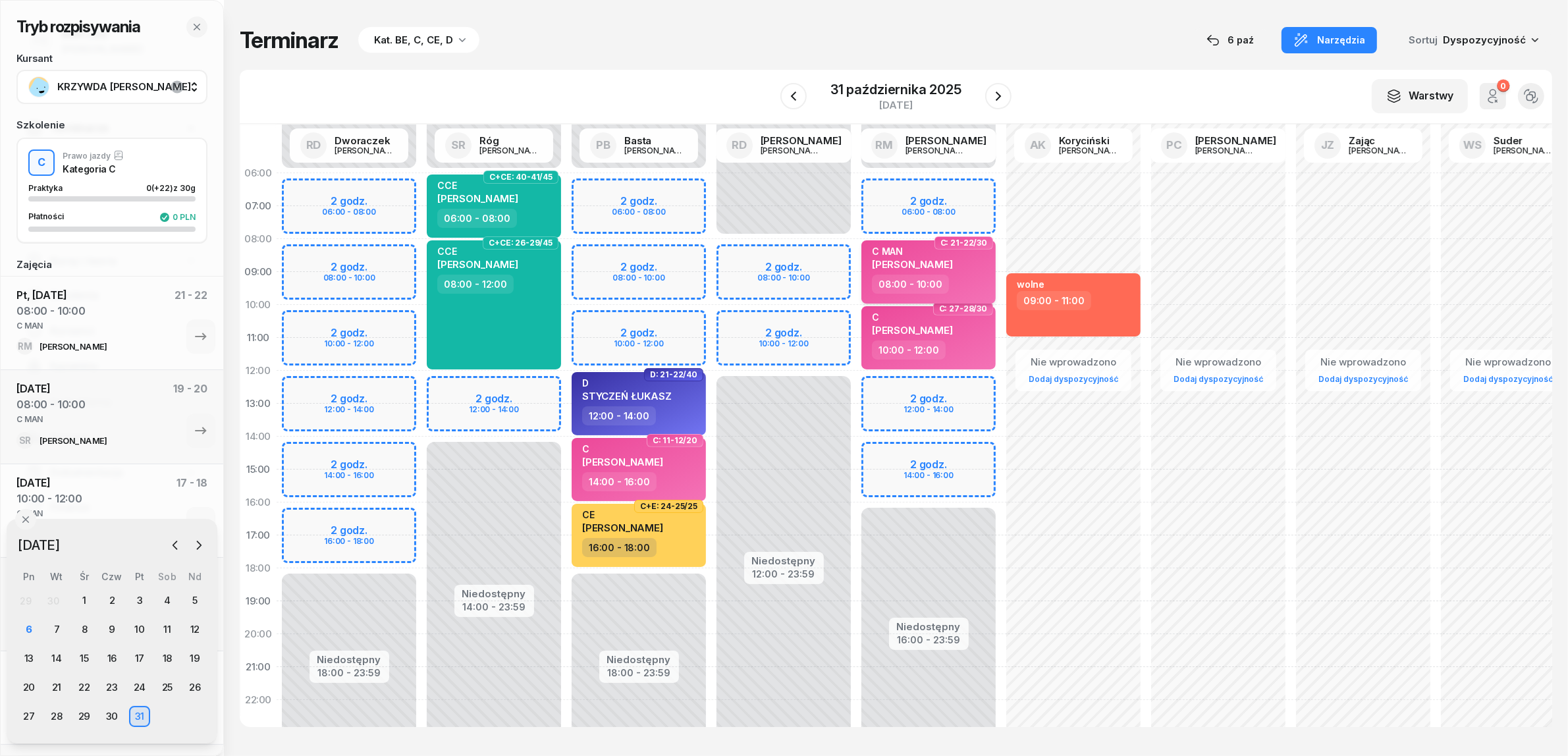
click at [936, 265] on span "SŁAWOMIR KRZYWDA" at bounding box center [912, 264] width 81 height 13
select select "08"
select select "10"
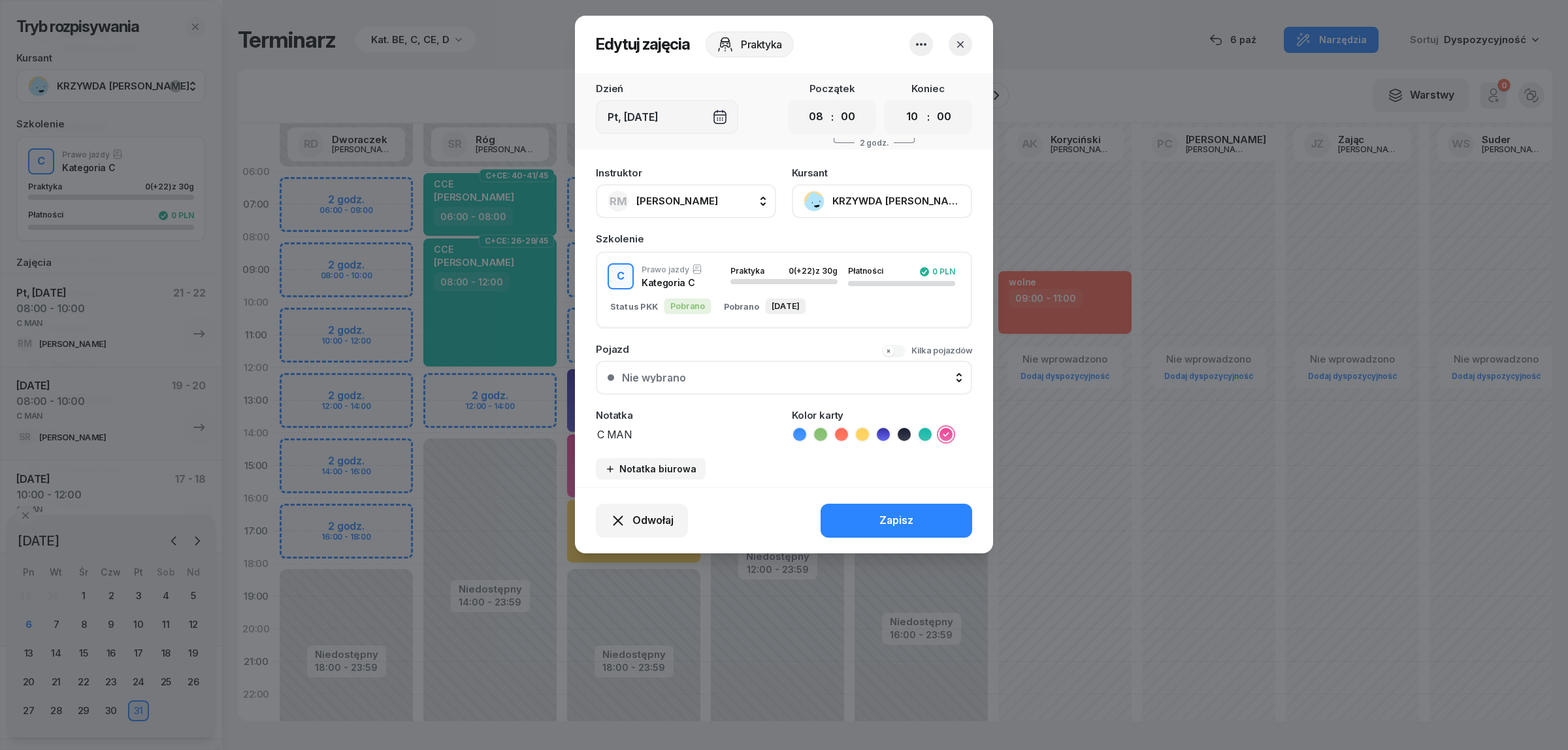
click at [892, 195] on button "KRZYWDA SŁAWOMIR" at bounding box center [882, 201] width 180 height 34
click at [870, 243] on link "Otwórz profil" at bounding box center [880, 244] width 172 height 32
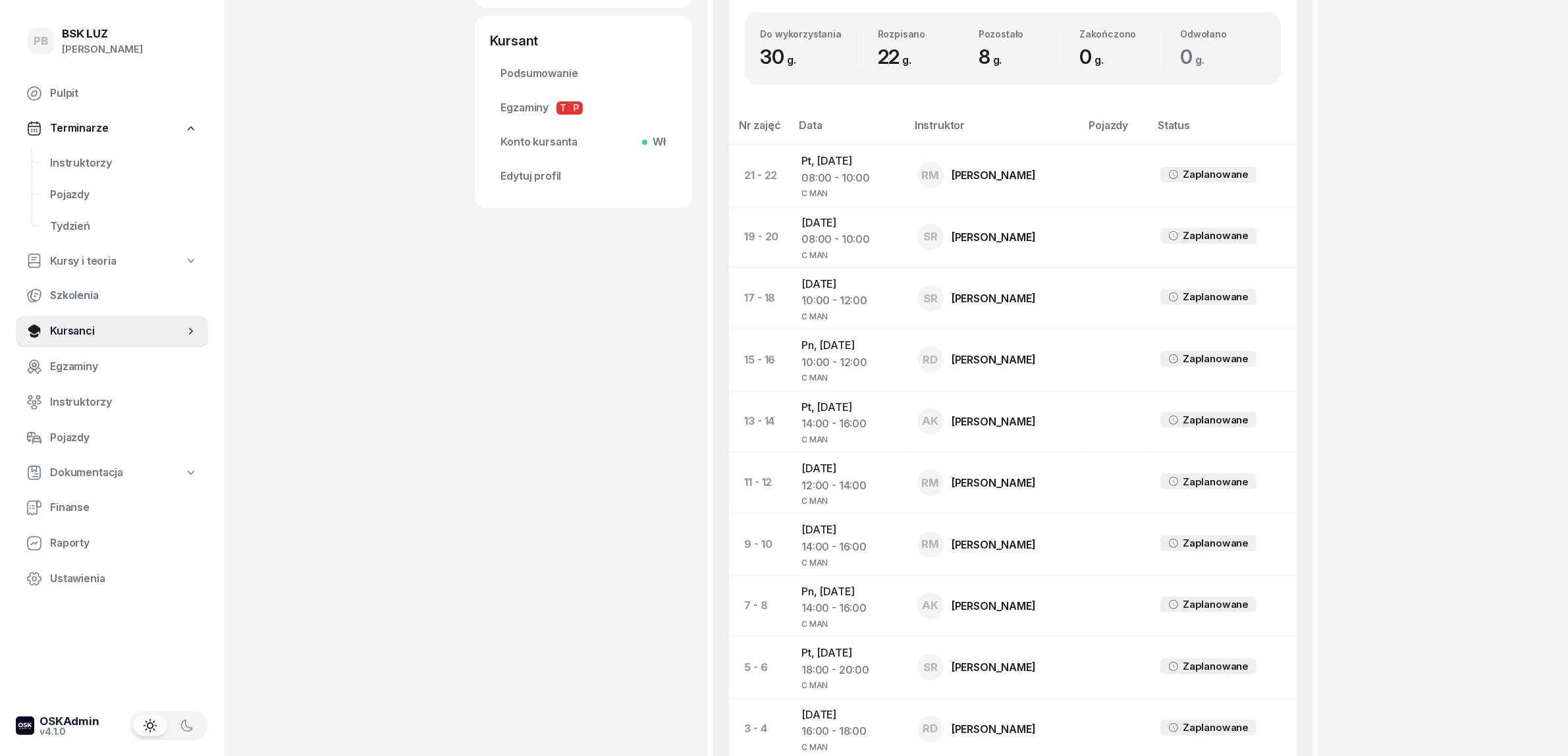
scroll to position [576, 0]
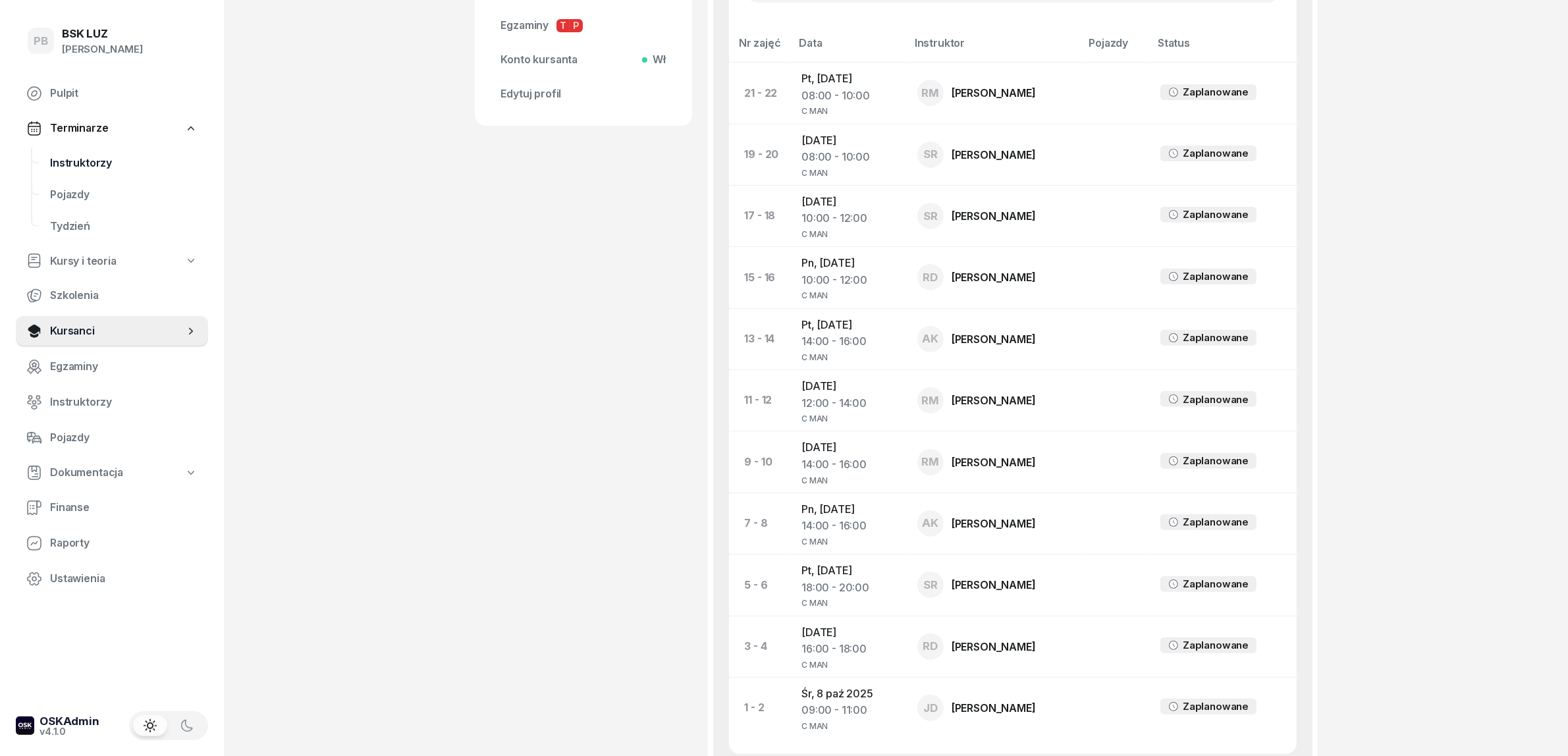
click at [67, 157] on span "Instruktorzy" at bounding box center [124, 163] width 148 height 17
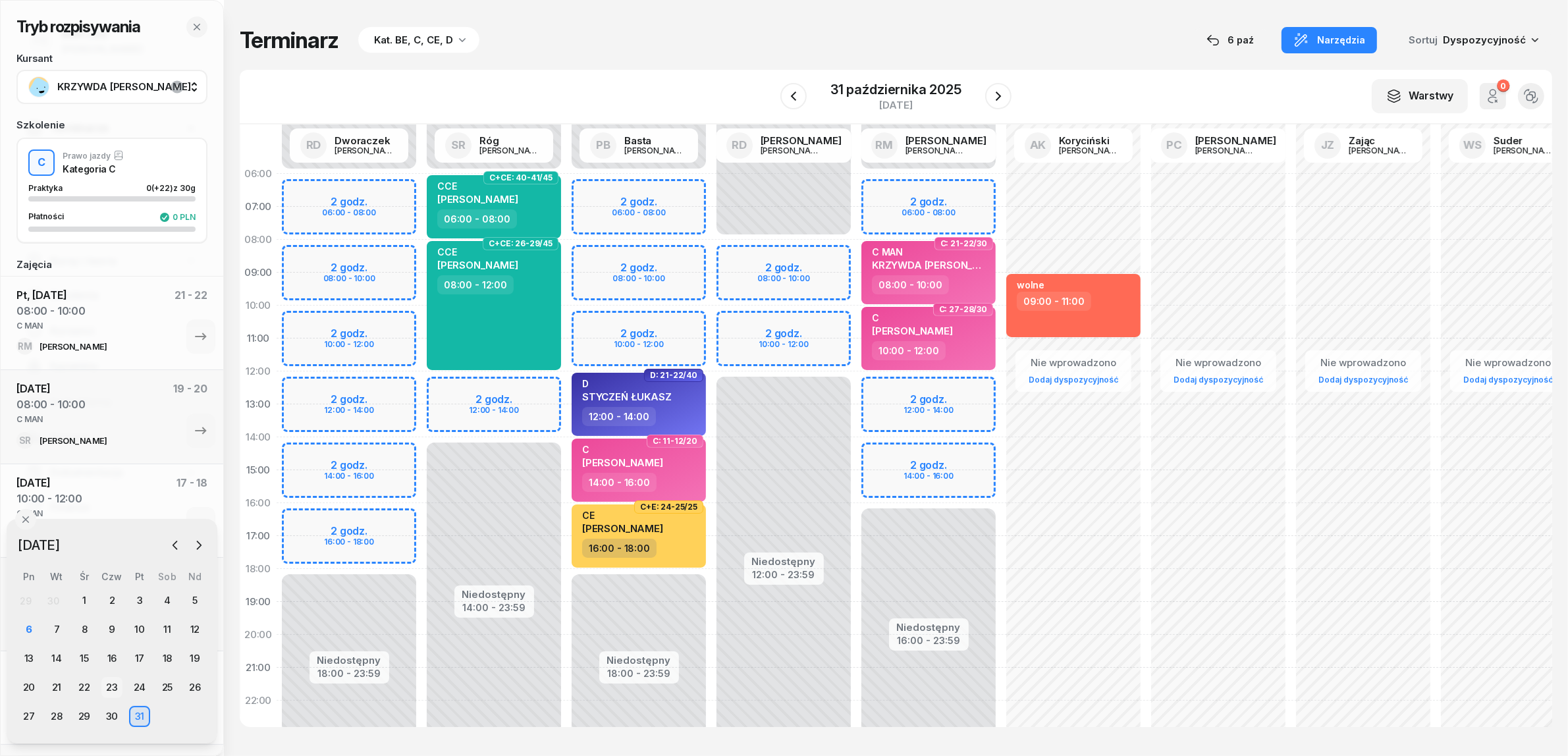
click at [120, 682] on div "23" at bounding box center [112, 688] width 21 height 21
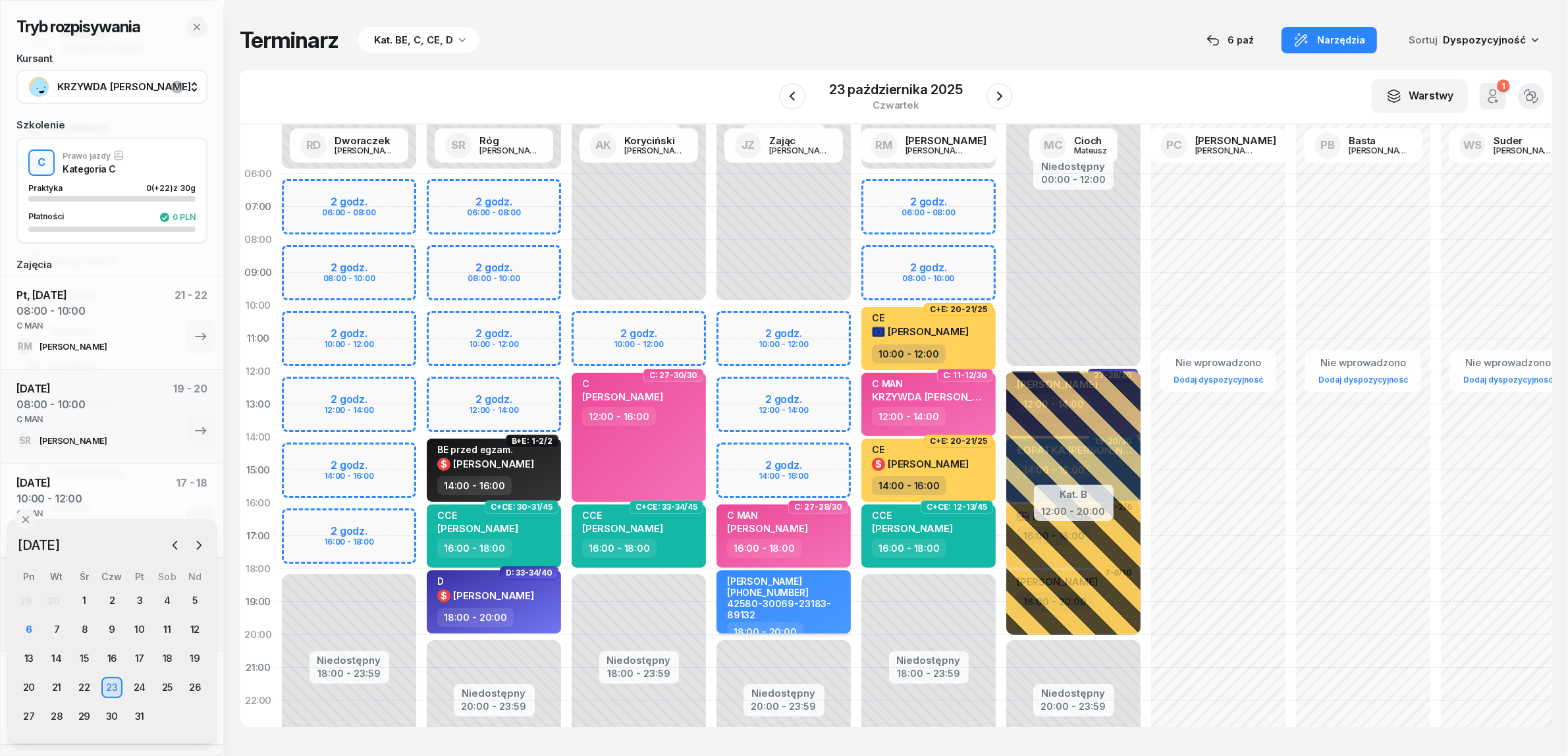
click at [848, 595] on div "Adam Kozik 504-936-833 42580-30069-23183-89132 18:00 - 20:00" at bounding box center [784, 601] width 134 height 63
select select "18"
select select "20"
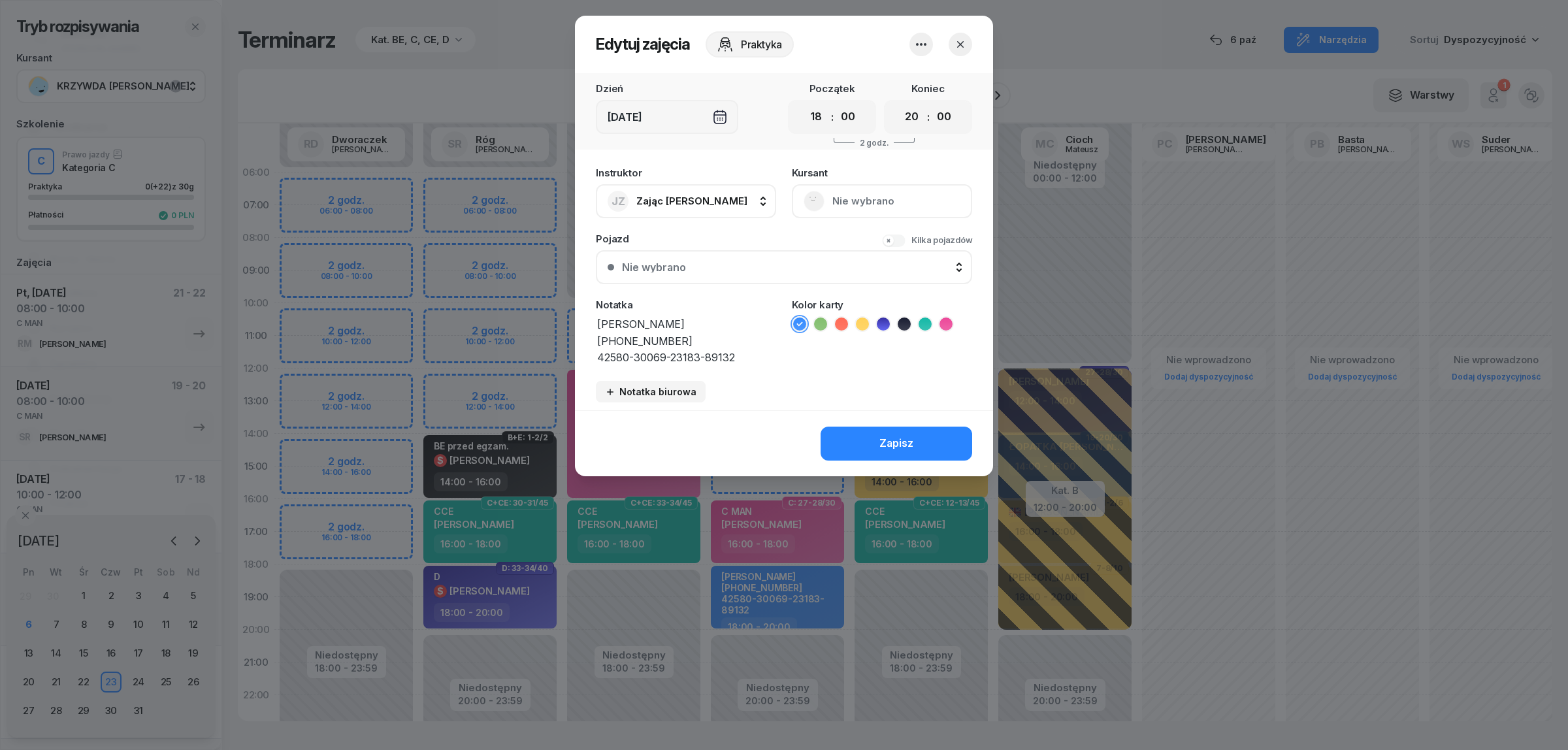
drag, startPoint x: 736, startPoint y: 354, endPoint x: 587, endPoint y: 348, distance: 149.1
click at [587, 348] on div "Instruktor JZ Zając Jacek AK Koryciński Artur BP Pająk Bogusław DA Arendarczyk …" at bounding box center [783, 285] width 418 height 250
click at [967, 44] on button "button" at bounding box center [960, 44] width 24 height 24
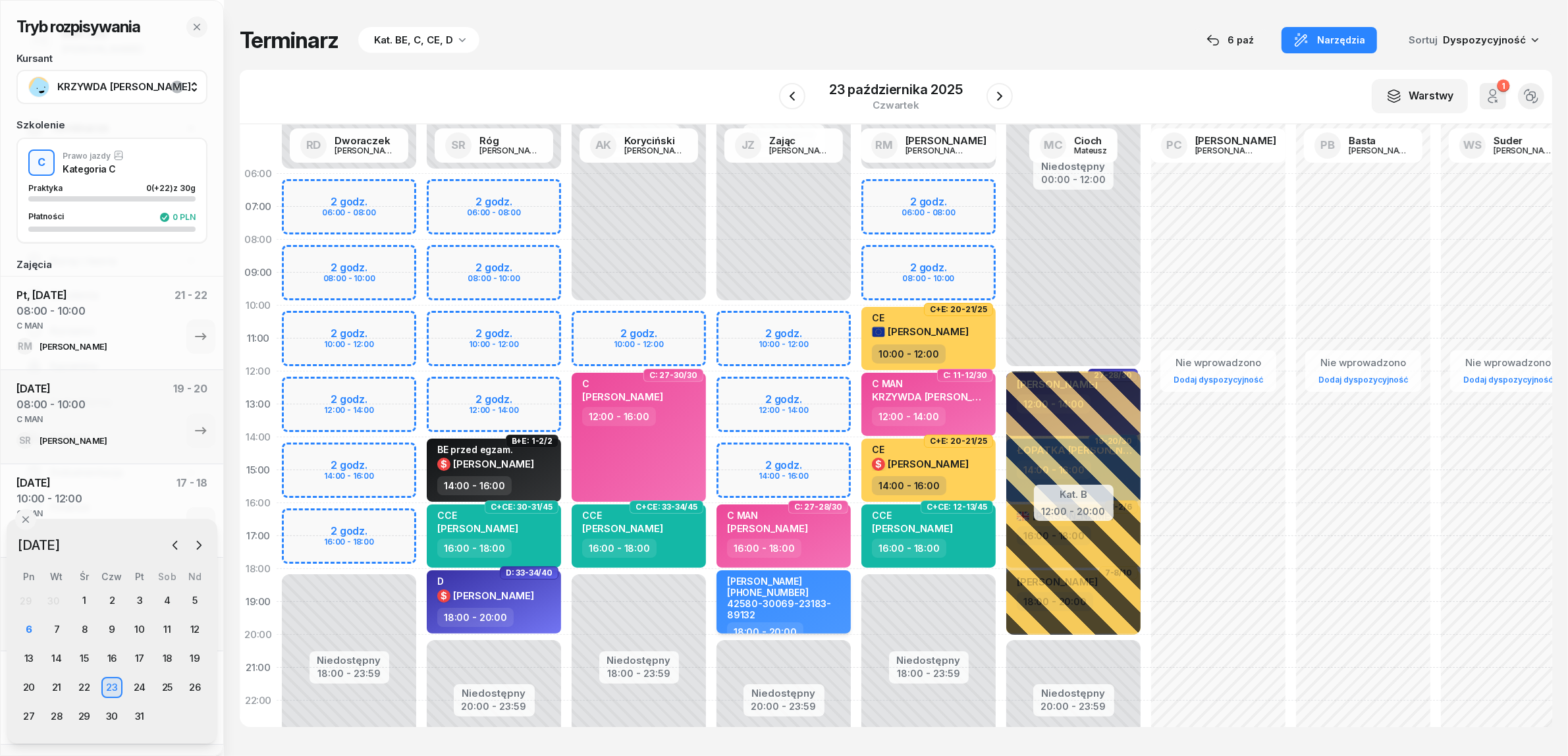
click at [808, 608] on div "[PERSON_NAME] [PHONE_NUMBER] 42580-30069-23183-89132" at bounding box center [785, 598] width 116 height 45
select select "18"
select select "20"
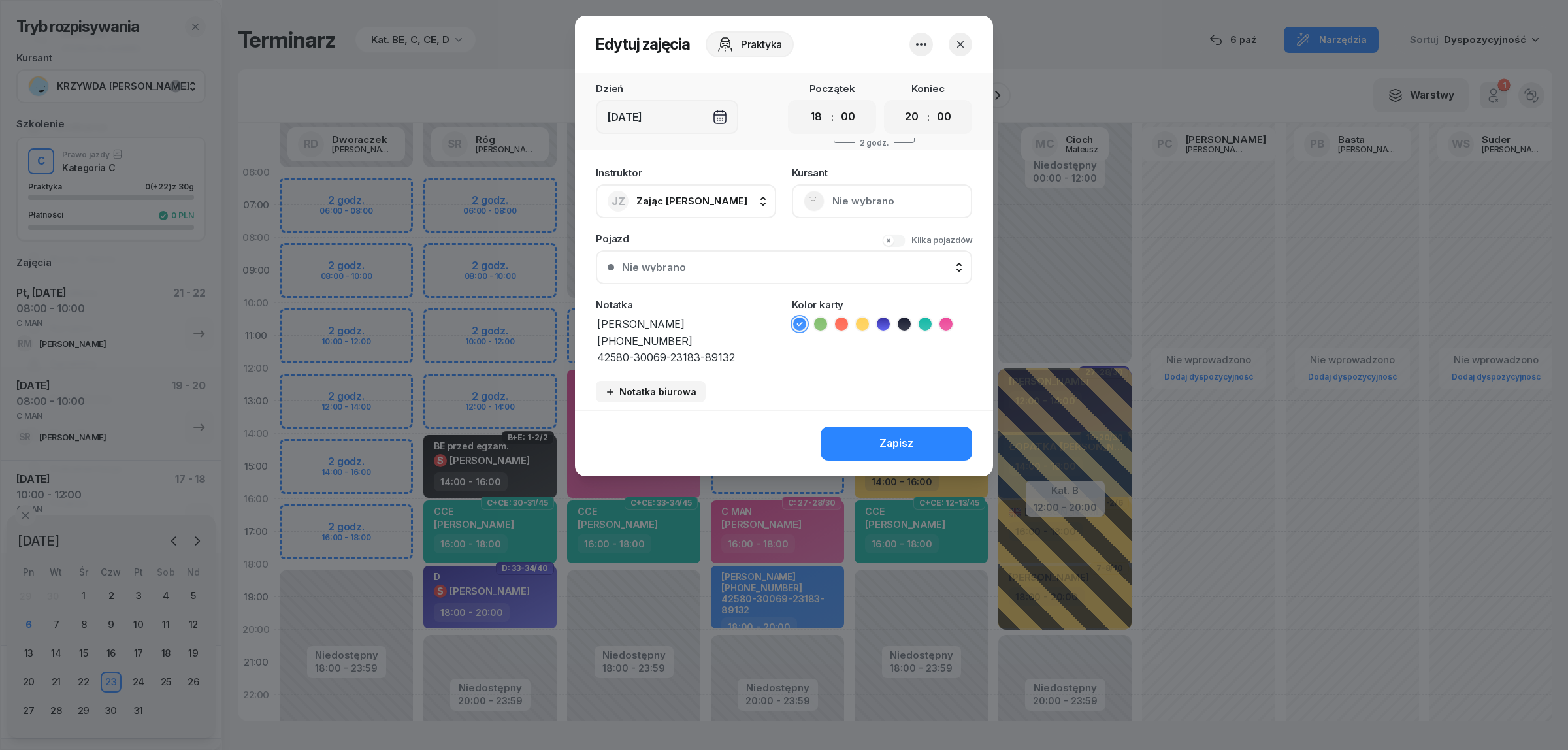
drag, startPoint x: 670, startPoint y: 338, endPoint x: 593, endPoint y: 334, distance: 77.1
click at [593, 334] on div "Instruktor JZ Zając Jacek AK Koryciński Artur BP Pająk Bogusław DA Arendarczyk …" at bounding box center [783, 285] width 418 height 250
click at [967, 36] on button "button" at bounding box center [960, 44] width 24 height 24
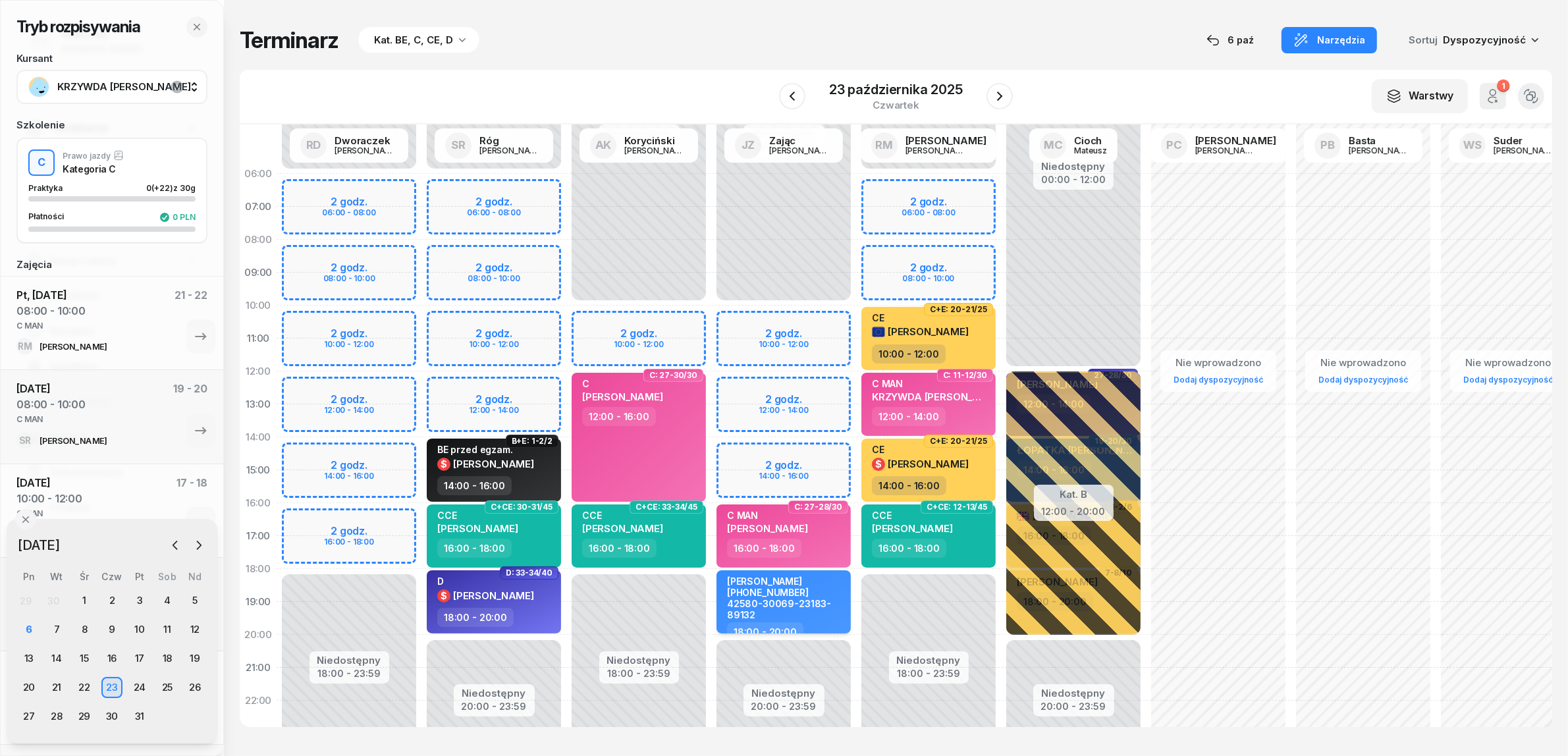
click at [813, 591] on div "[PERSON_NAME] [PHONE_NUMBER] 42580-30069-23183-89132" at bounding box center [785, 598] width 116 height 45
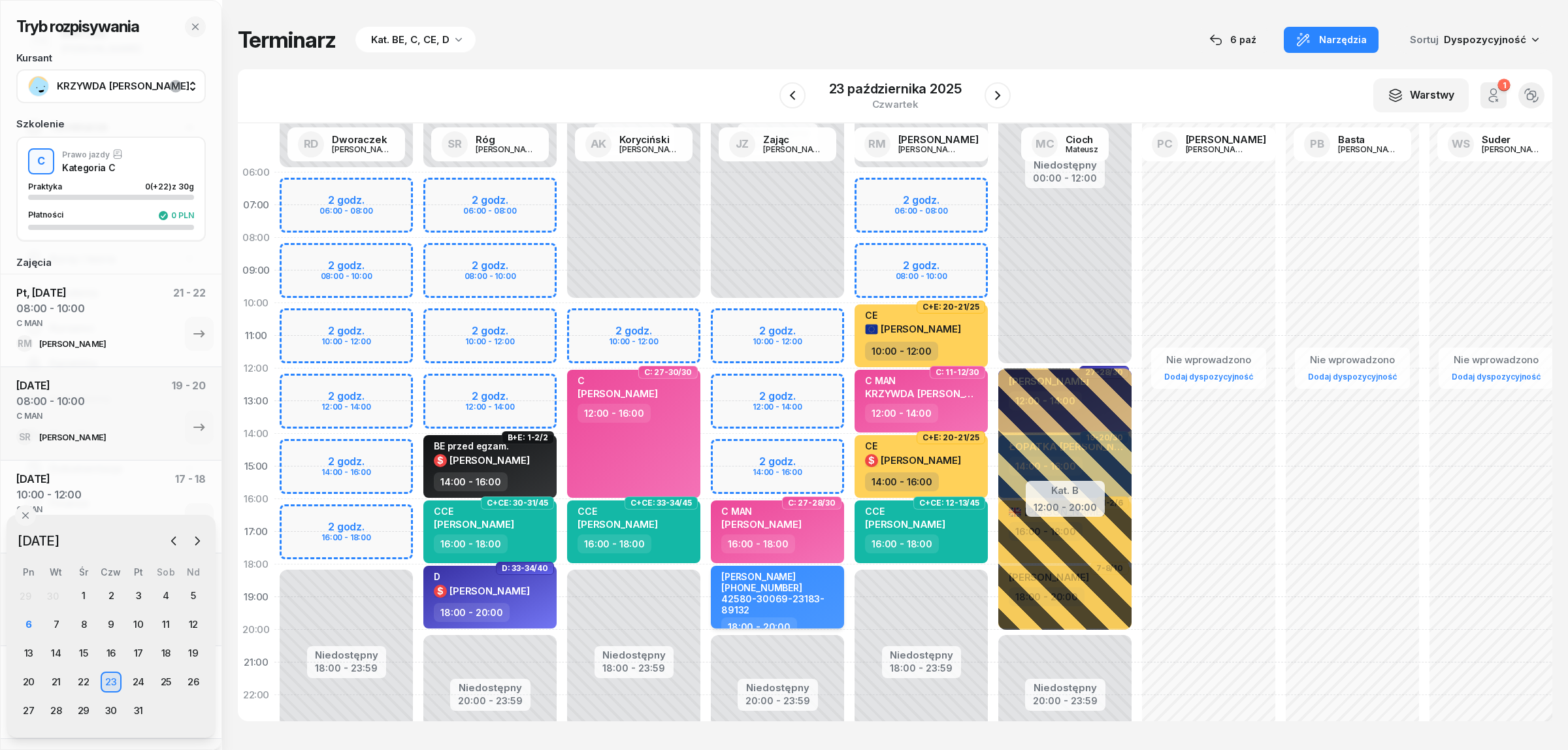
select select "18"
select select "20"
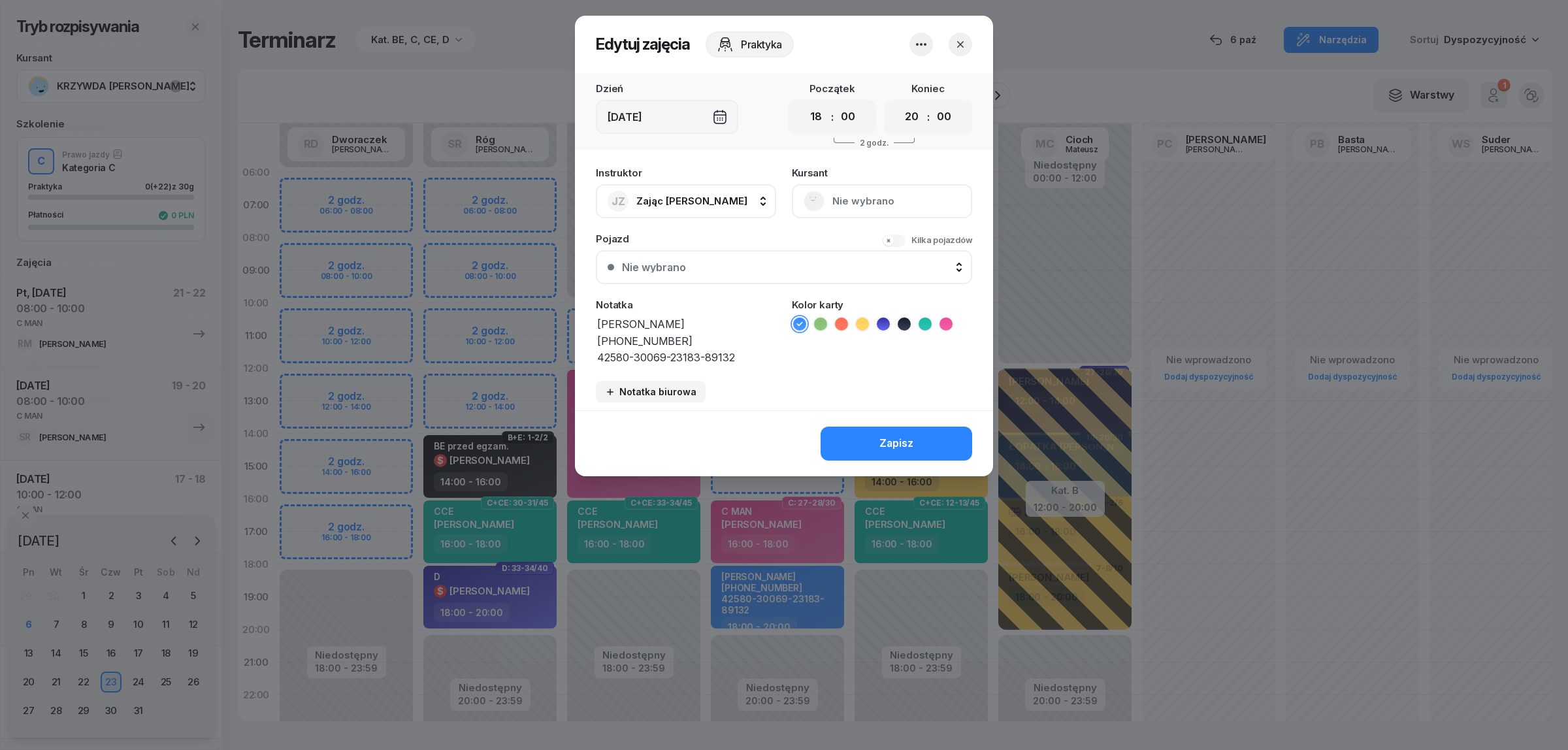
click at [964, 43] on icon "button" at bounding box center [960, 44] width 13 height 13
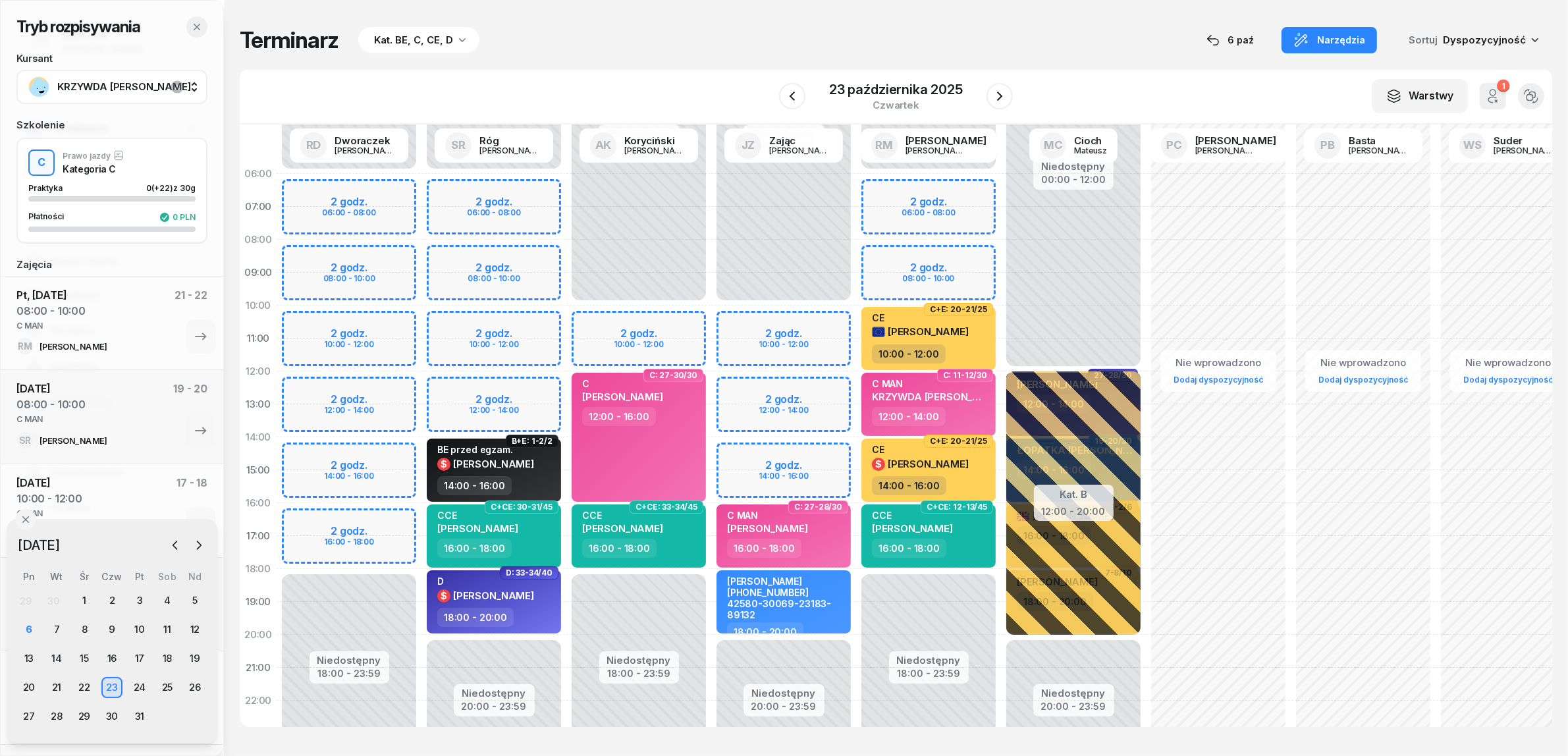
click at [198, 29] on icon "button" at bounding box center [197, 27] width 7 height 7
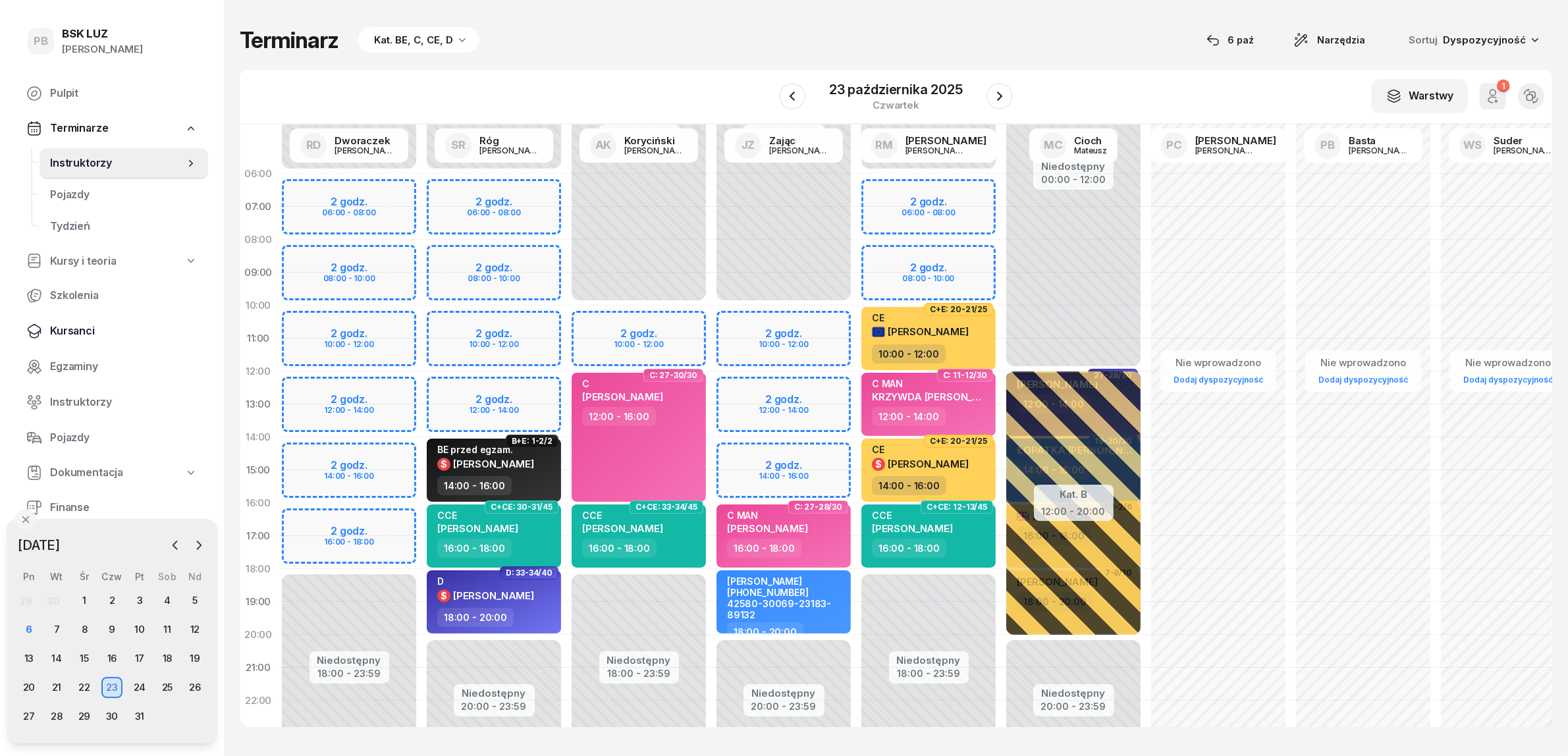
click at [80, 330] on span "Kursanci" at bounding box center [124, 332] width 148 height 17
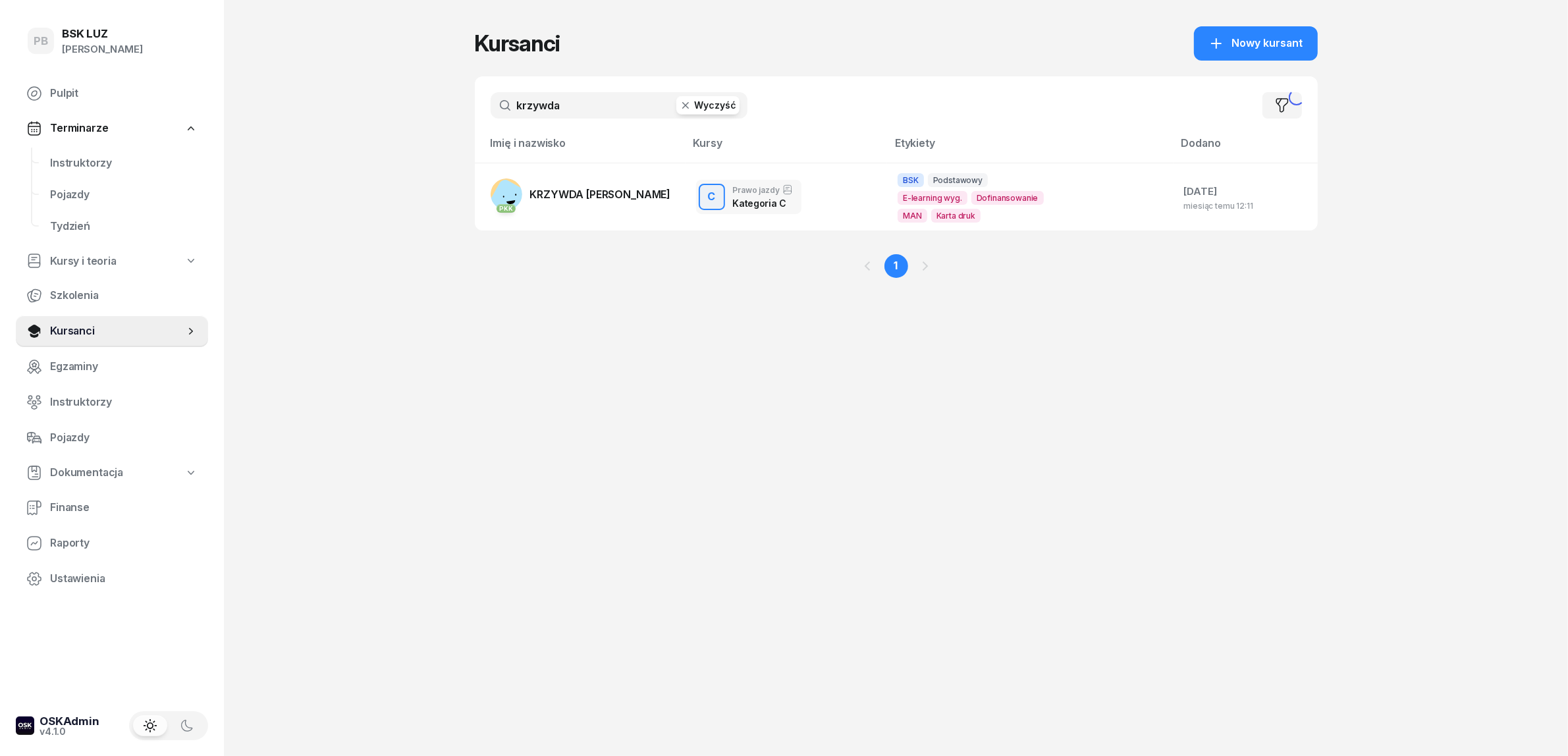
click at [593, 100] on input "krzywda" at bounding box center [619, 105] width 257 height 27
type input "kozik"
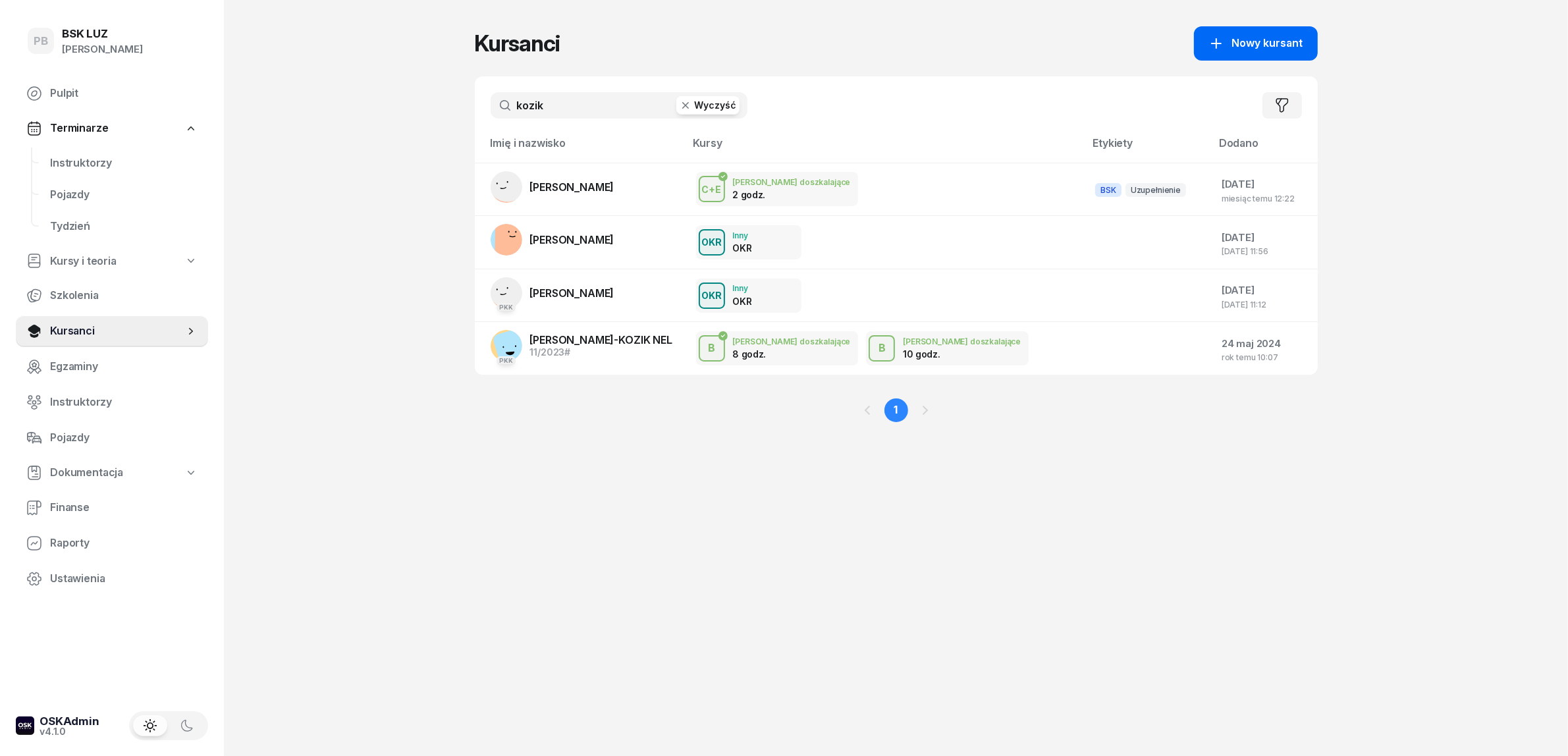
click at [1276, 44] on span "Nowy kursant" at bounding box center [1267, 43] width 71 height 17
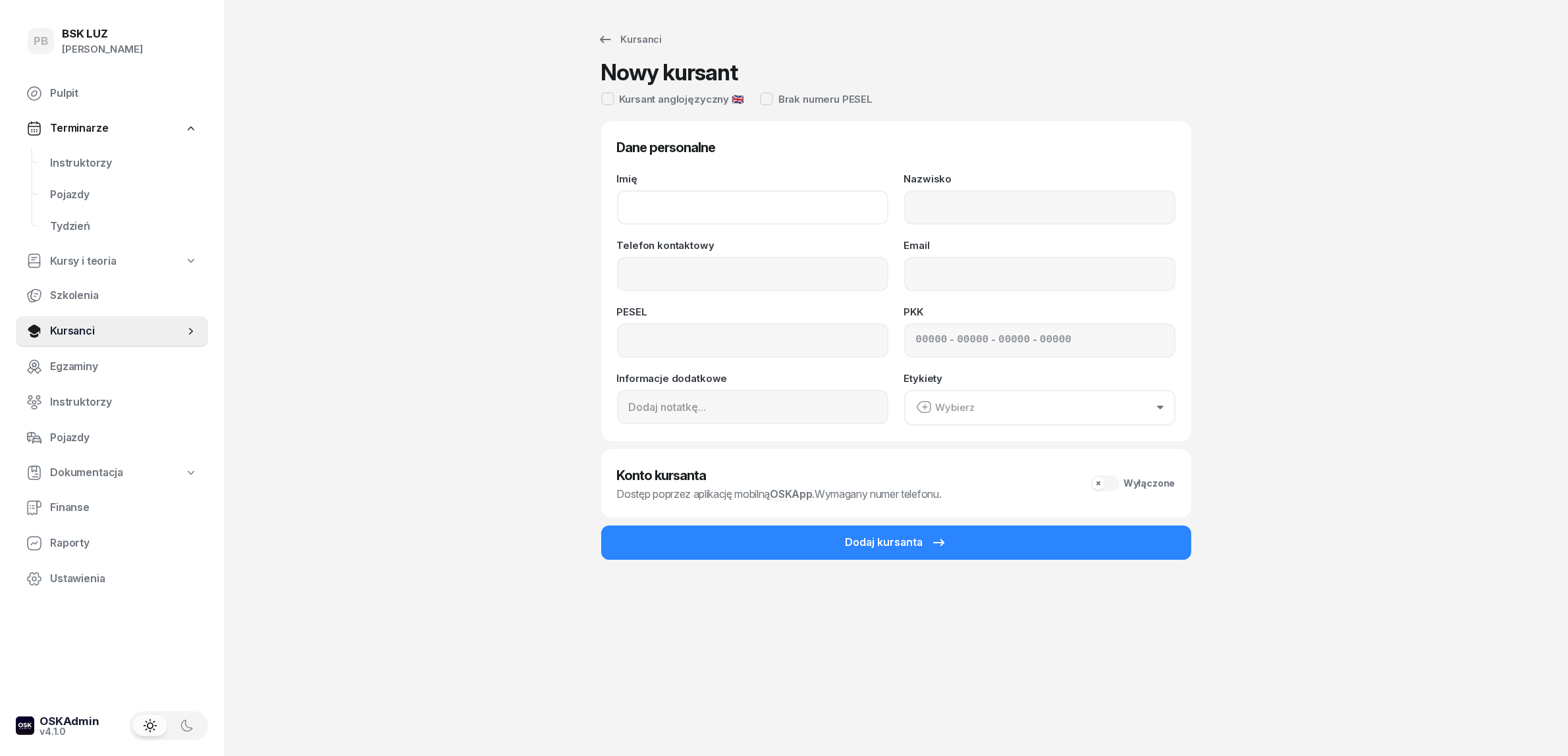
click at [738, 203] on input "Imię" at bounding box center [752, 207] width 271 height 34
type input "ADAM"
click at [1083, 218] on input "Nazwisko" at bounding box center [1039, 207] width 271 height 34
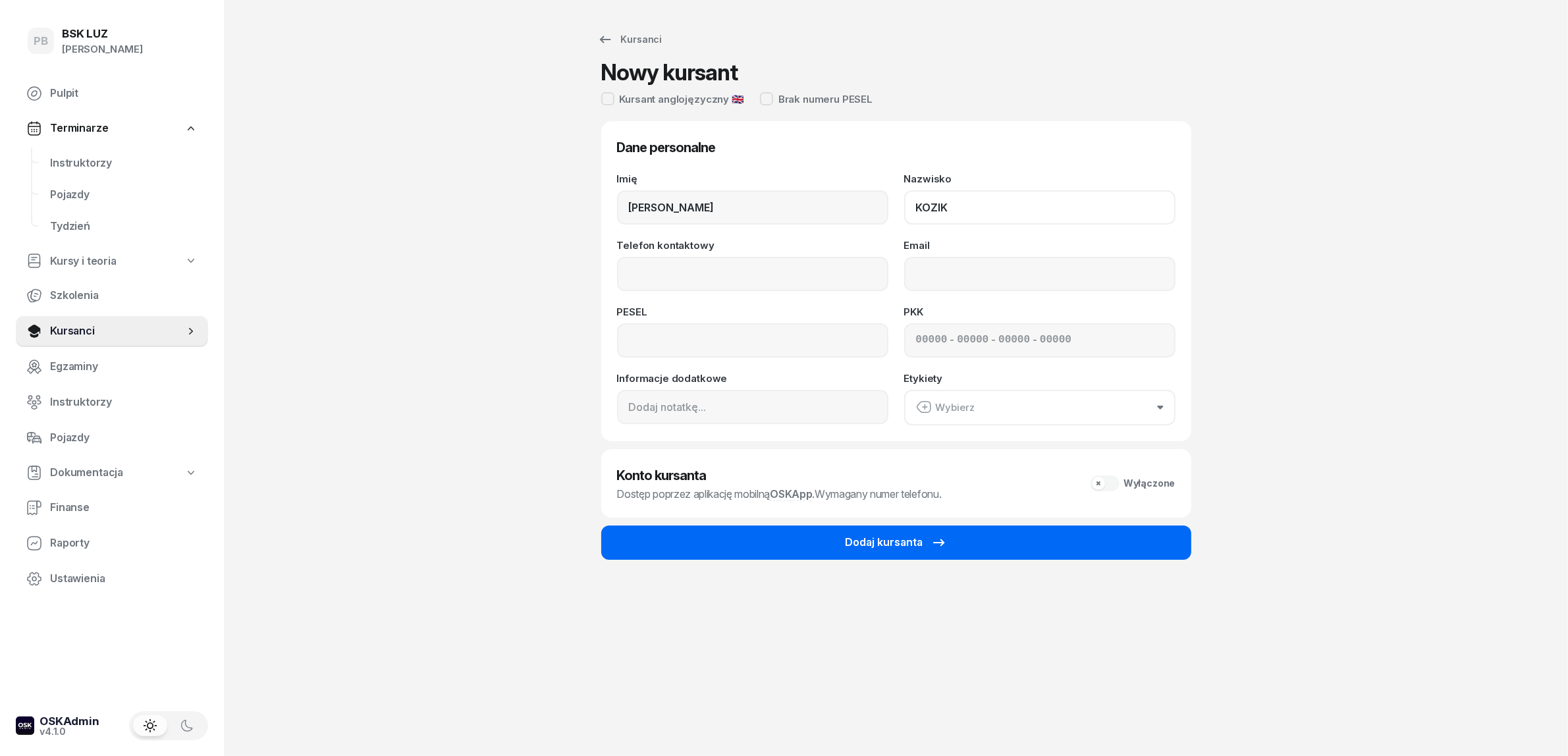
type input "KOZIK"
click at [864, 540] on div "Dodaj kursanta" at bounding box center [896, 543] width 101 height 17
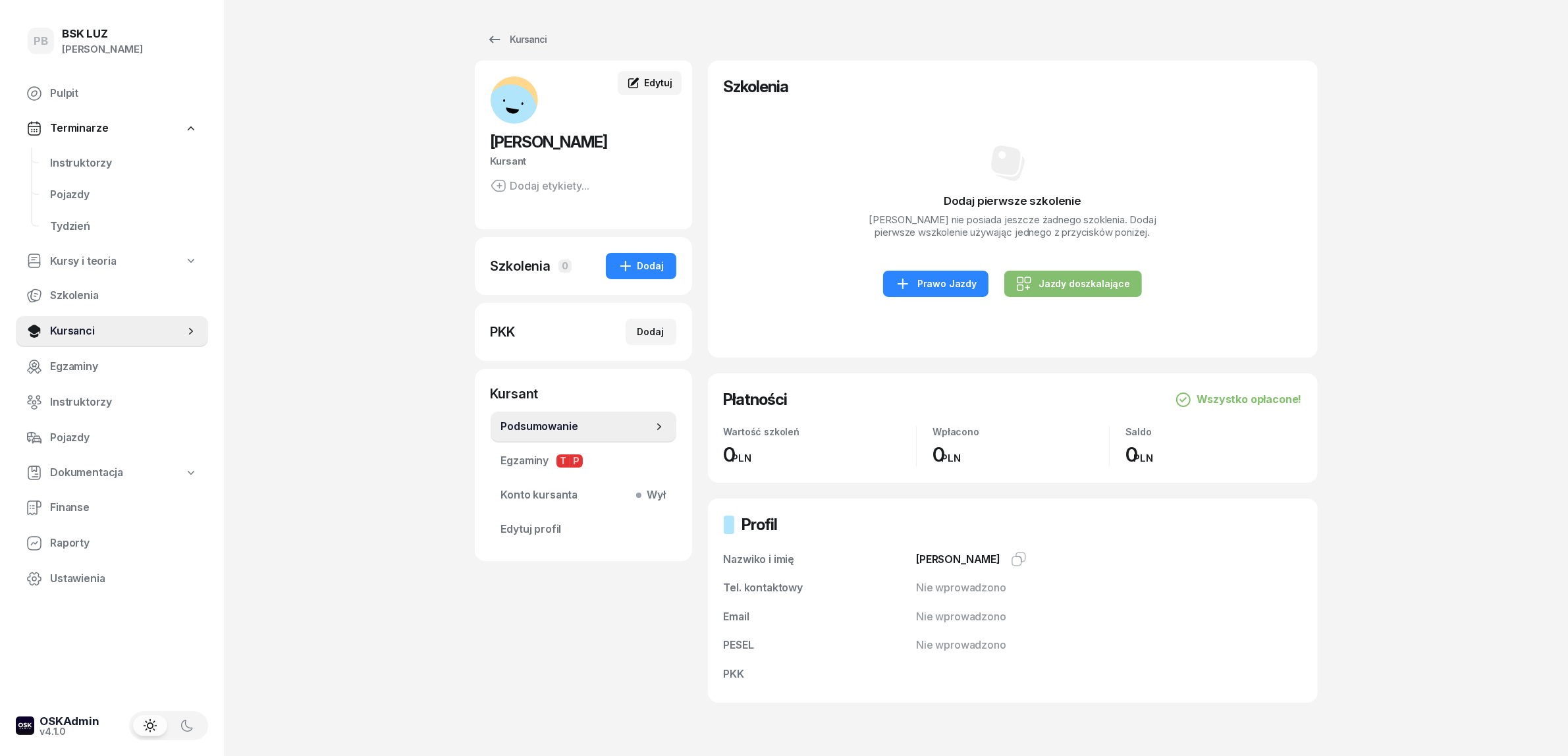
click at [651, 77] on span "Edytuj" at bounding box center [658, 83] width 28 height 11
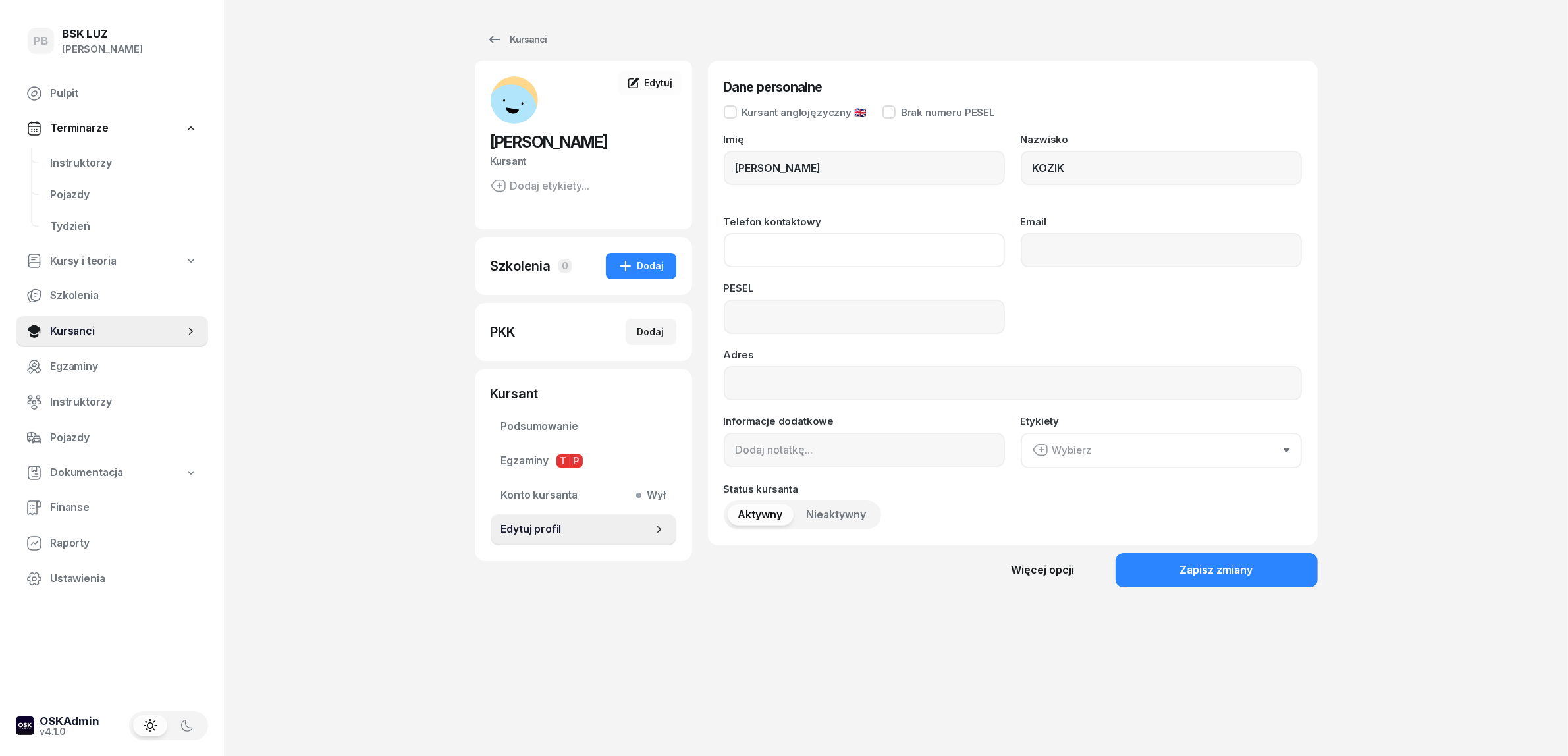
click at [754, 252] on input "Telefon kontaktowy" at bounding box center [864, 250] width 281 height 34
paste input "504-936-833"
type input "504 936 833"
click at [1072, 247] on input "Email" at bounding box center [1161, 250] width 281 height 34
click at [1140, 573] on button "Zapisz zmiany" at bounding box center [1216, 570] width 202 height 34
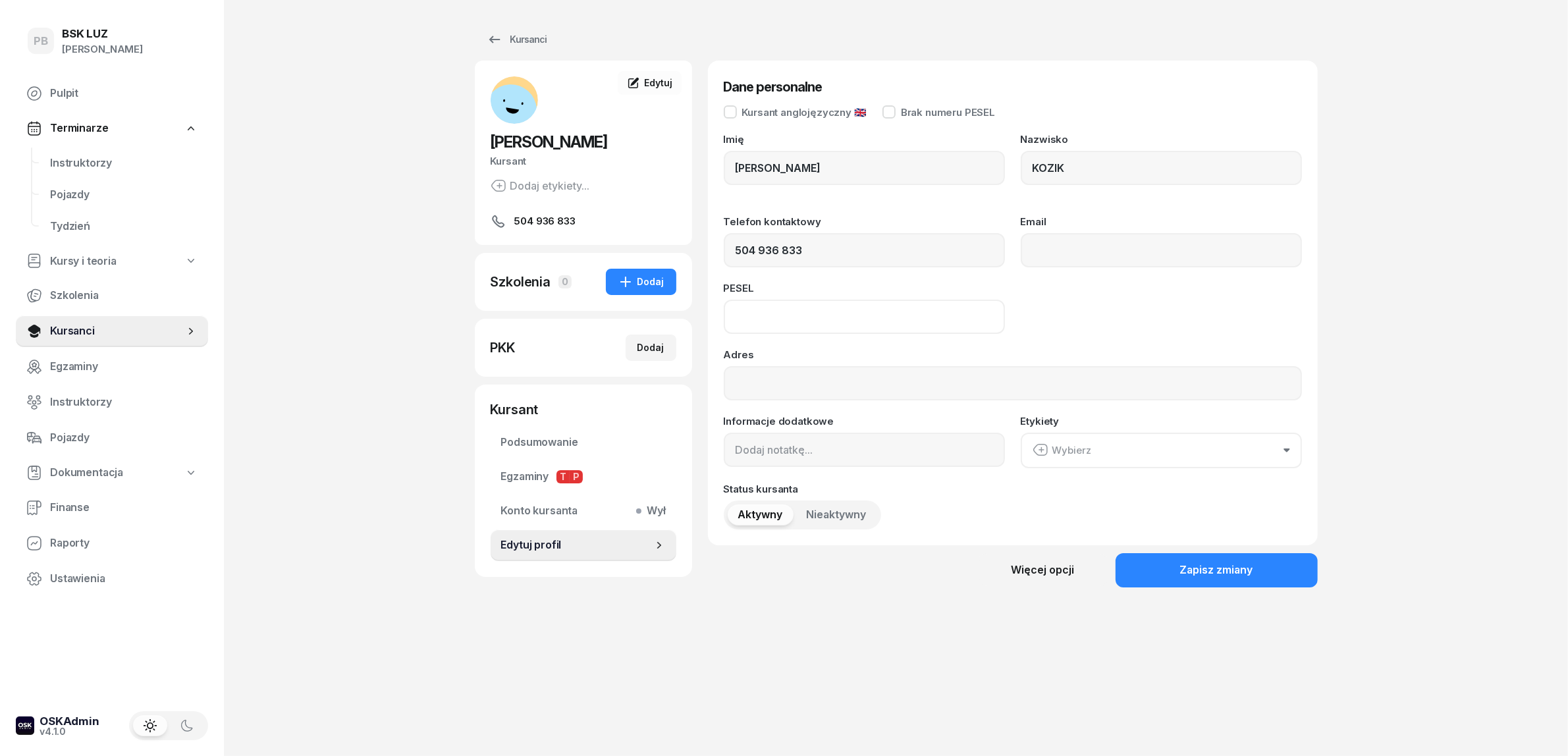
click at [761, 318] on input at bounding box center [864, 316] width 281 height 34
paste input "67081210854"
type input "67081210854"
click at [1170, 581] on button "Zapisz zmiany" at bounding box center [1216, 570] width 202 height 34
click at [653, 347] on div "Dodaj" at bounding box center [651, 348] width 27 height 16
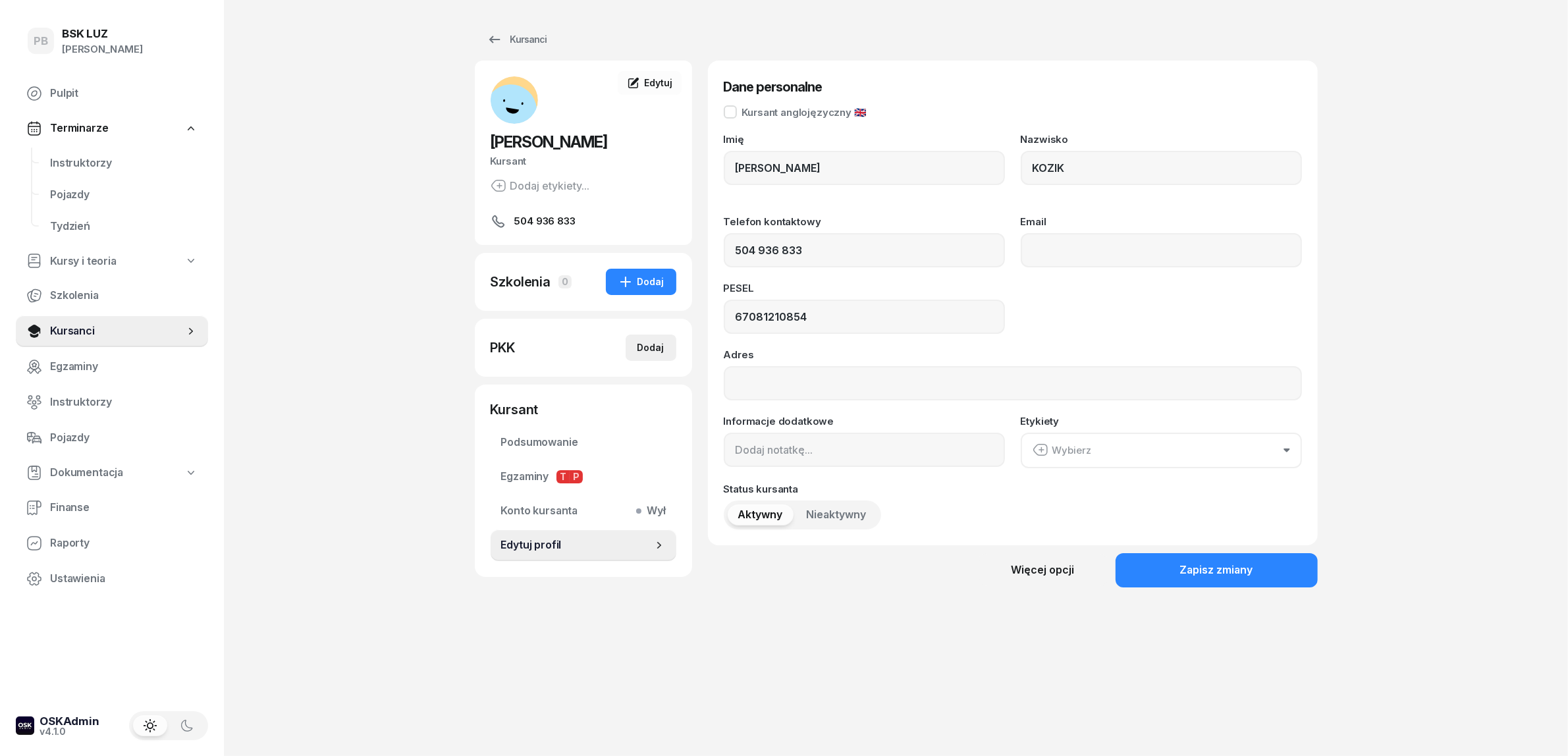
select select
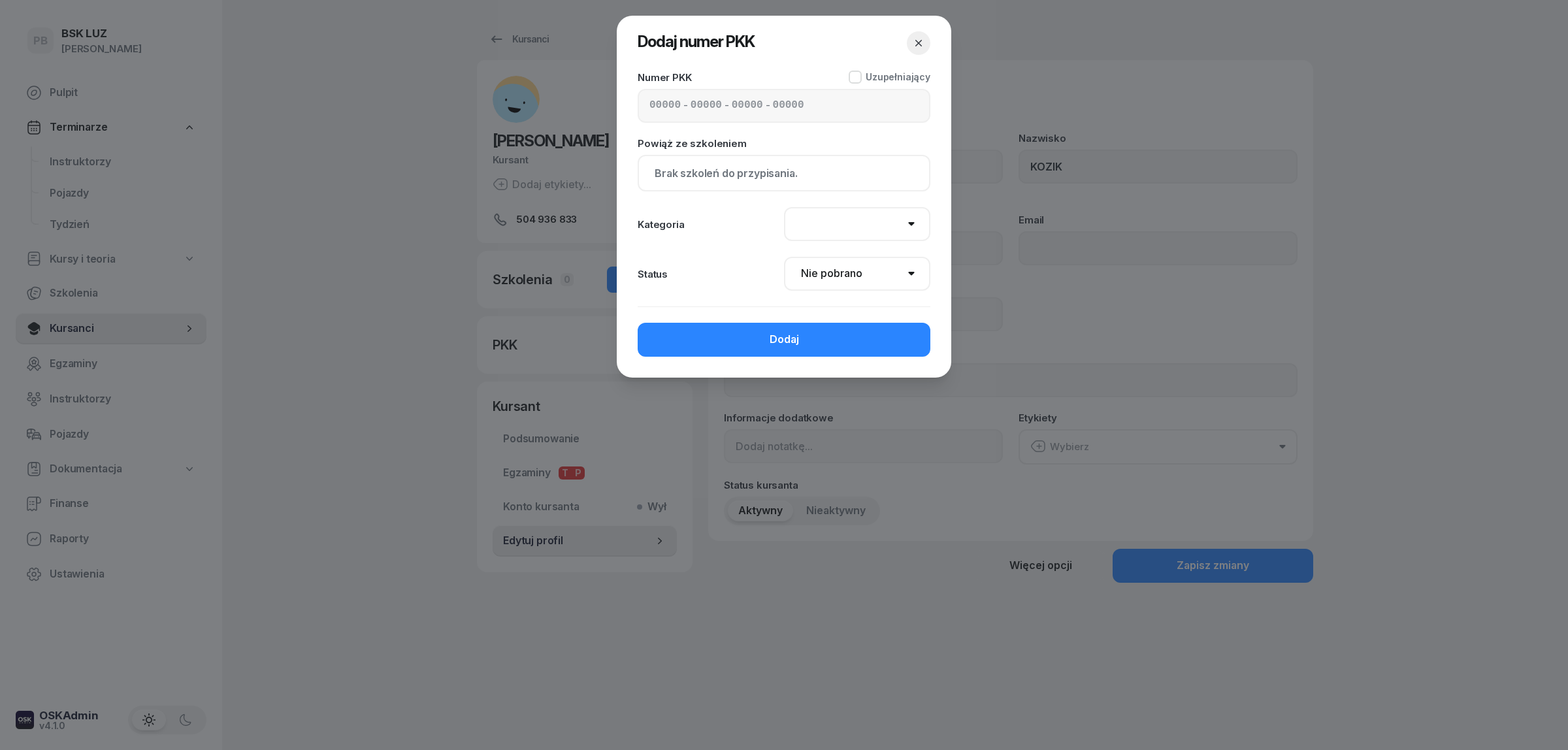
click at [732, 105] on input at bounding box center [747, 106] width 31 height 17
click at [650, 99] on input at bounding box center [664, 106] width 31 height 17
paste input "42580"
type input "42580"
type input "30069"
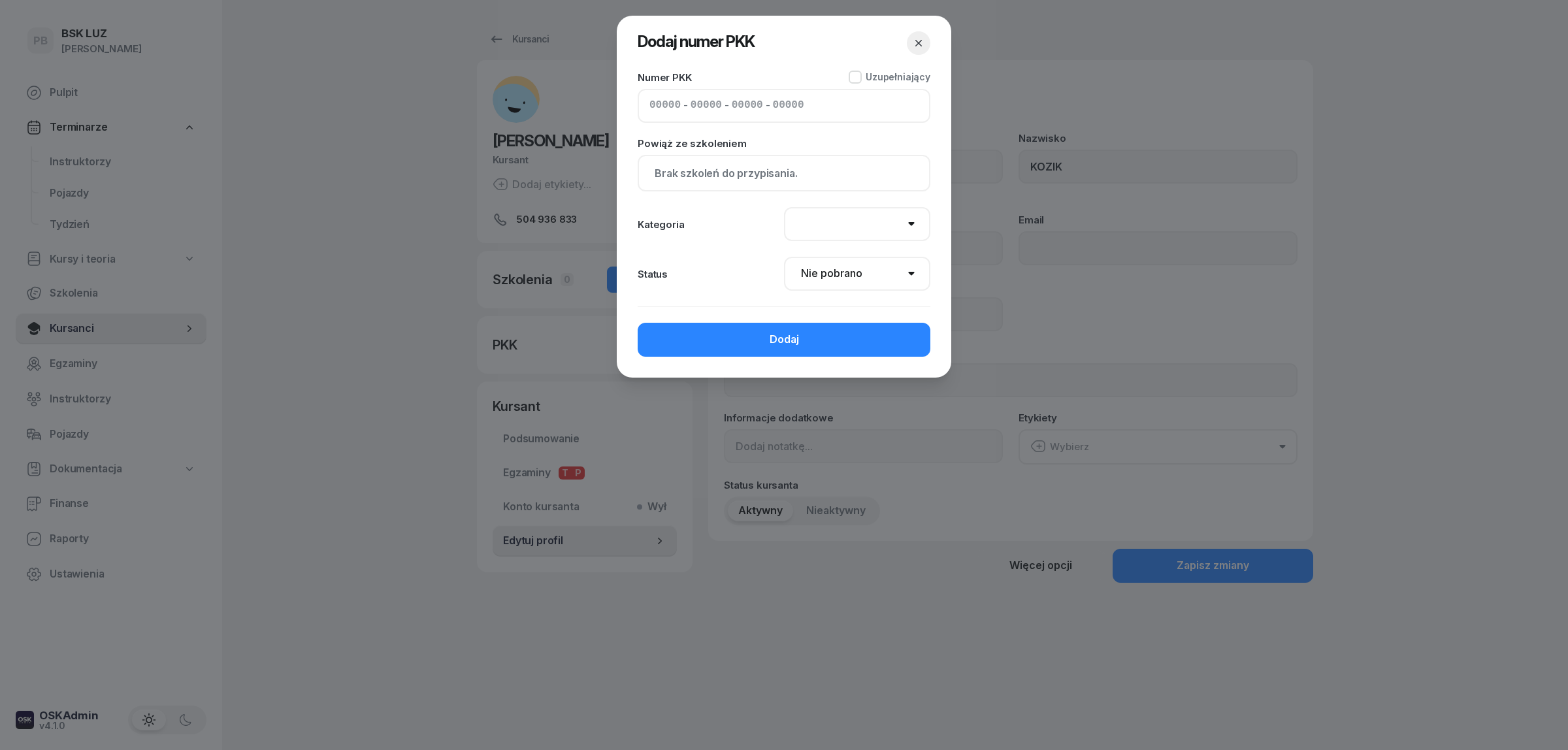
type input "23183"
type input "89132"
click at [823, 337] on button "Dodaj" at bounding box center [783, 340] width 293 height 34
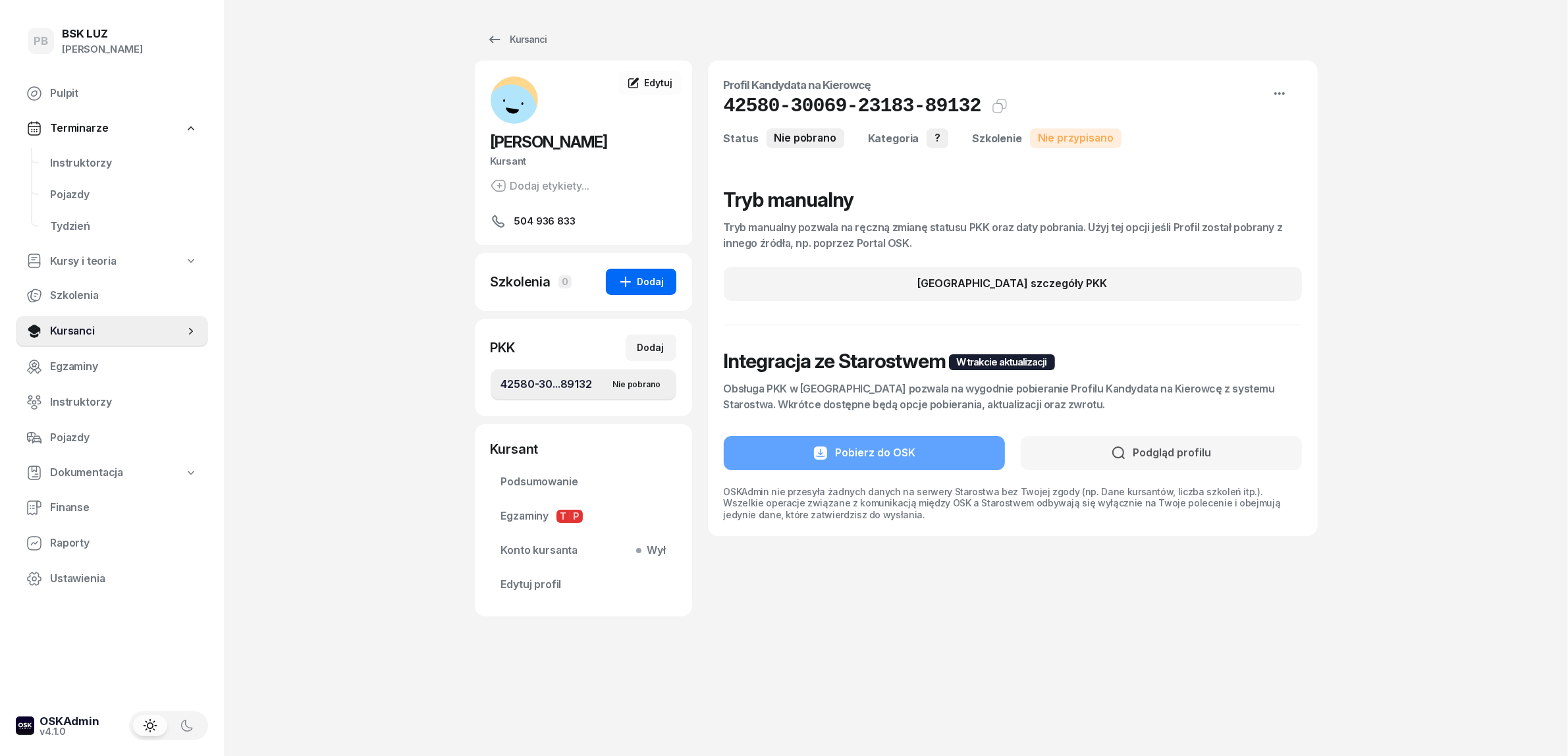
click at [640, 283] on div "Dodaj" at bounding box center [641, 282] width 47 height 16
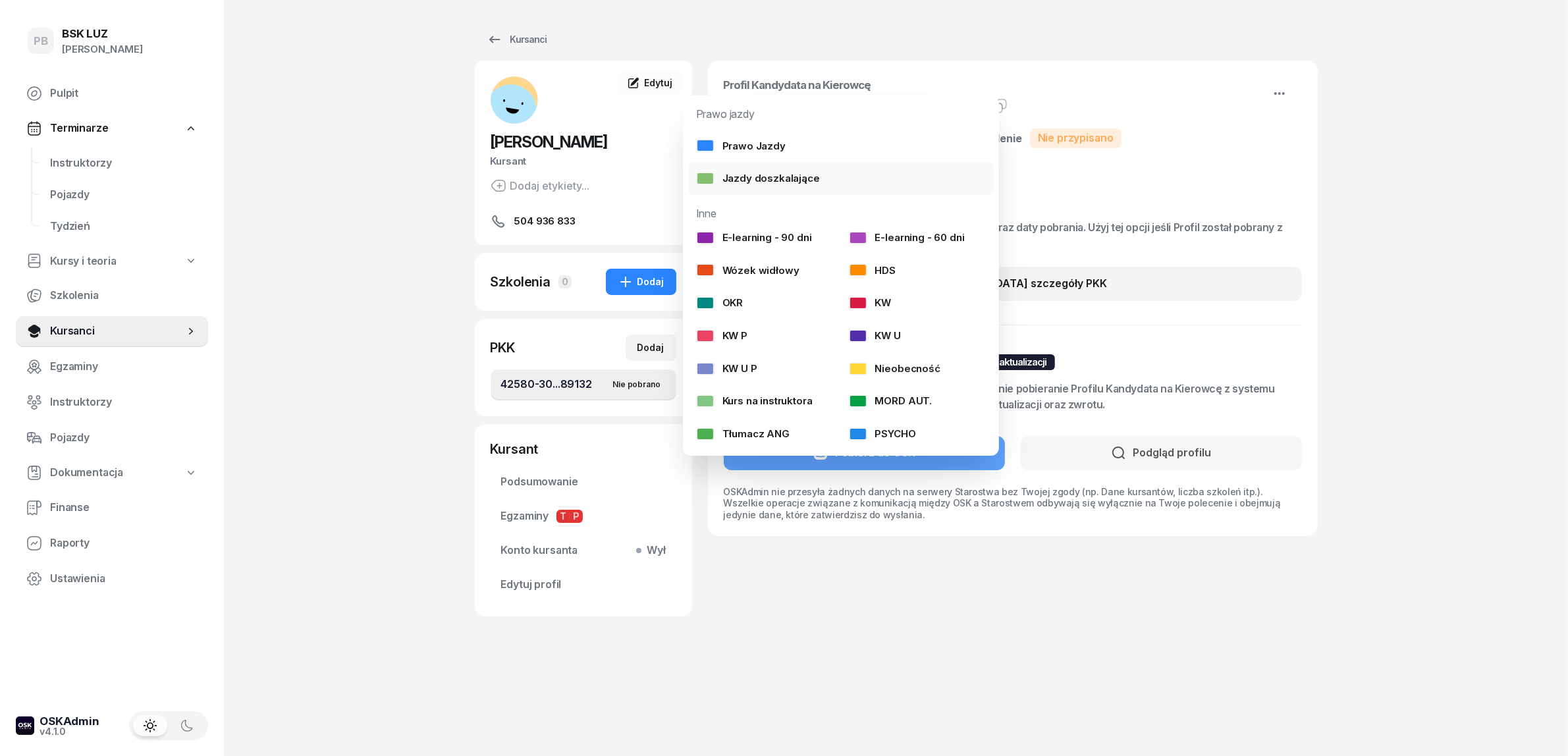
click at [760, 181] on div "Jazdy doszkalające" at bounding box center [758, 179] width 124 height 17
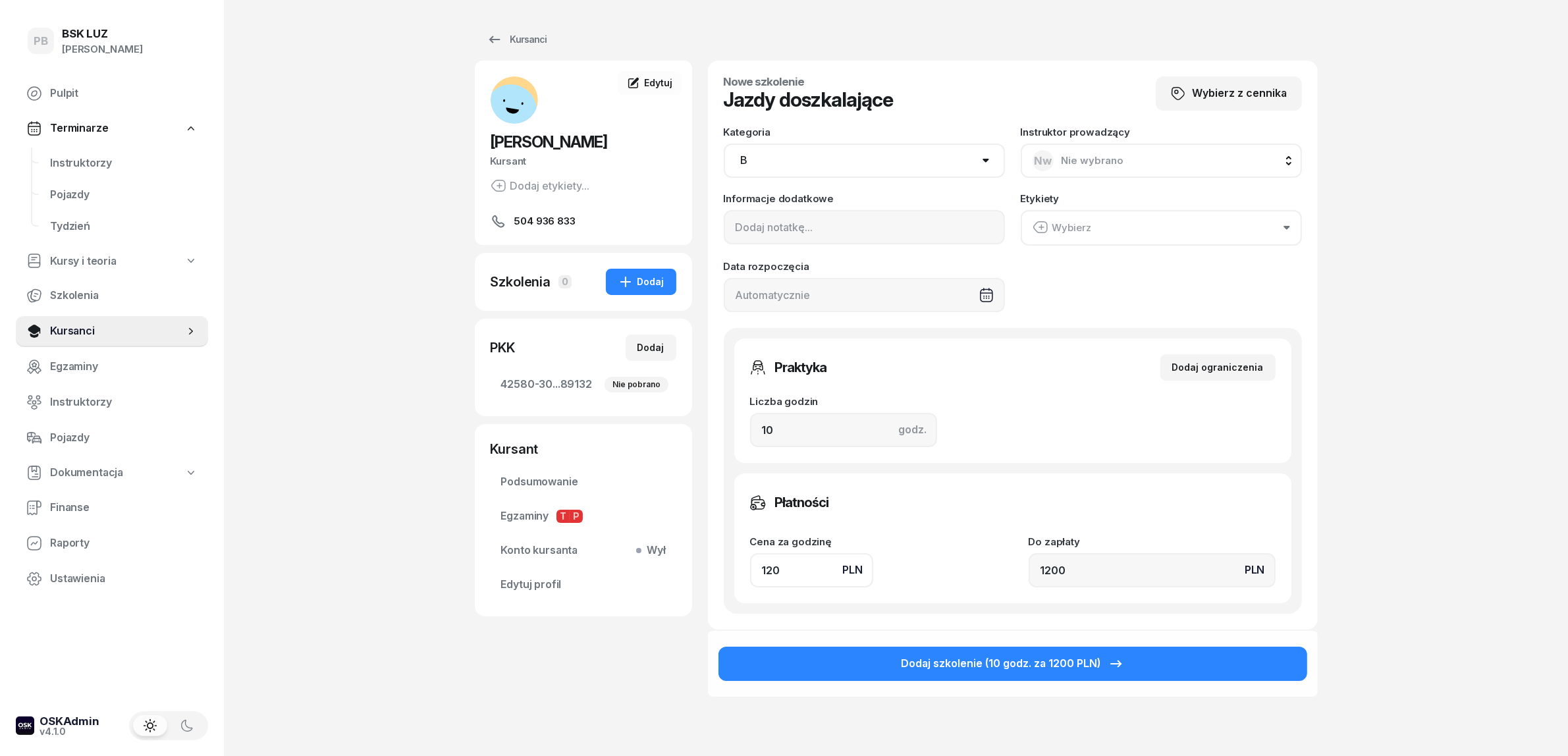
click at [941, 163] on select "AM A1 A2 A B1 B B+E C1 C1+E C C+E D1 D1+E D D+E T Tram C+CE C+D" at bounding box center [864, 161] width 281 height 34
select select "C"
click at [724, 144] on select "AM A1 A2 A B1 B B+E C1 C1+E C C+E D1 D1+E D D+E T Tram C+CE C+D" at bounding box center [864, 161] width 281 height 34
click at [1102, 292] on div "Informacje dodatkowe Etykiety Wybierz Data rozpoczęcia" at bounding box center [1013, 253] width 578 height 119
drag, startPoint x: 843, startPoint y: 436, endPoint x: 583, endPoint y: 422, distance: 260.4
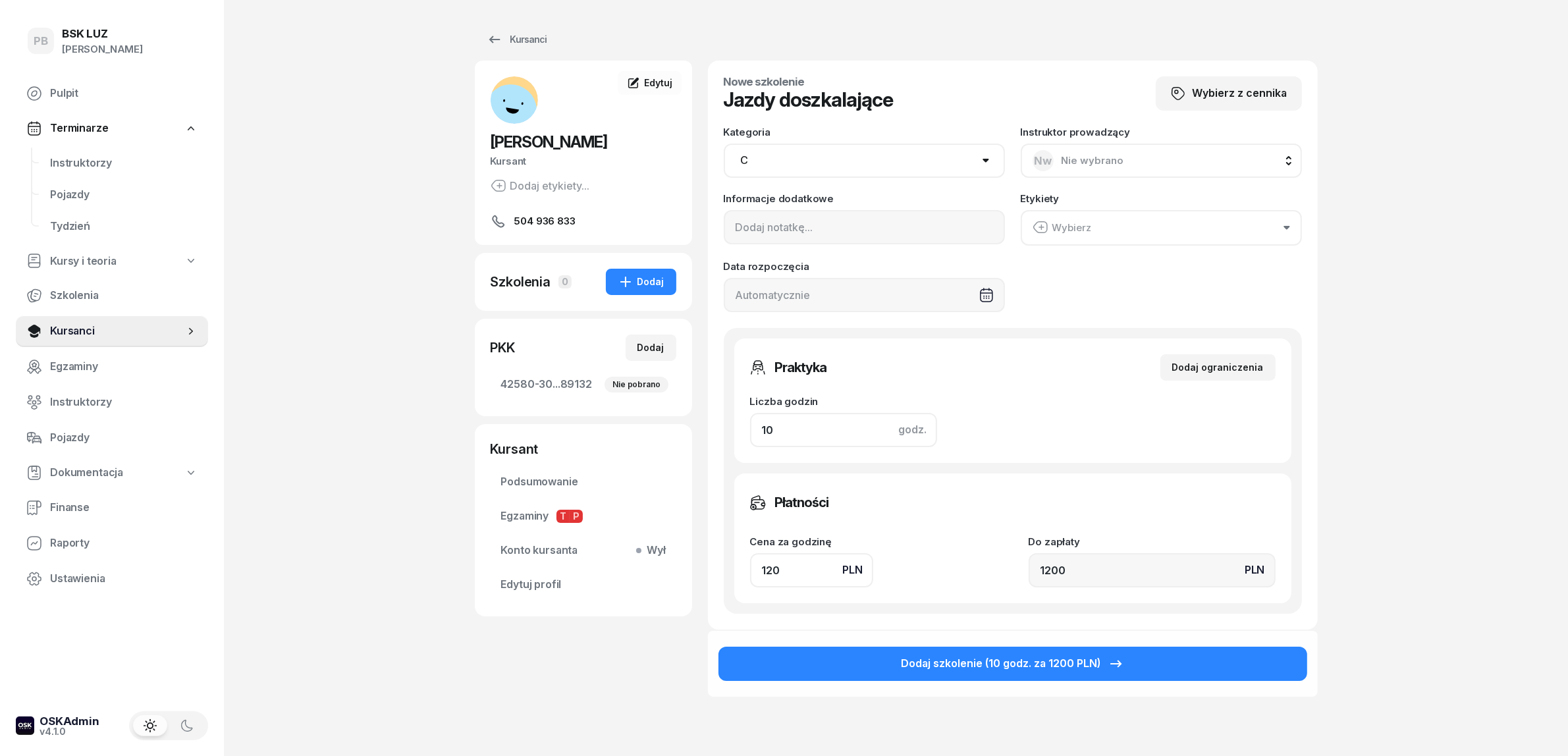
click at [613, 428] on div "KOZIK ADAM Kursant Dodaj etykiety... 504 936 833 AK ADAM KOZIK Kursant Edytuj S…" at bounding box center [896, 414] width 843 height 707
type input "2"
type input "240"
type input "2"
drag, startPoint x: 799, startPoint y: 575, endPoint x: 706, endPoint y: 564, distance: 93.6
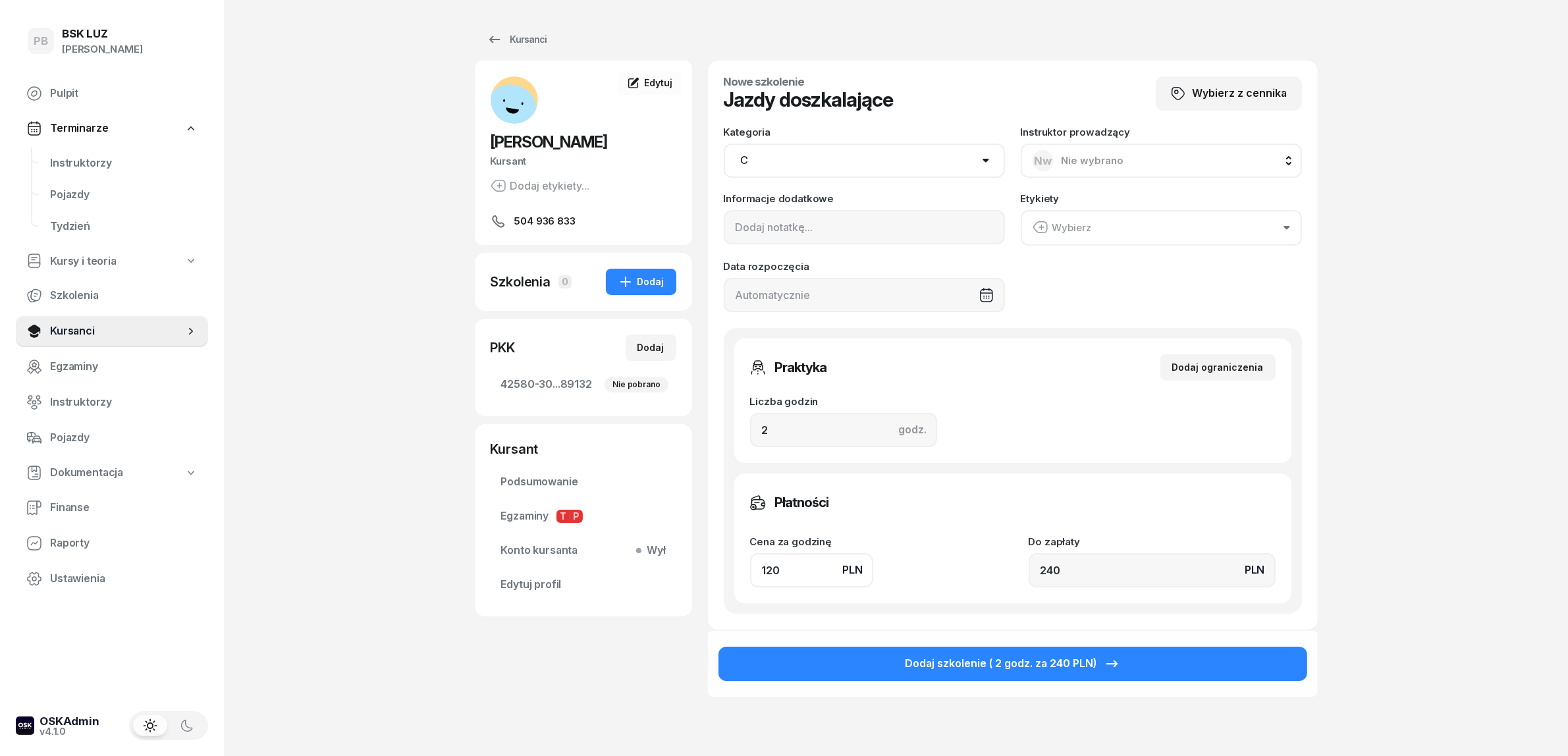
click at [706, 564] on div "KOZIK ADAM Kursant Dodaj etykiety... 504 936 833 AK ADAM KOZIK Kursant Edytuj S…" at bounding box center [896, 414] width 843 height 707
type input "1"
type input "2"
type input "18"
type input "36"
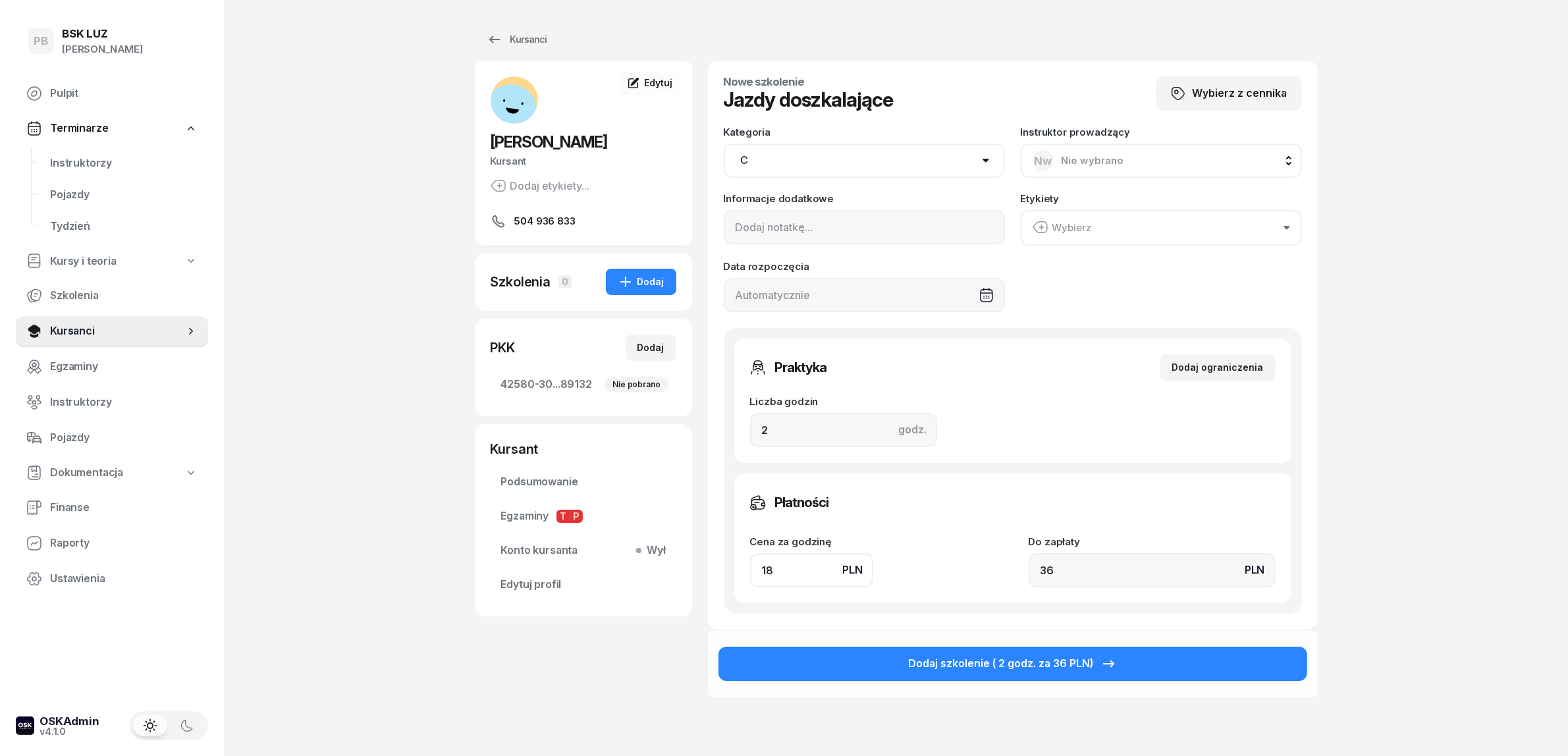
type input "180"
type input "360"
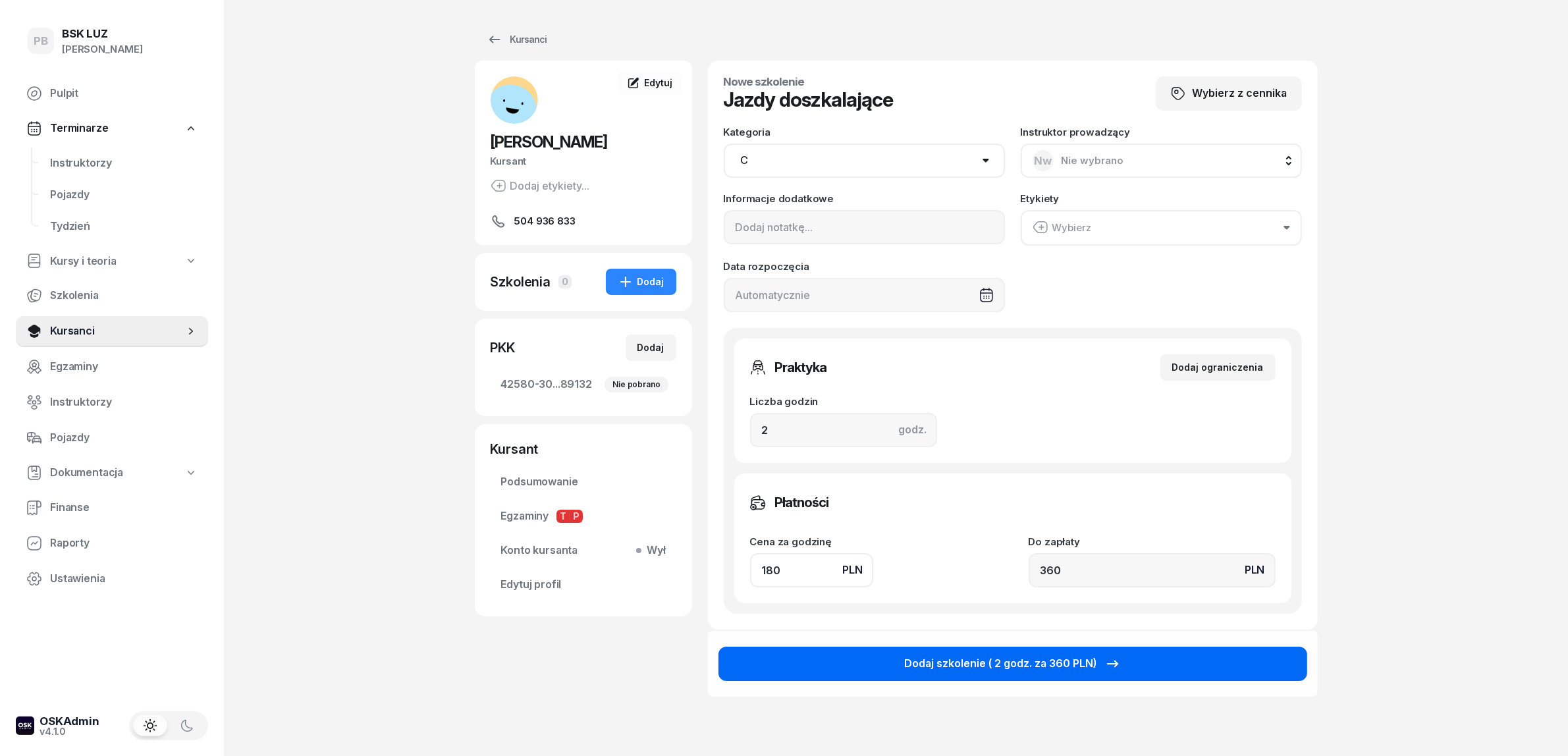
type input "180"
click at [838, 657] on button "Dodaj szkolenie ( 2 godz. za 360 PLN)" at bounding box center [1013, 663] width 589 height 34
click at [1029, 663] on div "Dodaj szkolenie ( 2 godz. za 360 PLN)" at bounding box center [1013, 664] width 216 height 17
click at [1144, 661] on button "Dodaj szkolenie ( 2 godz. za 360 PLN)" at bounding box center [1013, 663] width 589 height 34
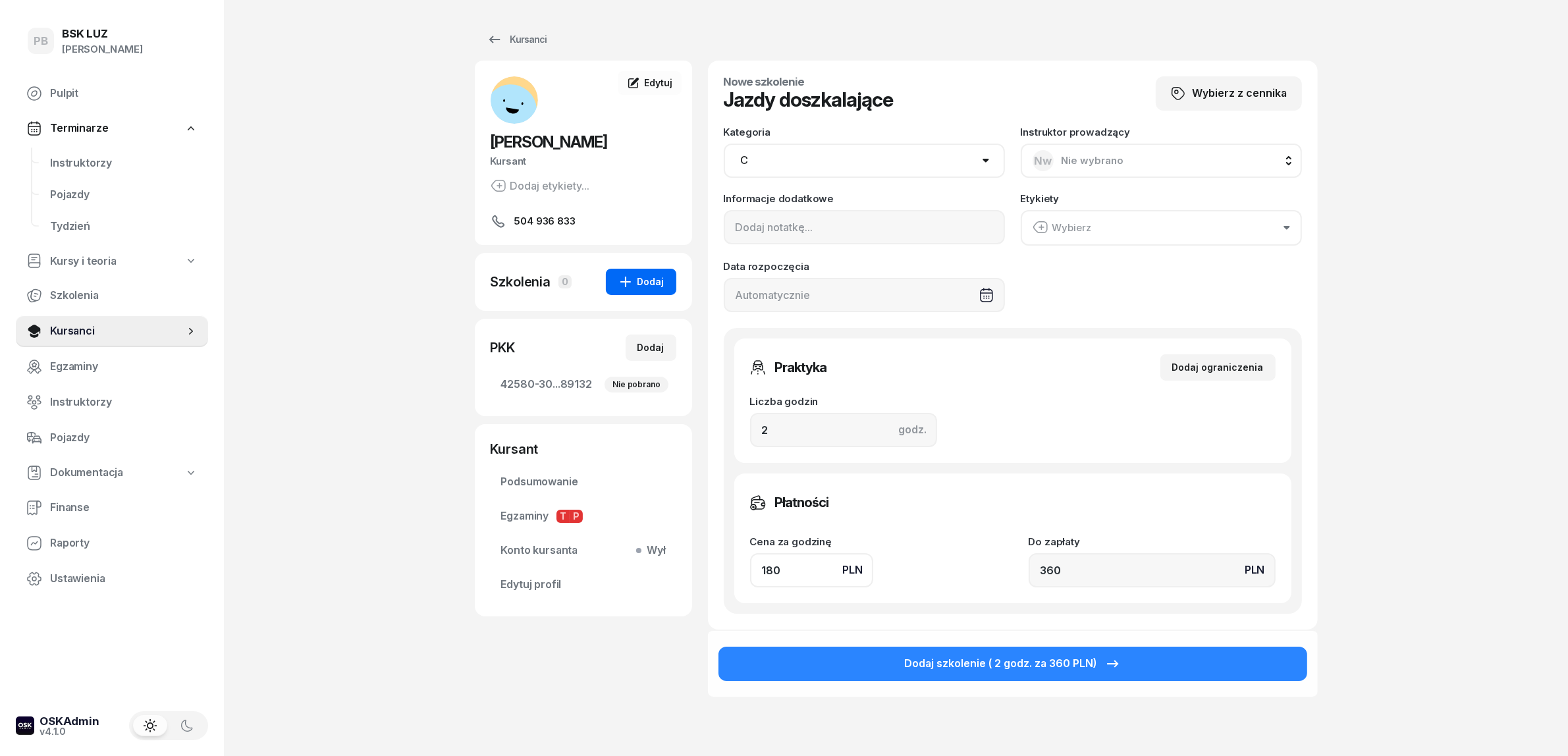
click at [640, 284] on div "Dodaj" at bounding box center [641, 282] width 47 height 16
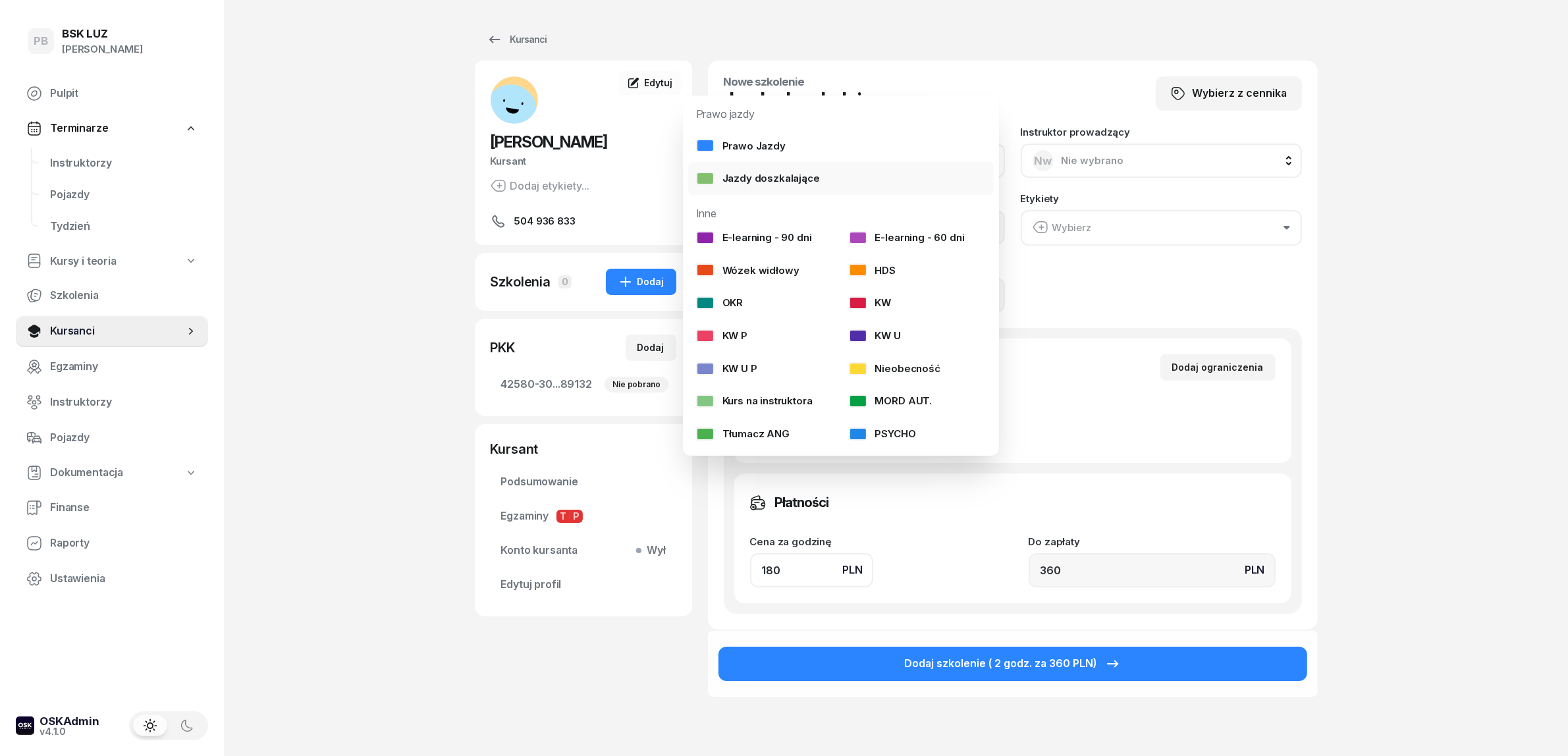
click at [746, 179] on div "Jazdy doszkalające" at bounding box center [758, 179] width 124 height 17
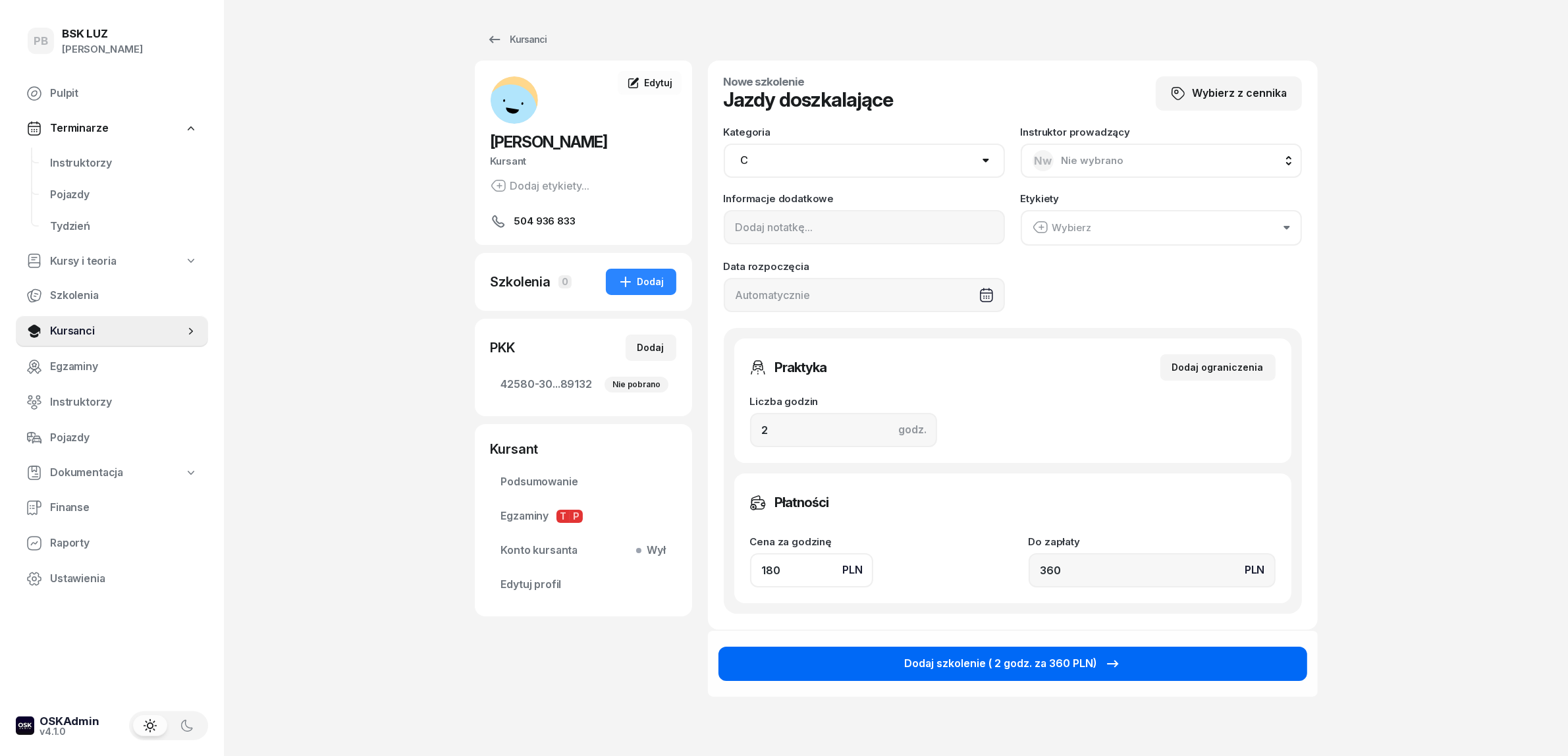
click at [853, 653] on button "Dodaj szkolenie ( 2 godz. za 360 PLN)" at bounding box center [1013, 663] width 589 height 34
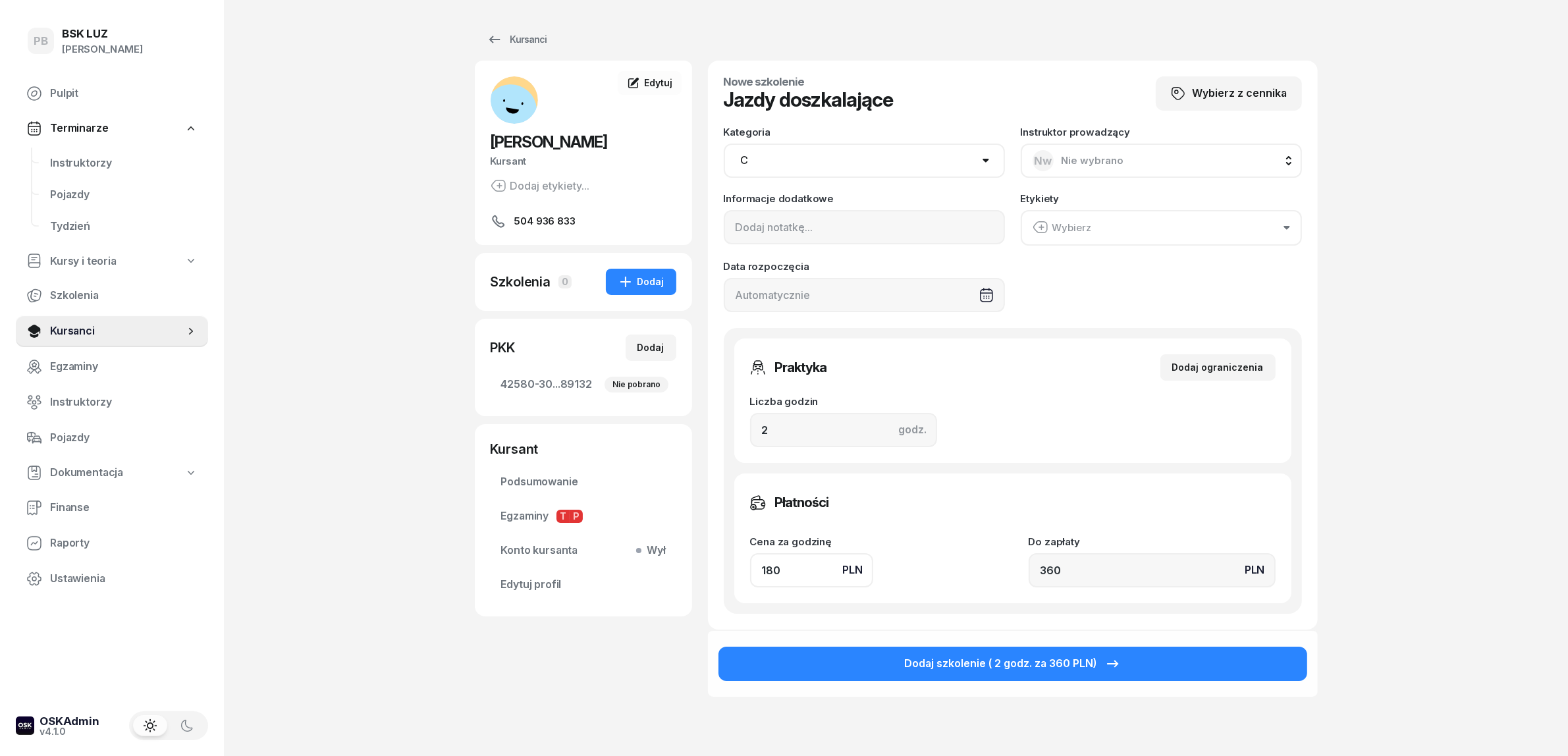
click at [1427, 436] on div "PB BSK LUZ Patrycja Bogdanowicz Pulpit Terminarze Instruktorzy Pojazdy Tydzień …" at bounding box center [784, 429] width 1568 height 858
click at [517, 41] on div "Kursanci" at bounding box center [517, 39] width 61 height 16
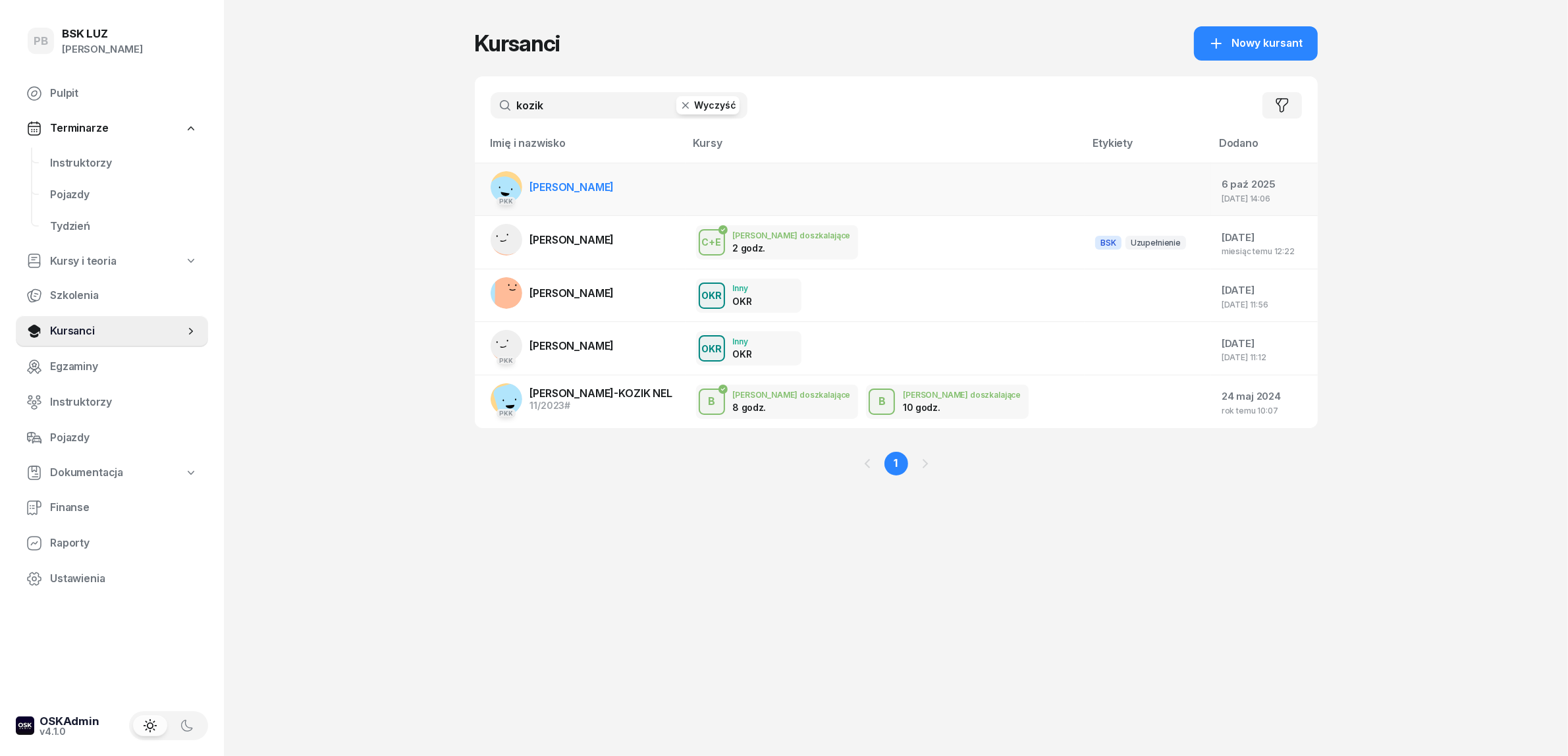
click at [570, 190] on span "KOZIK ADAM" at bounding box center [572, 187] width 85 height 13
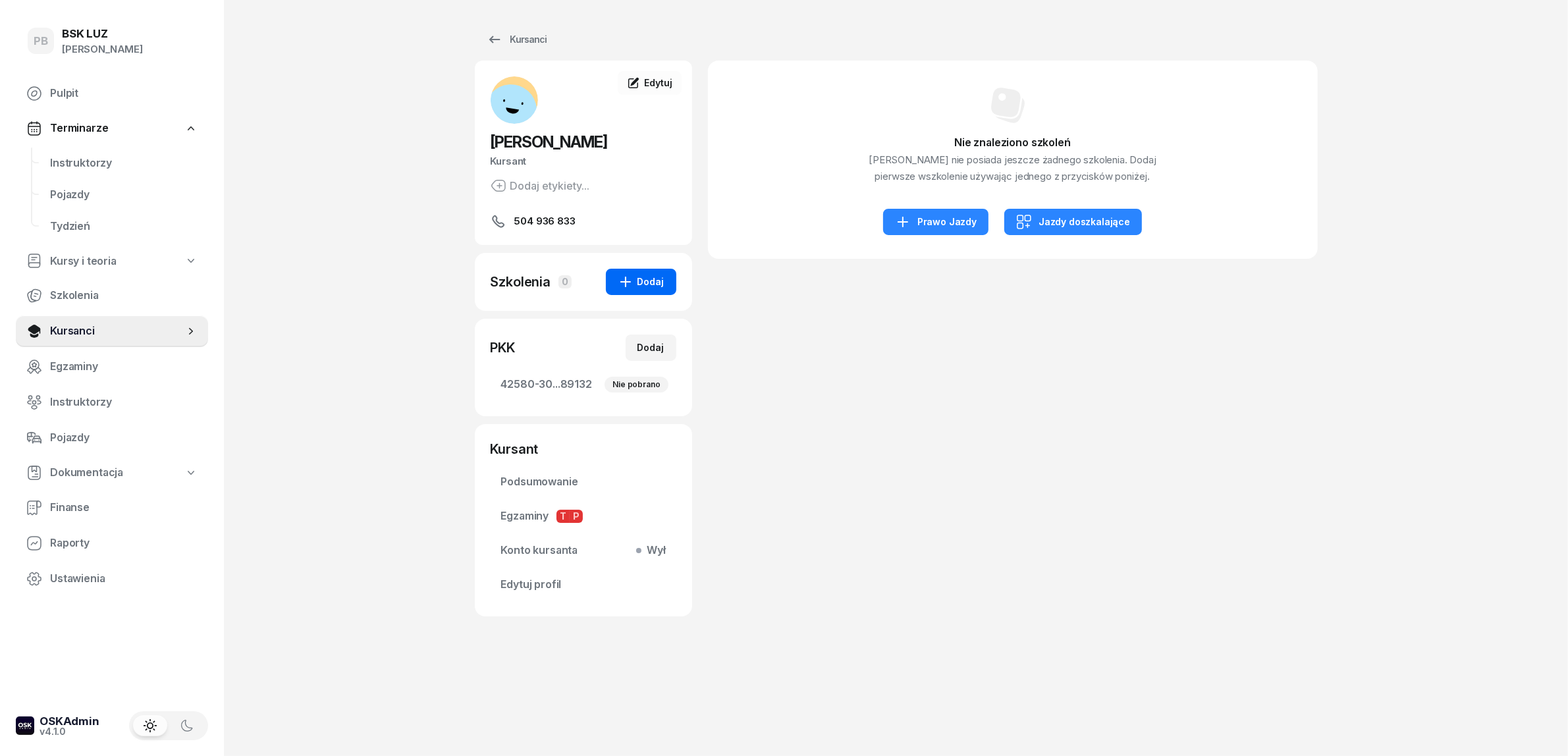
click at [646, 288] on div "Dodaj" at bounding box center [641, 282] width 47 height 16
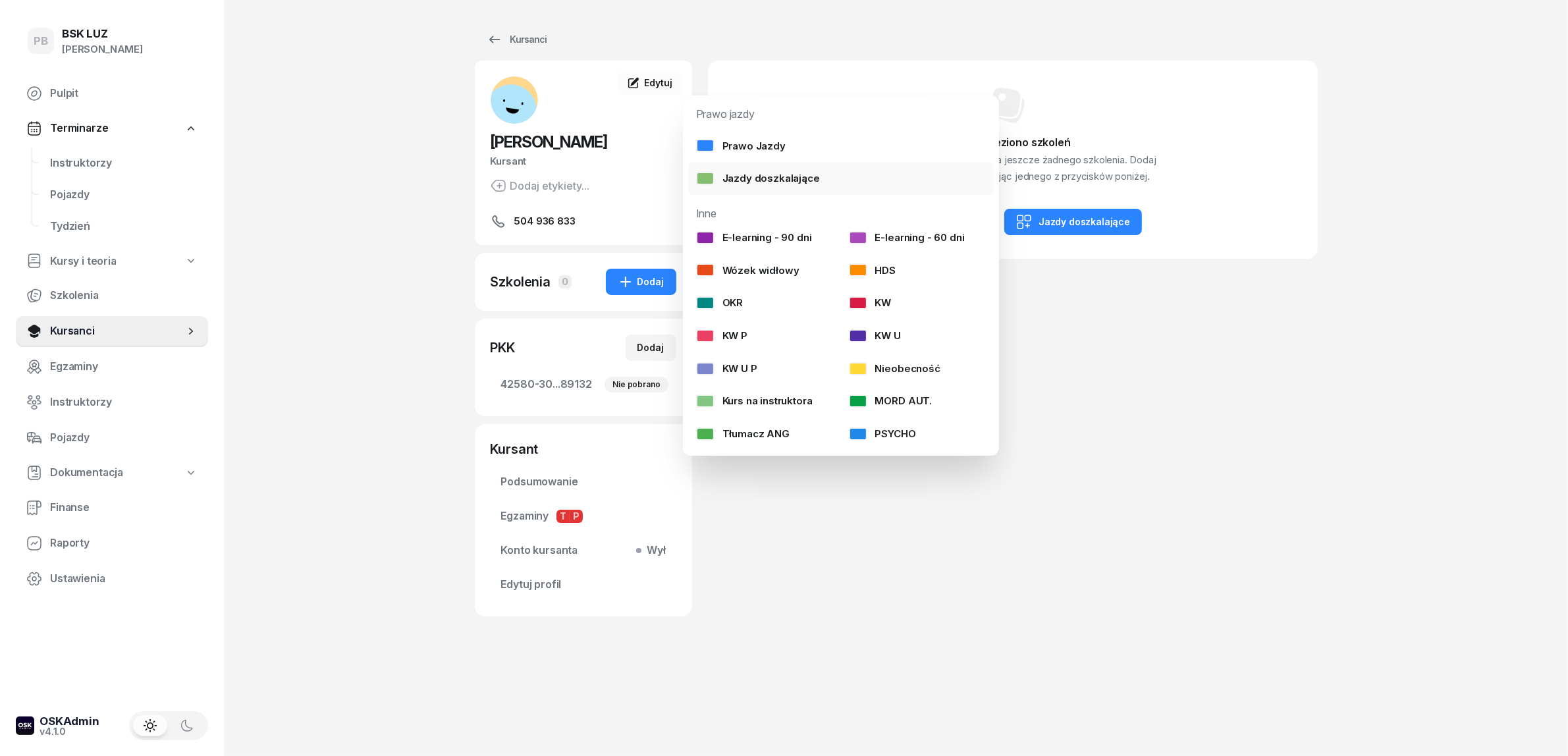
click at [791, 180] on div "Jazdy doszkalające" at bounding box center [758, 179] width 124 height 17
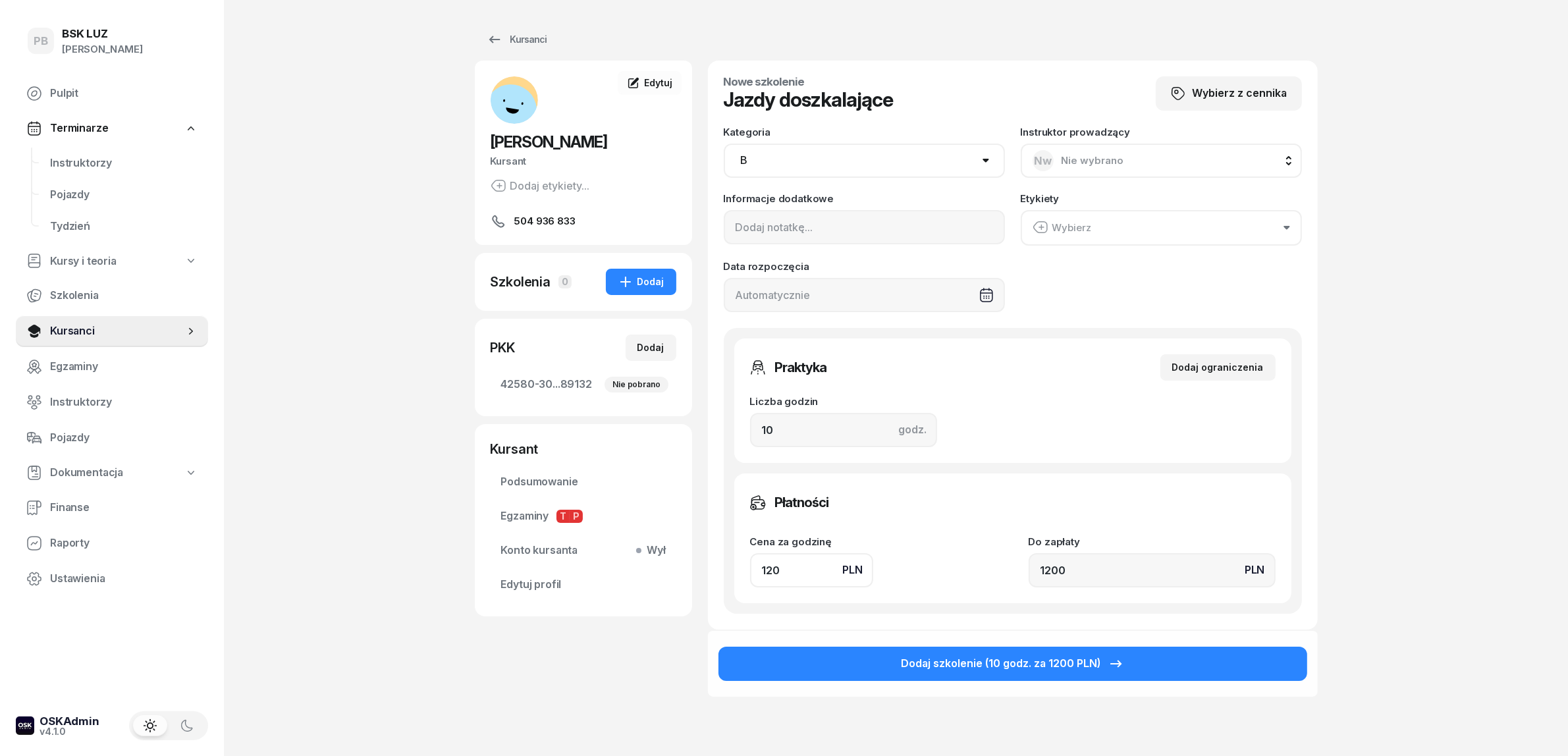
click at [800, 168] on select "AM A1 A2 A B1 B B+E C1 C1+E C C+E D1 D1+E D D+E T Tram C+CE C+D" at bounding box center [864, 161] width 281 height 34
select select "C"
click at [724, 144] on select "AM A1 A2 A B1 B B+E C1 C1+E C C+E D1 D1+E D D+E T Tram C+CE C+D" at bounding box center [864, 161] width 281 height 34
drag, startPoint x: 799, startPoint y: 440, endPoint x: 725, endPoint y: 426, distance: 75.3
click at [725, 426] on div "Praktyka Dodaj ograniczenia Liczba godzin godz. 10 Ograniczenia zajęć praktyczn…" at bounding box center [1013, 471] width 578 height 286
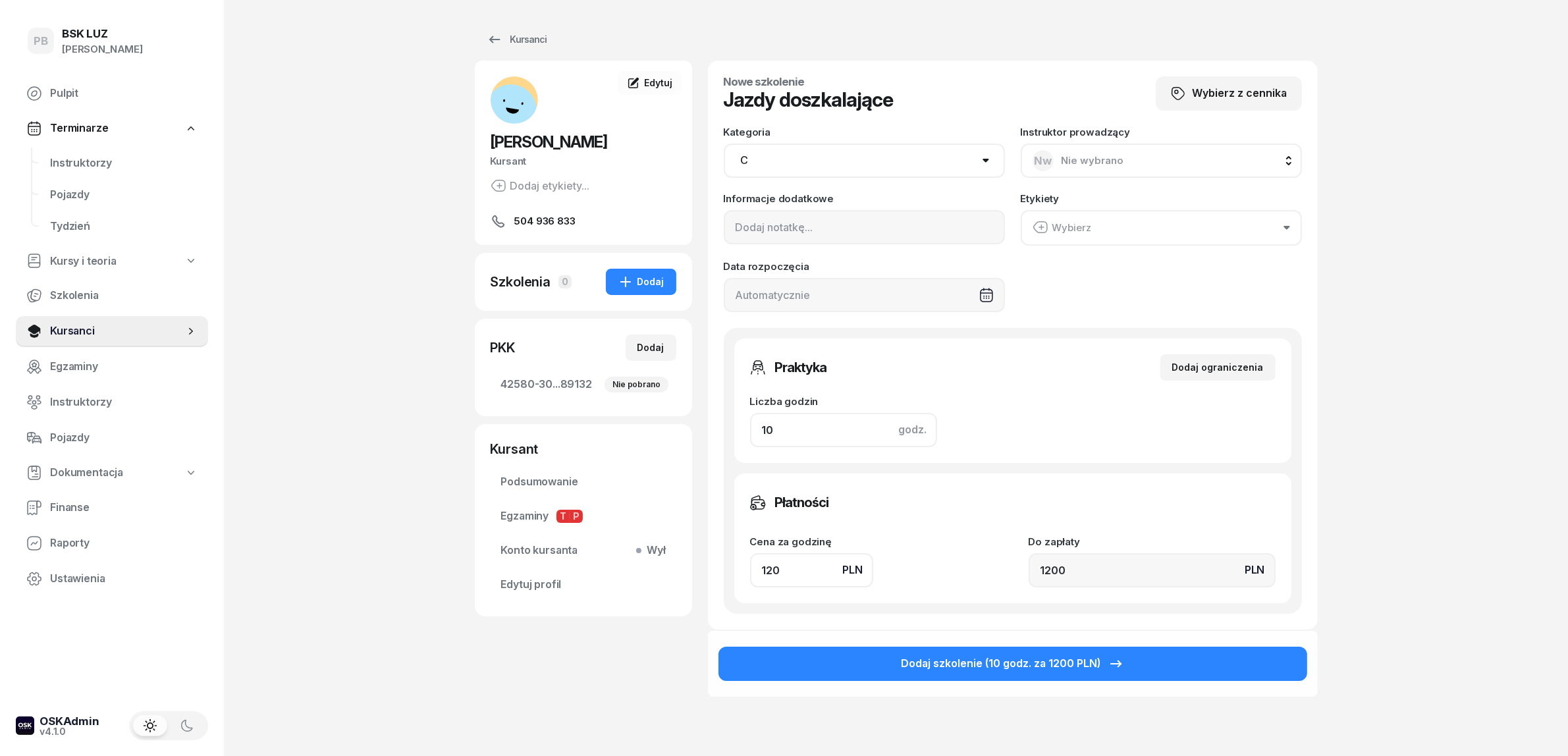
type input "2"
type input "240"
type input "2"
drag, startPoint x: 785, startPoint y: 569, endPoint x: 698, endPoint y: 554, distance: 88.3
click at [718, 569] on div "Nowe szkolenie Jazdy doszkalające Wybierz z cennika Kategoria AM A1 A2 A B1 B B…" at bounding box center [1013, 345] width 610 height 569
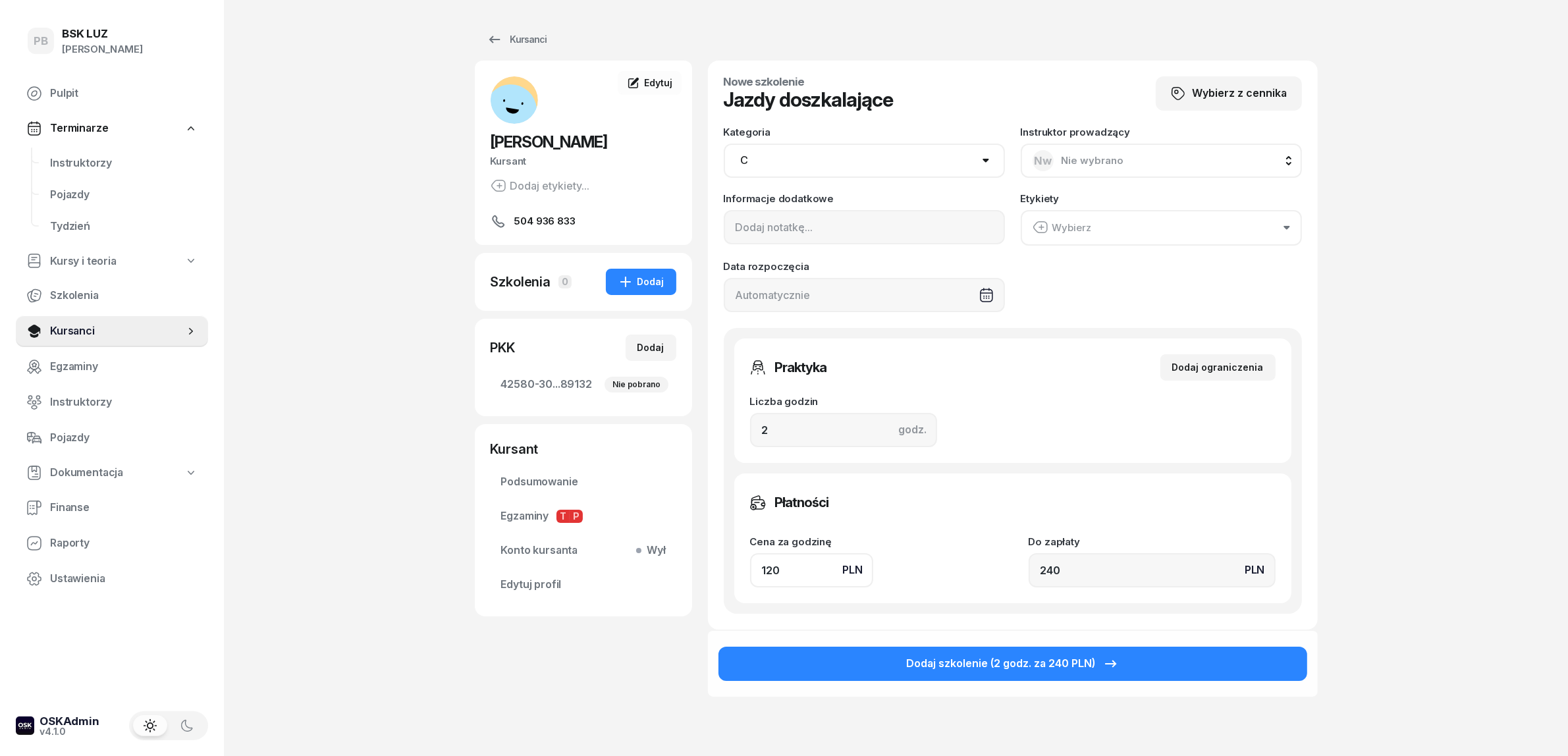
type input "1"
type input "2"
type input "18"
type input "36"
type input "180"
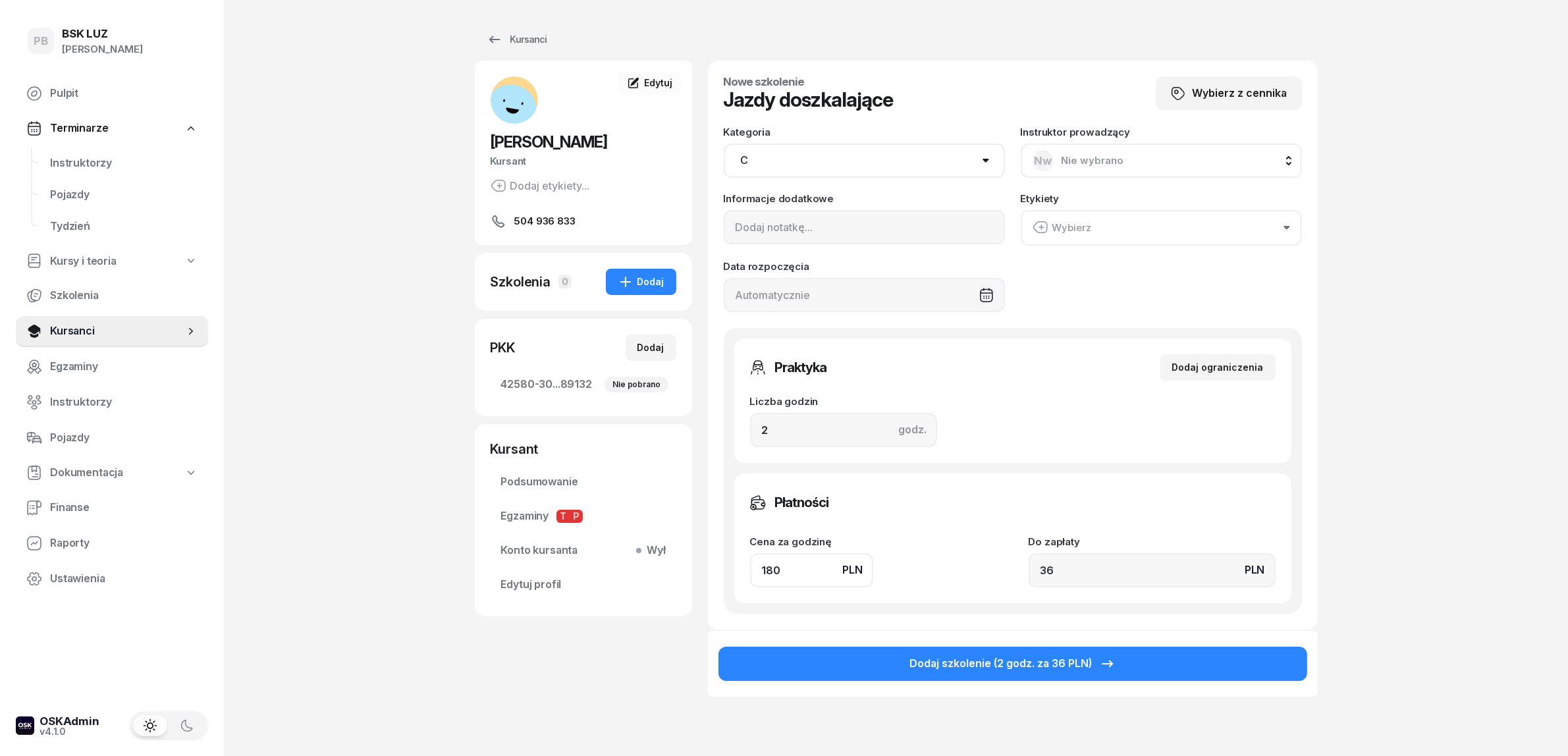
type input "360"
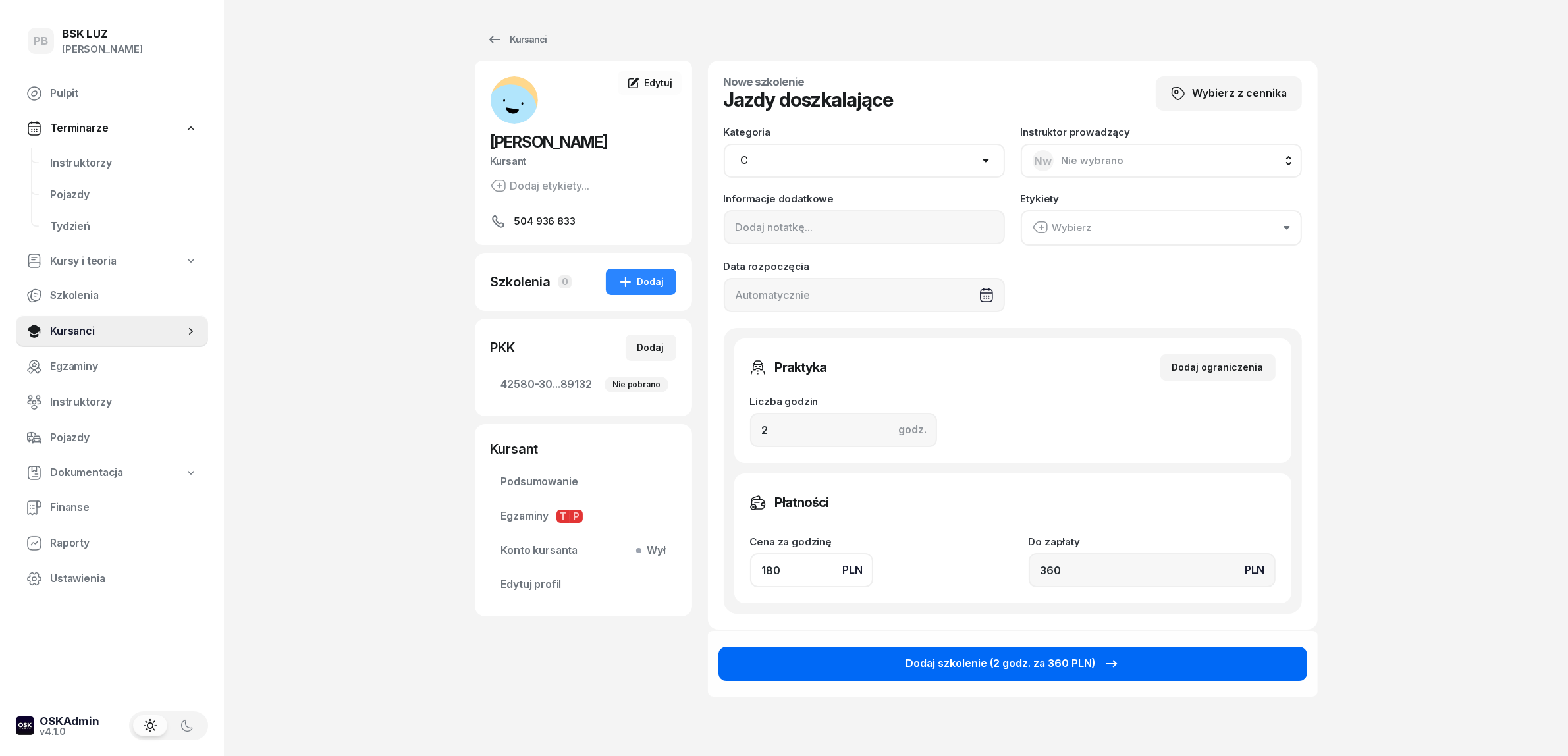
type input "180"
click at [852, 659] on button "Dodaj szkolenie (2 godz. za 360 PLN)" at bounding box center [1013, 663] width 589 height 34
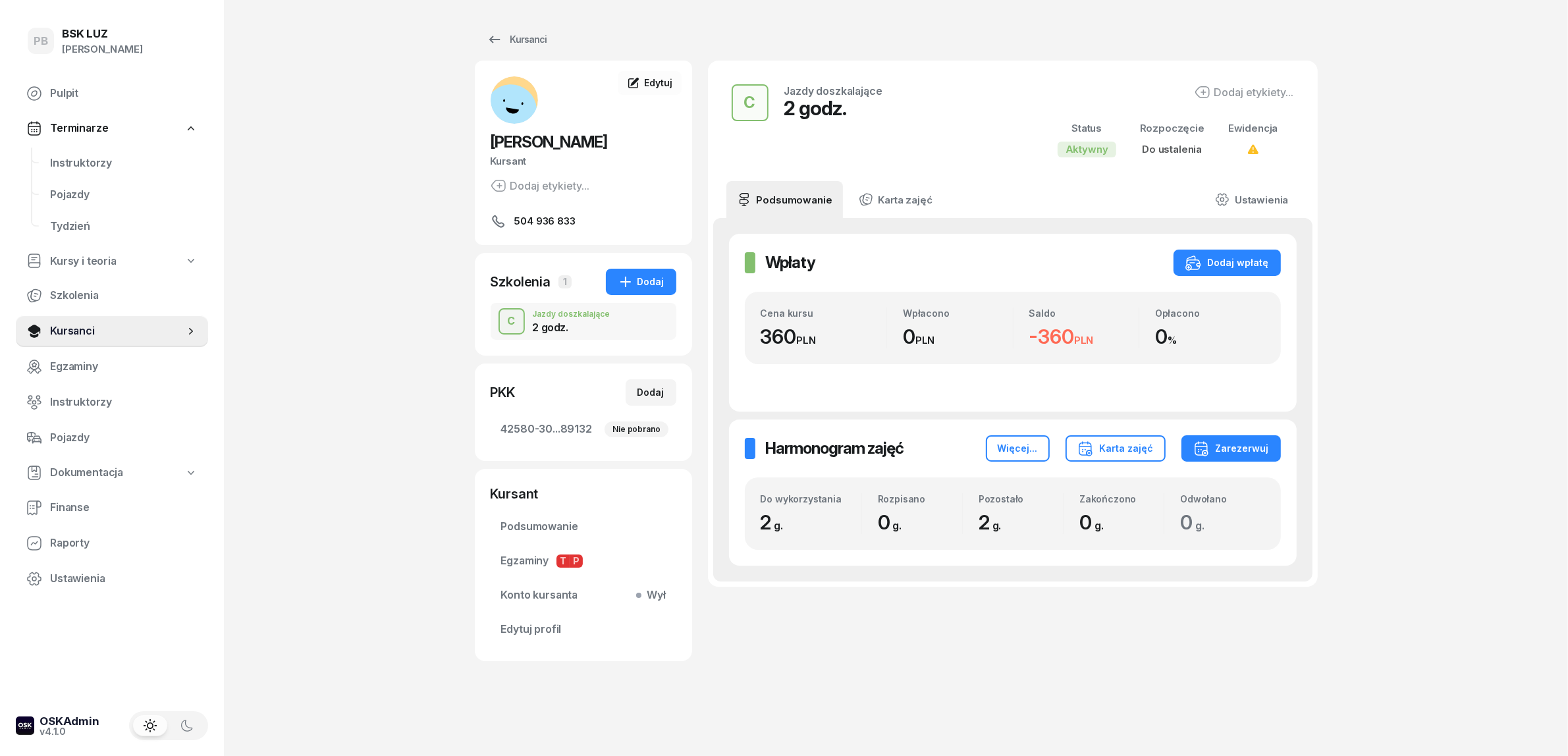
click at [989, 705] on div "Kursanci KOZIK ADAM Kursant Dodaj etykiety... 504 936 833 AK ADAM KOZIK Kursant…" at bounding box center [896, 378] width 843 height 756
click at [1373, 340] on div "PB BSK LUZ Patrycja Bogdanowicz Pulpit Terminarze Instruktorzy Pojazdy Tydzień …" at bounding box center [784, 378] width 1568 height 756
click at [83, 155] on span "Instruktorzy" at bounding box center [124, 163] width 148 height 17
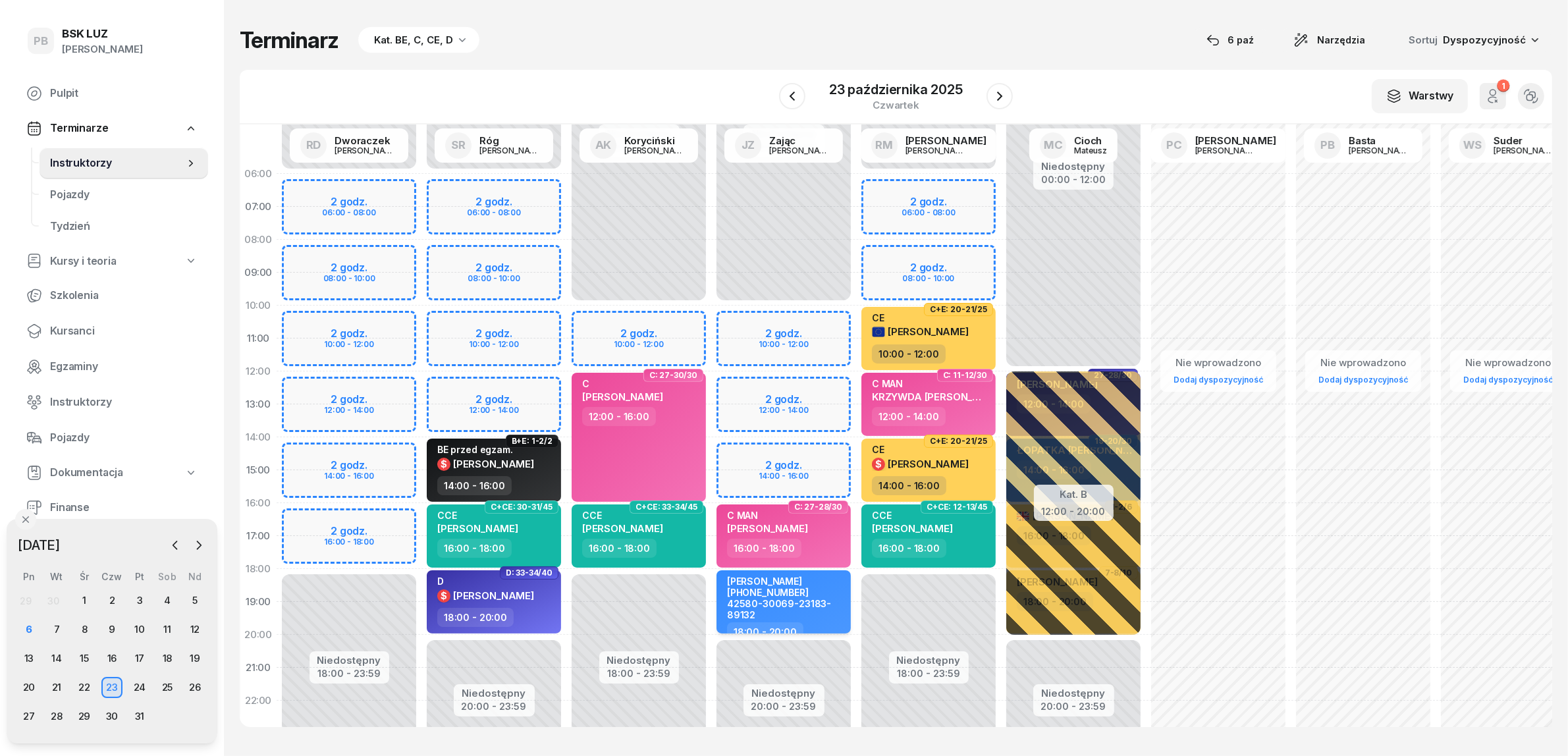
click at [830, 595] on div "[PERSON_NAME] [PHONE_NUMBER] 42580-30069-23183-89132" at bounding box center [785, 598] width 116 height 45
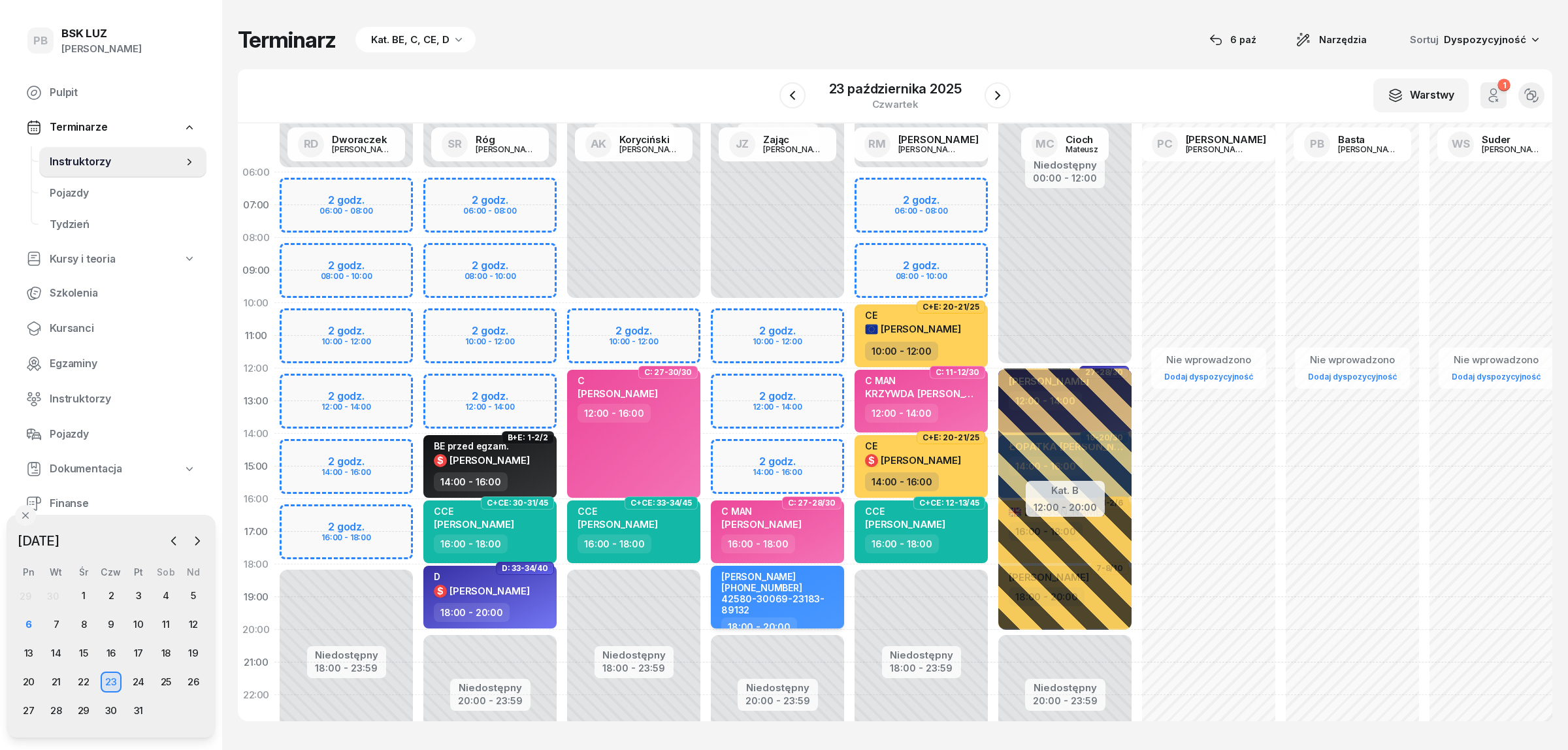
select select "18"
select select "20"
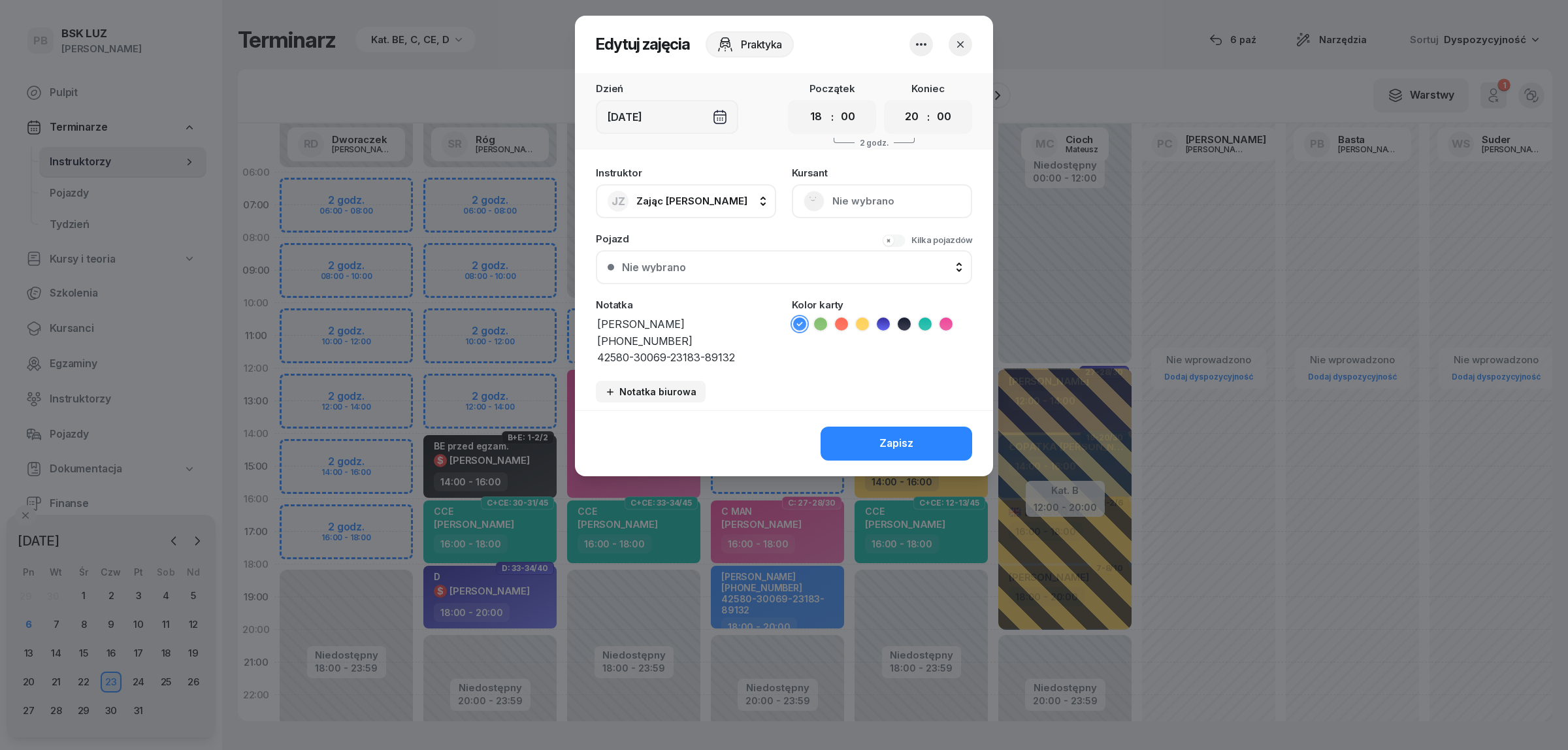
click at [921, 41] on icon "button" at bounding box center [921, 44] width 16 height 16
click at [920, 80] on link "Usuń" at bounding box center [914, 83] width 172 height 32
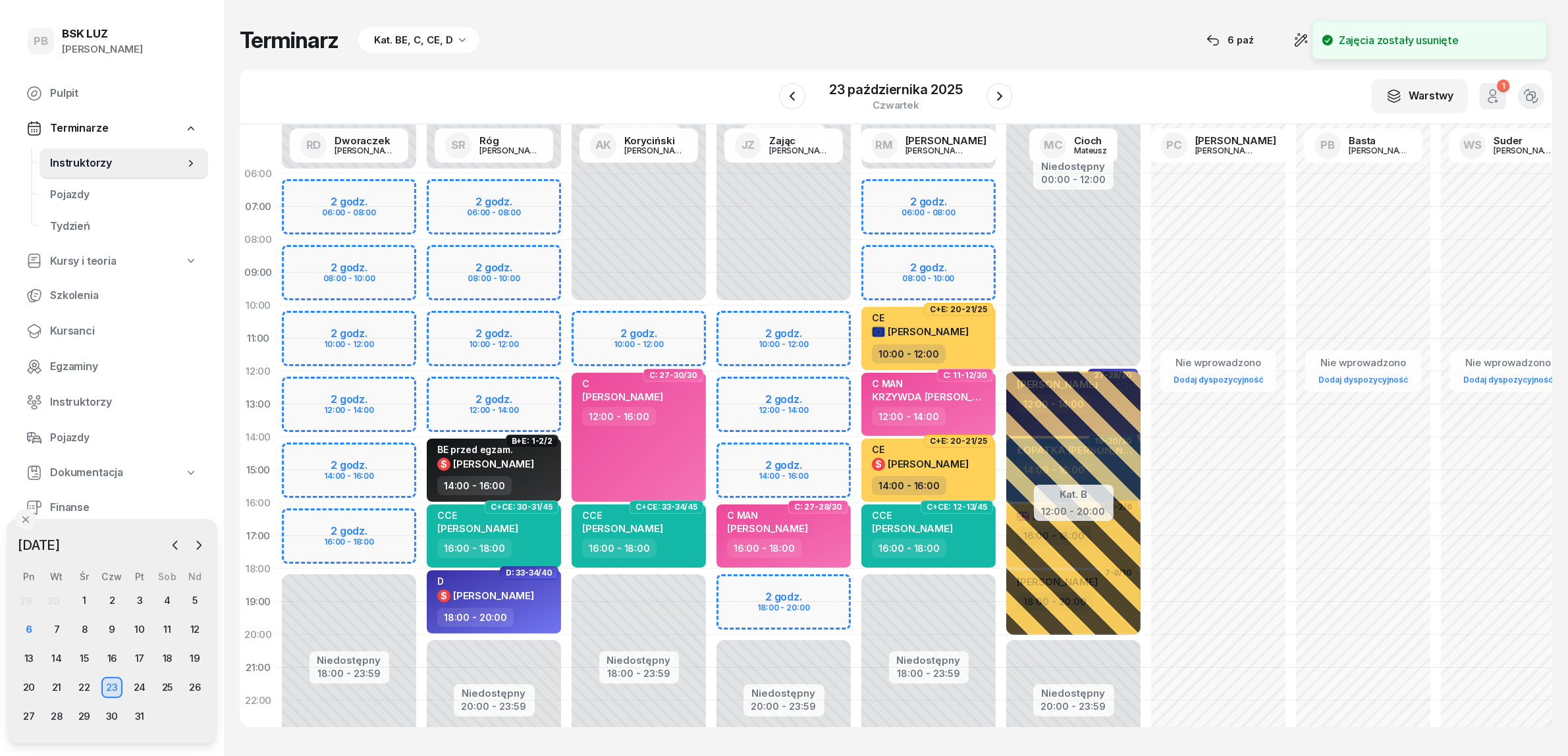
click at [806, 586] on div "Niedostępny 00:00 - 10:00 Niedostępny 20:00 - 23:59 C: 27-28/30 C MAN HARTABUS …" at bounding box center [784, 470] width 145 height 626
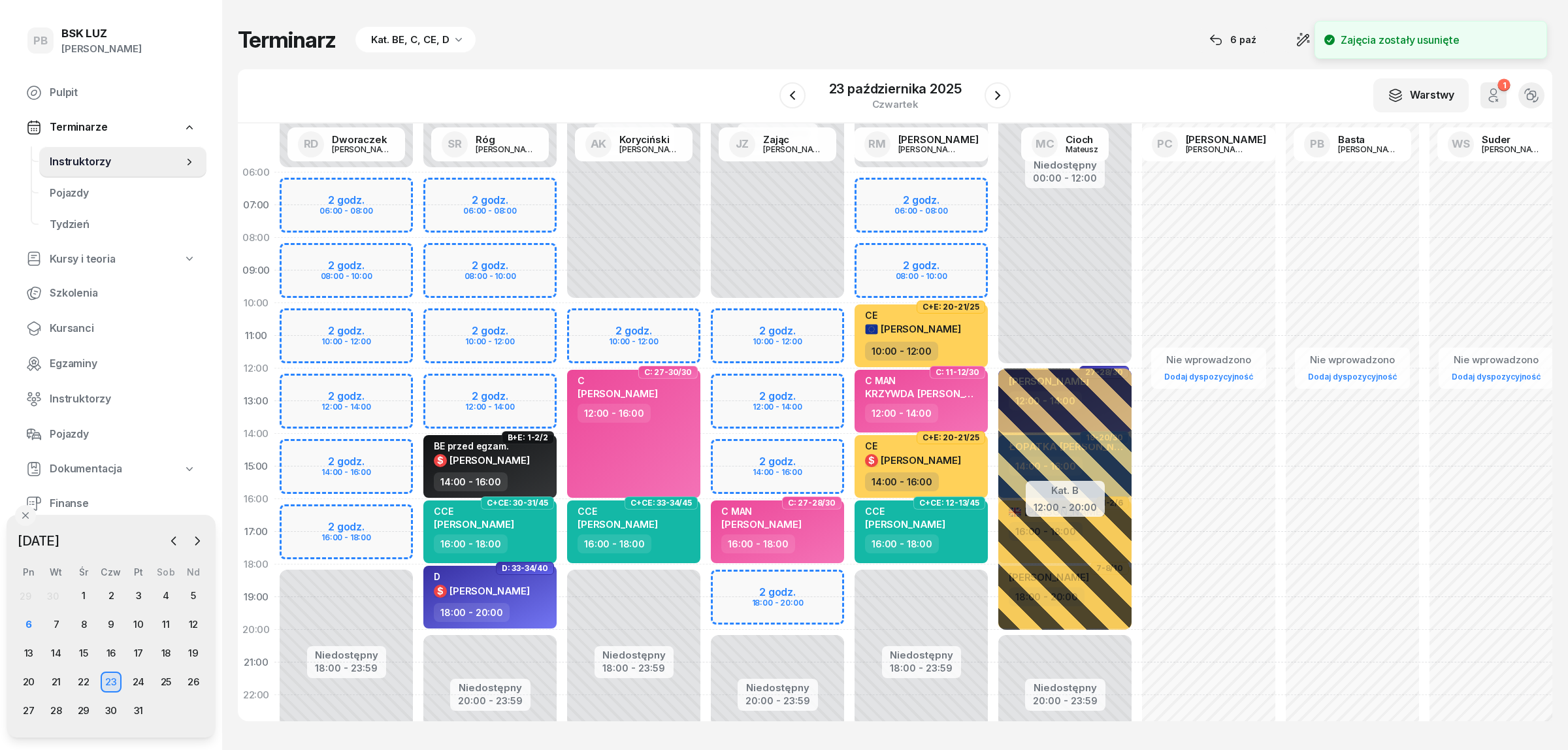
select select "18"
select select "20"
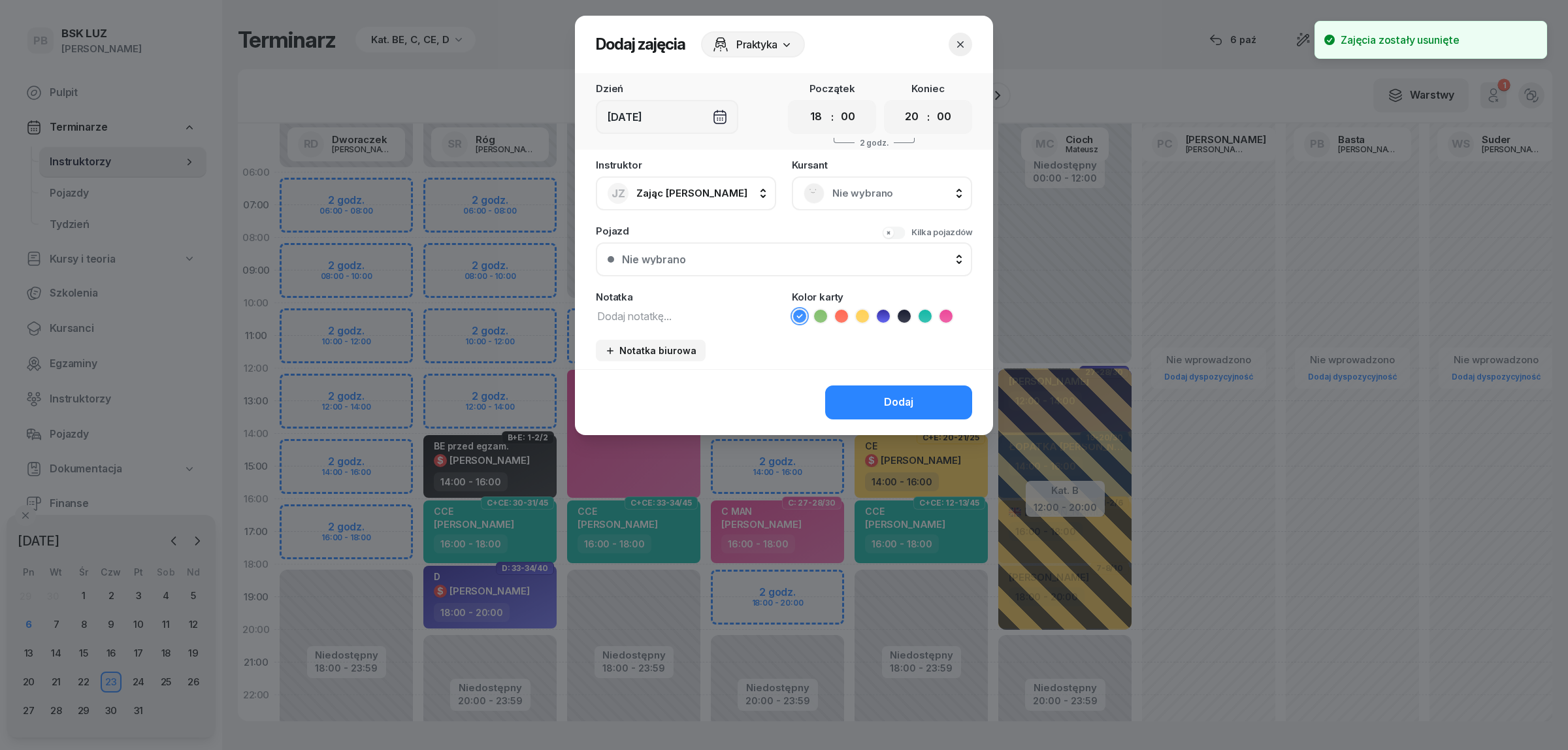
click at [906, 198] on span "Nie wybrano" at bounding box center [896, 194] width 128 height 17
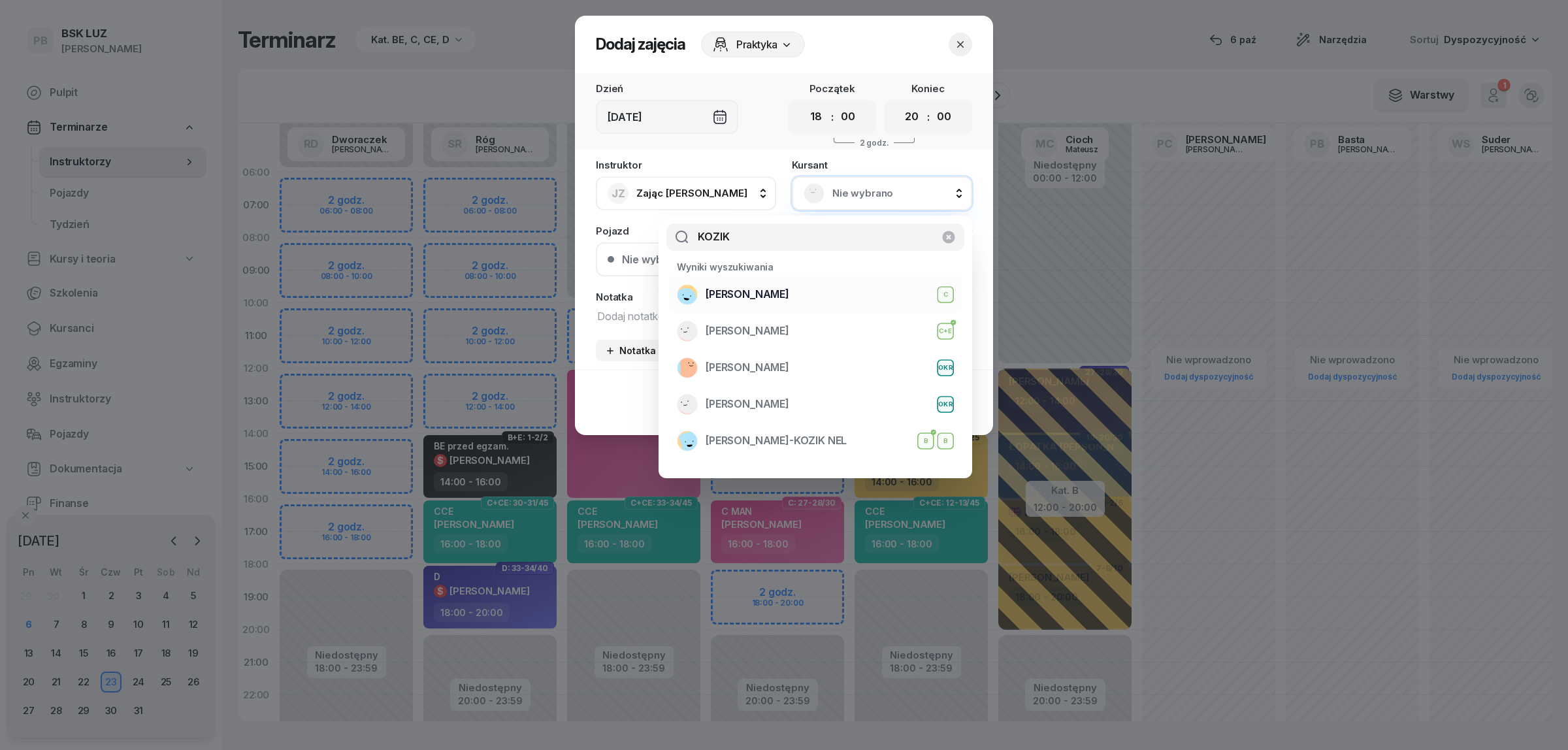
type input "KOZIK"
click at [849, 289] on div "KOZIK ADAM C" at bounding box center [815, 295] width 277 height 21
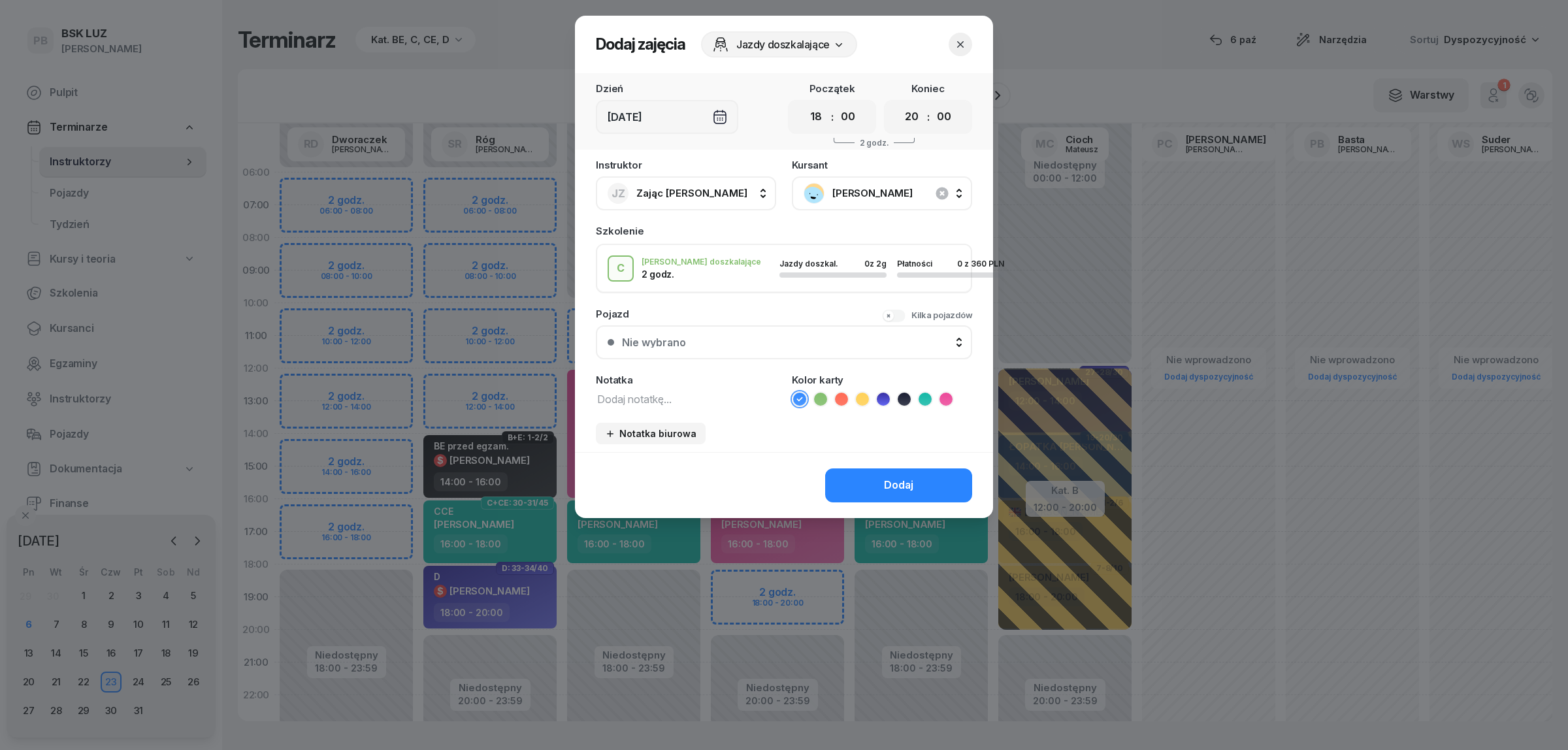
click at [732, 396] on textarea at bounding box center [686, 398] width 180 height 17
type textarea "2h C"
click at [943, 393] on icon at bounding box center [946, 399] width 13 height 13
click at [871, 487] on button "Dodaj" at bounding box center [898, 485] width 147 height 34
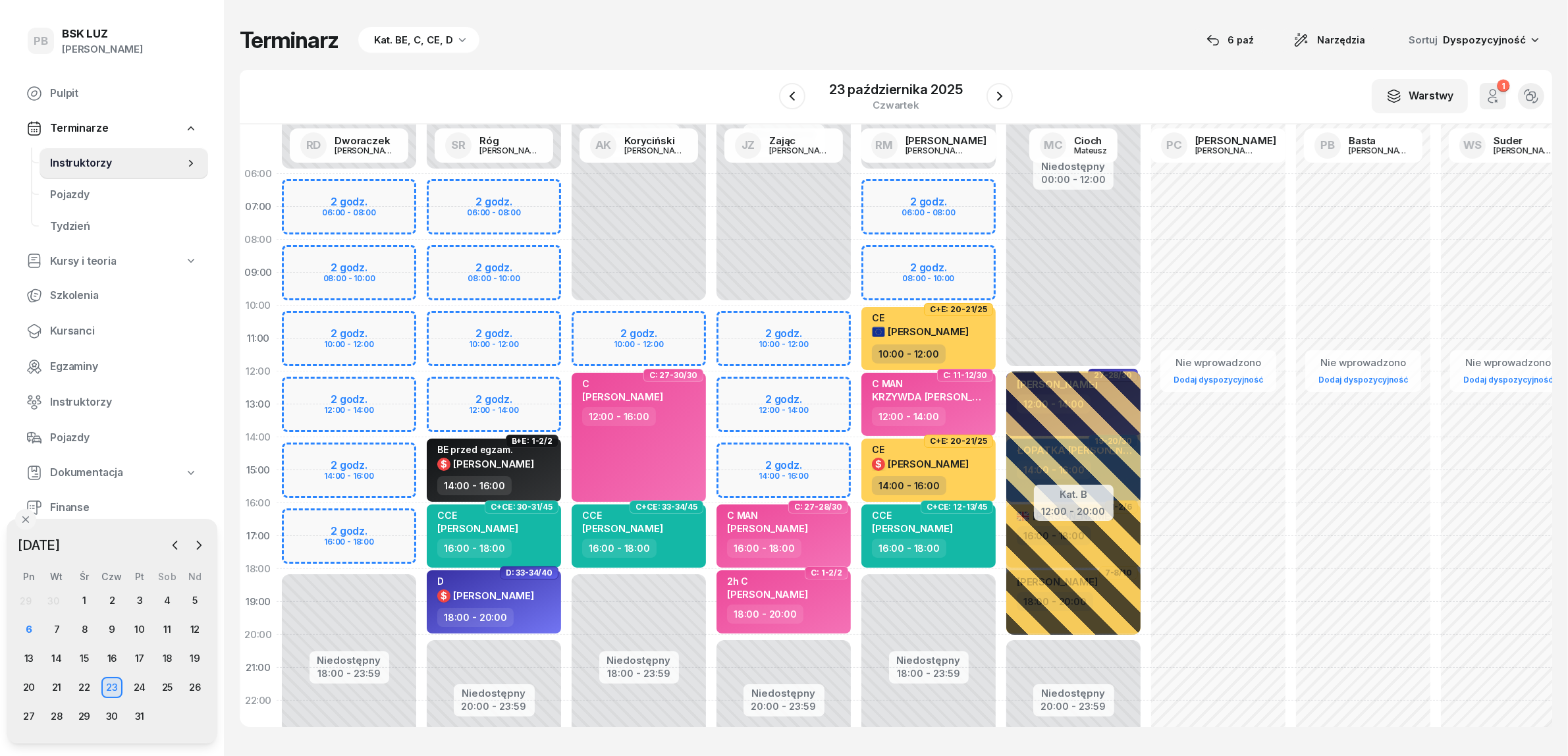
click at [746, 30] on div "Terminarz Kat. BE, C, CE, D [DATE] Narzędzia Sortuj Dyspozycyjność" at bounding box center [896, 41] width 1312 height 28
click at [83, 686] on div "22" at bounding box center [85, 688] width 21 height 21
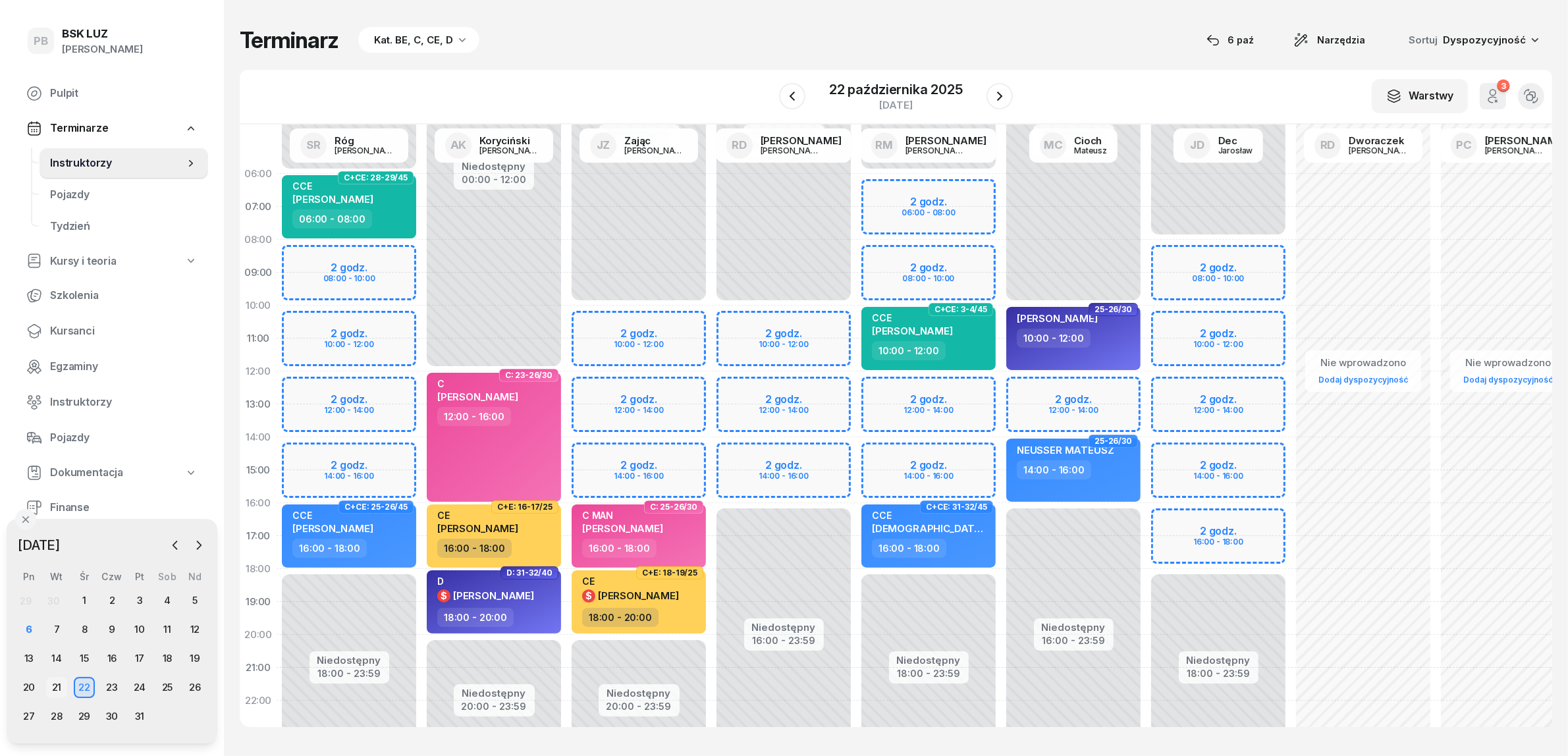
click at [57, 685] on div "21" at bounding box center [57, 688] width 21 height 21
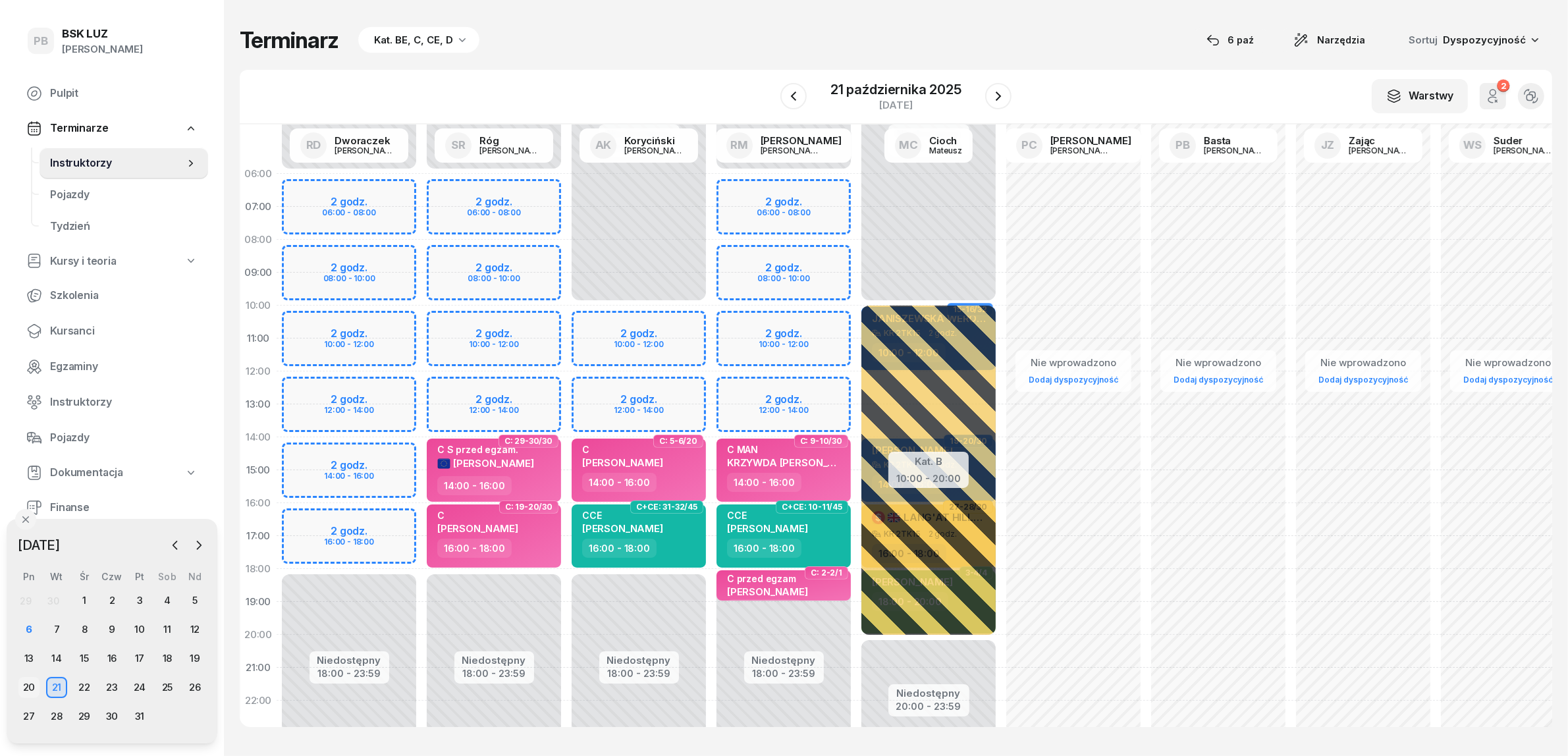
click at [29, 685] on div "20" at bounding box center [29, 688] width 21 height 21
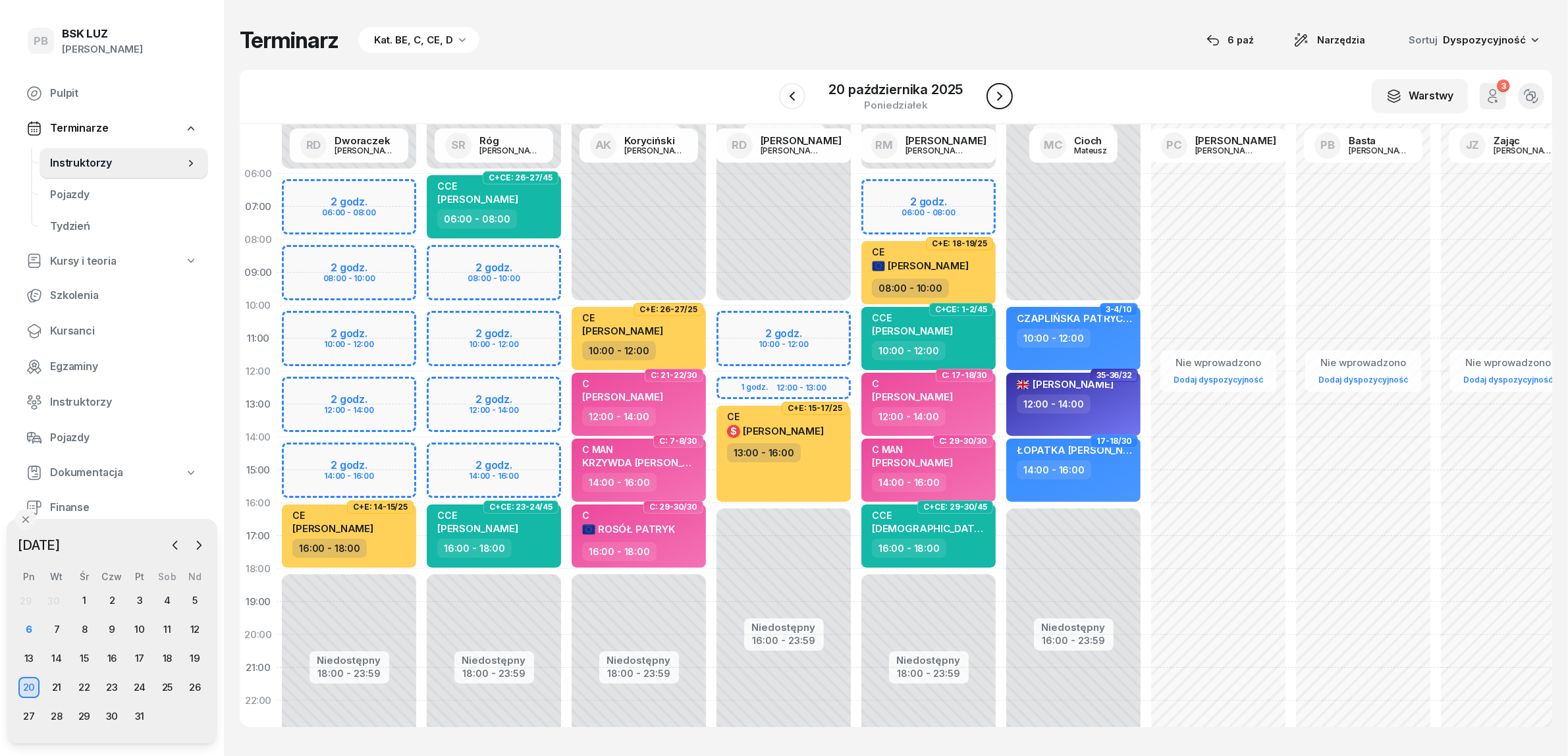
click at [1002, 89] on icon "button" at bounding box center [999, 97] width 16 height 16
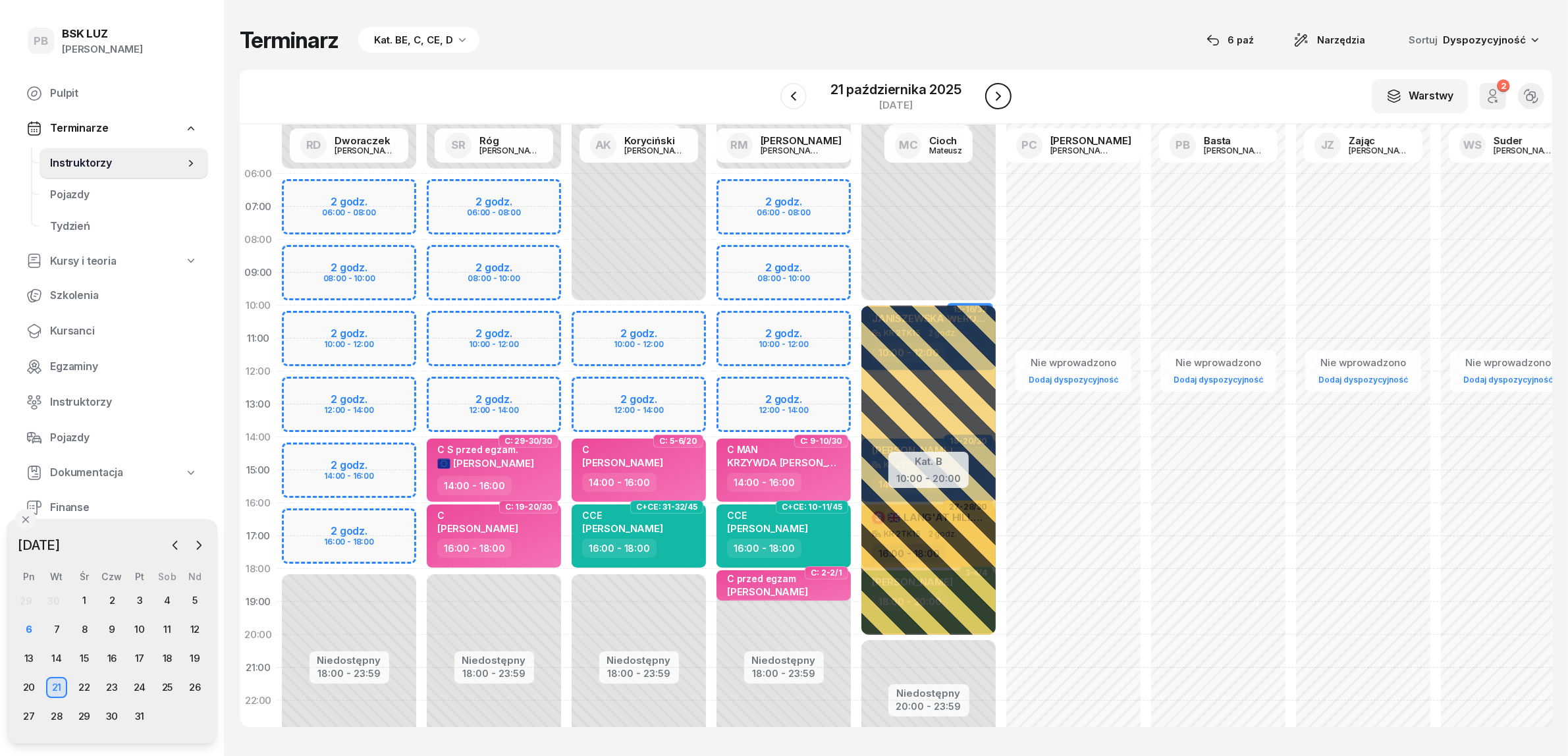
click at [1002, 89] on icon "button" at bounding box center [998, 97] width 16 height 16
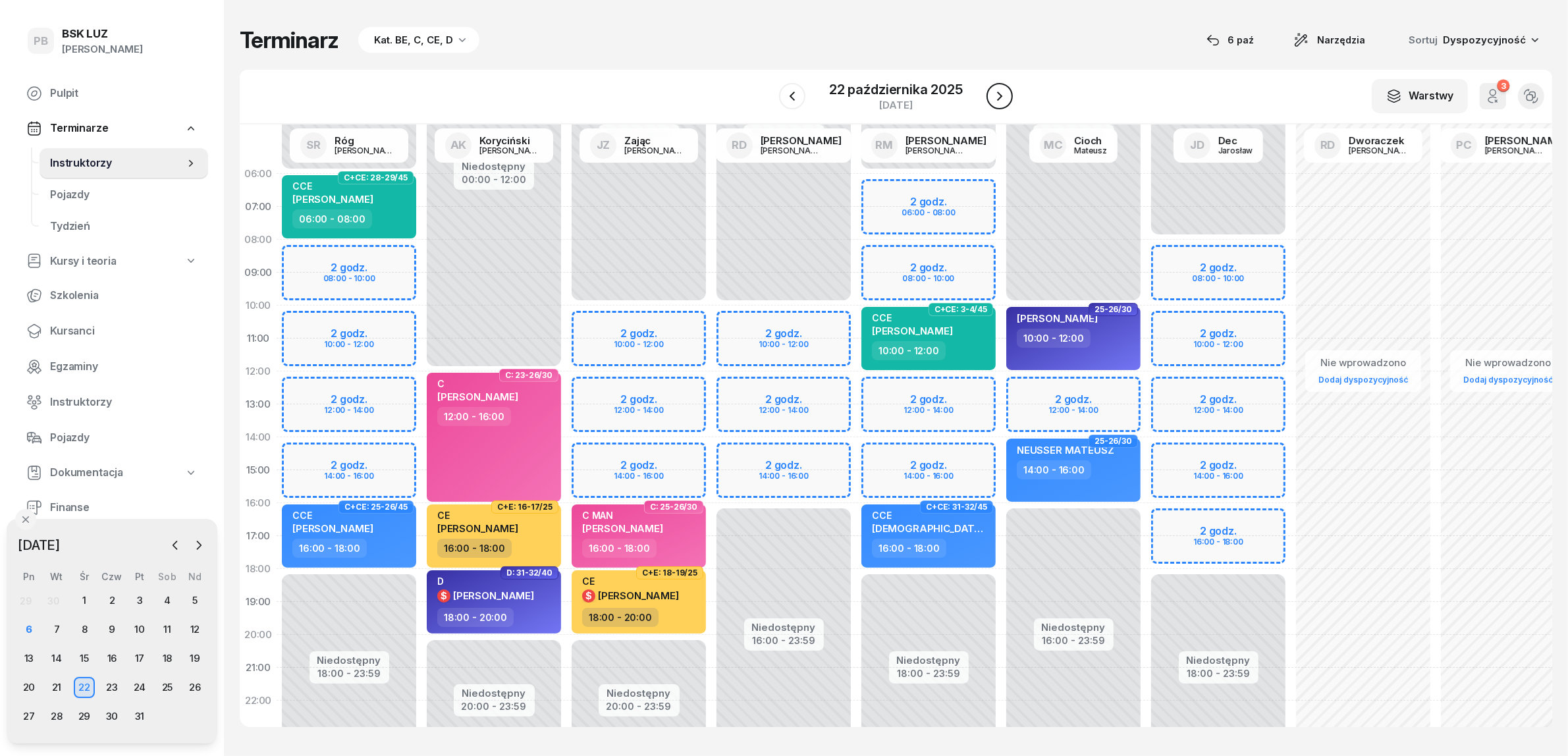
click at [1002, 89] on icon "button" at bounding box center [999, 97] width 16 height 16
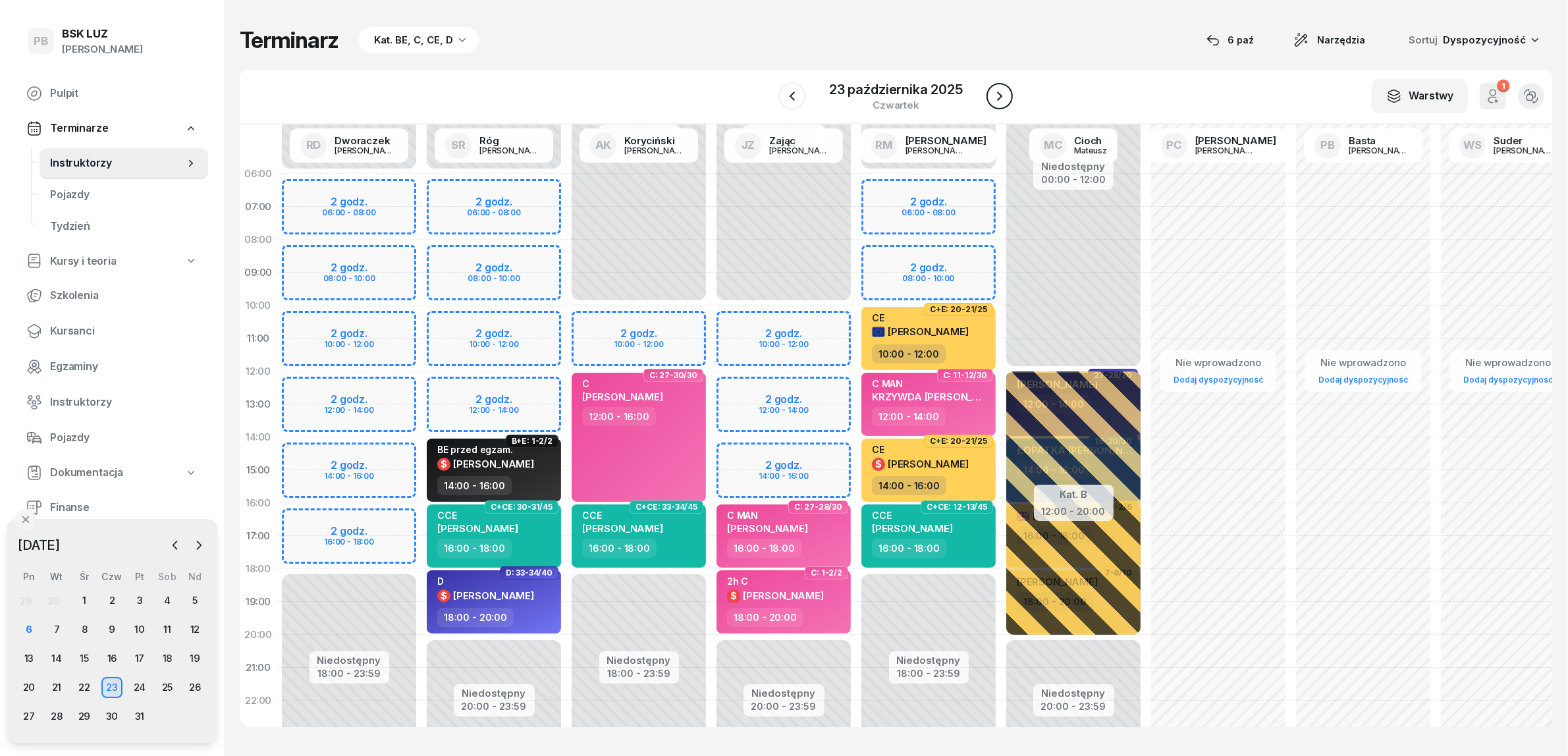
click at [1002, 89] on icon "button" at bounding box center [999, 97] width 16 height 16
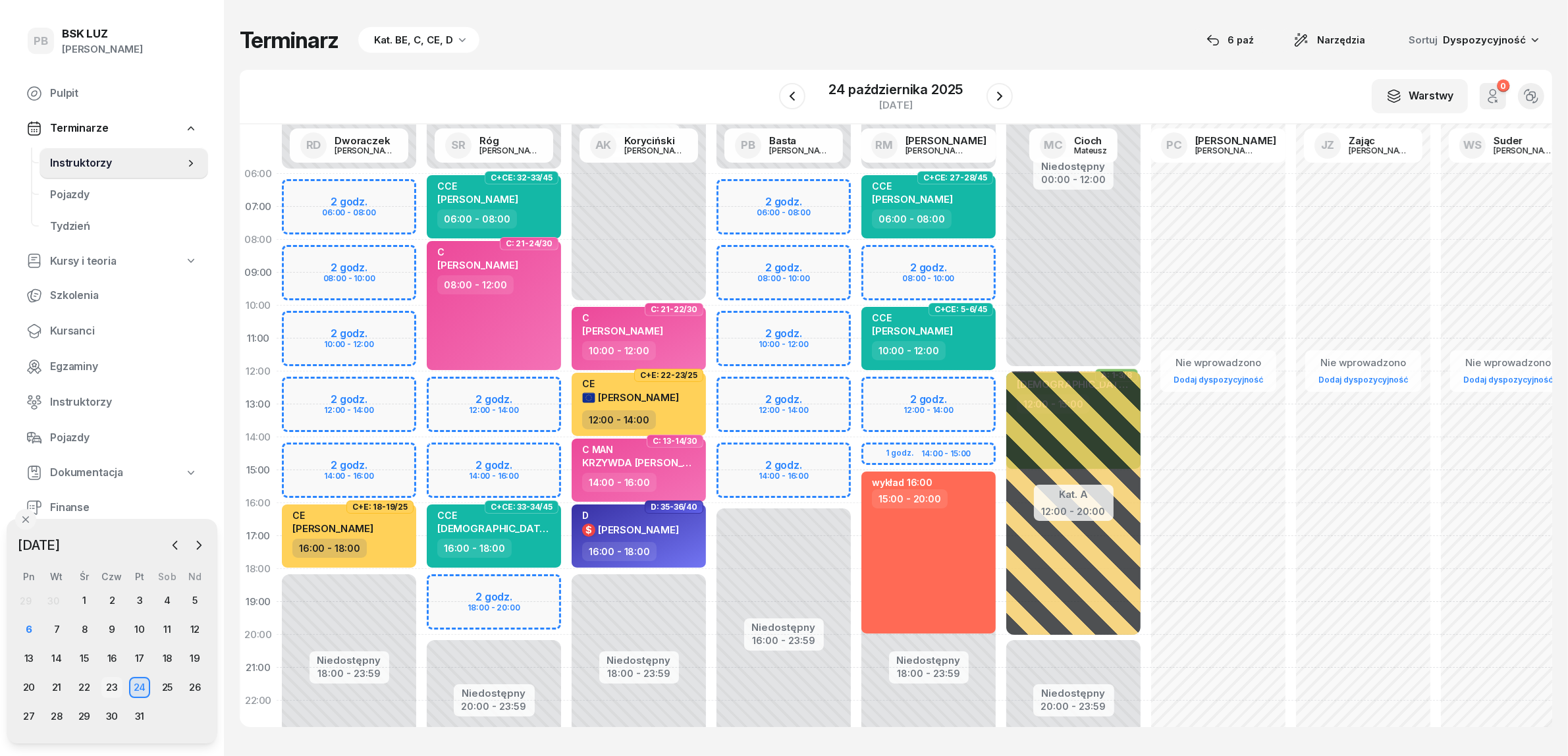
click at [117, 684] on div "23" at bounding box center [112, 688] width 21 height 21
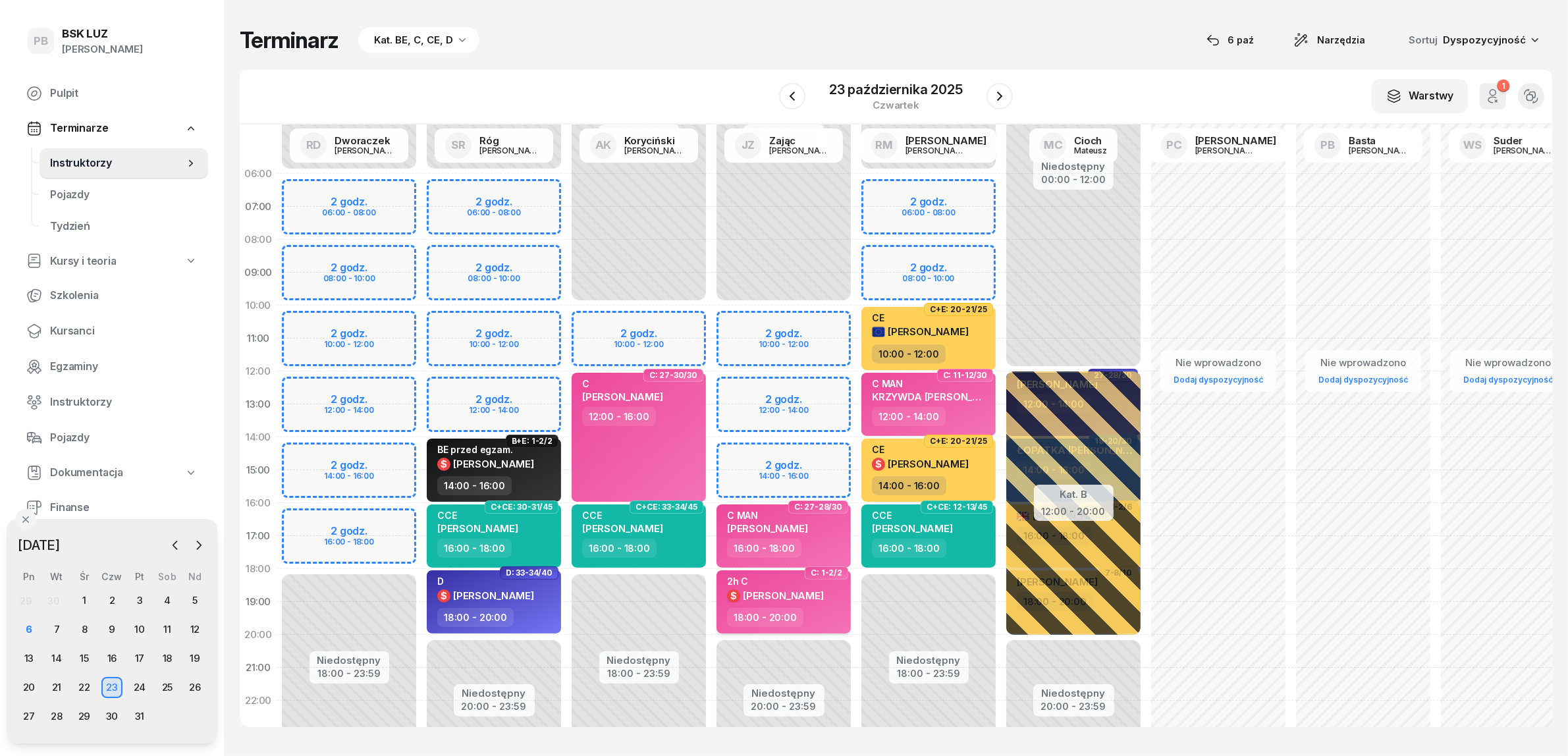
click at [799, 608] on div "18:00 - 20:00" at bounding box center [785, 617] width 116 height 19
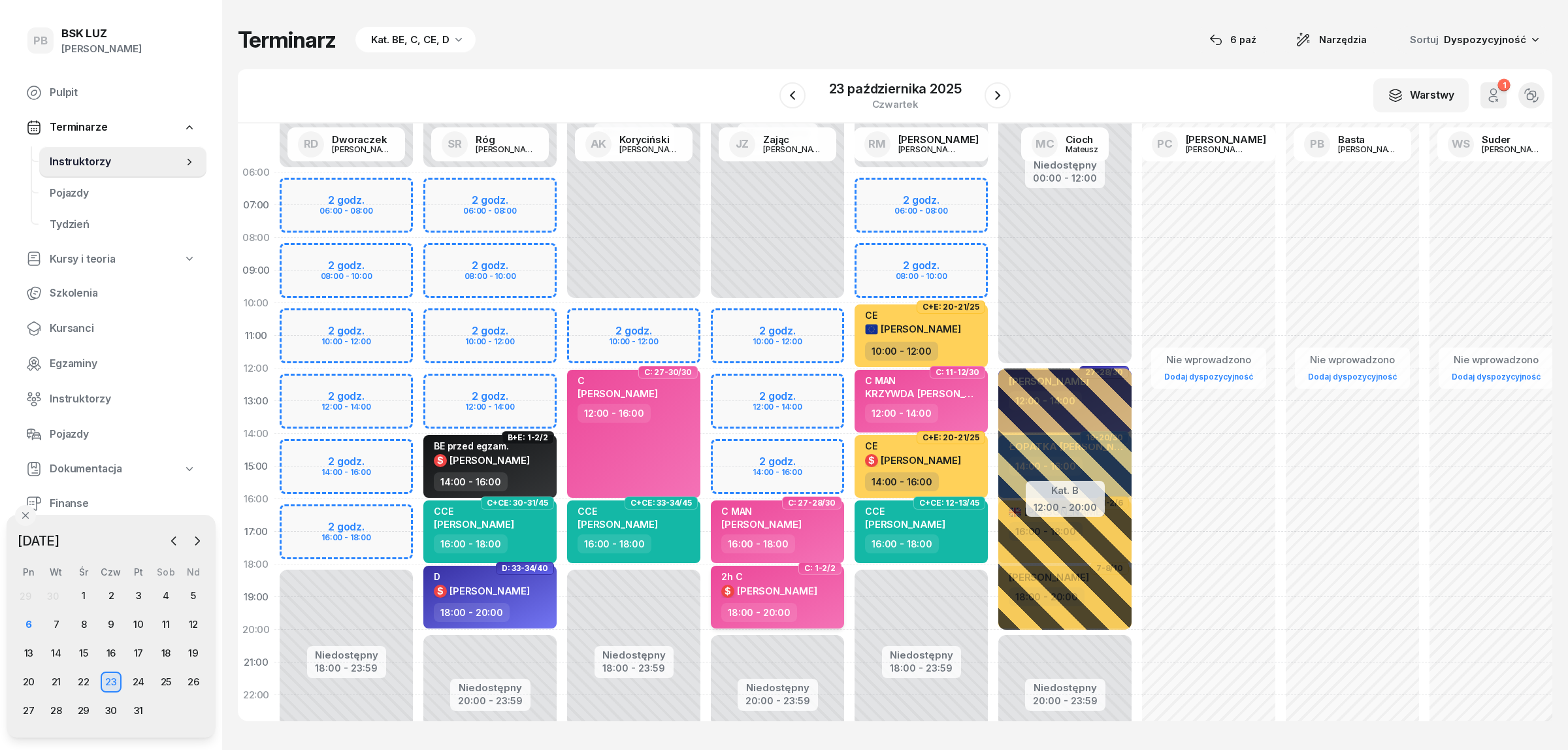
select select "18"
select select "20"
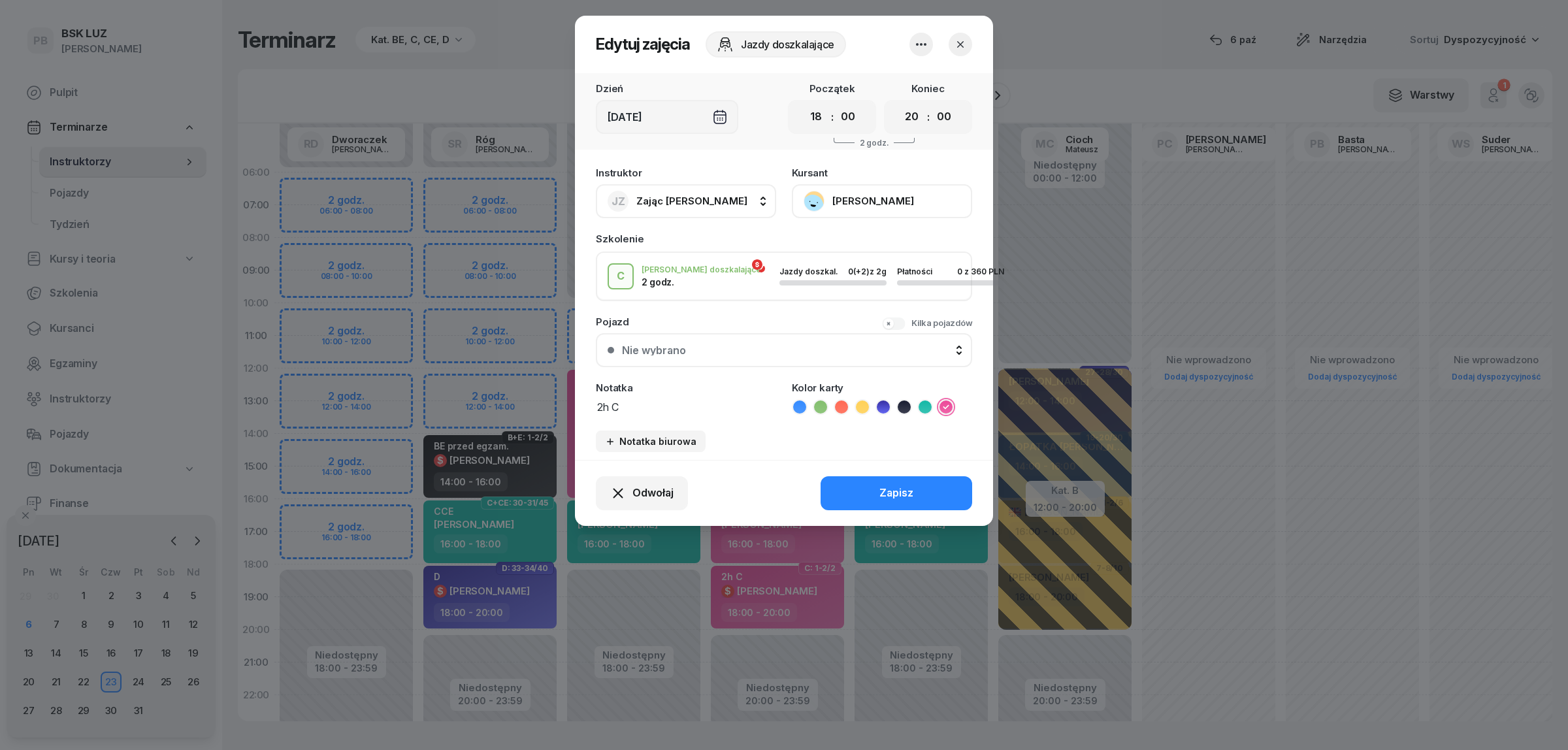
click at [658, 118] on div "[DATE]" at bounding box center [667, 116] width 143 height 34
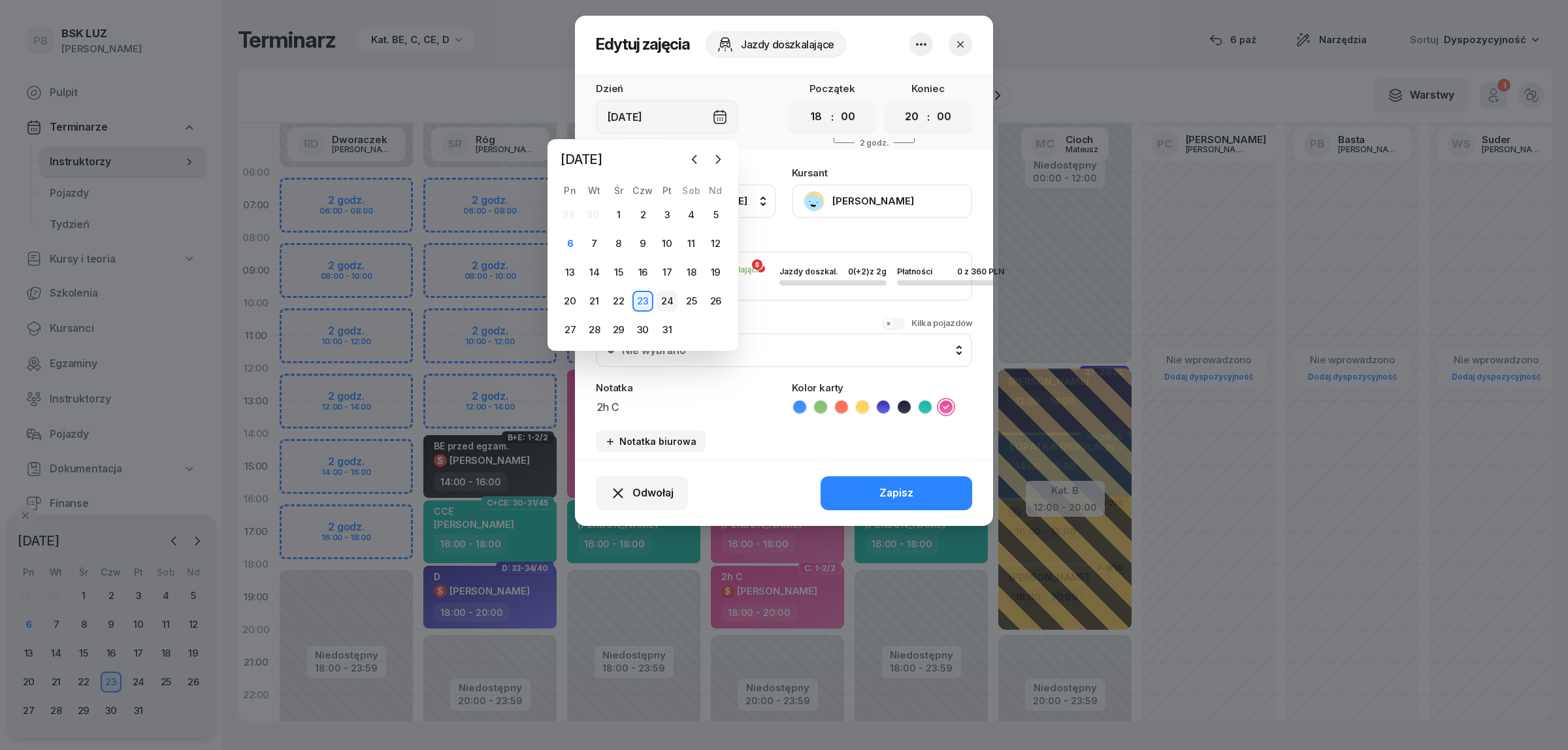
click at [660, 295] on div "24" at bounding box center [667, 301] width 21 height 21
type input "Pt, 24 paź"
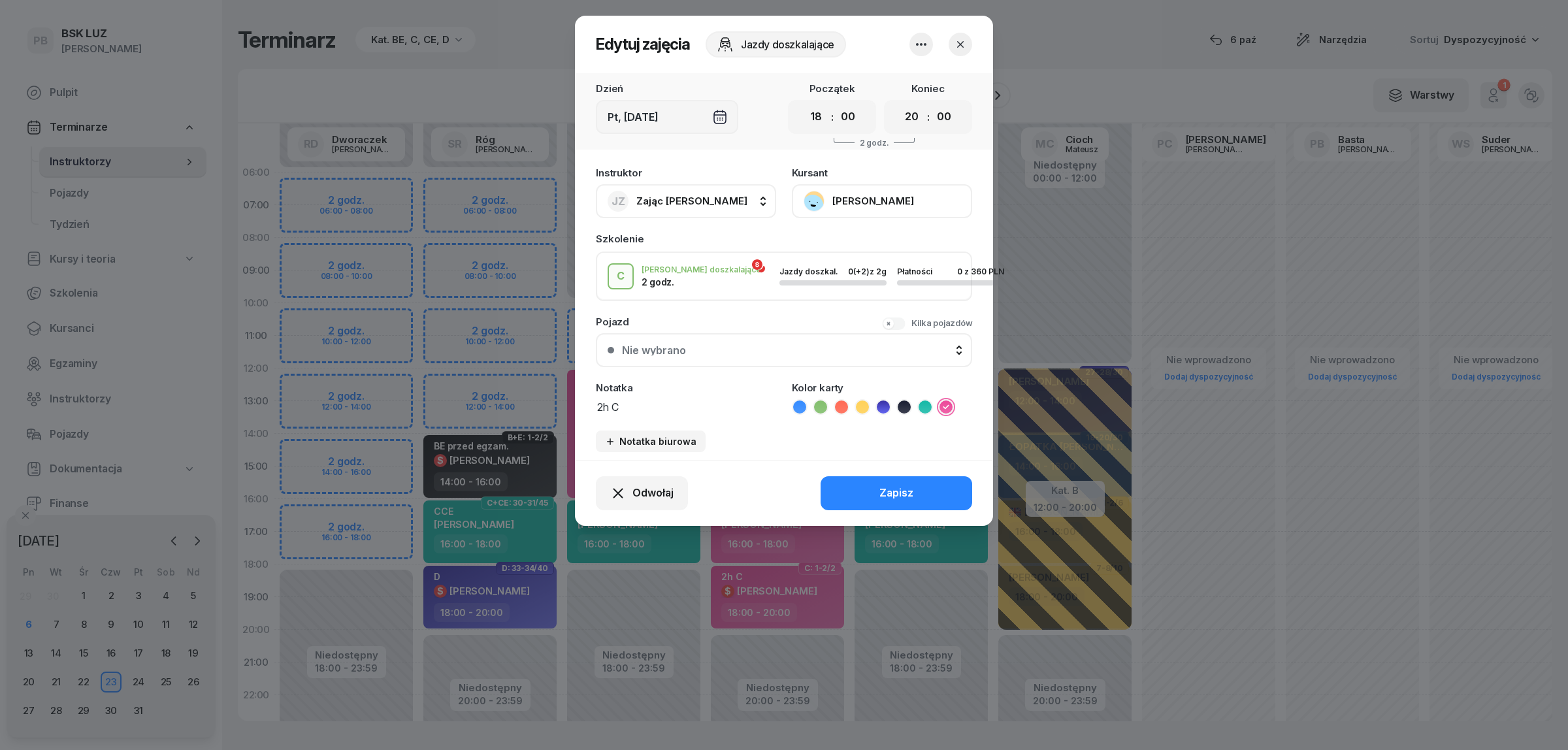
click at [695, 197] on button "JZ Zając Jacek" at bounding box center [686, 201] width 180 height 34
type input "róg"
click at [678, 283] on span "[PERSON_NAME]" at bounding box center [684, 288] width 81 height 17
click at [838, 489] on button "Zapisz" at bounding box center [896, 493] width 151 height 34
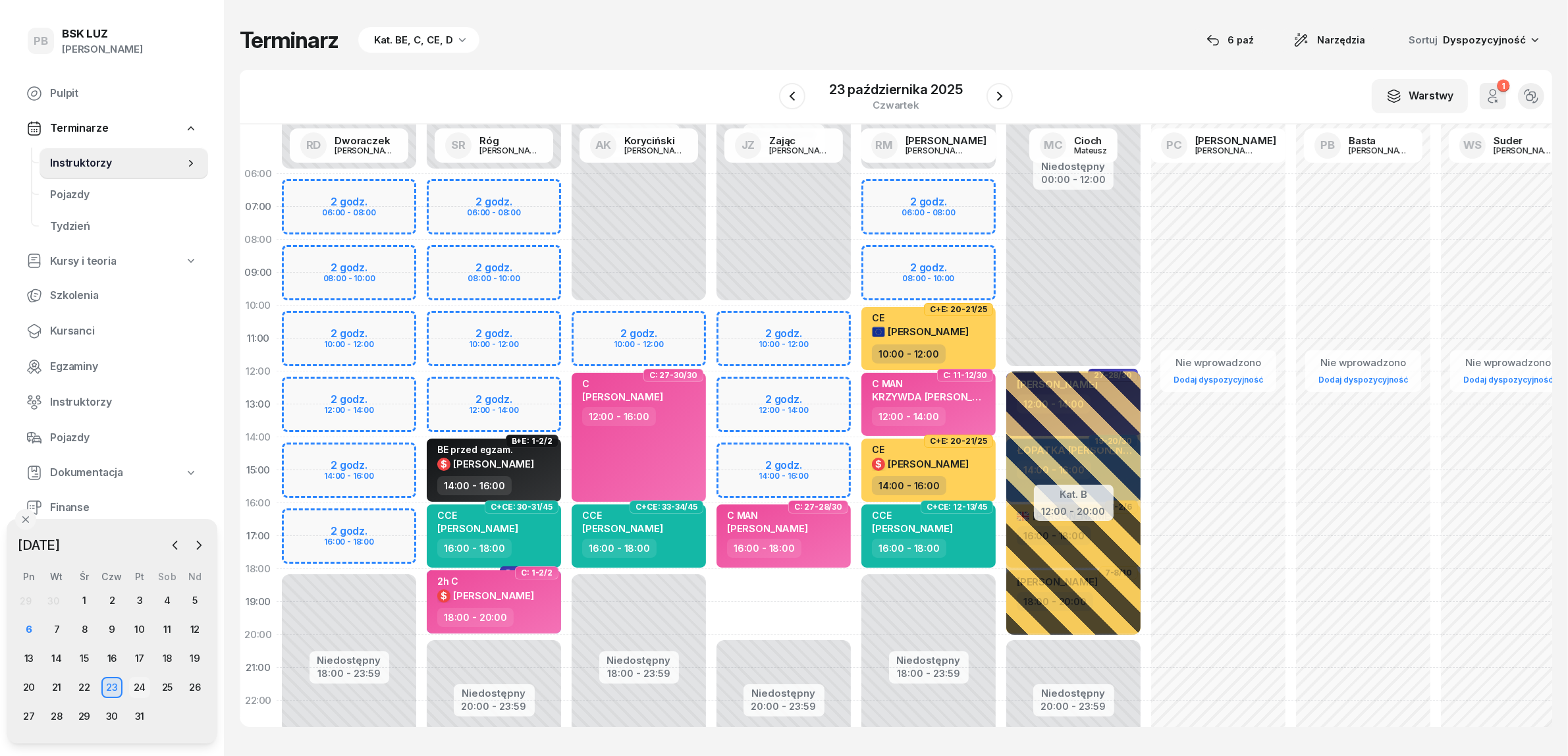
click at [134, 682] on div "24" at bounding box center [140, 688] width 21 height 21
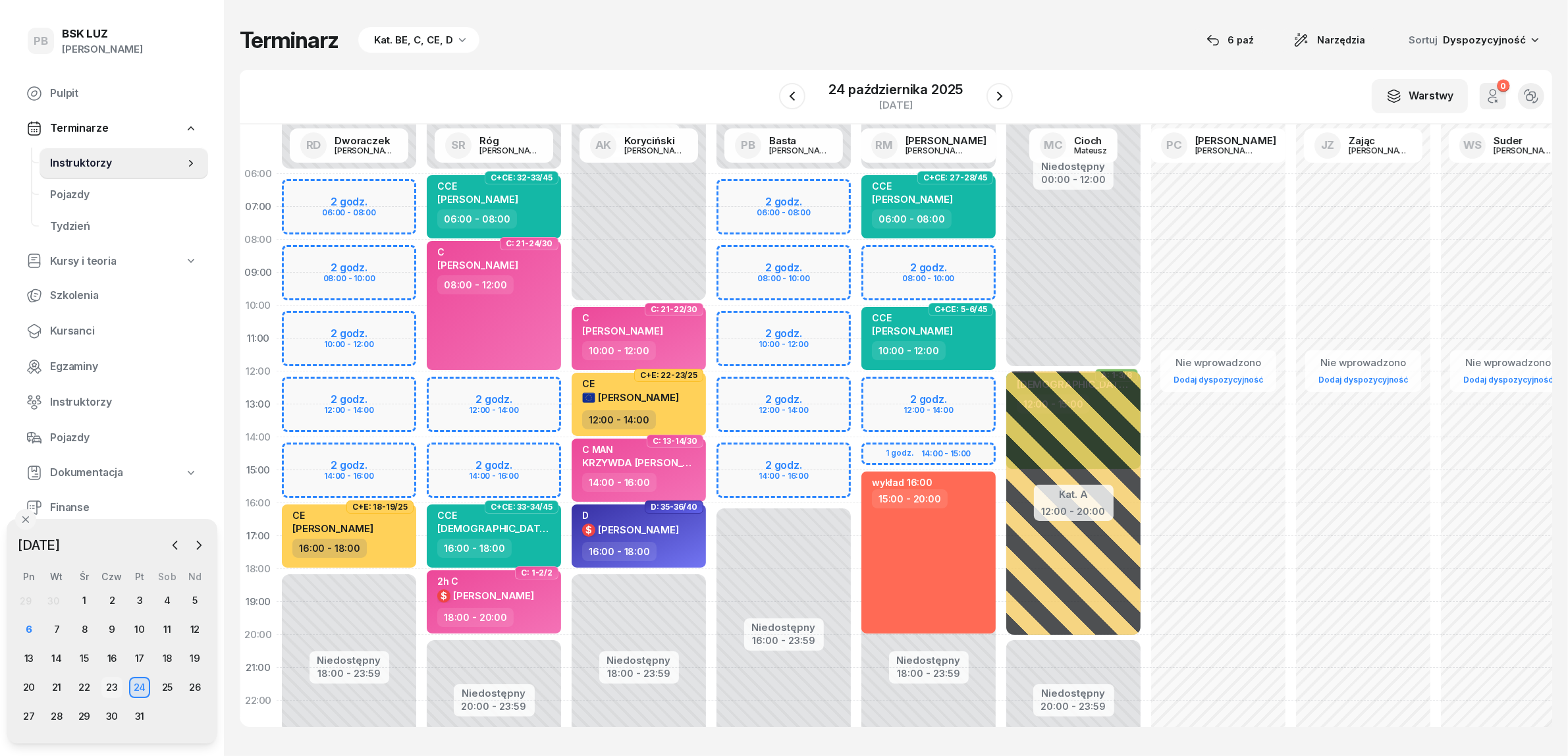
click at [107, 684] on div "23" at bounding box center [112, 688] width 21 height 21
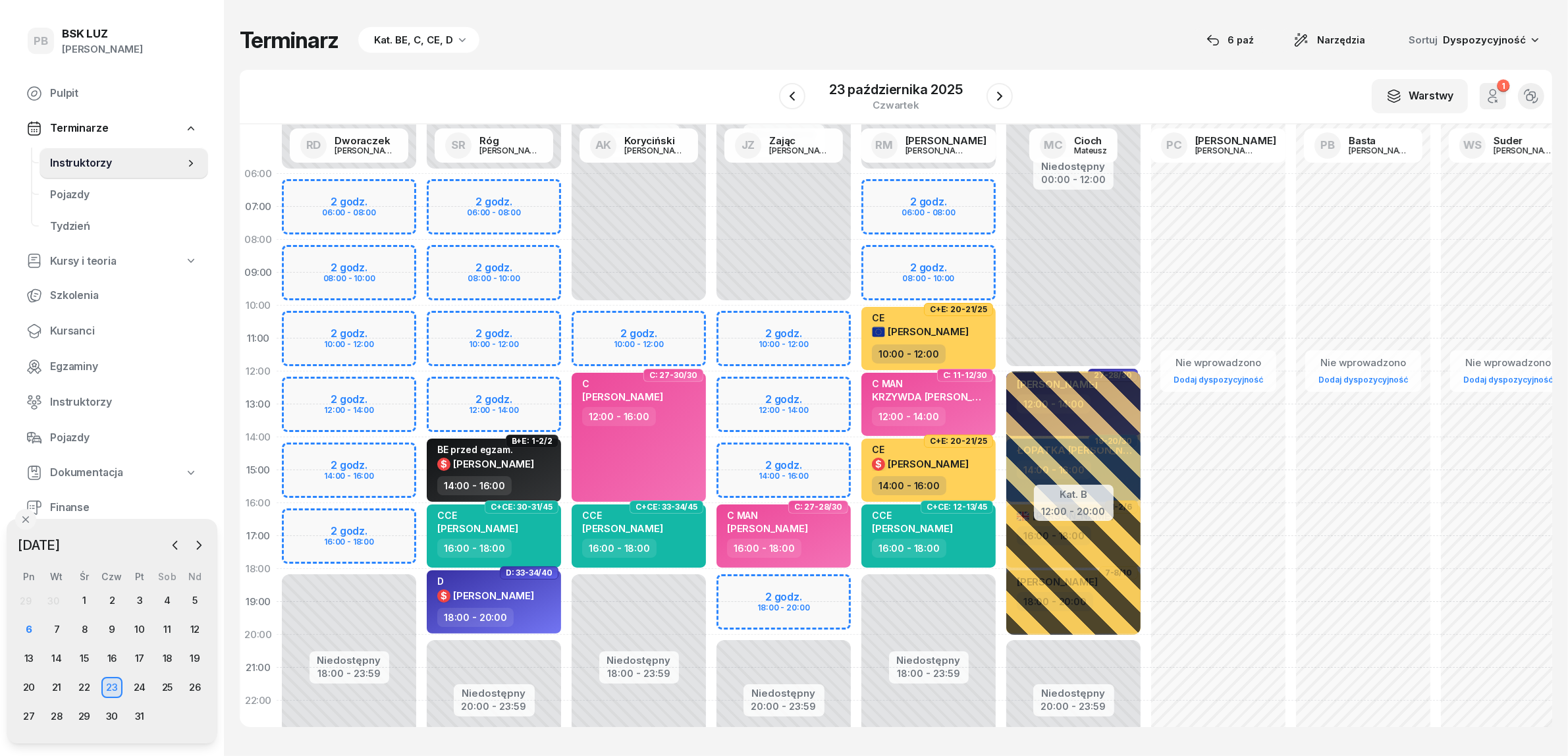
click at [1039, 36] on div "Terminarz Kat. BE, C, CE, D [DATE] Narzędzia Sortuj Dyspozycyjność" at bounding box center [896, 41] width 1312 height 28
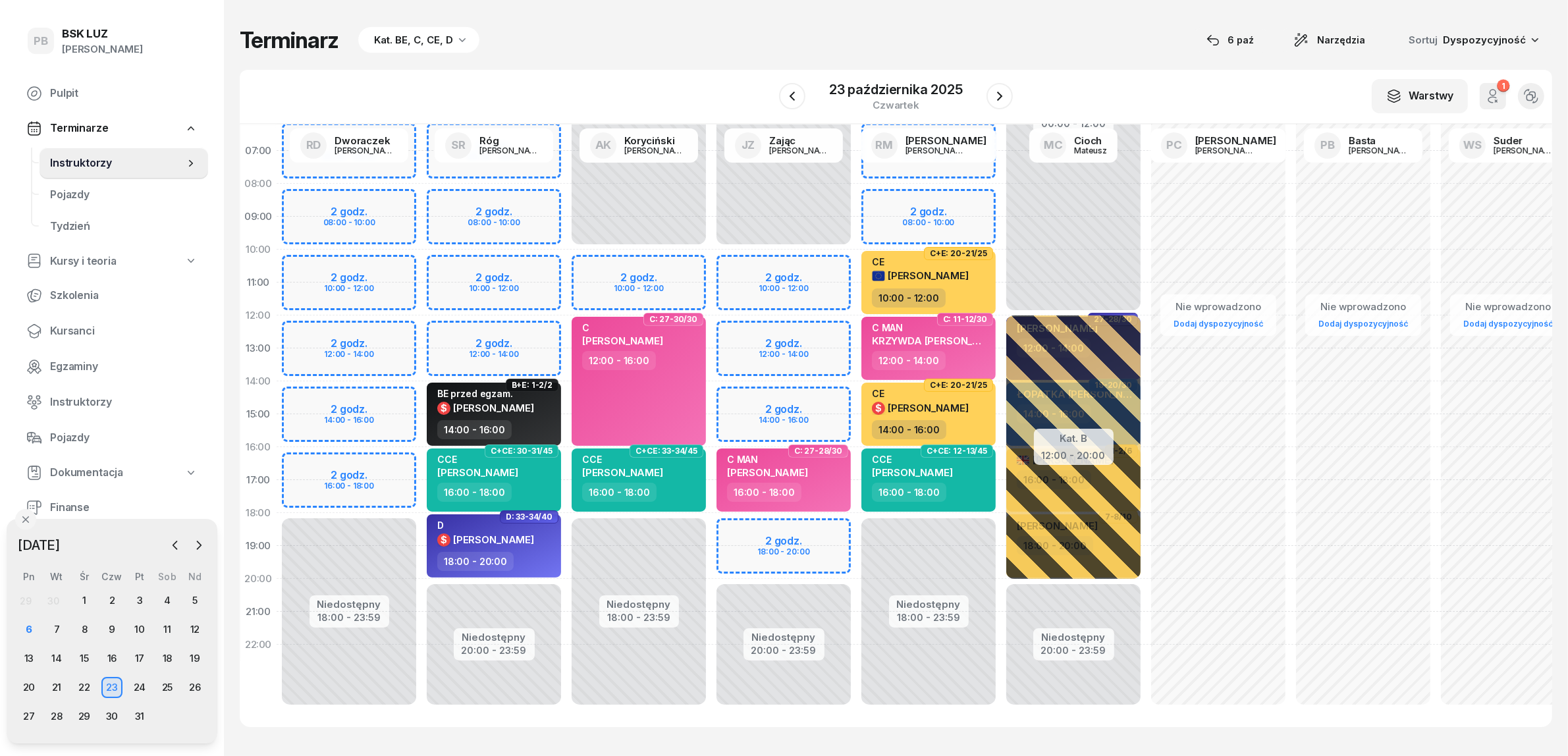
click at [1074, 50] on div "Terminarz Kat. BE, C, CE, D [DATE] Narzędzia Sortuj Dyspozycyjność" at bounding box center [896, 41] width 1312 height 28
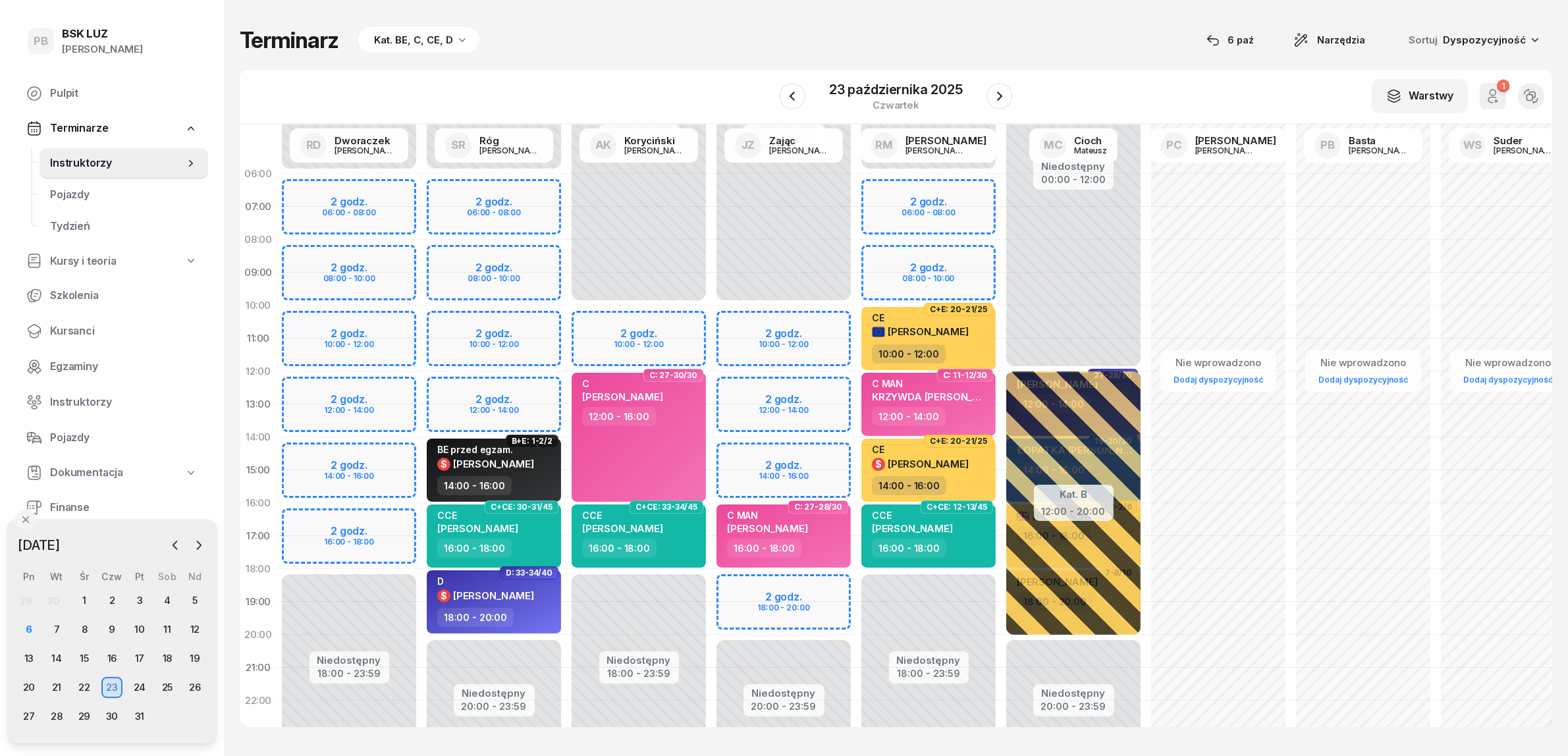
click at [1071, 67] on div "Terminarz Kat. BE, C, CE, D 6 paź Narzędzia Sortuj Dyspozycyjność W Wybierz AK …" at bounding box center [896, 376] width 1312 height 753
click at [1071, 66] on div "Terminarz Kat. BE, C, CE, D 6 paź Narzędzia Sortuj Dyspozycyjność W Wybierz AK …" at bounding box center [896, 376] width 1312 height 753
click at [77, 325] on span "Kursanci" at bounding box center [124, 332] width 148 height 17
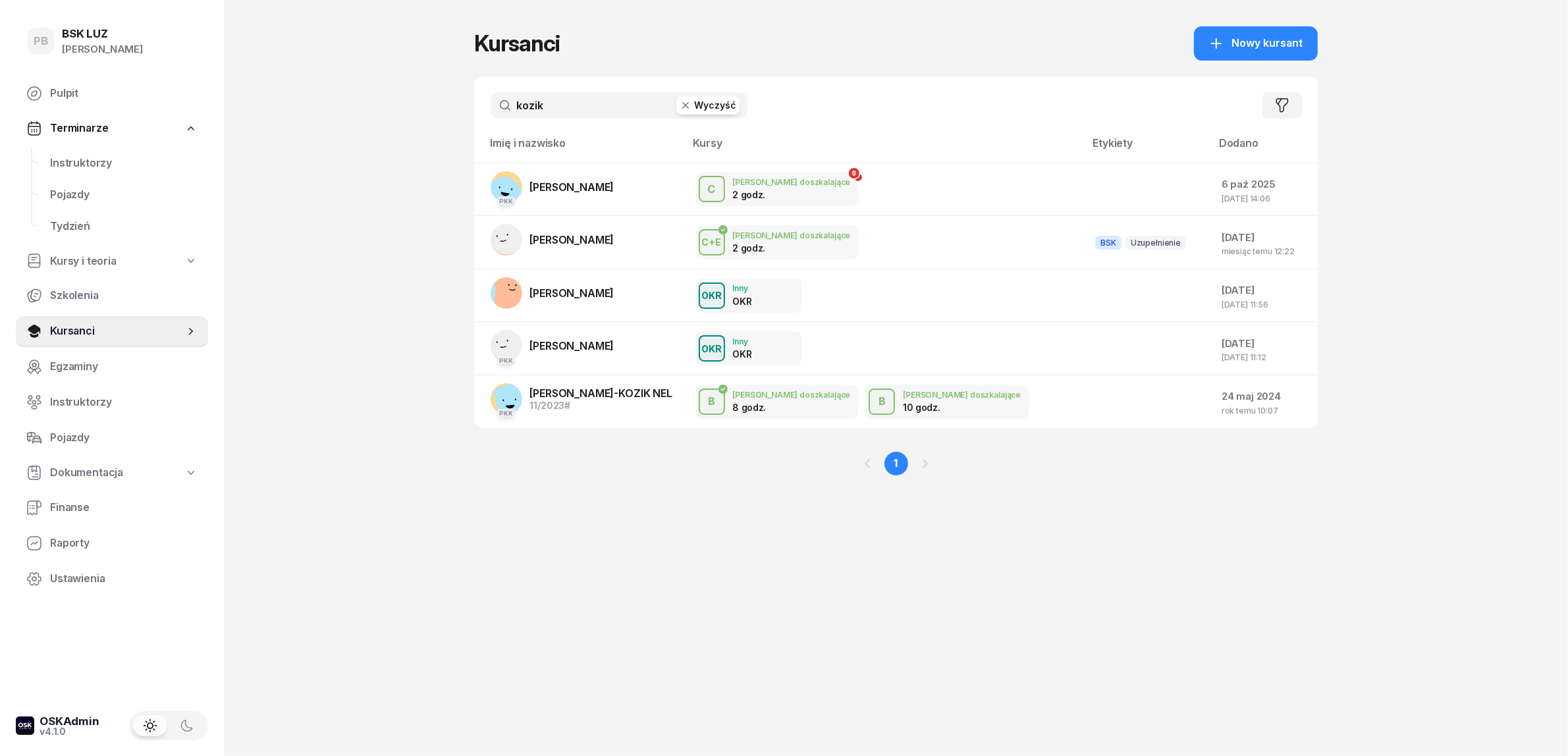
click at [960, 40] on div "Kursanci Nowy kursant" at bounding box center [896, 43] width 843 height 34
click at [88, 157] on span "Instruktorzy" at bounding box center [124, 163] width 148 height 17
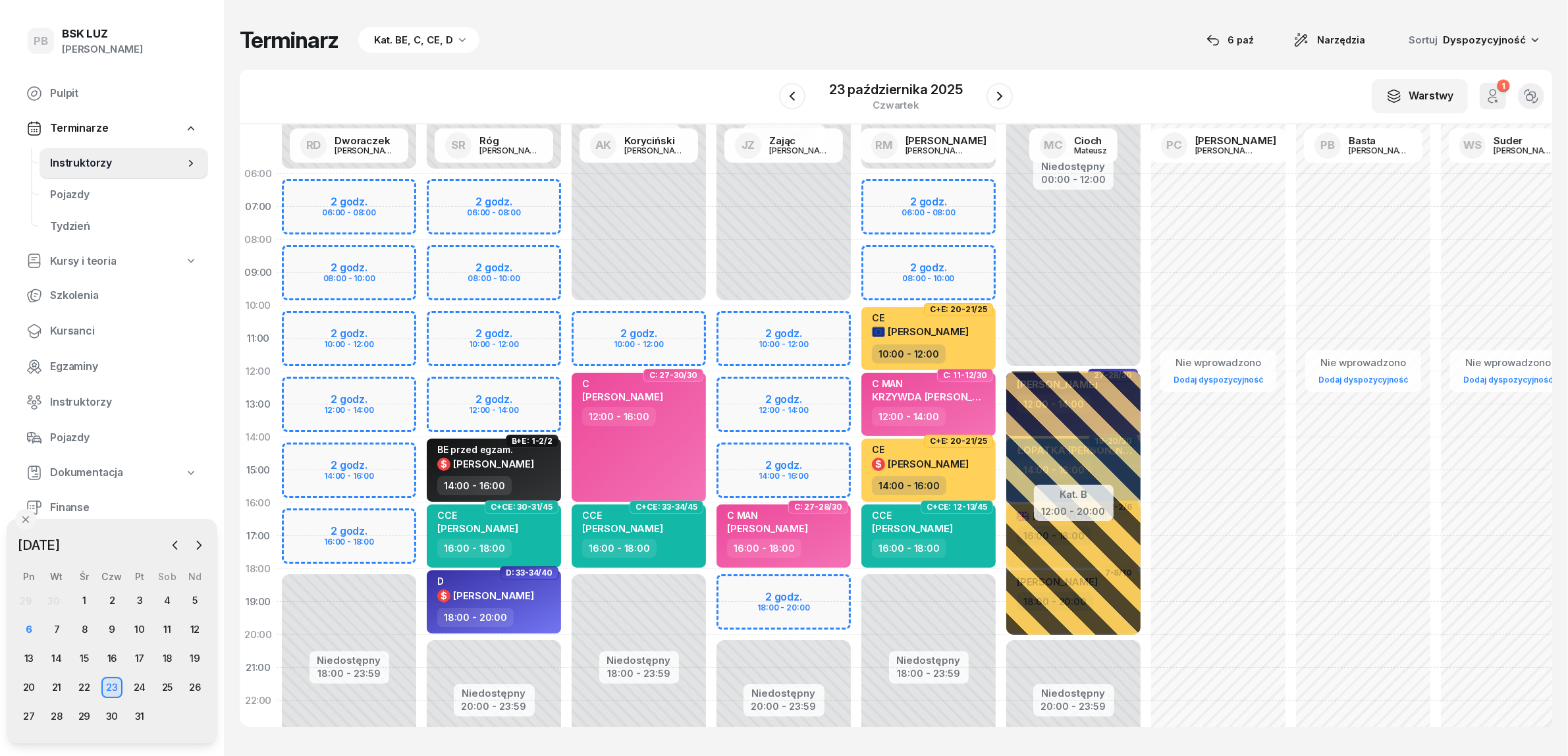
click at [703, 41] on div "Terminarz Kat. BE, C, CE, D [DATE] Narzędzia Sortuj Dyspozycyjność" at bounding box center [896, 41] width 1312 height 28
click at [139, 633] on div "10" at bounding box center [140, 630] width 21 height 21
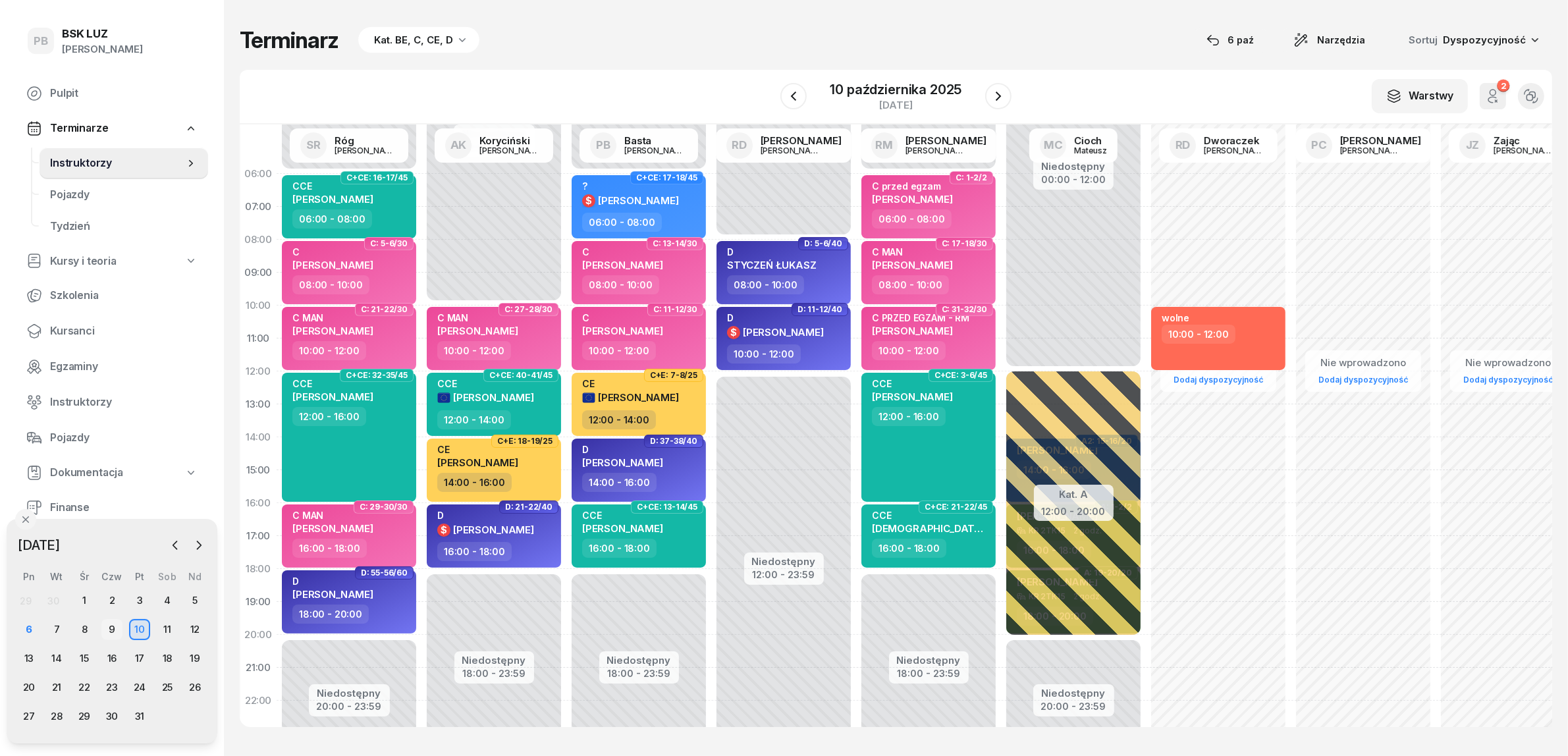
click at [107, 629] on div "9" at bounding box center [112, 630] width 21 height 21
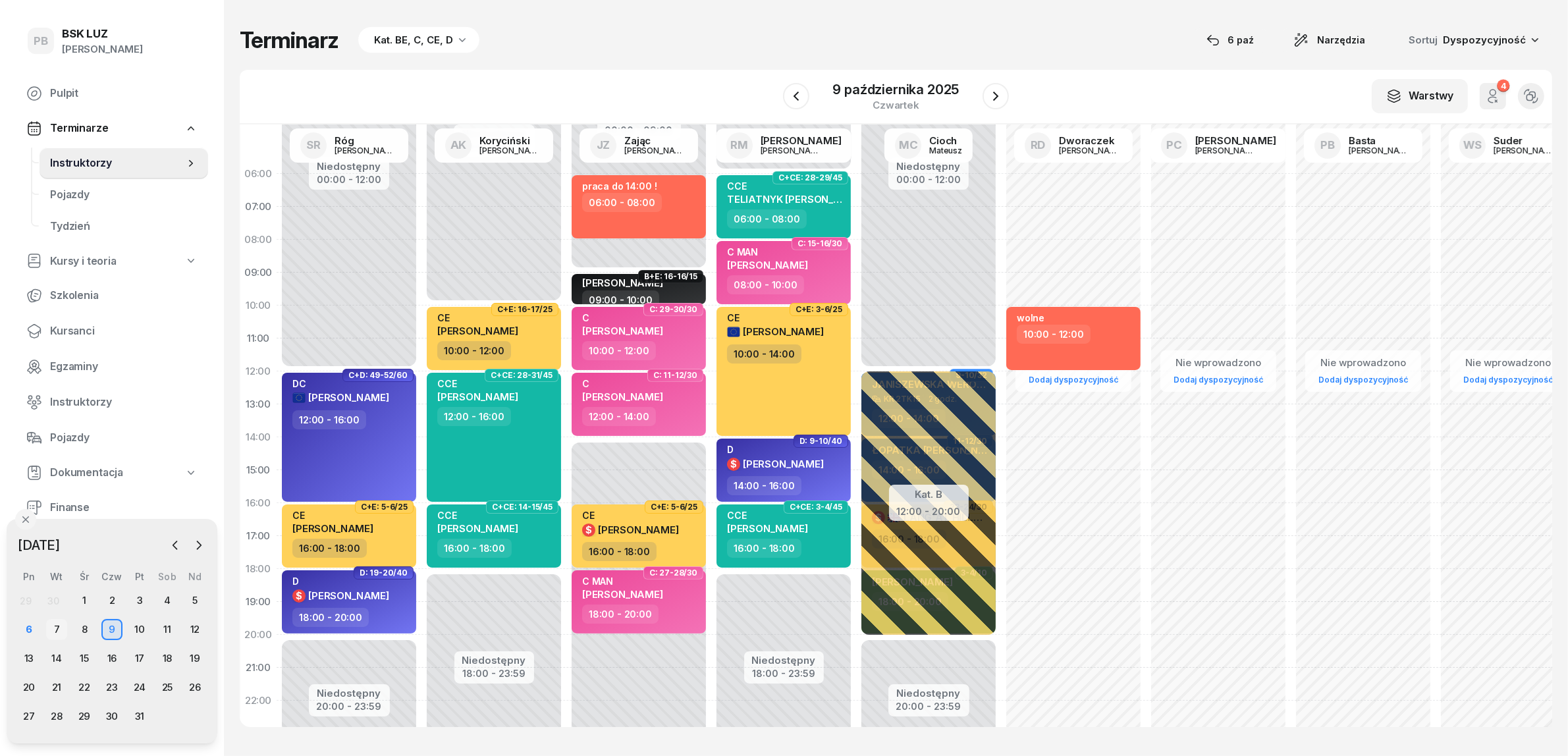
click at [58, 630] on div "7" at bounding box center [57, 630] width 21 height 21
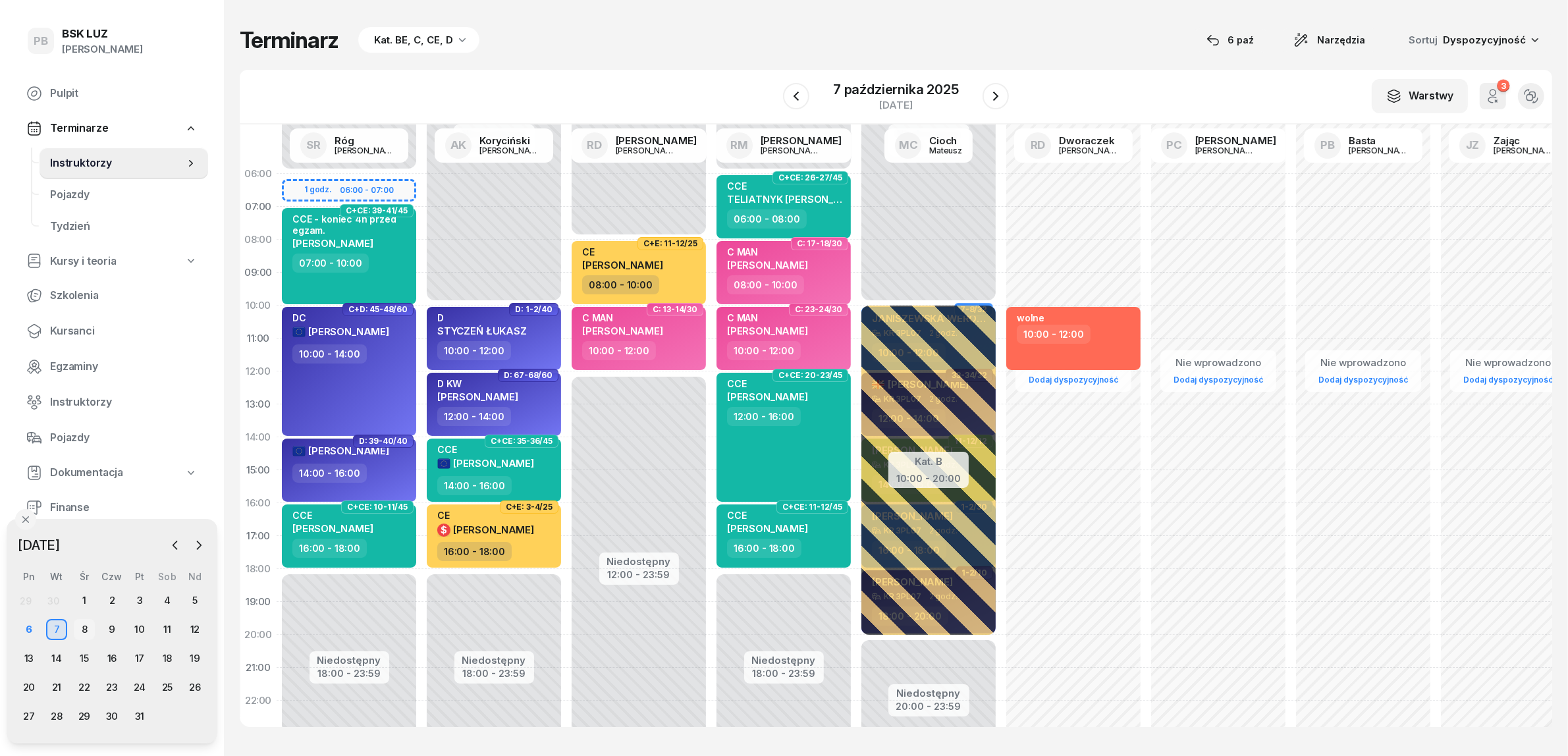
click at [81, 629] on div "8" at bounding box center [85, 630] width 21 height 21
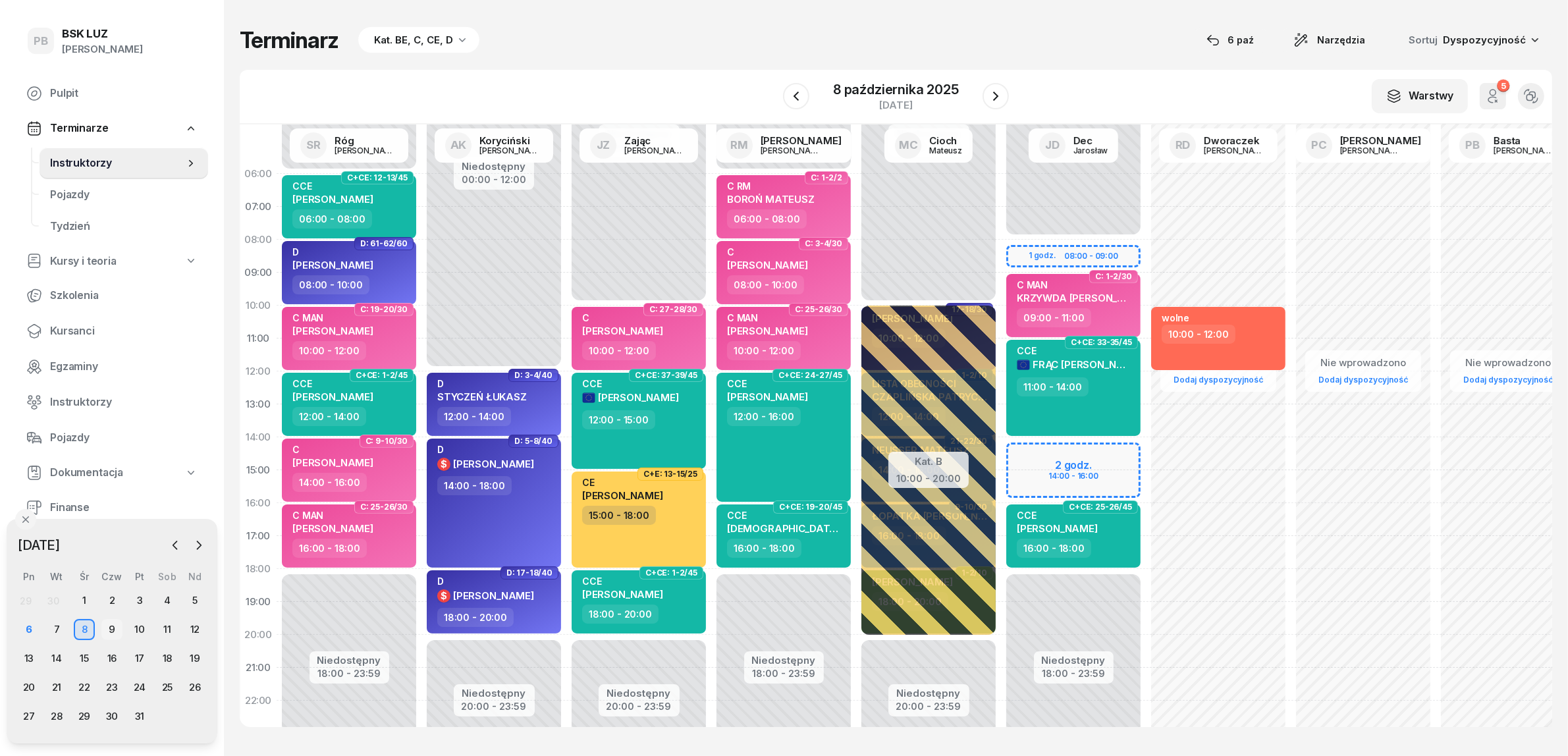
click at [109, 629] on div "9" at bounding box center [112, 630] width 21 height 21
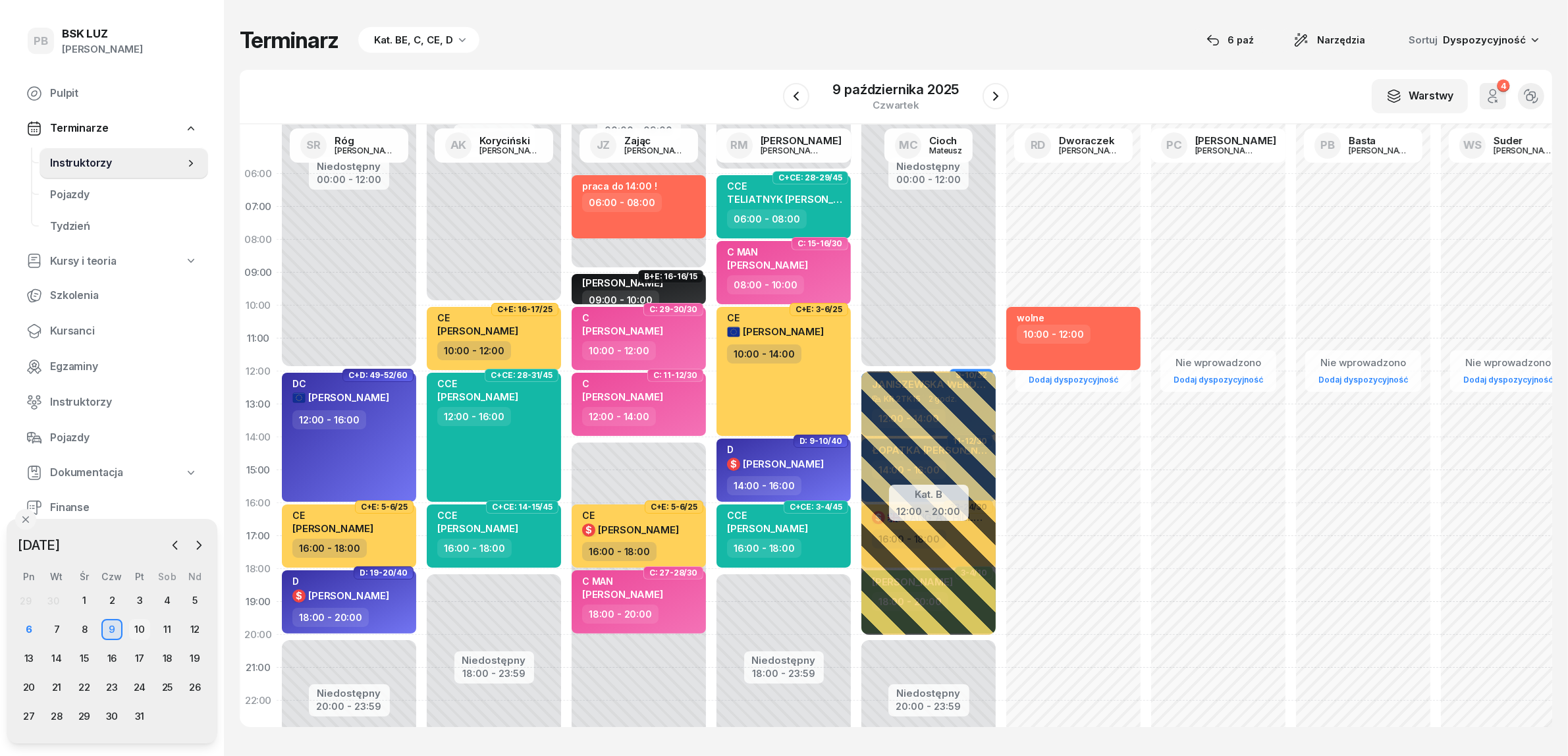
click at [136, 626] on div "10" at bounding box center [140, 630] width 21 height 21
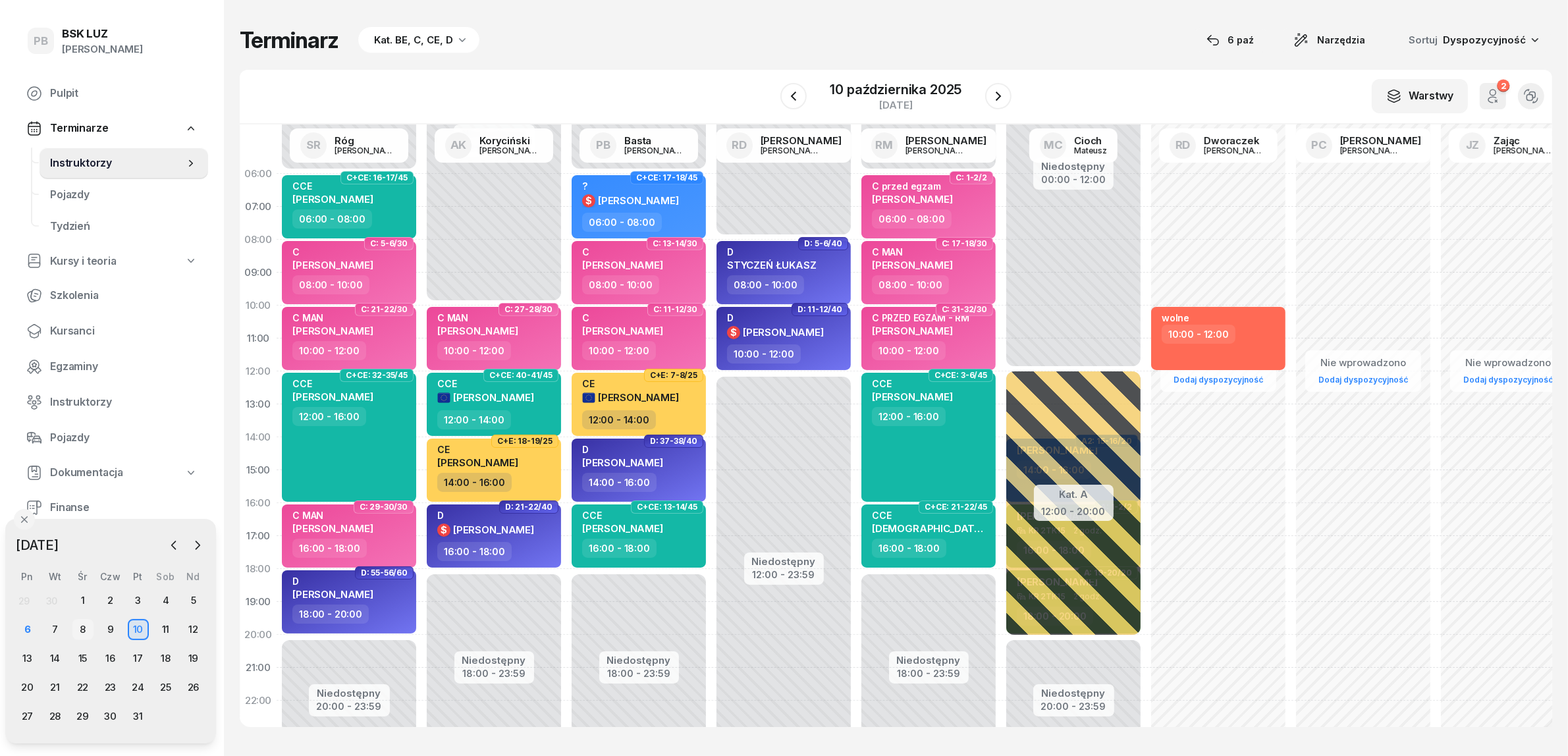
click at [81, 629] on div "8" at bounding box center [83, 630] width 21 height 21
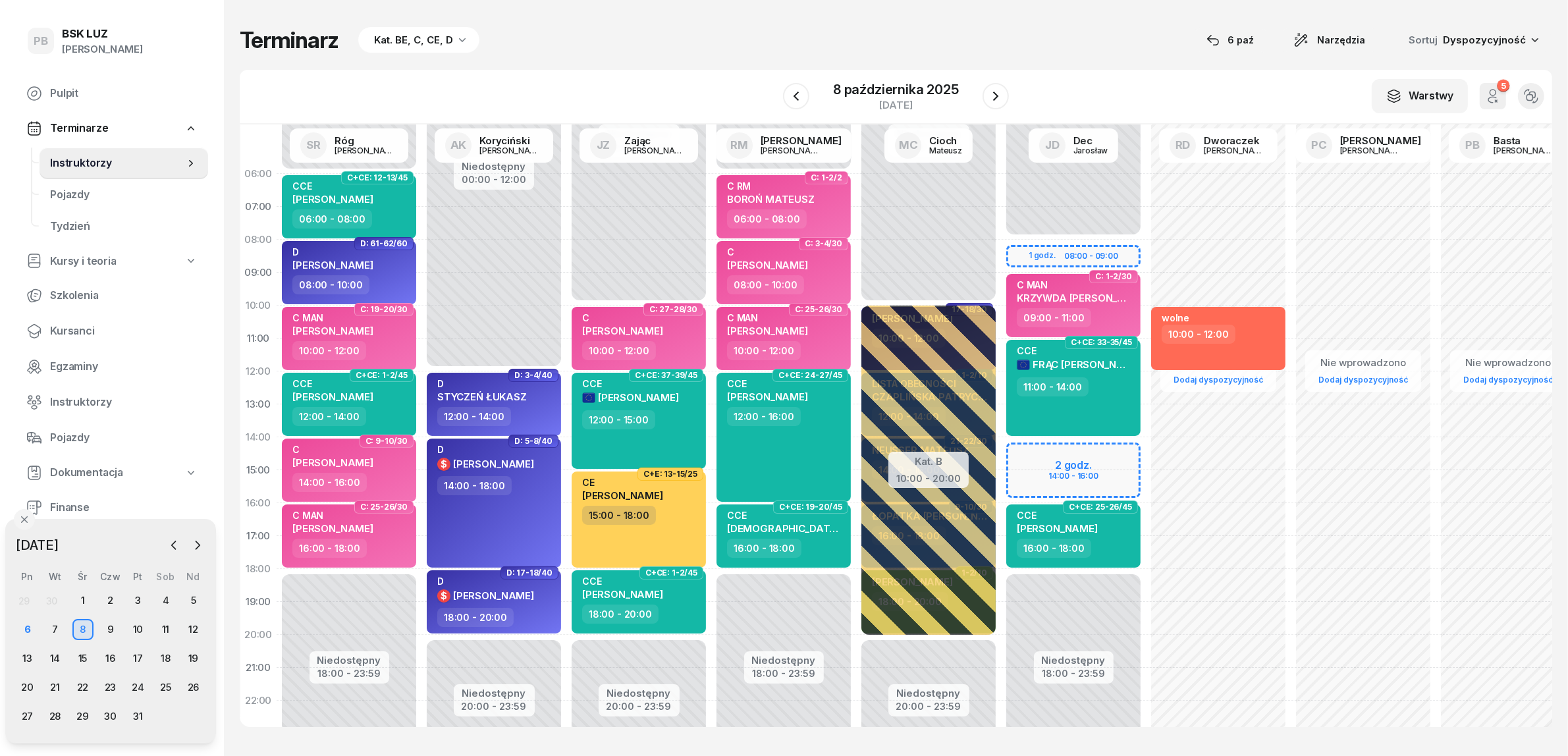
click at [708, 57] on div "Terminarz Kat. BE, C, CE, D [DATE] Narzędzia Sortuj Dyspozycyjność W Wybierz AK…" at bounding box center [896, 376] width 1312 height 753
click at [1087, 77] on div "W Wybierz AK [PERSON_NAME] BP [PERSON_NAME] DP [PERSON_NAME] GS [PERSON_NAME] I…" at bounding box center [896, 97] width 1312 height 55
click at [994, 93] on icon "button" at bounding box center [995, 96] width 5 height 9
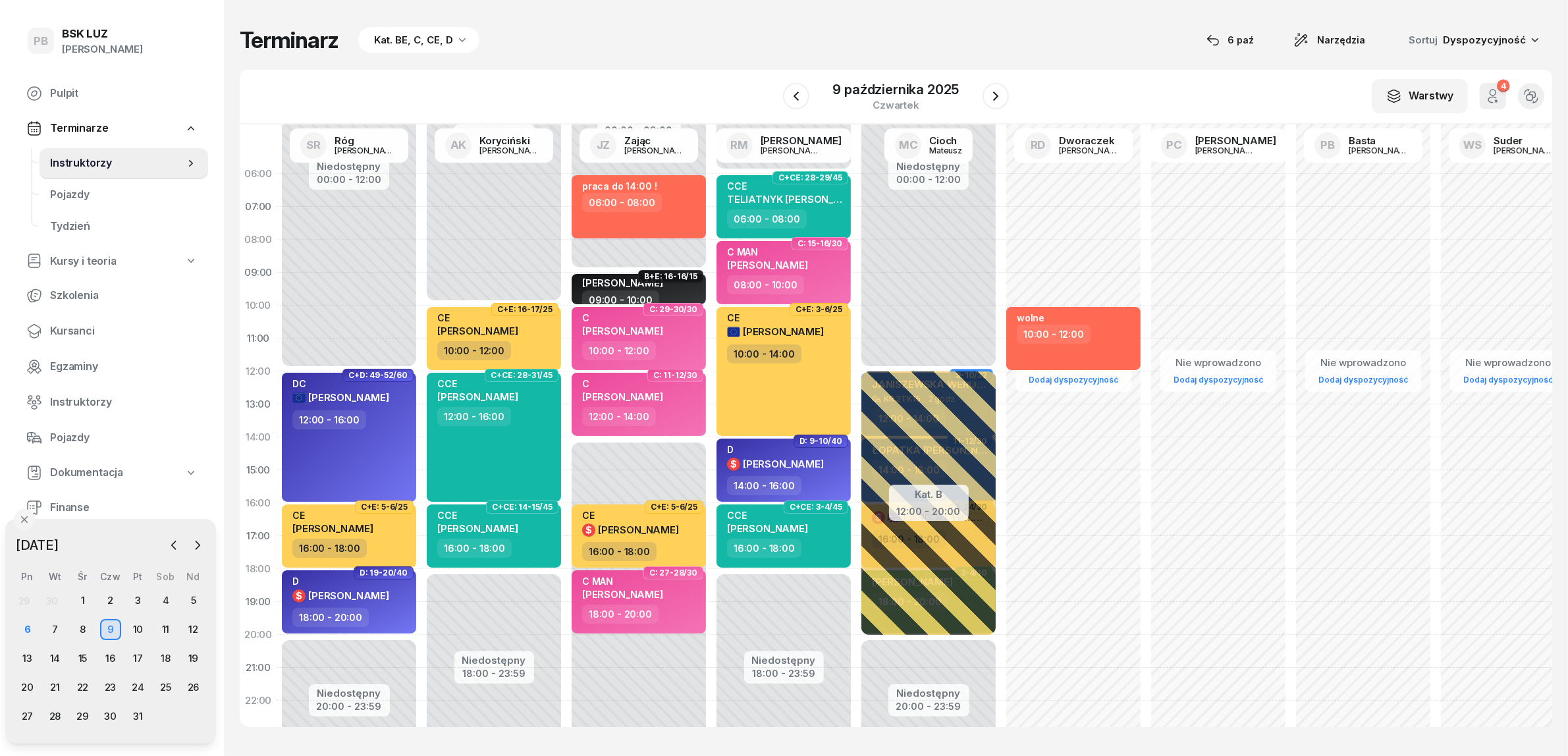
click at [647, 86] on div "W Wybierz AK Koryciński Artur BP Pająk Bogusław DA Arendarczyk Damian DP Pawłow…" at bounding box center [896, 97] width 1312 height 55
click at [784, 15] on div "Terminarz Kat. BE, C, CE, D [DATE] Narzędzia Sortuj Dyspozycyjność W Wybierz AK…" at bounding box center [896, 376] width 1312 height 753
click at [87, 623] on div "8" at bounding box center [83, 630] width 21 height 21
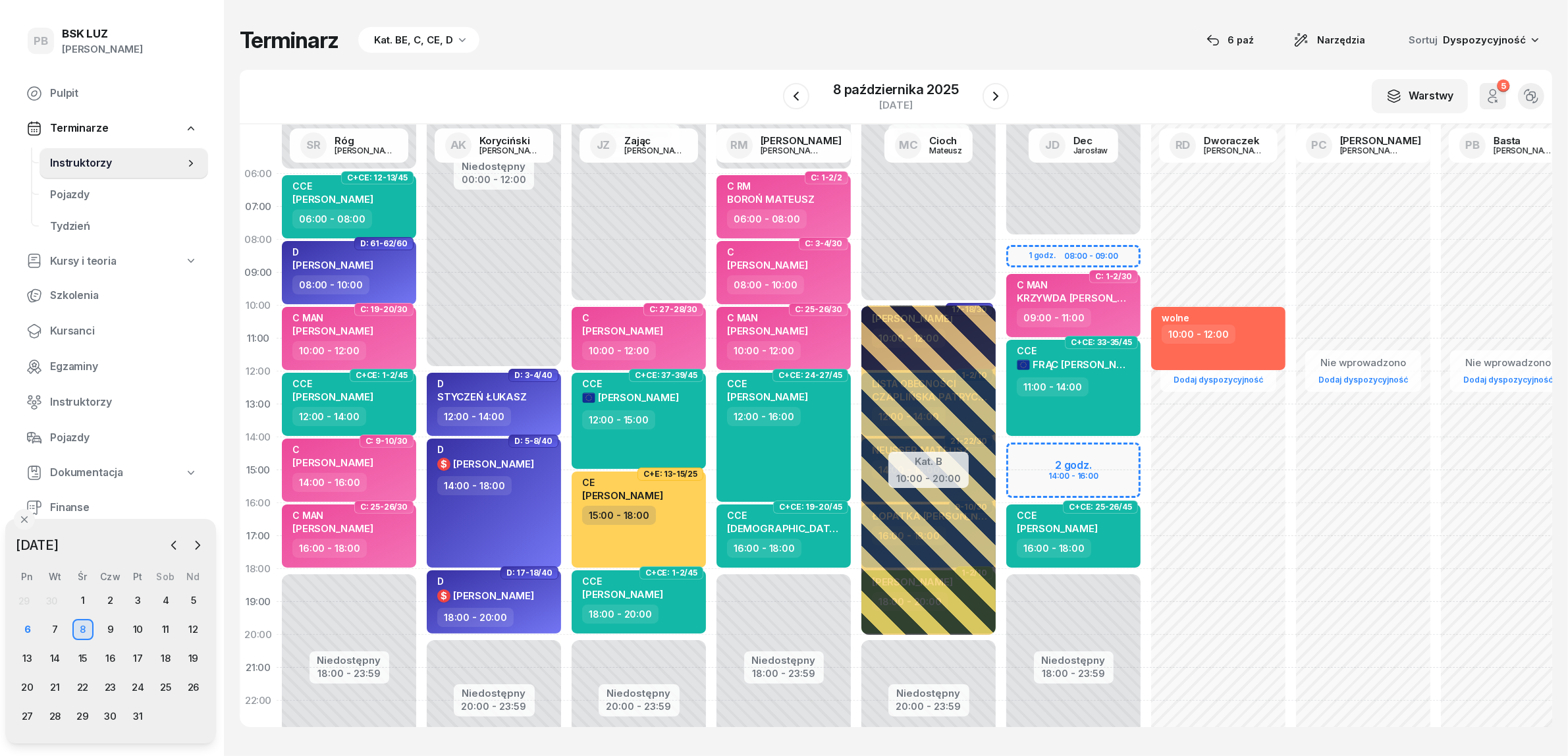
click at [693, 83] on div "W Wybierz AK [PERSON_NAME] BP [PERSON_NAME] DP [PERSON_NAME] GS [PERSON_NAME] I…" at bounding box center [896, 97] width 1312 height 55
click at [1067, 60] on div "Terminarz Kat. BE, C, CE, D [DATE] Narzędzia Sortuj Dyspozycyjność W Wybierz AK…" at bounding box center [896, 376] width 1312 height 753
click at [30, 627] on div "6" at bounding box center [28, 630] width 21 height 21
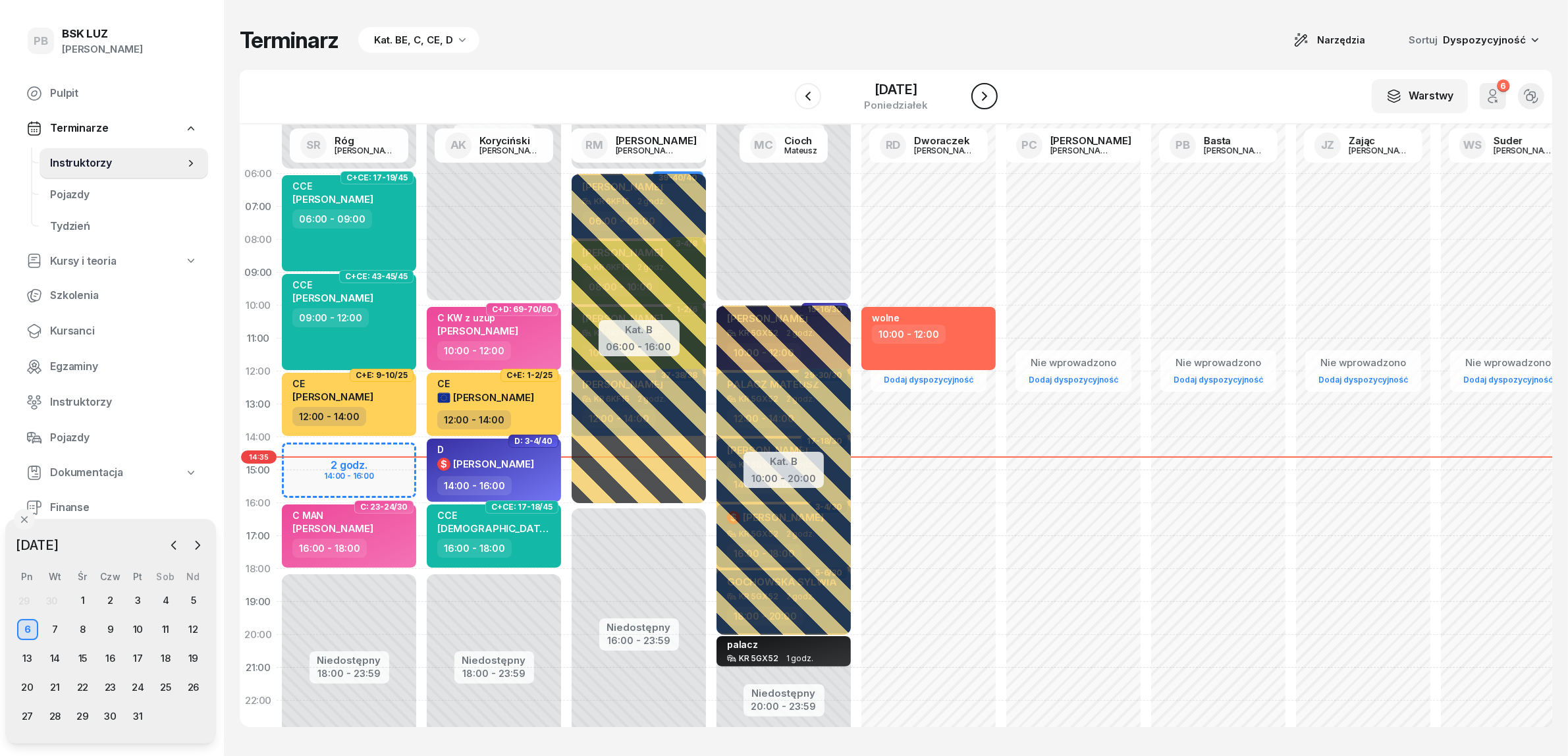
click at [992, 93] on icon "button" at bounding box center [985, 97] width 16 height 16
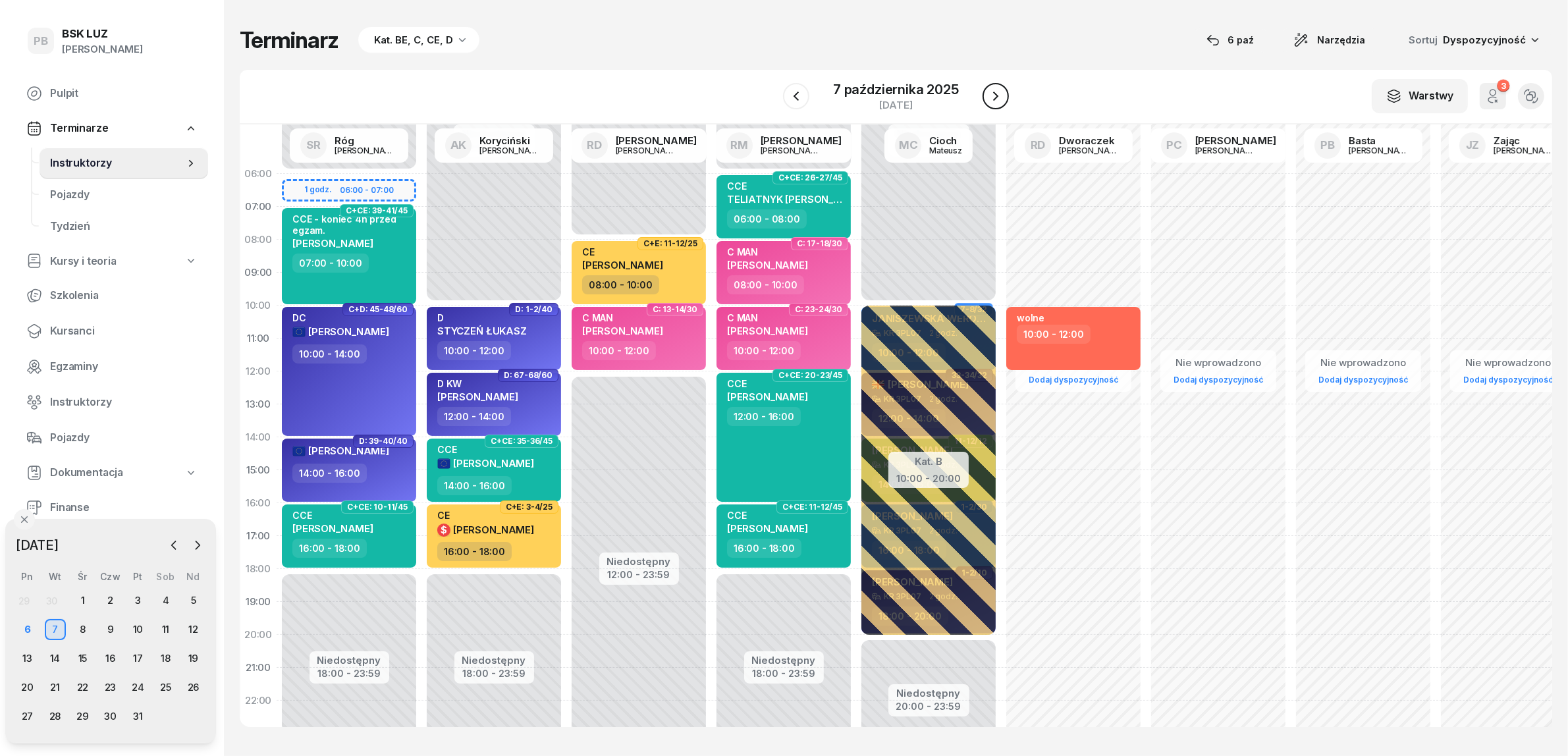
click at [995, 97] on icon "button" at bounding box center [995, 96] width 5 height 9
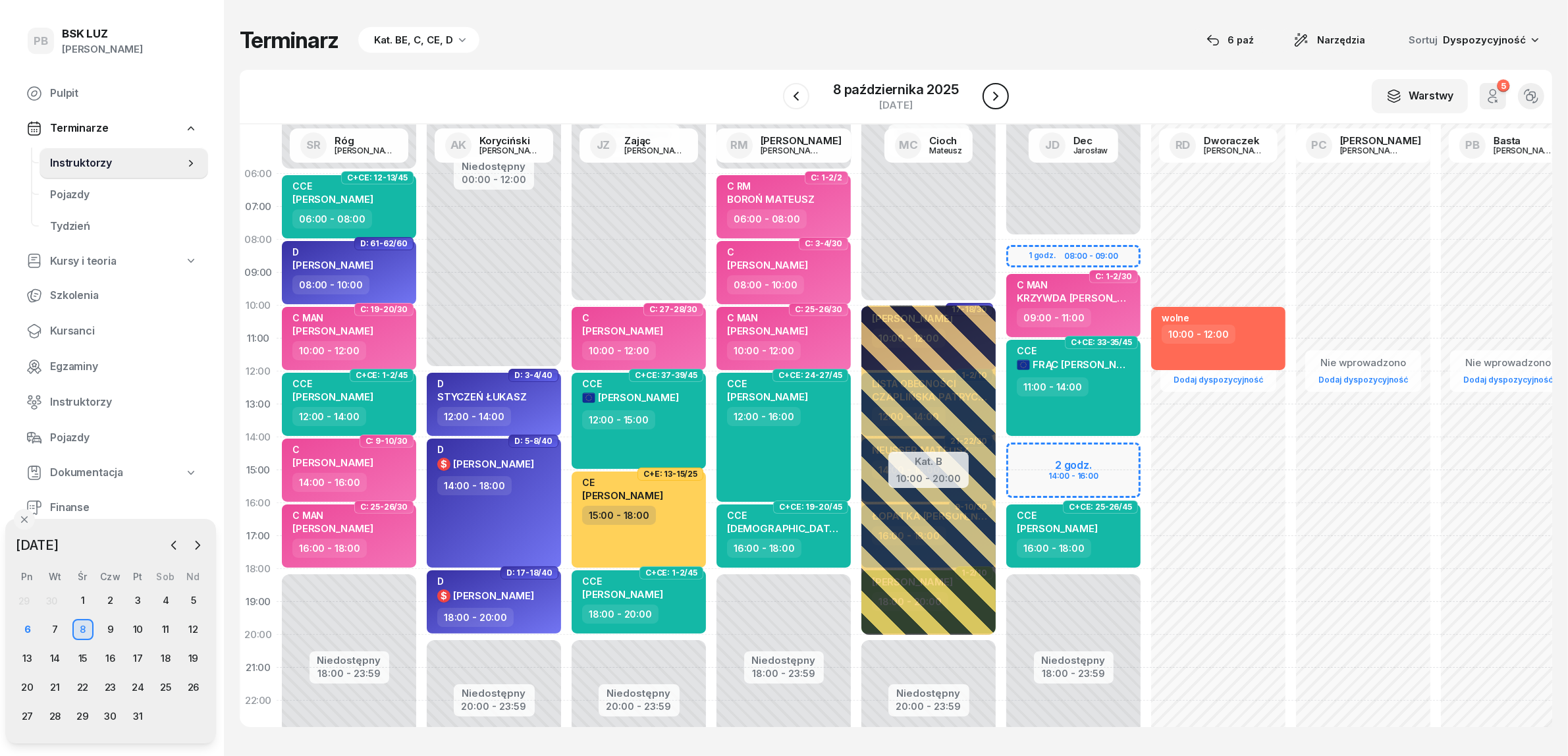
click at [1003, 100] on button "button" at bounding box center [996, 97] width 27 height 27
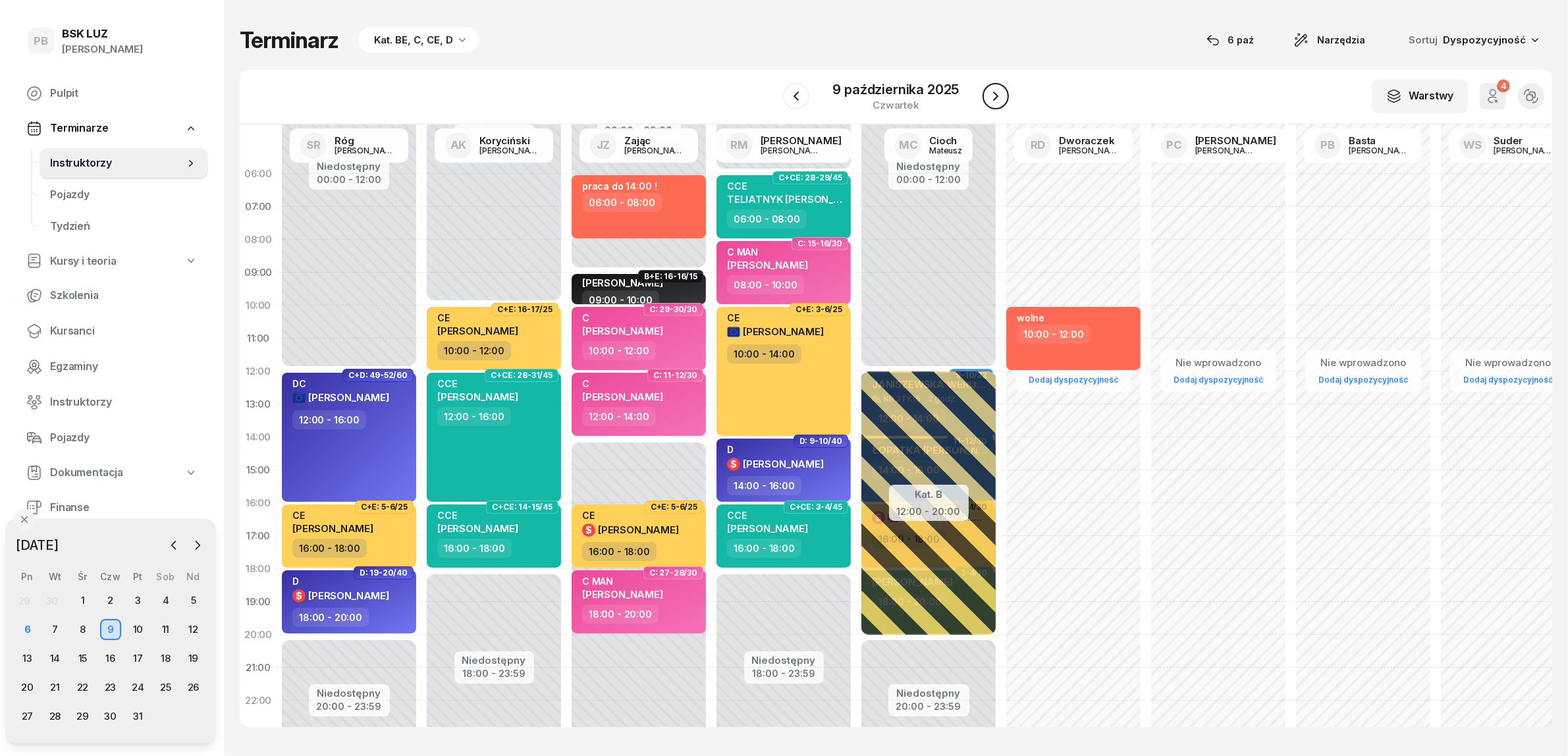
click at [997, 94] on icon "button" at bounding box center [996, 97] width 16 height 16
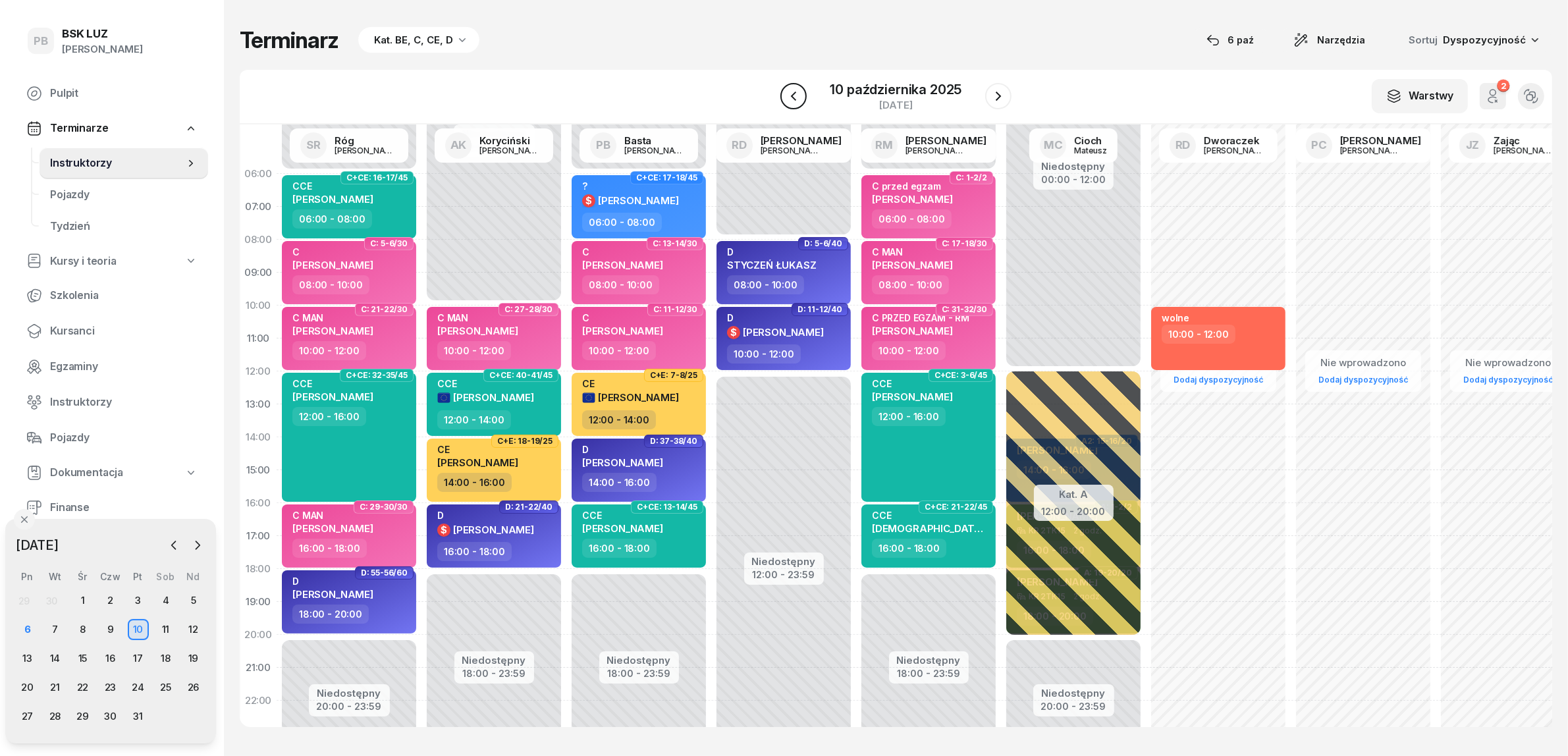
click at [797, 85] on button "button" at bounding box center [794, 97] width 27 height 27
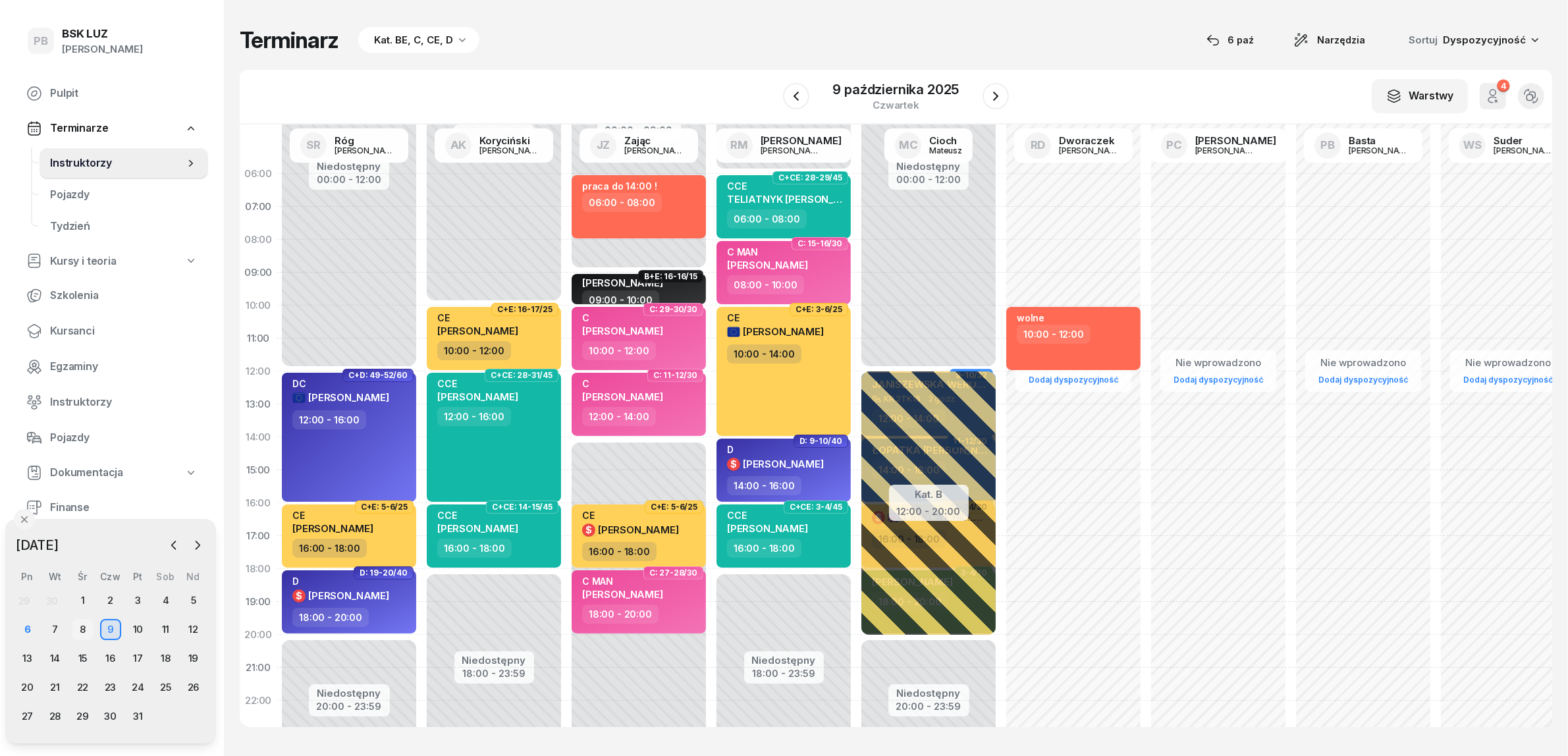
click at [81, 626] on div "8" at bounding box center [83, 630] width 21 height 21
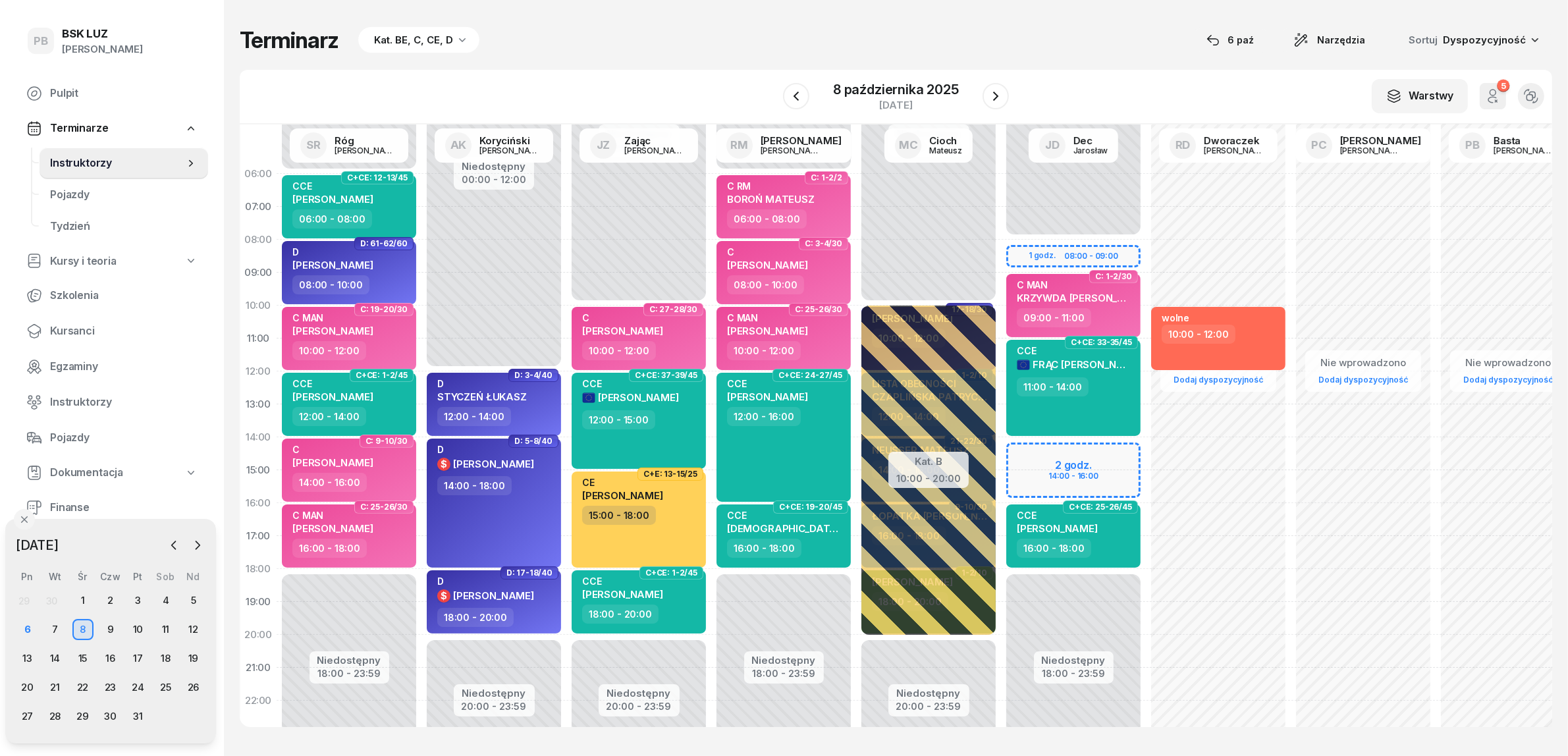
click at [1091, 37] on div "Terminarz Kat. BE, C, CE, D [DATE] Narzędzia Sortuj Dyspozycyjność" at bounding box center [896, 41] width 1312 height 28
click at [1094, 37] on div "Terminarz Kat. BE, C, CE, D [DATE] Narzędzia Sortuj Dyspozycyjność" at bounding box center [896, 41] width 1312 height 28
click at [1111, 46] on div "Terminarz Kat. BE, C, CE, D [DATE] Narzędzia Sortuj Dyspozycyjność" at bounding box center [896, 41] width 1312 height 28
click at [1119, 53] on div "Terminarz Kat. BE, C, CE, D [DATE] Narzędzia Sortuj Dyspozycyjność" at bounding box center [896, 41] width 1312 height 28
click at [1113, 57] on div "Terminarz Kat. BE, C, CE, D [DATE] Narzędzia Sortuj Dyspozycyjność W Wybierz AK…" at bounding box center [896, 376] width 1312 height 753
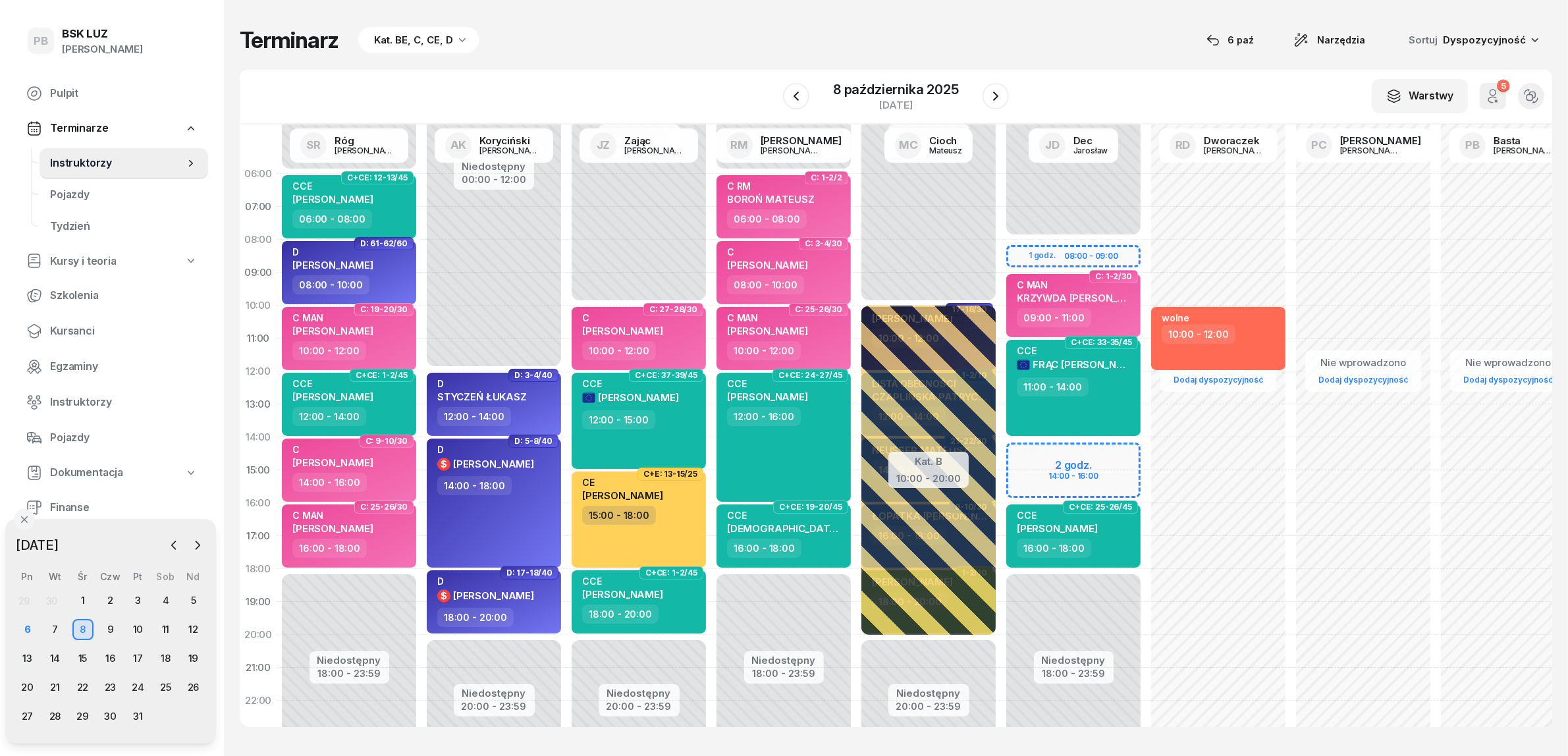
click at [1099, 101] on div "W Wybierz AK [PERSON_NAME] BP [PERSON_NAME] DP [PERSON_NAME] GS [PERSON_NAME] I…" at bounding box center [896, 97] width 1312 height 55
click at [1091, 74] on div "W Wybierz AK [PERSON_NAME] BP [PERSON_NAME] DP [PERSON_NAME] GS [PERSON_NAME] I…" at bounding box center [896, 97] width 1312 height 55
click at [1111, 85] on div "W Wybierz AK [PERSON_NAME] BP [PERSON_NAME] DP [PERSON_NAME] GS [PERSON_NAME] I…" at bounding box center [896, 97] width 1312 height 55
click at [1098, 68] on div "Terminarz Kat. BE, C, CE, D [DATE] Narzędzia Sortuj Dyspozycyjność W Wybierz AK…" at bounding box center [896, 376] width 1312 height 753
click at [1084, 85] on div "W Wybierz AK [PERSON_NAME] BP [PERSON_NAME] DP [PERSON_NAME] GS [PERSON_NAME] I…" at bounding box center [896, 97] width 1312 height 55
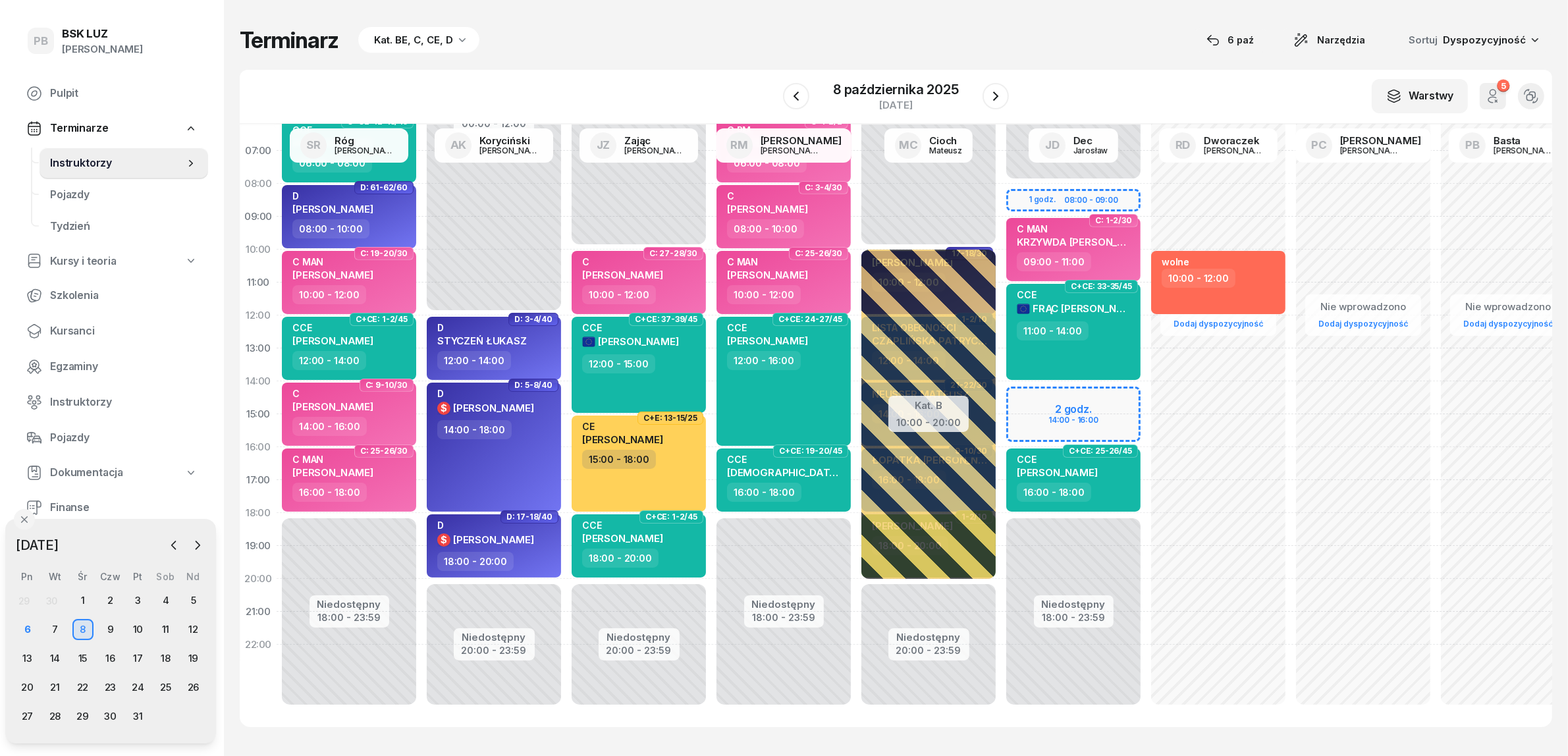
scroll to position [67, 0]
click at [1065, 13] on div "Terminarz Kat. BE, C, CE, D [DATE] Narzędzia Sortuj Dyspozycyjność W Wybierz AK…" at bounding box center [896, 376] width 1312 height 753
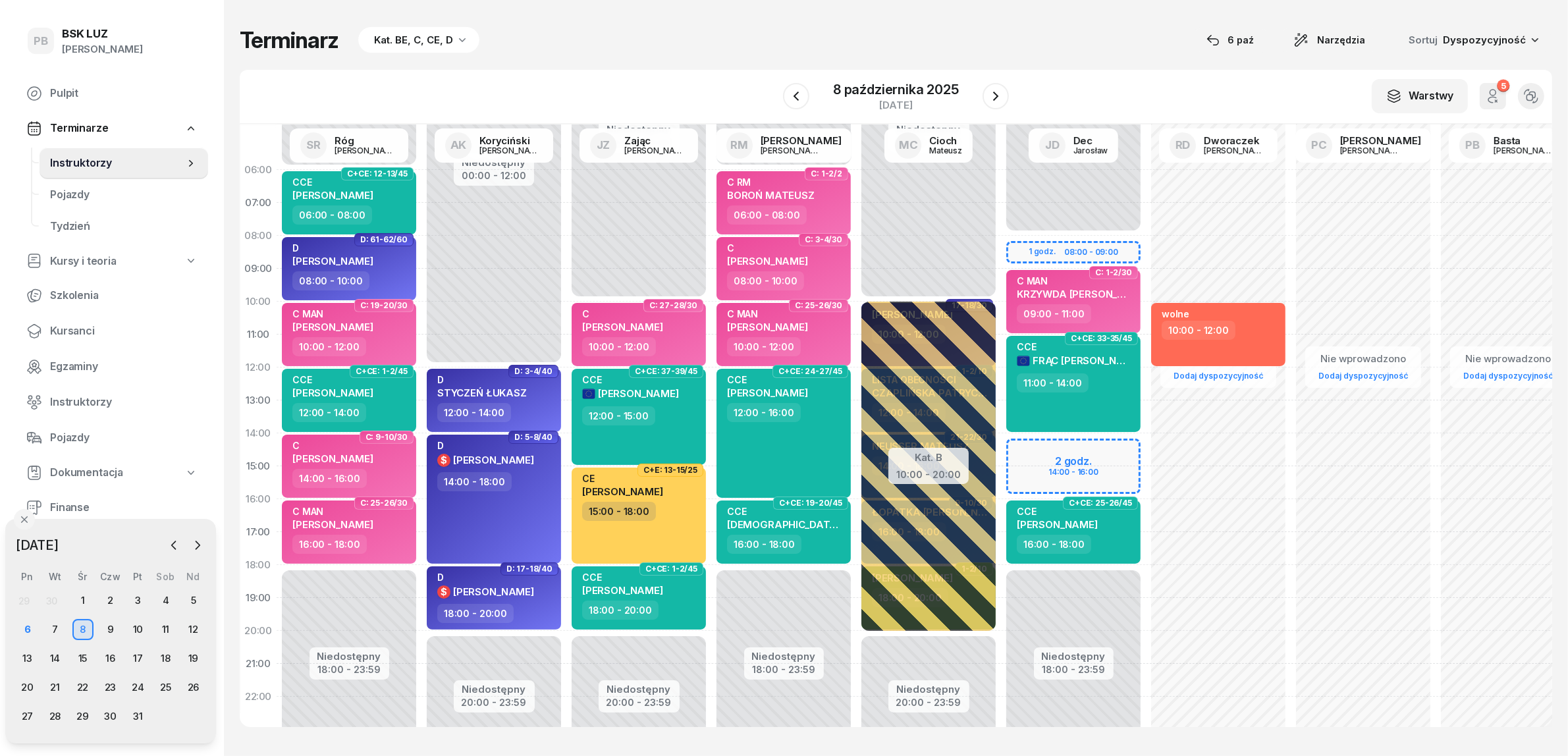
scroll to position [0, 0]
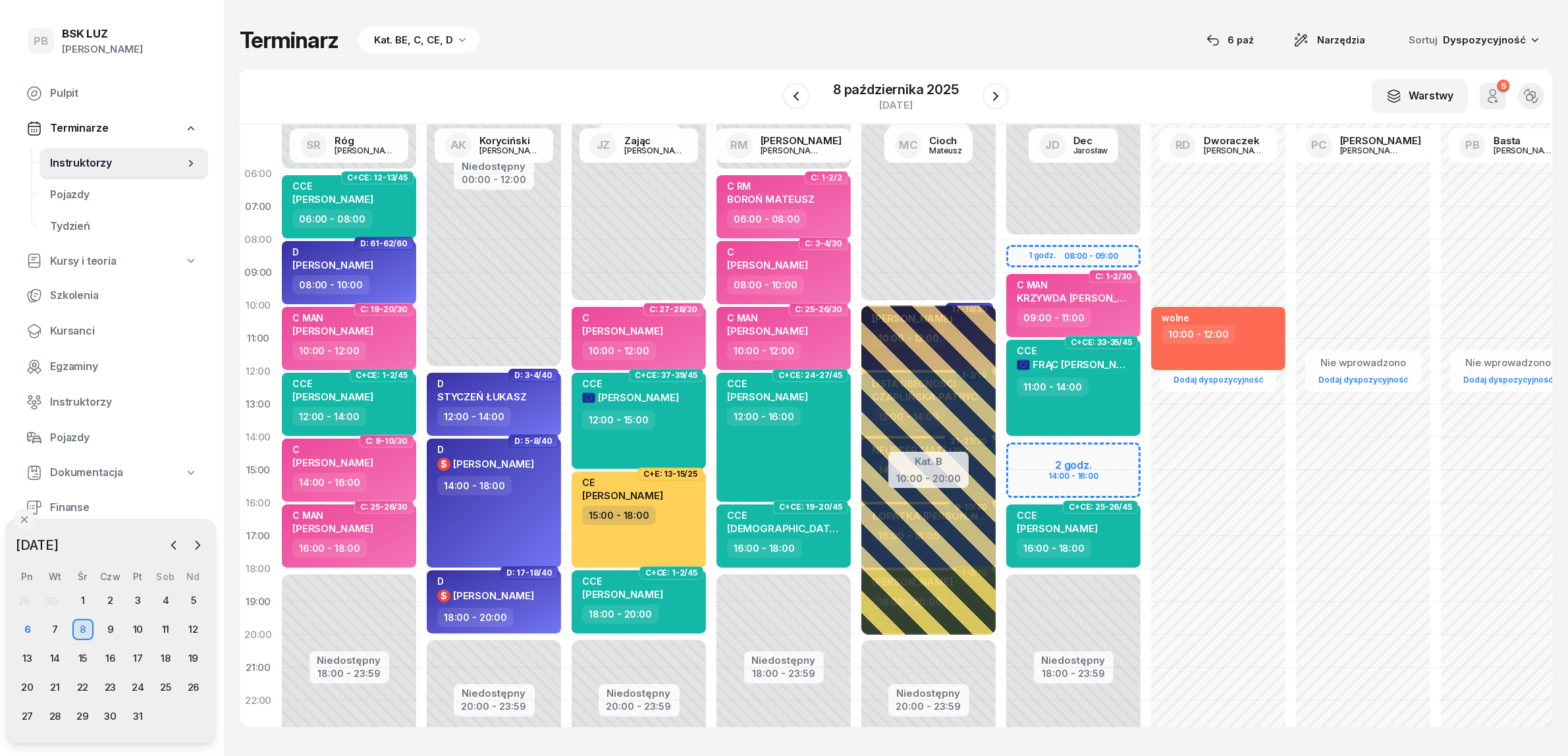
click at [1071, 27] on div "Terminarz Kat. BE, C, CE, D [DATE] Narzędzia Sortuj Dyspozycyjność" at bounding box center [896, 41] width 1312 height 28
click at [1065, 55] on div "Terminarz Kat. BE, C, CE, D [DATE] Narzędzia Sortuj Dyspozycyjność W Wybierz AK…" at bounding box center [896, 376] width 1312 height 753
click at [1024, 23] on div "Terminarz Kat. BE, C, CE, D [DATE] Narzędzia Sortuj Dyspozycyjność W Wybierz AK…" at bounding box center [896, 376] width 1312 height 753
click at [1170, 57] on div "Terminarz Kat. BE, C, CE, D [DATE] Narzędzia Sortuj Dyspozycyjność W Wybierz AK…" at bounding box center [896, 376] width 1312 height 753
click at [1071, 39] on div "Terminarz Kat. BE, C, CE, D [DATE] Narzędzia Sortuj Dyspozycyjność" at bounding box center [896, 41] width 1312 height 28
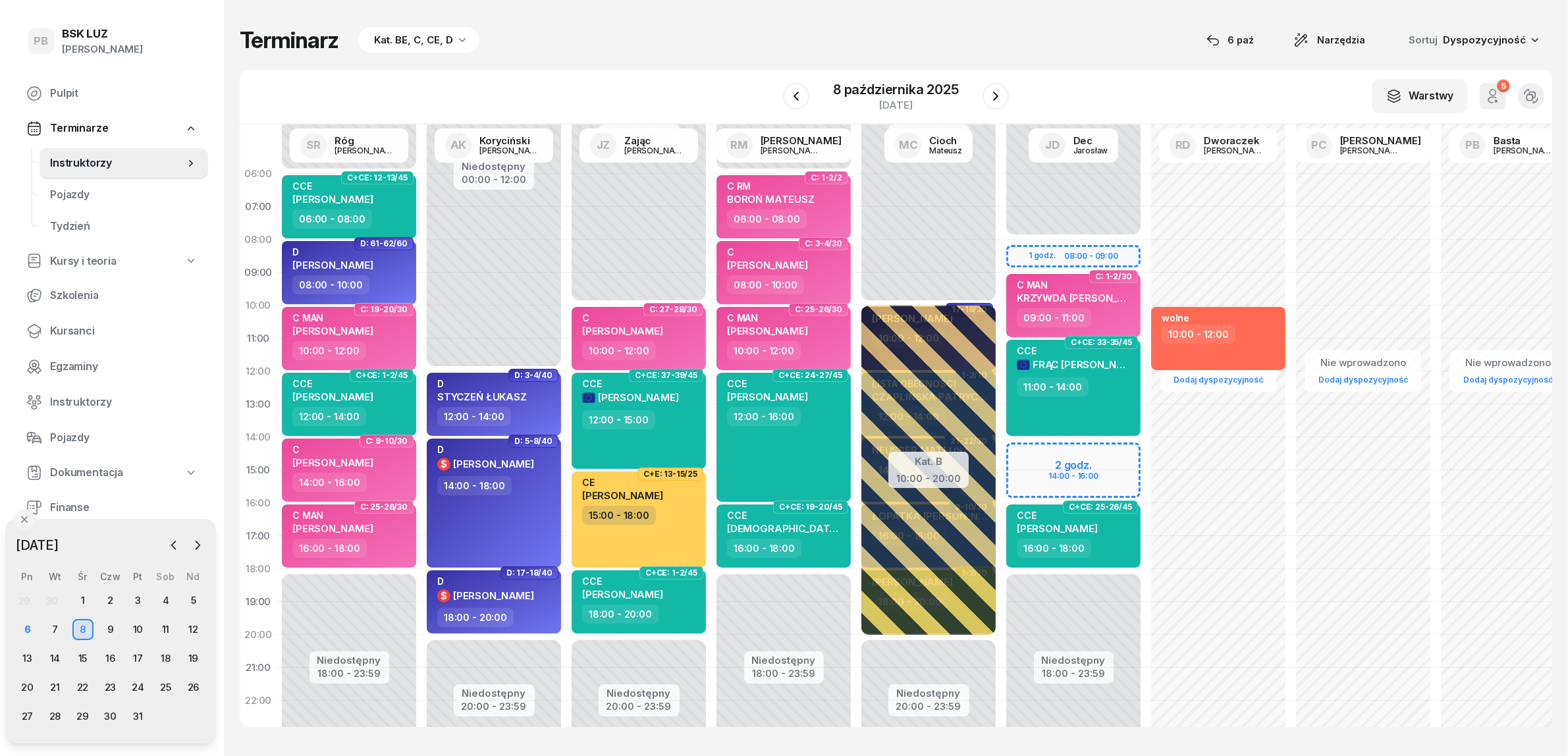
click at [1124, 66] on div "Terminarz Kat. BE, C, CE, D [DATE] Narzędzia Sortuj Dyspozycyjność W Wybierz AK…" at bounding box center [896, 376] width 1312 height 753
click at [1196, 591] on div "Nie wprowadzono Dodaj dyspozycyjność wolne 10:00 - 12:00" at bounding box center [1218, 470] width 145 height 626
select select "18"
select select "20"
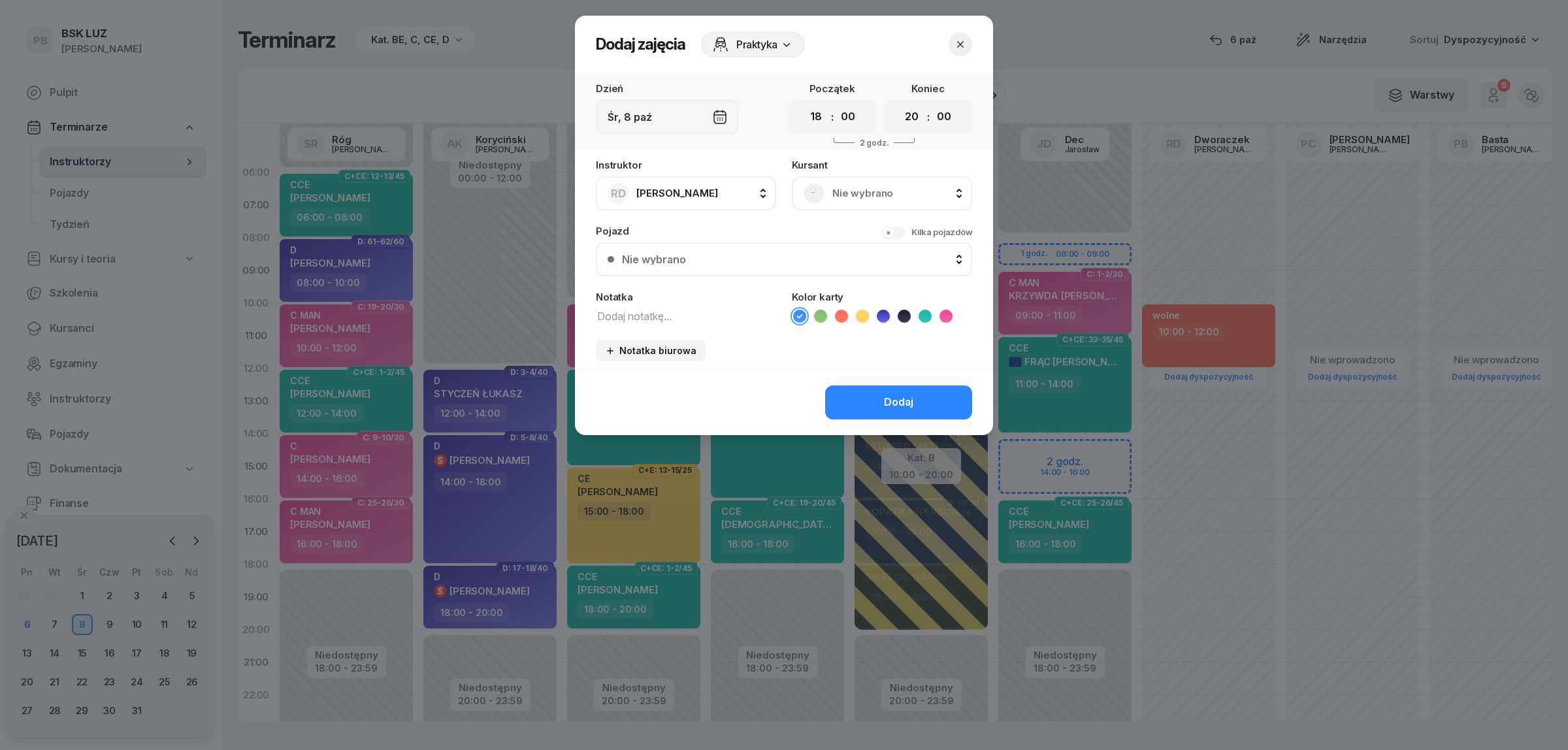
click at [962, 40] on icon "button" at bounding box center [960, 44] width 13 height 13
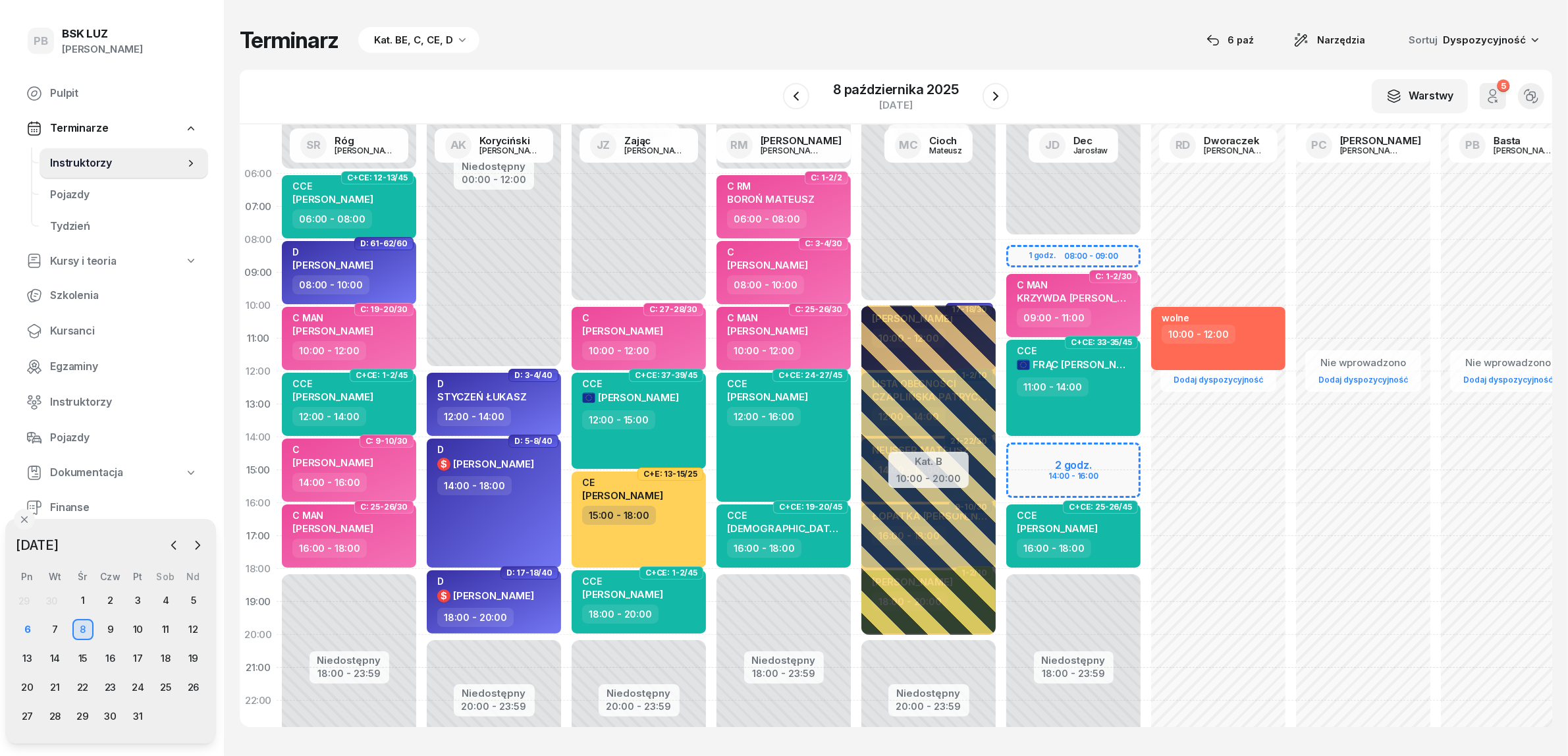
drag, startPoint x: 1051, startPoint y: 51, endPoint x: 1081, endPoint y: 97, distance: 54.9
click at [1053, 51] on div "Terminarz Kat. BE, C, CE, D [DATE] Narzędzia Sortuj Dyspozycyjność" at bounding box center [896, 41] width 1312 height 28
click at [56, 632] on div "7" at bounding box center [55, 630] width 21 height 21
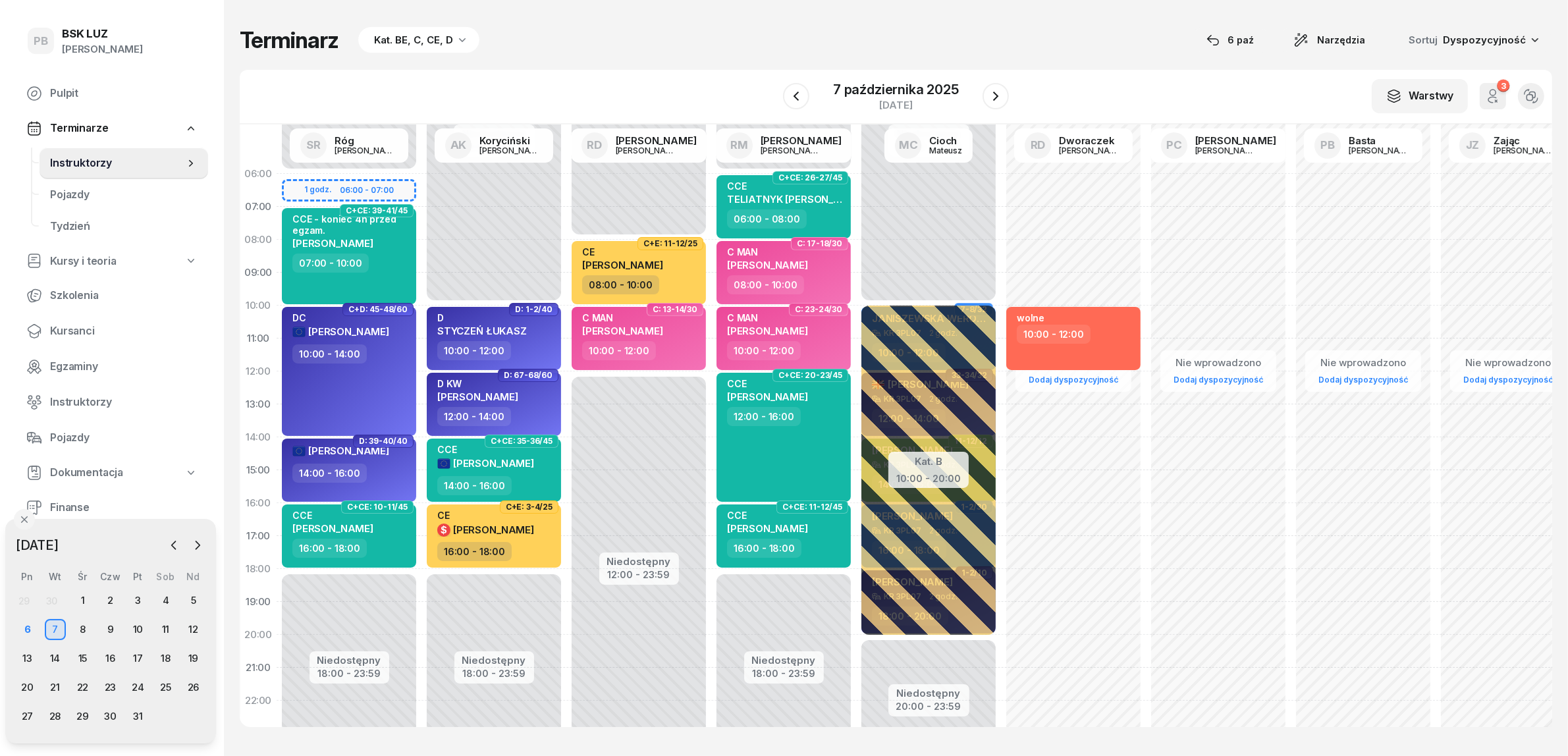
click at [695, 44] on div "Terminarz Kat. BE, C, CE, D [DATE] Narzędzia Sortuj Dyspozycyjność" at bounding box center [896, 41] width 1312 height 28
click at [1095, 24] on div "Terminarz Kat. BE, C, CE, D [DATE] Narzędzia Sortuj Dyspozycyjność W Wybierz AK…" at bounding box center [896, 376] width 1312 height 753
click at [1063, 51] on div "Terminarz Kat. BE, C, CE, D [DATE] Narzędzia Sortuj Dyspozycyjność" at bounding box center [896, 41] width 1312 height 28
click at [952, 31] on div "Terminarz Kat. BE, C, CE, D [DATE] Narzędzia Sortuj Dyspozycyjność" at bounding box center [896, 41] width 1312 height 28
click at [1073, 55] on div "Terminarz Kat. BE, C, CE, D [DATE] Narzędzia Sortuj Dyspozycyjność W Wybierz AK…" at bounding box center [896, 376] width 1312 height 753
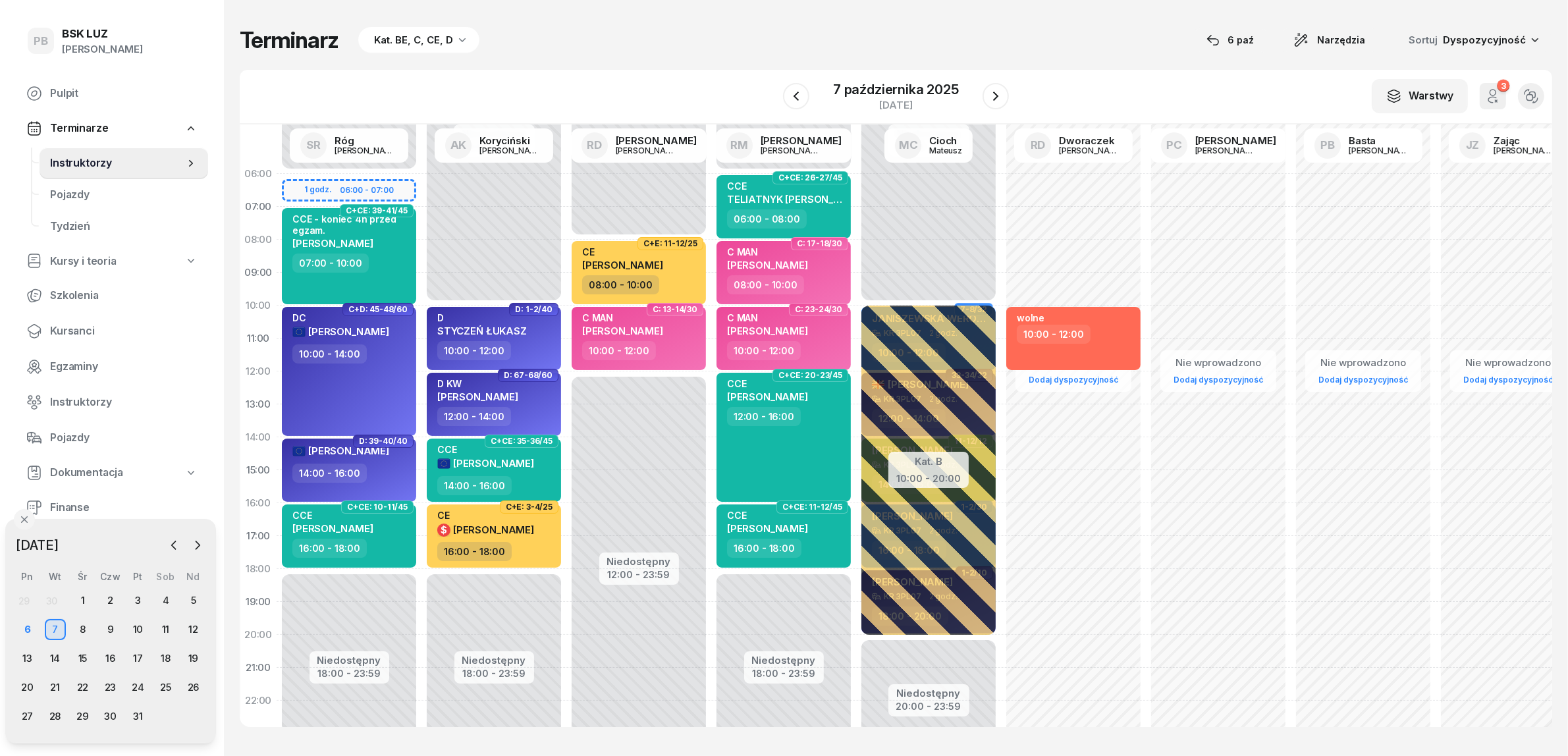
click at [1077, 55] on div "Terminarz Kat. BE, C, CE, D [DATE] Narzędzia Sortuj Dyspozycyjność W Wybierz AK…" at bounding box center [896, 376] width 1312 height 753
click at [1117, 18] on div "Terminarz Kat. BE, C, CE, D [DATE] Narzędzia Sortuj Dyspozycyjność W Wybierz AK…" at bounding box center [896, 376] width 1312 height 753
click at [84, 634] on div "8" at bounding box center [83, 630] width 21 height 21
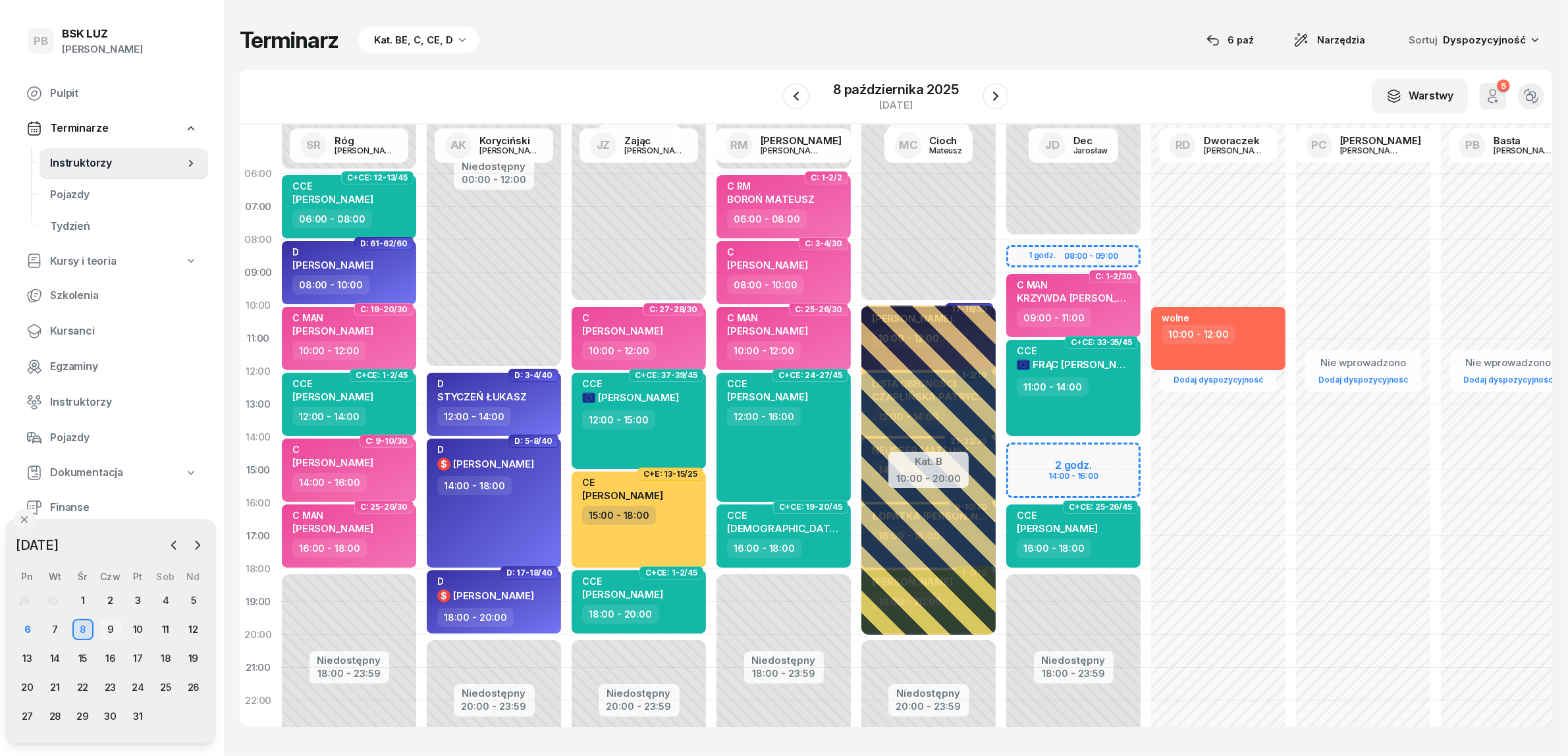
click at [112, 627] on div "9" at bounding box center [111, 630] width 21 height 21
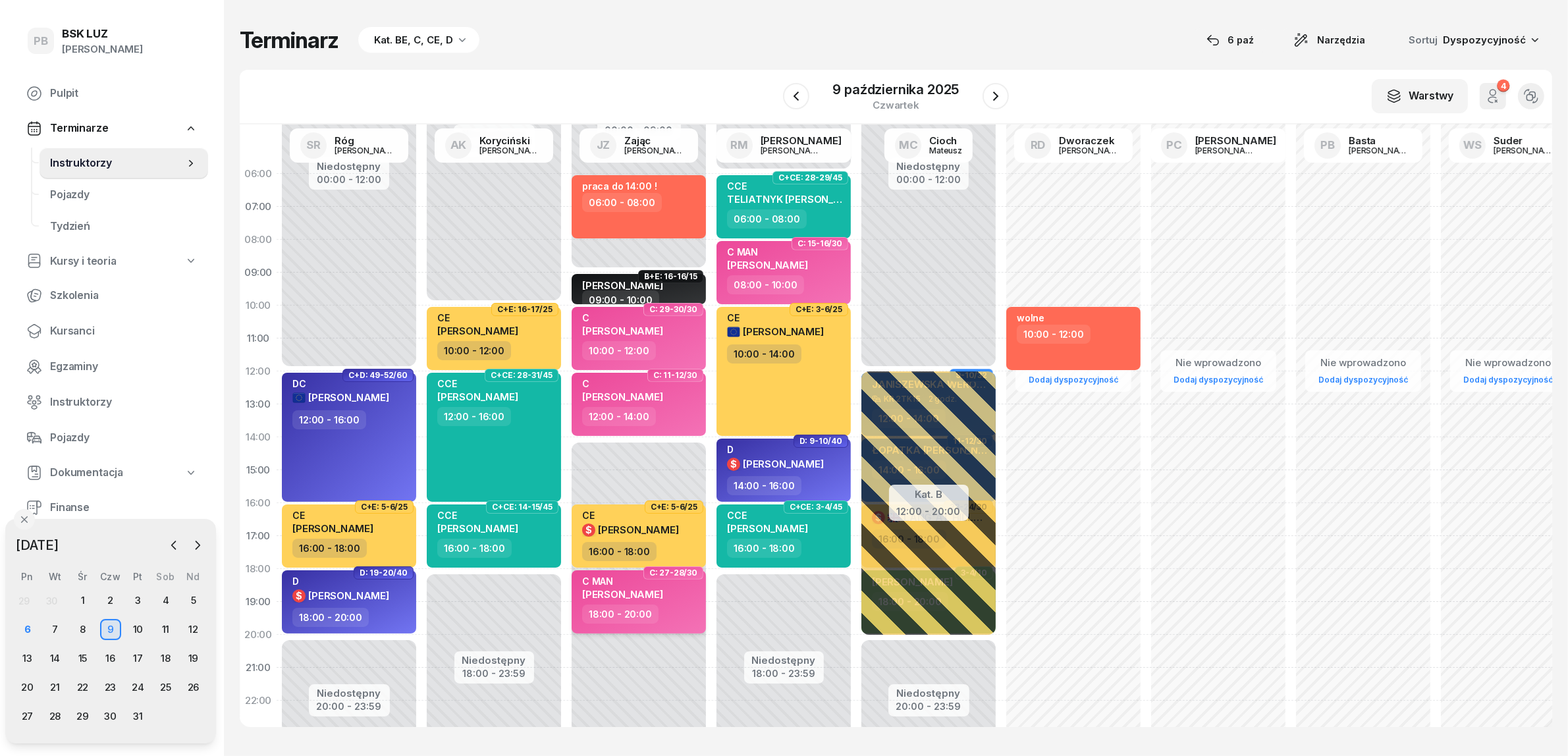
click at [679, 621] on div "18:00 - 20:00" at bounding box center [640, 614] width 116 height 19
select select "18"
select select "20"
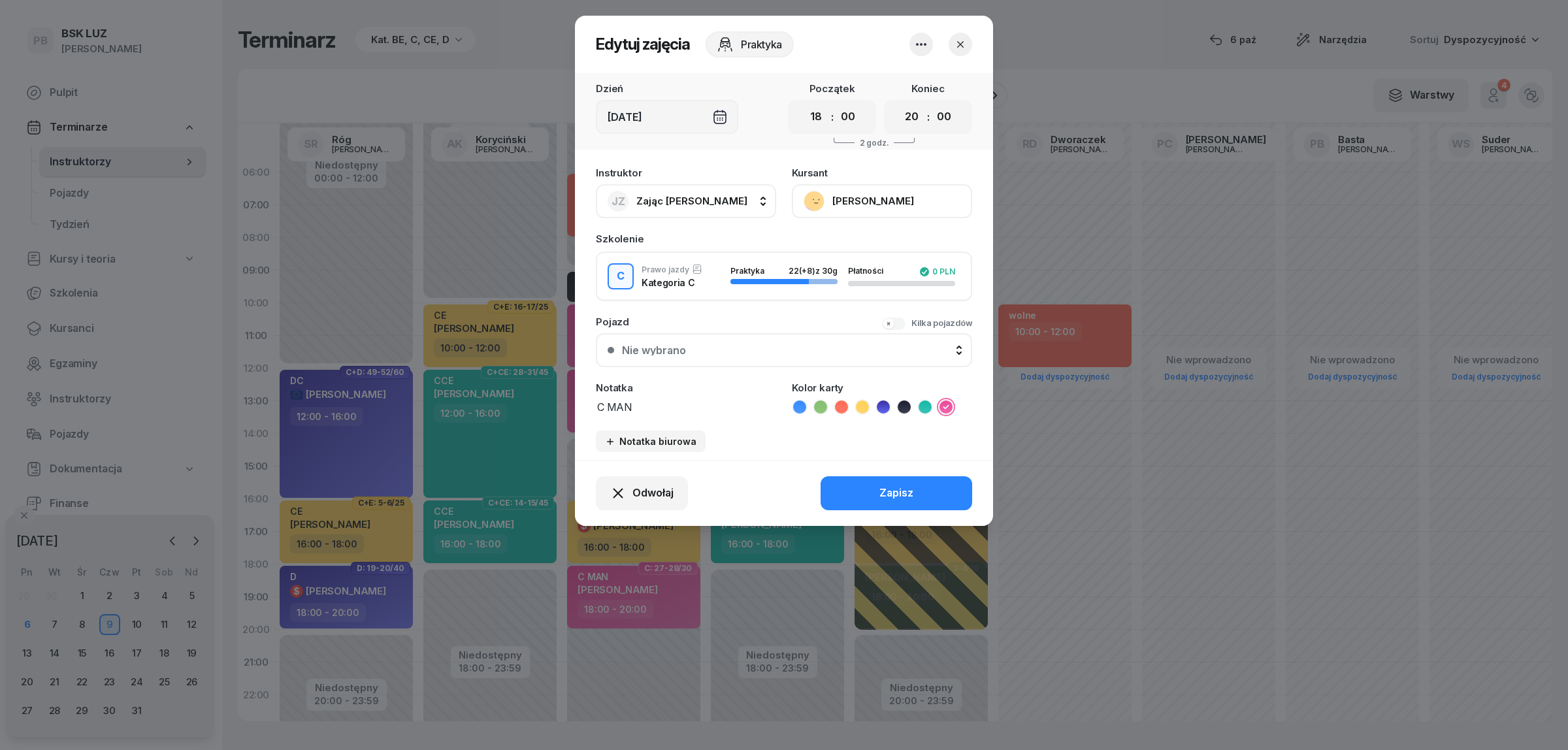
click at [697, 195] on button "JZ Zając Jacek" at bounding box center [686, 201] width 180 height 34
type input "marko"
click at [724, 282] on span "[PERSON_NAME]" at bounding box center [684, 288] width 81 height 17
click at [869, 495] on button "Zapisz" at bounding box center [896, 493] width 151 height 34
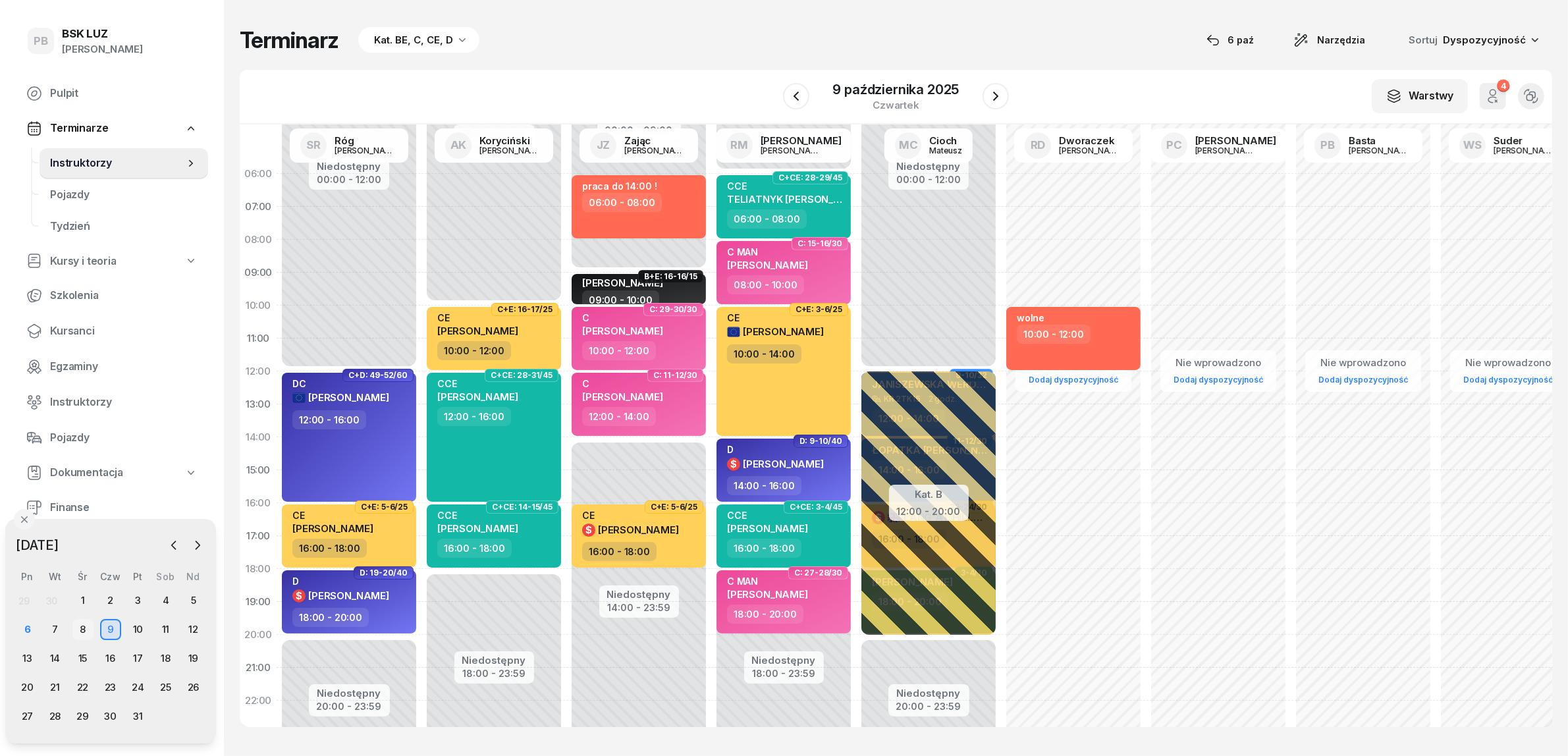
click at [81, 623] on div "8" at bounding box center [83, 630] width 21 height 21
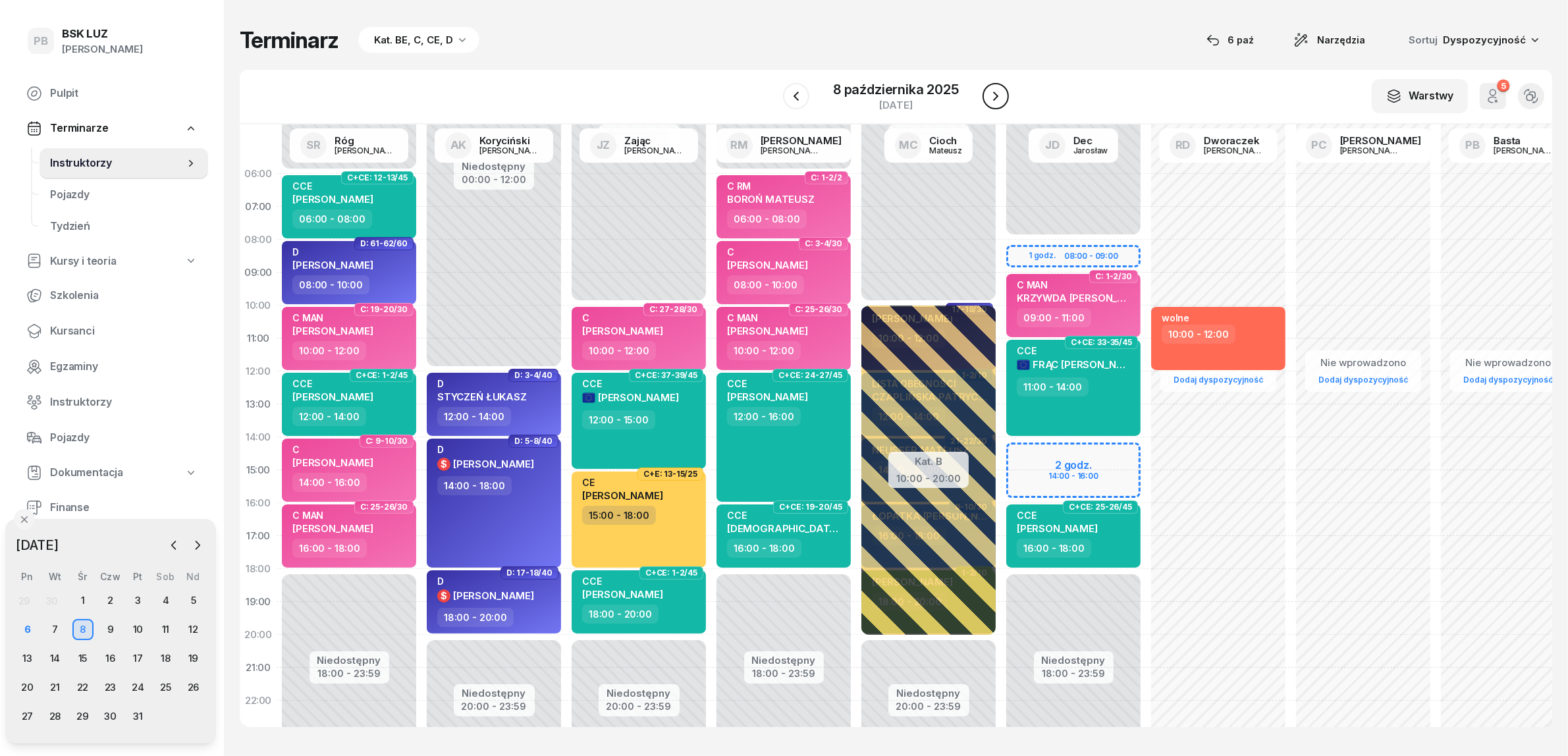
click at [983, 93] on button "button" at bounding box center [996, 97] width 27 height 27
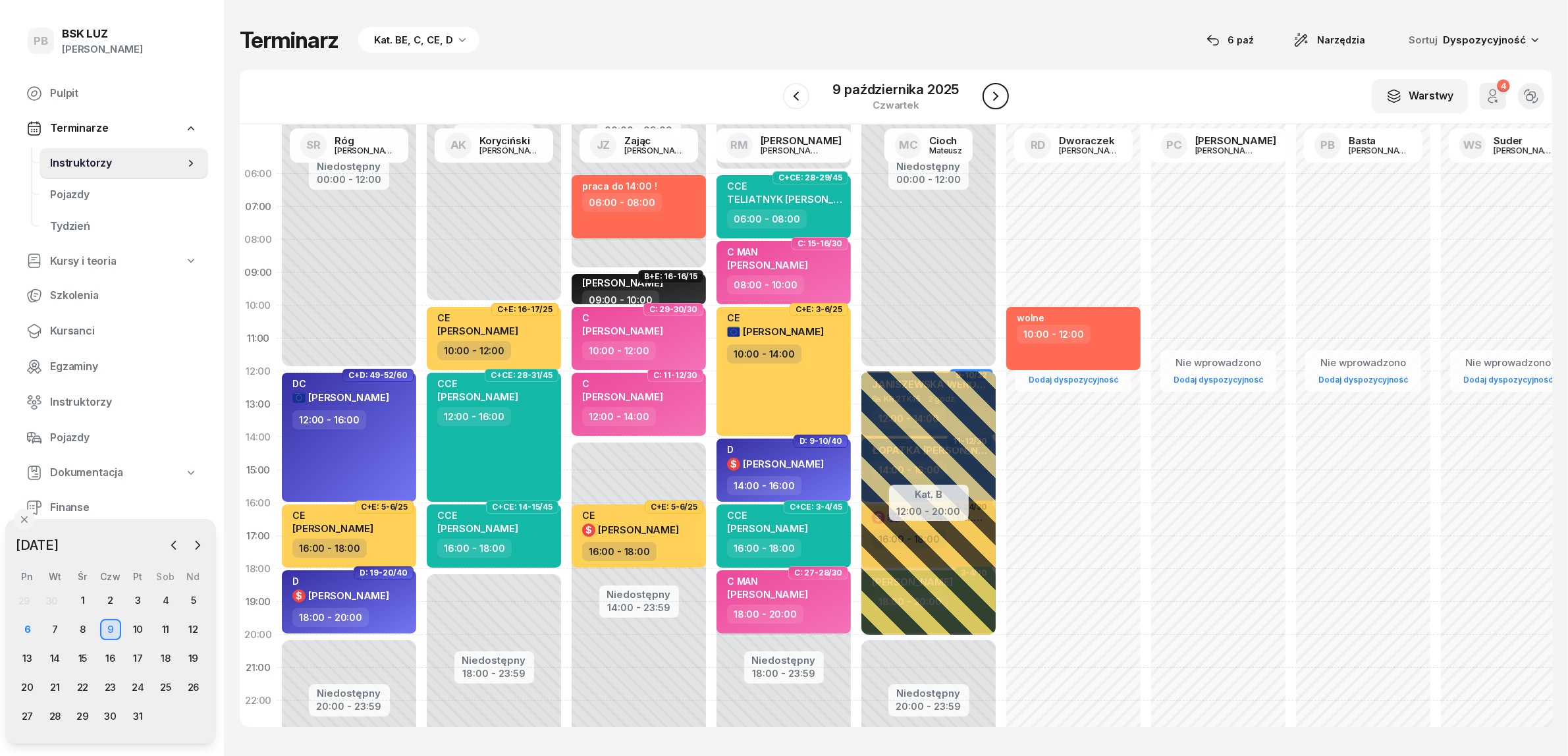
click at [983, 93] on button "button" at bounding box center [996, 97] width 27 height 27
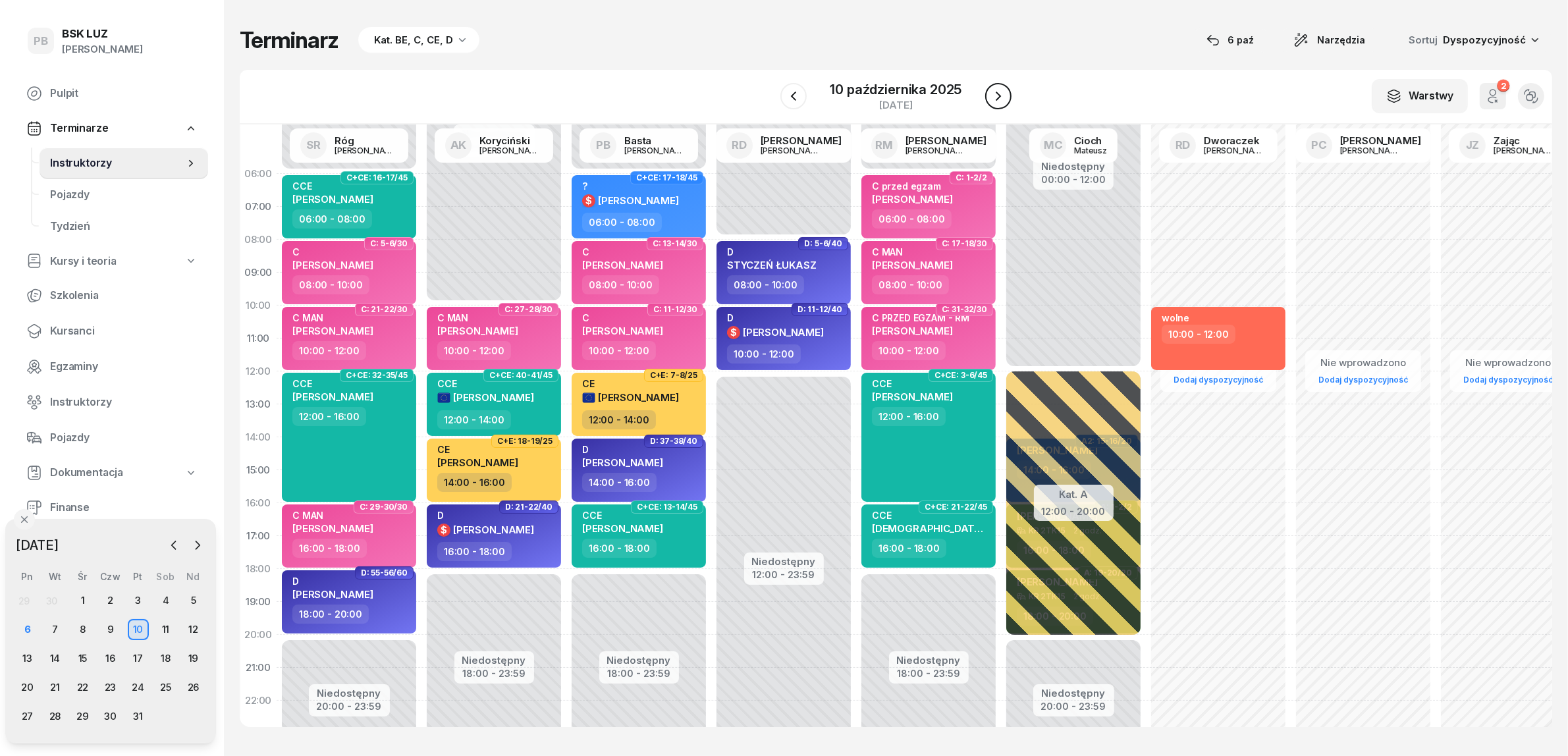
click at [983, 93] on div "10 października 2025 piątek" at bounding box center [896, 97] width 232 height 37
click at [991, 90] on icon "button" at bounding box center [998, 97] width 16 height 16
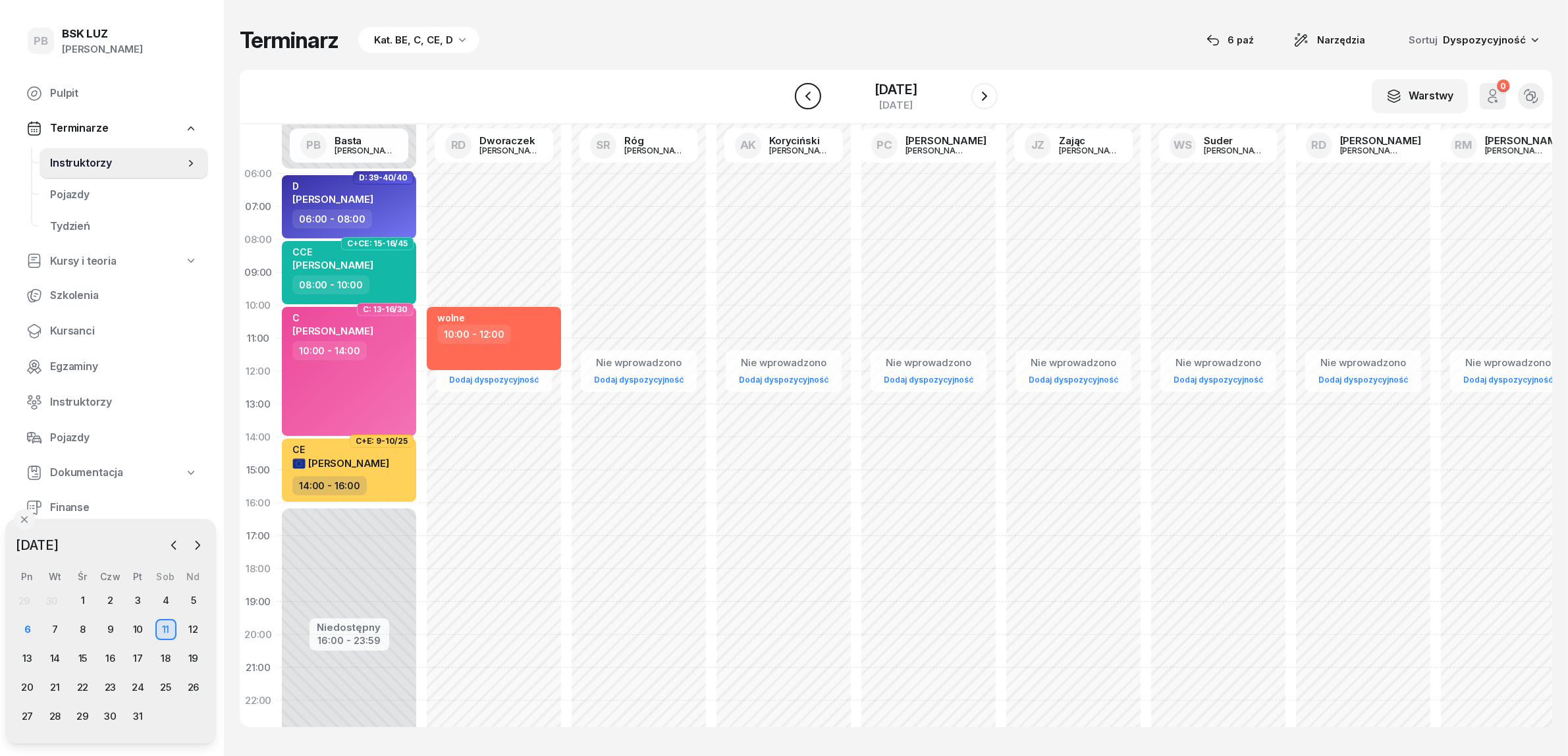
click at [801, 99] on icon "button" at bounding box center [808, 97] width 16 height 16
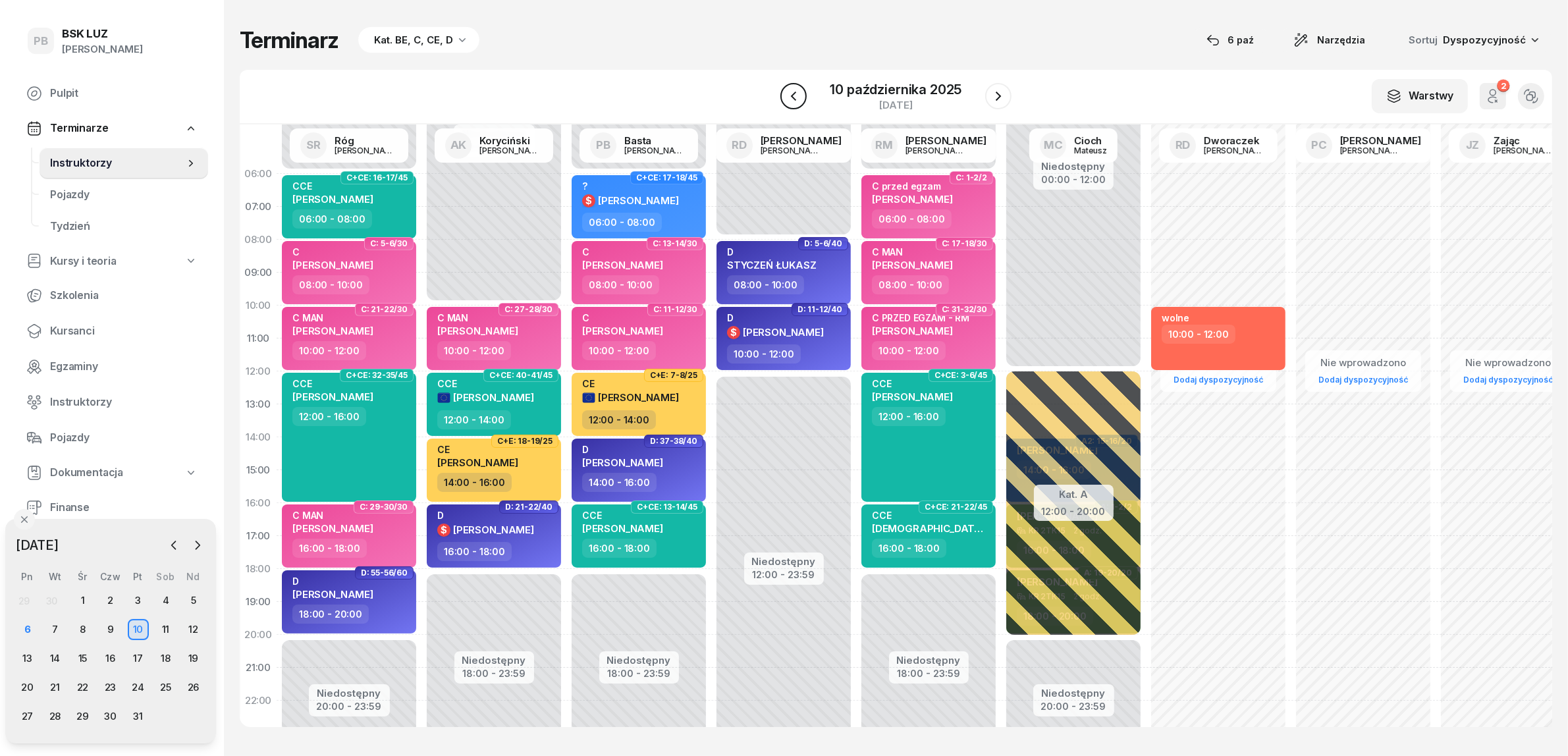
click at [801, 99] on icon "button" at bounding box center [794, 97] width 16 height 16
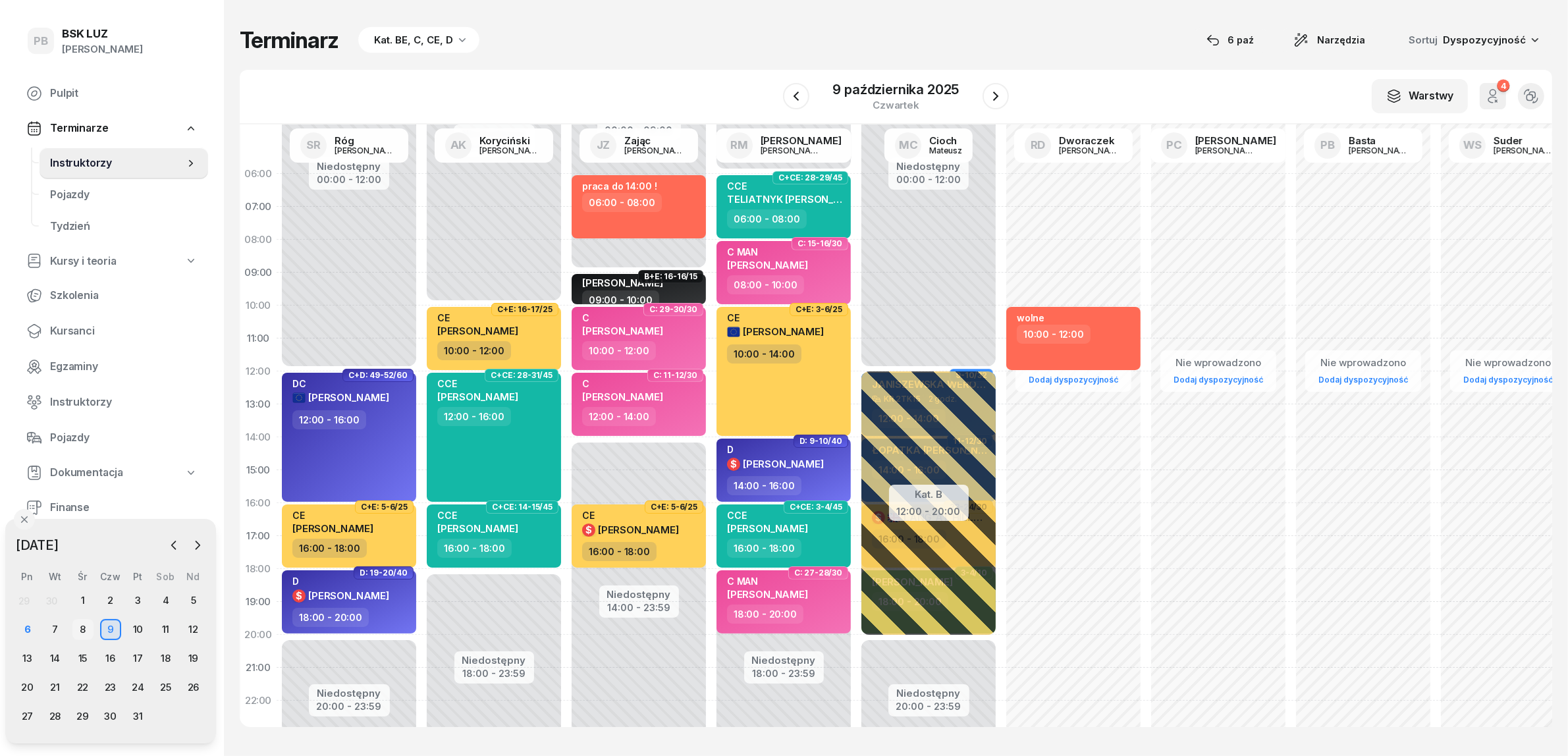
click at [81, 631] on div "8" at bounding box center [83, 630] width 21 height 21
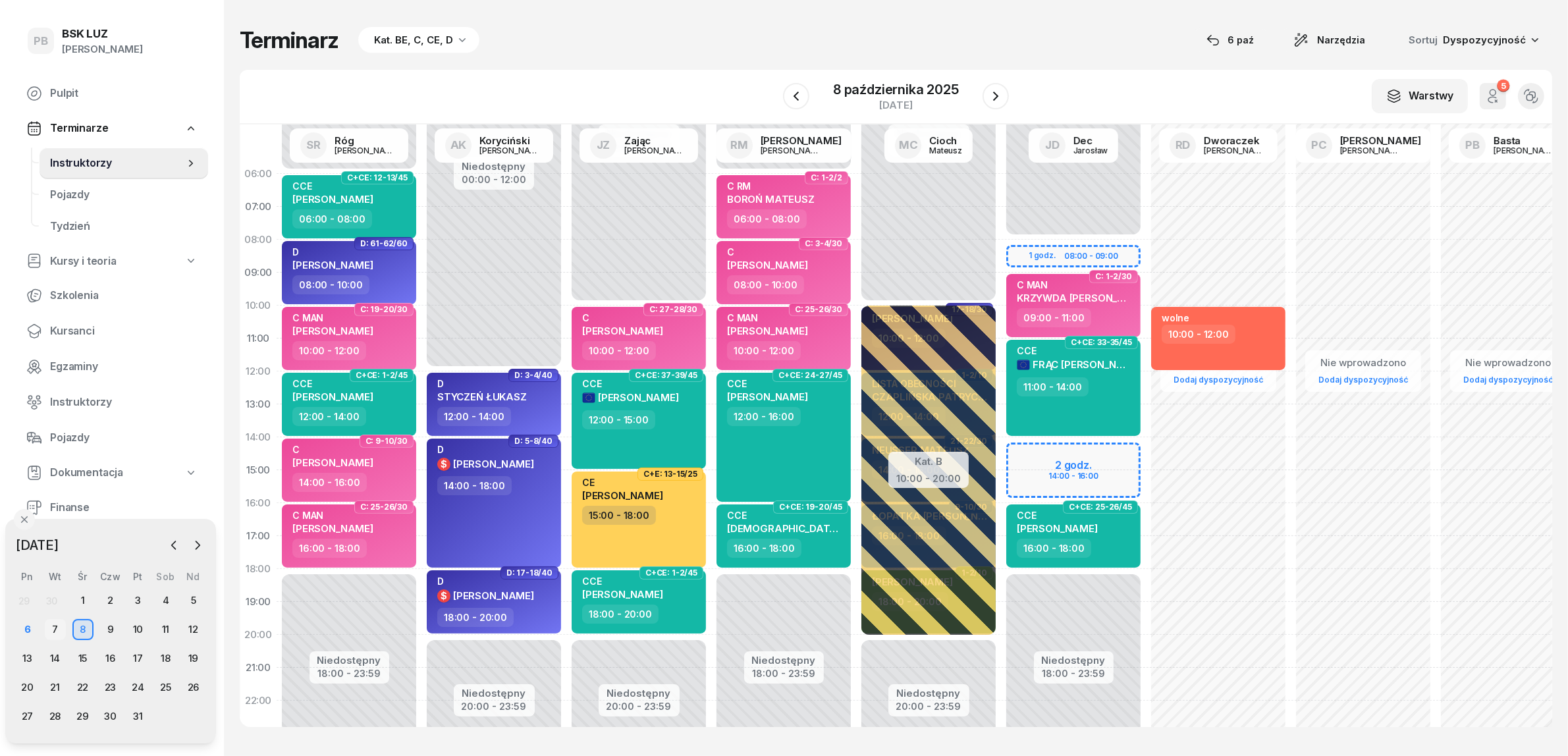
click at [54, 633] on div "7" at bounding box center [55, 630] width 21 height 21
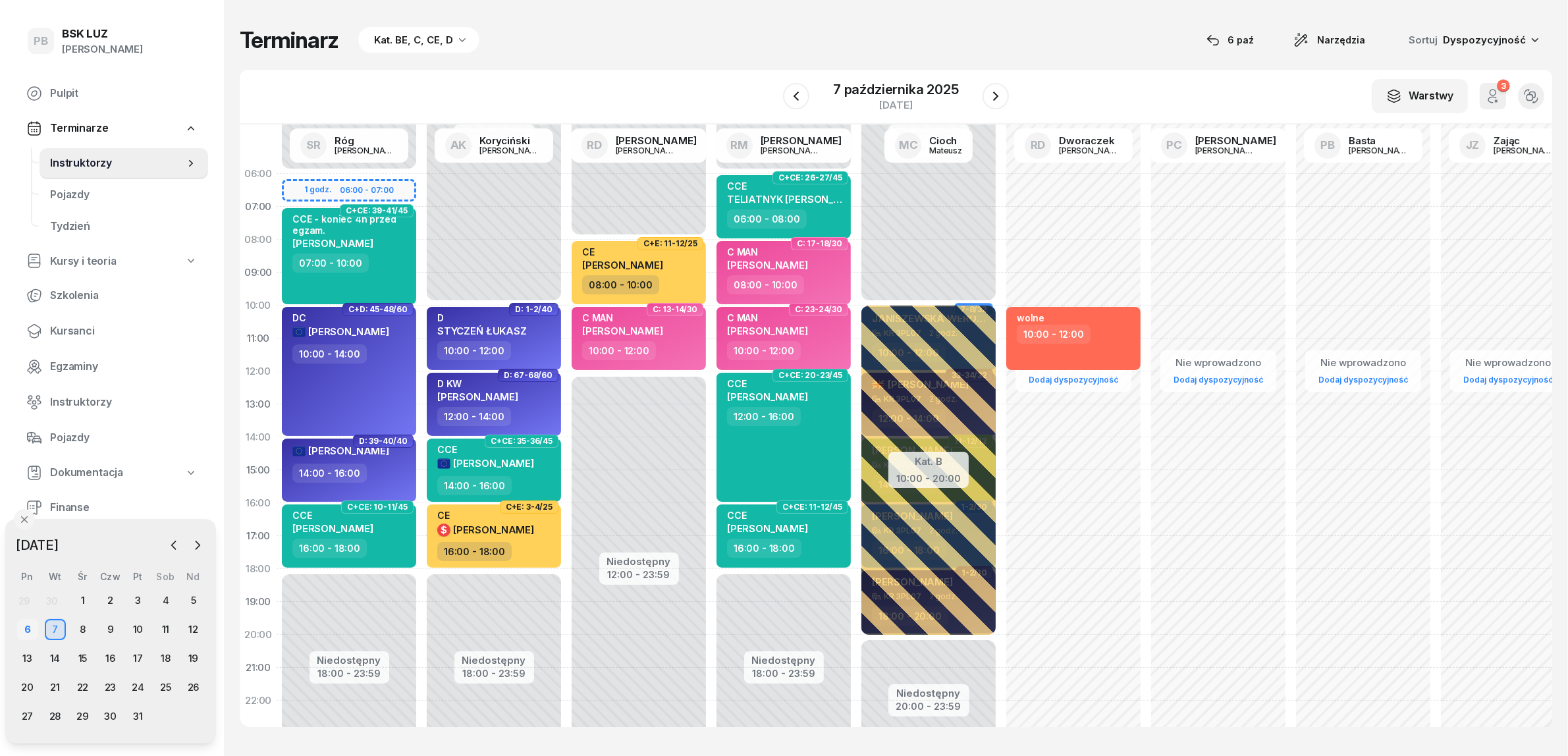
click at [30, 635] on div "6" at bounding box center [28, 630] width 21 height 21
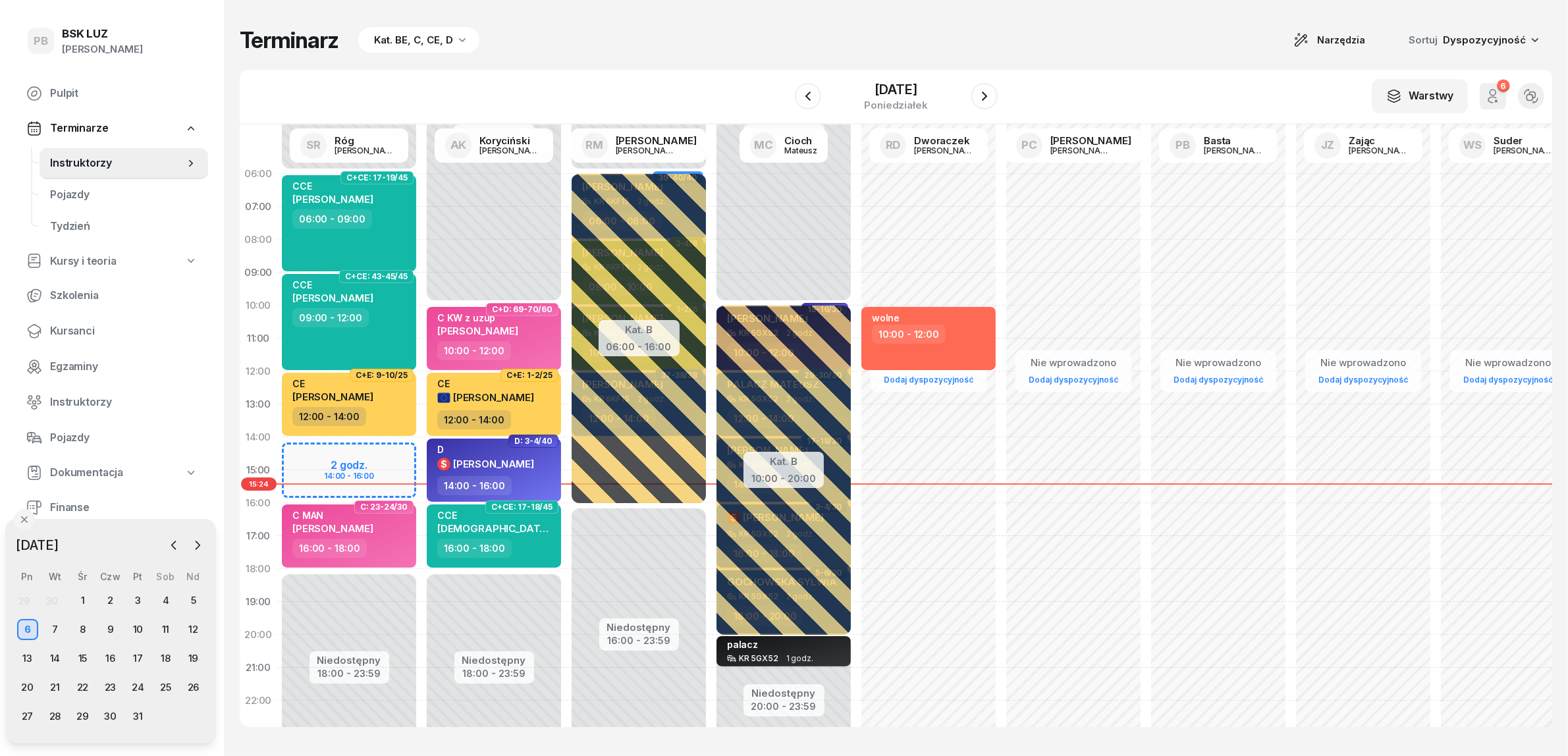
click at [706, 46] on div "Terminarz Kat. BE, C, CE, D Narzędzia Sortuj Dyspozycyjność" at bounding box center [896, 41] width 1312 height 28
click at [730, 77] on div "W Wybierz AK [PERSON_NAME] BP [PERSON_NAME] DP [PERSON_NAME] GS [PERSON_NAME] I…" at bounding box center [896, 97] width 1312 height 55
click at [741, 71] on div "W Wybierz AK [PERSON_NAME] BP [PERSON_NAME] DP [PERSON_NAME] GS [PERSON_NAME] I…" at bounding box center [896, 97] width 1312 height 55
click at [750, 49] on div "Terminarz Kat. BE, C, CE, D Narzędzia Sortuj Dyspozycyjność" at bounding box center [896, 41] width 1312 height 28
click at [71, 326] on span "Kursanci" at bounding box center [124, 332] width 148 height 17
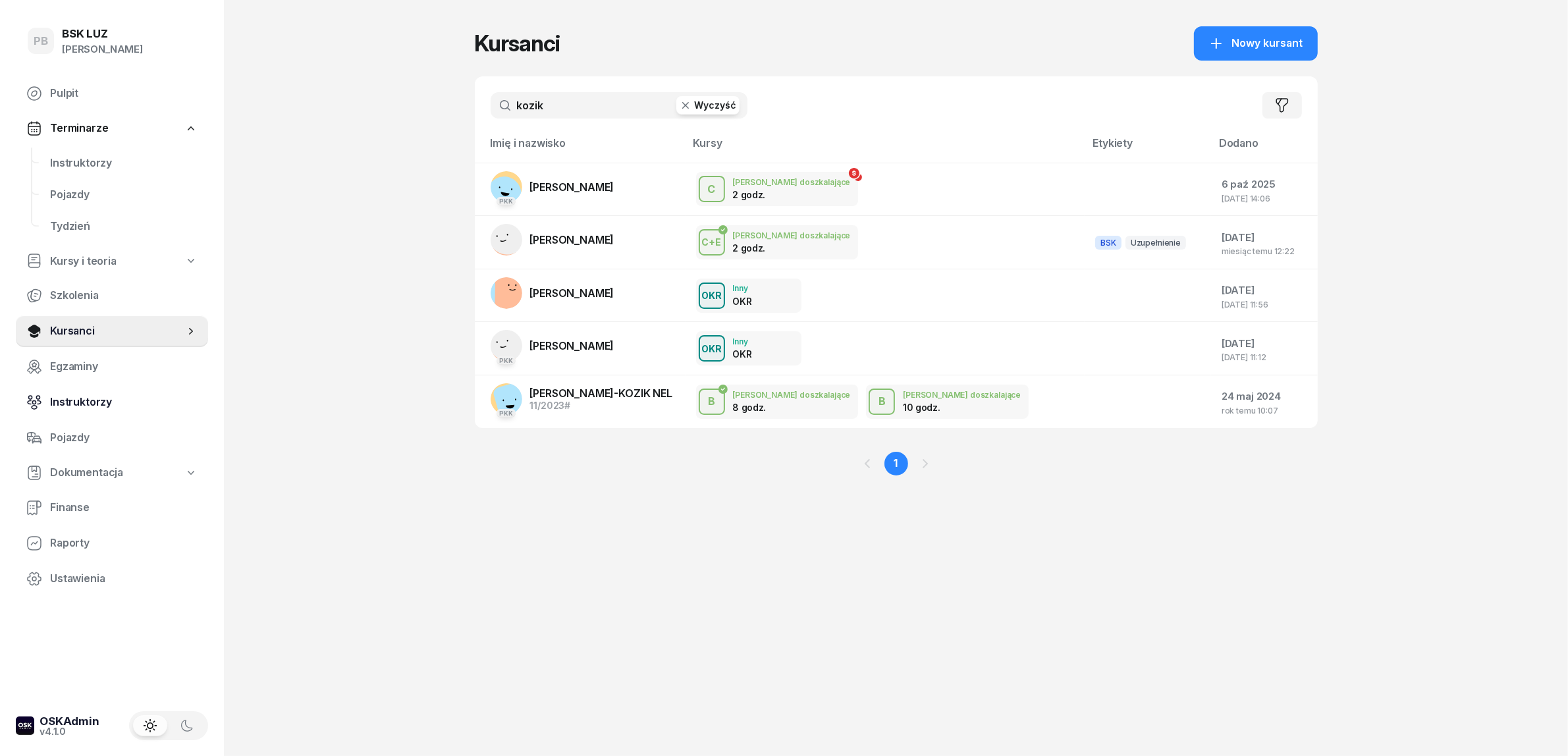
click at [81, 402] on span "Instruktorzy" at bounding box center [124, 402] width 148 height 17
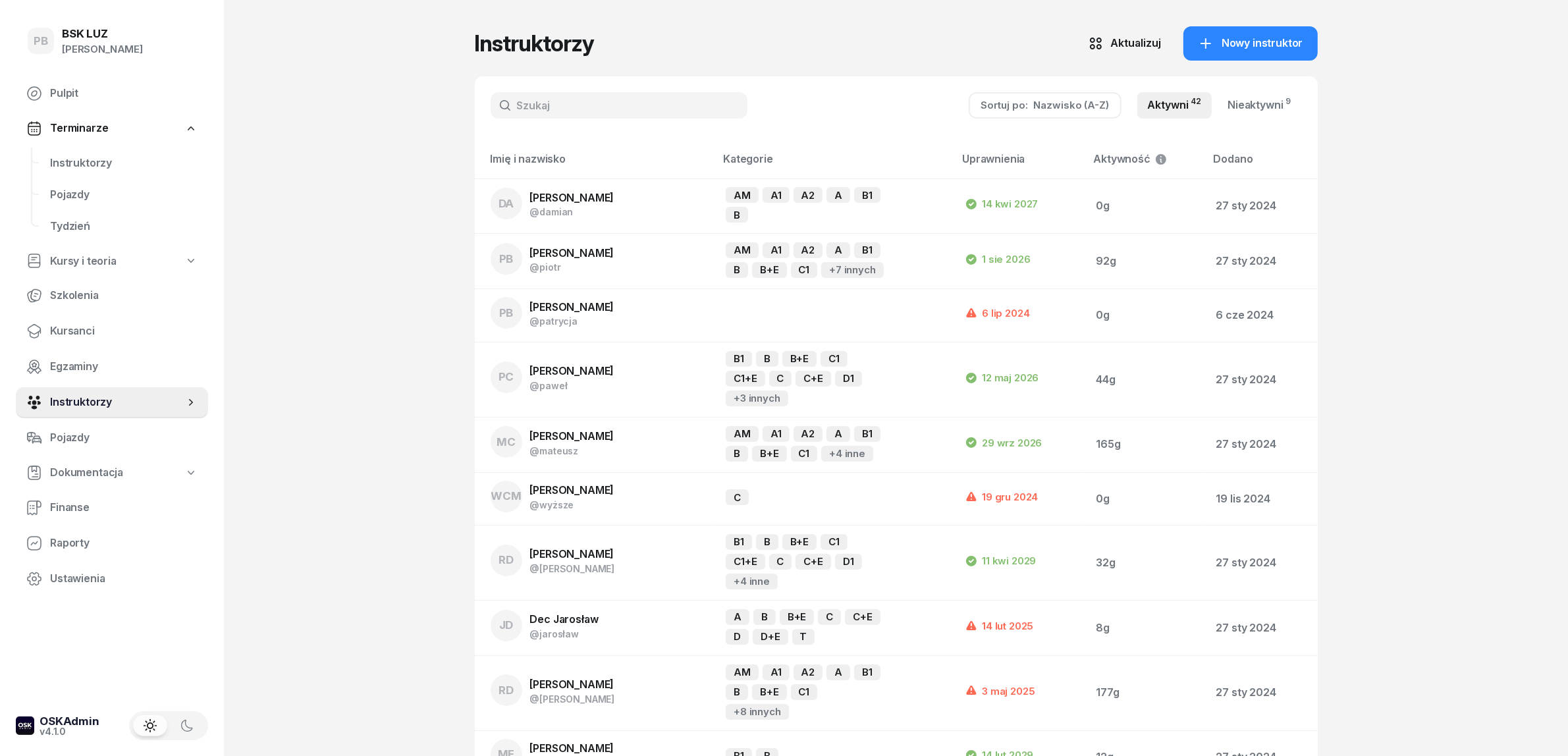
click at [606, 103] on input "text" at bounding box center [619, 105] width 257 height 27
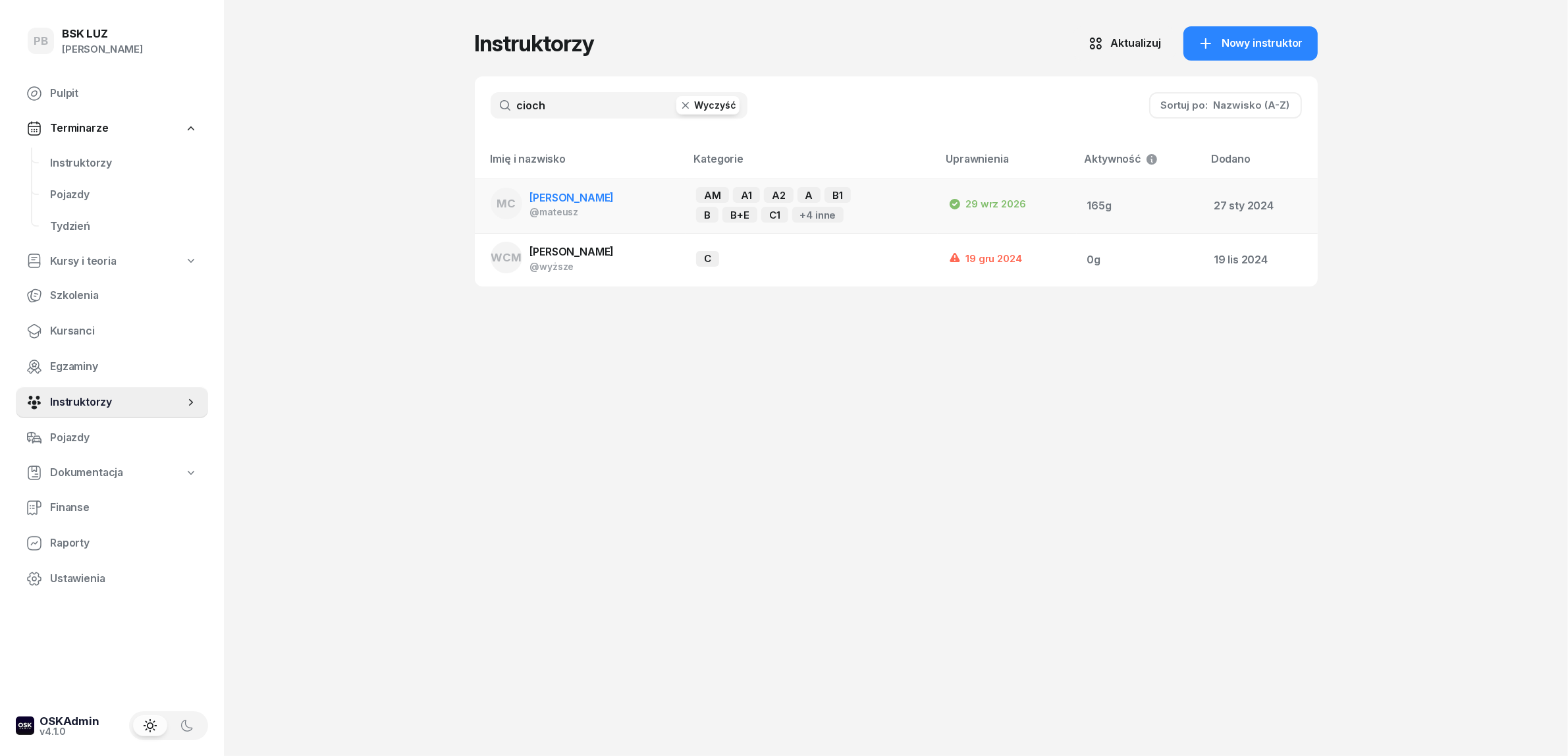
type input "cioch"
click at [588, 191] on div "[PERSON_NAME]" at bounding box center [572, 198] width 85 height 17
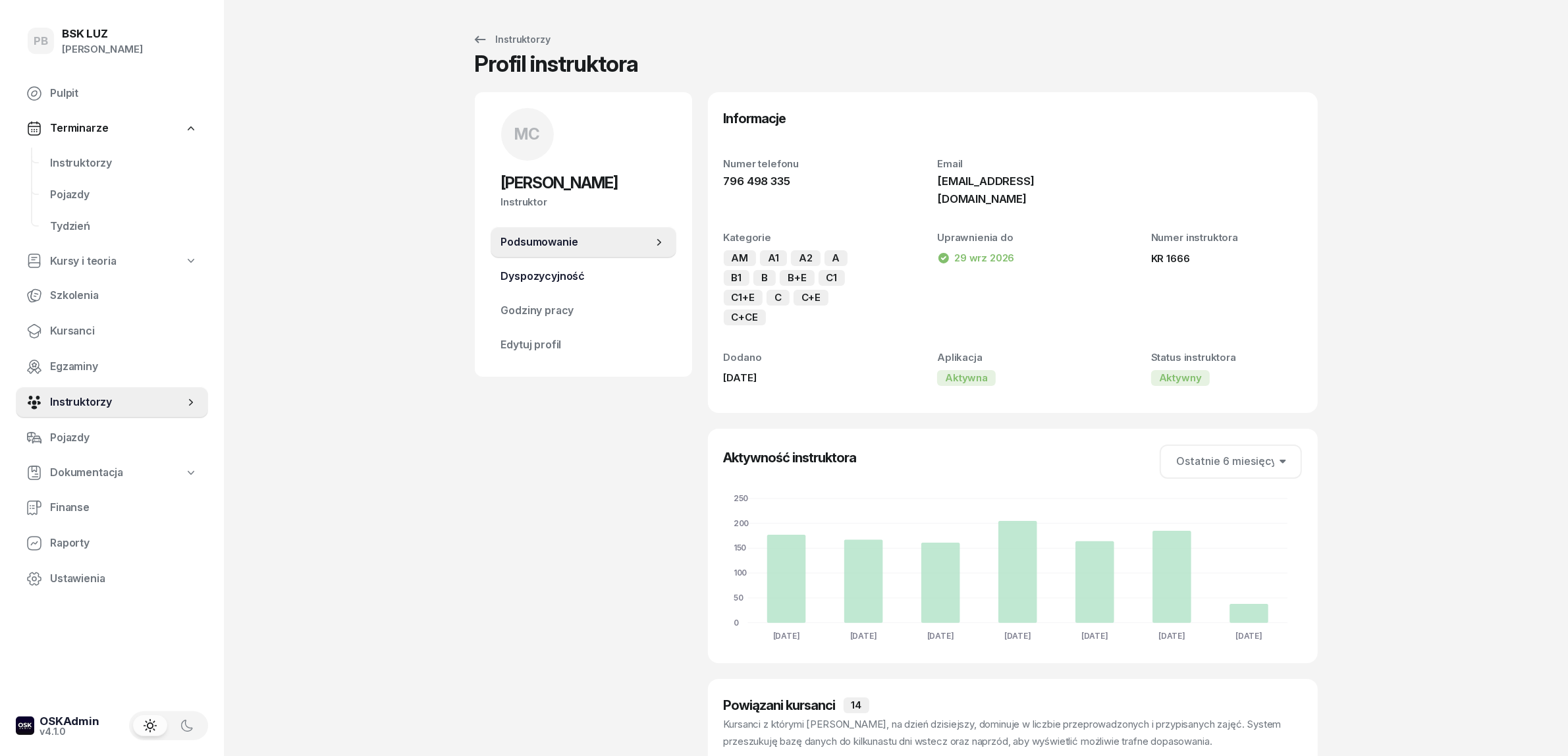
click at [583, 270] on span "Dyspozycyjność" at bounding box center [583, 277] width 164 height 17
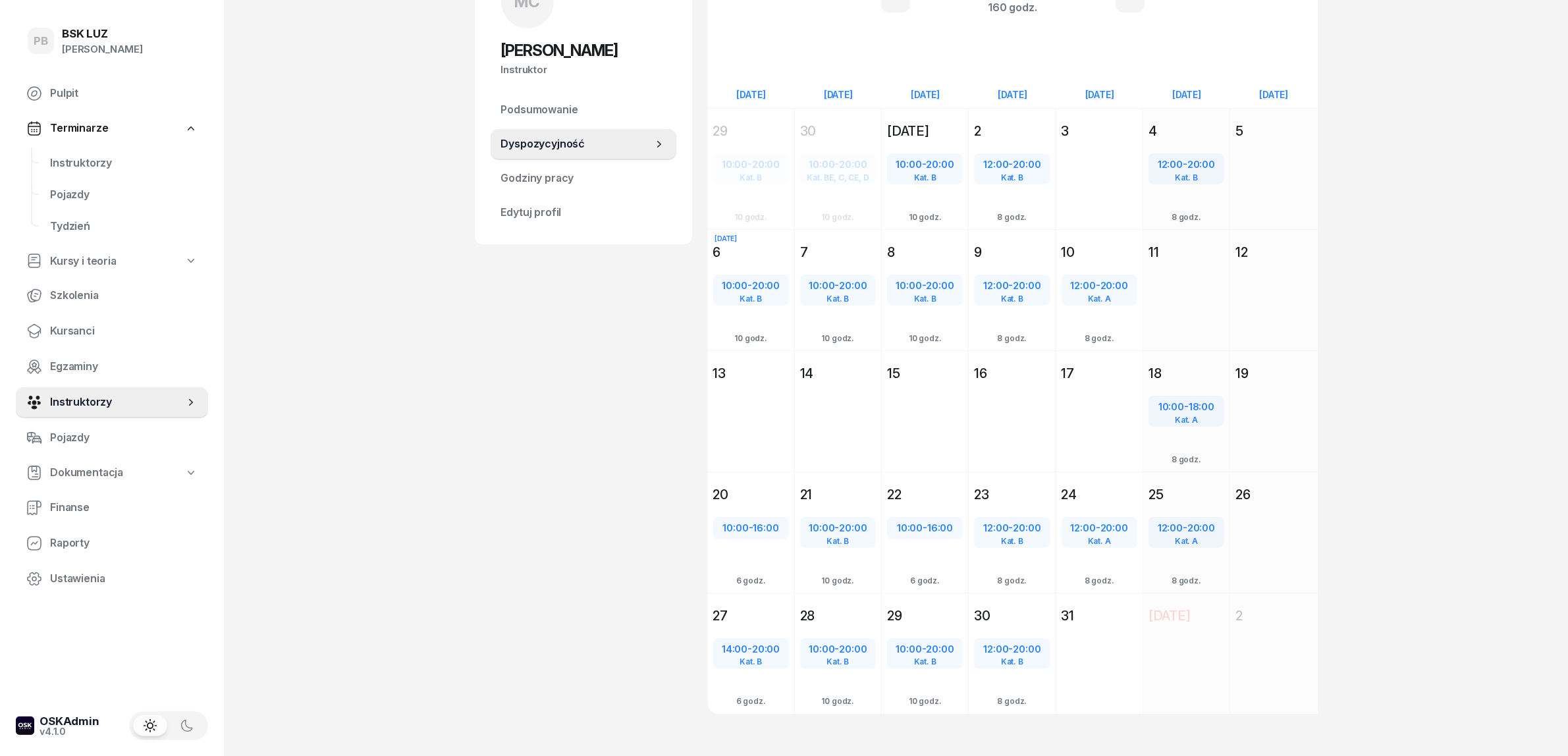
scroll to position [143, 0]
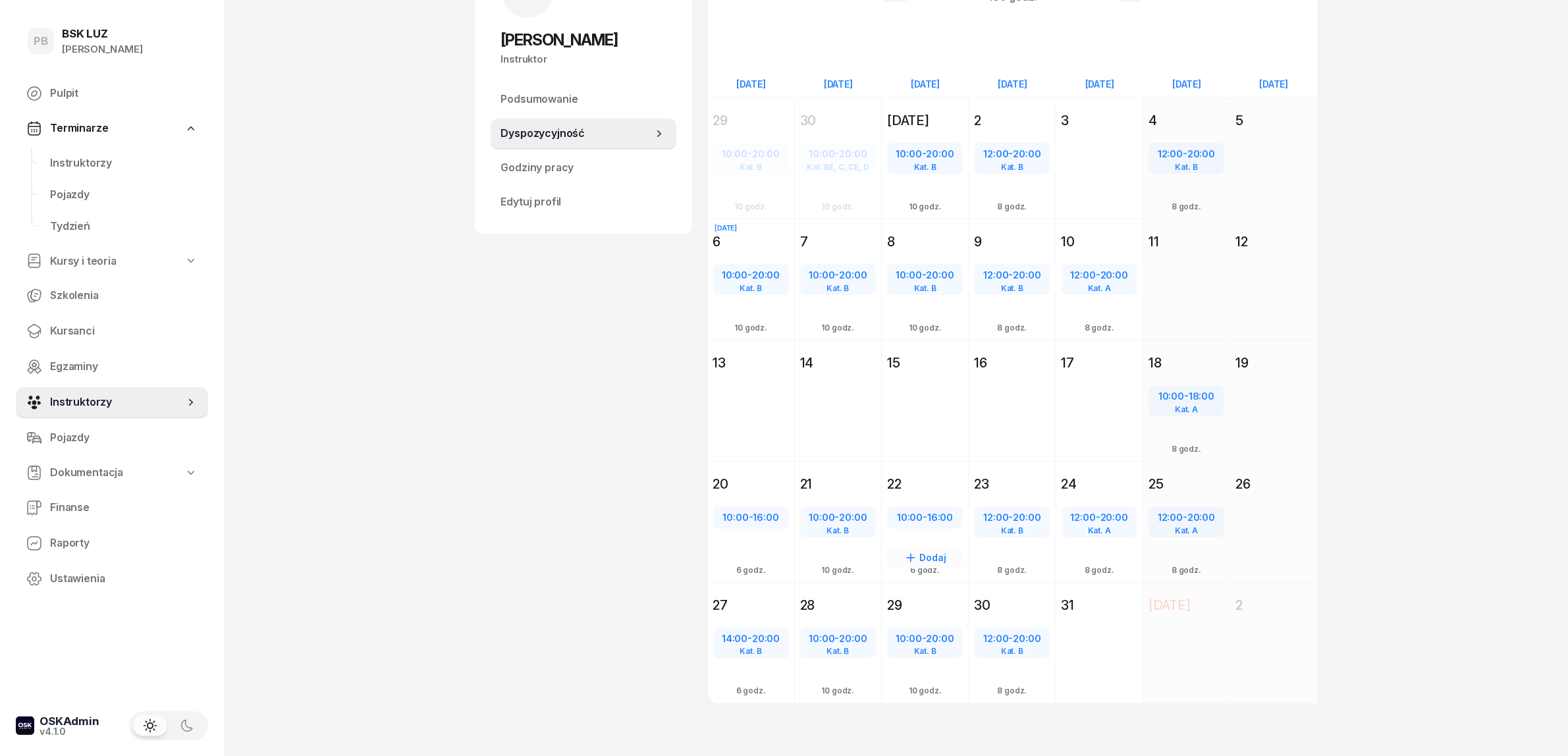
click at [945, 517] on span "16:00" at bounding box center [940, 517] width 26 height 13
select select "10"
select select "16"
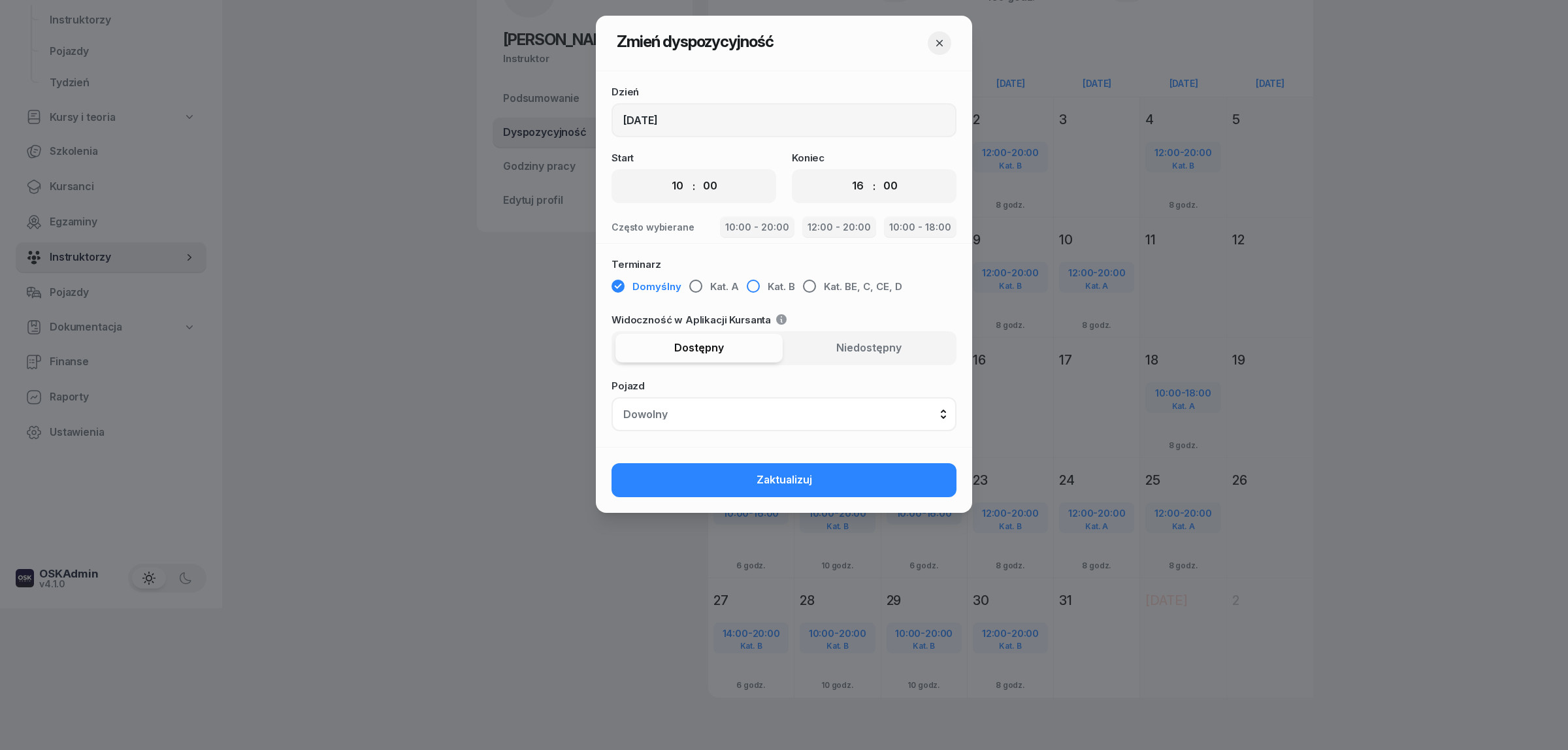
click at [775, 286] on span "Kat. B" at bounding box center [781, 287] width 28 height 17
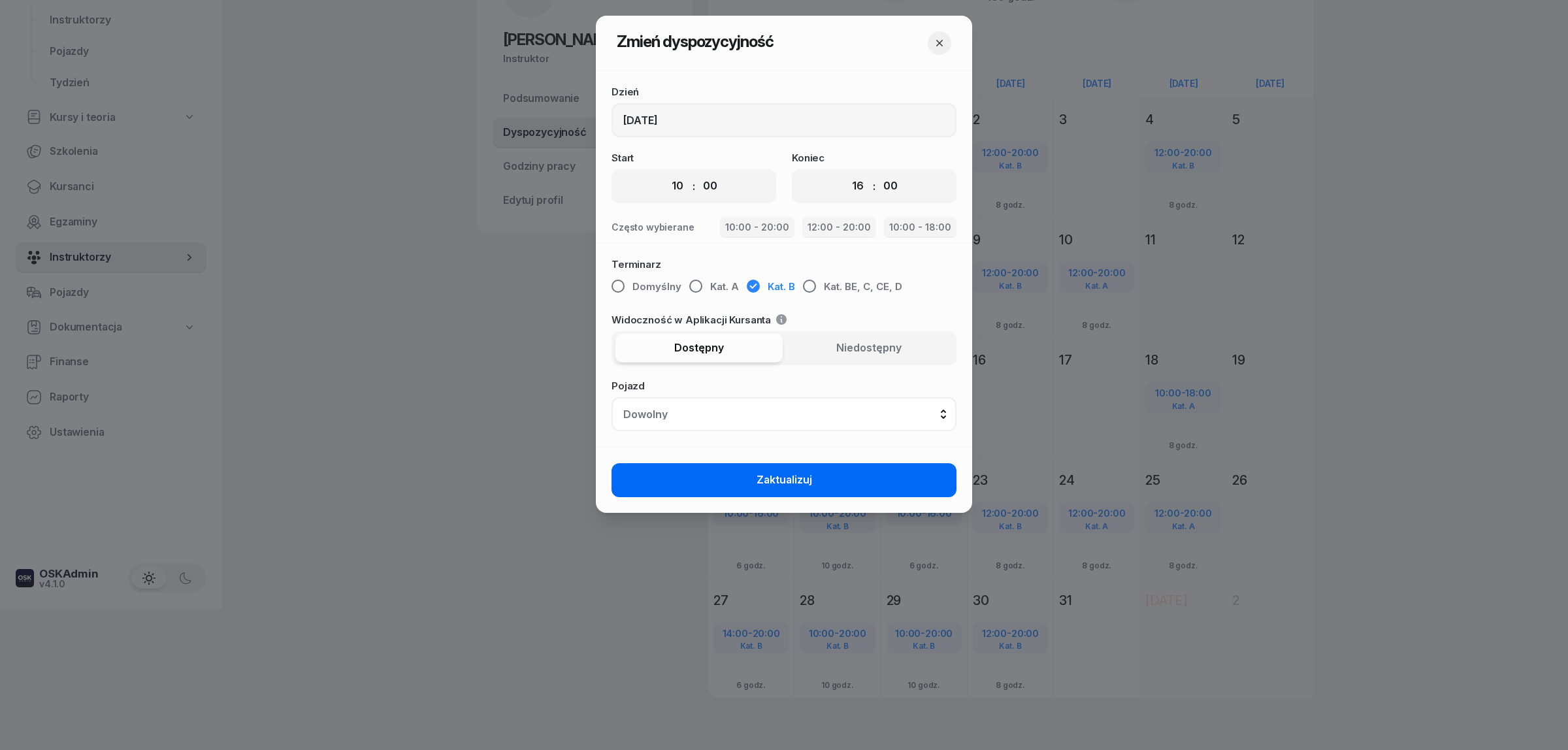
click at [773, 477] on span "Zaktualizuj" at bounding box center [784, 480] width 55 height 17
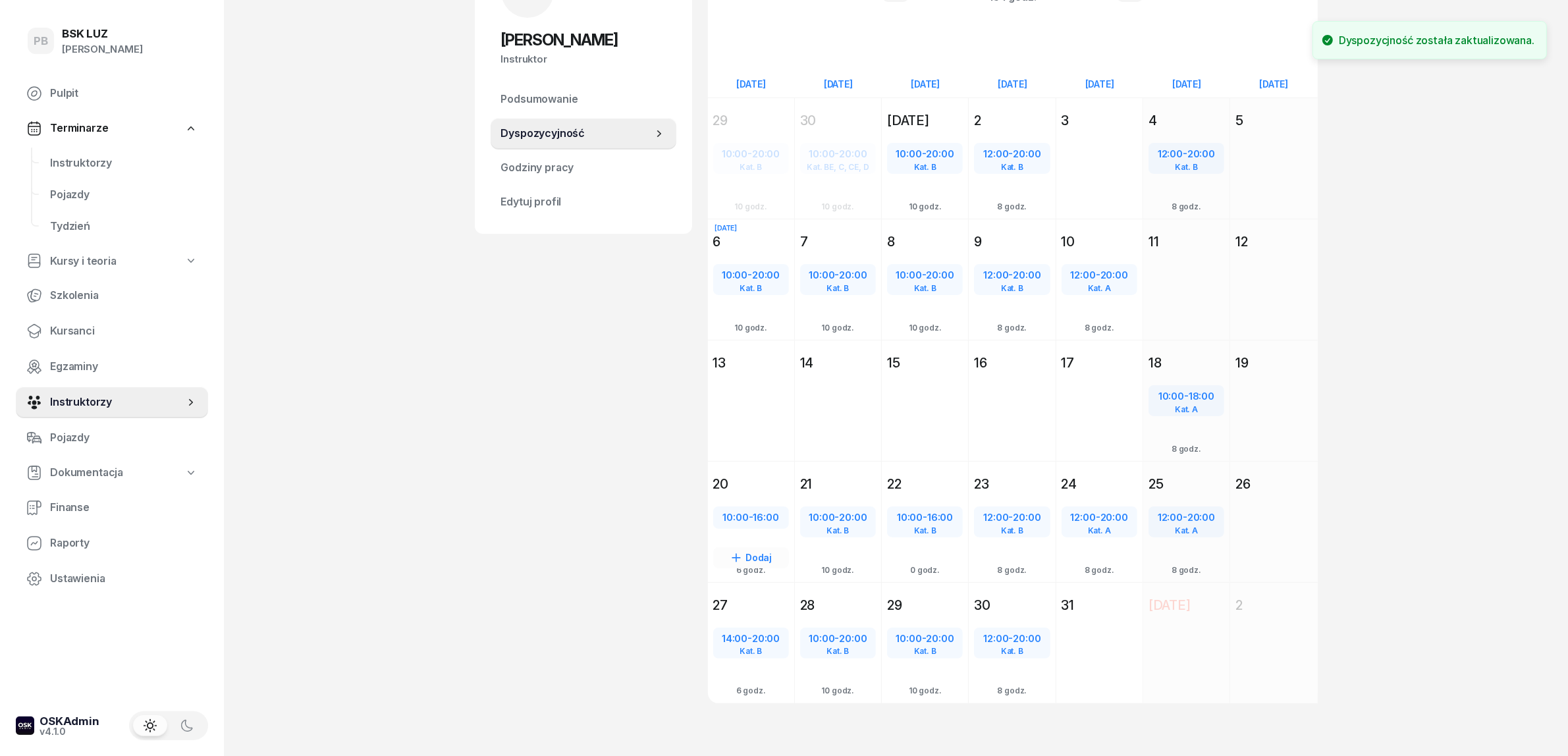
click at [746, 511] on span "10:00" at bounding box center [736, 517] width 26 height 13
select select "10"
select select "16"
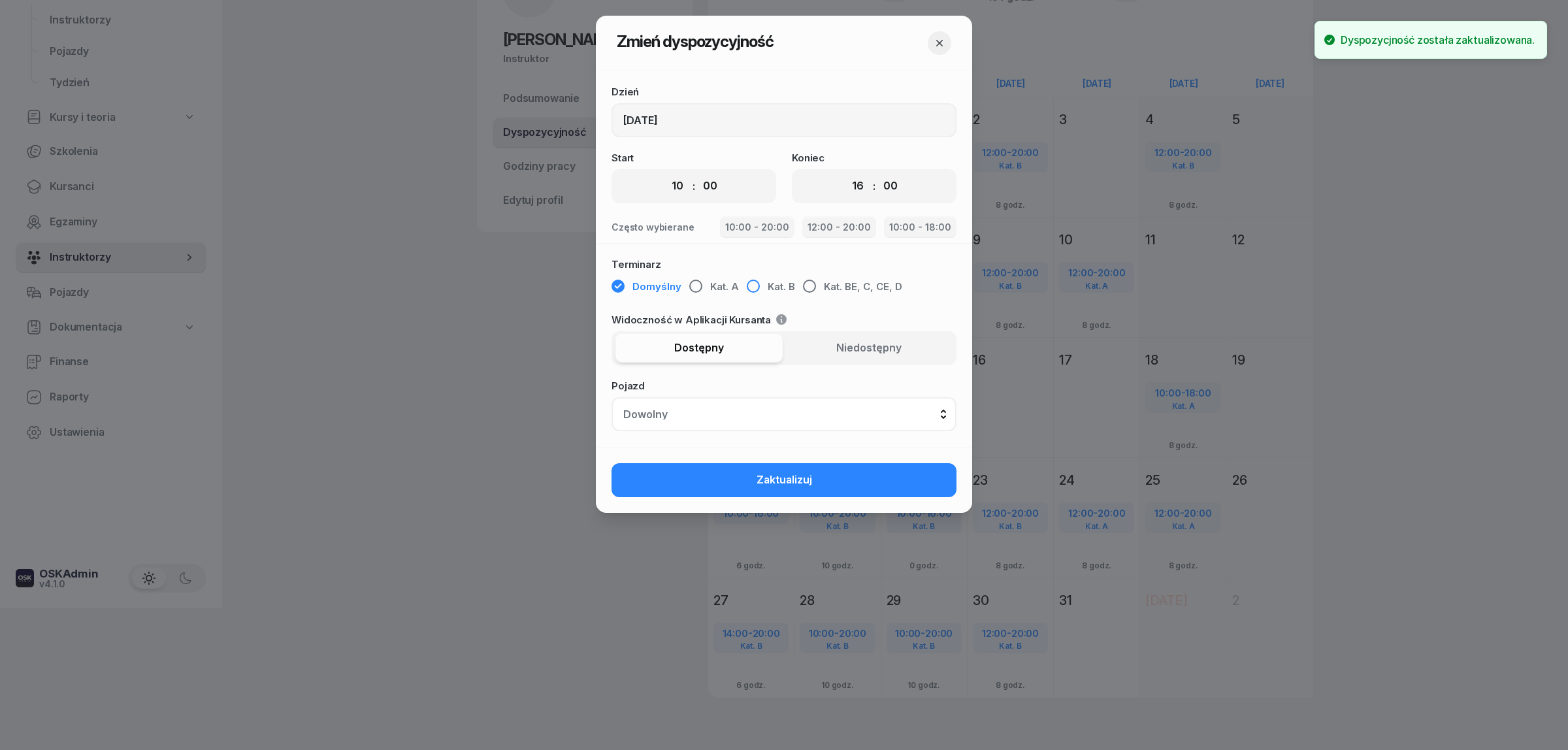
click at [775, 289] on span "Kat. B" at bounding box center [781, 287] width 28 height 17
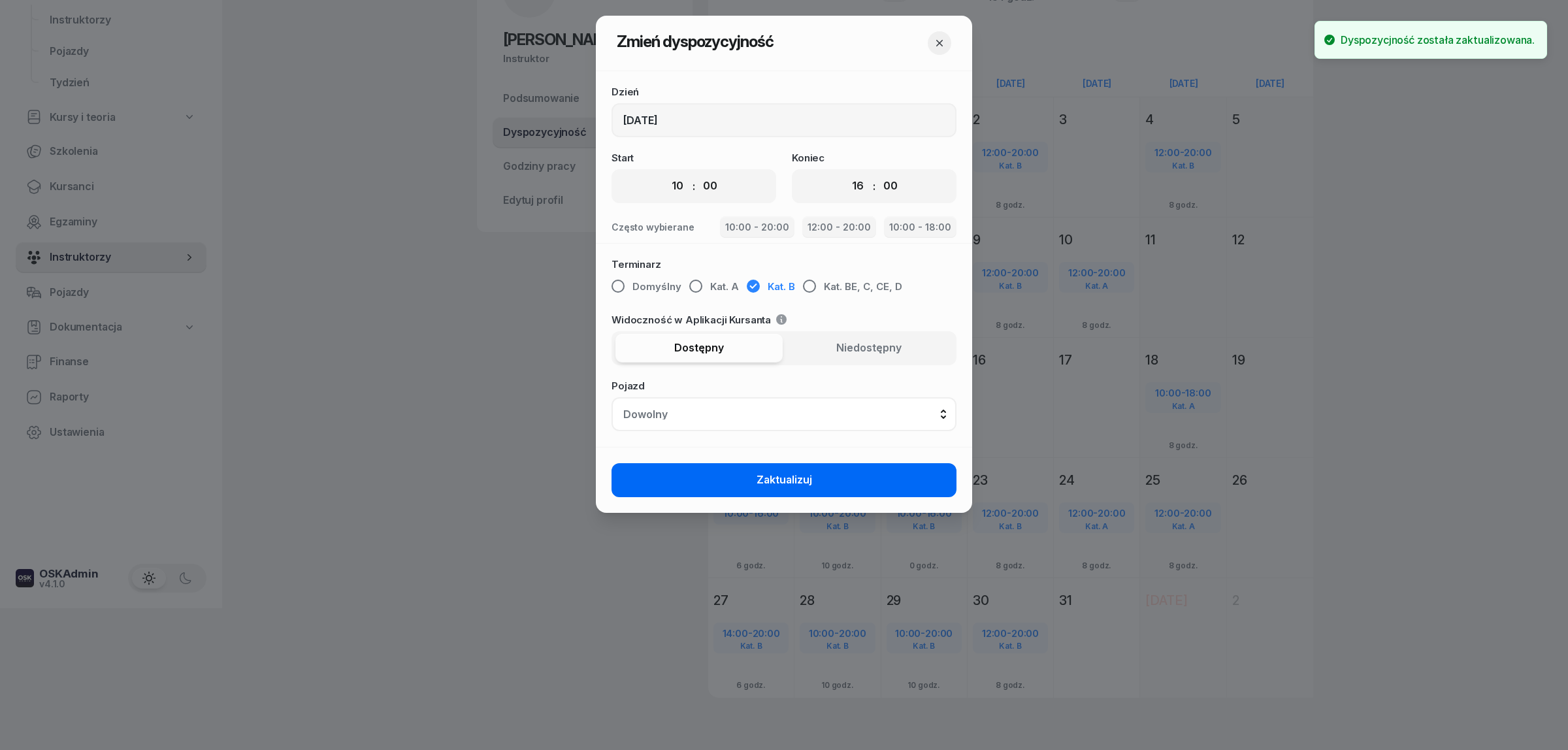
click at [785, 474] on span "Zaktualizuj" at bounding box center [784, 480] width 55 height 17
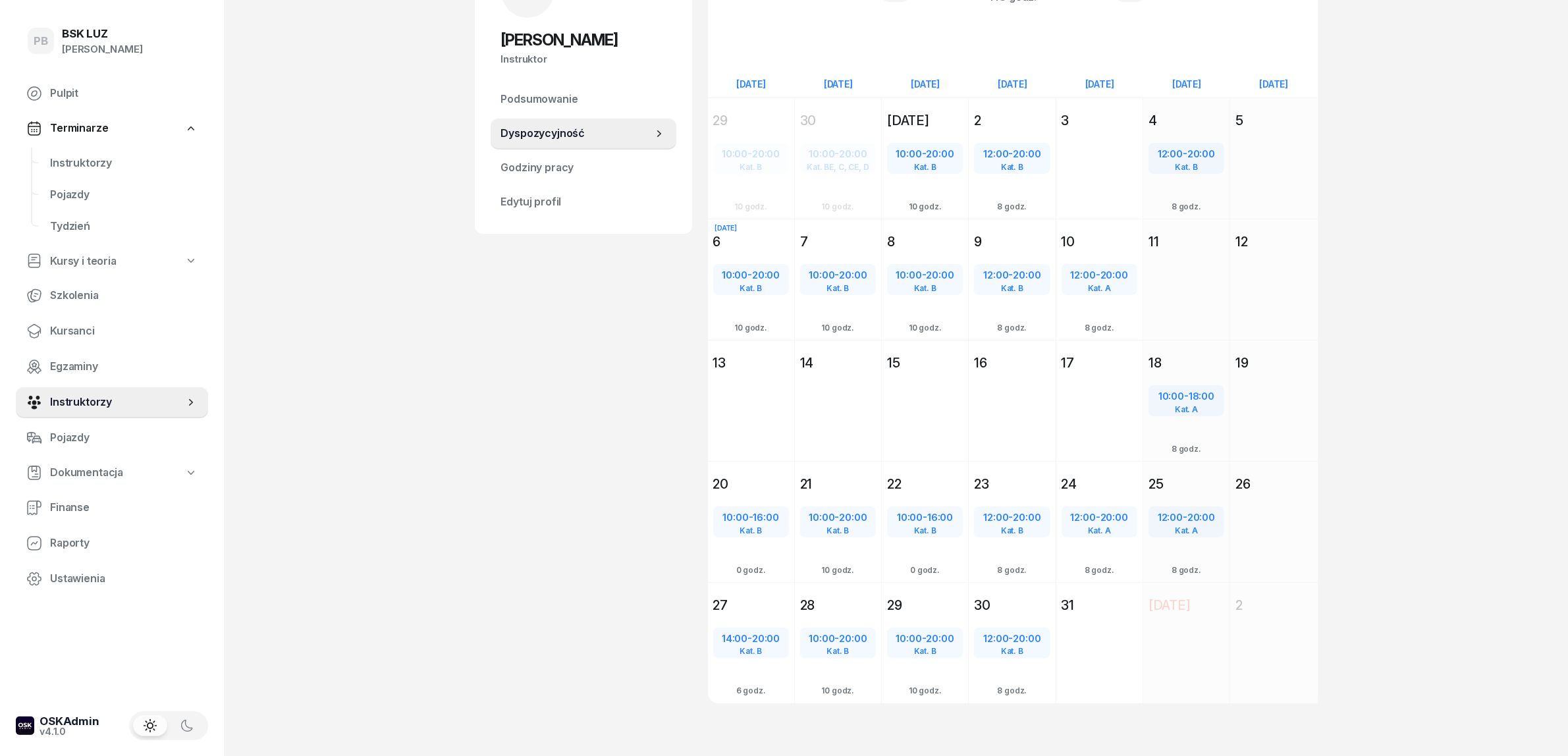
click at [553, 445] on div "MC Mateusz Cioch Instruktor MC Mateusz Cioch @mateusz Wyślij wiadomość MC Mateu…" at bounding box center [583, 342] width 217 height 786
click at [81, 157] on span "Instruktorzy" at bounding box center [124, 163] width 148 height 17
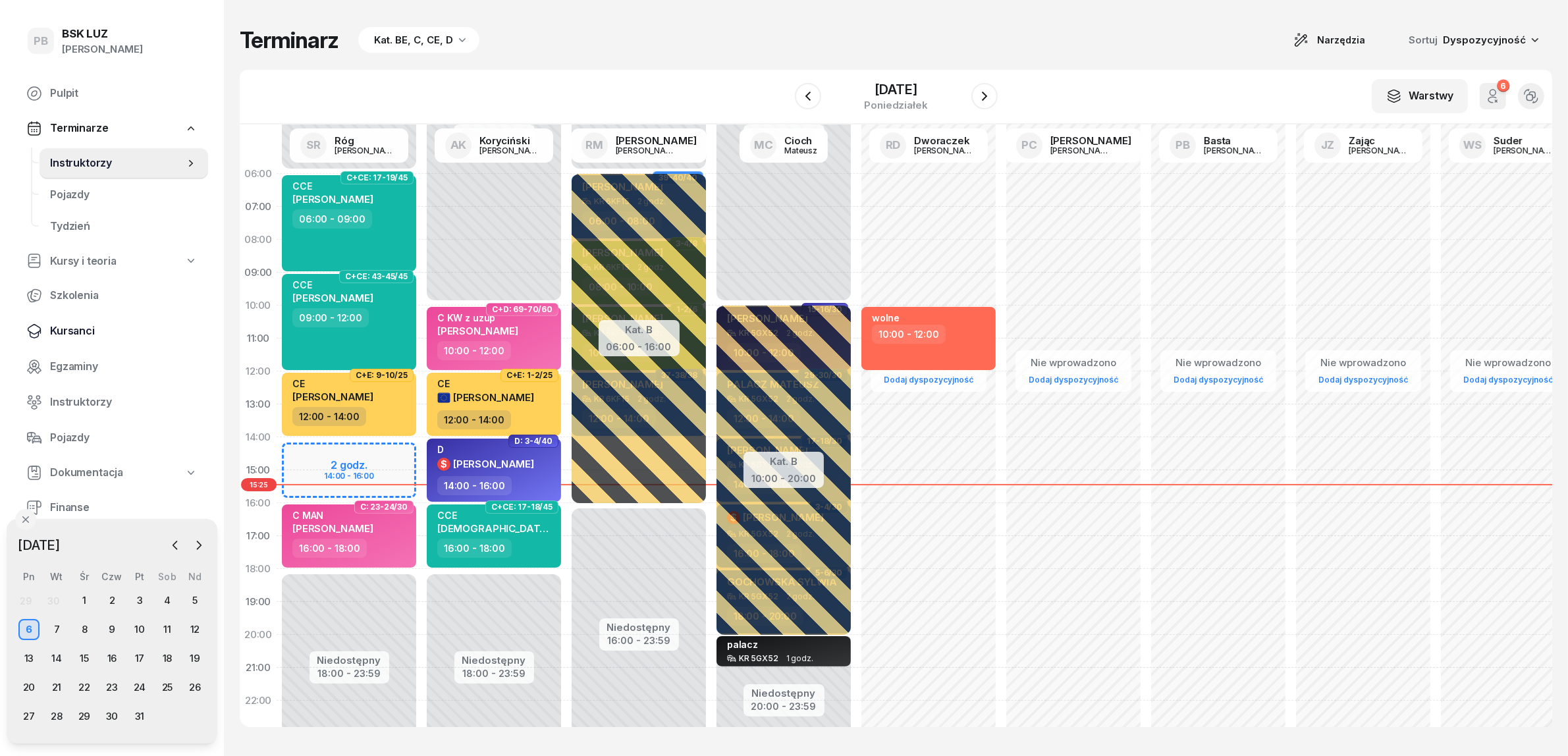
click at [77, 330] on span "Kursanci" at bounding box center [124, 332] width 148 height 17
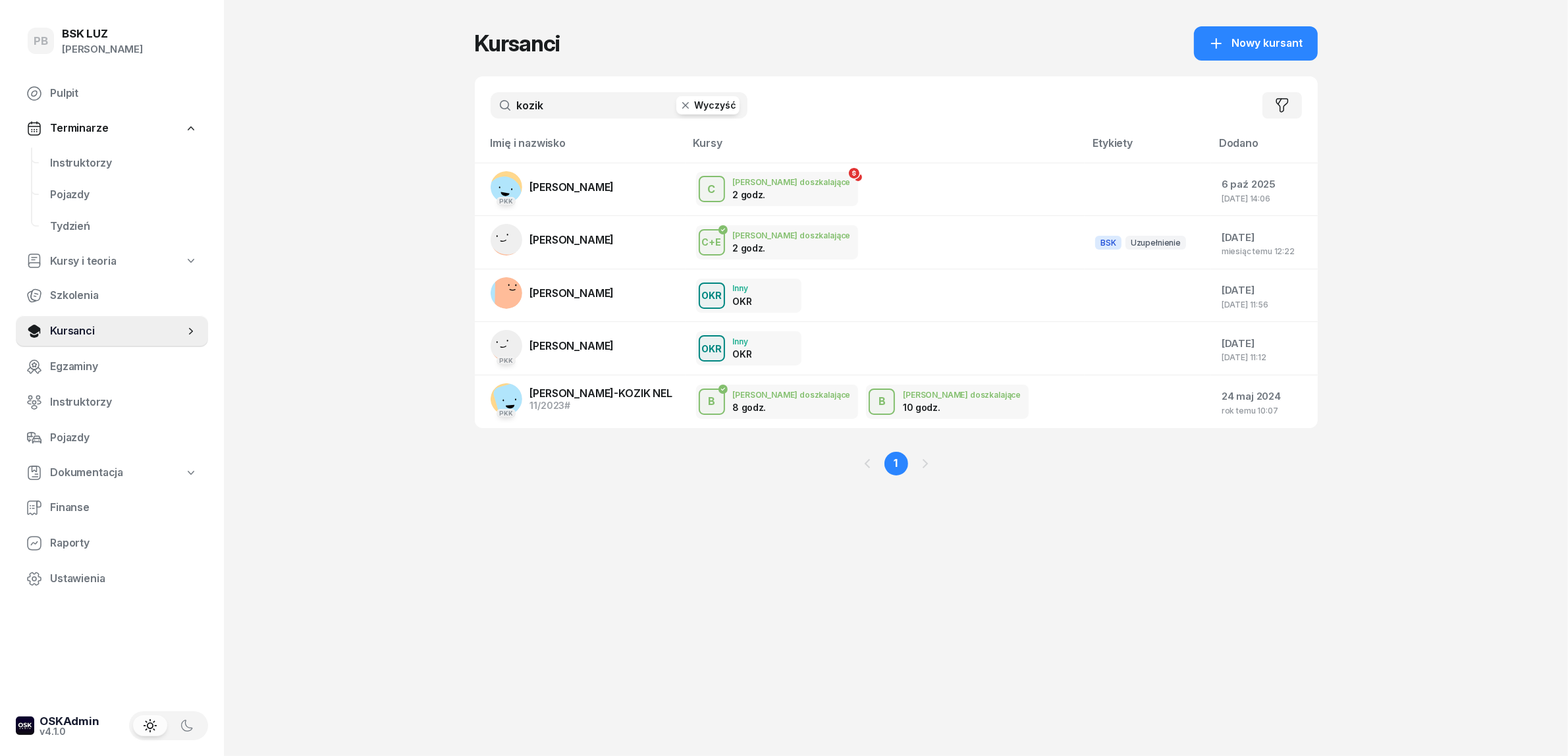
click at [557, 107] on input "kozik" at bounding box center [619, 105] width 257 height 27
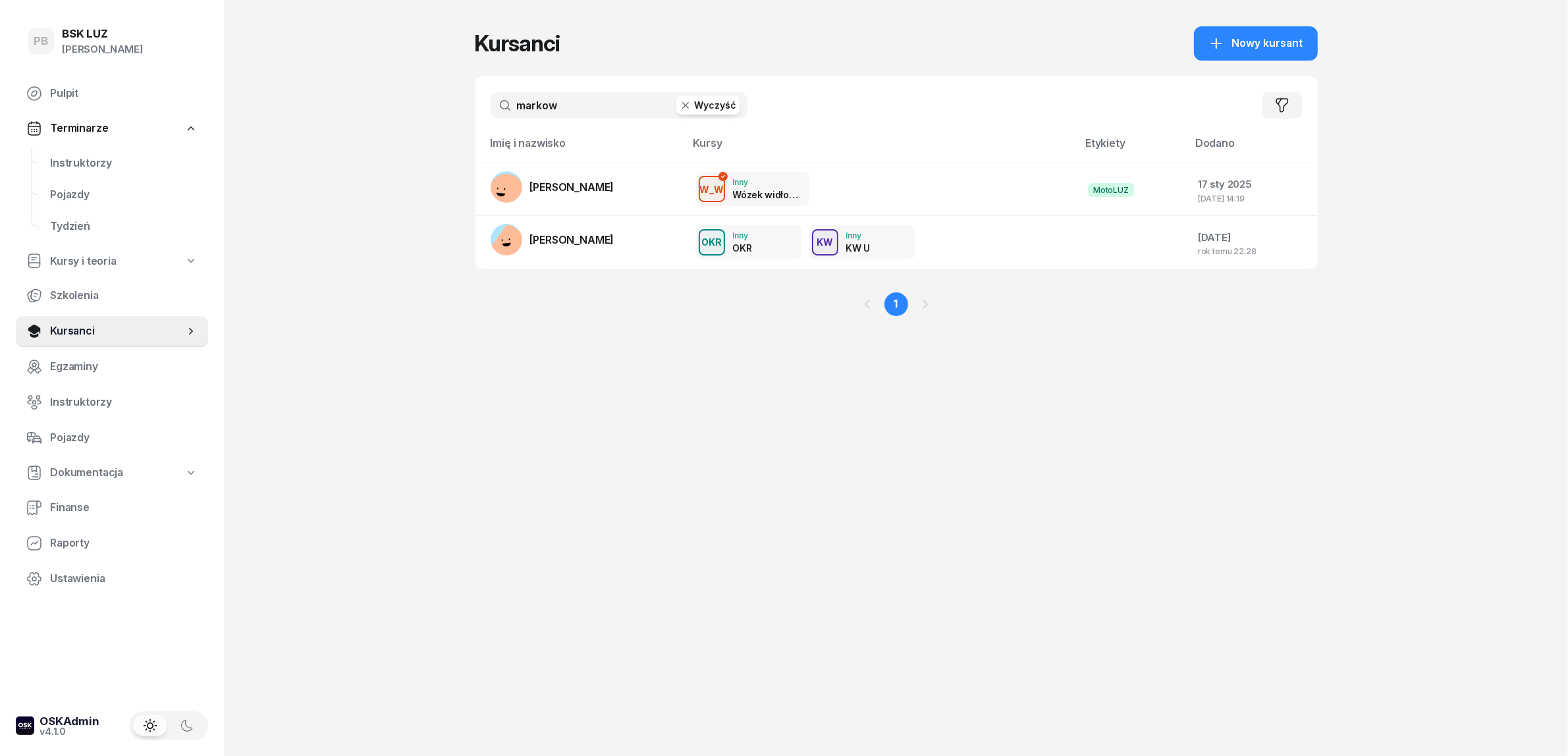
type input "markow"
click at [420, 259] on div "PB BSK LUZ Patrycja Bogdanowicz Pulpit Terminarze Instruktorzy Pojazdy Tydzień …" at bounding box center [784, 378] width 1568 height 756
click at [53, 403] on span "Instruktorzy" at bounding box center [124, 402] width 148 height 17
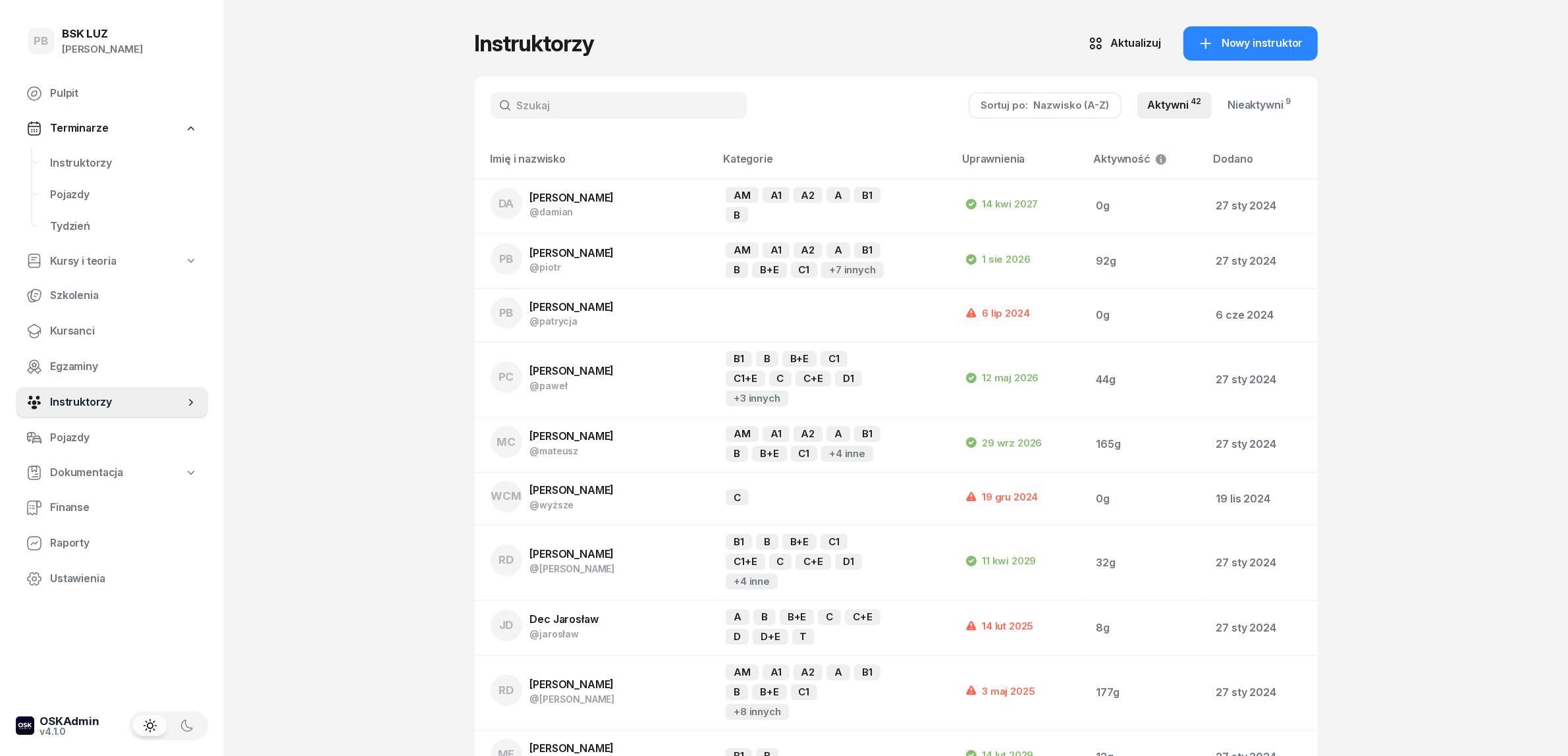
click at [600, 116] on input "text" at bounding box center [619, 105] width 257 height 27
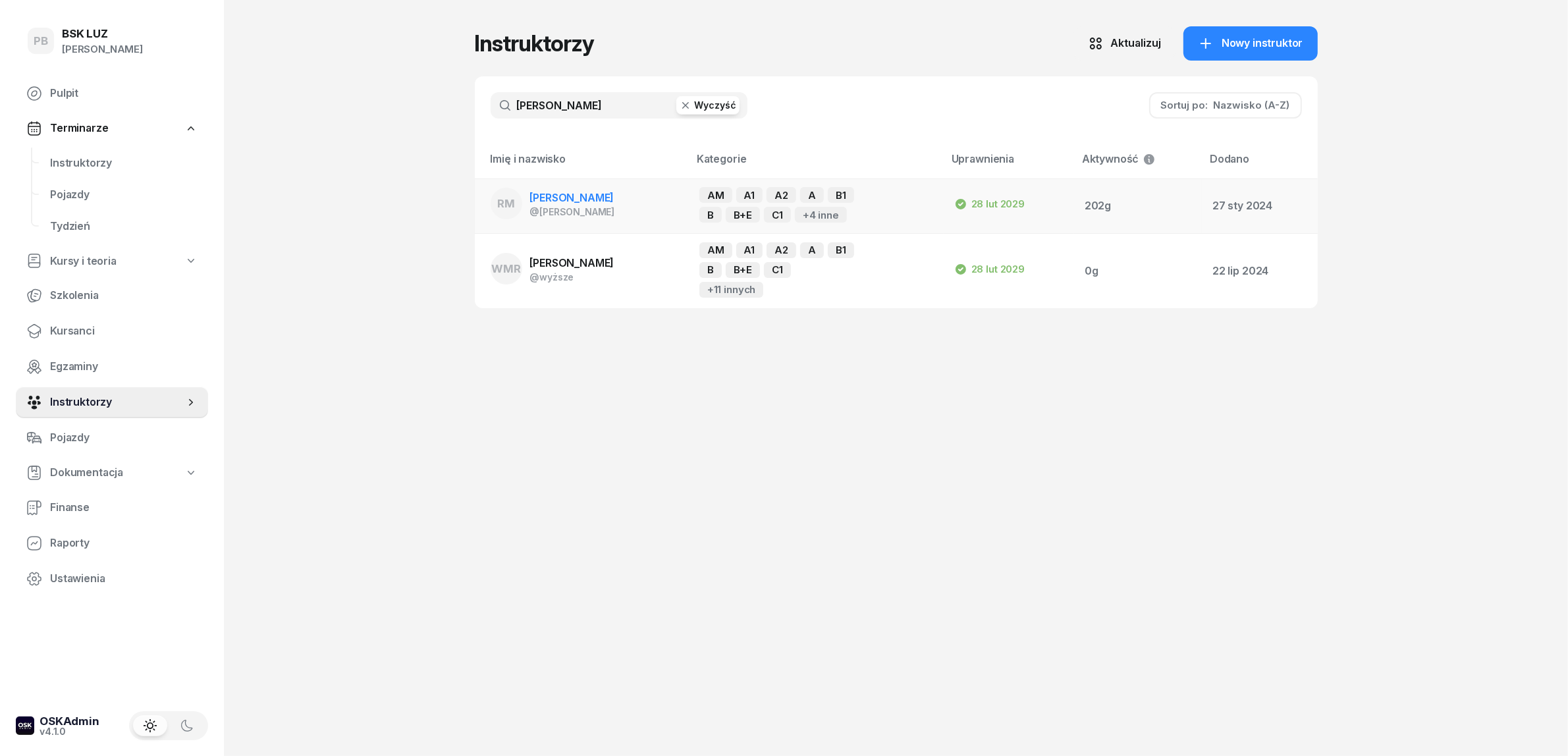
type input "markowicz"
click at [568, 199] on span "[PERSON_NAME]" at bounding box center [572, 198] width 85 height 13
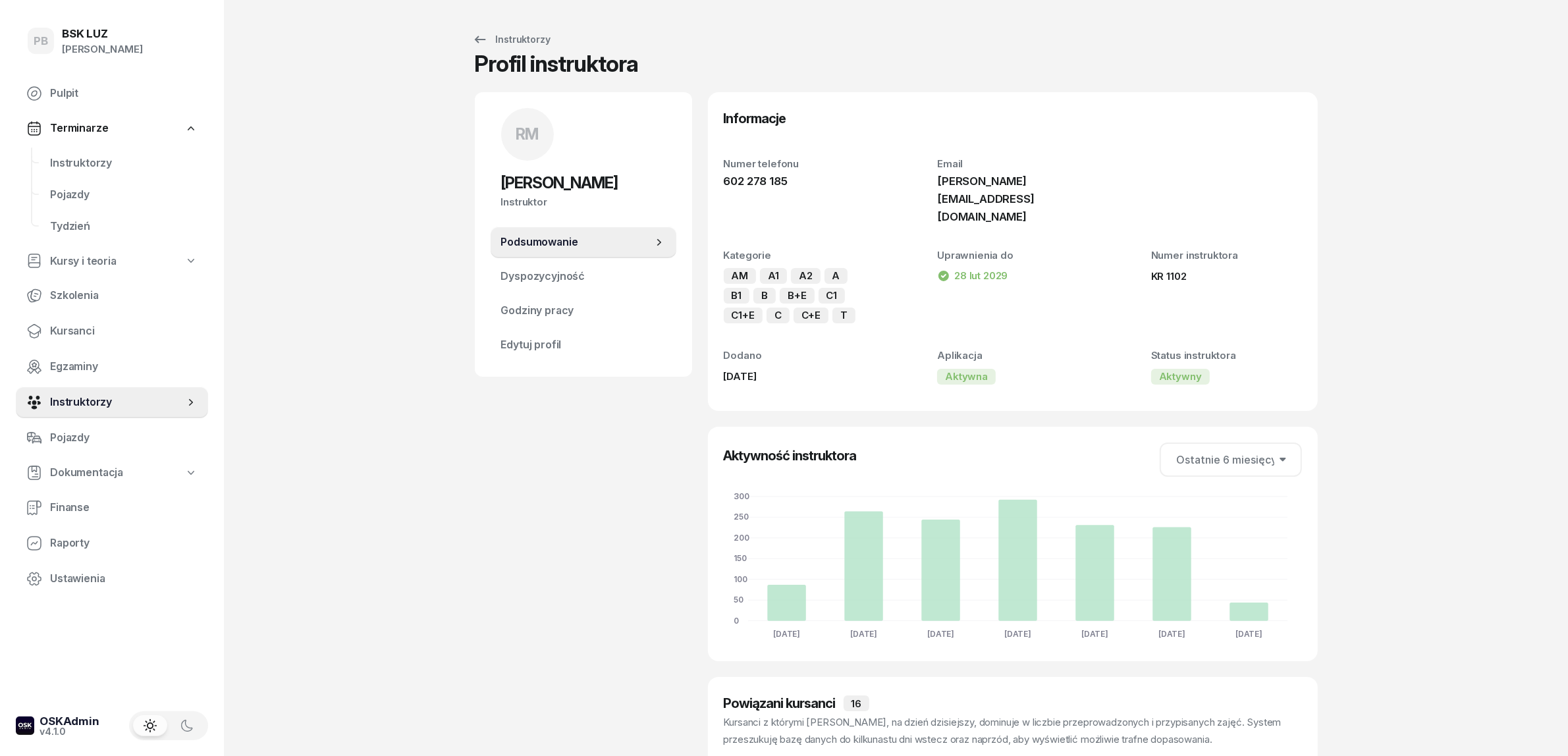
click at [222, 364] on div "PB BSK LUZ Patrycja Bogdanowicz Pulpit Terminarze Instruktorzy Pojazdy Tydzień …" at bounding box center [112, 378] width 224 height 756
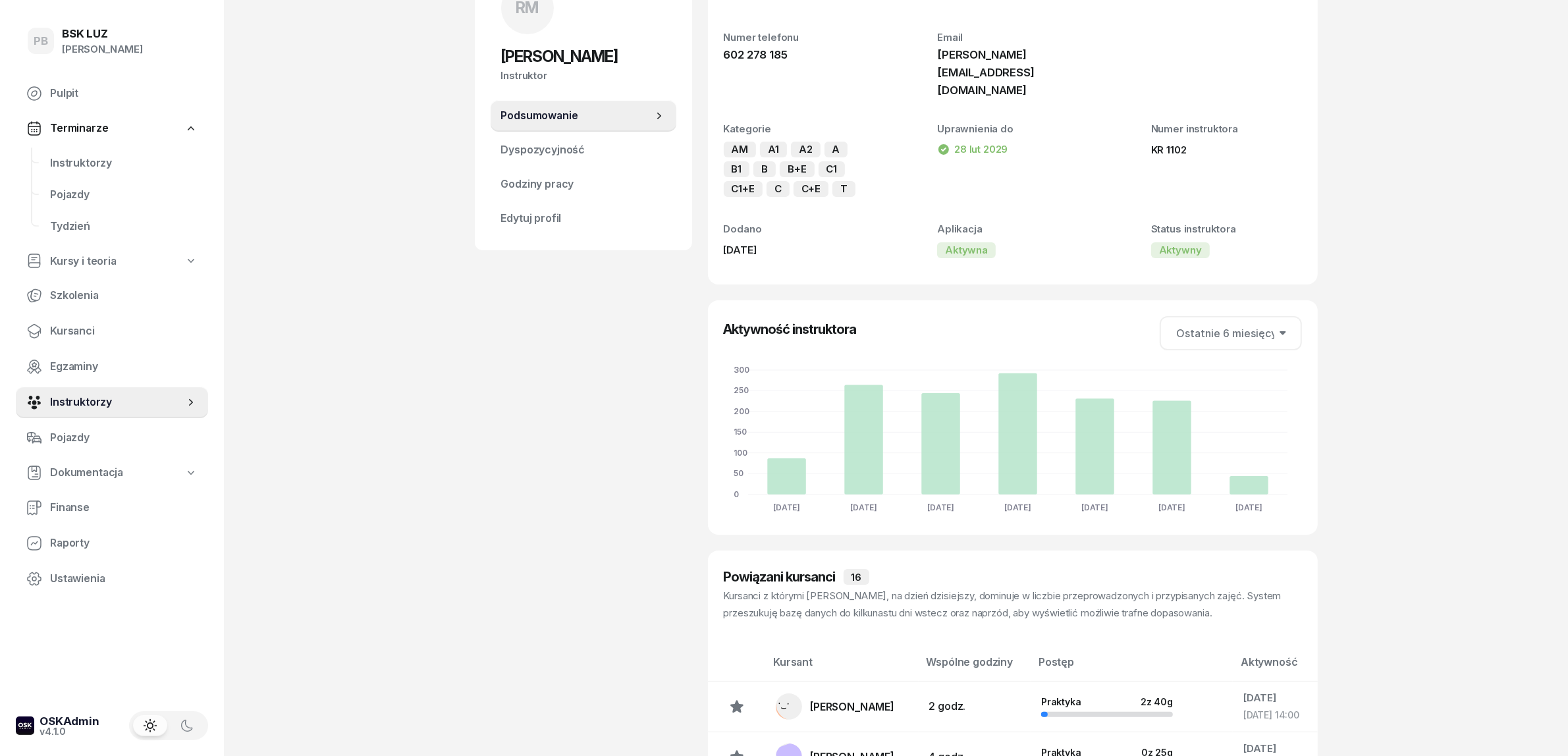
scroll to position [165, 0]
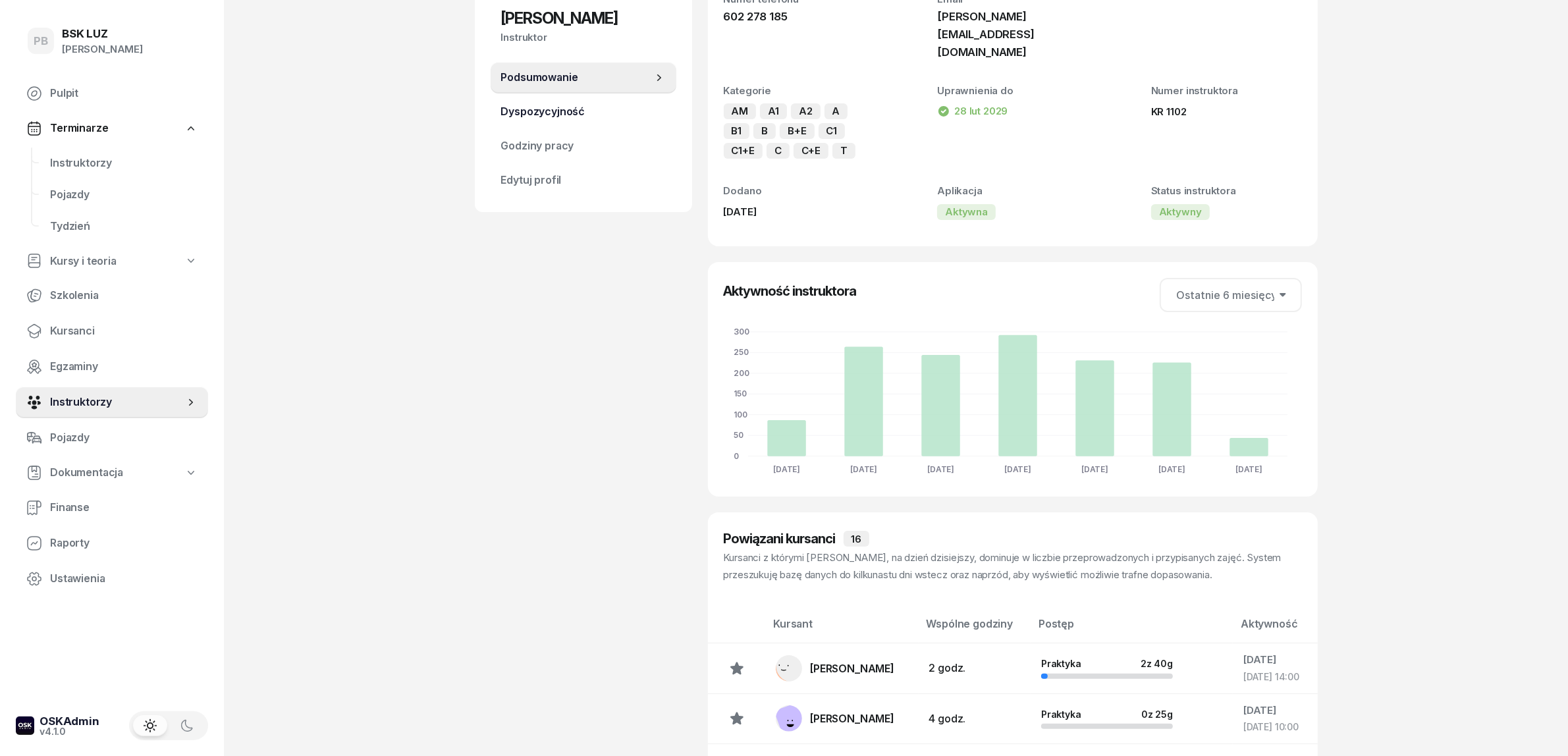
click at [543, 111] on span "Dyspozycyjność" at bounding box center [583, 112] width 164 height 17
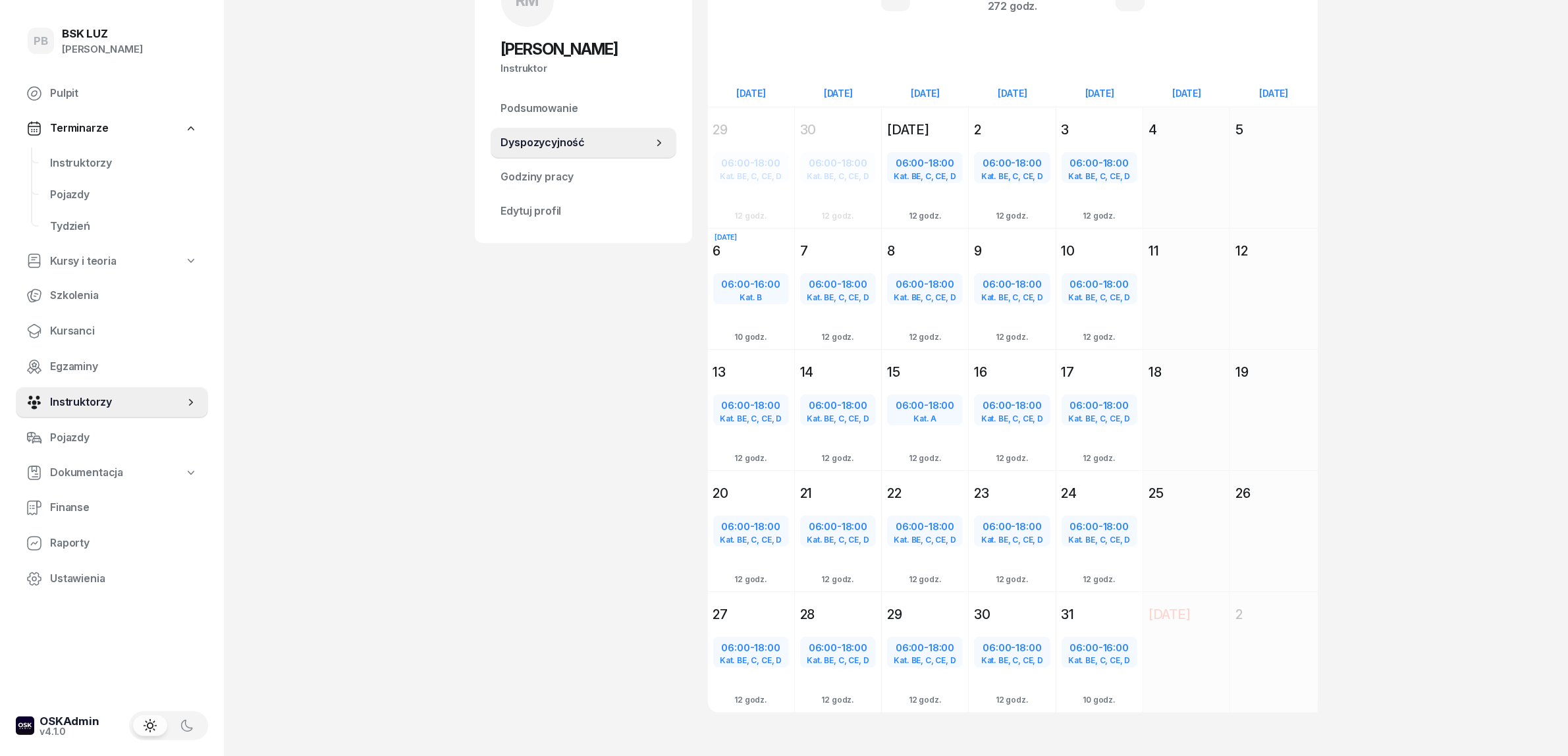
scroll to position [143, 0]
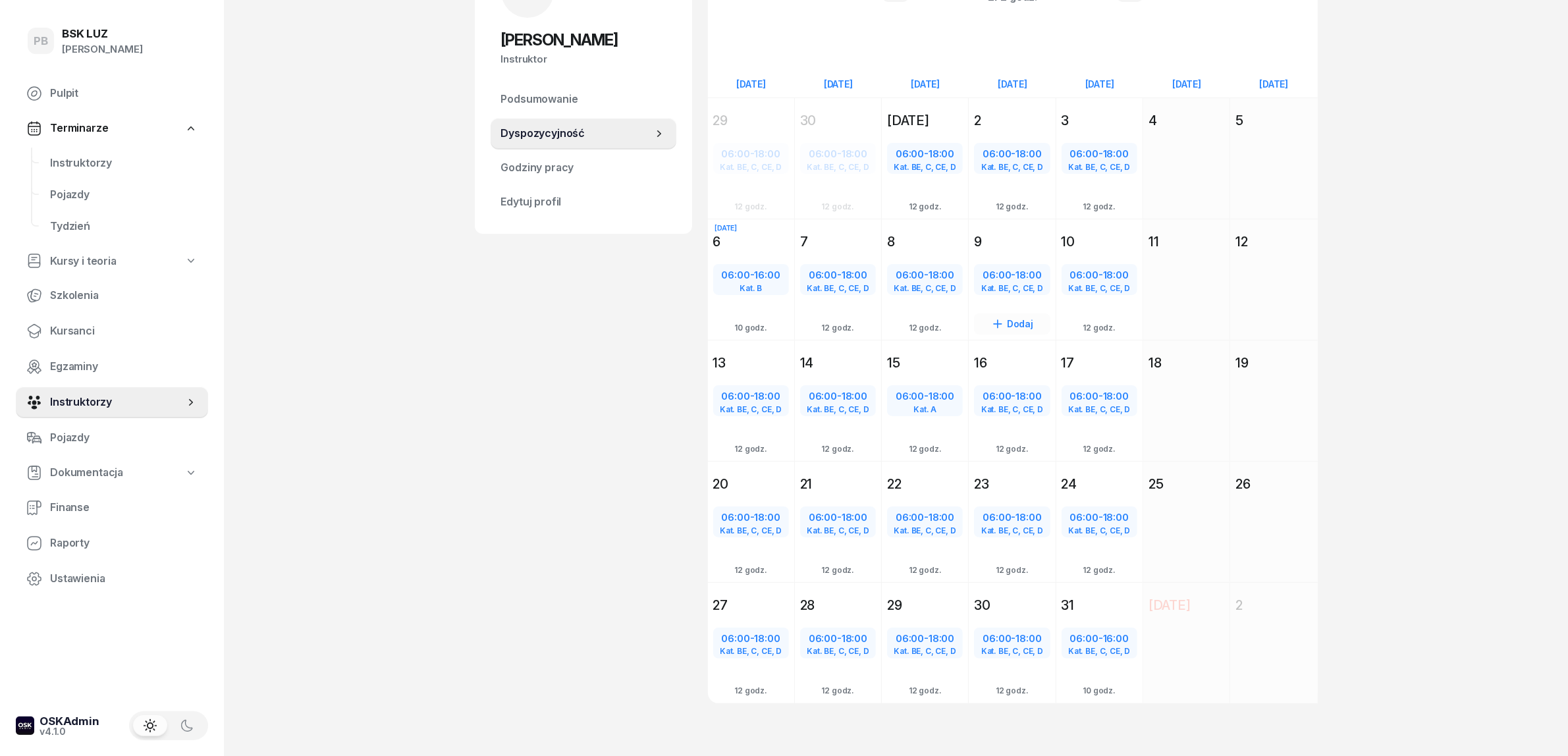
click at [985, 273] on span "06:00" at bounding box center [997, 275] width 29 height 13
select select "06"
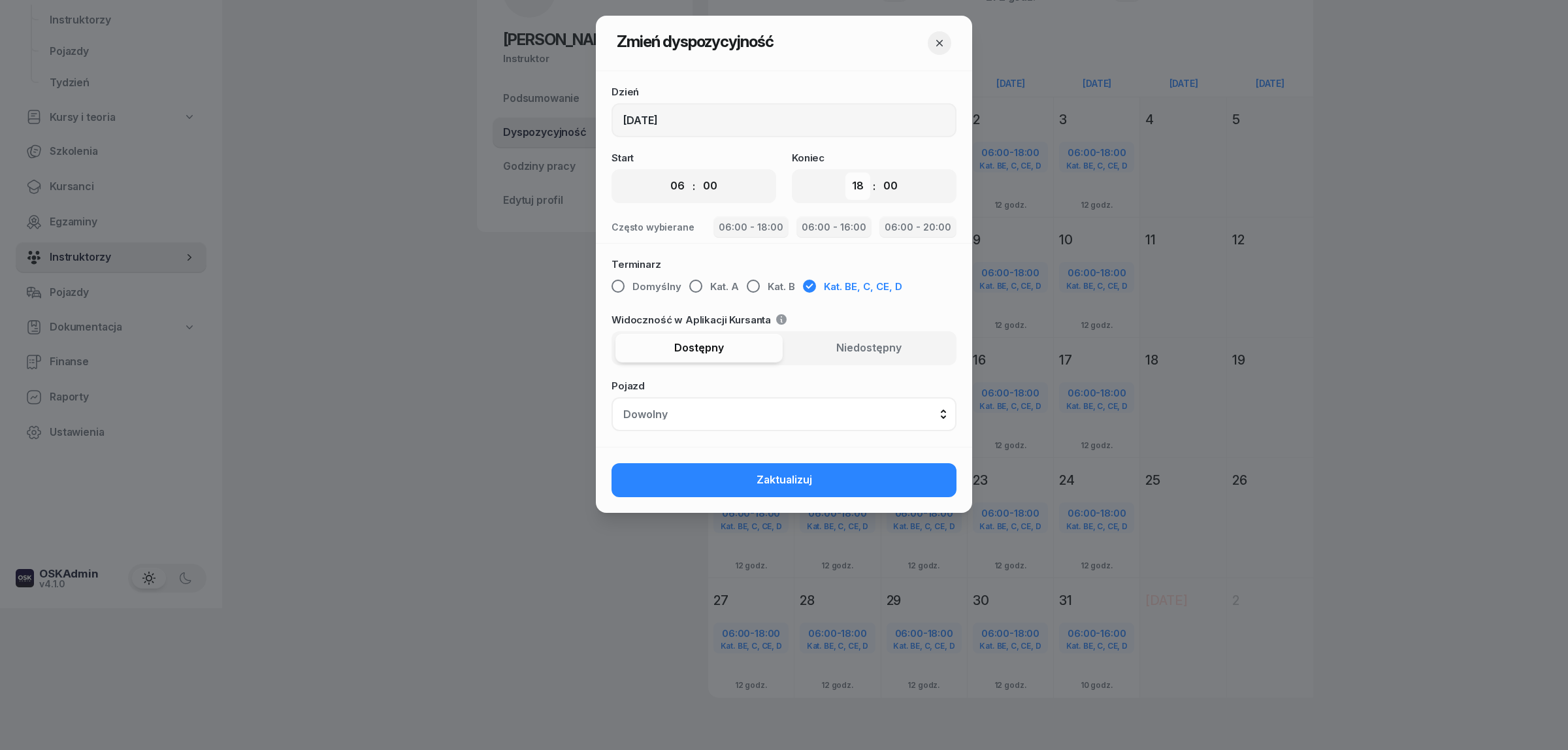
click at [860, 184] on select "00 01 02 03 04 05 06 07 08 09 10 11 12 13 14 15 16 17 18 19 20 21 22 23" at bounding box center [858, 186] width 25 height 28
select select "20"
click at [845, 172] on select "00 01 02 03 04 05 06 07 08 09 10 11 12 13 14 15 16 17 18 19 20 21 22 23" at bounding box center [858, 186] width 25 height 28
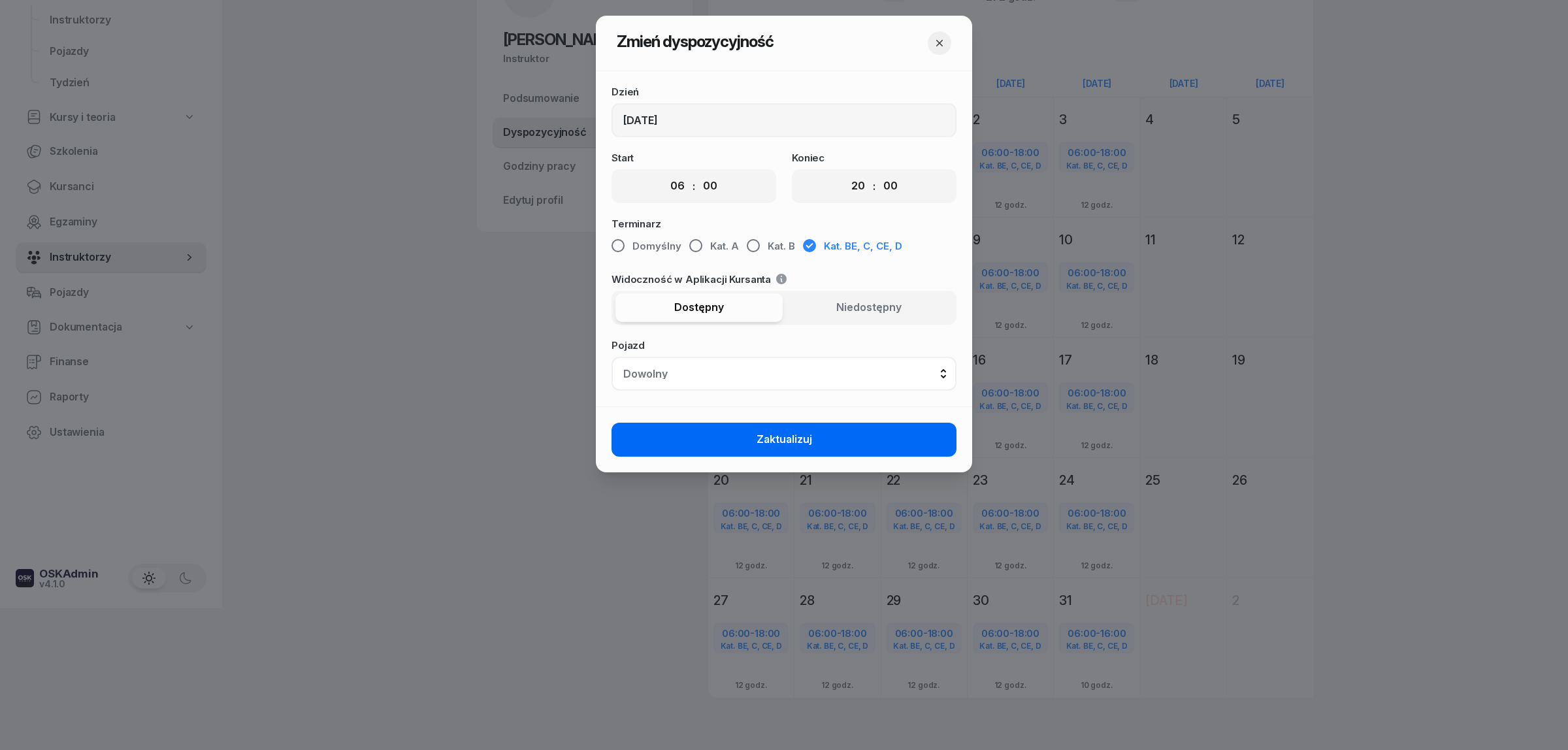
click at [875, 441] on button "Zaktualizuj" at bounding box center [784, 439] width 345 height 34
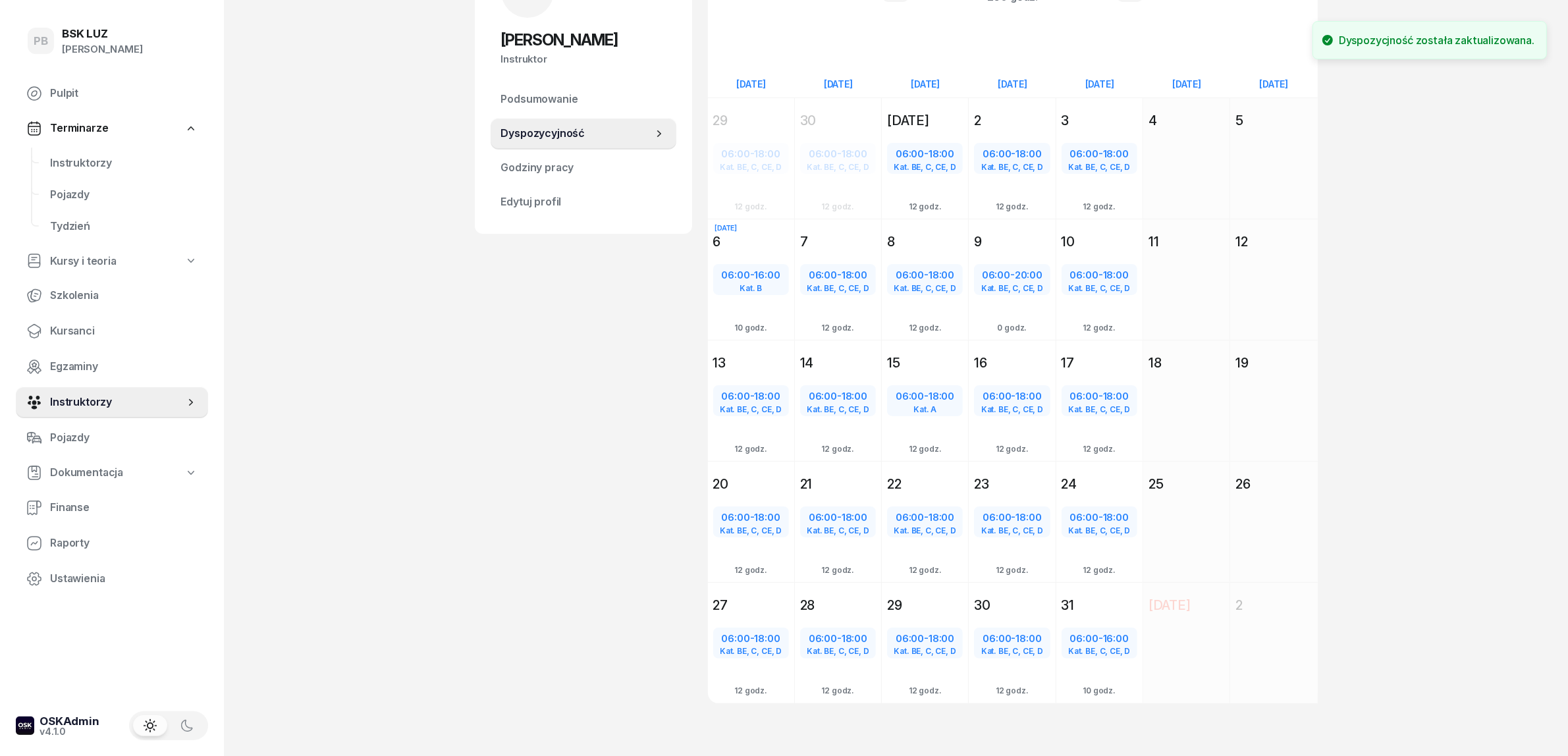
click at [1453, 271] on div "PB BSK LUZ Patrycja Bogdanowicz Pulpit Terminarze Instruktorzy Pojazdy Tydzień …" at bounding box center [784, 309] width 1568 height 905
click at [1405, 268] on div "PB BSK LUZ Patrycja Bogdanowicz Pulpit Terminarze Instruktorzy Pojazdy Tydzień …" at bounding box center [784, 309] width 1568 height 905
click at [503, 333] on div "RM Robert Markowicz Instruktor RM Robert Markowicz @robert Wyślij wiadomość RM …" at bounding box center [583, 342] width 217 height 786
click at [109, 160] on span "Instruktorzy" at bounding box center [124, 163] width 148 height 17
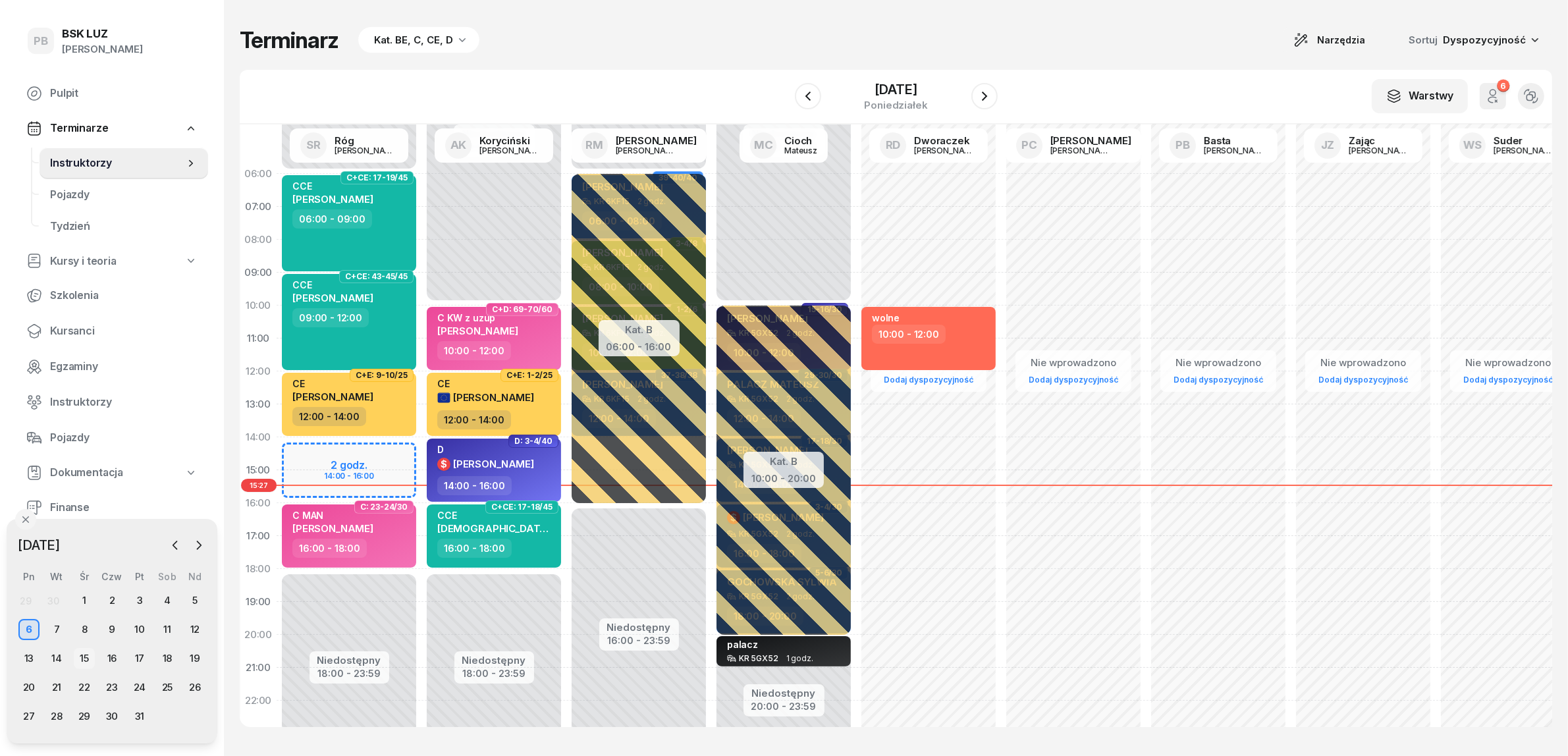
click at [83, 652] on div "15" at bounding box center [85, 659] width 21 height 21
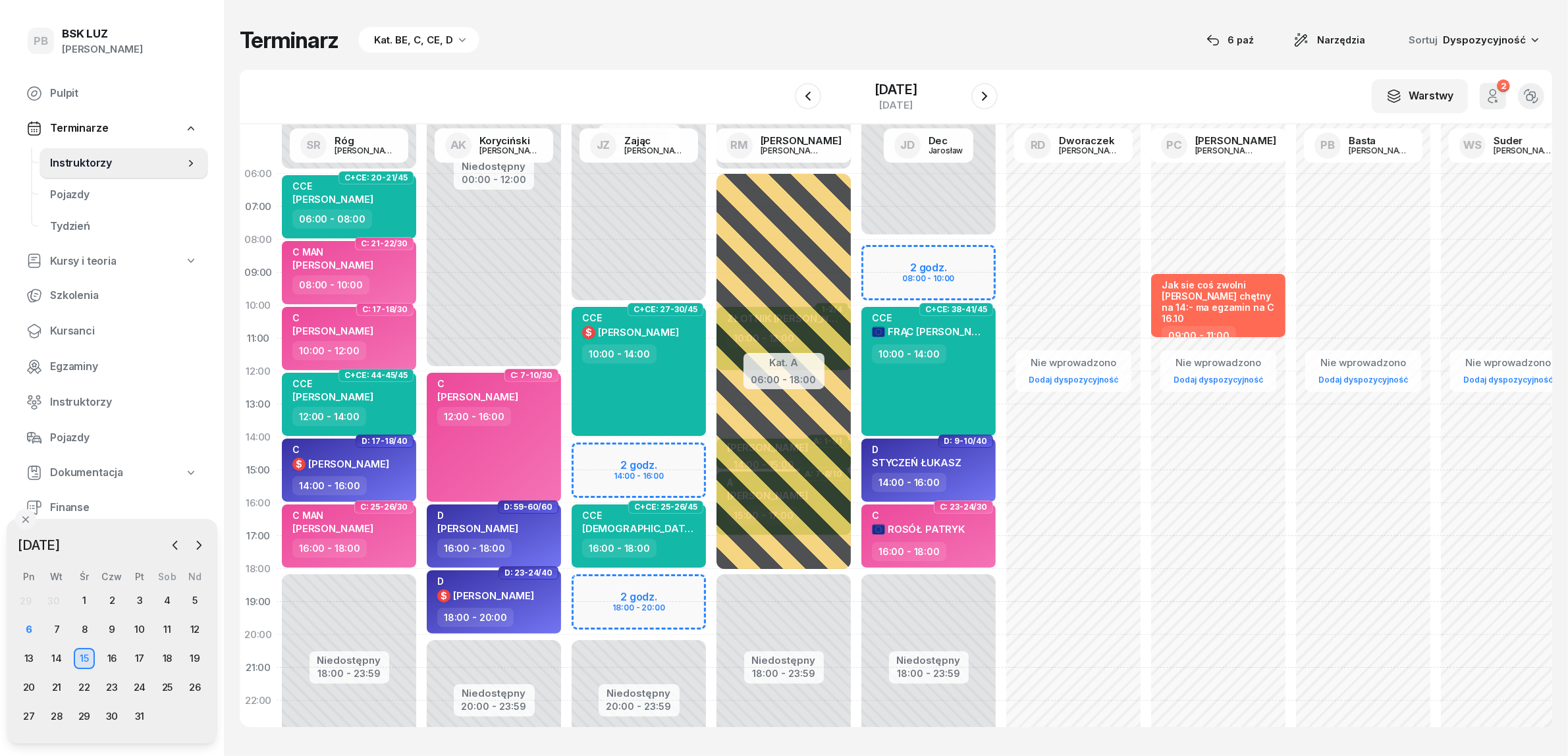
click at [423, 43] on div "Kat. BE, C, CE, D" at bounding box center [413, 40] width 79 height 16
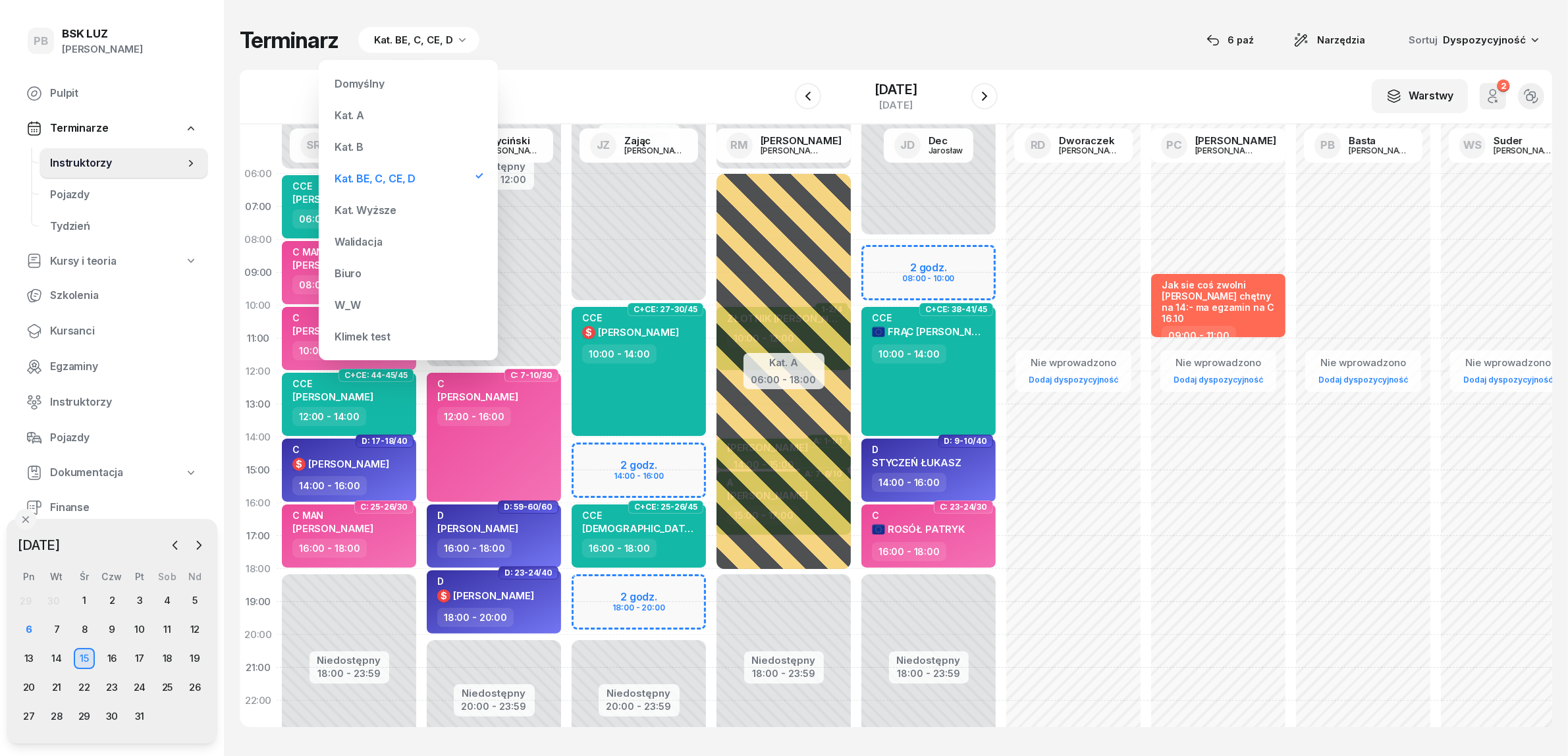
click at [366, 104] on div "Kat. A" at bounding box center [408, 115] width 158 height 27
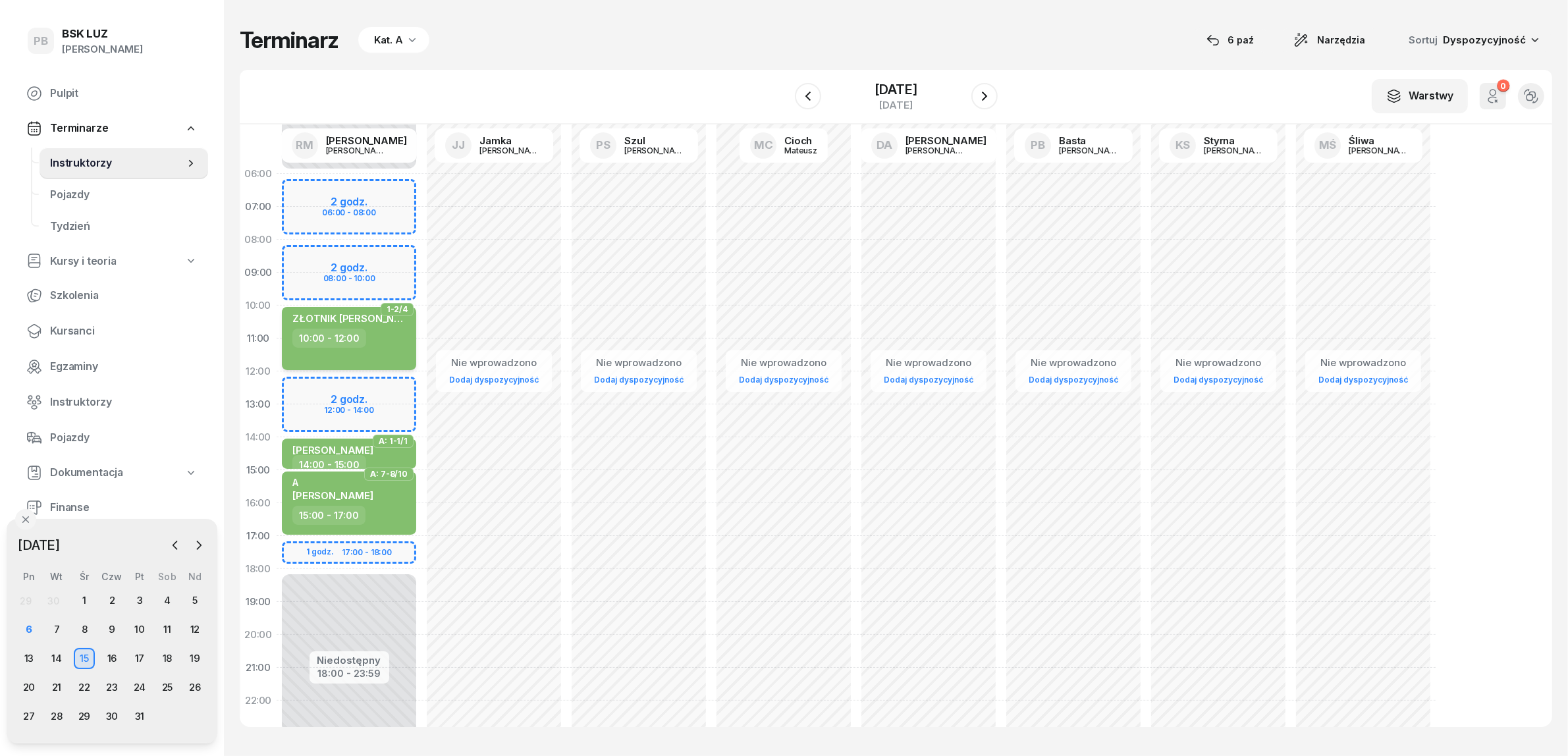
click at [390, 356] on div "ZŁOTNIK DANIEL 10:00 - 12:00" at bounding box center [349, 338] width 134 height 63
select select "10"
select select "12"
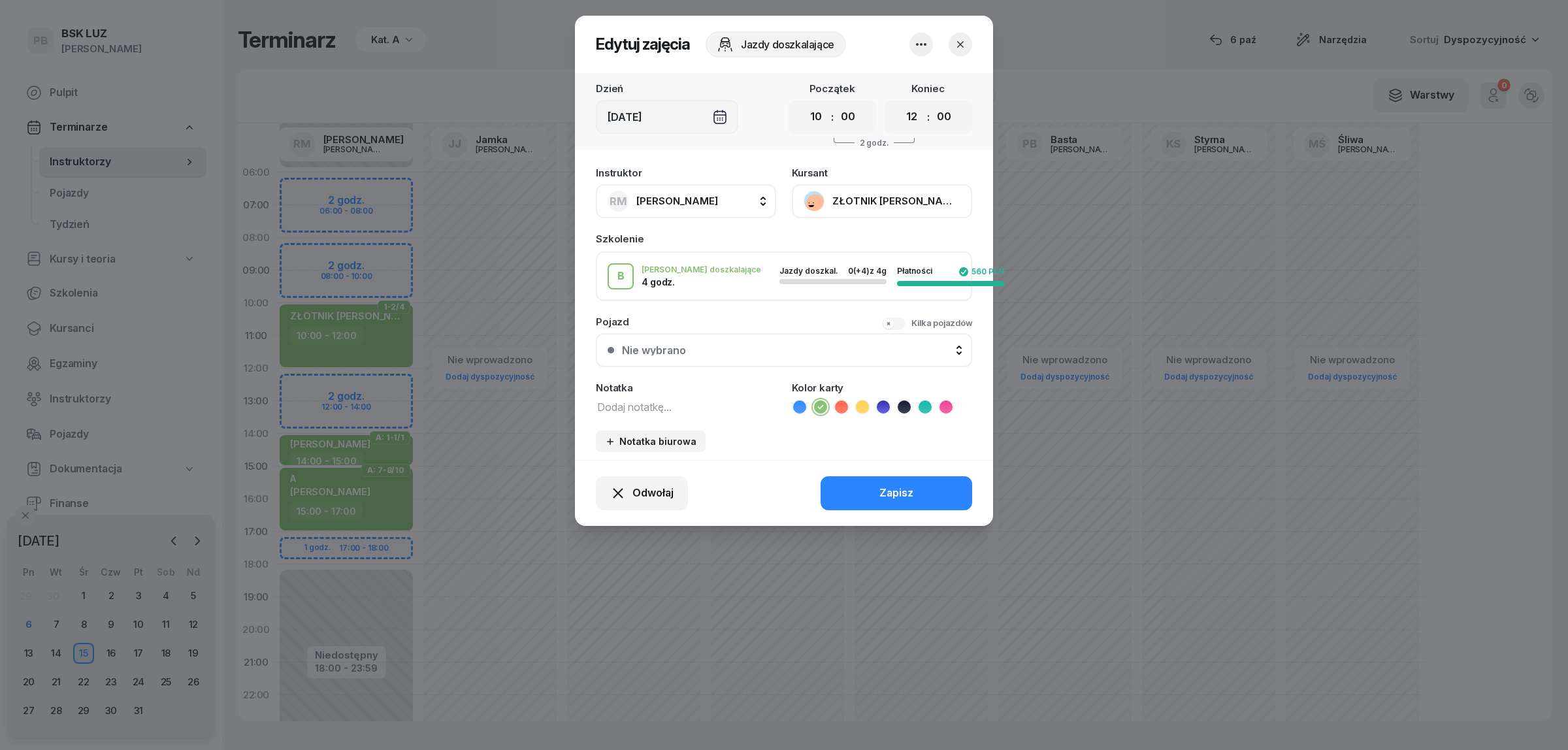
click at [959, 47] on icon "button" at bounding box center [960, 44] width 13 height 13
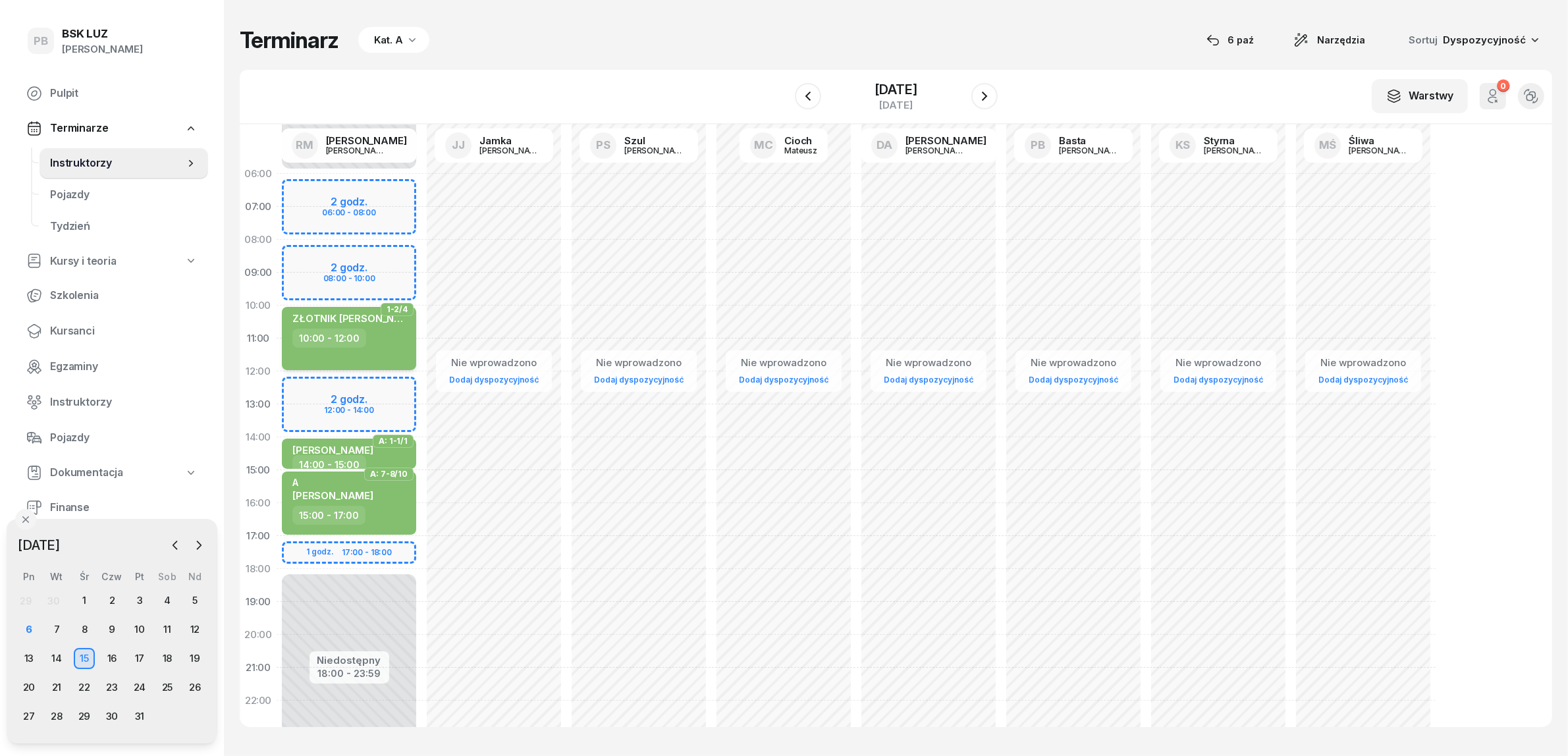
click at [363, 354] on div "ZŁOTNIK DANIEL 10:00 - 12:00" at bounding box center [349, 338] width 134 height 63
select select "10"
select select "12"
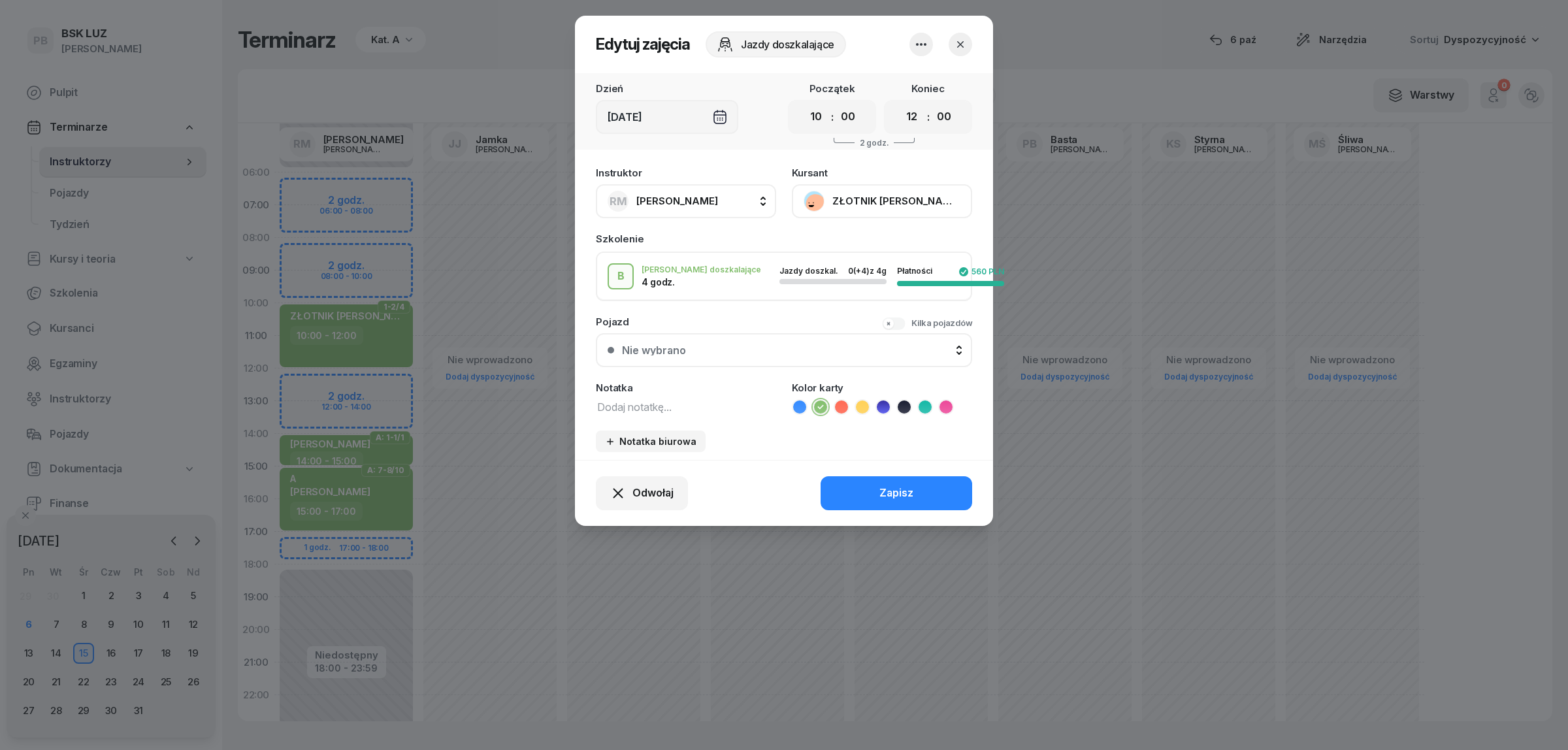
click at [857, 198] on button "ZŁOTNIK [PERSON_NAME]" at bounding box center [882, 201] width 180 height 34
click at [841, 240] on div "Otwórz profil" at bounding box center [834, 245] width 63 height 17
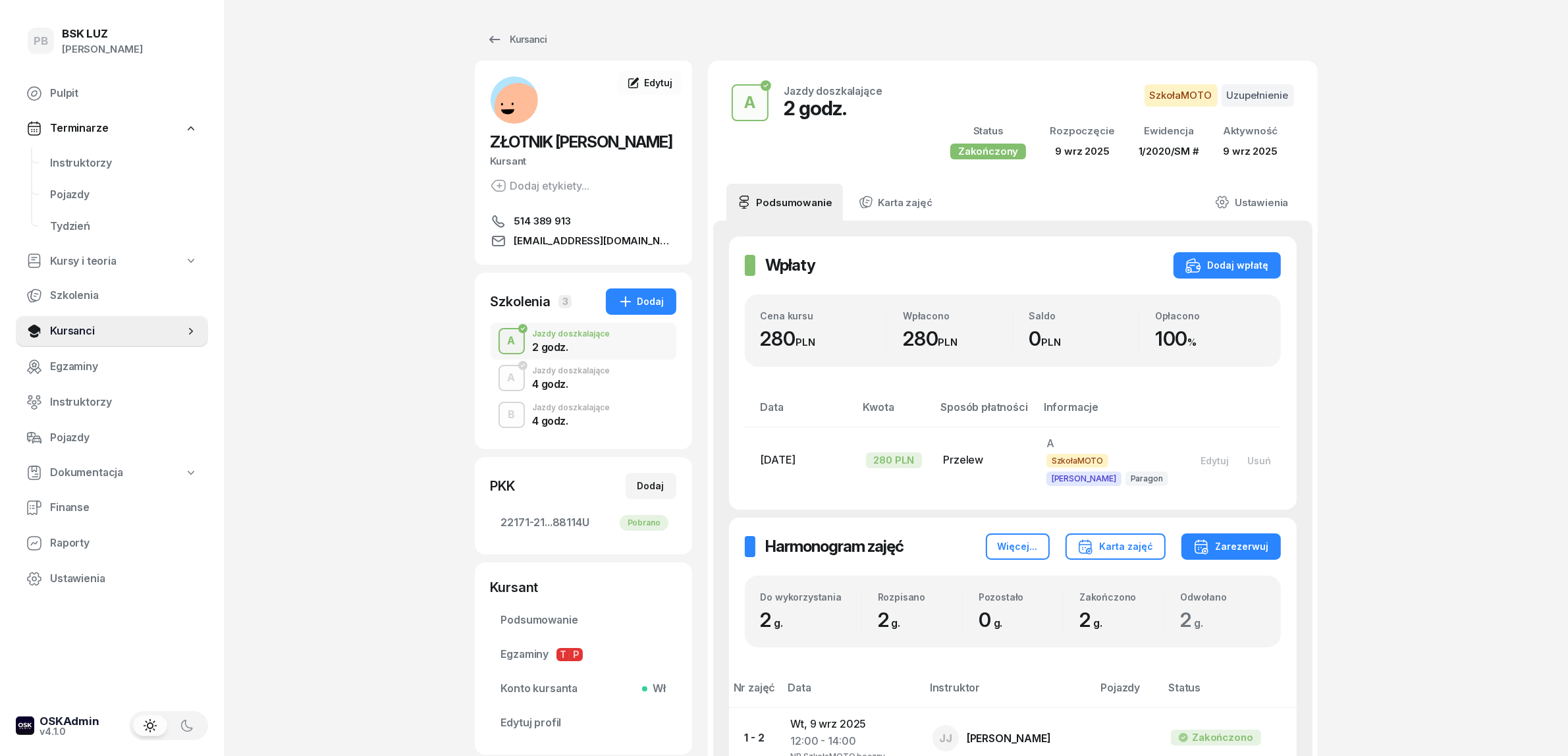
click at [561, 419] on div "4 godz." at bounding box center [571, 421] width 78 height 11
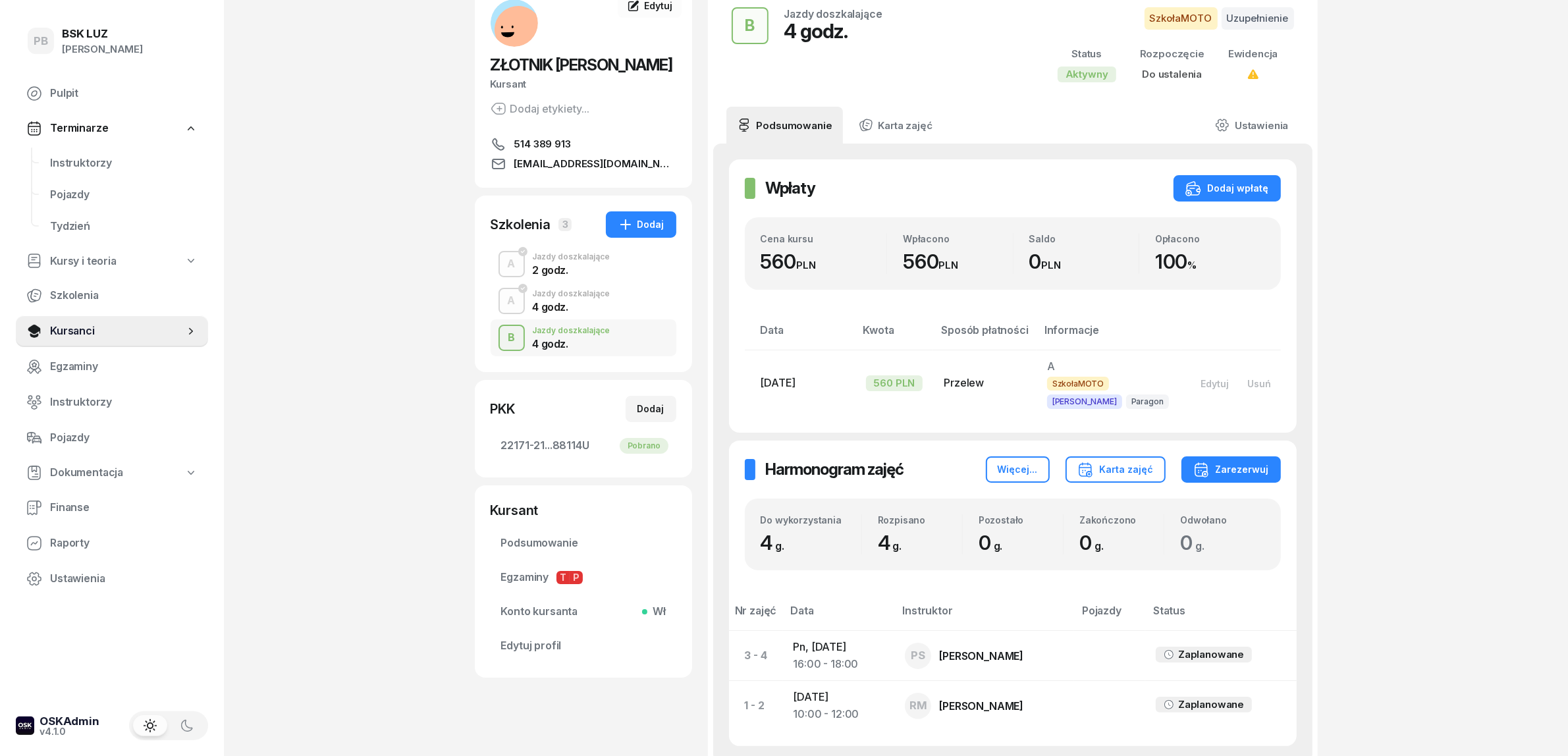
scroll to position [216, 0]
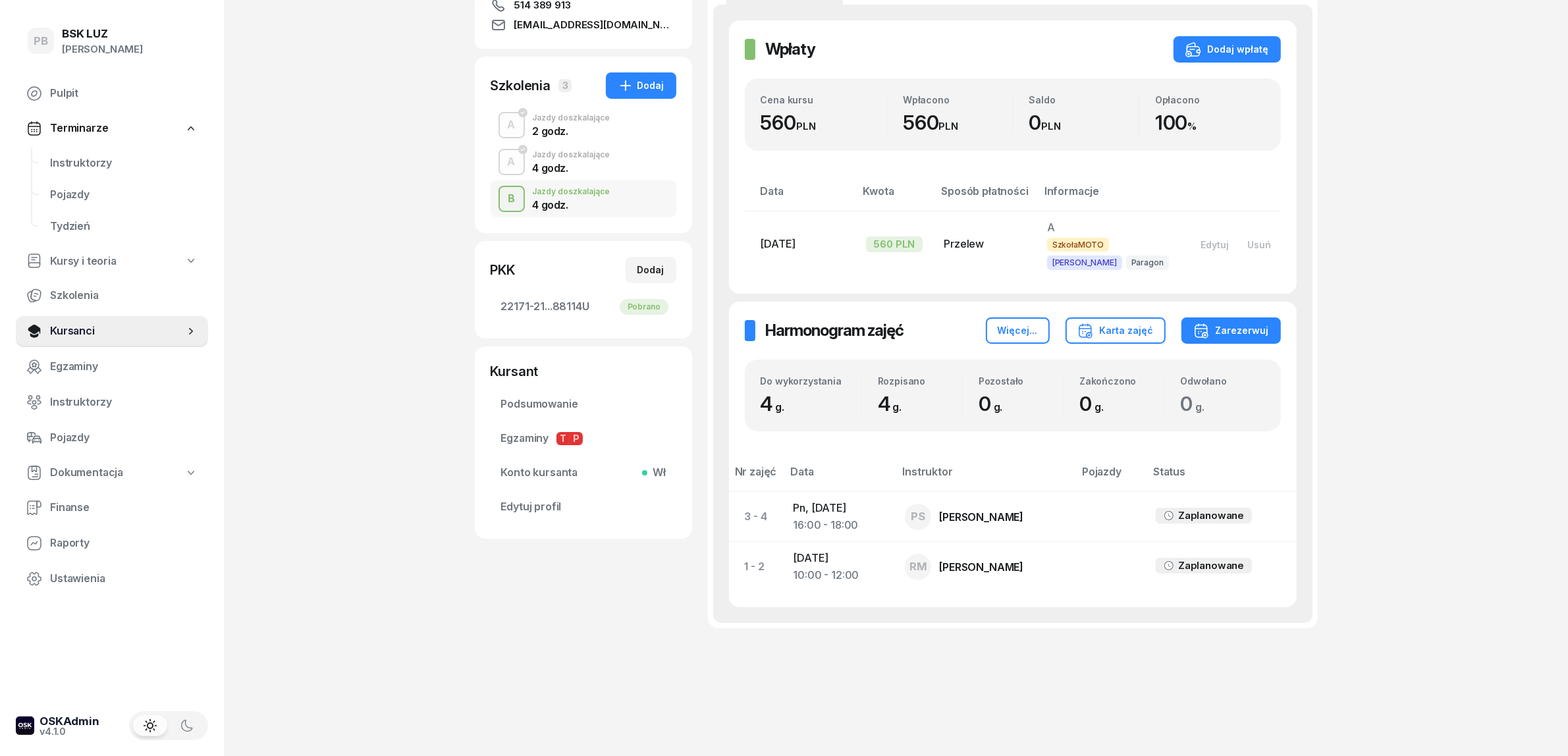
click at [397, 273] on div "PB BSK LUZ Patrycja Bogdanowicz Pulpit Terminarze Instruktorzy Pojazdy Tydzień …" at bounding box center [784, 271] width 1568 height 974
click at [96, 157] on span "Instruktorzy" at bounding box center [124, 163] width 148 height 17
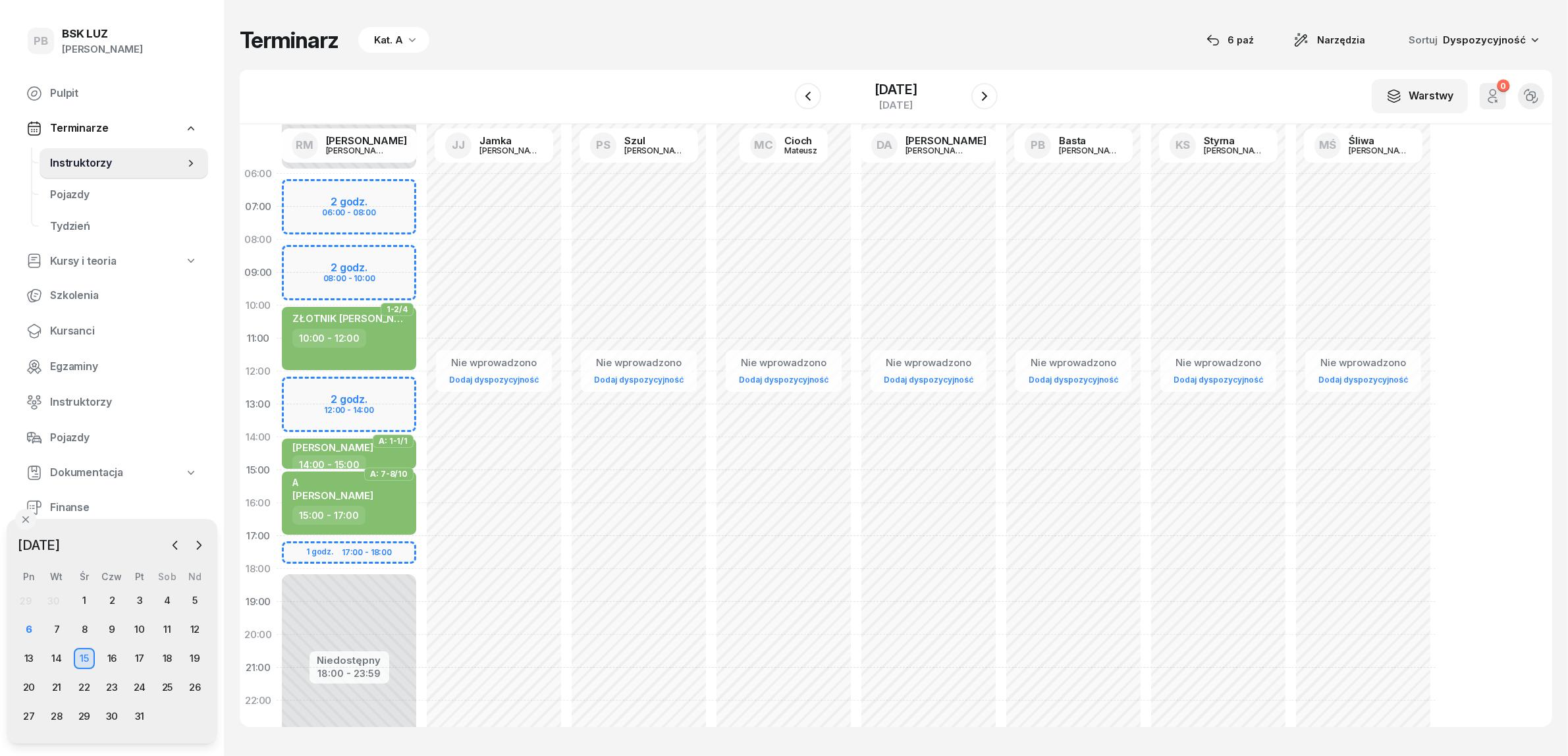
drag, startPoint x: 629, startPoint y: 75, endPoint x: 575, endPoint y: 71, distance: 54.1
click at [625, 71] on div "W Wybierz AK Koryciński Artur BP Pająk Bogusław DA Arendarczyk Damian DP Pawłow…" at bounding box center [896, 97] width 1312 height 55
click at [631, 65] on div "Terminarz Kat. A 6 paź Narzędzia Sortuj Dyspozycyjność W Wybierz AK Koryciński …" at bounding box center [896, 376] width 1312 height 753
click at [67, 326] on span "Kursanci" at bounding box center [124, 332] width 148 height 17
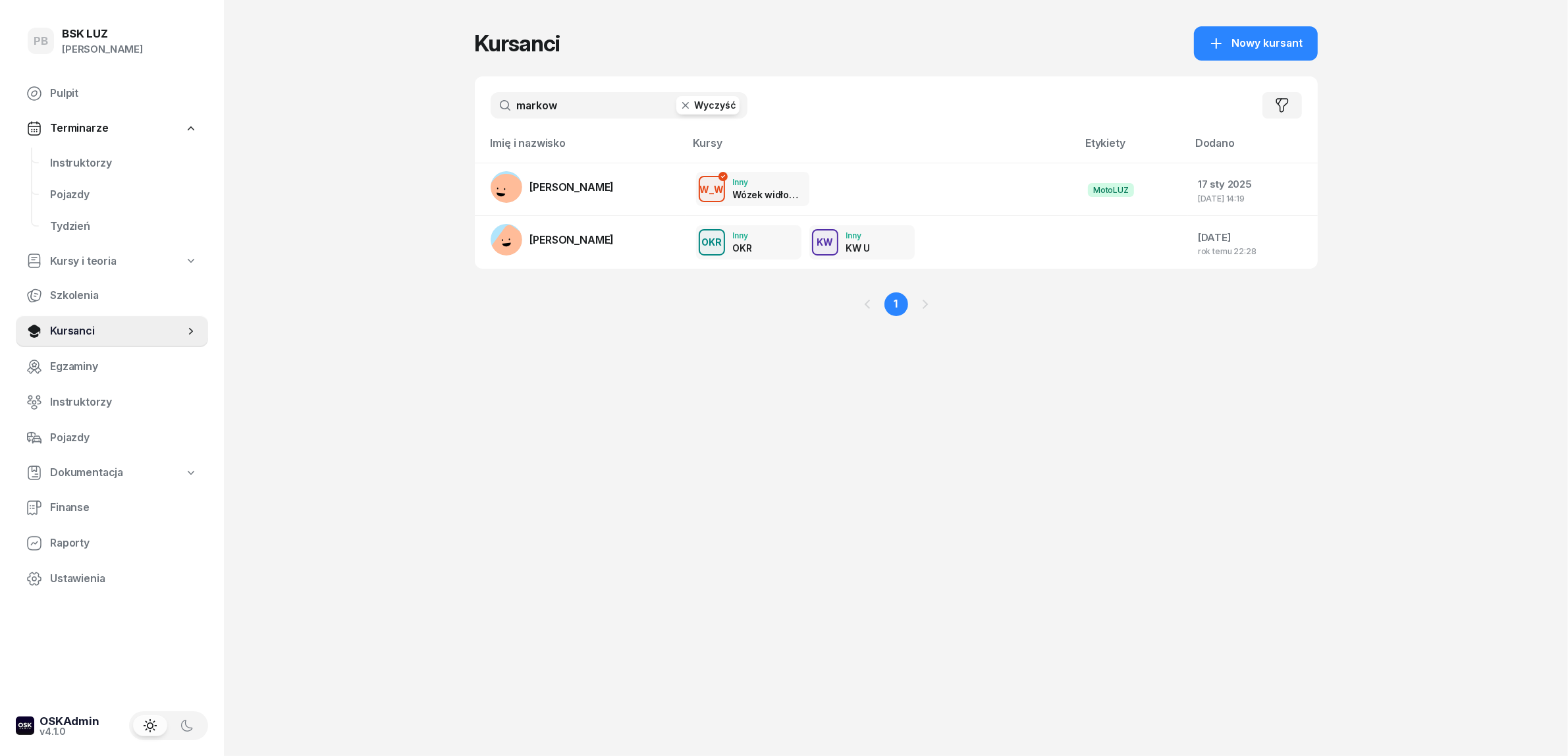
click at [382, 183] on div "PB BSK LUZ Patrycja Bogdanowicz Pulpit Terminarze Instruktorzy Pojazdy Tydzień …" at bounding box center [784, 378] width 1568 height 756
click at [690, 99] on icon "button" at bounding box center [686, 105] width 13 height 13
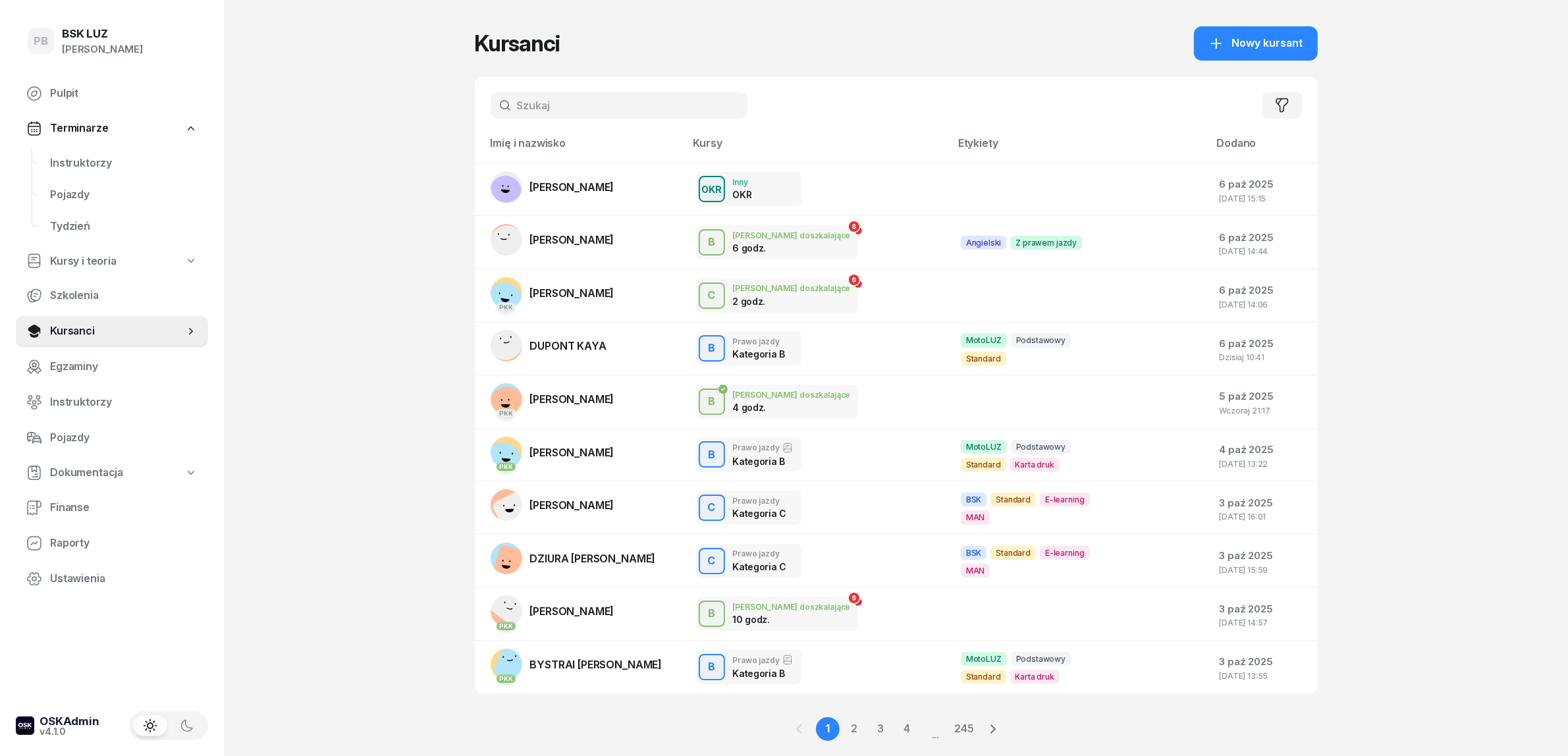
click at [810, 48] on div "Kursanci Nowy kursant" at bounding box center [896, 43] width 843 height 34
click at [89, 150] on link "Instruktorzy" at bounding box center [123, 163] width 168 height 31
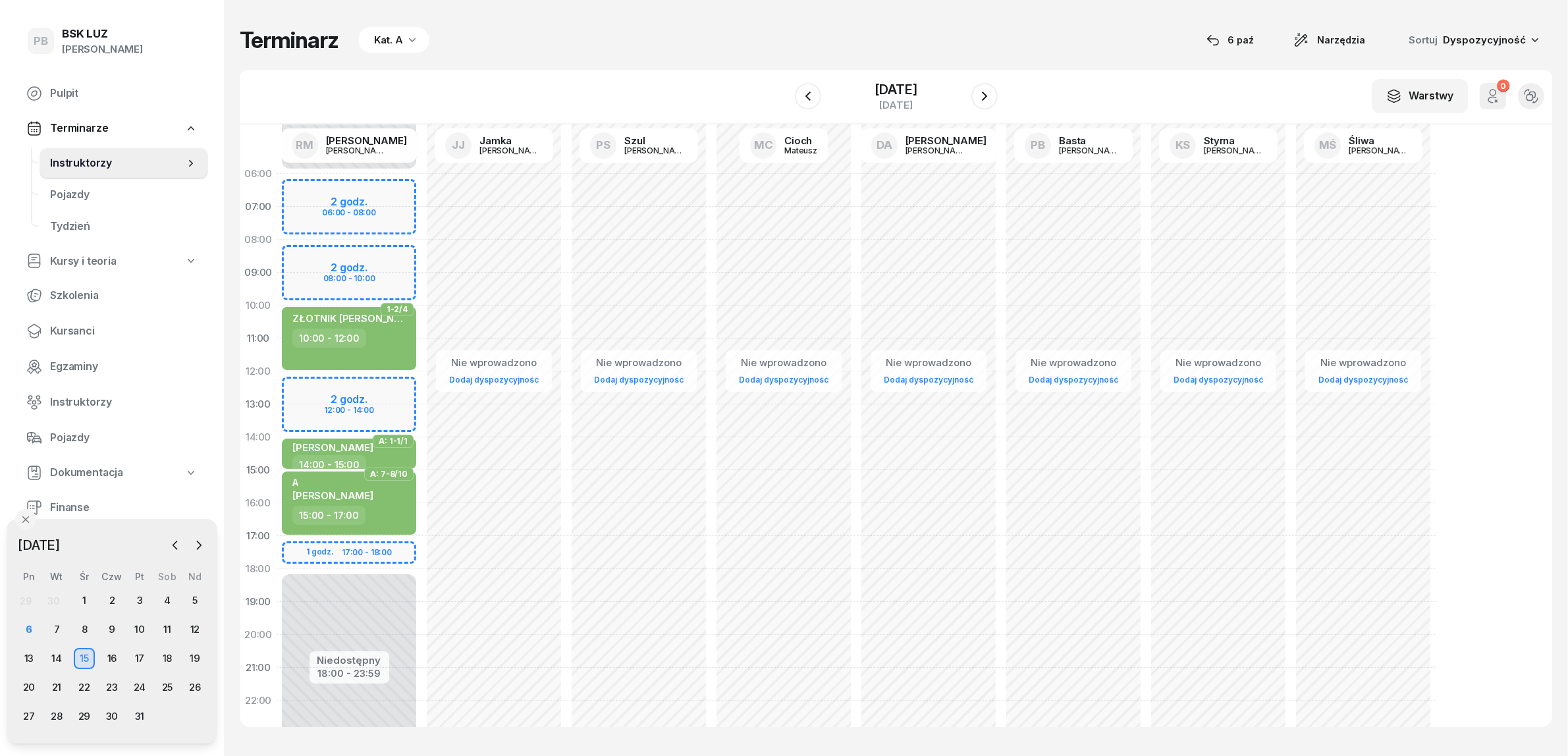
click at [662, 41] on div "Terminarz Kat. A 6 paź Narzędzia Sortuj Dyspozycyjność" at bounding box center [896, 41] width 1312 height 28
click at [28, 621] on div "6" at bounding box center [29, 630] width 21 height 21
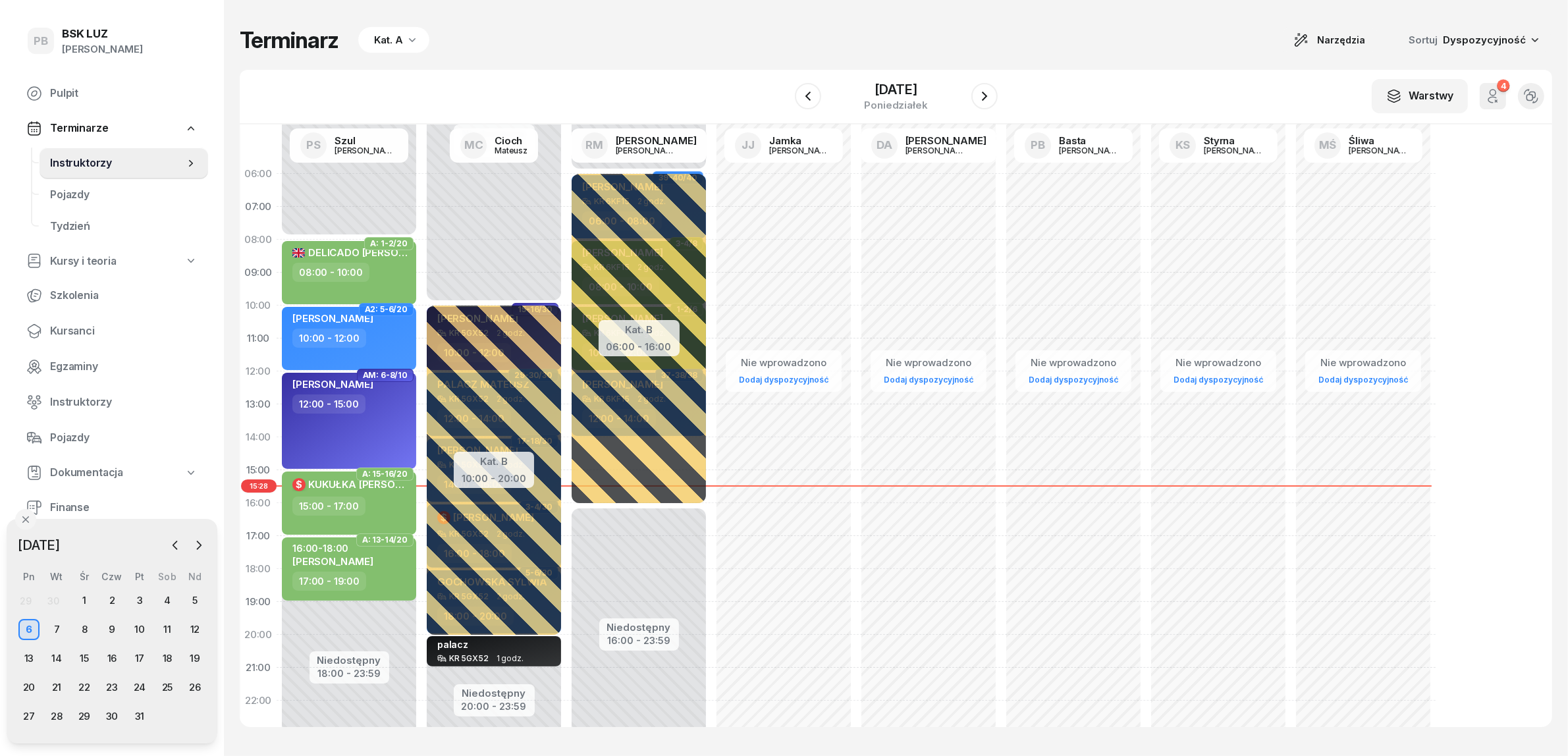
click at [392, 34] on div "Kat. A" at bounding box center [389, 40] width 29 height 16
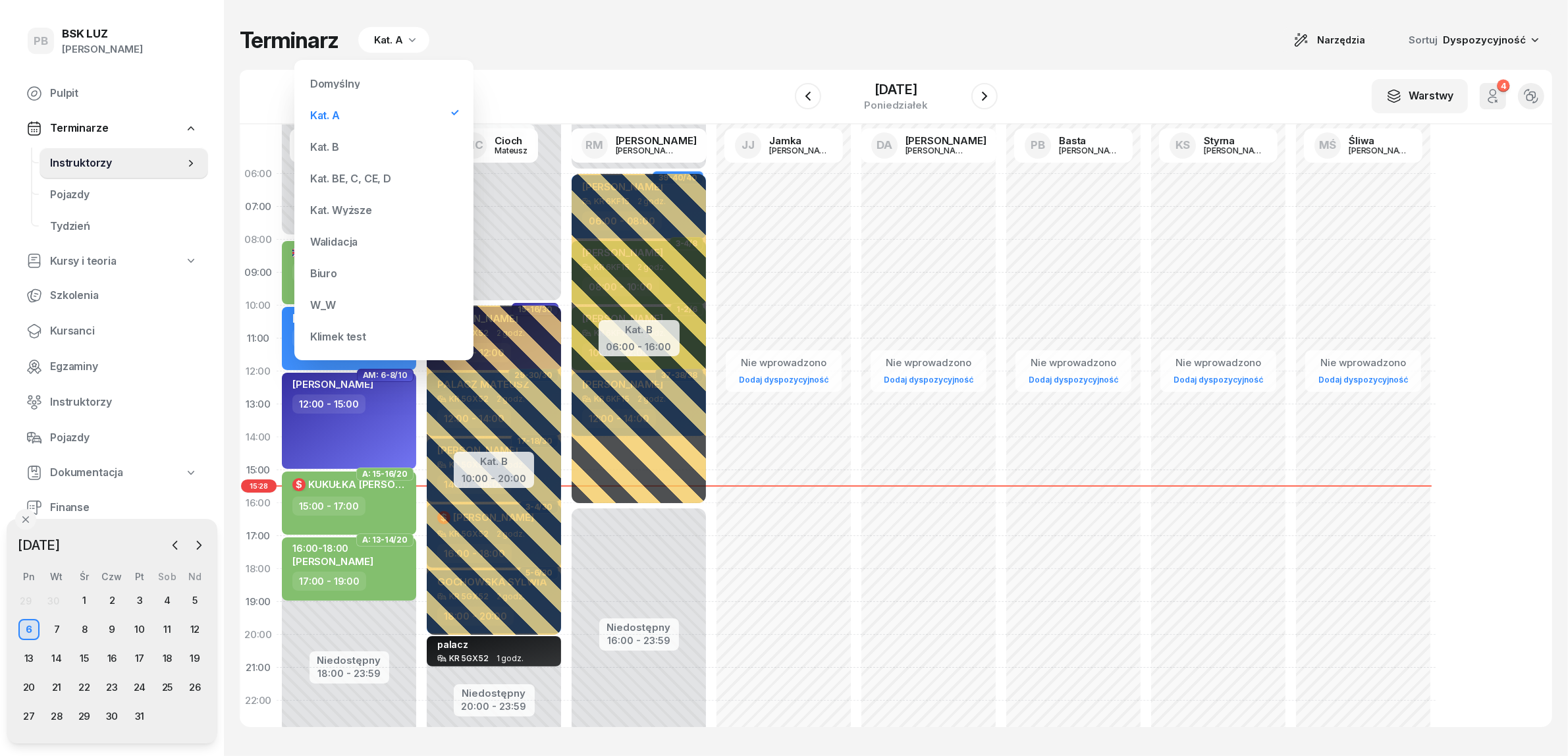
click at [344, 176] on div "Kat. BE, C, CE, D" at bounding box center [351, 179] width 81 height 11
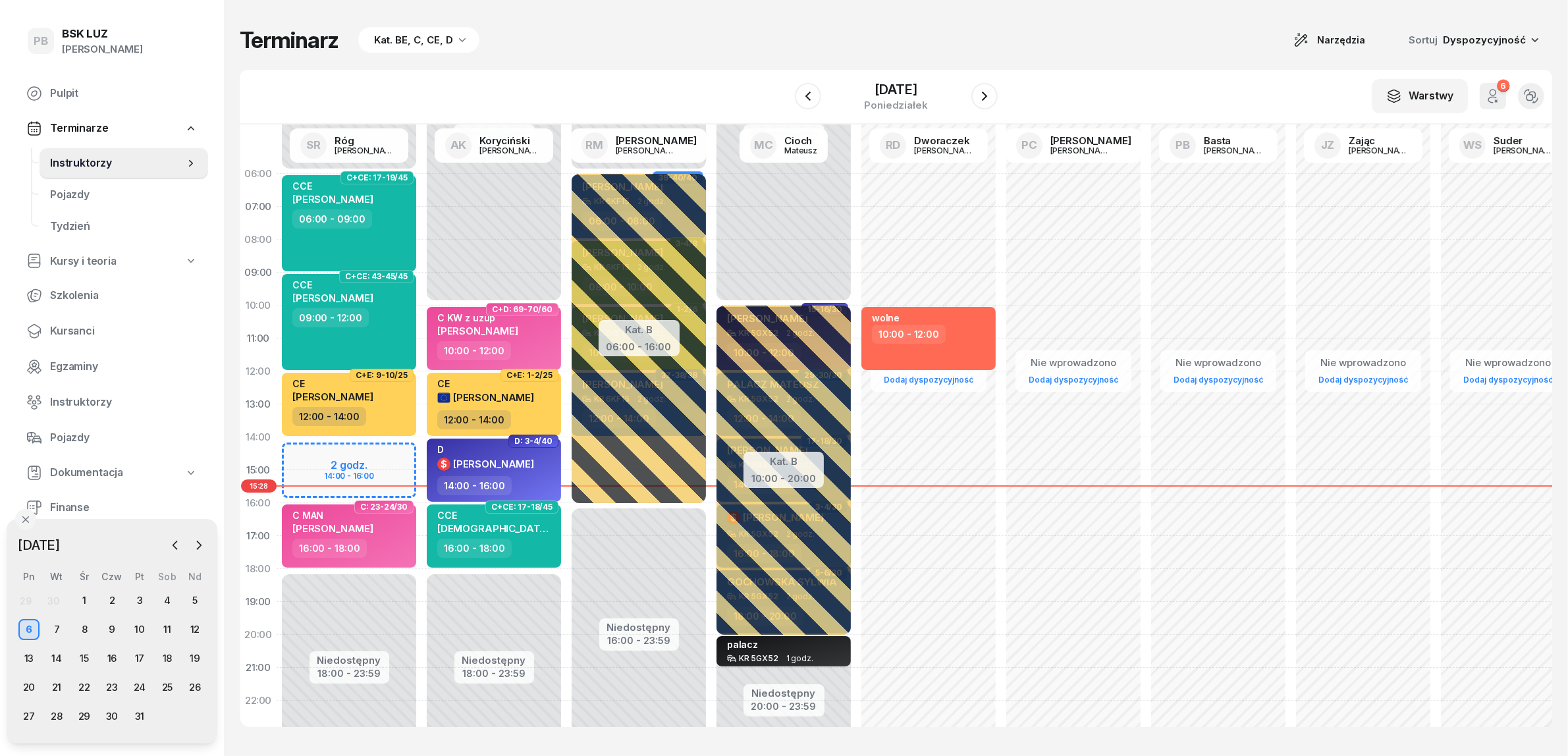
click at [487, 61] on div "Terminarz Kat. BE, C, CE, D Narzędzia Sortuj Dyspozycyjność W Wybierz AK Koryci…" at bounding box center [896, 376] width 1312 height 753
click at [992, 99] on icon "button" at bounding box center [985, 97] width 16 height 16
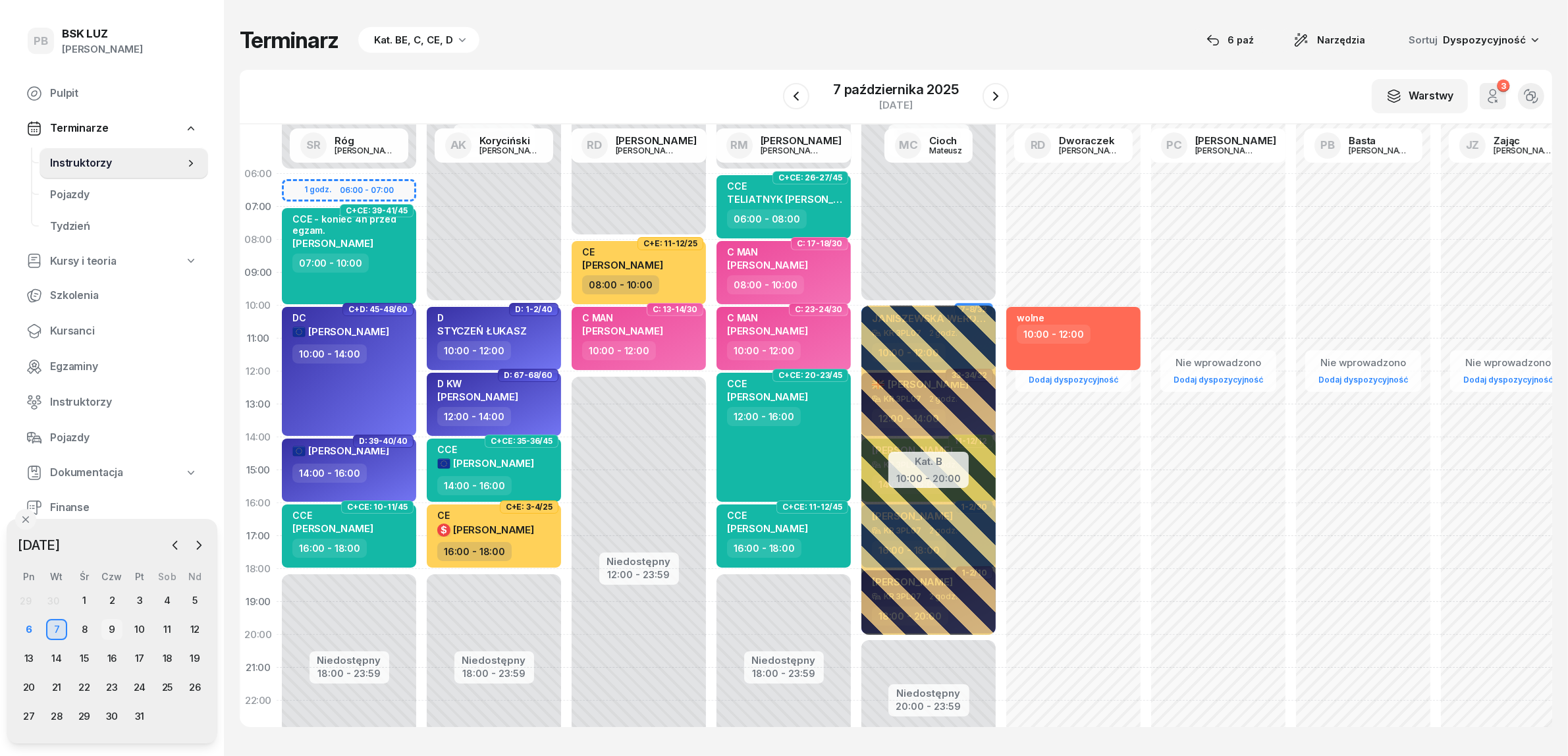
click at [107, 629] on div "9" at bounding box center [112, 630] width 21 height 21
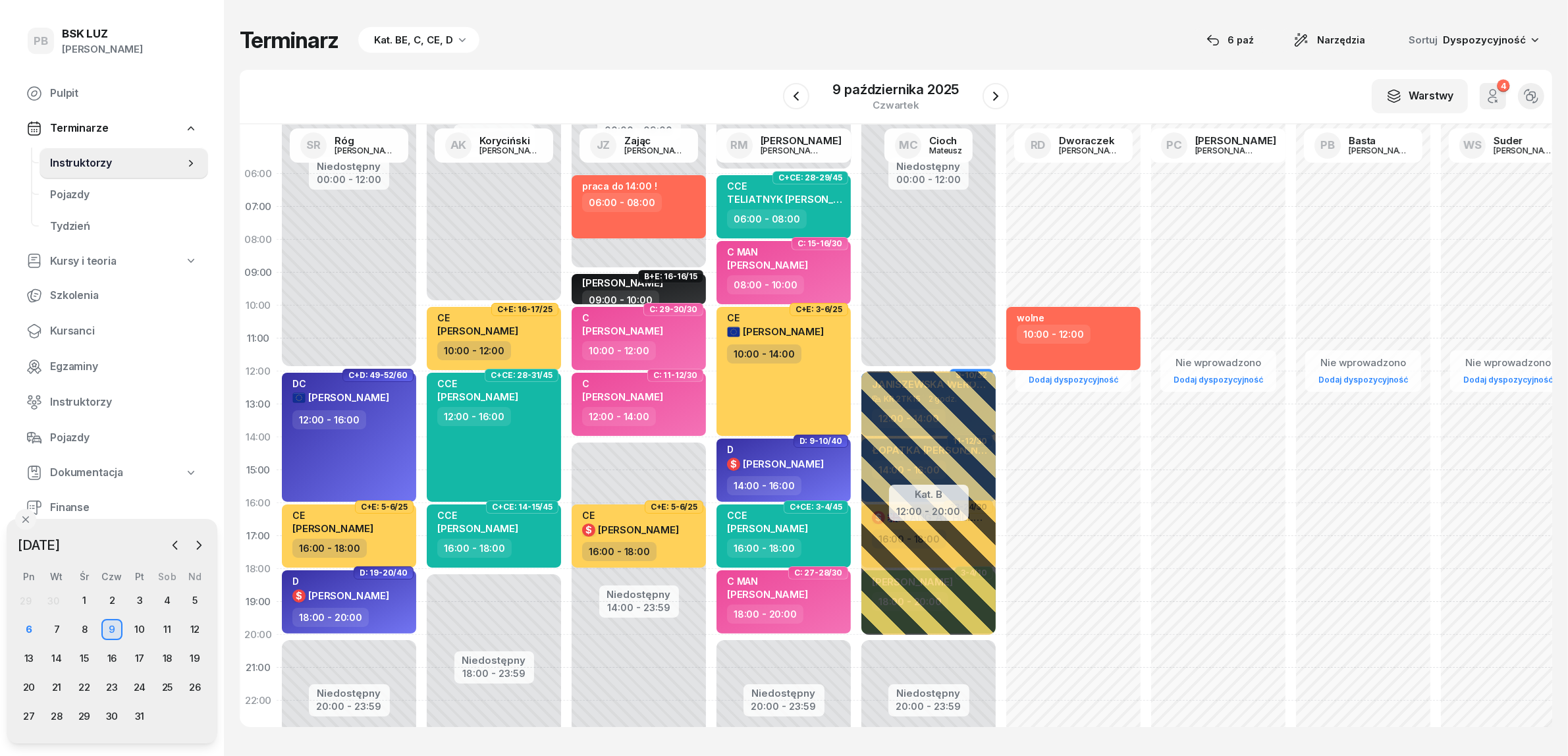
click at [1023, 22] on div "Terminarz Kat. BE, C, CE, D [DATE] Narzędzia Sortuj Dyspozycyjność W Wybierz AK…" at bounding box center [896, 376] width 1312 height 753
click at [33, 632] on div "6" at bounding box center [29, 630] width 21 height 21
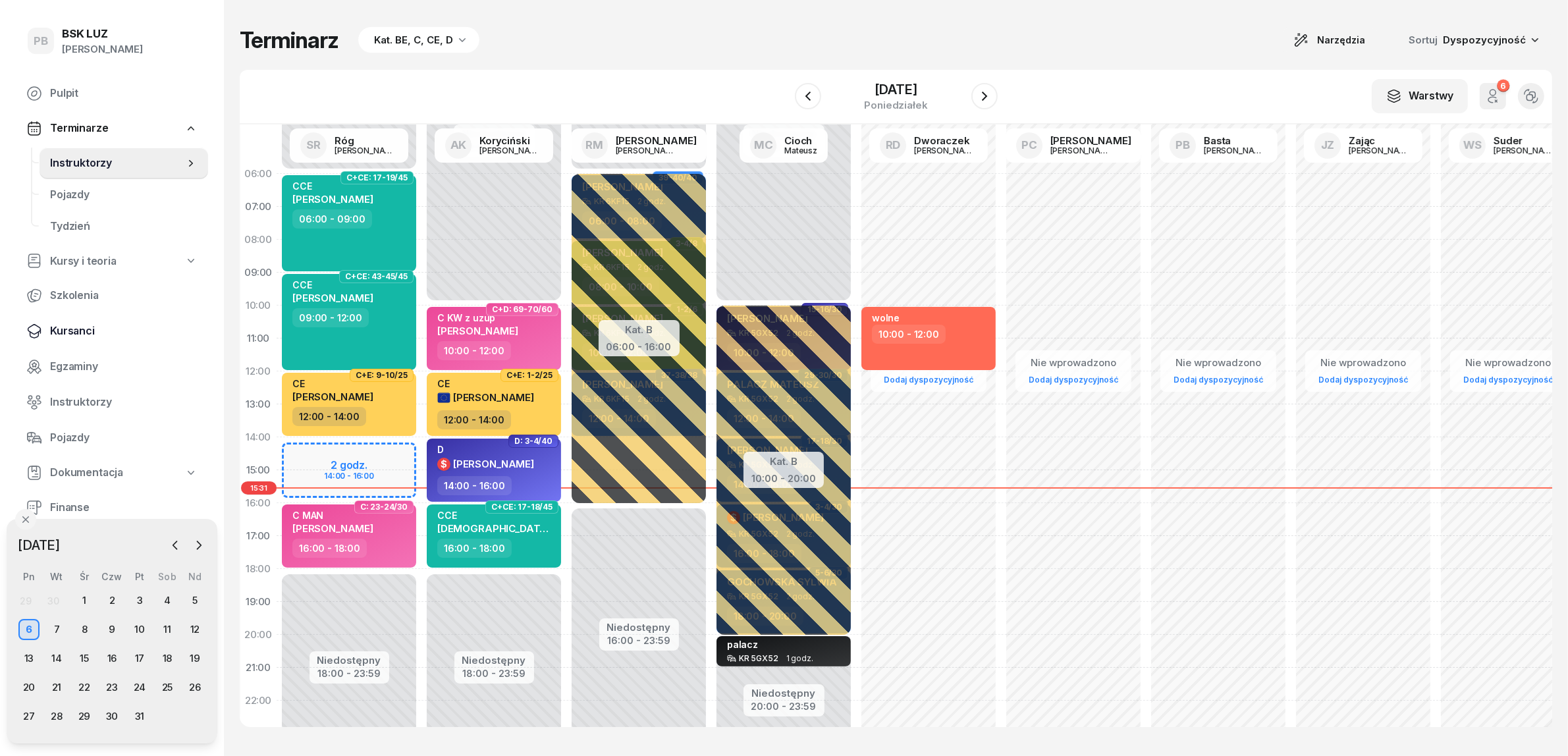
click at [79, 330] on span "Kursanci" at bounding box center [124, 332] width 148 height 17
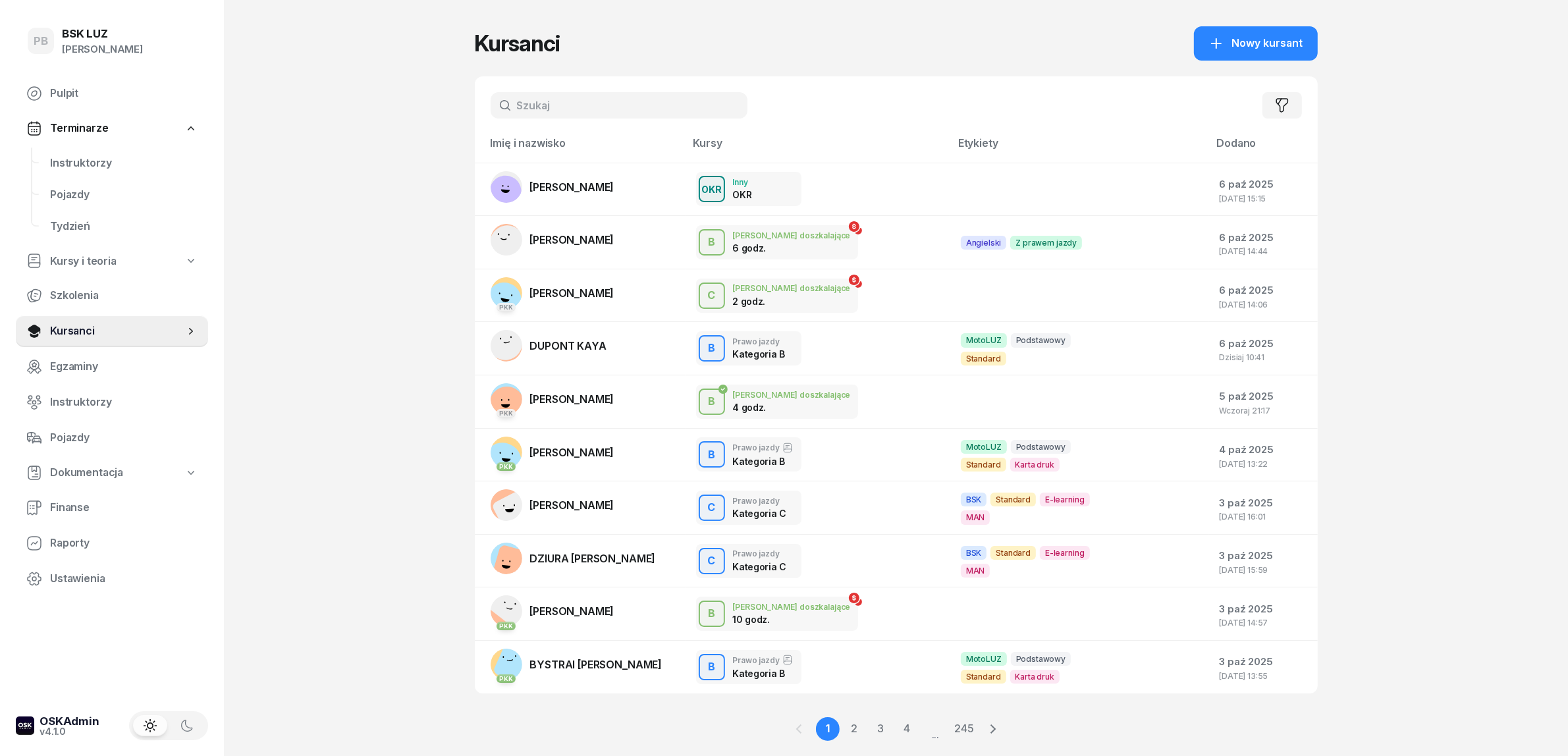
click at [547, 105] on input "text" at bounding box center [619, 105] width 257 height 27
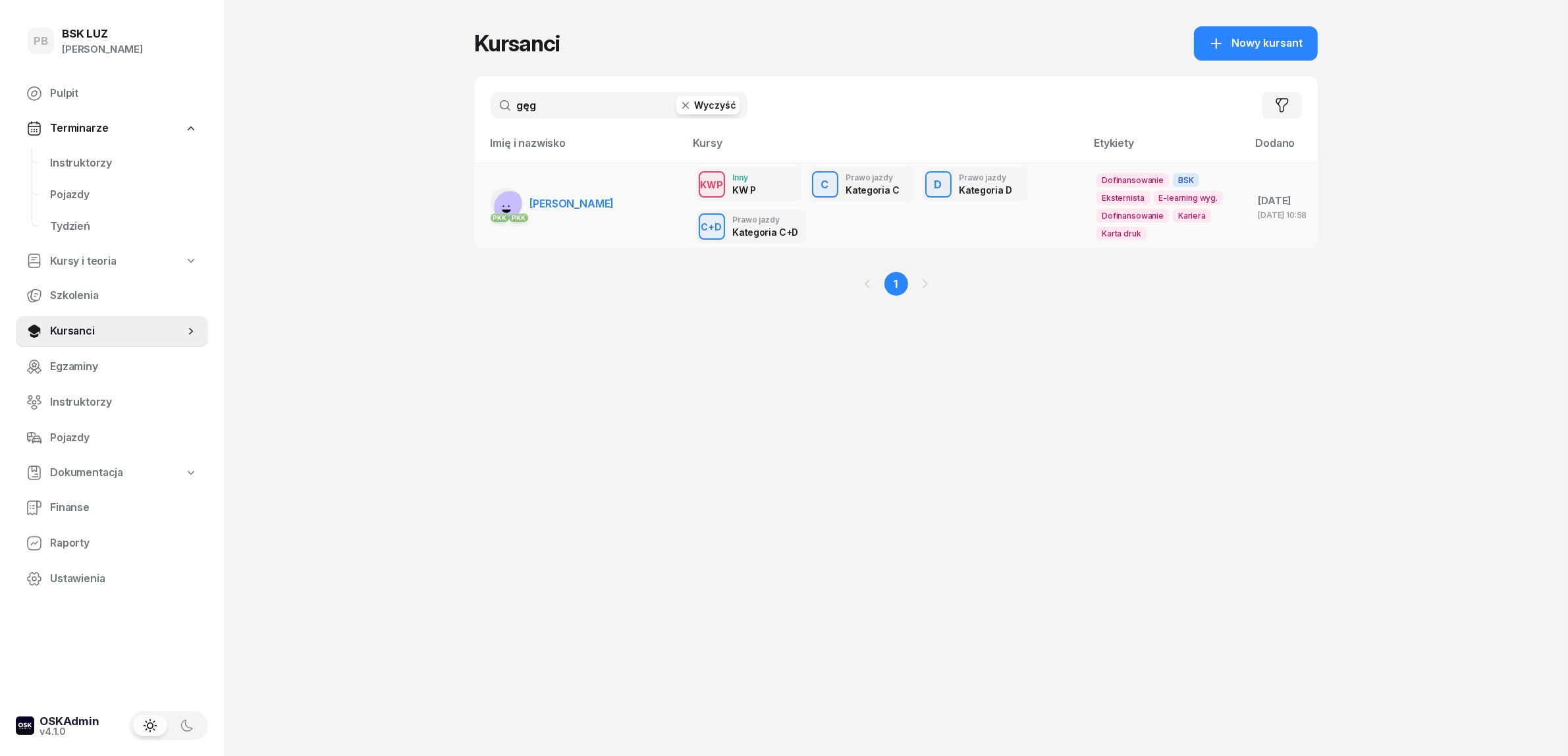
type input "gęg"
drag, startPoint x: 560, startPoint y: 199, endPoint x: 557, endPoint y: 205, distance: 6.7
click at [560, 200] on span "[PERSON_NAME]" at bounding box center [572, 204] width 85 height 13
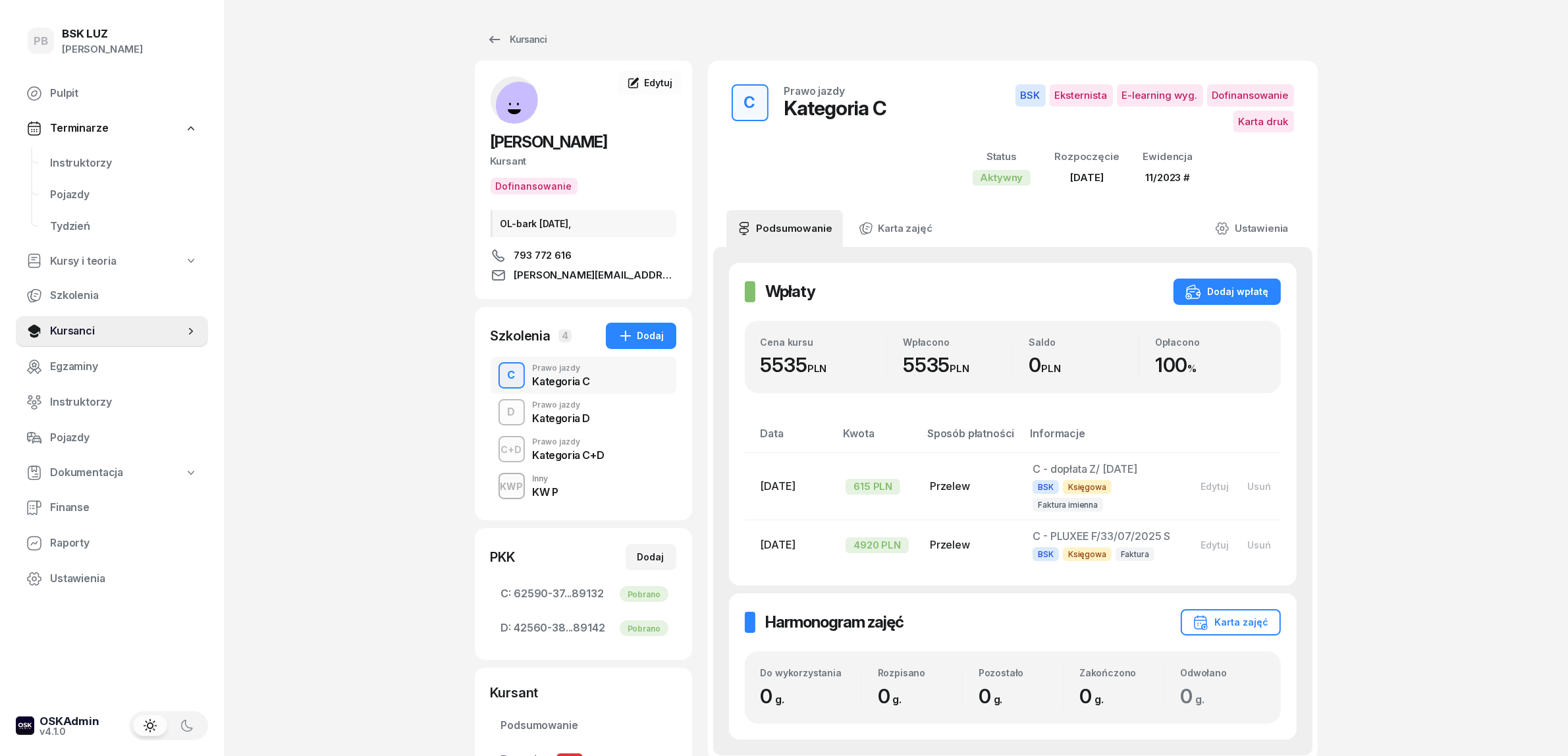
scroll to position [83, 0]
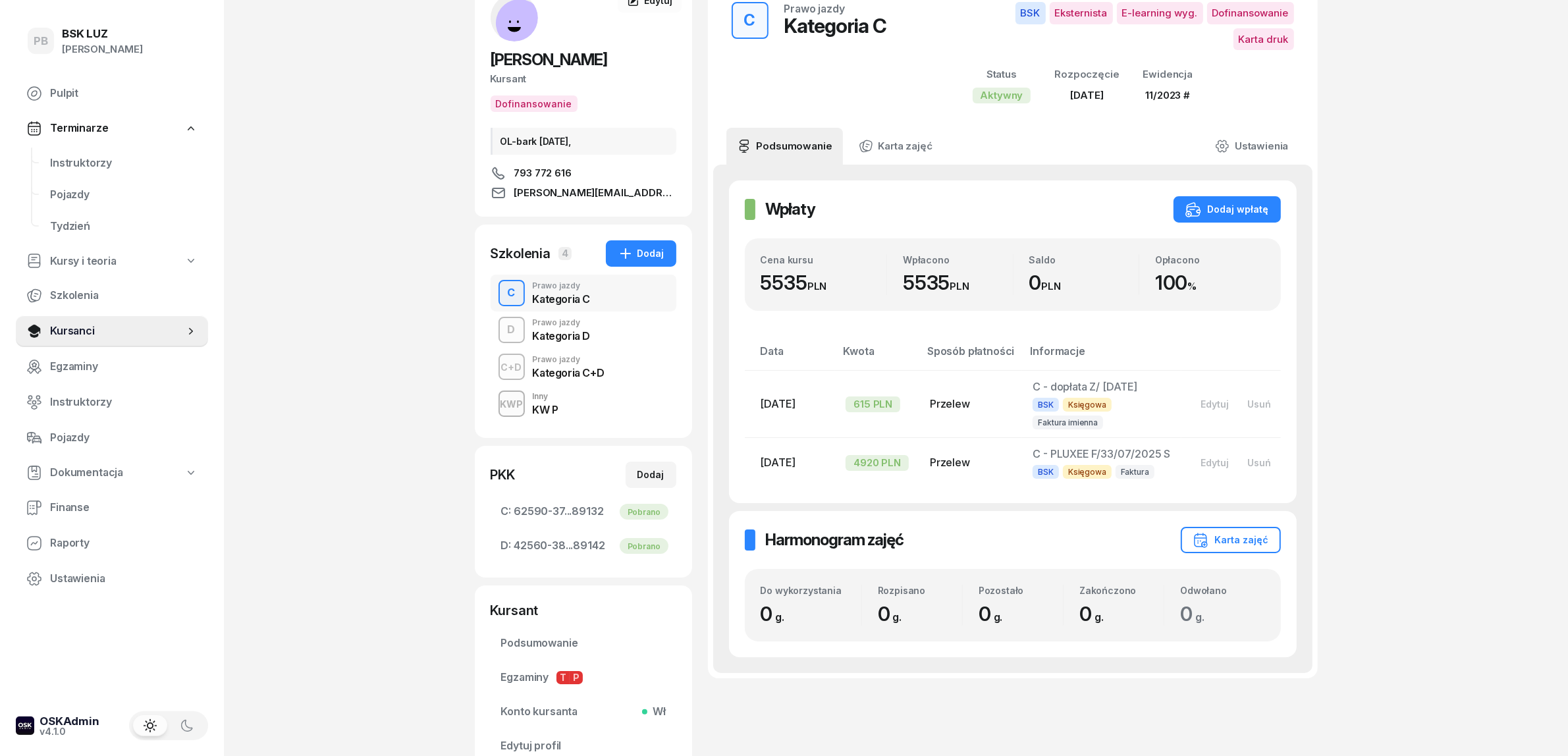
click at [569, 407] on div "KWP Inny KW P" at bounding box center [583, 404] width 186 height 37
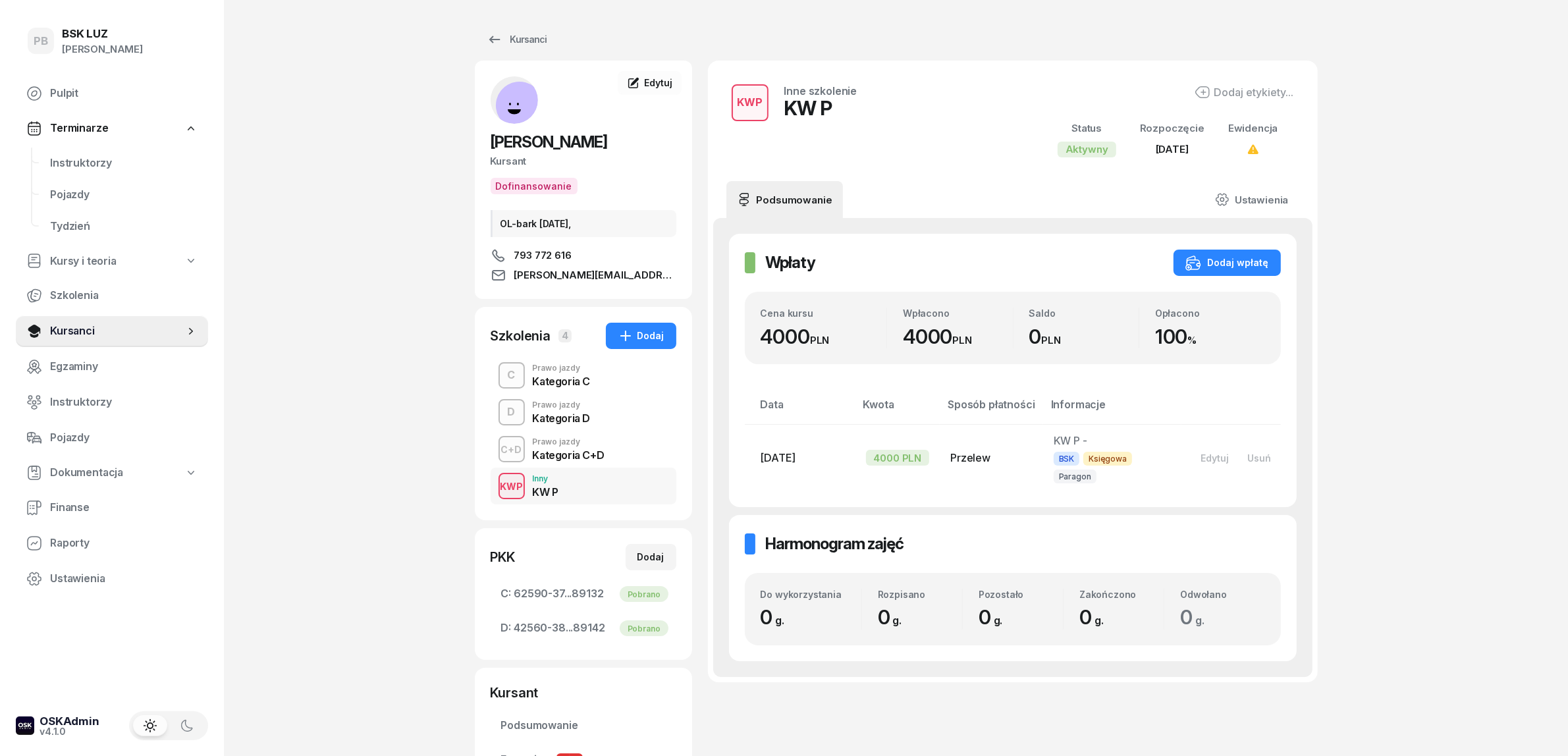
click at [591, 420] on div "D Prawo jazdy Kategoria D" at bounding box center [583, 412] width 186 height 37
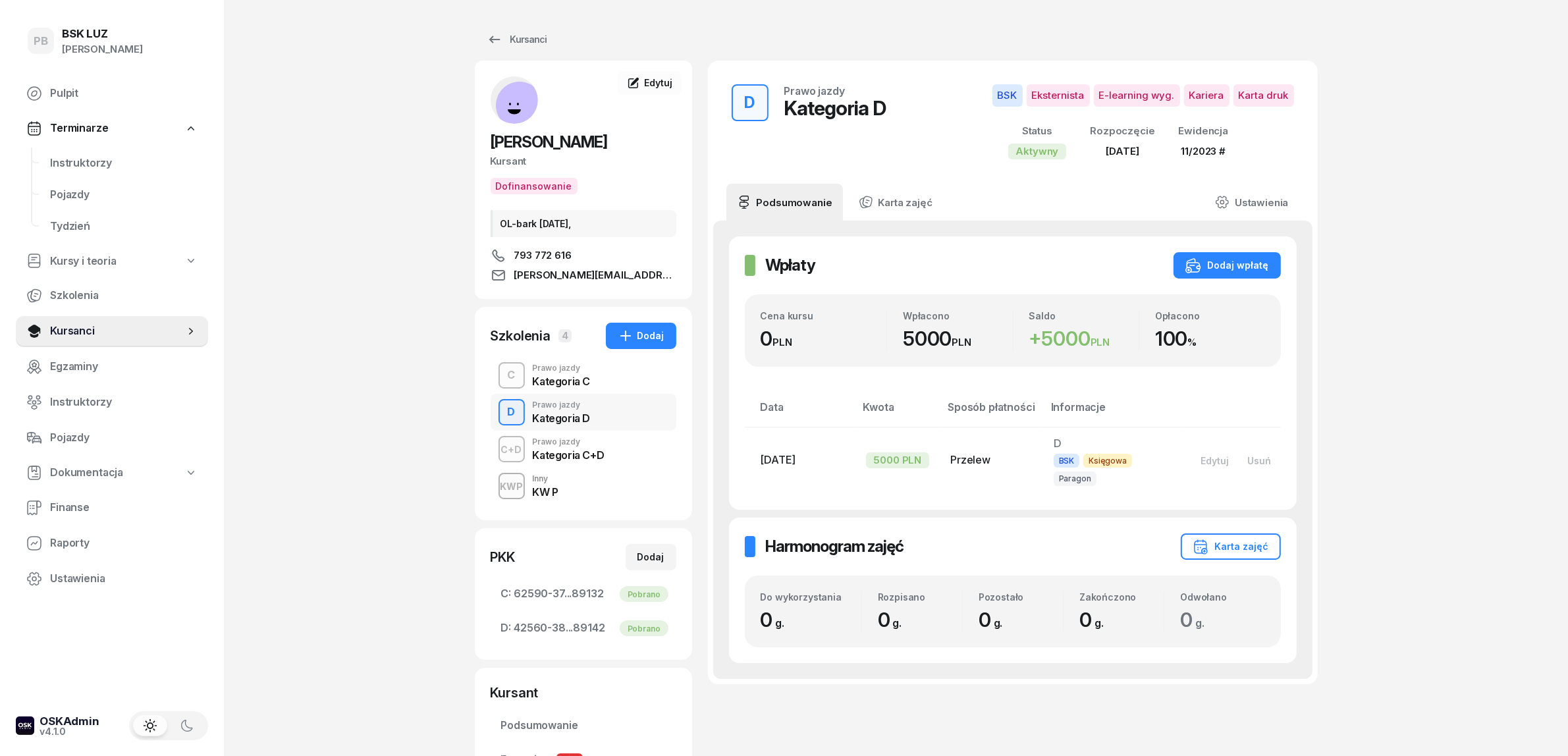
click at [595, 382] on div "C Prawo jazdy Kategoria C" at bounding box center [583, 375] width 186 height 37
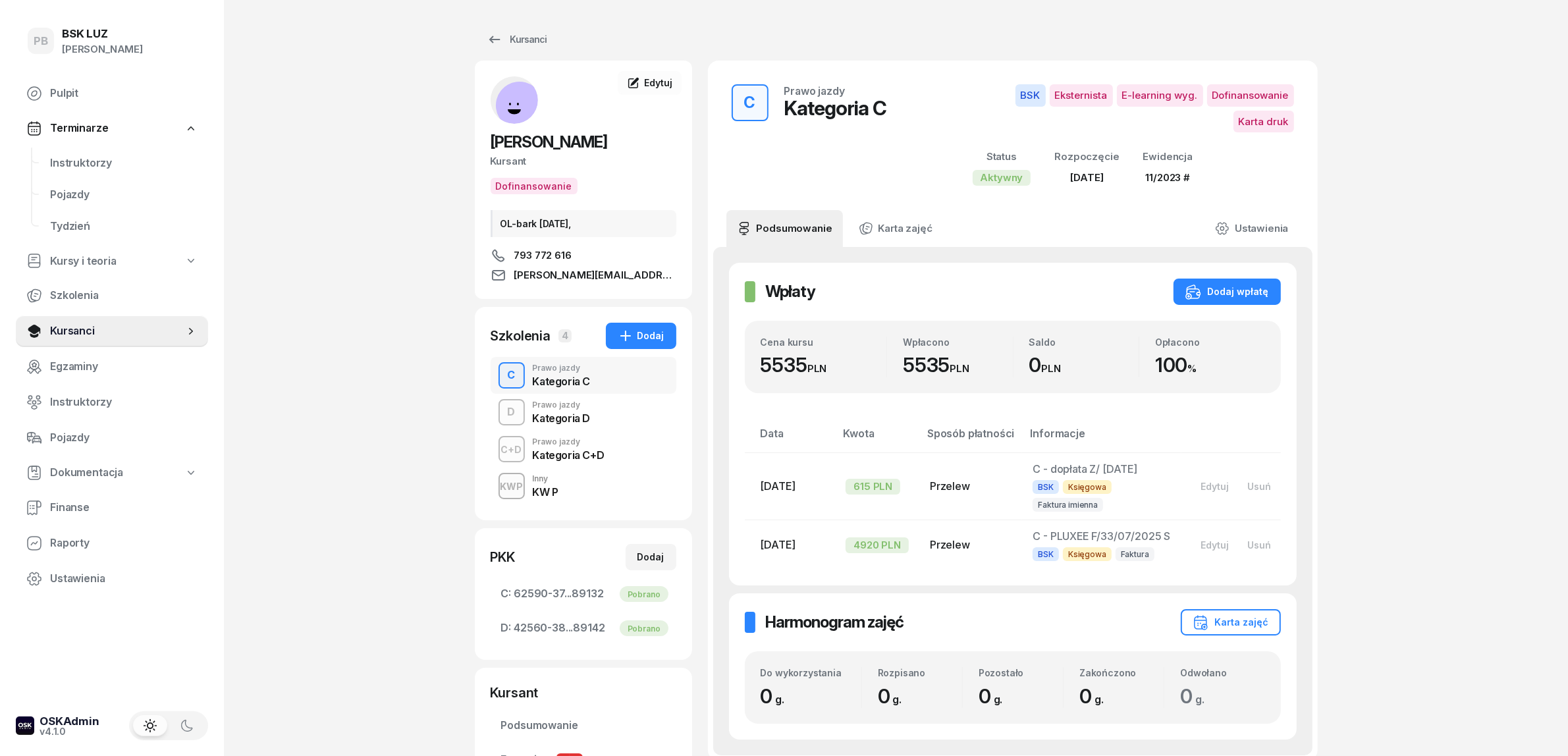
click at [603, 452] on div "Kategoria C+D" at bounding box center [569, 455] width 72 height 11
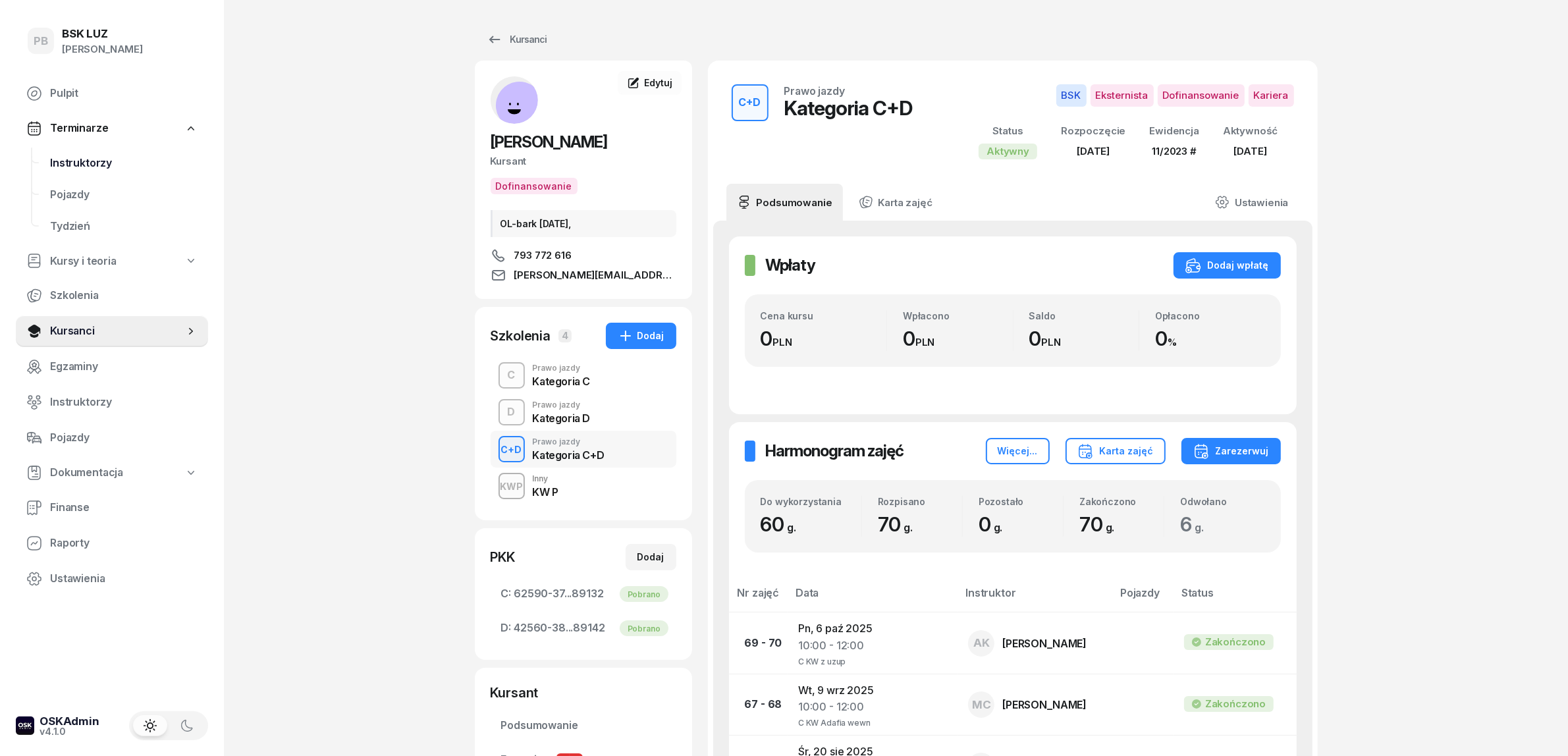
click at [87, 158] on span "Instruktorzy" at bounding box center [124, 163] width 148 height 17
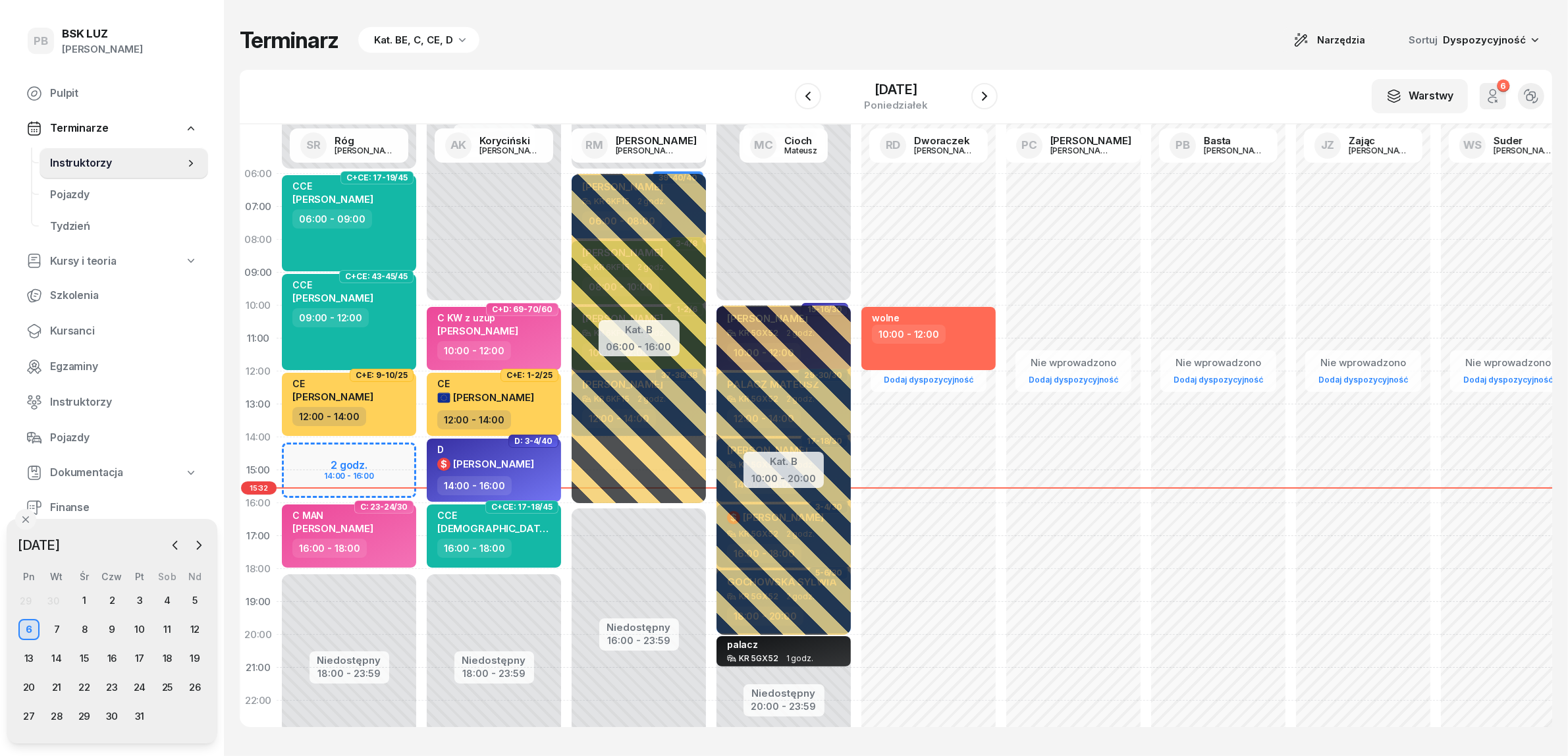
click at [617, 109] on div "W Wybierz AK [PERSON_NAME] BP [PERSON_NAME] DP [PERSON_NAME] GS [PERSON_NAME] I…" at bounding box center [896, 97] width 1312 height 55
click at [620, 81] on div "W Wybierz AK [PERSON_NAME] BP [PERSON_NAME] DP [PERSON_NAME] GS [PERSON_NAME] I…" at bounding box center [896, 97] width 1312 height 55
click at [1047, 49] on div "Terminarz Kat. BE, C, CE, D Narzędzia Sortuj Dyspozycyjność" at bounding box center [896, 41] width 1312 height 28
click at [987, 90] on icon "button" at bounding box center [985, 97] width 16 height 16
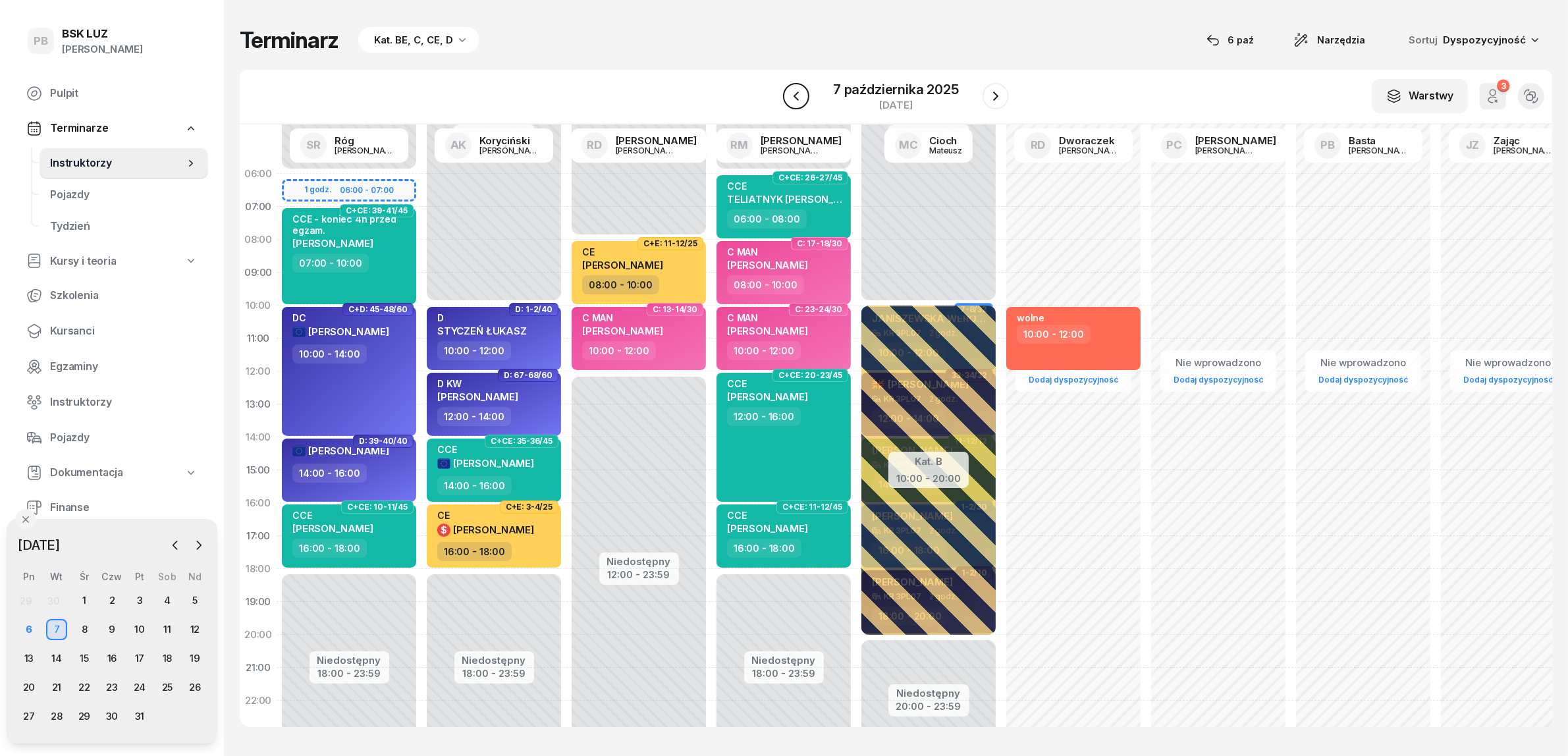
click at [802, 90] on icon "button" at bounding box center [796, 97] width 16 height 16
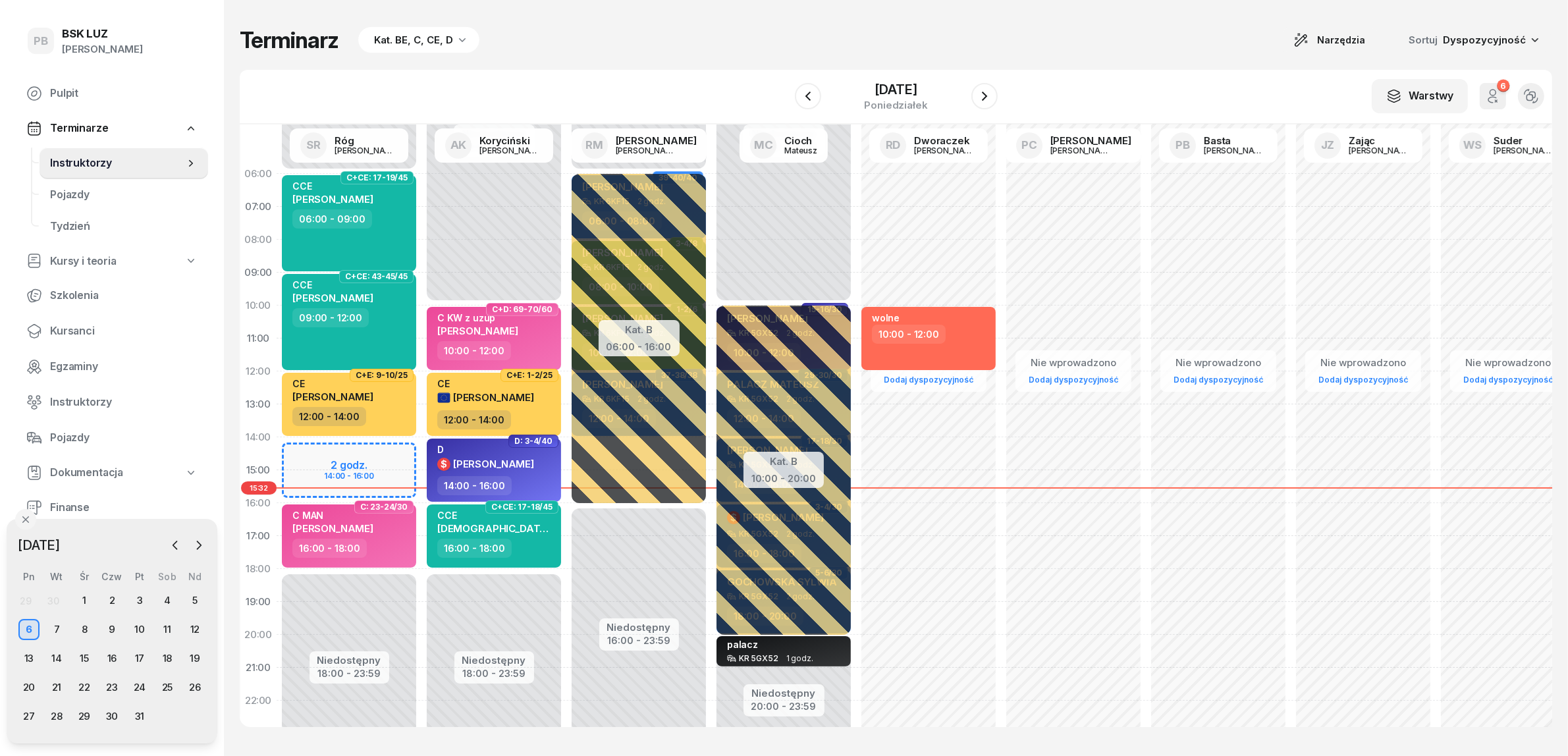
click at [701, 73] on div "W Wybierz AK [PERSON_NAME] BP [PERSON_NAME] DP [PERSON_NAME] GS [PERSON_NAME] I…" at bounding box center [896, 97] width 1312 height 55
click at [629, 66] on div "Terminarz Kat. BE, C, CE, D Narzędzia Sortuj Dyspozycyjność W Wybierz AK Koryci…" at bounding box center [896, 376] width 1312 height 753
click at [723, 37] on div "Terminarz Kat. BE, C, CE, D Narzędzia Sortuj Dyspozycyjność" at bounding box center [896, 41] width 1312 height 28
click at [746, 41] on div "Terminarz Kat. BE, C, CE, D Narzędzia Sortuj Dyspozycyjność" at bounding box center [896, 41] width 1312 height 28
click at [567, 31] on div "Terminarz Kat. BE, C, CE, D Narzędzia Sortuj Dyspozycyjność" at bounding box center [896, 41] width 1312 height 28
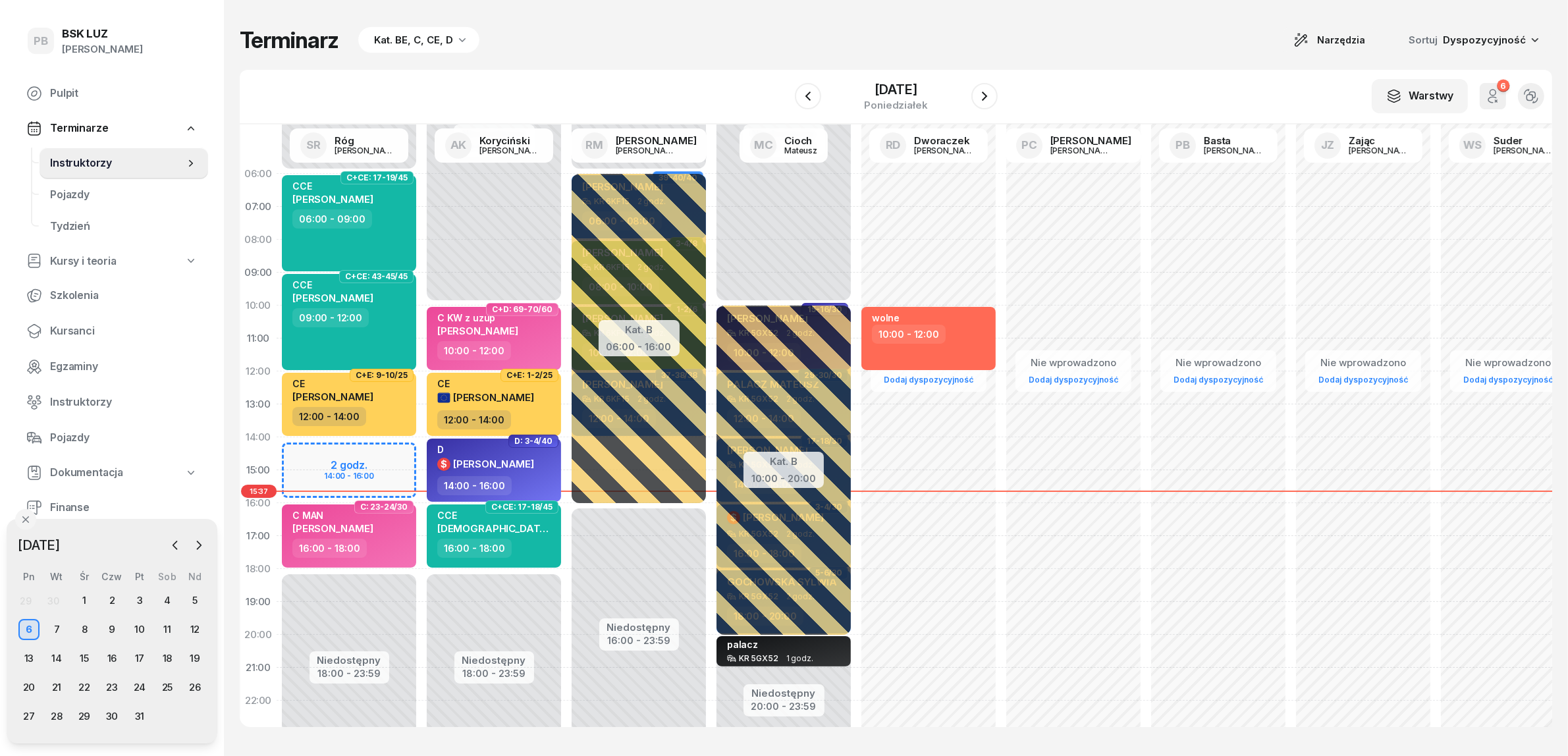
click at [1225, 8] on div "Terminarz Kat. BE, C, CE, D Narzędzia Sortuj Dyspozycyjność W Wybierz AK Koryci…" at bounding box center [896, 376] width 1312 height 753
click at [992, 92] on icon "button" at bounding box center [985, 97] width 16 height 16
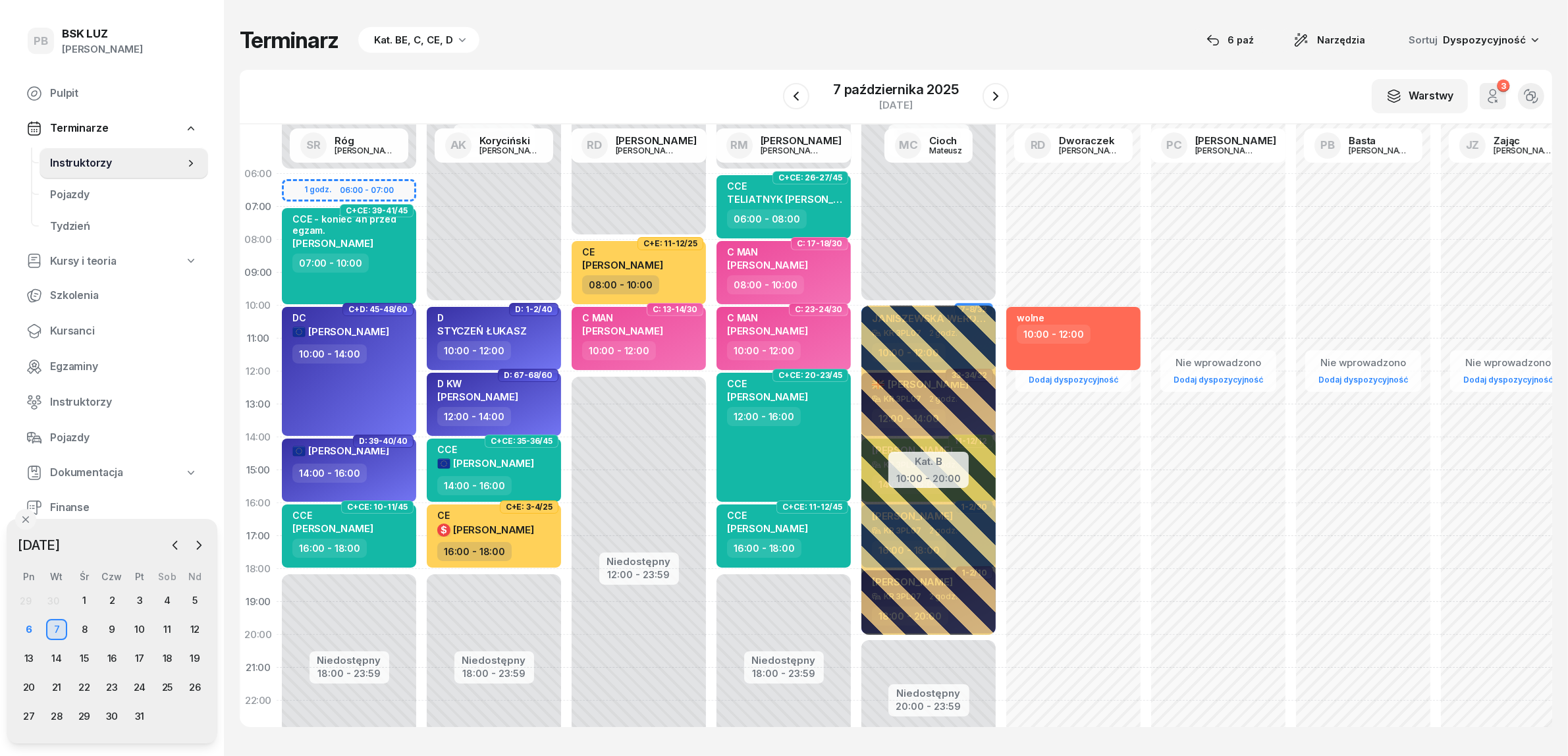
click at [55, 334] on span "Kursanci" at bounding box center [124, 332] width 148 height 17
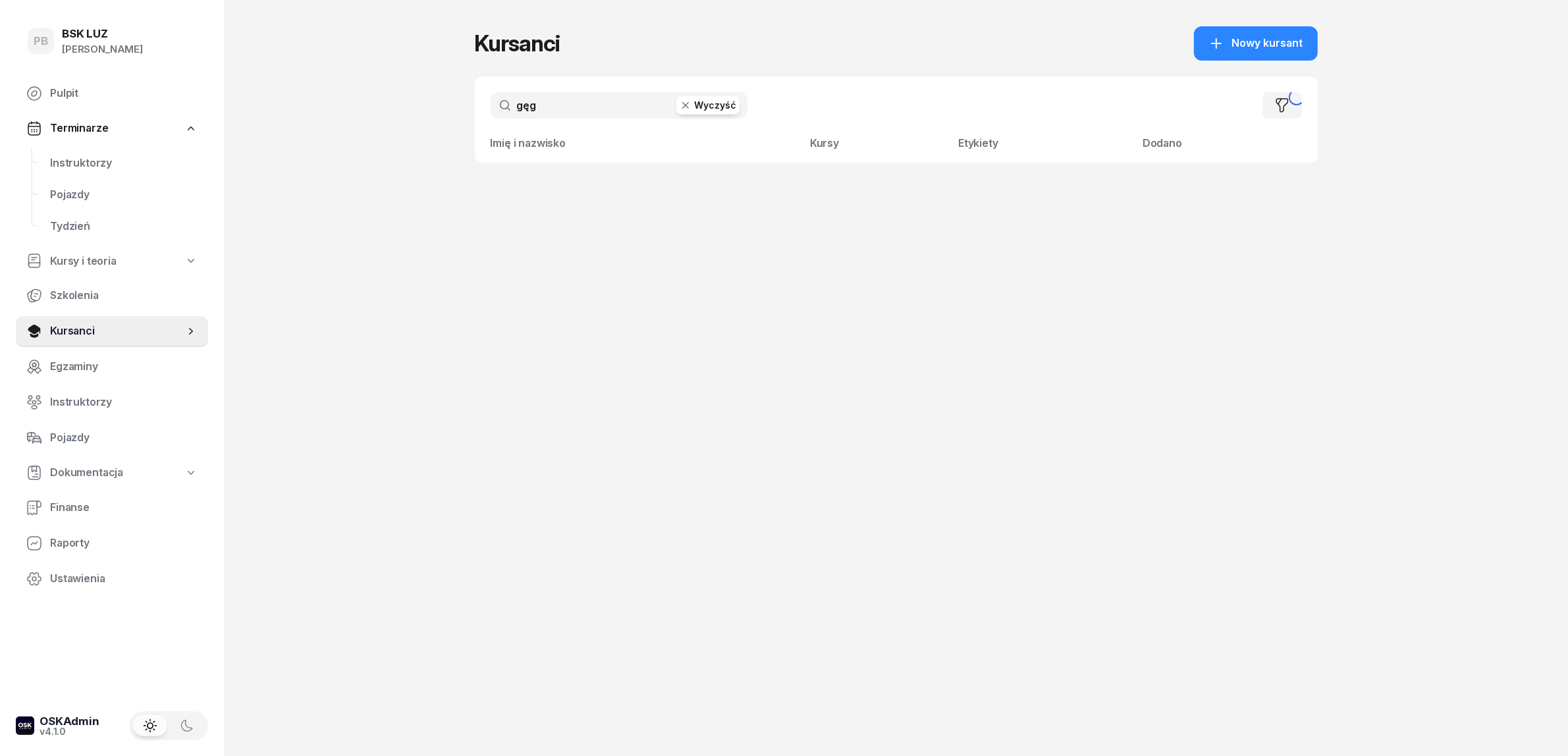
click at [539, 113] on input "gęg" at bounding box center [619, 105] width 257 height 27
drag, startPoint x: 540, startPoint y: 112, endPoint x: 544, endPoint y: 105, distance: 8.1
click at [541, 109] on input "gęg" at bounding box center [619, 105] width 257 height 27
click at [544, 105] on input "gęg" at bounding box center [619, 105] width 257 height 27
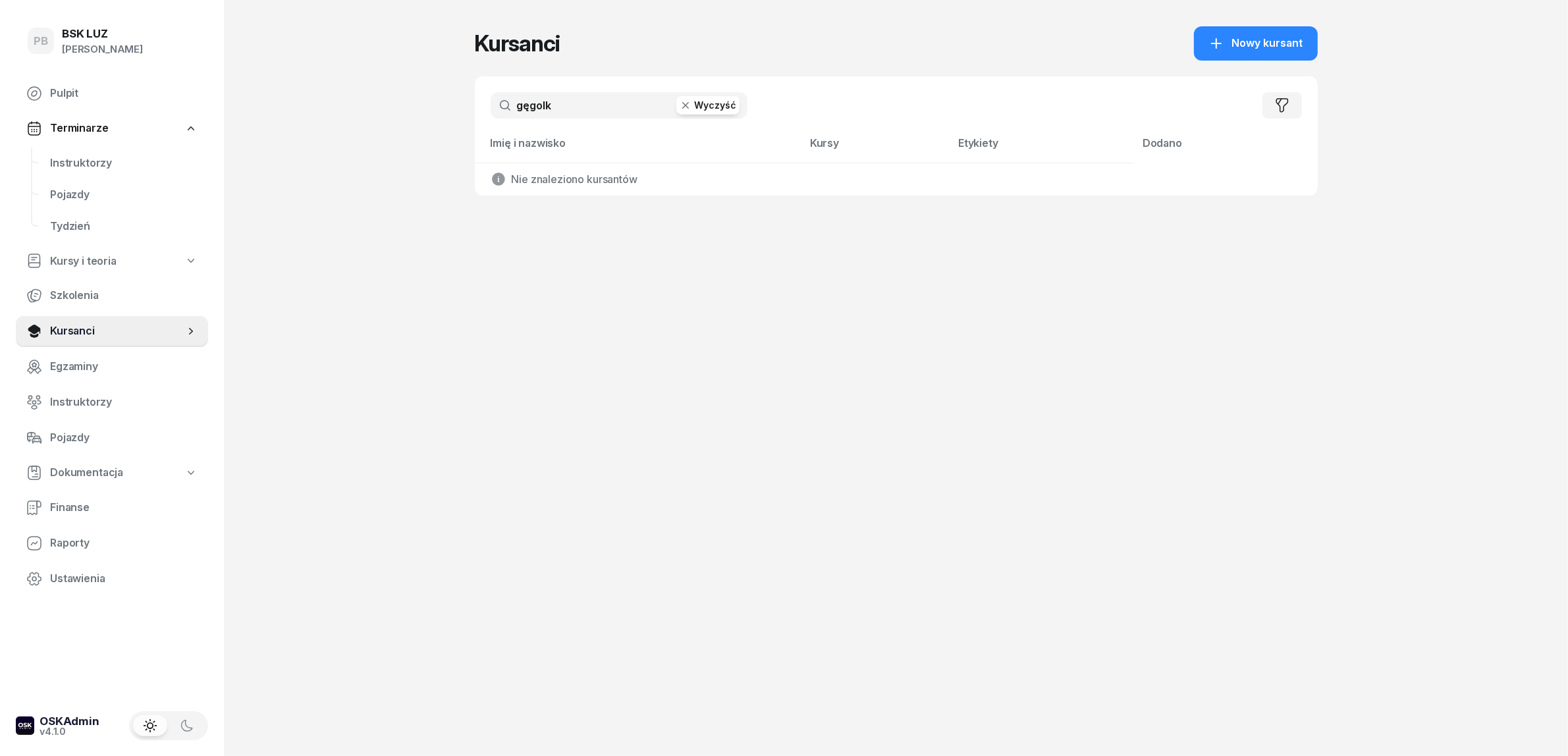
drag, startPoint x: 576, startPoint y: 111, endPoint x: 417, endPoint y: 96, distance: 159.7
click at [417, 96] on div "PB BSK LUZ Patrycja Bogdanowicz Pulpit Terminarze Instruktorzy Pojazdy Tydzień …" at bounding box center [784, 378] width 1568 height 756
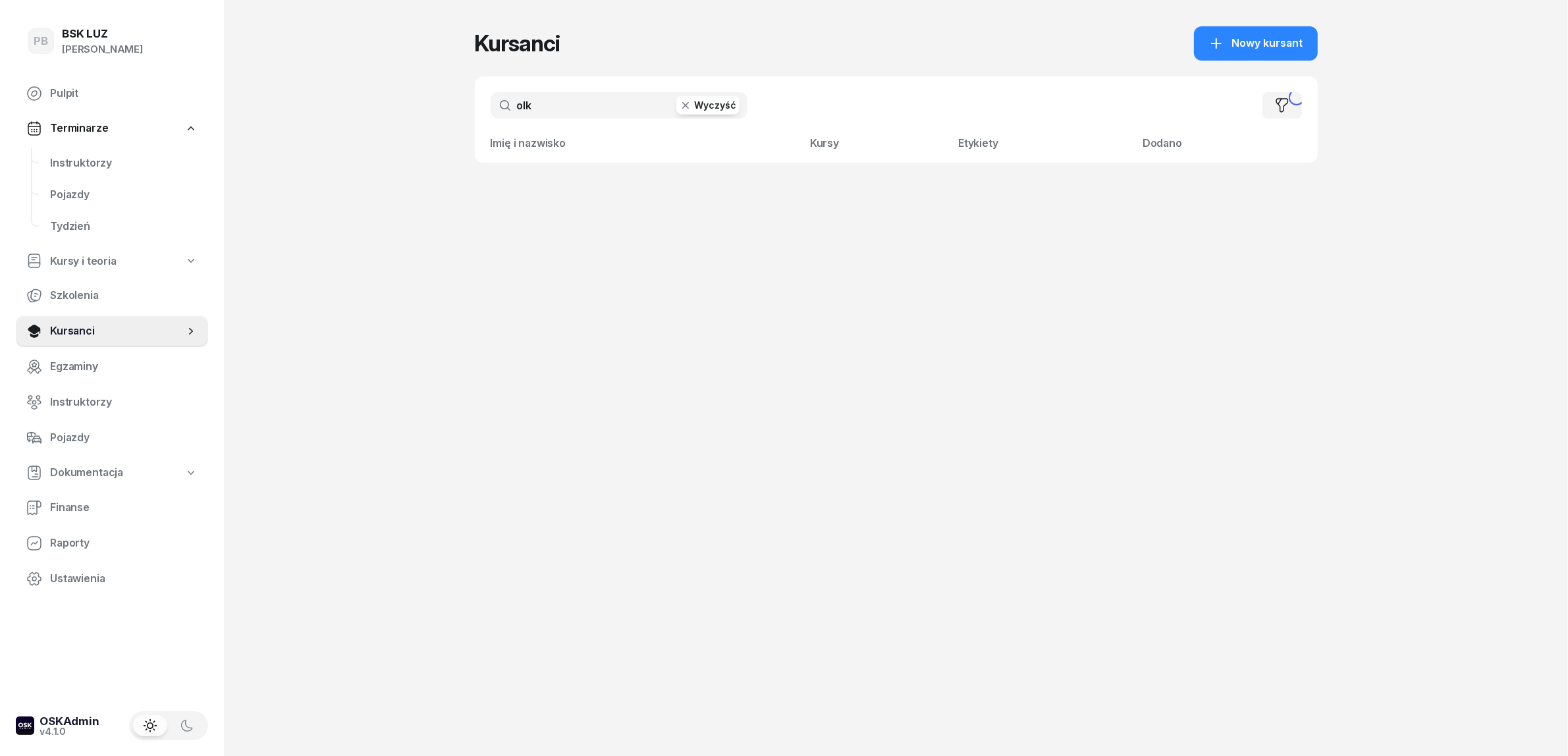
type input "olk"
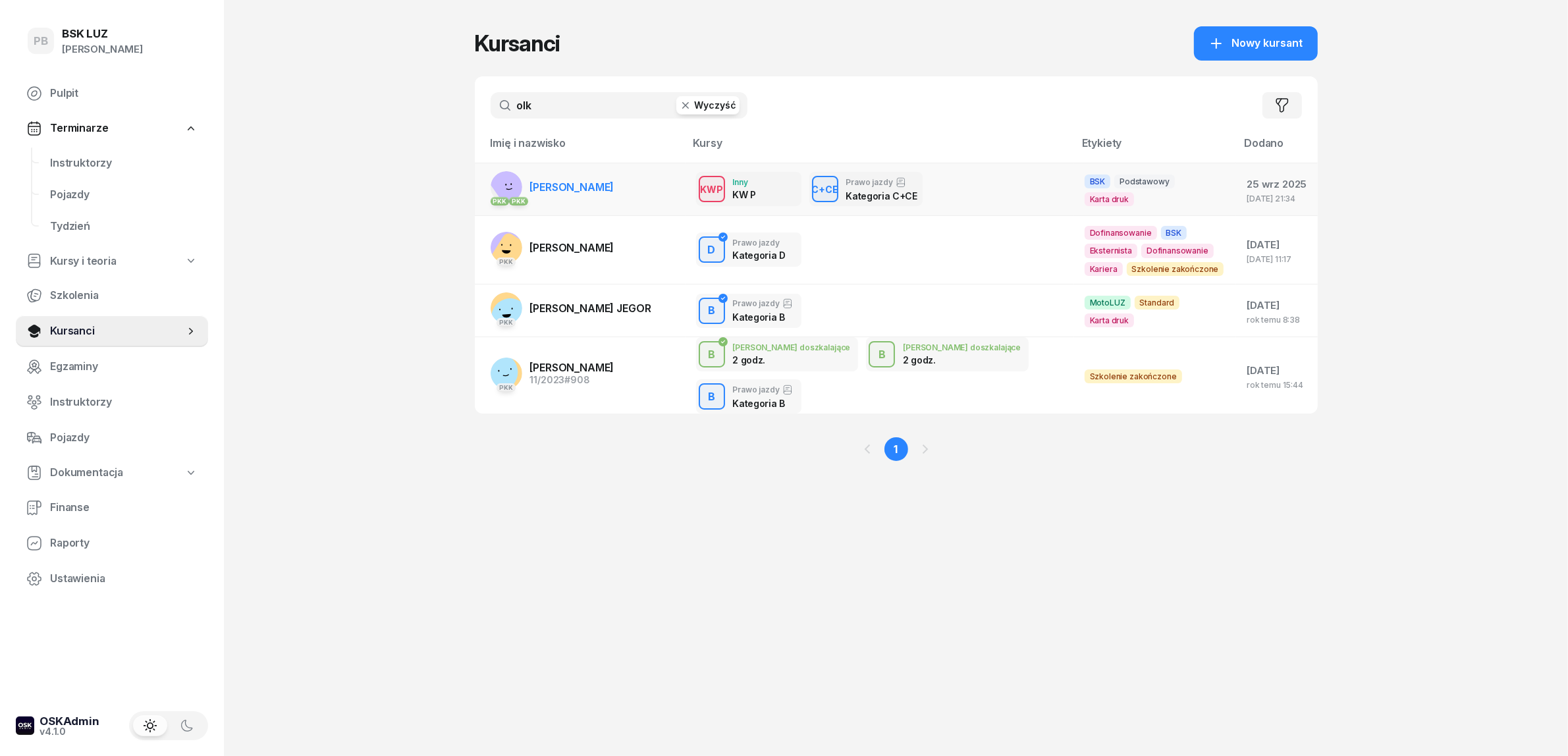
click at [569, 183] on span "[PERSON_NAME]" at bounding box center [572, 187] width 85 height 13
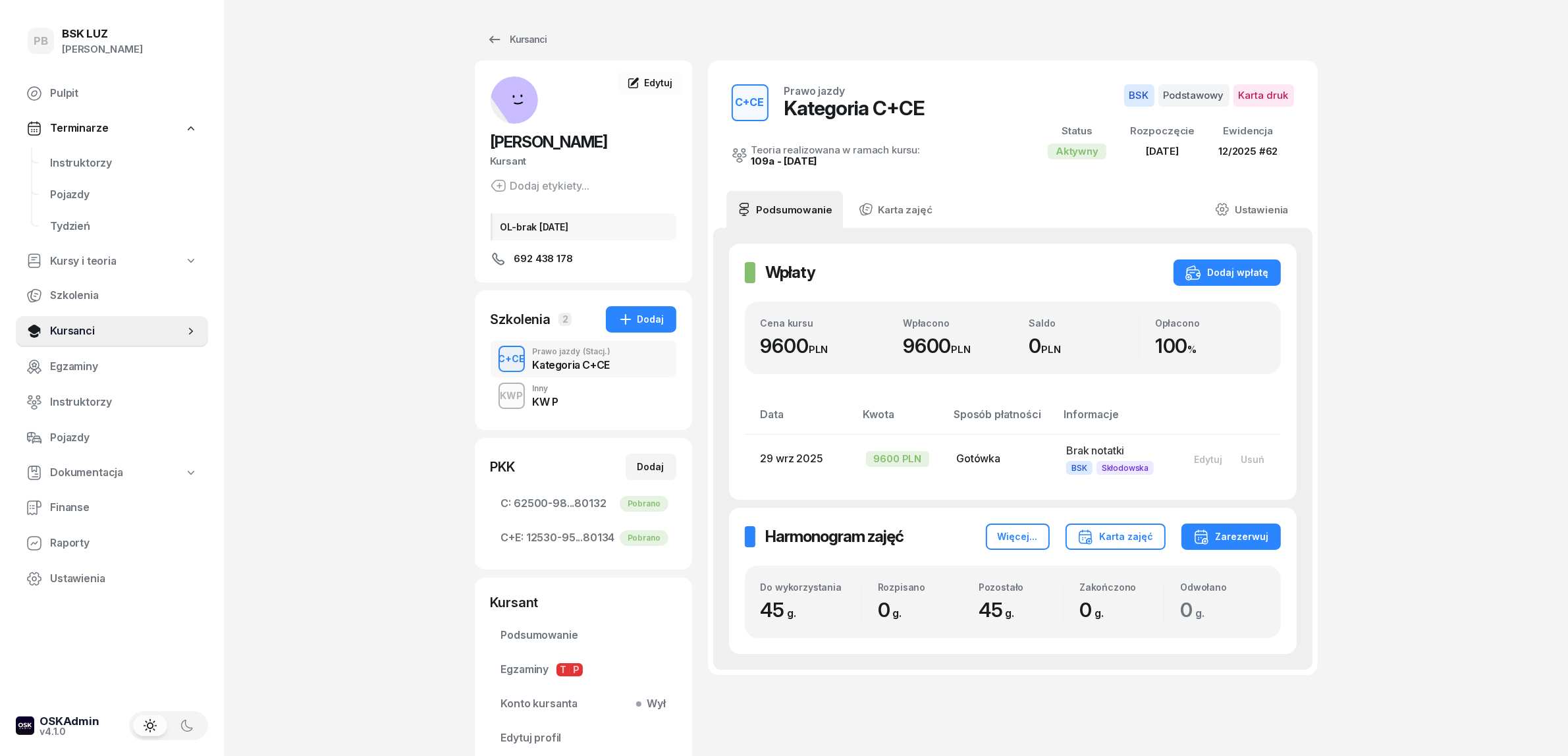
drag, startPoint x: 973, startPoint y: 687, endPoint x: 12, endPoint y: 171, distance: 1090.8
click at [960, 687] on div "C+CE Prawo jazdy Kategoria C+CE Teoria realizowana w ramach kursu: 109a - 2025/…" at bounding box center [1013, 415] width 610 height 709
click at [77, 163] on span "Instruktorzy" at bounding box center [124, 163] width 148 height 17
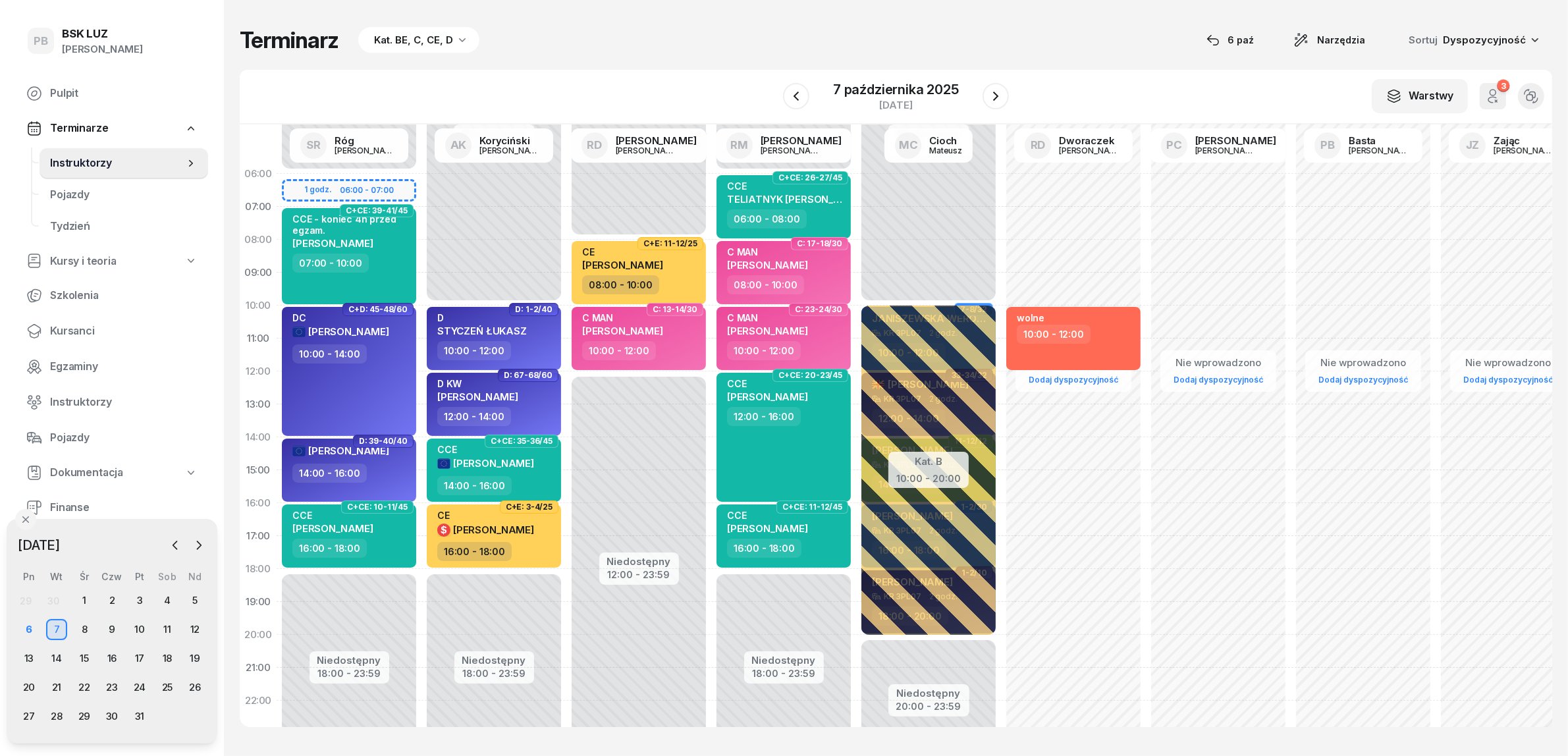
drag, startPoint x: 139, startPoint y: 683, endPoint x: 185, endPoint y: 716, distance: 56.6
click at [140, 683] on div "24" at bounding box center [140, 688] width 21 height 21
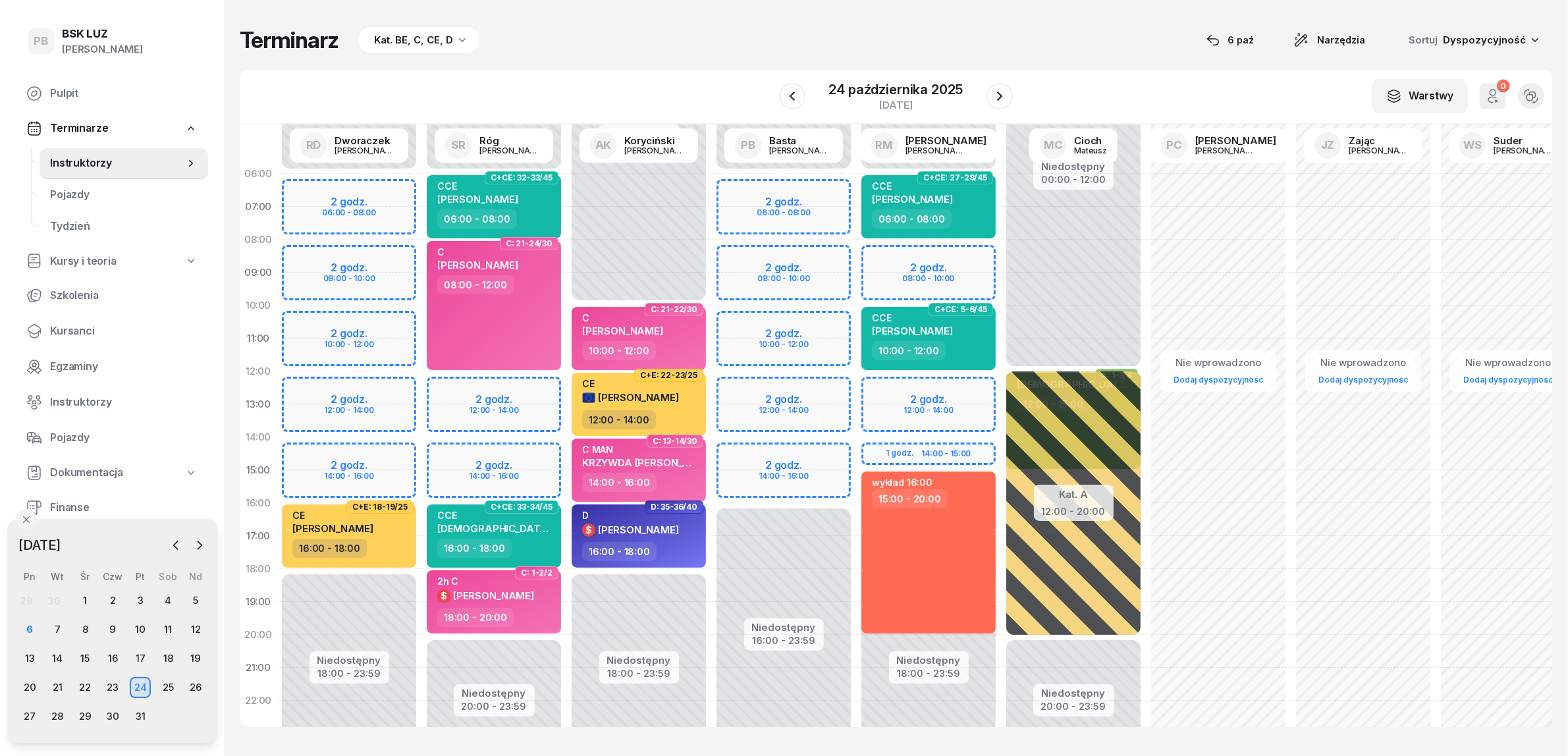
click at [1069, 53] on div "Terminarz Kat. BE, C, CE, D [DATE] Narzędzia Sortuj Dyspozycyjność" at bounding box center [896, 41] width 1312 height 28
click at [573, 64] on div "Terminarz Kat. BE, C, CE, D 6 paź Narzędzia Sortuj Dyspozycyjność W Wybierz AK …" at bounding box center [896, 376] width 1312 height 753
click at [677, 67] on div "Terminarz Kat. BE, C, CE, D 6 paź Narzędzia Sortuj Dyspozycyjność W Wybierz AK …" at bounding box center [896, 376] width 1312 height 753
click at [733, 41] on div "Terminarz Kat. BE, C, CE, D [DATE] Narzędzia Sortuj Dyspozycyjność" at bounding box center [896, 41] width 1312 height 28
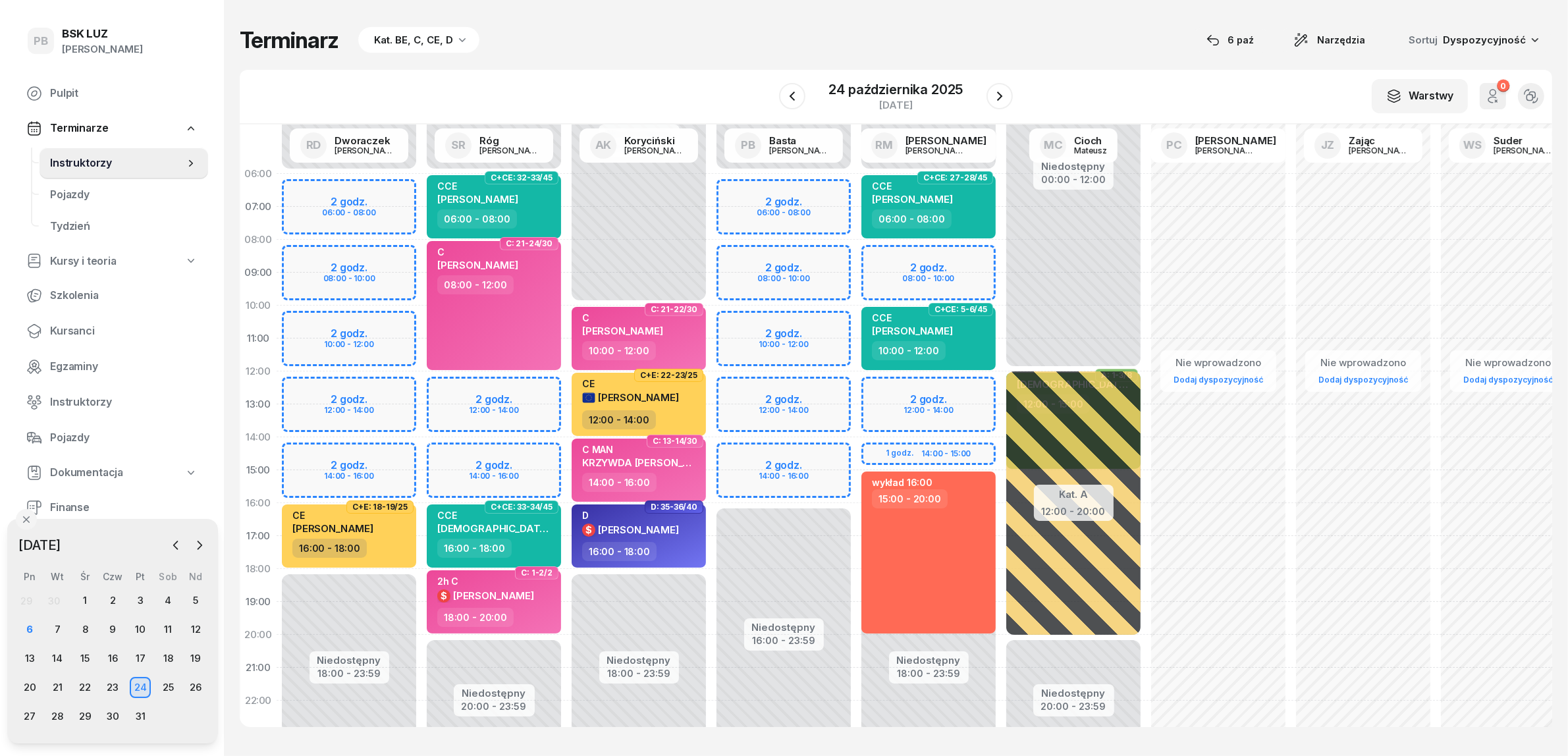
click at [1105, 89] on div "W Wybierz AK Koryciński Artur BP Pająk Bogusław DA Arendarczyk Damian DP Pawłow…" at bounding box center [896, 97] width 1312 height 55
click at [1252, 532] on div "Nie wprowadzono Dodaj dyspozycyjność" at bounding box center [1218, 470] width 145 height 626
select select "16"
select select "18"
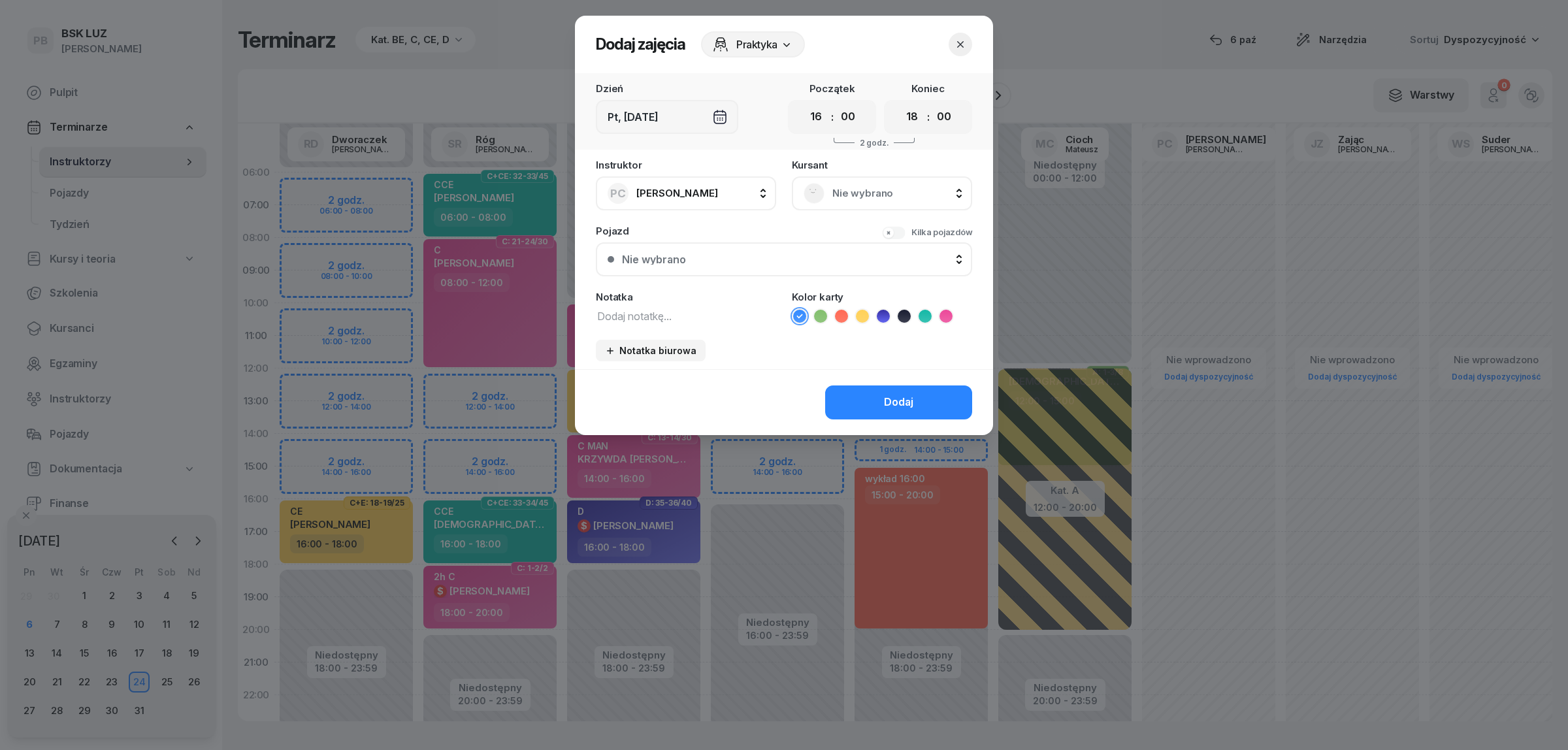
click at [962, 38] on icon "button" at bounding box center [960, 44] width 13 height 13
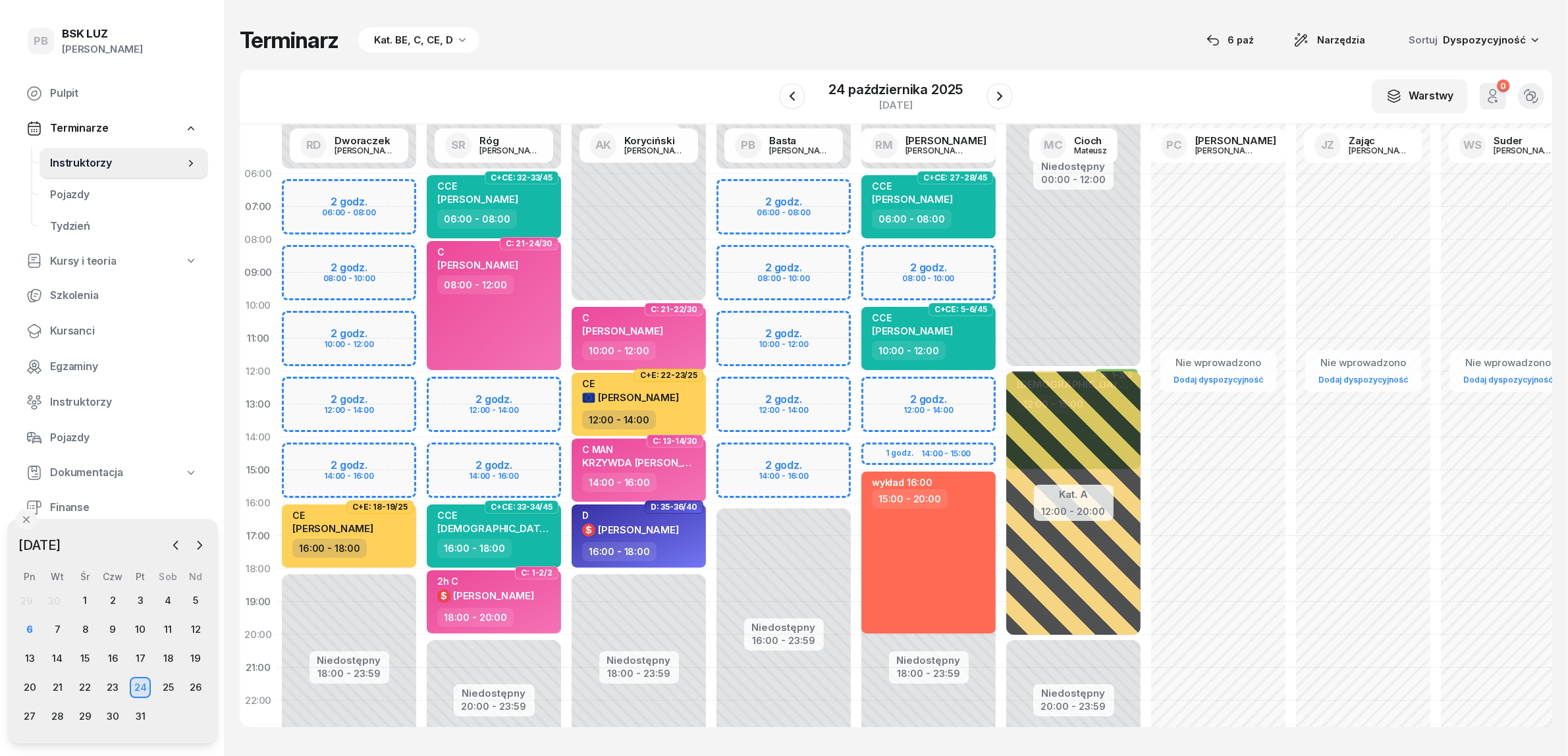
click at [642, 34] on div "Terminarz Kat. BE, C, CE, D [DATE] Narzędzia Sortuj Dyspozycyjność" at bounding box center [896, 41] width 1312 height 28
click at [57, 629] on div "7" at bounding box center [57, 630] width 21 height 21
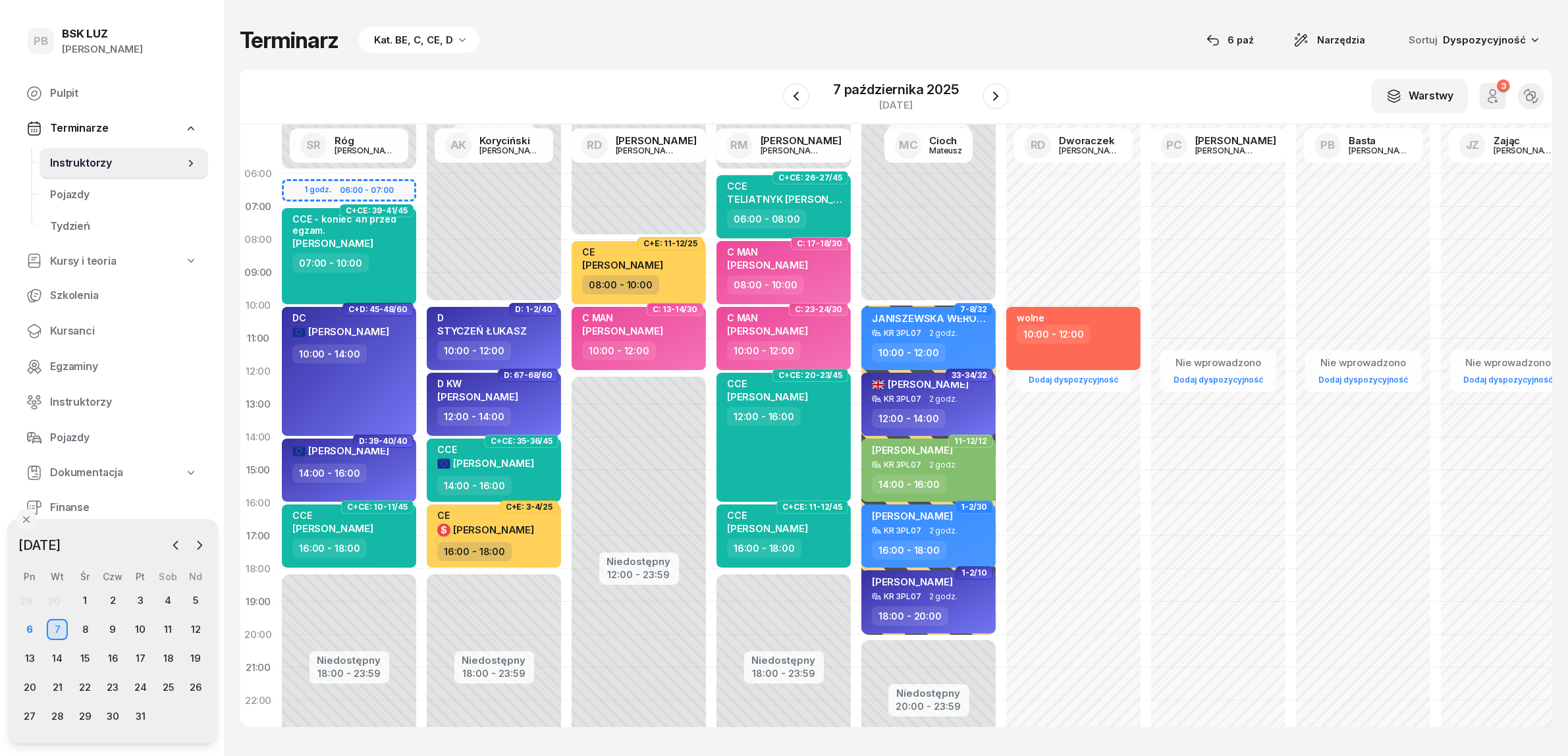
click at [57, 629] on div "7" at bounding box center [57, 630] width 21 height 21
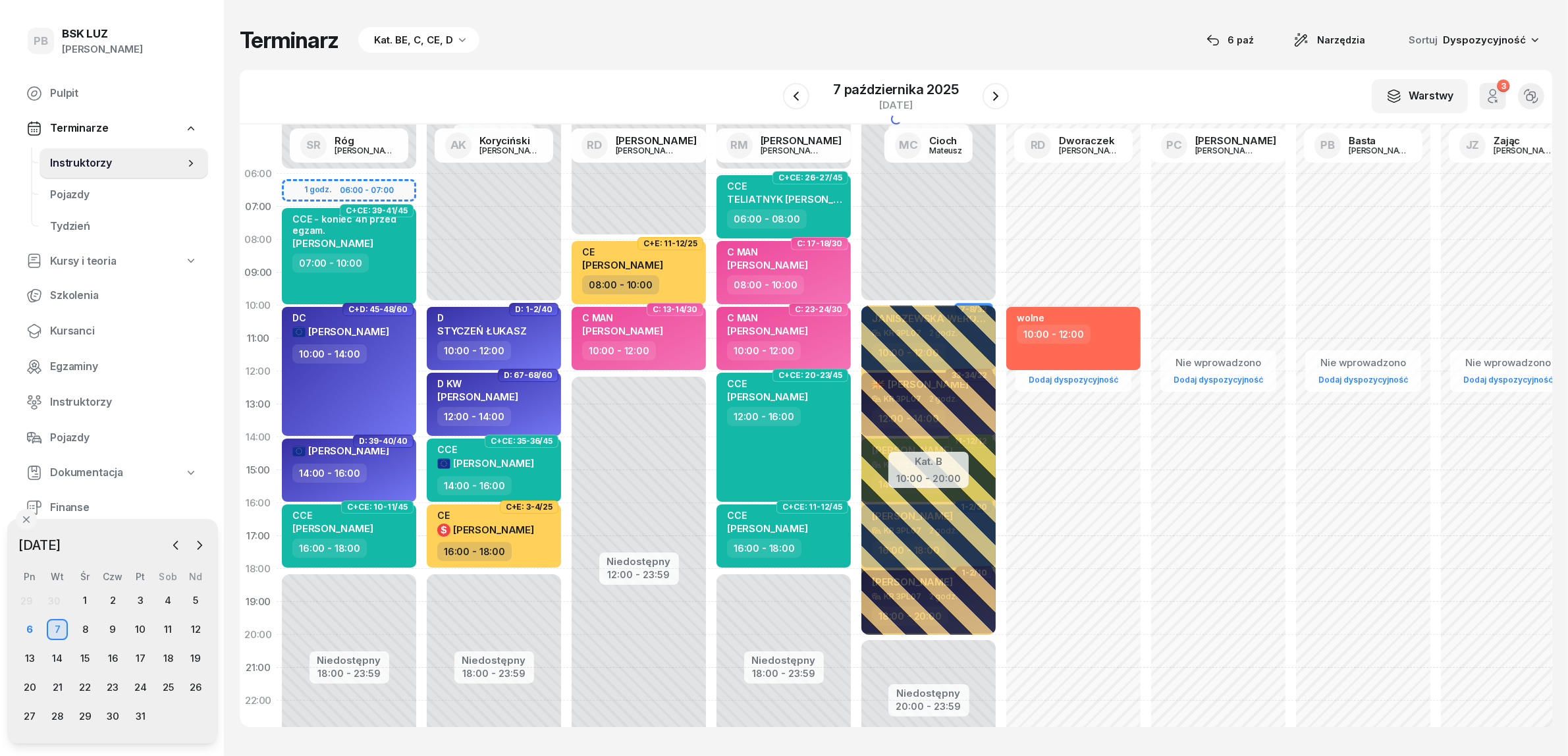
click at [685, 53] on div "Terminarz Kat. BE, C, CE, D [DATE] Narzędzia Sortuj Dyspozycyjność" at bounding box center [896, 41] width 1312 height 28
click at [771, 33] on div "Terminarz Kat. BE, C, CE, D [DATE] Narzędzia Sortuj Dyspozycyjność" at bounding box center [896, 41] width 1312 height 28
click at [715, 73] on div "W Wybierz AK [PERSON_NAME] BP [PERSON_NAME] DP [PERSON_NAME] GS [PERSON_NAME] I…" at bounding box center [896, 97] width 1312 height 55
click at [833, 40] on div "Terminarz Kat. BE, C, CE, D [DATE] Narzędzia Sortuj Dyspozycyjność" at bounding box center [896, 41] width 1312 height 28
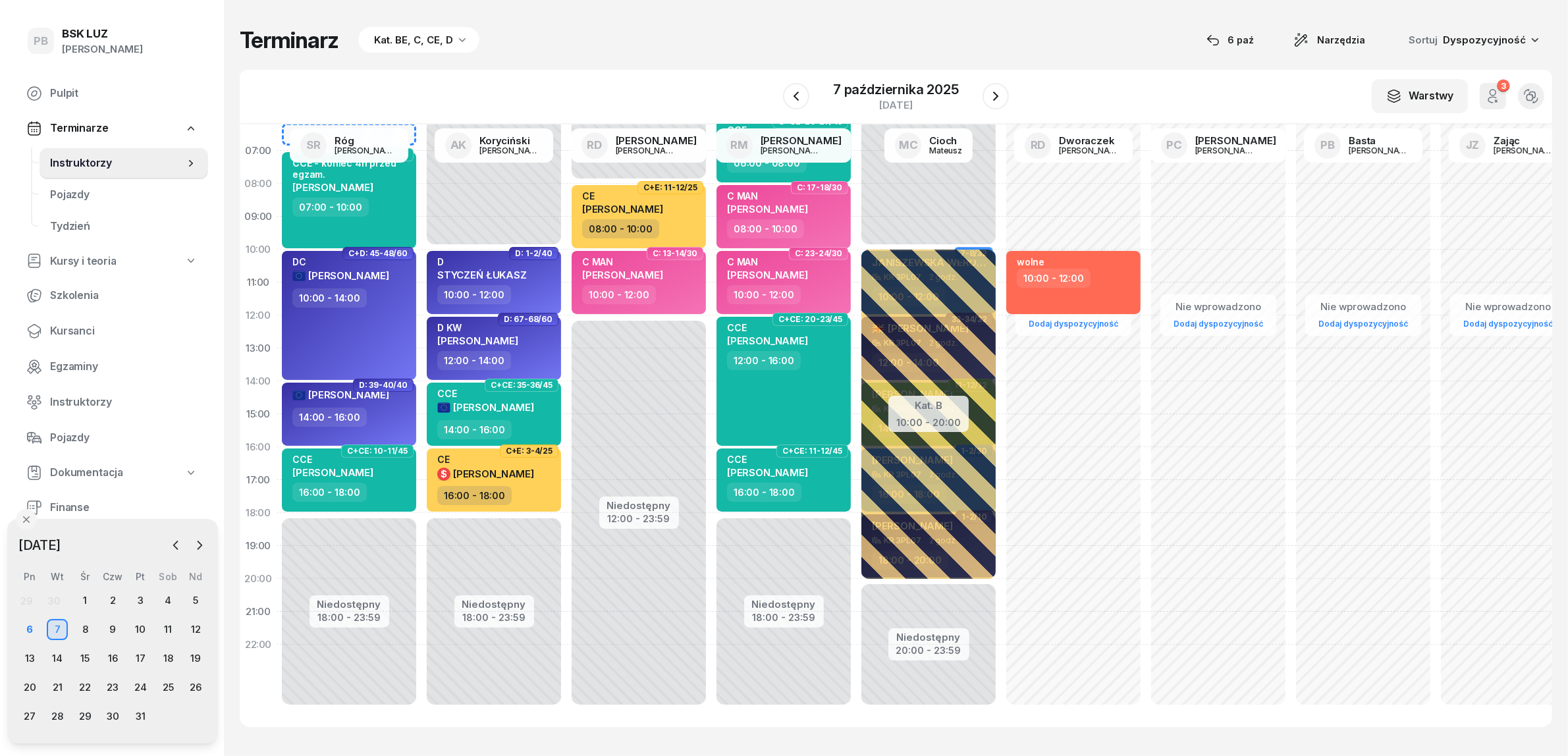
click at [597, 33] on div "Terminarz Kat. BE, C, CE, D [DATE] Narzędzia Sortuj Dyspozycyjność" at bounding box center [896, 41] width 1312 height 28
click at [716, 68] on div "Terminarz Kat. BE, C, CE, D [DATE] Narzędzia Sortuj Dyspozycyjność W Wybierz AK…" at bounding box center [896, 376] width 1312 height 753
click at [911, 31] on div "Terminarz Kat. BE, C, CE, D [DATE] Narzędzia Sortuj Dyspozycyjność" at bounding box center [896, 41] width 1312 height 28
click at [535, 41] on div "Terminarz Kat. BE, C, CE, D [DATE] Narzędzia Sortuj Dyspozycyjność" at bounding box center [896, 41] width 1312 height 28
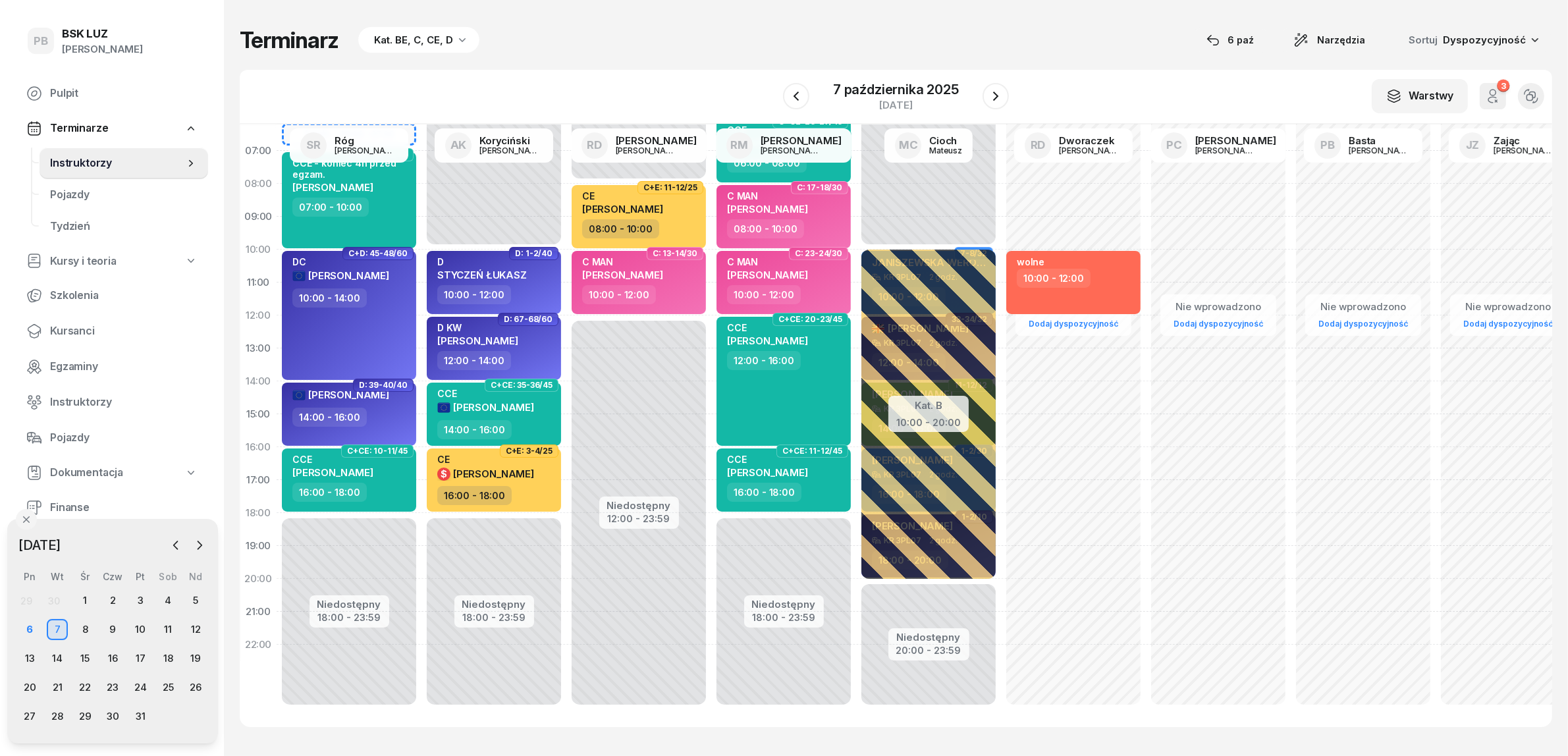
click at [611, 86] on div "W Wybierz AK [PERSON_NAME] BP [PERSON_NAME] DP [PERSON_NAME] GS [PERSON_NAME] I…" at bounding box center [896, 97] width 1312 height 55
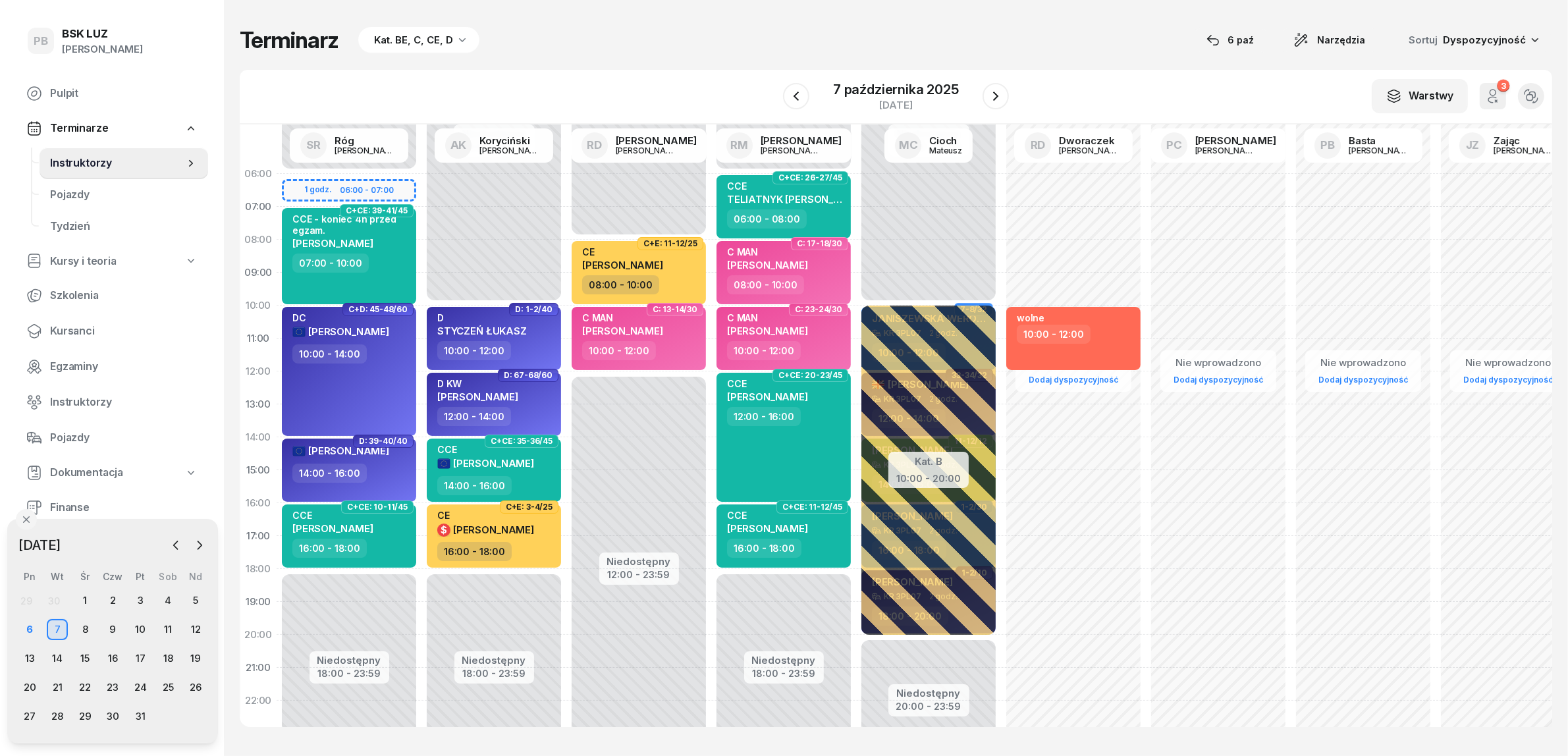
click at [712, 55] on div "Terminarz Kat. BE, C, CE, D [DATE] Narzędzia Sortuj Dyspozycyjność W Wybierz AK…" at bounding box center [896, 376] width 1312 height 753
click at [629, 30] on div "Terminarz Kat. BE, C, CE, D [DATE] Narzędzia Sortuj Dyspozycyjność" at bounding box center [896, 41] width 1312 height 28
click at [547, 54] on div "Terminarz Kat. BE, C, CE, D [DATE] Narzędzia Sortuj Dyspozycyjność W Wybierz AK…" at bounding box center [896, 376] width 1312 height 753
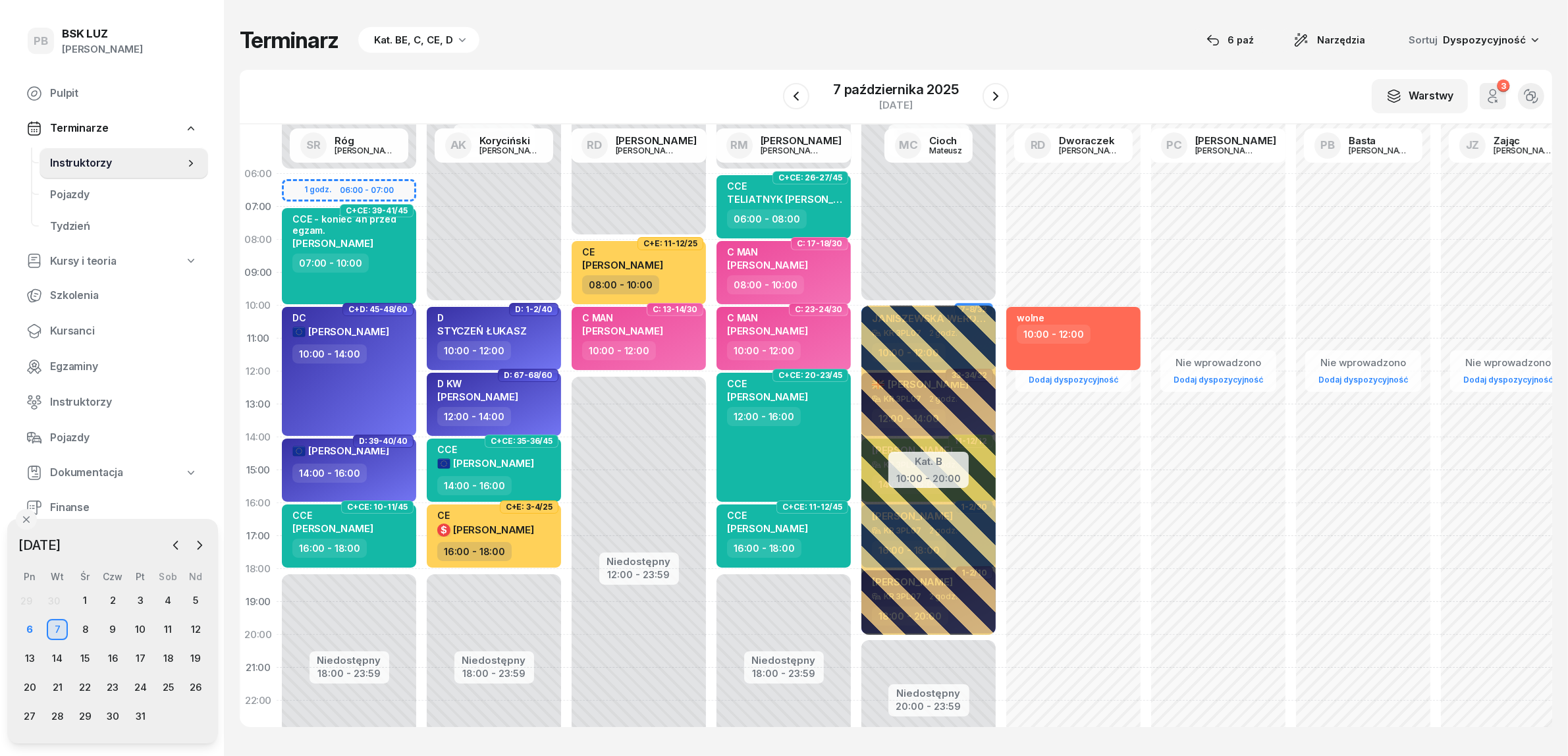
click at [547, 54] on div "Terminarz Kat. BE, C, CE, D [DATE] Narzędzia Sortuj Dyspozycyjność W Wybierz AK…" at bounding box center [896, 376] width 1312 height 753
click at [1071, 63] on div "Terminarz Kat. BE, C, CE, D [DATE] Narzędzia Sortuj Dyspozycyjność W Wybierz AK…" at bounding box center [896, 376] width 1312 height 753
click at [644, 57] on div "Terminarz Kat. BE, C, CE, D [DATE] Narzędzia Sortuj Dyspozycyjność W Wybierz AK…" at bounding box center [896, 376] width 1312 height 753
click at [768, 10] on div "Terminarz Kat. BE, C, CE, D [DATE] Narzędzia Sortuj Dyspozycyjność W Wybierz AK…" at bounding box center [896, 376] width 1312 height 753
click at [748, 36] on div "Terminarz Kat. BE, C, CE, D [DATE] Narzędzia Sortuj Dyspozycyjność" at bounding box center [896, 41] width 1312 height 28
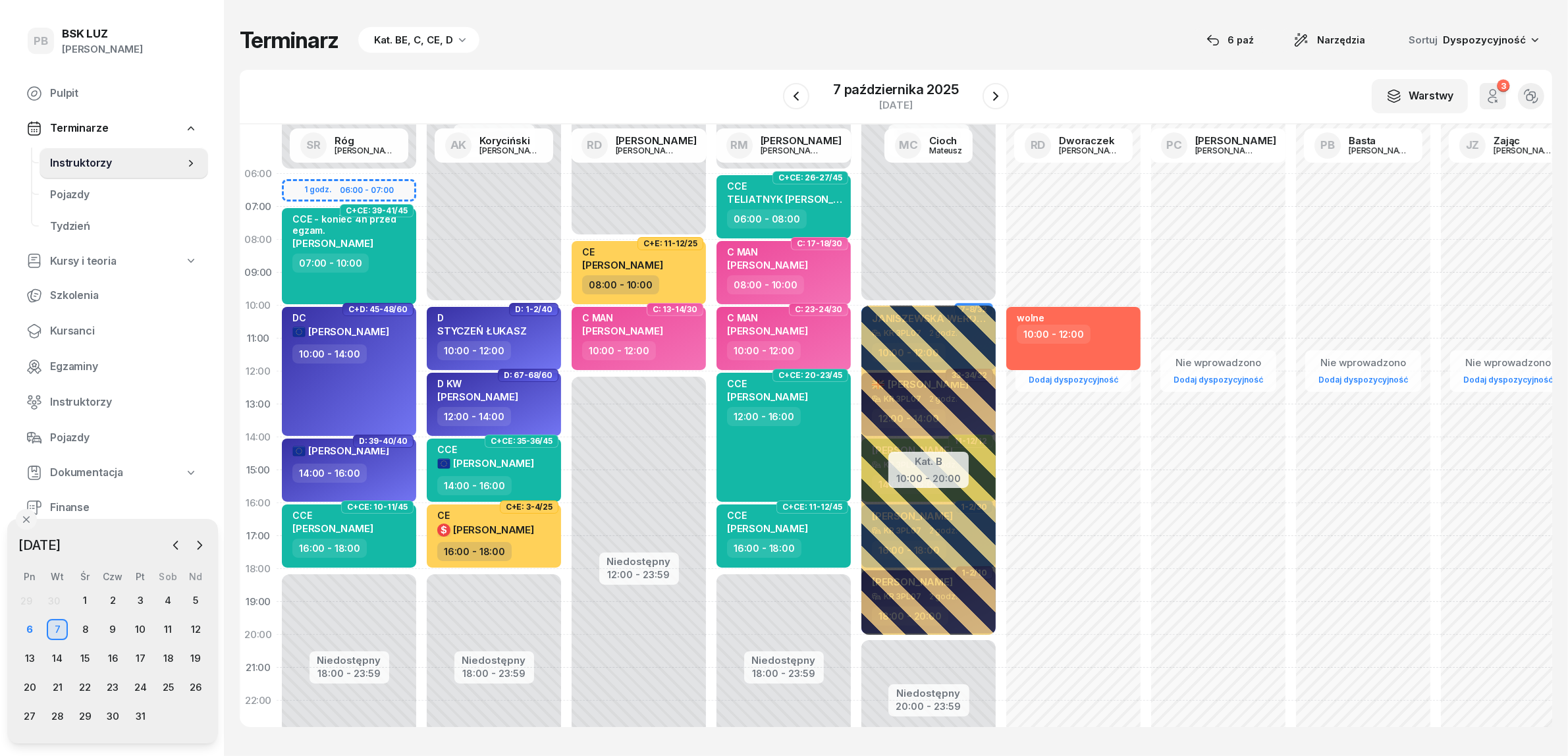
click at [748, 36] on div "Terminarz Kat. BE, C, CE, D [DATE] Narzędzia Sortuj Dyspozycyjność" at bounding box center [896, 41] width 1312 height 28
click at [754, 87] on div "W Wybierz AK [PERSON_NAME] BP [PERSON_NAME] DP [PERSON_NAME] GS [PERSON_NAME] I…" at bounding box center [896, 97] width 1312 height 55
click at [562, 55] on div "Terminarz Kat. BE, C, CE, D [DATE] Narzędzia Sortuj Dyspozycyjność W Wybierz AK…" at bounding box center [896, 376] width 1312 height 753
click at [73, 331] on span "Kursanci" at bounding box center [124, 332] width 148 height 17
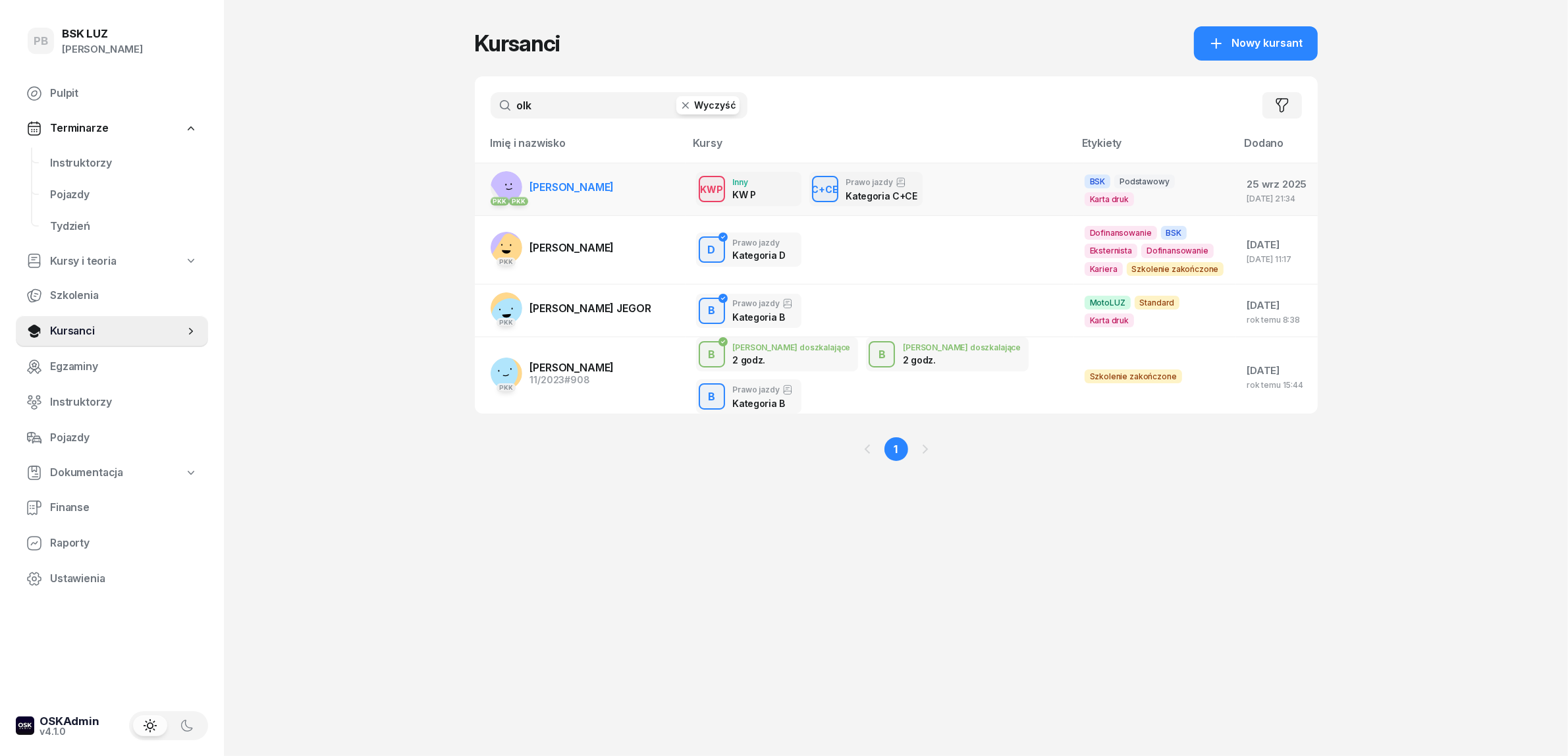
click at [569, 189] on span "[PERSON_NAME]" at bounding box center [572, 187] width 85 height 13
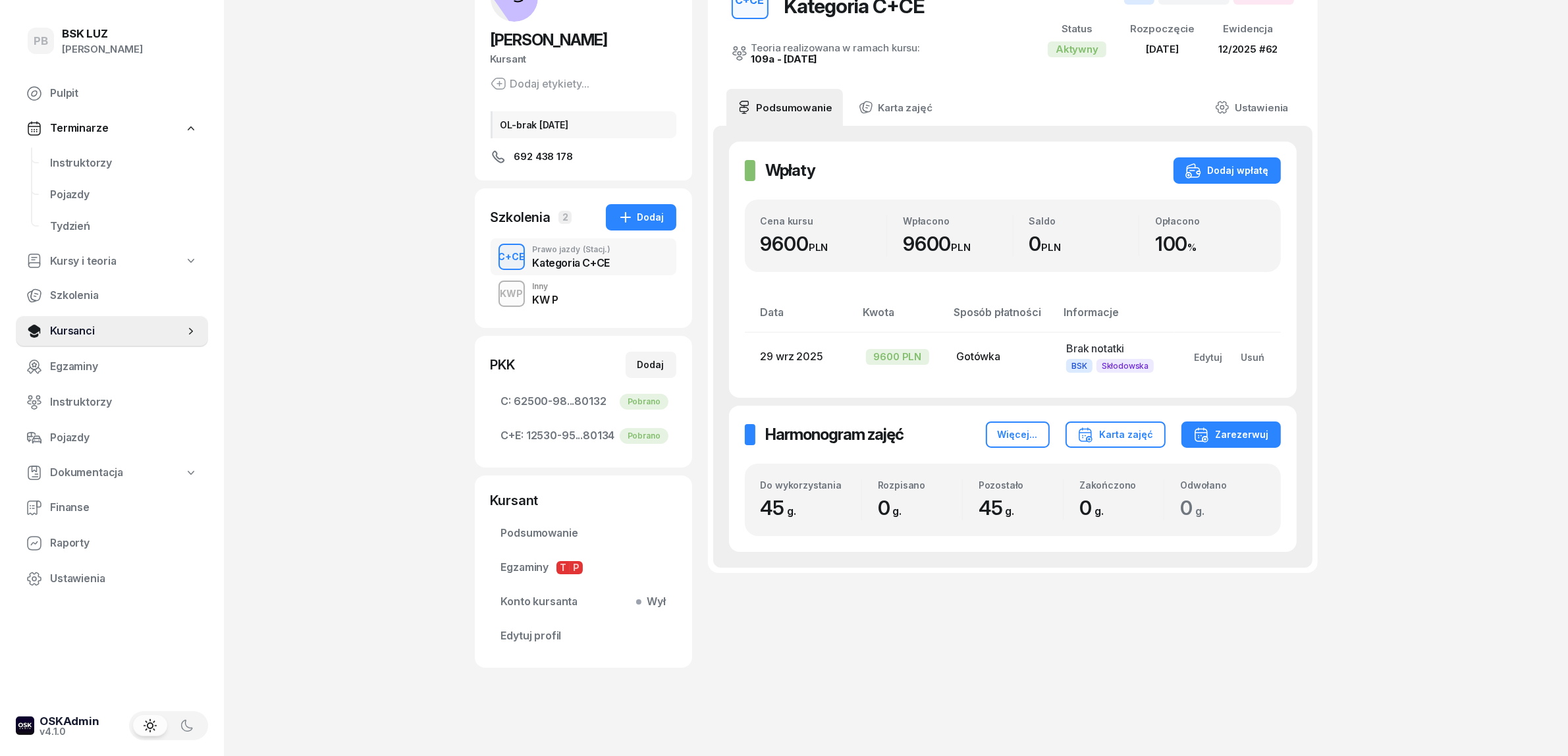
scroll to position [103, 0]
click at [1130, 428] on div "Karta zajęć" at bounding box center [1115, 434] width 77 height 16
click at [1073, 473] on div "Kategoria C" at bounding box center [1065, 475] width 58 height 17
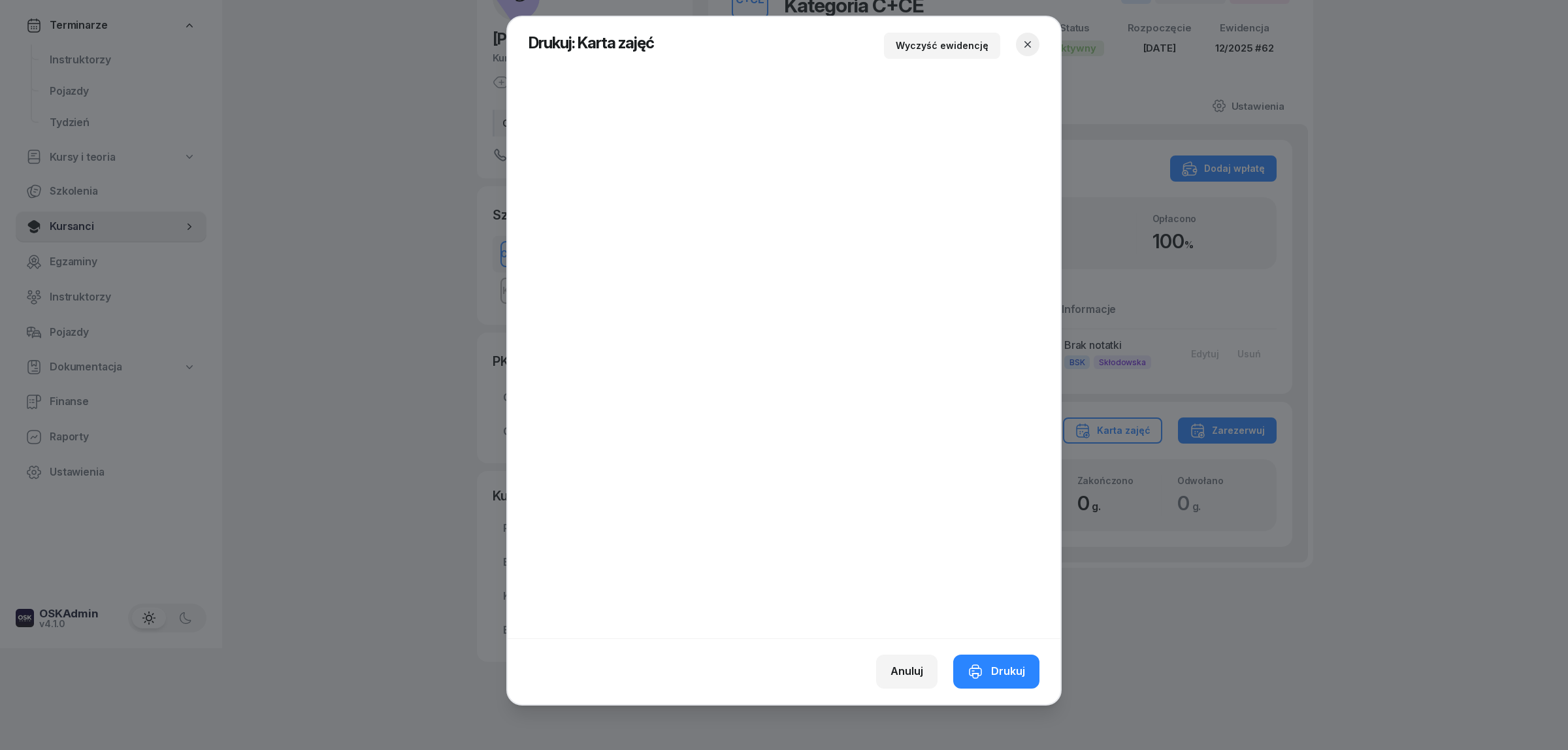
click at [1028, 40] on icon "button" at bounding box center [1028, 44] width 13 height 13
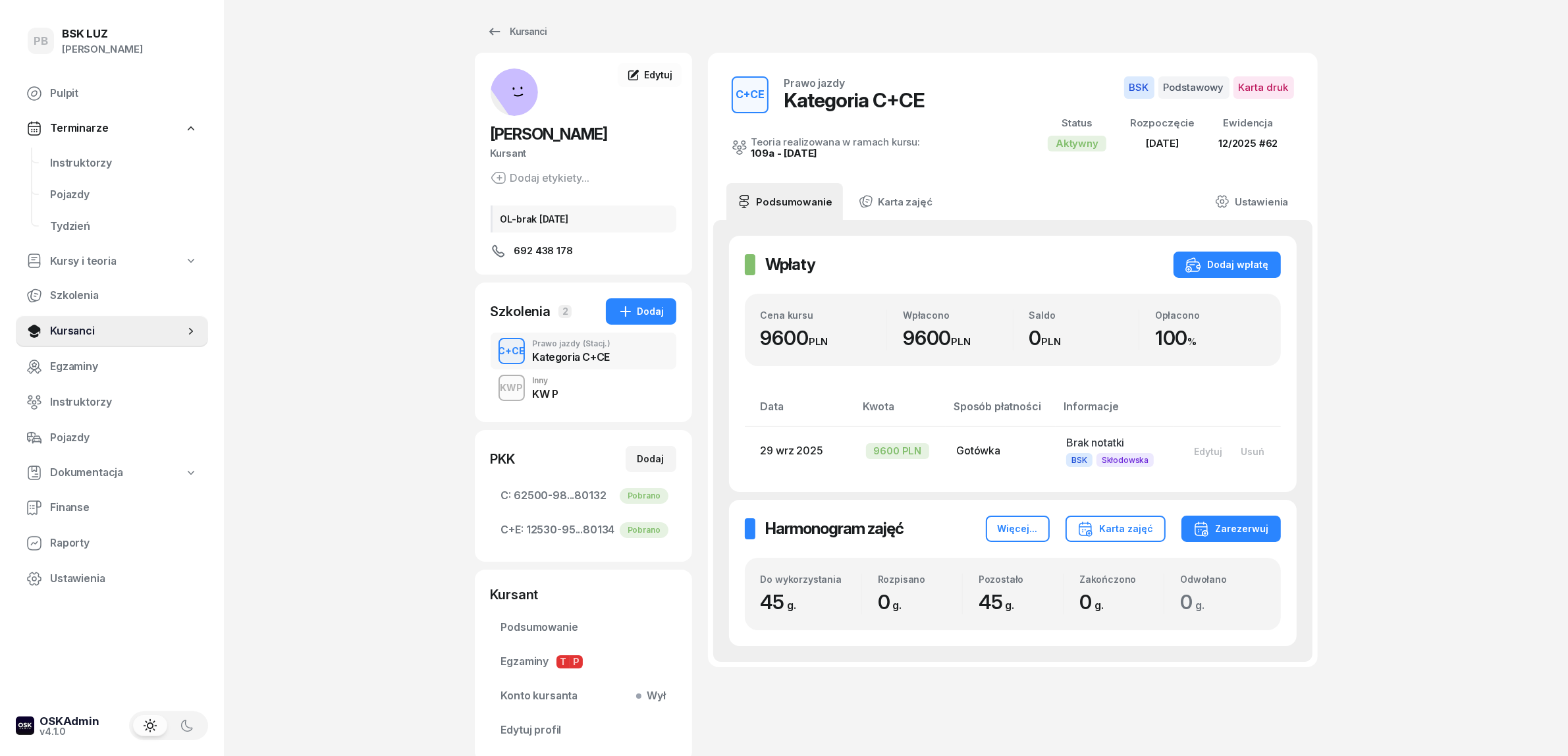
scroll to position [0, 0]
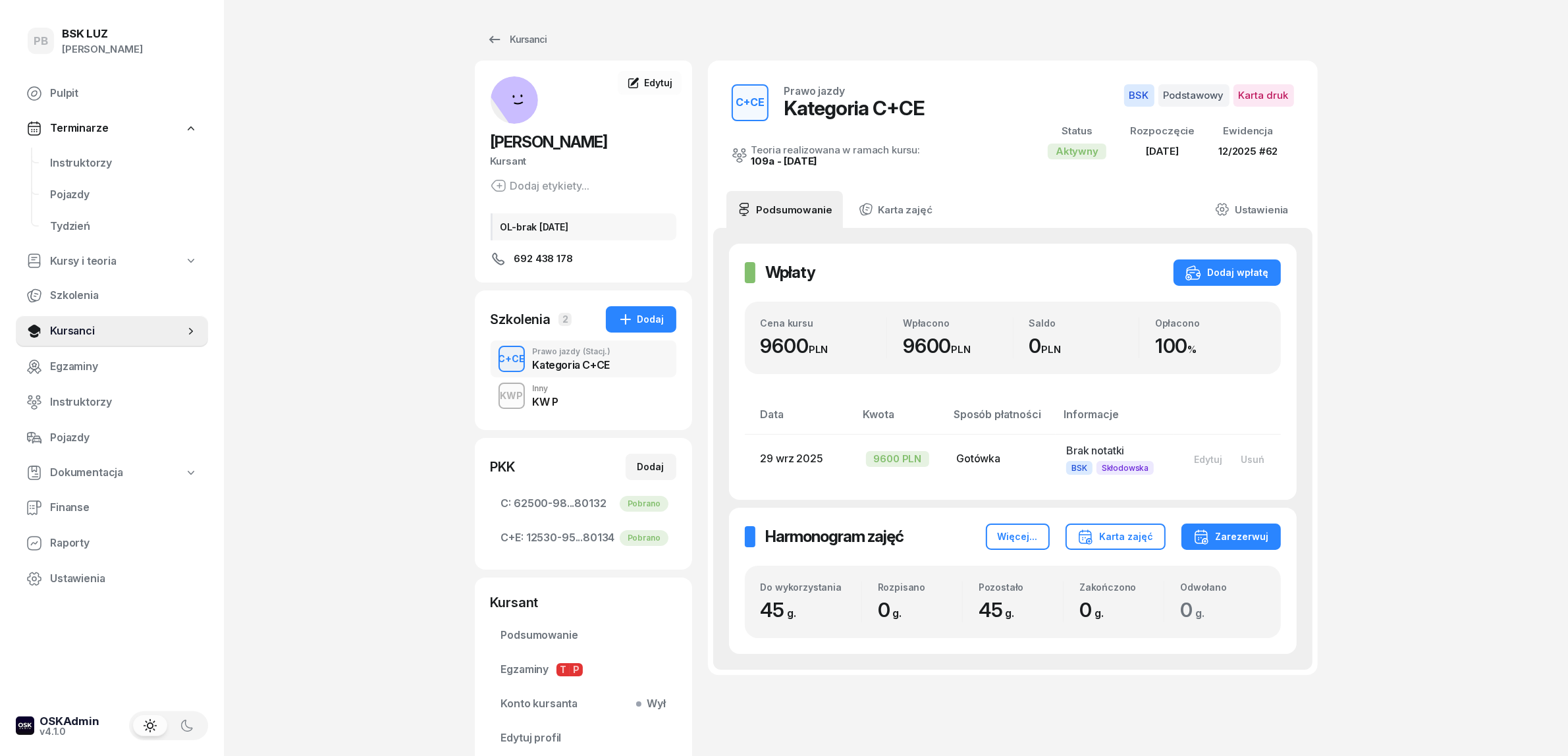
drag, startPoint x: 313, startPoint y: 254, endPoint x: 241, endPoint y: 219, distance: 80.1
click at [312, 254] on div "PB BSK LUZ Patrycja Bogdanowicz Pulpit Terminarze Instruktorzy Pojazdy Tydzień …" at bounding box center [784, 430] width 1568 height 860
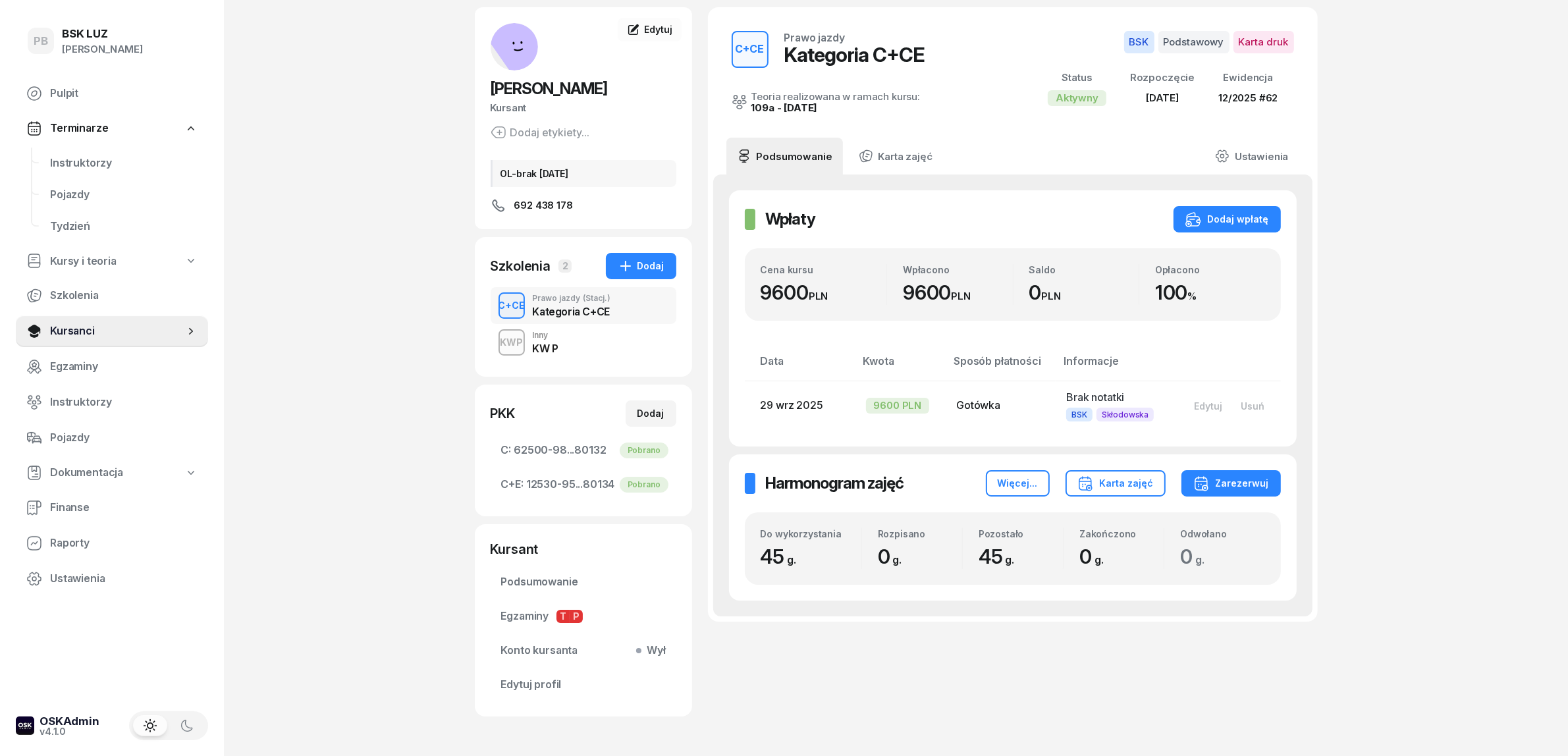
scroll to position [83, 0]
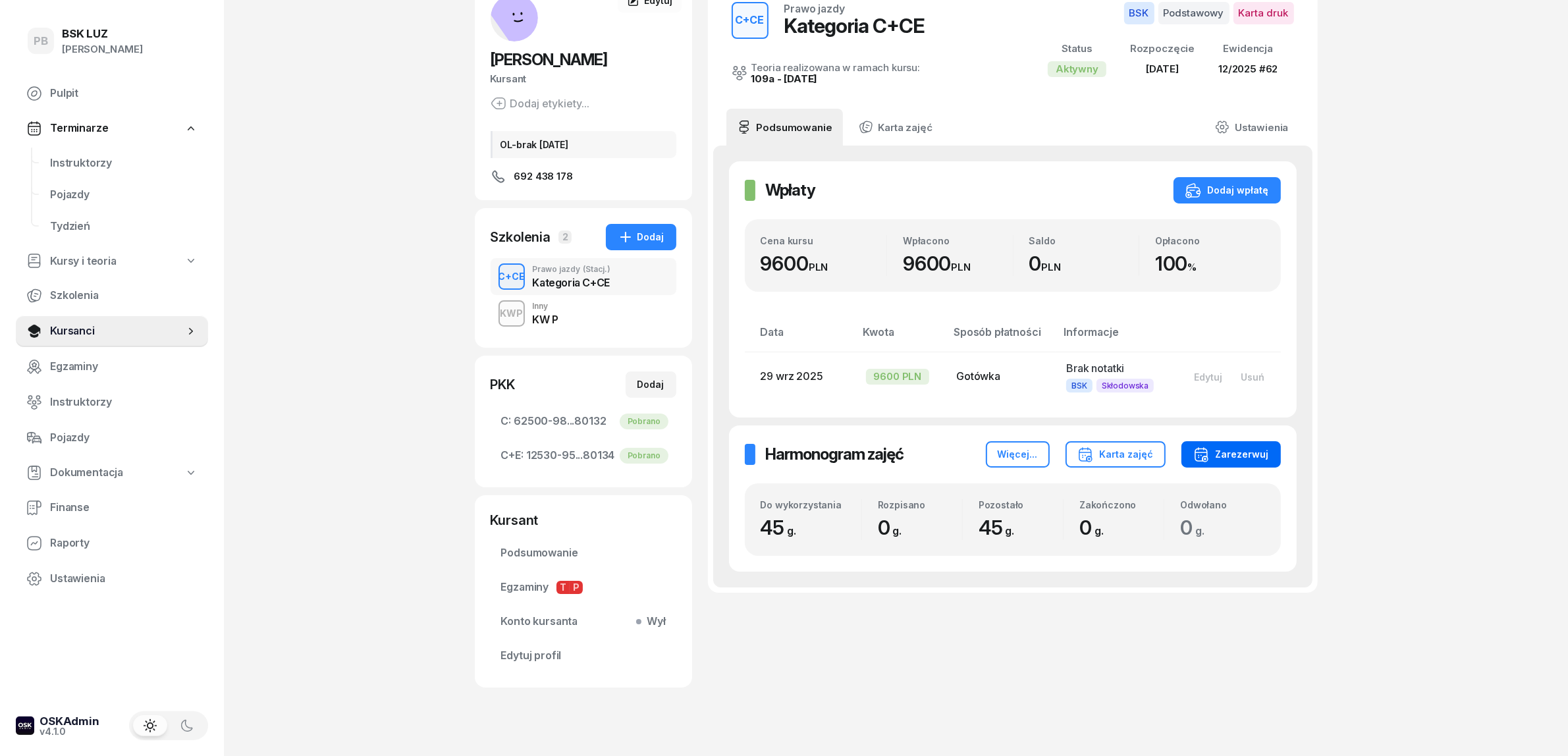
click at [1228, 447] on div "Zarezerwuj" at bounding box center [1231, 455] width 76 height 16
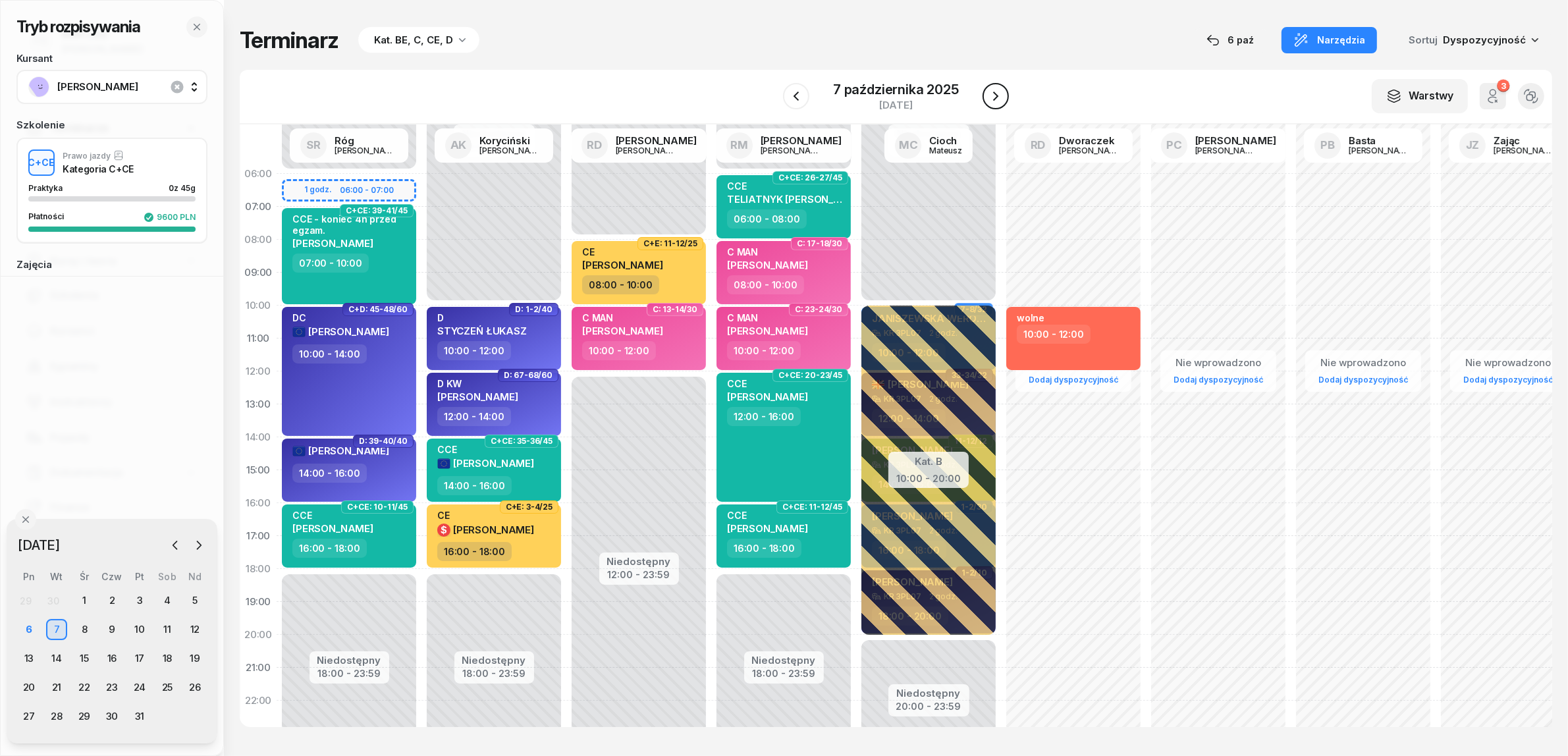
click at [1002, 94] on icon "button" at bounding box center [996, 97] width 16 height 16
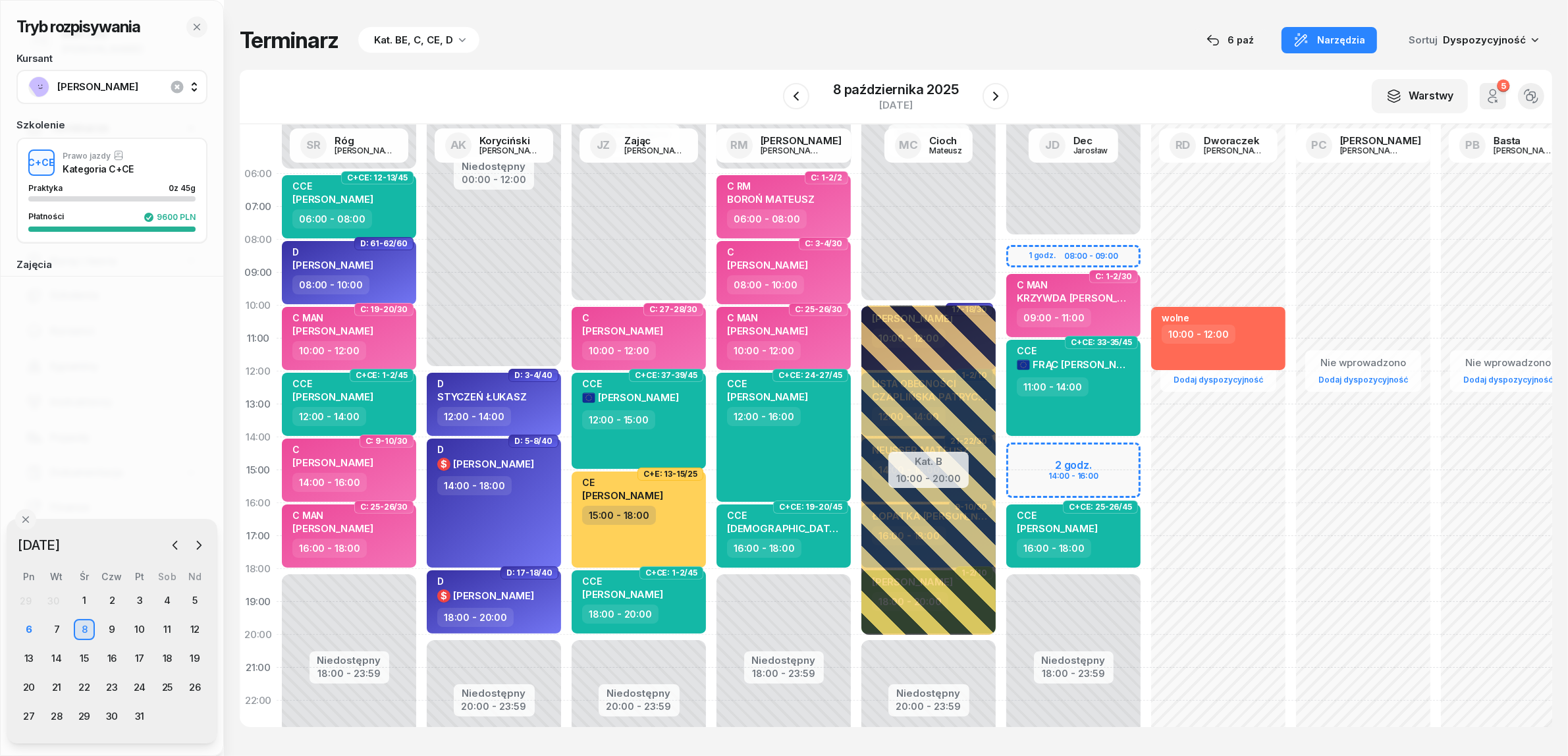
click at [1022, 458] on div "Niedostępny 00:00 - 08:00 Niedostępny 18:00 - 23:59 1 godz. 08:00 - 09:00 2 god…" at bounding box center [1073, 470] width 145 height 626
select select "14"
select select "16"
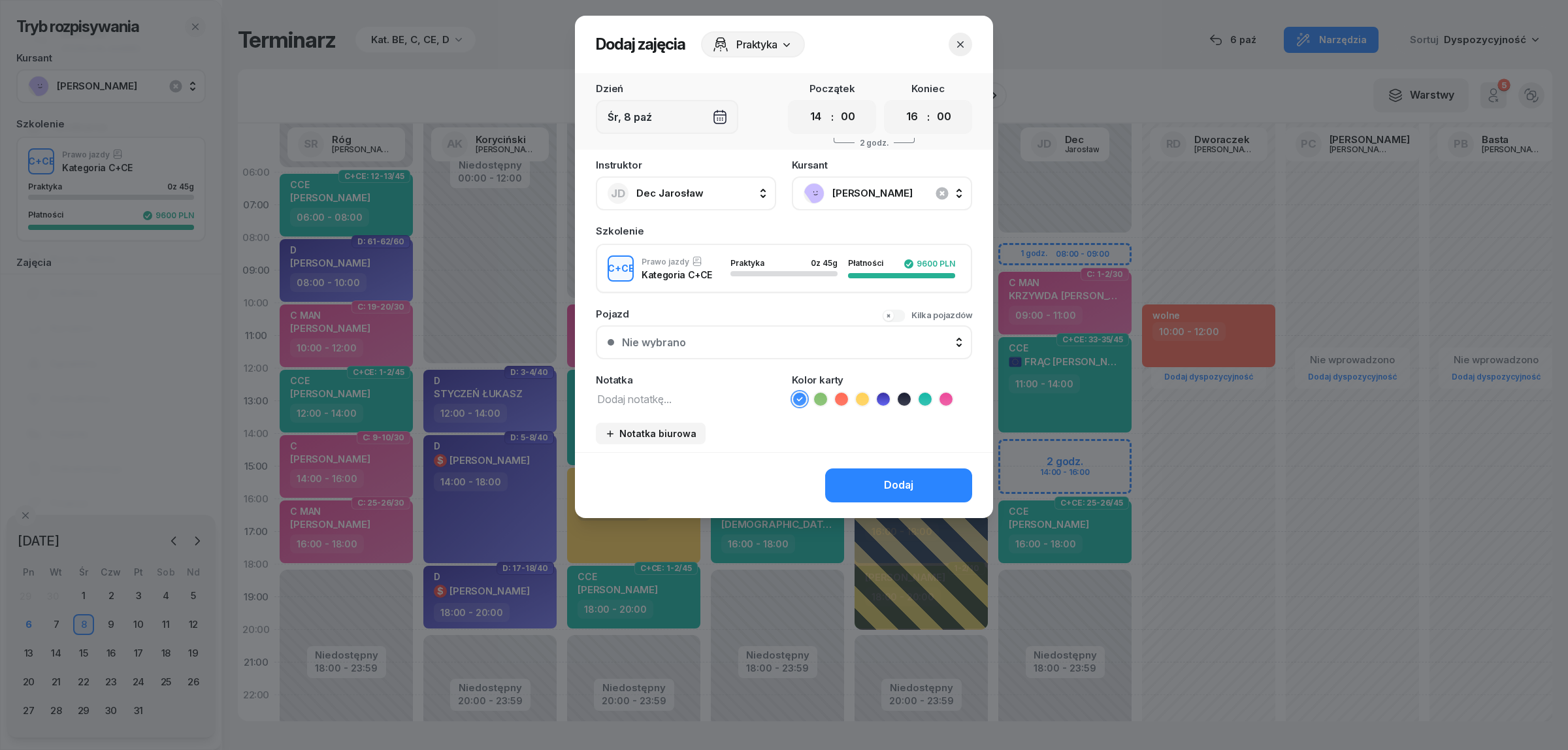
click at [670, 399] on textarea at bounding box center [686, 398] width 180 height 17
type textarea "CCE"
click at [925, 398] on icon at bounding box center [925, 399] width 13 height 13
click at [897, 486] on div "Dodaj" at bounding box center [898, 486] width 30 height 17
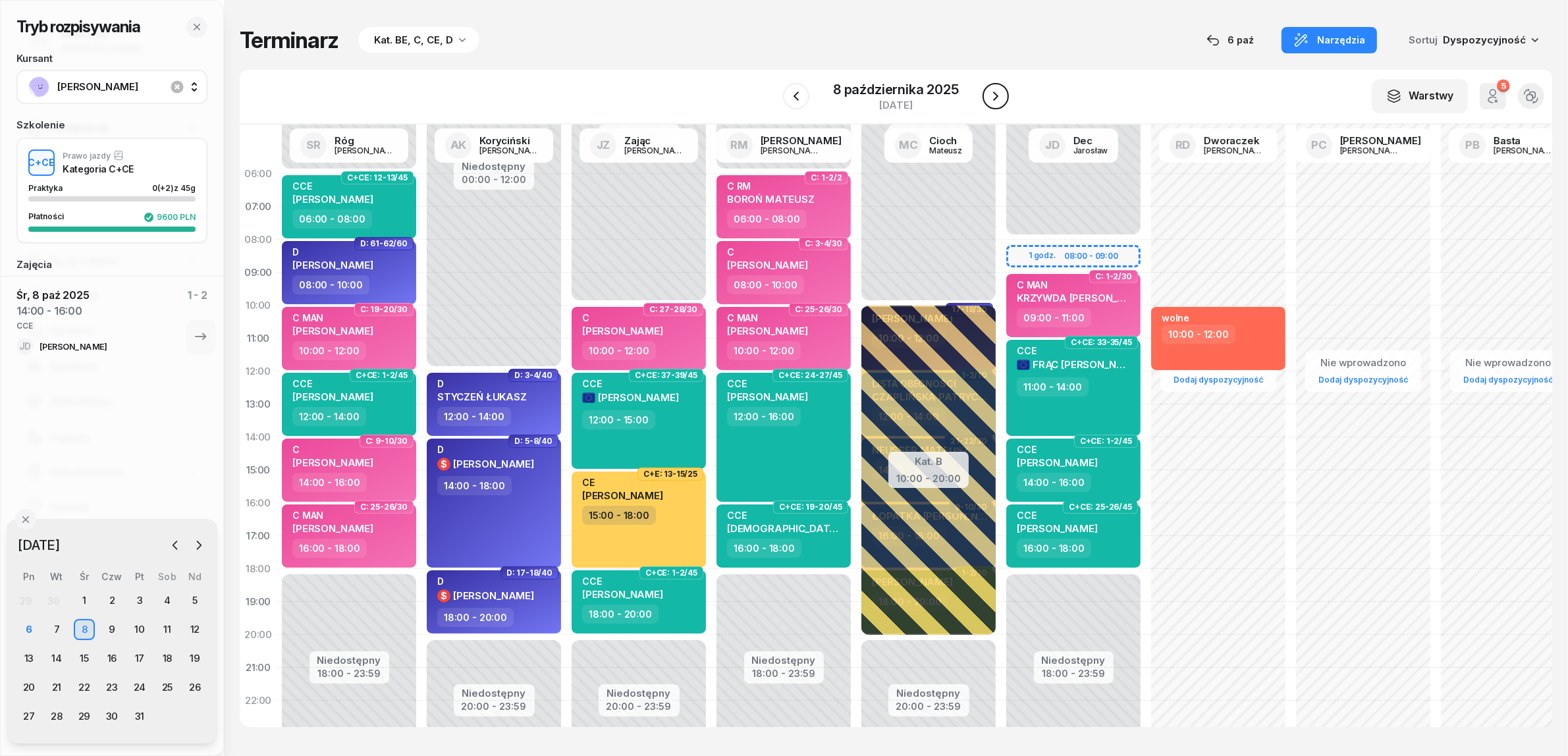
click at [1001, 97] on icon "button" at bounding box center [996, 97] width 16 height 16
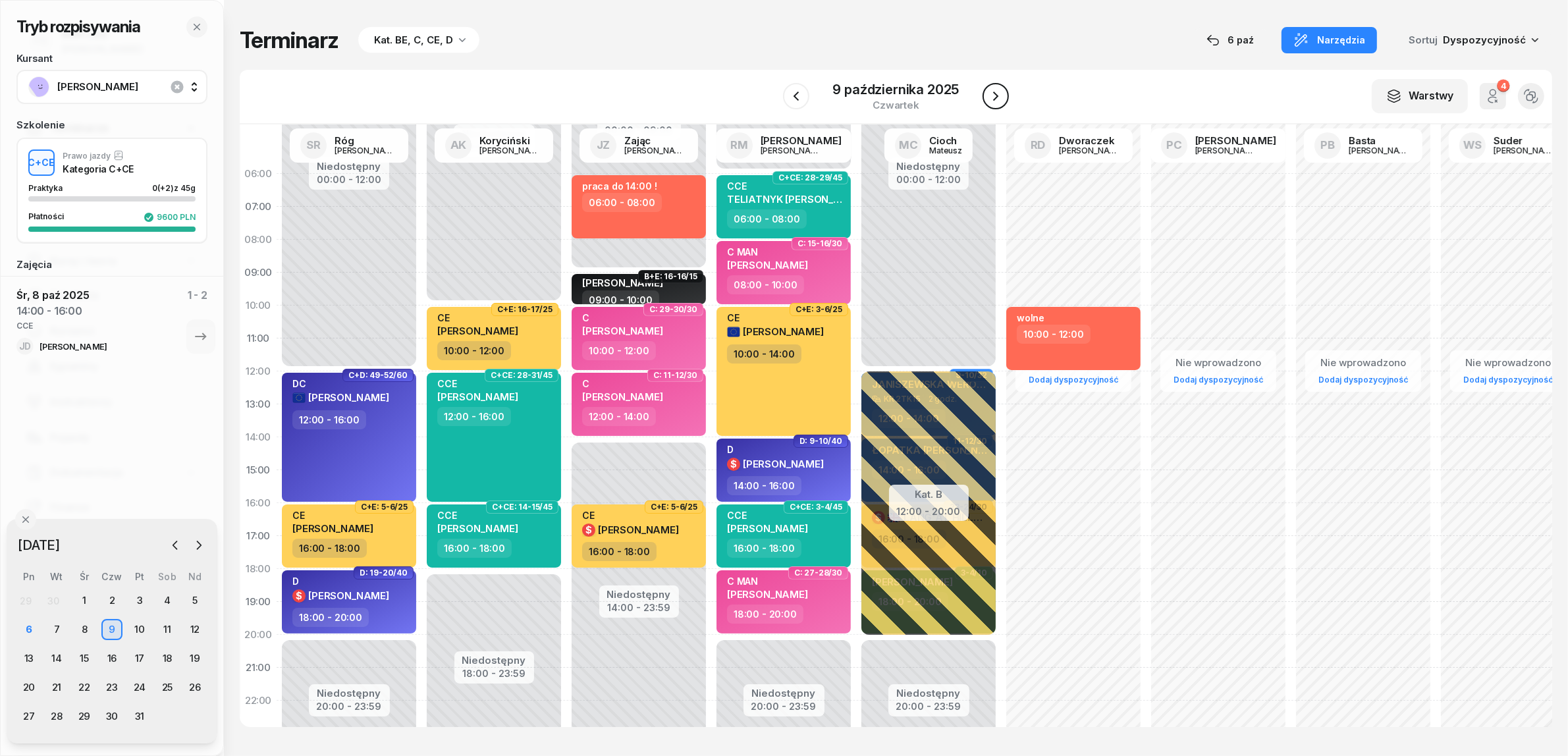
click at [1001, 97] on icon "button" at bounding box center [996, 97] width 16 height 16
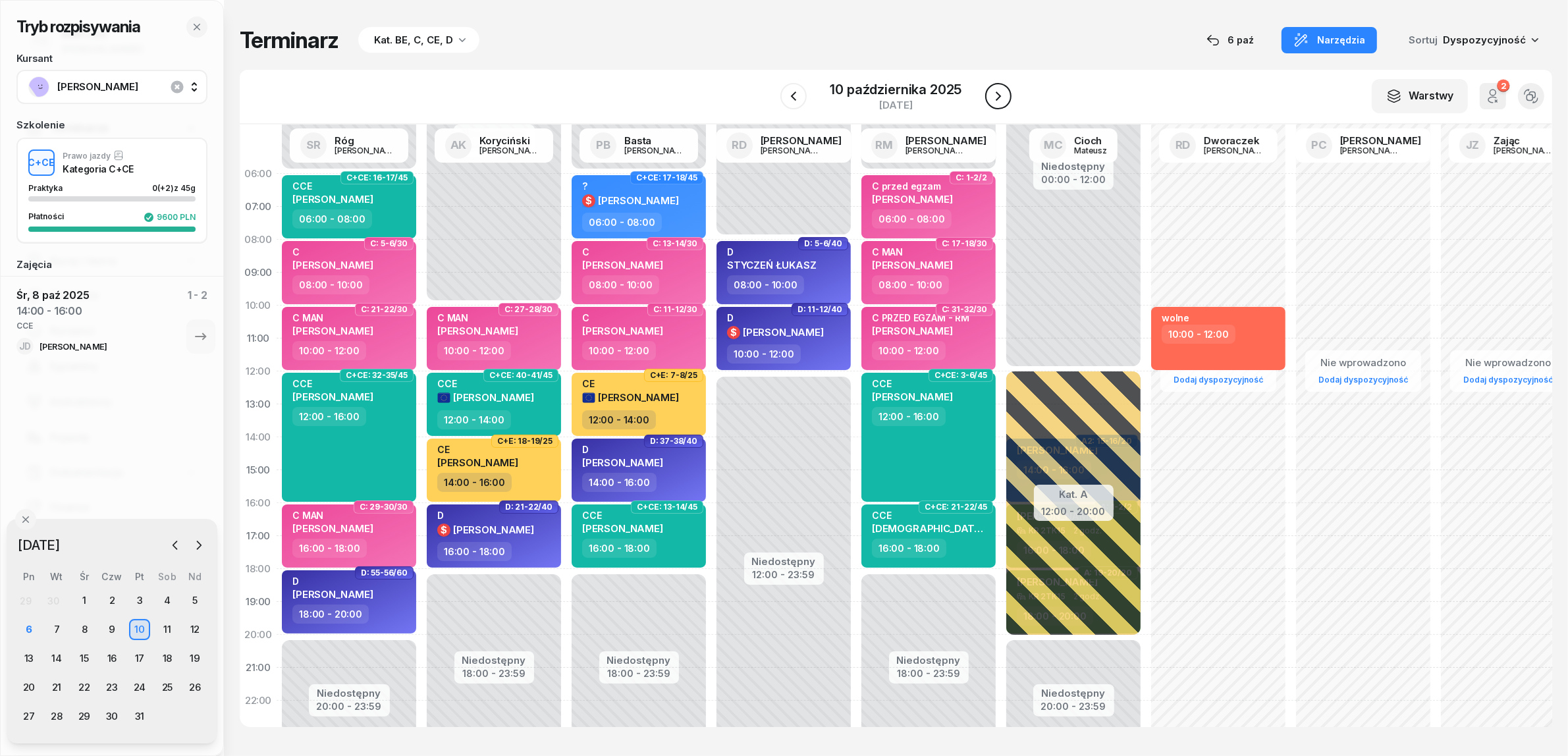
click at [1001, 97] on icon "button" at bounding box center [998, 97] width 16 height 16
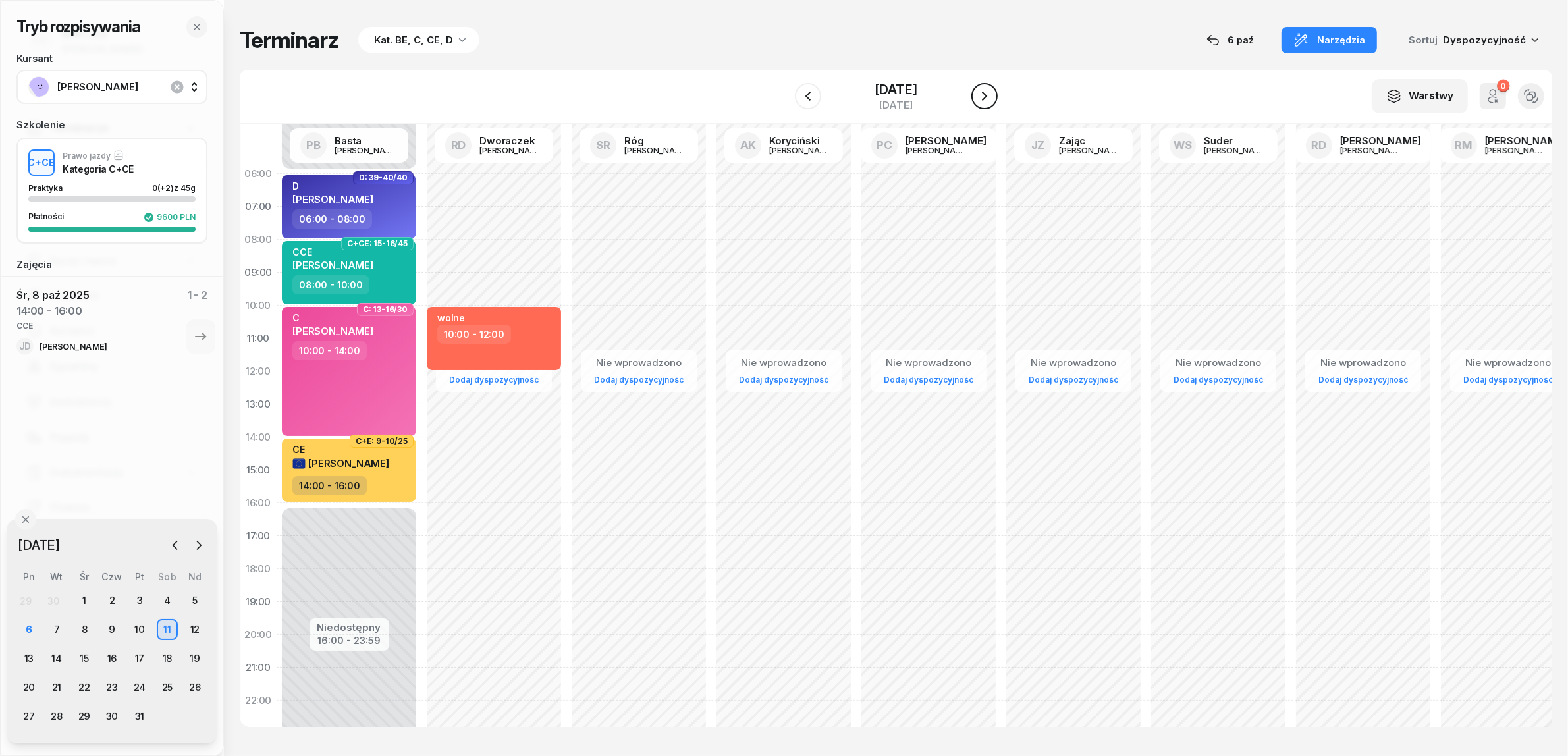
click at [992, 97] on icon "button" at bounding box center [985, 97] width 16 height 16
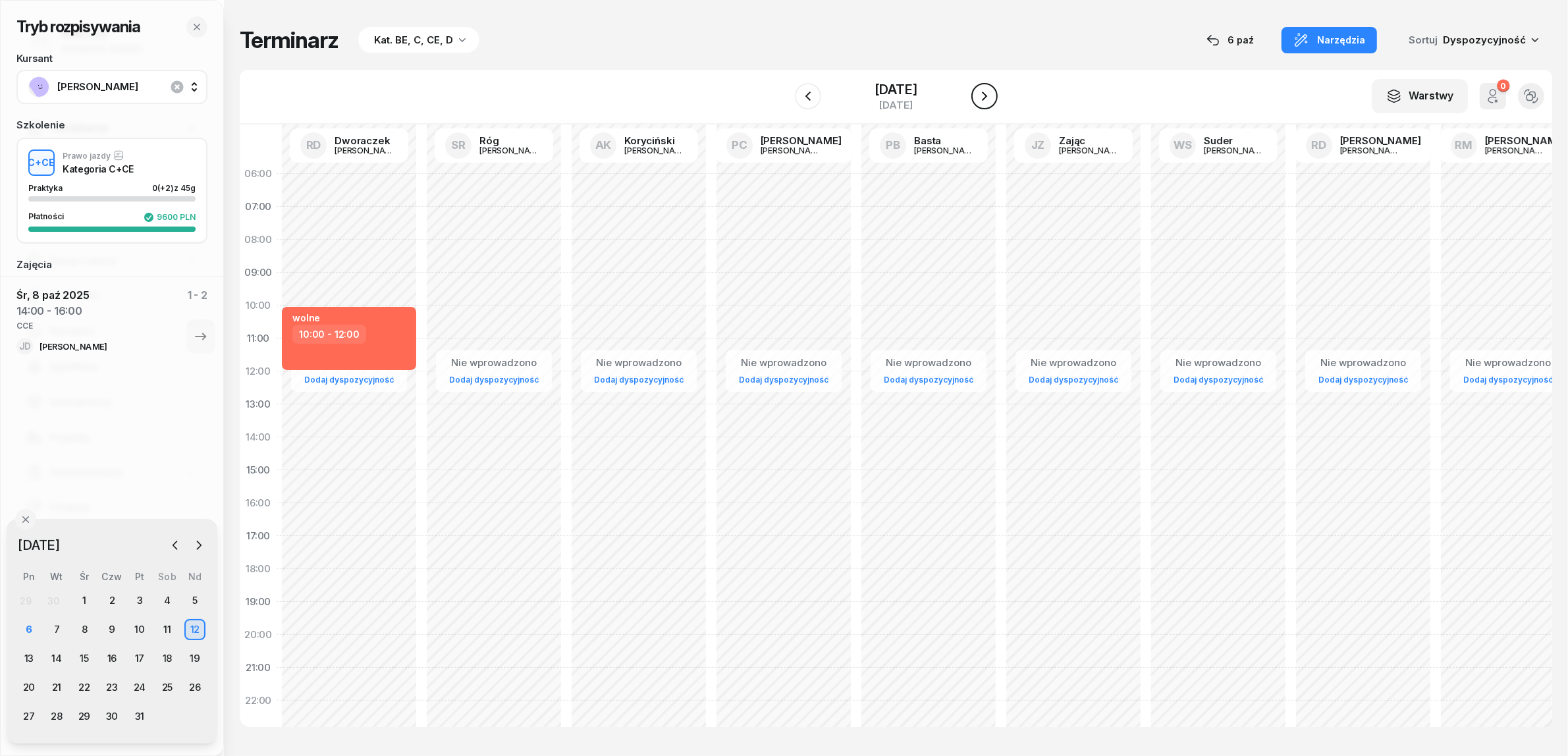
click at [992, 97] on icon "button" at bounding box center [985, 97] width 16 height 16
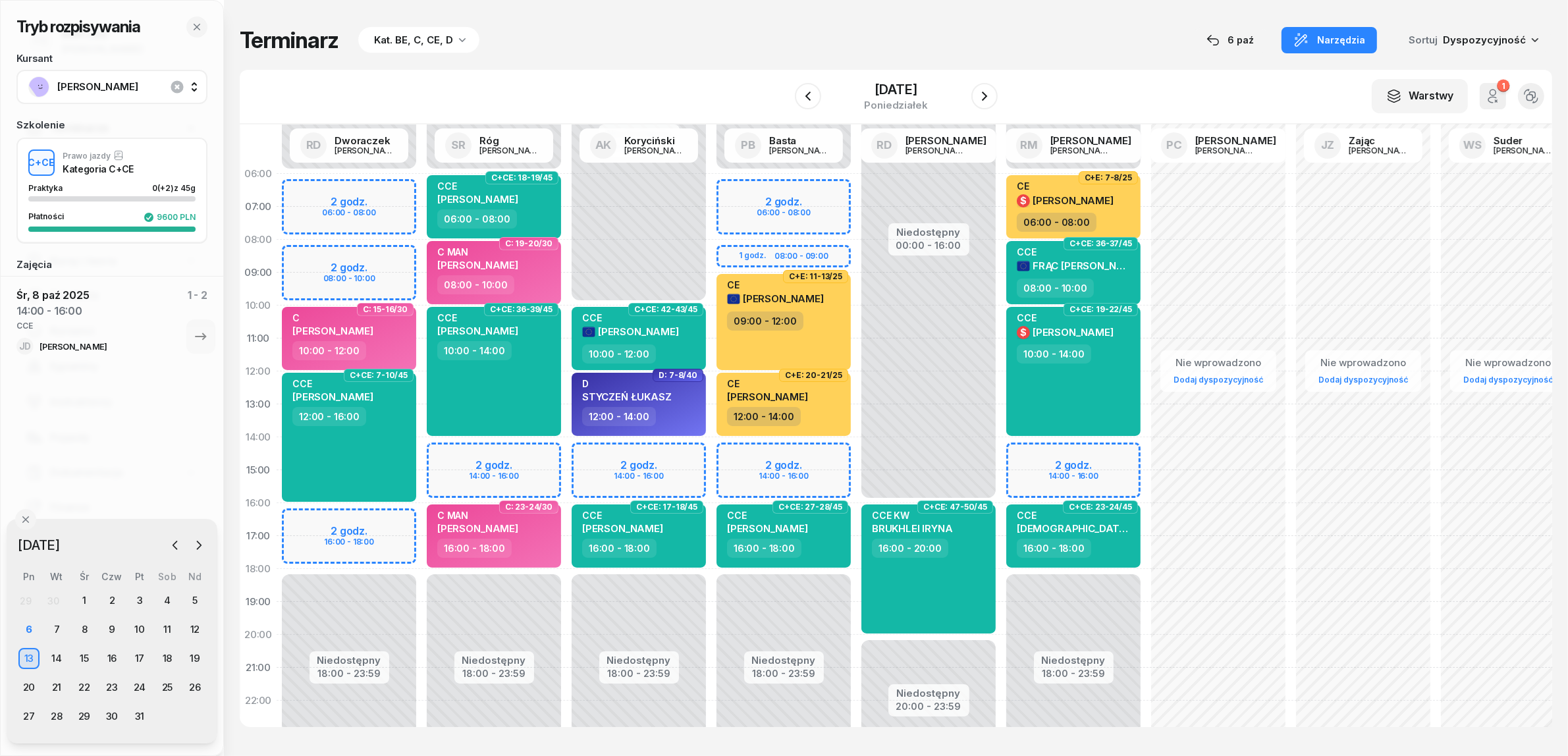
click at [461, 453] on div "Niedostępny 00:00 - 06:00 Niedostępny 18:00 - 23:59 2 godz. 14:00 - 16:00 C+CE:…" at bounding box center [494, 470] width 145 height 626
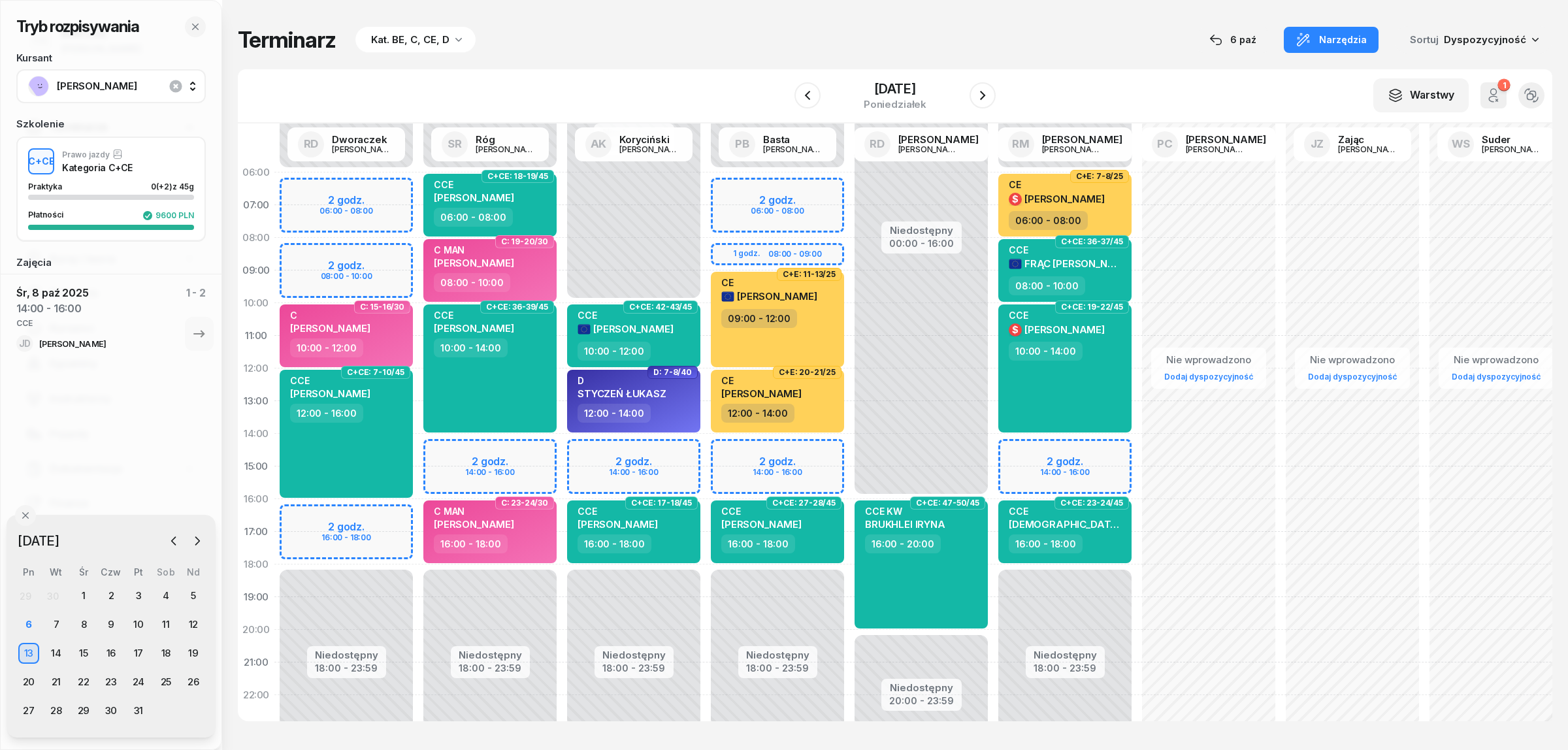
select select "14"
select select "16"
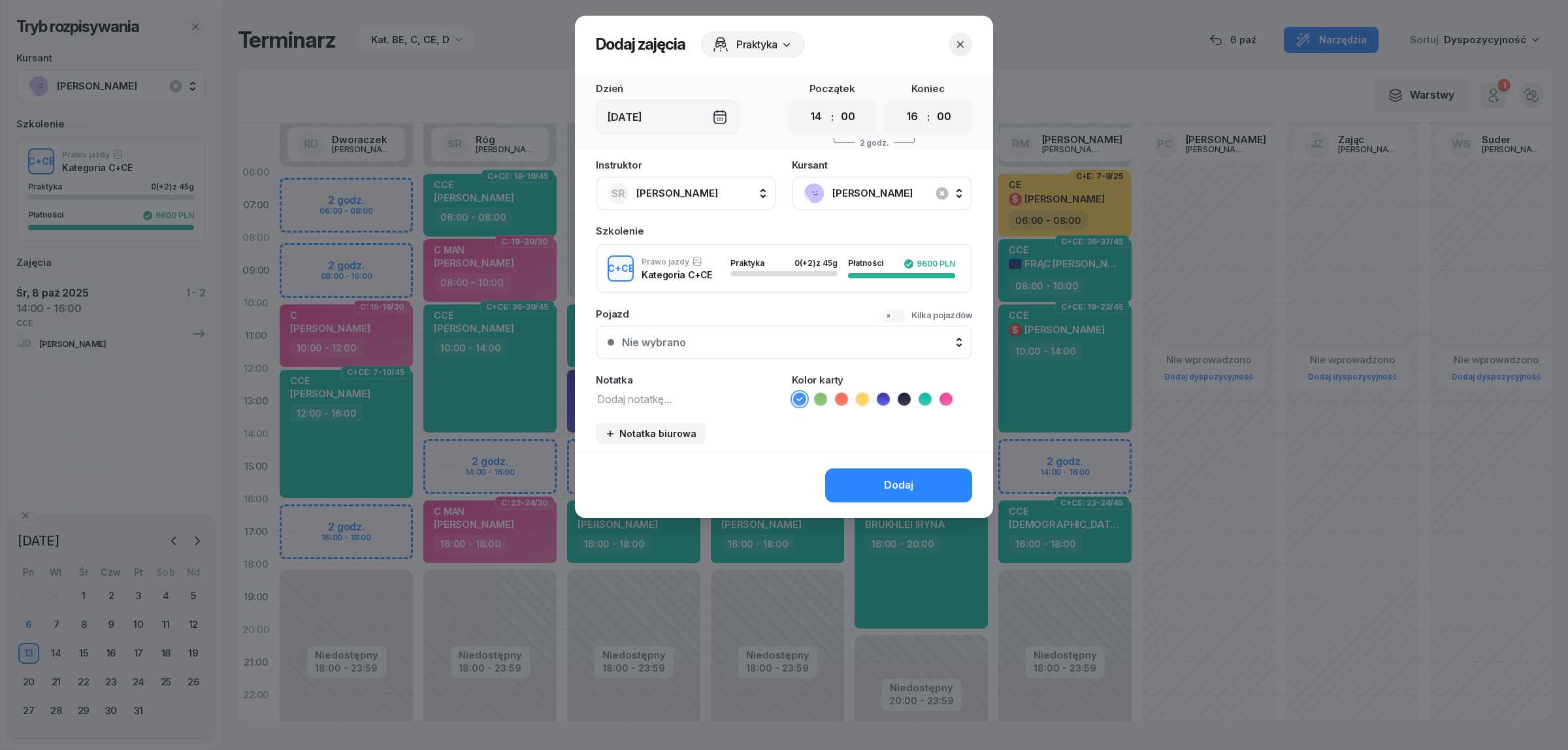
click at [634, 402] on textarea at bounding box center [686, 398] width 180 height 17
type textarea "CCE"
click at [925, 393] on icon at bounding box center [925, 399] width 13 height 13
click at [888, 478] on div "Dodaj" at bounding box center [898, 486] width 30 height 17
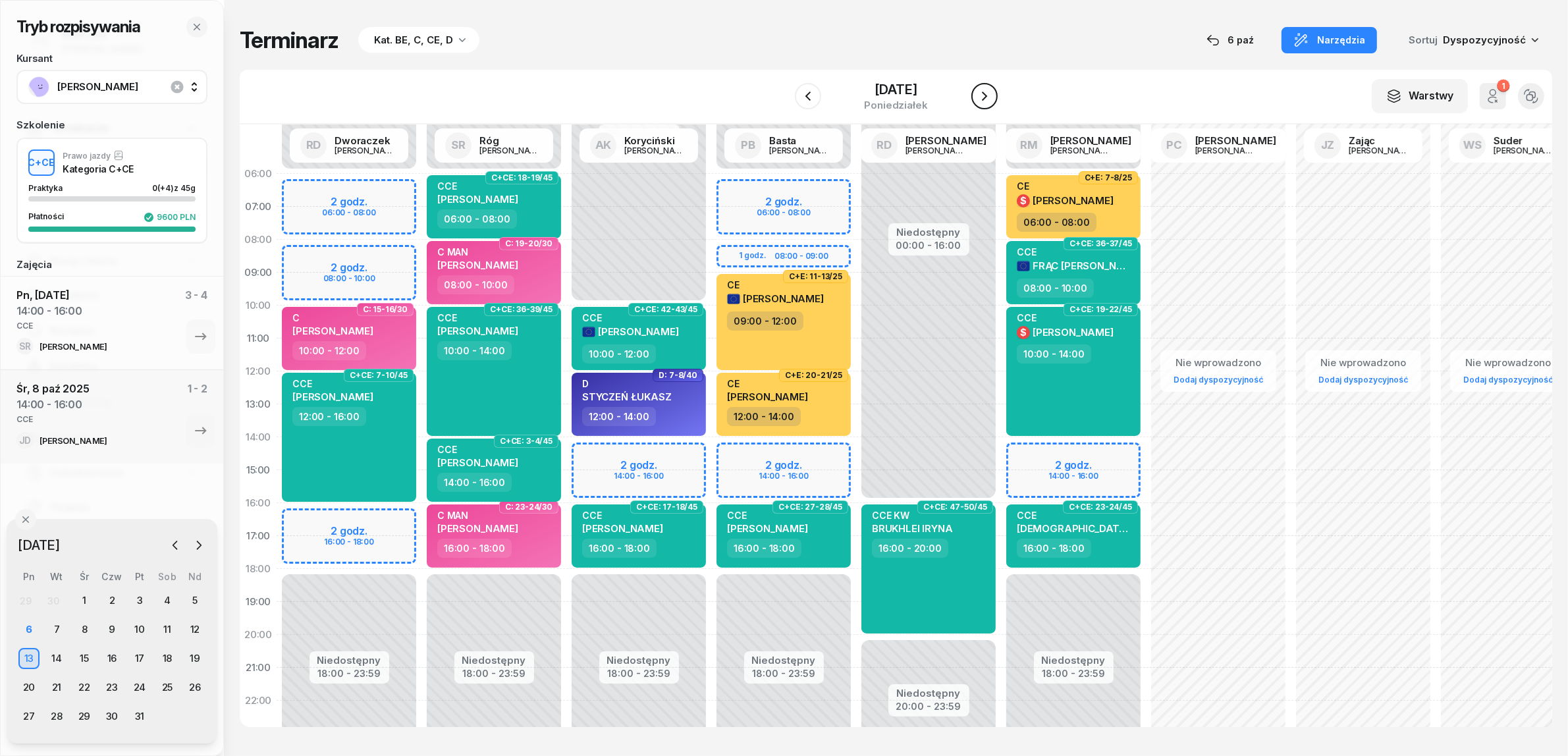
click at [987, 99] on icon "button" at bounding box center [985, 96] width 5 height 9
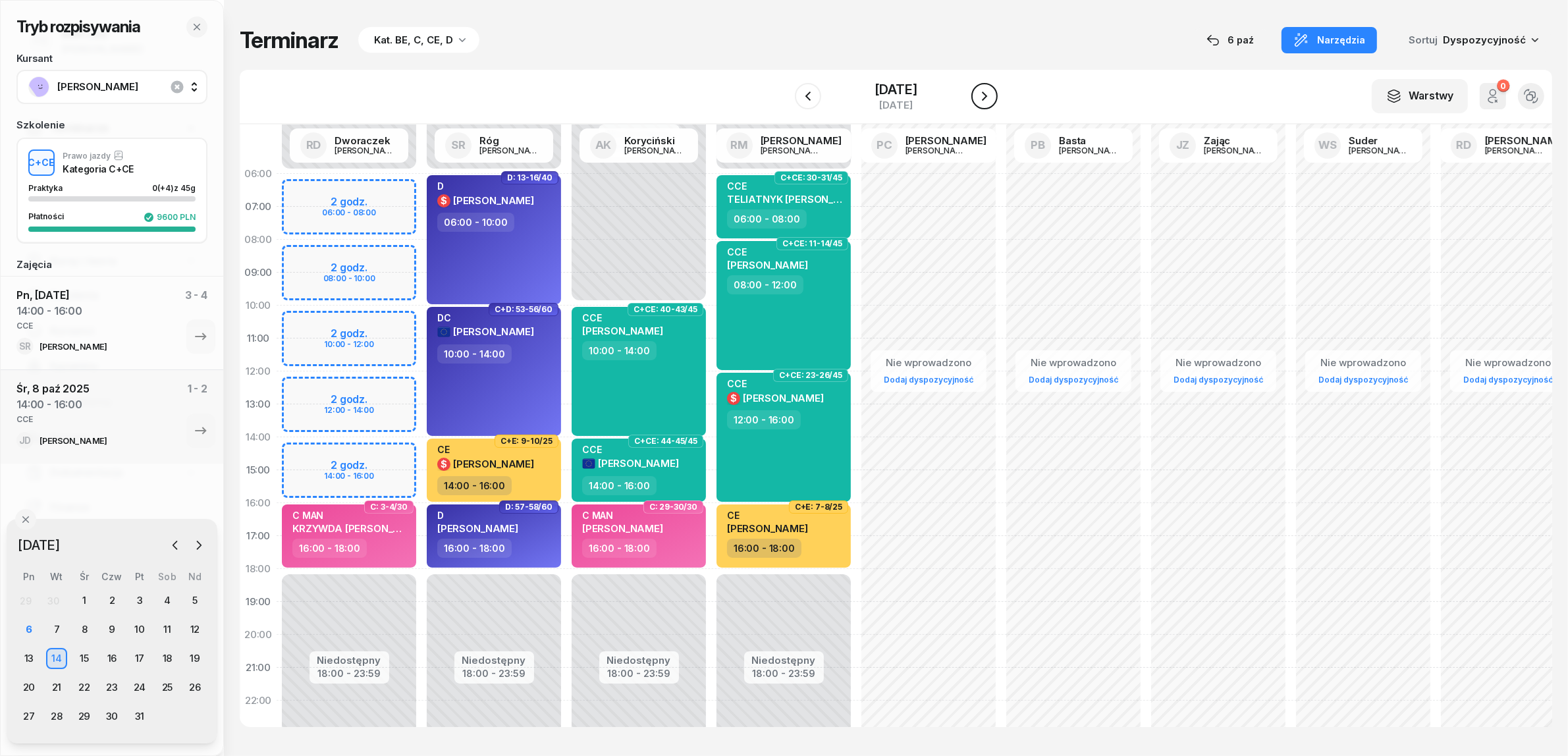
click at [987, 99] on icon "button" at bounding box center [985, 96] width 5 height 9
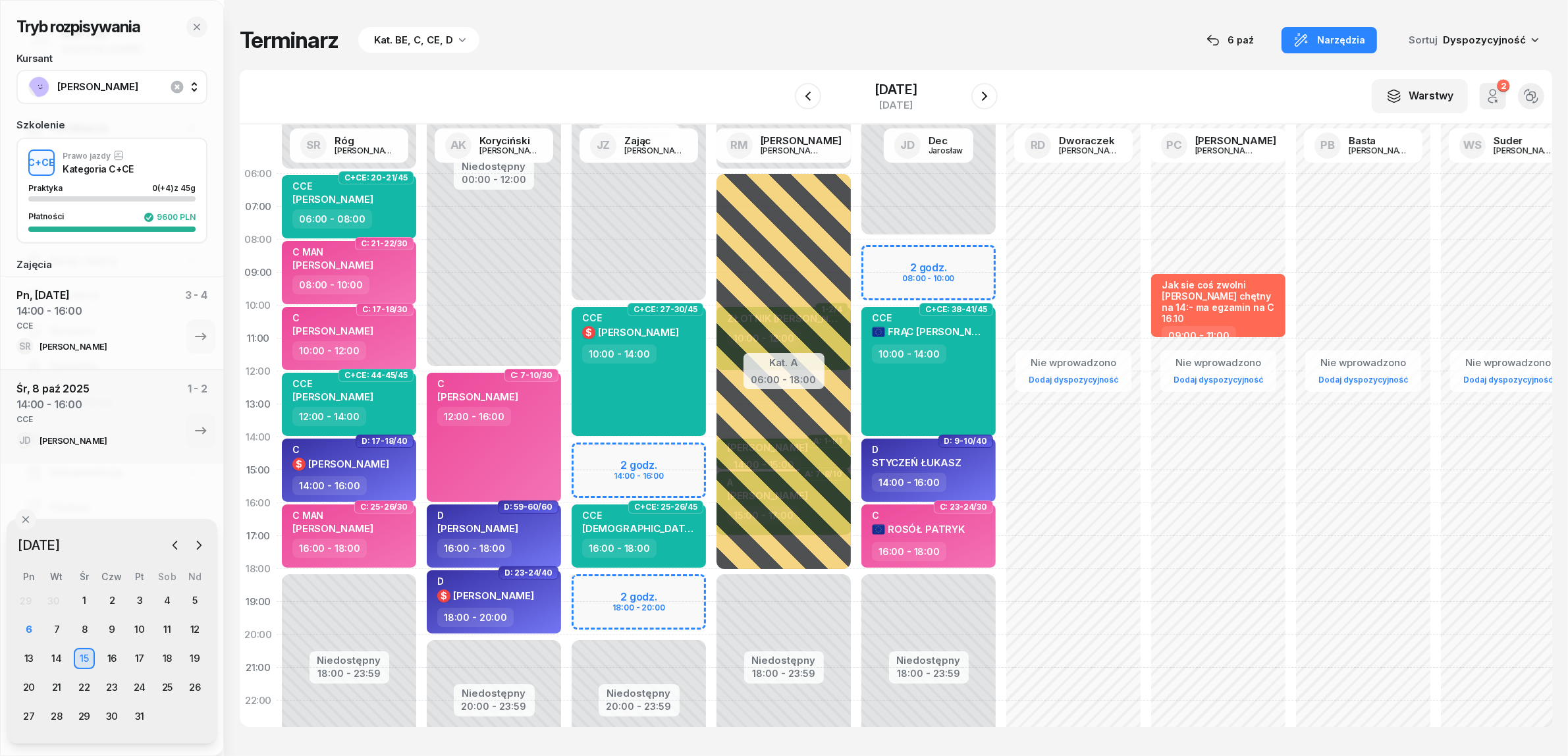
click at [624, 453] on div "Niedostępny 00:00 - 10:00 Niedostępny 20:00 - 23:59 2 godz. 14:00 - 16:00 2 god…" at bounding box center [639, 470] width 145 height 626
select select "14"
select select "16"
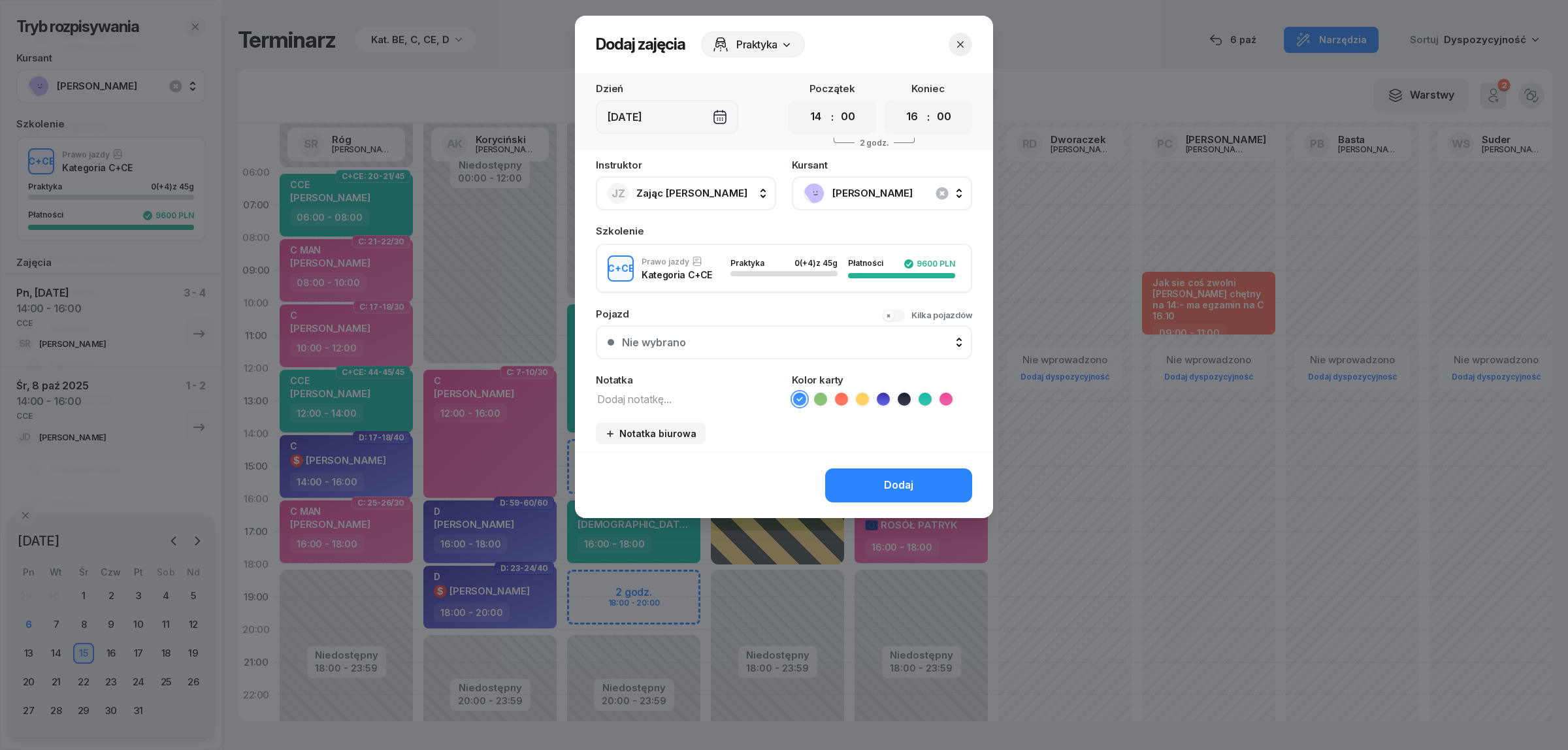
click at [866, 187] on span "[PERSON_NAME]" at bounding box center [896, 194] width 128 height 17
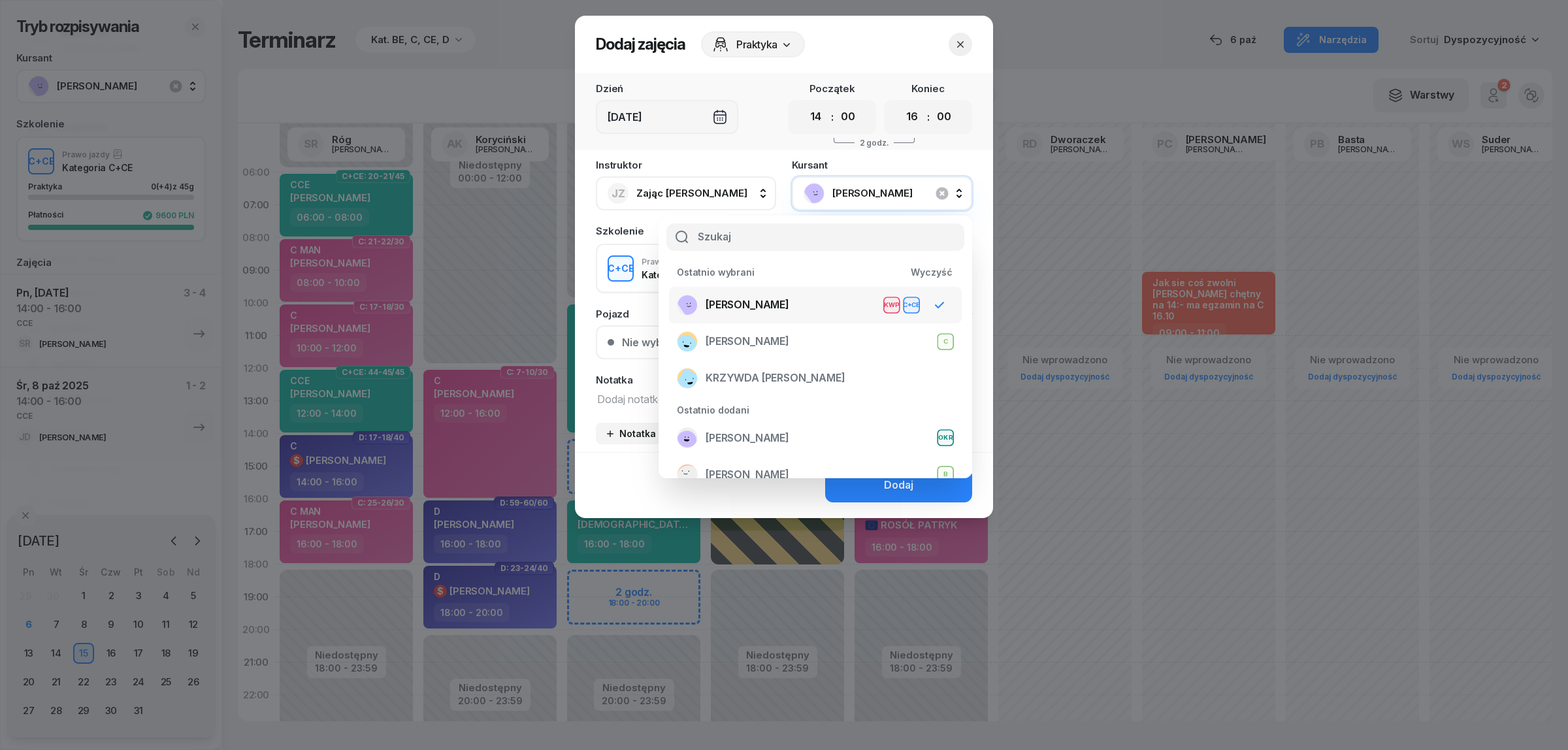
click at [798, 299] on div "OLK RAFAŁ KWP C+CE" at bounding box center [799, 305] width 243 height 21
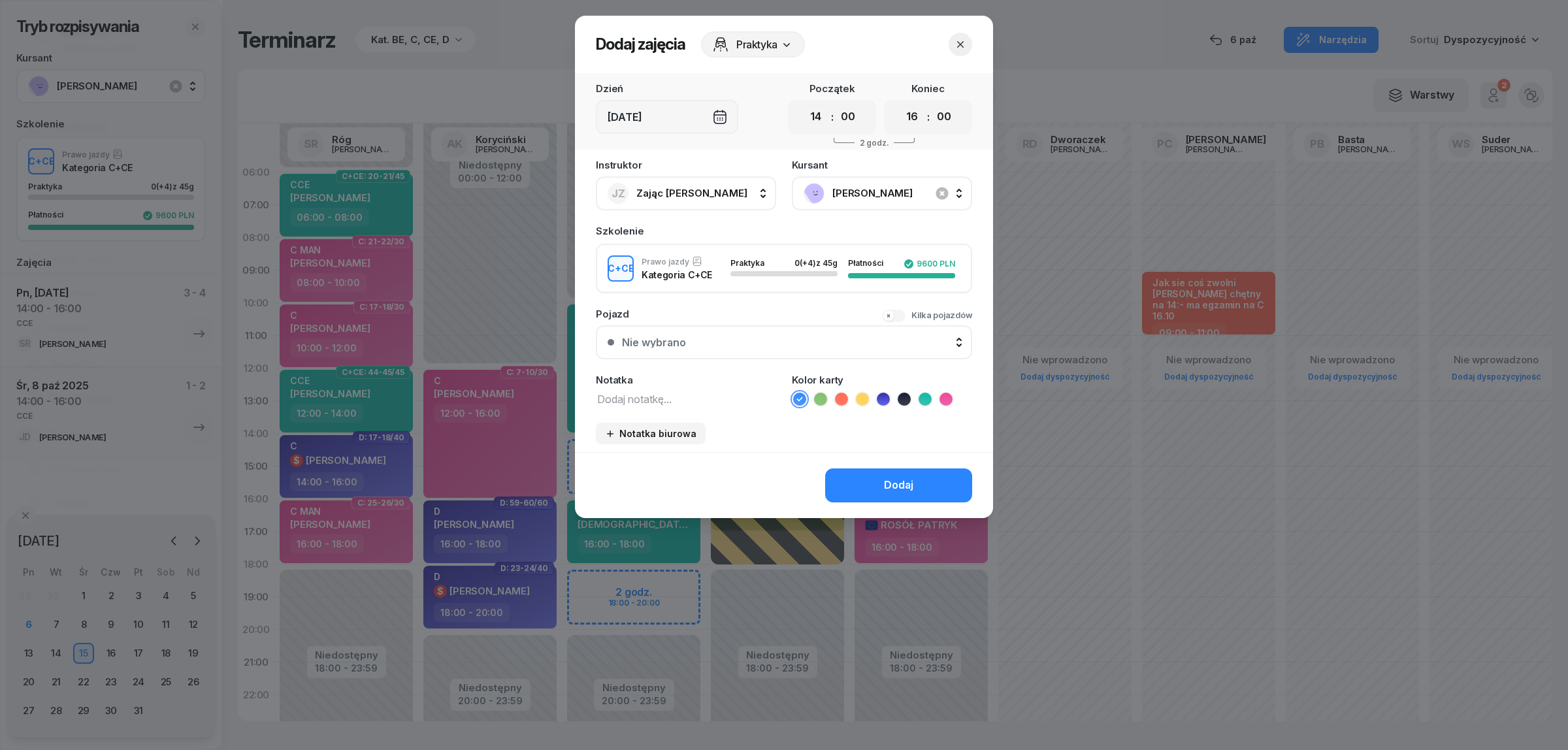
click at [640, 394] on textarea at bounding box center [686, 398] width 180 height 17
type textarea "CCE"
click at [926, 393] on icon at bounding box center [925, 399] width 13 height 13
click at [878, 486] on button "Dodaj" at bounding box center [898, 485] width 147 height 34
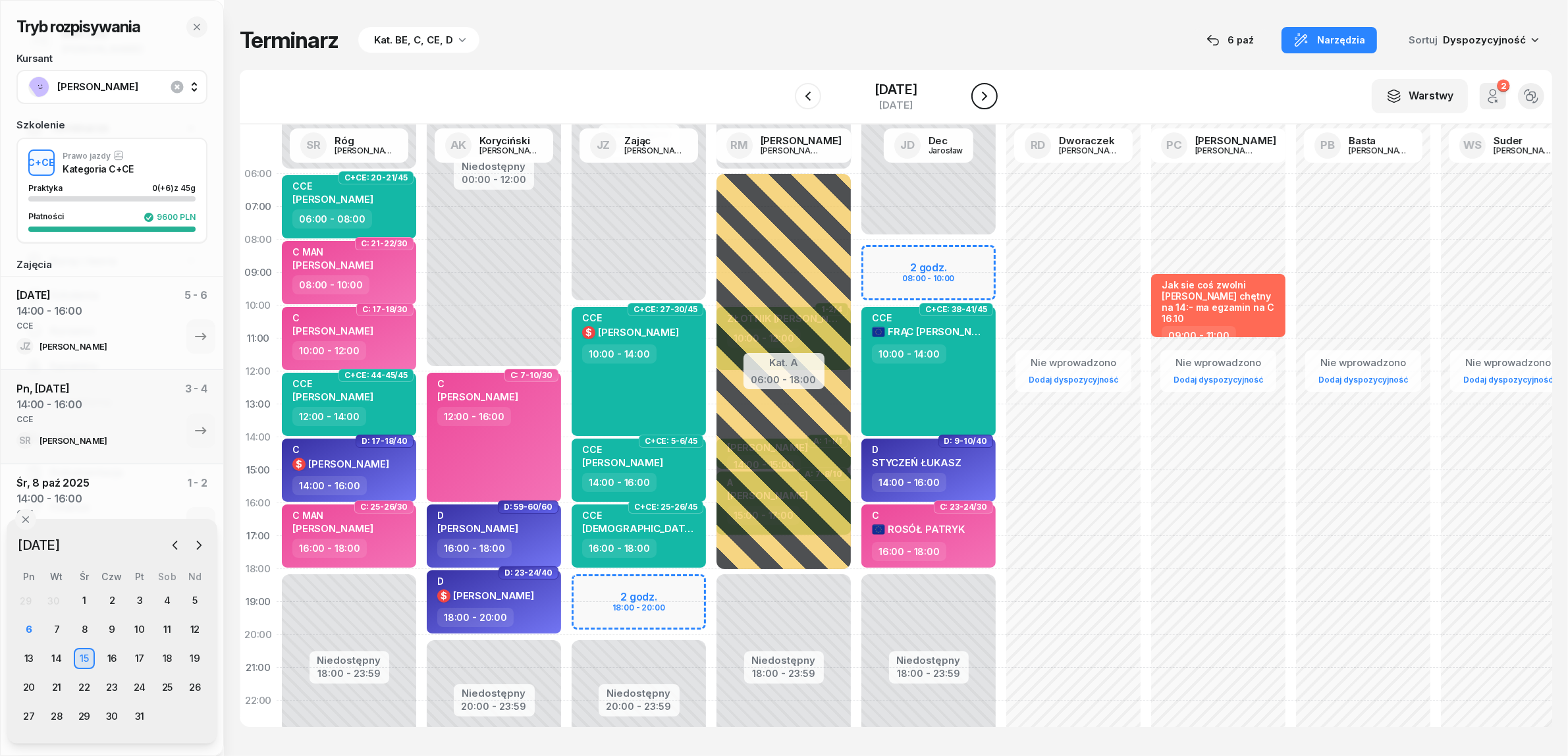
click at [992, 95] on icon "button" at bounding box center [985, 97] width 16 height 16
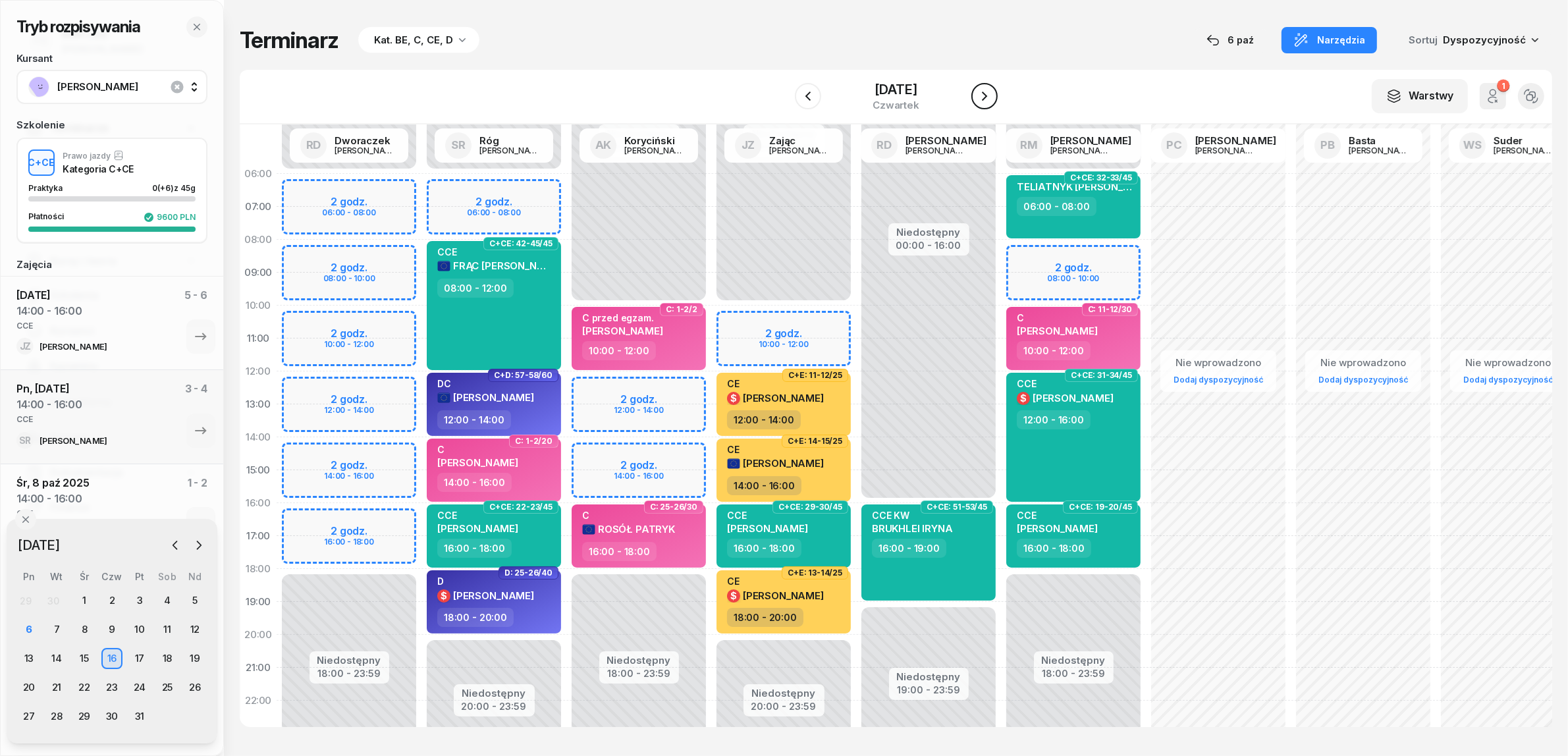
click at [992, 95] on icon "button" at bounding box center [985, 97] width 16 height 16
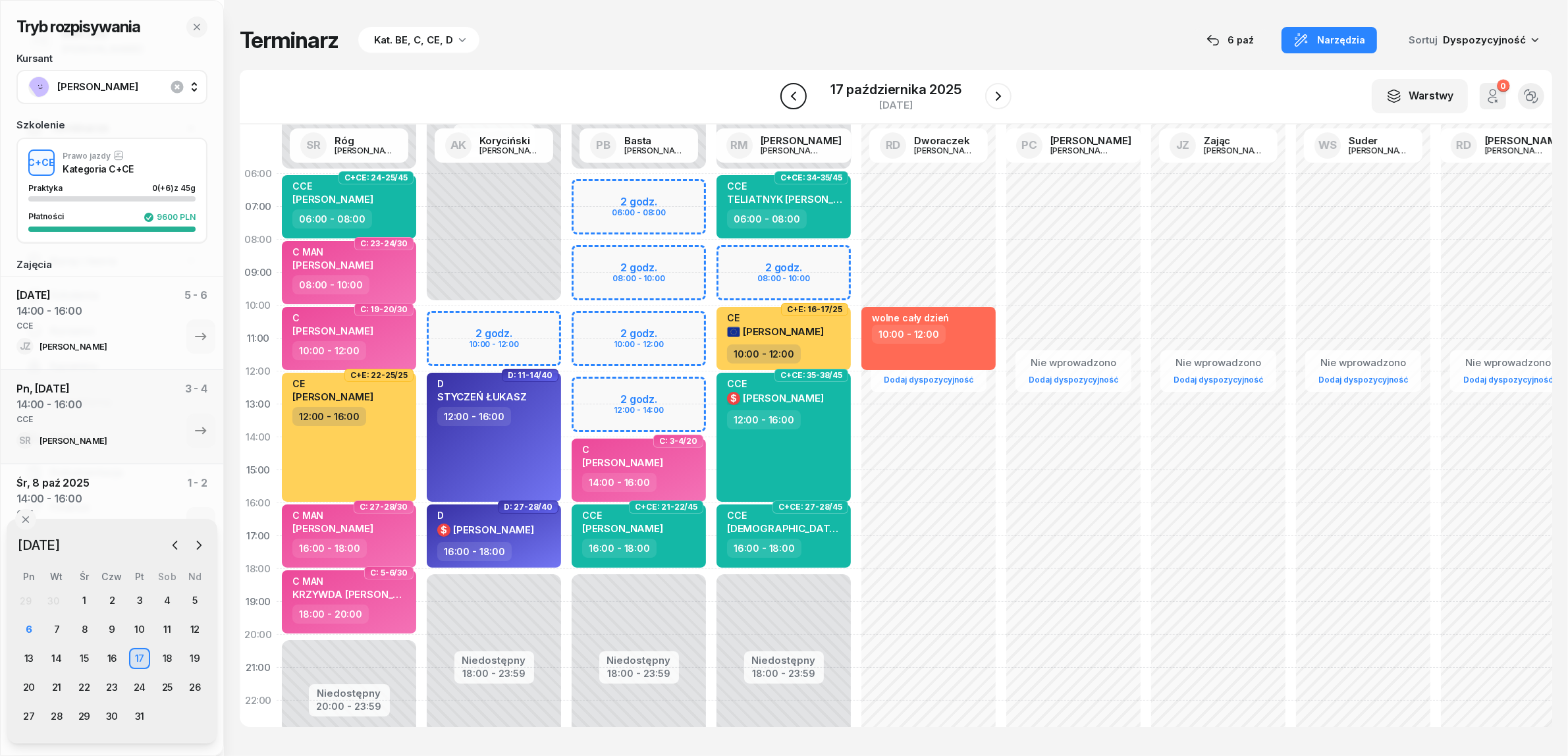
click at [796, 94] on icon "button" at bounding box center [794, 97] width 16 height 16
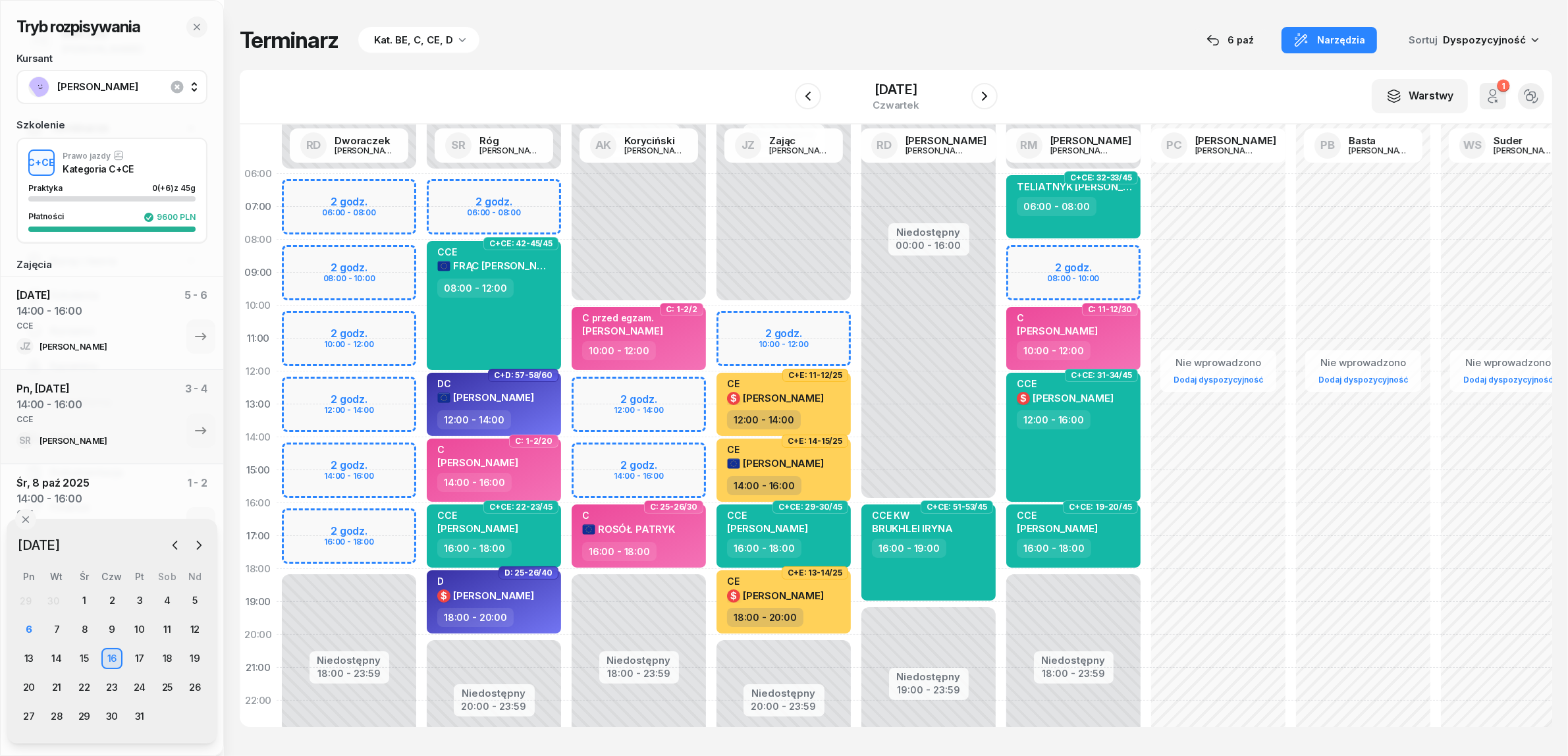
click at [603, 453] on div "Niedostępny 00:00 - 10:00 Niedostępny 18:00 - 23:59 2 godz. 12:00 - 14:00 2 god…" at bounding box center [639, 470] width 145 height 626
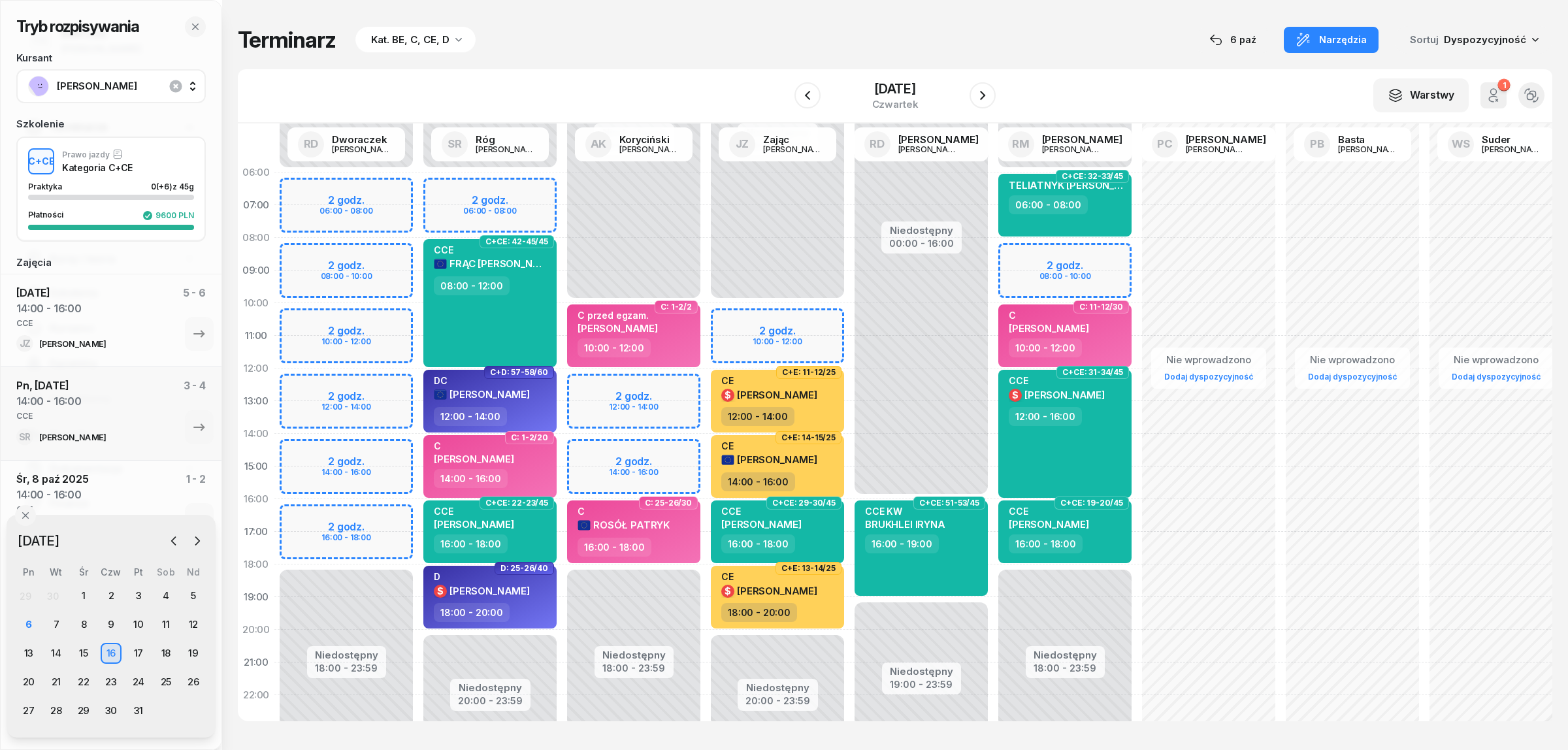
select select "14"
select select "16"
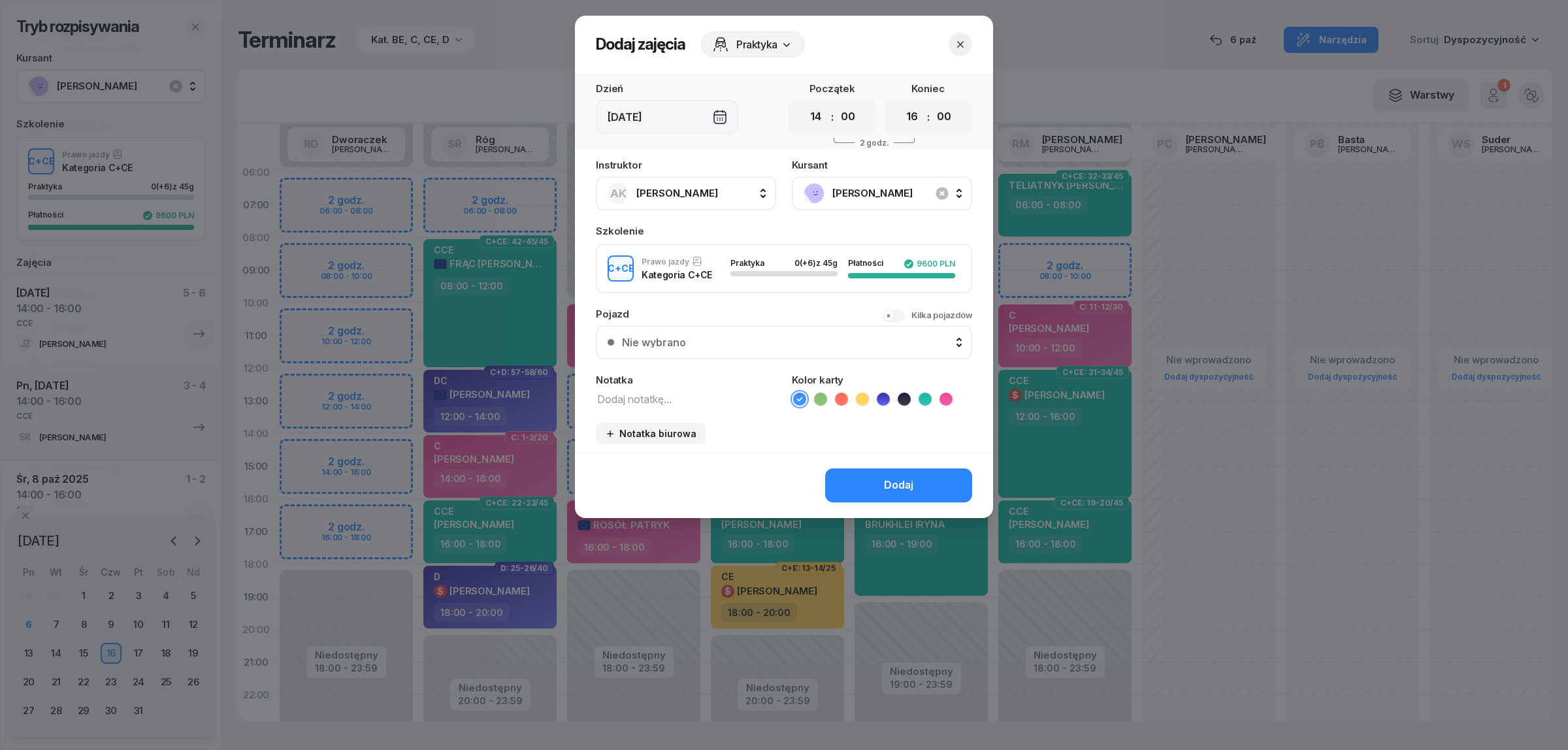
click at [682, 400] on textarea at bounding box center [686, 398] width 180 height 17
type textarea "CCE"
click at [926, 393] on icon at bounding box center [925, 399] width 13 height 13
click at [872, 482] on button "Dodaj" at bounding box center [898, 485] width 147 height 34
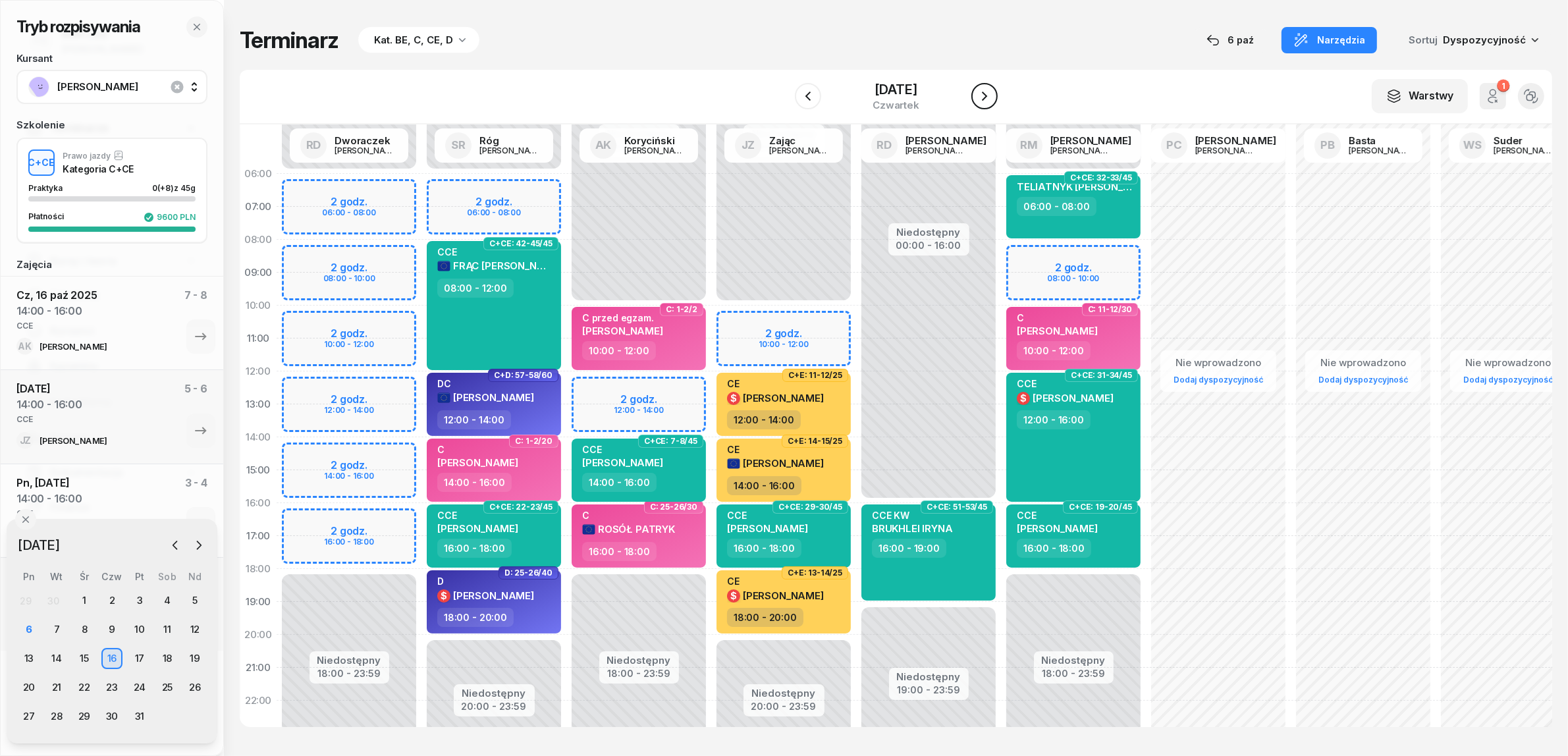
click at [987, 94] on icon "button" at bounding box center [985, 96] width 5 height 9
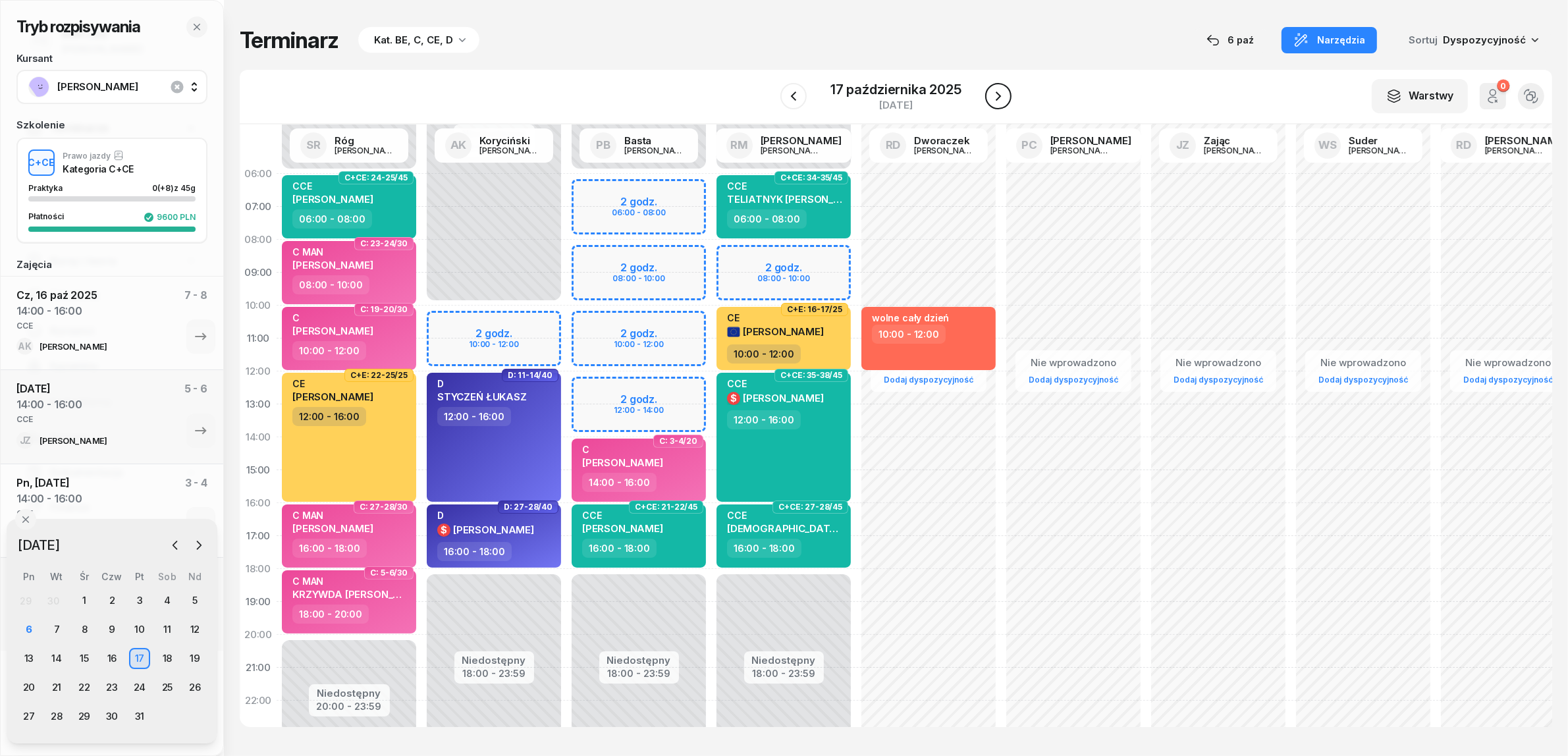
click at [998, 94] on icon "button" at bounding box center [998, 96] width 5 height 9
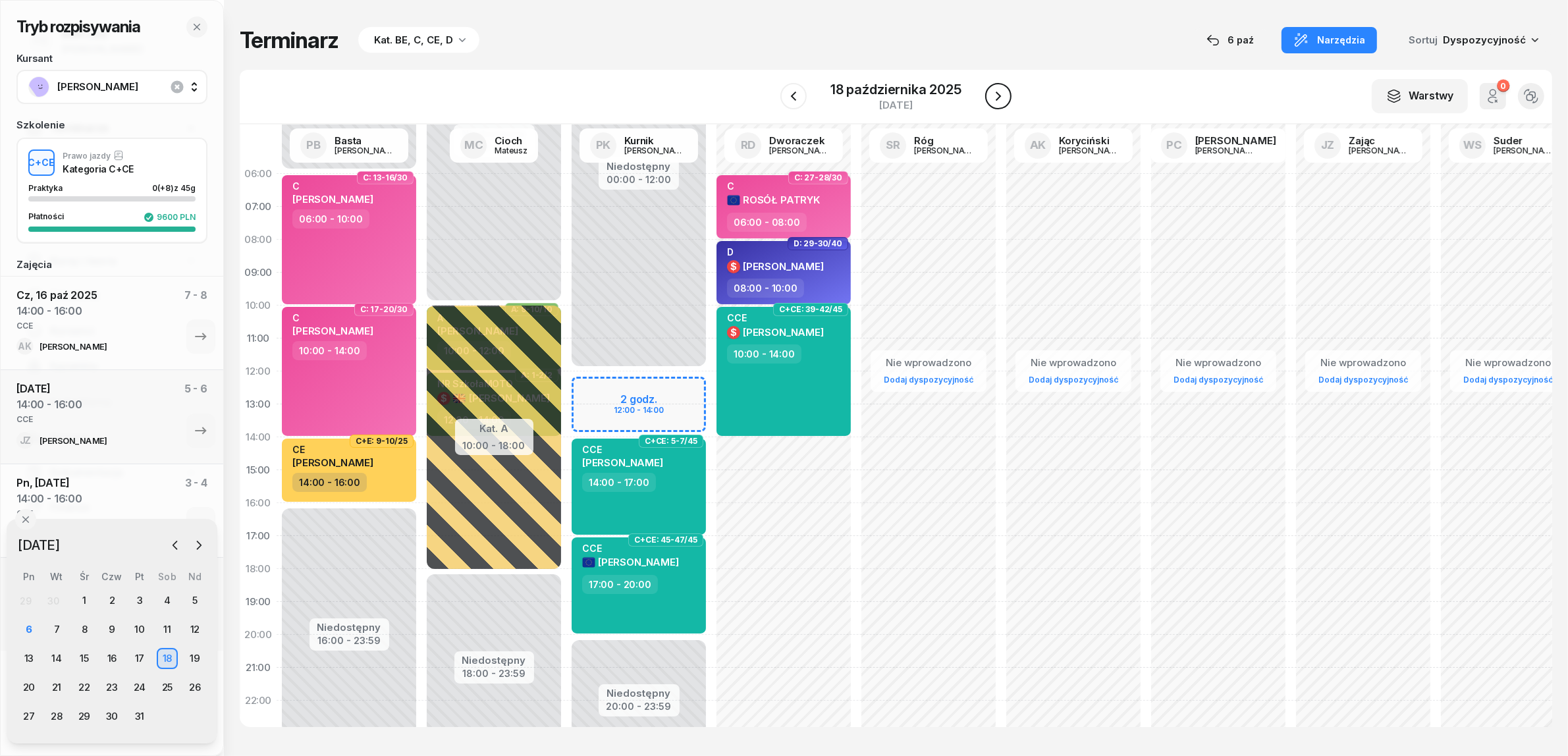
click at [998, 94] on icon "button" at bounding box center [998, 96] width 5 height 9
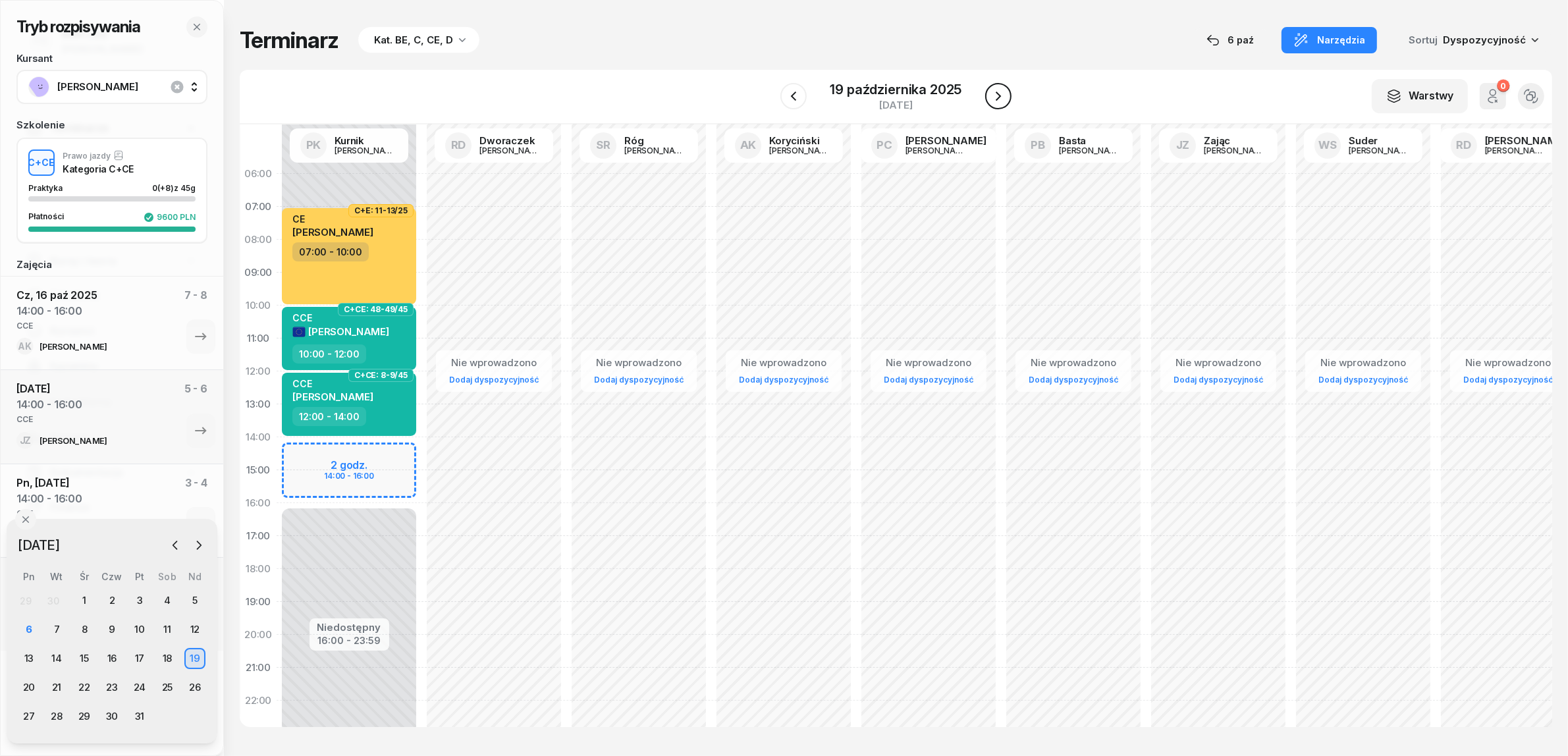
click at [998, 94] on icon "button" at bounding box center [998, 96] width 5 height 9
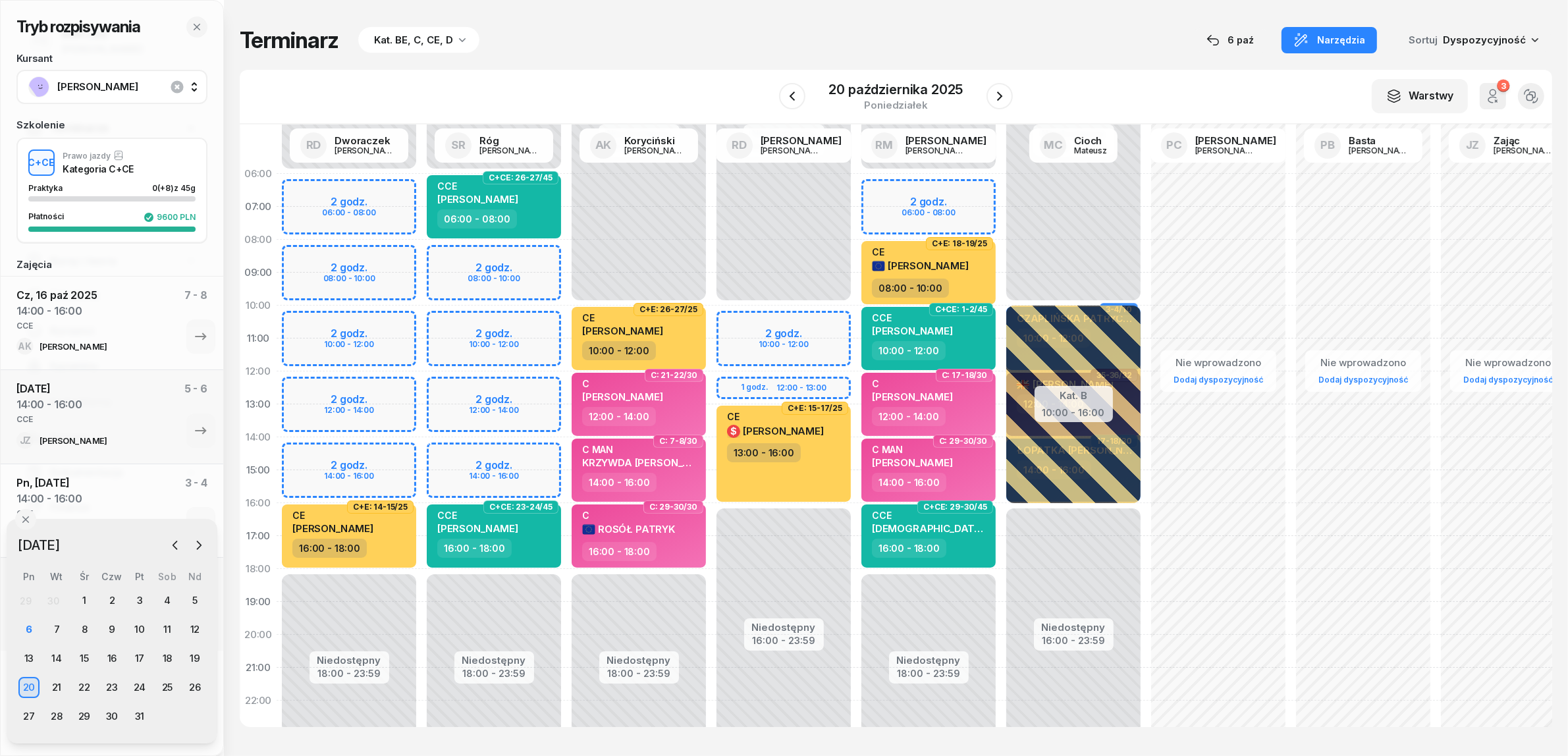
click at [530, 446] on div "Niedostępny 00:00 - 06:00 Niedostępny 18:00 - 23:59 2 godz. 08:00 - 10:00 2 god…" at bounding box center [494, 470] width 145 height 626
select select "14"
select select "16"
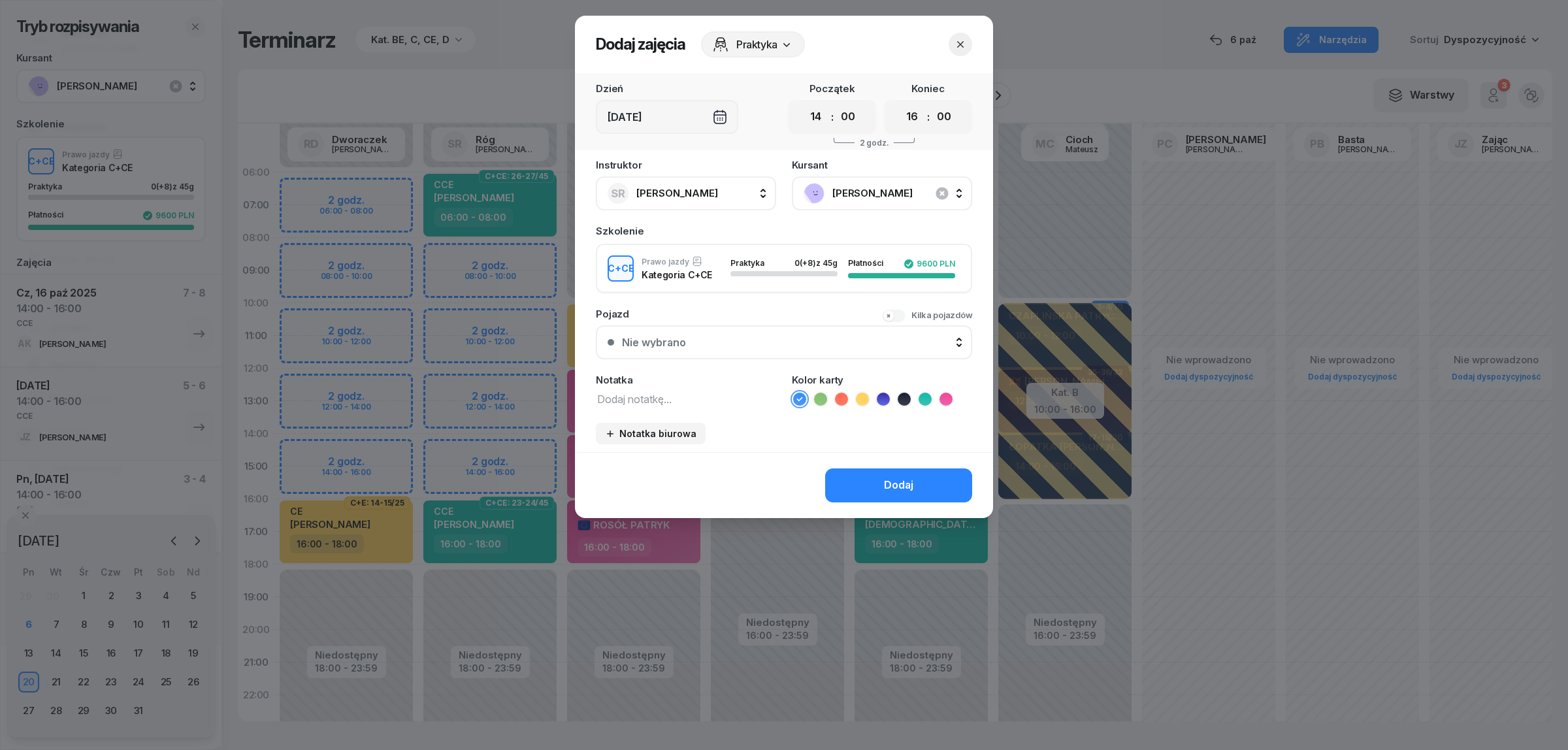
click at [625, 399] on textarea at bounding box center [686, 398] width 180 height 17
type textarea "CCE"
click at [920, 393] on icon at bounding box center [925, 399] width 13 height 13
click at [892, 485] on div "Dodaj" at bounding box center [898, 486] width 30 height 17
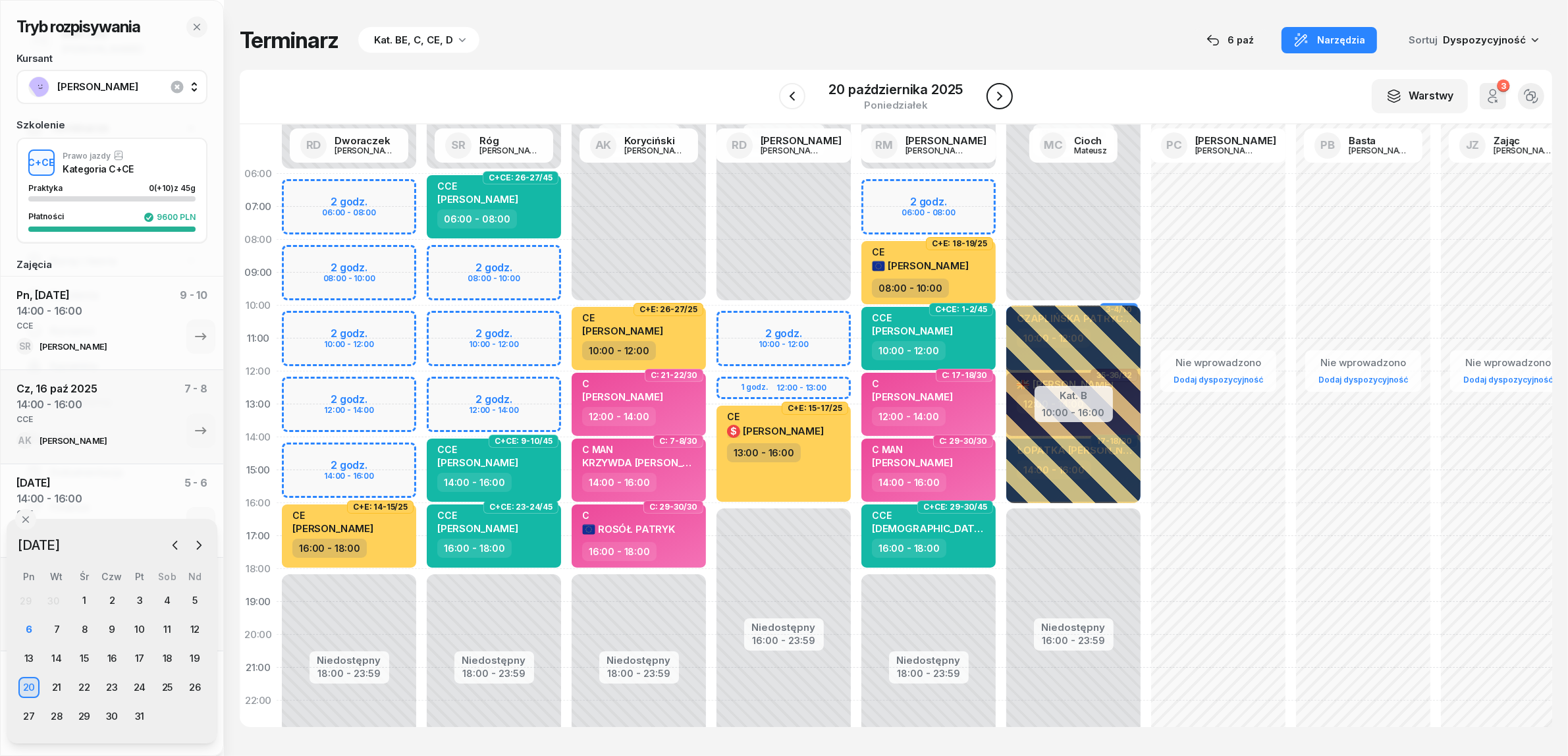
click at [1005, 96] on icon "button" at bounding box center [999, 97] width 16 height 16
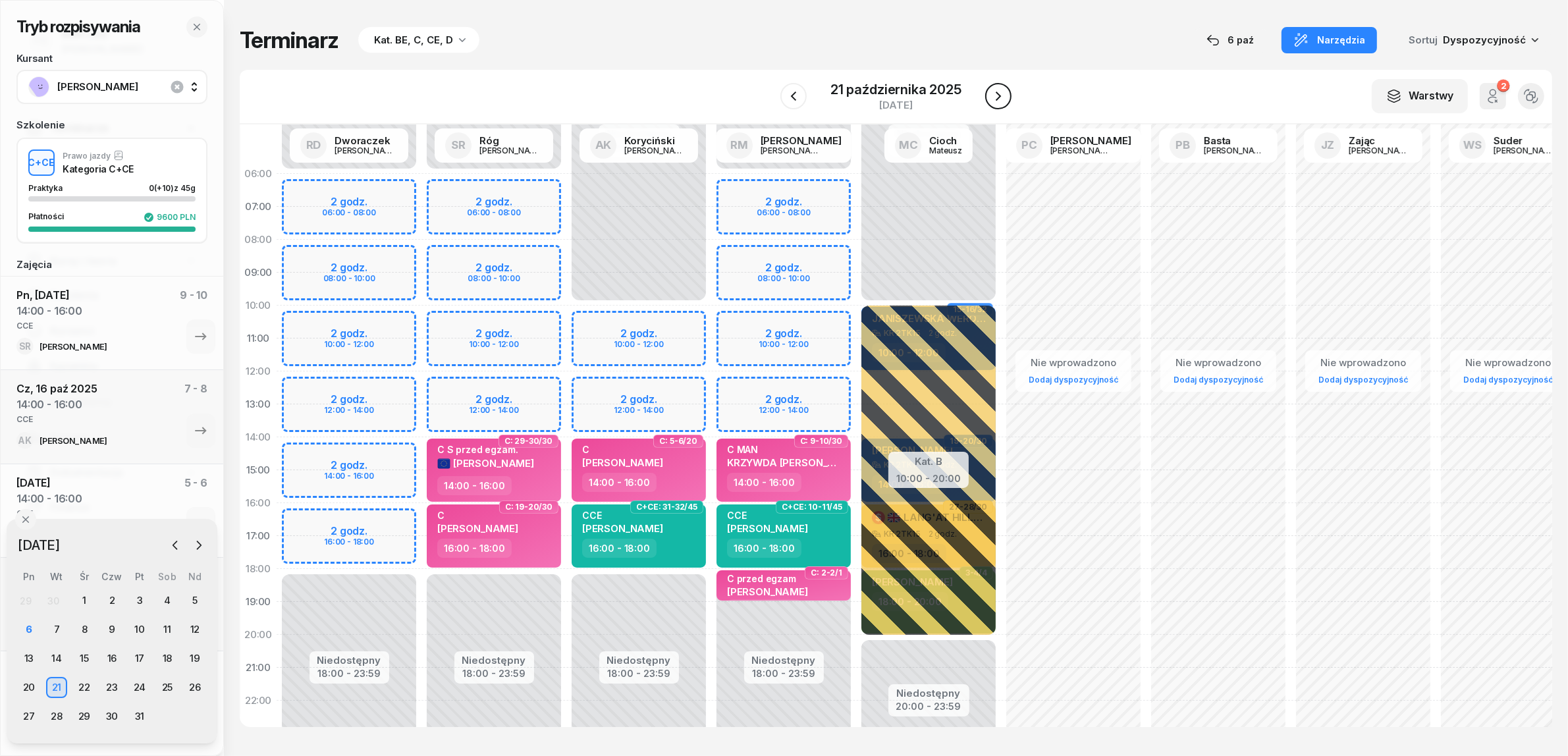
click at [1005, 96] on button "button" at bounding box center [999, 97] width 27 height 27
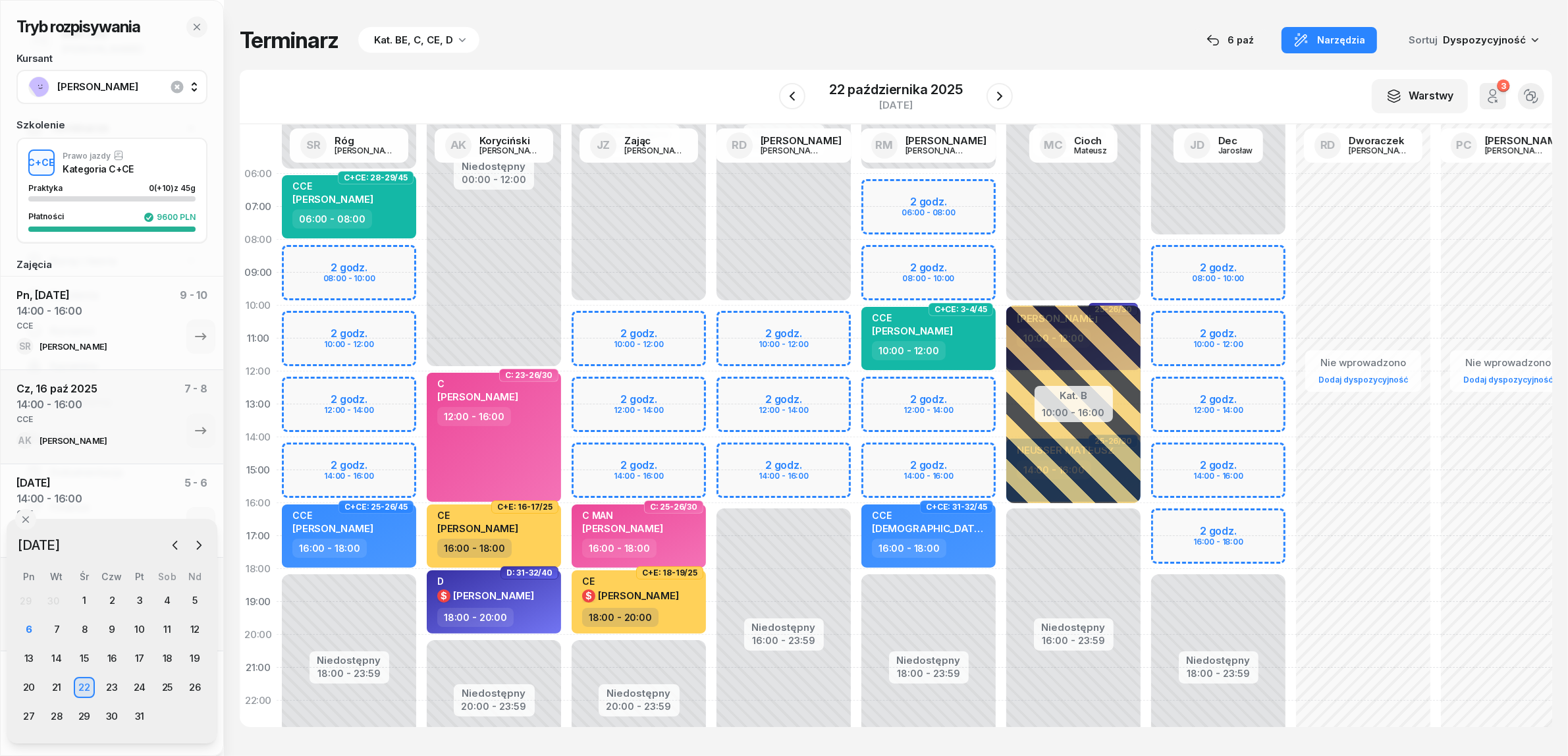
click at [593, 455] on div "Niedostępny 00:00 - 10:00 Niedostępny 20:00 - 23:59 2 godz. 10:00 - 12:00 2 god…" at bounding box center [639, 470] width 145 height 626
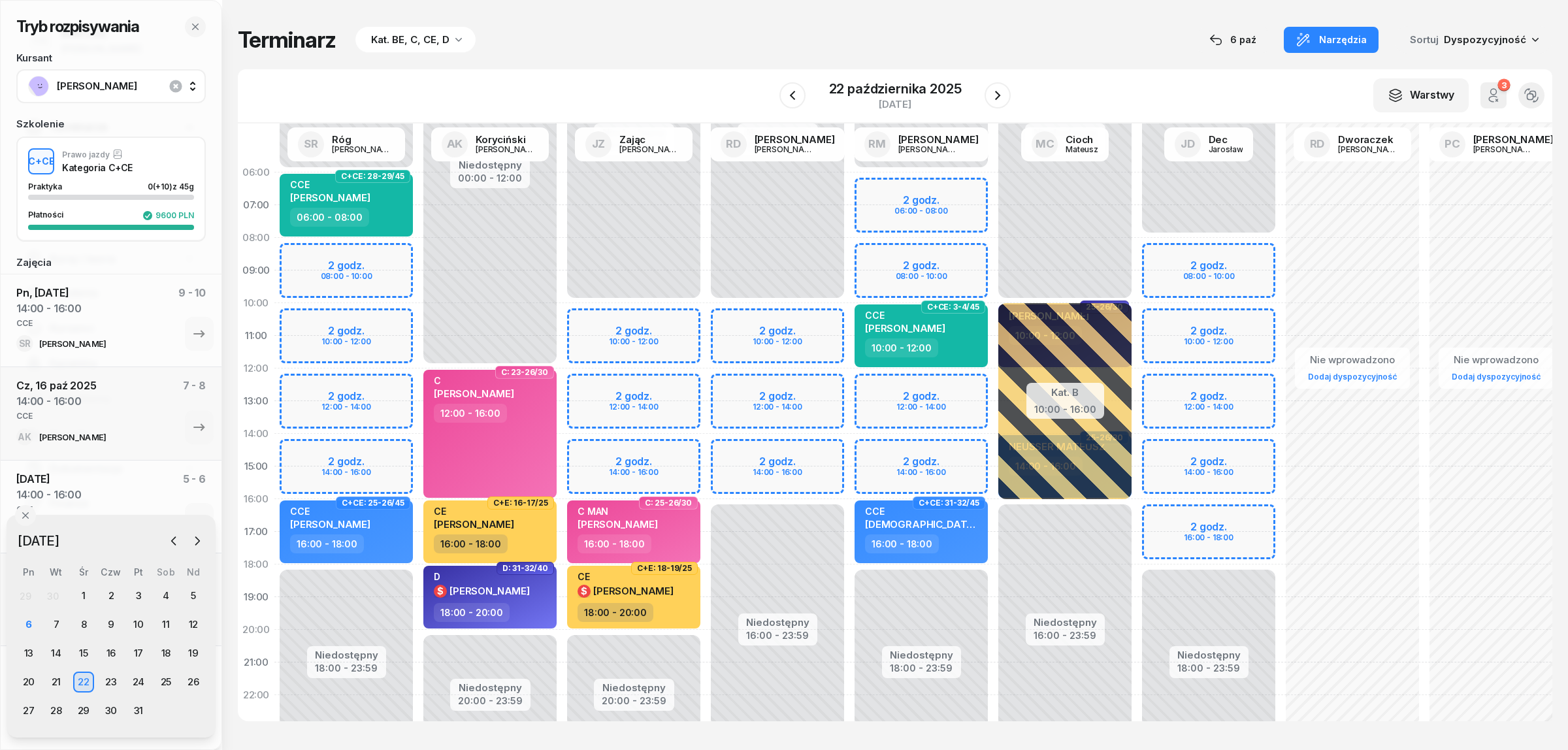
select select "14"
select select "16"
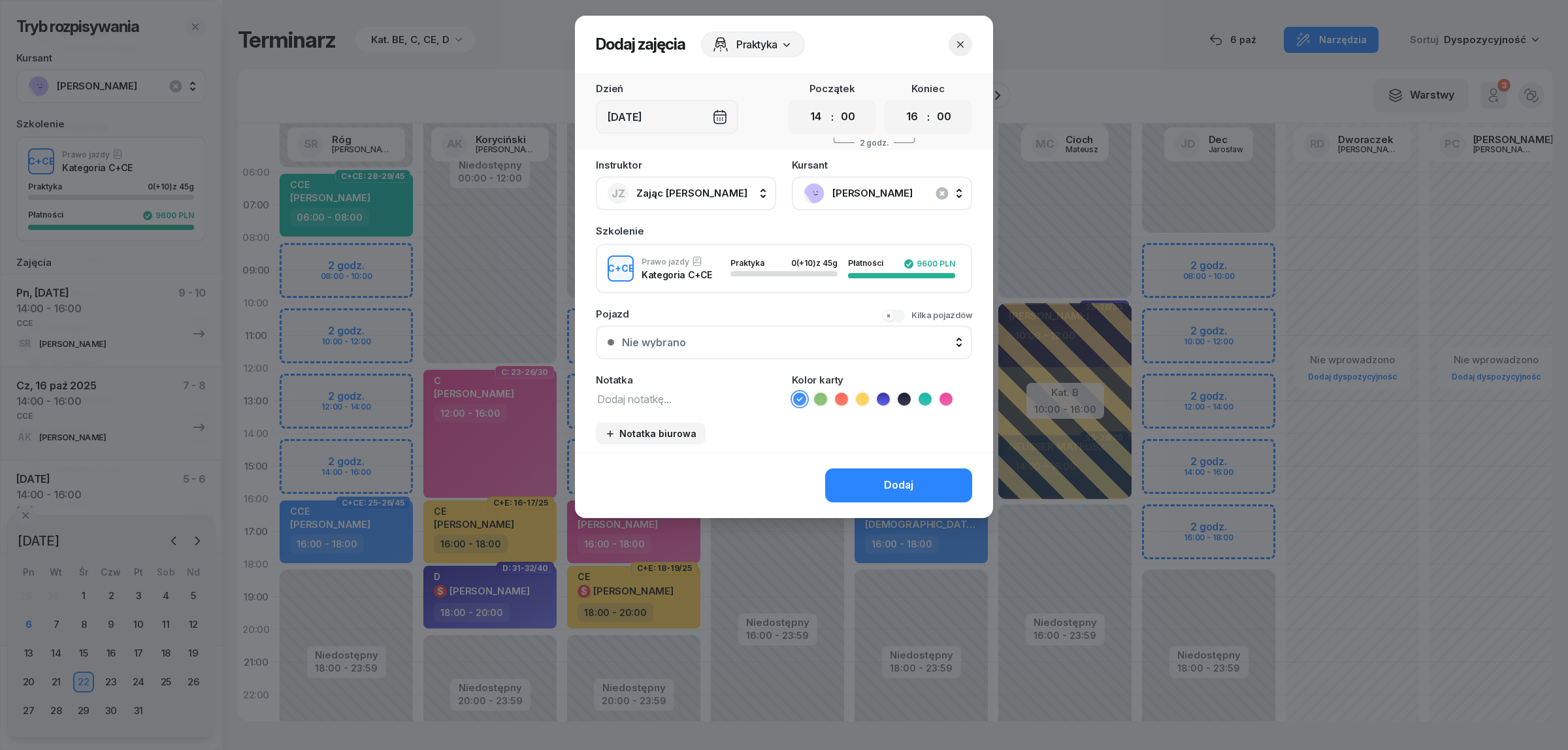
click at [351, 451] on div at bounding box center [784, 375] width 1568 height 750
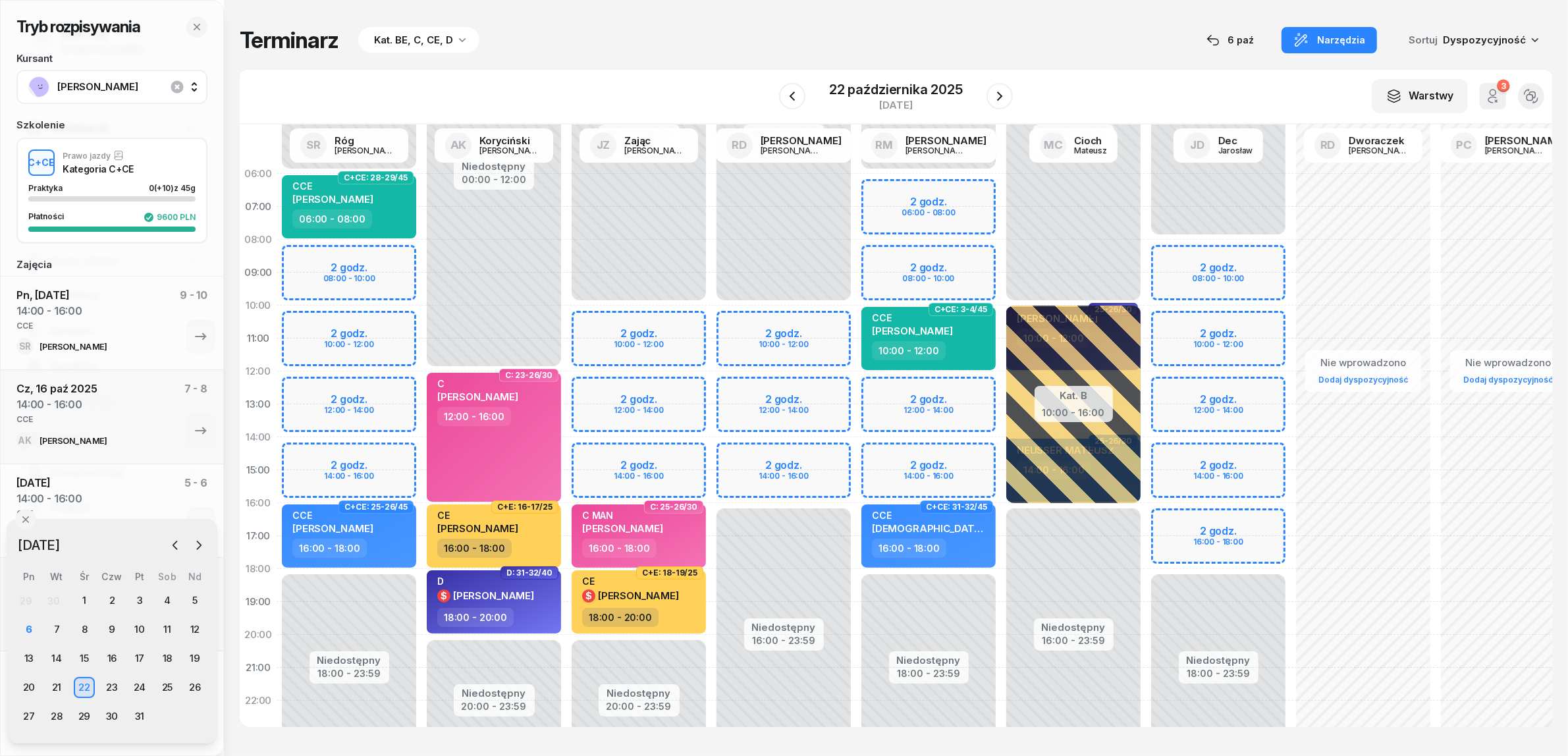
click at [354, 454] on div "Niedostępny 00:00 - 06:00 Niedostępny 18:00 - 23:59 2 godz. 08:00 - 10:00 2 god…" at bounding box center [349, 470] width 145 height 626
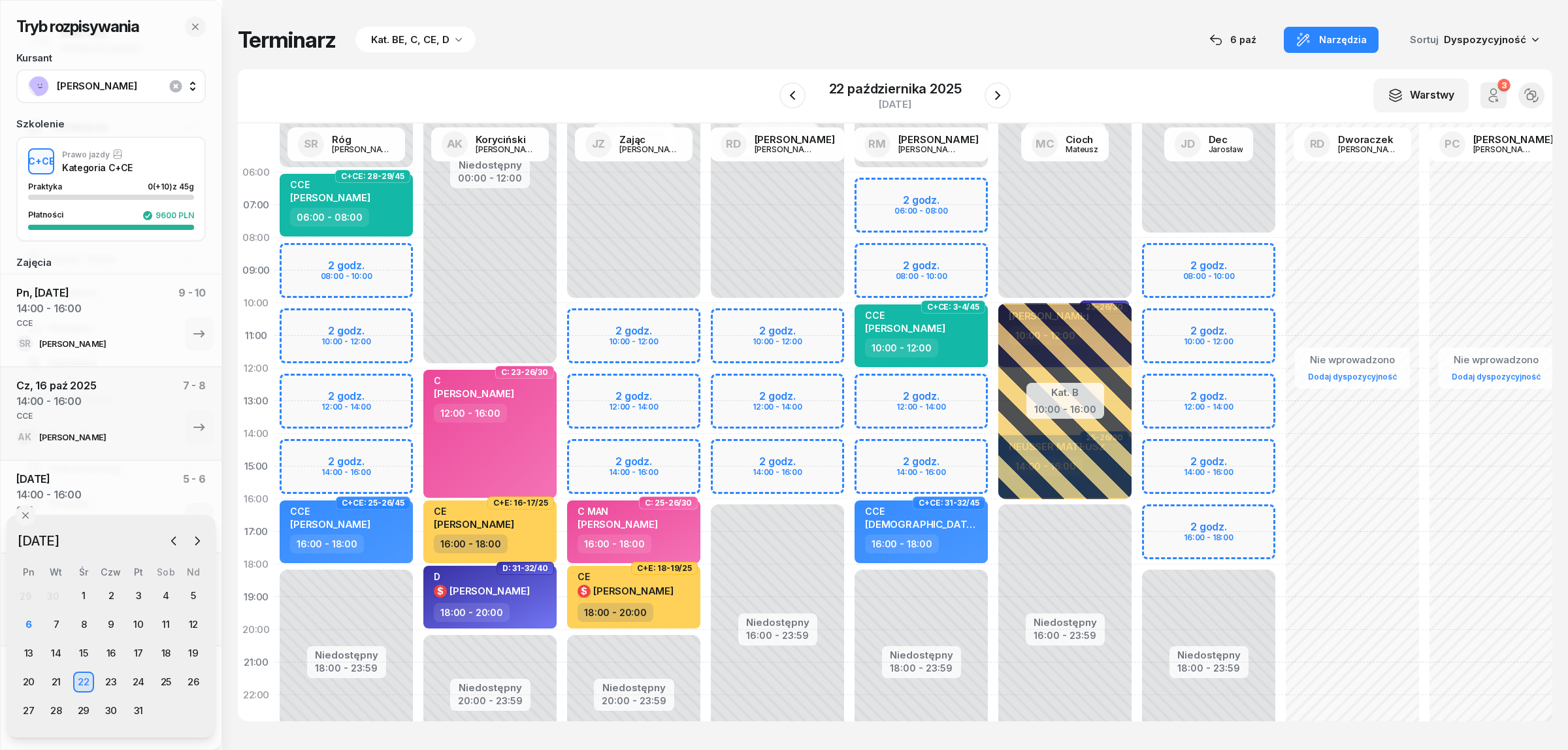
select select "14"
select select "16"
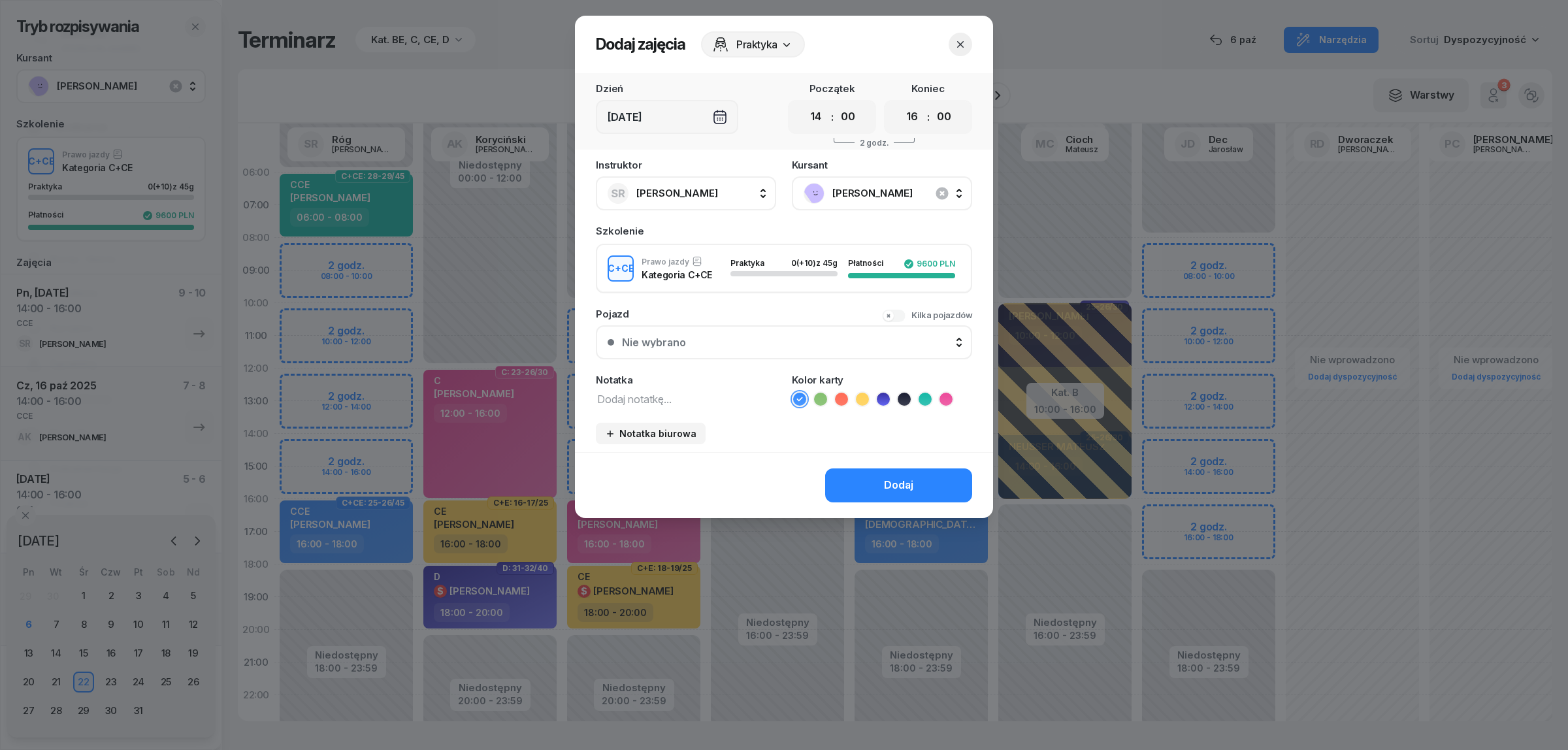
click at [648, 390] on textarea at bounding box center [686, 398] width 180 height 17
type textarea "CCE"
click at [928, 394] on icon at bounding box center [925, 399] width 13 height 13
click at [890, 478] on div "Dodaj" at bounding box center [898, 486] width 30 height 17
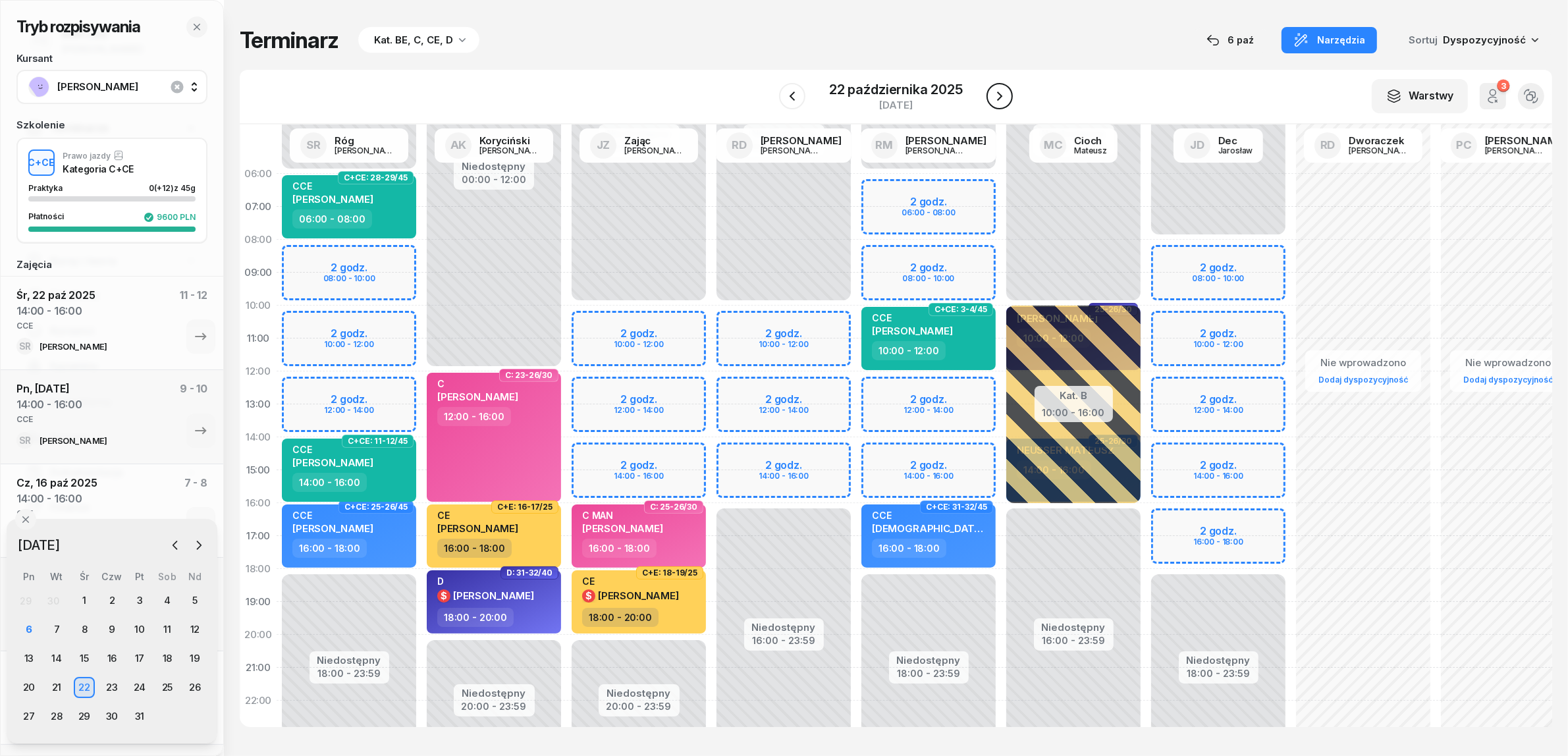
click at [1007, 88] on button "button" at bounding box center [1000, 97] width 27 height 27
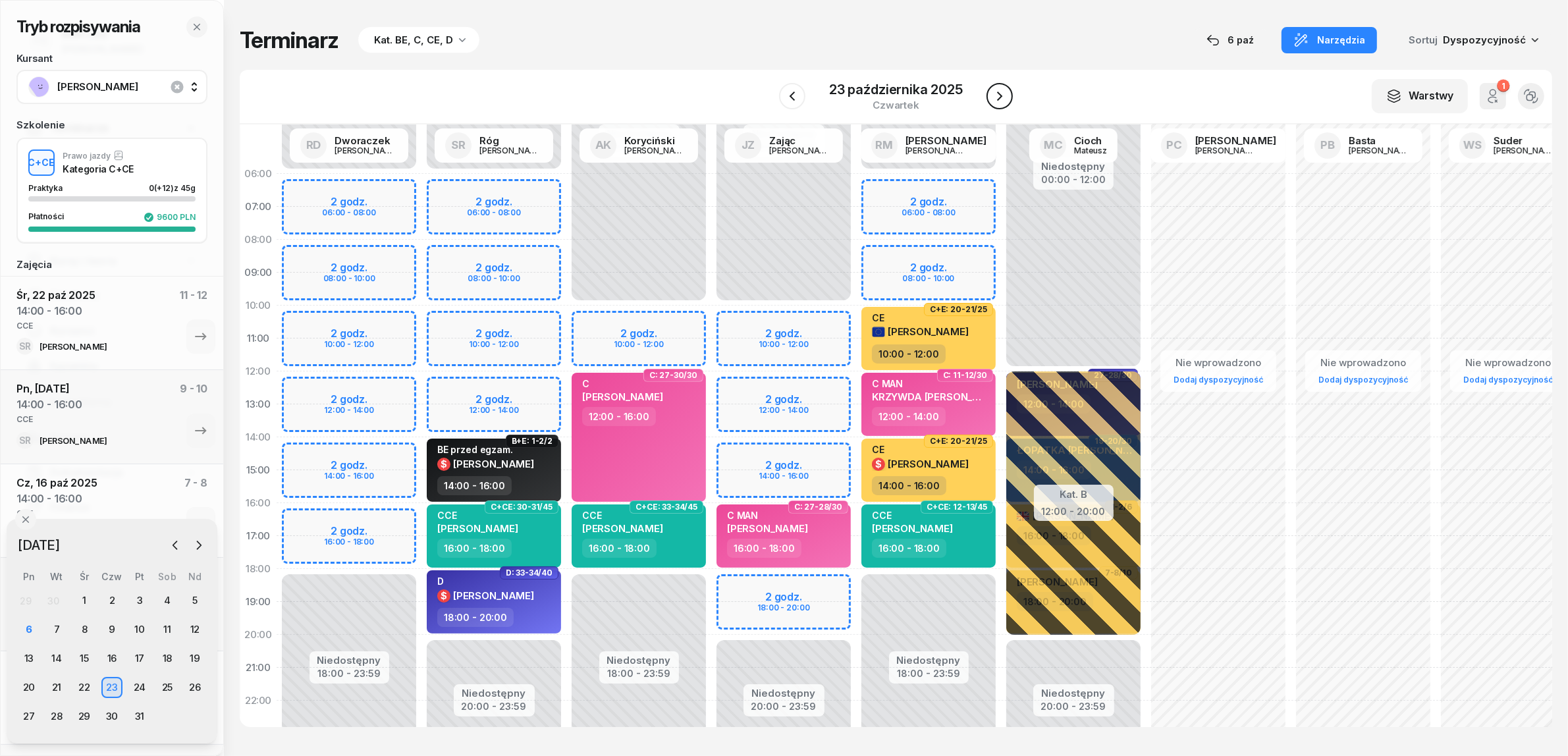
click at [1007, 88] on button "button" at bounding box center [1000, 97] width 27 height 27
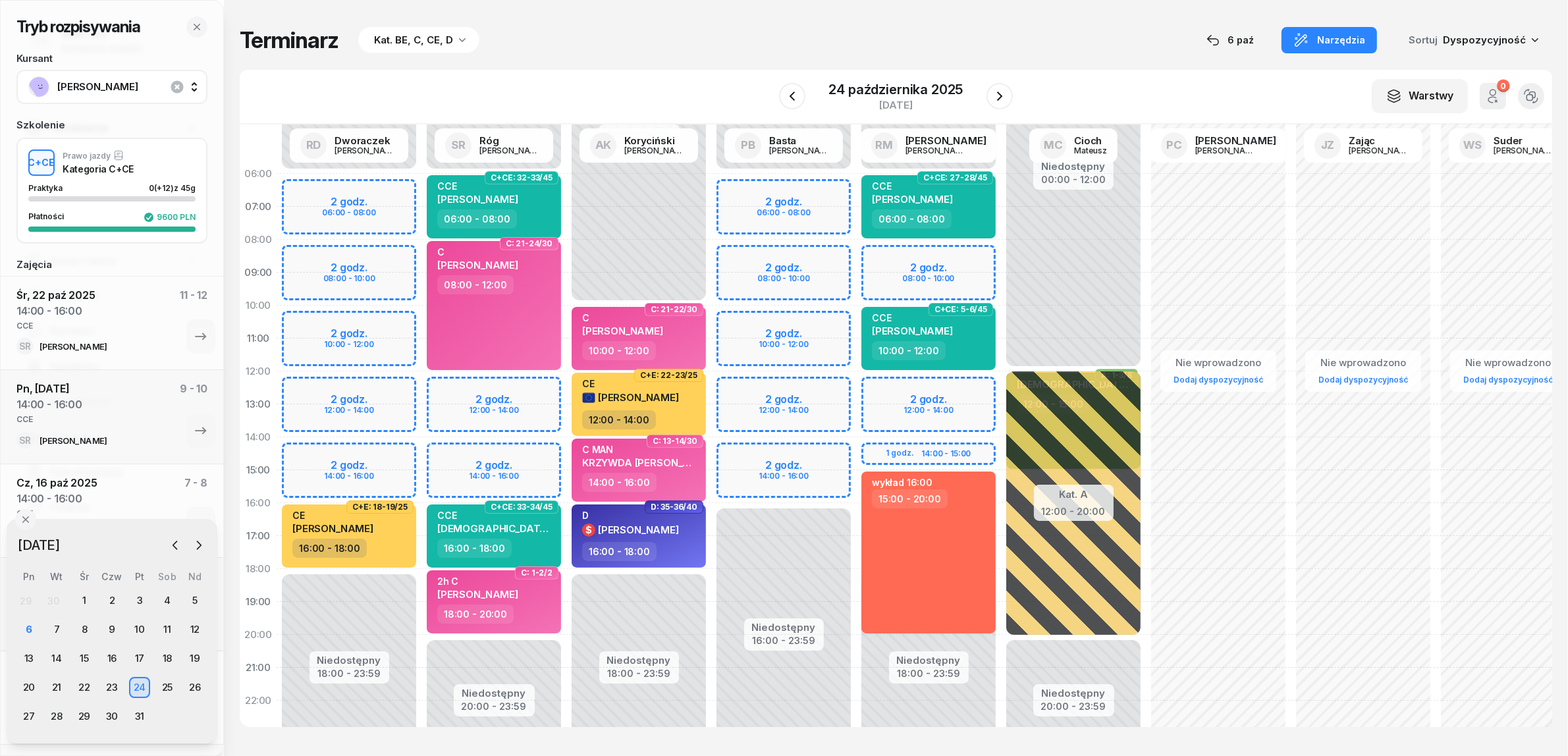
click at [511, 456] on div "Niedostępny 00:00 - 06:00 Niedostępny 20:00 - 23:59 2 godz. 12:00 - 14:00 2 god…" at bounding box center [494, 470] width 145 height 626
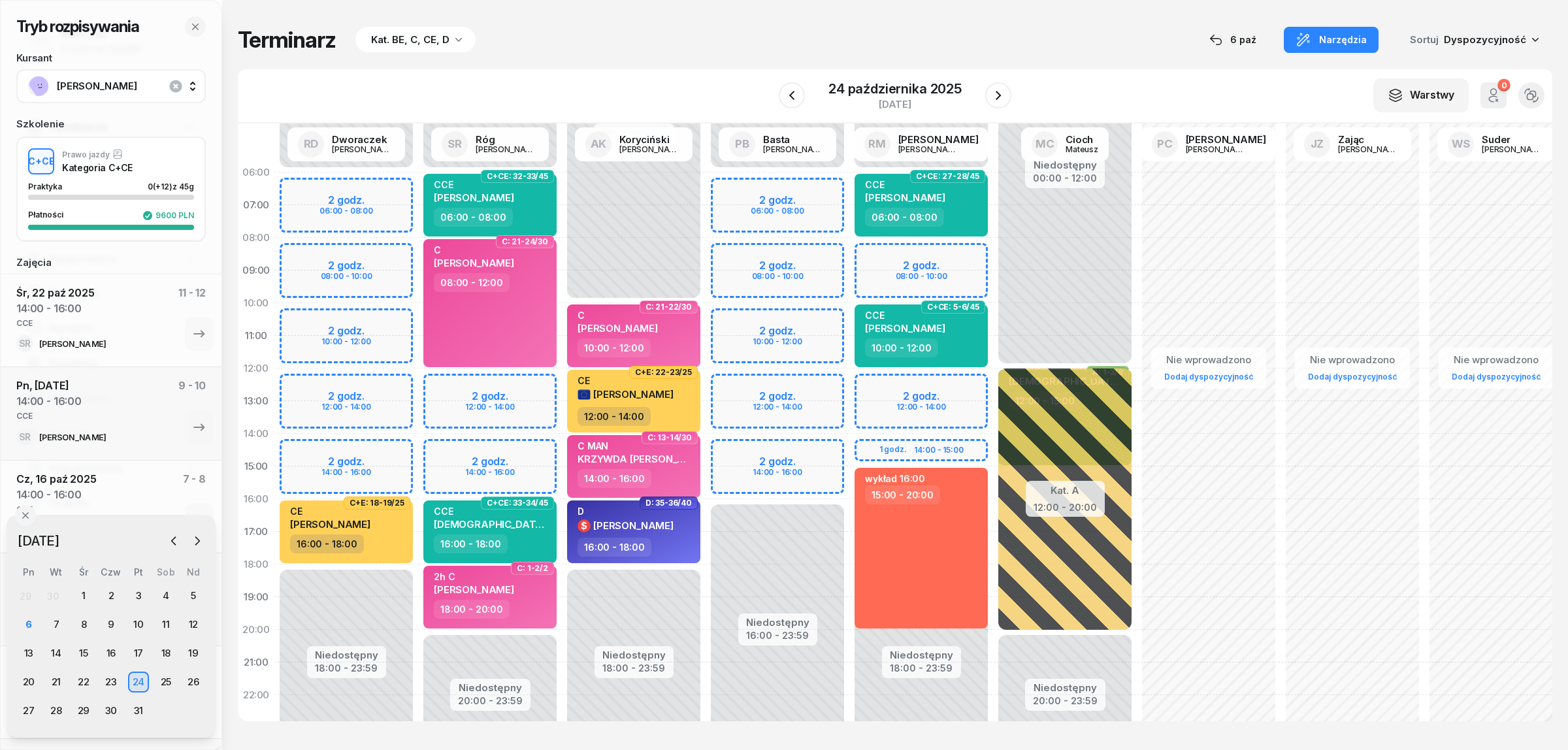
select select "14"
select select "16"
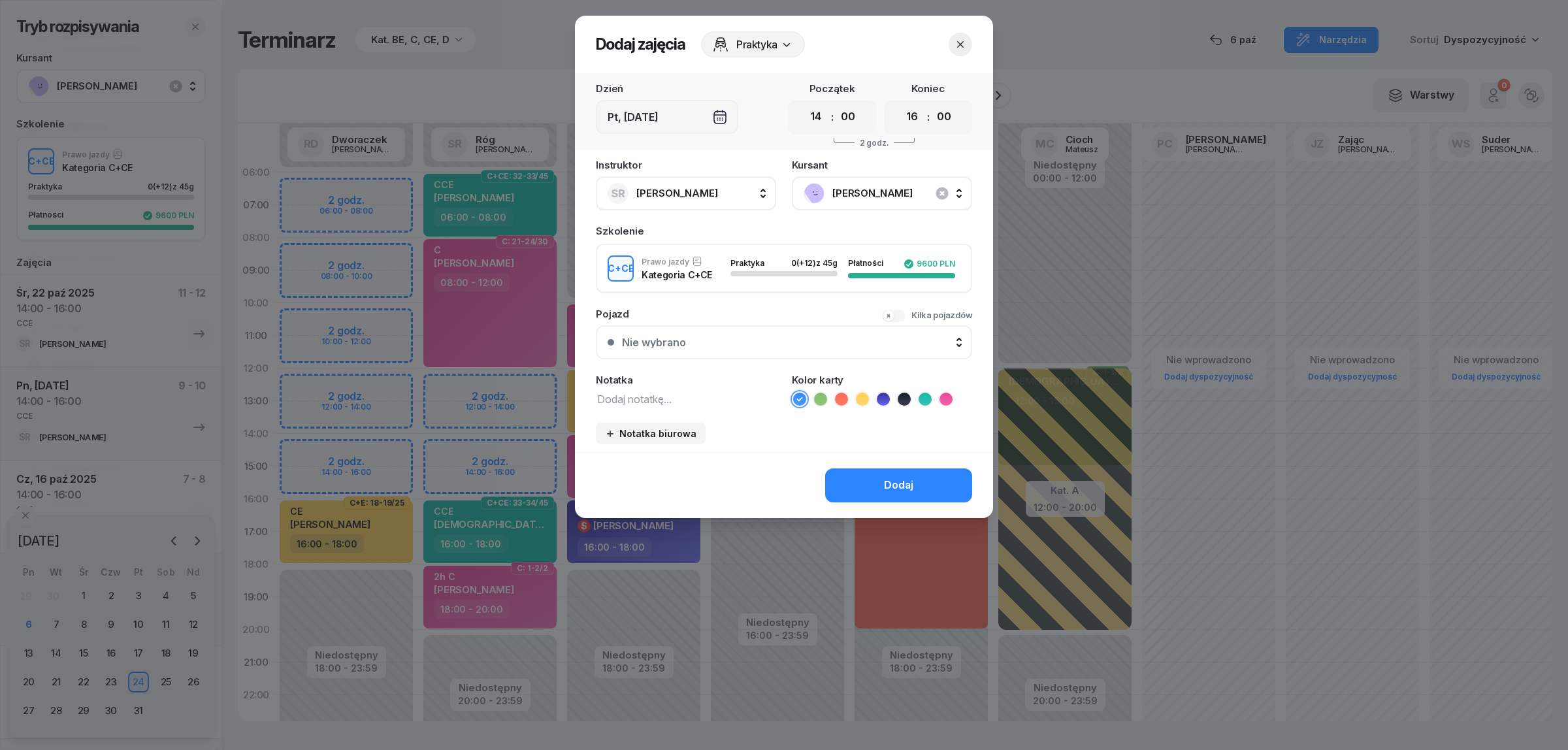
click at [661, 395] on textarea at bounding box center [686, 398] width 180 height 17
type textarea "CCE"
click at [927, 396] on icon at bounding box center [925, 399] width 13 height 13
click at [879, 474] on button "Dodaj" at bounding box center [898, 485] width 147 height 34
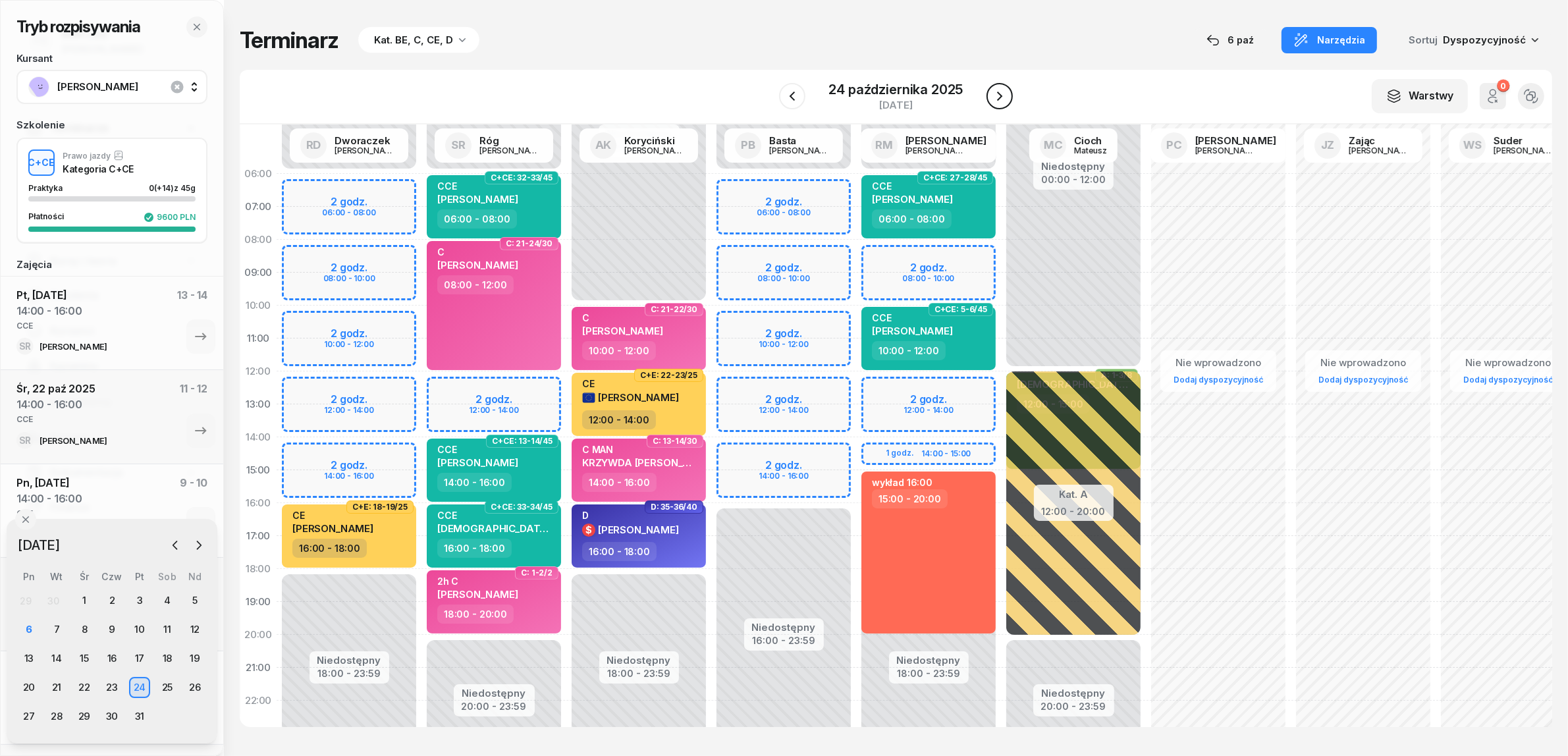
click at [999, 99] on icon "button" at bounding box center [999, 96] width 5 height 9
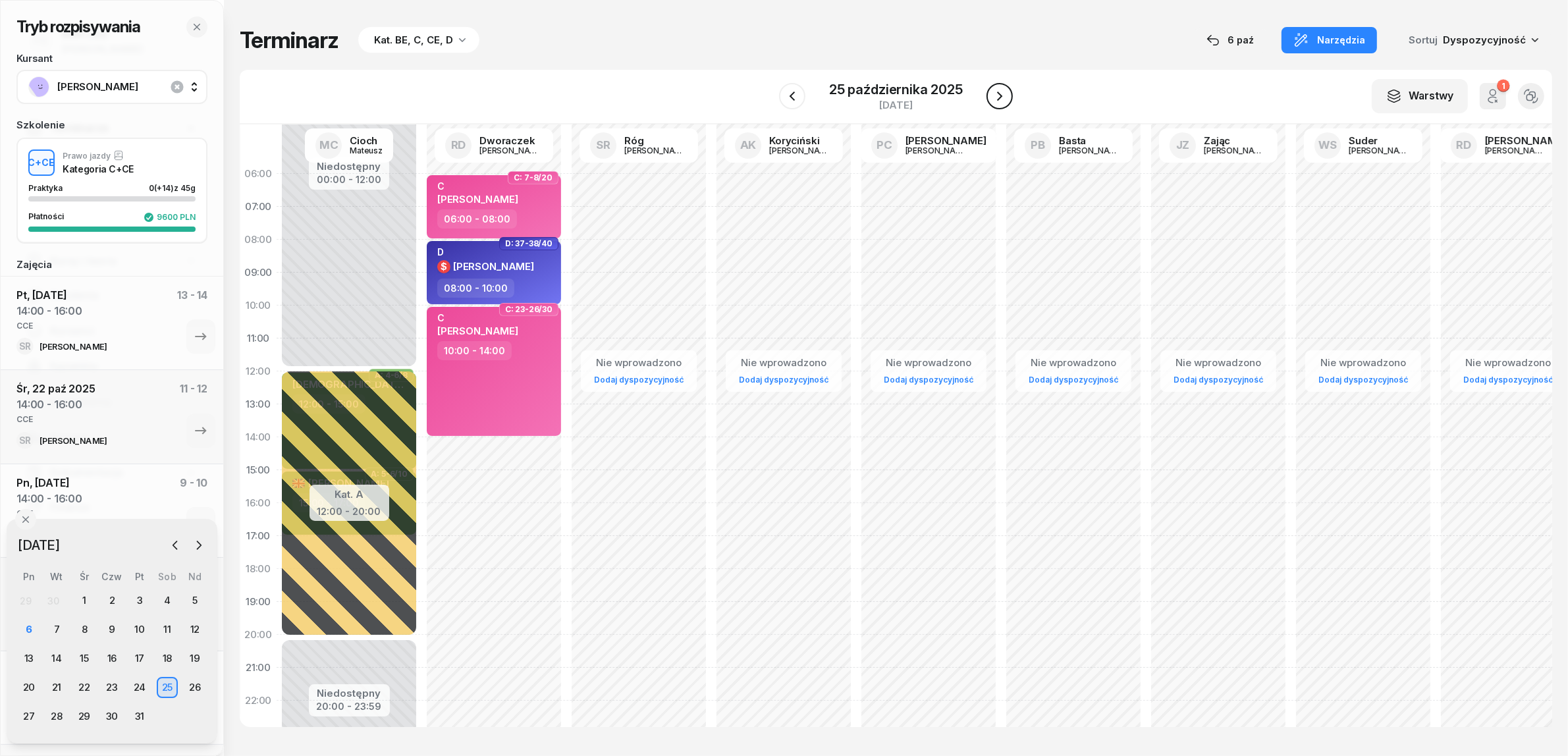
click at [999, 99] on icon "button" at bounding box center [999, 96] width 5 height 9
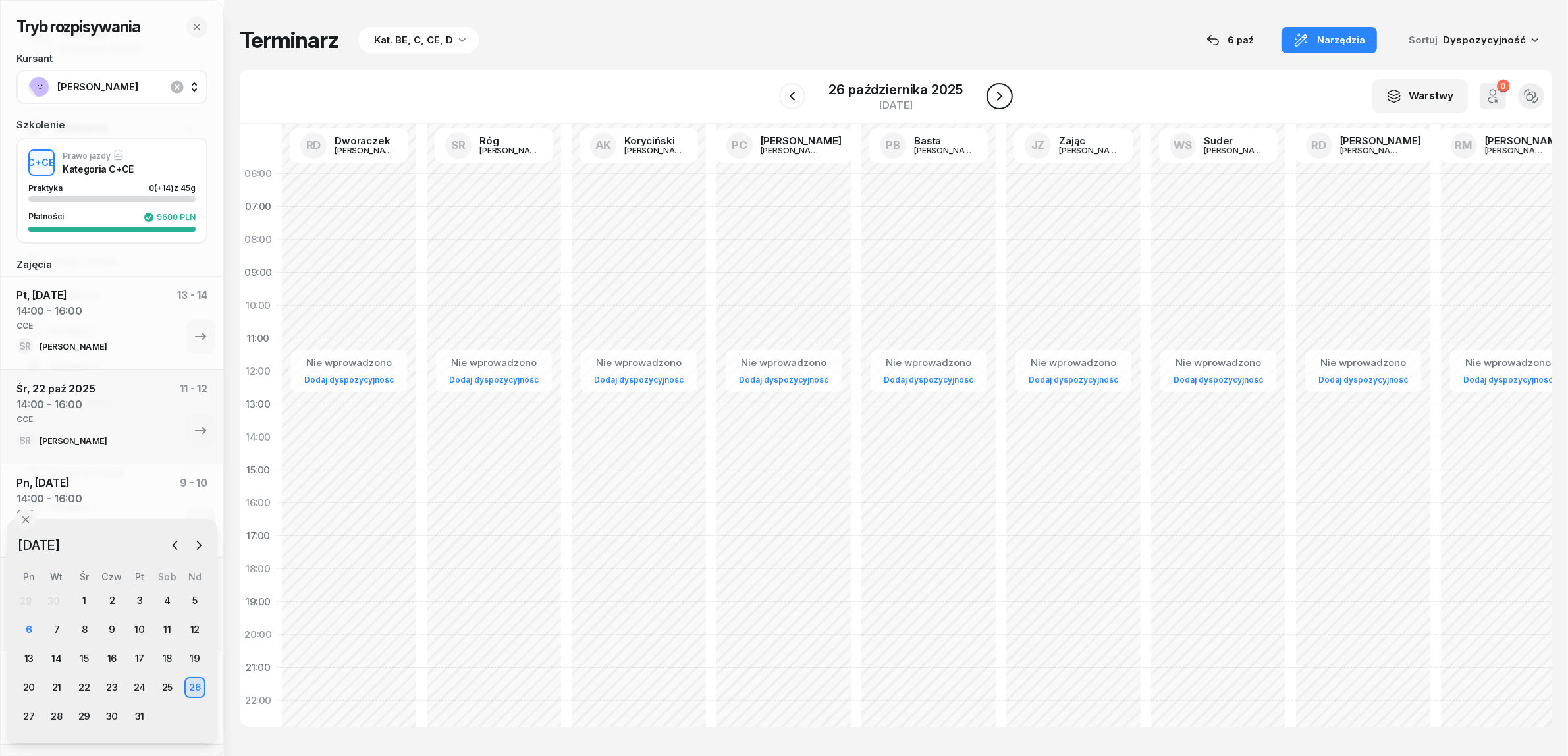
click at [999, 99] on icon "button" at bounding box center [999, 96] width 5 height 9
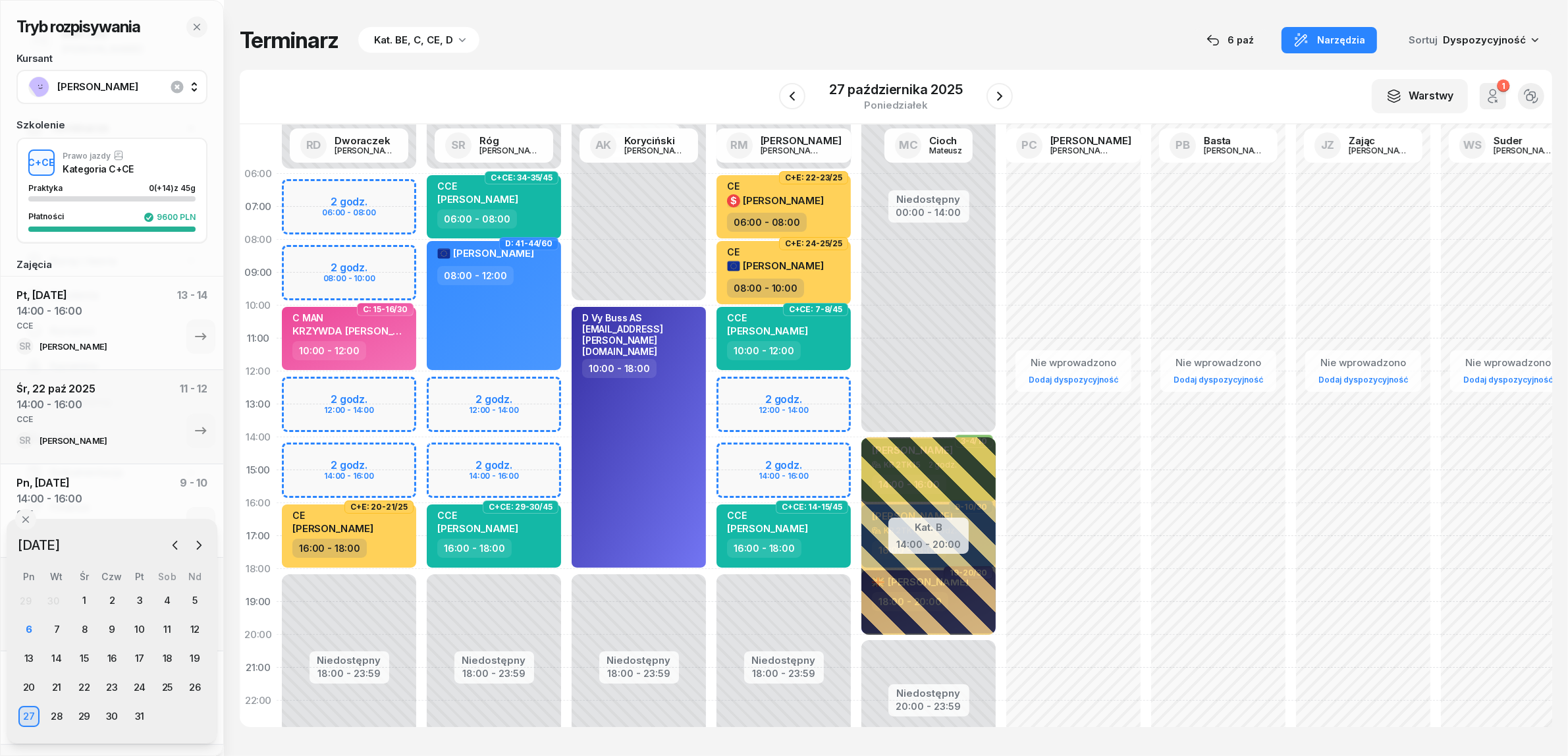
click at [769, 454] on div "Niedostępny 00:00 - 06:00 Niedostępny 18:00 - 23:59 2 godz. 12:00 - 14:00 2 god…" at bounding box center [784, 470] width 145 height 626
select select "14"
select select "16"
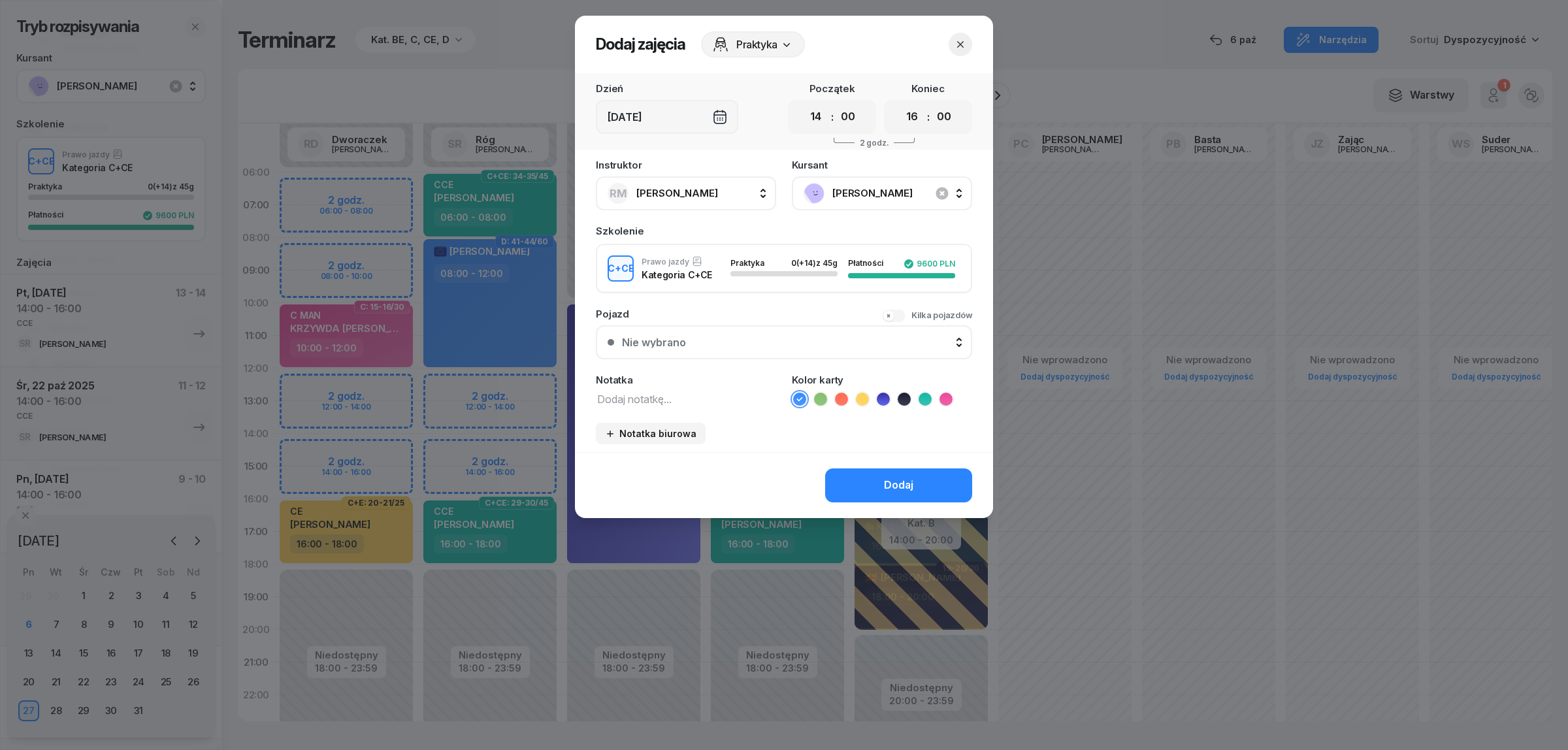
click at [456, 449] on div at bounding box center [784, 375] width 1568 height 750
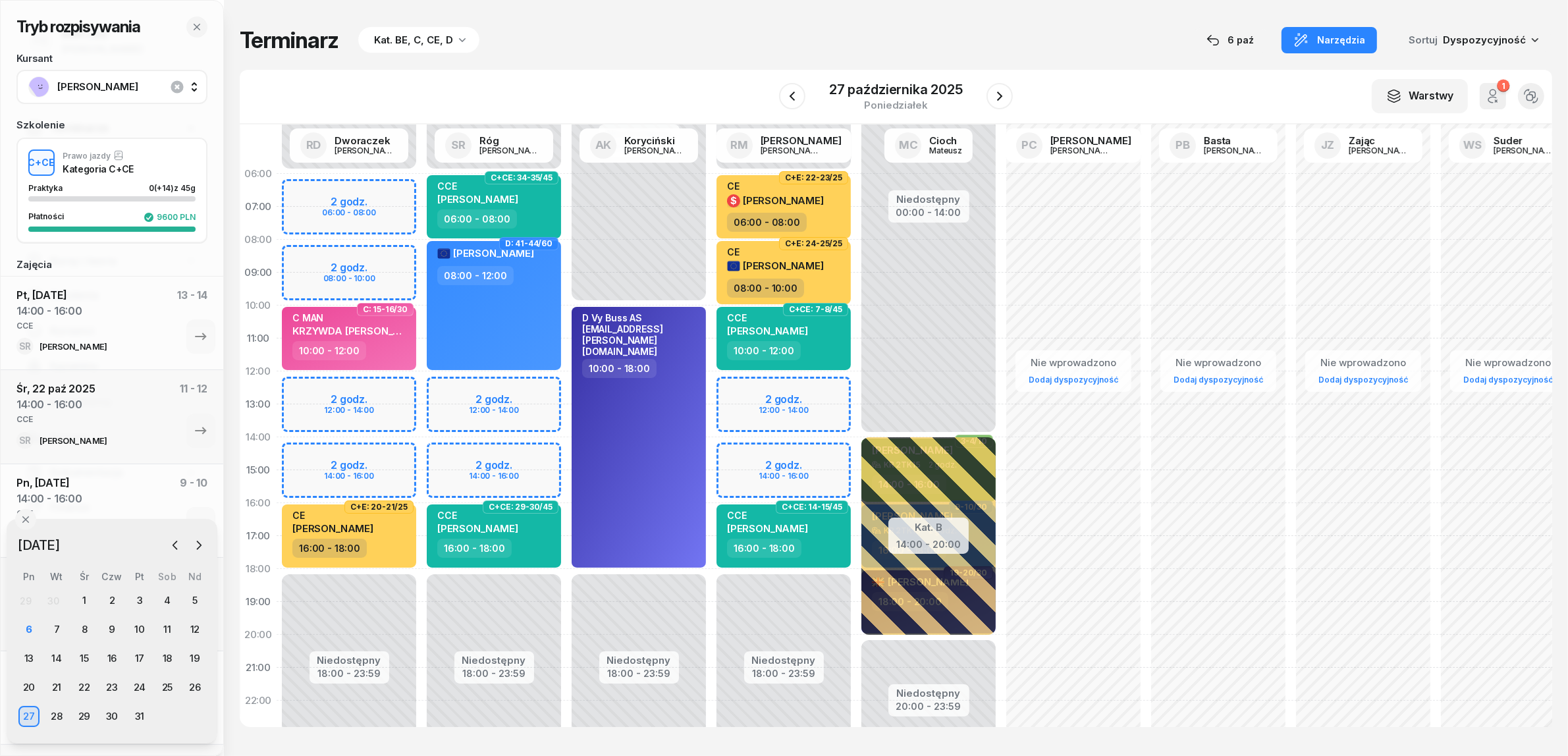
click at [459, 453] on div "Niedostępny 00:00 - 06:00 Niedostępny 18:00 - 23:59 2 godz. 12:00 - 14:00 2 god…" at bounding box center [494, 470] width 145 height 626
select select "14"
select select "16"
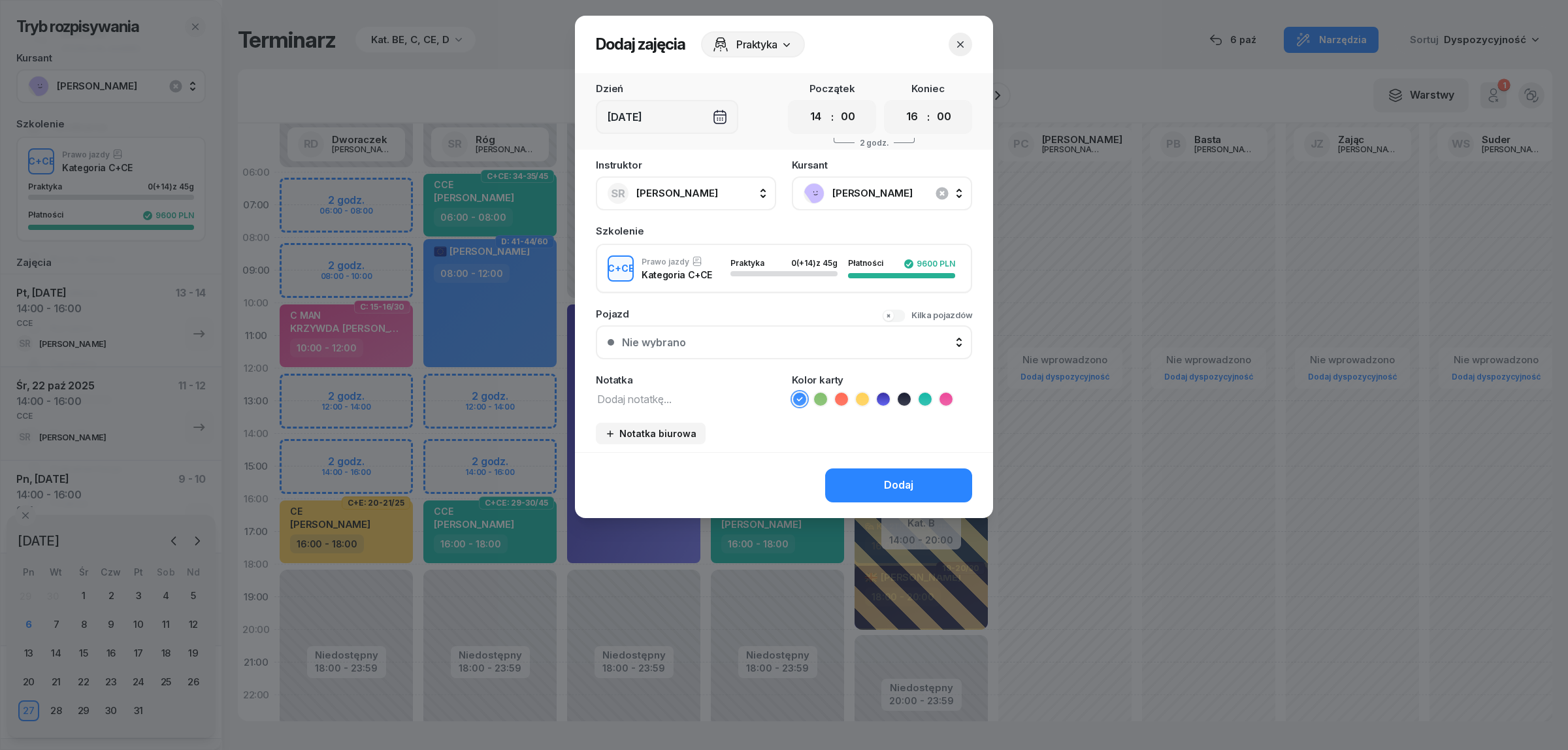
click at [641, 396] on textarea at bounding box center [686, 398] width 180 height 17
type textarea "CCE"
drag, startPoint x: 928, startPoint y: 392, endPoint x: 923, endPoint y: 402, distance: 11.2
click at [929, 393] on icon at bounding box center [925, 399] width 13 height 13
click at [894, 477] on div "Dodaj" at bounding box center [898, 486] width 30 height 17
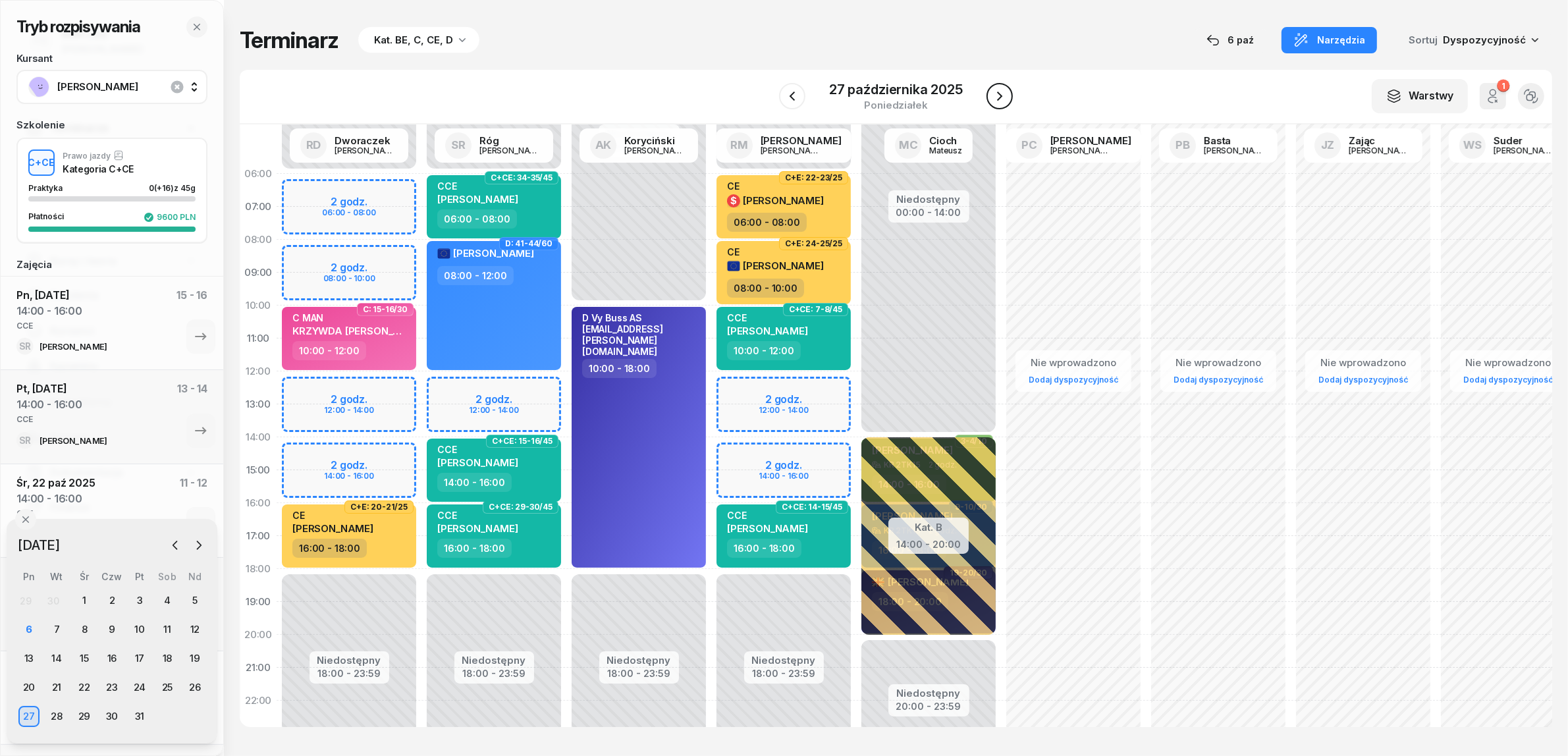
click at [1001, 94] on icon "button" at bounding box center [999, 97] width 16 height 16
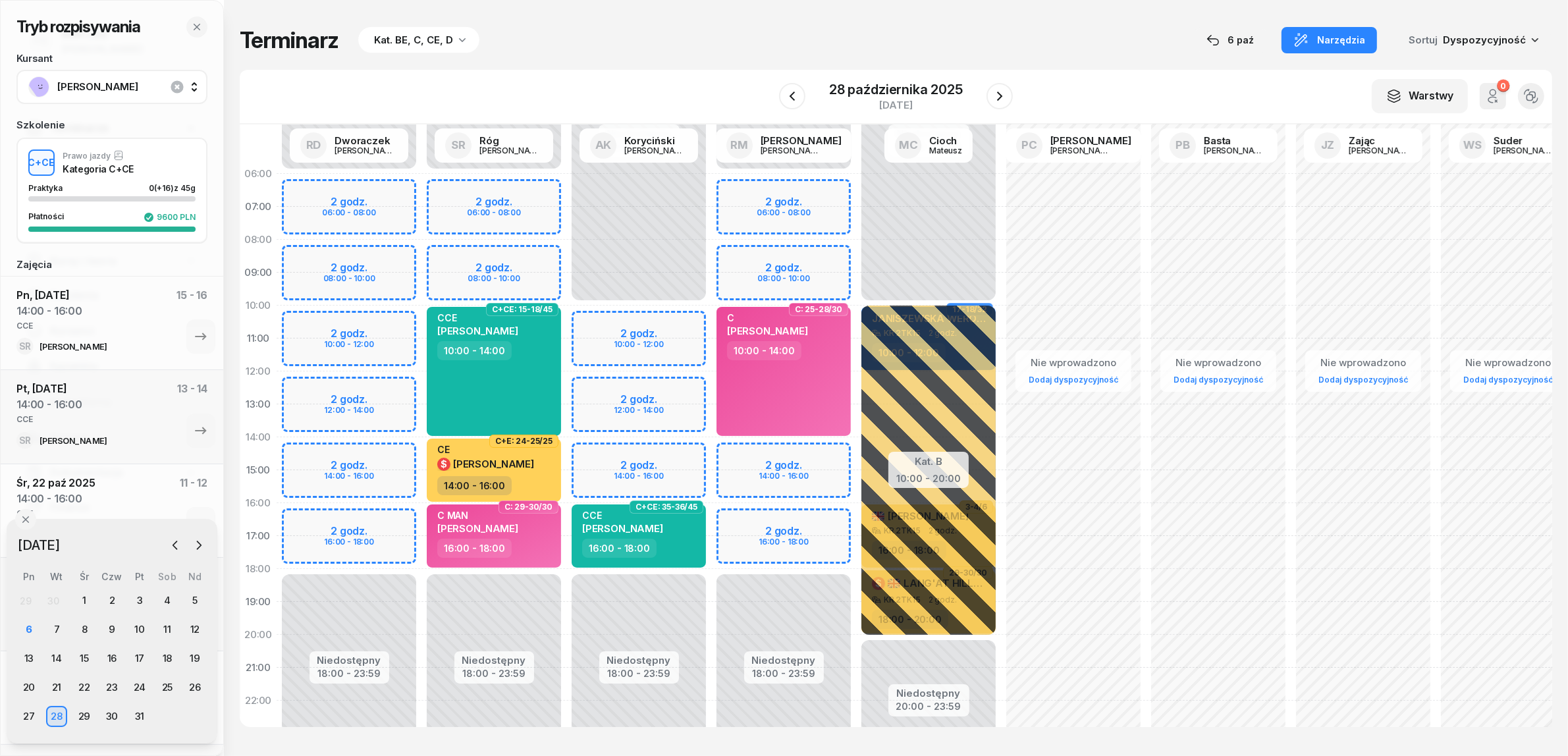
click at [811, 522] on div "Niedostępny 00:00 - 06:00 Niedostępny 18:00 - 23:59 2 godz. 06:00 - 08:00 2 god…" at bounding box center [784, 470] width 145 height 626
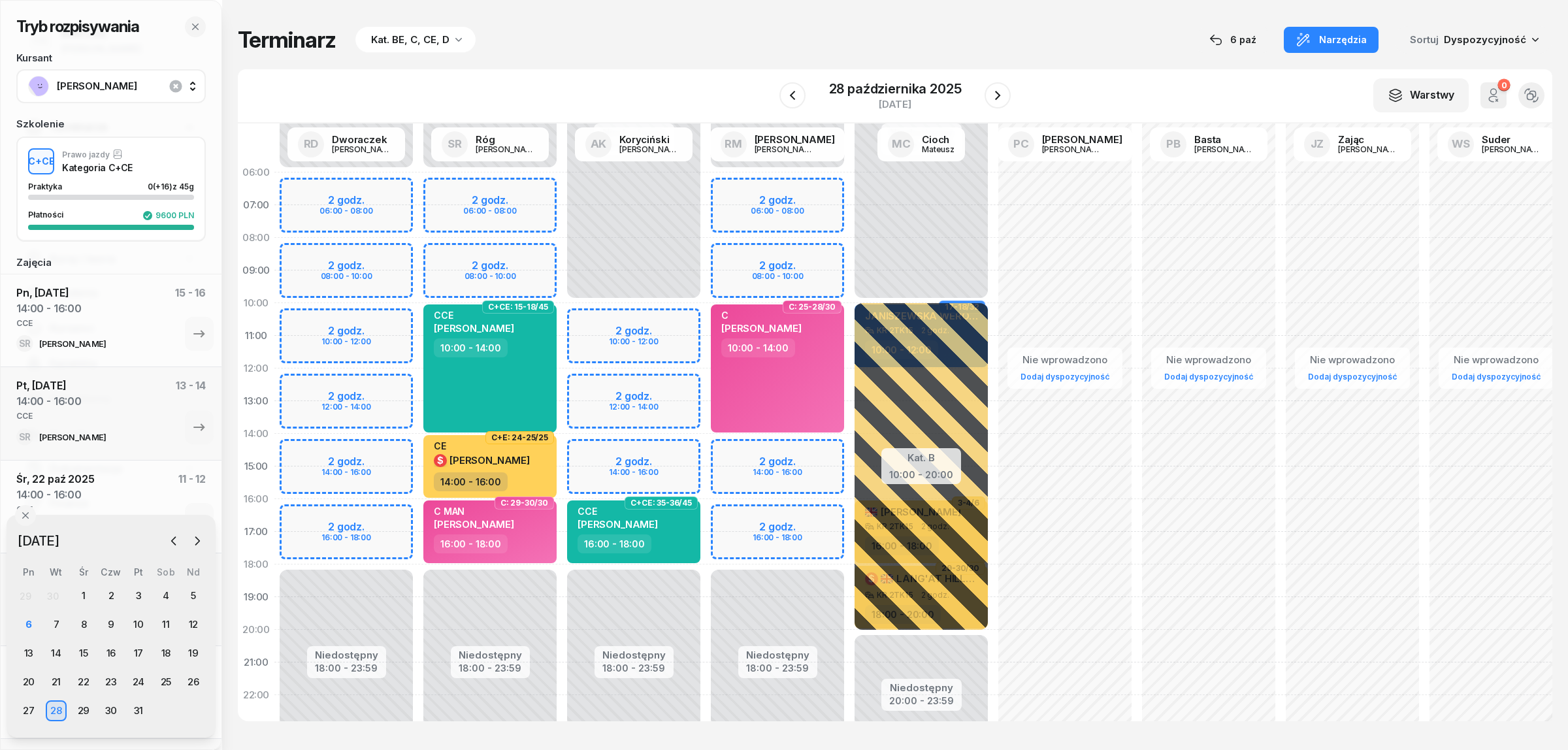
select select "16"
select select "18"
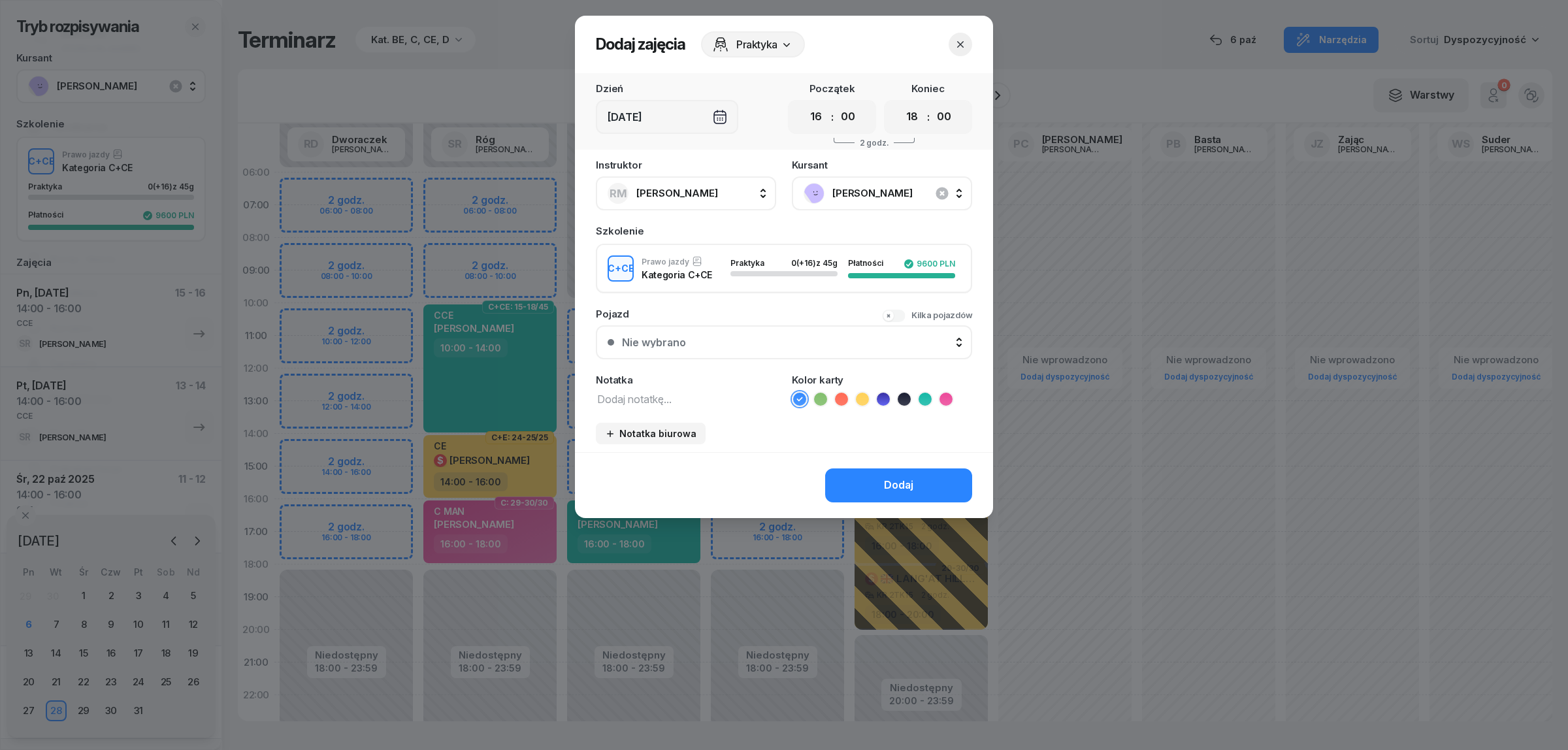
click at [655, 396] on textarea at bounding box center [686, 398] width 180 height 17
type textarea "CCE"
click at [925, 397] on icon at bounding box center [925, 399] width 13 height 13
click at [905, 477] on div "Dodaj" at bounding box center [898, 486] width 30 height 17
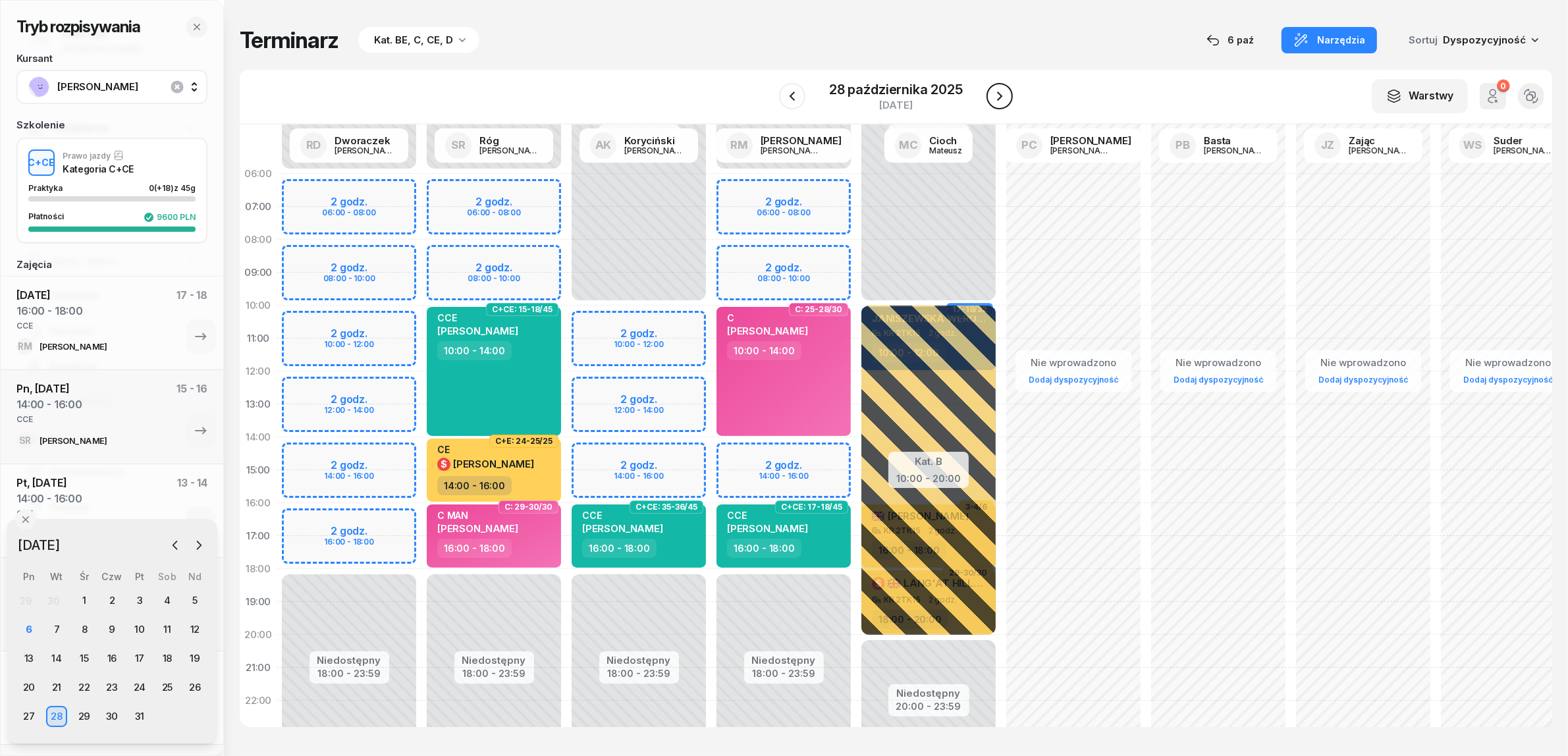
click at [999, 95] on icon "button" at bounding box center [999, 97] width 16 height 16
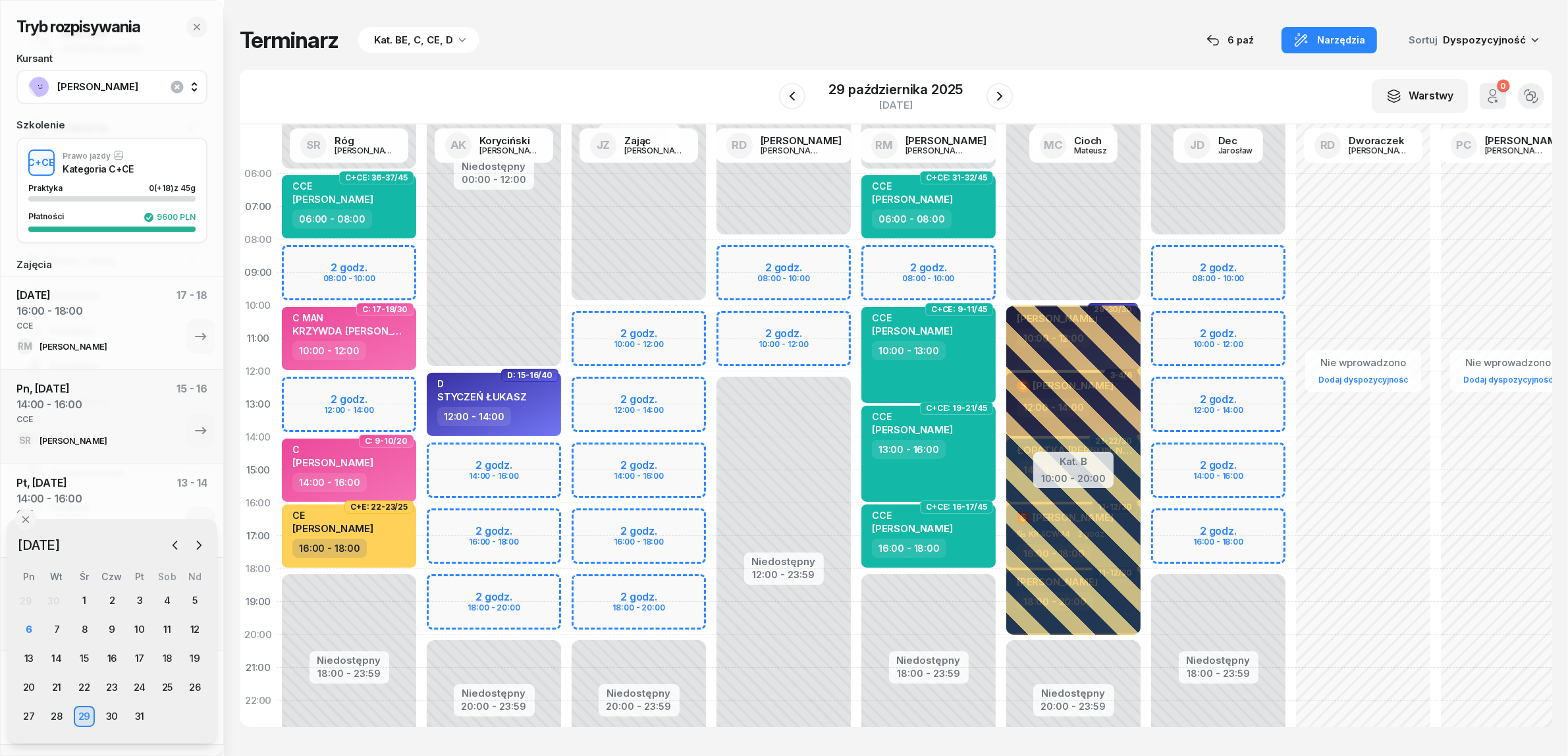
click at [598, 525] on div "Niedostępny 00:00 - 10:00 Niedostępny 20:00 - 23:59 2 godz. 10:00 - 12:00 2 god…" at bounding box center [639, 470] width 145 height 626
select select "16"
select select "18"
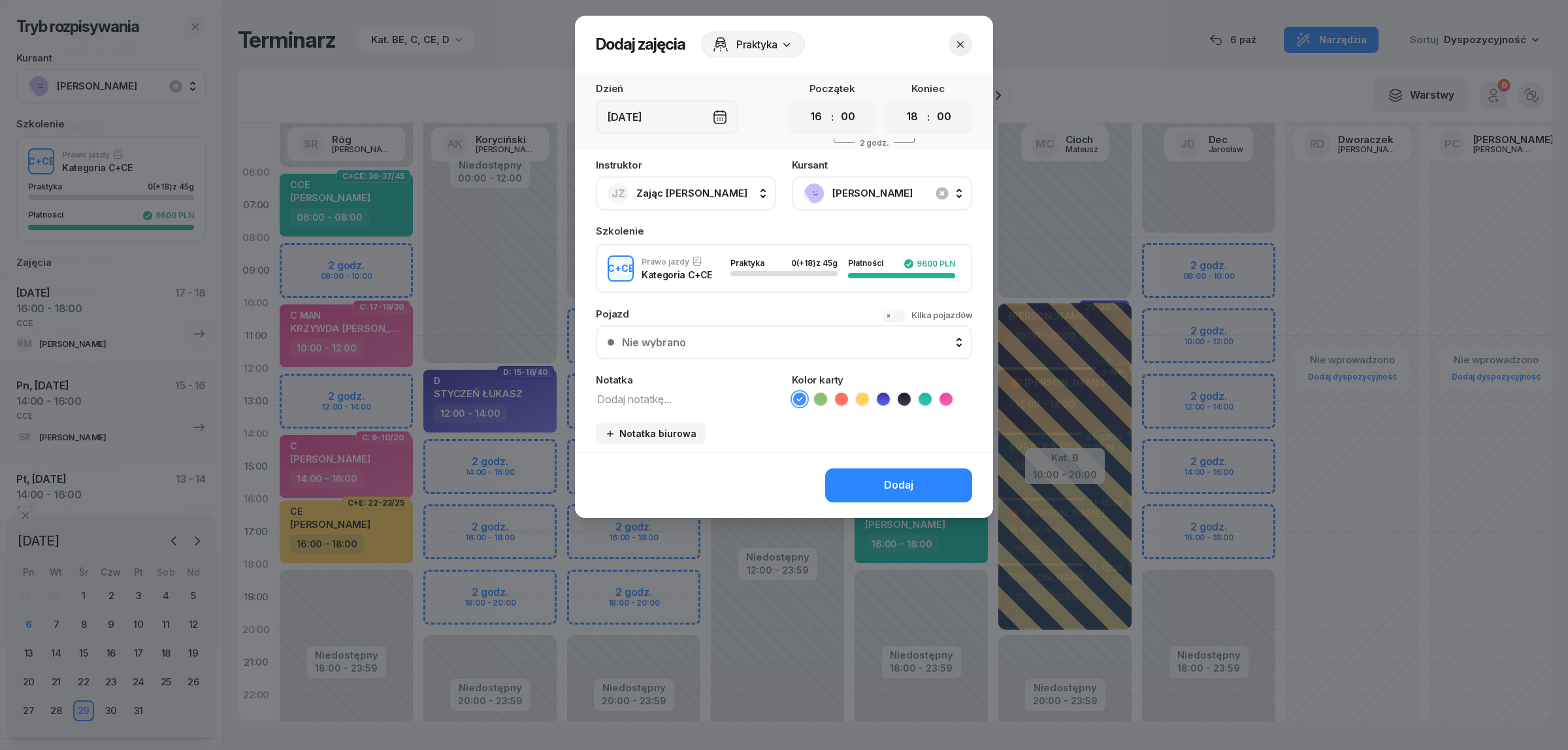
click at [616, 405] on div "Instruktor JZ Zając Jacek AK Koryciński Artur BP Pająk Bogusław DA Arendarczyk …" at bounding box center [783, 306] width 418 height 292
click at [618, 390] on textarea at bounding box center [686, 398] width 180 height 17
click at [514, 513] on div at bounding box center [784, 375] width 1568 height 750
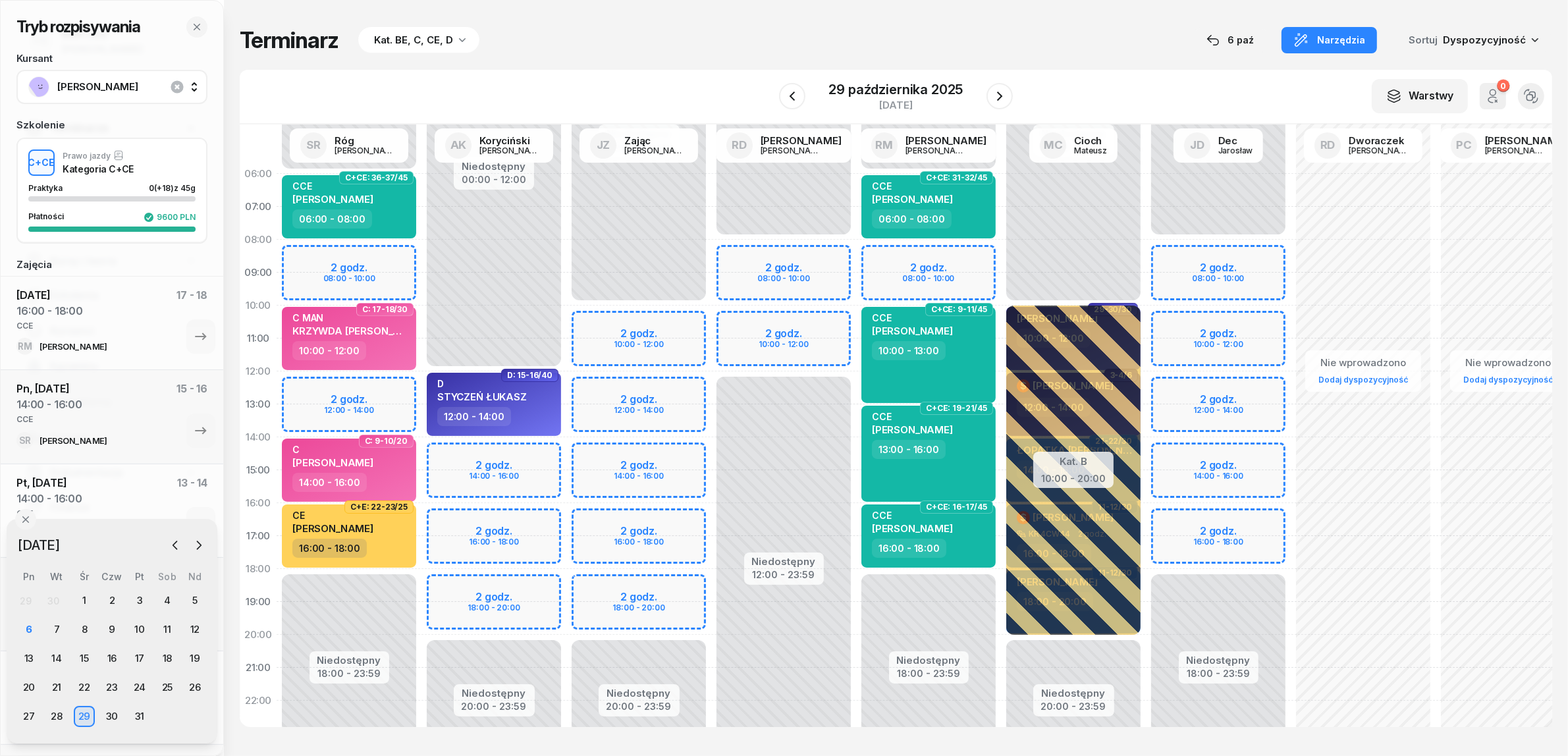
click at [519, 518] on div "Niedostępny 00:00 - 12:00 Niedostępny 20:00 - 23:59 2 godz. 14:00 - 16:00 2 god…" at bounding box center [494, 470] width 145 height 626
select select "16"
select select "18"
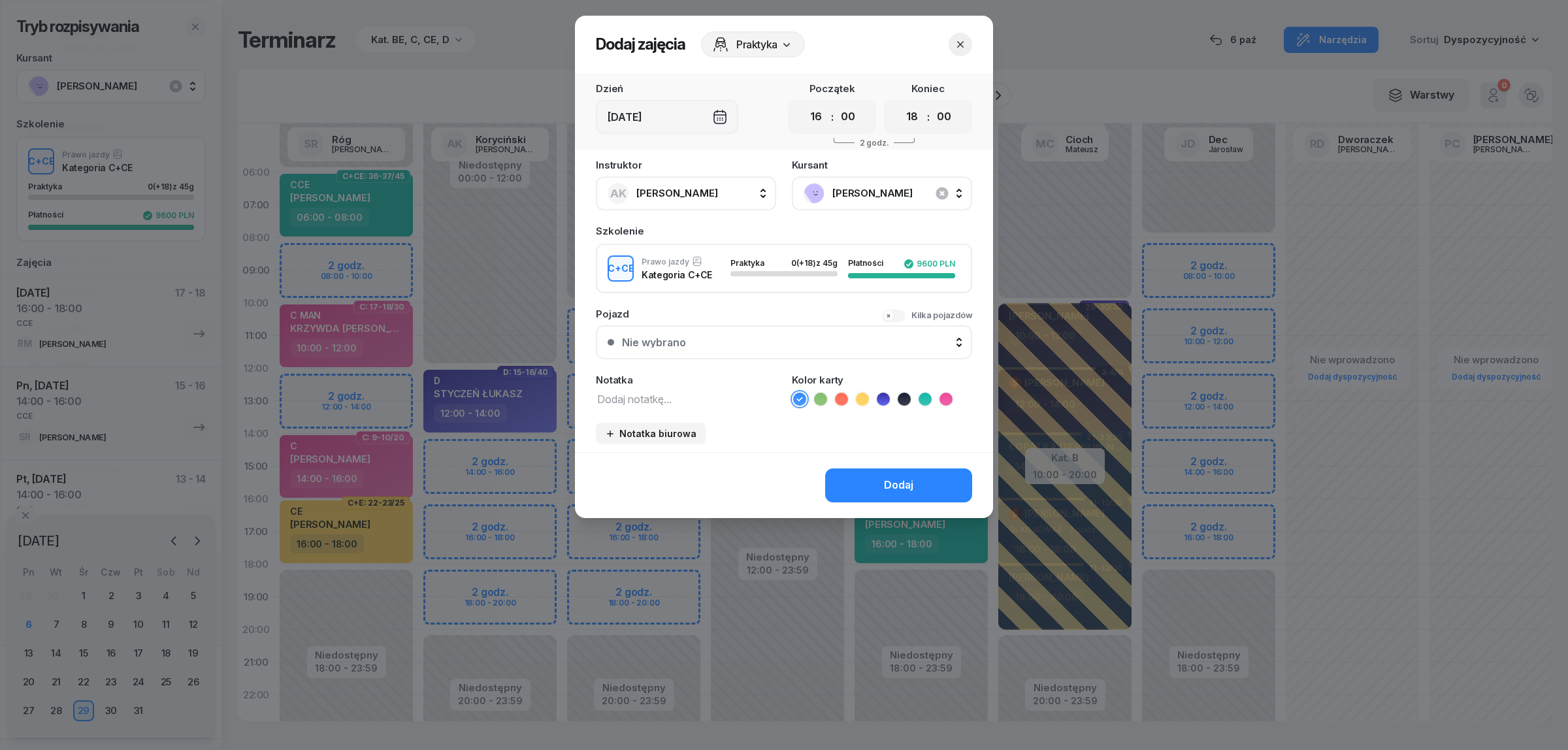
click at [614, 392] on textarea at bounding box center [686, 398] width 180 height 17
type textarea "CCE"
click at [924, 394] on icon at bounding box center [925, 399] width 13 height 13
click at [889, 477] on div "Dodaj" at bounding box center [898, 486] width 30 height 17
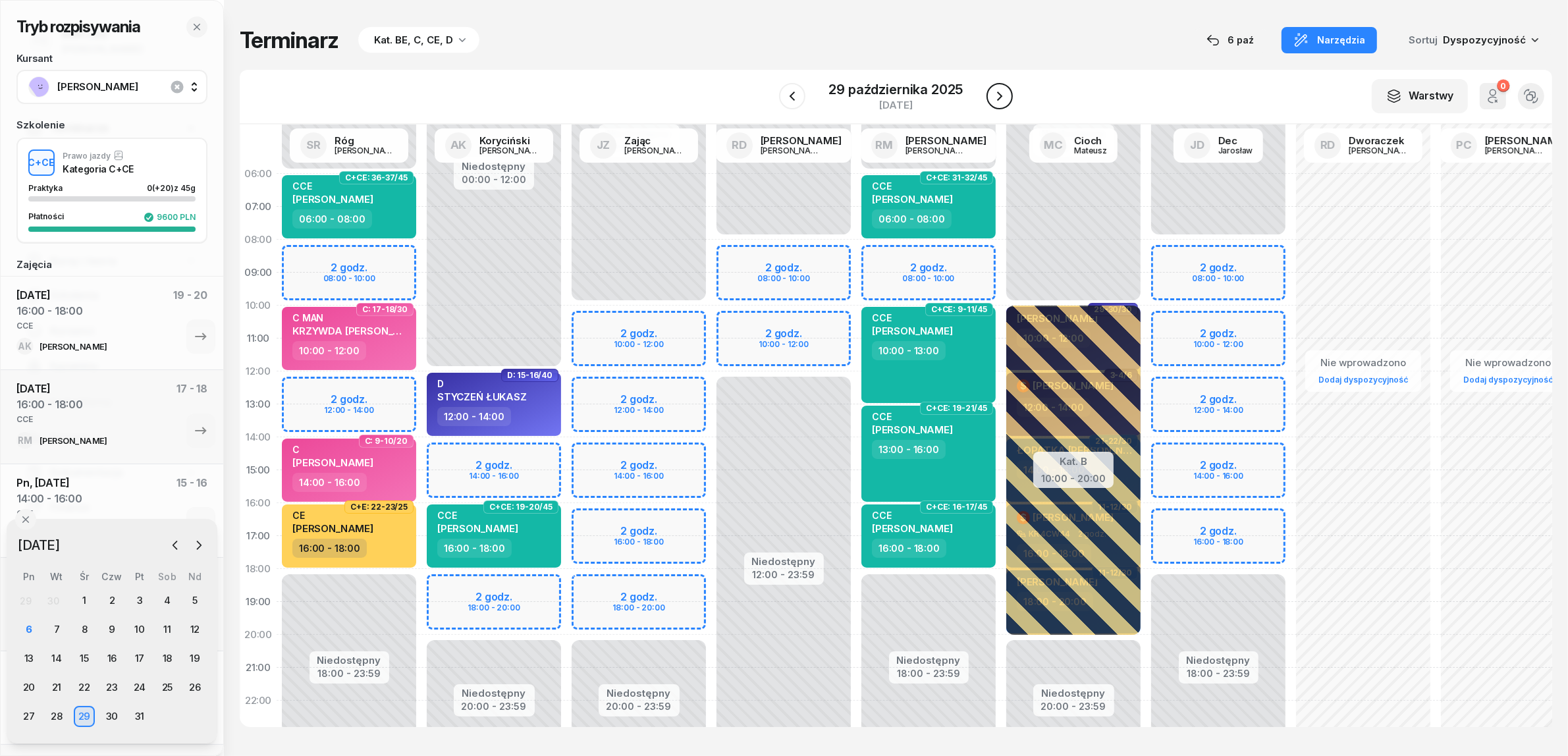
click at [1004, 99] on icon "button" at bounding box center [999, 97] width 16 height 16
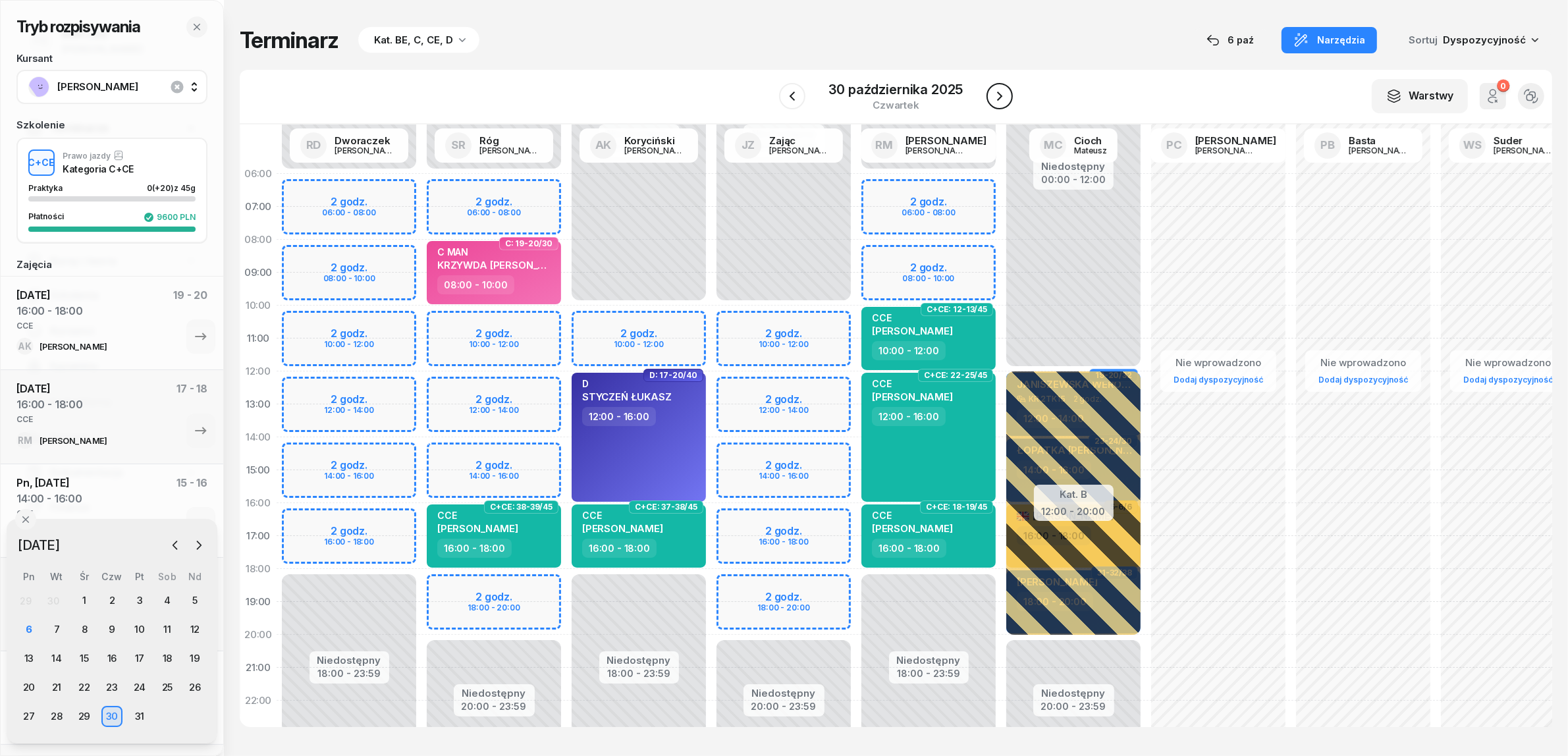
click at [1004, 99] on icon "button" at bounding box center [999, 97] width 16 height 16
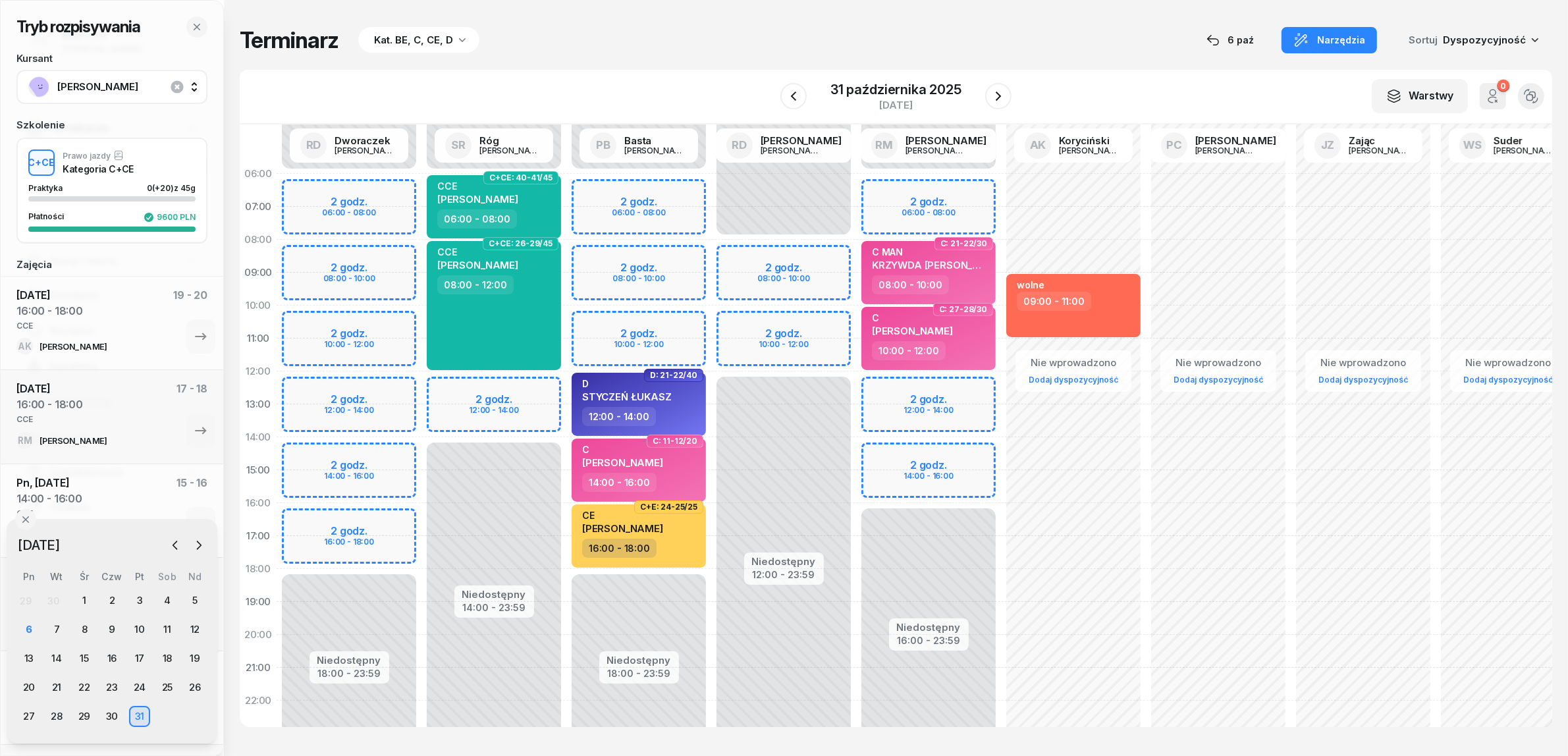
click at [878, 452] on div "Niedostępny 00:00 - 06:00 Niedostępny 16:00 - 23:59 2 godz. 06:00 - 08:00 2 god…" at bounding box center [929, 470] width 145 height 626
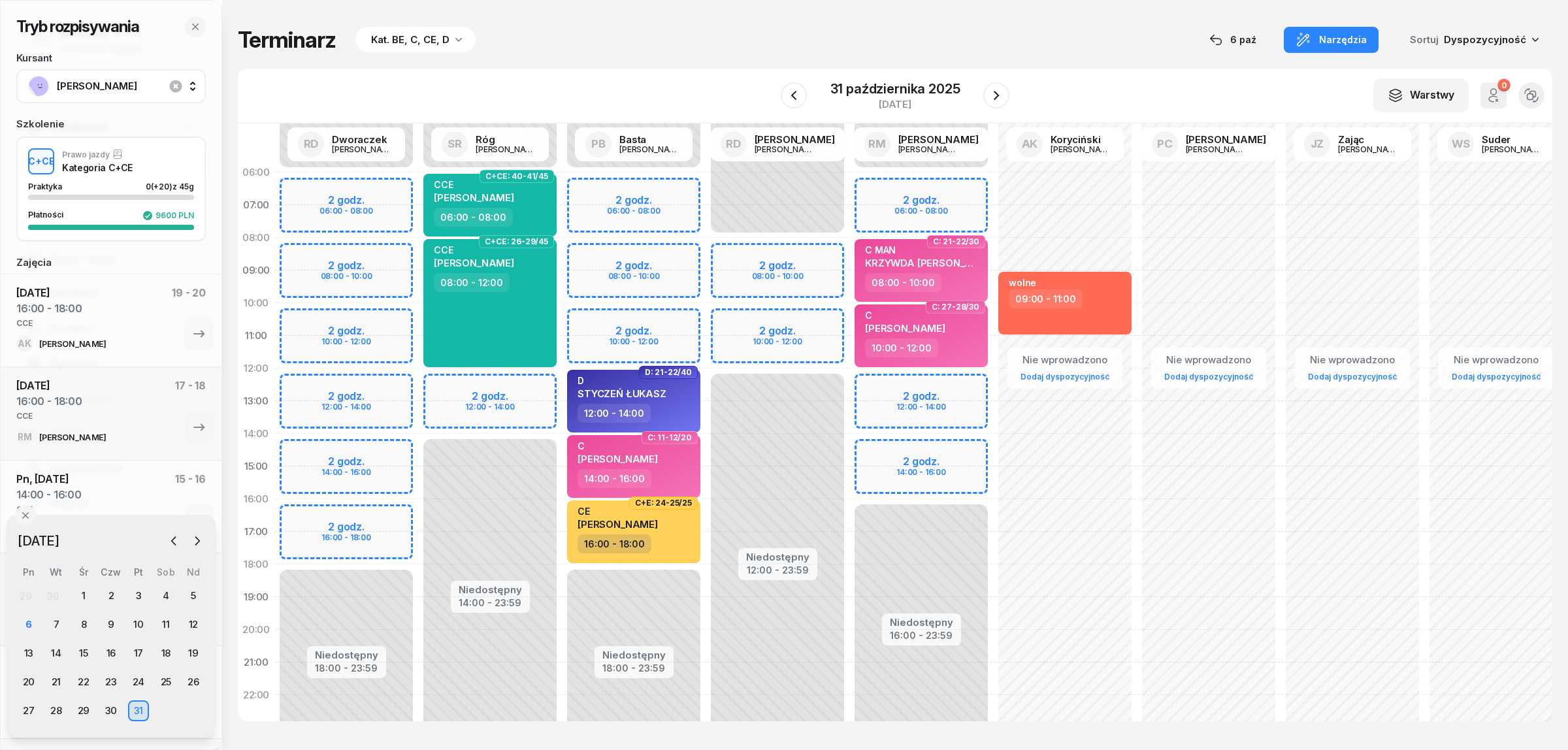
select select "14"
select select "16"
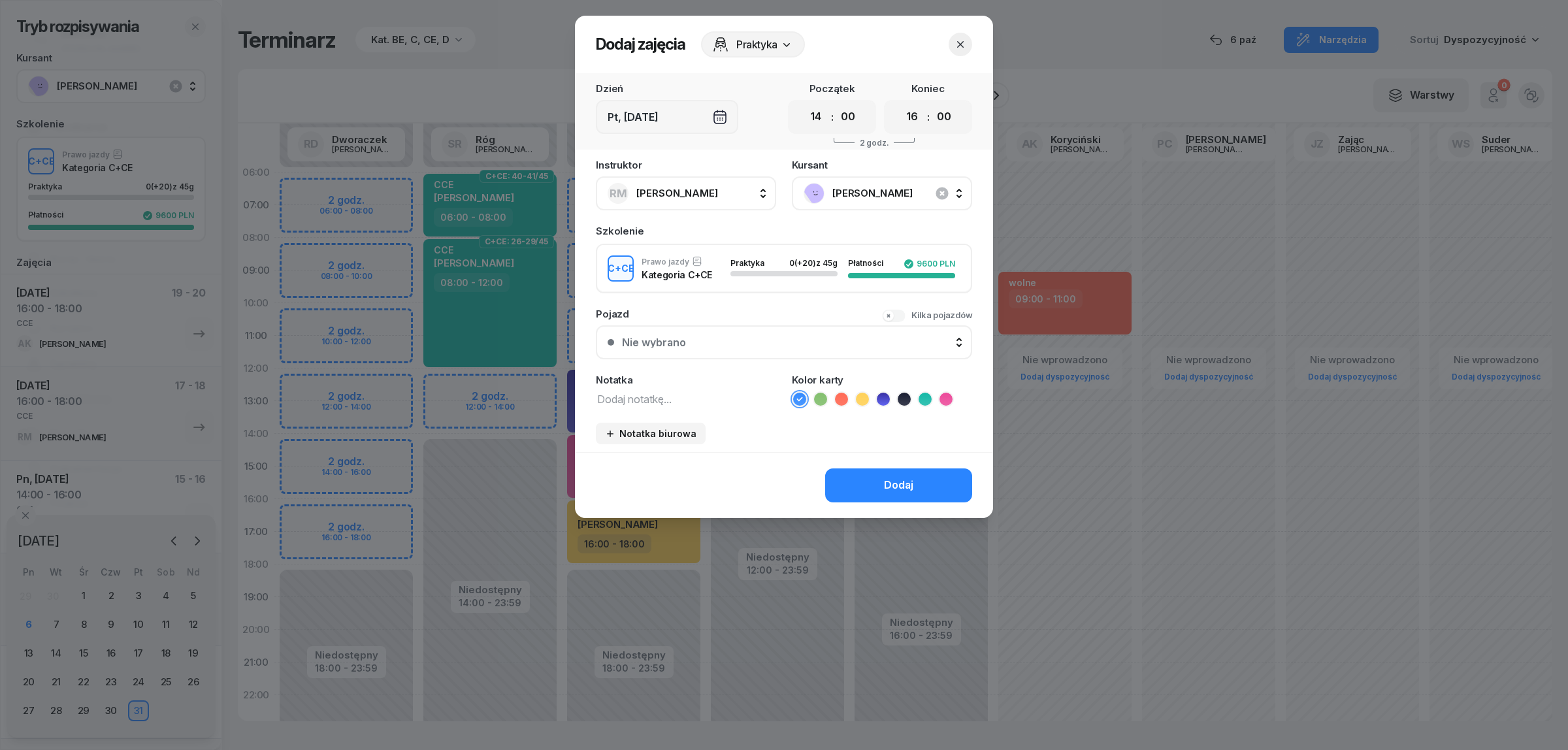
click at [720, 395] on textarea at bounding box center [686, 398] width 180 height 17
type textarea "CCE"
click at [926, 396] on icon at bounding box center [924, 398] width 6 height 5
click at [895, 480] on div "Dodaj" at bounding box center [898, 486] width 30 height 17
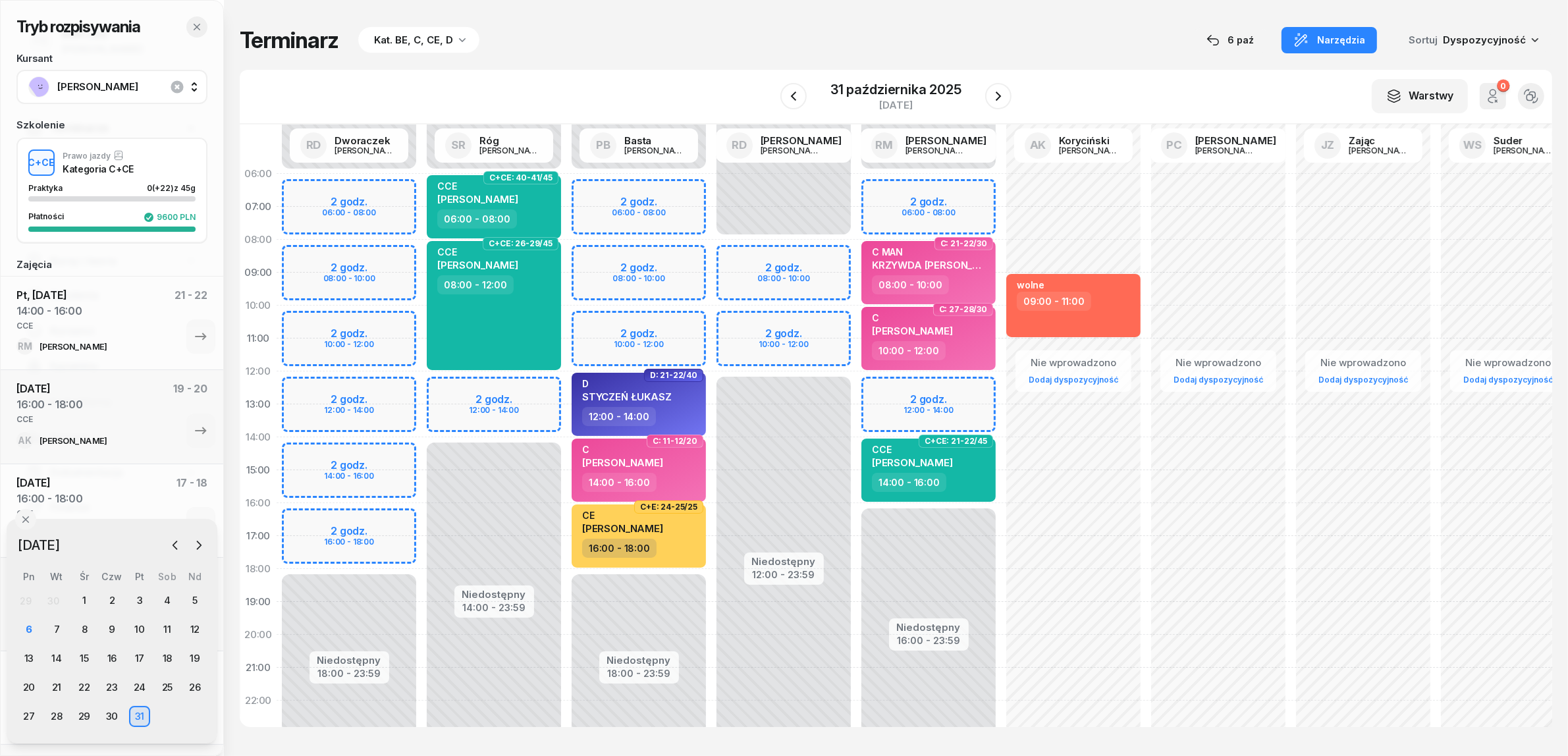
click at [198, 31] on icon "button" at bounding box center [197, 27] width 11 height 11
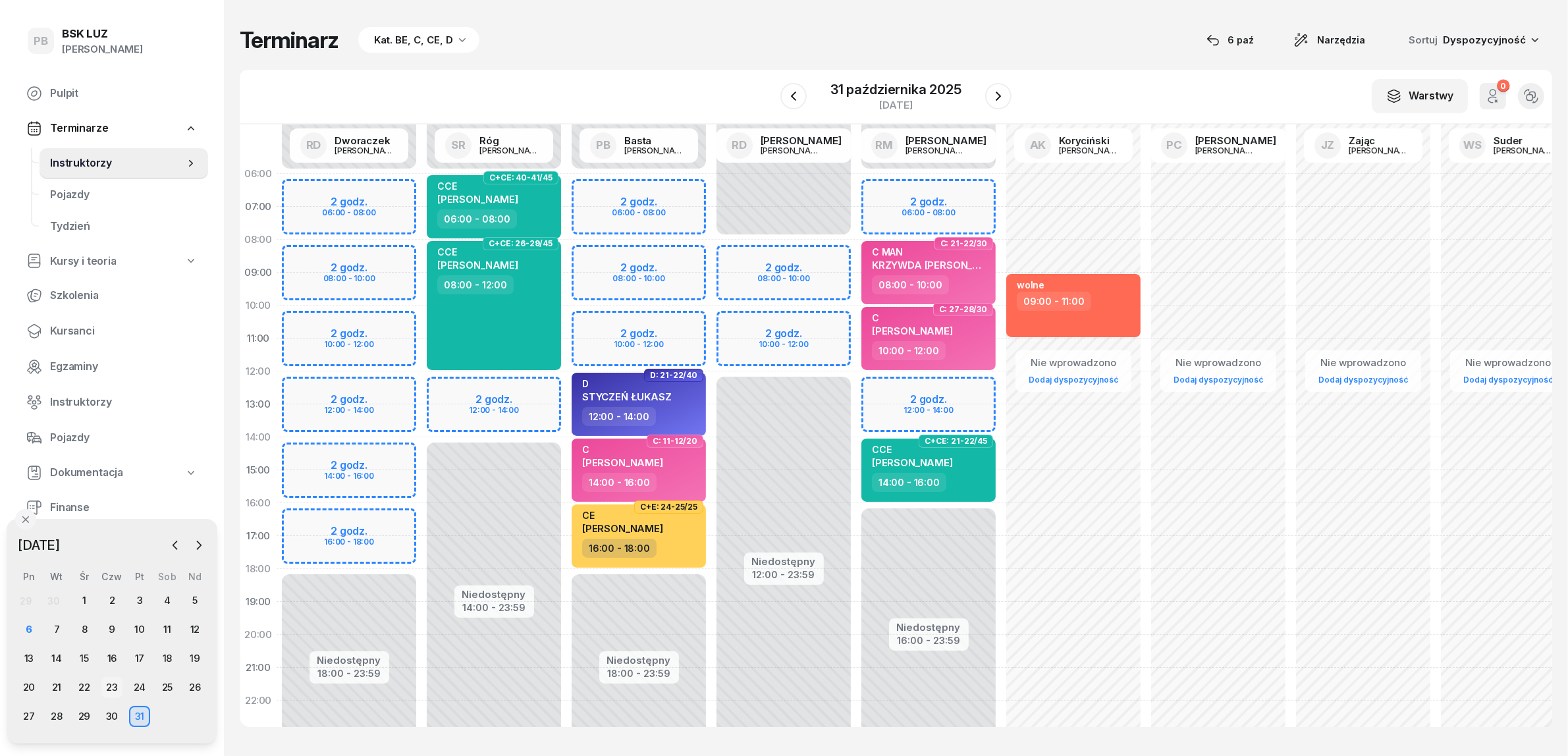
click at [114, 687] on div "23" at bounding box center [112, 688] width 21 height 21
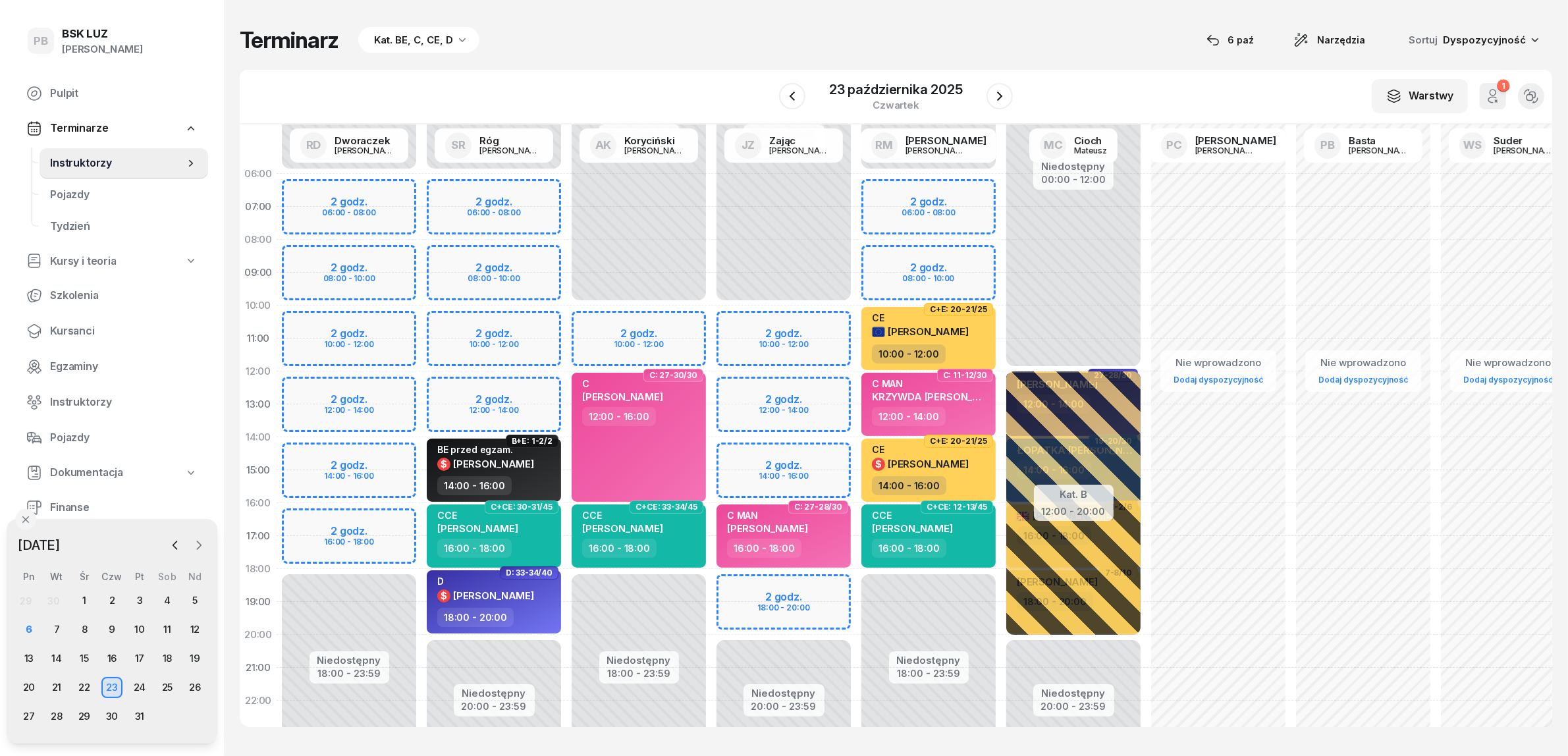
click at [196, 549] on icon "button" at bounding box center [199, 546] width 13 height 13
click at [60, 627] on div "4" at bounding box center [57, 630] width 21 height 21
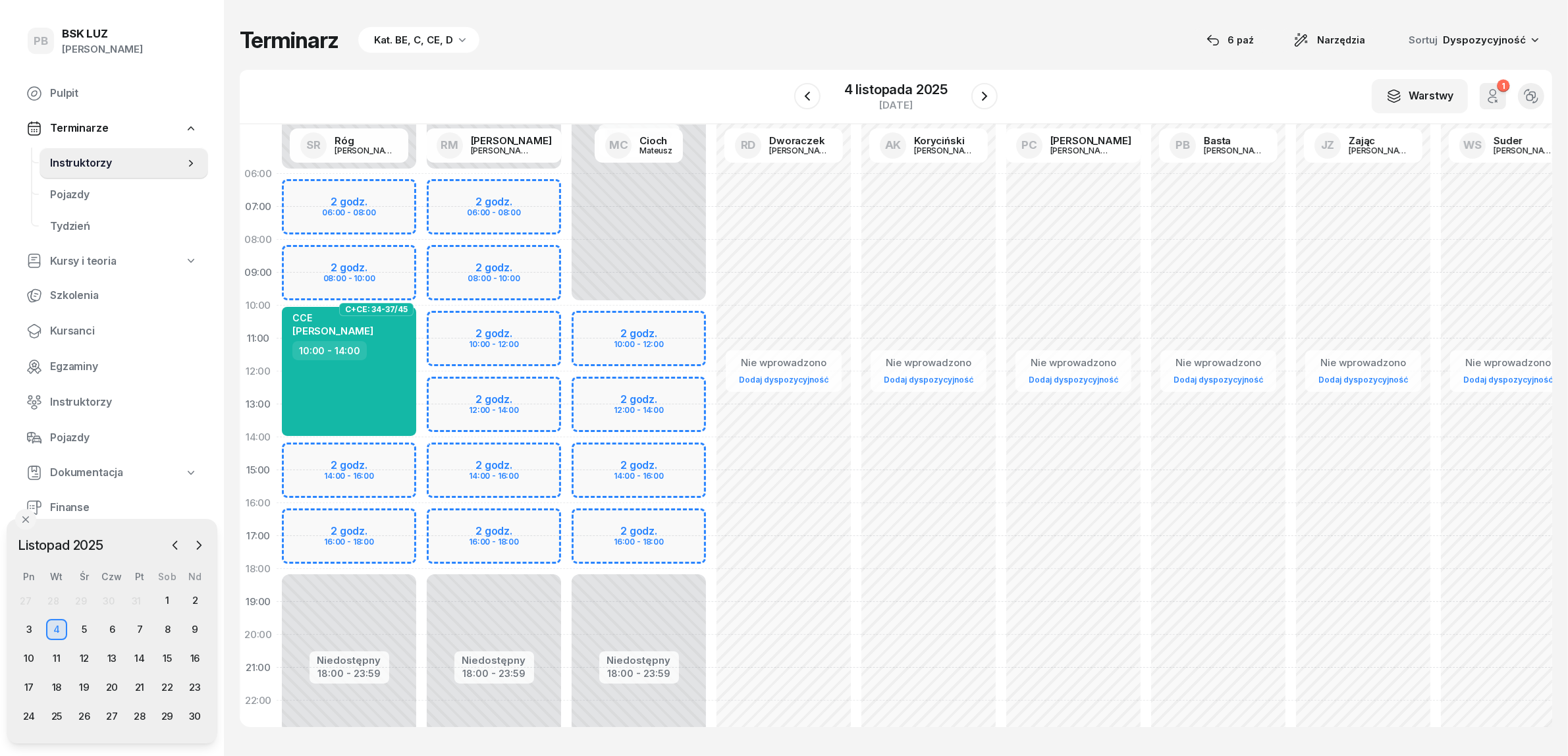
click at [452, 520] on div "Niedostępny 00:00 - 06:00 Niedostępny 18:00 - 23:59 2 godz. 06:00 - 08:00 2 god…" at bounding box center [494, 470] width 145 height 626
select select "16"
select select "18"
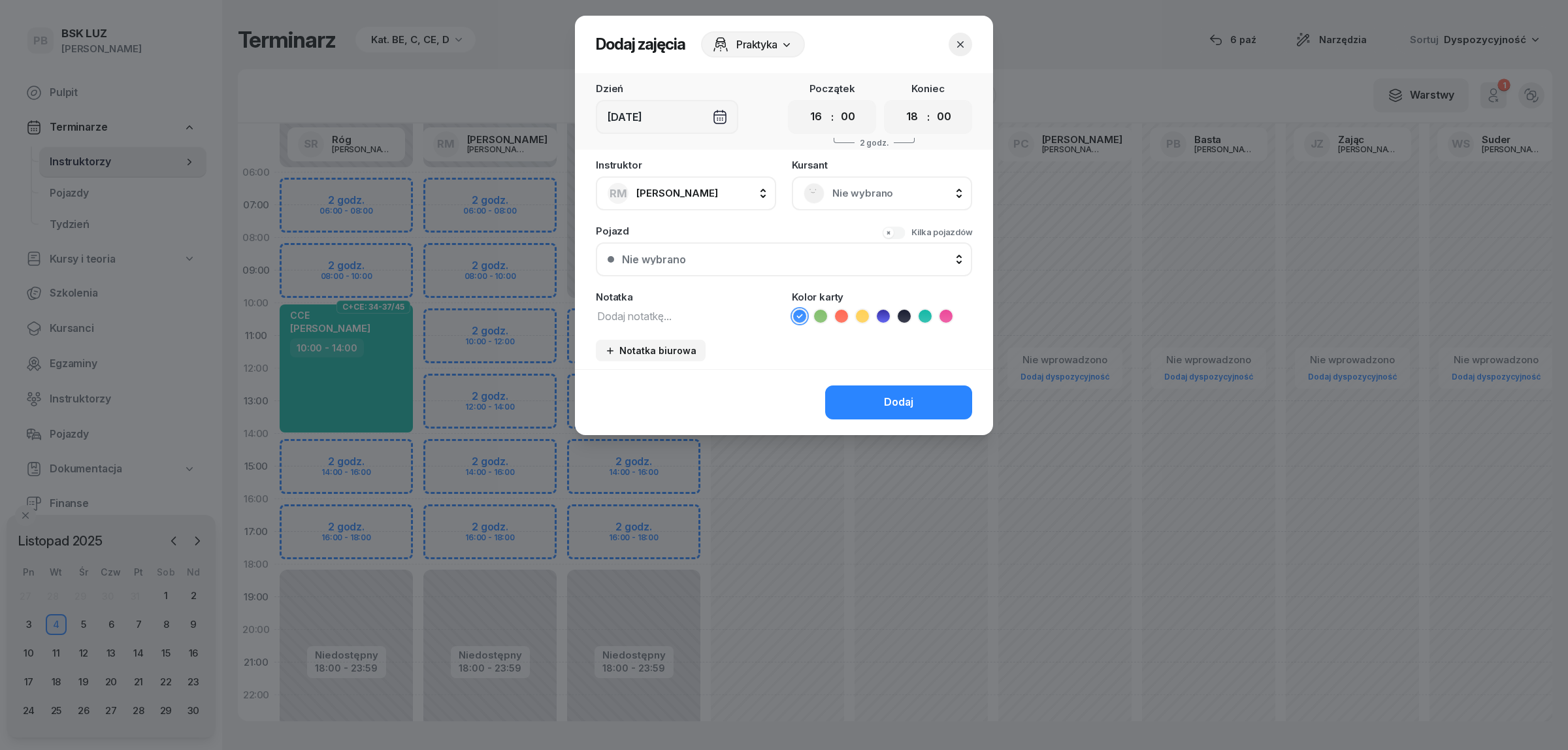
click at [857, 170] on div "Kursant Nie wybrano" at bounding box center [882, 185] width 180 height 50
click at [848, 190] on span "Nie wybrano" at bounding box center [896, 194] width 128 height 17
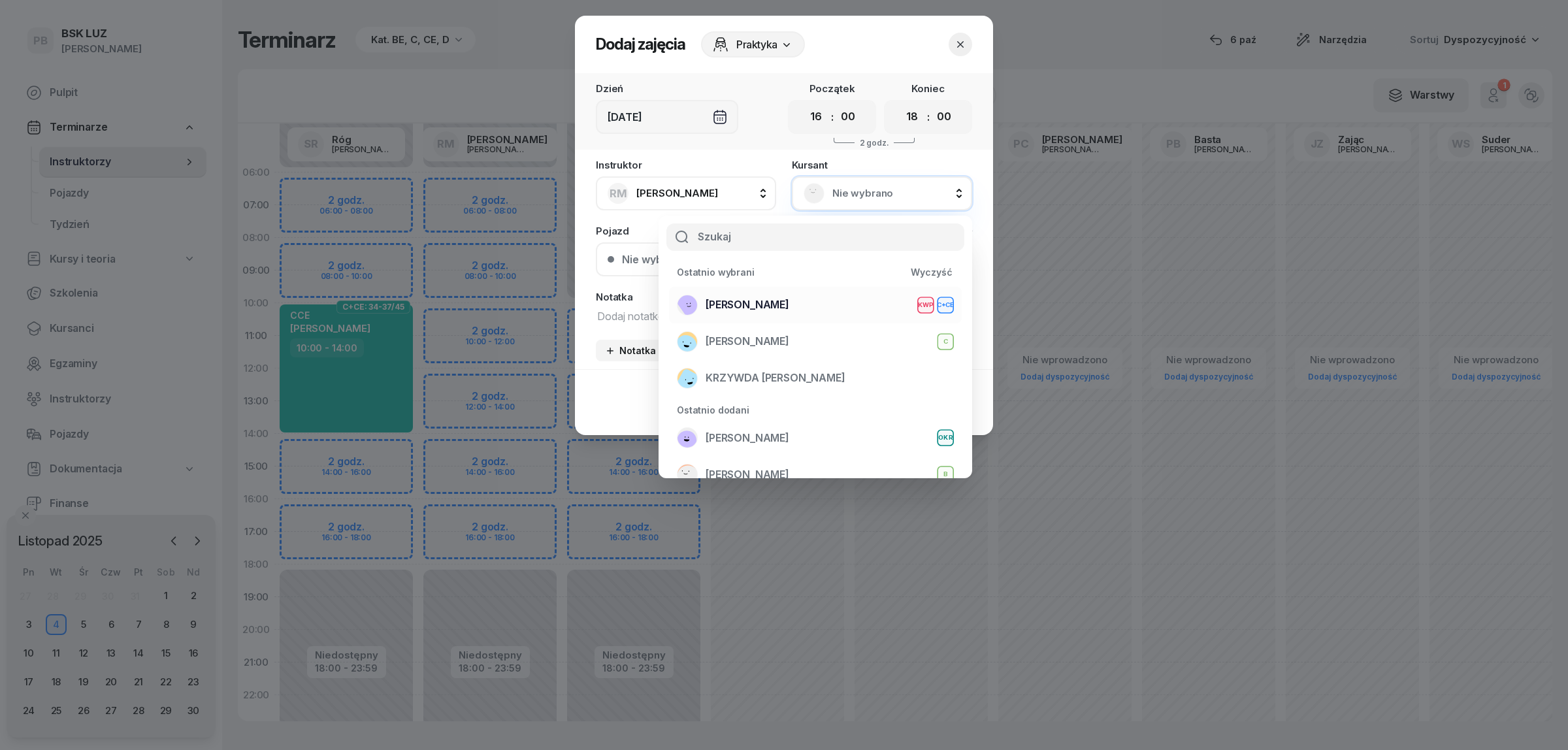
click at [754, 309] on span "[PERSON_NAME]" at bounding box center [747, 305] width 84 height 17
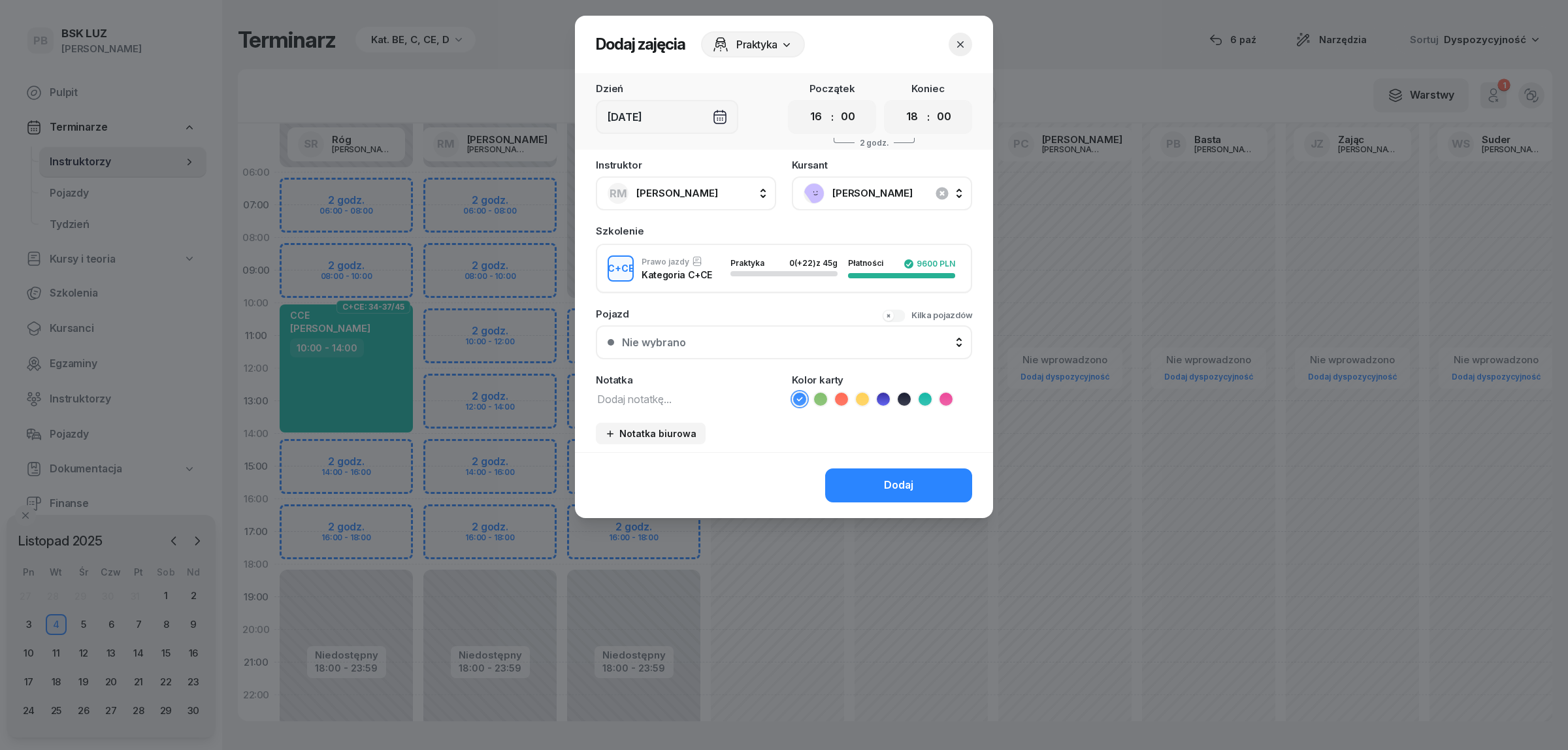
click at [665, 394] on textarea at bounding box center [686, 398] width 180 height 17
type textarea "CCE"
click at [929, 393] on icon at bounding box center [925, 399] width 13 height 13
click at [880, 486] on button "Dodaj" at bounding box center [898, 485] width 147 height 34
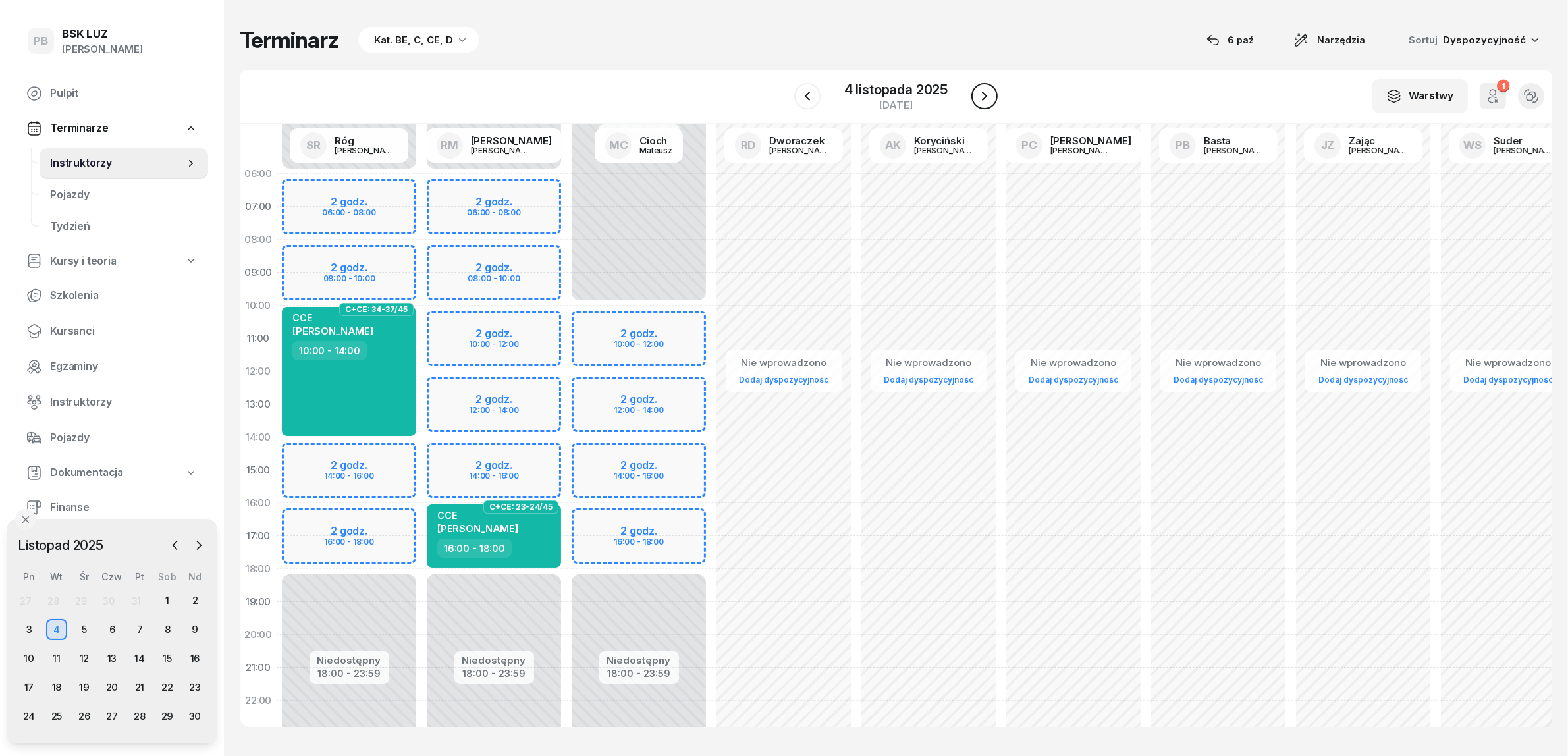
click at [983, 97] on icon "button" at bounding box center [985, 97] width 16 height 16
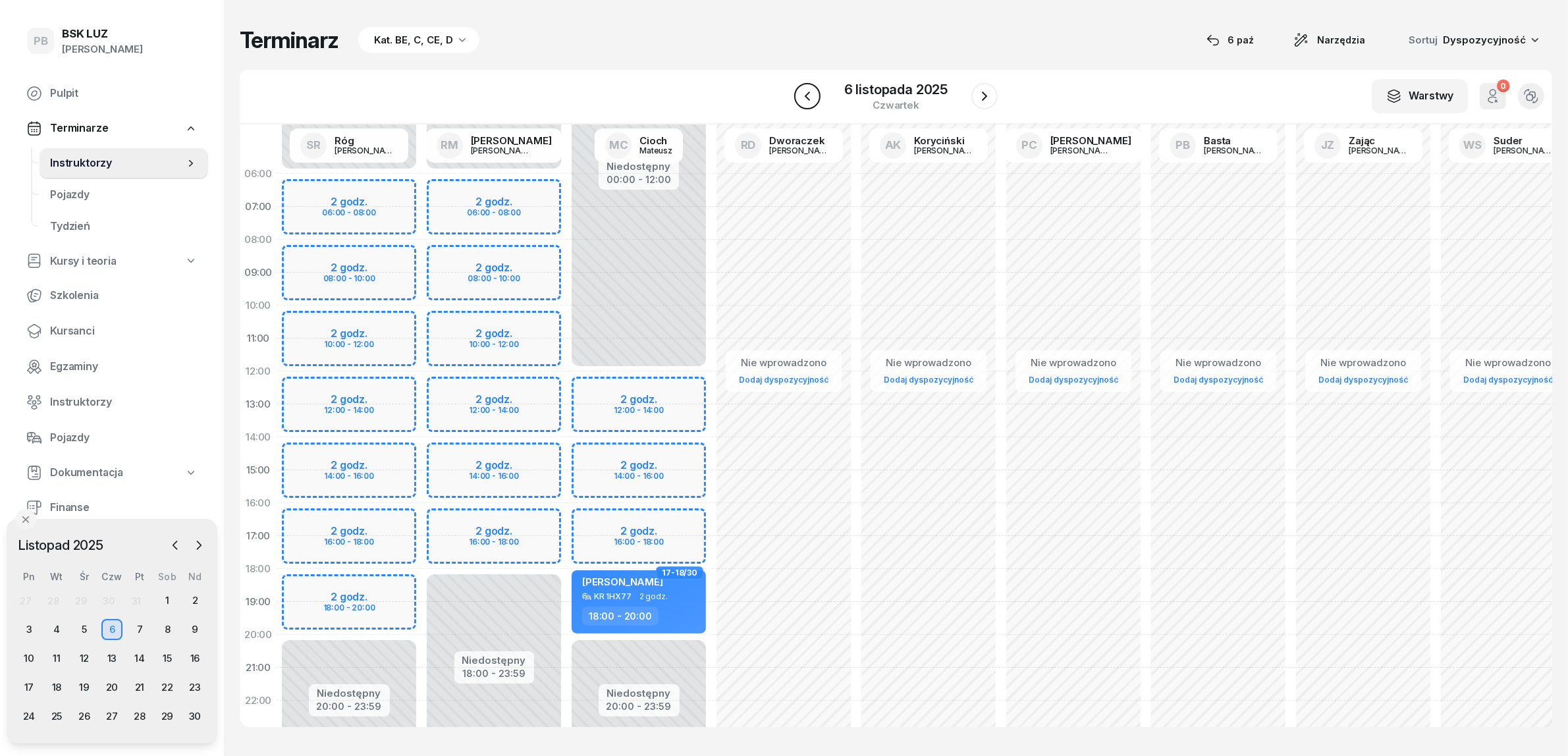
click at [808, 93] on icon "button" at bounding box center [808, 97] width 16 height 16
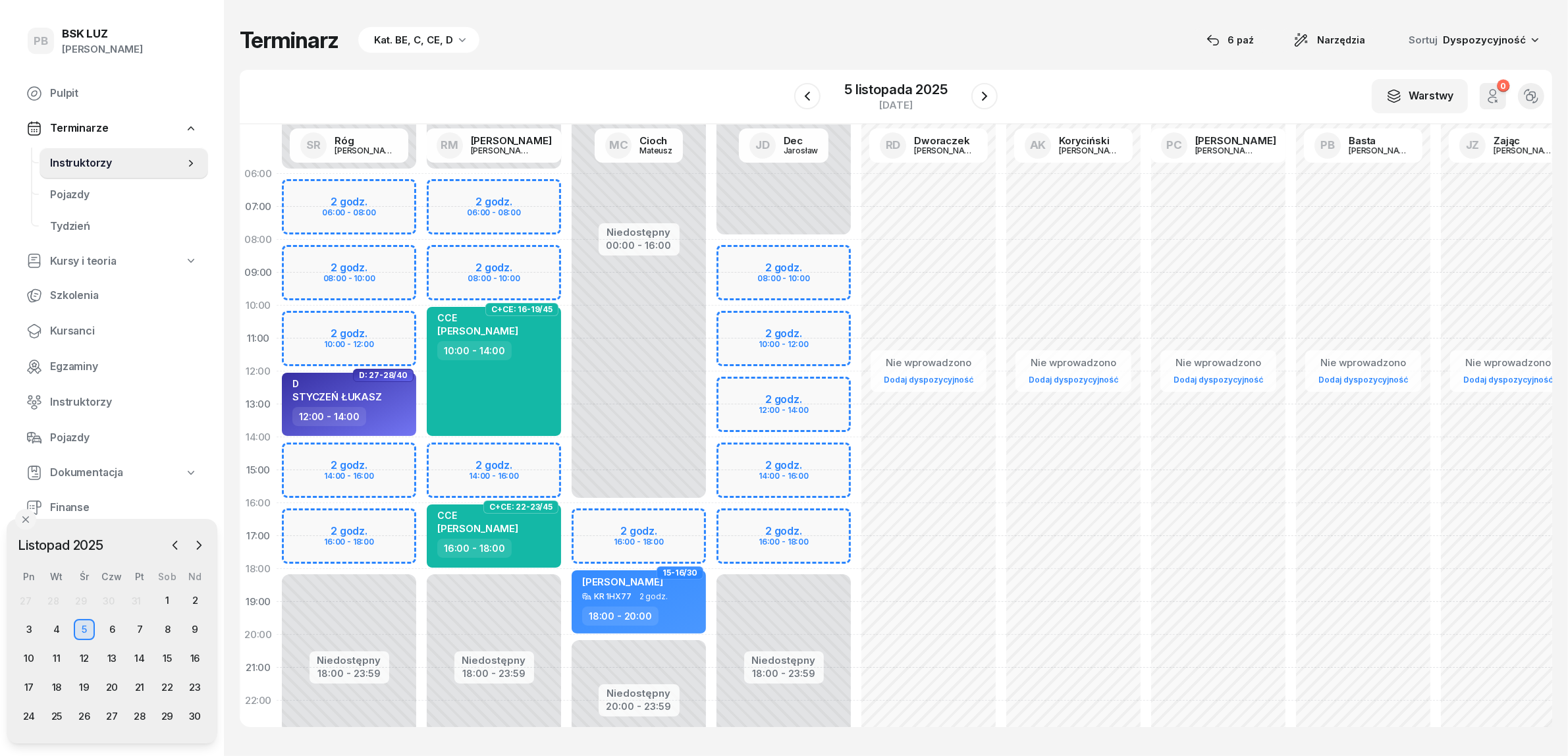
click at [510, 451] on div "Niedostępny 00:00 - 06:00 Niedostępny 18:00 - 23:59 2 godz. 06:00 - 08:00 2 god…" at bounding box center [494, 470] width 145 height 626
select select "14"
select select "16"
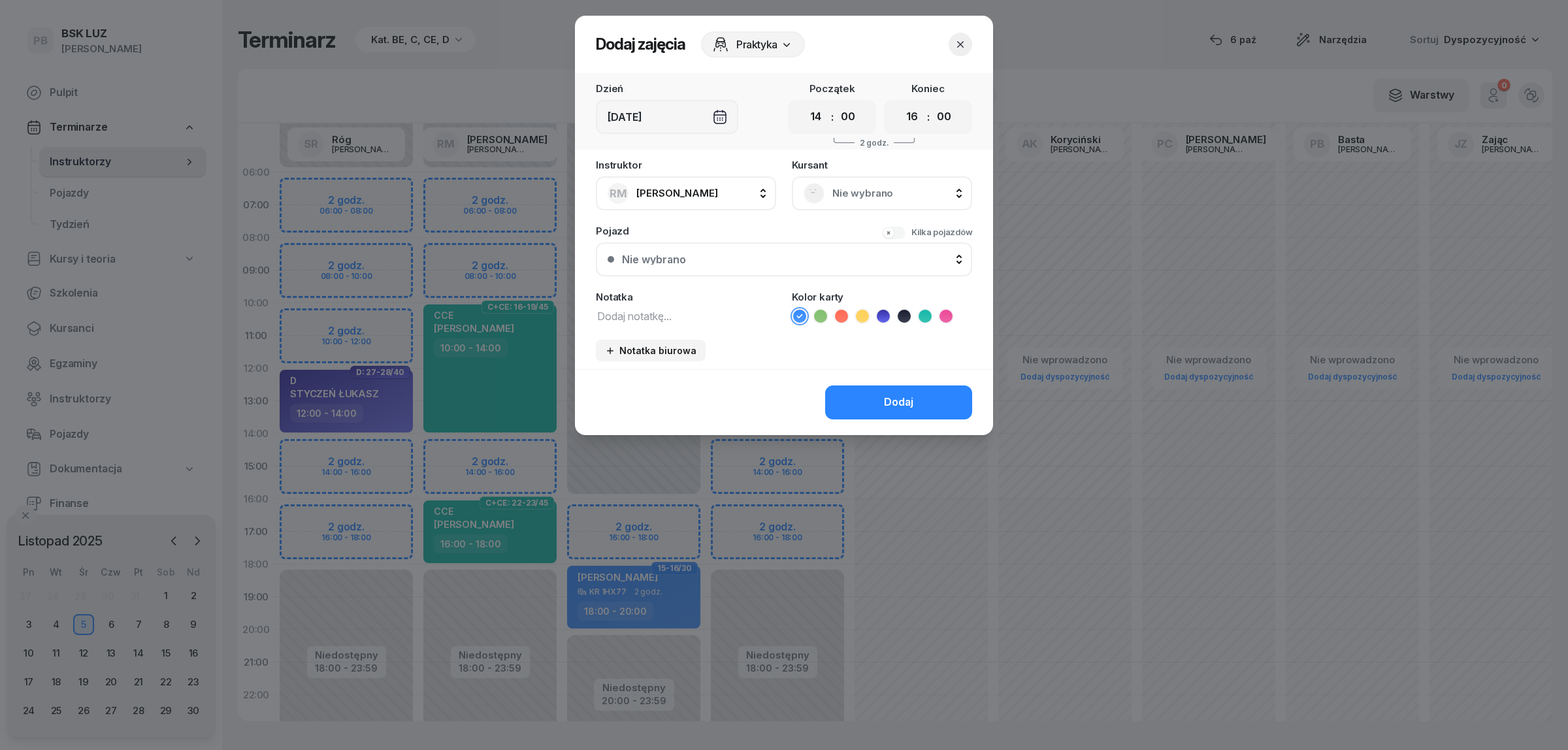
click at [337, 454] on div at bounding box center [784, 375] width 1568 height 750
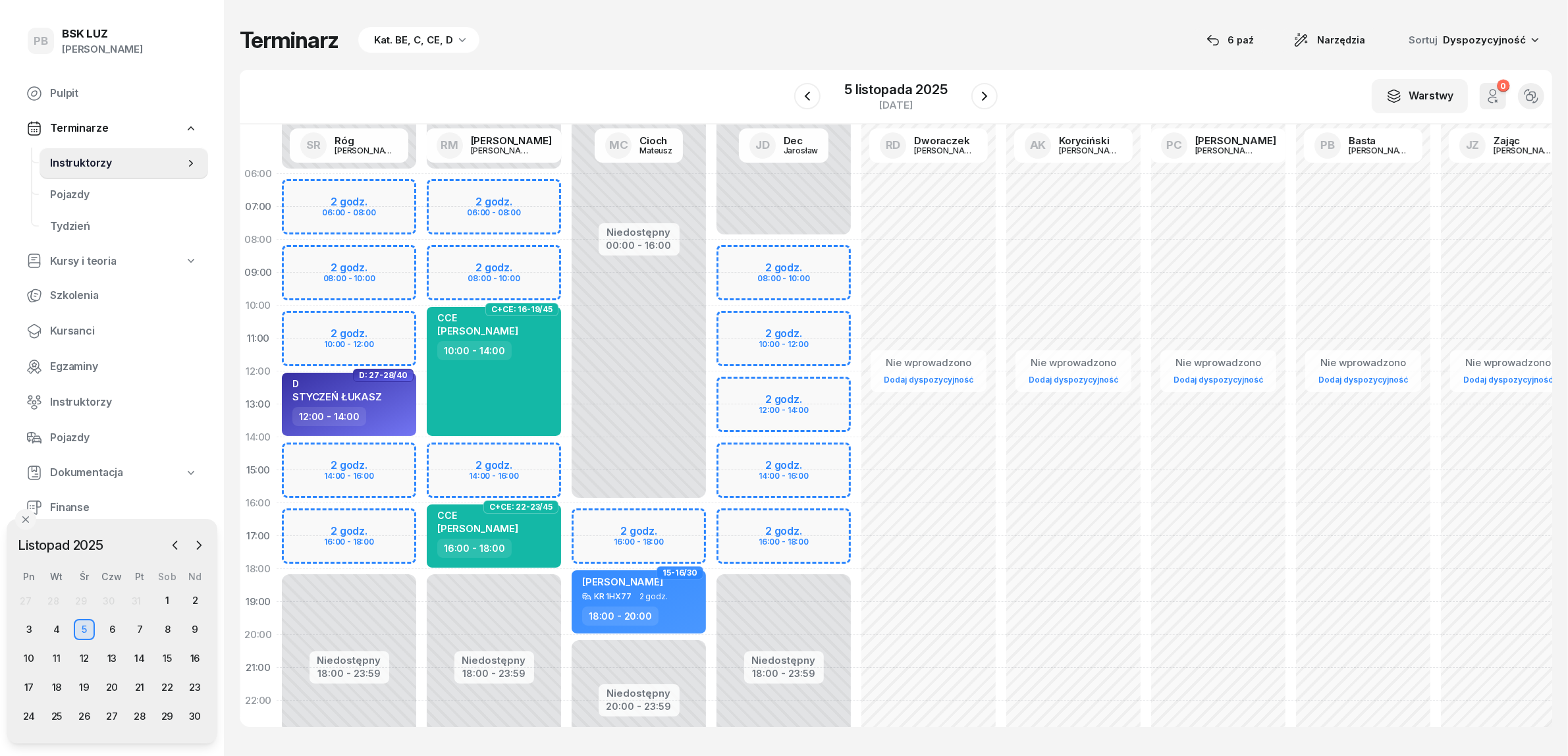
click at [380, 442] on div "Niedostępny 00:00 - 06:00 Niedostępny 18:00 - 23:59 2 godz. 06:00 - 08:00 2 god…" at bounding box center [349, 470] width 145 height 626
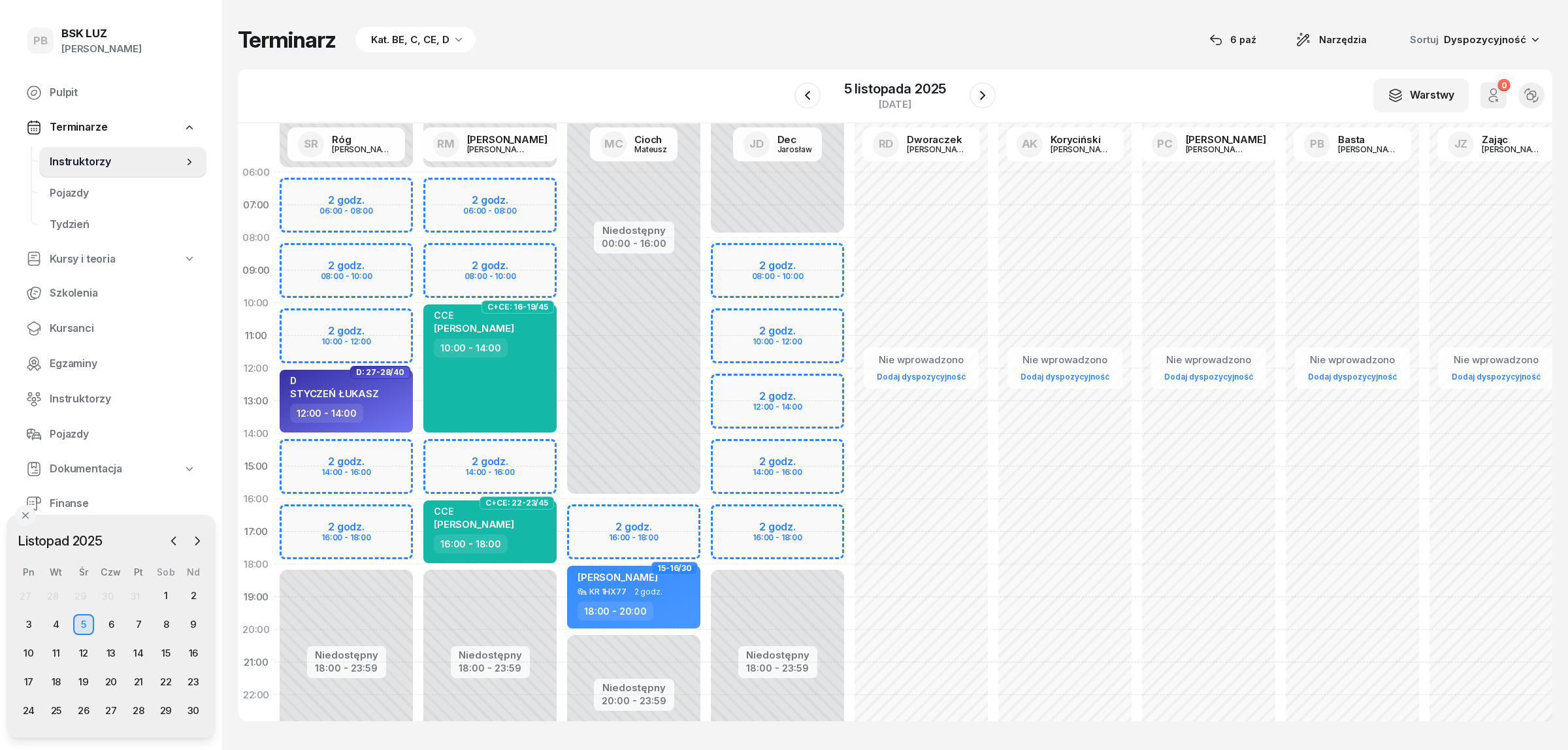
select select "14"
select select "16"
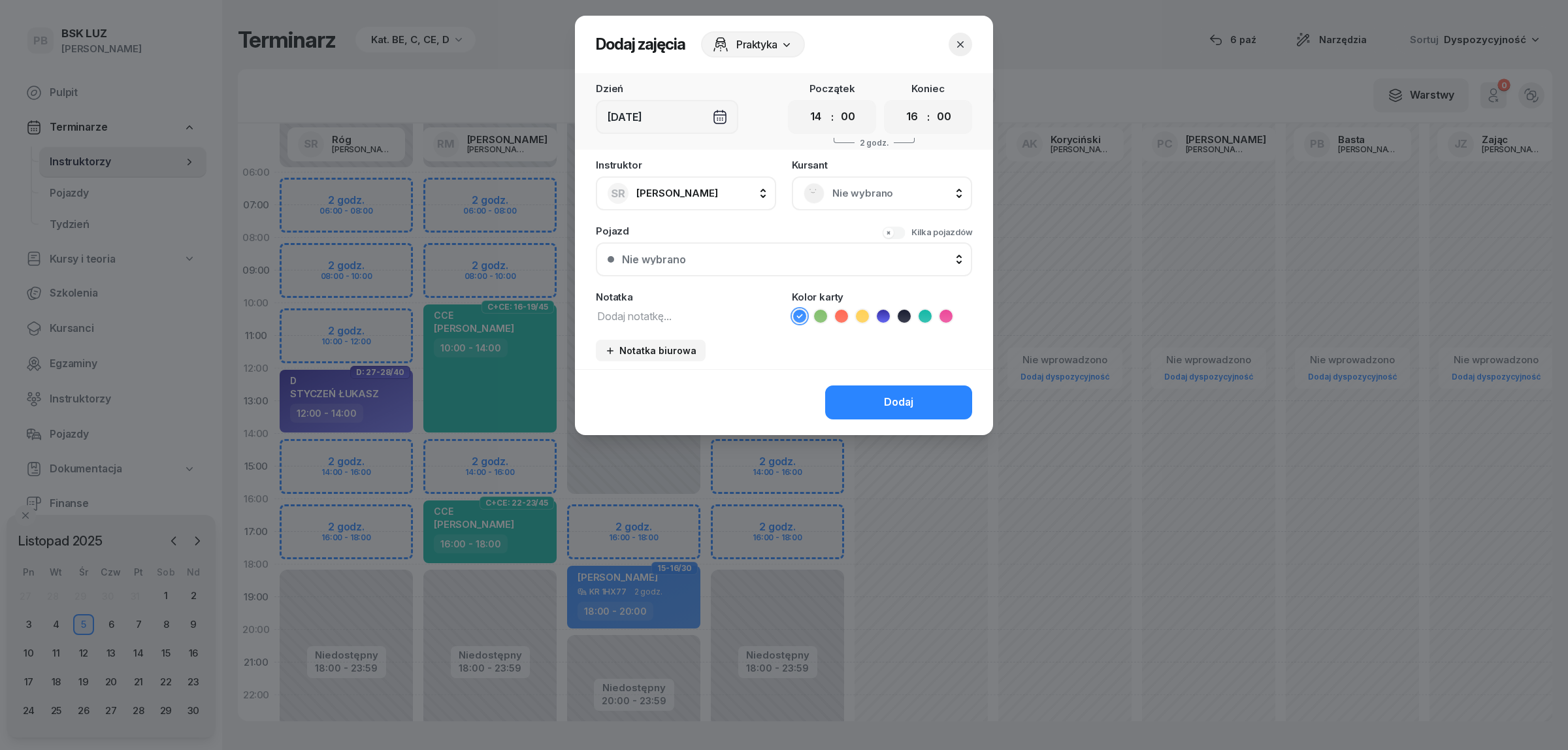
click at [867, 194] on span "Nie wybrano" at bounding box center [896, 194] width 128 height 17
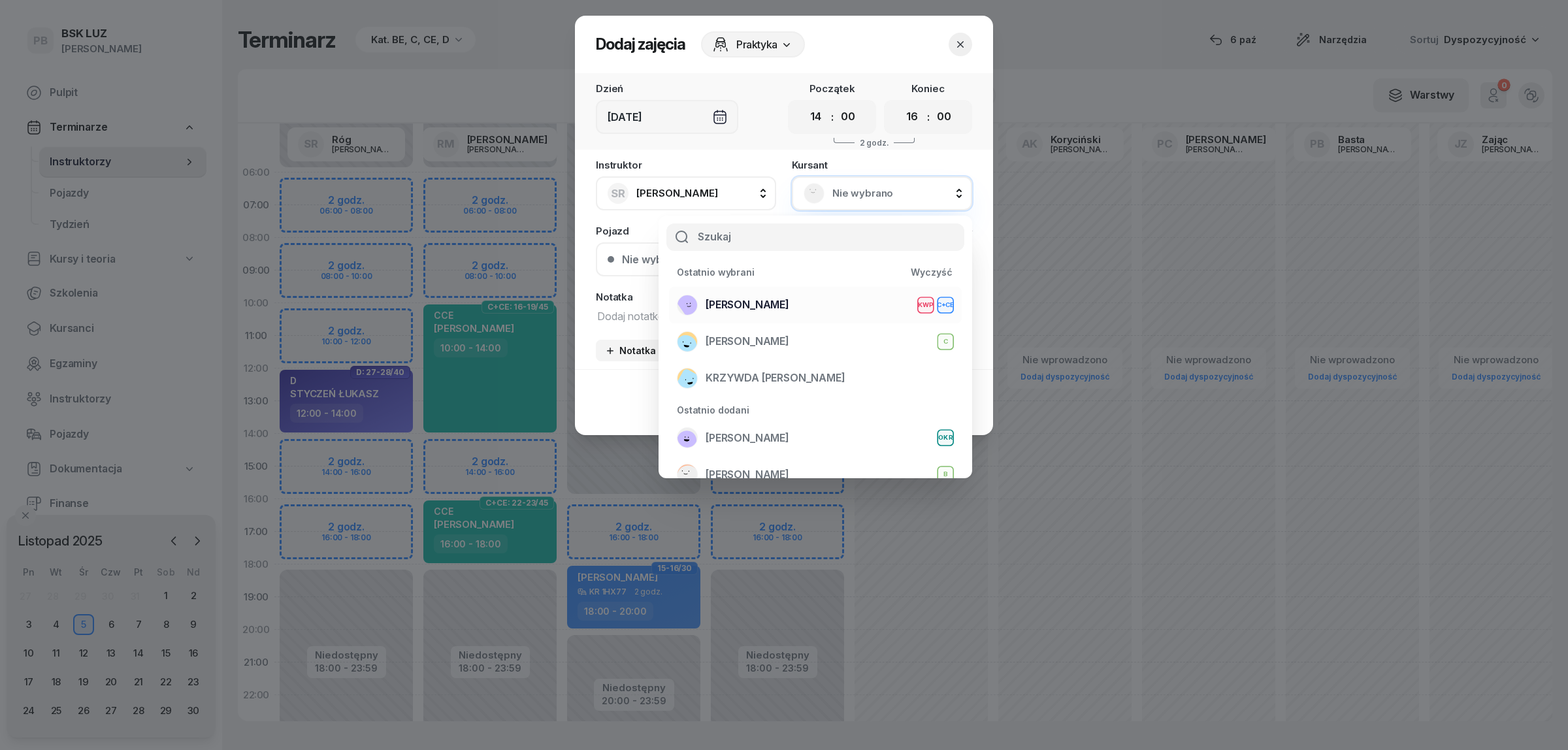
click at [748, 299] on span "[PERSON_NAME]" at bounding box center [747, 305] width 84 height 17
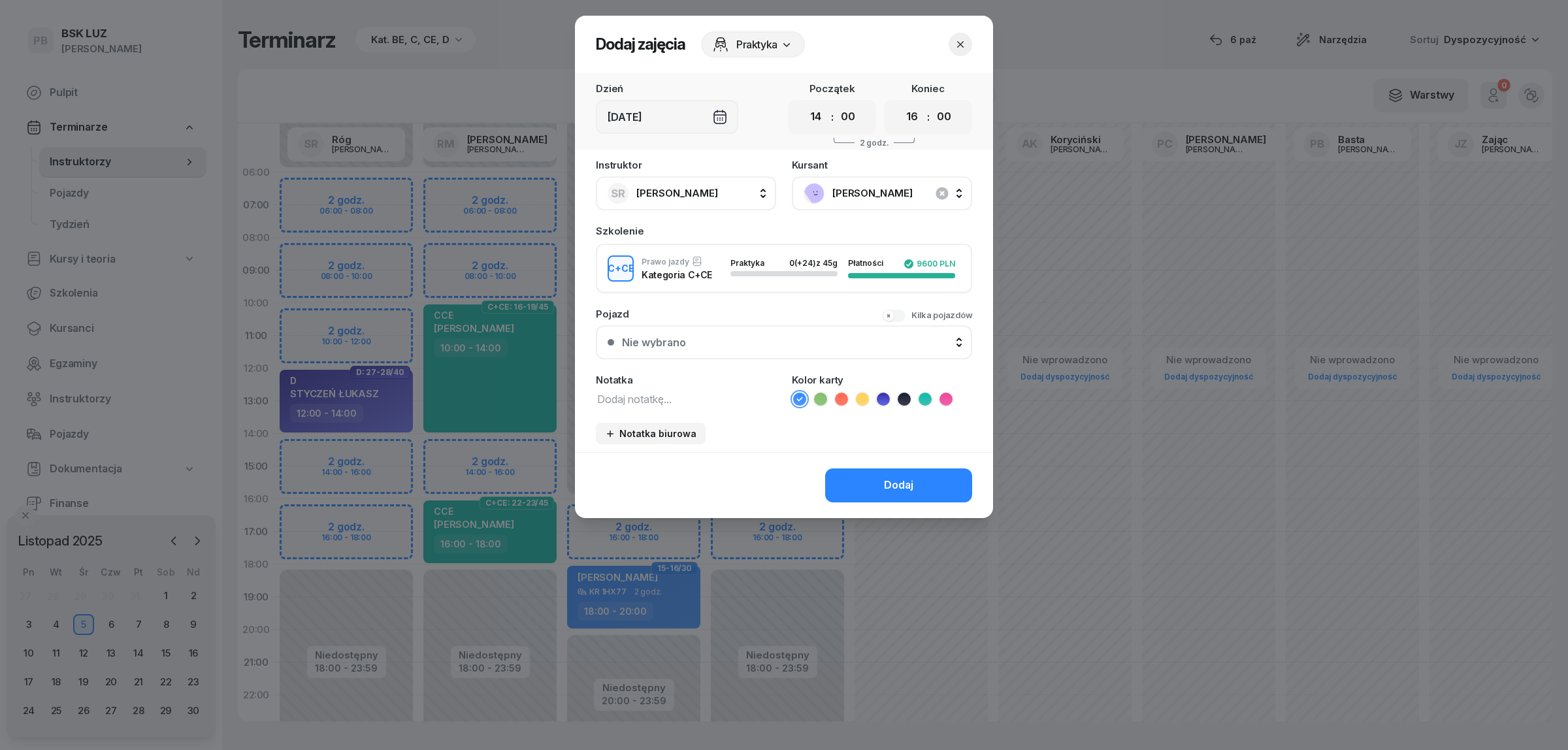
click at [702, 402] on textarea at bounding box center [686, 398] width 180 height 17
type textarea "CCE"
click at [929, 393] on icon at bounding box center [925, 399] width 13 height 13
click at [882, 477] on button "Dodaj" at bounding box center [898, 485] width 147 height 34
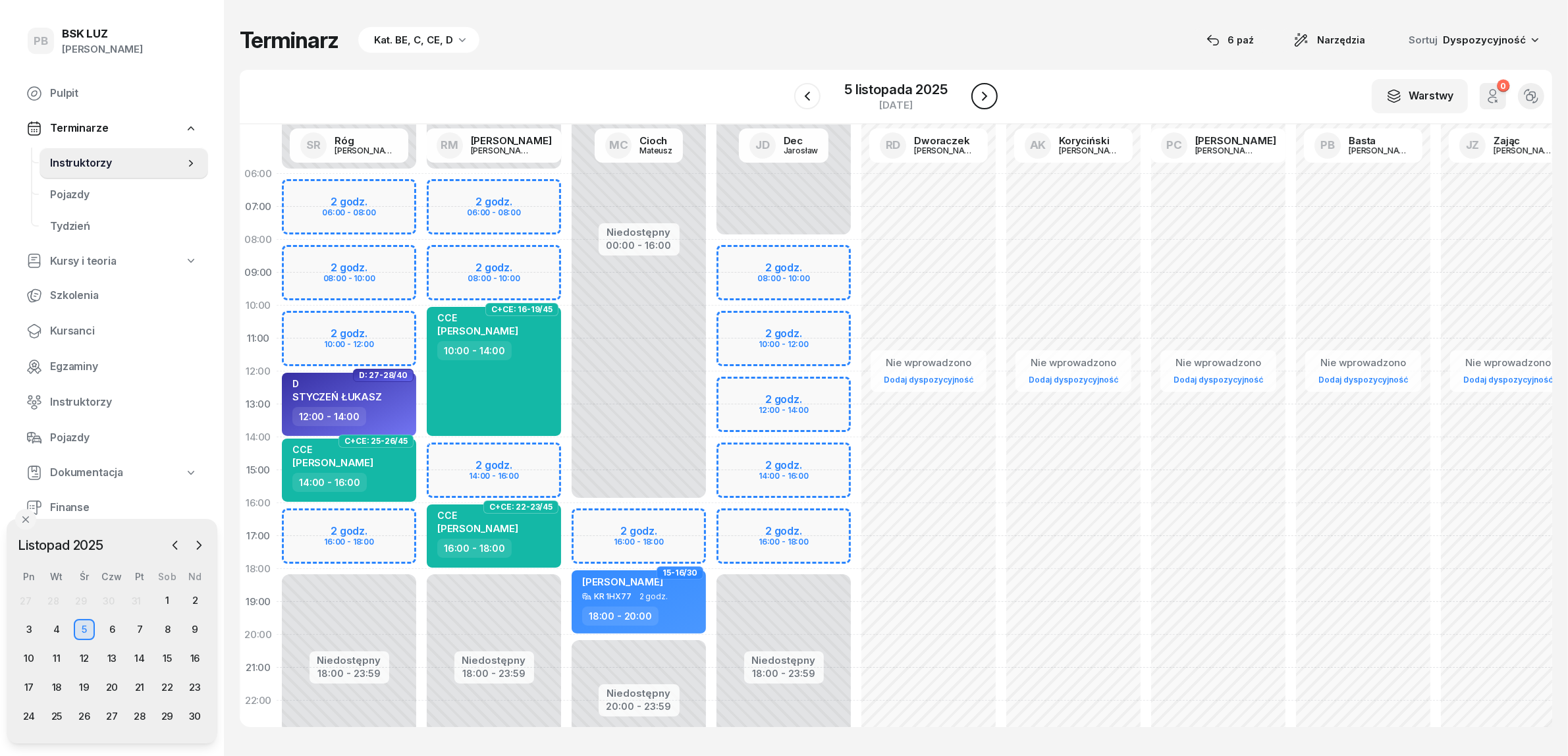
click at [987, 95] on icon "button" at bounding box center [985, 97] width 16 height 16
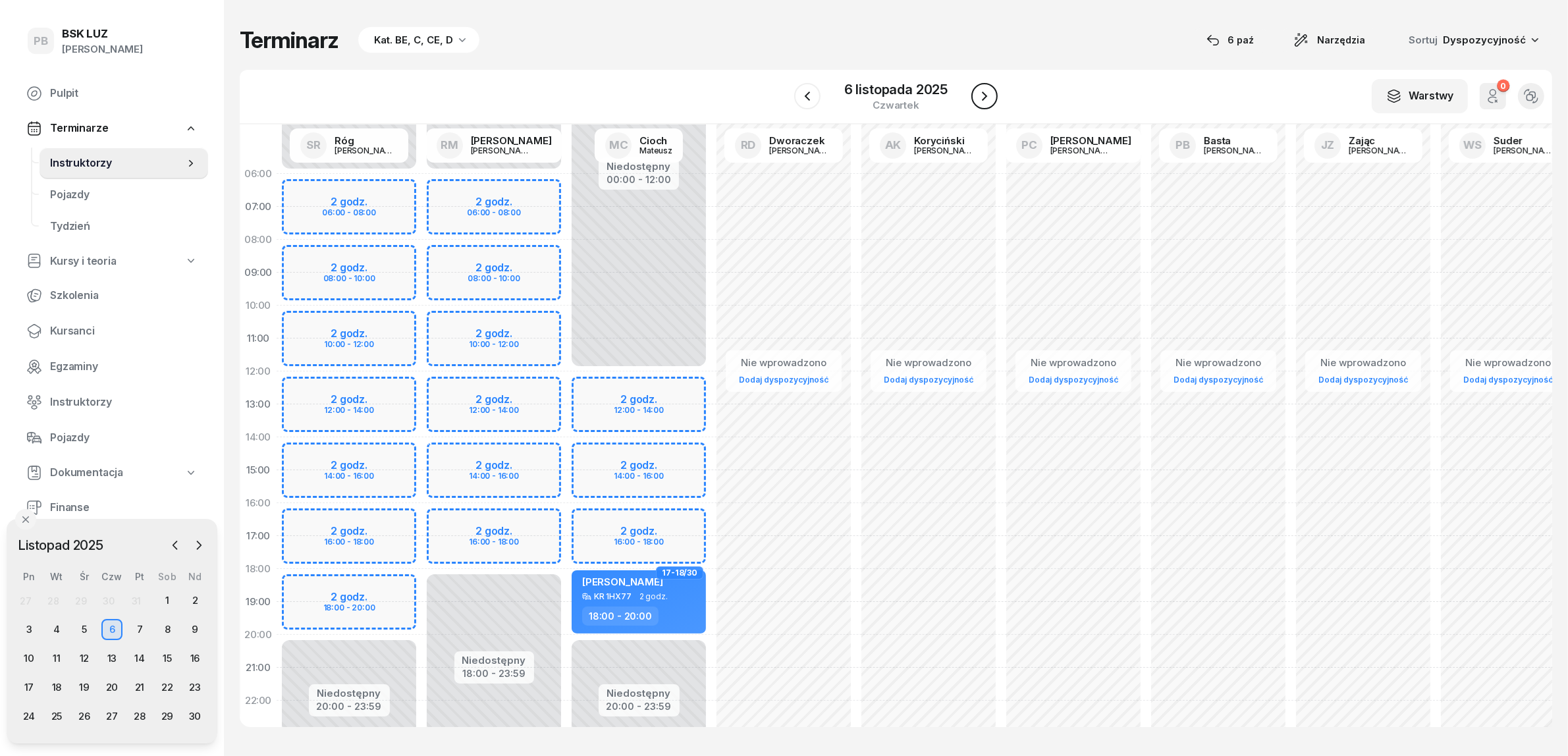
click at [987, 95] on icon "button" at bounding box center [985, 97] width 16 height 16
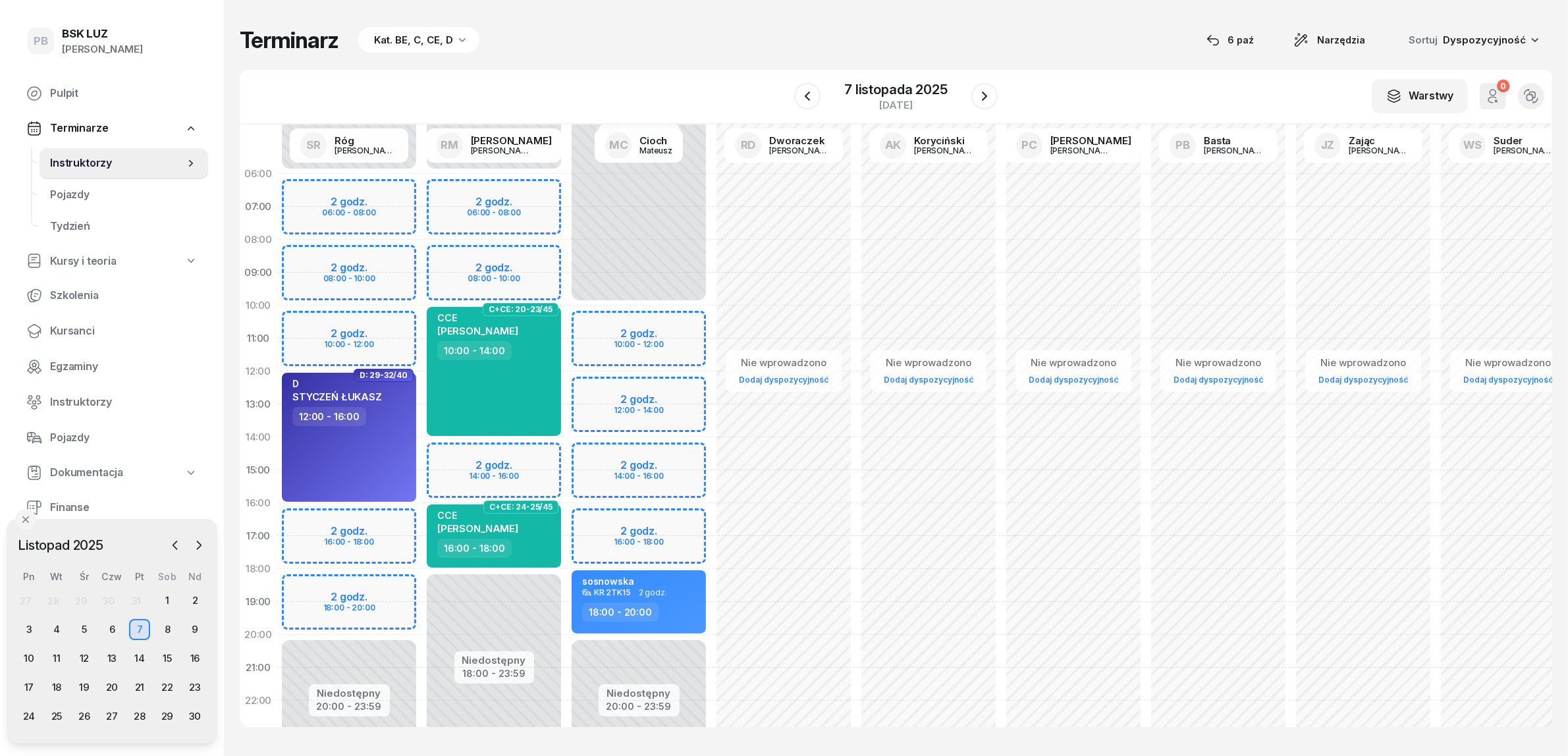
click at [527, 454] on div "Niedostępny 00:00 - 06:00 Niedostępny 18:00 - 23:59 2 godz. 06:00 - 08:00 2 god…" at bounding box center [494, 470] width 145 height 626
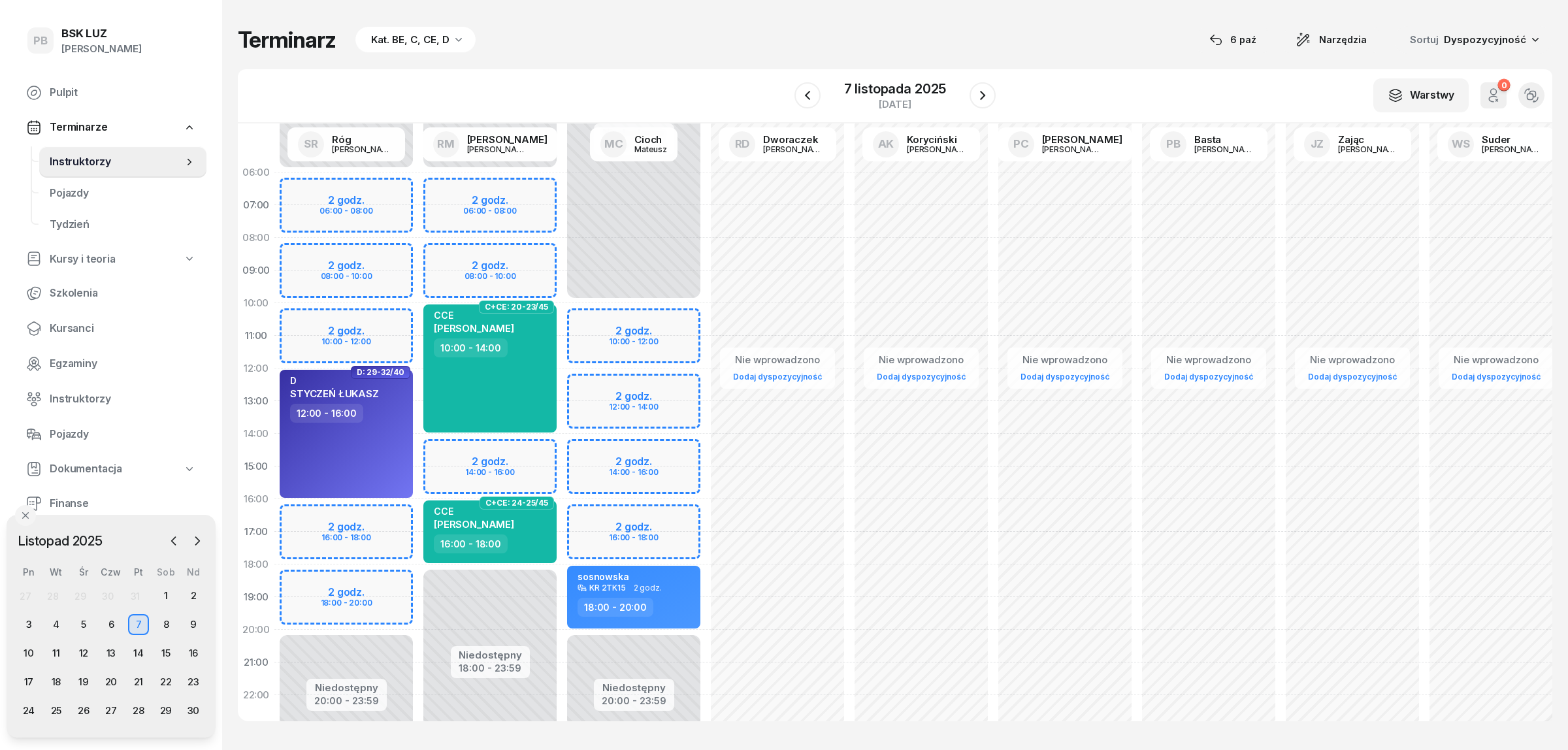
select select "14"
select select "16"
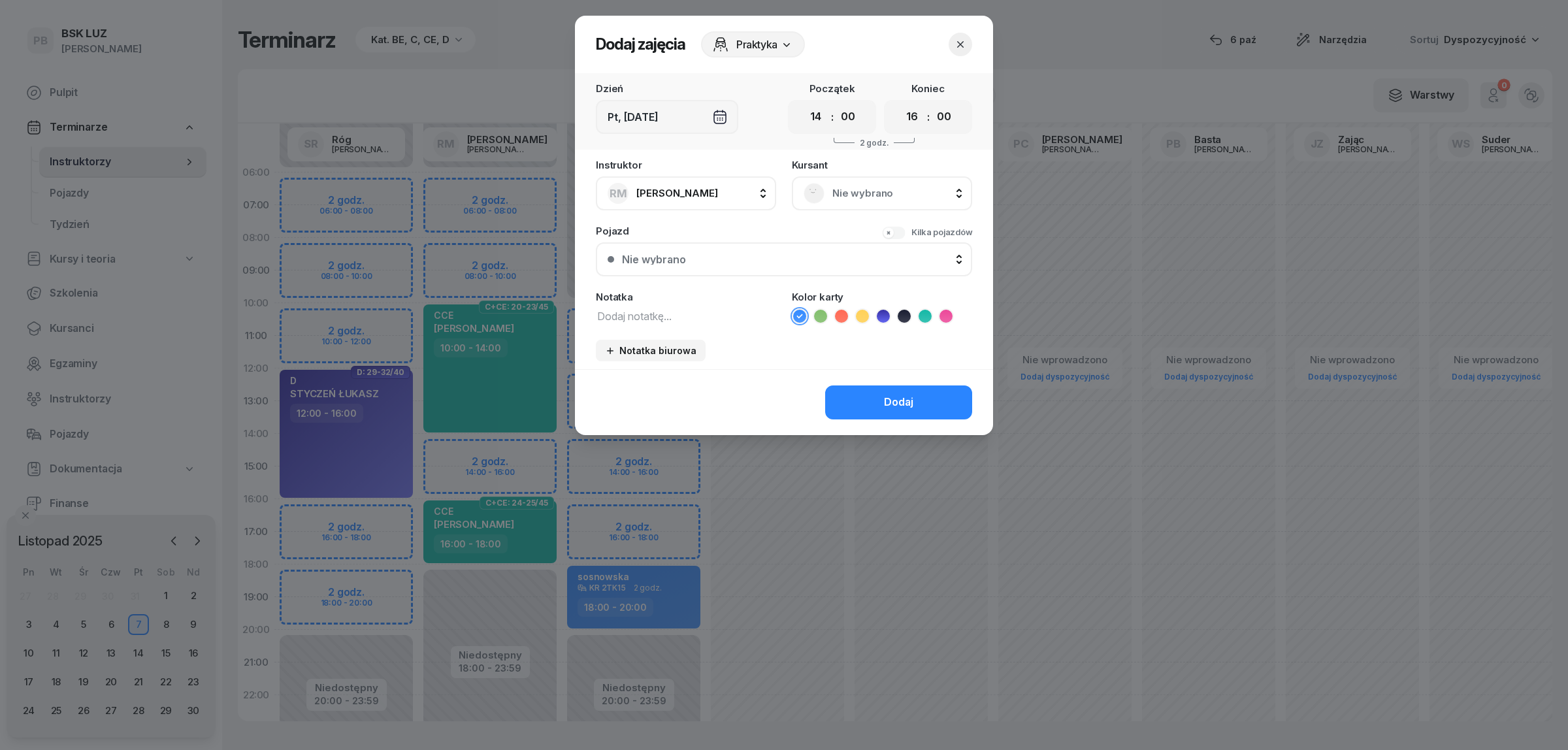
click at [668, 311] on textarea at bounding box center [686, 316] width 180 height 17
click at [926, 316] on icon at bounding box center [925, 317] width 13 height 13
click at [882, 394] on button "Dodaj" at bounding box center [898, 402] width 147 height 34
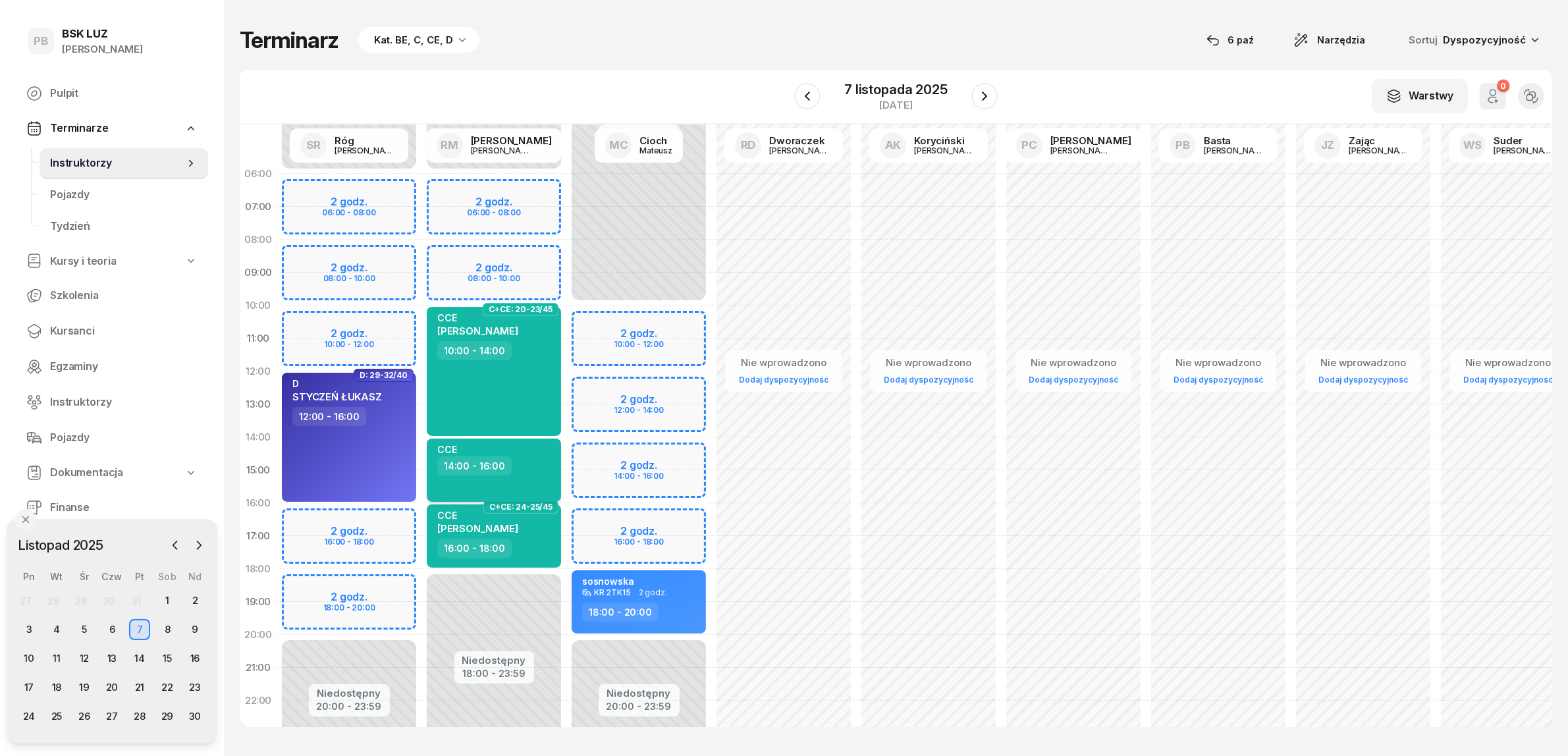
click at [494, 478] on div "CCE 14:00 - 16:00" at bounding box center [494, 470] width 134 height 63
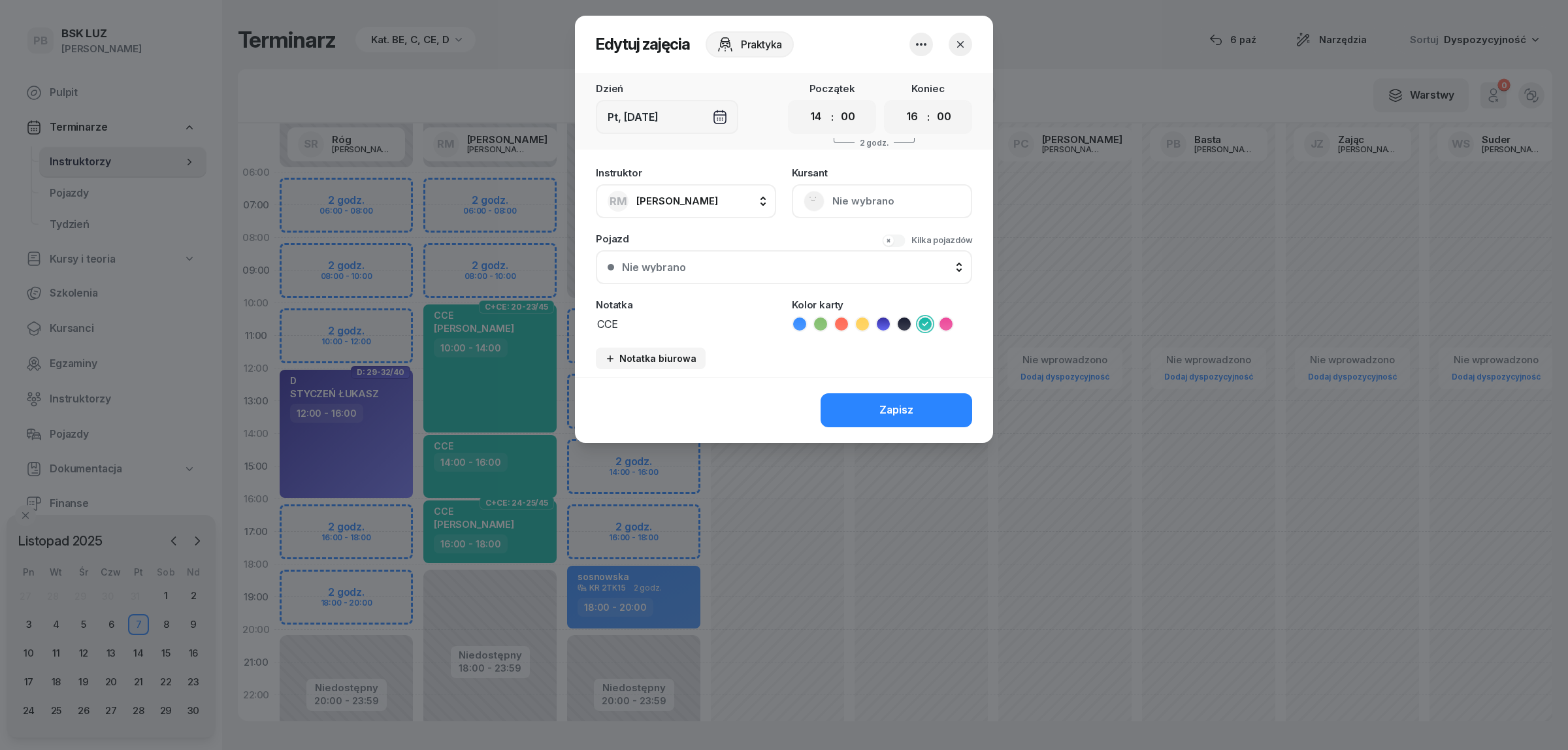
click at [921, 50] on icon "button" at bounding box center [921, 44] width 16 height 16
click at [873, 87] on div "Usuń" at bounding box center [872, 84] width 24 height 17
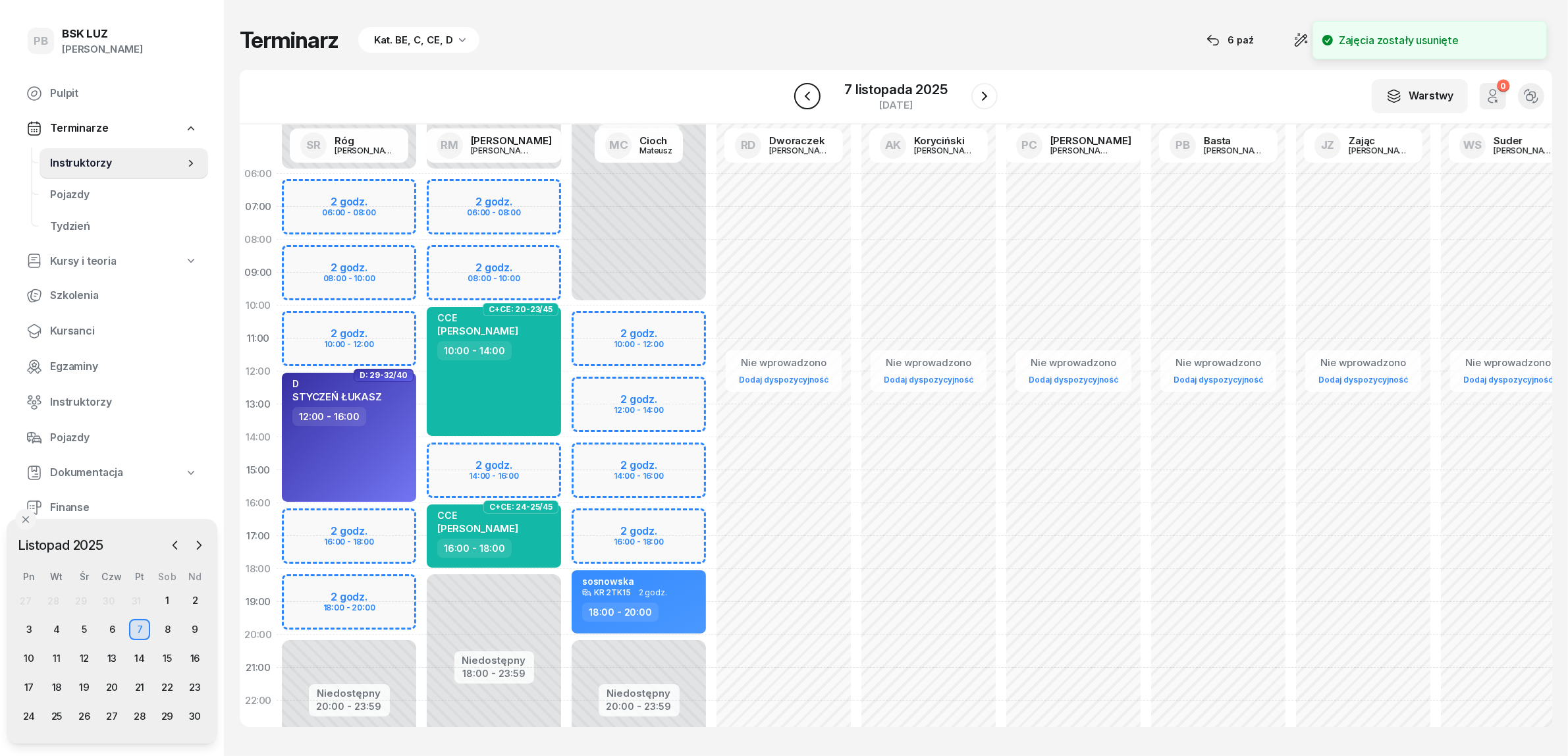
click at [811, 97] on icon "button" at bounding box center [808, 97] width 16 height 16
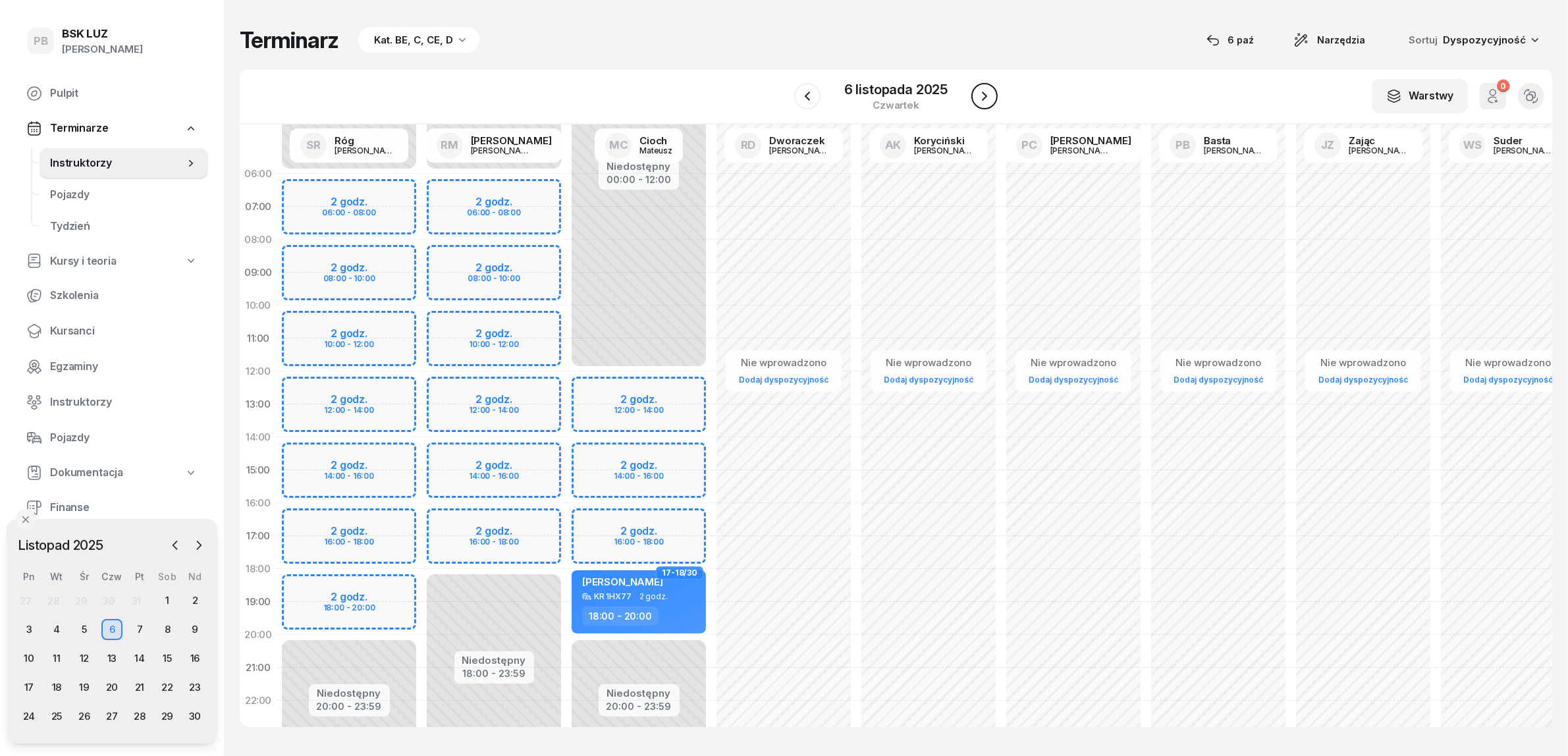
click at [987, 99] on icon "button" at bounding box center [985, 97] width 16 height 16
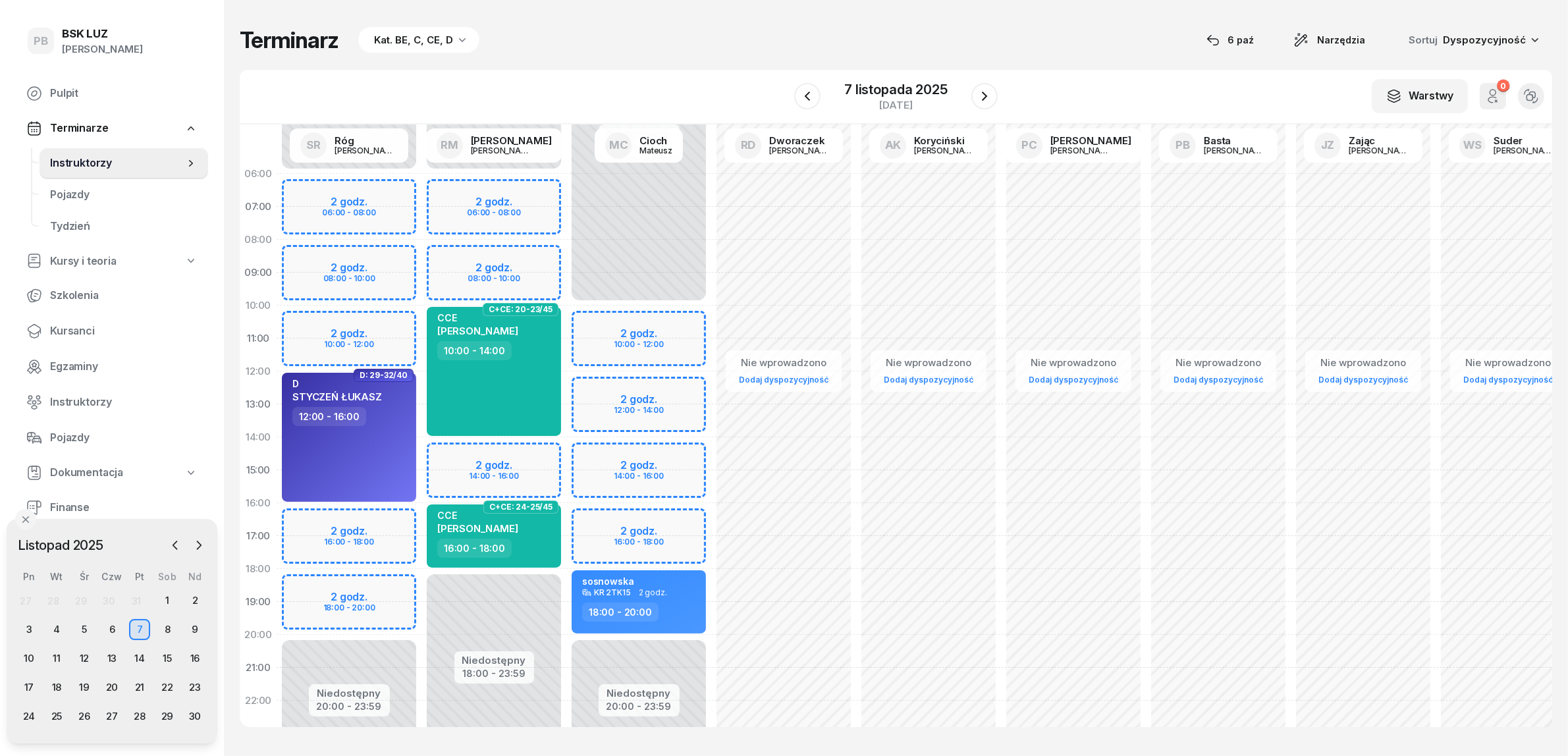
click at [539, 458] on div "Niedostępny 00:00 - 06:00 Niedostępny 18:00 - 23:59 2 godz. 06:00 - 08:00 2 god…" at bounding box center [494, 470] width 145 height 626
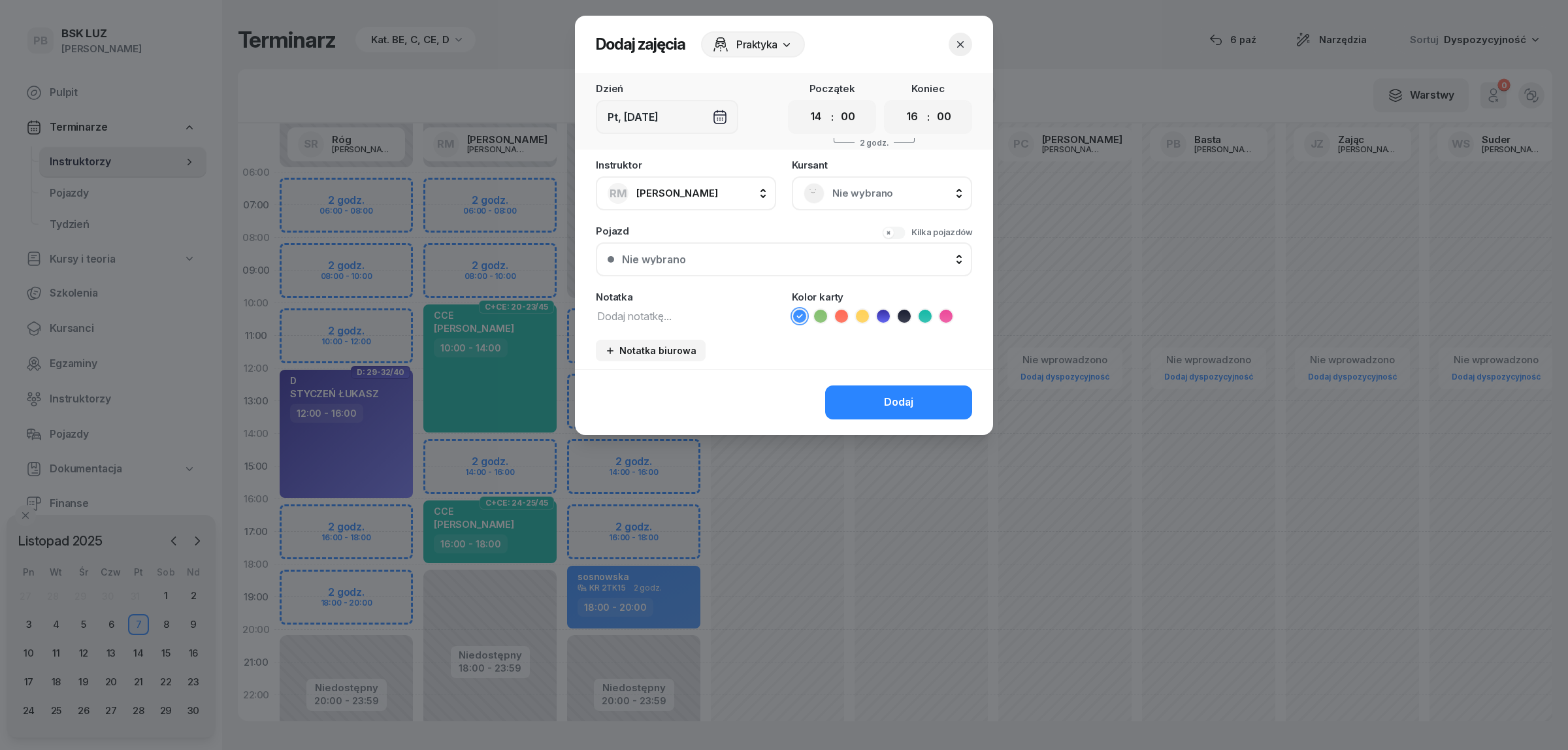
click at [851, 192] on span "Nie wybrano" at bounding box center [896, 194] width 128 height 17
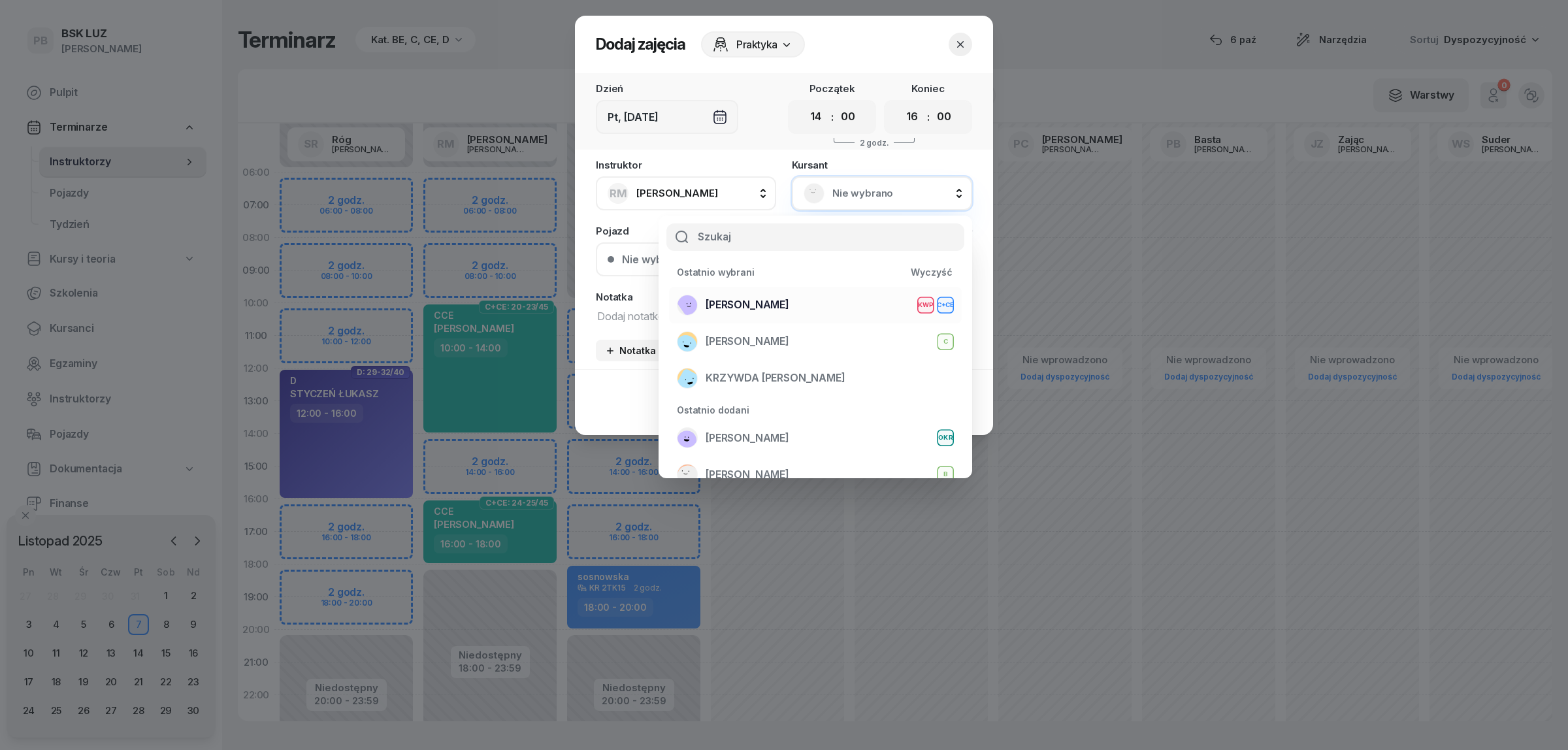
click at [797, 298] on div "OLK RAFAŁ KWP C+CE" at bounding box center [815, 305] width 277 height 21
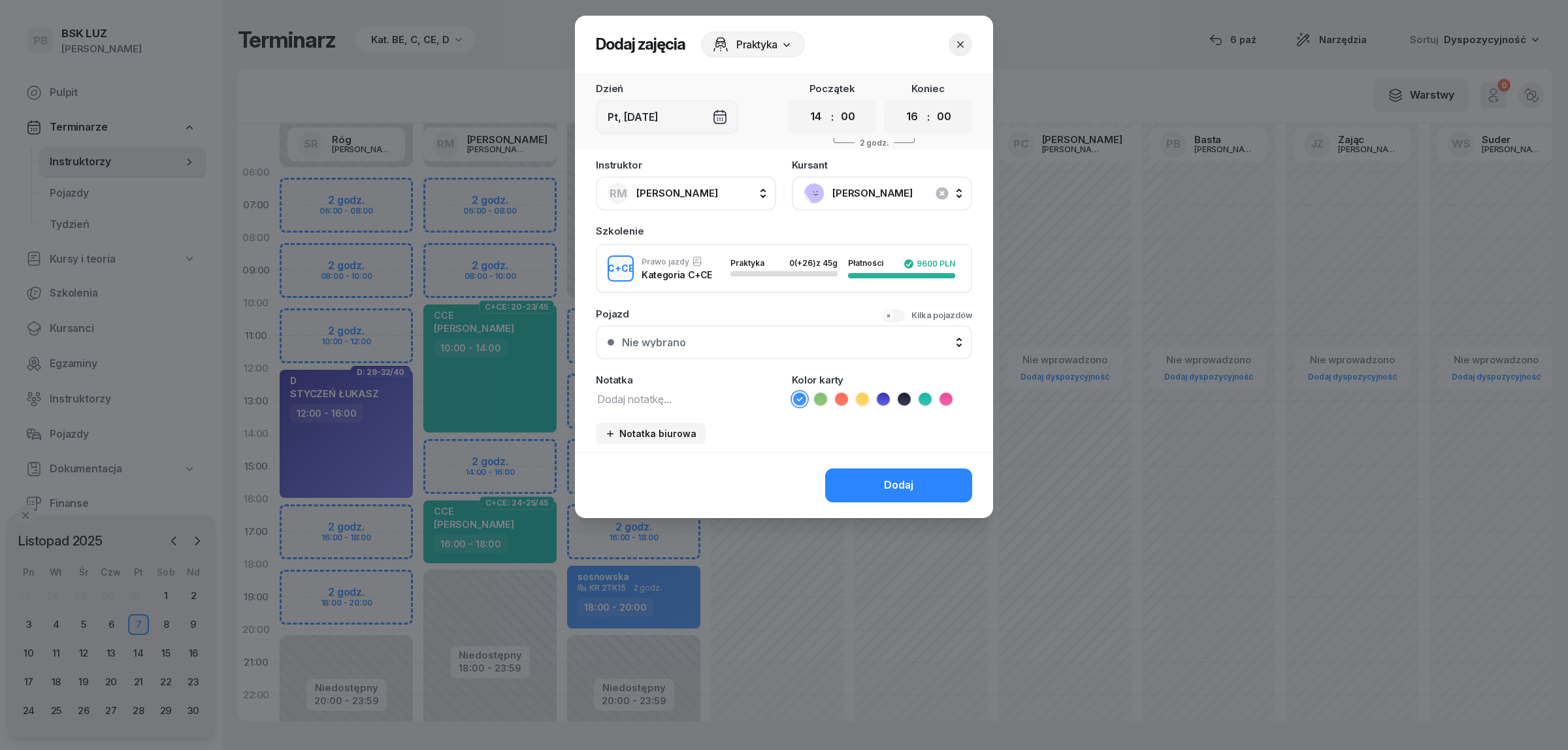
click at [619, 390] on textarea at bounding box center [686, 398] width 180 height 17
click at [927, 396] on icon at bounding box center [925, 399] width 13 height 13
click at [887, 477] on div "Dodaj" at bounding box center [898, 486] width 30 height 17
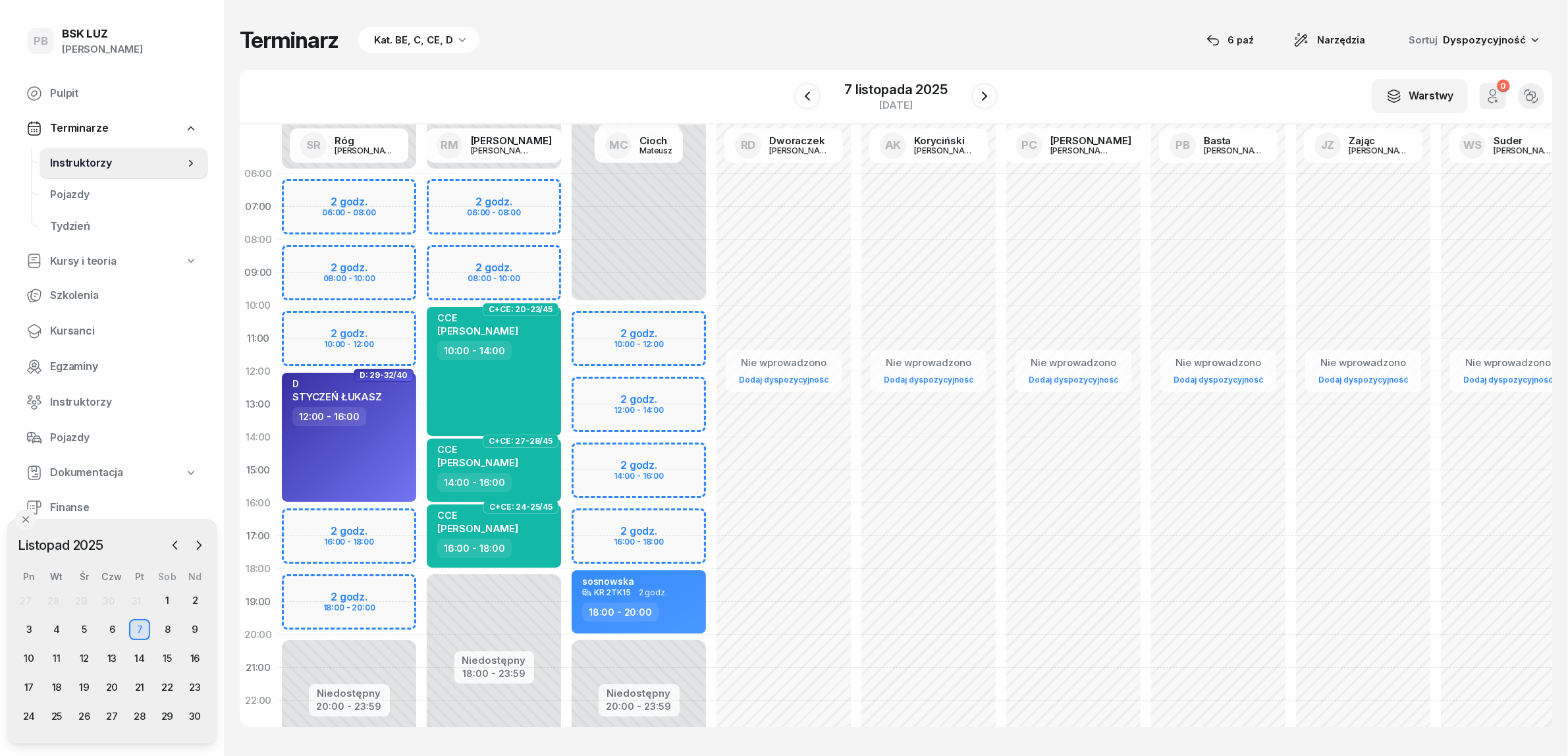
click at [786, 43] on div "Terminarz Kat. BE, C, CE, D [DATE] Narzędzia Sortuj Dyspozycyjność" at bounding box center [896, 41] width 1312 height 28
click at [1055, 24] on div "Terminarz Kat. BE, C, CE, D 6 paź Narzędzia Sortuj Dyspozycyjność W Wybierz AK …" at bounding box center [896, 376] width 1312 height 753
click at [979, 90] on icon "button" at bounding box center [985, 97] width 16 height 16
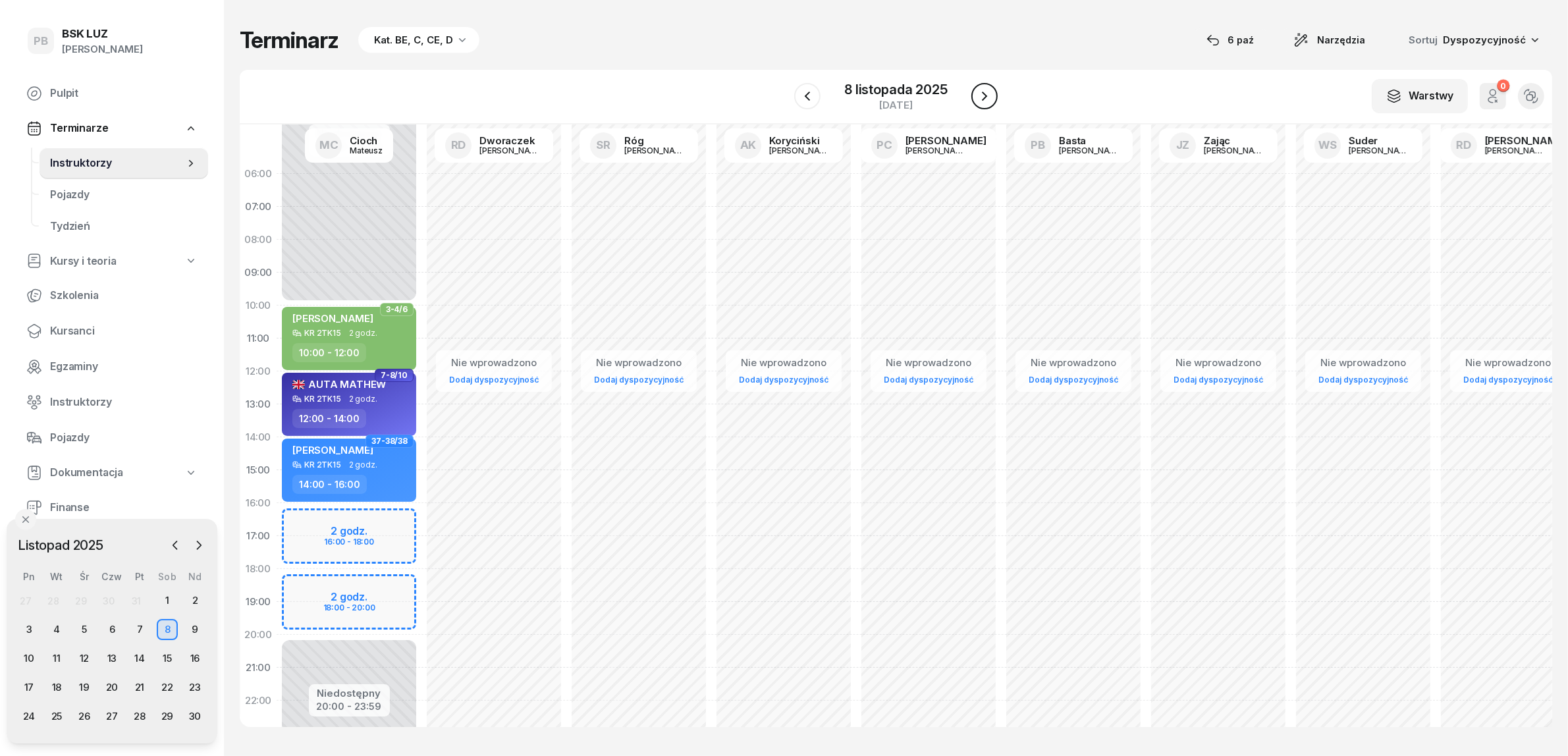
click at [979, 90] on icon "button" at bounding box center [985, 97] width 16 height 16
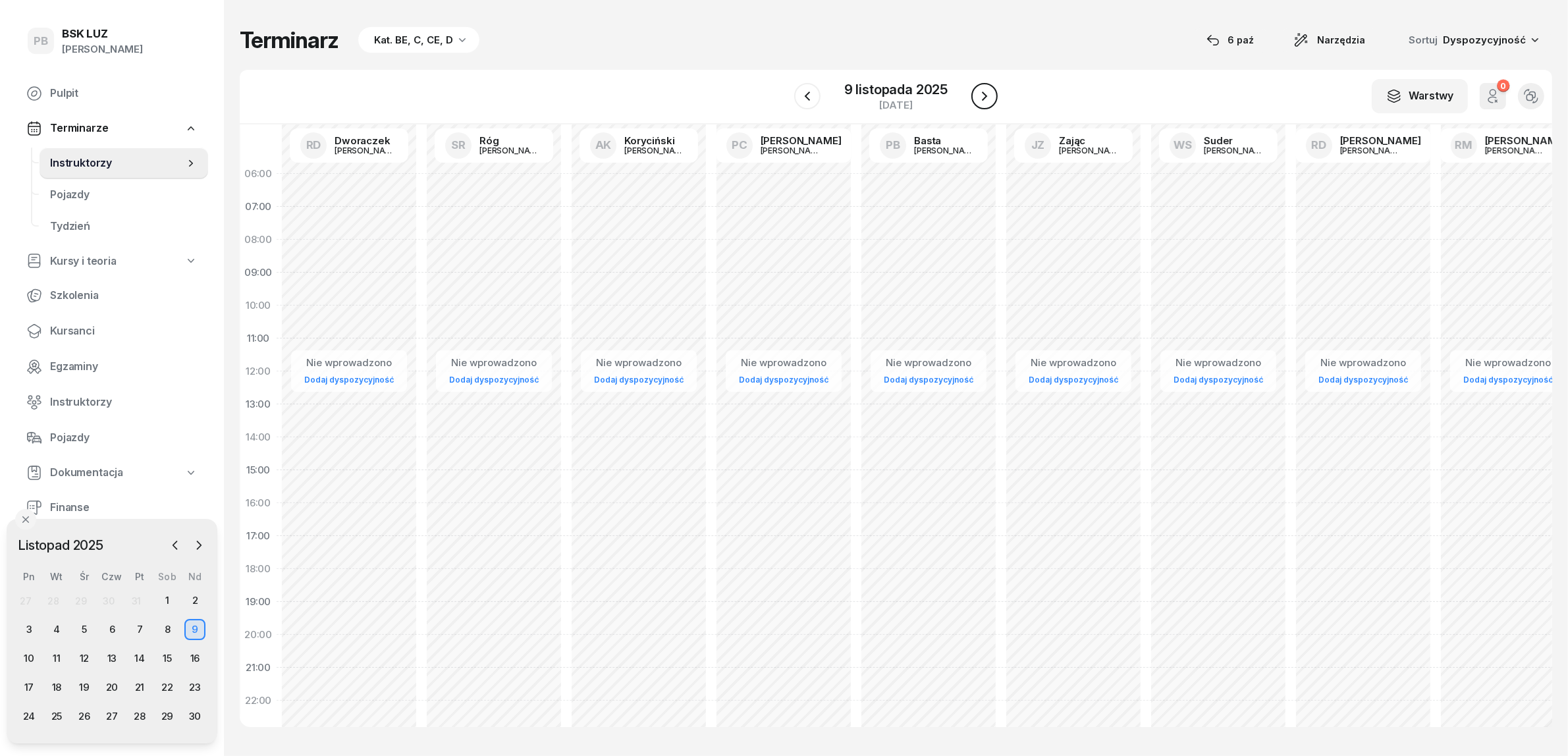
click at [979, 90] on icon "button" at bounding box center [985, 97] width 16 height 16
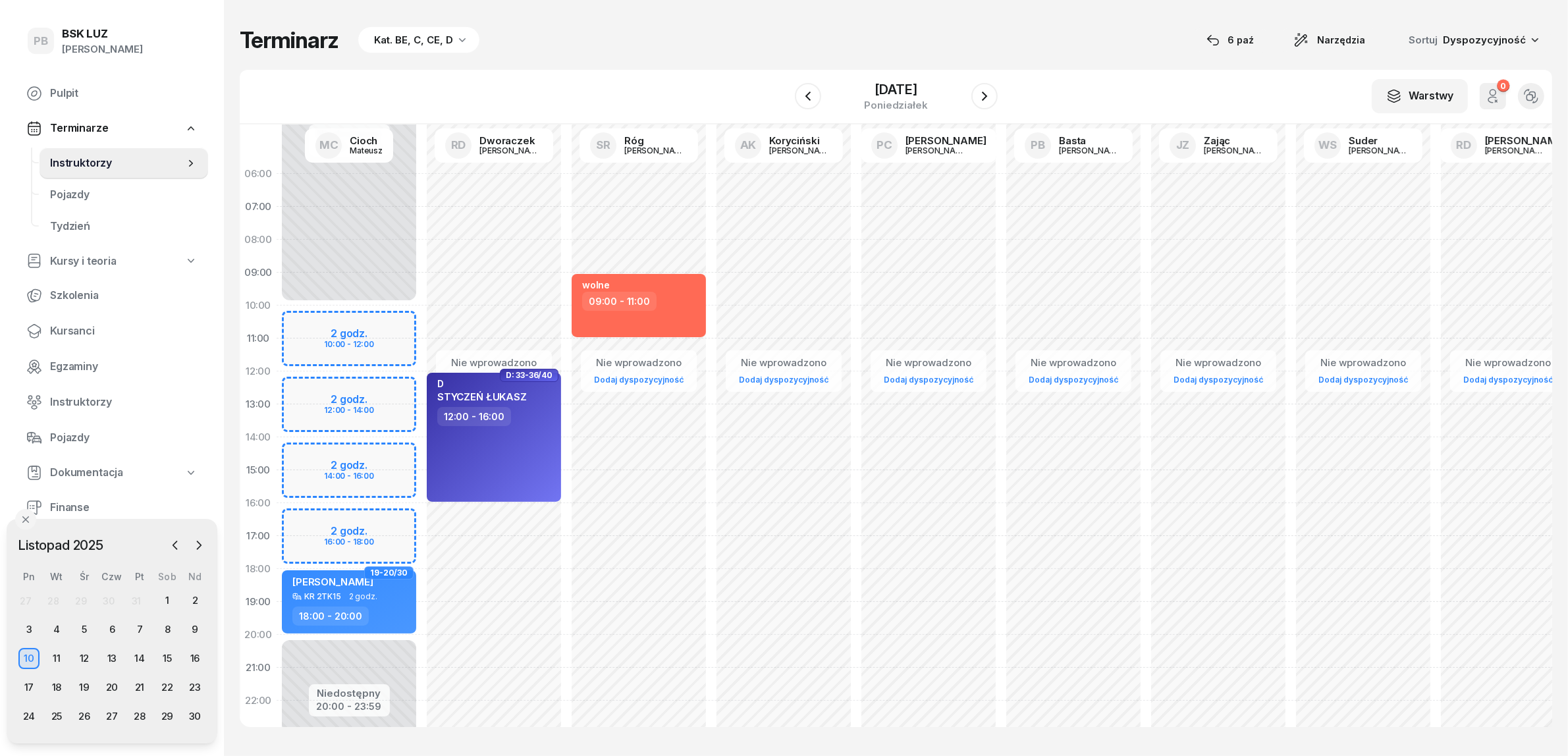
click at [643, 57] on div "Terminarz Kat. BE, C, CE, D 6 paź Narzędzia Sortuj Dyspozycyjność W Wybierz AK …" at bounding box center [896, 376] width 1312 height 753
click at [746, 41] on div "Terminarz Kat. BE, C, CE, D [DATE] Narzędzia Sortuj Dyspozycyjność" at bounding box center [896, 41] width 1312 height 28
click at [953, 41] on div "Terminarz Kat. BE, C, CE, D [DATE] Narzędzia Sortuj Dyspozycyjność" at bounding box center [896, 41] width 1312 height 28
click at [989, 97] on icon "button" at bounding box center [985, 97] width 16 height 16
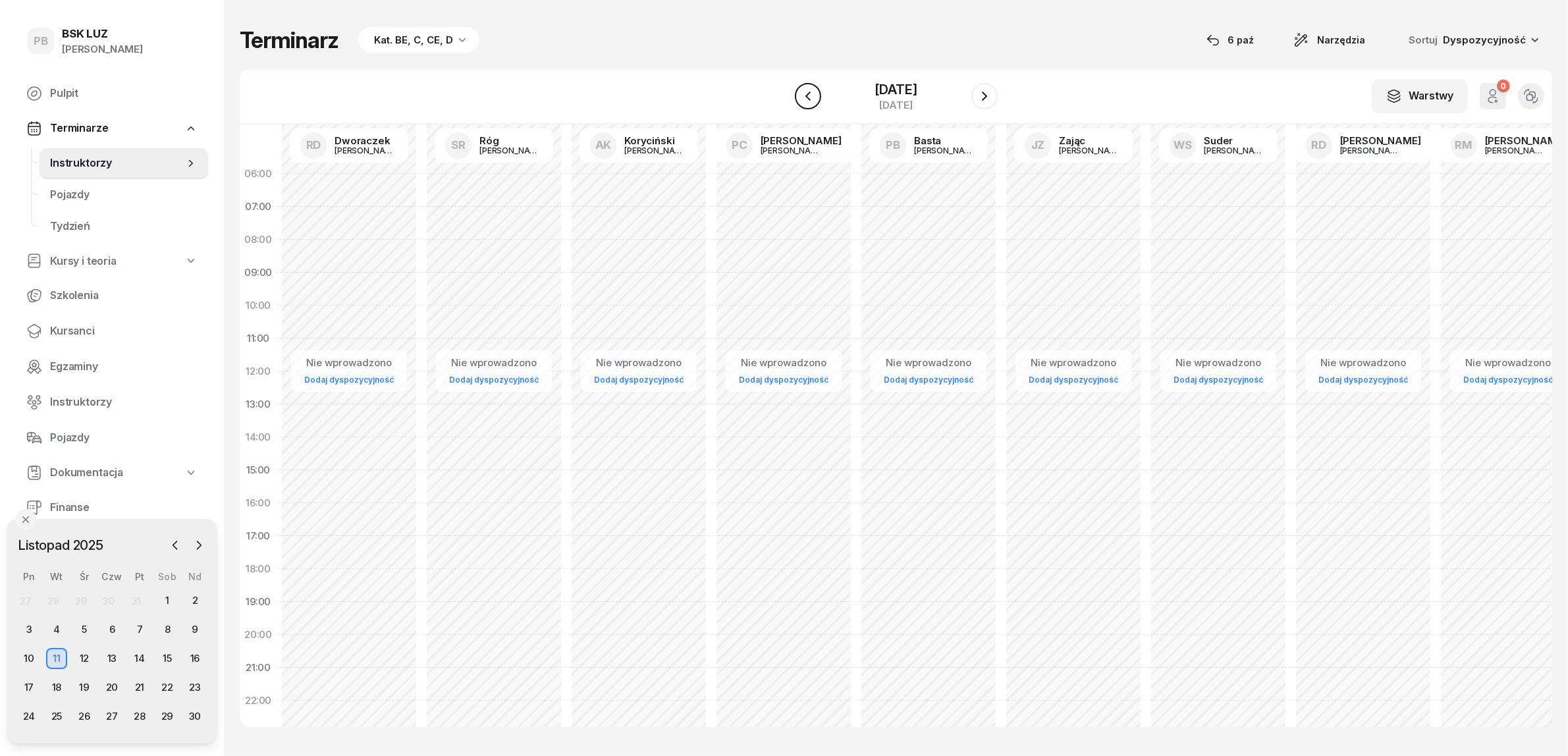
click at [796, 90] on button "button" at bounding box center [808, 97] width 27 height 27
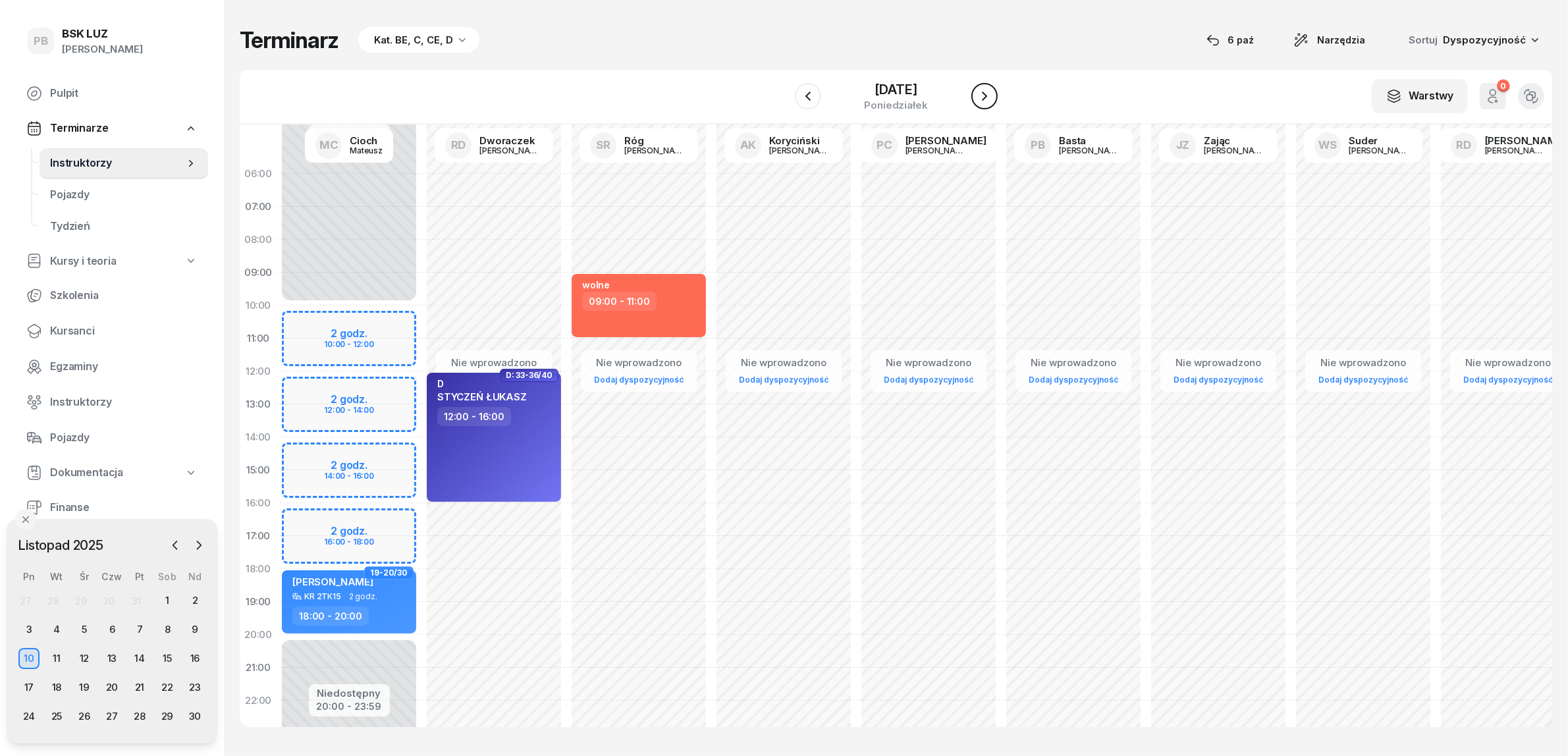
click at [995, 88] on button "button" at bounding box center [985, 97] width 27 height 27
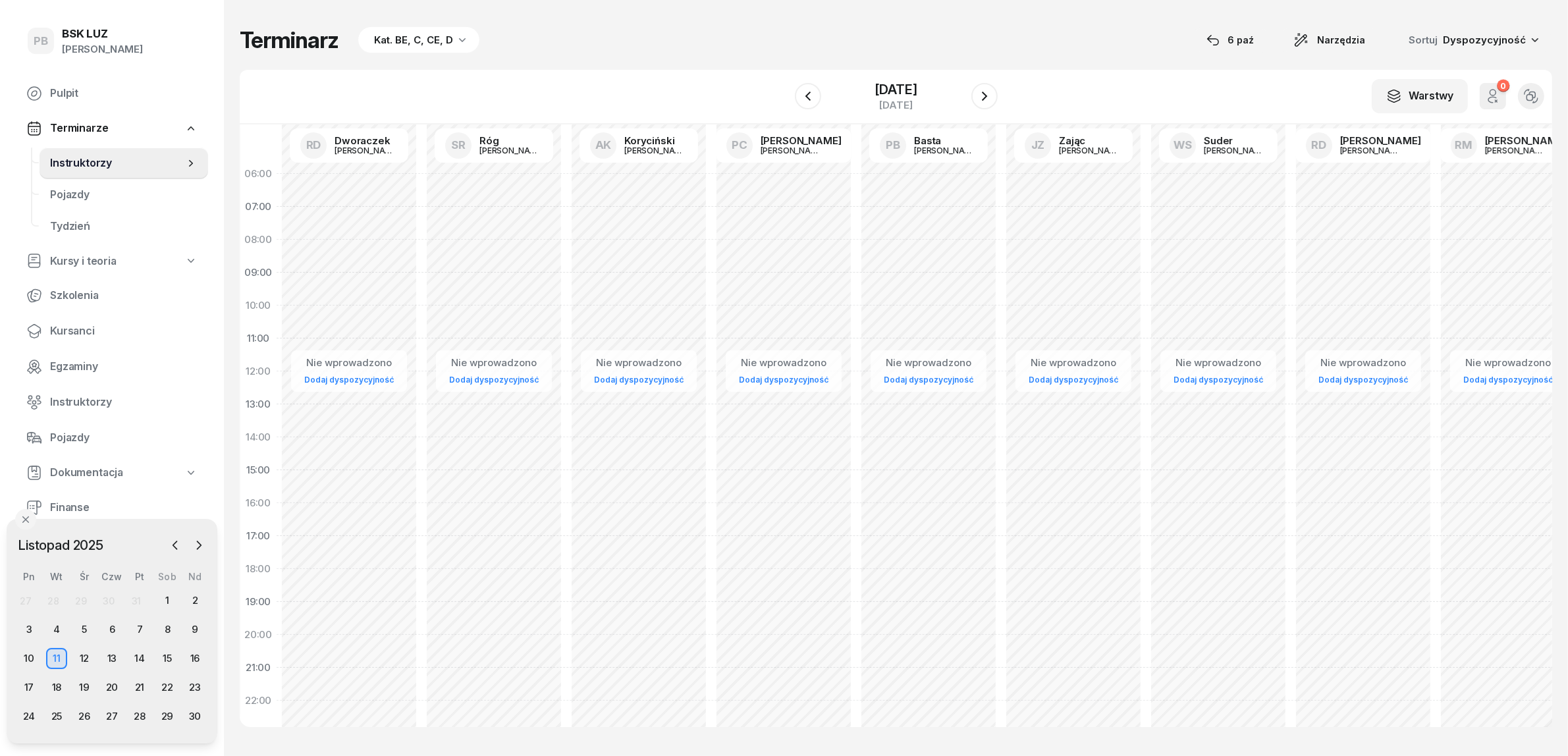
click at [995, 87] on div at bounding box center [985, 97] width 27 height 27
click at [989, 95] on icon "button" at bounding box center [985, 97] width 16 height 16
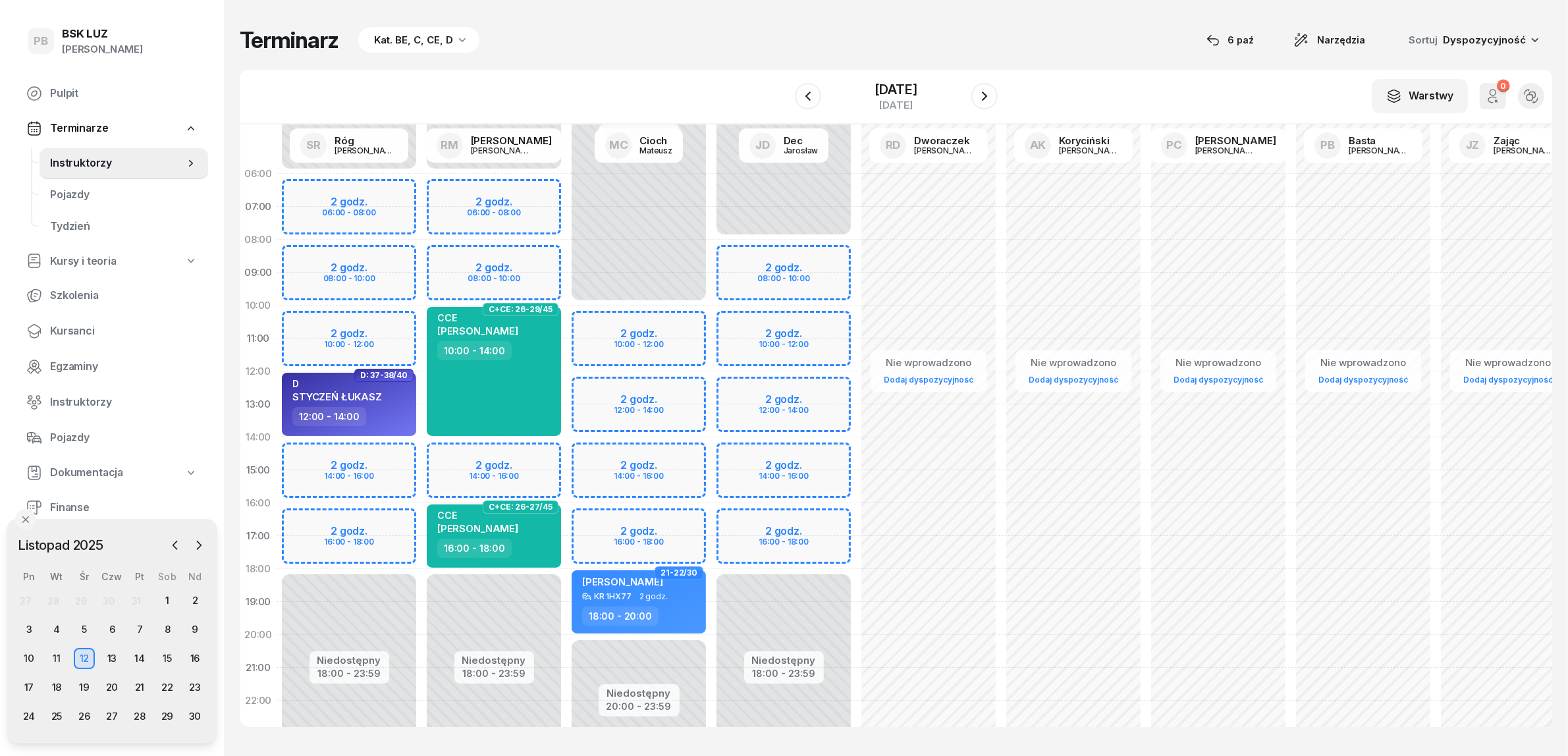
click at [511, 456] on div "Niedostępny 00:00 - 06:00 Niedostępny 18:00 - 23:59 2 godz. 06:00 - 08:00 2 god…" at bounding box center [494, 470] width 145 height 626
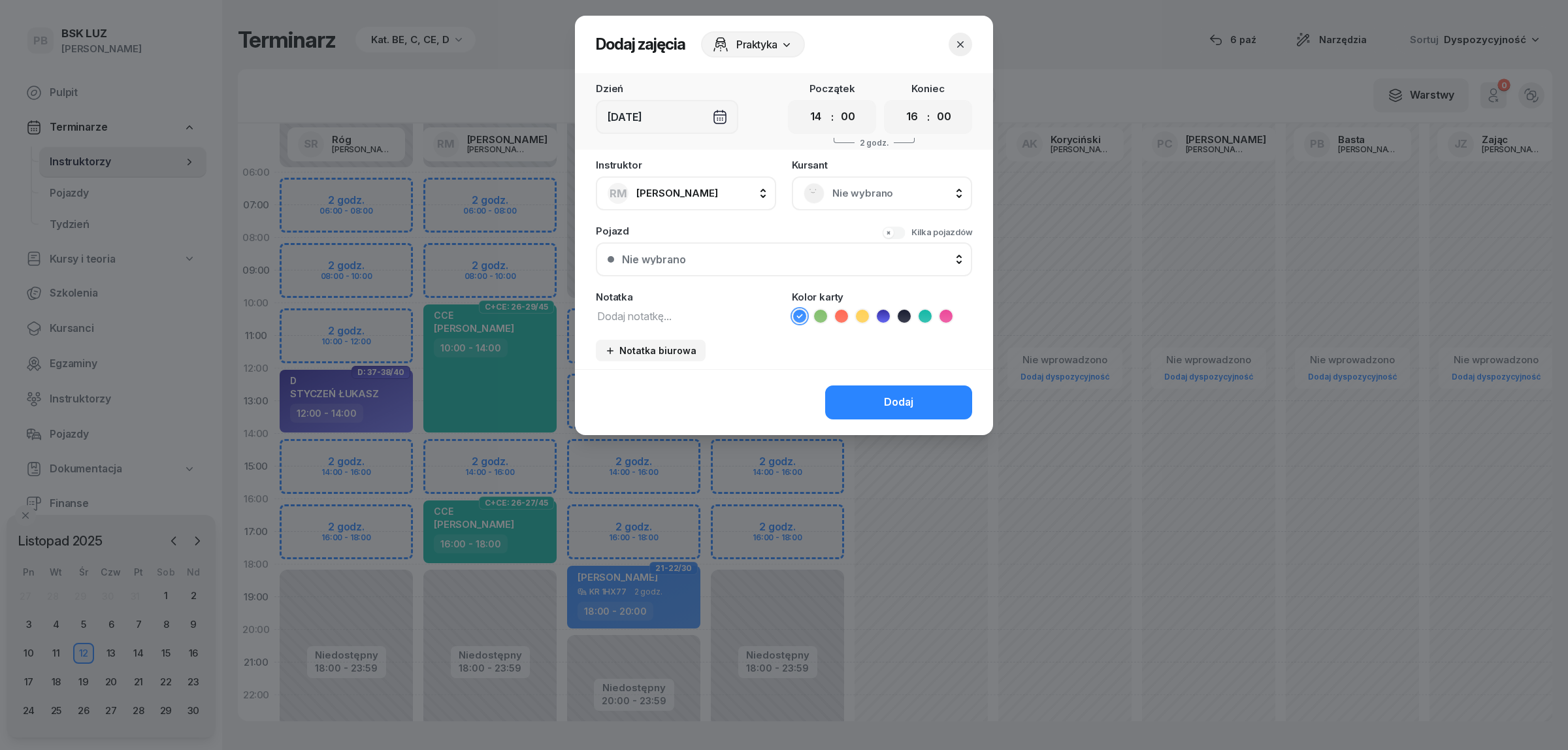
click at [389, 455] on div at bounding box center [784, 375] width 1568 height 750
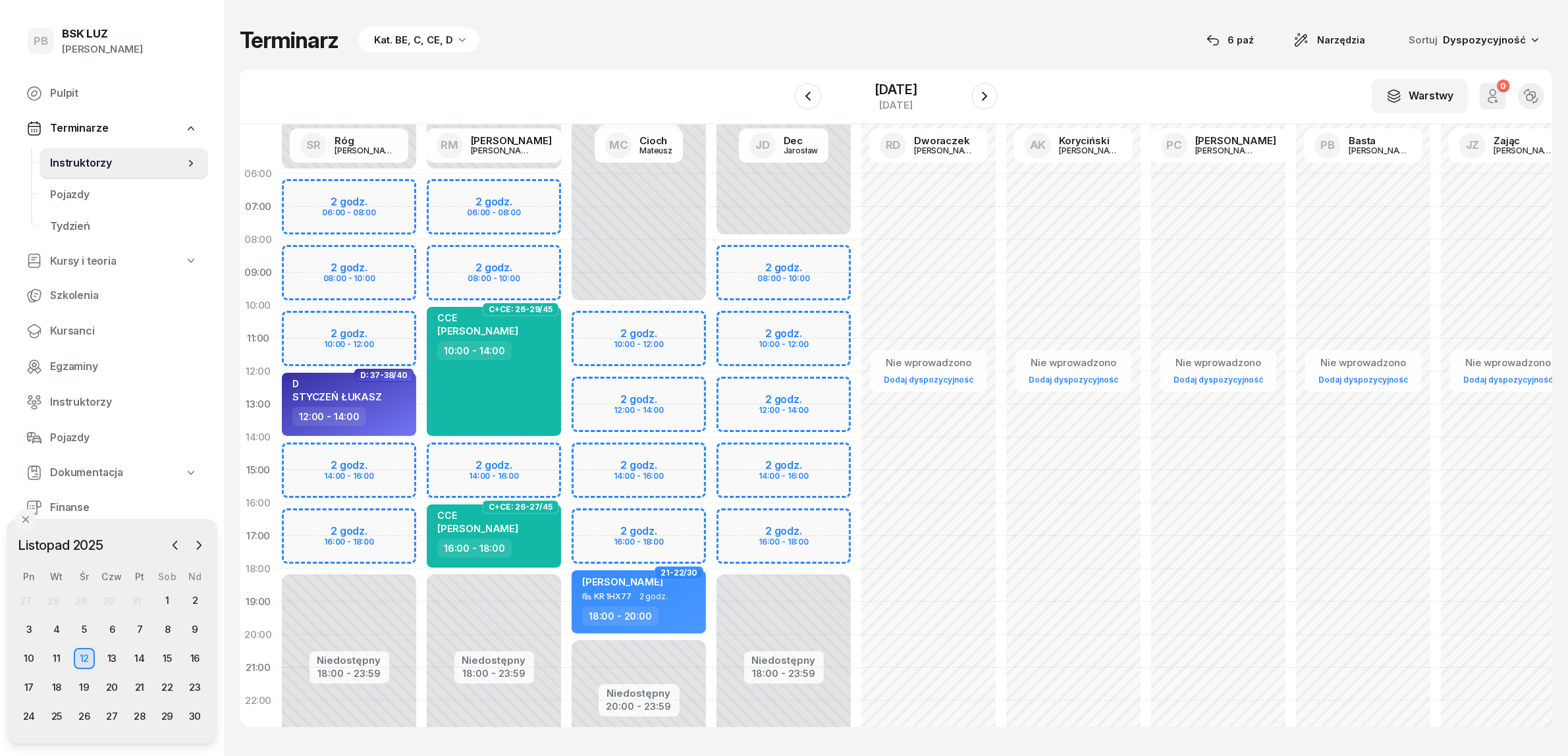
click at [392, 459] on div "Niedostępny 00:00 - 06:00 Niedostępny 18:00 - 23:59 2 godz. 06:00 - 08:00 2 god…" at bounding box center [349, 470] width 145 height 626
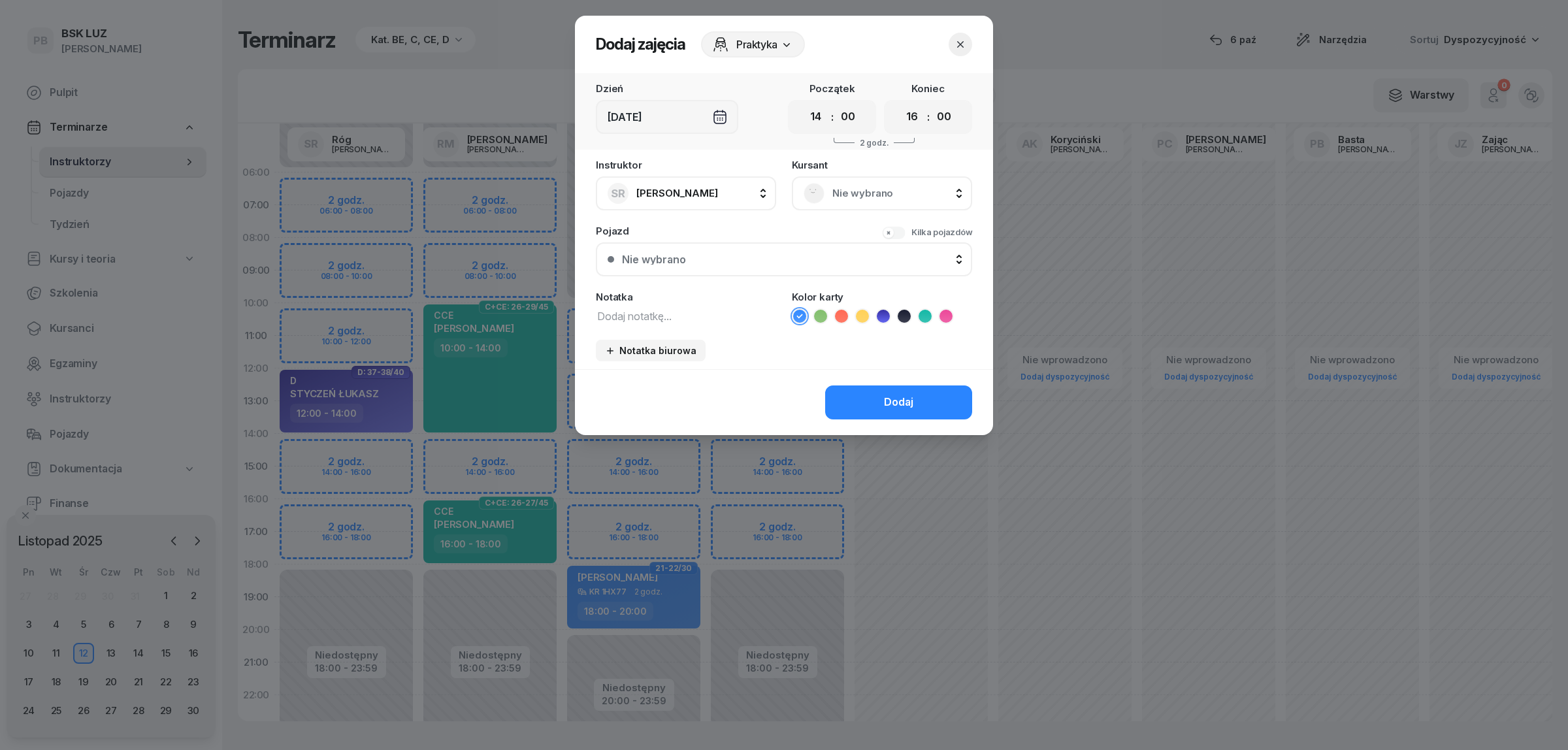
click at [890, 190] on span "Nie wybrano" at bounding box center [896, 194] width 128 height 17
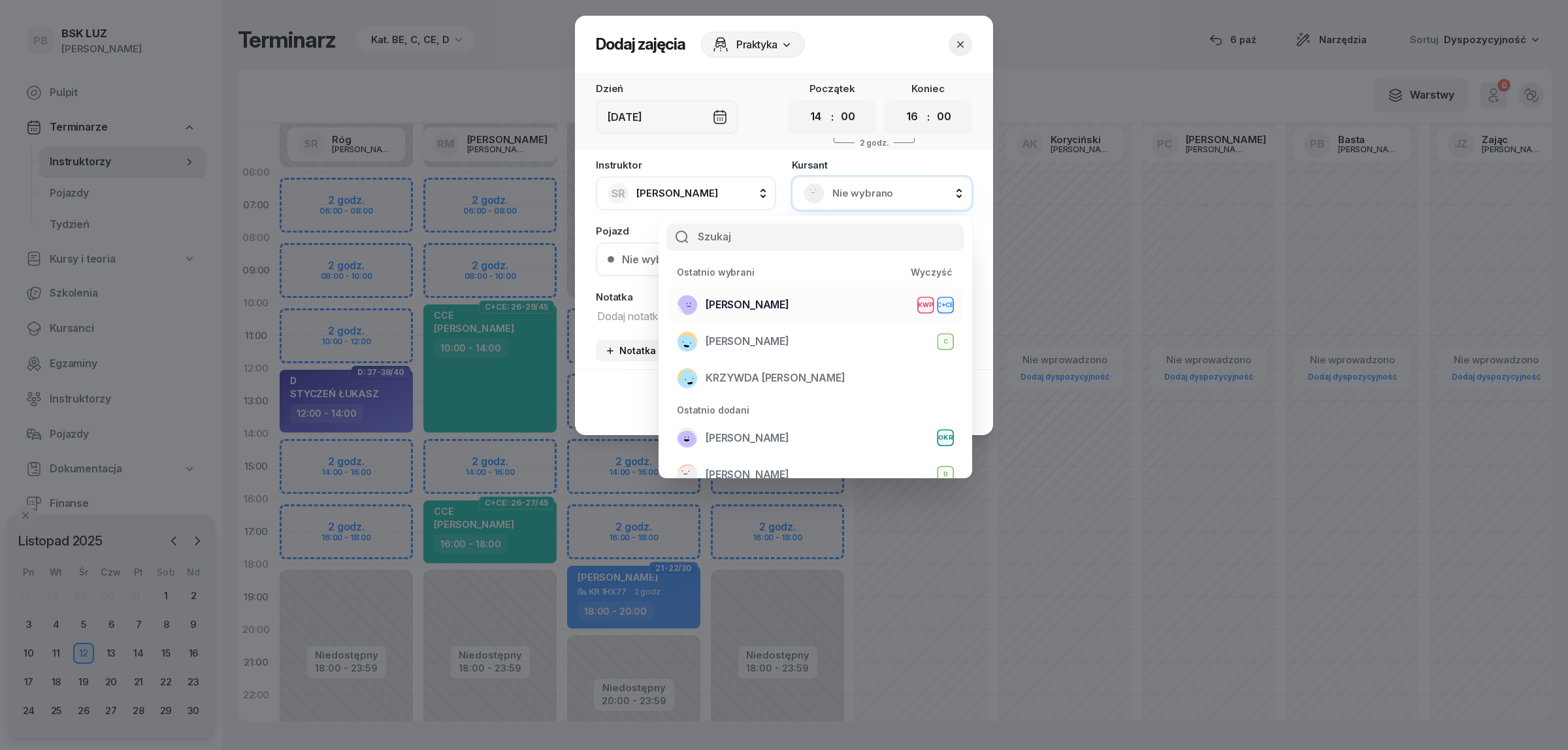
click at [783, 295] on div "OLK RAFAŁ KWP C+CE" at bounding box center [815, 305] width 277 height 21
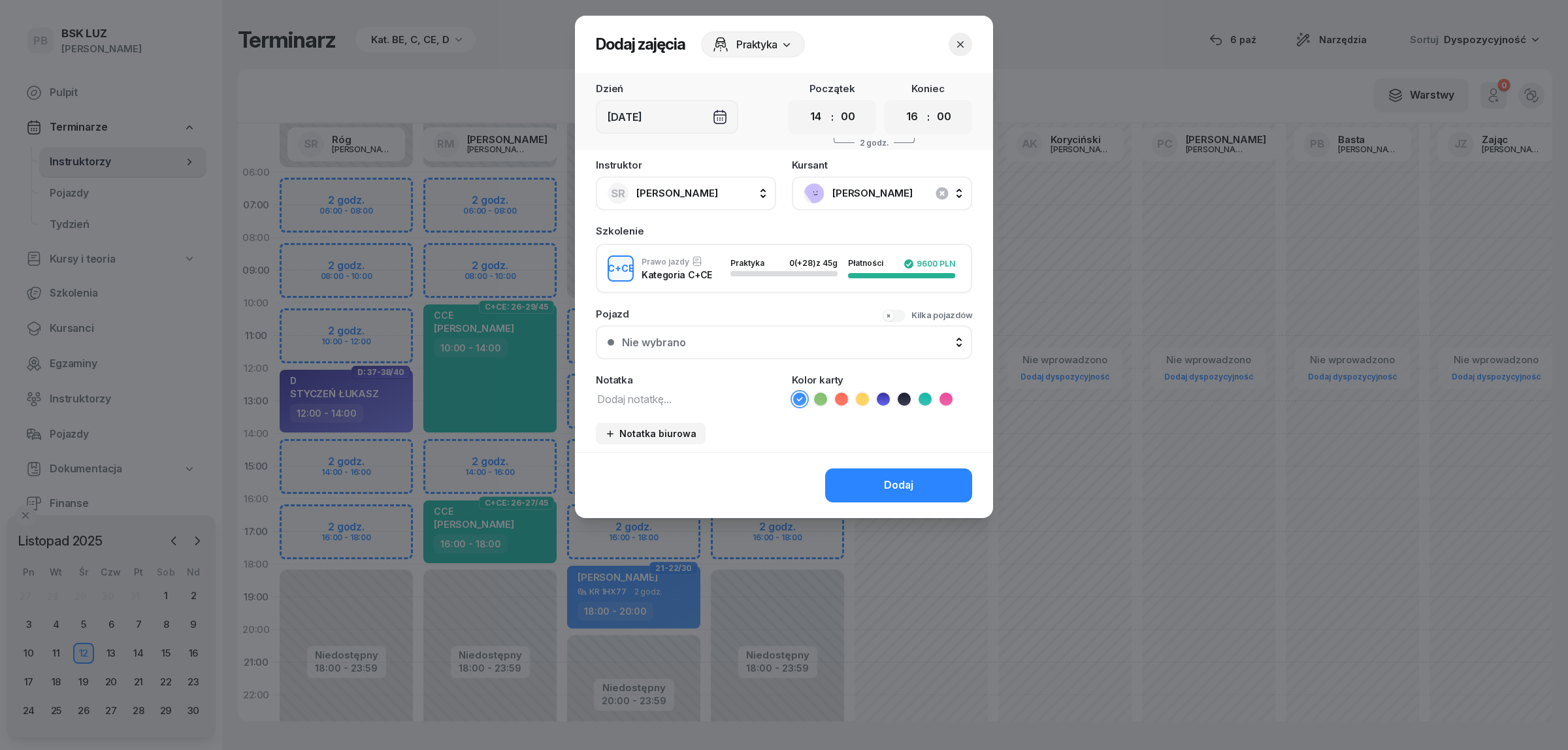
click at [672, 396] on textarea at bounding box center [686, 398] width 180 height 17
click at [919, 393] on icon at bounding box center [925, 399] width 13 height 13
click at [898, 482] on div "Dodaj" at bounding box center [898, 486] width 30 height 17
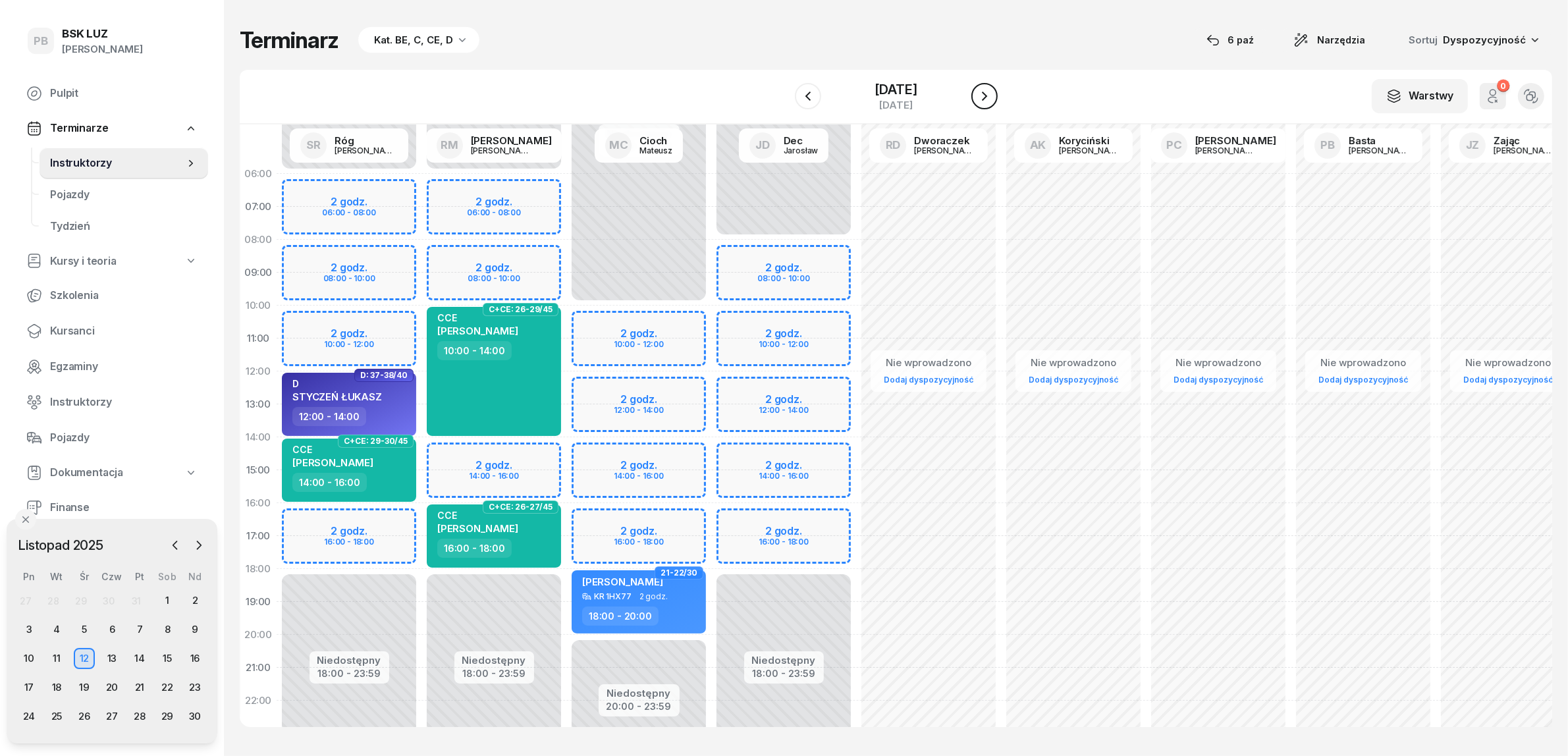
click at [985, 97] on icon "button" at bounding box center [985, 97] width 16 height 16
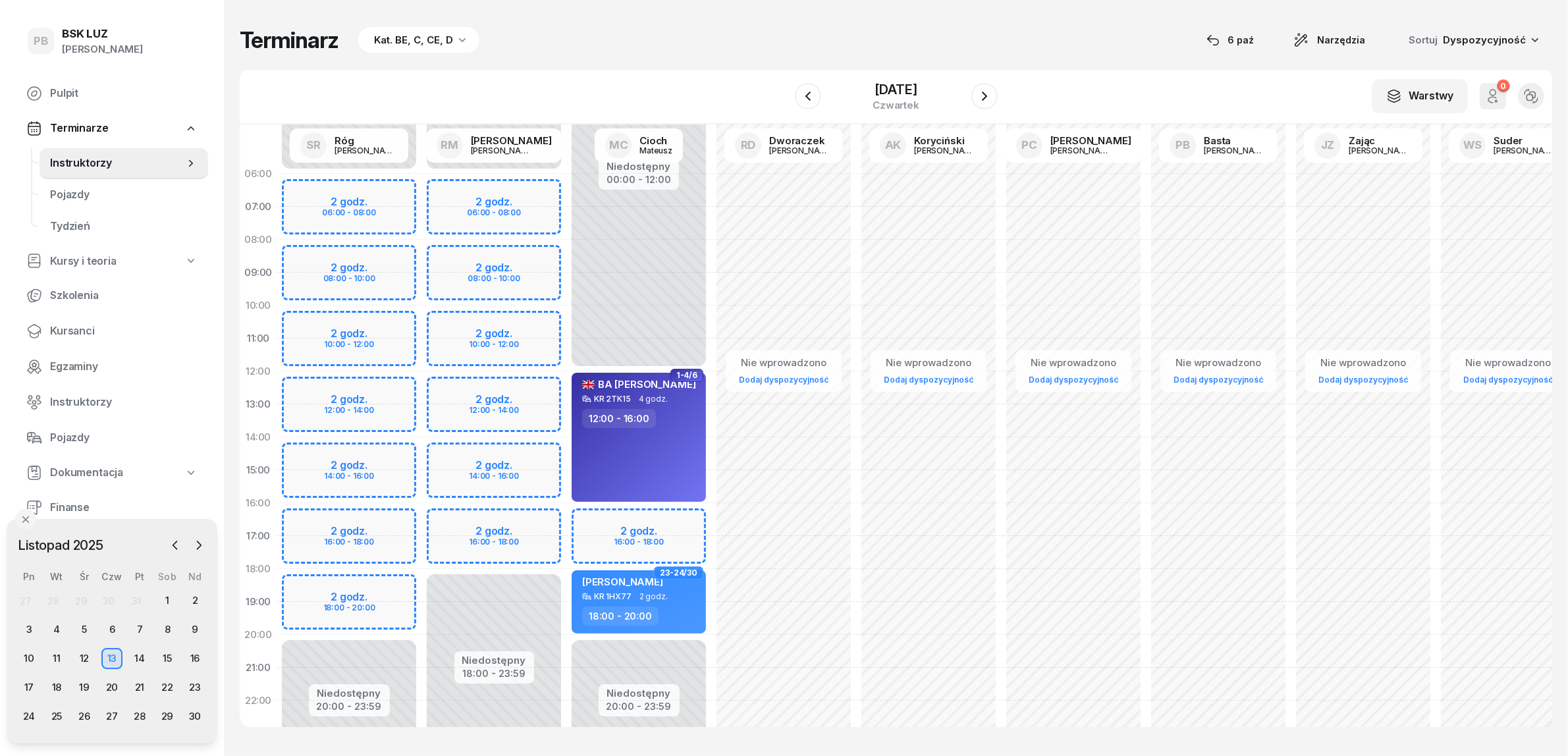
click at [392, 522] on div "Niedostępny 00:00 - 06:00 Niedostępny 20:00 - 23:59 2 godz. 06:00 - 08:00 2 god…" at bounding box center [349, 470] width 145 height 626
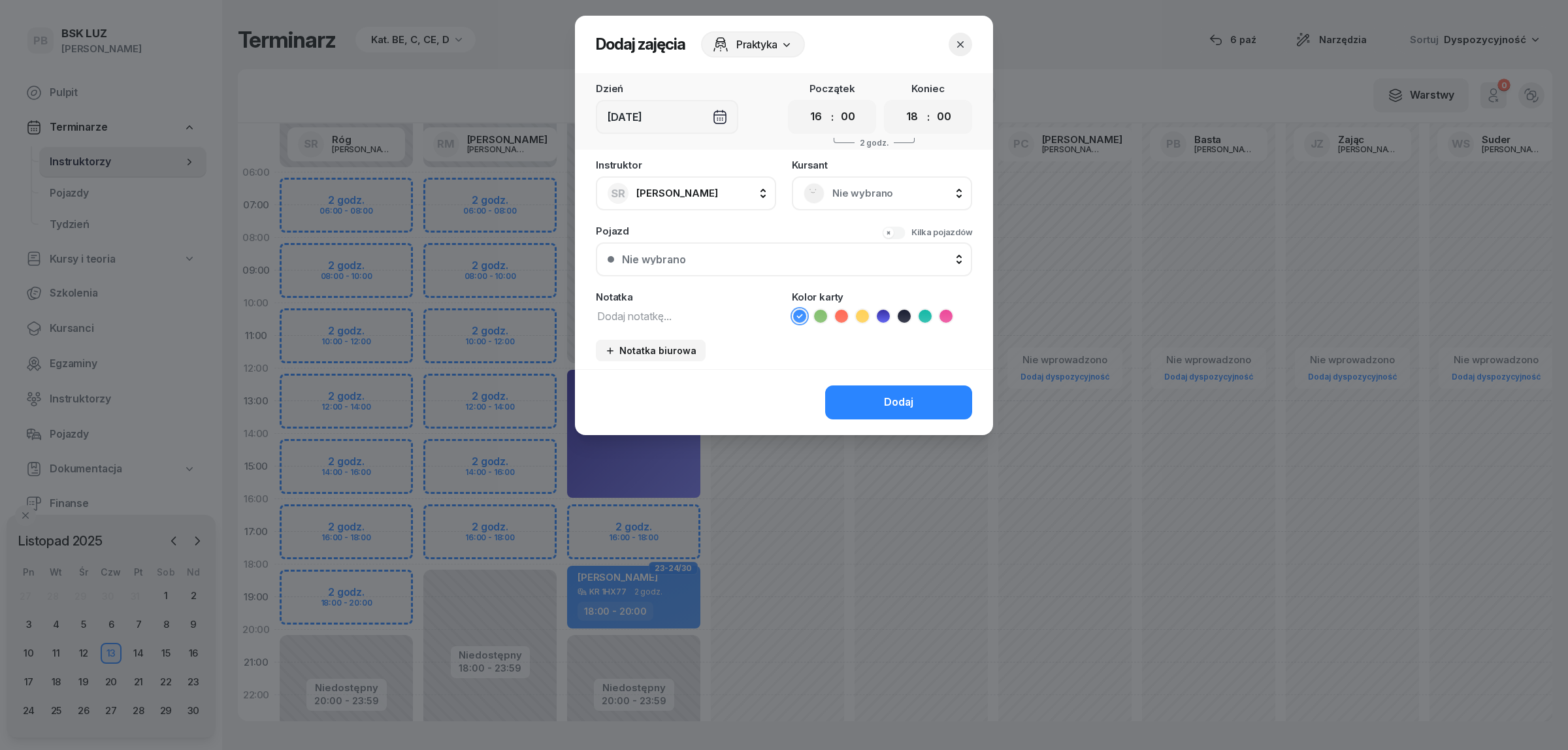
click at [833, 197] on span "Nie wybrano" at bounding box center [896, 194] width 128 height 17
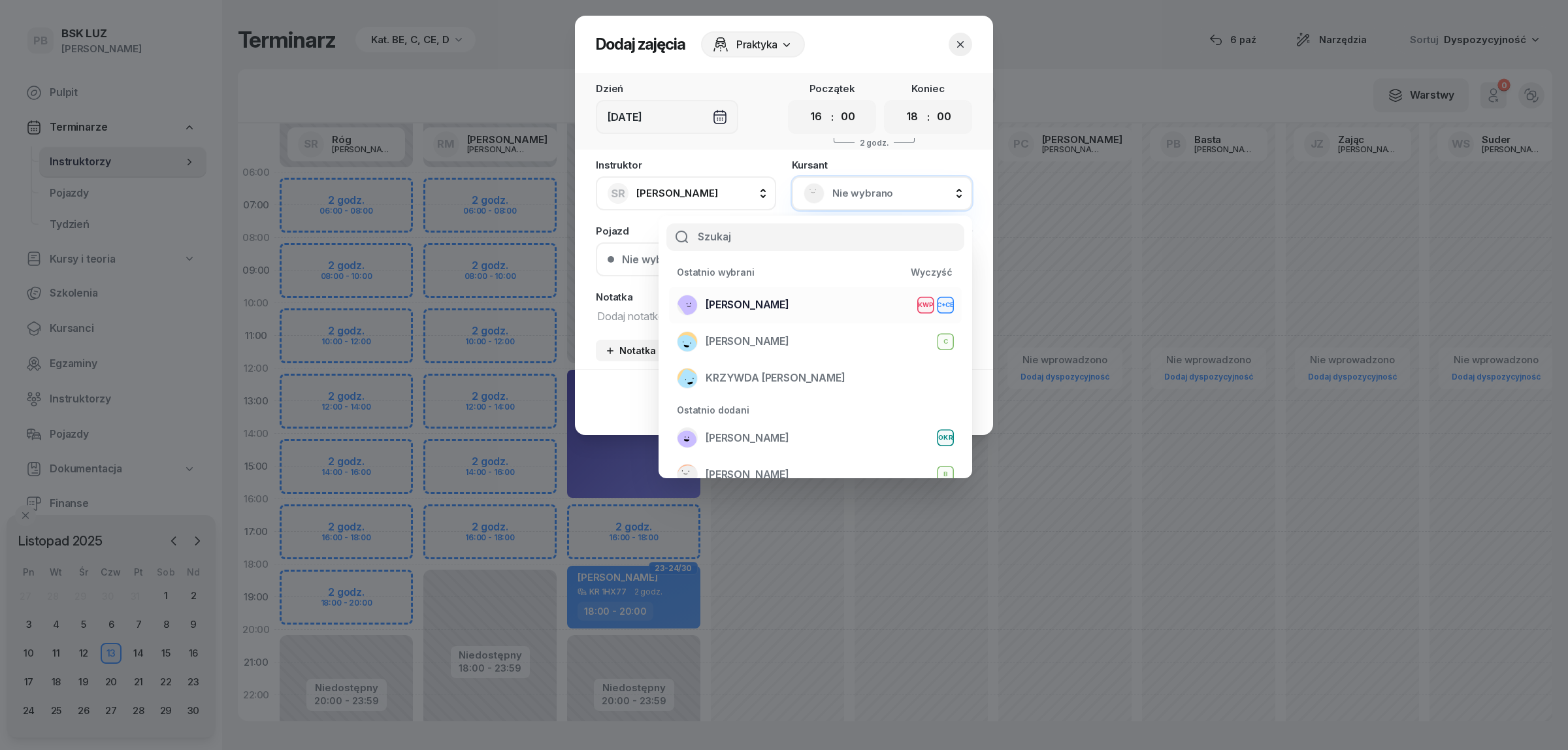
click at [760, 305] on span "[PERSON_NAME]" at bounding box center [747, 305] width 84 height 17
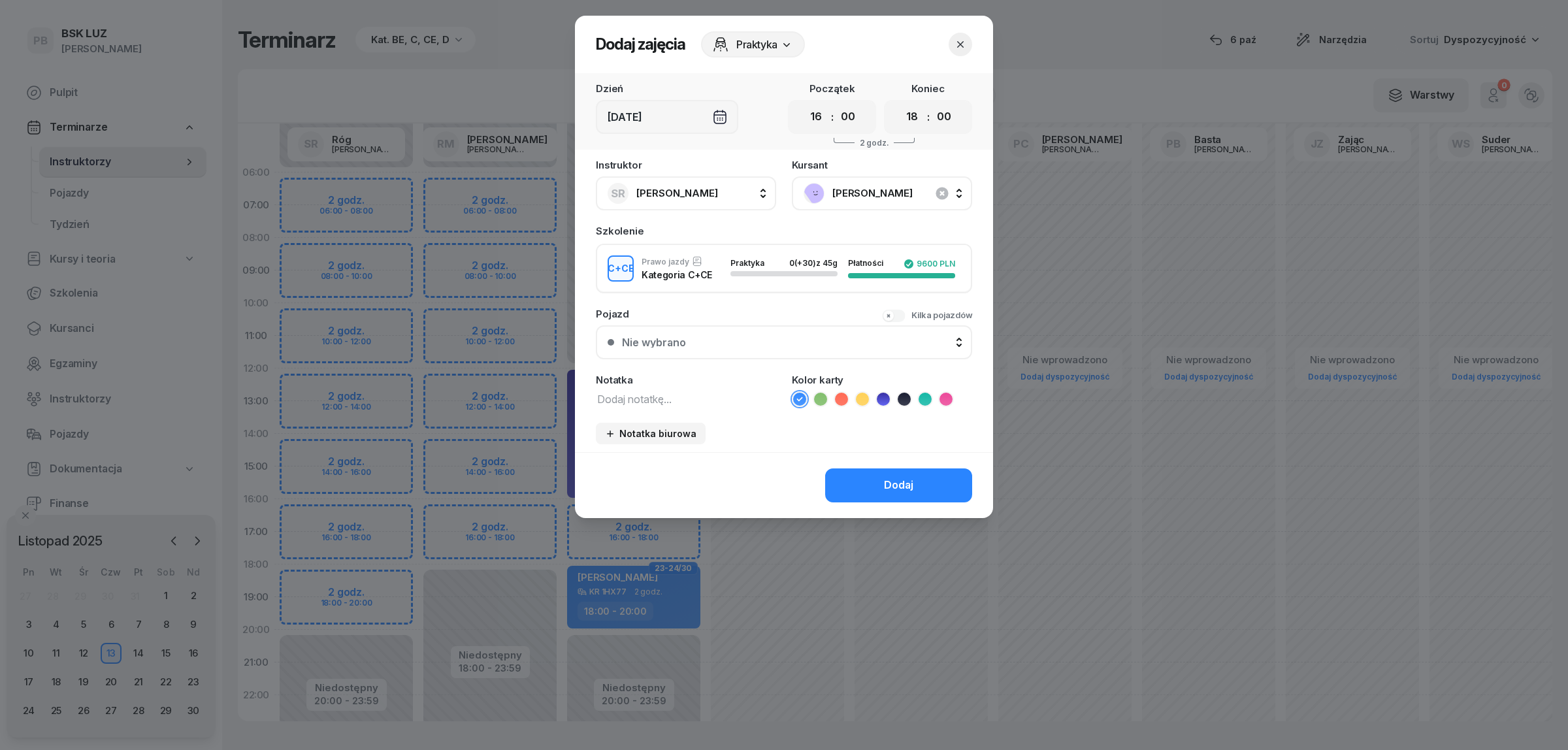
click at [640, 392] on textarea at bounding box center [686, 398] width 180 height 17
click at [928, 394] on icon at bounding box center [925, 399] width 13 height 13
click at [871, 486] on button "Dodaj" at bounding box center [898, 485] width 147 height 34
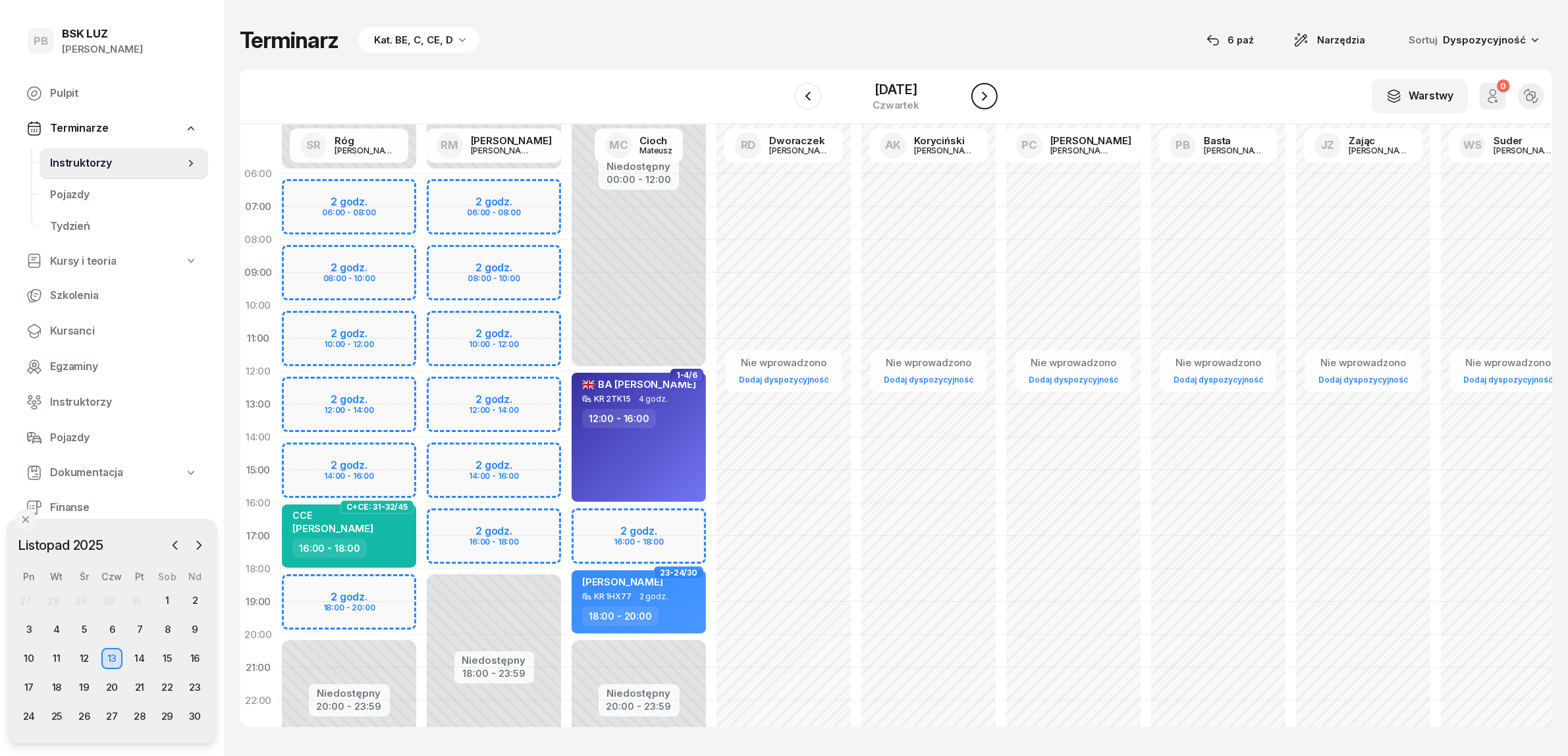
click at [983, 99] on icon "button" at bounding box center [985, 97] width 16 height 16
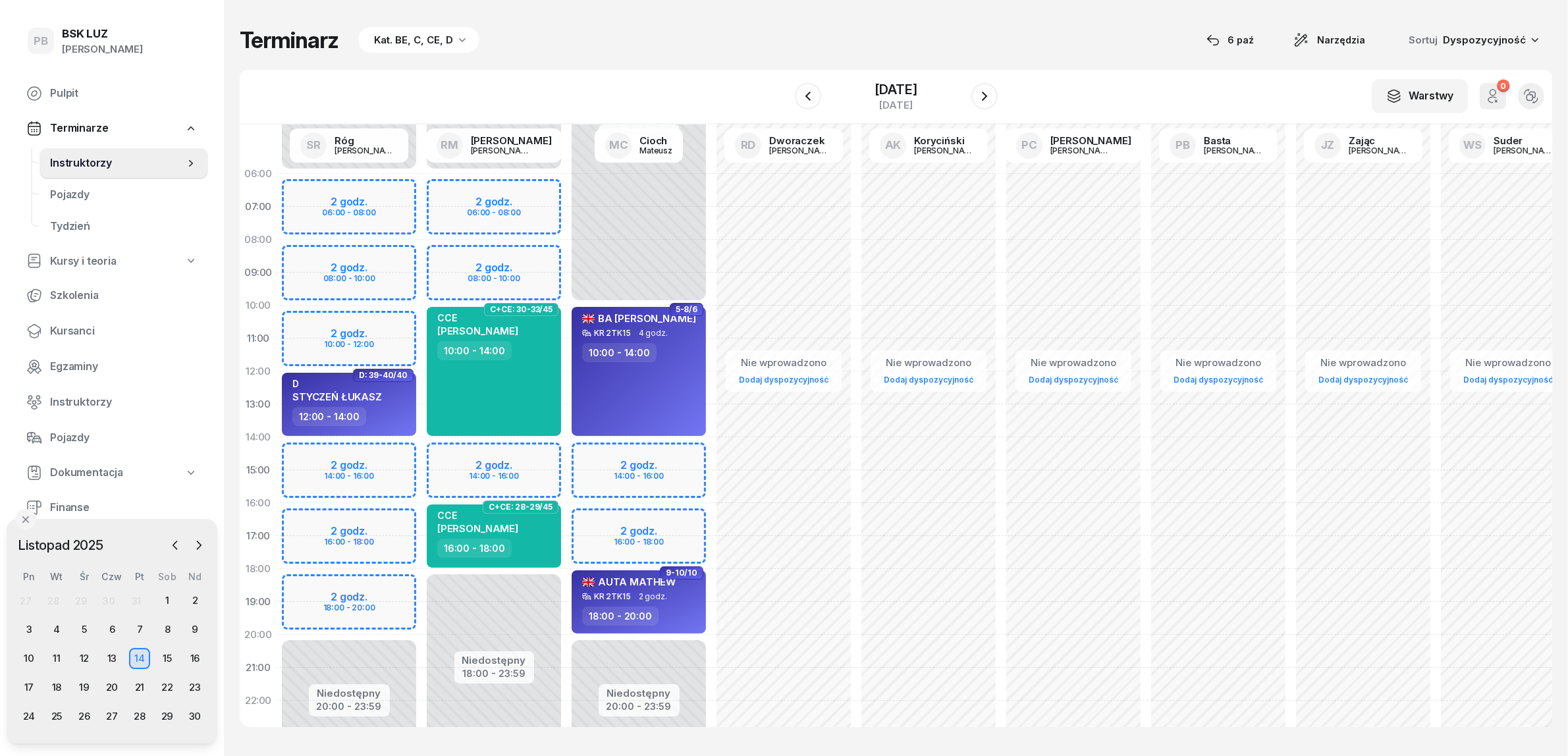
click at [396, 452] on div "Niedostępny 00:00 - 06:00 Niedostępny 20:00 - 23:59 2 godz. 06:00 - 08:00 2 god…" at bounding box center [349, 470] width 145 height 626
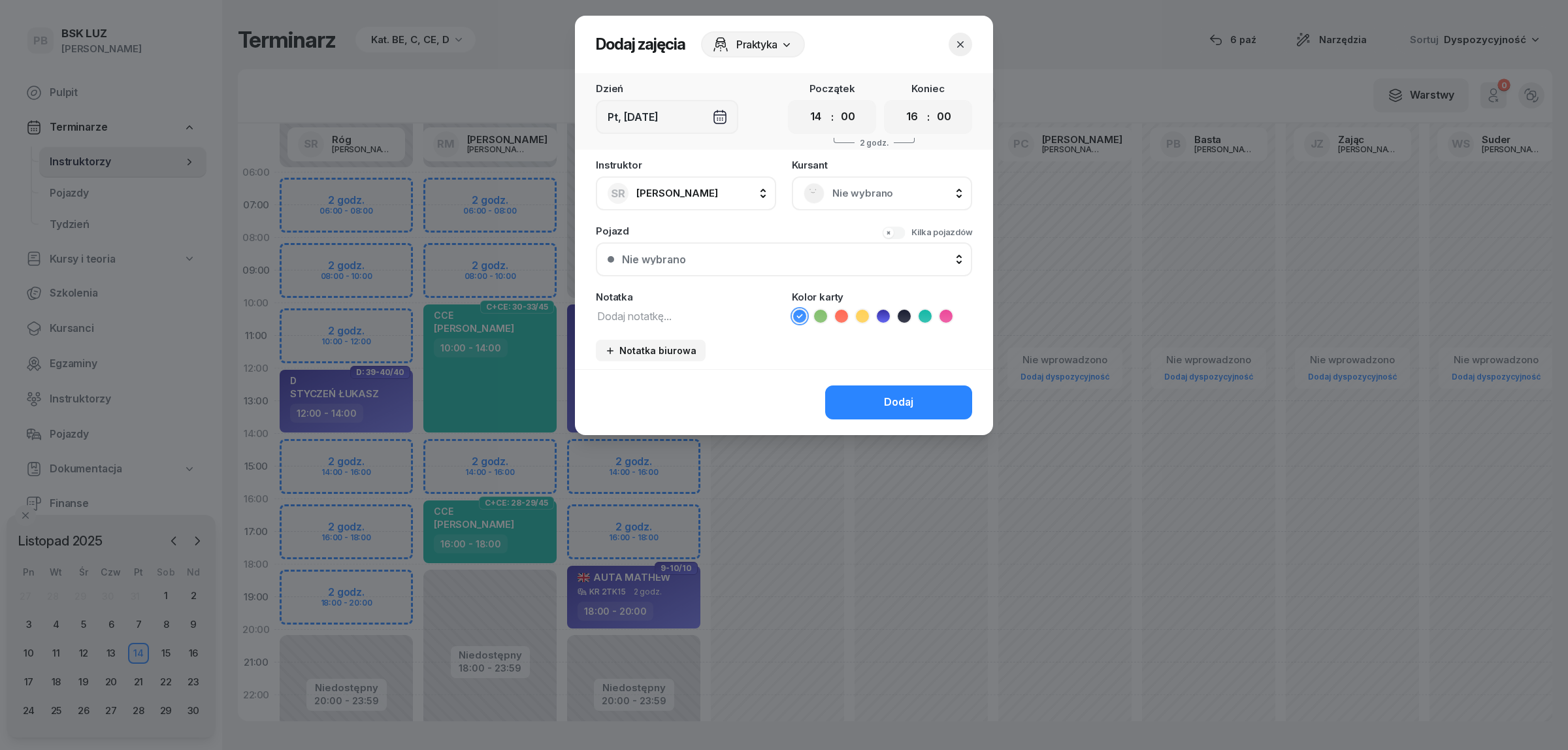
click at [379, 502] on div at bounding box center [784, 375] width 1568 height 750
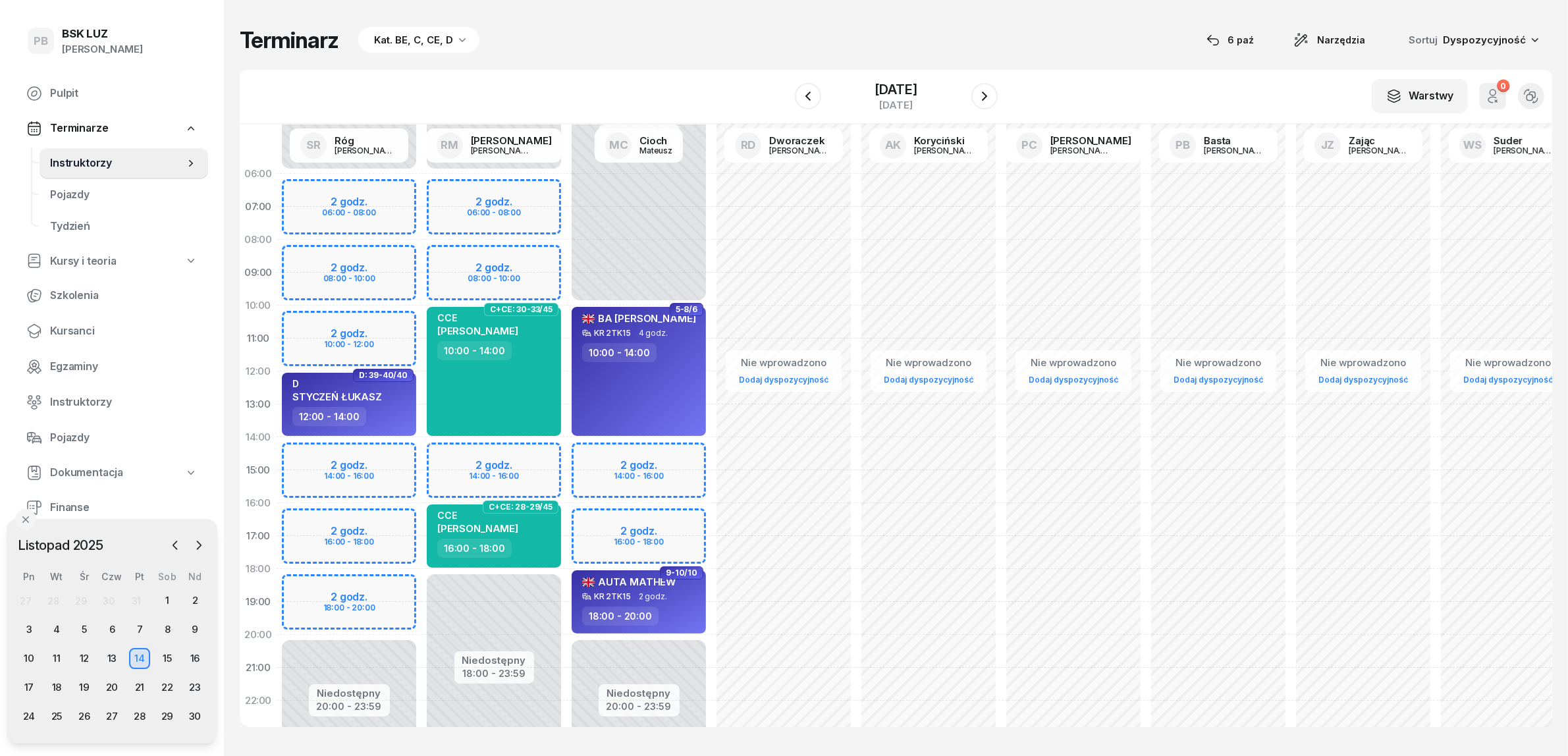
click at [388, 524] on div "Niedostępny 00:00 - 06:00 Niedostępny 20:00 - 23:59 2 godz. 06:00 - 08:00 2 god…" at bounding box center [349, 470] width 145 height 626
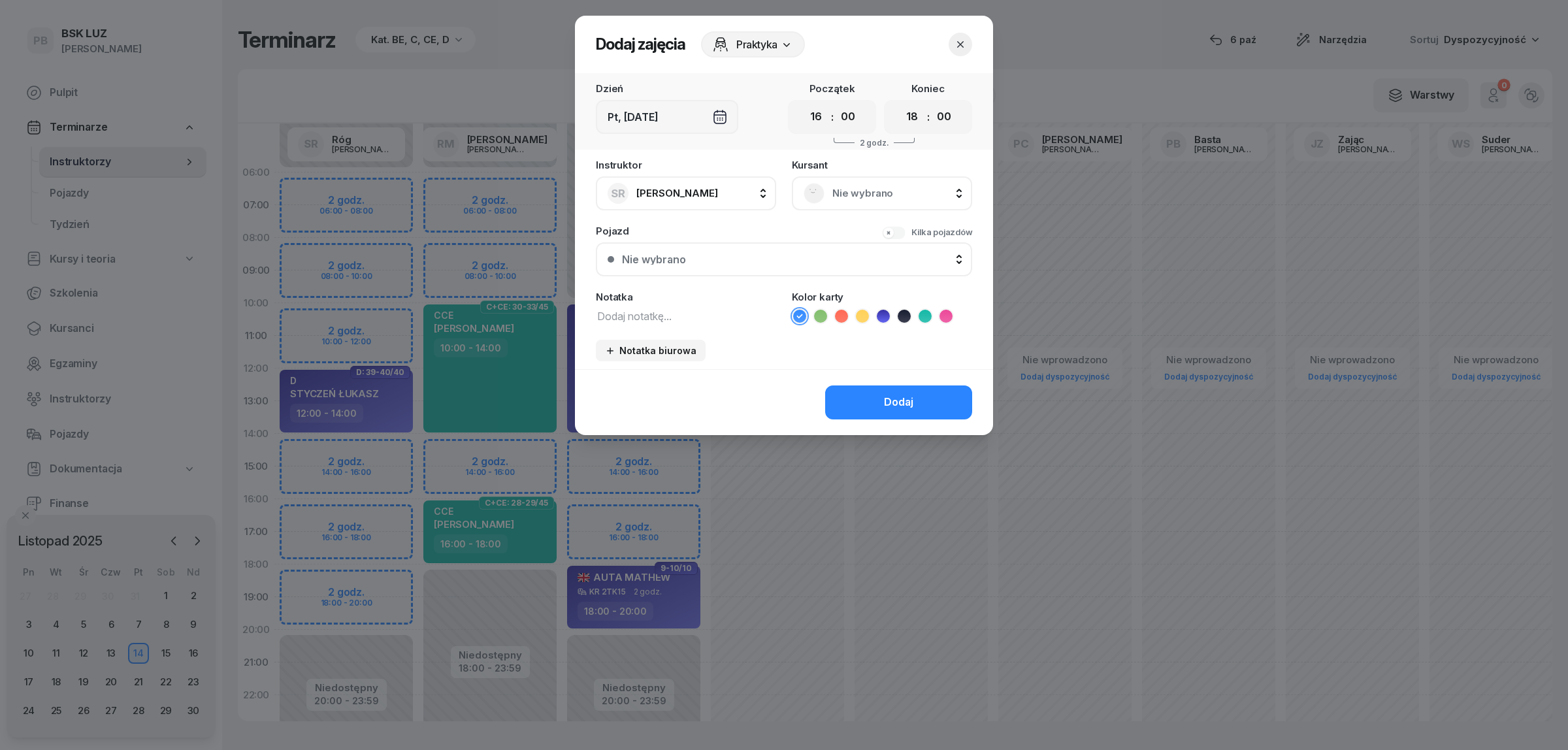
click at [670, 309] on textarea at bounding box center [686, 316] width 180 height 17
click at [867, 173] on div "Kursant Nie wybrano" at bounding box center [882, 185] width 180 height 50
click at [851, 192] on span "Nie wybrano" at bounding box center [896, 194] width 128 height 17
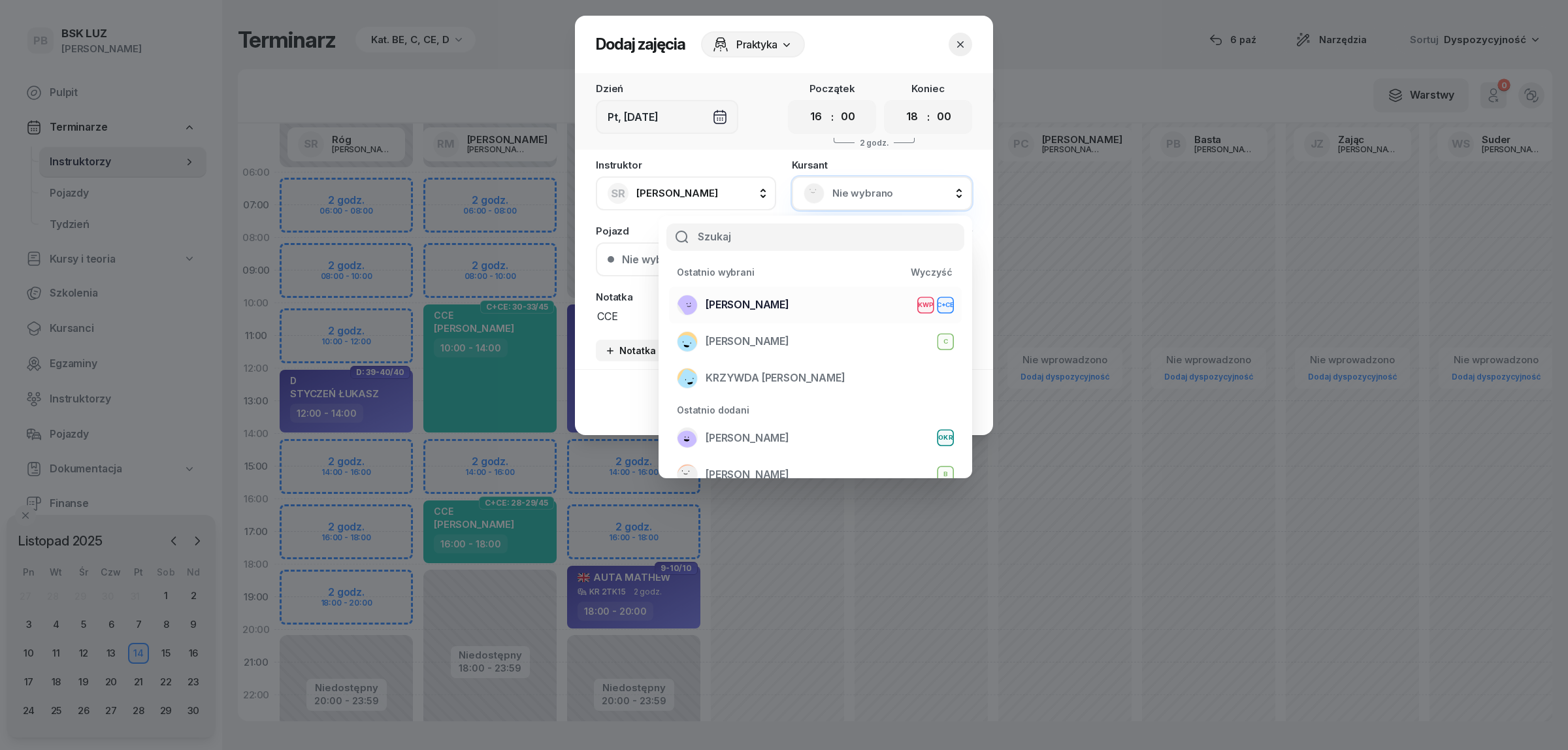
click at [808, 305] on div "OLK RAFAŁ KWP C+CE" at bounding box center [815, 305] width 277 height 21
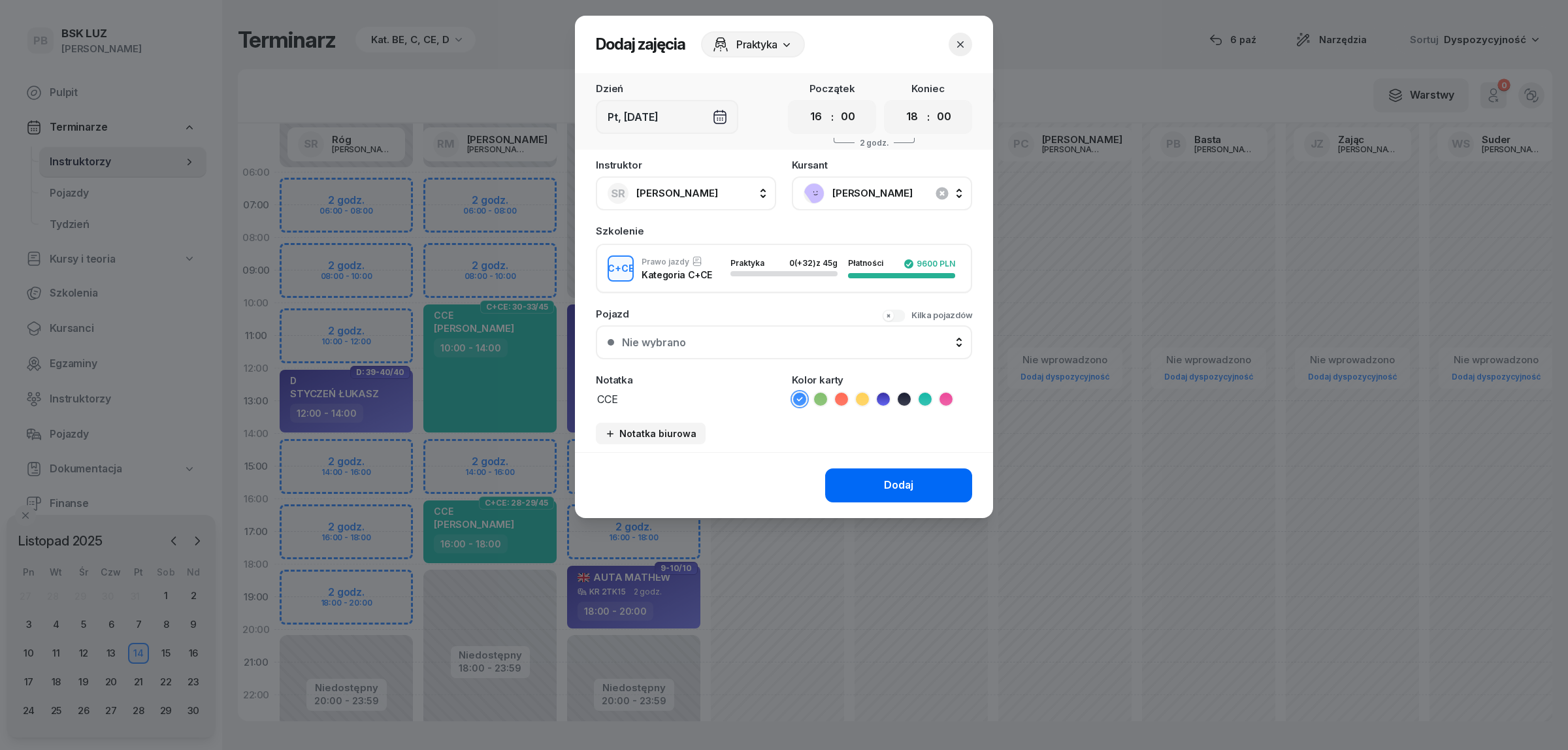
click at [862, 477] on button "Dodaj" at bounding box center [898, 485] width 147 height 34
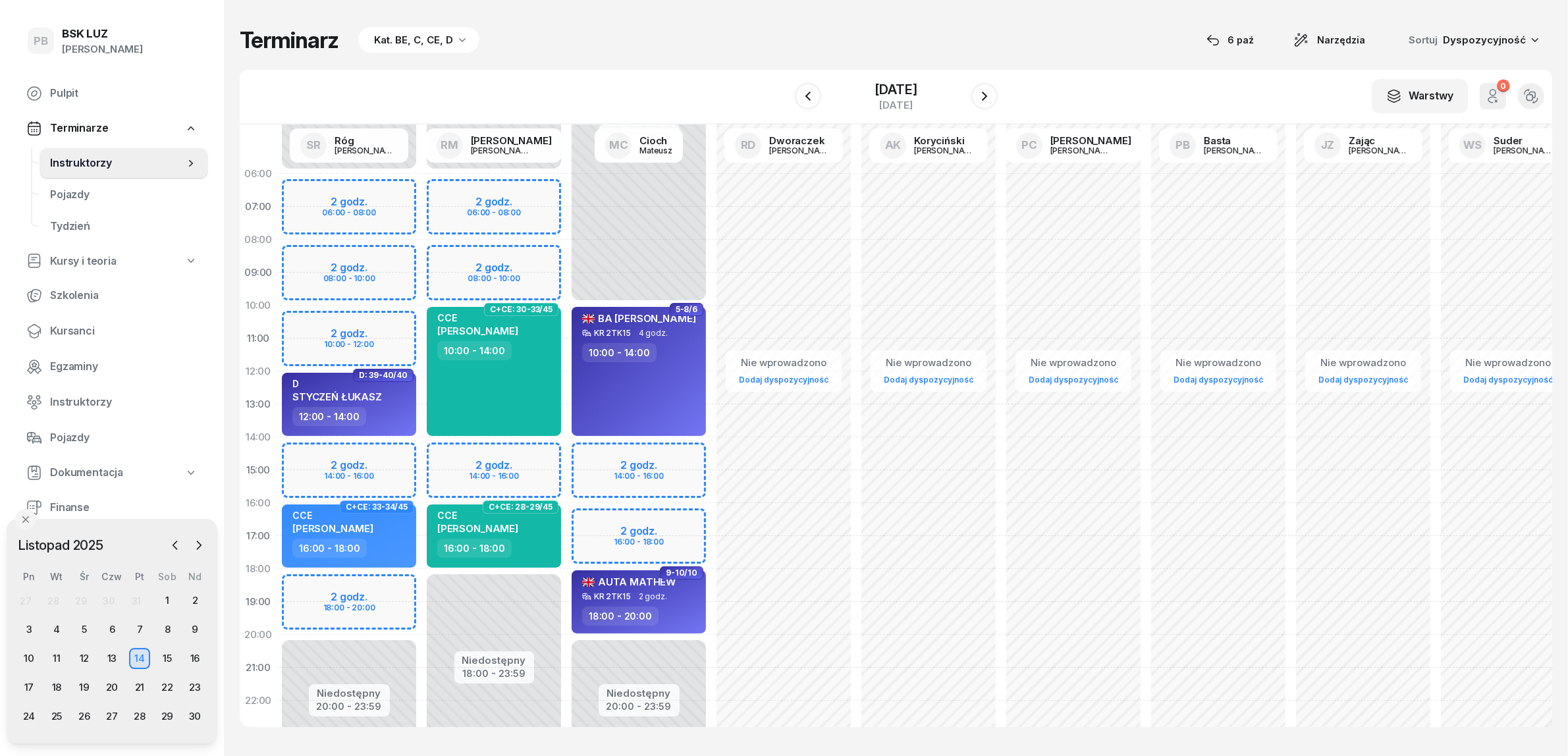
click at [790, 25] on div "Terminarz Kat. BE, C, CE, D 6 paź Narzędzia Sortuj Dyspozycyjność W Wybierz AK …" at bounding box center [896, 376] width 1312 height 753
click at [377, 529] on div "CCE RAFAŁ OLK" at bounding box center [350, 524] width 116 height 29
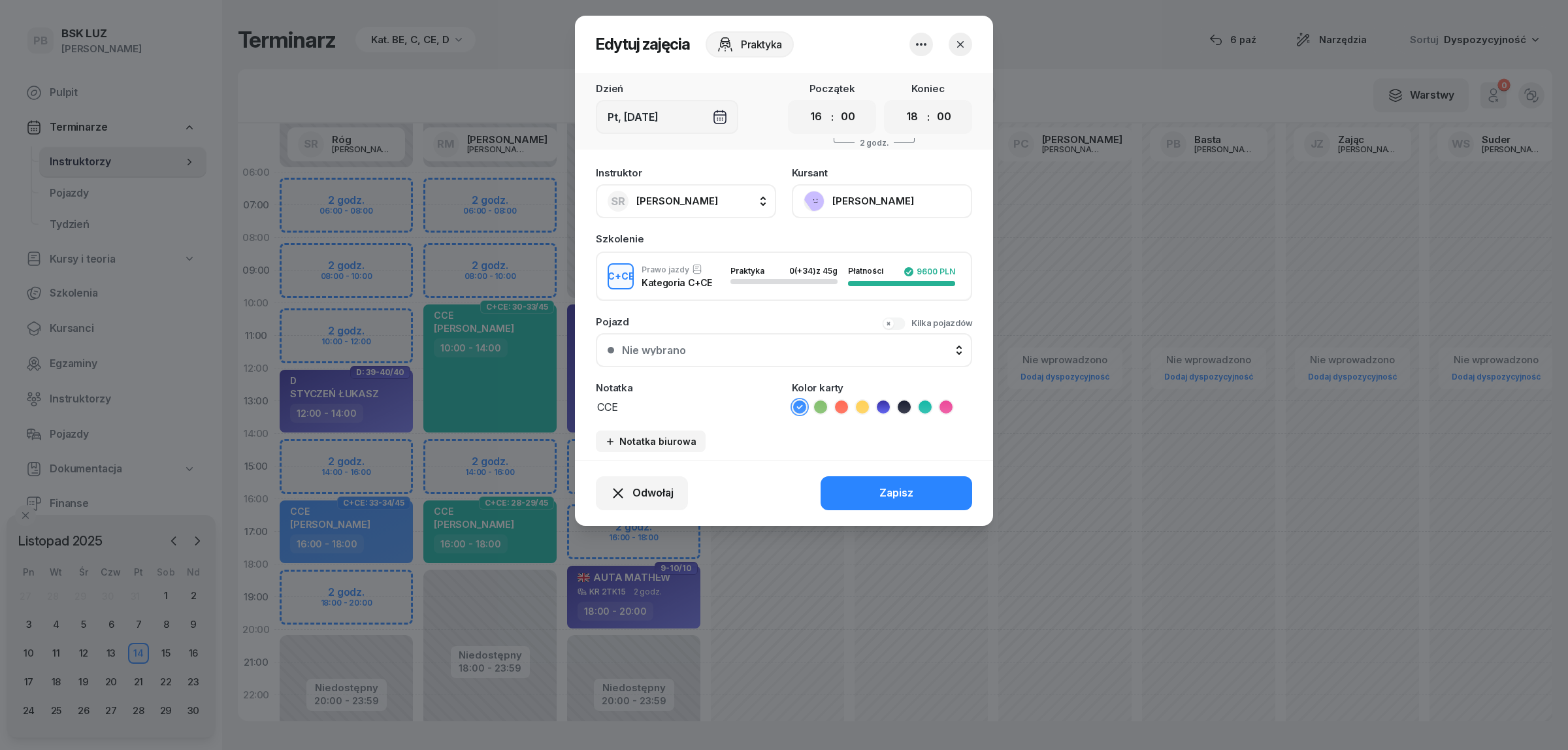
click at [958, 40] on icon "button" at bounding box center [960, 44] width 13 height 13
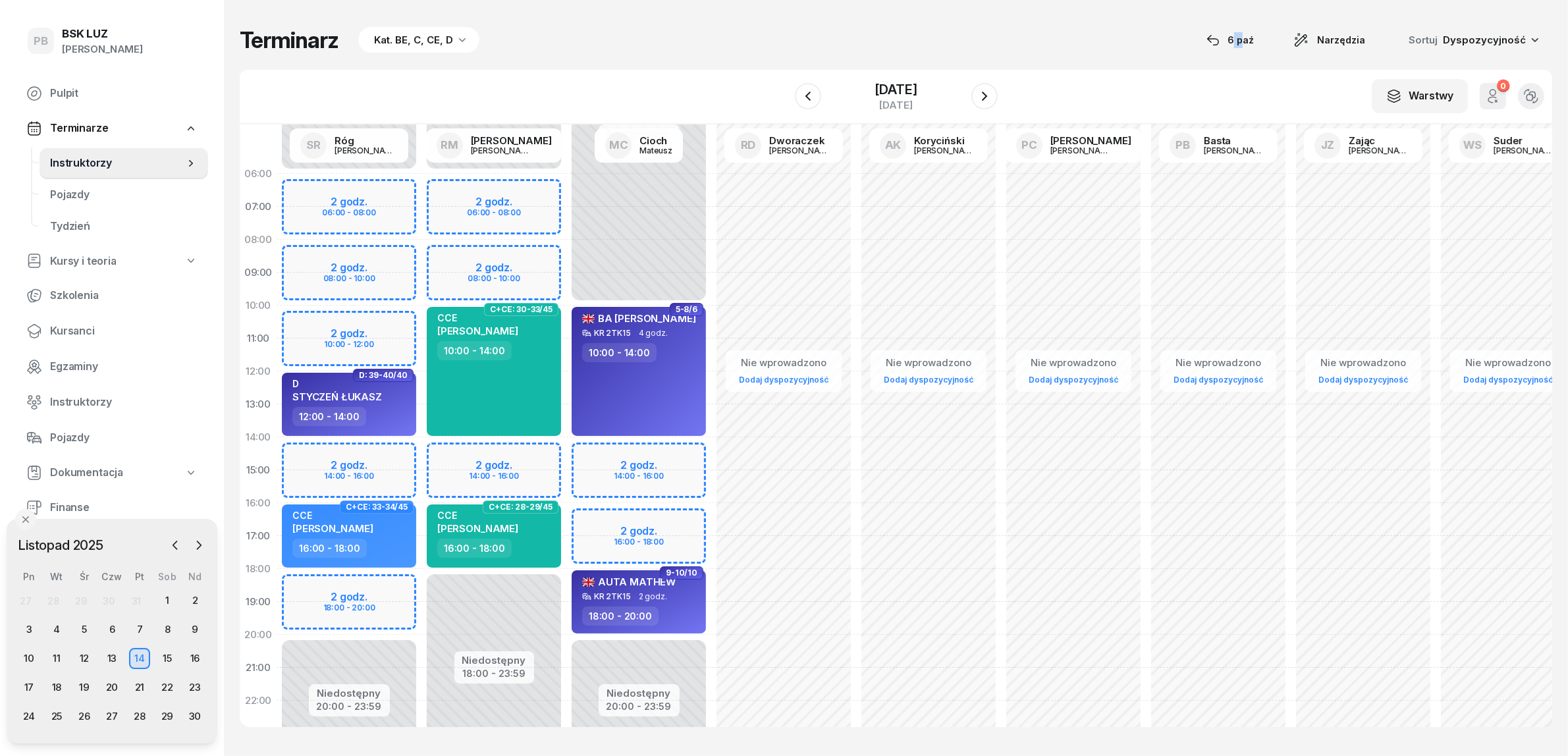
click at [966, 41] on div "Terminarz Kat. BE, C, CE, D [DATE] Narzędzia Sortuj Dyspozycyjność" at bounding box center [896, 41] width 1312 height 28
click at [989, 94] on icon "button" at bounding box center [985, 97] width 16 height 16
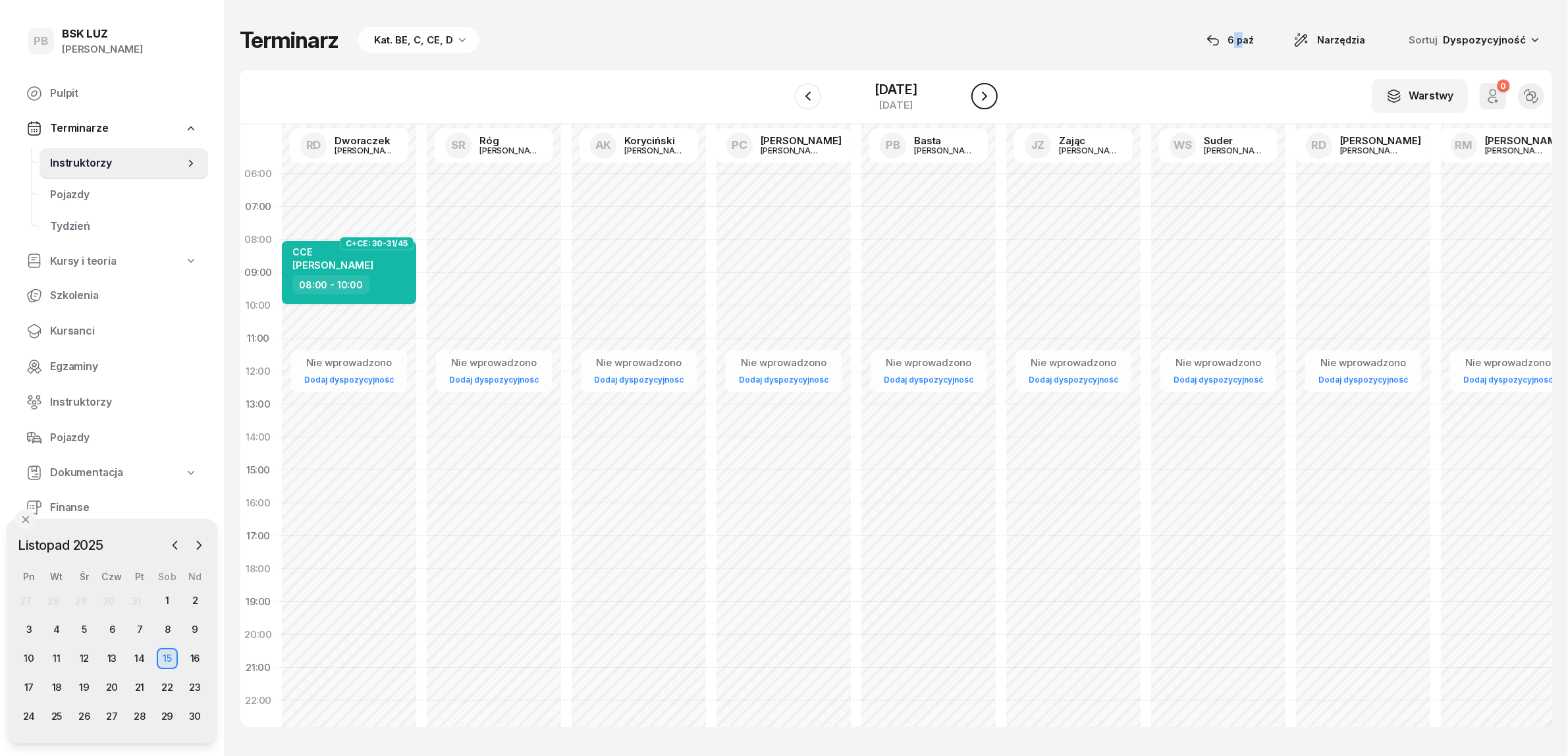
click at [989, 94] on icon "button" at bounding box center [985, 97] width 16 height 16
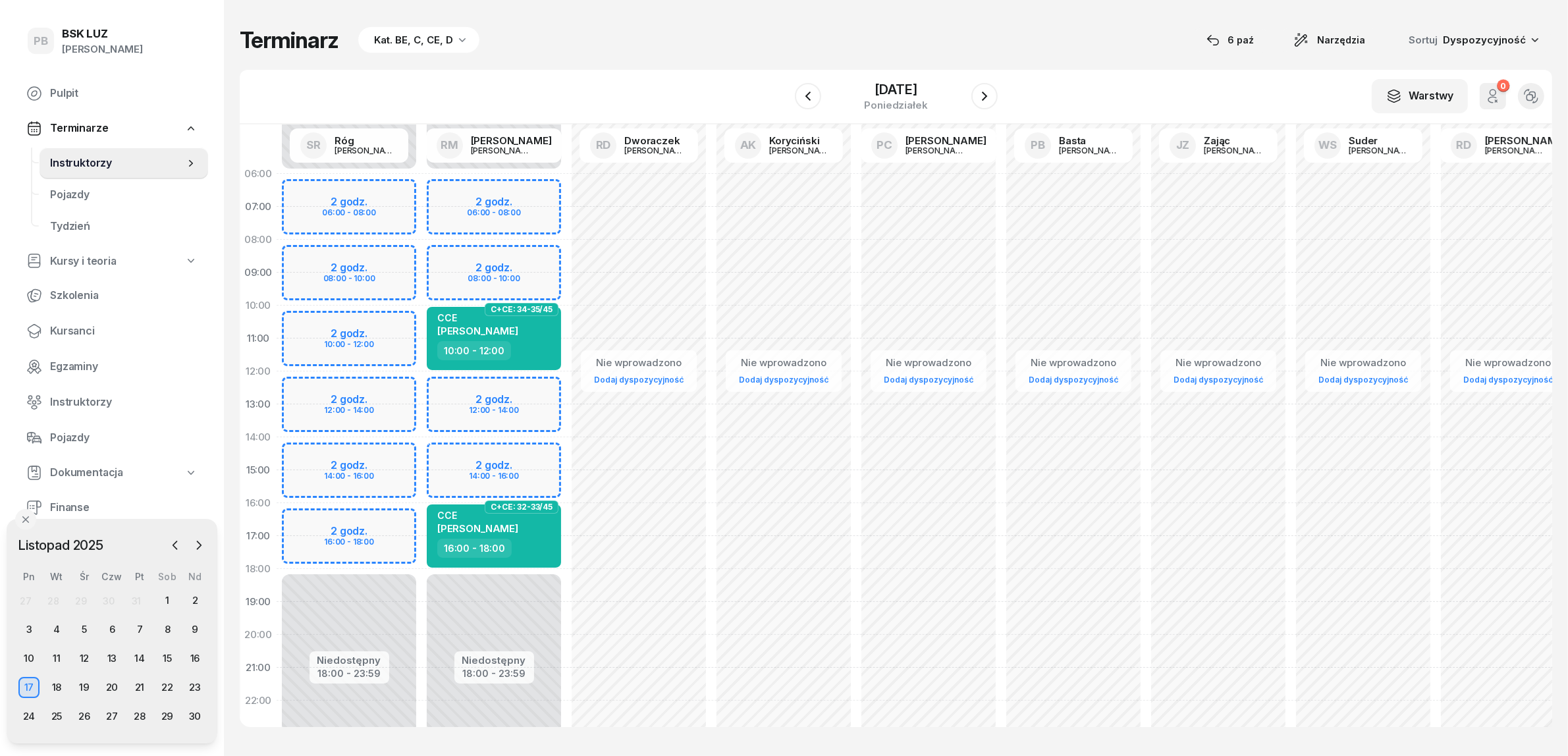
click at [670, 54] on div "Terminarz Kat. BE, C, CE, D 6 paź Narzędzia Sortuj Dyspozycyjność W Wybierz AK …" at bounding box center [896, 376] width 1312 height 753
click at [382, 521] on div "Niedostępny 00:00 - 06:00 Niedostępny 18:00 - 23:59 2 godz. 06:00 - 08:00 2 god…" at bounding box center [349, 470] width 145 height 626
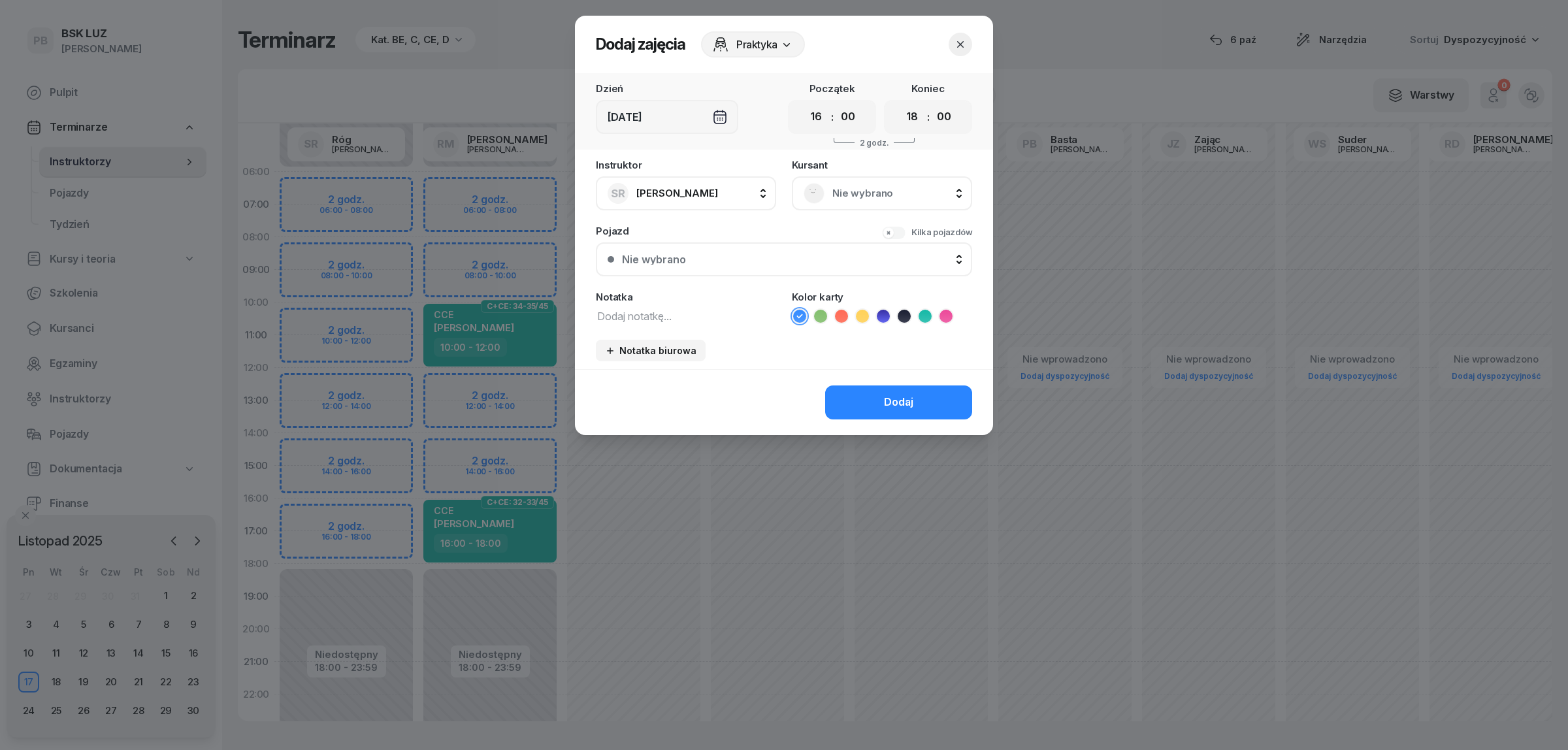
click at [873, 186] on span "Nie wybrano" at bounding box center [896, 194] width 128 height 17
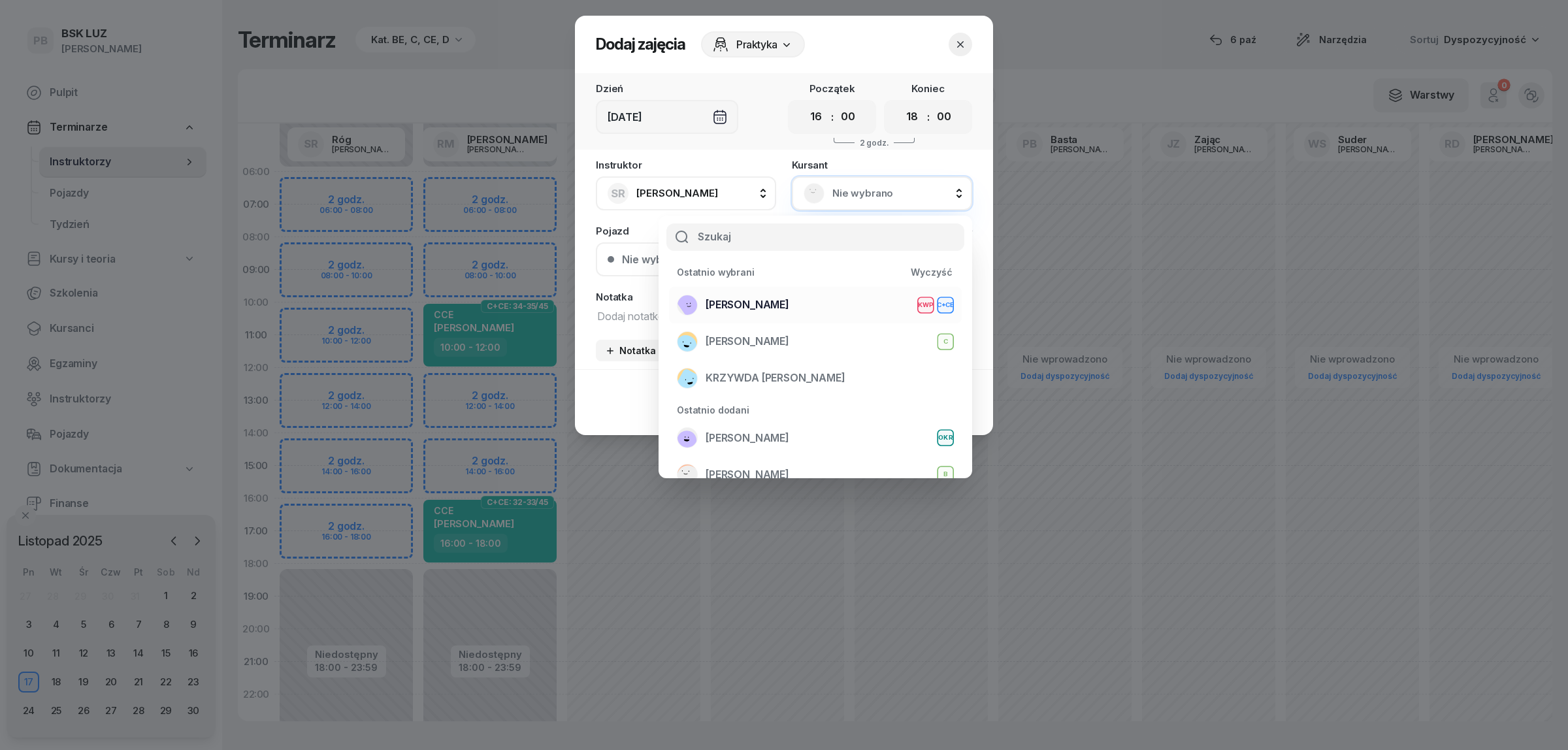
click at [785, 297] on div "OLK RAFAŁ KWP C+CE" at bounding box center [815, 305] width 277 height 21
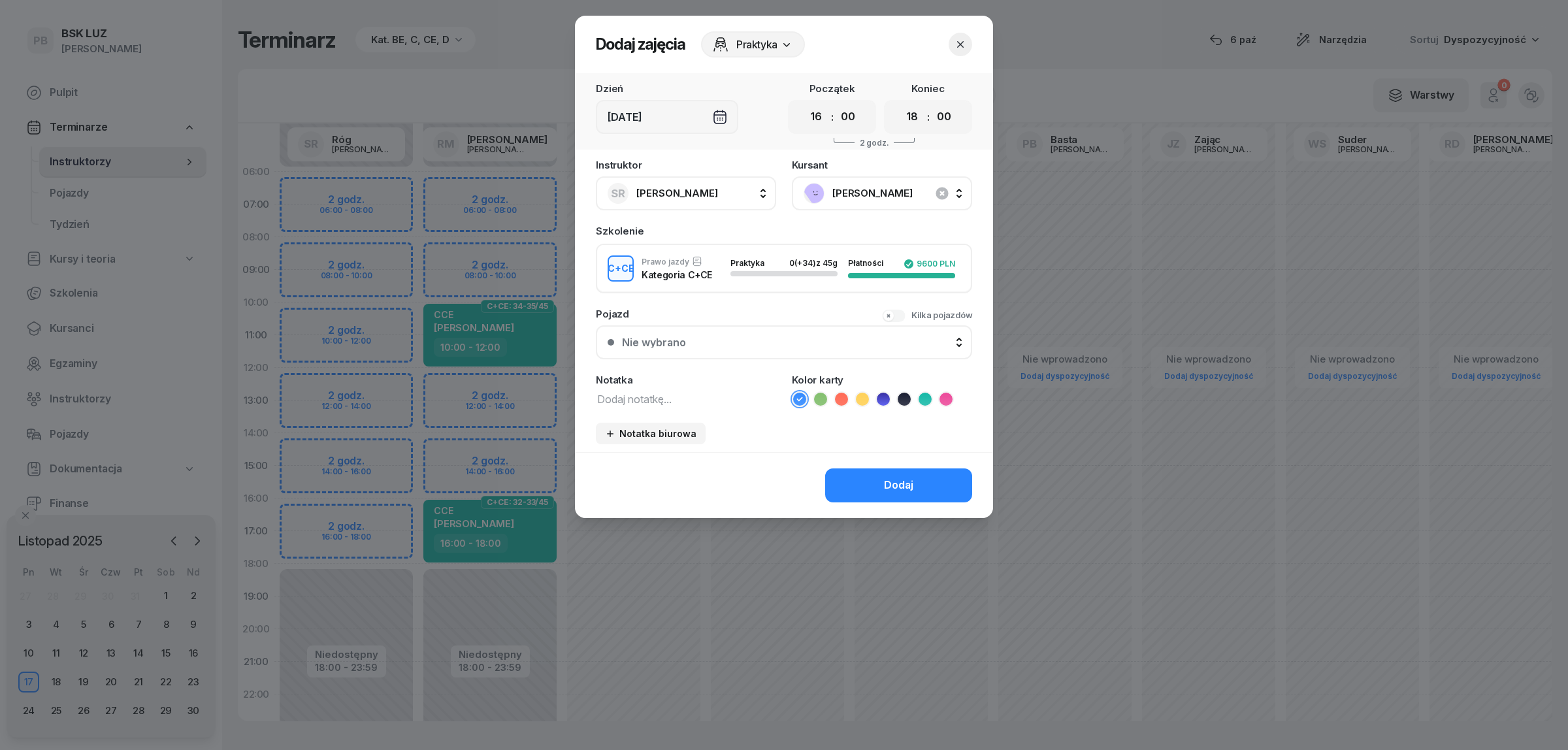
click at [635, 397] on textarea at bounding box center [686, 398] width 180 height 17
click at [923, 398] on icon at bounding box center [925, 399] width 13 height 13
click at [870, 474] on button "Dodaj" at bounding box center [898, 485] width 147 height 34
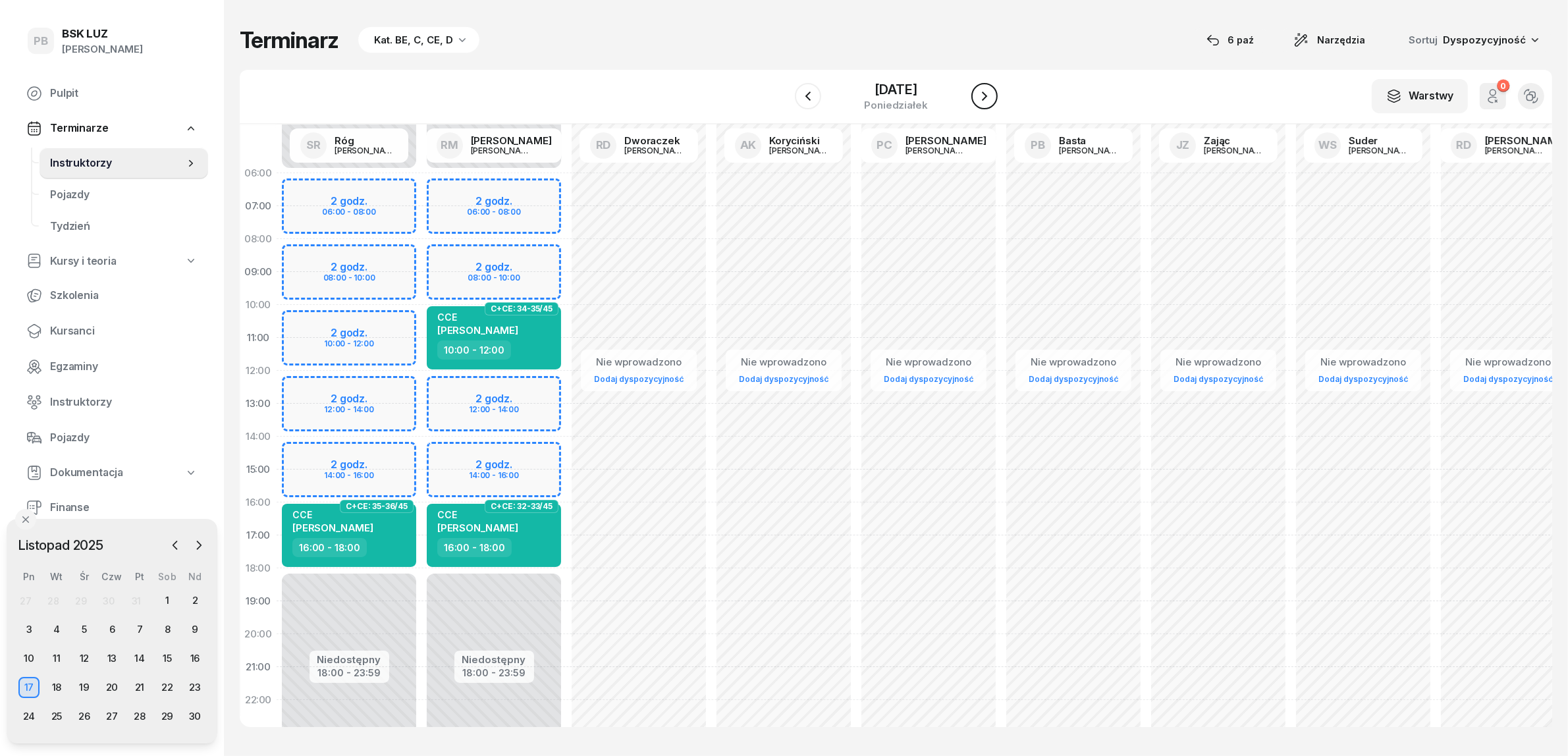
click at [988, 93] on icon "button" at bounding box center [985, 97] width 16 height 16
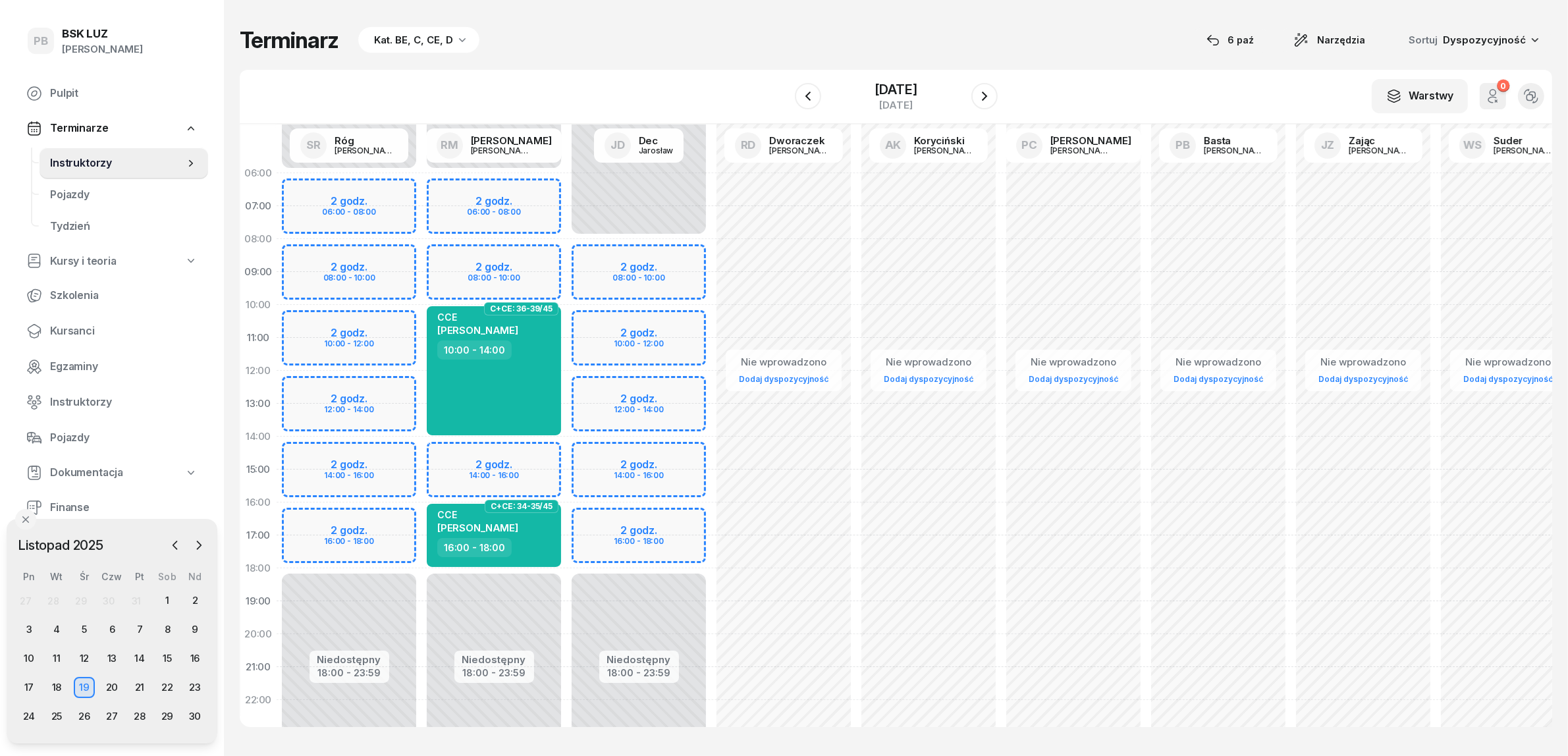
click at [594, 479] on div "Niedostępny 00:00 - 08:00 Niedostępny 18:00 - 23:59 2 godz. 08:00 - 10:00 2 god…" at bounding box center [639, 470] width 145 height 626
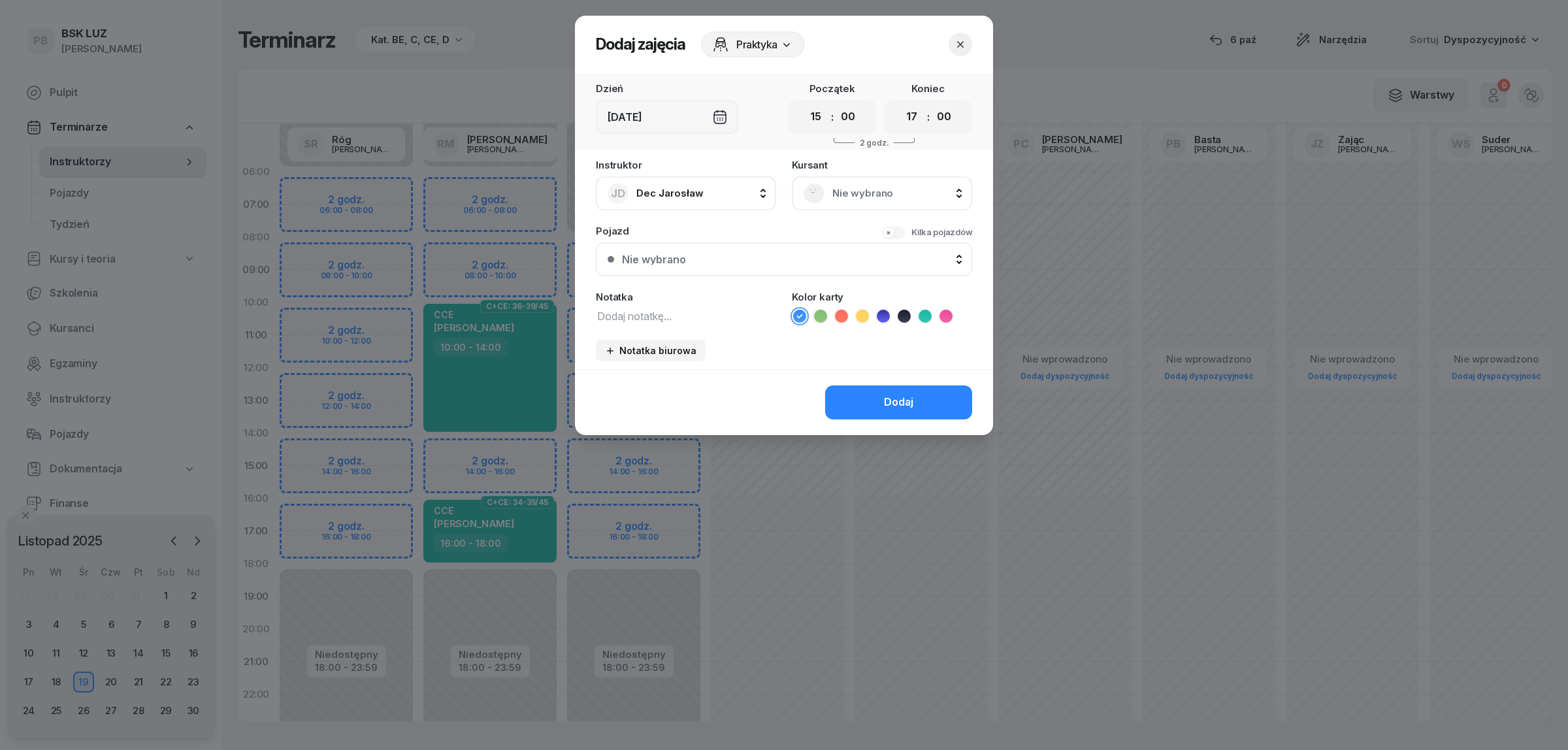
click at [890, 191] on span "Nie wybrano" at bounding box center [896, 194] width 128 height 17
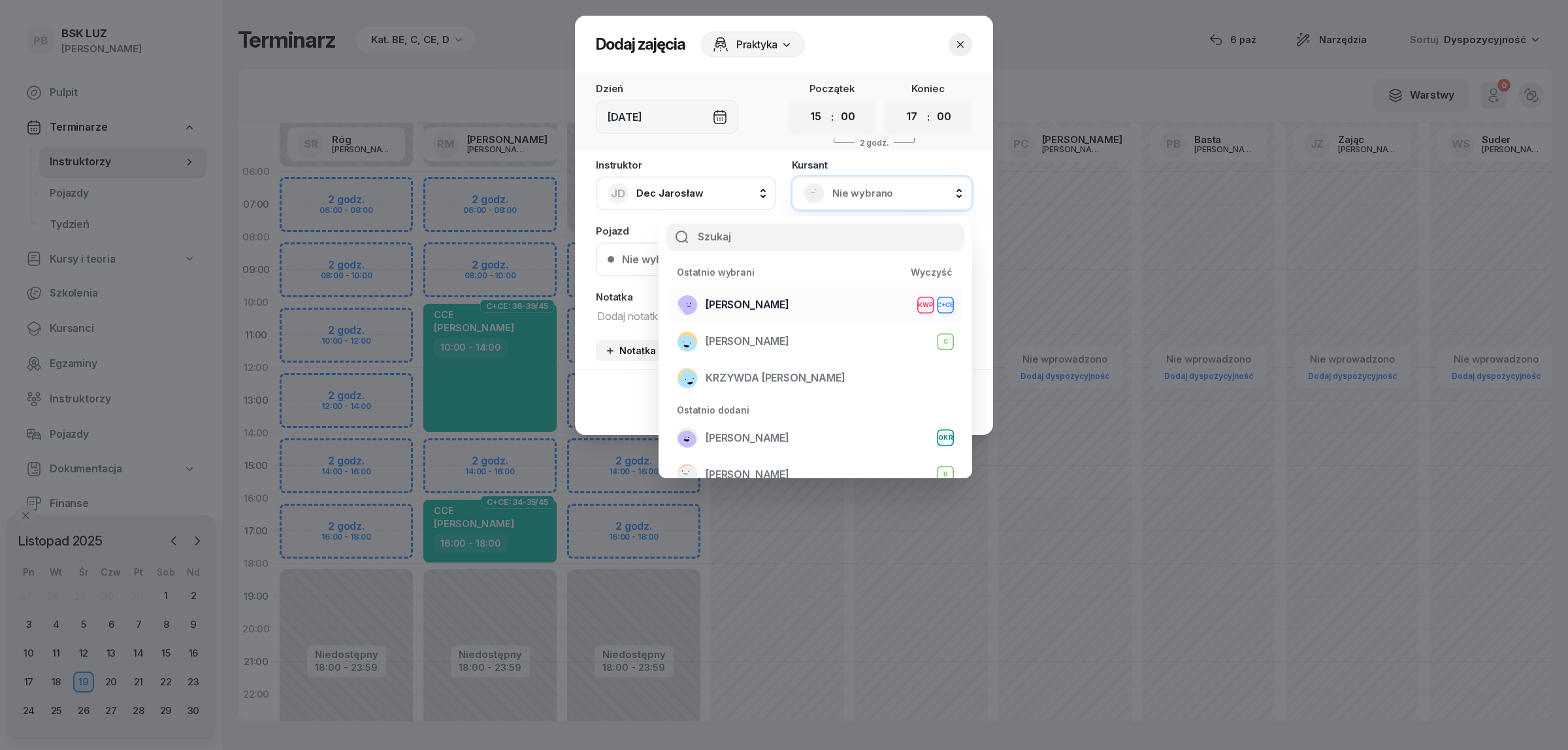
click at [799, 301] on div "OLK RAFAŁ KWP C+CE" at bounding box center [815, 305] width 277 height 21
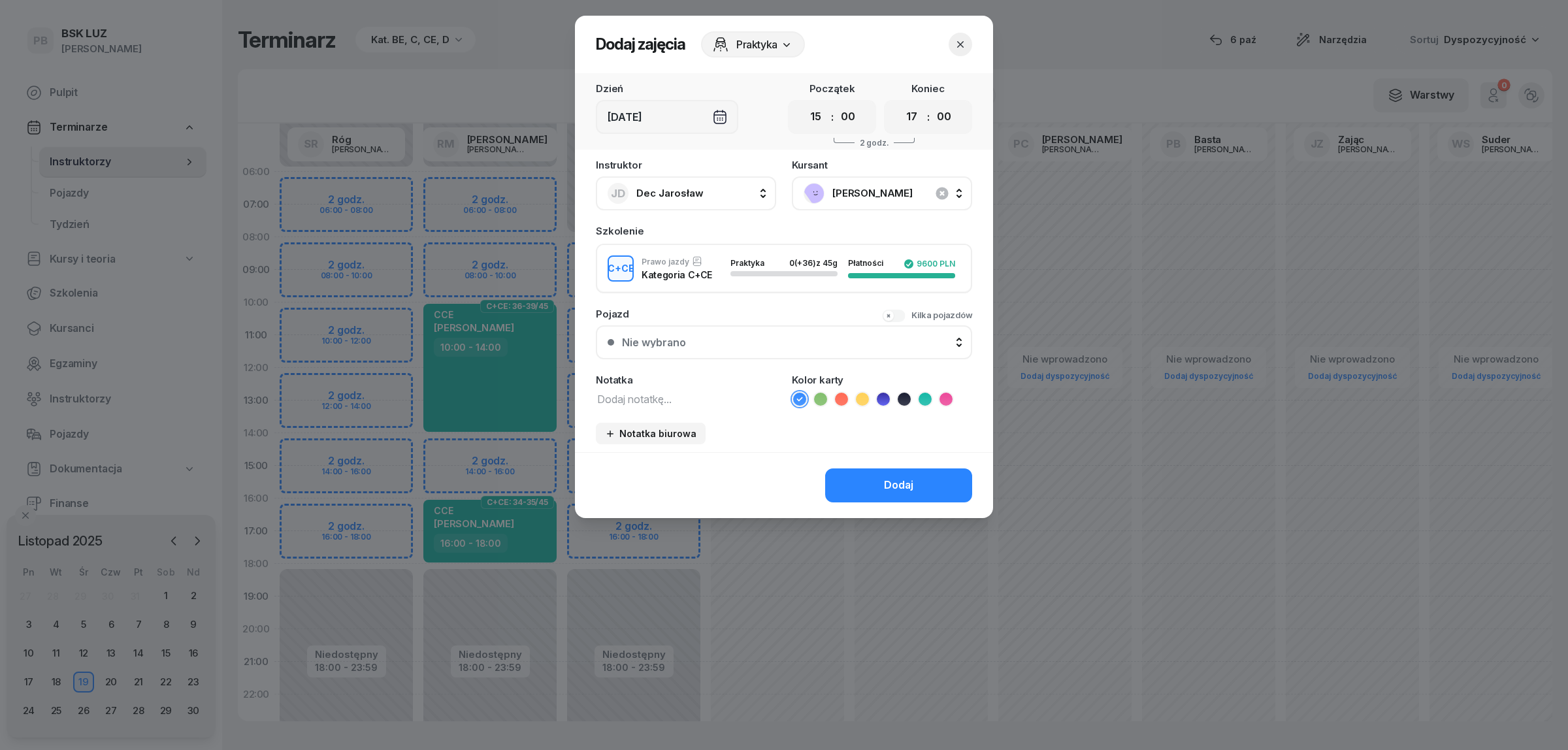
click at [696, 398] on textarea at bounding box center [686, 398] width 180 height 17
click at [917, 395] on li at bounding box center [925, 399] width 16 height 16
drag, startPoint x: 870, startPoint y: 486, endPoint x: 884, endPoint y: 479, distance: 15.7
click at [870, 487] on button "Dodaj" at bounding box center [898, 485] width 147 height 34
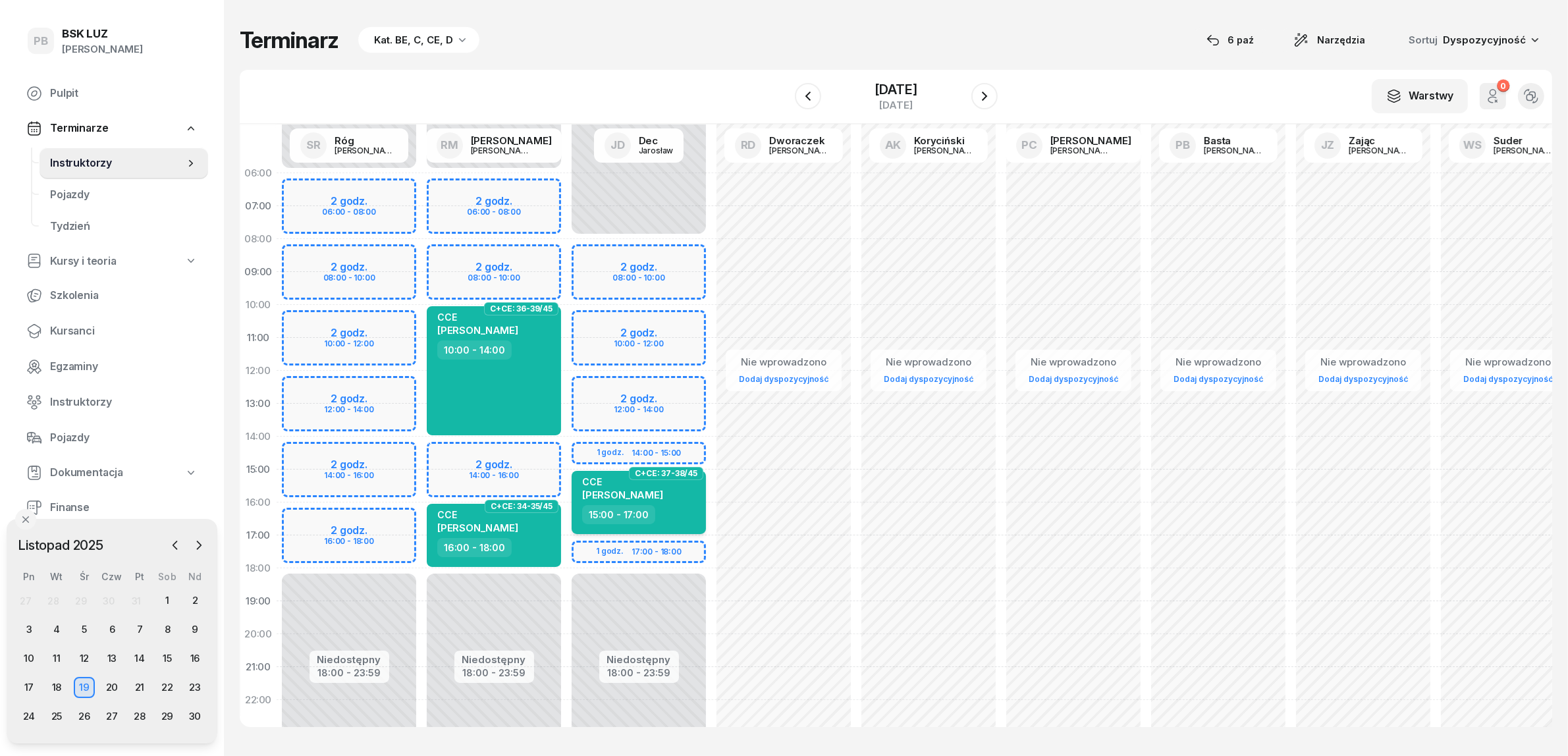
click at [674, 494] on div "CCE RAFAŁ OLK" at bounding box center [640, 491] width 116 height 29
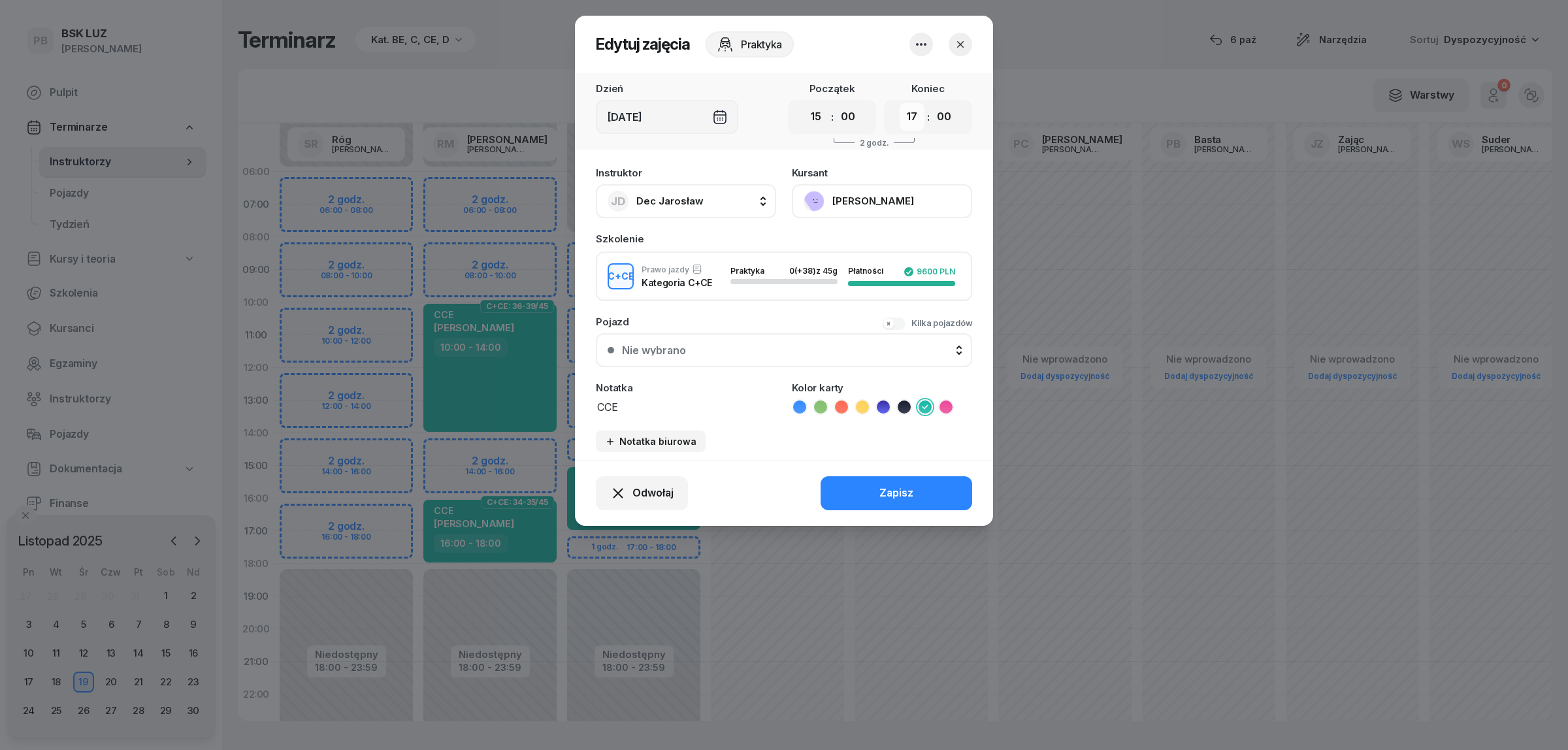
click at [908, 118] on select "00 01 02 03 04 05 06 07 08 09 10 11 12 13 14 15 16 17 18 19 20 21 22 23" at bounding box center [912, 117] width 25 height 28
click at [900, 103] on select "00 01 02 03 04 05 06 07 08 09 10 11 12 13 14 15 16 17 18 19 20 21 22 23" at bounding box center [912, 117] width 25 height 28
click at [923, 490] on button "Zapisz" at bounding box center [896, 493] width 151 height 34
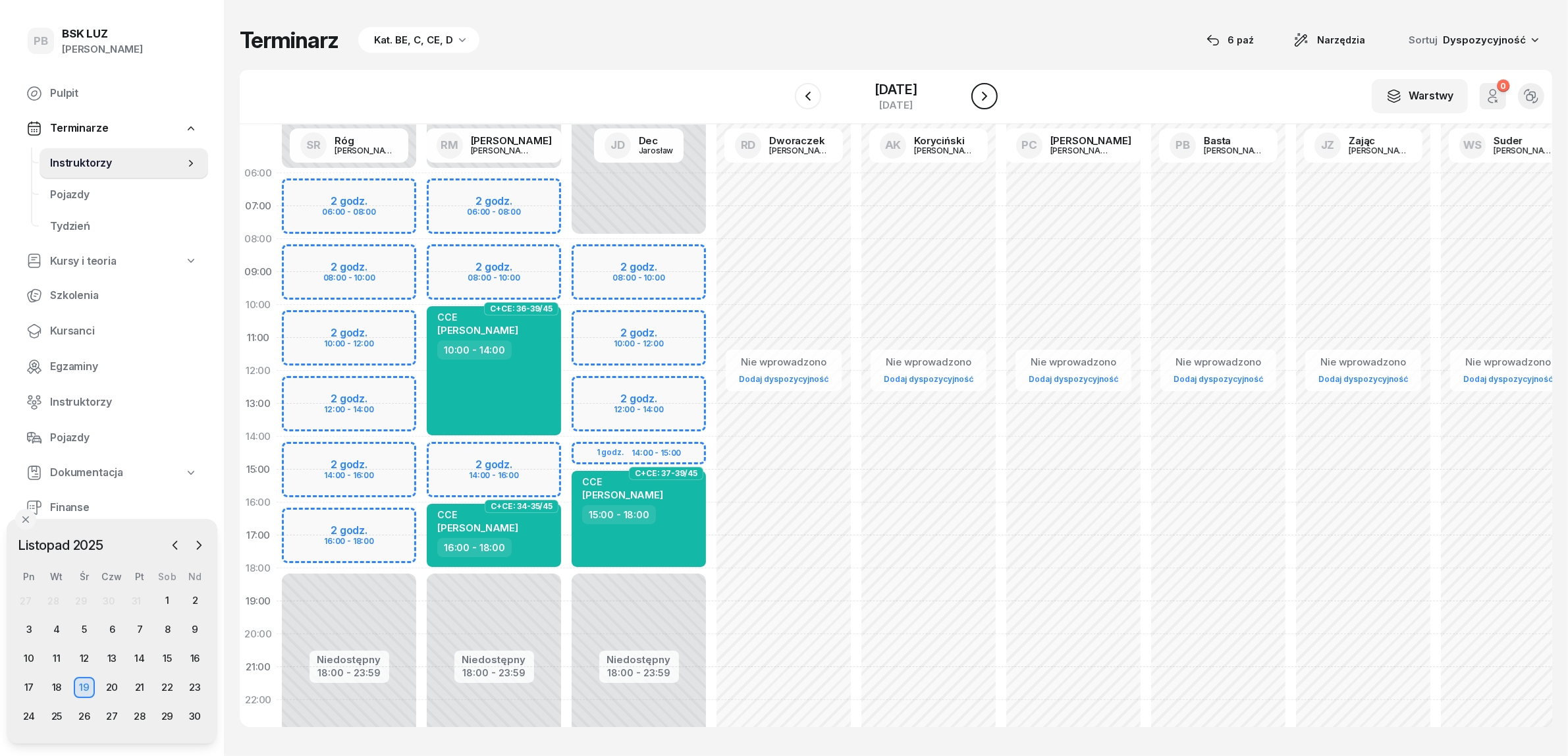
click at [986, 97] on icon "button" at bounding box center [985, 97] width 16 height 16
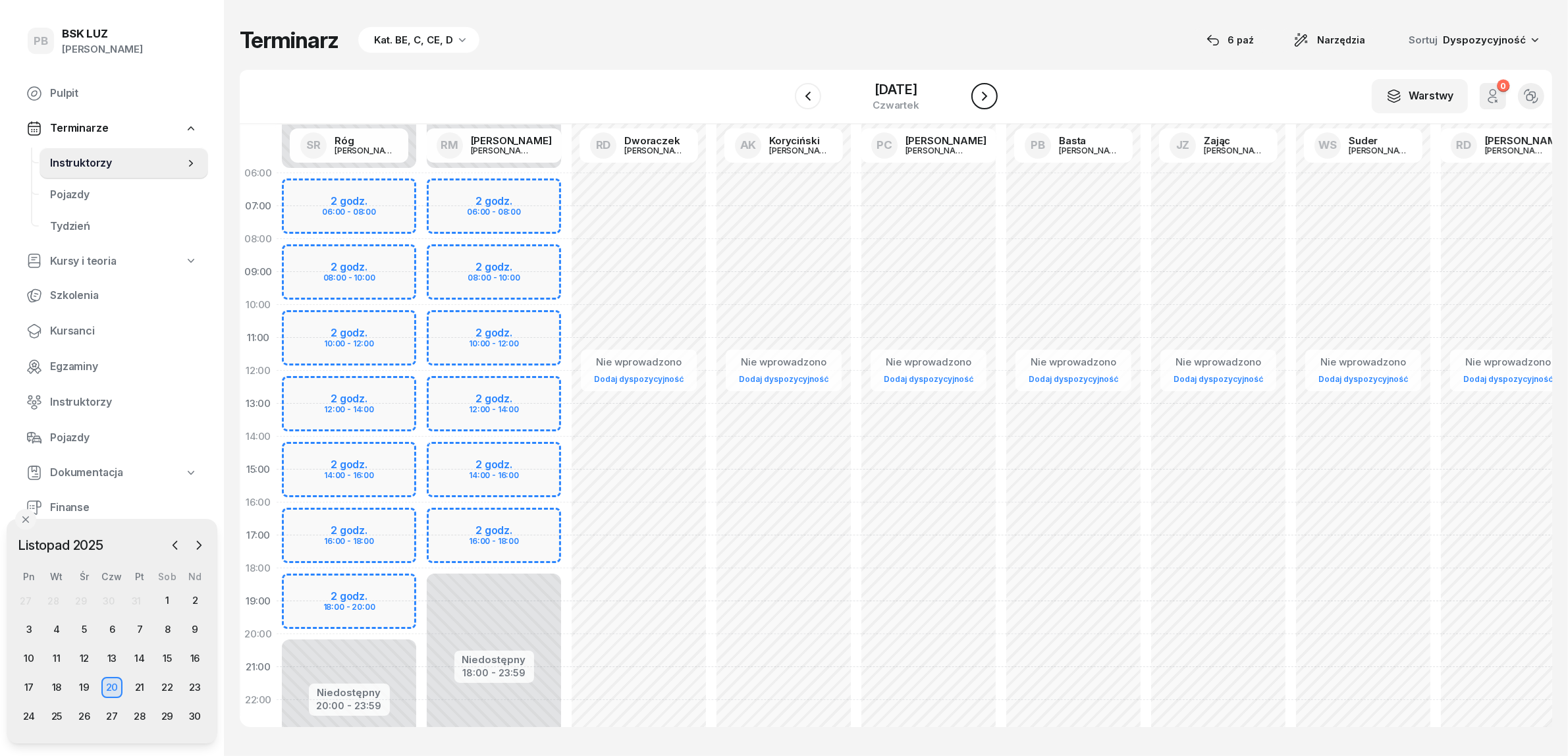
click at [986, 97] on icon "button" at bounding box center [985, 97] width 16 height 16
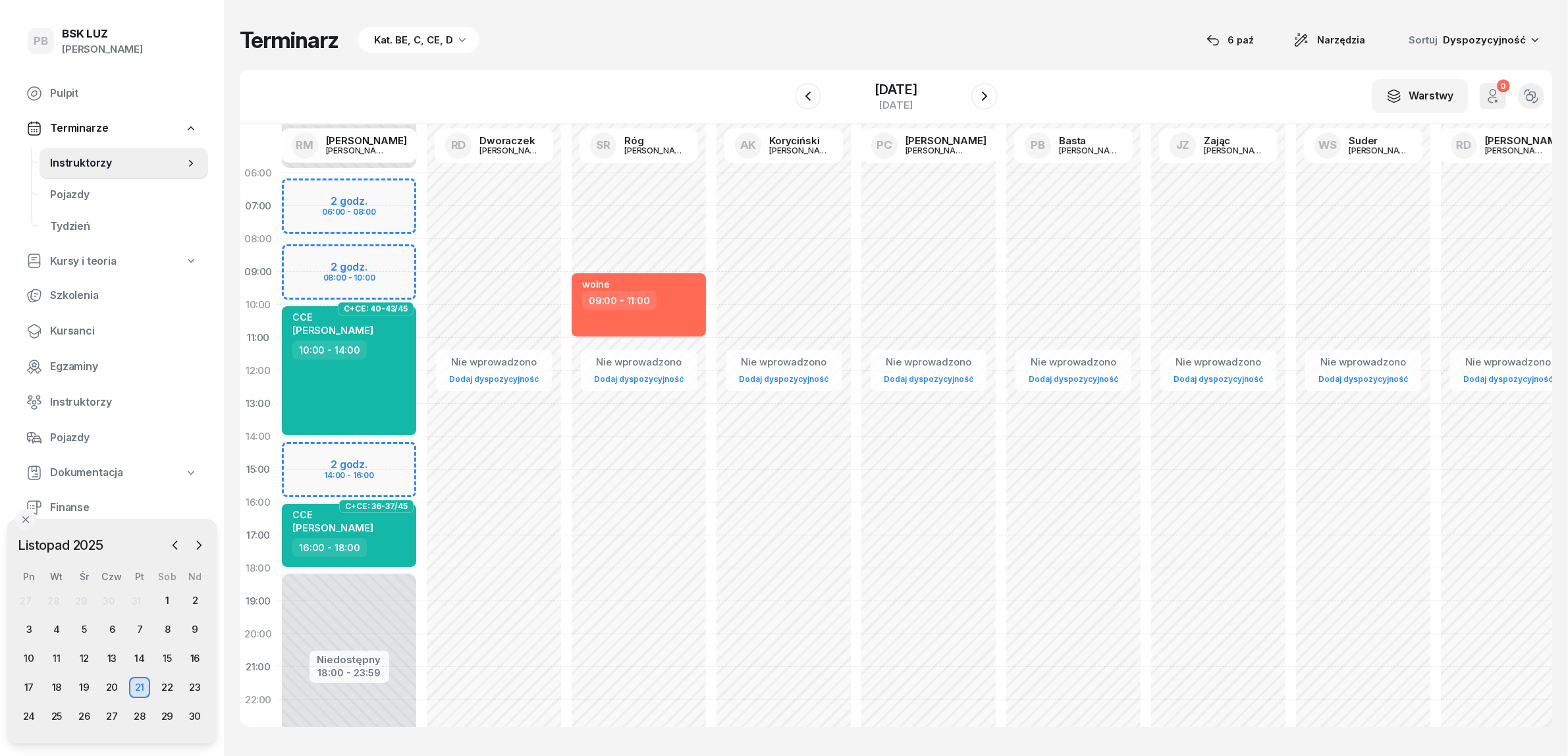
click at [405, 458] on div "Niedostępny 00:00 - 06:00 Niedostępny 18:00 - 23:59 2 godz. 06:00 - 08:00 2 god…" at bounding box center [349, 470] width 145 height 626
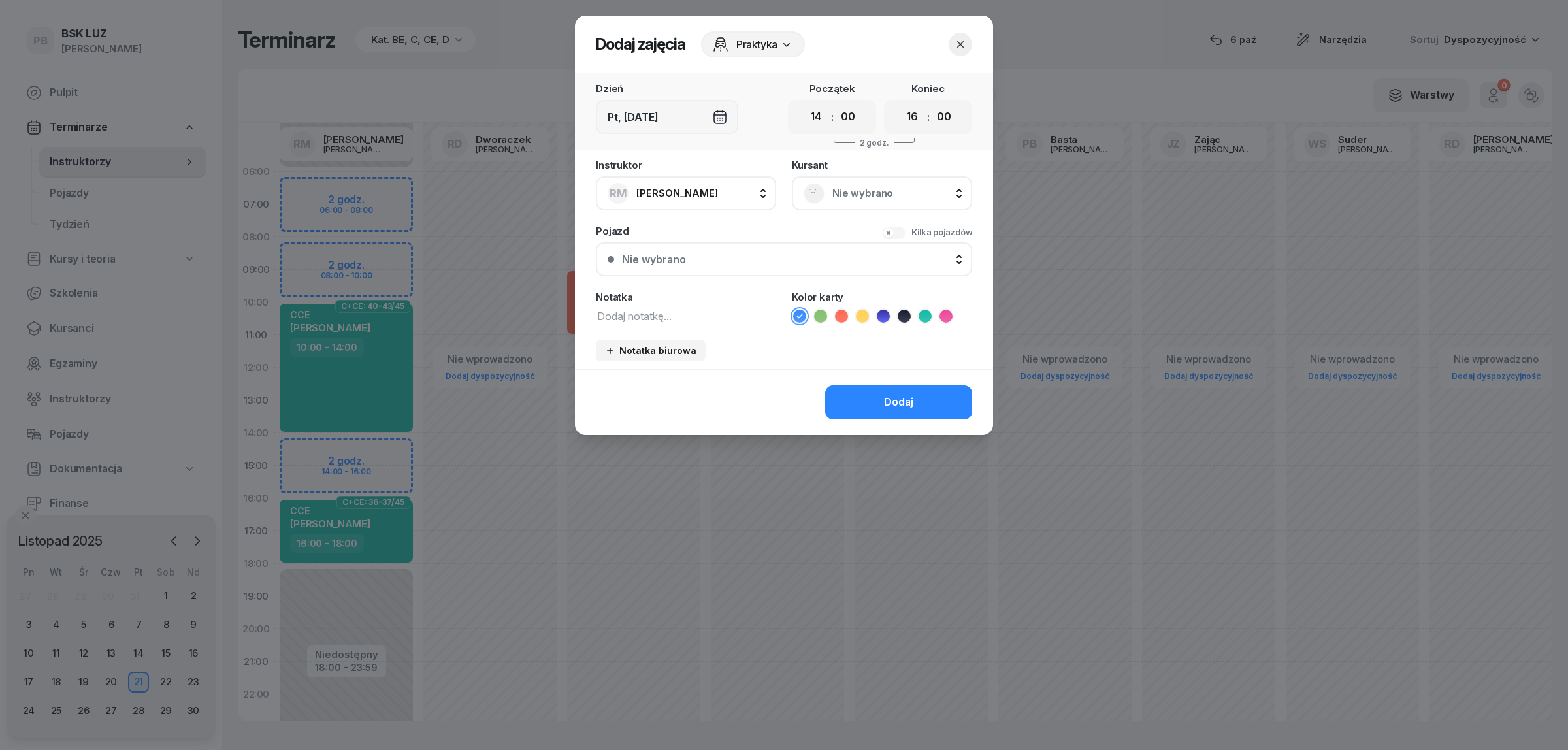
click at [886, 187] on span "Nie wybrano" at bounding box center [896, 194] width 128 height 17
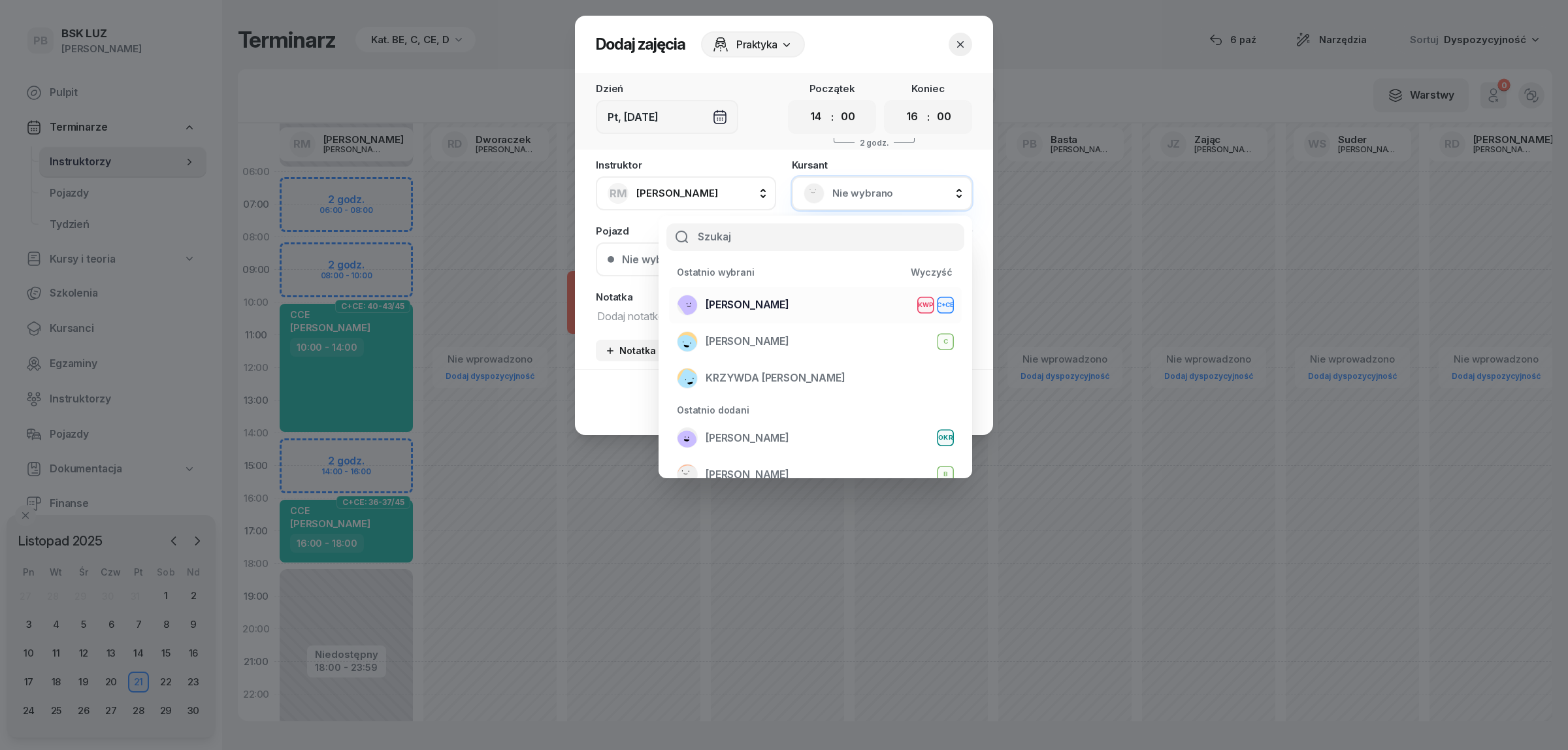
click at [773, 298] on div "OLK RAFAŁ KWP C+CE" at bounding box center [815, 305] width 277 height 21
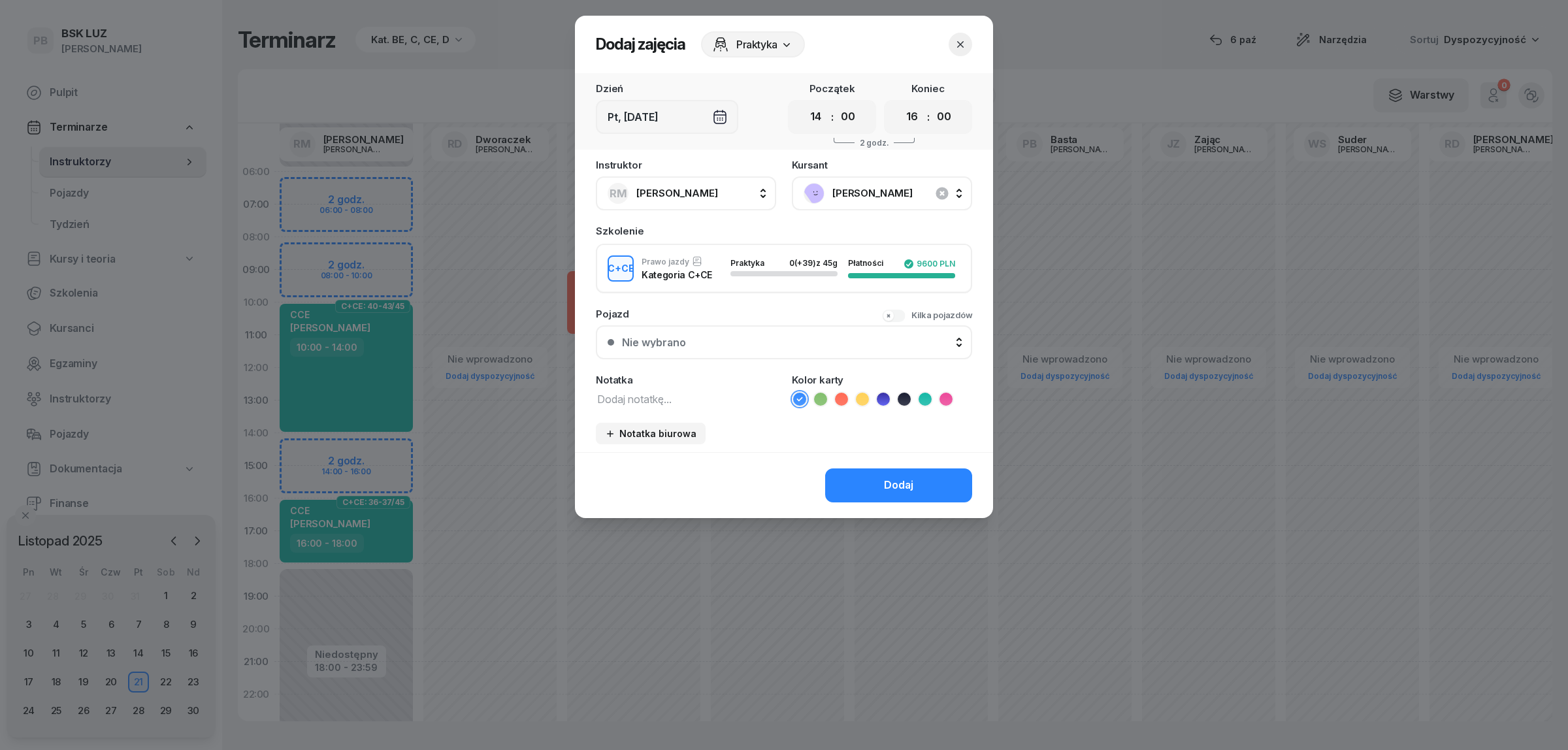
click at [652, 400] on textarea at bounding box center [686, 398] width 180 height 17
click at [927, 394] on icon at bounding box center [925, 399] width 13 height 13
click at [885, 480] on div "Dodaj" at bounding box center [898, 486] width 30 height 17
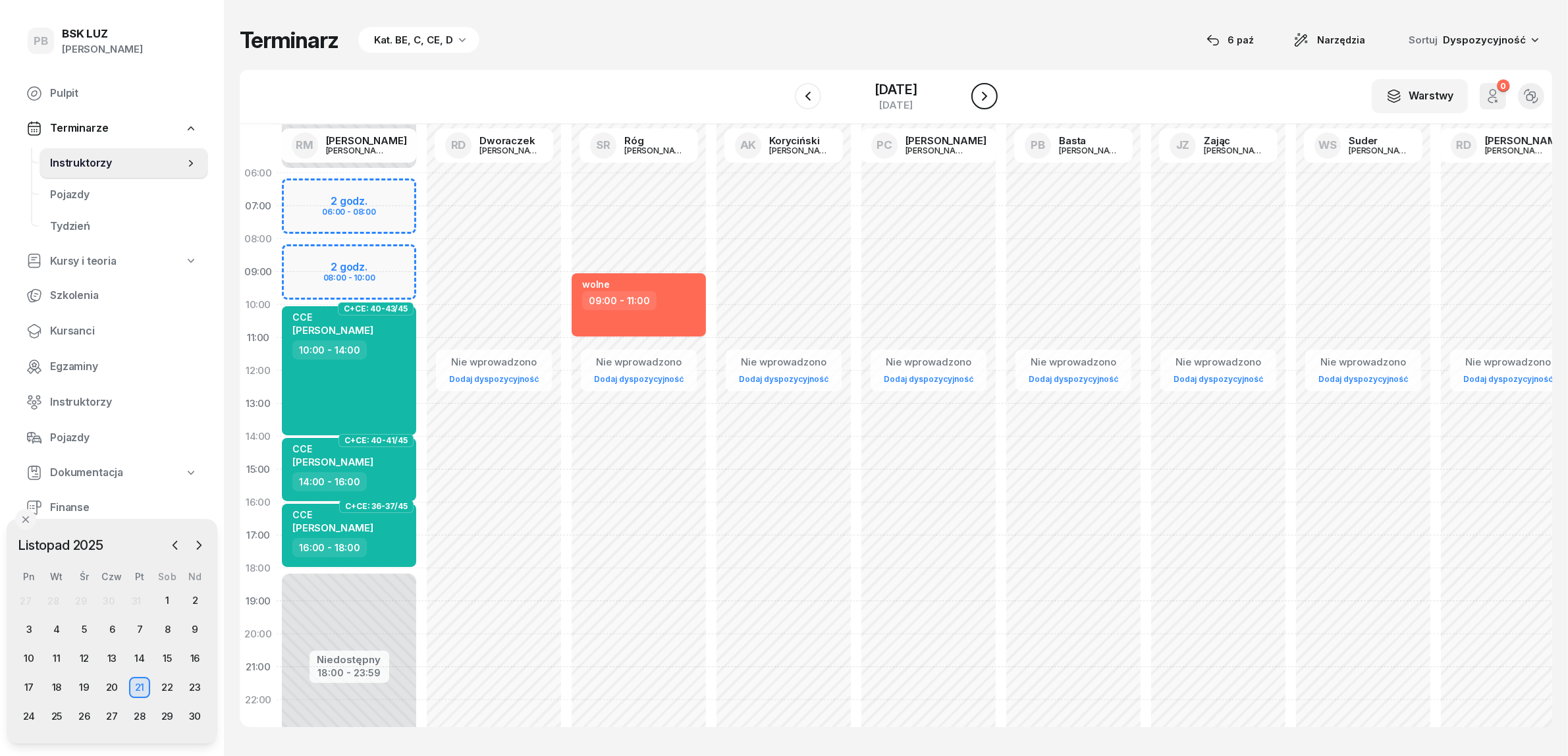
click at [988, 97] on icon "button" at bounding box center [985, 97] width 16 height 16
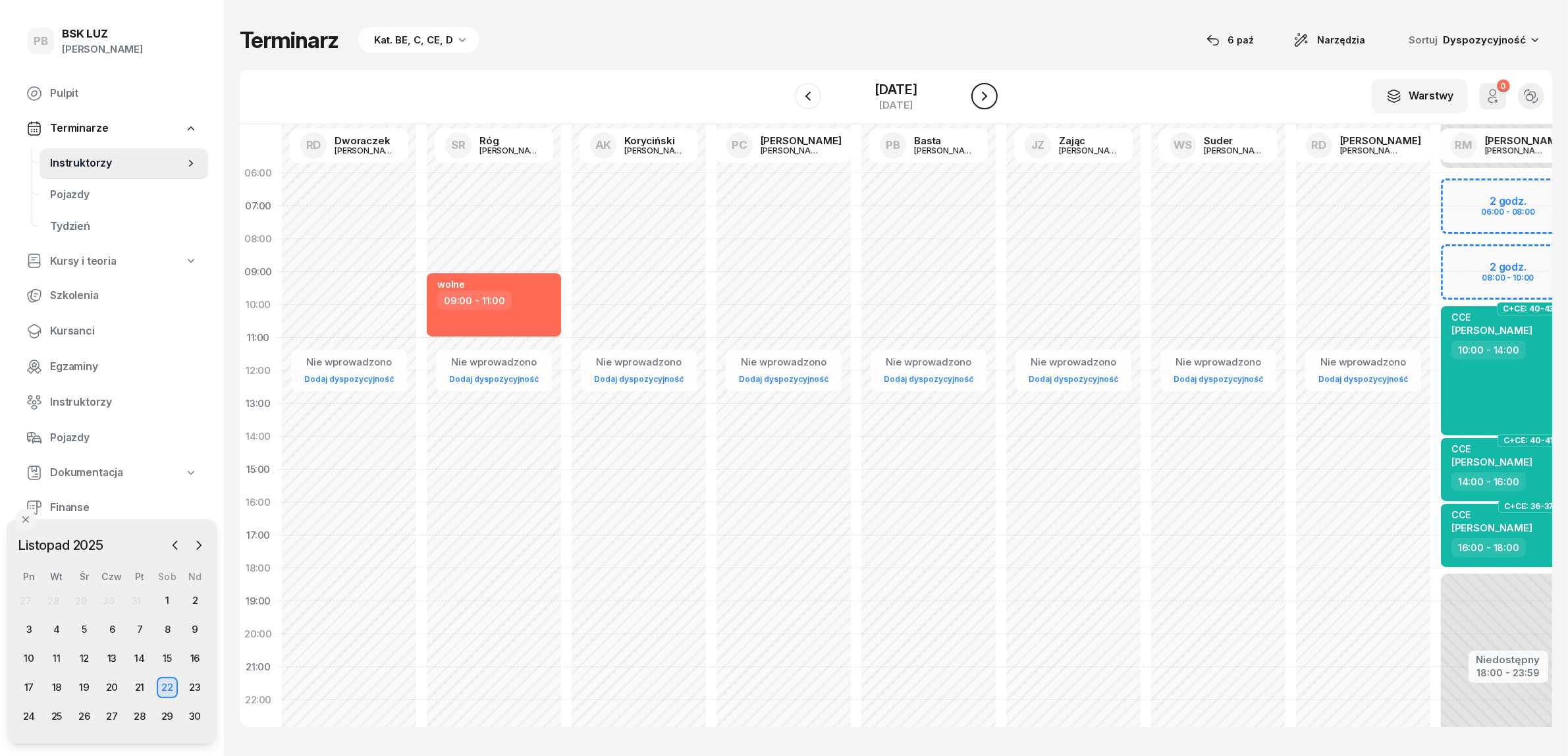
click at [987, 97] on icon "button" at bounding box center [985, 96] width 5 height 9
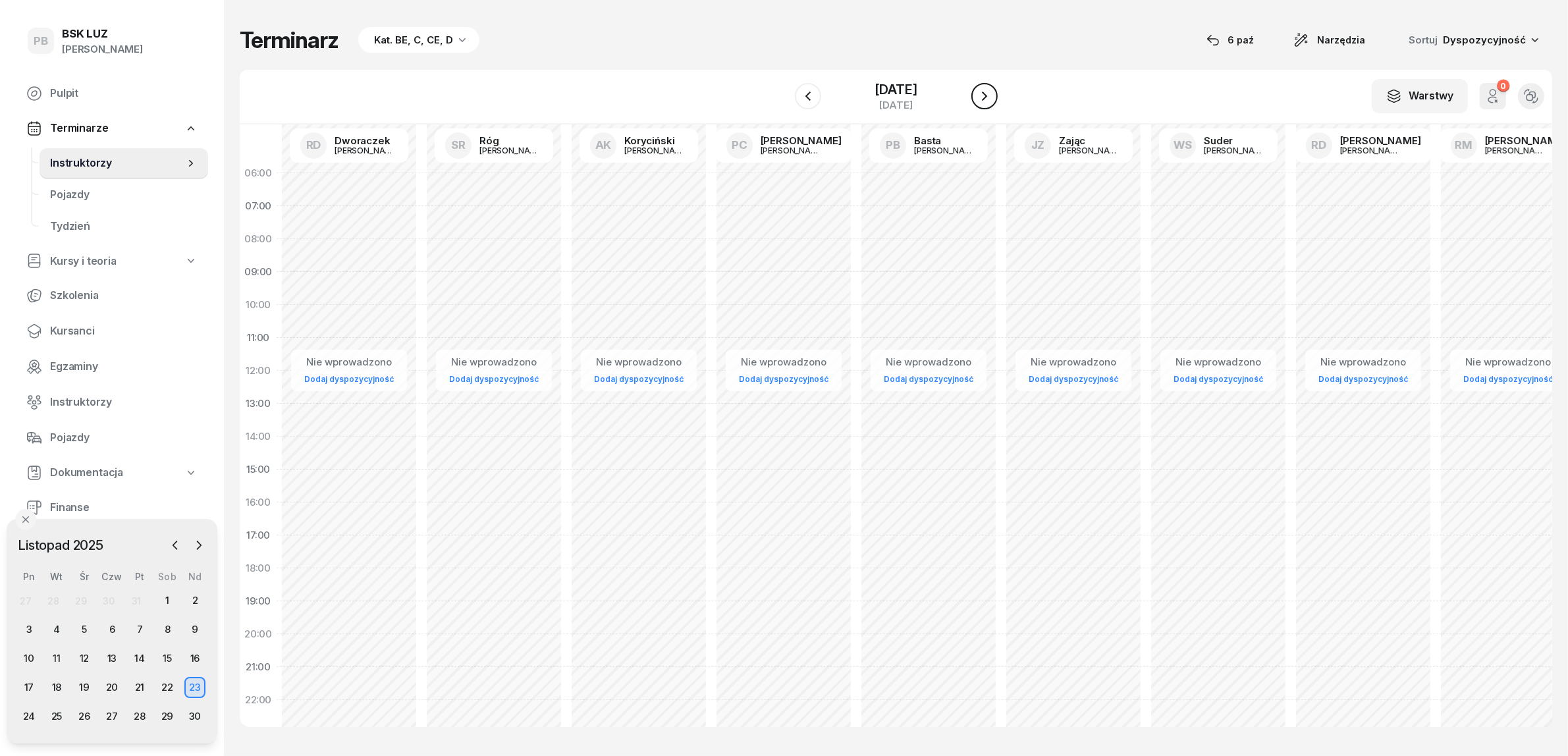
click at [987, 97] on icon "button" at bounding box center [985, 96] width 5 height 9
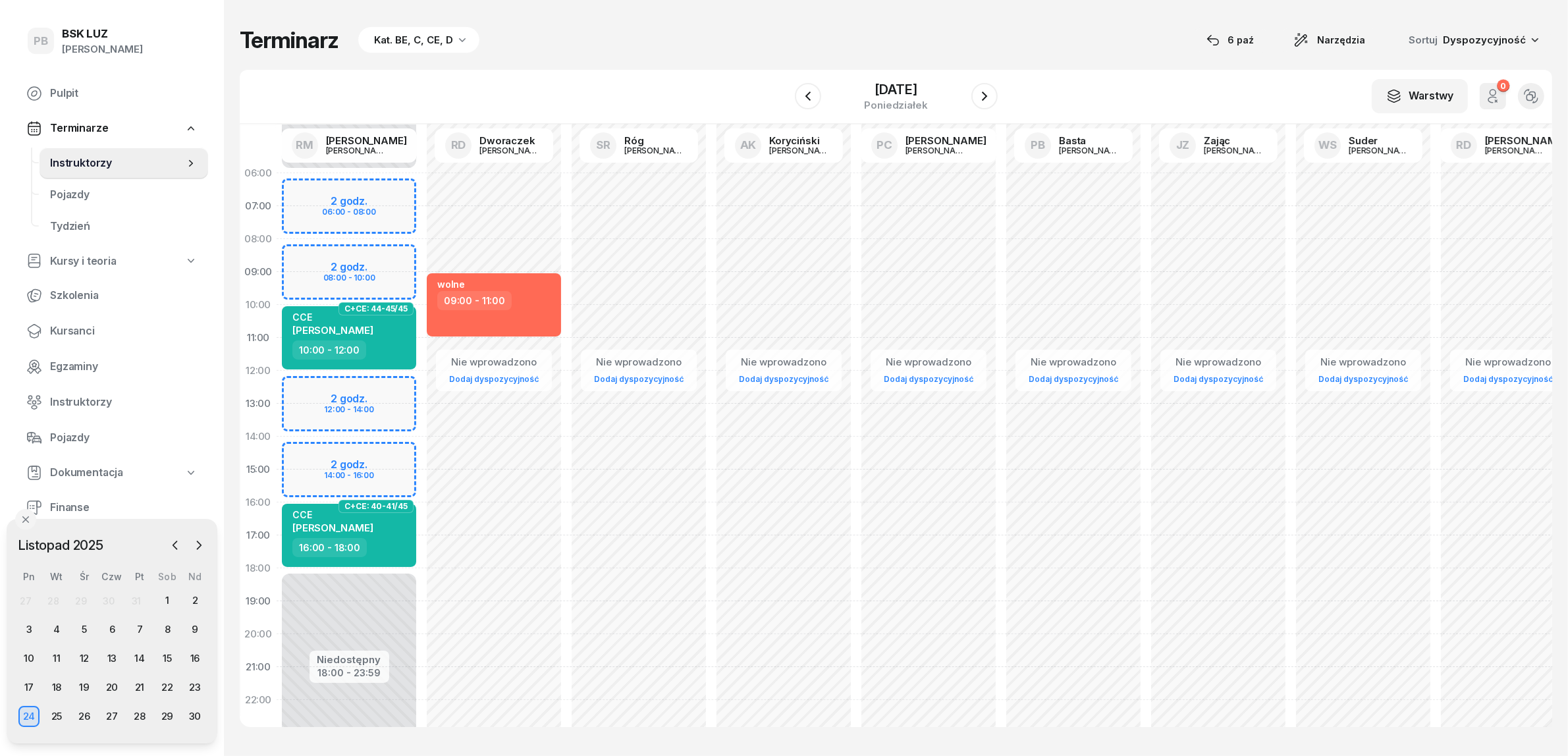
click at [395, 456] on div "Niedostępny 00:00 - 06:00 Niedostępny 18:00 - 23:59 2 godz. 06:00 - 08:00 2 god…" at bounding box center [349, 470] width 145 height 626
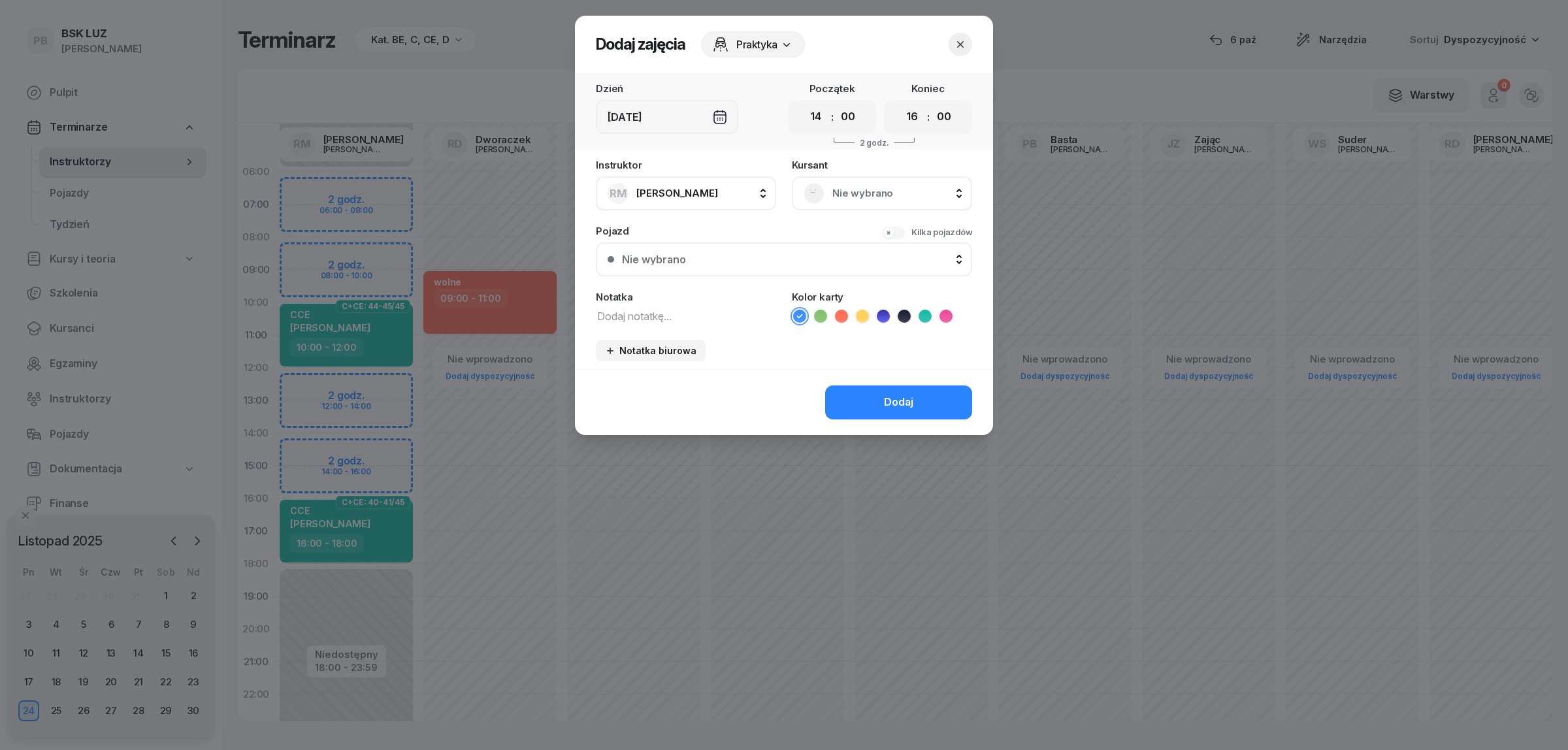
click at [670, 305] on div "Notatka" at bounding box center [686, 308] width 180 height 32
click at [664, 311] on textarea at bounding box center [686, 316] width 180 height 17
click at [816, 317] on icon at bounding box center [820, 317] width 13 height 13
click at [931, 317] on icon at bounding box center [925, 317] width 13 height 13
click at [890, 406] on div "Dodaj" at bounding box center [898, 402] width 30 height 17
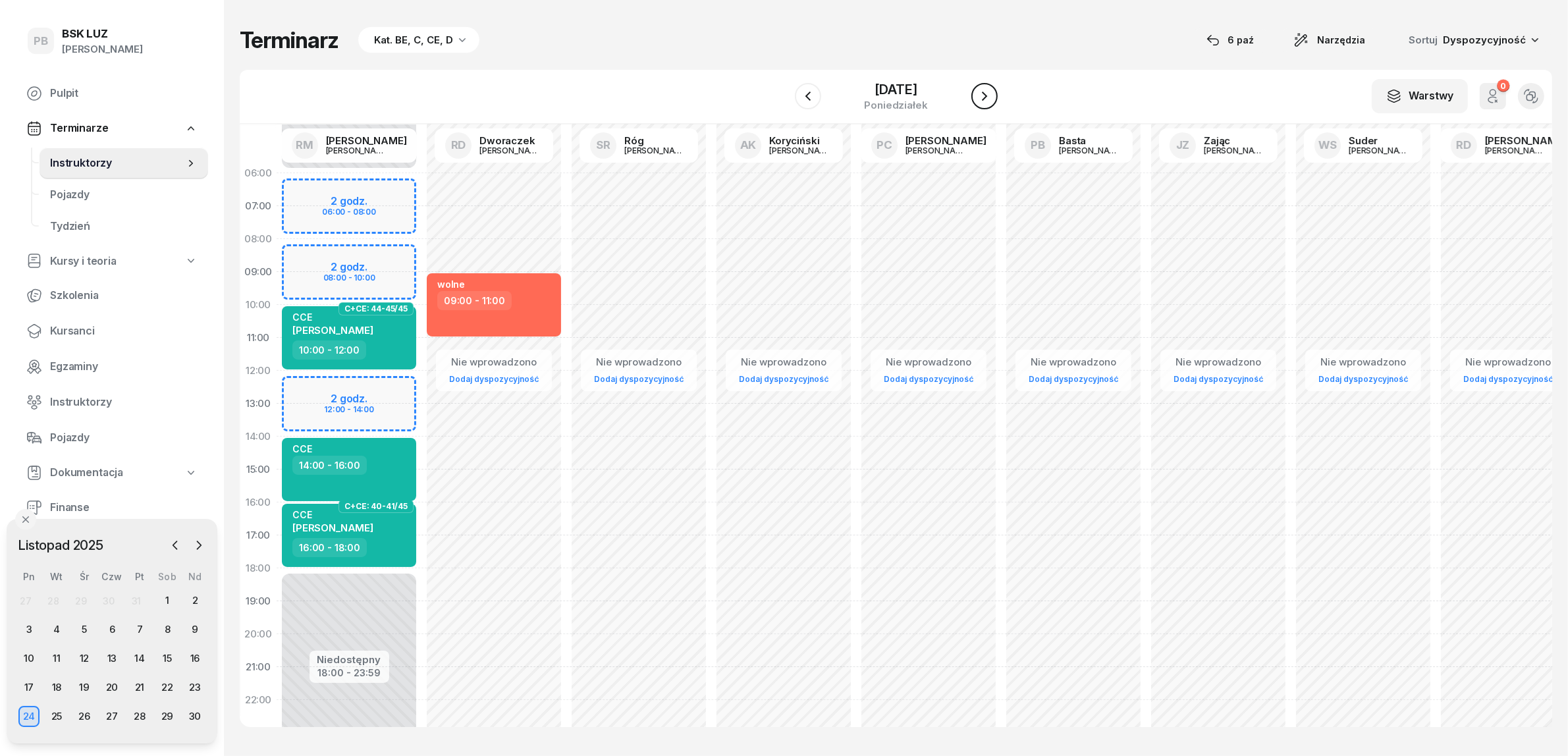
click at [985, 96] on icon "button" at bounding box center [985, 97] width 16 height 16
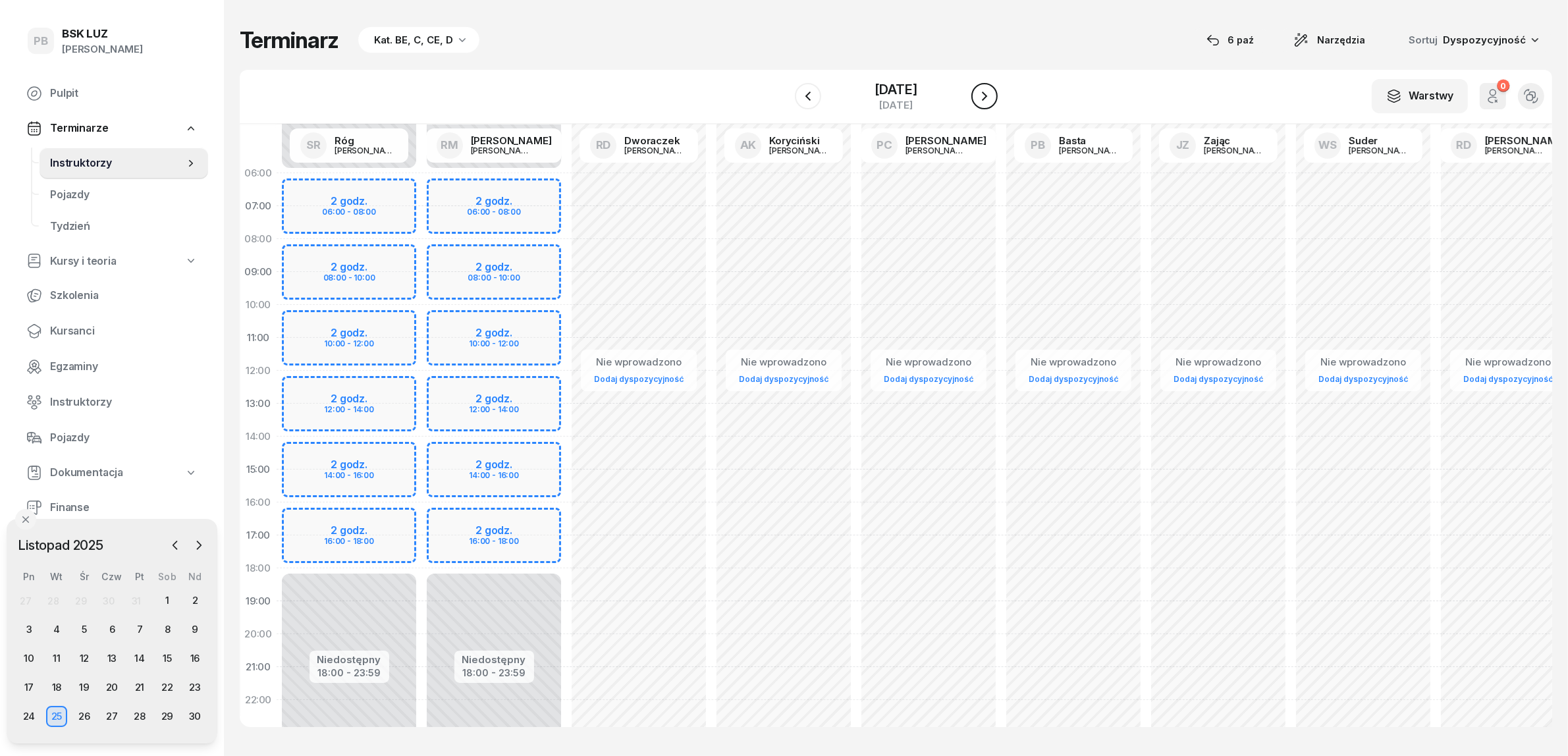
click at [985, 96] on icon "button" at bounding box center [985, 97] width 16 height 16
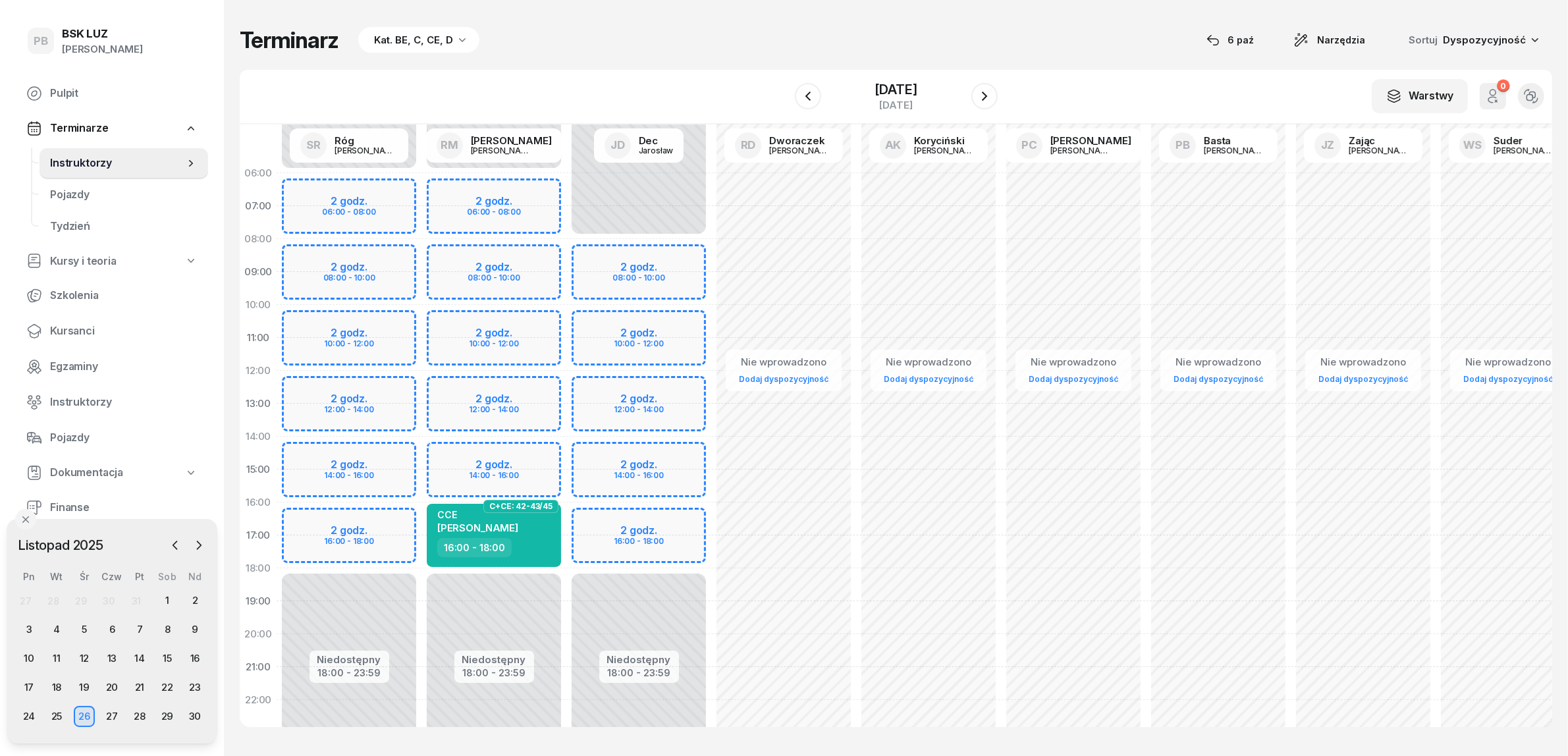
click at [386, 519] on div "Niedostępny 00:00 - 06:00 Niedostępny 18:00 - 23:59 2 godz. 06:00 - 08:00 2 god…" at bounding box center [349, 470] width 145 height 626
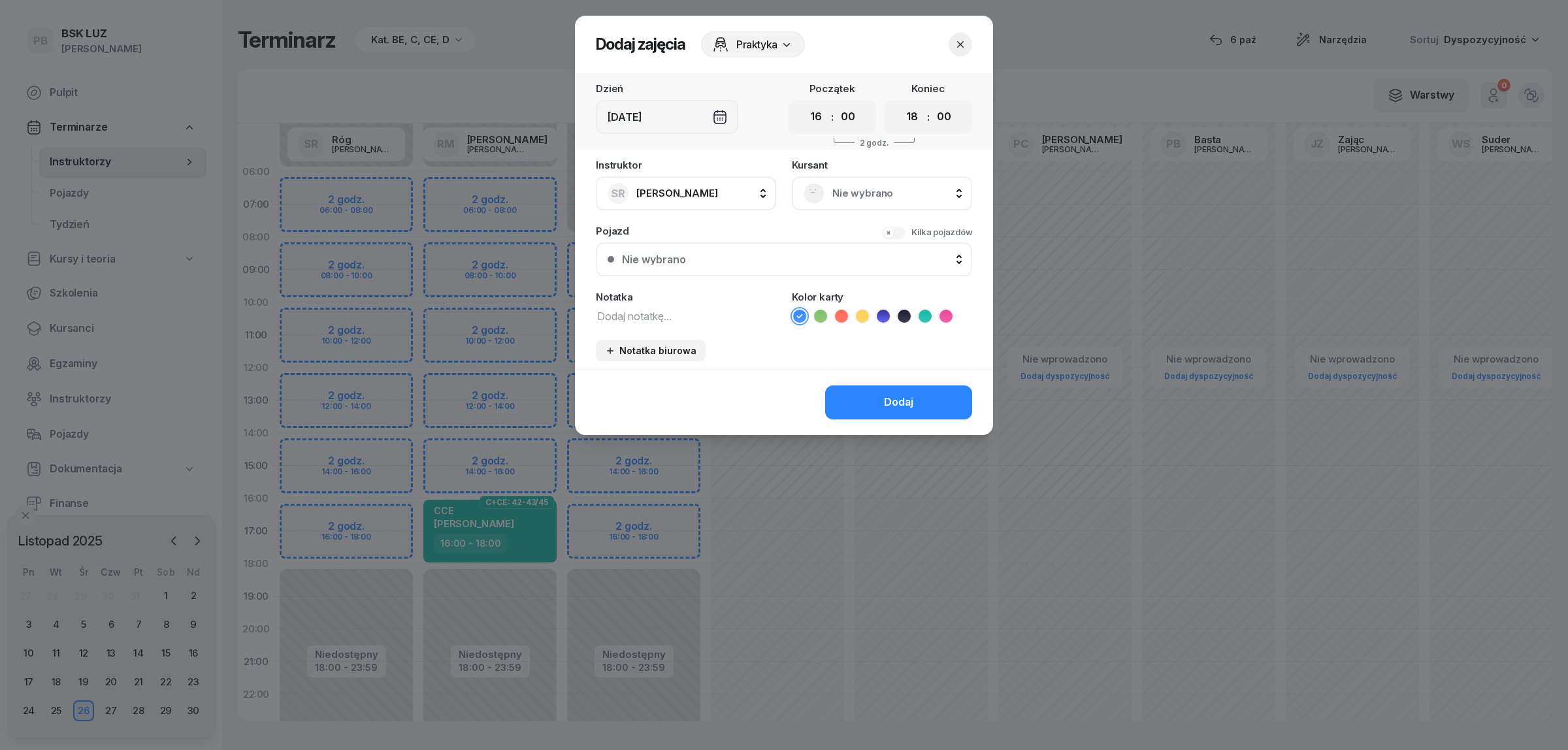
click at [849, 187] on span "Nie wybrano" at bounding box center [896, 194] width 128 height 17
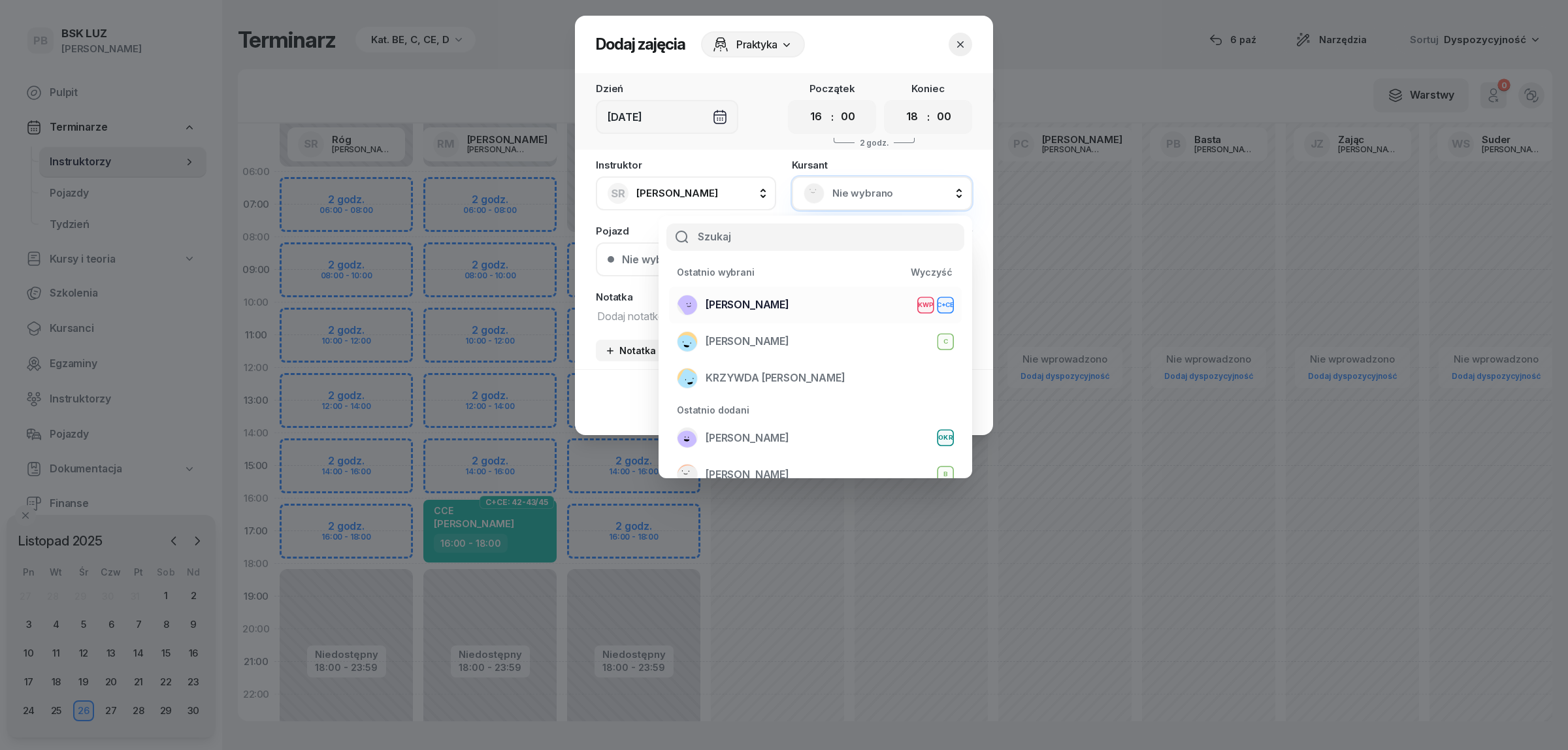
click at [773, 297] on div "OLK RAFAŁ KWP C+CE" at bounding box center [815, 305] width 277 height 21
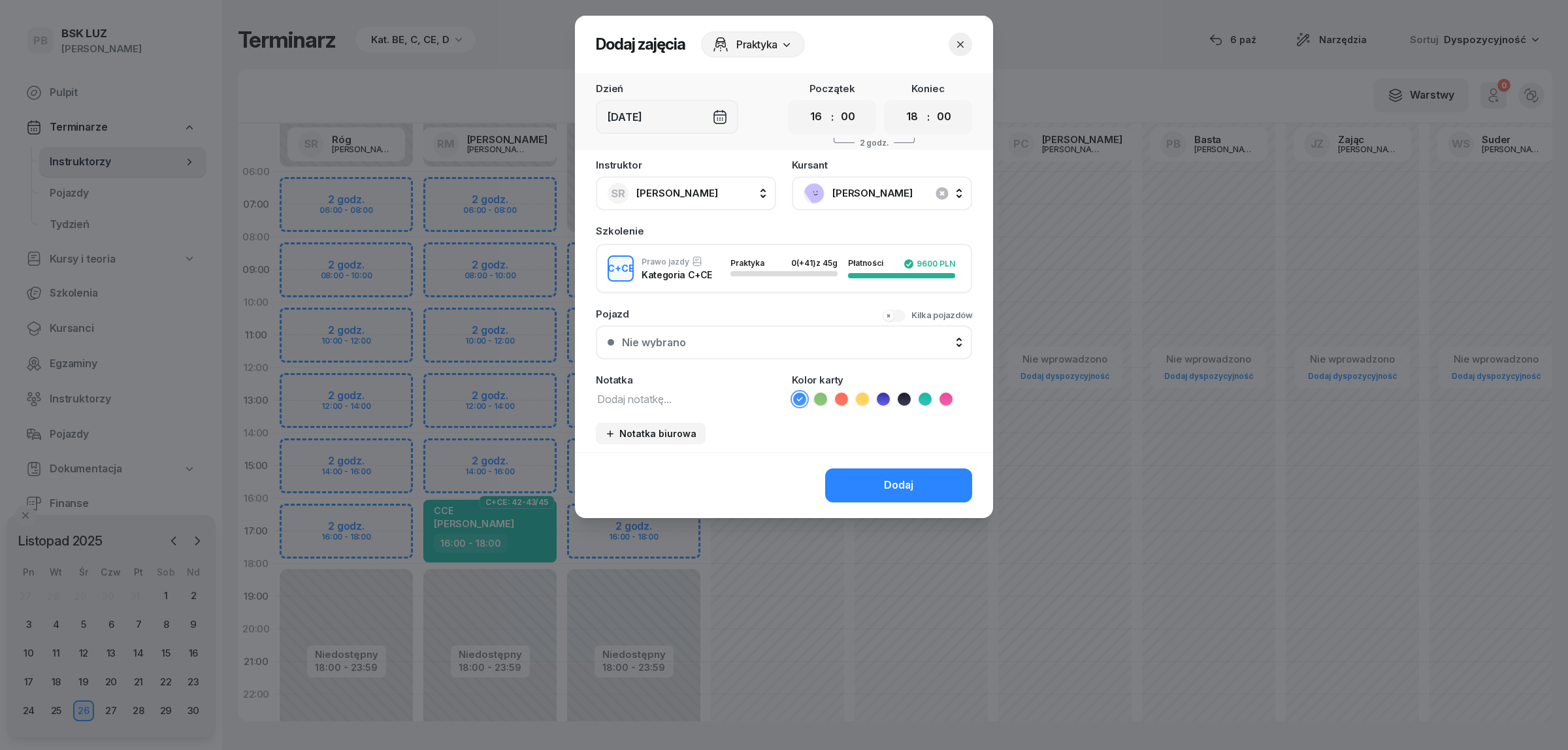
click at [662, 392] on textarea at bounding box center [686, 398] width 180 height 17
click at [921, 397] on icon at bounding box center [925, 399] width 13 height 13
click at [837, 487] on button "Dodaj" at bounding box center [898, 485] width 147 height 34
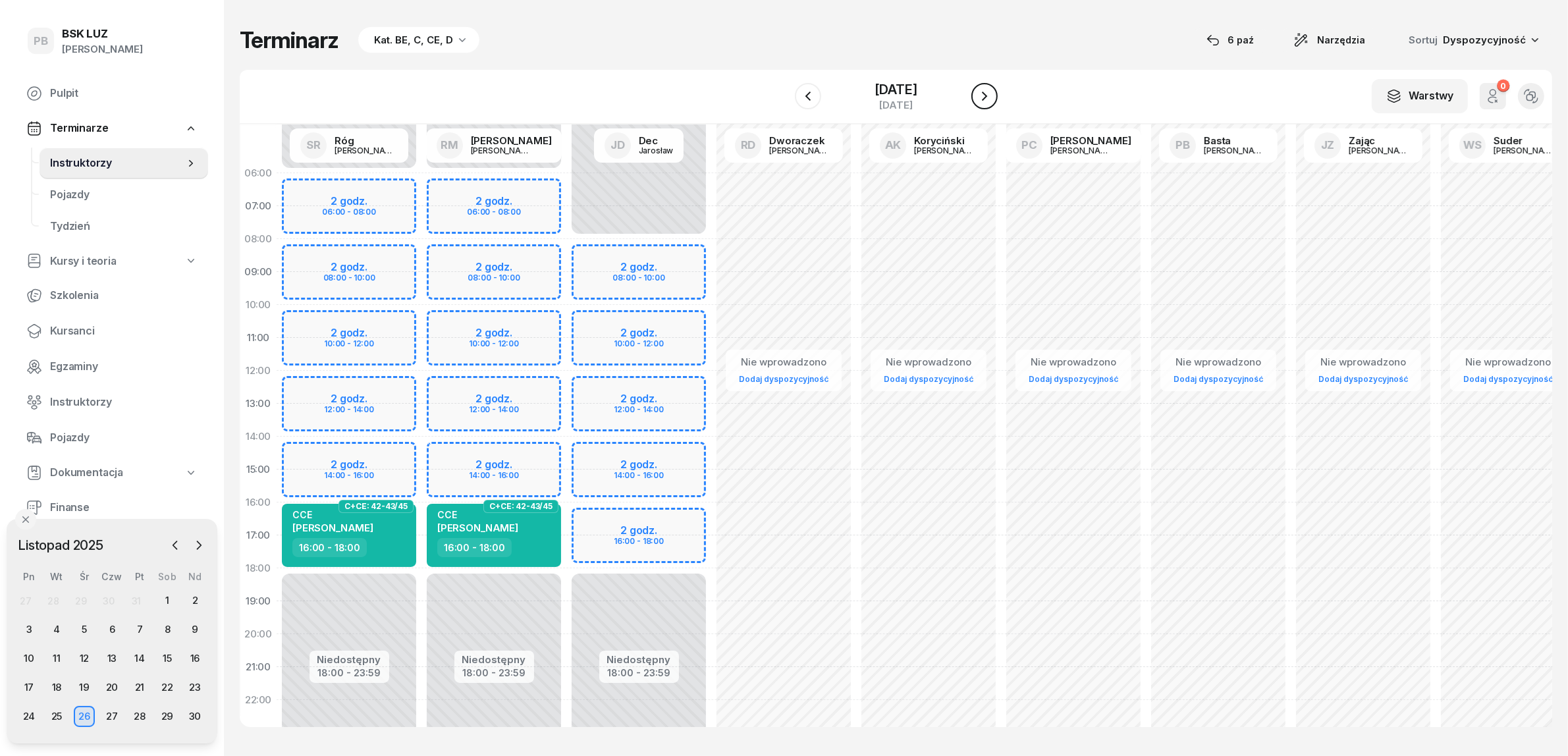
click at [991, 97] on icon "button" at bounding box center [985, 97] width 16 height 16
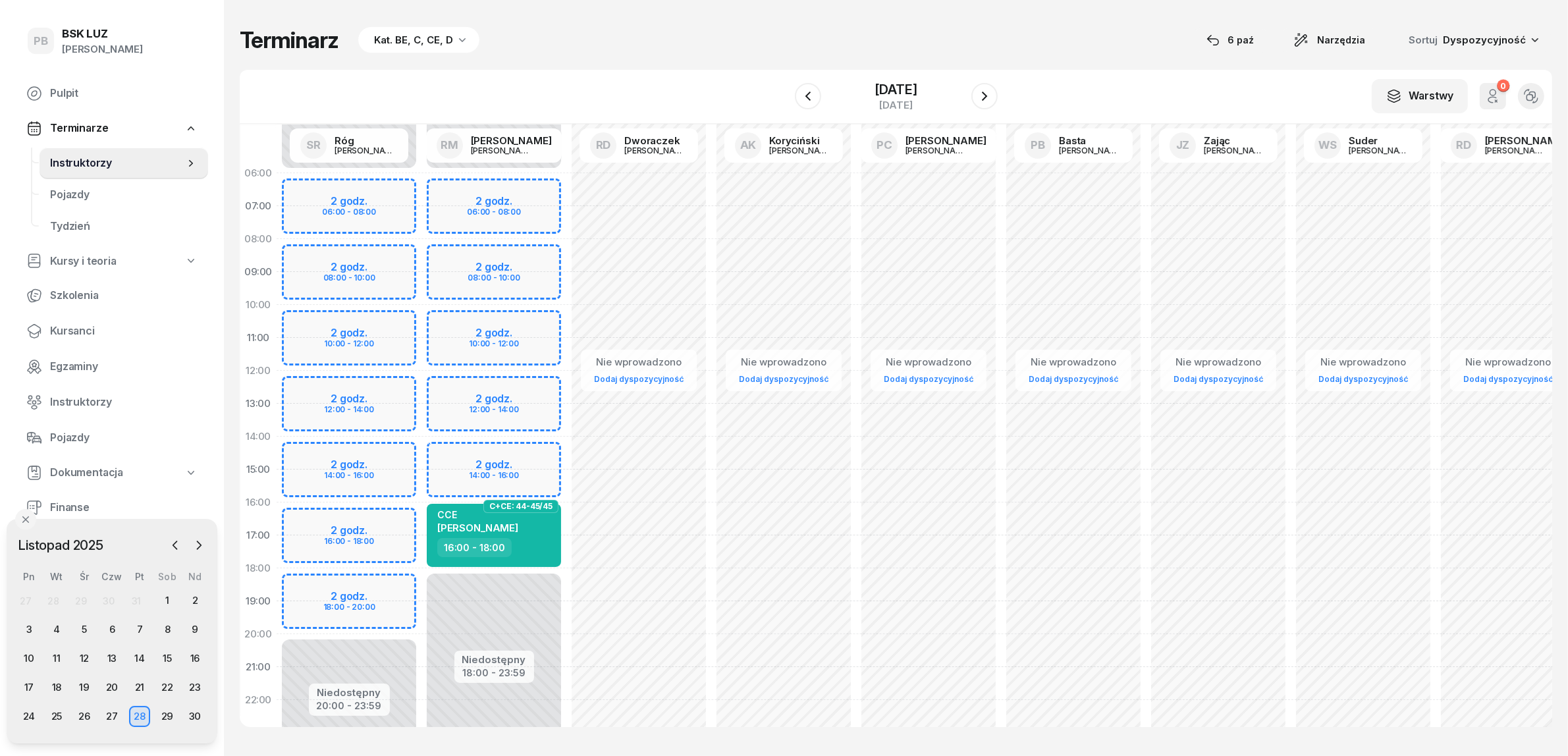
click at [358, 521] on div "Niedostępny 00:00 - 06:00 Niedostępny 20:00 - 23:59 2 godz. 06:00 - 08:00 2 god…" at bounding box center [349, 470] width 145 height 626
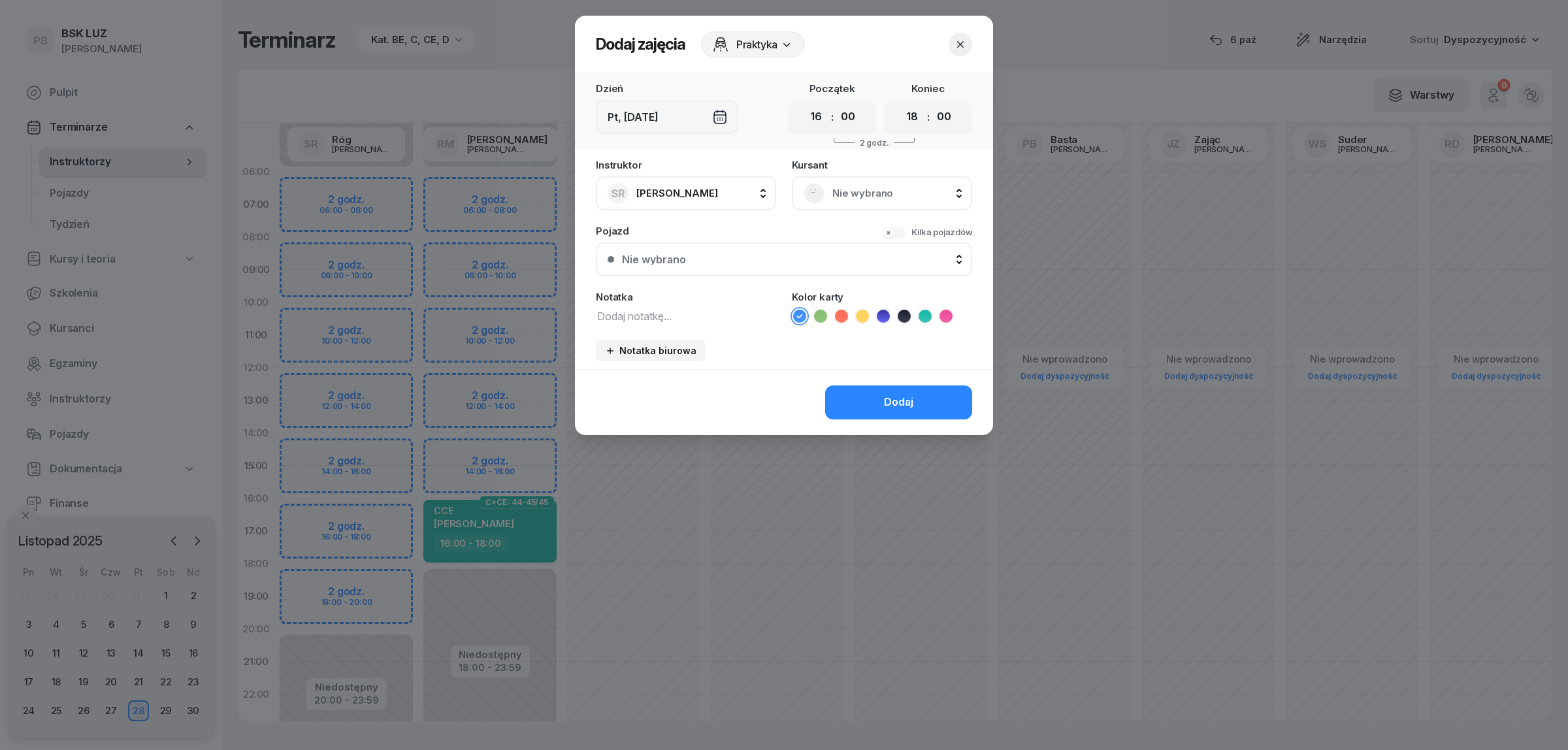
click at [869, 190] on span "Nie wybrano" at bounding box center [896, 194] width 128 height 17
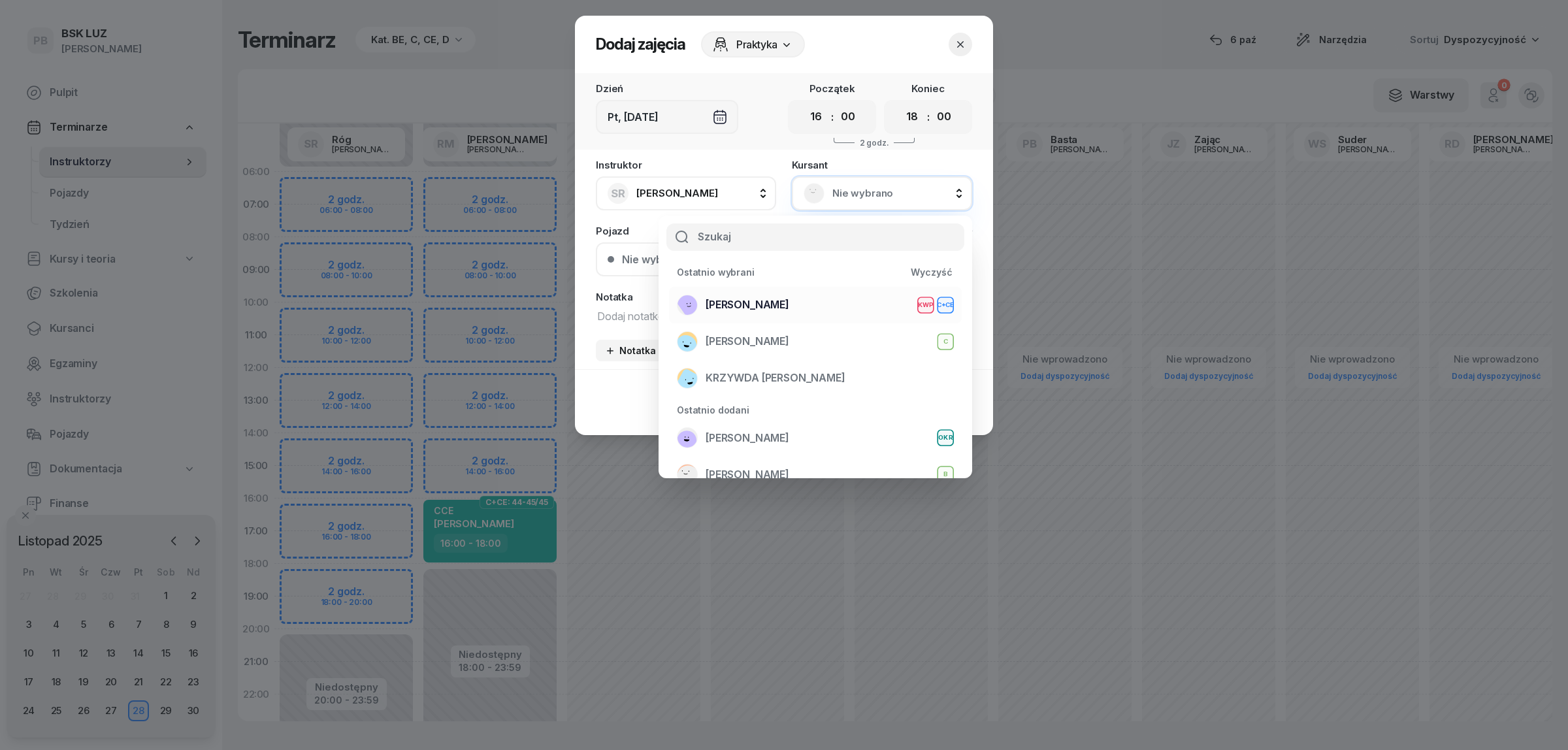
click at [758, 301] on span "[PERSON_NAME]" at bounding box center [747, 305] width 84 height 17
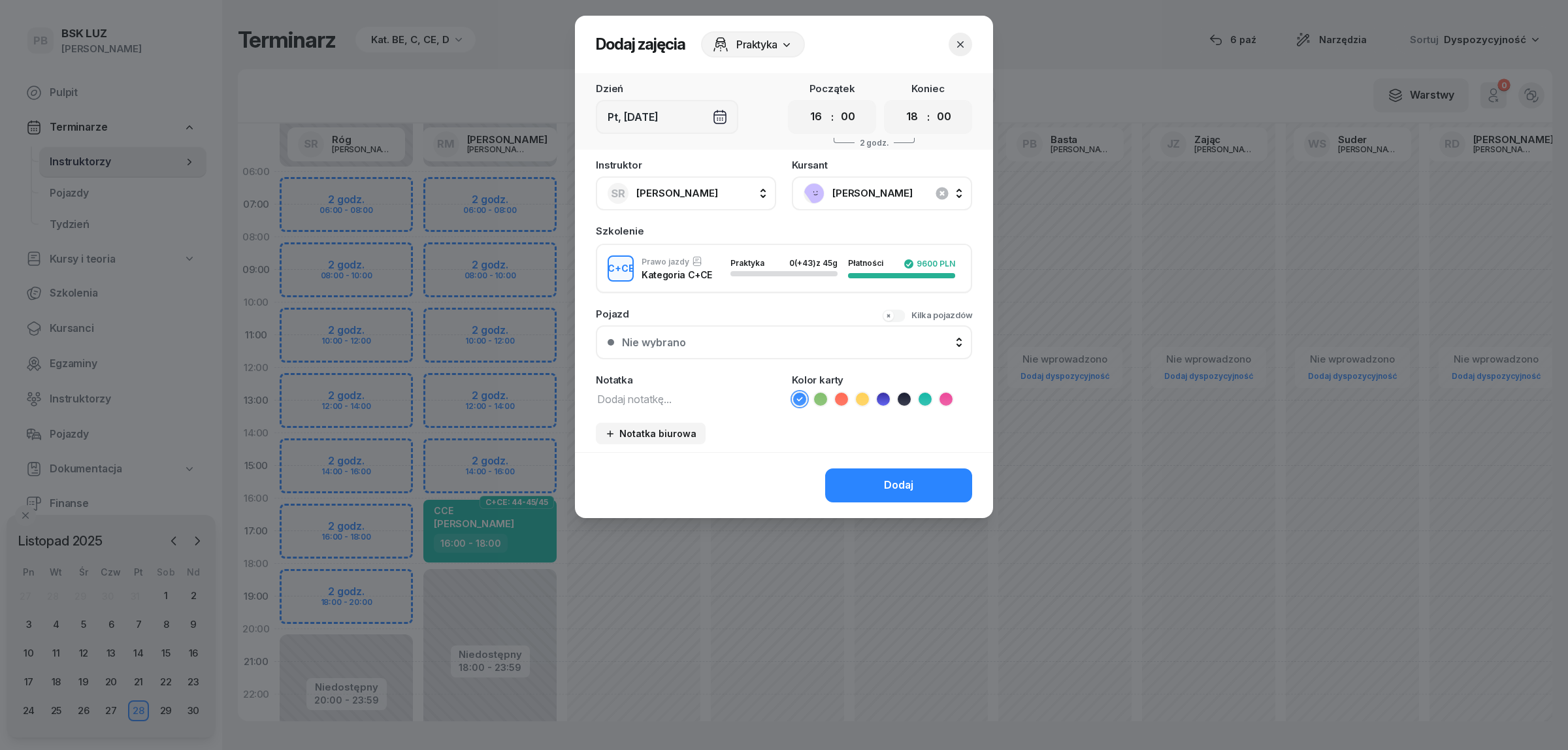
click at [631, 402] on textarea at bounding box center [686, 398] width 180 height 17
click at [920, 397] on icon at bounding box center [925, 399] width 13 height 13
click at [919, 486] on button "Dodaj" at bounding box center [898, 485] width 147 height 34
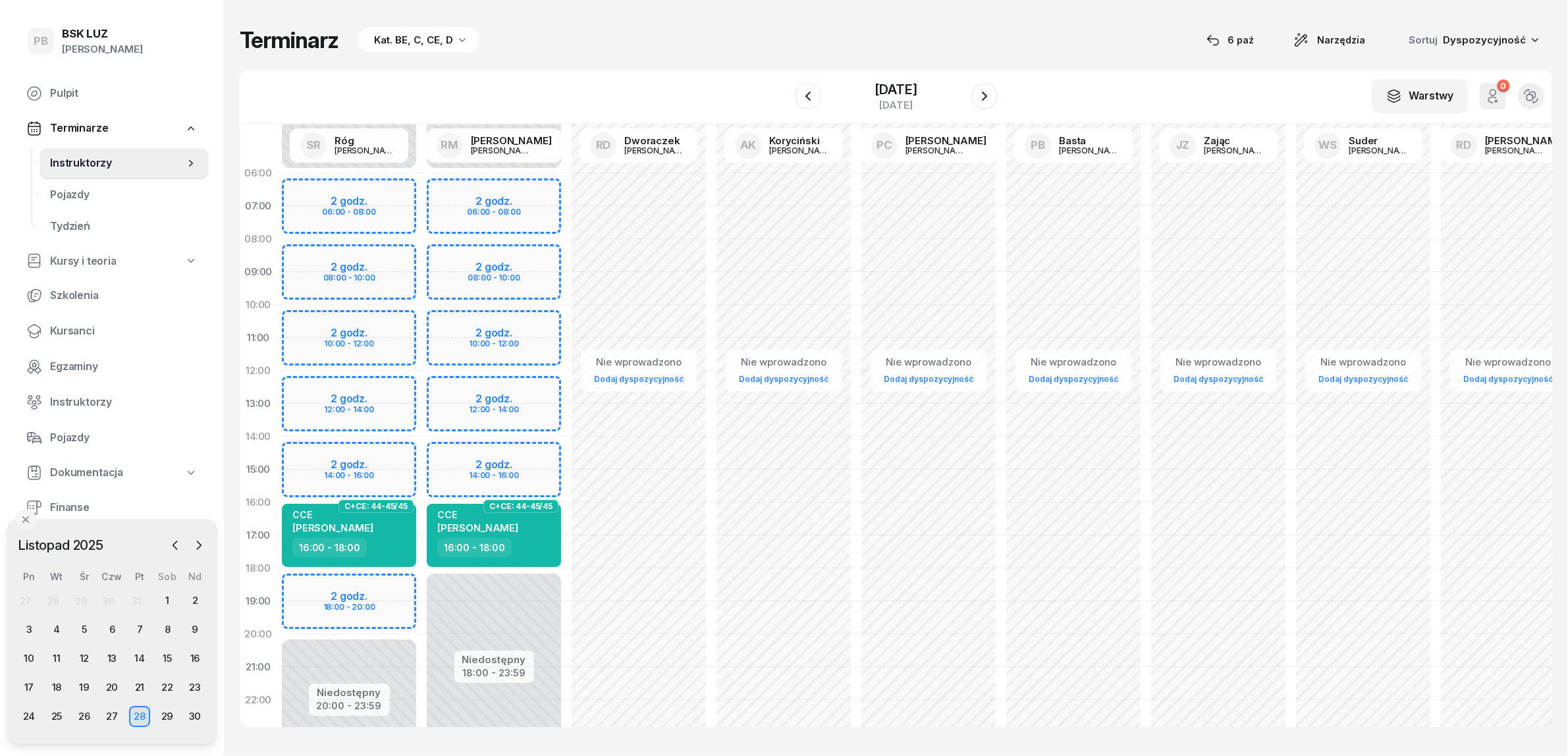
click at [740, 59] on div "Terminarz Kat. BE, C, CE, D 6 paź Narzędzia Sortuj Dyspozycyjność W Wybierz AK …" at bounding box center [896, 376] width 1312 height 753
click at [563, 643] on div "Niedostępny 00:00 - 06:00 Niedostępny 18:00 - 23:59 2 godz. 06:00 - 08:00 2 god…" at bounding box center [494, 470] width 145 height 626
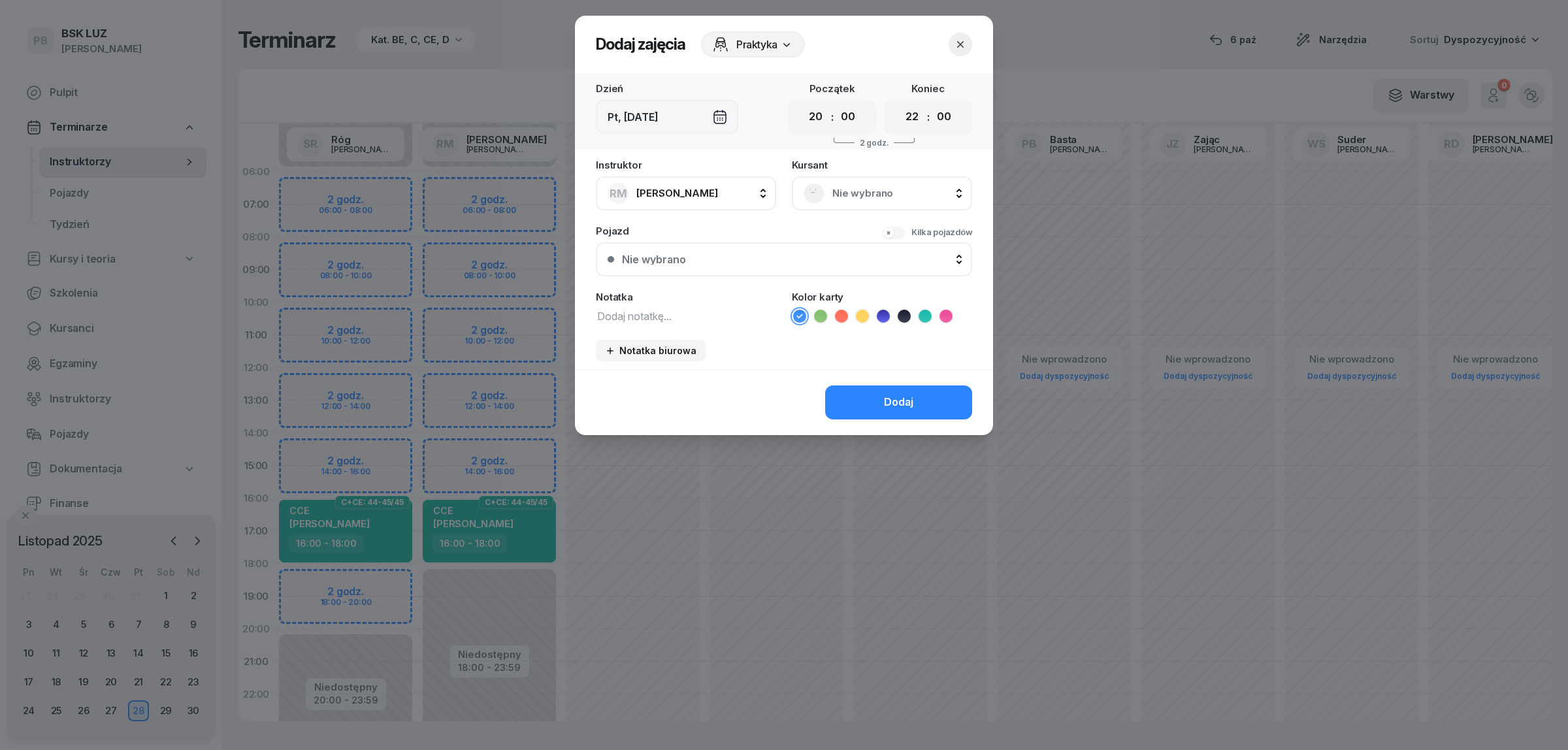
click at [959, 48] on icon "button" at bounding box center [960, 44] width 13 height 13
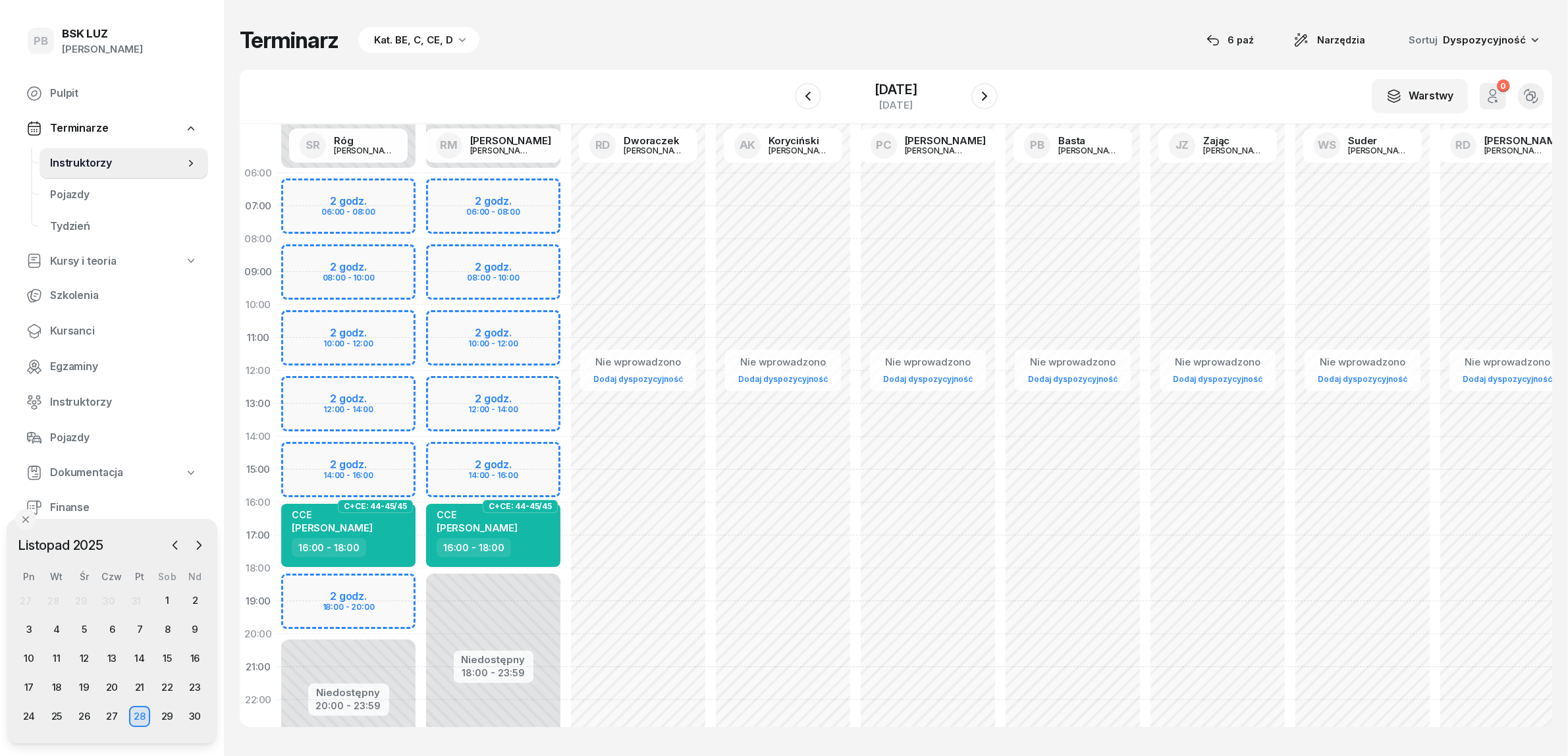
click at [917, 24] on div "Terminarz Kat. BE, C, CE, D 6 paź Narzędzia Sortuj Dyspozycyjność W Wybierz AK …" at bounding box center [896, 376] width 1312 height 753
click at [728, 33] on div "Terminarz Kat. BE, C, CE, D [DATE] Narzędzia Sortuj Dyspozycyjność" at bounding box center [896, 41] width 1312 height 28
click at [325, 519] on div "CCE" at bounding box center [332, 514] width 81 height 11
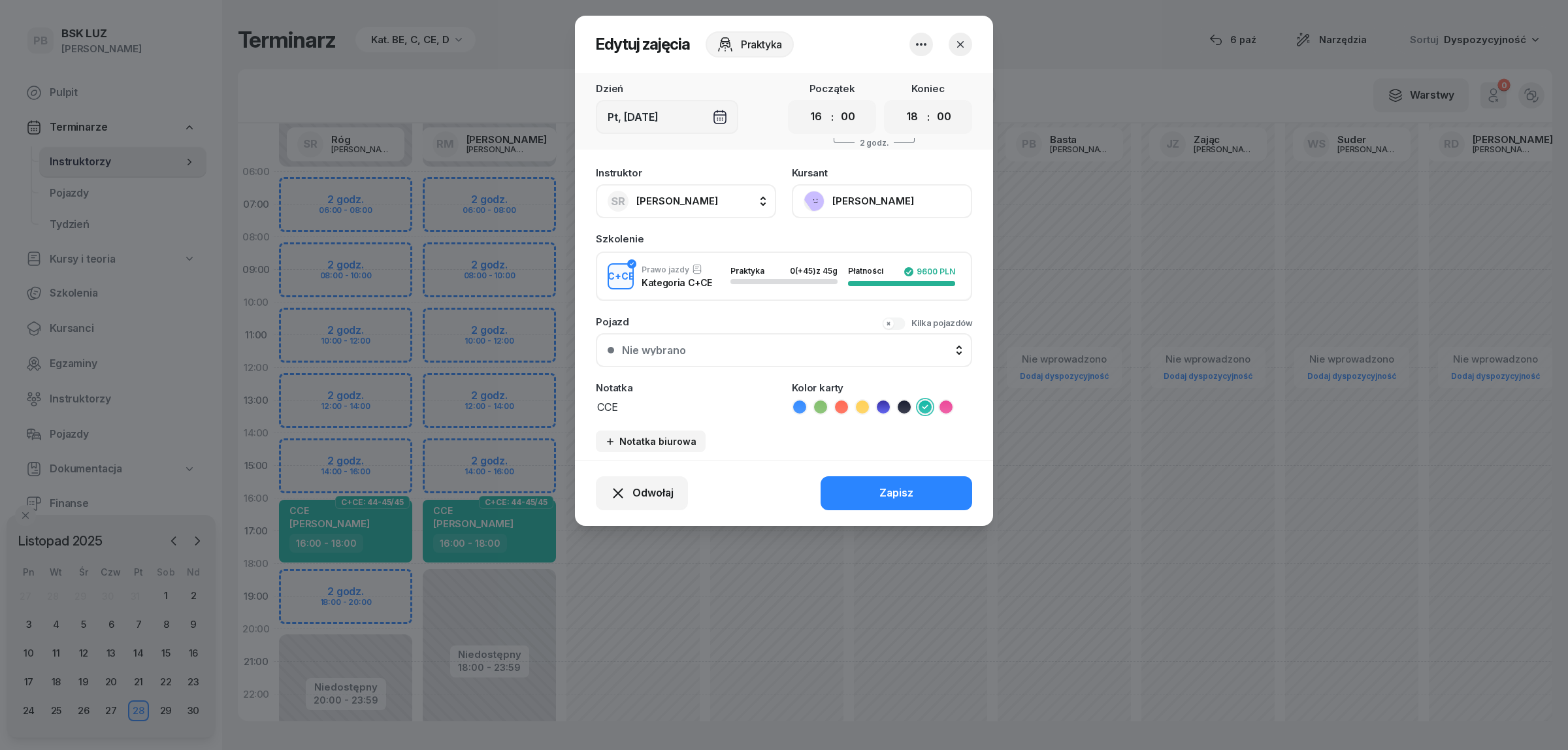
click at [844, 204] on button "[PERSON_NAME]" at bounding box center [882, 201] width 180 height 34
click at [843, 247] on div "Otwórz profil" at bounding box center [834, 245] width 63 height 17
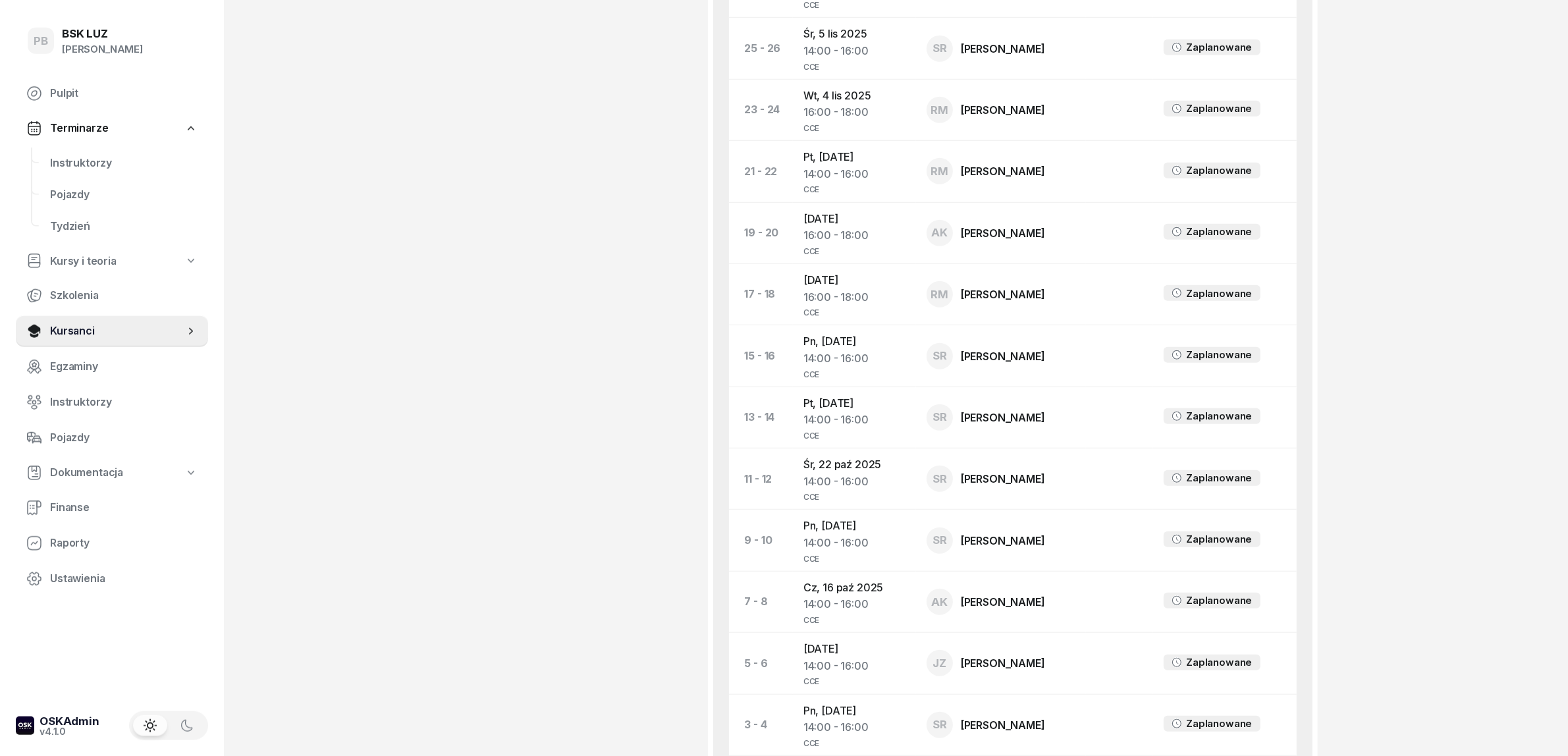
scroll to position [1318, 0]
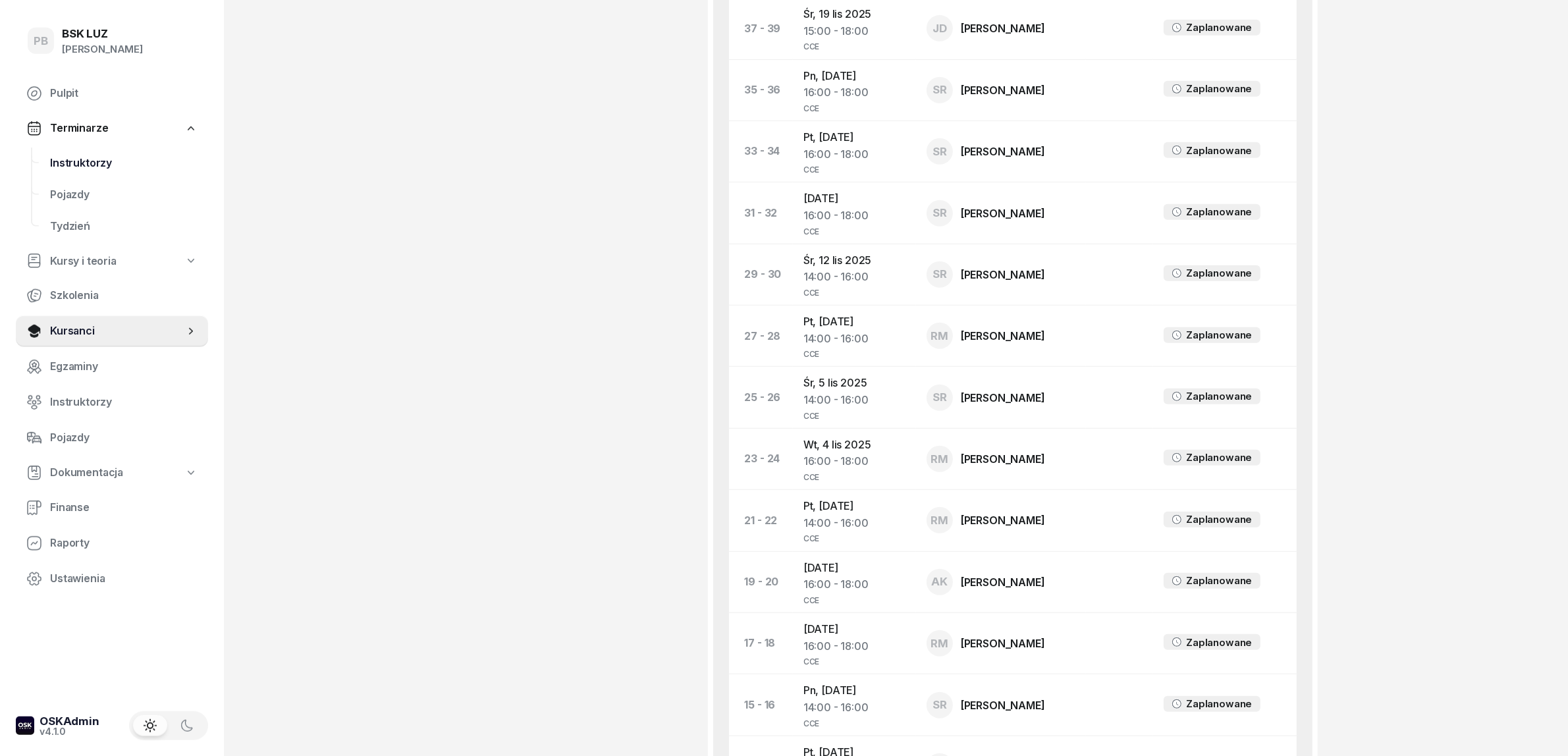
click at [99, 169] on span "Instruktorzy" at bounding box center [124, 163] width 148 height 17
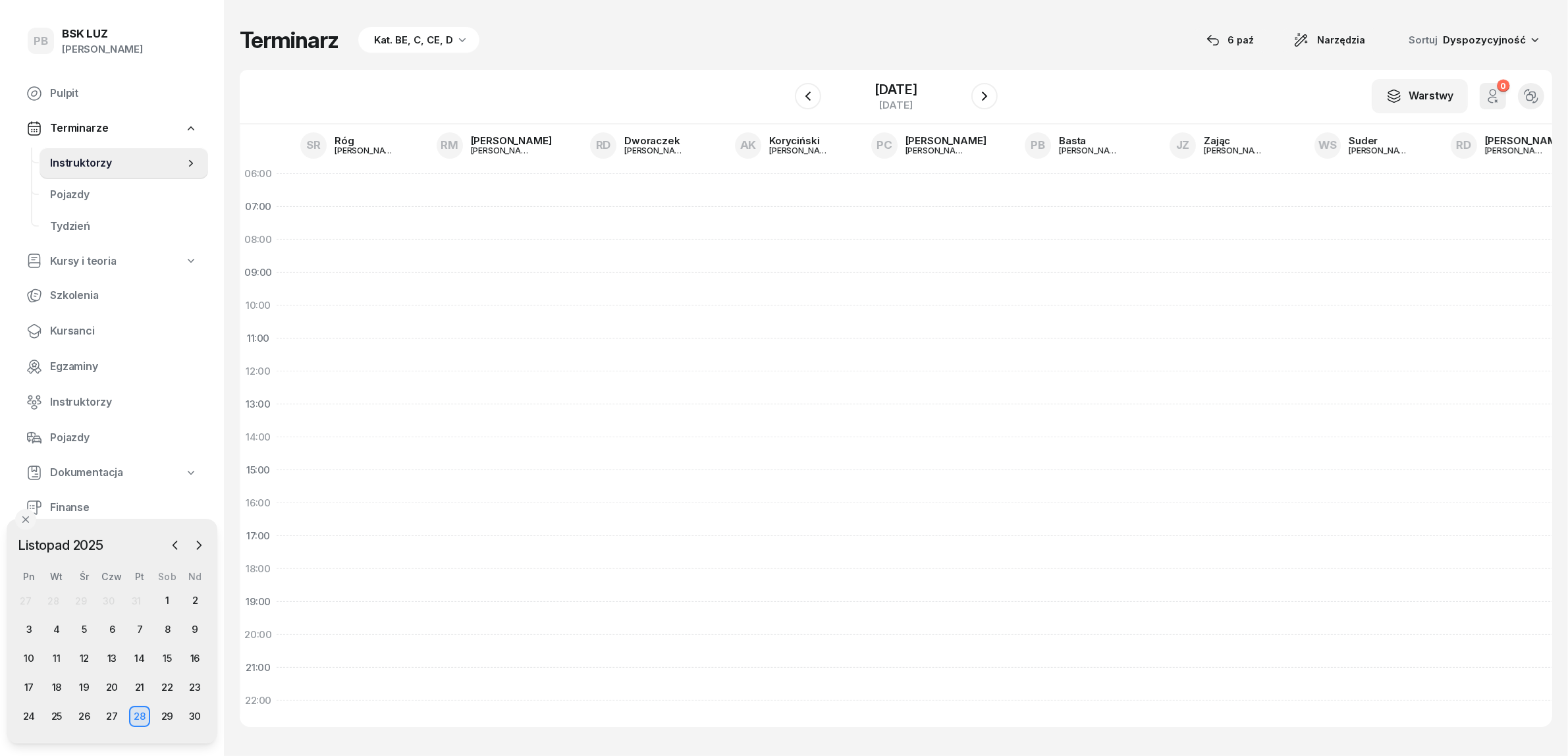
drag, startPoint x: 595, startPoint y: 36, endPoint x: 587, endPoint y: 41, distance: 9.4
click at [593, 38] on div "Terminarz Kat. BE, C, CE, D [DATE] Narzędzia Sortuj Dyspozycyjność" at bounding box center [896, 41] width 1312 height 28
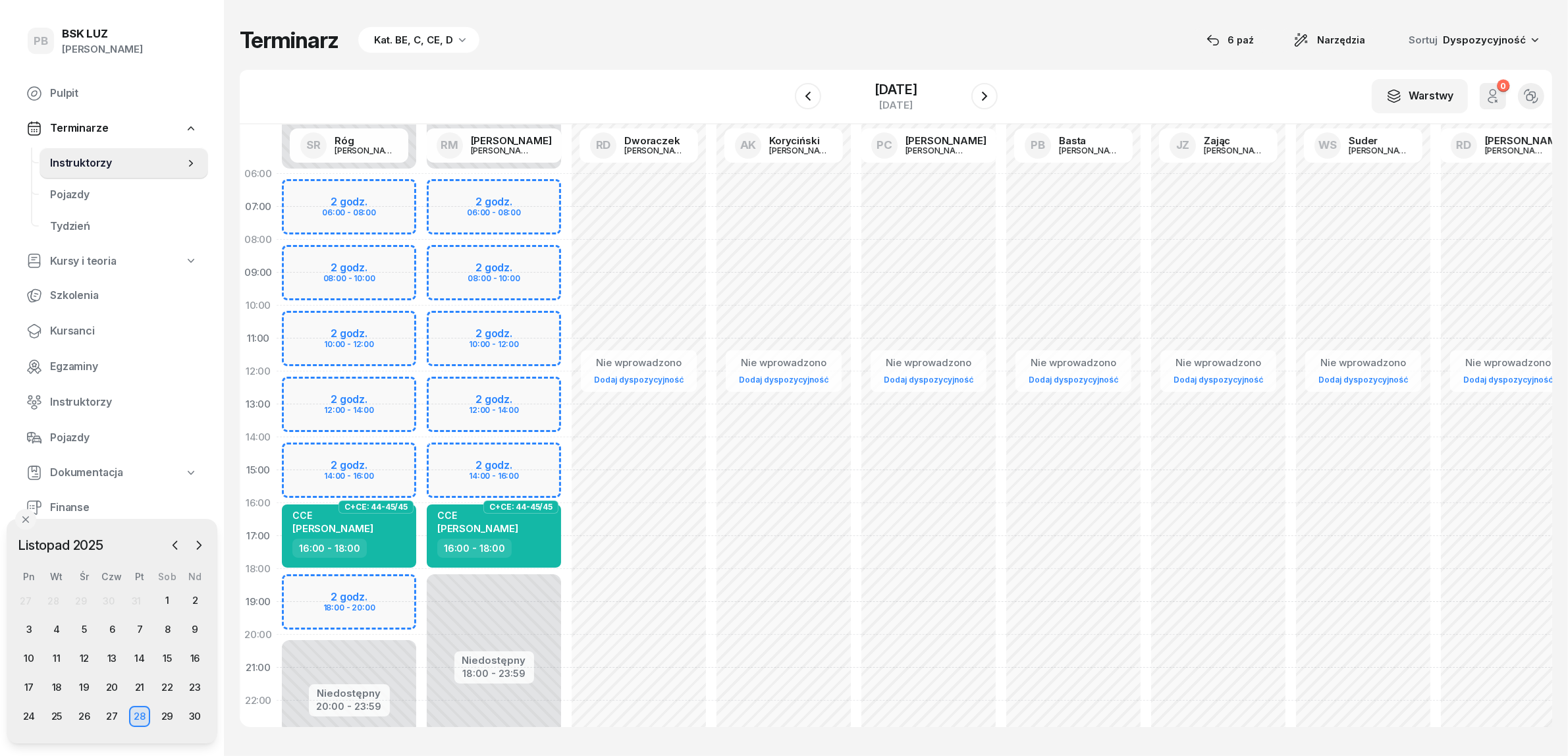
click at [134, 156] on span "Instruktorzy" at bounding box center [117, 163] width 134 height 17
click at [63, 330] on span "Kursanci" at bounding box center [124, 332] width 148 height 17
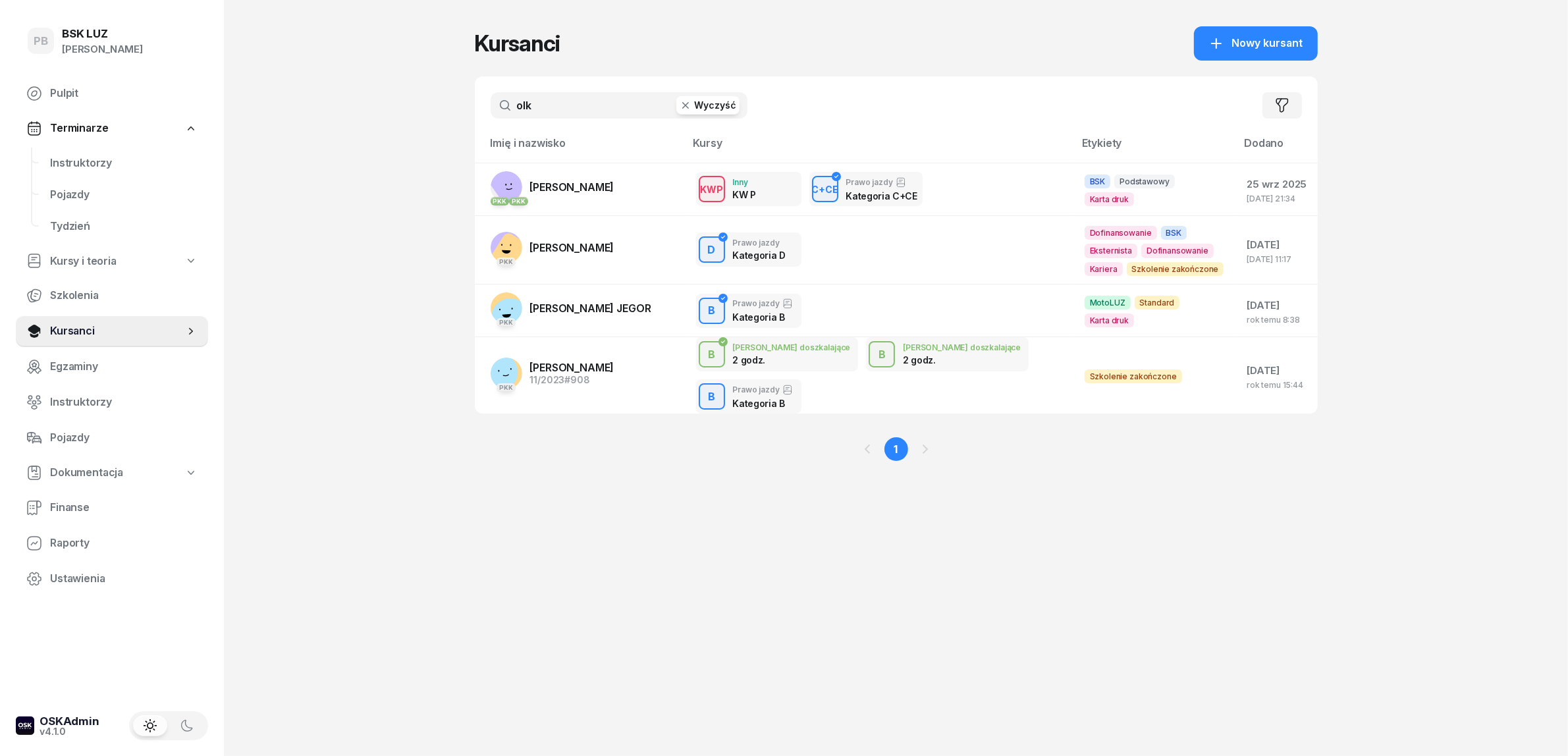
click at [708, 115] on input "olk" at bounding box center [619, 105] width 257 height 27
click at [706, 112] on button "Wyczyść" at bounding box center [708, 105] width 63 height 19
click at [327, 117] on div "PB BSK LUZ Patrycja Bogdanowicz Pulpit Terminarze Instruktorzy Pojazdy Tydzień …" at bounding box center [784, 378] width 1568 height 756
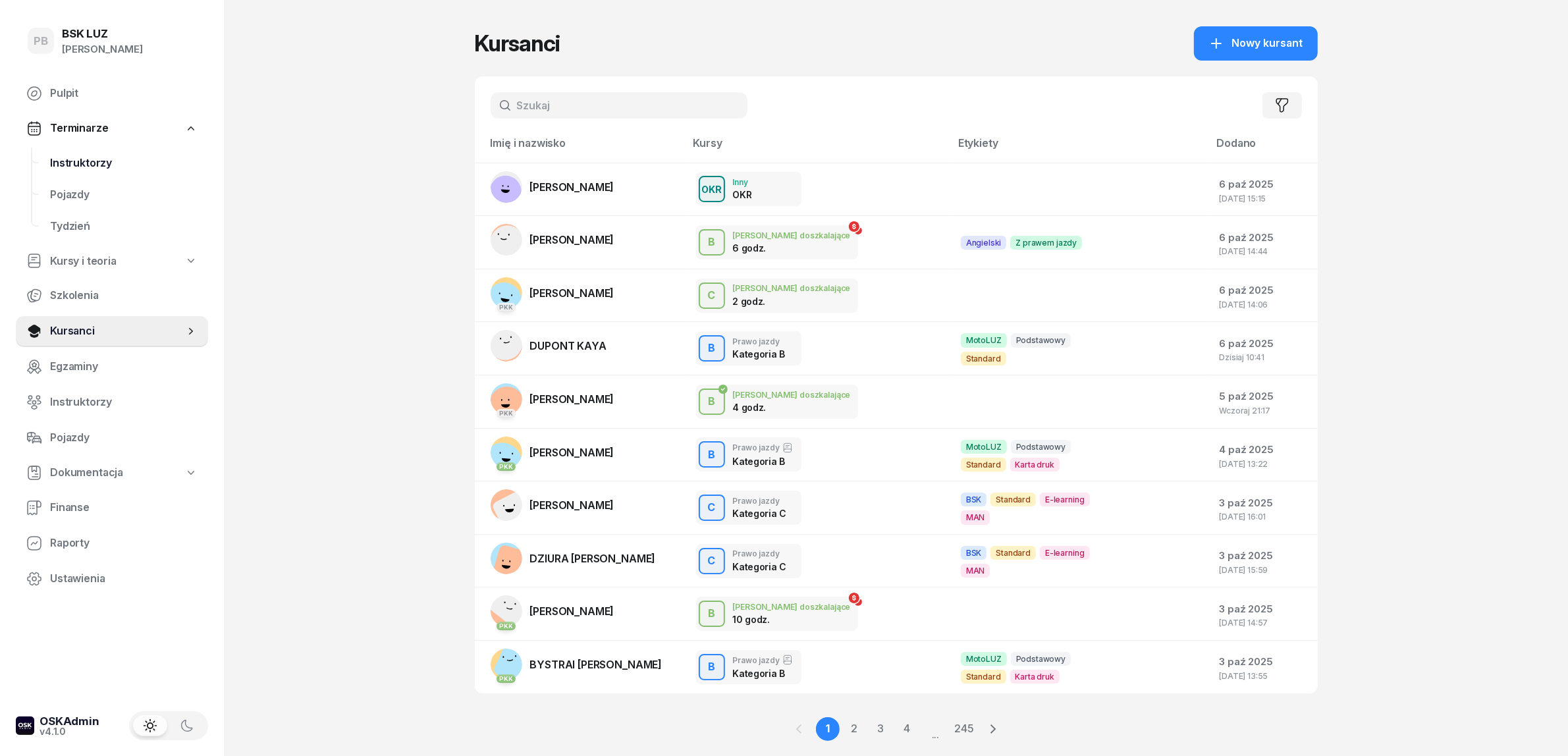
click at [64, 155] on span "Instruktorzy" at bounding box center [124, 163] width 148 height 17
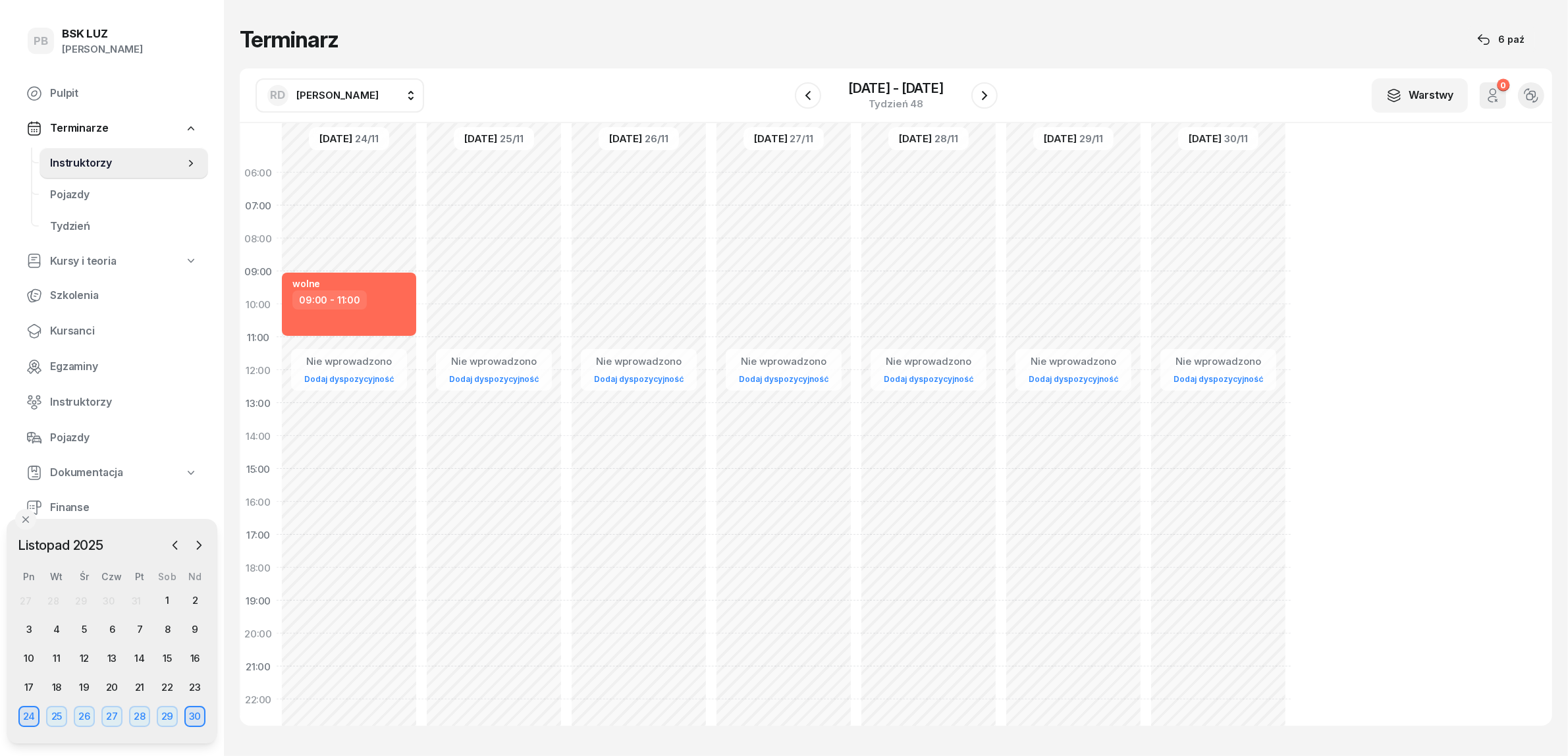
click at [521, 55] on div "Terminarz 6 paź RD Dworaczek Ryszard AK Koryciński Artur BP Pająk Bogusław DA A…" at bounding box center [896, 376] width 1312 height 752
click at [175, 544] on icon "button" at bounding box center [175, 546] width 13 height 13
click at [71, 330] on span "Kursanci" at bounding box center [124, 332] width 148 height 17
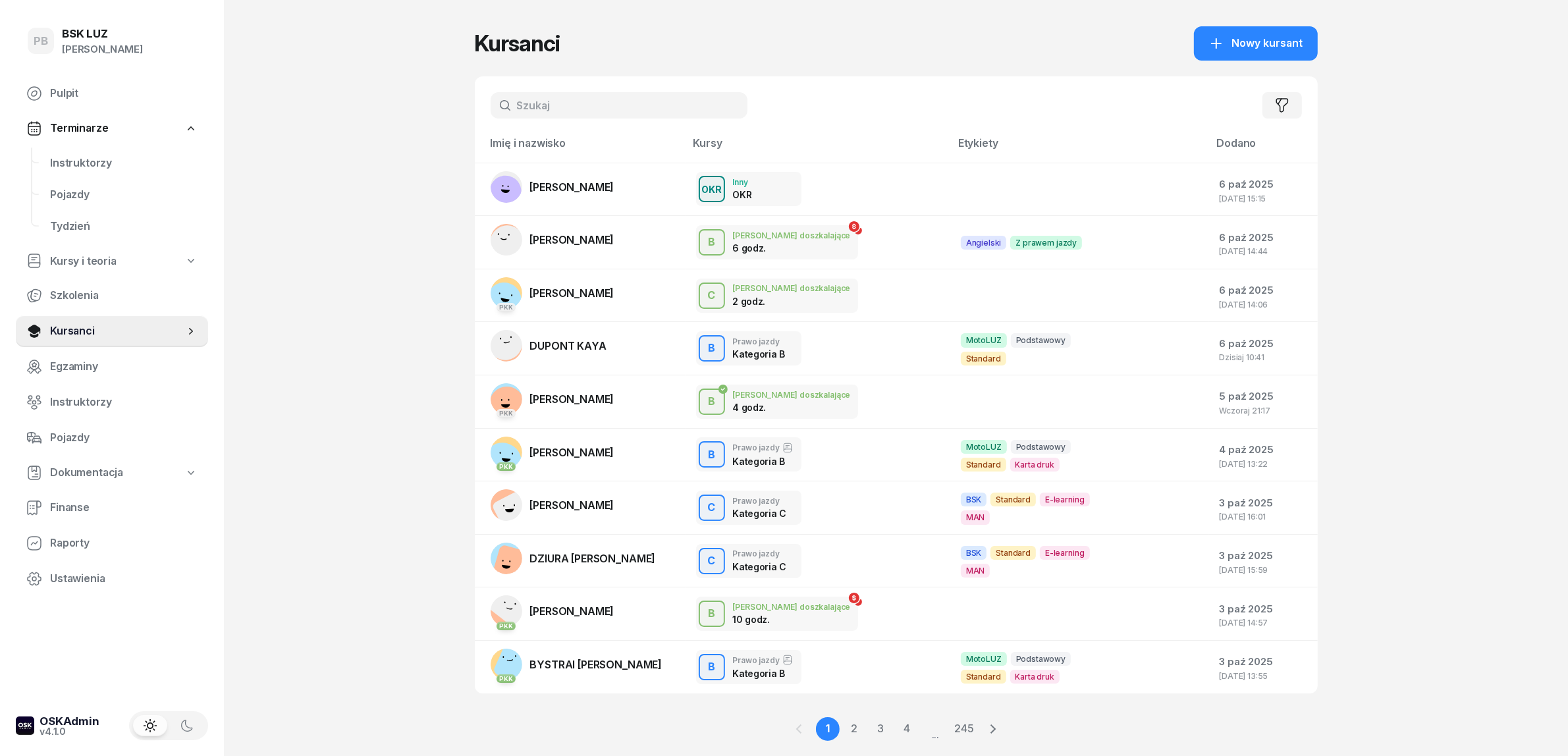
drag, startPoint x: 406, startPoint y: 81, endPoint x: 413, endPoint y: 81, distance: 7.0
click at [413, 81] on div "PB BSK LUZ Patrycja Bogdanowicz Pulpit Terminarze Instruktorzy Pojazdy Tydzień …" at bounding box center [784, 396] width 1568 height 792
click at [367, 141] on div "PB BSK LUZ Patrycja Bogdanowicz Pulpit Terminarze Instruktorzy Pojazdy Tydzień …" at bounding box center [784, 396] width 1568 height 792
click at [66, 163] on span "Instruktorzy" at bounding box center [124, 163] width 148 height 17
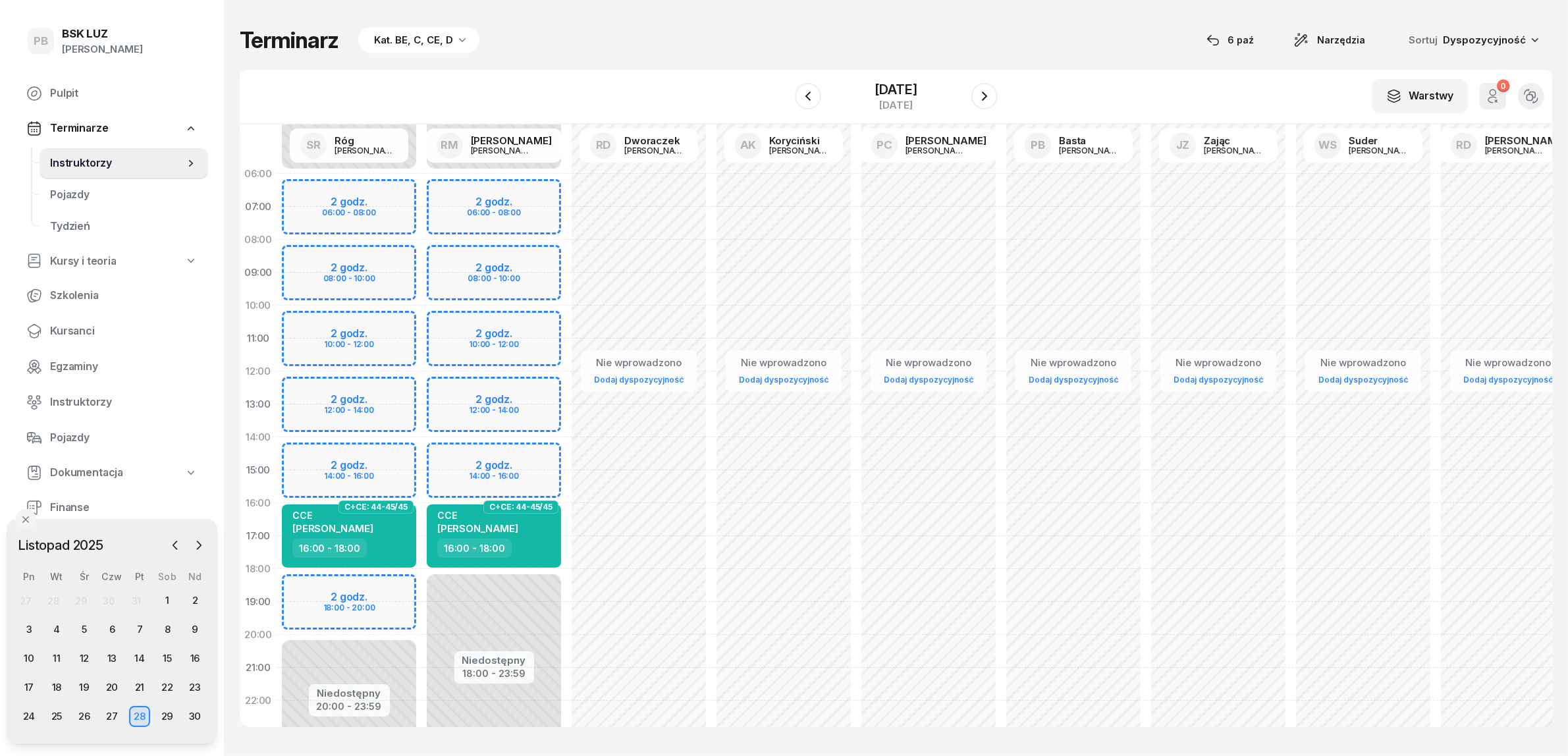
click at [673, 28] on div "Terminarz Kat. BE, C, CE, D [DATE] Narzędzia Sortuj Dyspozycyjność" at bounding box center [896, 41] width 1312 height 28
click at [172, 547] on icon "button" at bounding box center [175, 546] width 13 height 13
click at [25, 623] on div "6" at bounding box center [29, 630] width 21 height 21
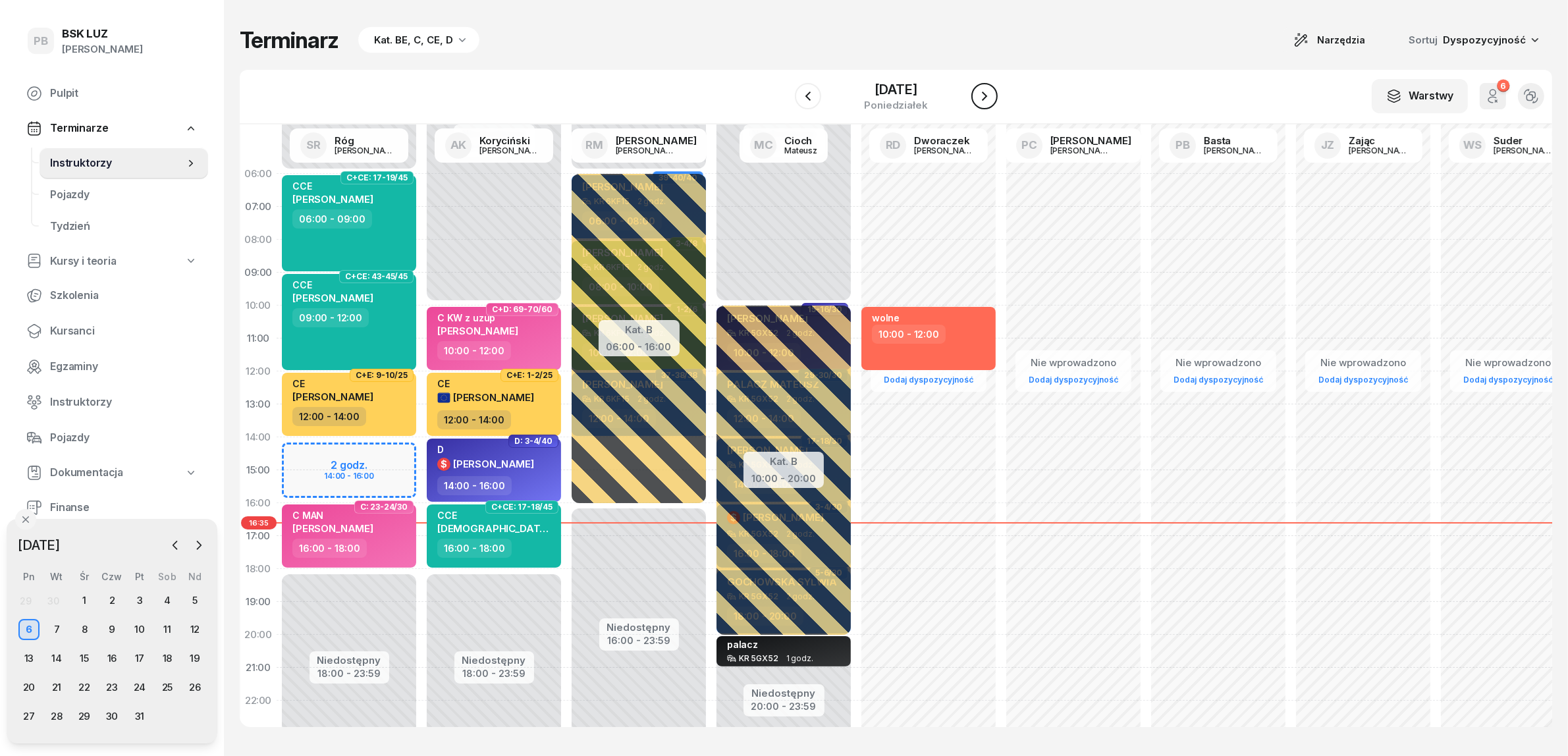
click at [992, 93] on icon "button" at bounding box center [985, 97] width 16 height 16
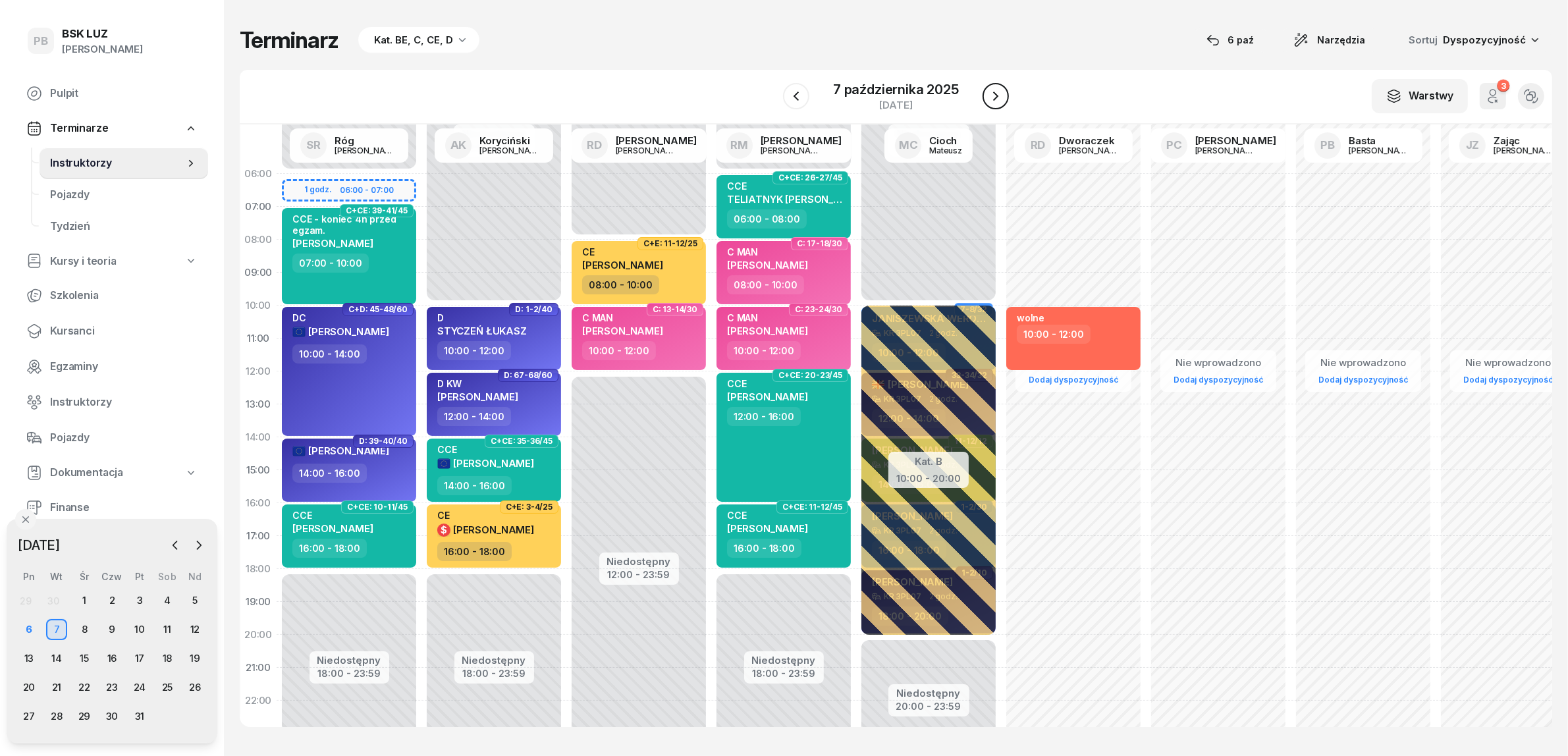
click at [995, 93] on icon "button" at bounding box center [996, 97] width 16 height 16
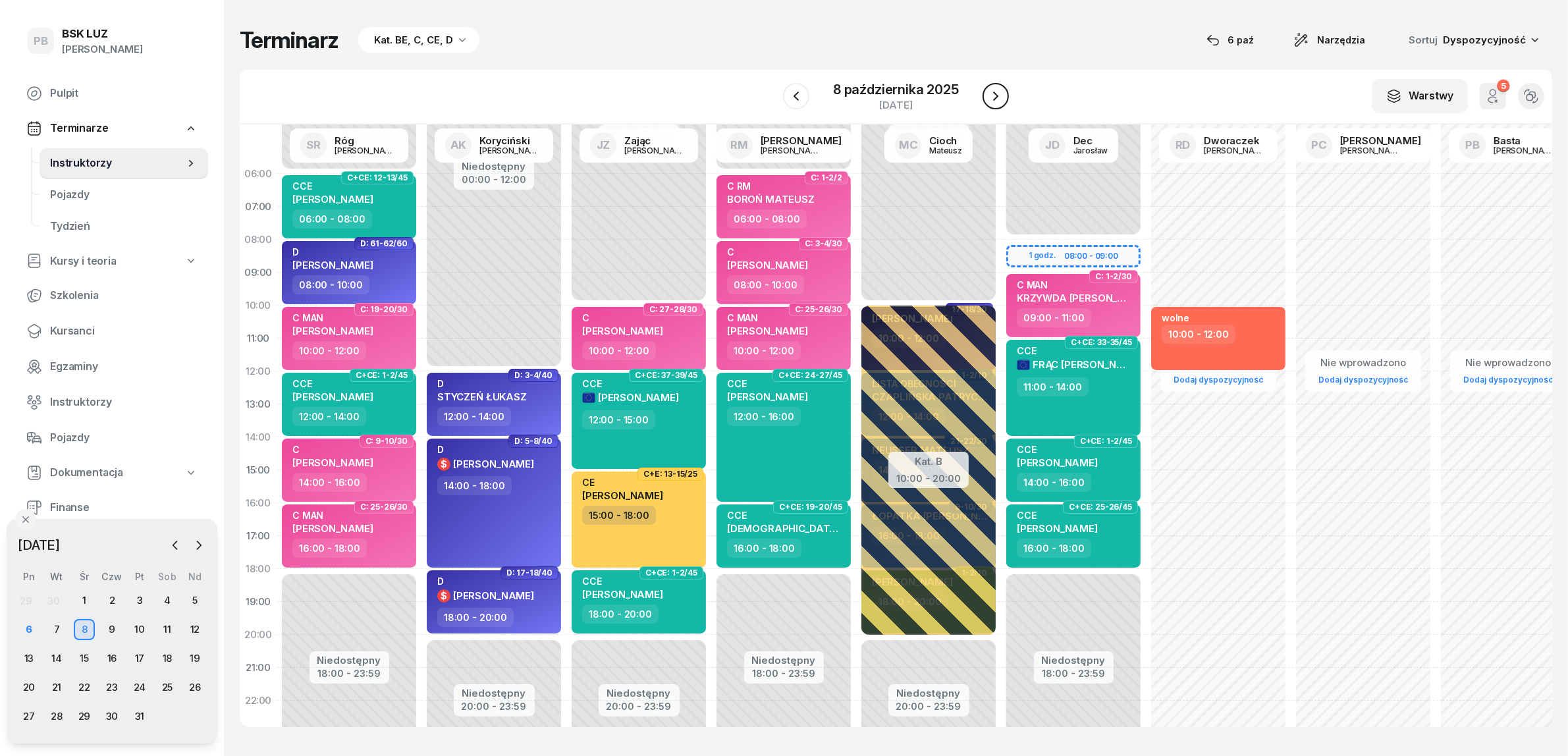
click at [995, 93] on icon "button" at bounding box center [996, 97] width 16 height 16
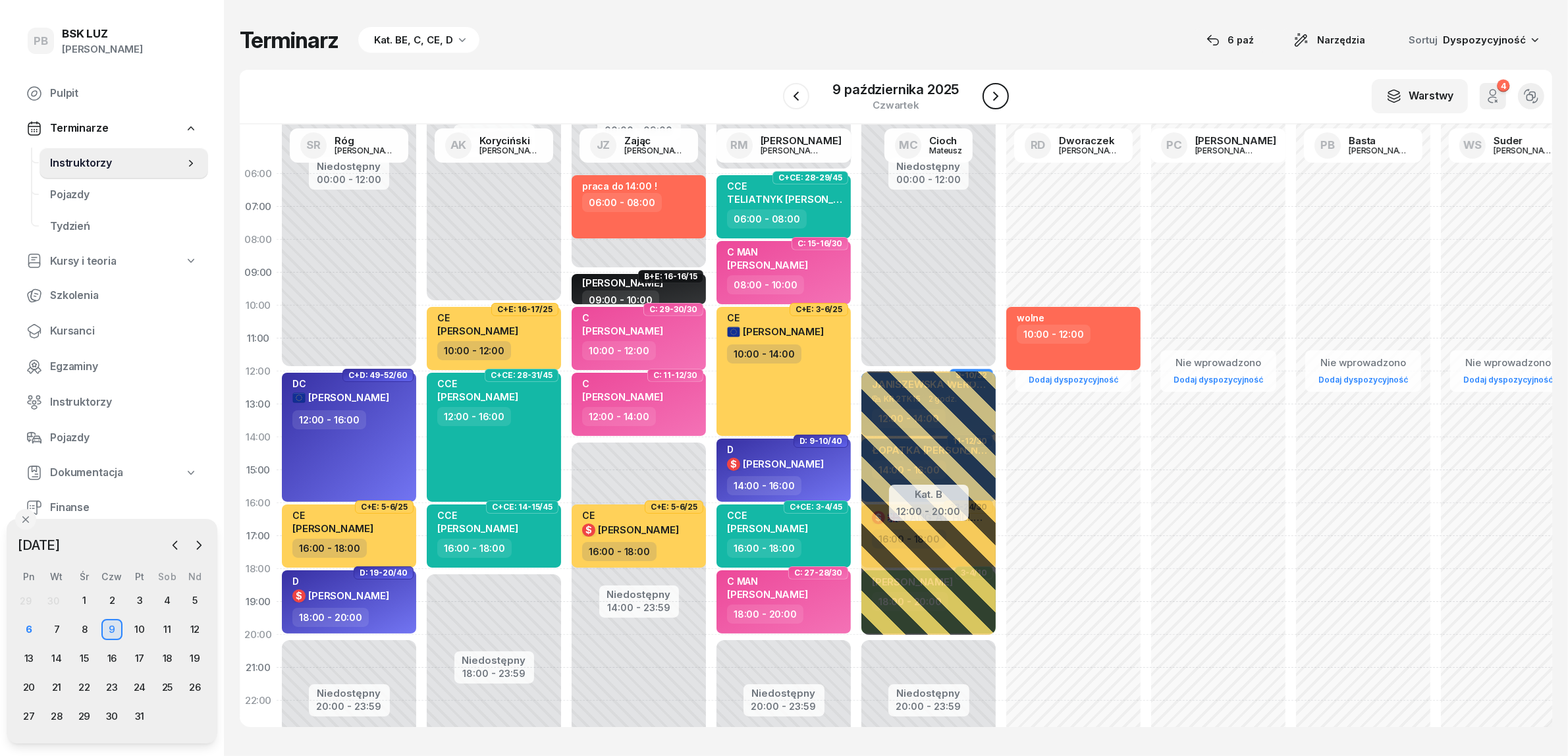
click at [995, 93] on icon "button" at bounding box center [996, 97] width 16 height 16
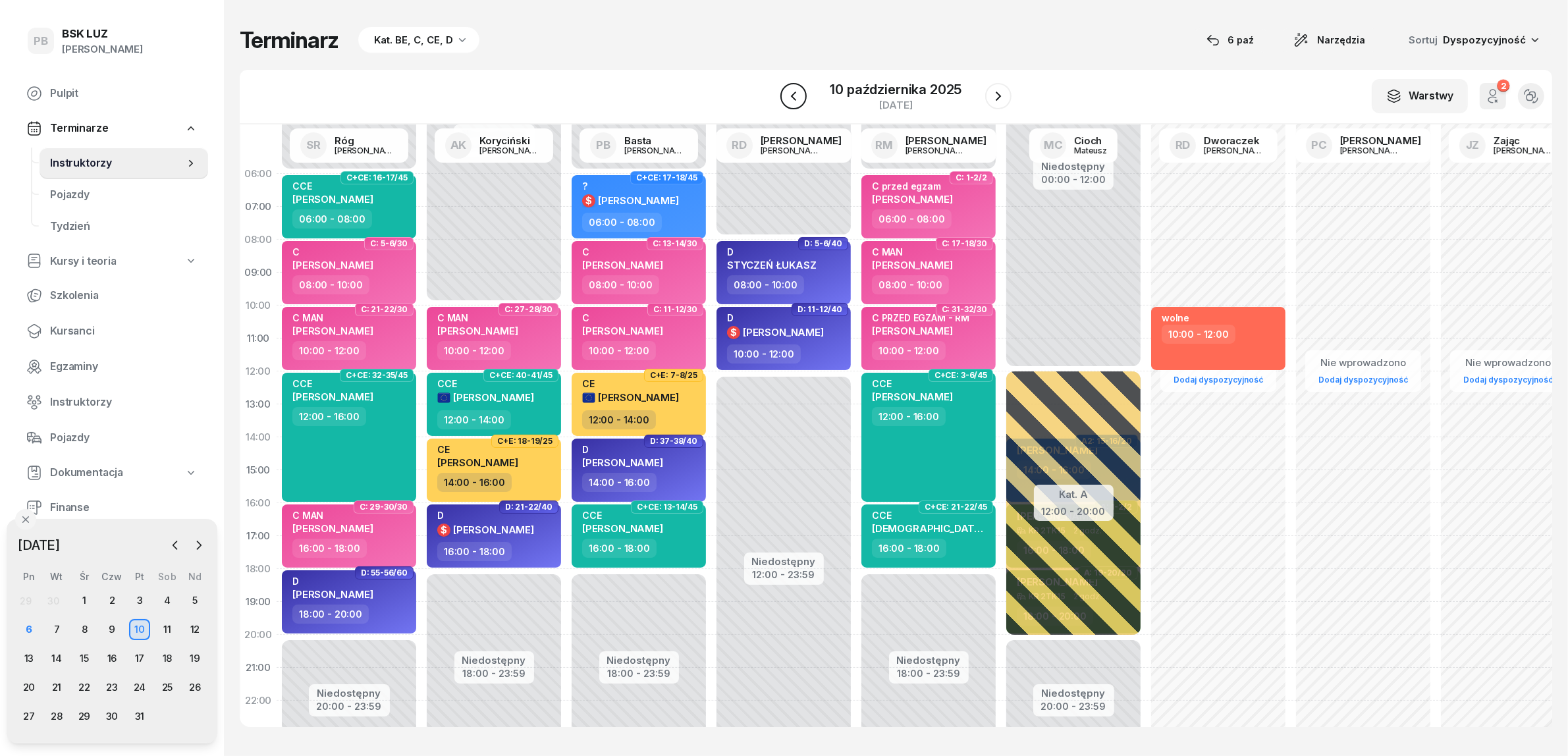
click at [794, 92] on icon "button" at bounding box center [794, 97] width 16 height 16
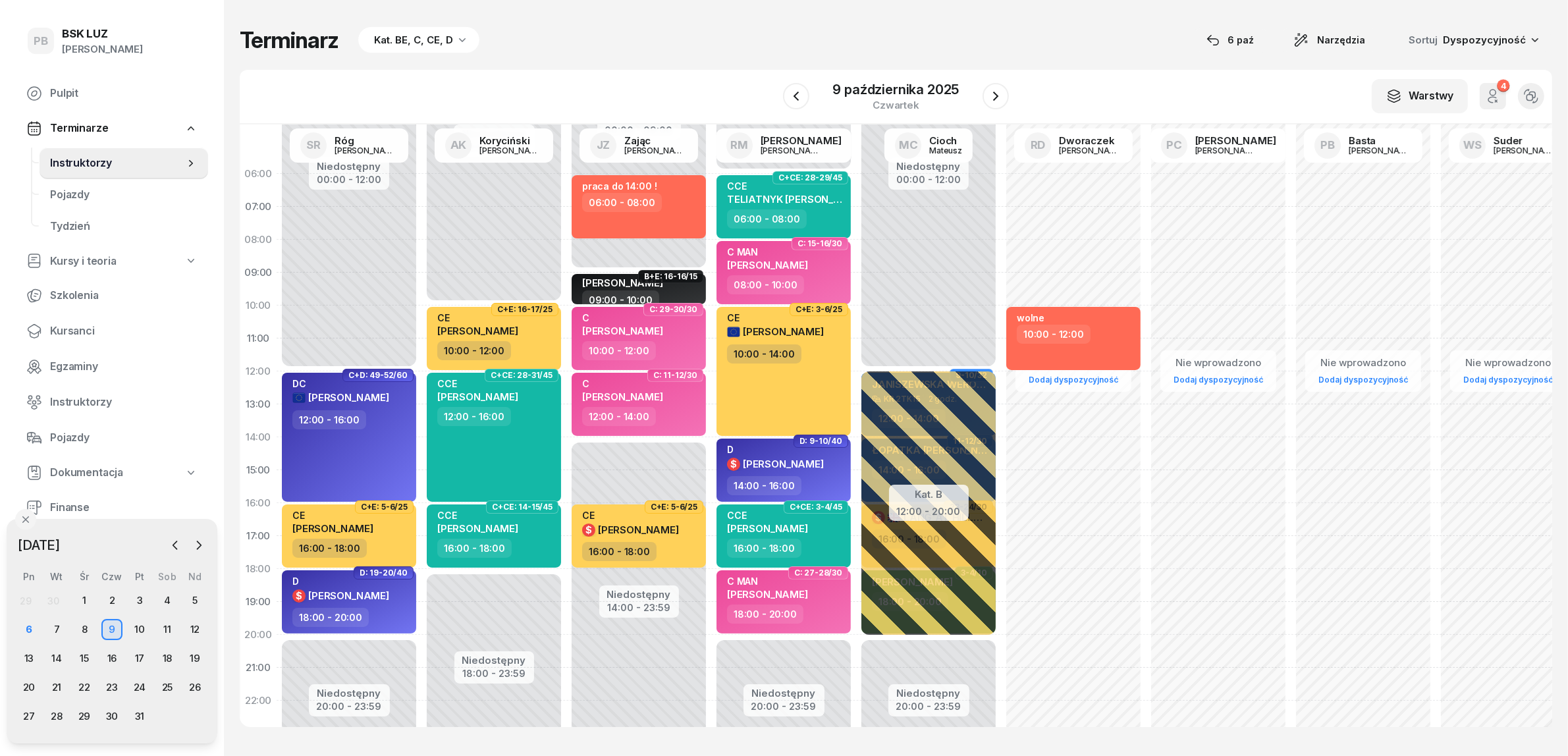
click at [710, 89] on div "W Wybierz AK Koryciński Artur BP Pająk Bogusław DA Arendarczyk Damian DP Pawłow…" at bounding box center [896, 97] width 1312 height 55
click at [639, 80] on div "W Wybierz AK Koryciński Artur BP Pająk Bogusław DA Arendarczyk Damian DP Pawłow…" at bounding box center [896, 97] width 1312 height 55
click at [865, 33] on div "Terminarz Kat. BE, C, CE, D [DATE] Narzędzia Sortuj Dyspozycyjność" at bounding box center [896, 41] width 1312 height 28
click at [28, 623] on div "6" at bounding box center [29, 630] width 21 height 21
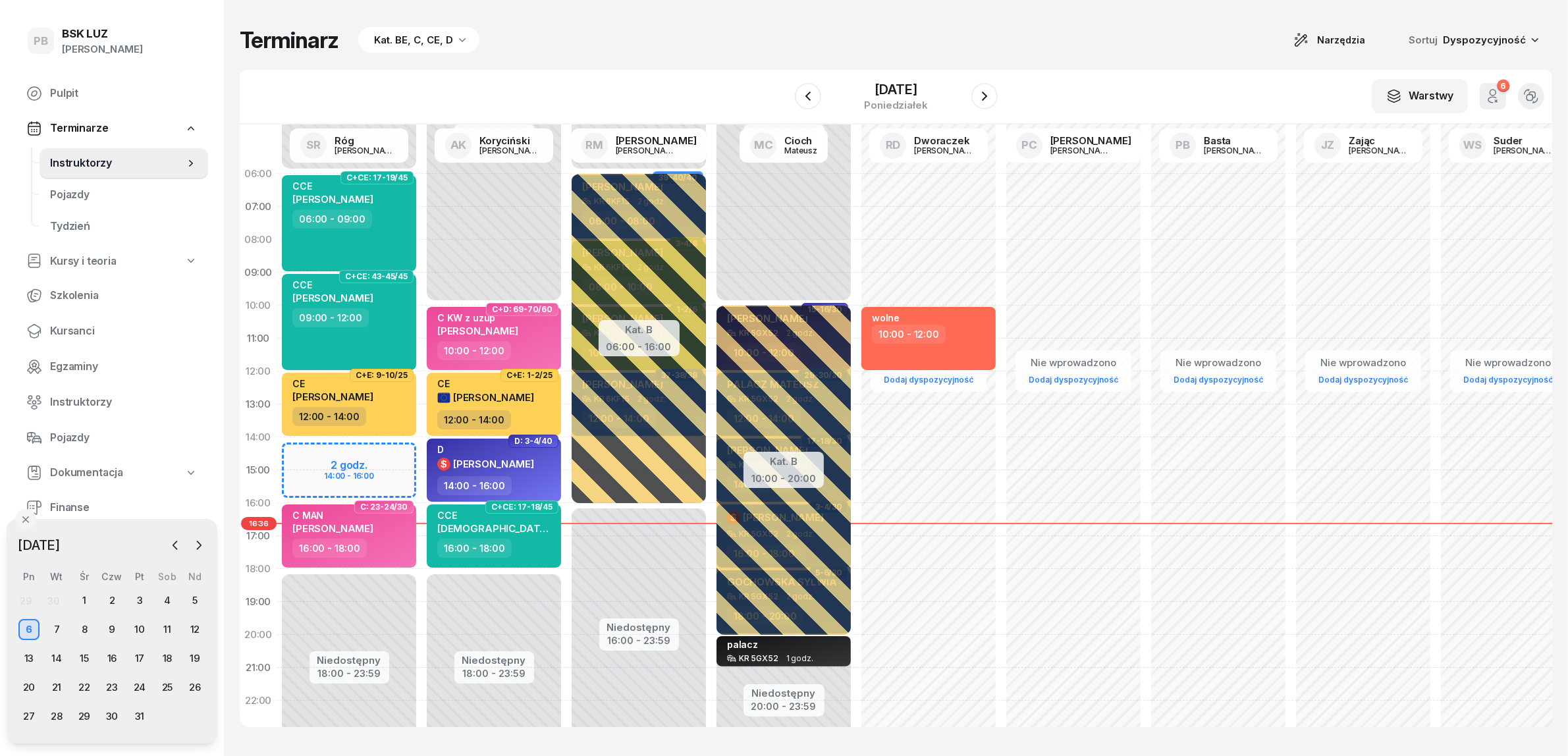
click at [696, 54] on div "Terminarz Kat. BE, C, CE, D Narzędzia Sortuj Dyspozycyjność W Wybierz AK Koryci…" at bounding box center [896, 376] width 1312 height 753
click at [1131, 48] on div "Terminarz Kat. BE, C, CE, D Narzędzia Sortuj Dyspozycyjność" at bounding box center [896, 41] width 1312 height 28
click at [1114, 64] on div "Terminarz Kat. BE, C, CE, D Narzędzia Sortuj Dyspozycyjność W Wybierz AK Koryci…" at bounding box center [896, 376] width 1312 height 753
click at [626, 87] on div "W Wybierz AK [PERSON_NAME] BP [PERSON_NAME] DP [PERSON_NAME] GS [PERSON_NAME] I…" at bounding box center [896, 97] width 1312 height 55
click at [1061, 79] on div "W Wybierz AK [PERSON_NAME] BP [PERSON_NAME] DP [PERSON_NAME] GS [PERSON_NAME] I…" at bounding box center [896, 97] width 1312 height 55
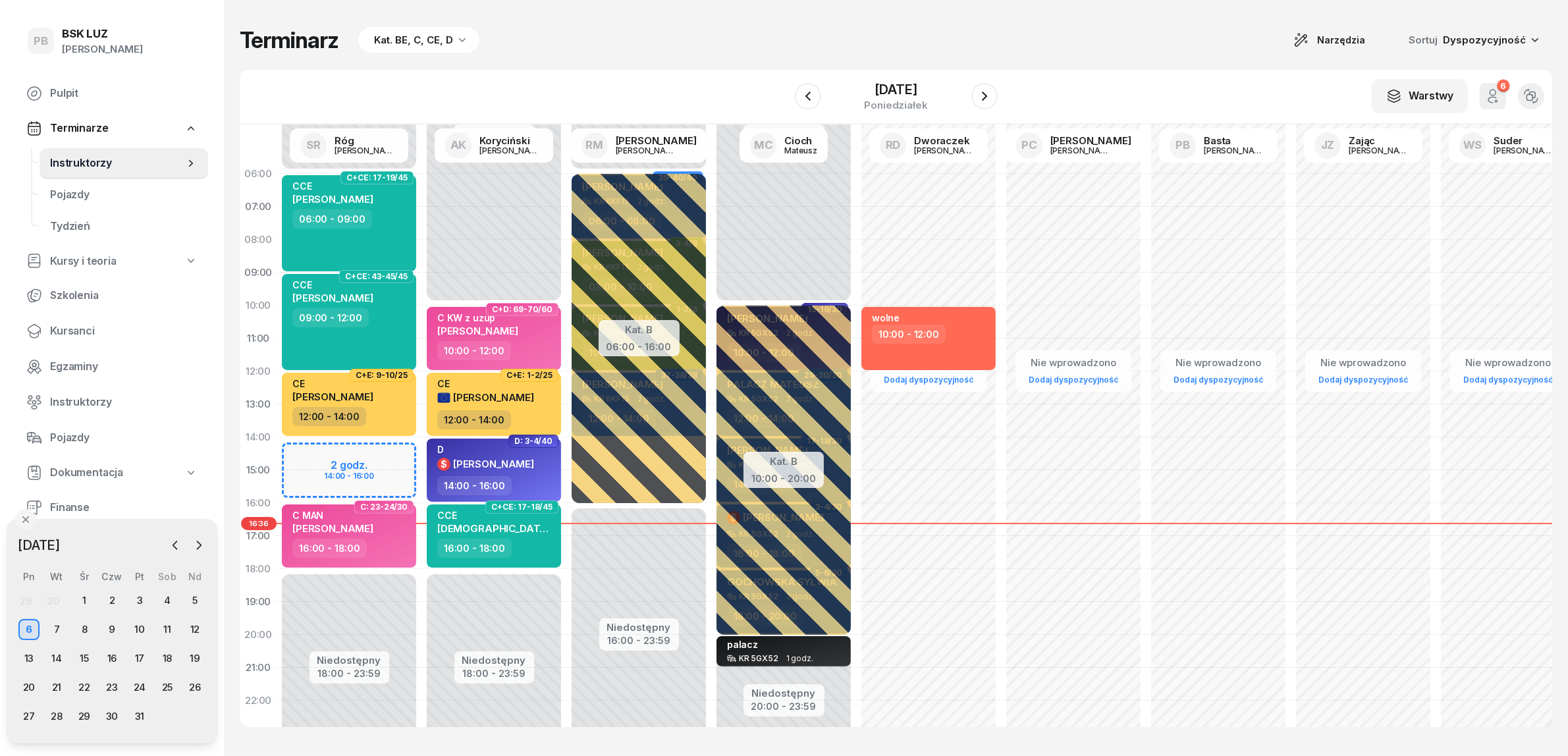
click at [543, 76] on div "W Wybierz AK [PERSON_NAME] BP [PERSON_NAME] DP [PERSON_NAME] GS [PERSON_NAME] I…" at bounding box center [896, 97] width 1312 height 55
click at [698, 38] on div "Terminarz Kat. BE, C, CE, D Narzędzia Sortuj Dyspozycyjność" at bounding box center [896, 41] width 1312 height 28
drag, startPoint x: 649, startPoint y: 55, endPoint x: 917, endPoint y: 44, distance: 268.2
click at [658, 56] on div "Terminarz Kat. BE, C, CE, D Narzędzia Sortuj Dyspozycyjność W Wybierz AK Koryci…" at bounding box center [896, 376] width 1312 height 753
click at [992, 93] on icon "button" at bounding box center [985, 97] width 16 height 16
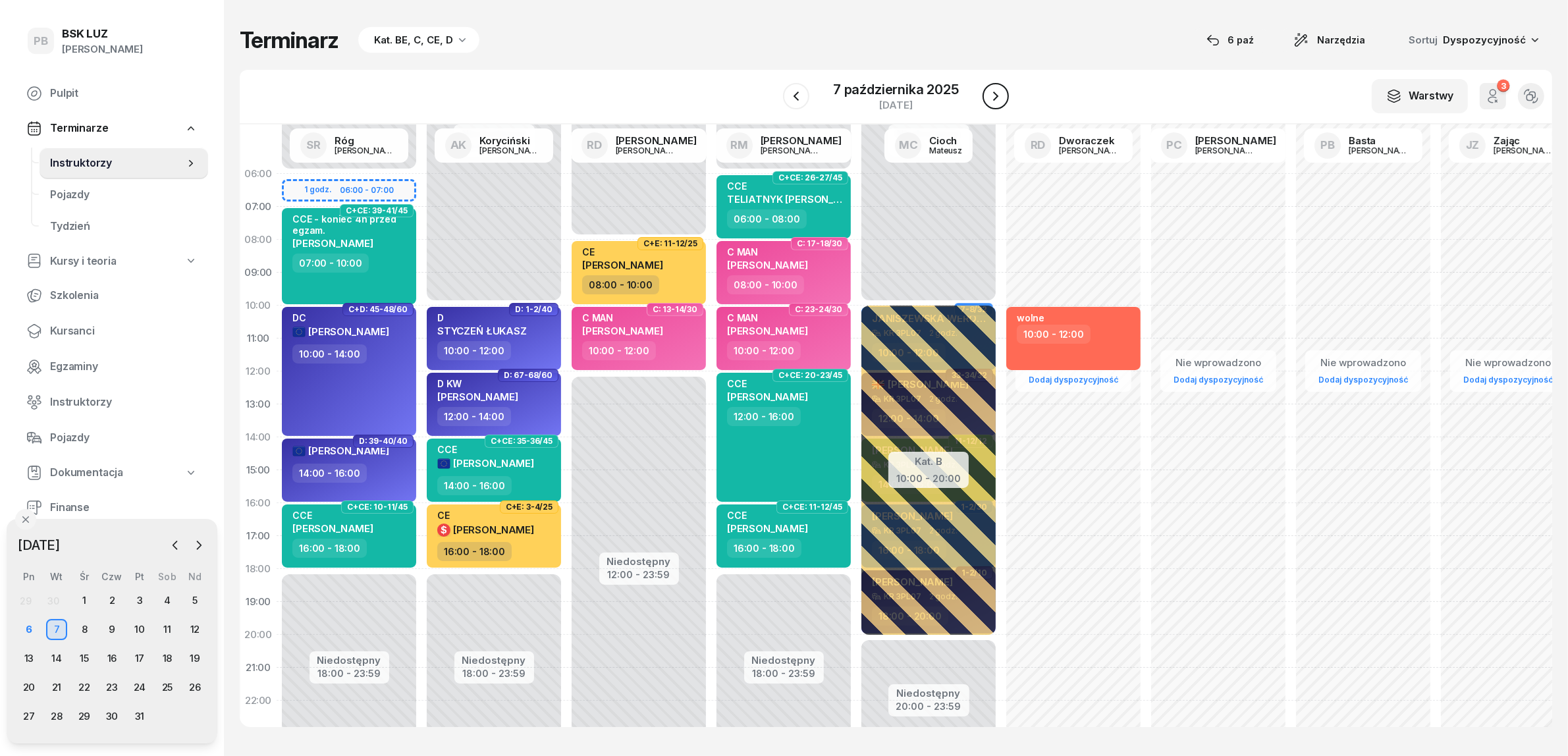
click at [997, 93] on icon "button" at bounding box center [996, 97] width 16 height 16
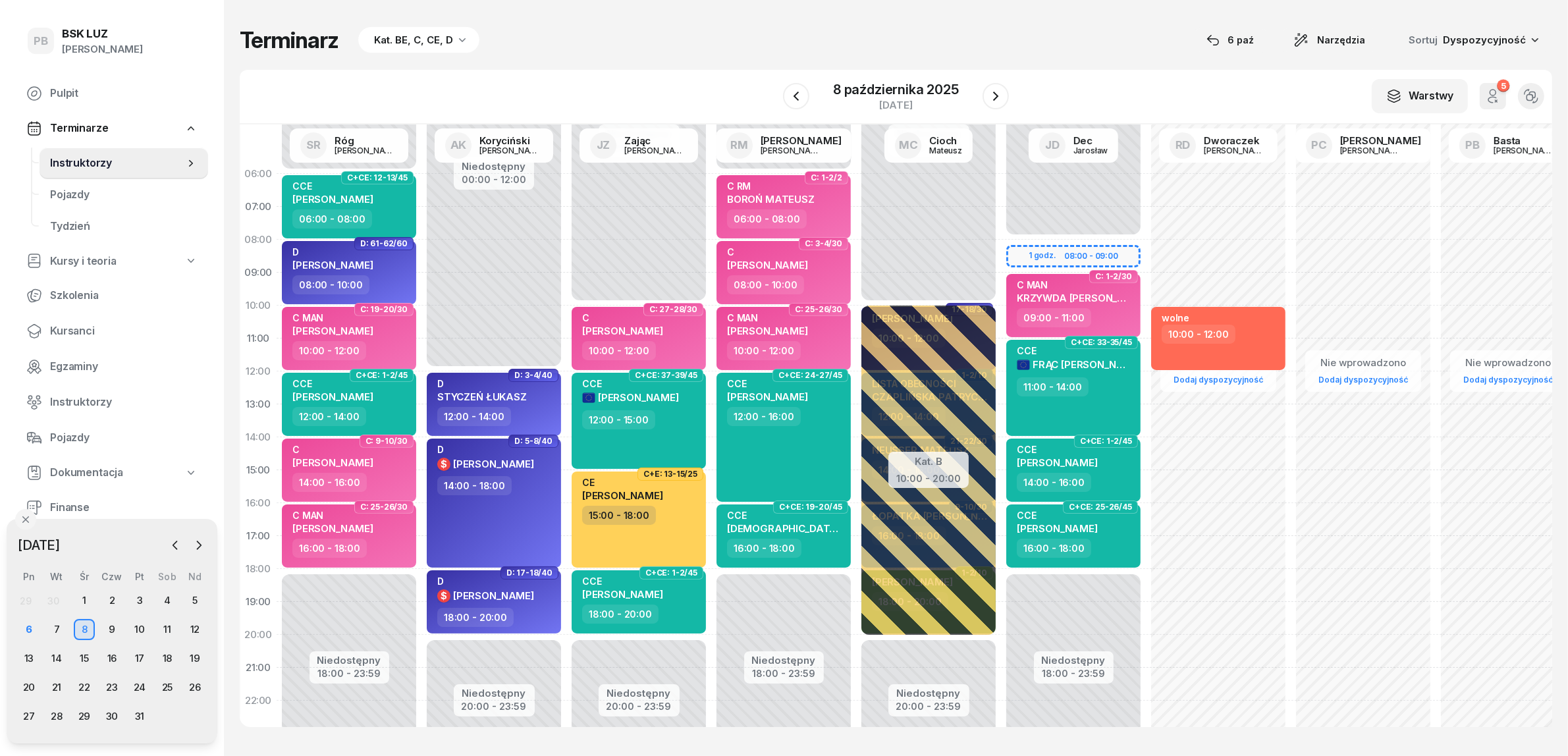
click at [696, 25] on div "Terminarz Kat. BE, C, CE, D [DATE] Narzędzia Sortuj Dyspozycyjność W Wybierz AK…" at bounding box center [896, 376] width 1312 height 753
click at [991, 91] on icon "button" at bounding box center [996, 97] width 16 height 16
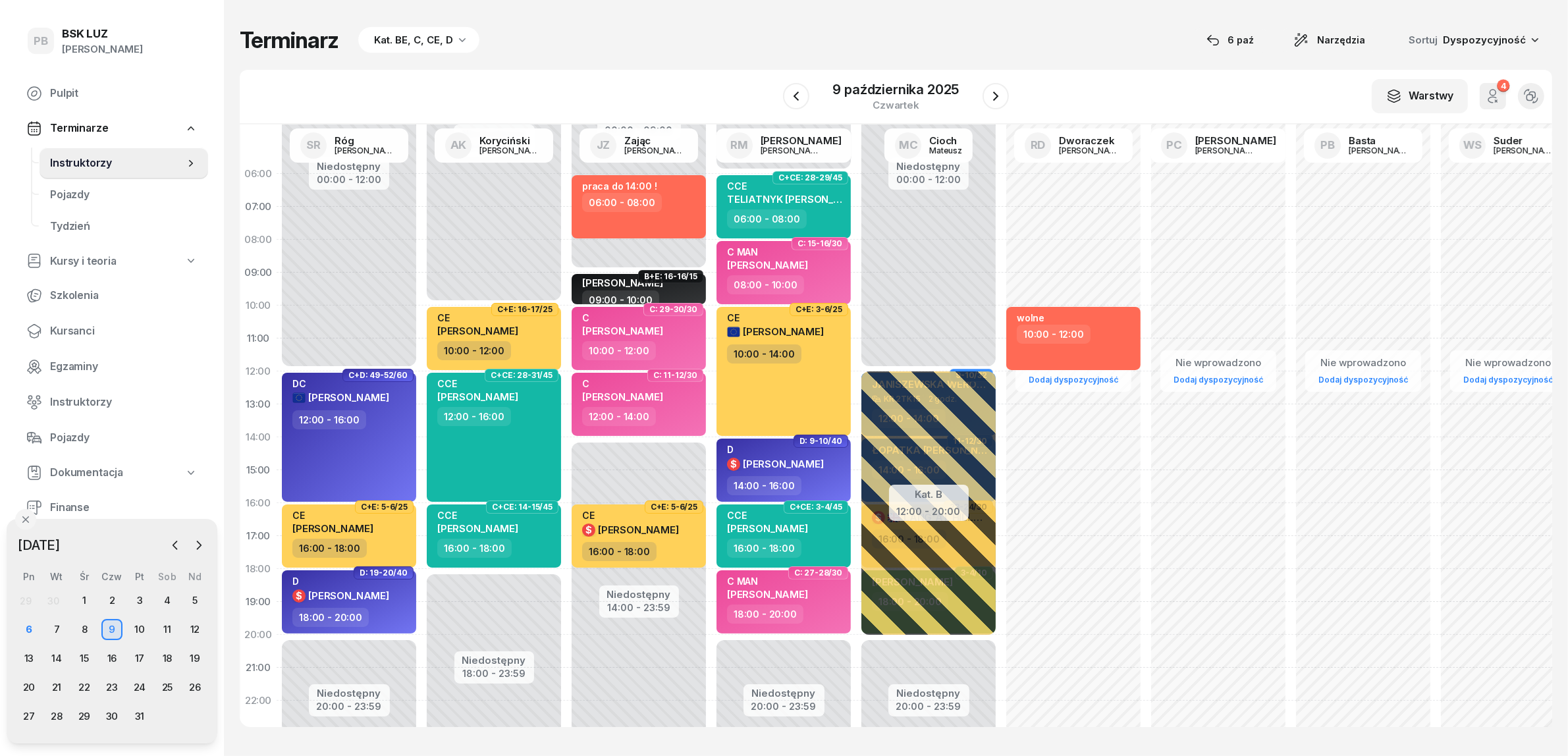
click at [686, 54] on div "Terminarz Kat. BE, C, CE, D [DATE] Narzędzia Sortuj Dyspozycyjność W Wybierz AK…" at bounding box center [896, 376] width 1312 height 753
click at [792, 94] on icon "button" at bounding box center [796, 97] width 16 height 16
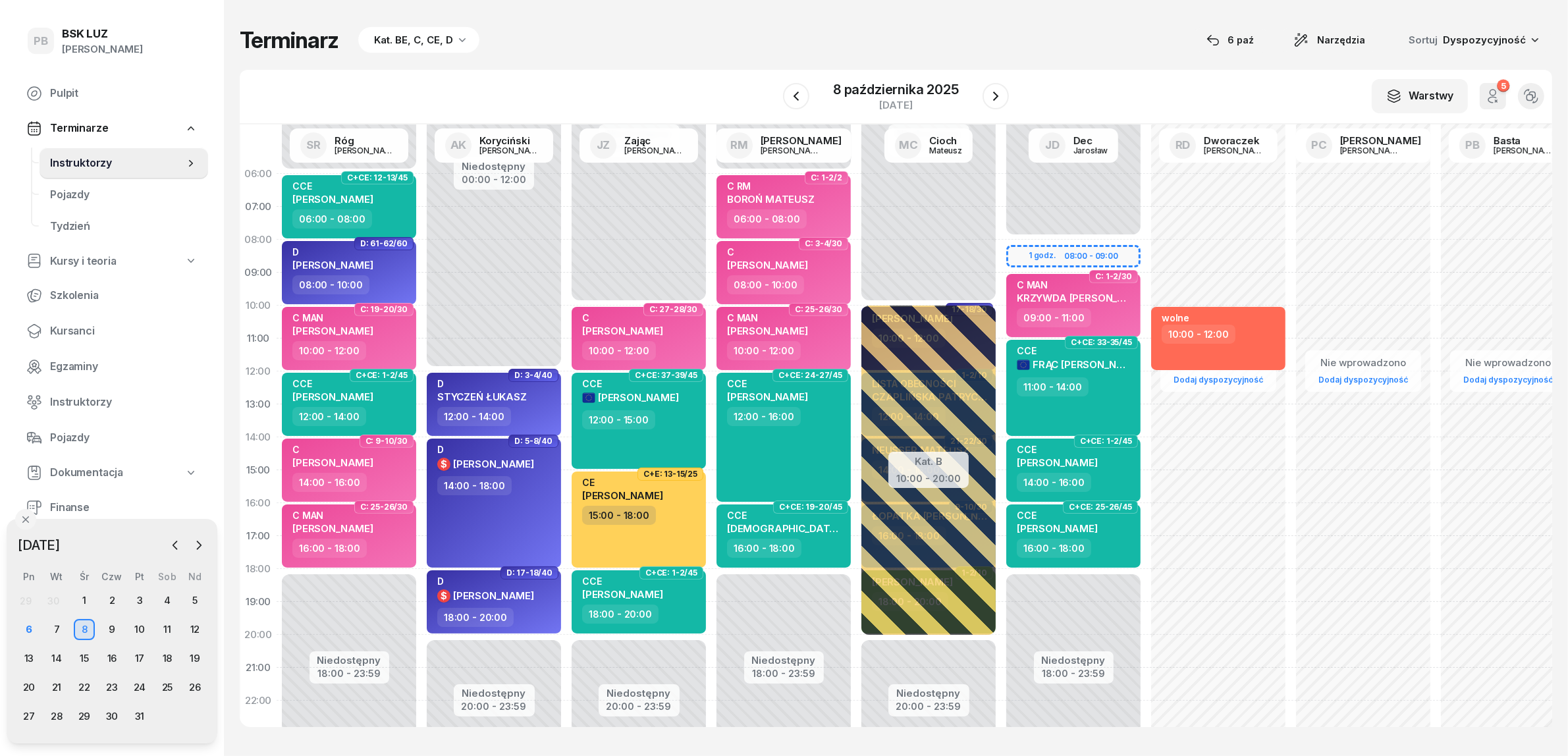
click at [754, 77] on div "W Wybierz AK [PERSON_NAME] BP [PERSON_NAME] DP [PERSON_NAME] GS [PERSON_NAME] I…" at bounding box center [896, 97] width 1312 height 55
click at [27, 633] on div "6" at bounding box center [29, 630] width 21 height 21
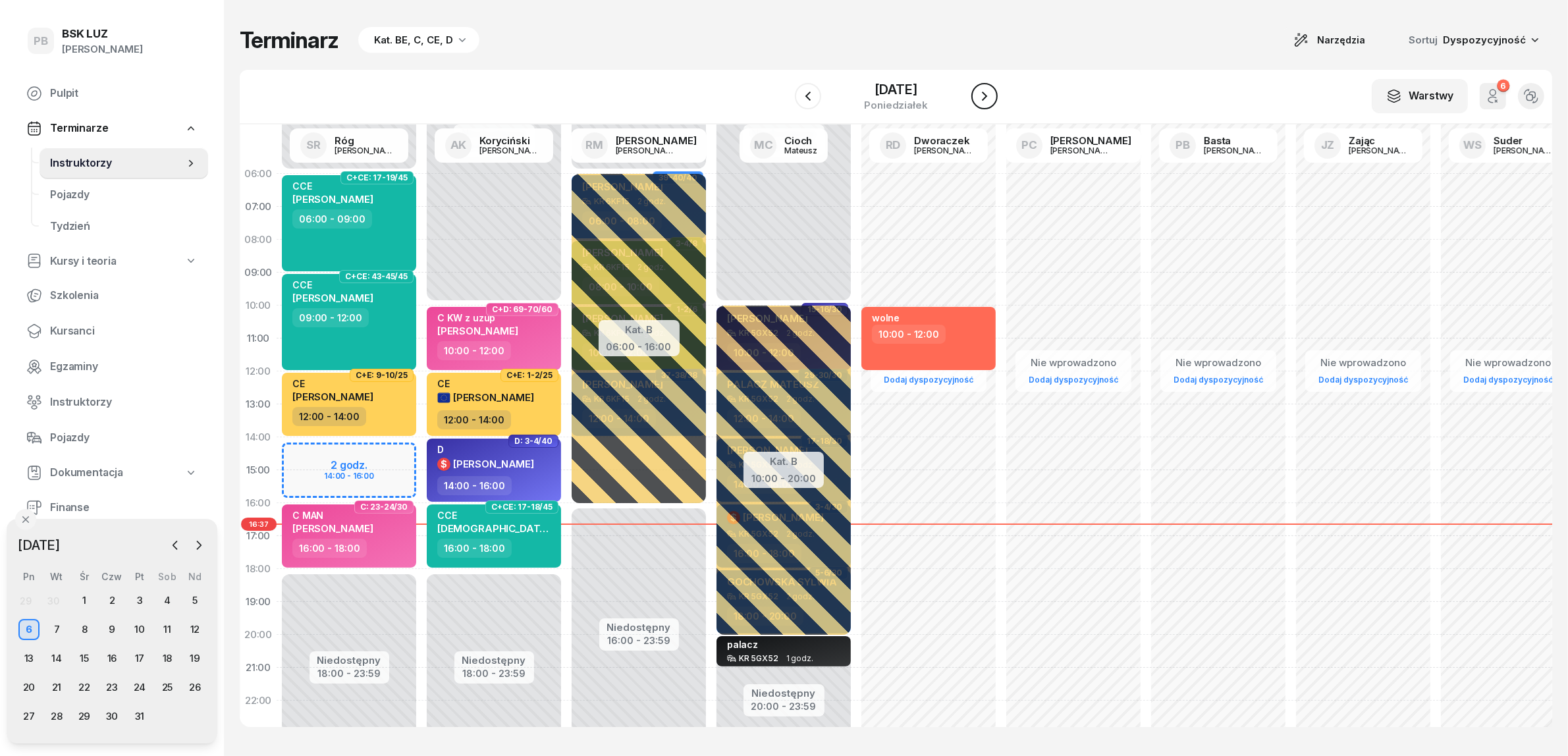
click at [992, 95] on icon "button" at bounding box center [985, 97] width 16 height 16
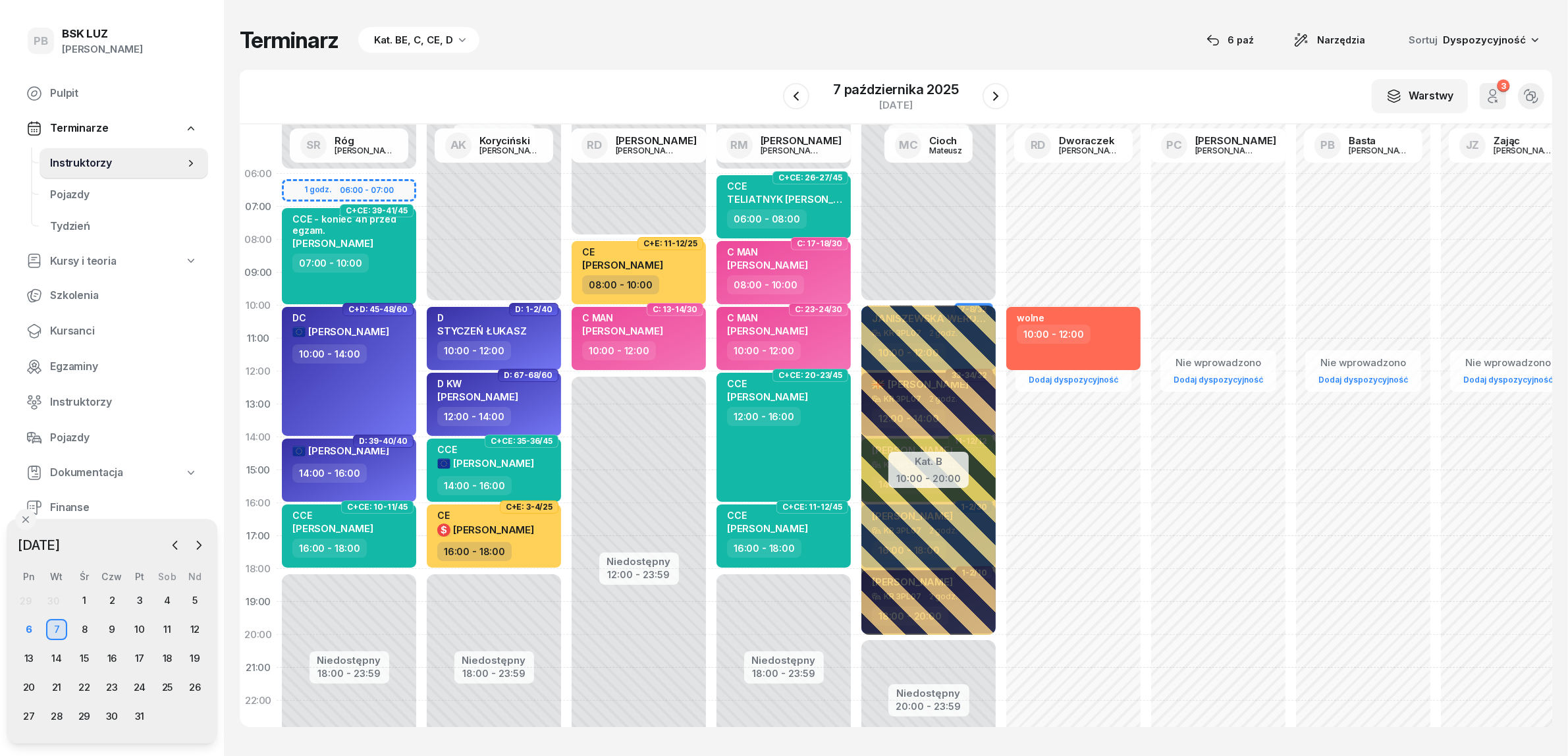
click at [1041, 105] on div "W Wybierz AK [PERSON_NAME] BP [PERSON_NAME] DP [PERSON_NAME] GS [PERSON_NAME] I…" at bounding box center [896, 97] width 1312 height 55
click at [670, 87] on div "W Wybierz AK [PERSON_NAME] BP [PERSON_NAME] DP [PERSON_NAME] GS [PERSON_NAME] I…" at bounding box center [896, 97] width 1312 height 55
click at [1146, 90] on div "W Wybierz AK [PERSON_NAME] BP [PERSON_NAME] DP [PERSON_NAME] GS [PERSON_NAME] I…" at bounding box center [896, 97] width 1312 height 55
click at [1143, 90] on div "W Wybierz AK [PERSON_NAME] BP [PERSON_NAME] DP [PERSON_NAME] GS [PERSON_NAME] I…" at bounding box center [896, 97] width 1312 height 55
click at [611, 17] on div "Terminarz Kat. BE, C, CE, D [DATE] Narzędzia Sortuj Dyspozycyjność W Wybierz AK…" at bounding box center [896, 376] width 1312 height 753
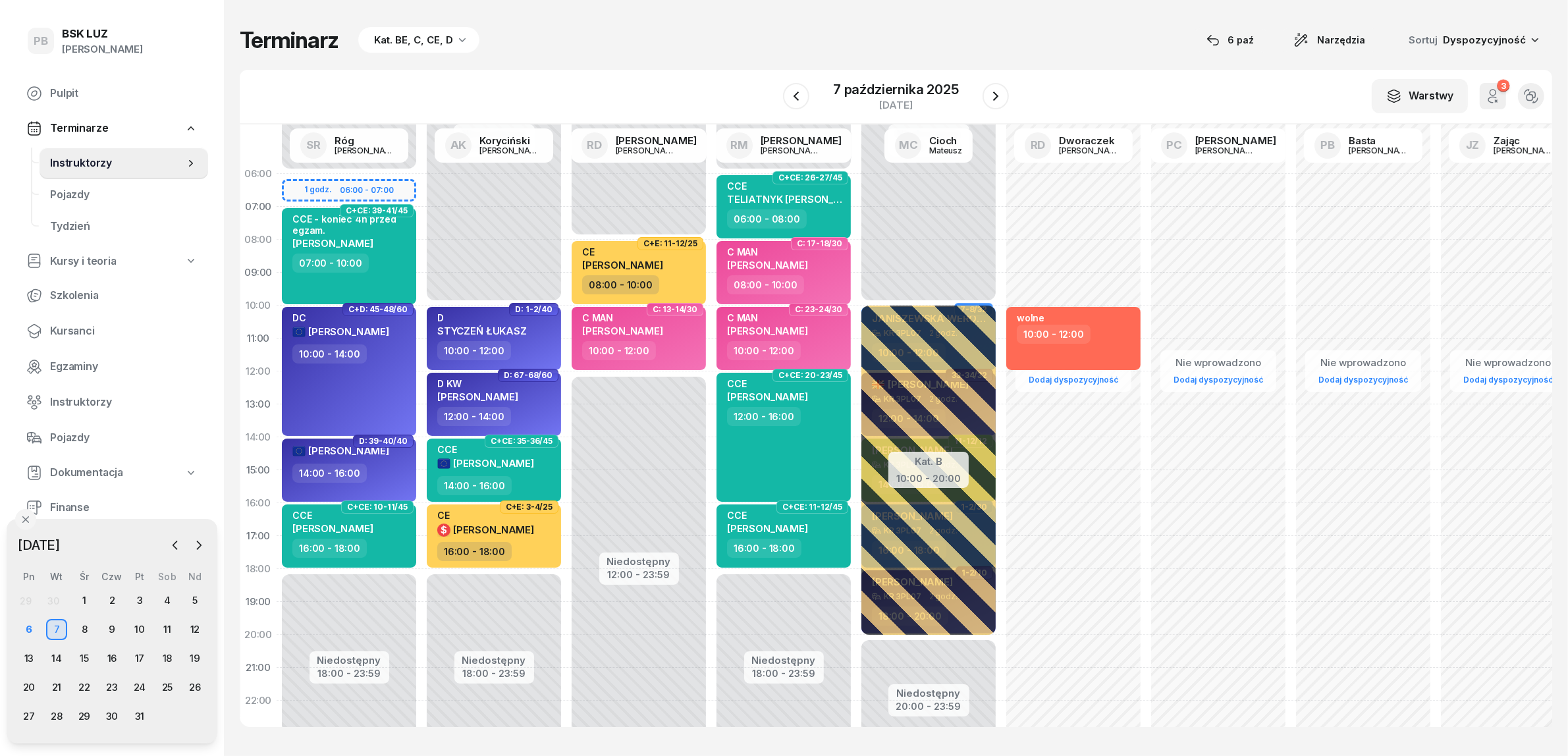
click at [1046, 23] on div "Terminarz Kat. BE, C, CE, D [DATE] Narzędzia Sortuj Dyspozycyjność W Wybierz AK…" at bounding box center [896, 376] width 1312 height 753
click at [583, 91] on div "W Wybierz AK [PERSON_NAME] BP [PERSON_NAME] DP [PERSON_NAME] GS [PERSON_NAME] I…" at bounding box center [896, 97] width 1312 height 55
click at [1140, 53] on div "Terminarz Kat. BE, C, CE, D [DATE] Narzędzia Sortuj Dyspozycyjność" at bounding box center [896, 41] width 1312 height 28
click at [985, 33] on div "Terminarz Kat. BE, C, CE, D [DATE] Narzędzia Sortuj Dyspozycyjność" at bounding box center [896, 41] width 1312 height 28
click at [531, 61] on div "Terminarz Kat. BE, C, CE, D [DATE] Narzędzia Sortuj Dyspozycyjność W Wybierz AK…" at bounding box center [896, 376] width 1312 height 753
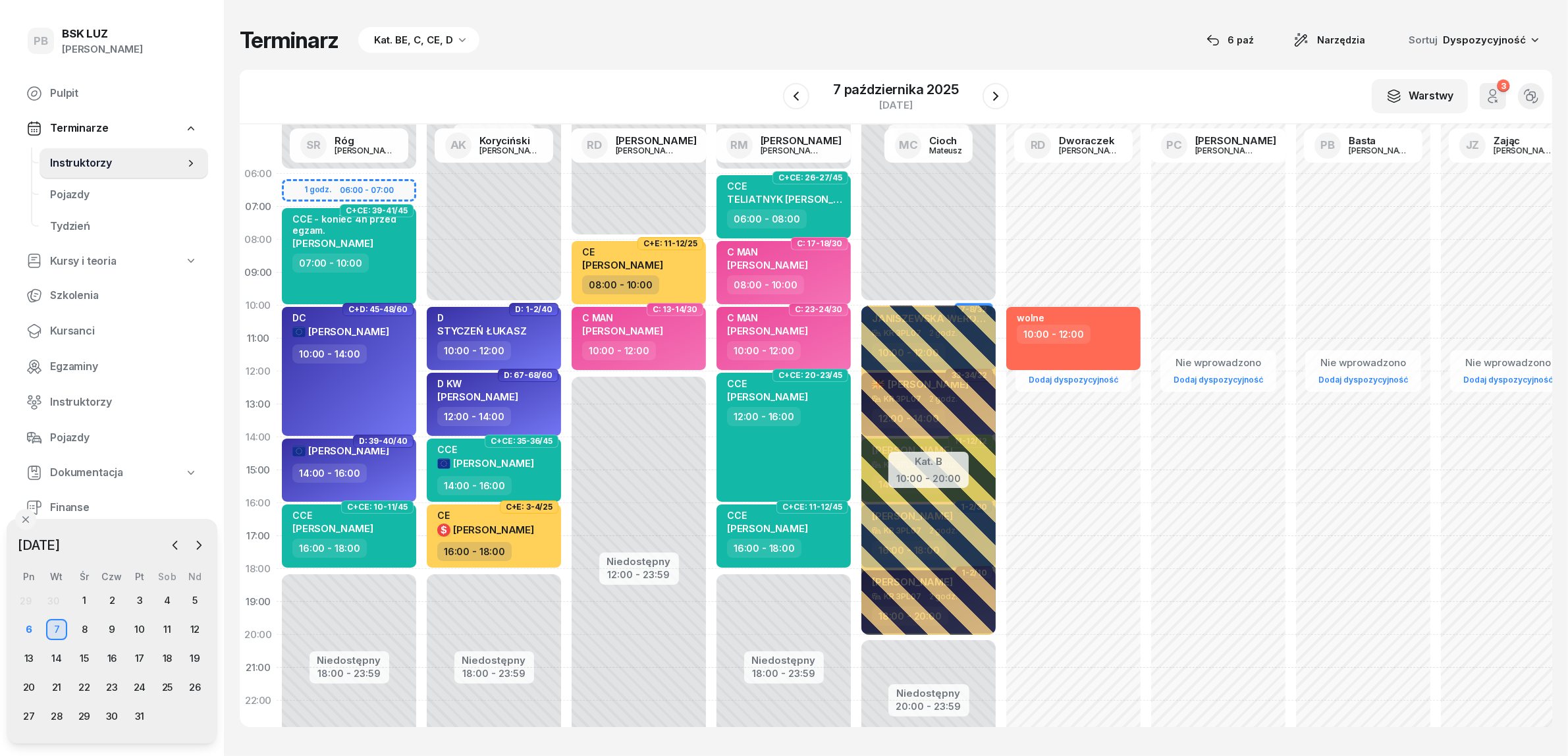
click at [595, 47] on div "Terminarz Kat. BE, C, CE, D [DATE] Narzędzia Sortuj Dyspozycyjność" at bounding box center [896, 41] width 1312 height 28
click at [1081, 57] on div "Terminarz Kat. BE, C, CE, D [DATE] Narzędzia Sortuj Dyspozycyjność W Wybierz AK…" at bounding box center [896, 376] width 1312 height 753
click at [679, 474] on div "Niedostępny 00:00 - 08:00 Niedostępny 12:00 - 23:59 C+E: 11-12/25 CE PRADEL PAW…" at bounding box center [639, 470] width 145 height 626
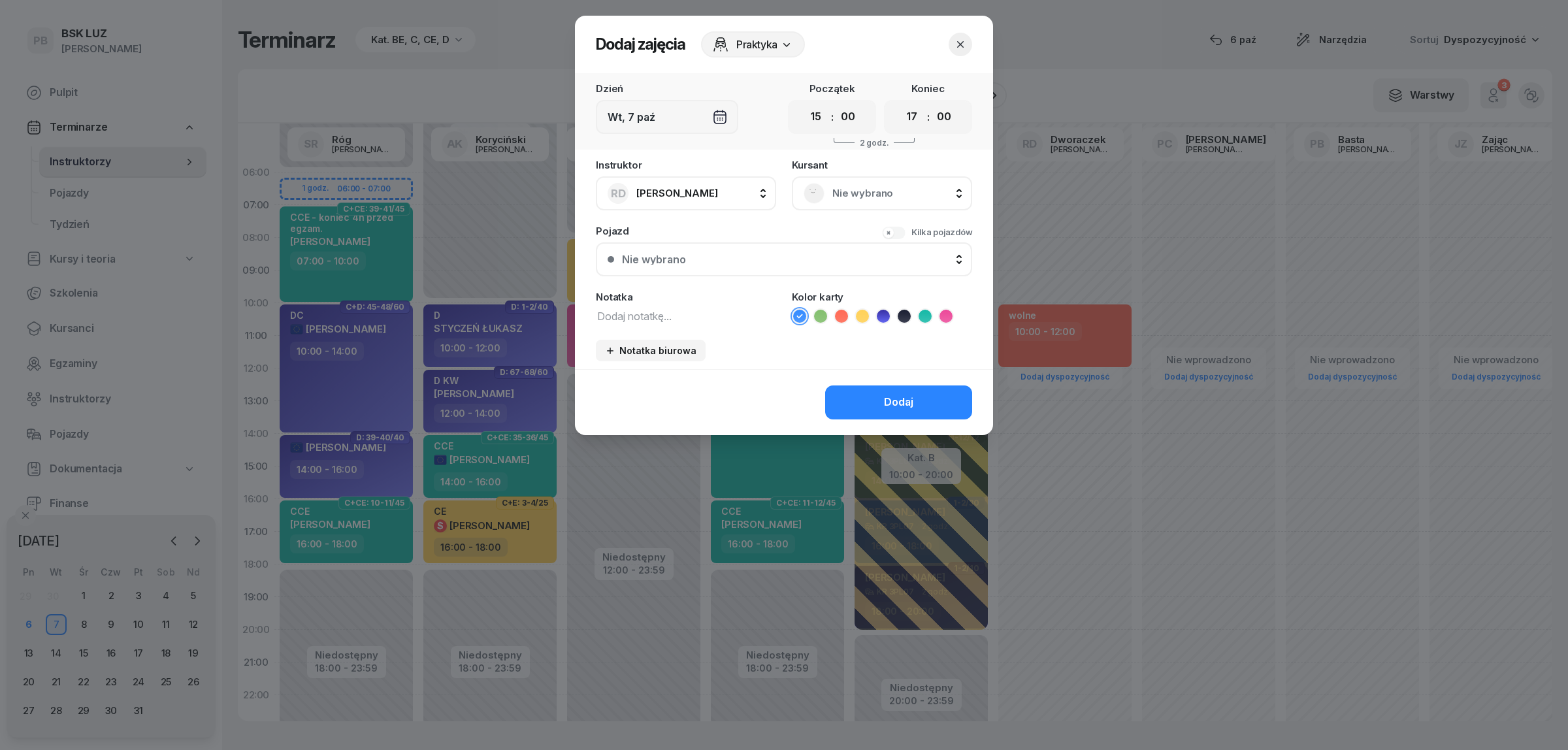
click at [957, 44] on icon "button" at bounding box center [960, 44] width 13 height 13
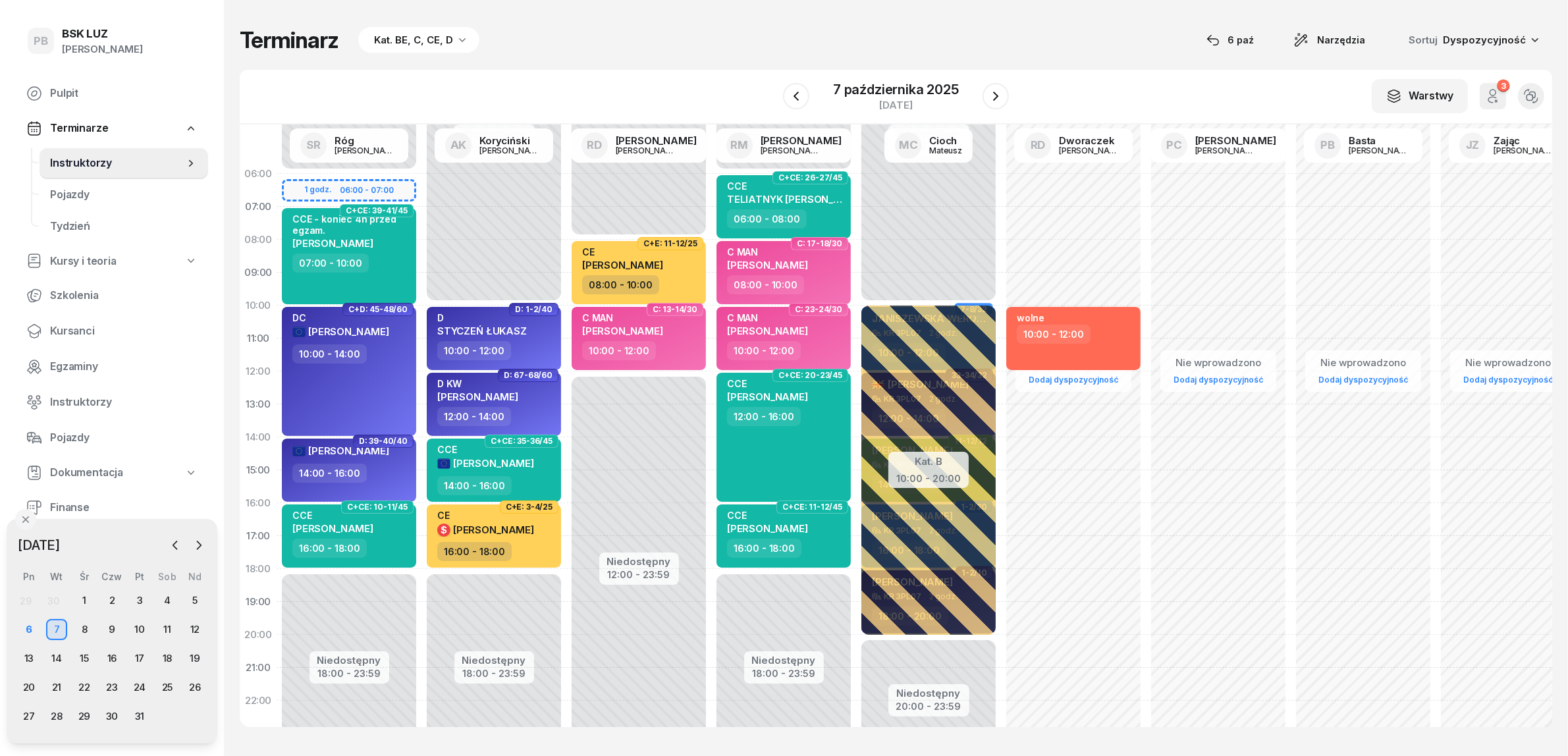
click at [1113, 94] on div "W Wybierz AK [PERSON_NAME] BP [PERSON_NAME] DP [PERSON_NAME] GS [PERSON_NAME] I…" at bounding box center [896, 97] width 1312 height 55
click at [81, 333] on span "Kursanci" at bounding box center [124, 332] width 148 height 17
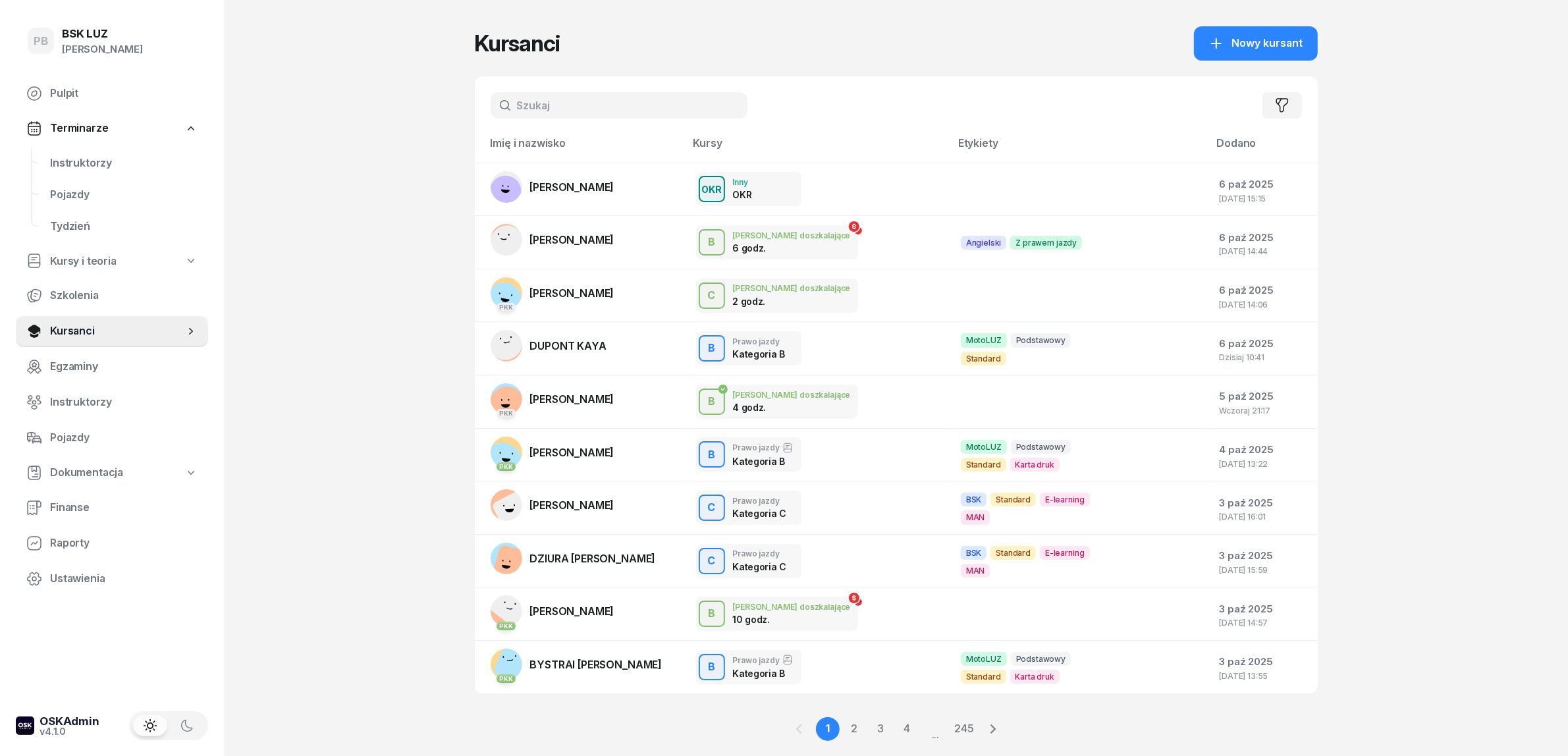
click at [577, 110] on input "text" at bounding box center [619, 105] width 257 height 27
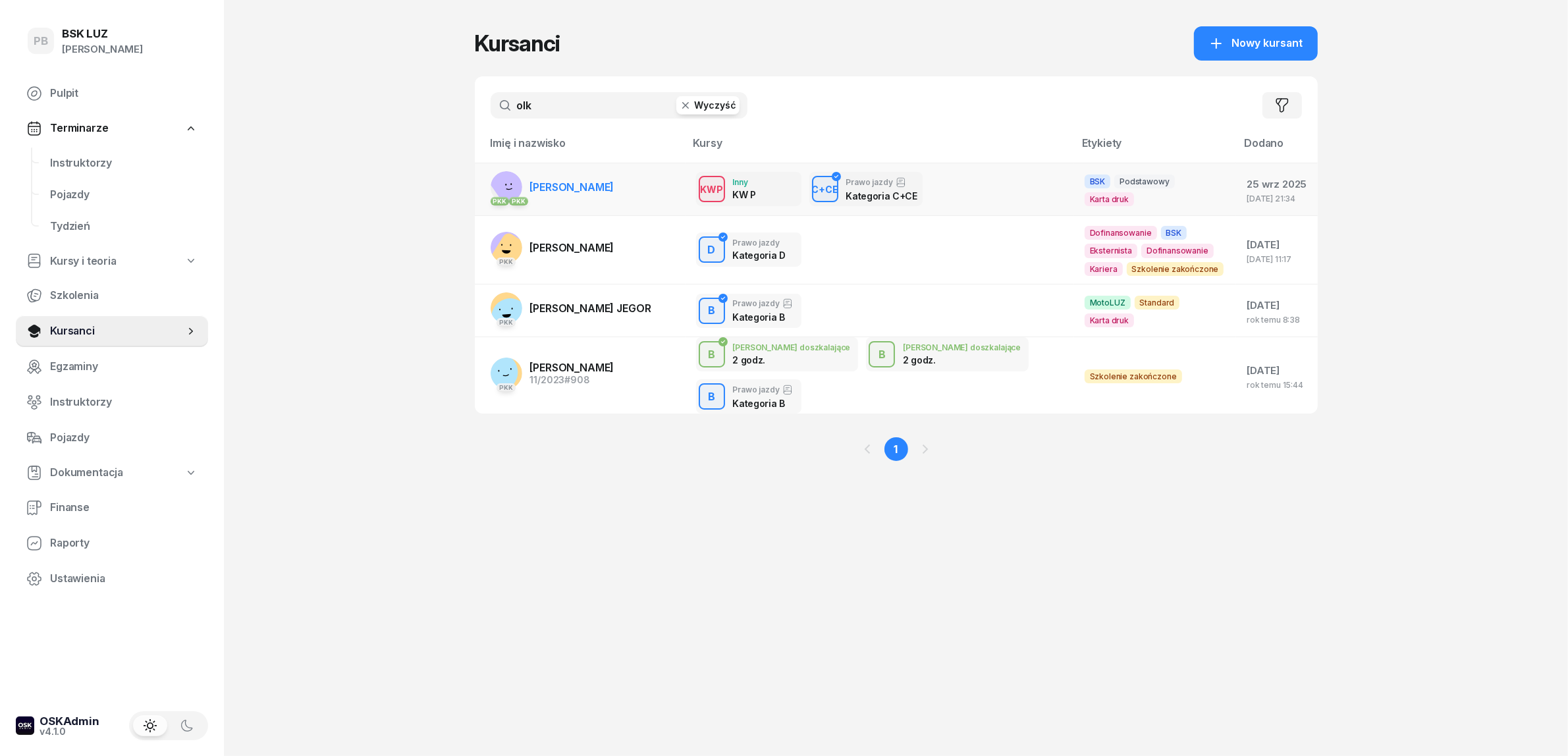
click at [567, 183] on span "[PERSON_NAME]" at bounding box center [572, 187] width 85 height 13
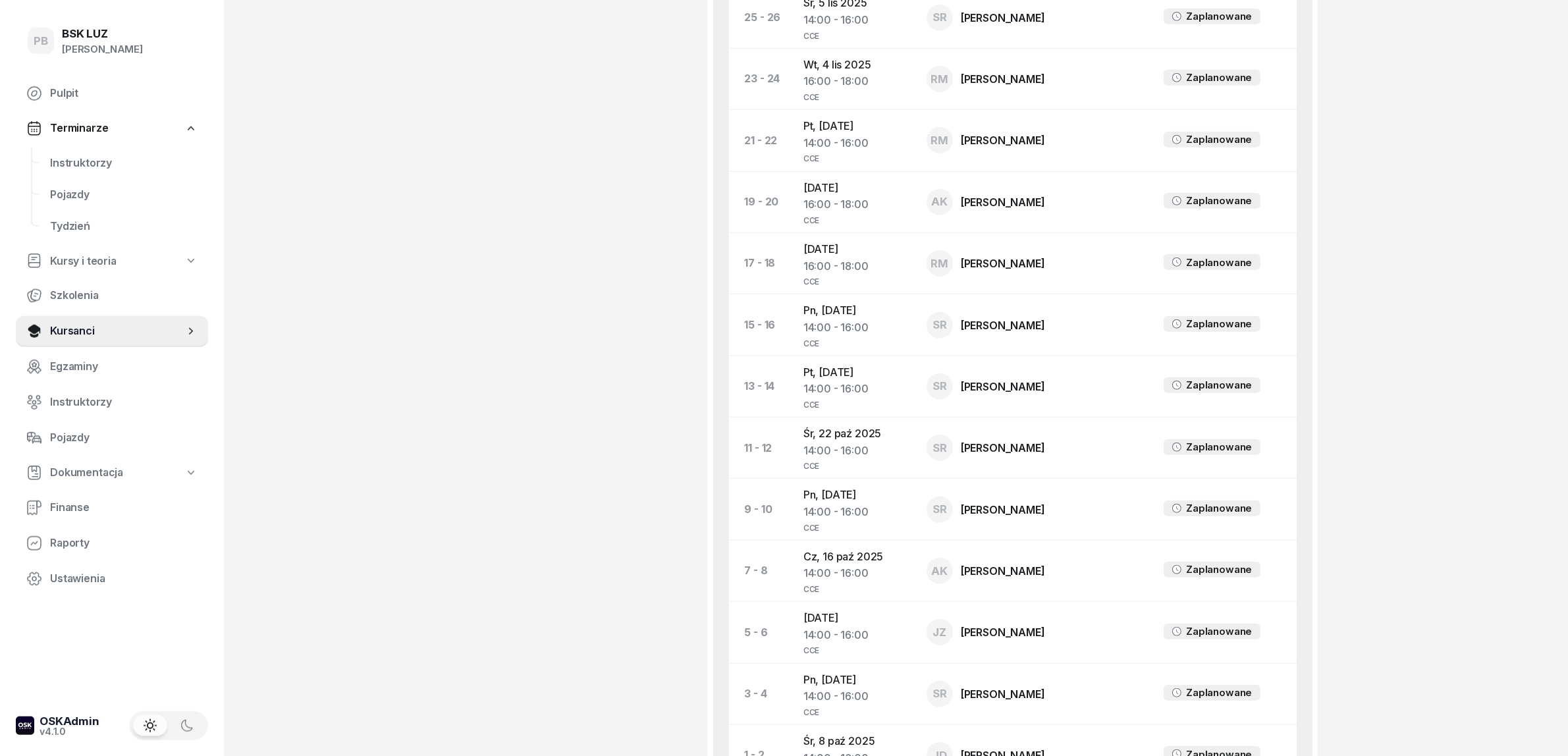
scroll to position [1298, 0]
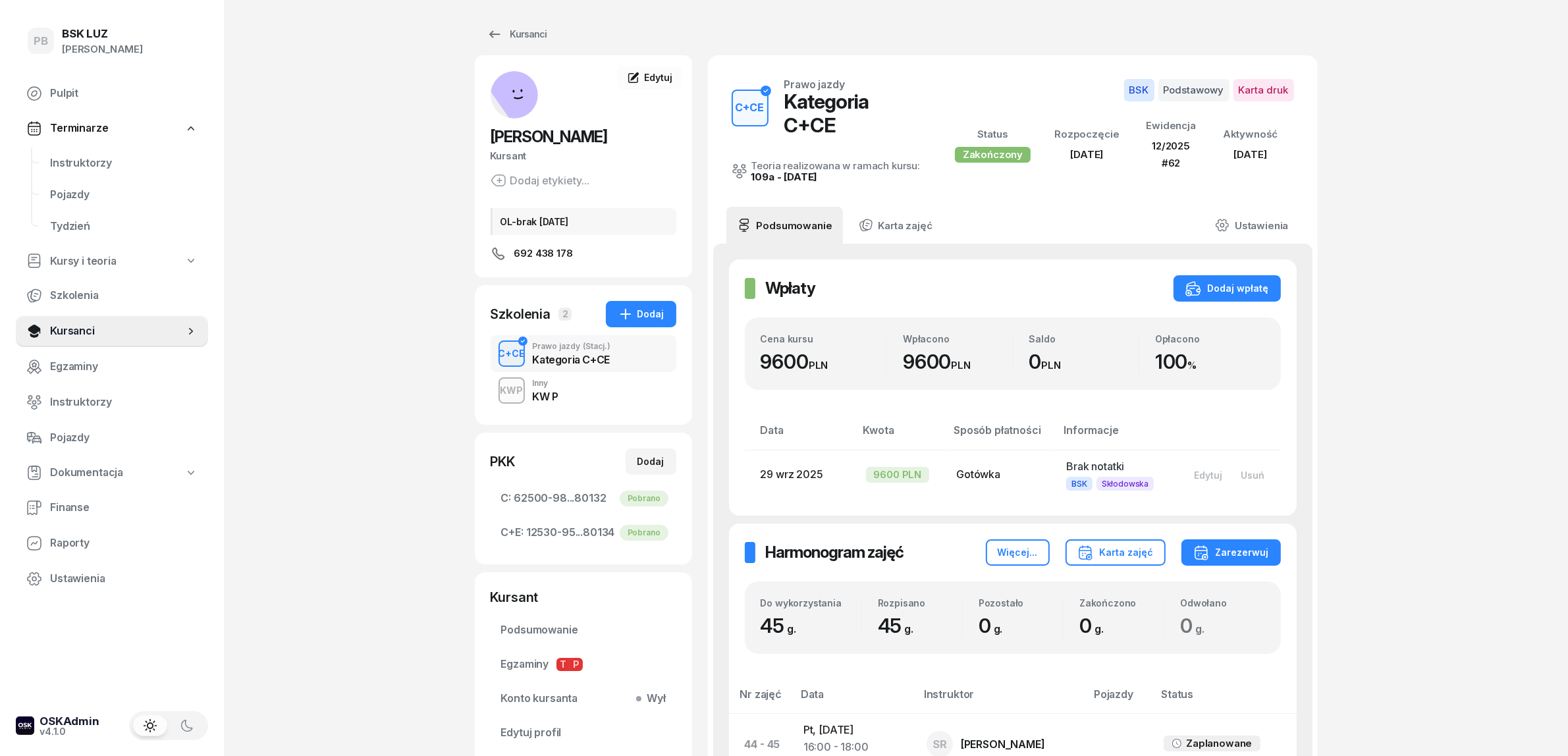
scroll to position [0, 0]
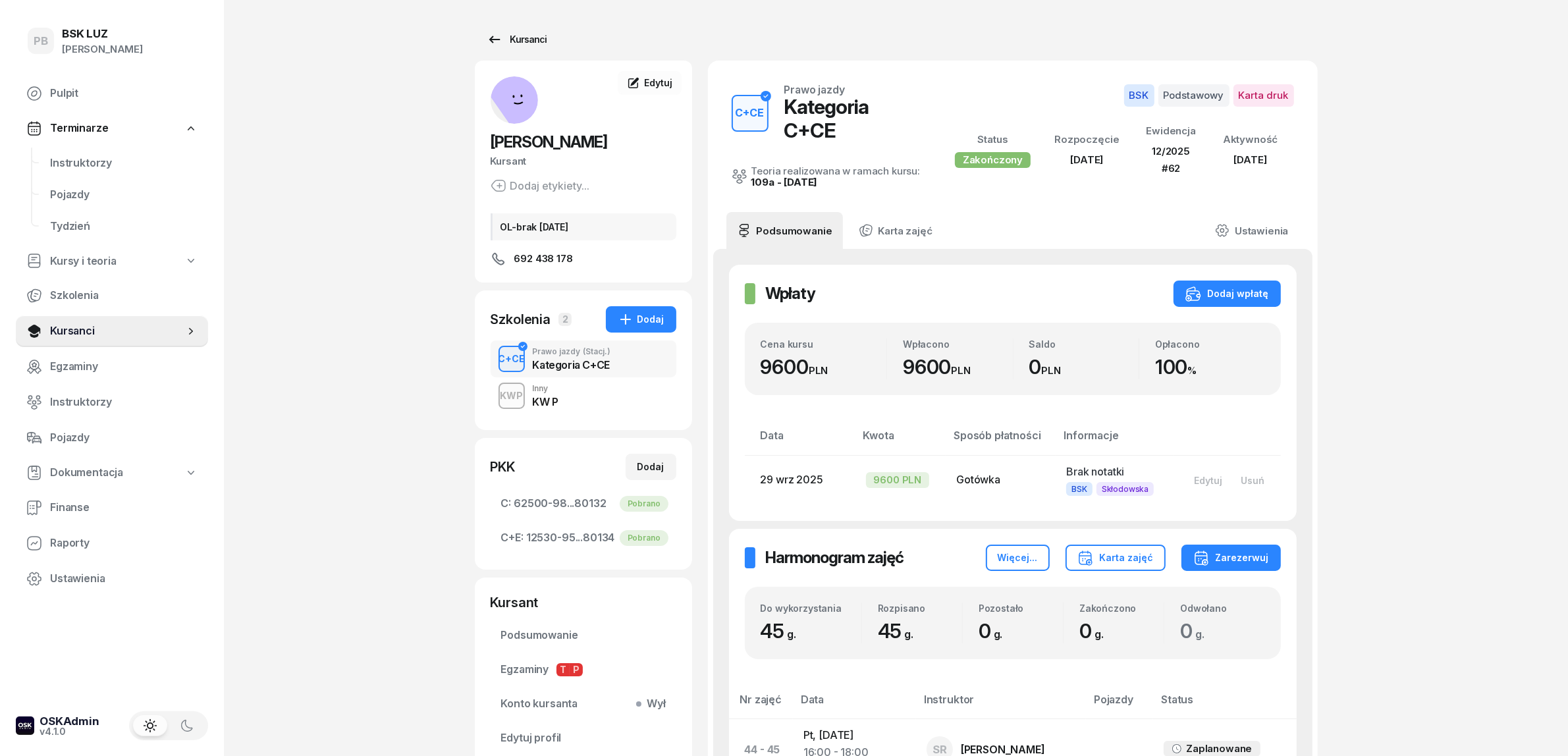
click at [535, 43] on div "Kursanci" at bounding box center [517, 39] width 61 height 16
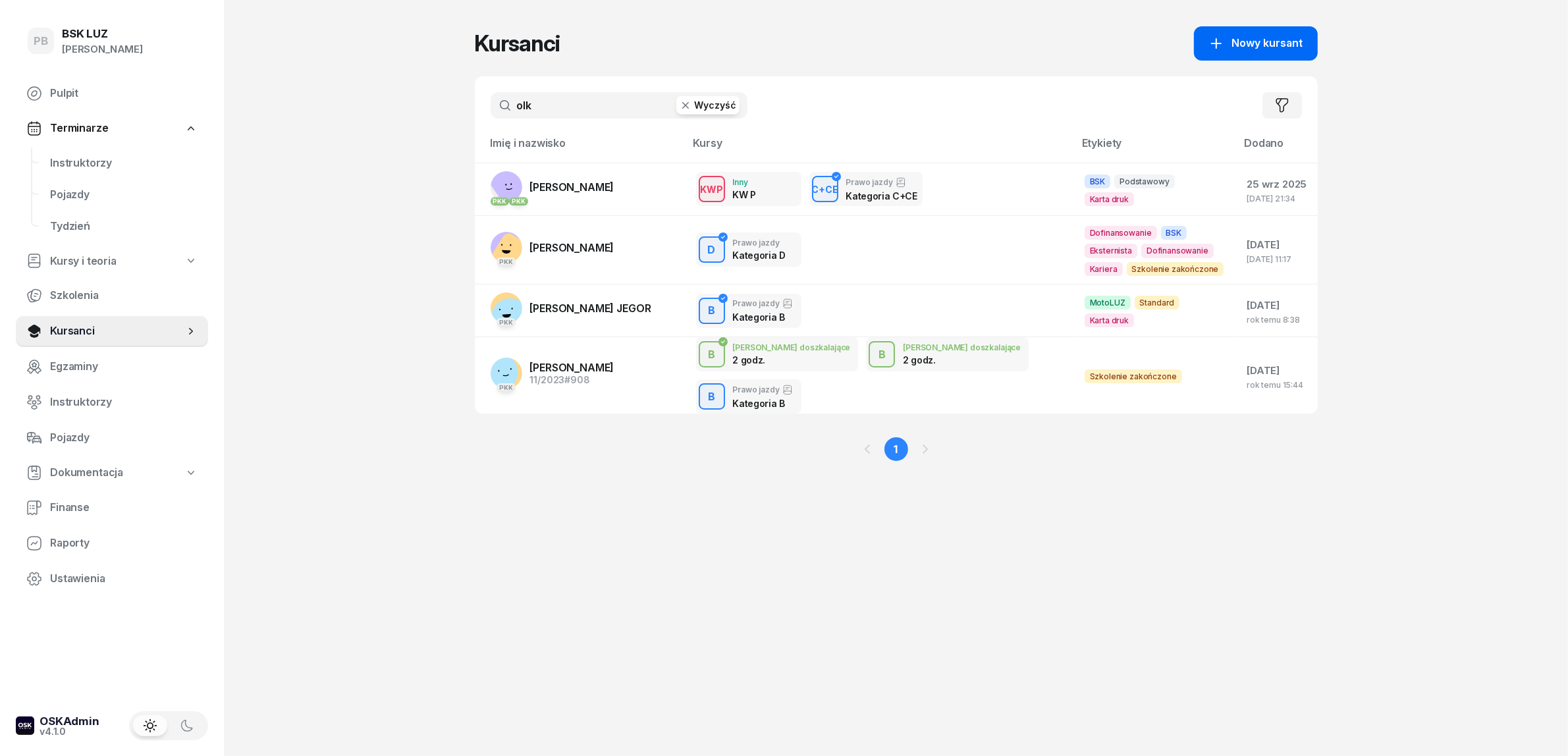
click at [1234, 37] on span "Nowy kursant" at bounding box center [1267, 43] width 71 height 17
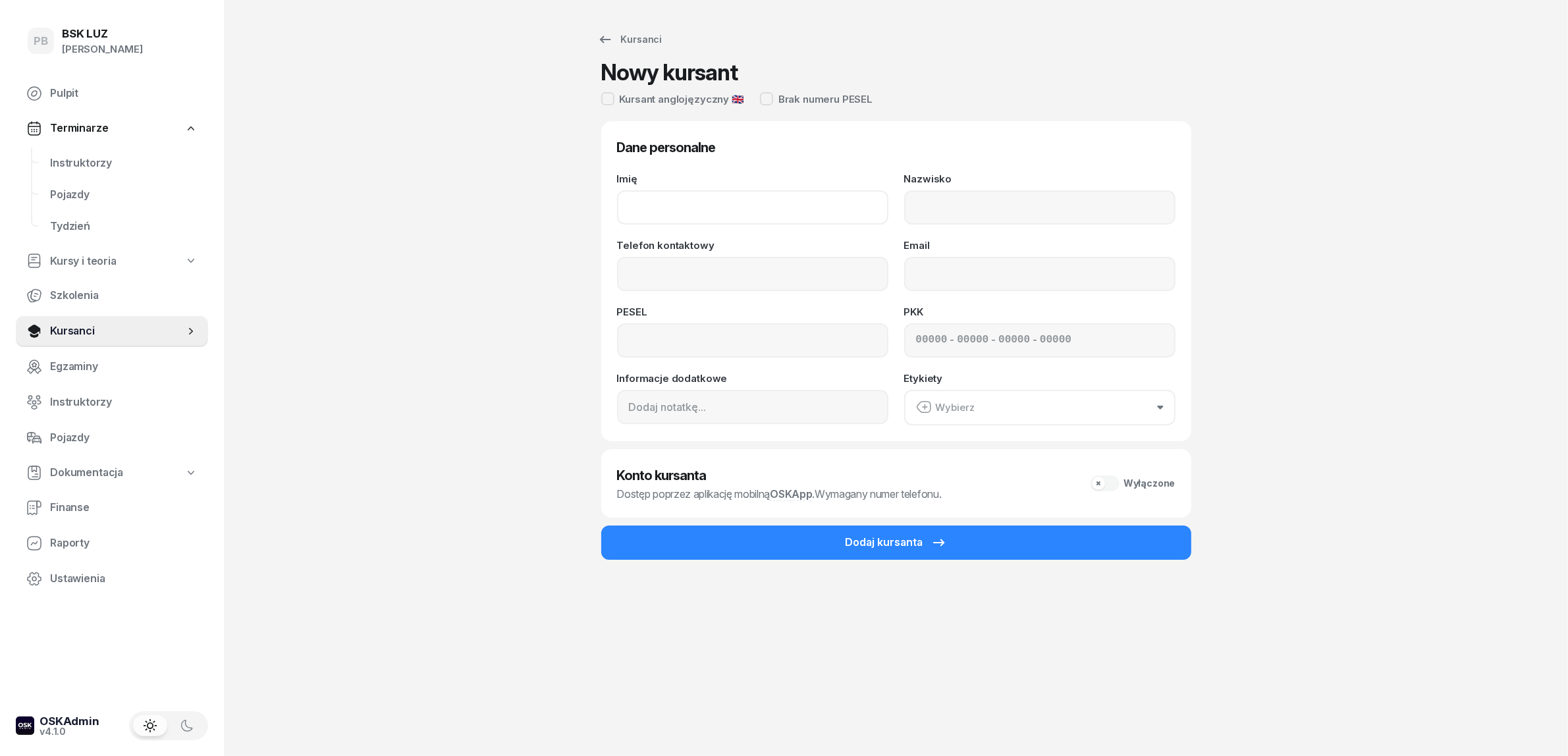
click at [823, 209] on input "Imię" at bounding box center [752, 207] width 271 height 34
click at [1008, 228] on div "Imię BARTOSZ Nazwisko Telefon kontaktowy Email PESEL PKK - - - Informacje dodat…" at bounding box center [896, 300] width 559 height 252
click at [1005, 218] on input "Nazwisko" at bounding box center [1039, 207] width 271 height 34
click at [761, 268] on input "Telefon kontaktowy" at bounding box center [752, 274] width 271 height 34
click at [1336, 286] on div "PB BSK LUZ Patrycja Bogdanowicz Pulpit Terminarze Instruktorzy Pojazdy Tydzień …" at bounding box center [784, 378] width 1568 height 756
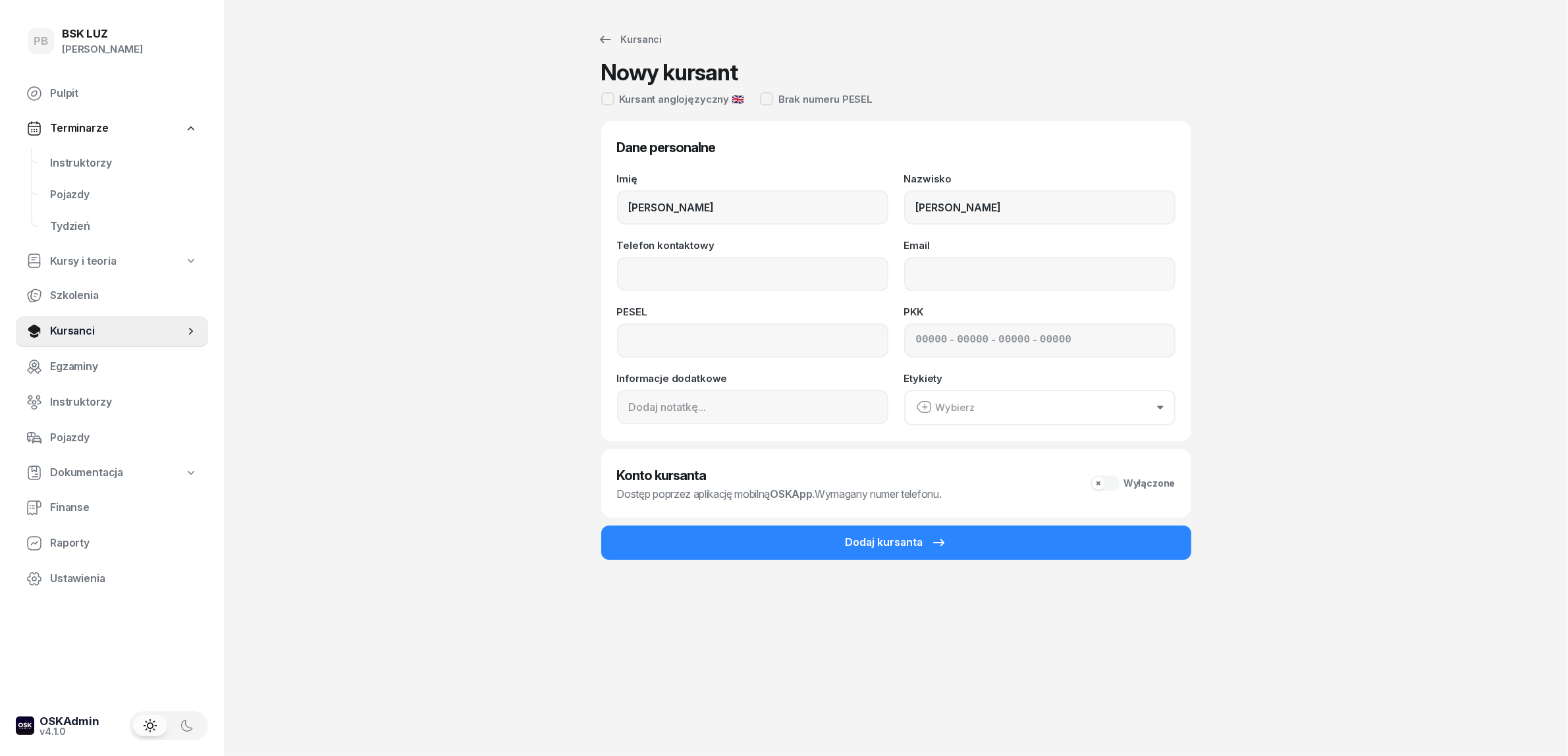
click at [639, 252] on div "Telefon kontaktowy" at bounding box center [752, 266] width 271 height 51
click at [639, 280] on input "Telefon kontaktowy" at bounding box center [752, 274] width 271 height 34
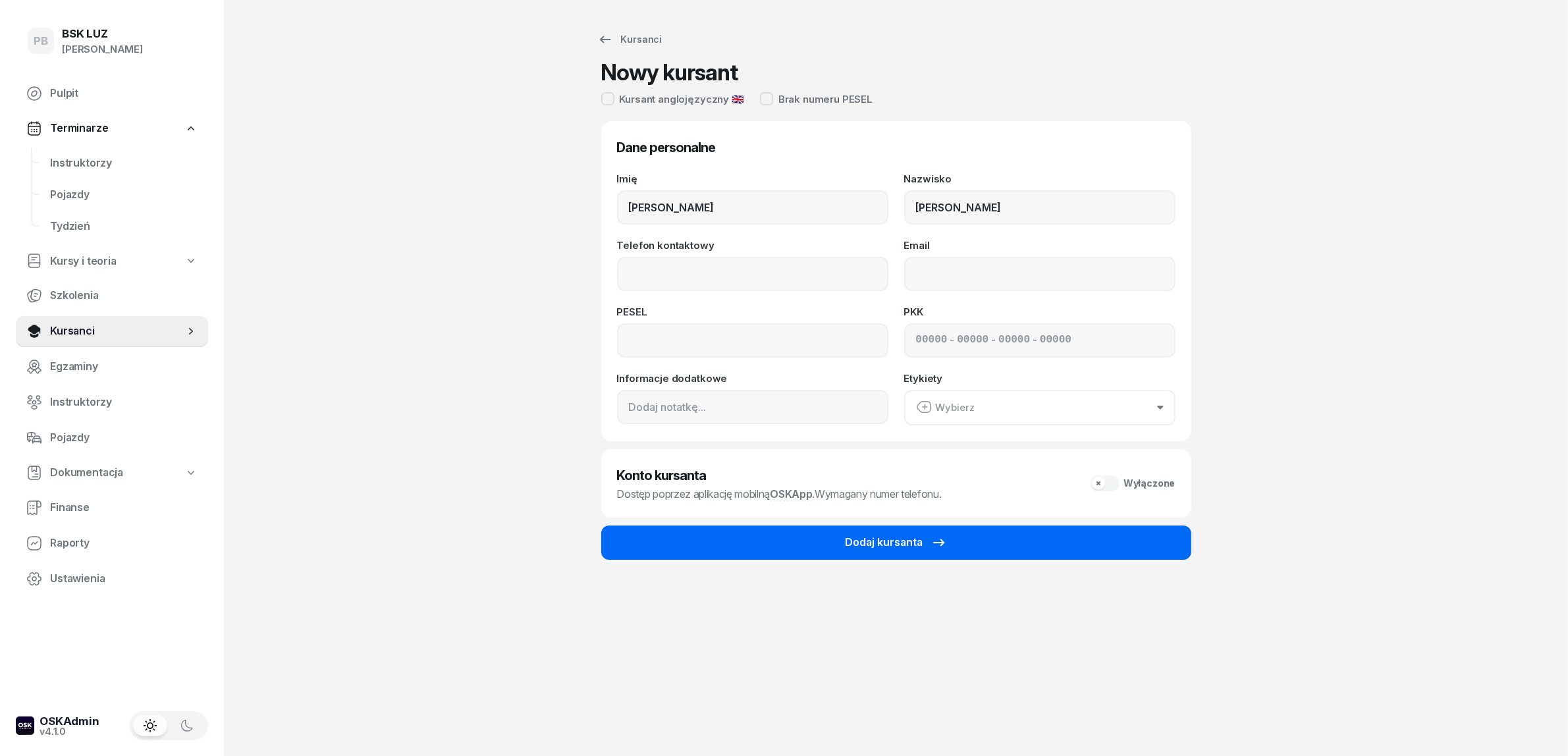
click at [755, 534] on button "Dodaj kursanta" at bounding box center [896, 542] width 590 height 34
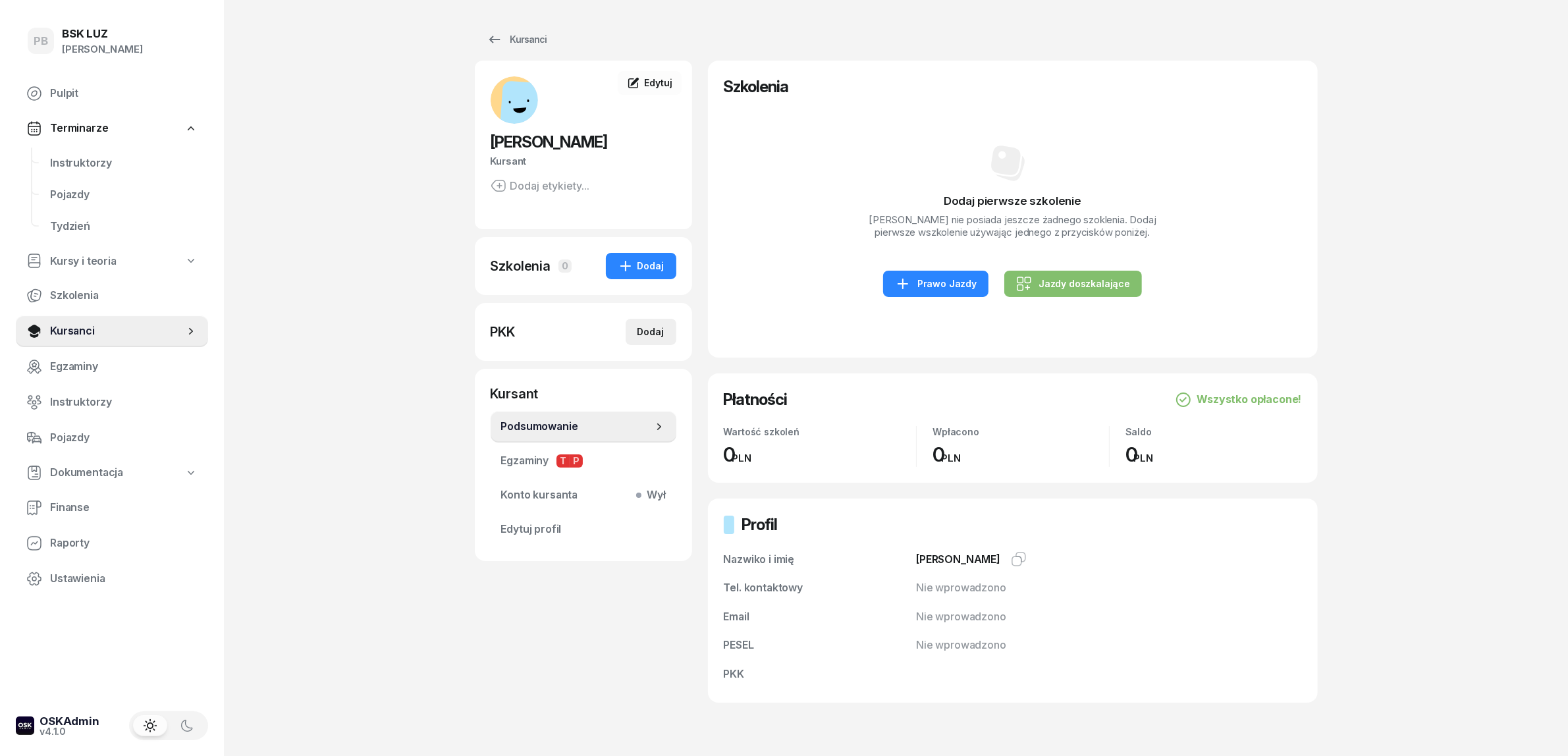
click at [649, 332] on div "Dodaj" at bounding box center [651, 332] width 27 height 16
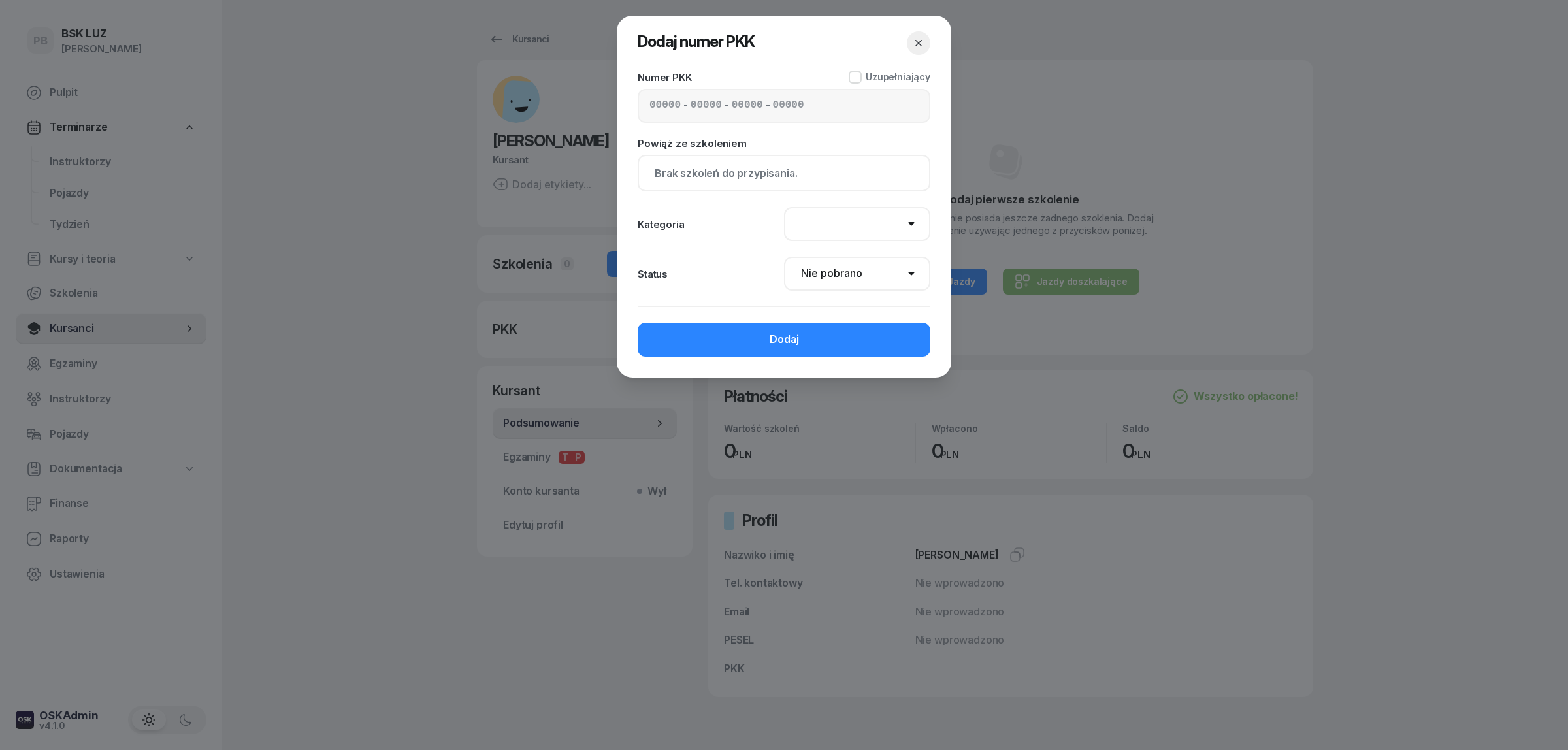
click at [285, 219] on div at bounding box center [784, 375] width 1568 height 750
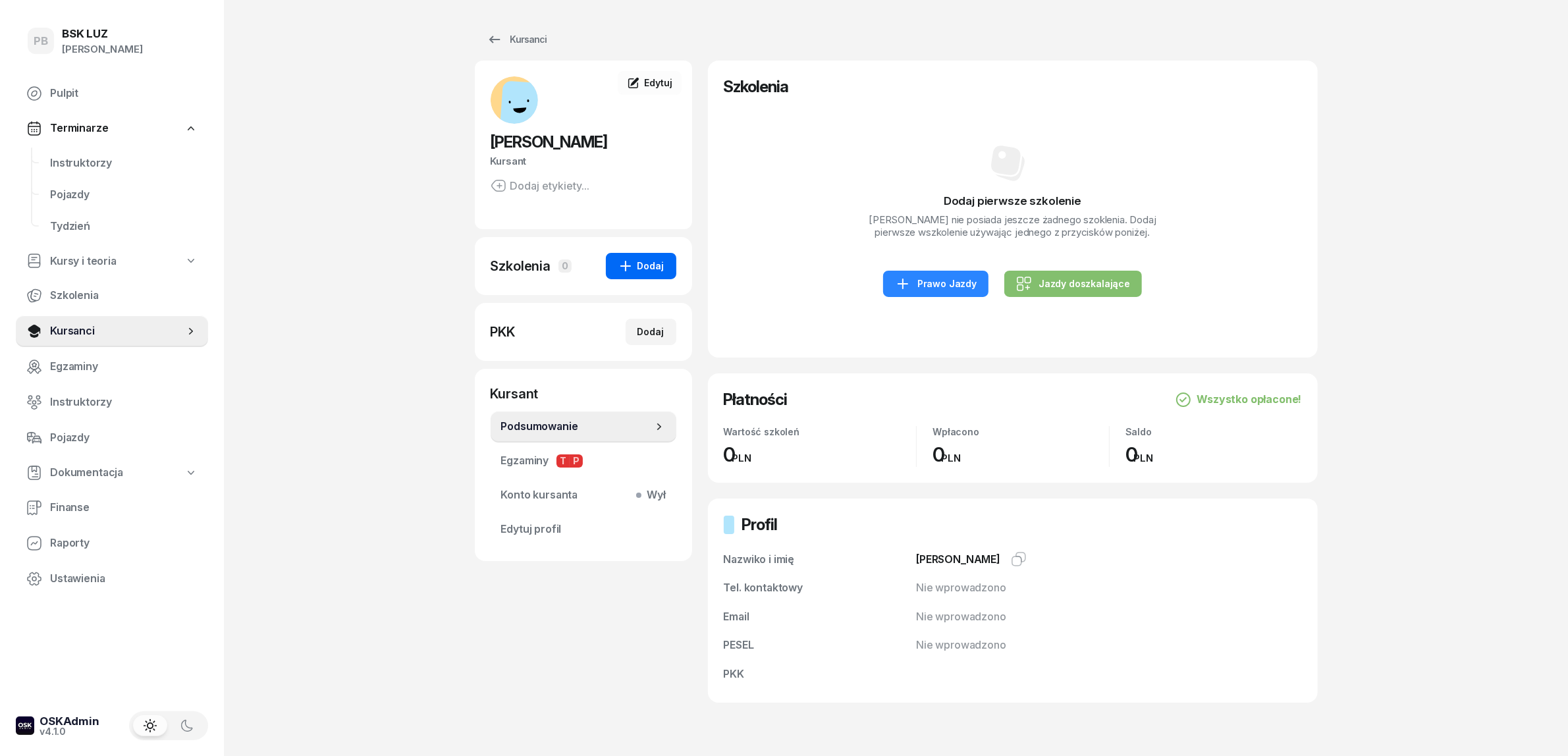
click at [640, 270] on div "Dodaj" at bounding box center [641, 266] width 47 height 16
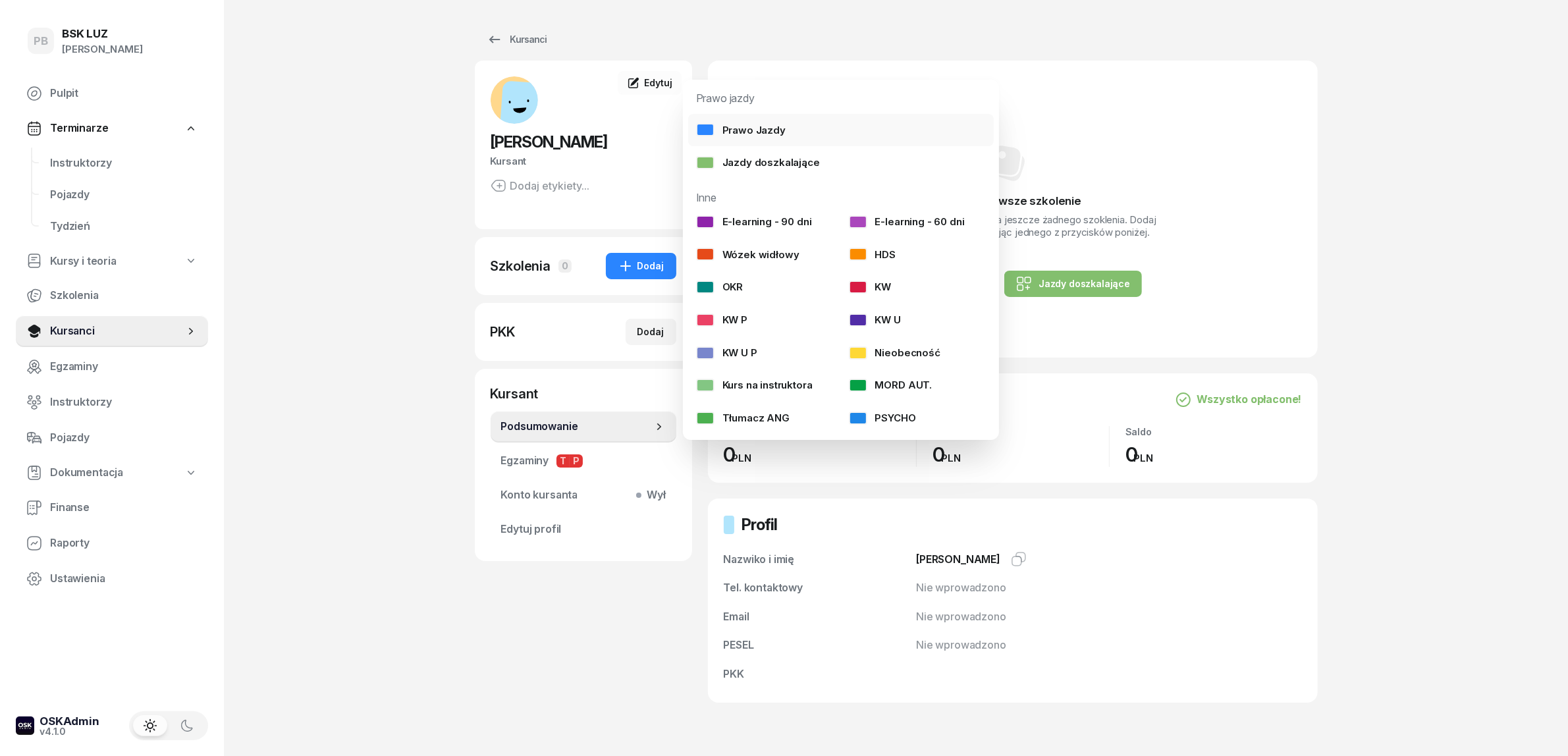
click at [766, 126] on div "Prawo Jazdy" at bounding box center [740, 131] width 90 height 17
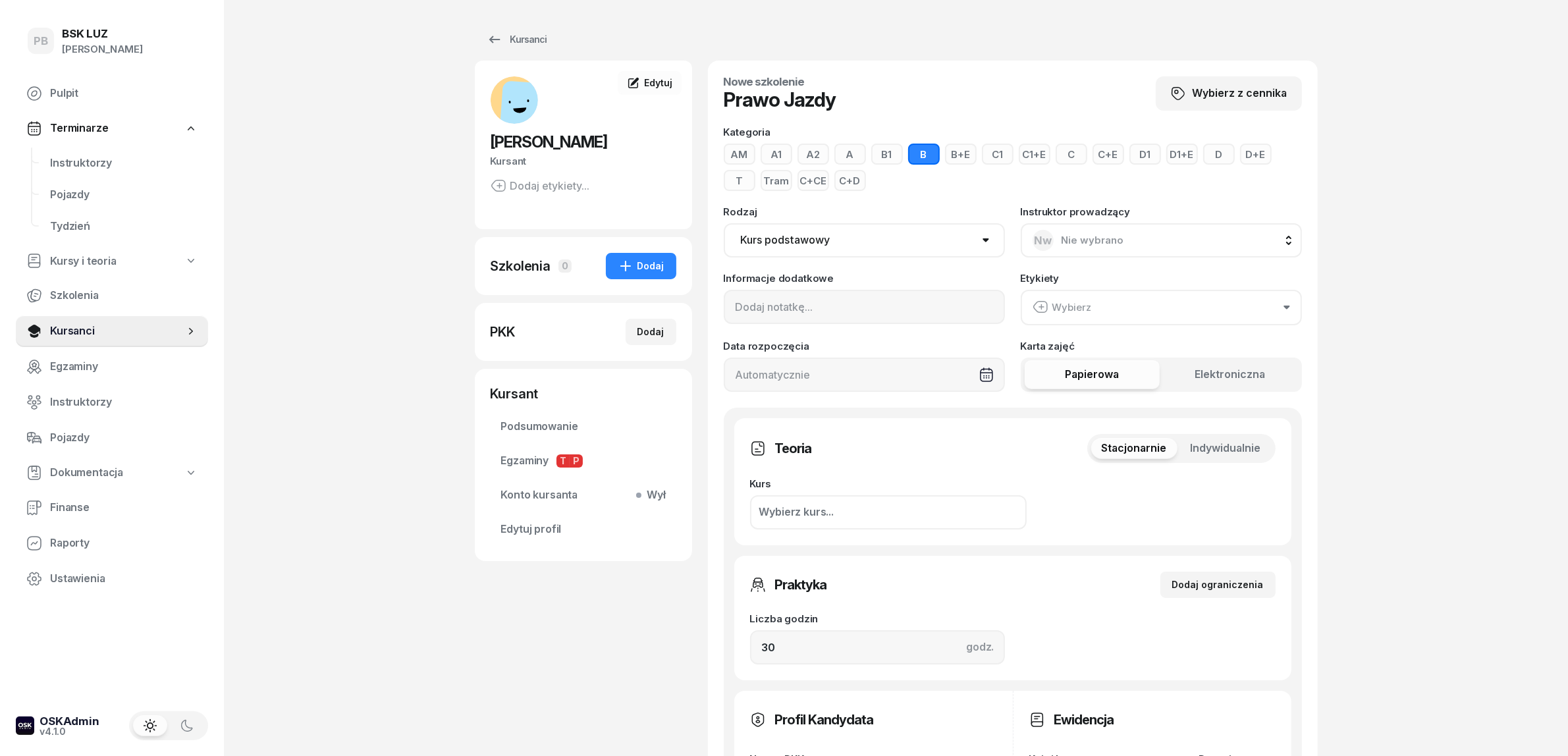
click at [921, 153] on button "B" at bounding box center [923, 155] width 31 height 21
click at [1364, 237] on div "PB BSK LUZ Patrycja Bogdanowicz Pulpit Terminarze Instruktorzy Pojazdy Tydzień …" at bounding box center [784, 651] width 1568 height 1302
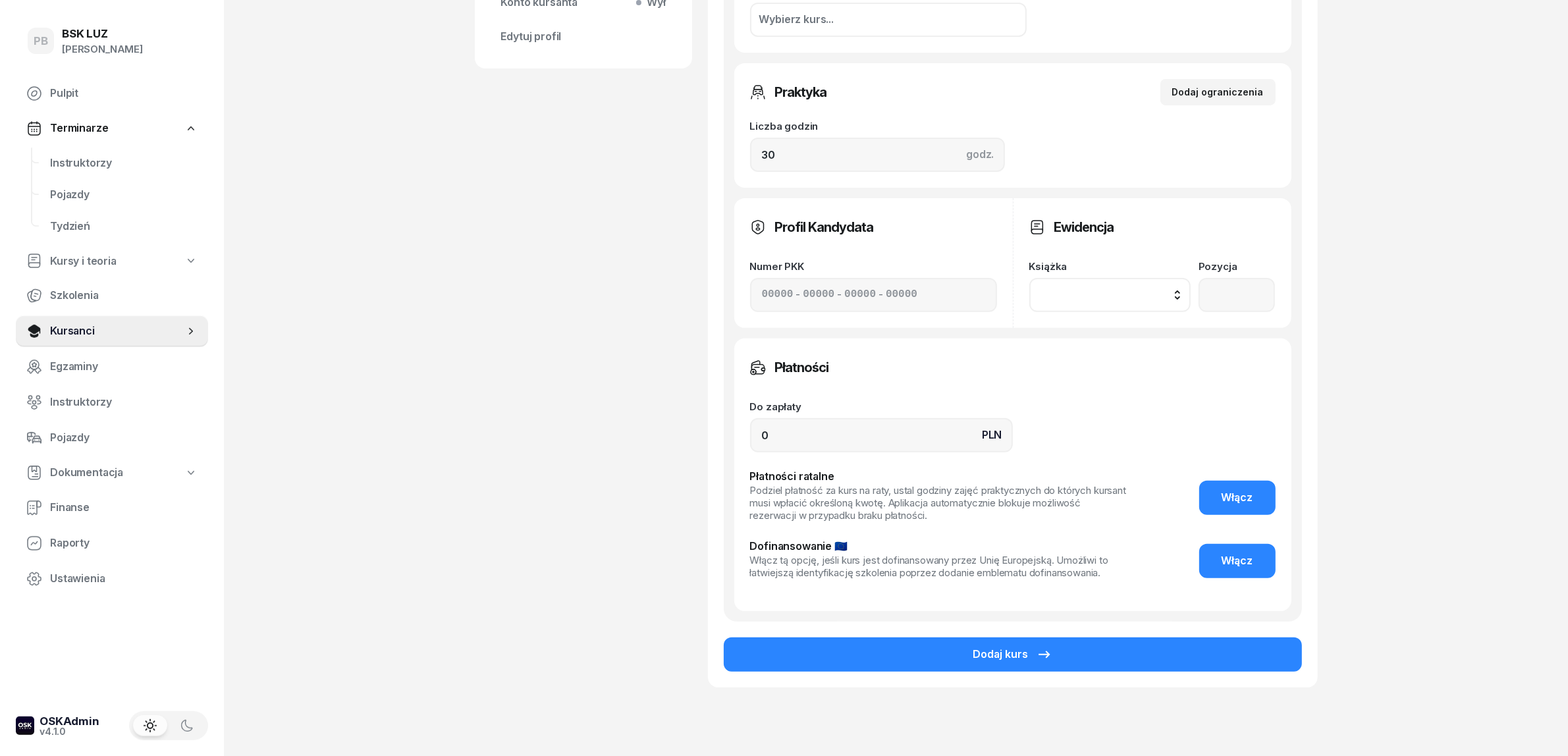
scroll to position [494, 0]
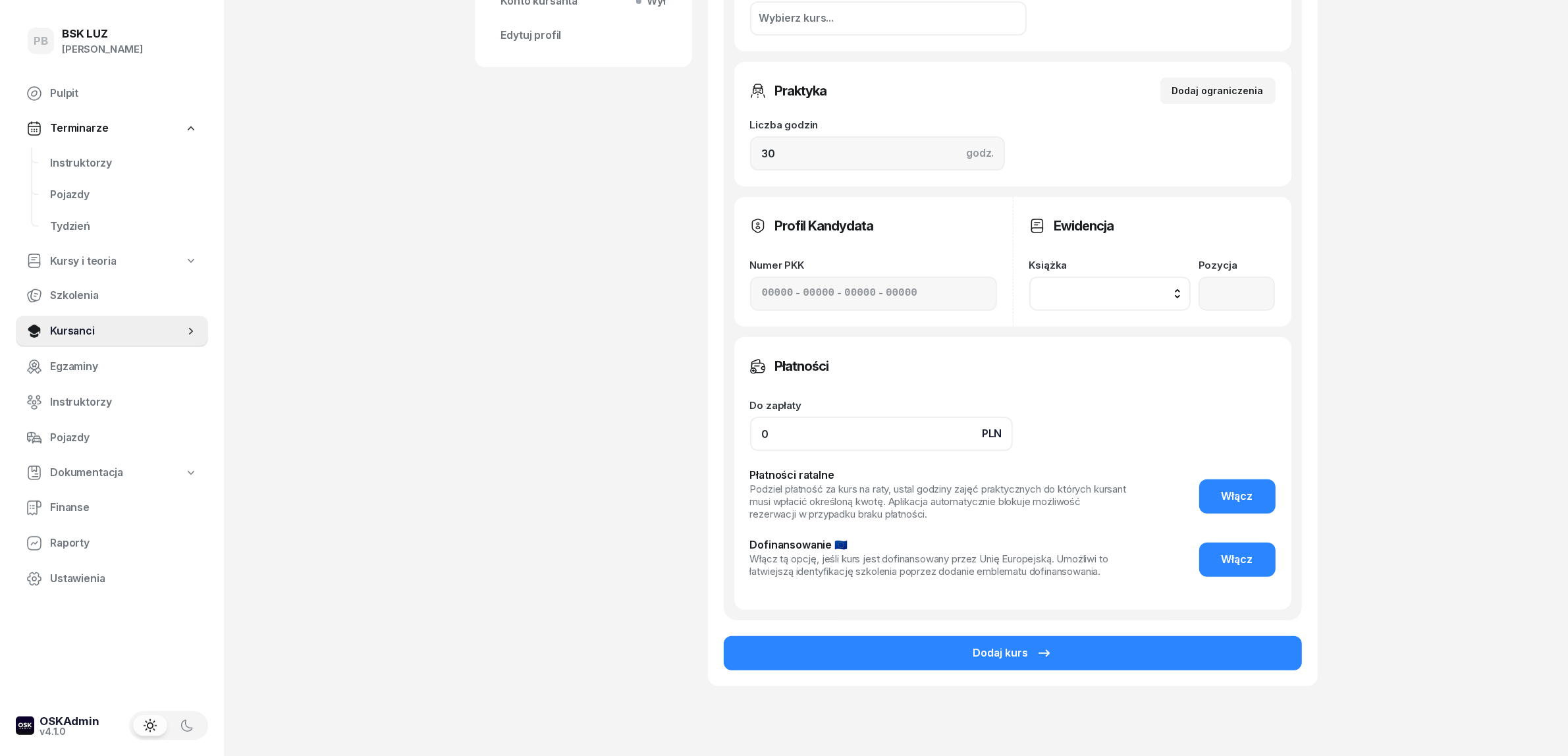
drag, startPoint x: 818, startPoint y: 436, endPoint x: 742, endPoint y: 436, distance: 76.0
click at [742, 436] on div "Płatności Do zapłaty PLN 0 Płatności ratalne Podziel płatność za kurs na raty, …" at bounding box center [1013, 473] width 557 height 272
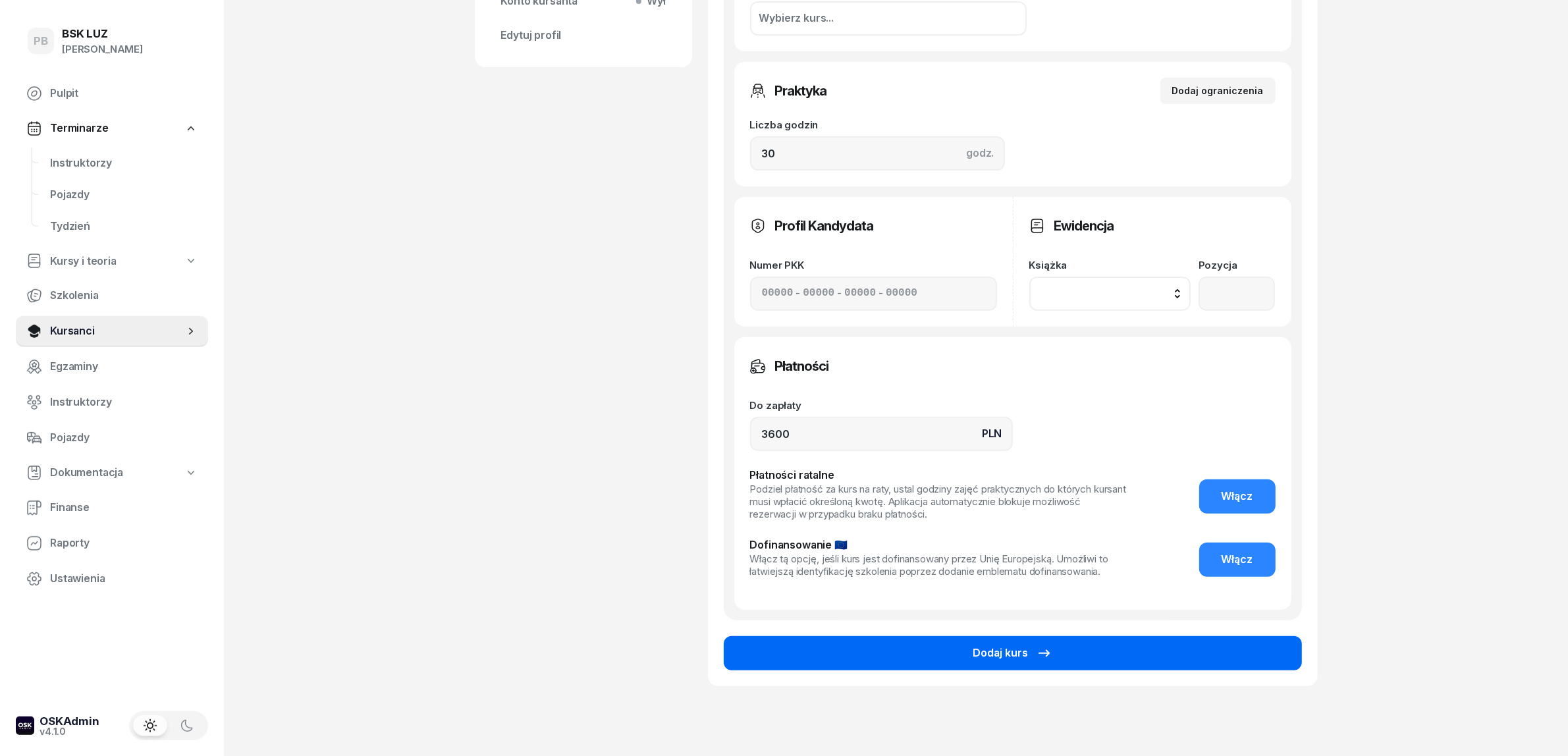
click at [920, 653] on button "Dodaj kurs" at bounding box center [1013, 653] width 578 height 34
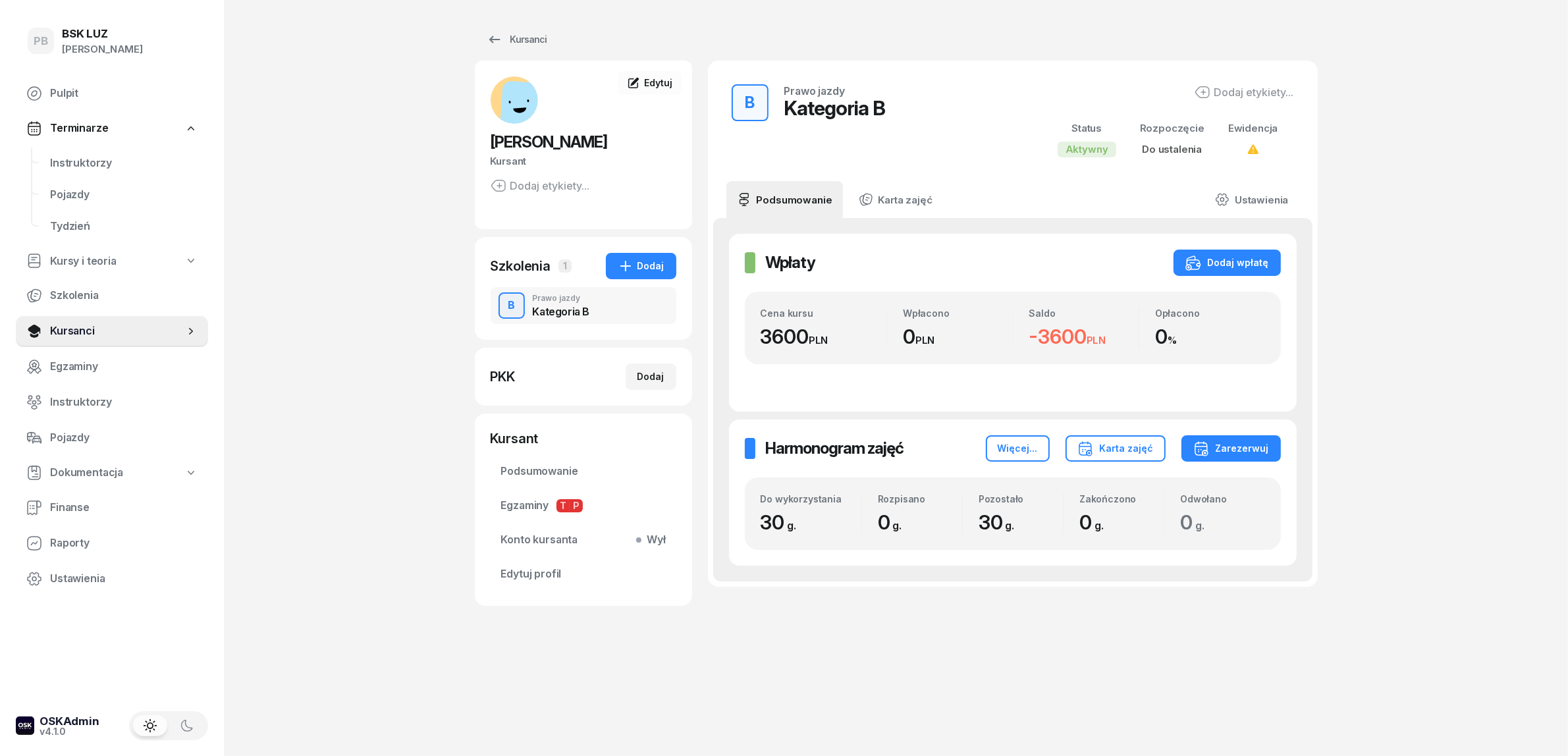
click at [349, 538] on div "PB BSK LUZ Patrycja Bogdanowicz Pulpit Terminarze Instruktorzy Pojazdy Tydzień …" at bounding box center [784, 378] width 1568 height 756
click at [1228, 270] on div "Dodaj wpłatę" at bounding box center [1227, 263] width 84 height 16
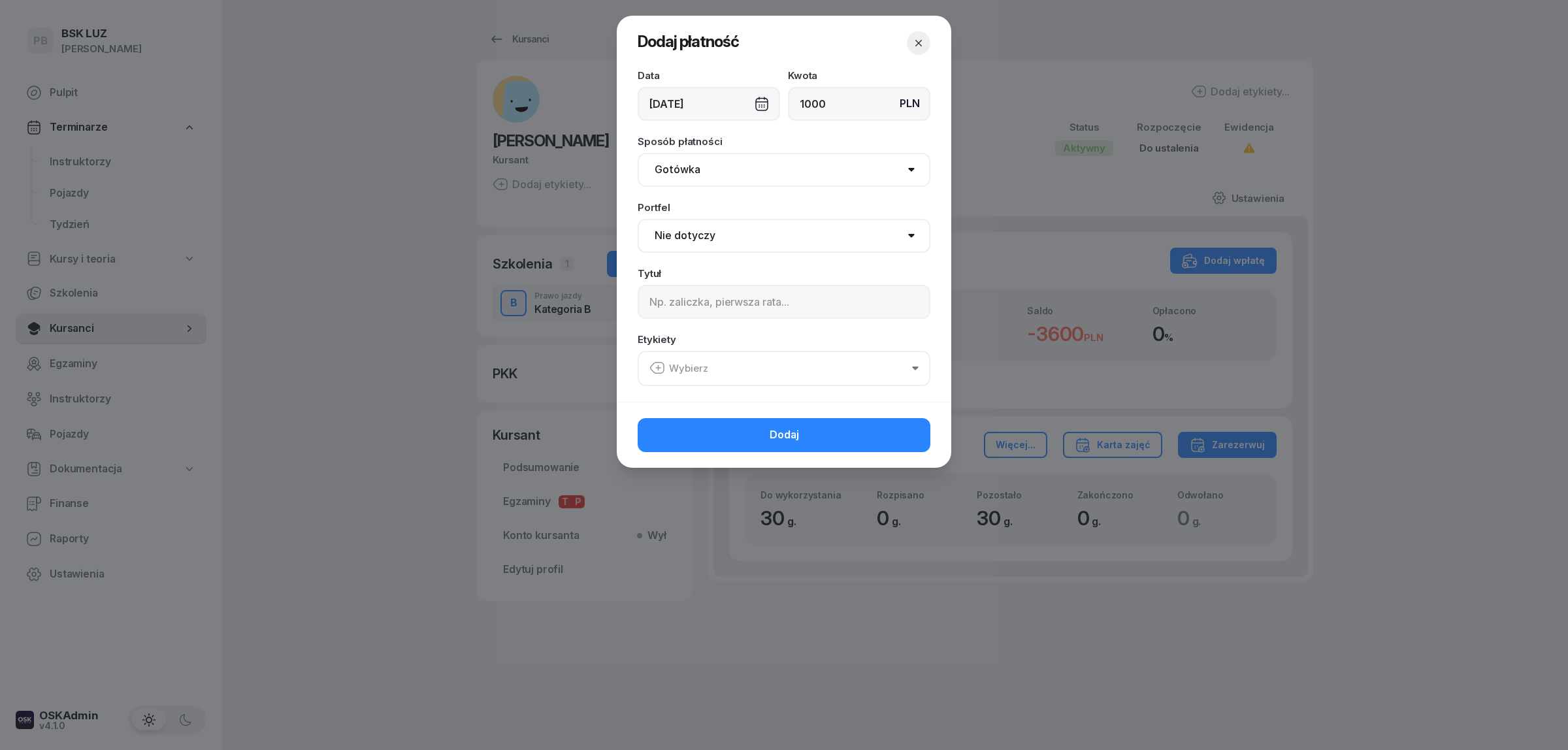
click at [758, 161] on select "Gotówka Karta Przelew Płatności online BLIK" at bounding box center [783, 169] width 293 height 34
click at [637, 153] on select "Gotówka Karta Przelew Płatności online BLIK" at bounding box center [783, 169] width 293 height 34
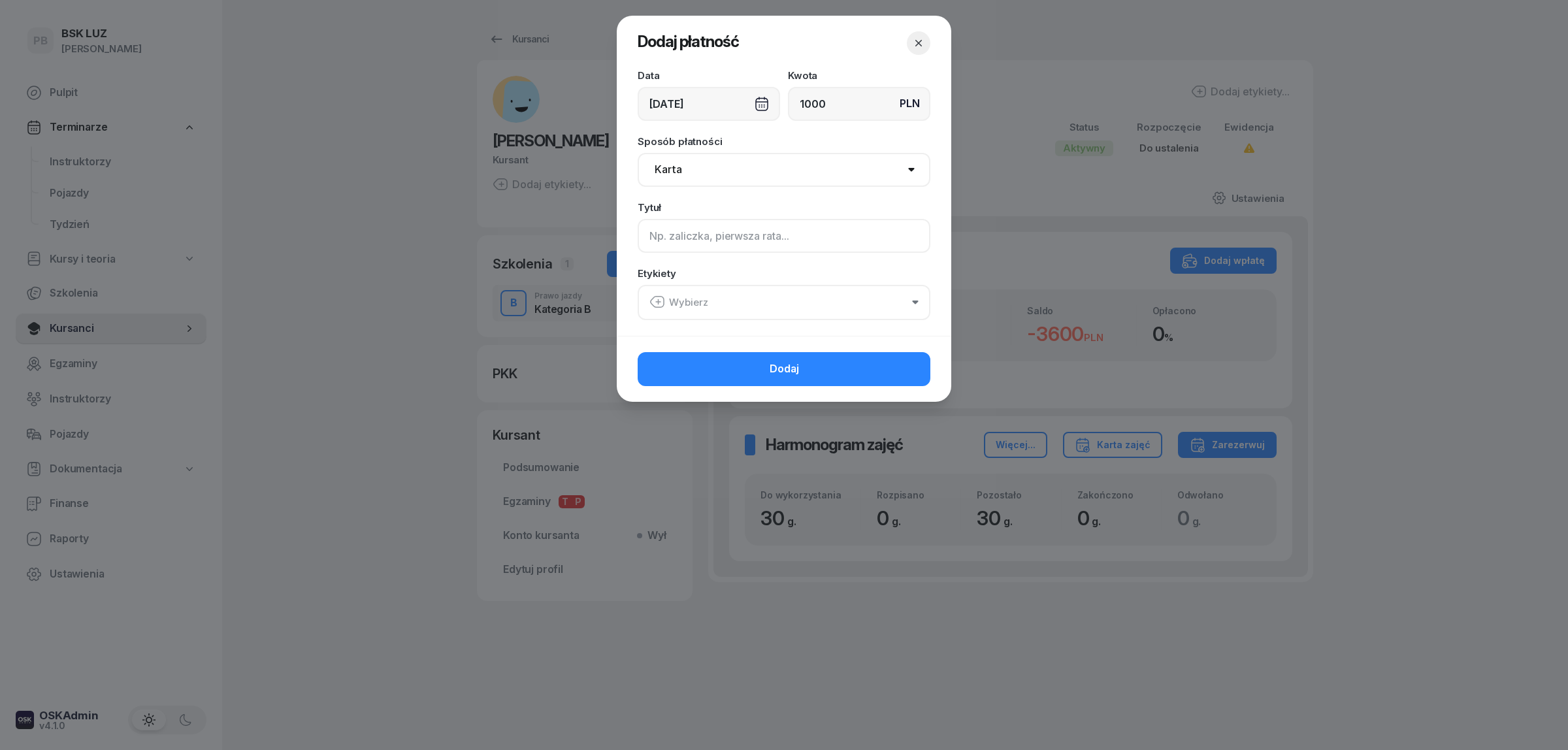
click at [683, 234] on input at bounding box center [783, 235] width 293 height 34
click at [808, 301] on button "Wybierz" at bounding box center [783, 302] width 293 height 35
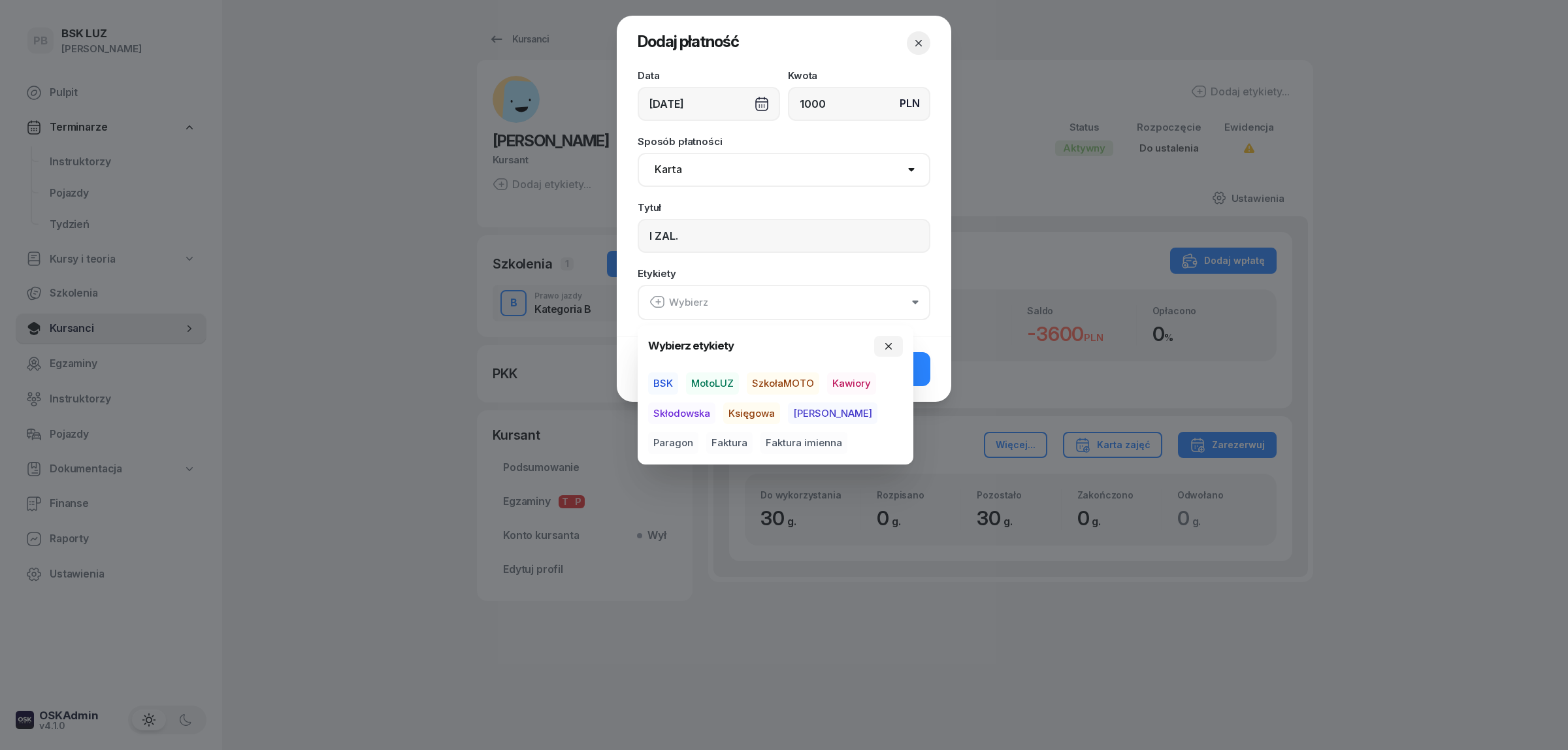
click at [716, 385] on span "MotoLUZ" at bounding box center [712, 384] width 53 height 22
click at [831, 379] on span "Kawiory" at bounding box center [851, 384] width 49 height 22
click at [698, 432] on span "Paragon" at bounding box center [673, 443] width 50 height 22
click at [923, 373] on button "Dodaj" at bounding box center [783, 368] width 293 height 34
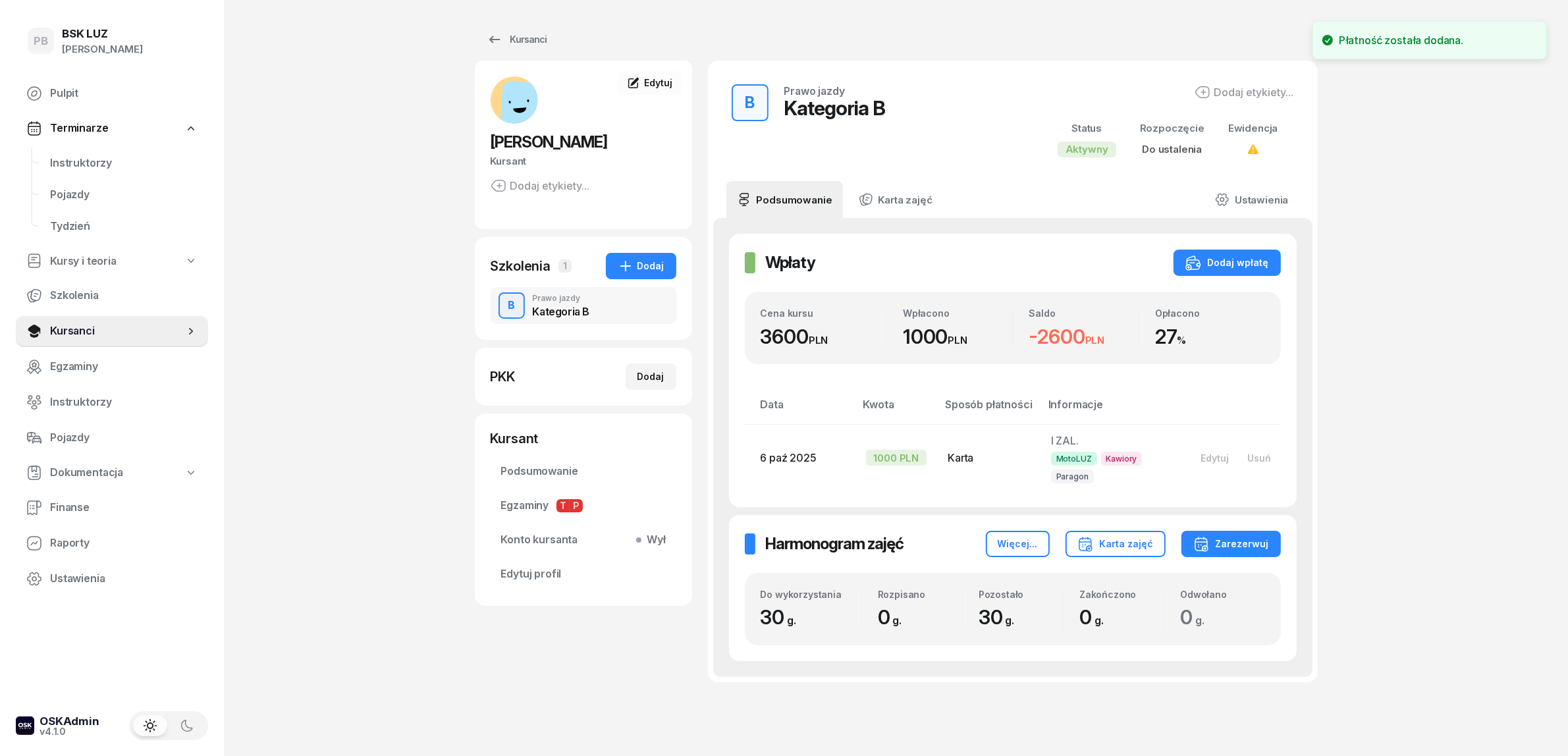
click at [1332, 400] on div "PB BSK LUZ Patrycja Bogdanowicz Pulpit Terminarze Instruktorzy Pojazdy Tydzień …" at bounding box center [784, 406] width 1568 height 811
click at [1335, 399] on div "PB BSK LUZ Patrycja Bogdanowicz Pulpit Terminarze Instruktorzy Pojazdy Tydzień …" at bounding box center [784, 406] width 1568 height 811
click at [529, 33] on div "Kursanci" at bounding box center [517, 39] width 61 height 16
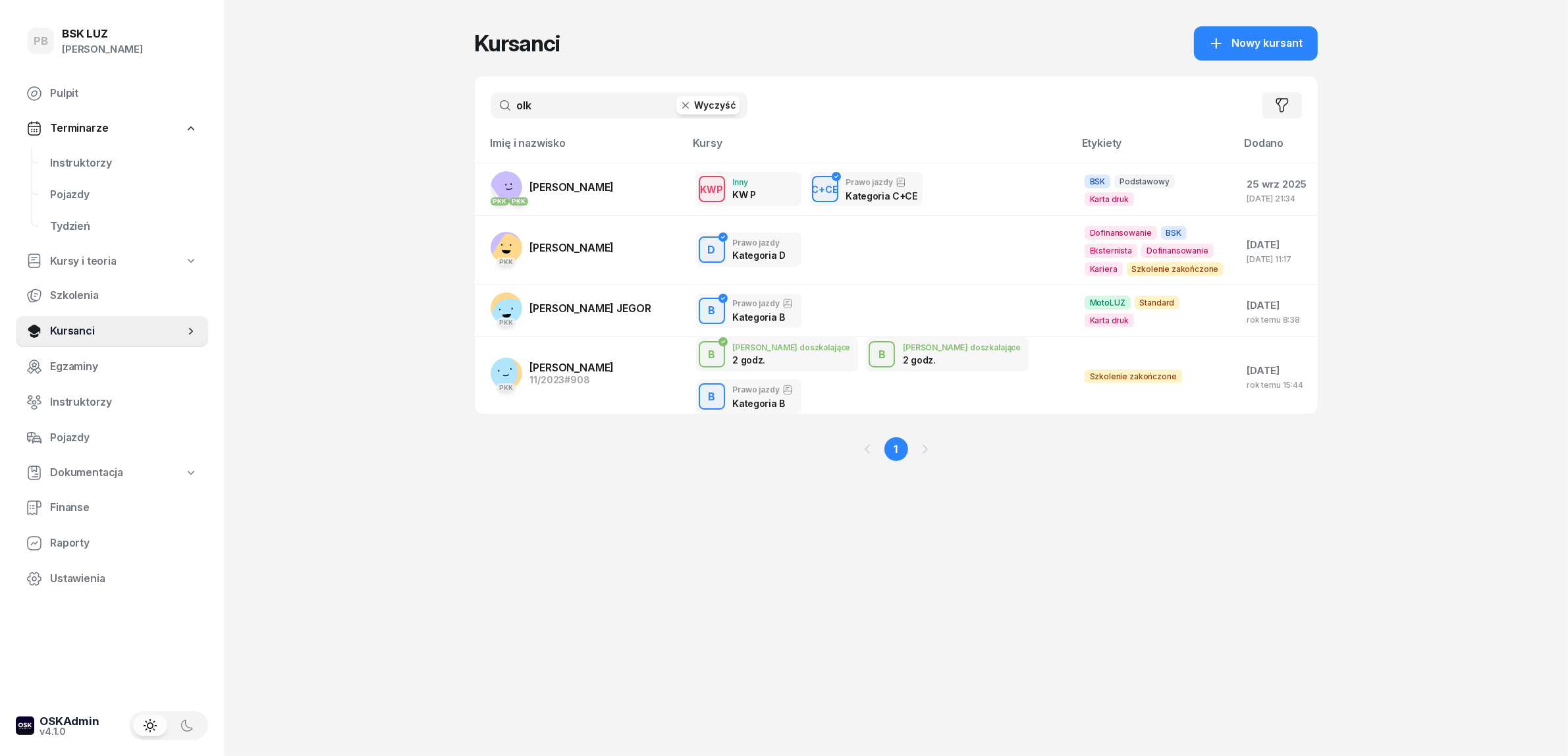
click at [653, 635] on div "Kursanci Nowy kursant olk Wyczyść Filtruj Imię i nazwisko Kursy Etykiety Dodano…" at bounding box center [896, 378] width 843 height 756
click at [613, 626] on div "Kursanci Nowy kursant olk Wyczyść Filtruj Imię i nazwisko Kursy Etykiety Dodano…" at bounding box center [896, 378] width 843 height 756
click at [93, 163] on span "Instruktorzy" at bounding box center [124, 163] width 148 height 17
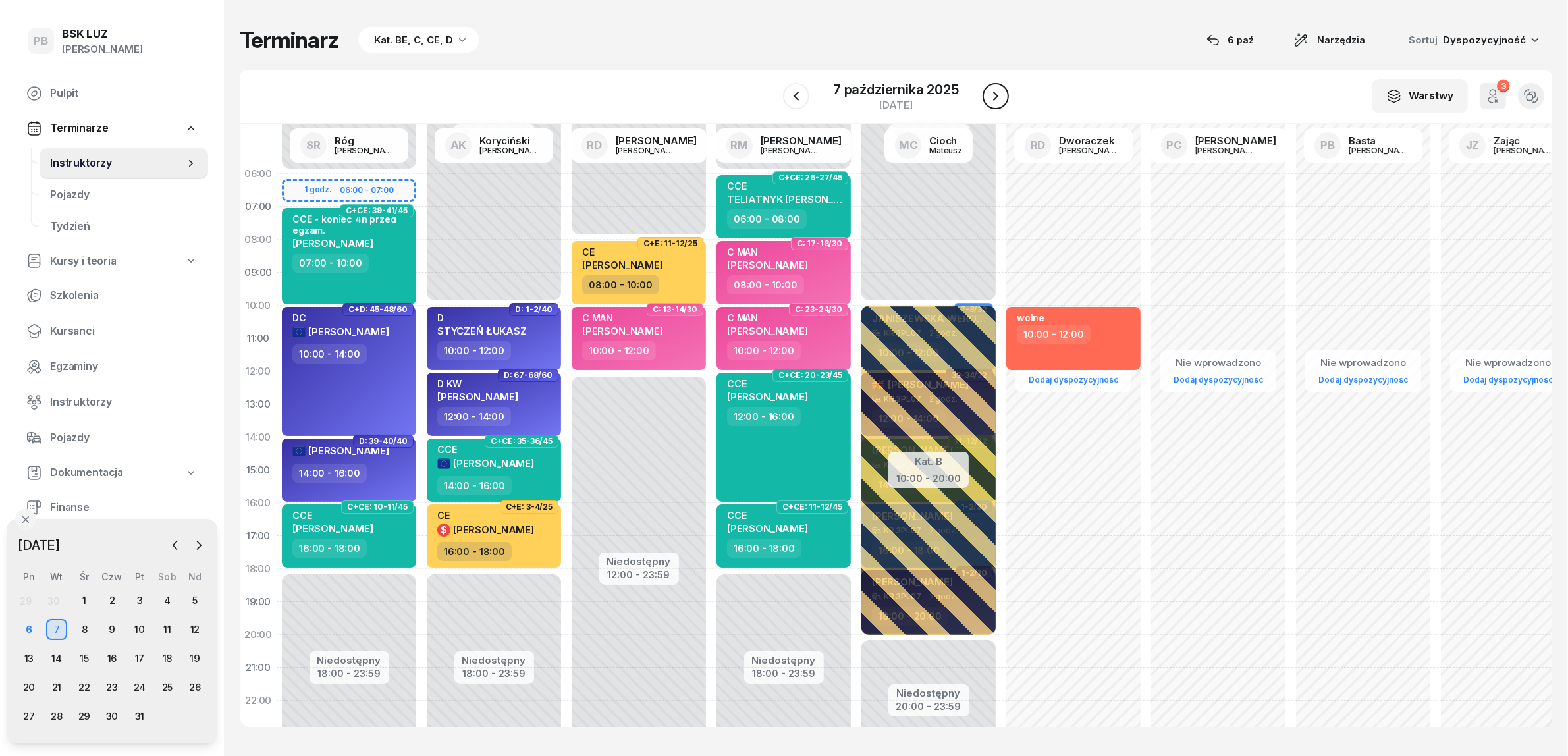
click at [987, 87] on button "button" at bounding box center [996, 97] width 27 height 27
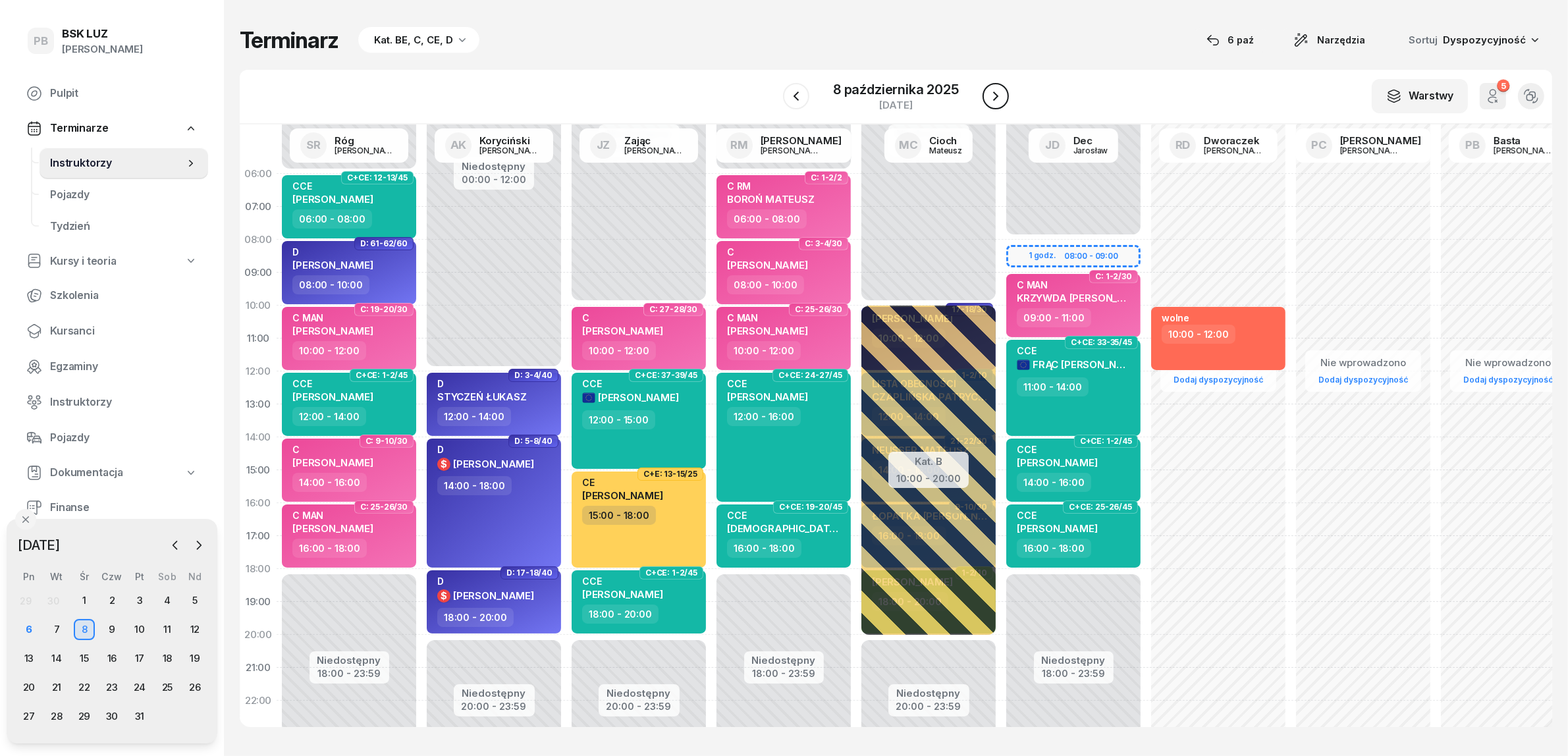
click at [987, 87] on button "button" at bounding box center [996, 97] width 27 height 27
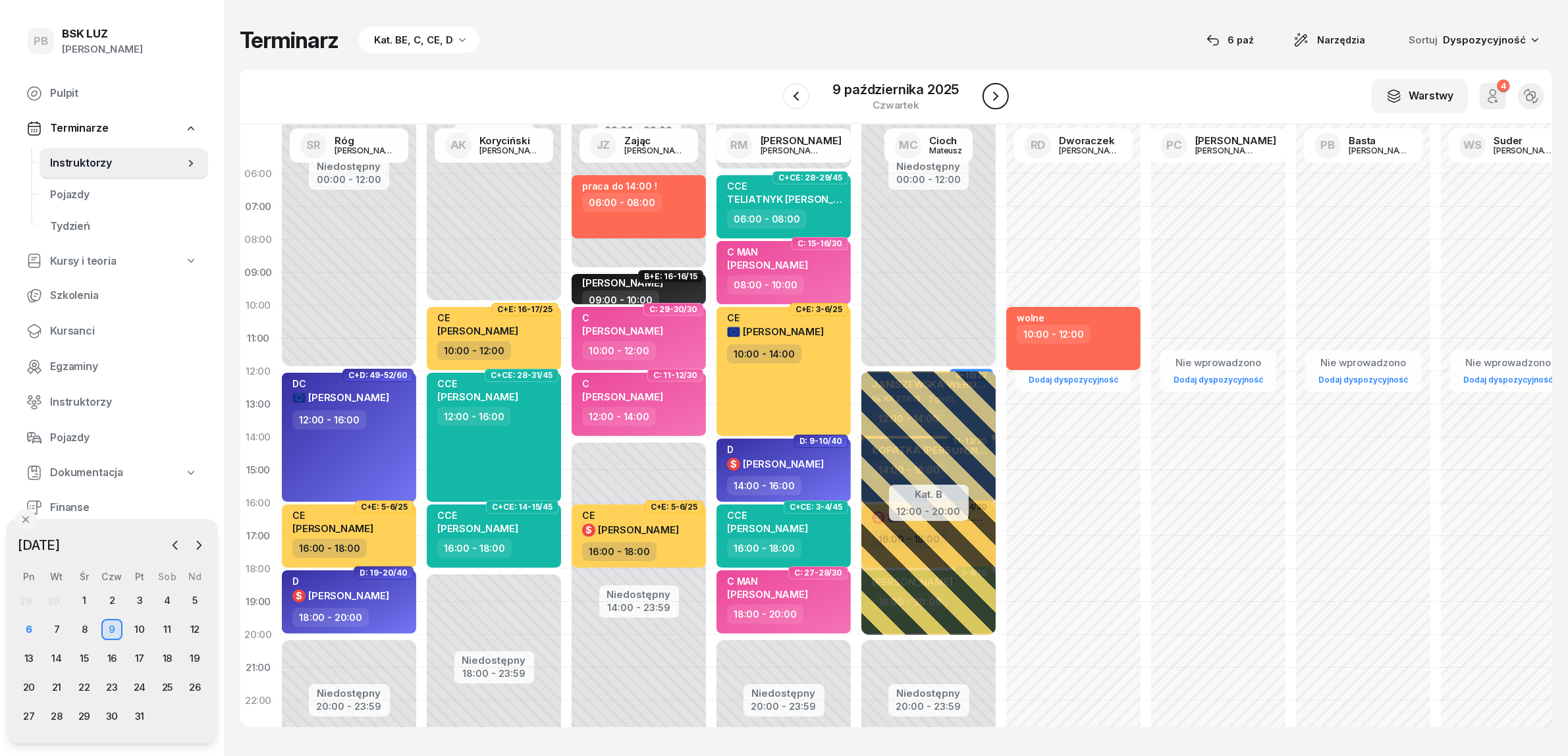
click at [998, 83] on button "button" at bounding box center [996, 97] width 27 height 27
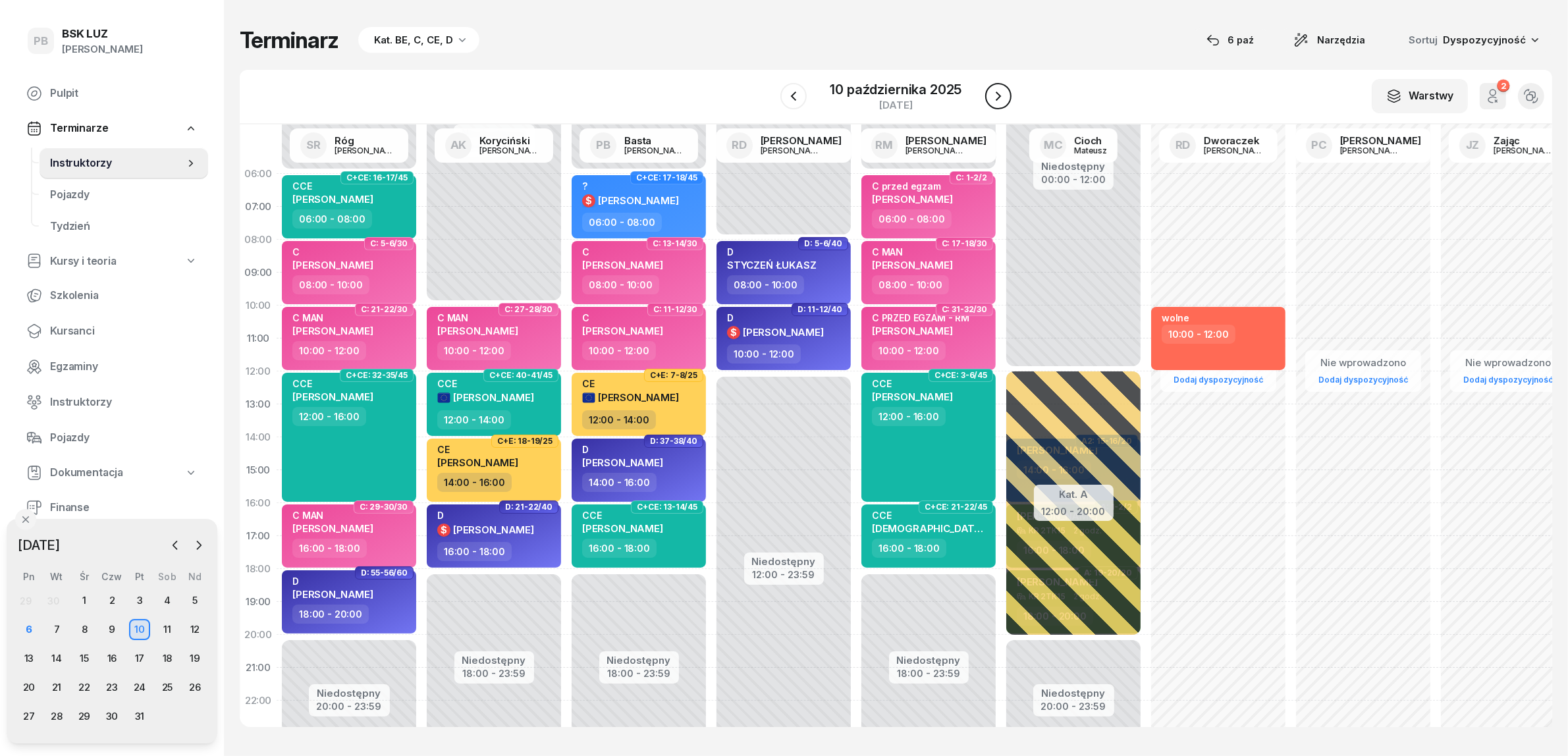
click at [998, 83] on button "button" at bounding box center [999, 97] width 27 height 27
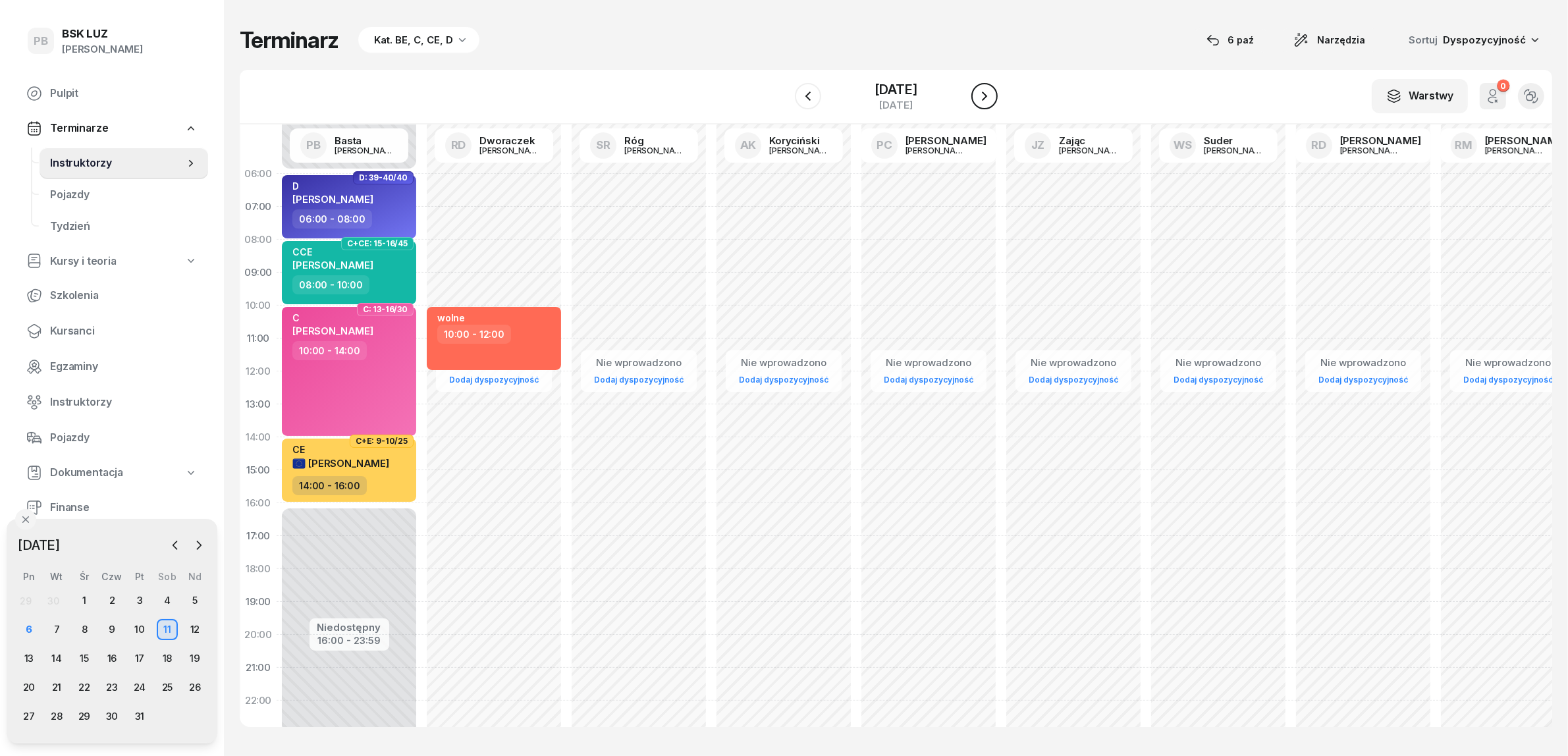
click at [997, 83] on button "button" at bounding box center [985, 97] width 27 height 27
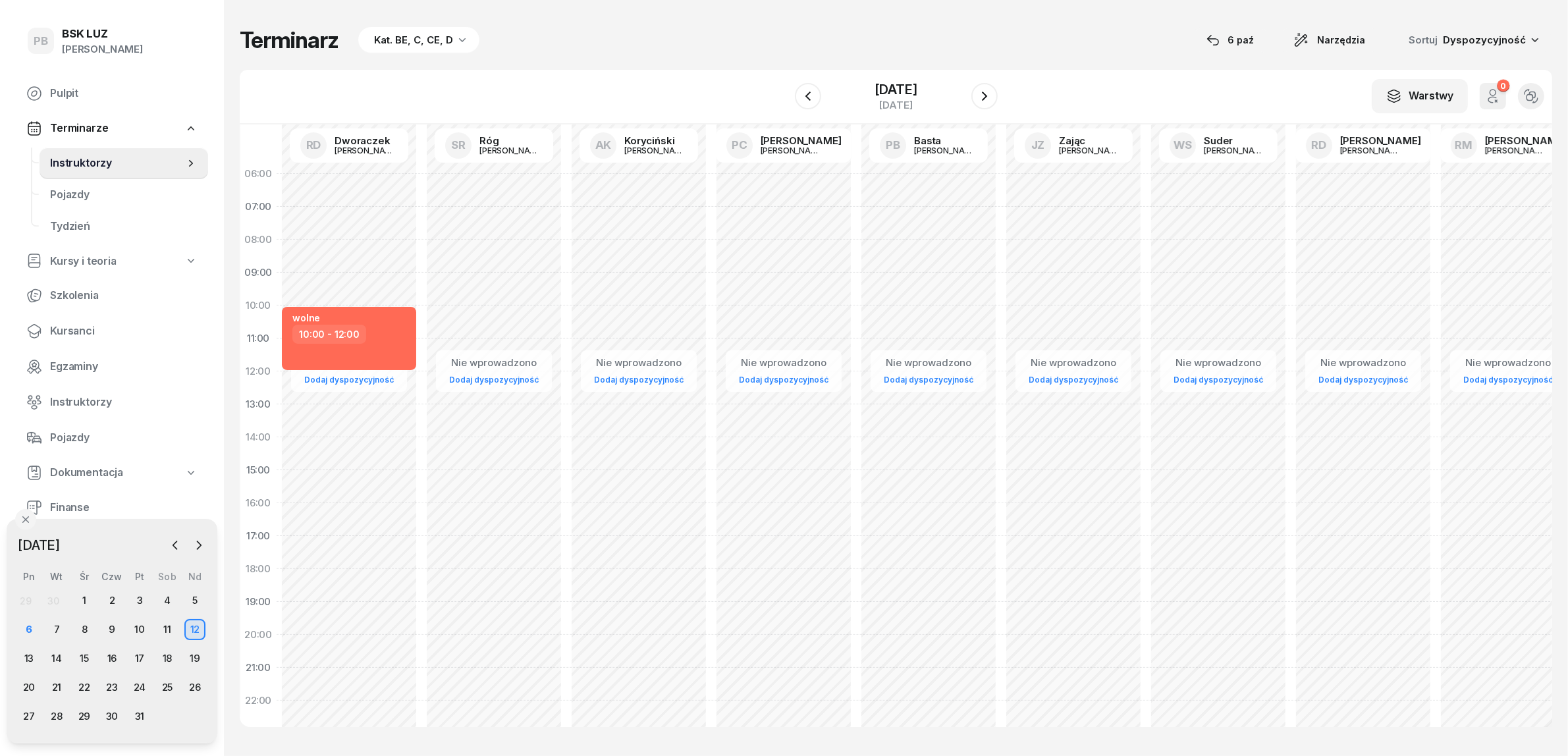
click at [725, 75] on div "W Wybierz AK Koryciński Artur BP Pająk Bogusław DA Arendarczyk Damian DP Pawłow…" at bounding box center [896, 97] width 1312 height 55
click at [73, 331] on span "Kursanci" at bounding box center [124, 332] width 148 height 17
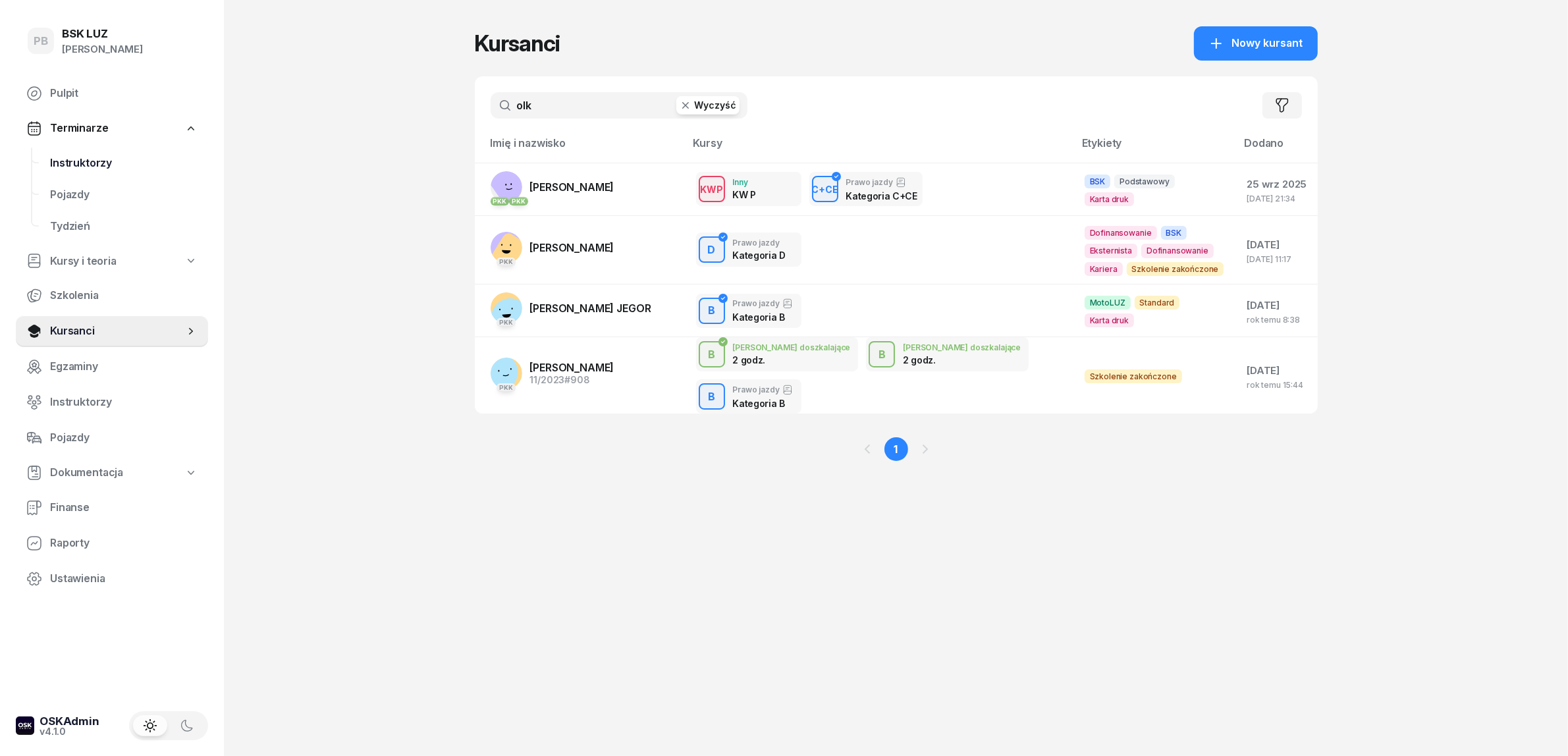
click at [80, 156] on span "Instruktorzy" at bounding box center [124, 163] width 148 height 17
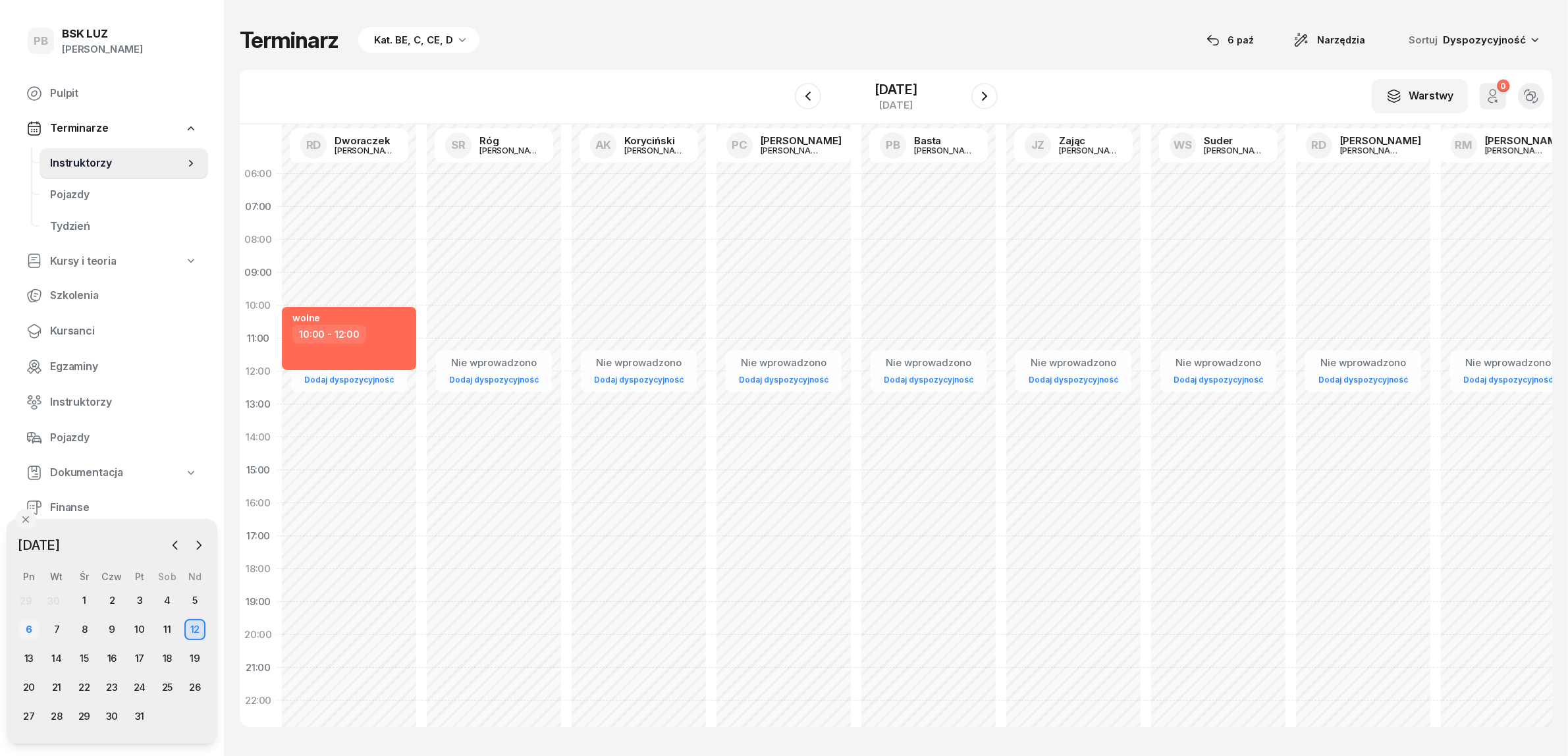
click at [27, 621] on div "6" at bounding box center [29, 630] width 21 height 21
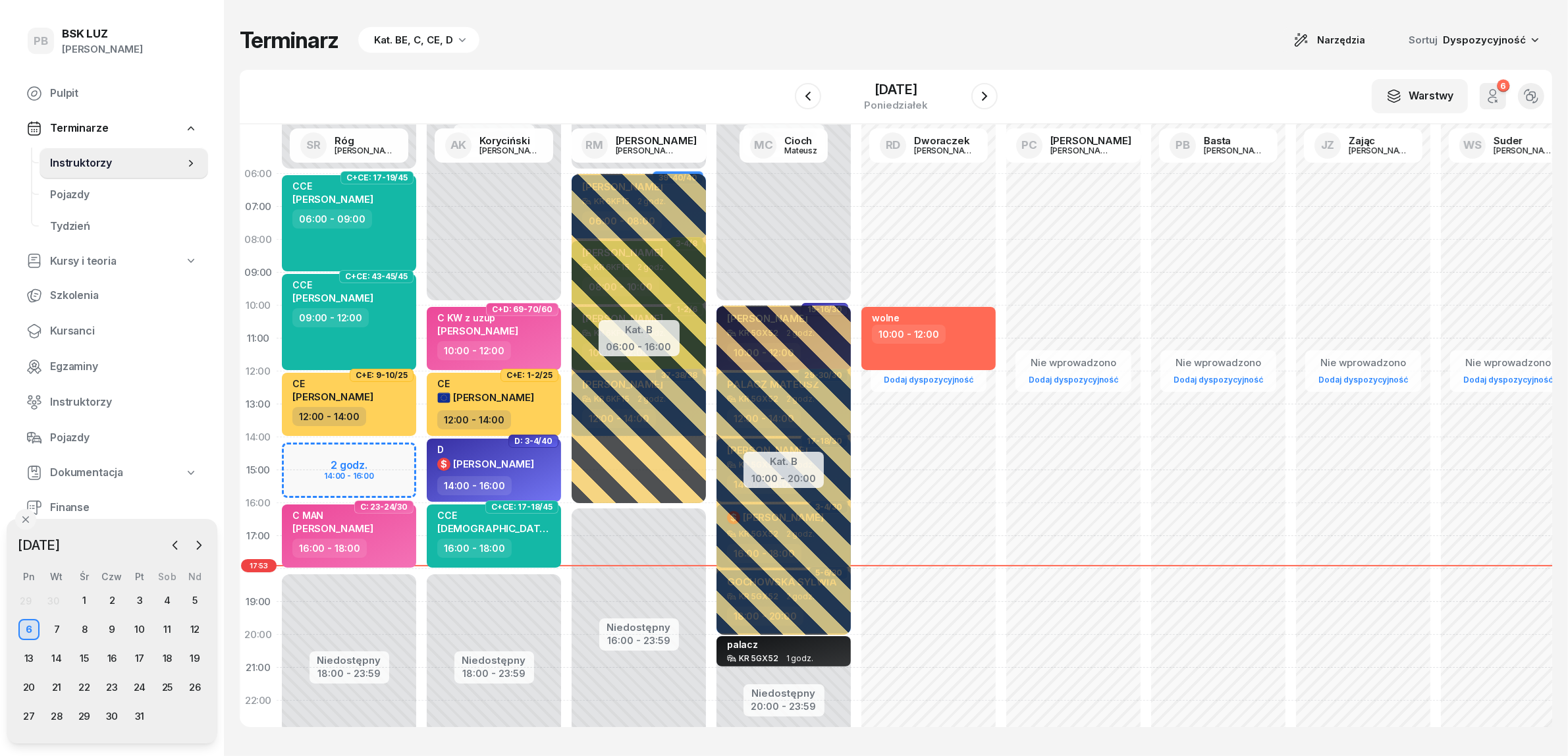
click at [420, 43] on div "Kat. BE, C, CE, D" at bounding box center [413, 40] width 79 height 16
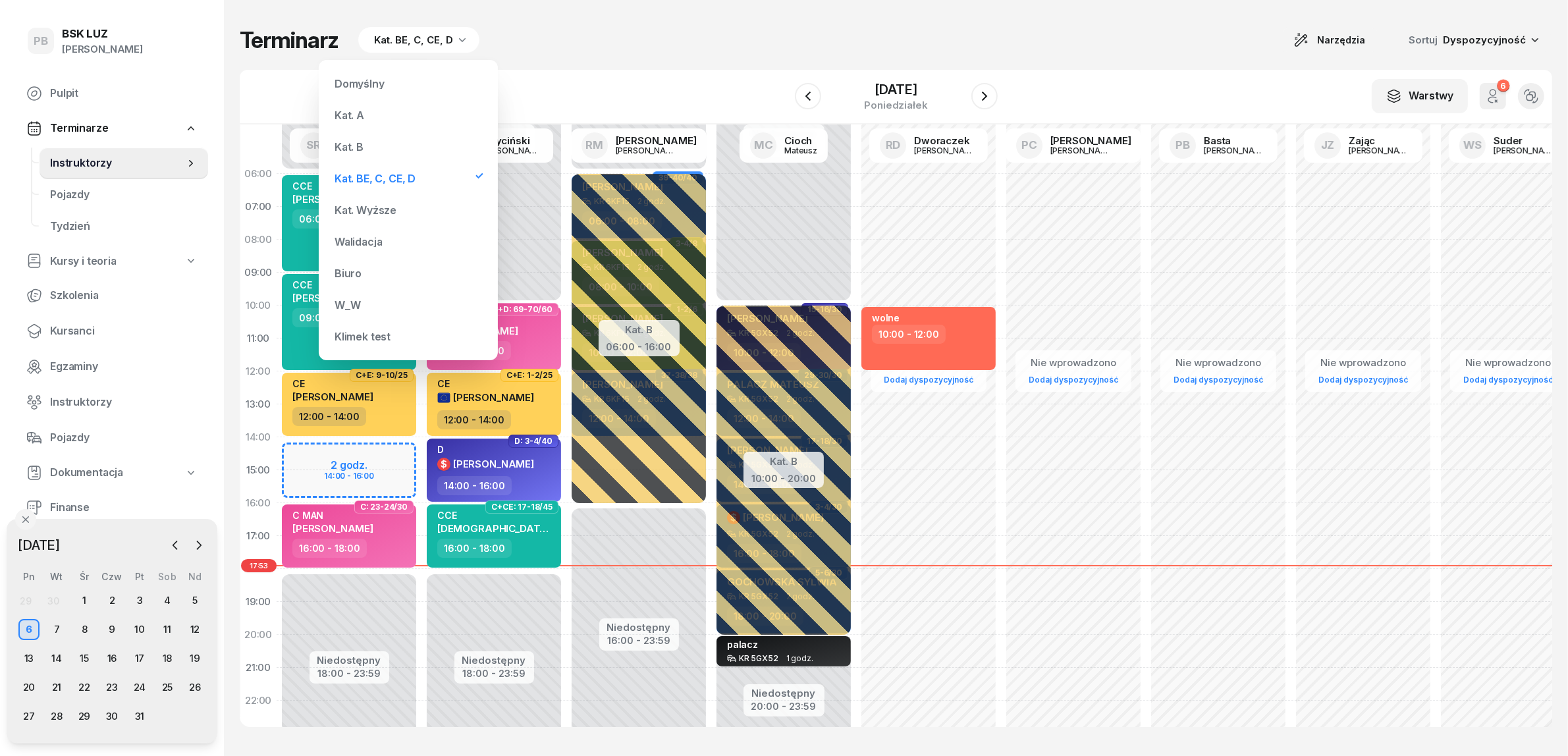
click at [392, 147] on div "Kat. B" at bounding box center [408, 147] width 158 height 27
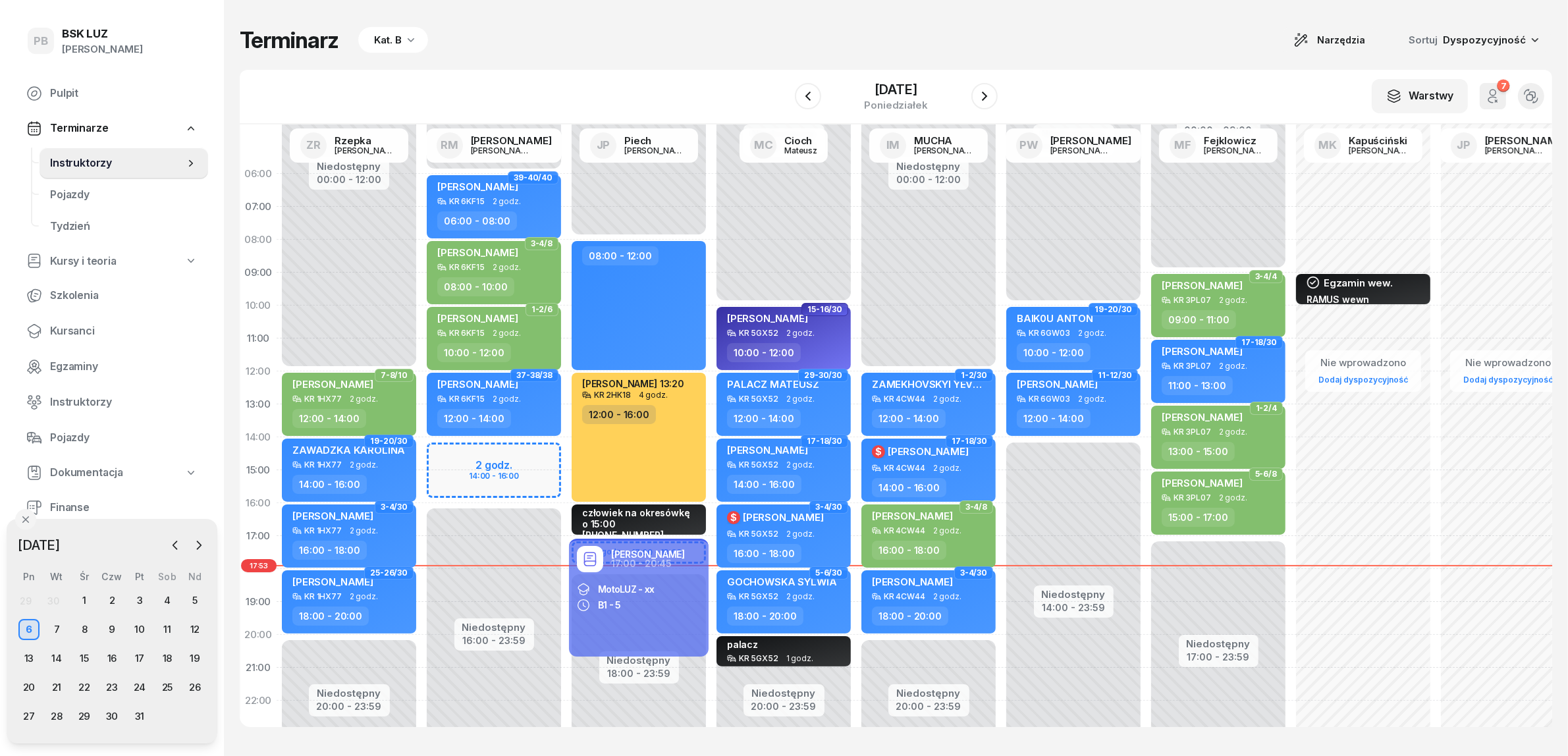
click at [752, 11] on div "Terminarz Kat. B Narzędzia Sortuj Dyspozycyjność W Wybierz AK Koryciński Artur …" at bounding box center [896, 376] width 1312 height 753
click at [390, 597] on div "KR 1HX77 2 godz." at bounding box center [350, 597] width 116 height 9
select select "18"
select select "20"
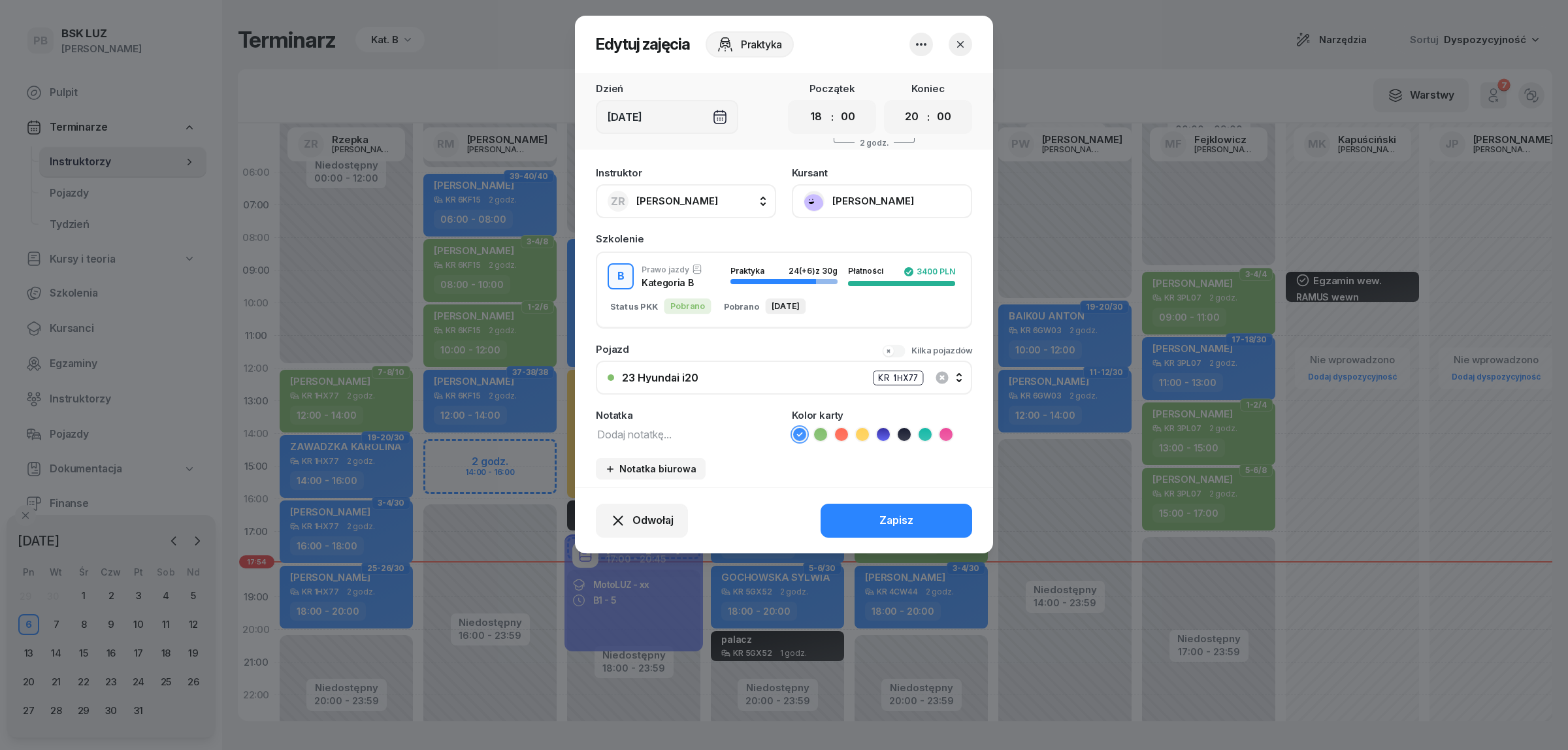
click at [960, 46] on icon "button" at bounding box center [960, 44] width 13 height 13
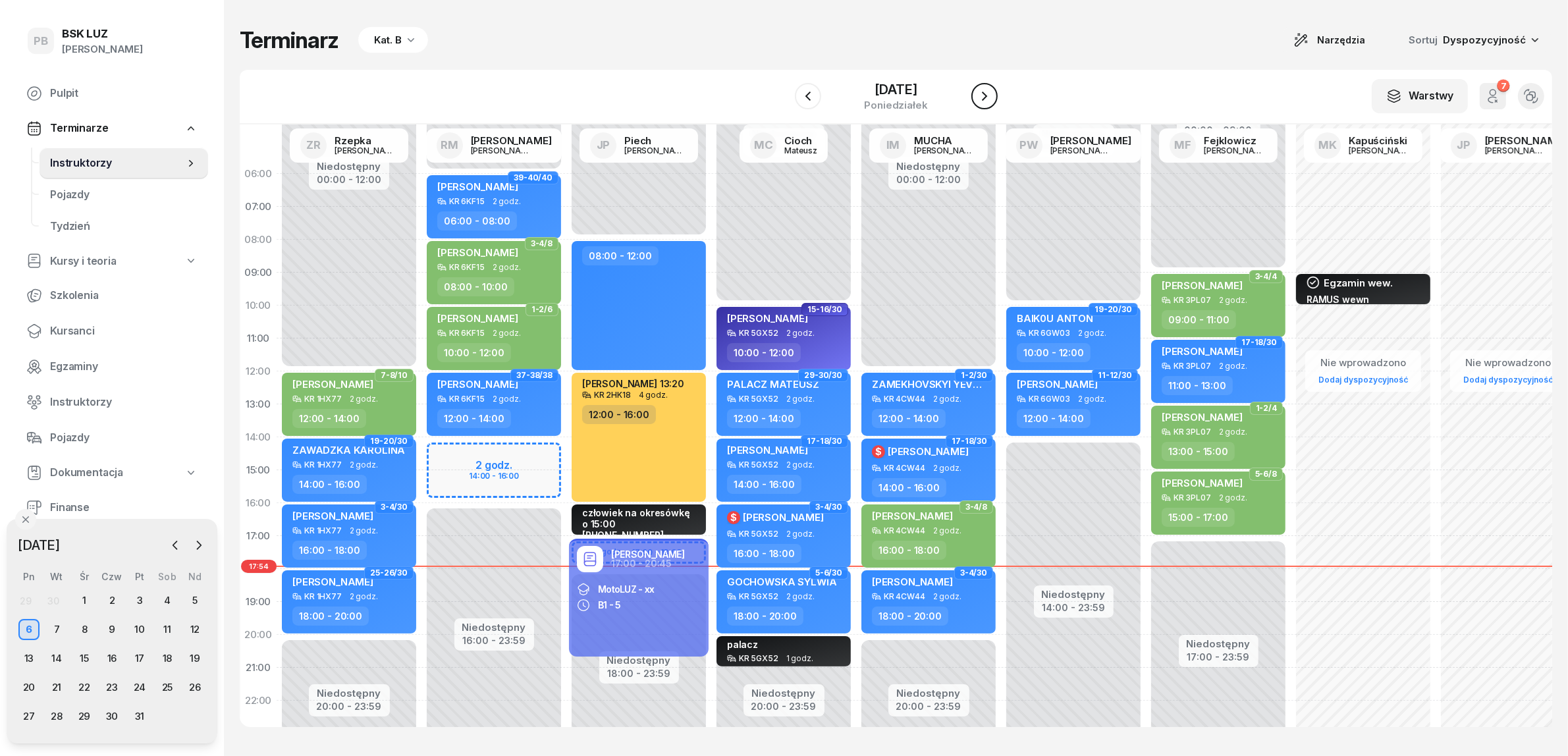
click at [992, 97] on icon "button" at bounding box center [985, 97] width 16 height 16
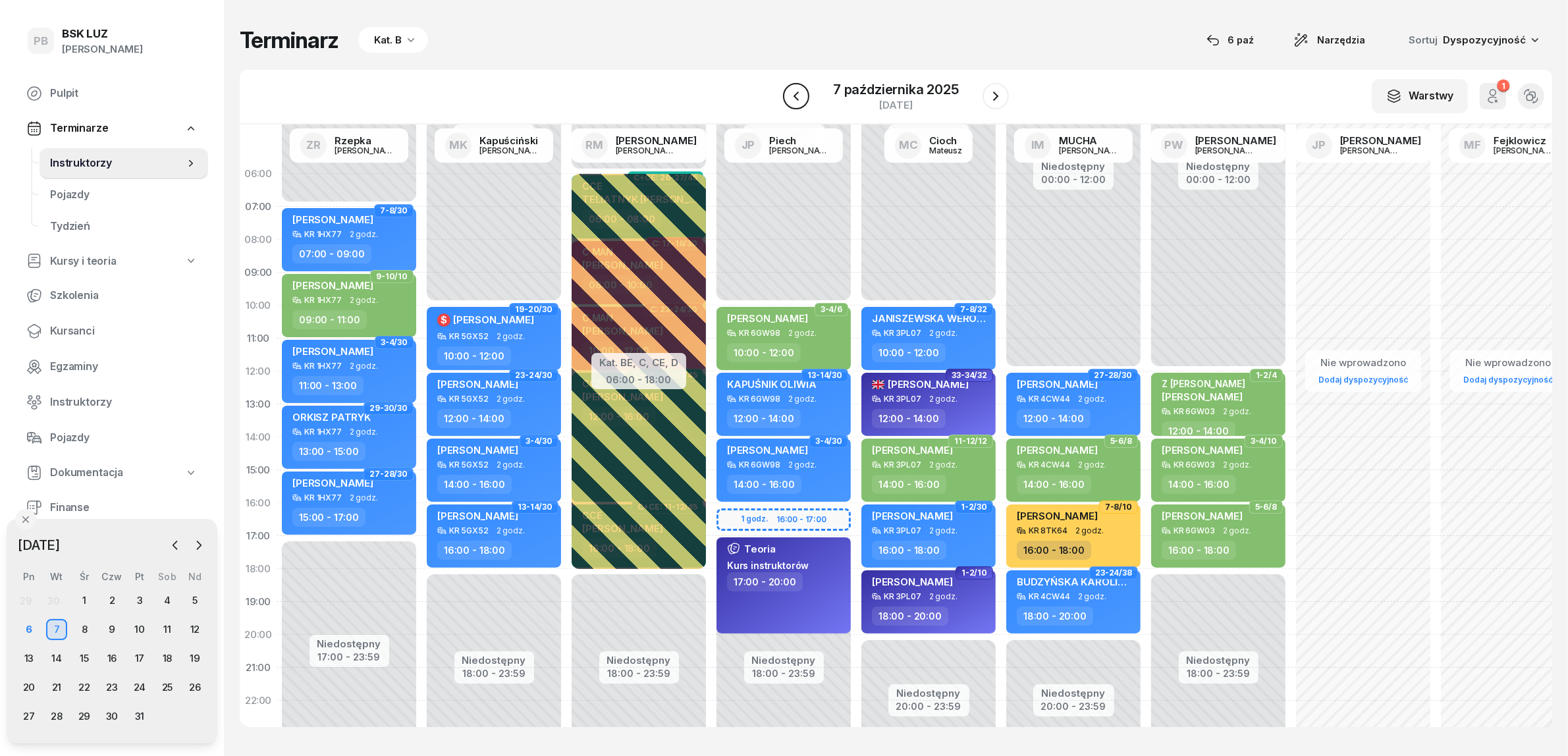
click at [794, 97] on icon "button" at bounding box center [796, 97] width 16 height 16
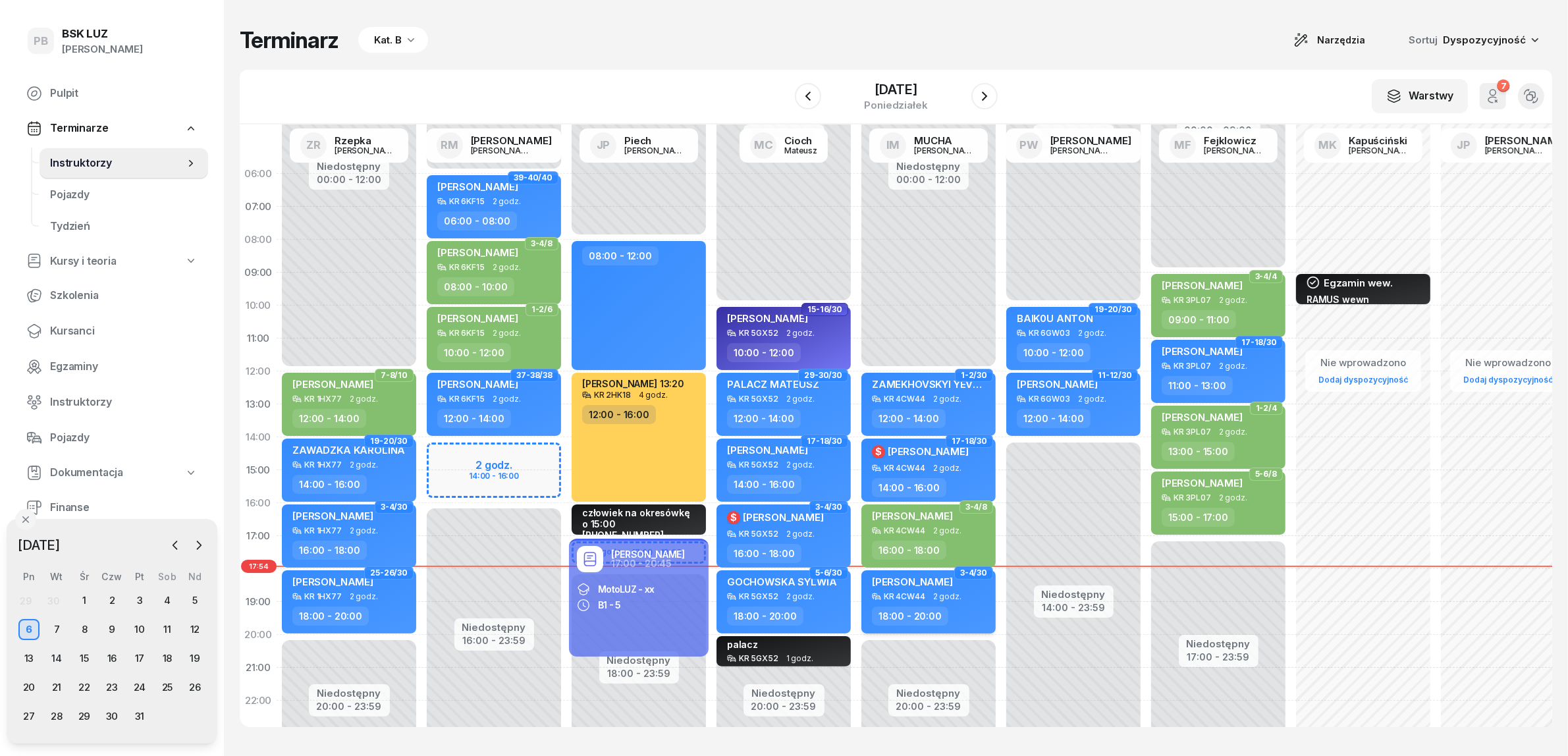
click at [937, 589] on div "[PERSON_NAME]" at bounding box center [912, 583] width 81 height 17
select select "18"
select select "20"
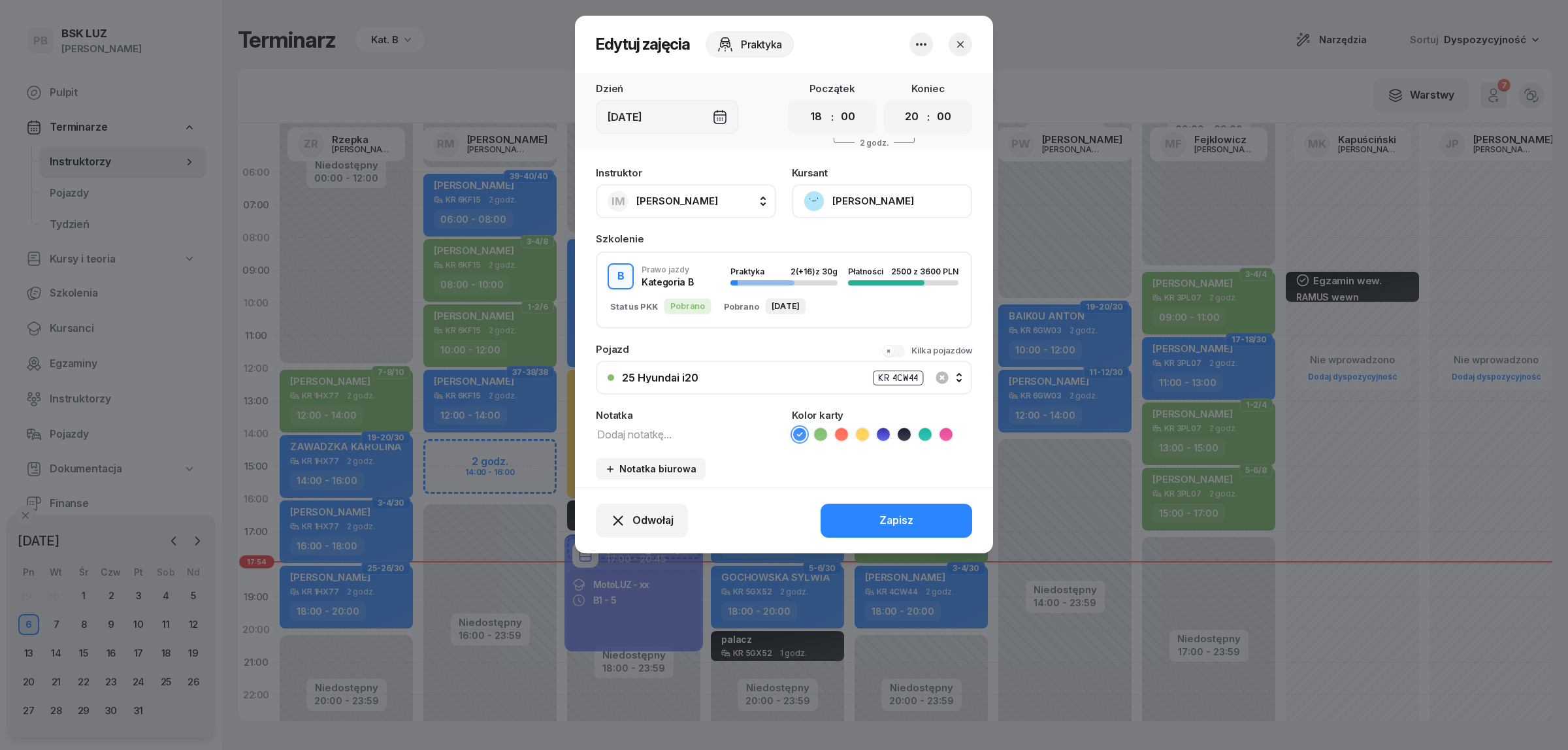
click at [855, 188] on button "[PERSON_NAME]" at bounding box center [882, 201] width 180 height 34
click at [833, 245] on div "Otwórz profil" at bounding box center [834, 245] width 63 height 17
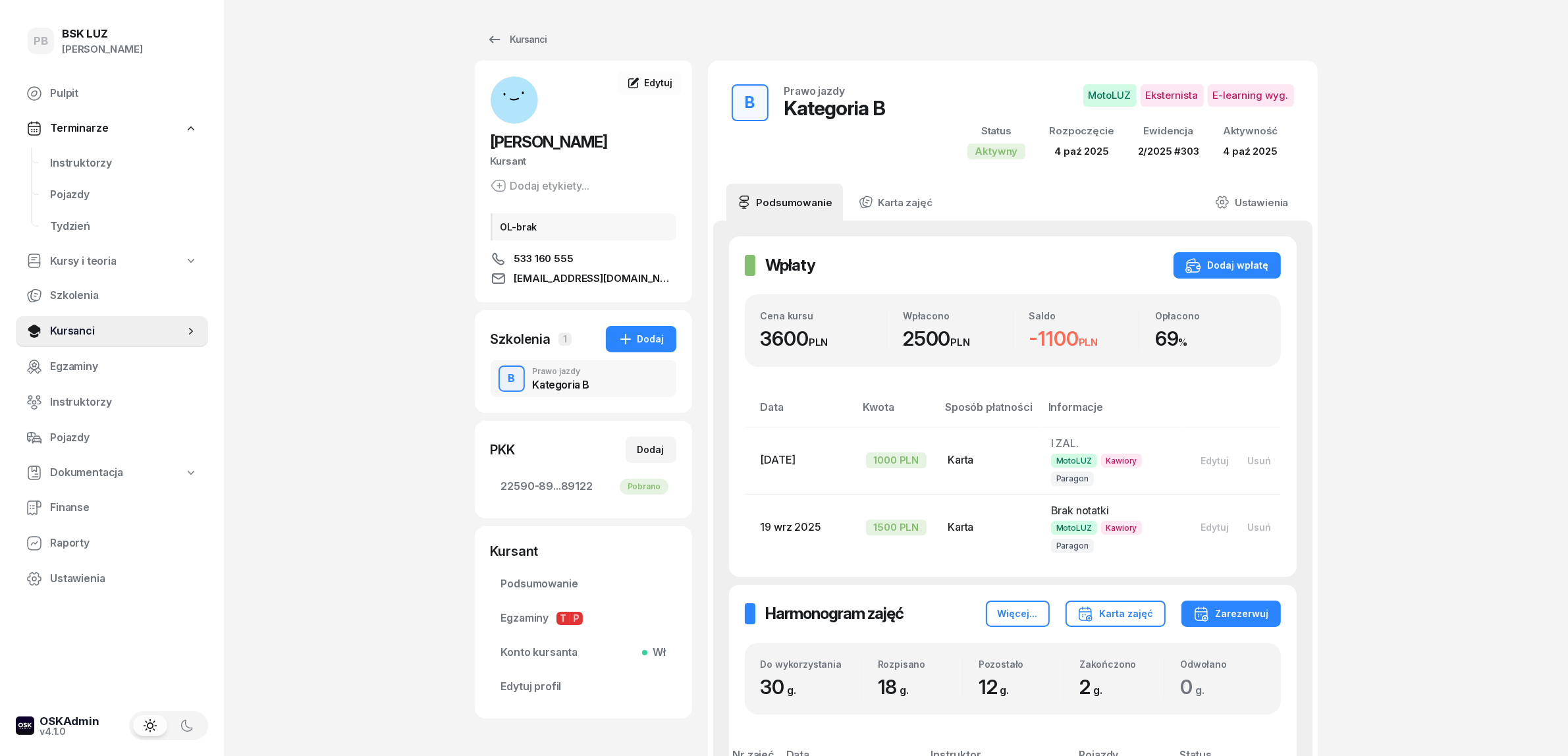
click at [328, 198] on div "PB BSK LUZ Patrycja Bogdanowicz Pulpit Terminarze Instruktorzy Pojazdy Tydzień …" at bounding box center [784, 702] width 1568 height 1404
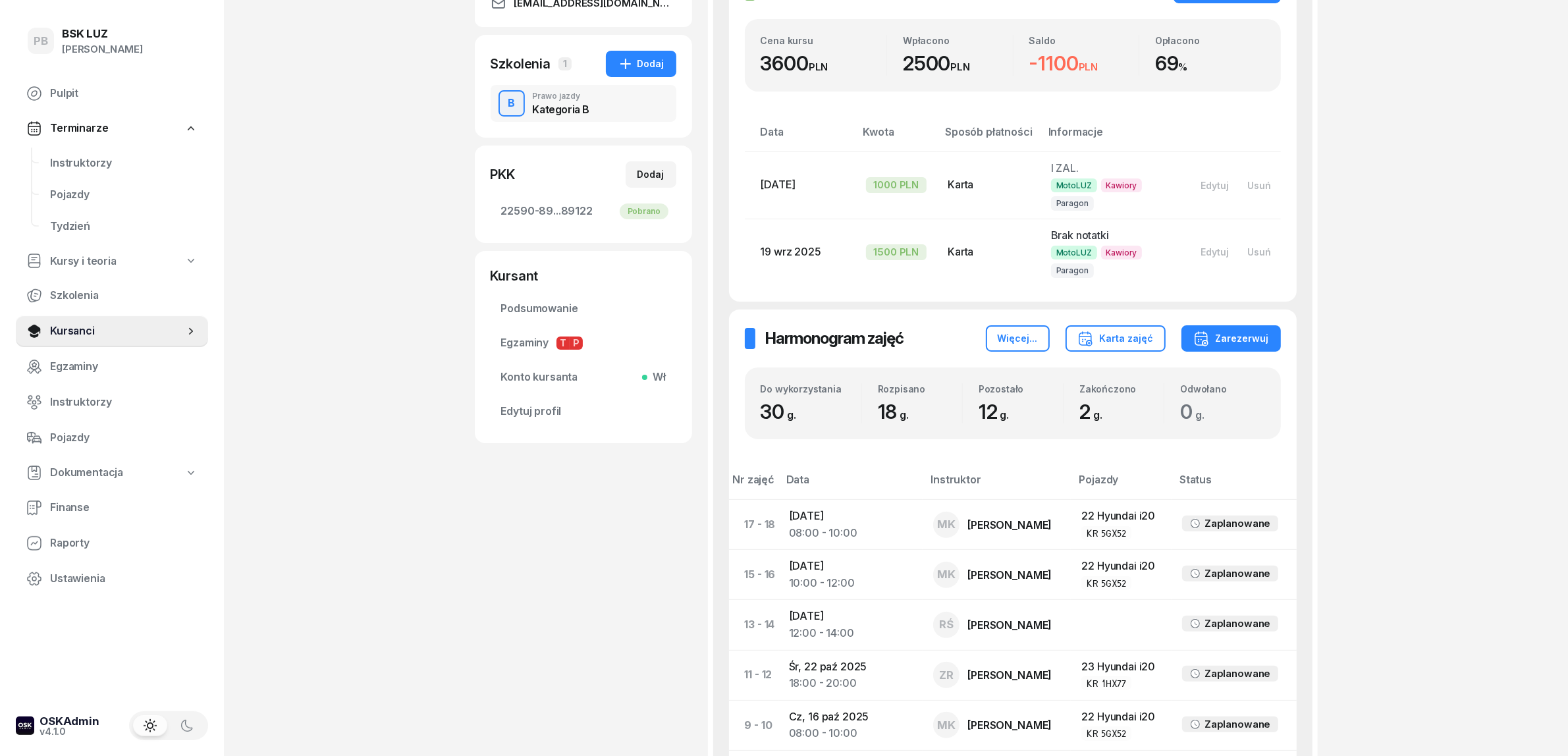
scroll to position [247, 0]
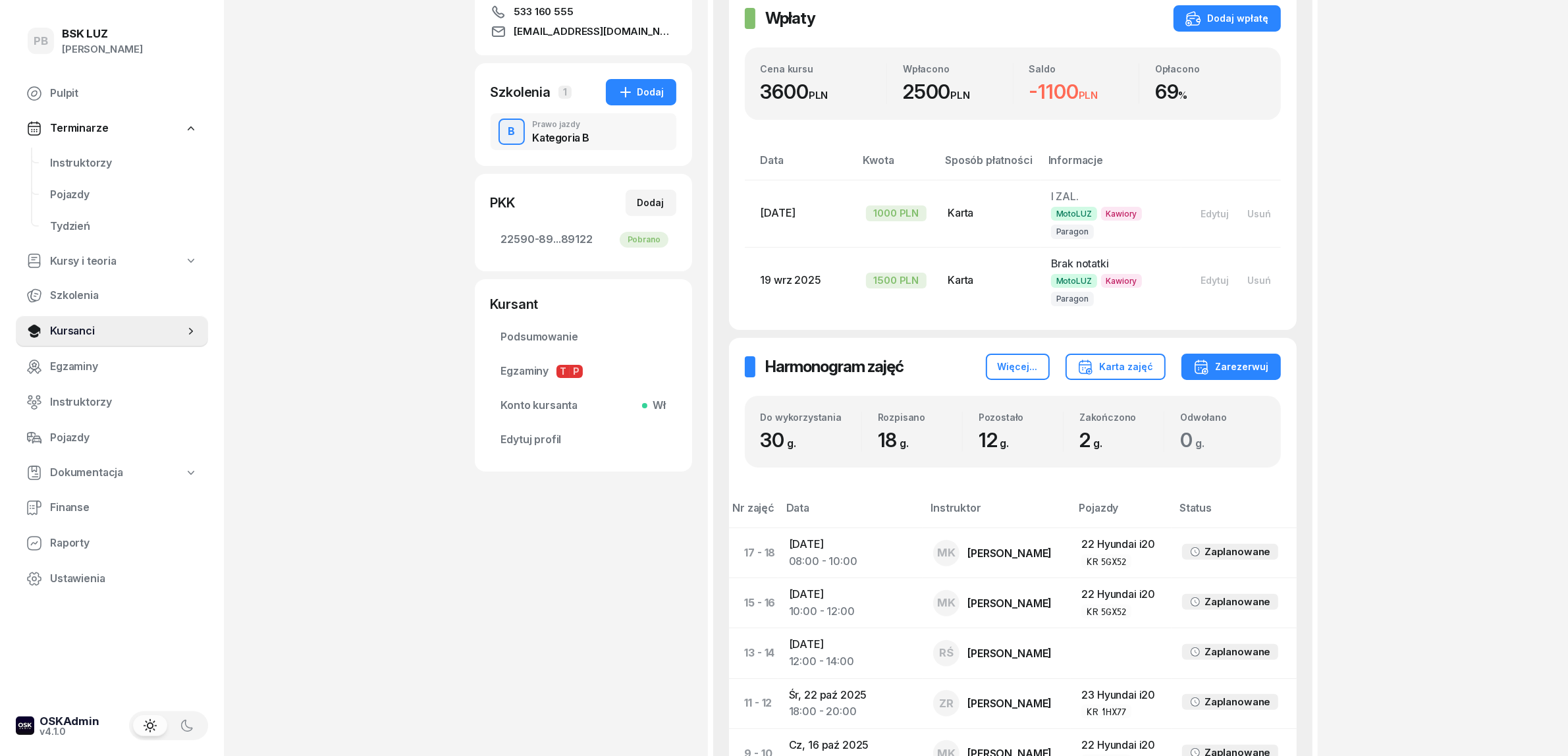
click at [1464, 330] on div "PB BSK LUZ Patrycja Bogdanowicz Pulpit Terminarze Instruktorzy Pojazdy Tydzień …" at bounding box center [784, 455] width 1568 height 1404
click at [301, 446] on div "PB BSK LUZ Patrycja Bogdanowicz Pulpit Terminarze Instruktorzy Pojazdy Tydzień …" at bounding box center [784, 455] width 1568 height 1404
click at [77, 511] on span "Finanse" at bounding box center [124, 508] width 148 height 17
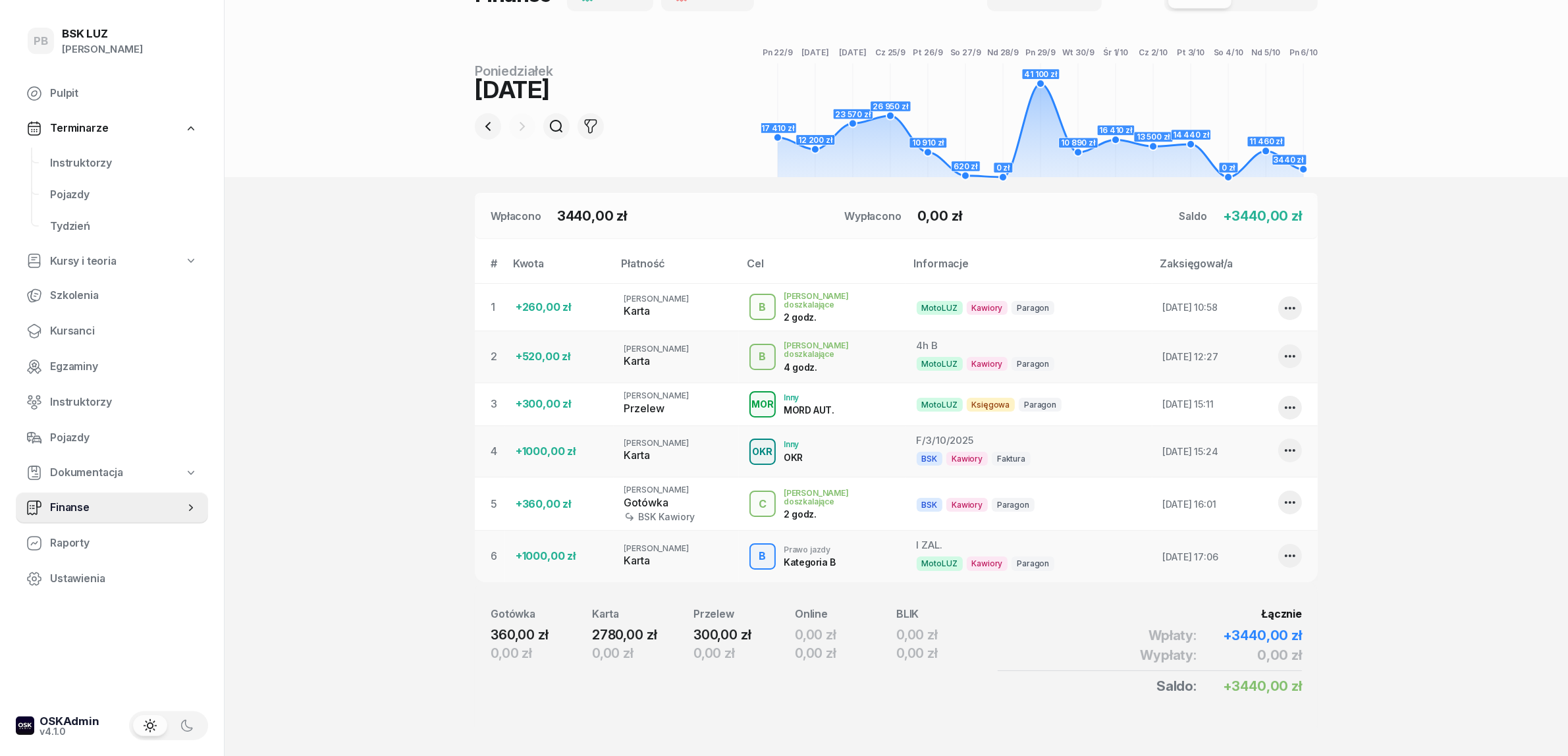
scroll to position [169, 0]
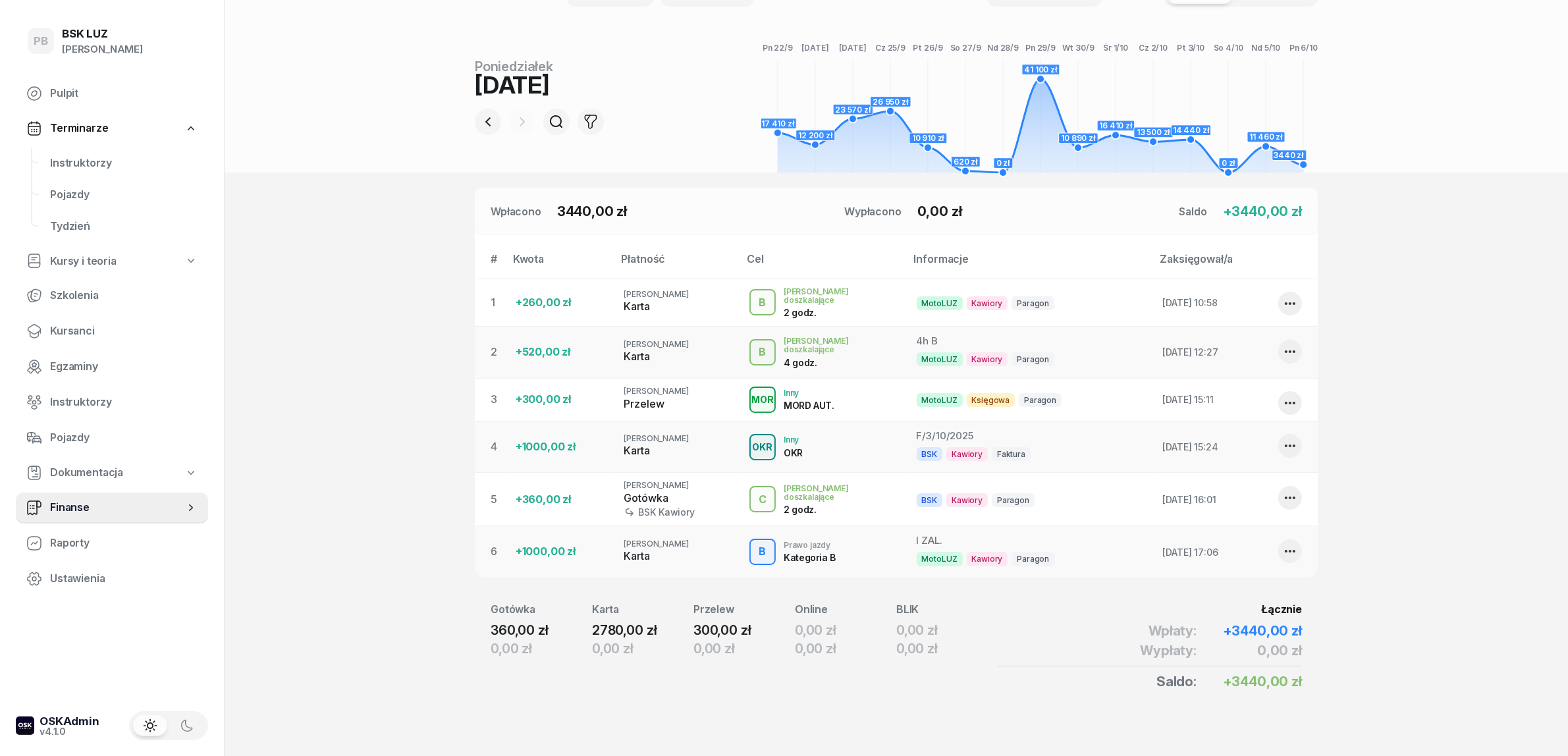
click at [409, 201] on section "Portfele gotówkowe BSK Kawiory 433.69 PLN MotoLUZ Kawiory 54.3 PLN SzkołaMOTO K…" at bounding box center [896, 296] width 1344 height 932
drag, startPoint x: 284, startPoint y: 280, endPoint x: 274, endPoint y: 268, distance: 15.6
click at [284, 277] on section "Portfele gotówkowe BSK Kawiory 433.69 PLN MotoLUZ Kawiory 54.3 PLN SzkołaMOTO K…" at bounding box center [896, 296] width 1344 height 932
click at [334, 188] on section "Portfele gotówkowe BSK Kawiory 433.69 PLN MotoLUZ Kawiory 54.3 PLN SzkołaMOTO K…" at bounding box center [896, 296] width 1344 height 932
click at [371, 278] on section "Portfele gotówkowe BSK Kawiory 433.69 PLN MotoLUZ Kawiory 54.3 PLN SzkołaMOTO K…" at bounding box center [896, 296] width 1344 height 932
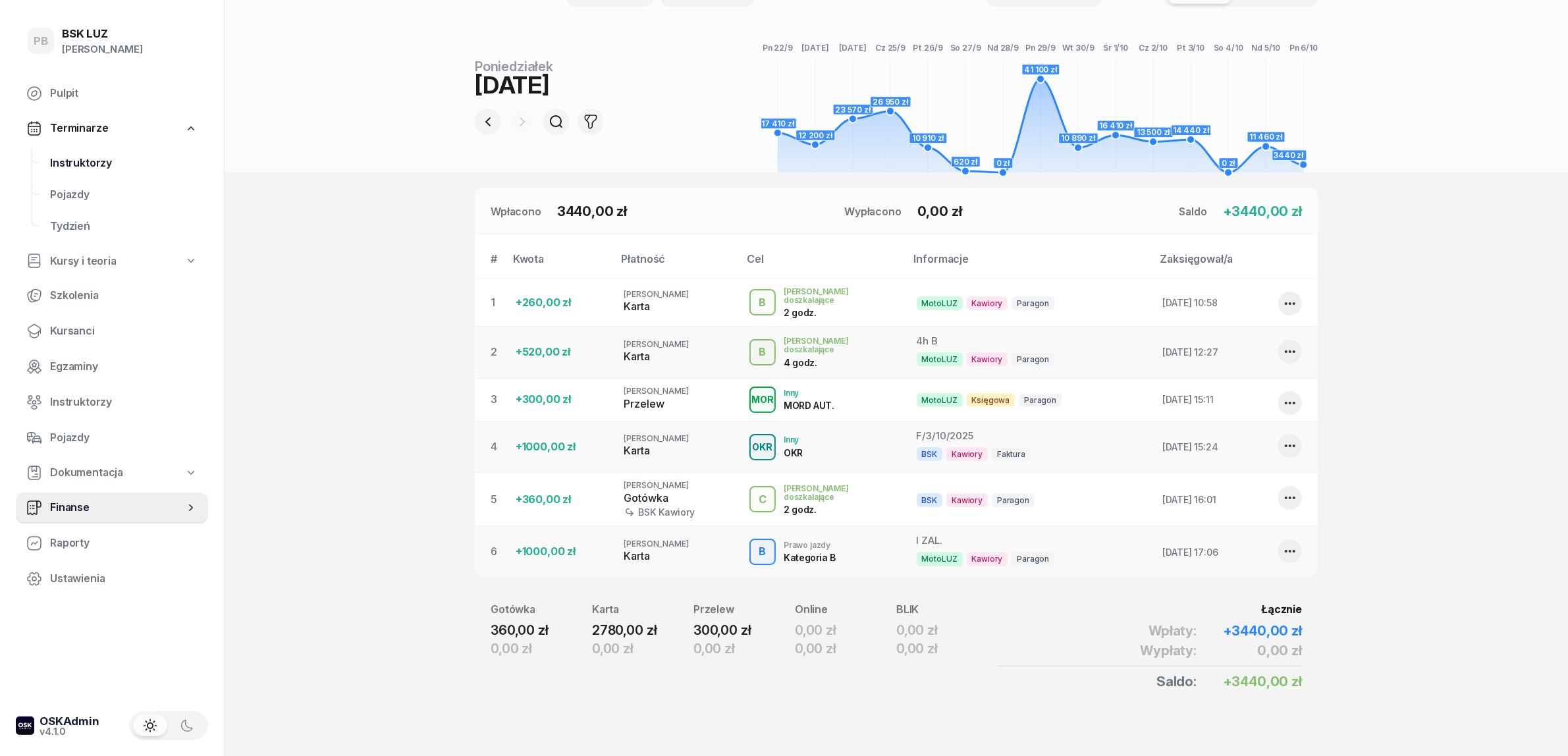
click at [89, 161] on span "Instruktorzy" at bounding box center [124, 163] width 148 height 17
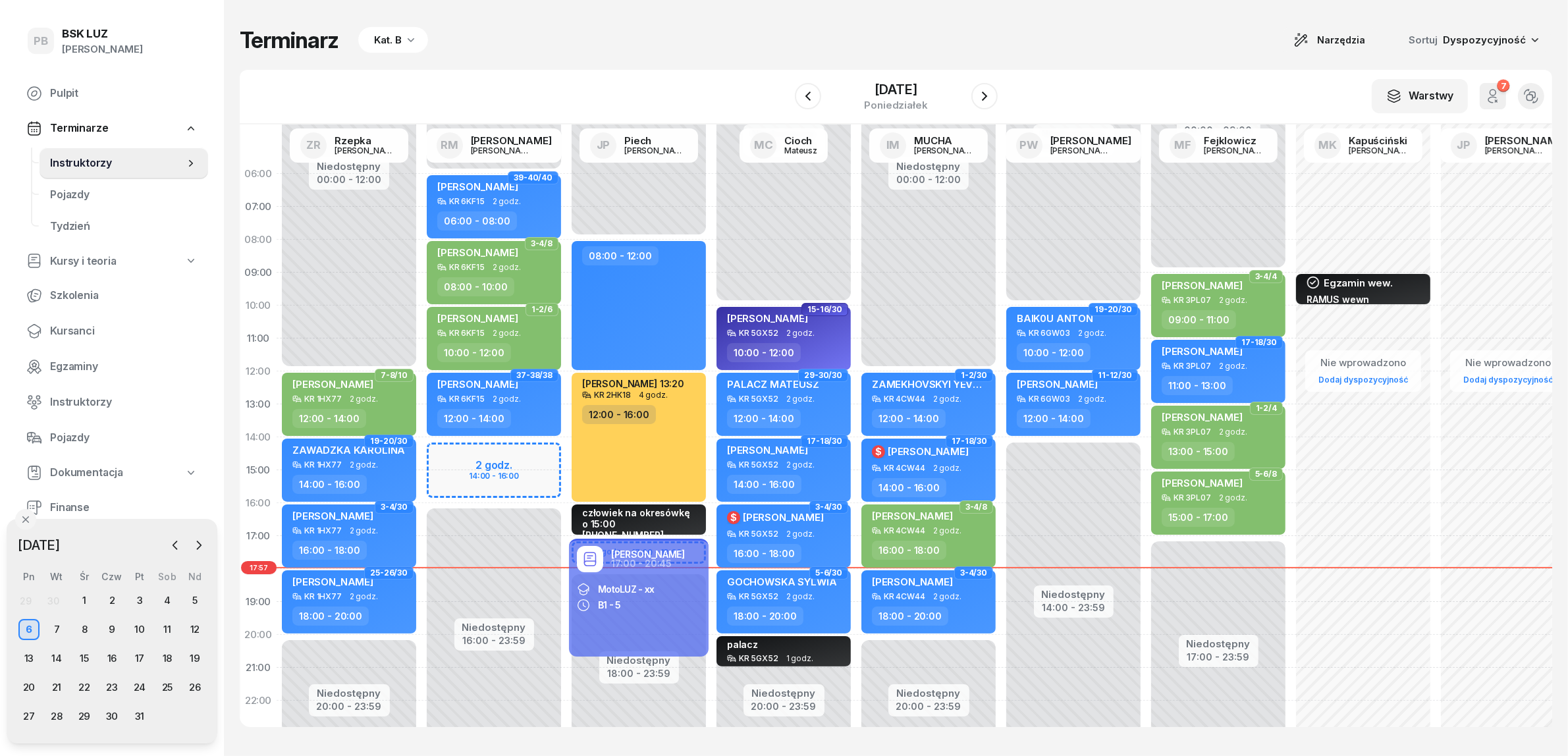
click at [573, 60] on div "Terminarz Kat. B Narzędzia Sortuj Dyspozycyjność W Wybierz AK Koryciński Artur …" at bounding box center [896, 376] width 1312 height 753
click at [947, 589] on div "[PERSON_NAME]" at bounding box center [912, 583] width 81 height 17
select select "18"
select select "20"
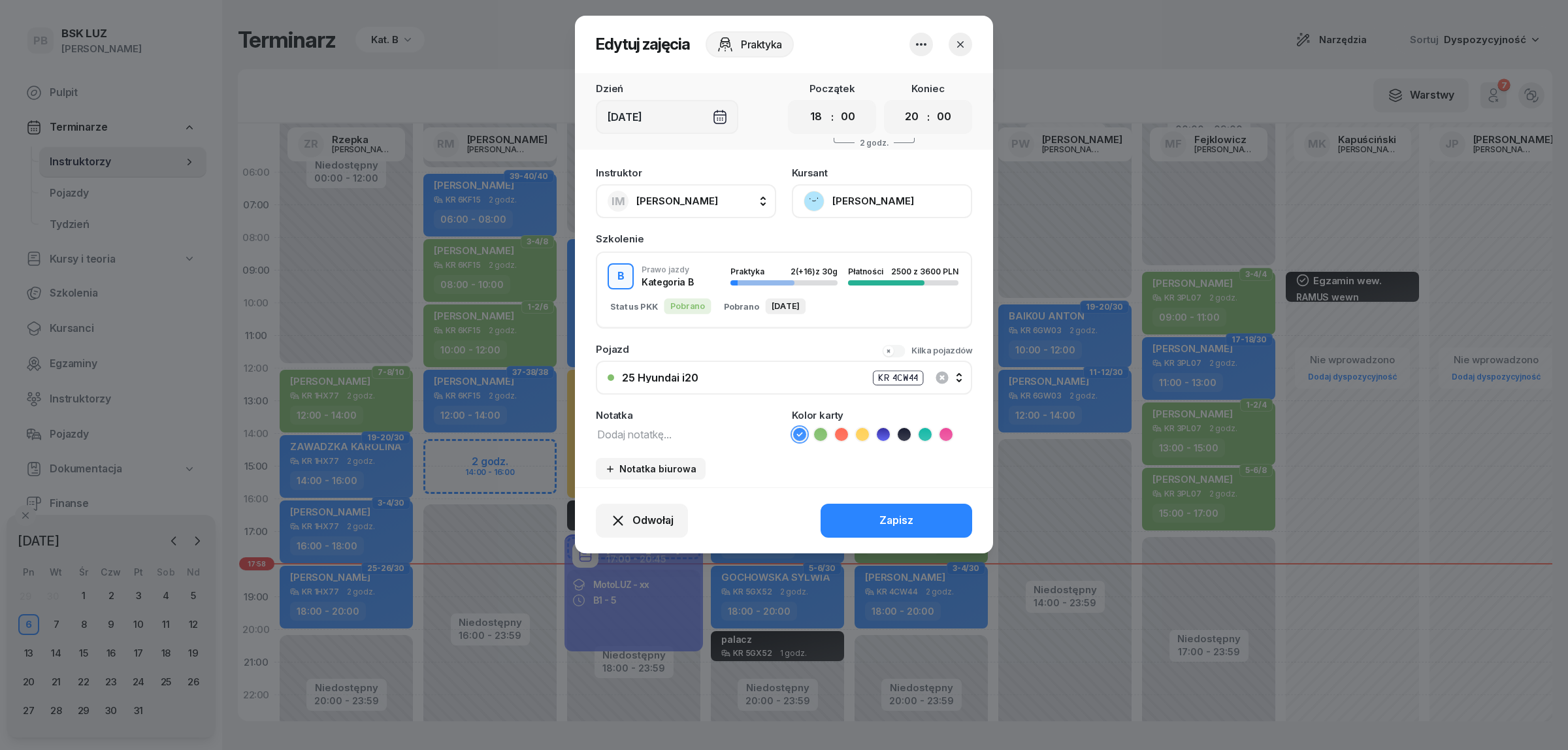
click at [841, 198] on button "[PERSON_NAME]" at bounding box center [882, 201] width 180 height 34
click at [879, 243] on link "Otwórz profil" at bounding box center [880, 244] width 172 height 32
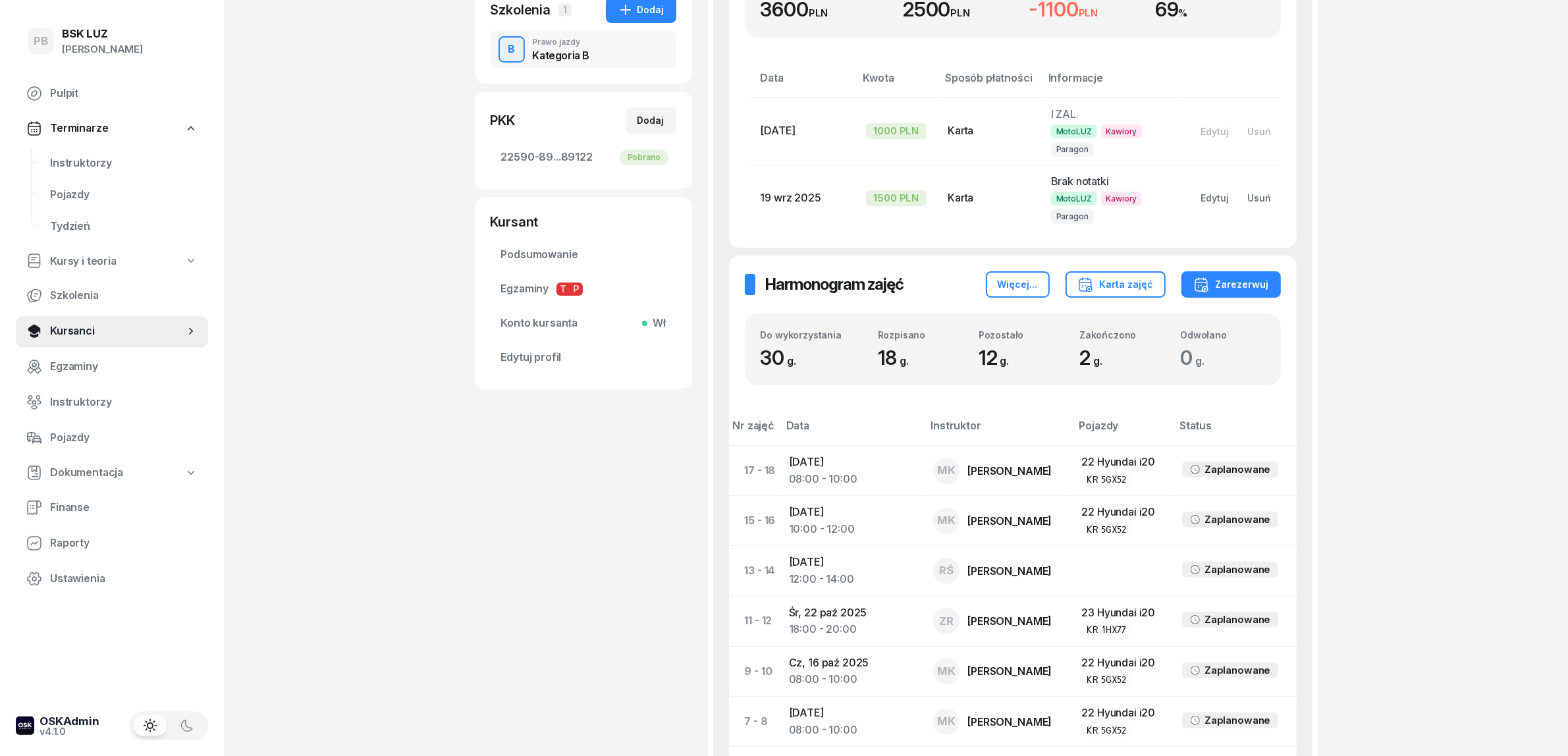
scroll to position [247, 0]
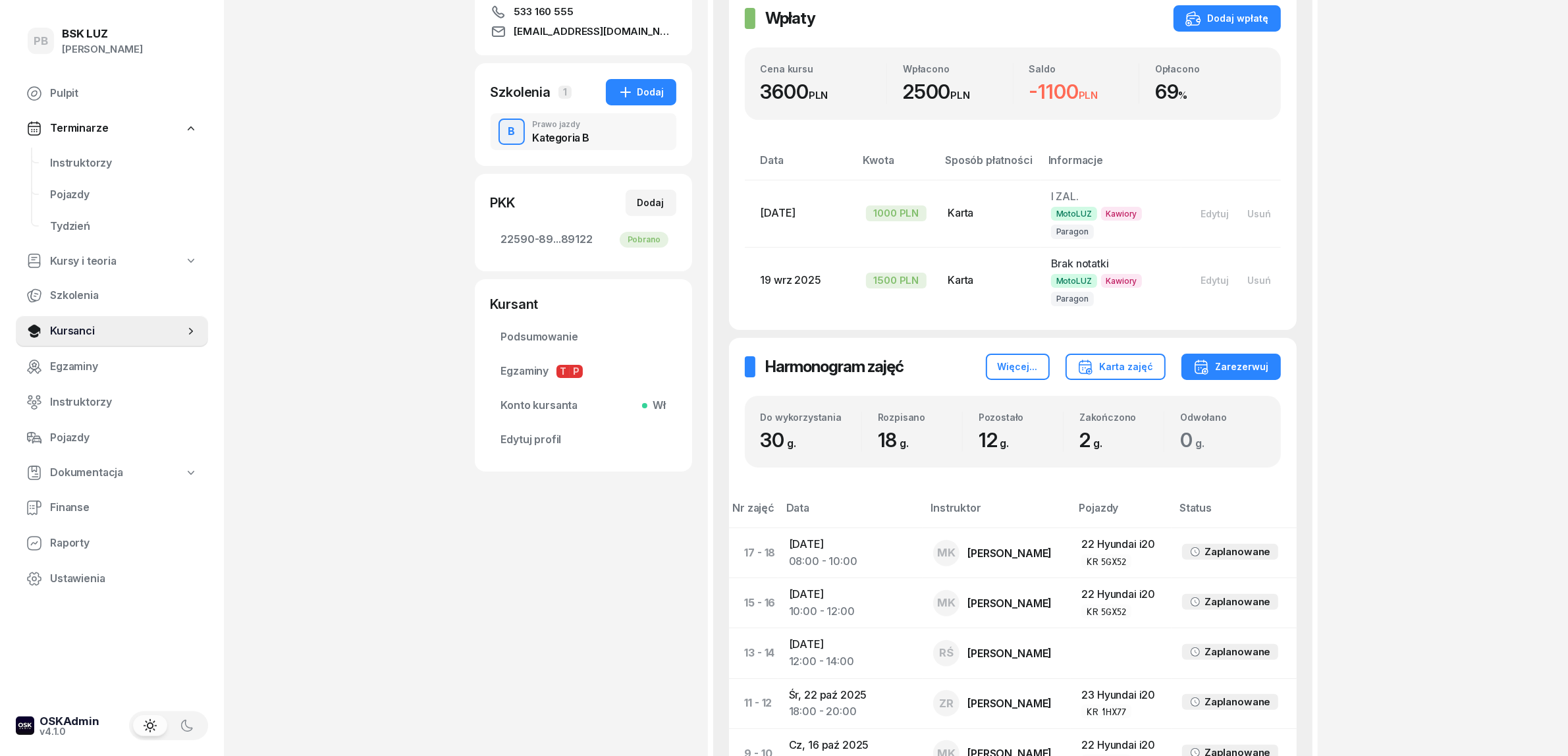
click at [1222, 3] on div "Wpłaty Wpłaty Dodaj wpłatę Cena kursu 3600 PLN Wpłacono 2500 PLN Saldo -1100 PL…" at bounding box center [1013, 159] width 568 height 340
click at [1228, 17] on div "Dodaj wpłatę" at bounding box center [1227, 19] width 84 height 16
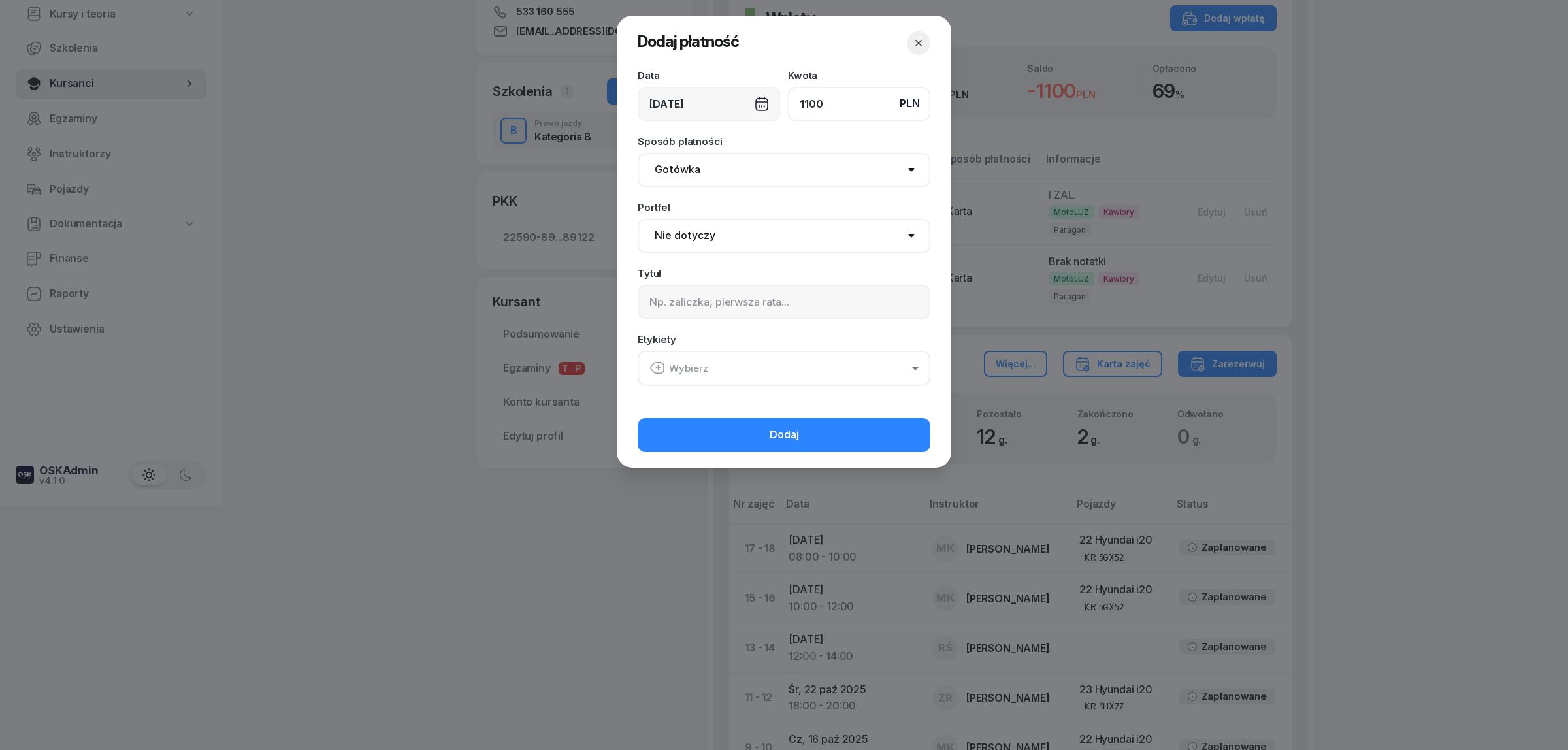
type input "1100"
click at [796, 173] on select "Gotówka Karta Przelew Płatności online BLIK" at bounding box center [783, 169] width 293 height 34
select select "card"
click at [637, 153] on select "Gotówka Karta Przelew Płatności online BLIK" at bounding box center [783, 169] width 293 height 34
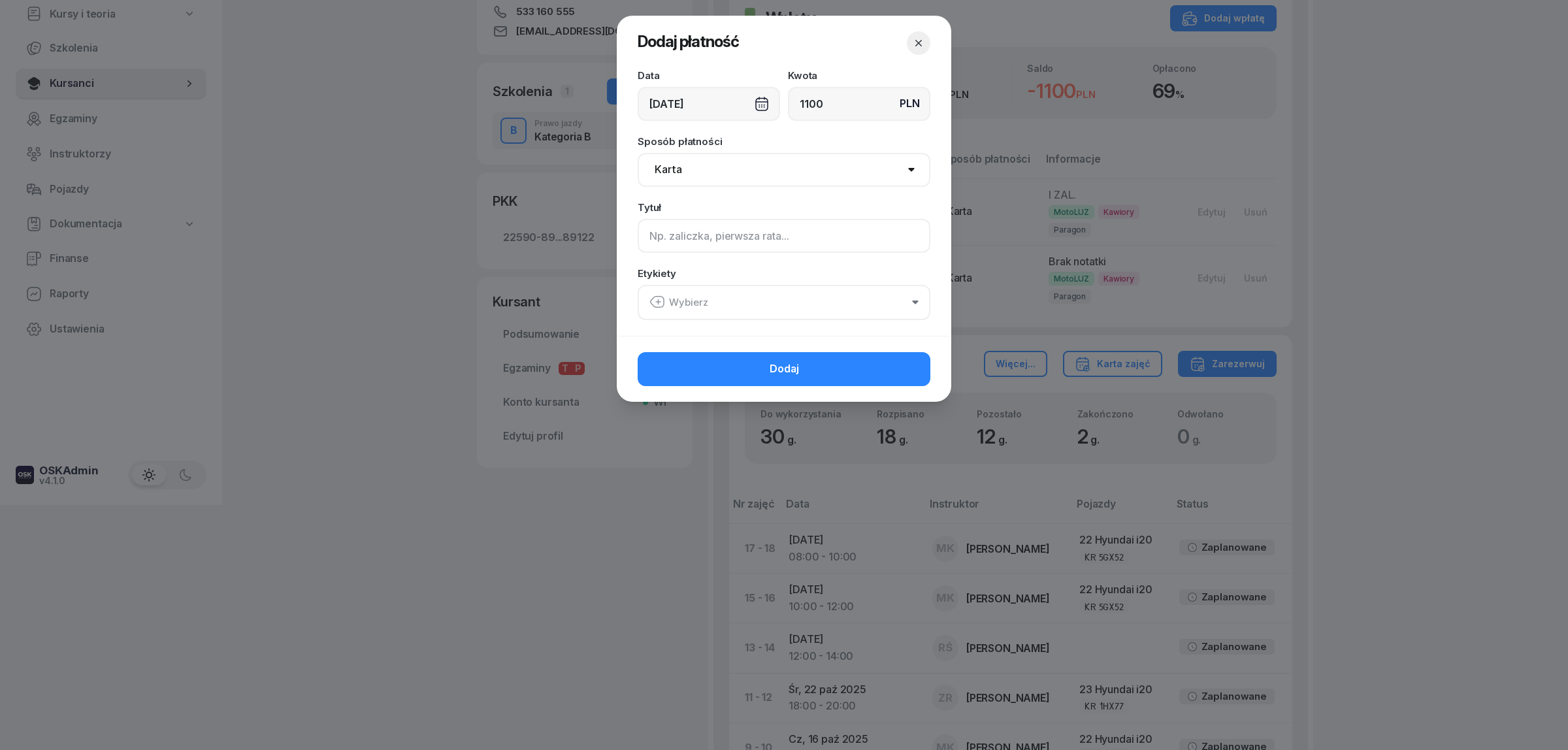
click at [732, 243] on input at bounding box center [783, 235] width 293 height 34
click at [655, 233] on input "II ZAL" at bounding box center [783, 235] width 293 height 34
type input "III ZAL"
click at [694, 292] on button "Wybierz" at bounding box center [783, 302] width 293 height 35
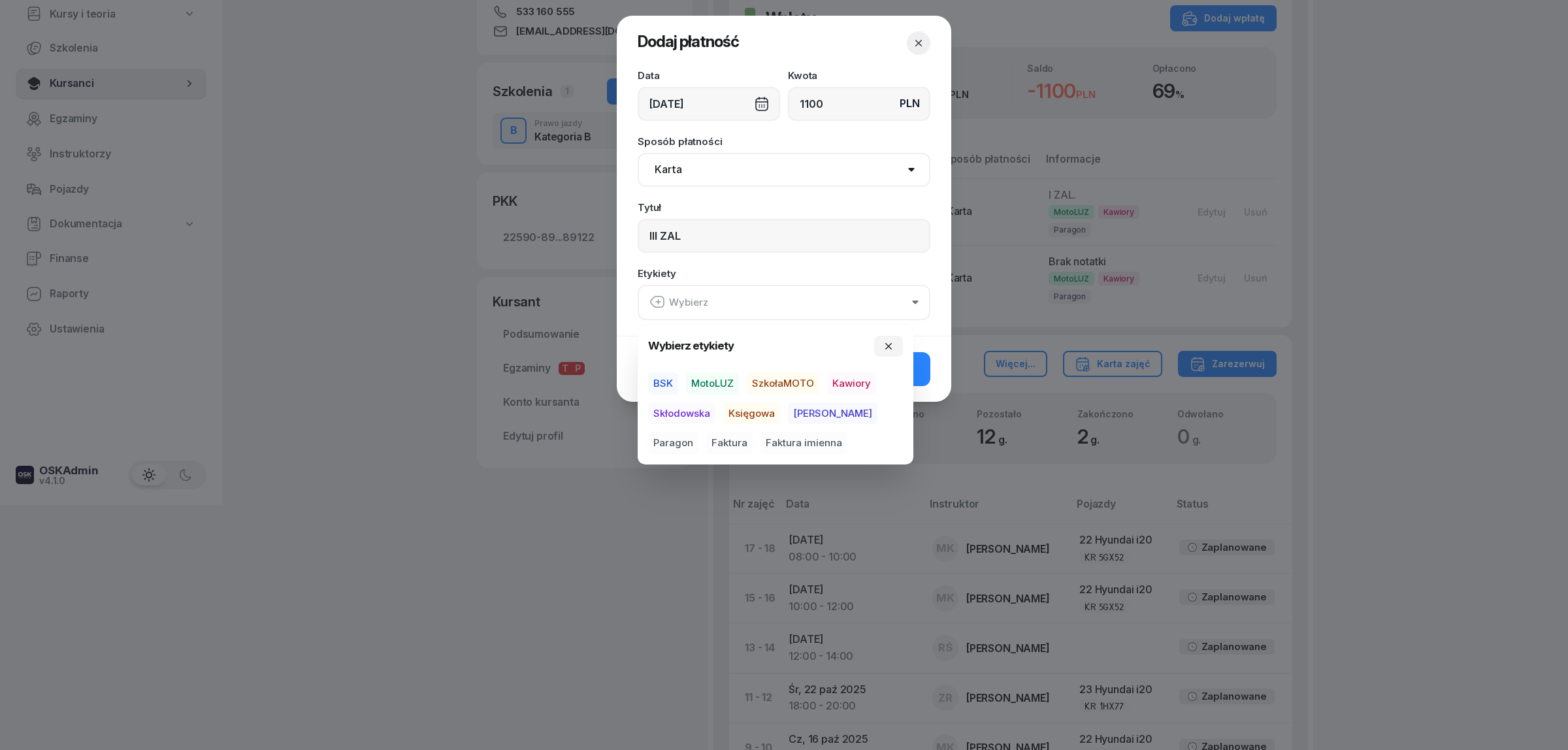
click at [700, 390] on span "MotoLUZ" at bounding box center [712, 384] width 53 height 22
click at [847, 377] on span "Kawiory" at bounding box center [851, 384] width 49 height 22
click at [698, 432] on span "Paragon" at bounding box center [673, 443] width 50 height 22
click at [928, 361] on button "Dodaj" at bounding box center [783, 368] width 293 height 34
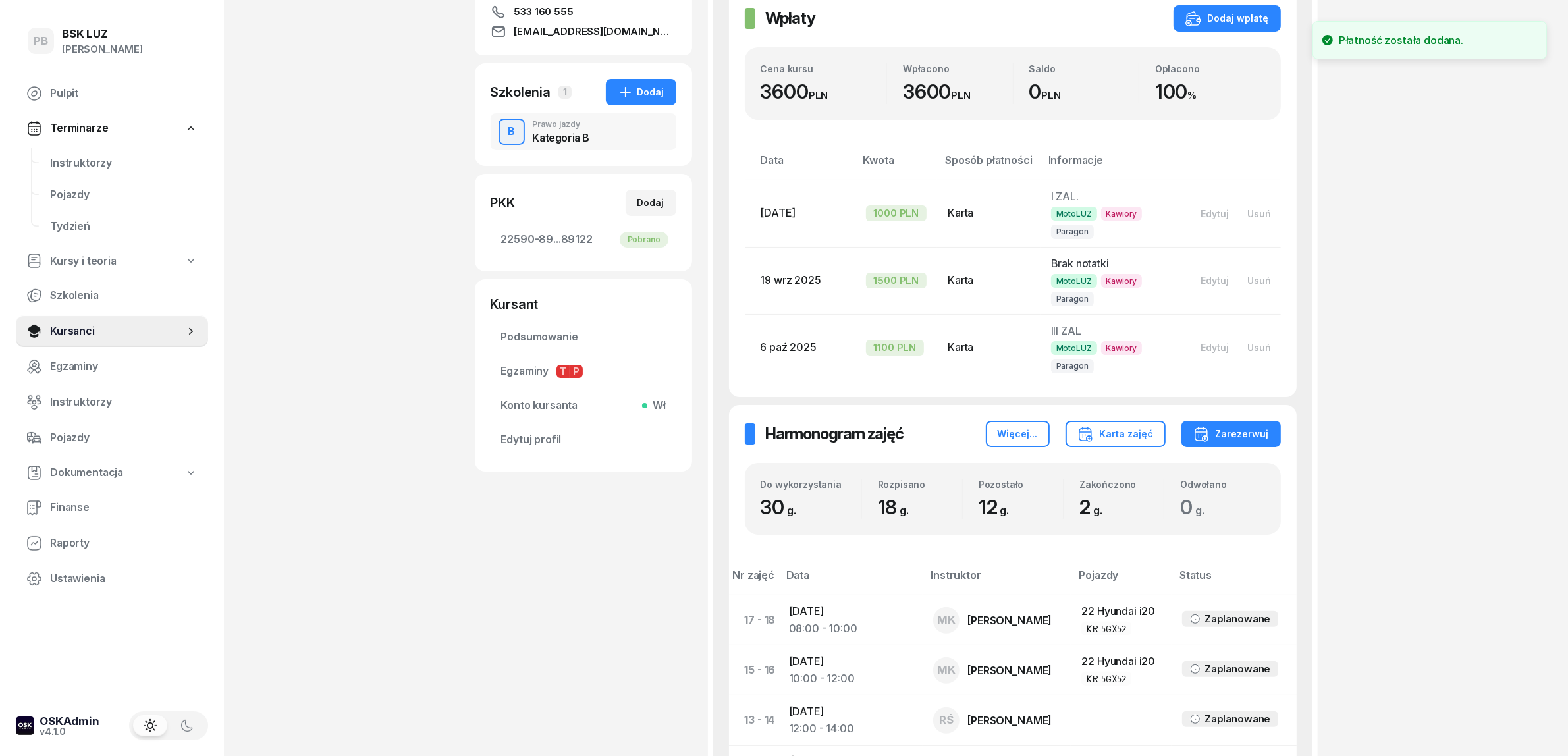
click at [1443, 369] on div "PB BSK LUZ Patrycja Bogdanowicz Pulpit Terminarze Instruktorzy Pojazdy Tydzień …" at bounding box center [784, 488] width 1568 height 1471
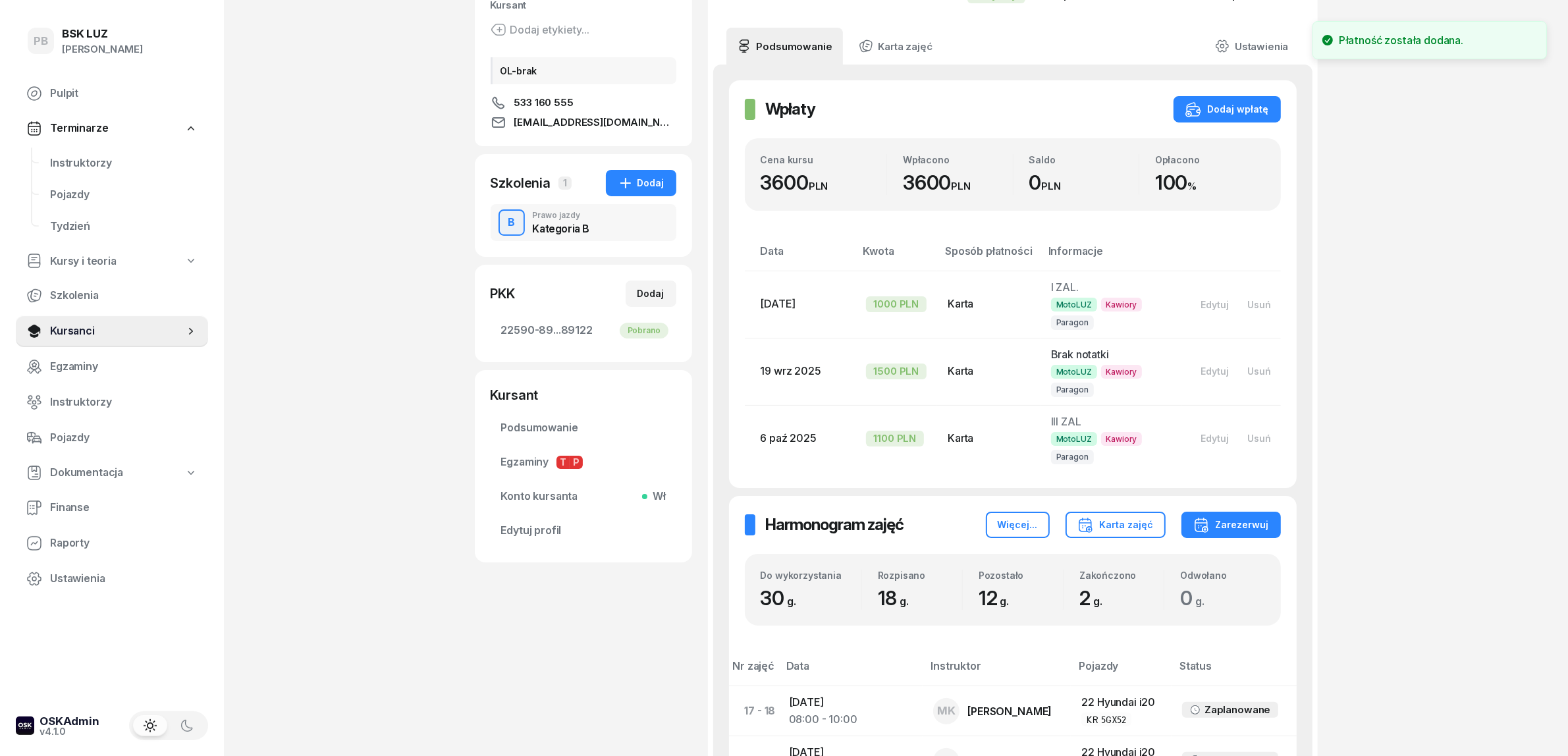
scroll to position [83, 0]
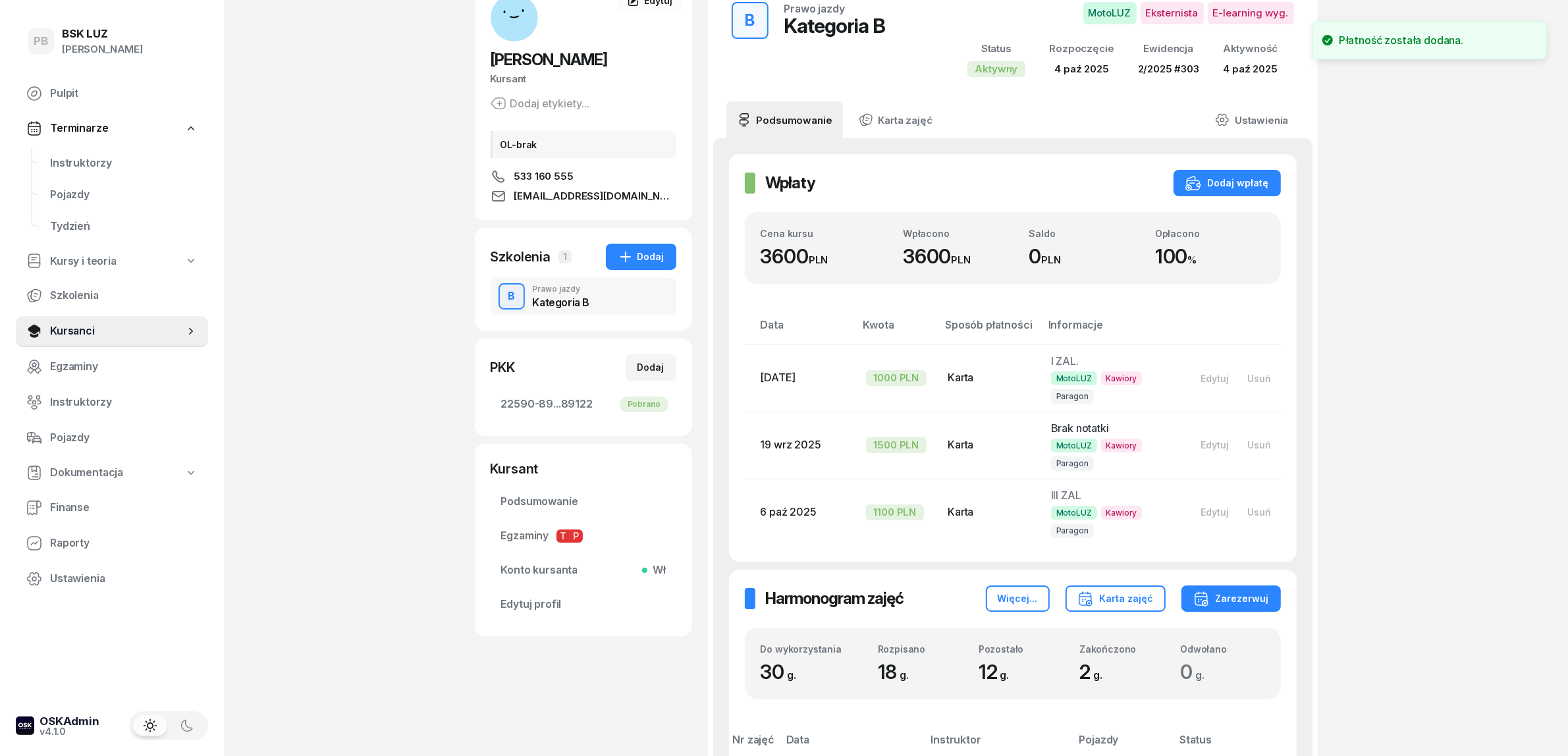
click at [356, 172] on div "PB BSK LUZ Patrycja Bogdanowicz Pulpit Terminarze Instruktorzy Pojazdy Tydzień …" at bounding box center [784, 653] width 1568 height 1471
click at [57, 505] on span "Finanse" at bounding box center [124, 508] width 148 height 17
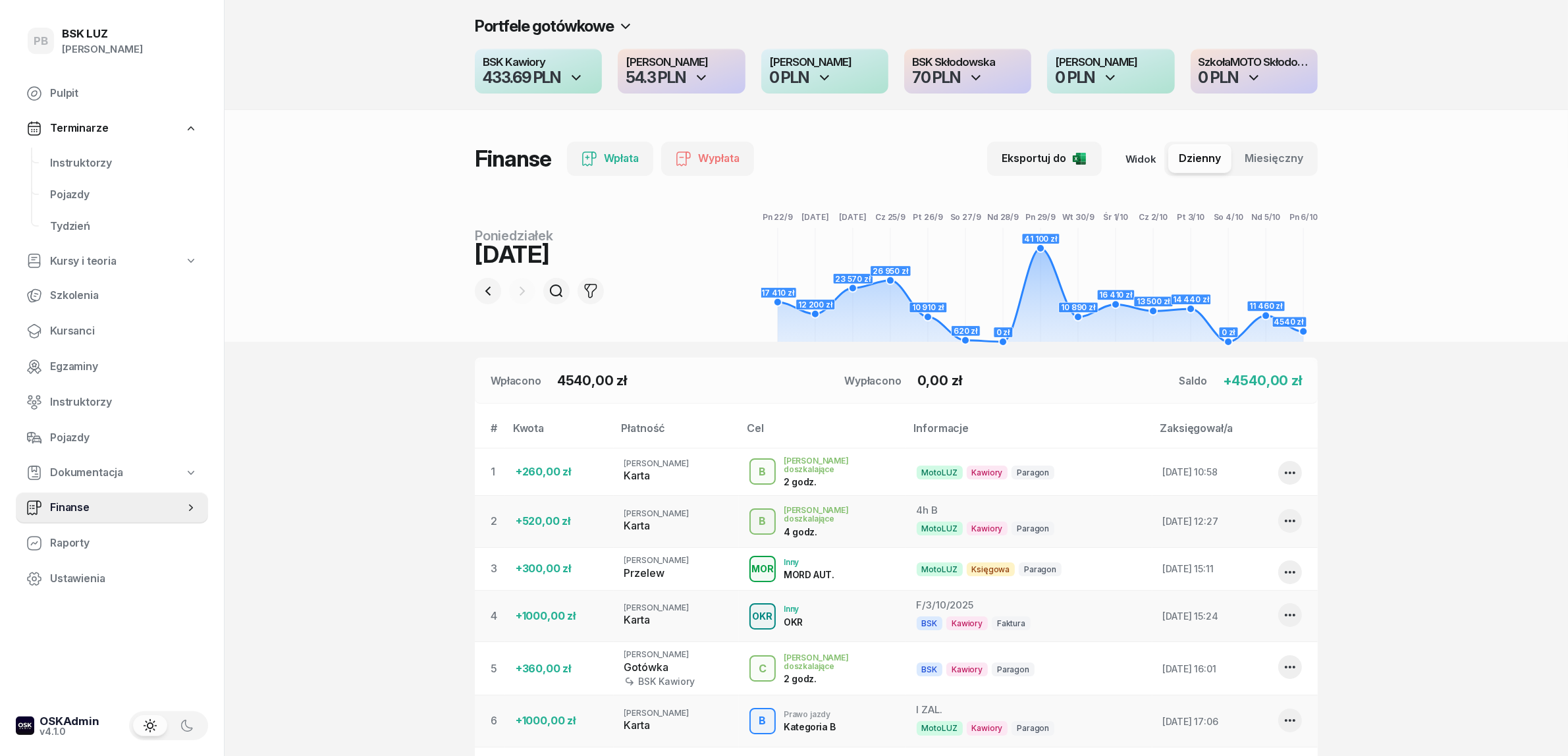
click at [304, 593] on section "Portfele gotówkowe BSK Kawiory 433.69 PLN MotoLUZ Kawiory 54.3 PLN SzkołaMOTO K…" at bounding box center [896, 492] width 1344 height 984
click at [332, 278] on header "Portfele gotówkowe BSK Kawiory 433.69 PLN MotoLUZ Kawiory 54.3 PLN SzkołaMOTO K…" at bounding box center [896, 171] width 1344 height 342
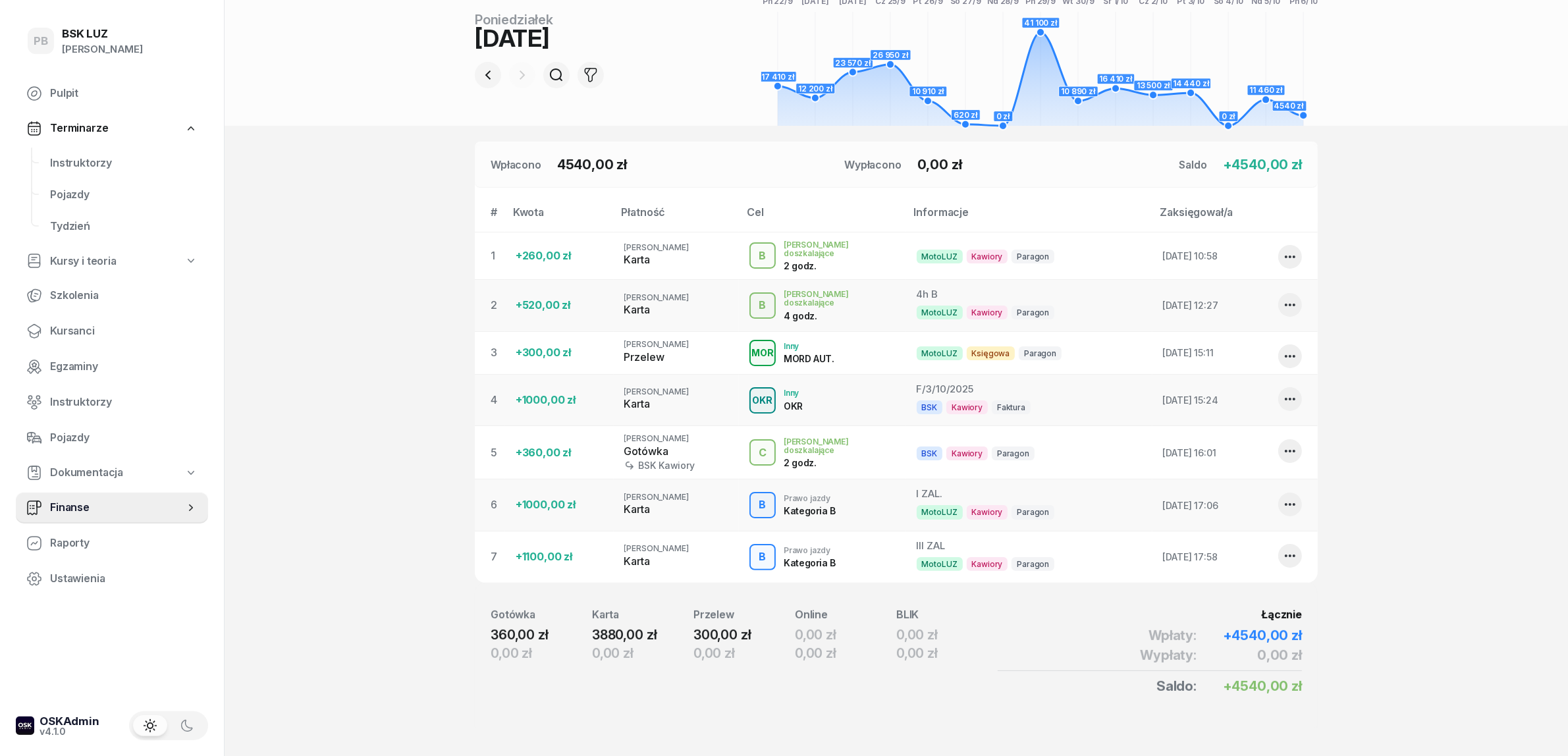
scroll to position [221, 0]
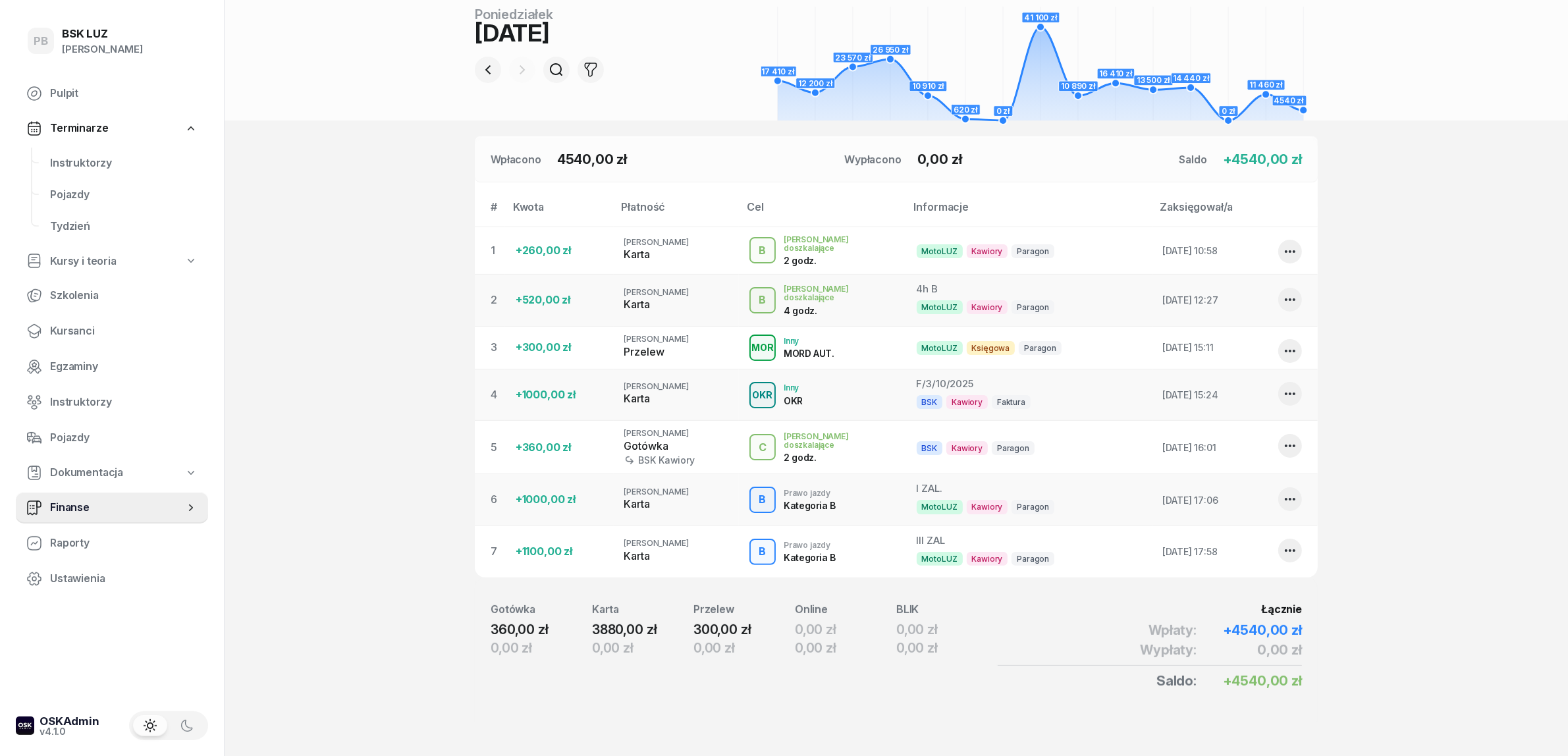
click at [409, 159] on section "Portfele gotówkowe BSK Kawiory 433.69 PLN MotoLUZ Kawiory 54.3 PLN SzkołaMOTO K…" at bounding box center [896, 270] width 1344 height 984
click at [1290, 251] on icon "button" at bounding box center [1290, 252] width 11 height 3
click at [1453, 308] on section "Portfele gotówkowe BSK Kawiory 433.69 PLN MotoLUZ Kawiory 54.3 PLN SzkołaMOTO K…" at bounding box center [896, 270] width 1344 height 984
click at [366, 212] on section "Portfele gotówkowe BSK Kawiory 433.69 PLN MotoLUZ Kawiory 54.3 PLN SzkołaMOTO K…" at bounding box center [896, 270] width 1344 height 984
click at [80, 165] on span "Instruktorzy" at bounding box center [124, 163] width 148 height 17
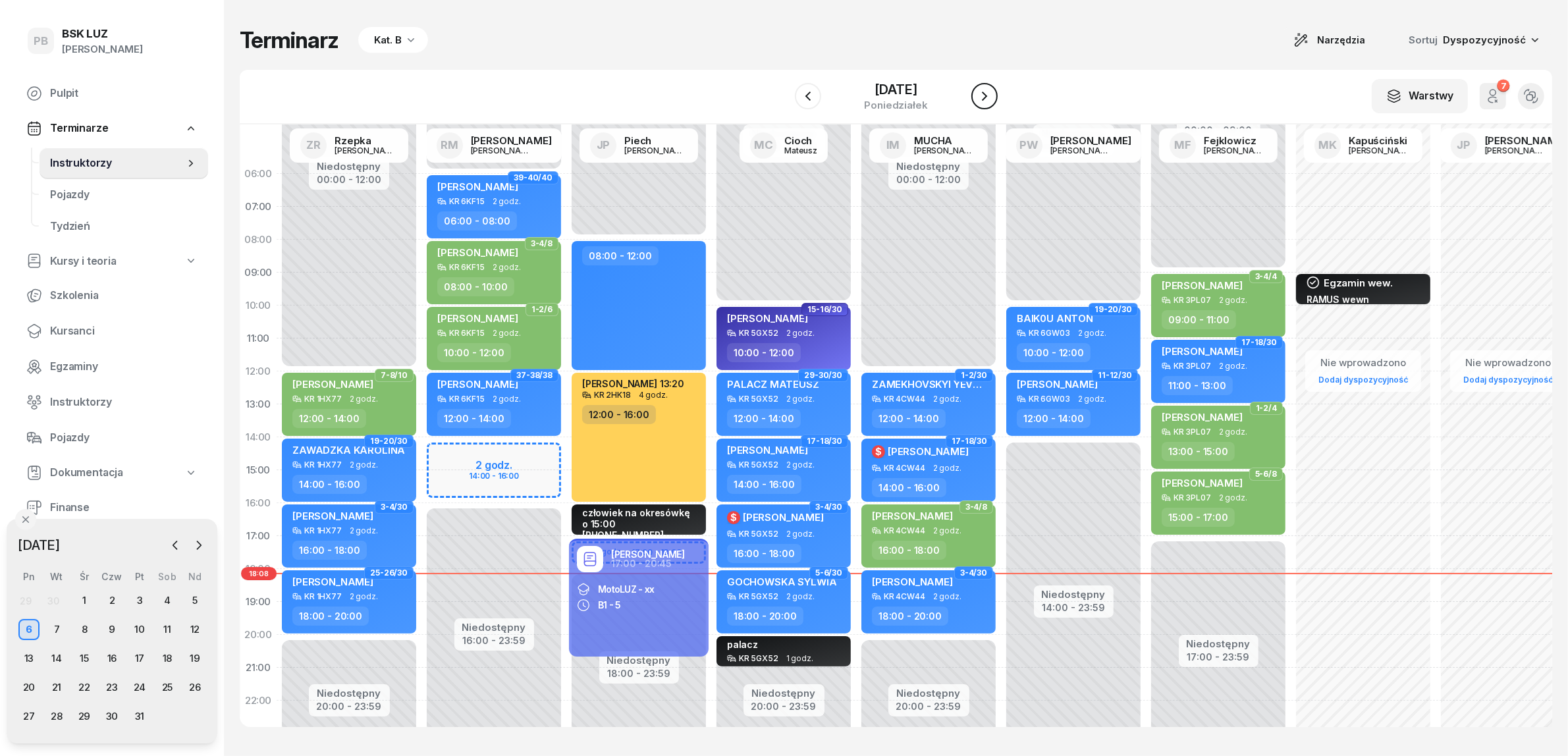
click at [997, 101] on button "button" at bounding box center [985, 97] width 27 height 27
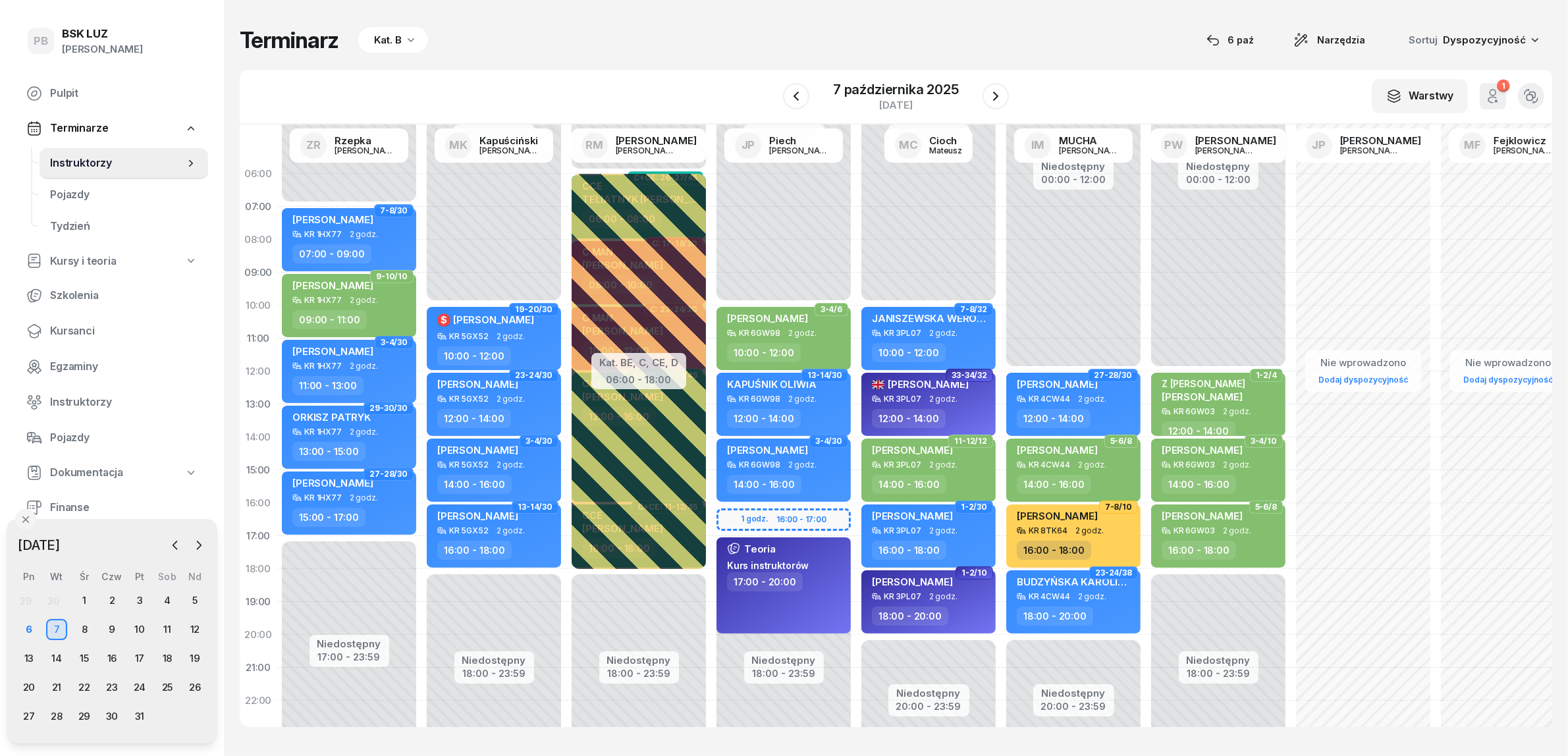
click at [399, 47] on div "Kat. B" at bounding box center [388, 40] width 28 height 16
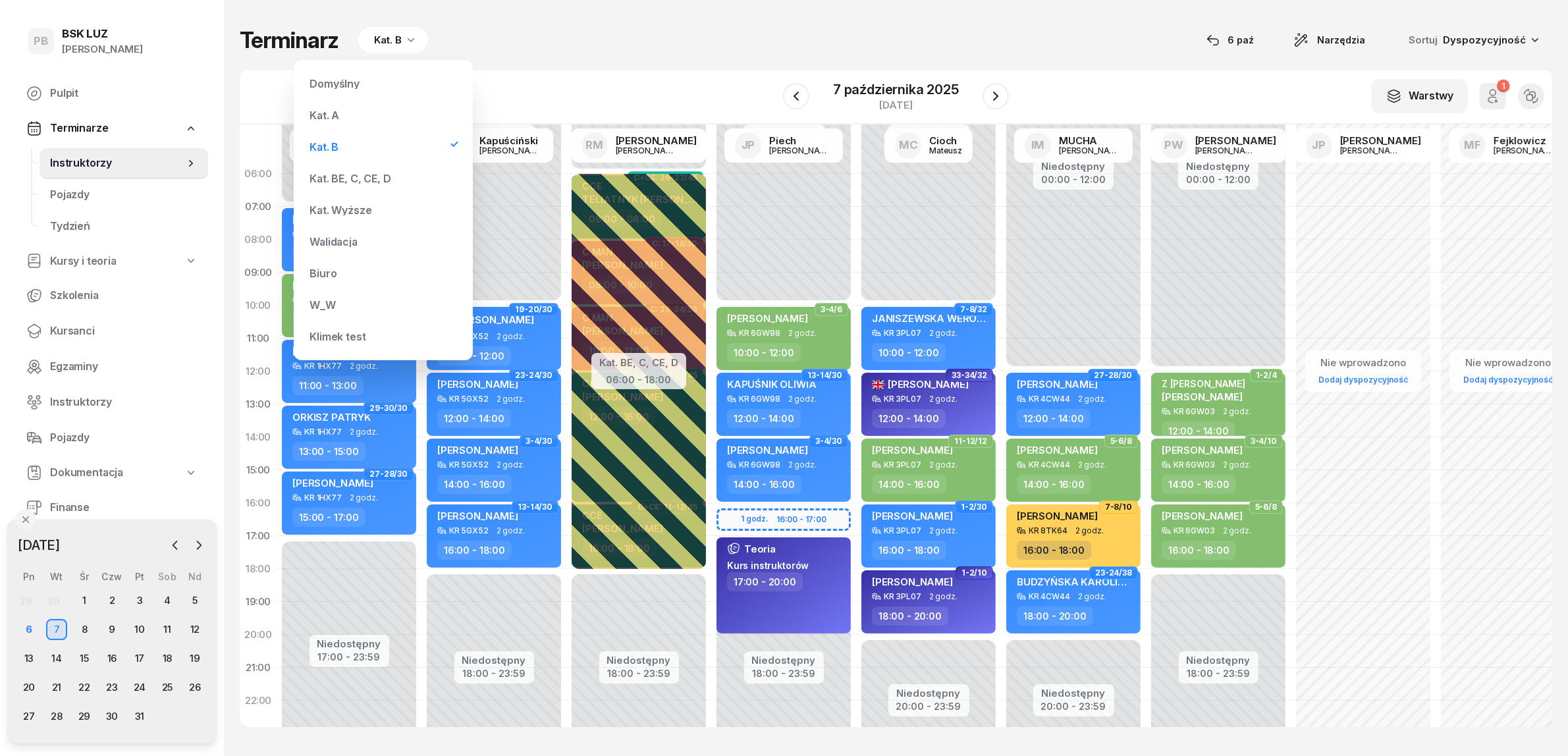
click at [331, 183] on div "Kat. BE, C, CE, D" at bounding box center [350, 179] width 81 height 11
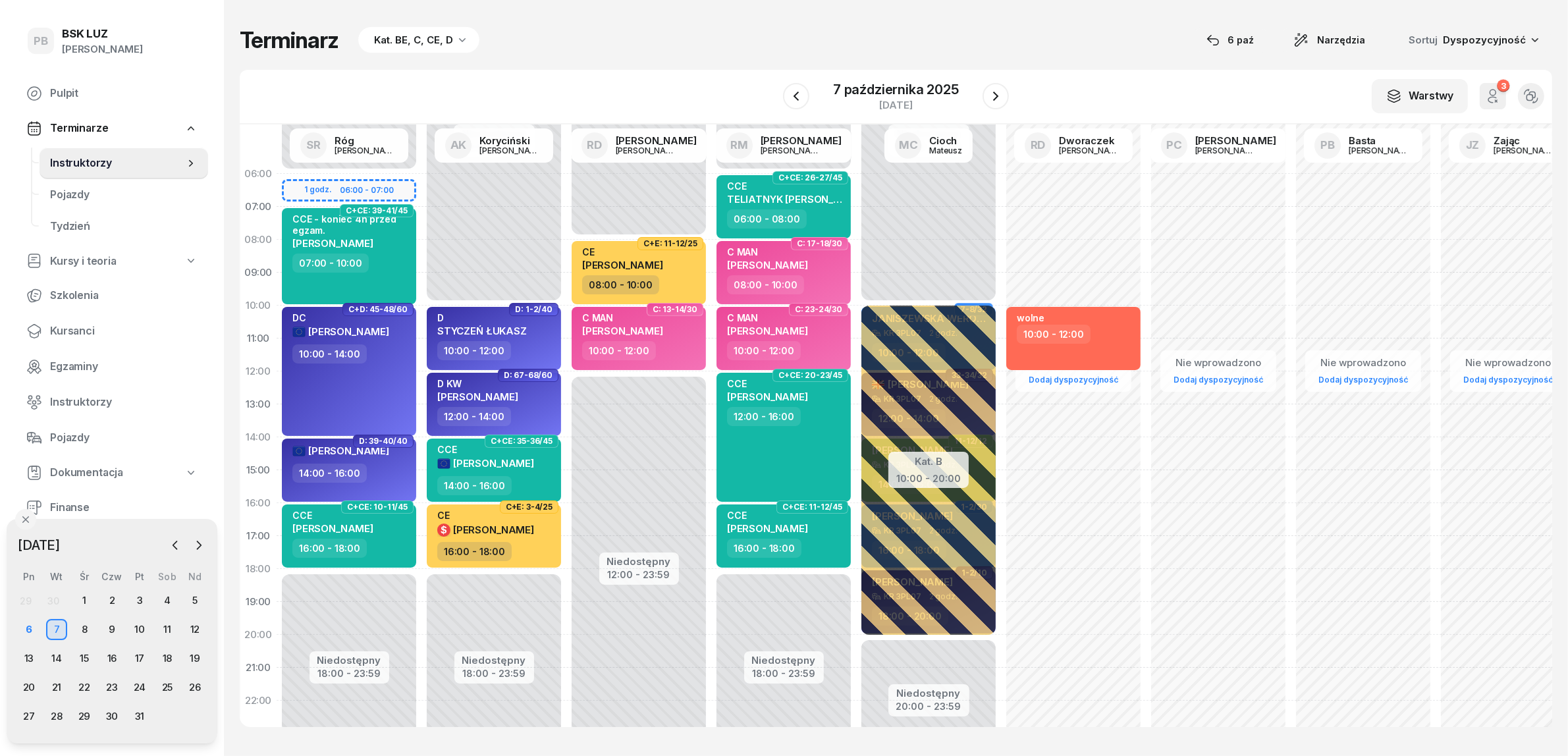
click at [545, 59] on div "Terminarz Kat. BE, C, CE, D [DATE] Narzędzia Sortuj Dyspozycyjność W Wybierz AK…" at bounding box center [896, 376] width 1312 height 753
